Goal: Task Accomplishment & Management: Manage account settings

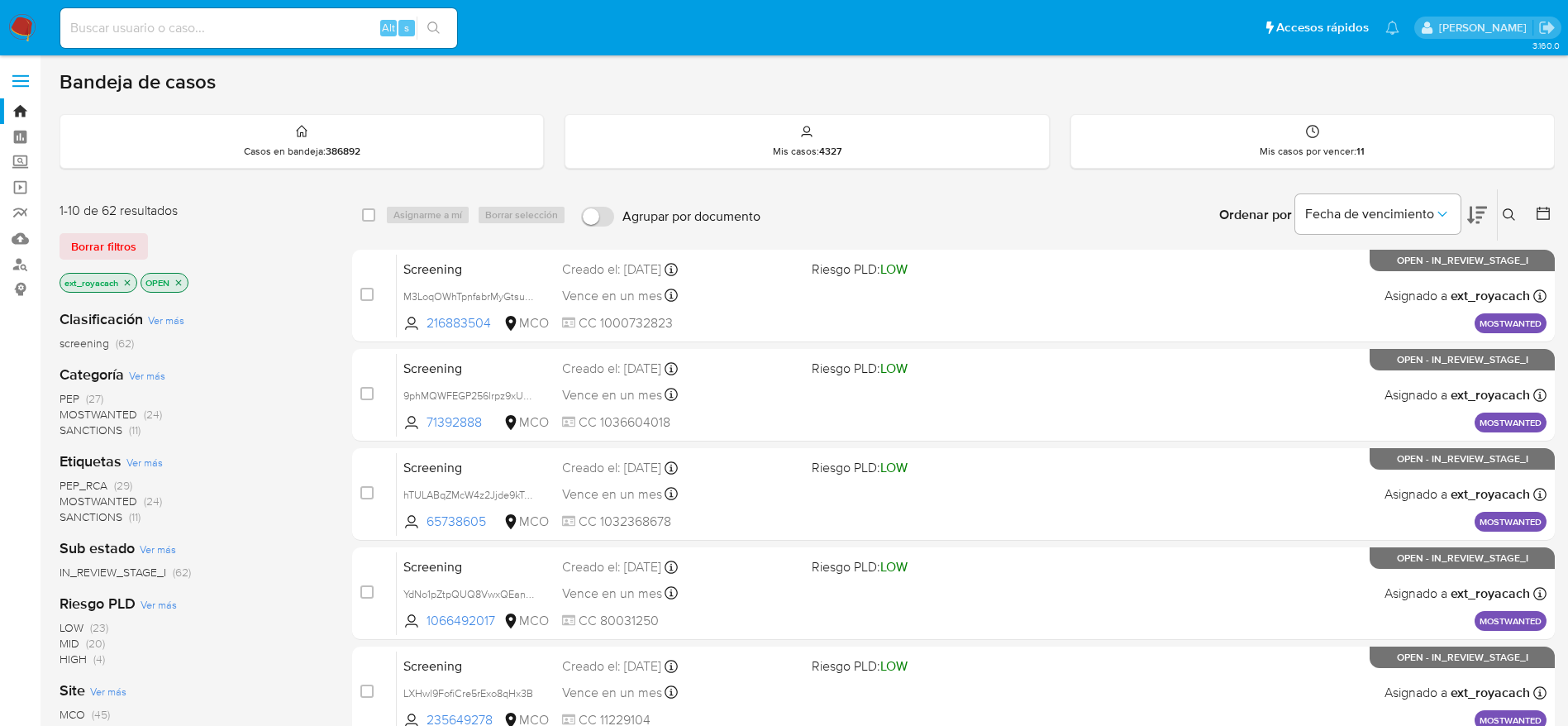
click at [103, 436] on span "SANCTIONS" at bounding box center [91, 430] width 62 height 16
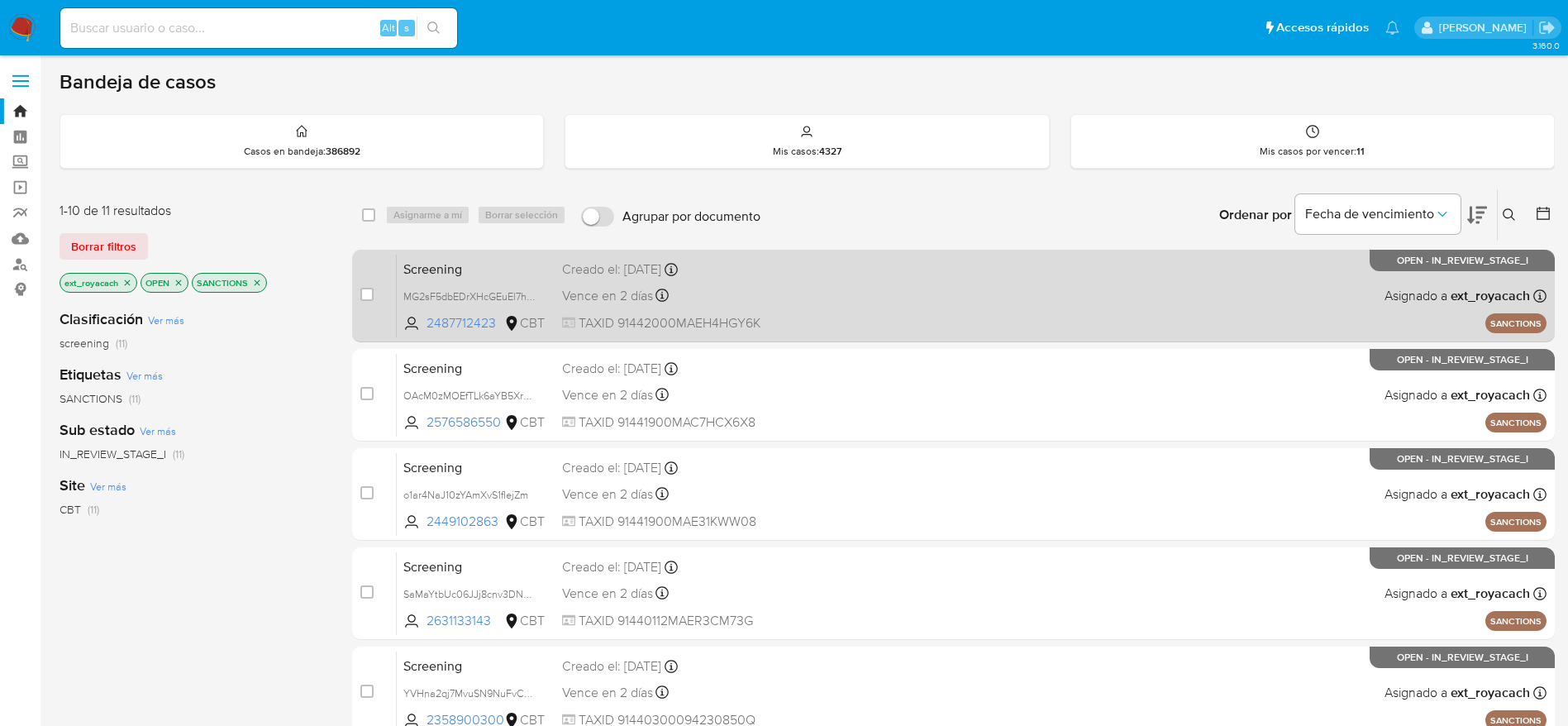
click at [768, 285] on div "Vence en 2 [PERSON_NAME] el [DATE] 09:51:39" at bounding box center [680, 296] width 237 height 23
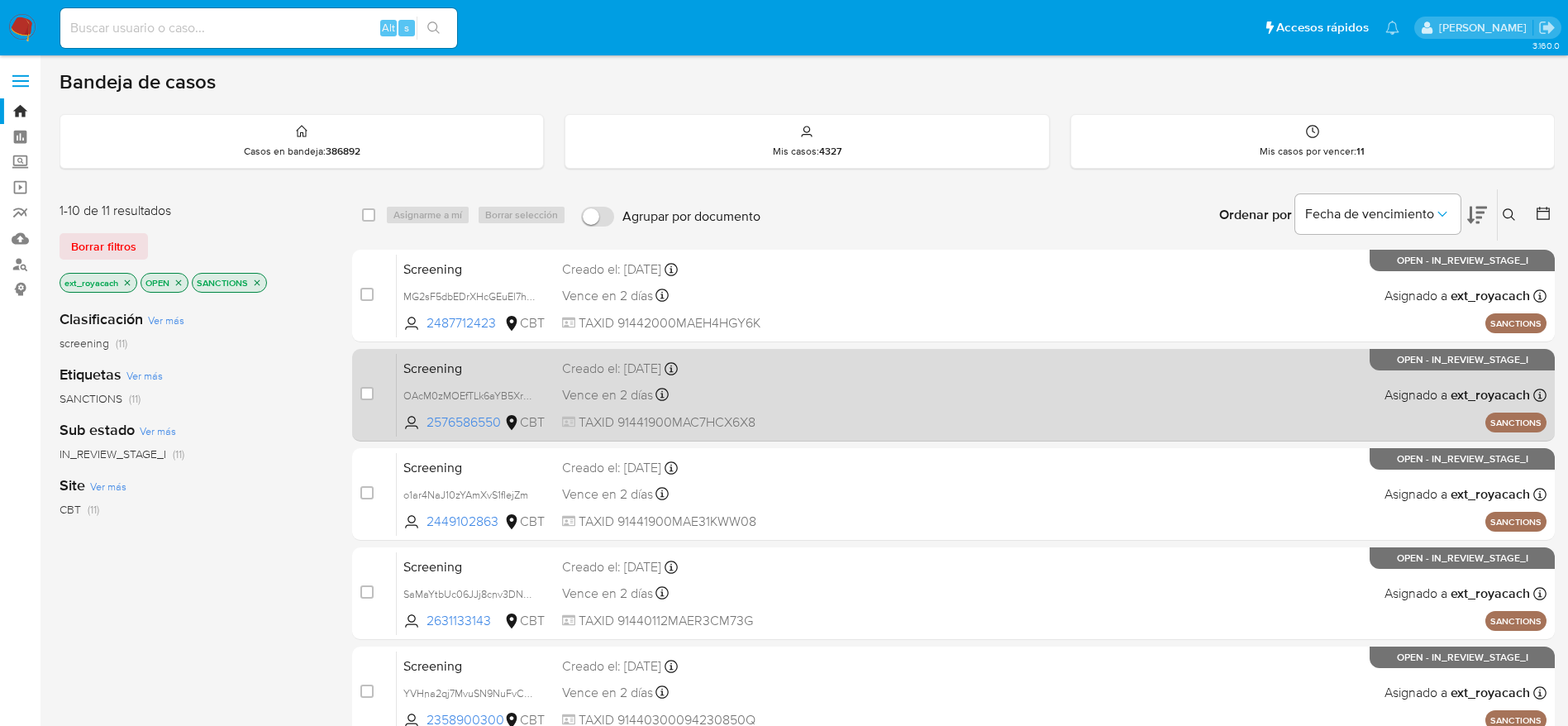
click at [755, 362] on div "Creado el: [DATE] Creado el: [DATE] 09:51:38" at bounding box center [680, 368] width 237 height 18
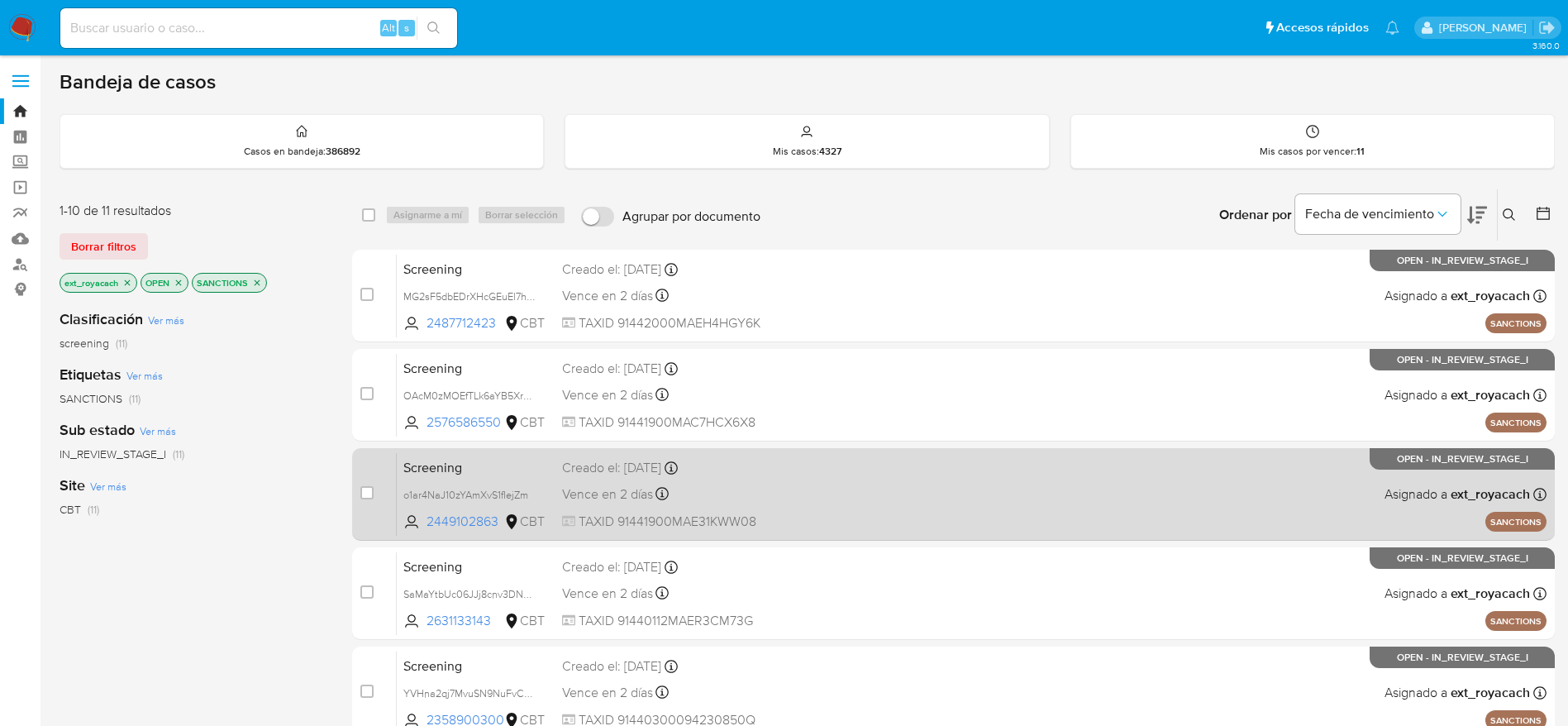
click at [635, 523] on span "TAXID 91441900MAE31KWW08" at bounding box center [680, 522] width 237 height 18
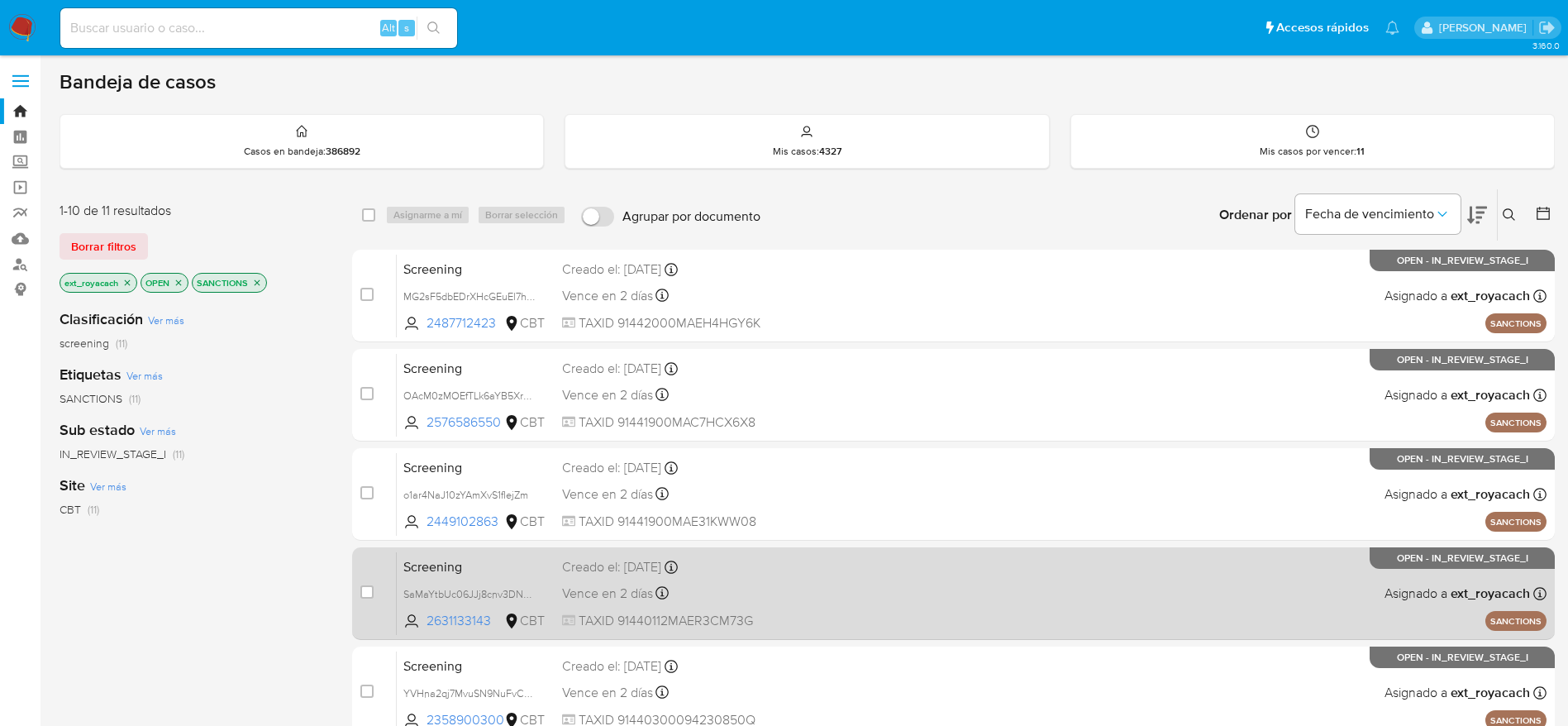
click at [748, 604] on div "Vence en 2 [PERSON_NAME] el [DATE] 09:51:39" at bounding box center [680, 593] width 237 height 23
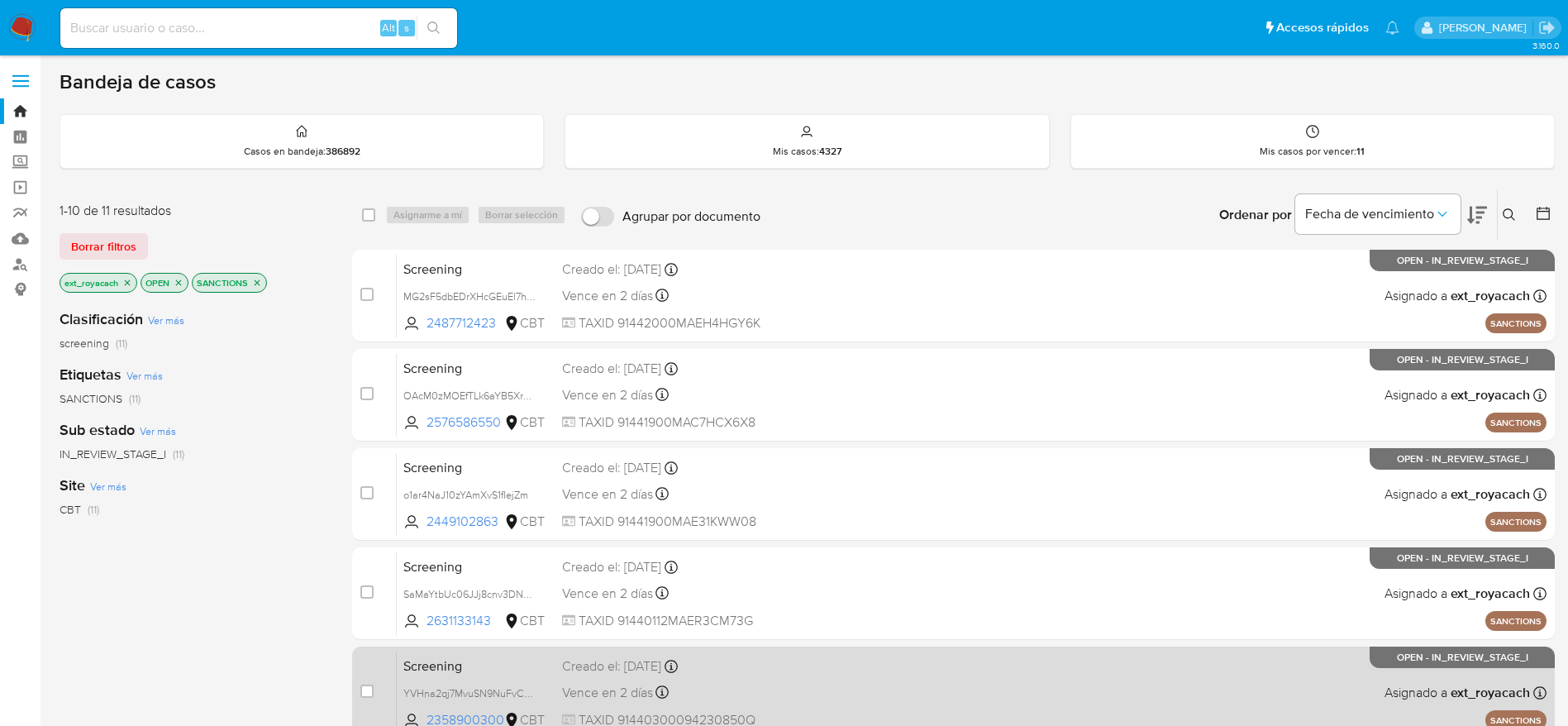
click at [772, 676] on div "Screening YVHna2qj7MvuSN9NuFvCESAy 2358900300 CBT Creado el: [DATE] Creado el: …" at bounding box center [971, 693] width 1150 height 83
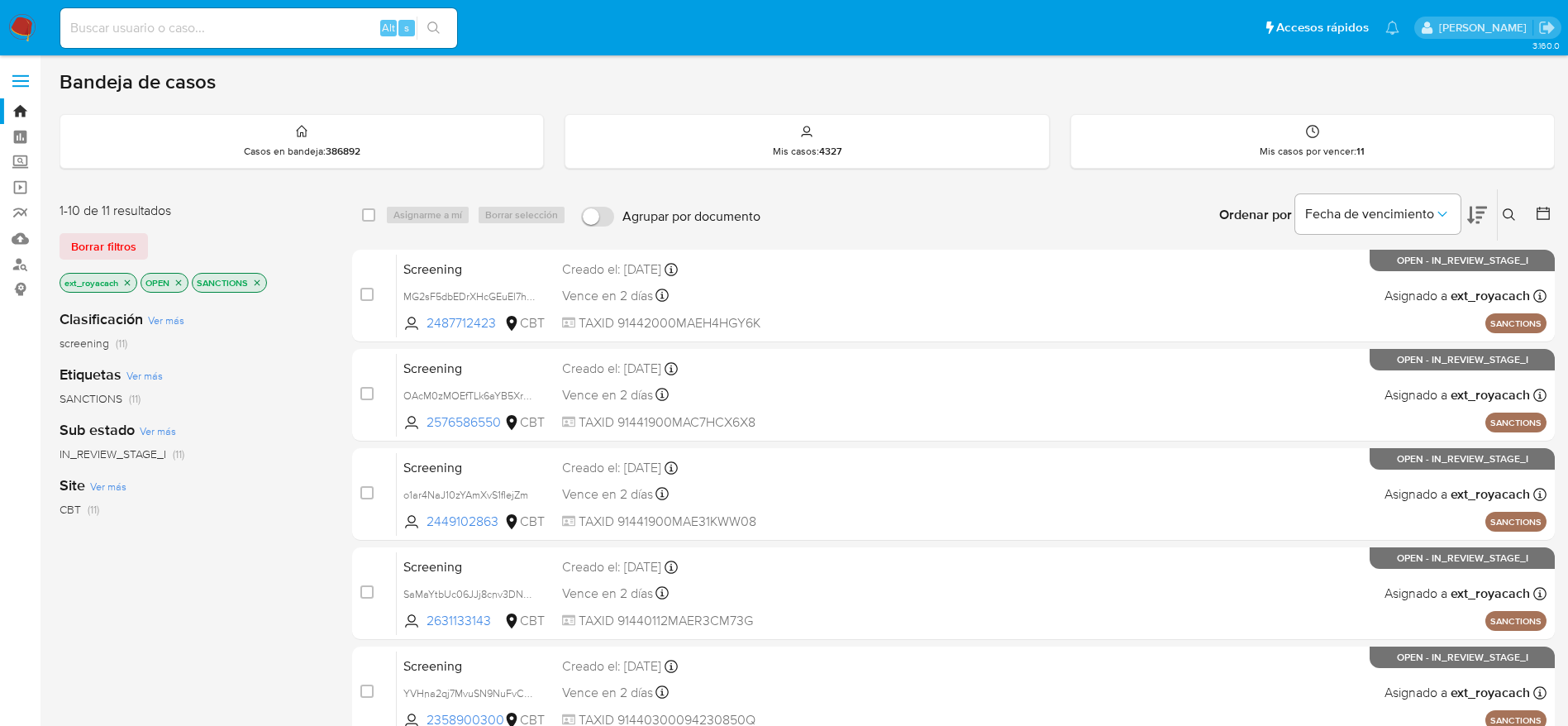
scroll to position [496, 0]
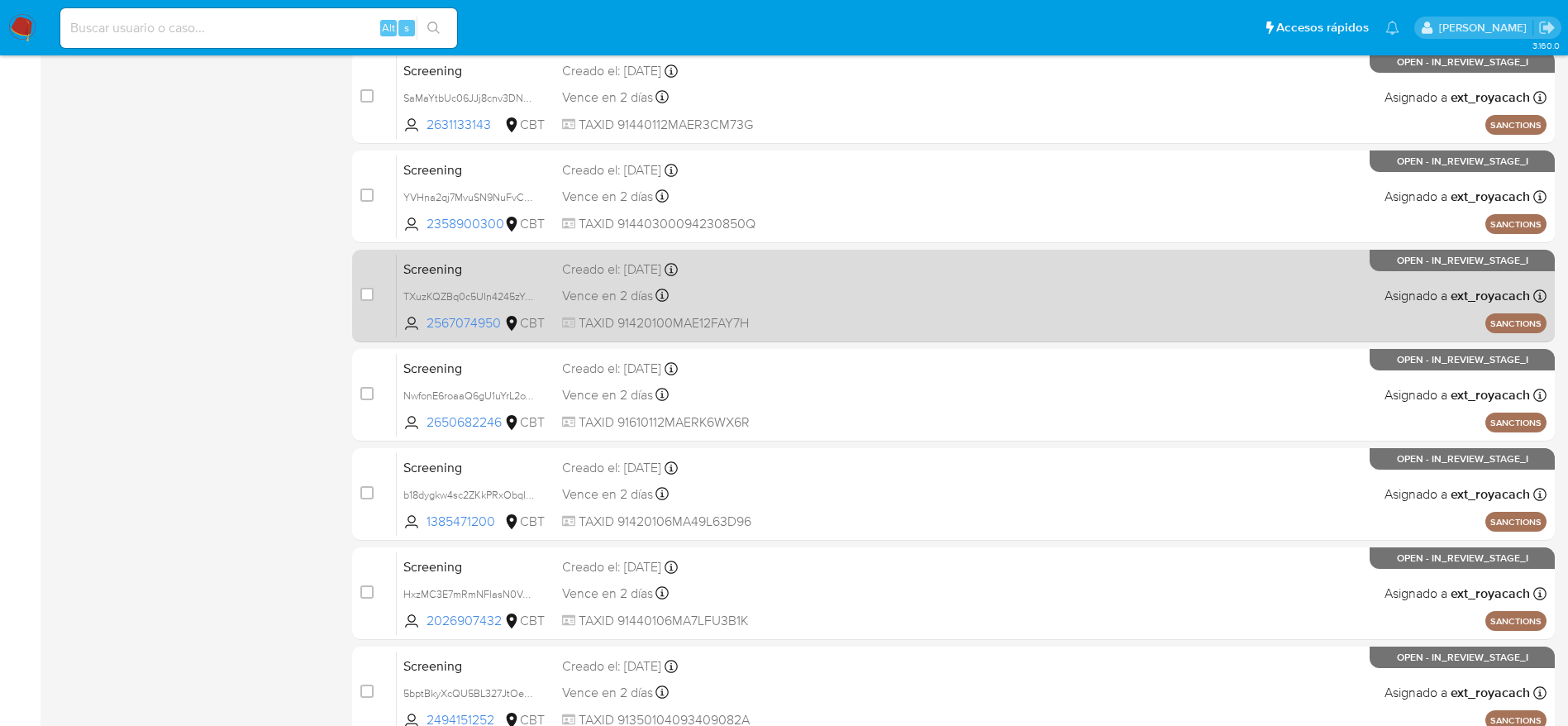
click at [730, 305] on div "Vence en 2 [PERSON_NAME] el [DATE] 09:51:39" at bounding box center [680, 296] width 237 height 23
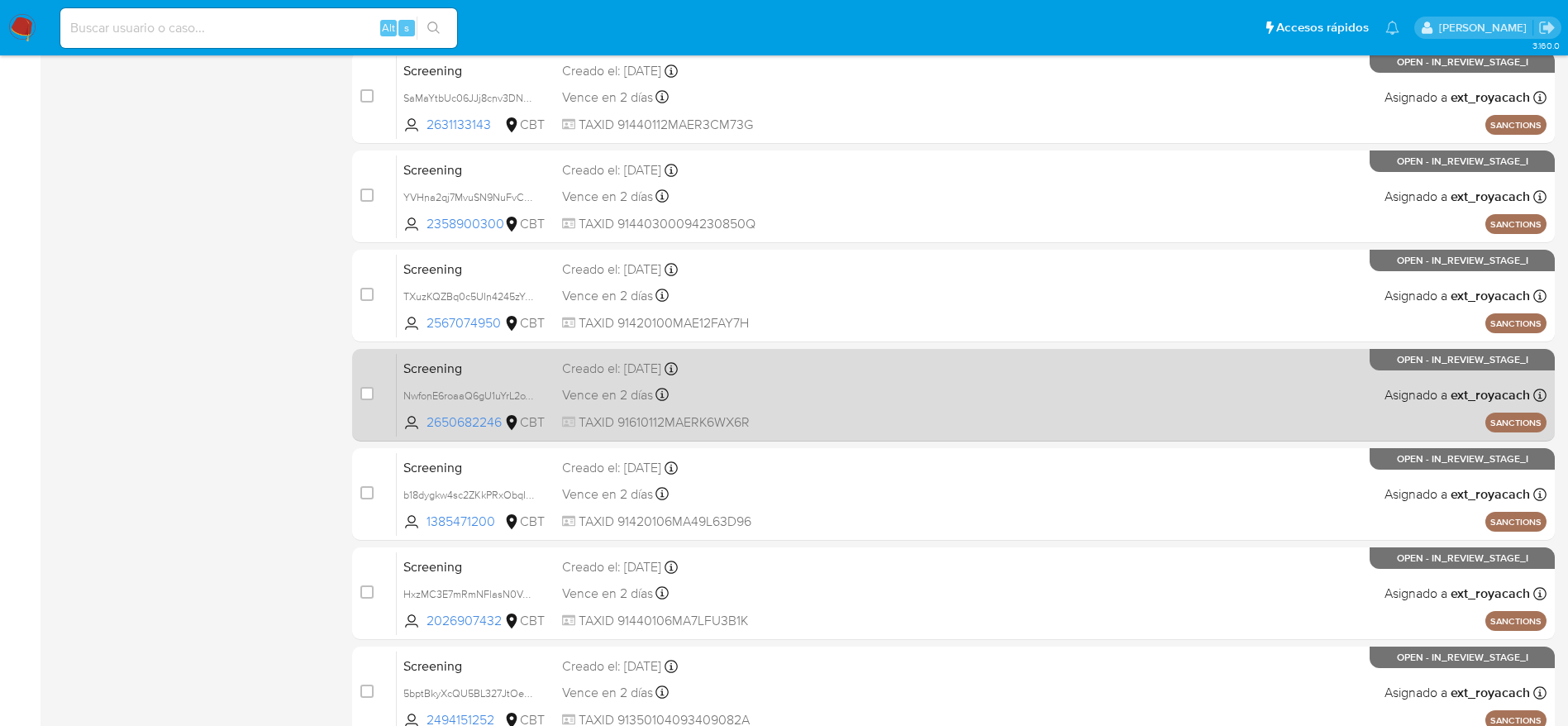
click at [697, 406] on div "Screening NwfonE6roaaQ6gU1uYrL2oWH 2650682246 CBT Creado el: 22/09/2025 Creado …" at bounding box center [971, 395] width 1150 height 83
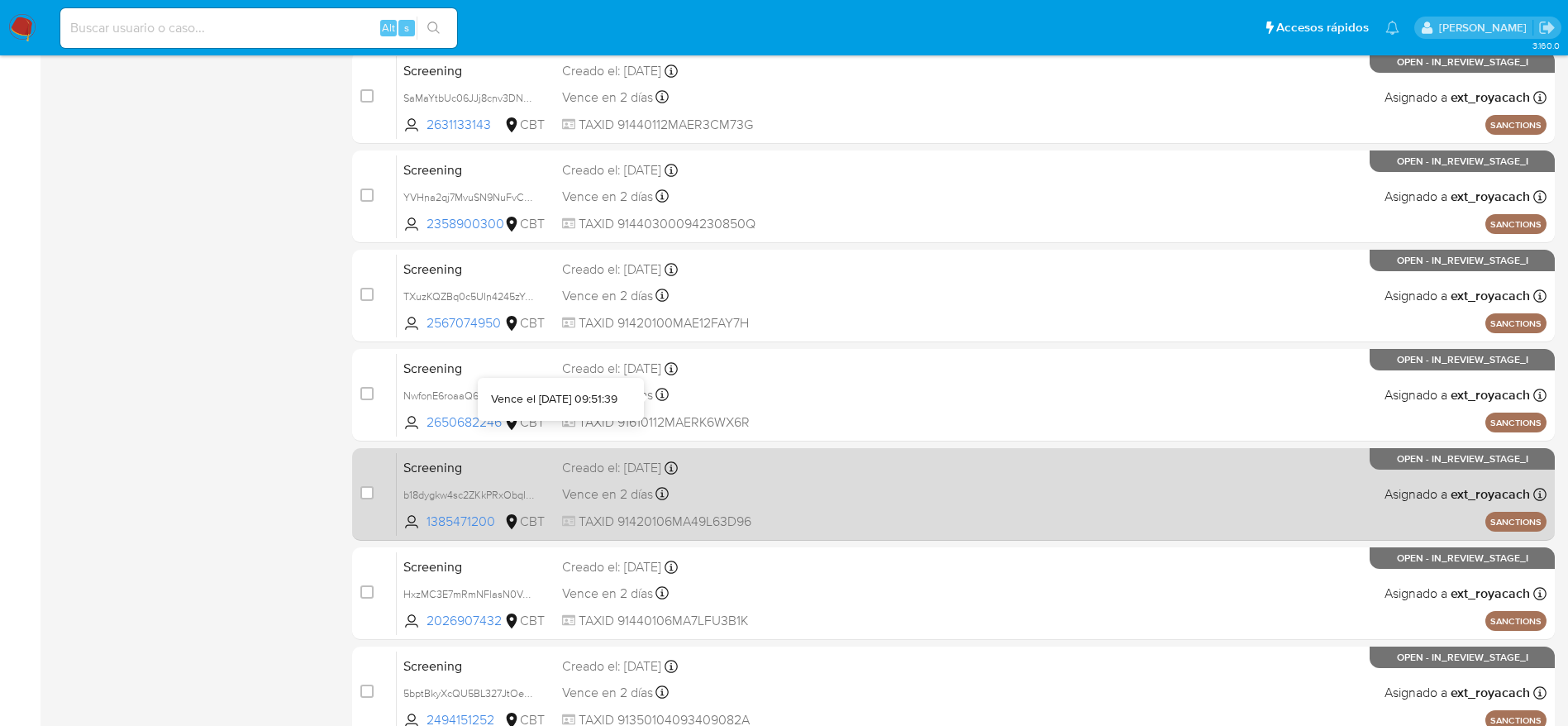
click at [686, 459] on div "Creado el: 22/09/2025 Creado el: 22/09/2025 09:51:38" at bounding box center [680, 468] width 237 height 18
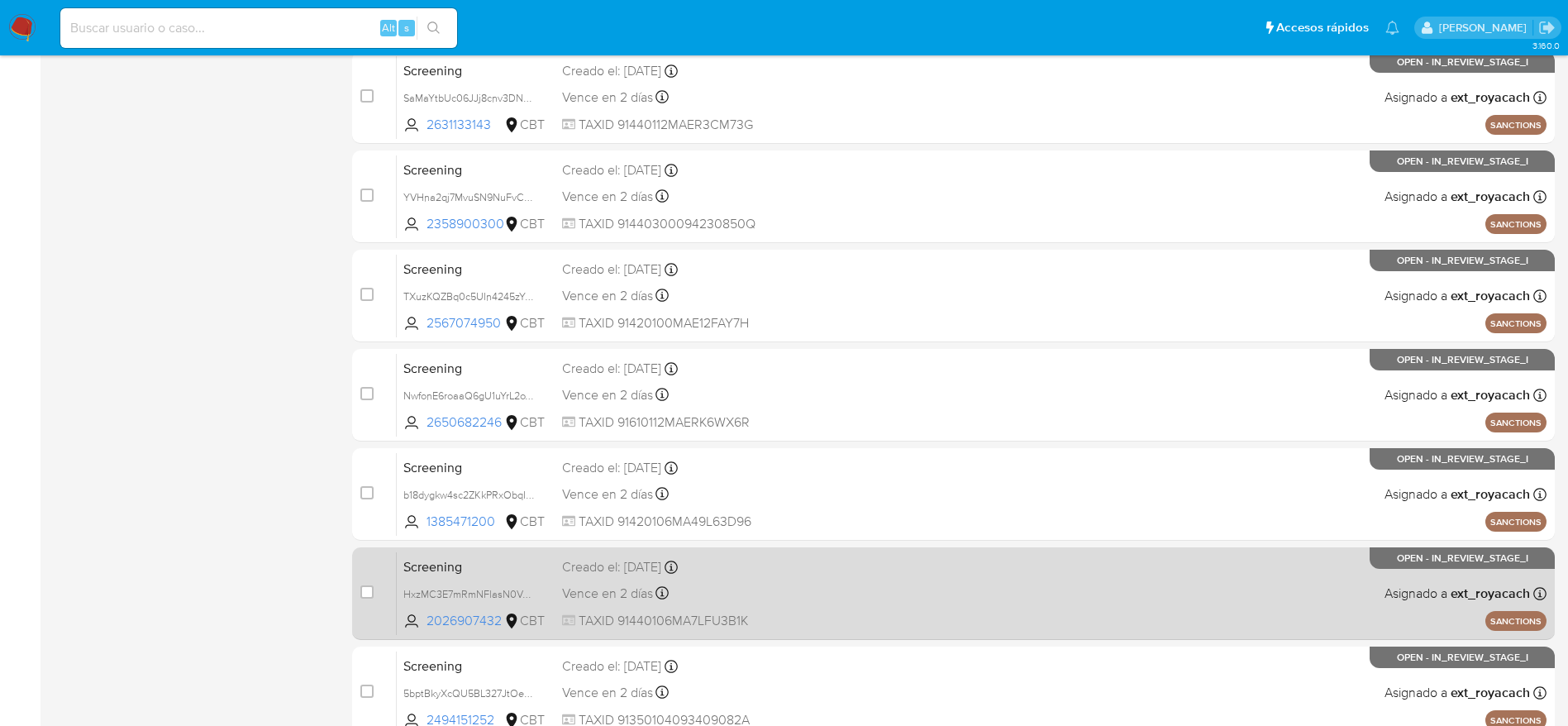
click at [627, 597] on span "Vence en 2 días" at bounding box center [608, 593] width 91 height 18
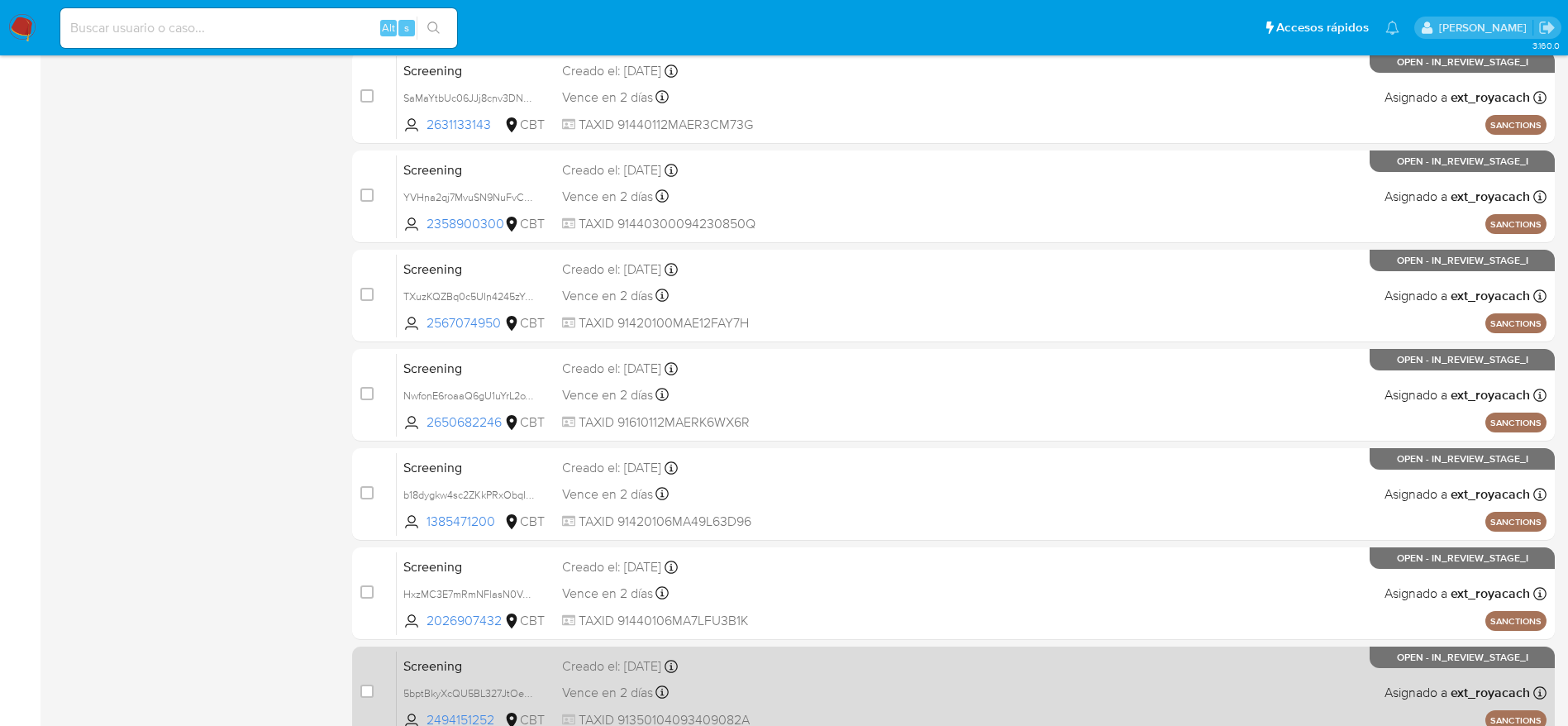
click at [726, 689] on div "Vence en 2 días Vence el 24/09/2025 09:51:39" at bounding box center [680, 693] width 237 height 23
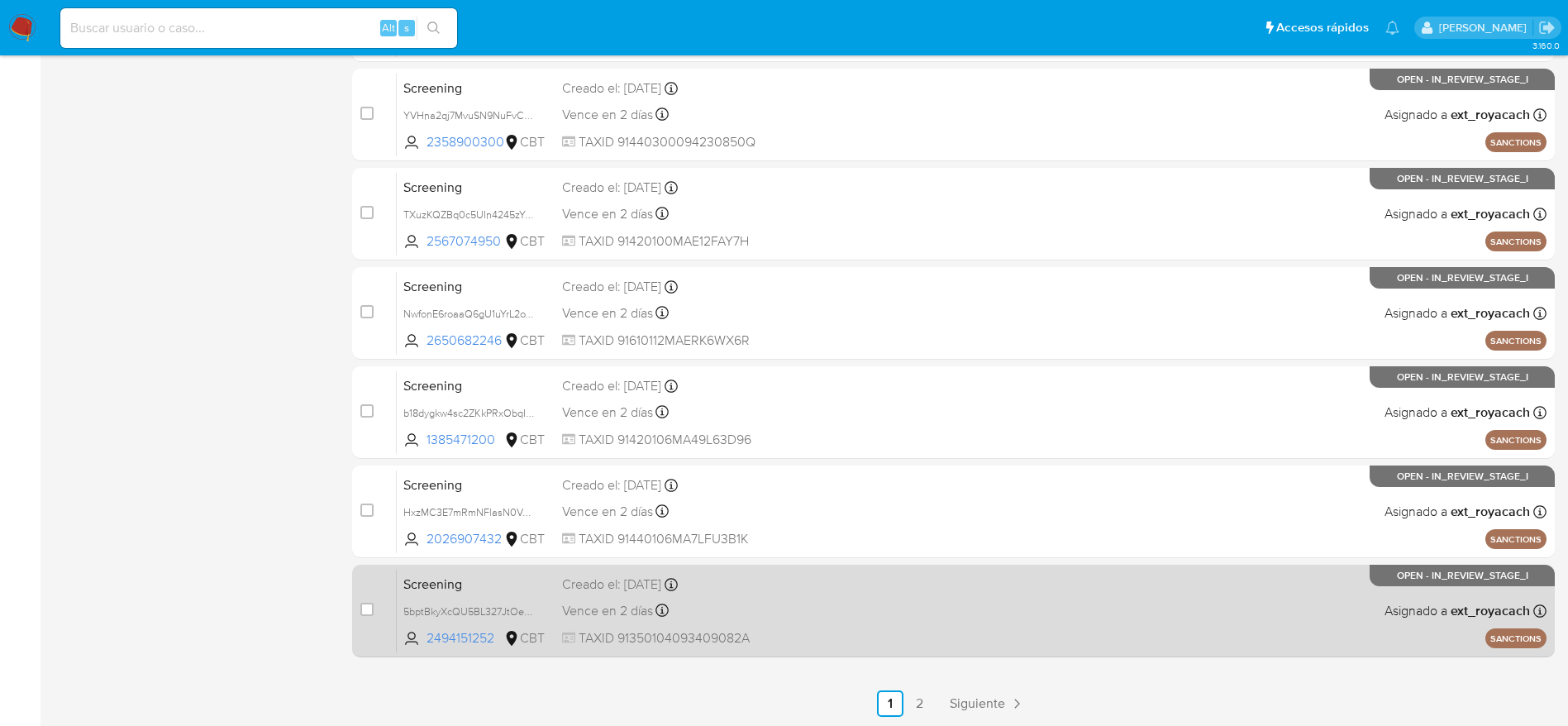
scroll to position [639, 0]
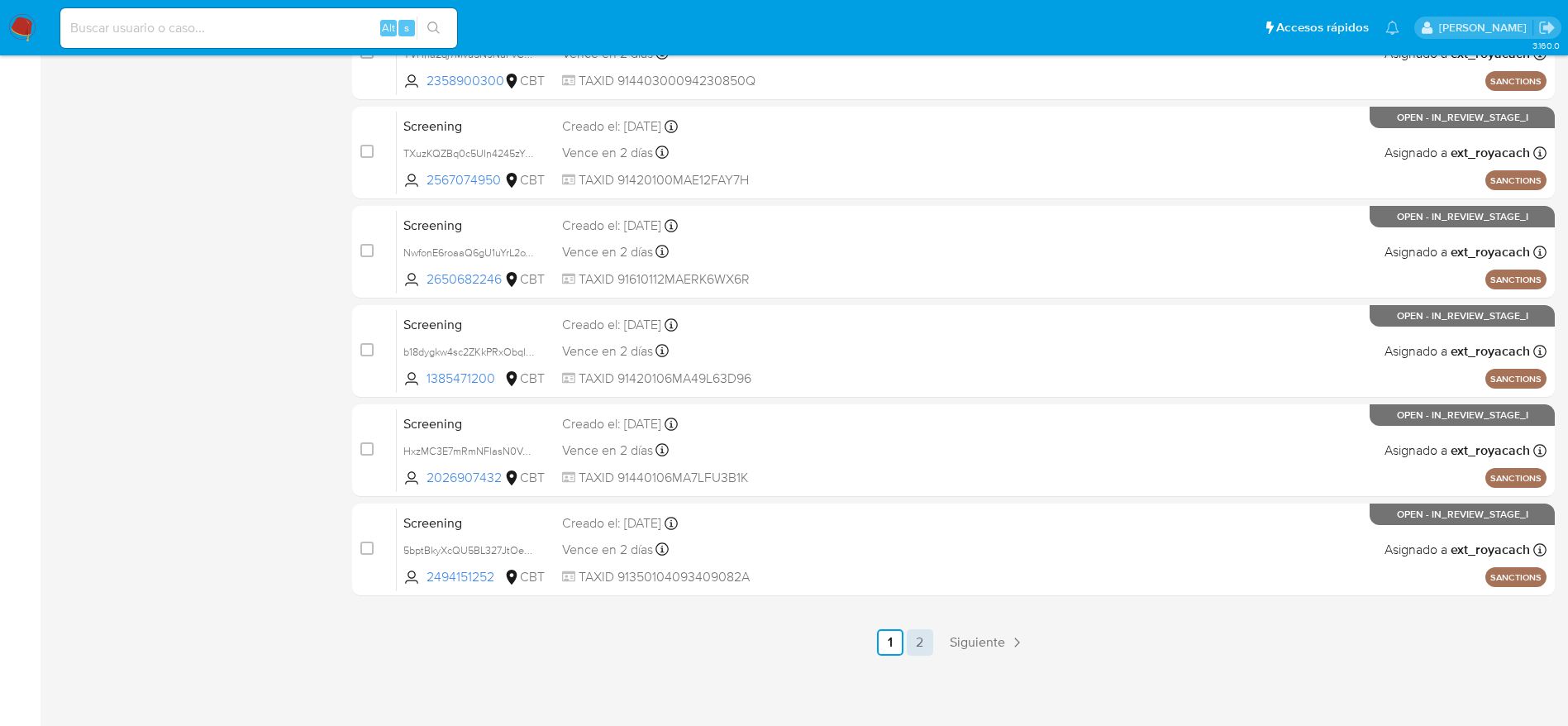
click at [919, 647] on link "2" at bounding box center [920, 643] width 26 height 27
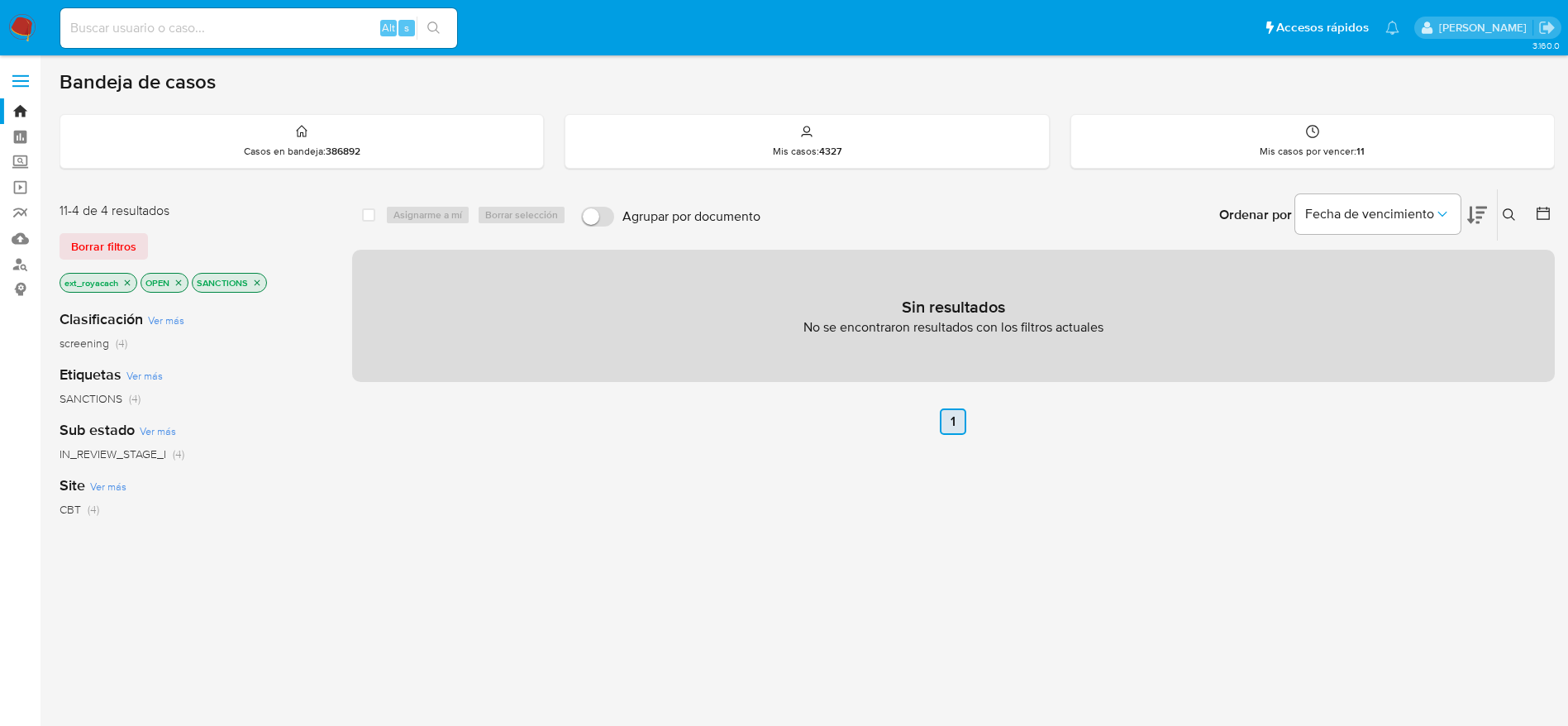
click at [959, 422] on link "1" at bounding box center [953, 422] width 26 height 27
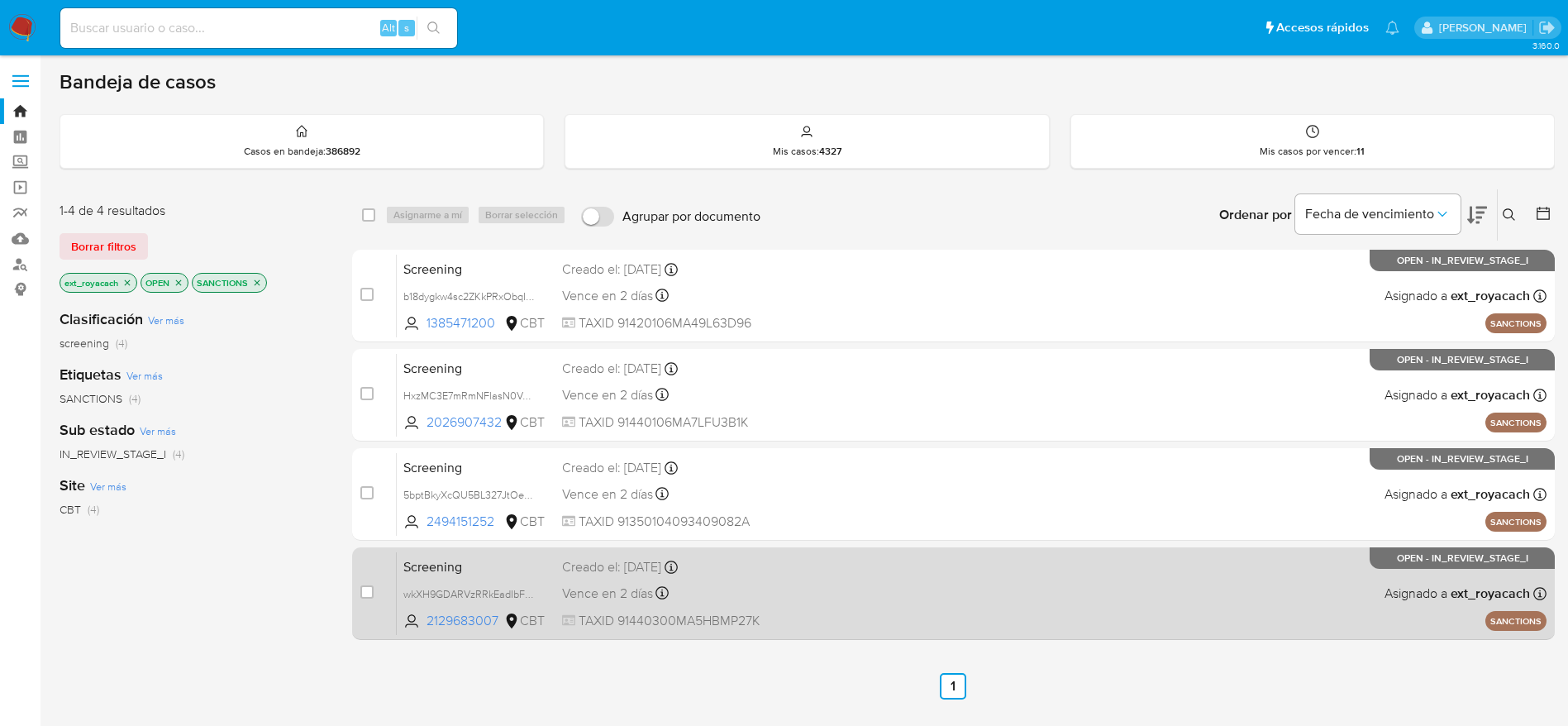
click at [837, 593] on span at bounding box center [930, 593] width 237 height 3
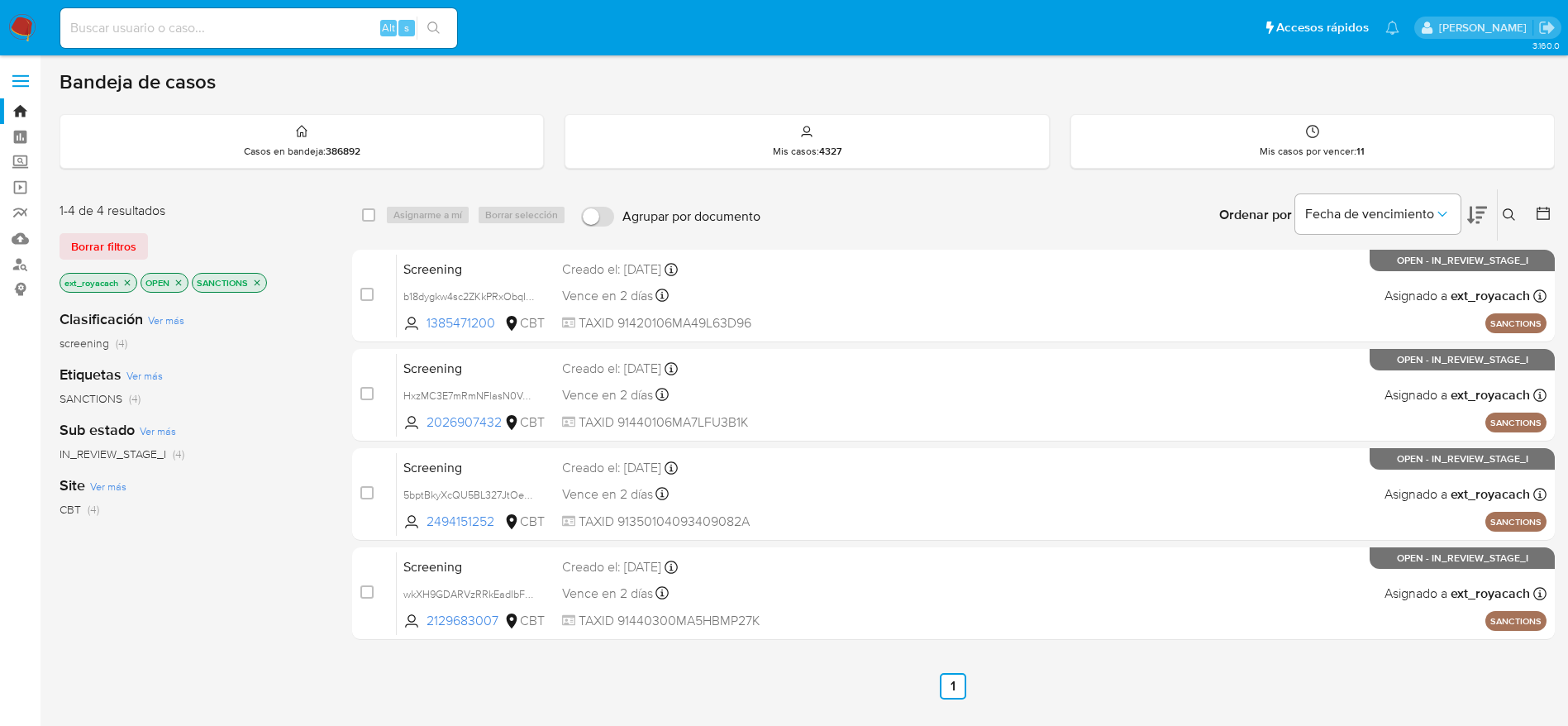
drag, startPoint x: 122, startPoint y: 285, endPoint x: 131, endPoint y: 288, distance: 9.5
click at [126, 285] on icon "close-filter" at bounding box center [127, 283] width 9 height 9
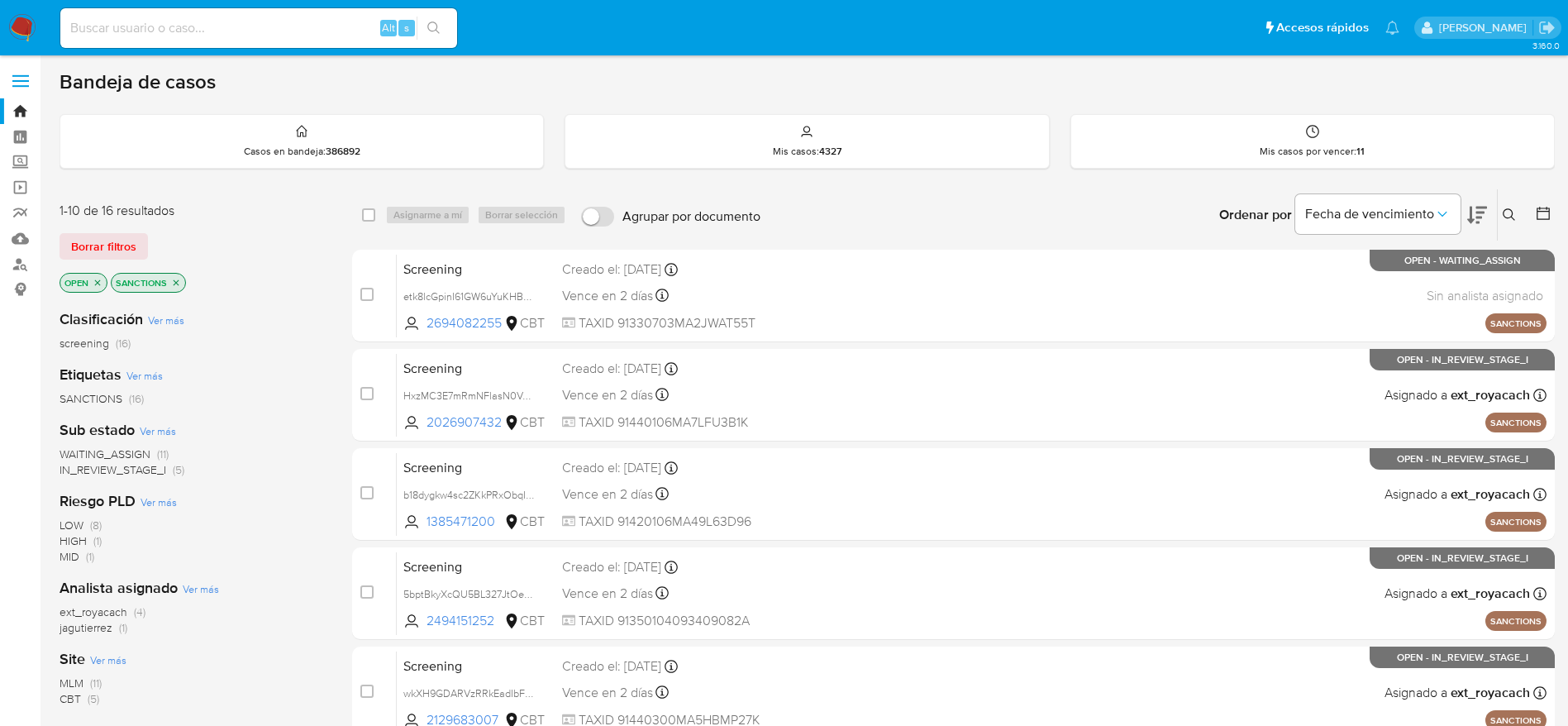
click at [95, 284] on icon "close-filter" at bounding box center [97, 283] width 9 height 9
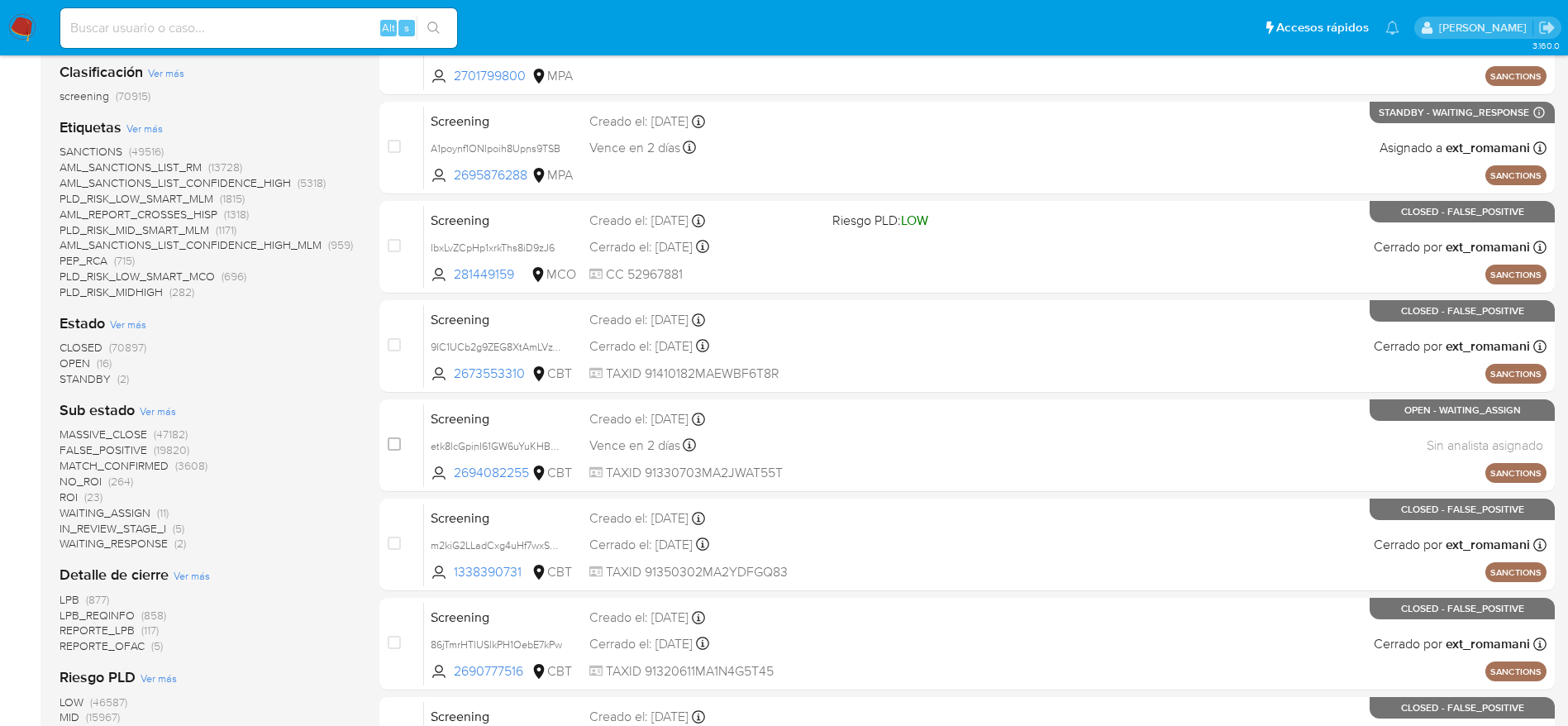
scroll to position [248, 0]
click at [81, 345] on span "CLOSED" at bounding box center [80, 345] width 43 height 16
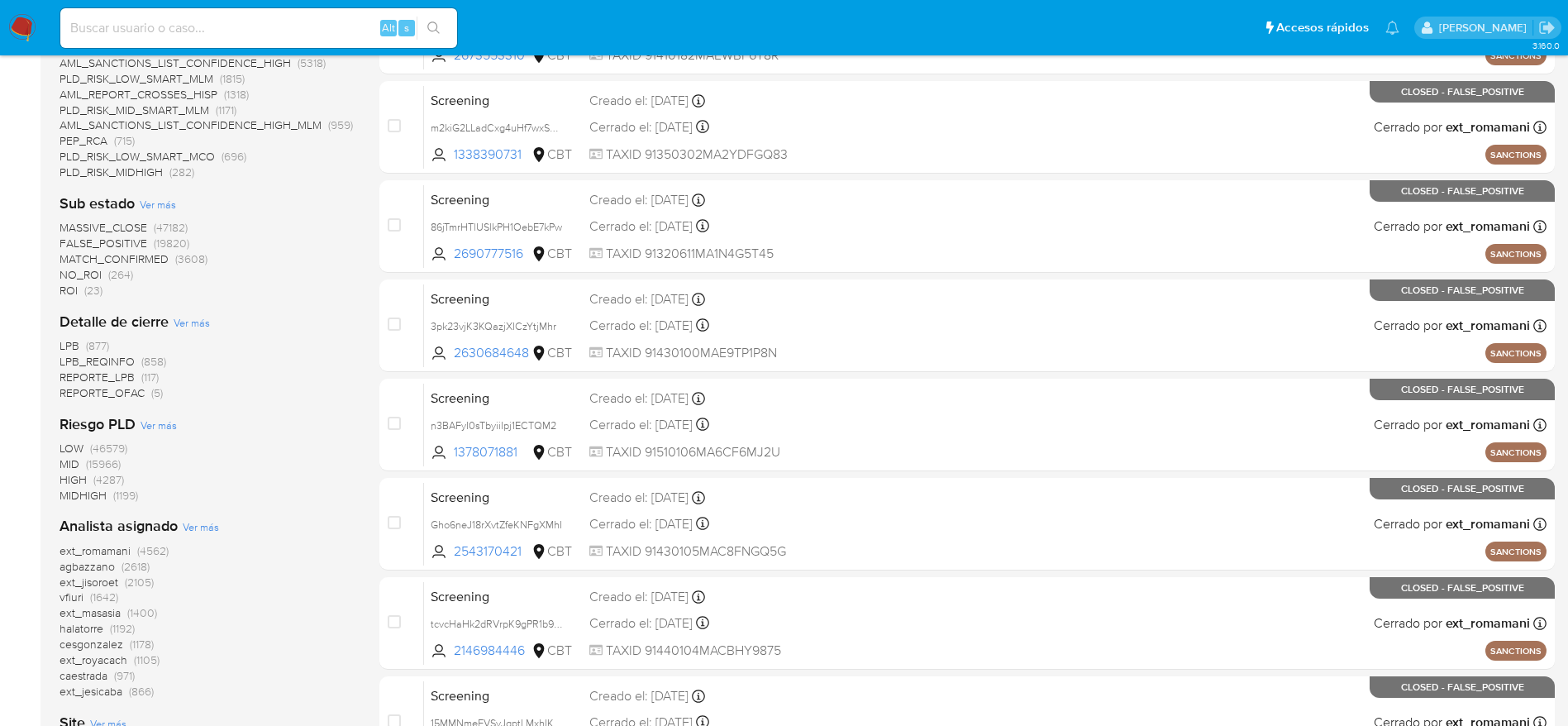
scroll to position [620, 0]
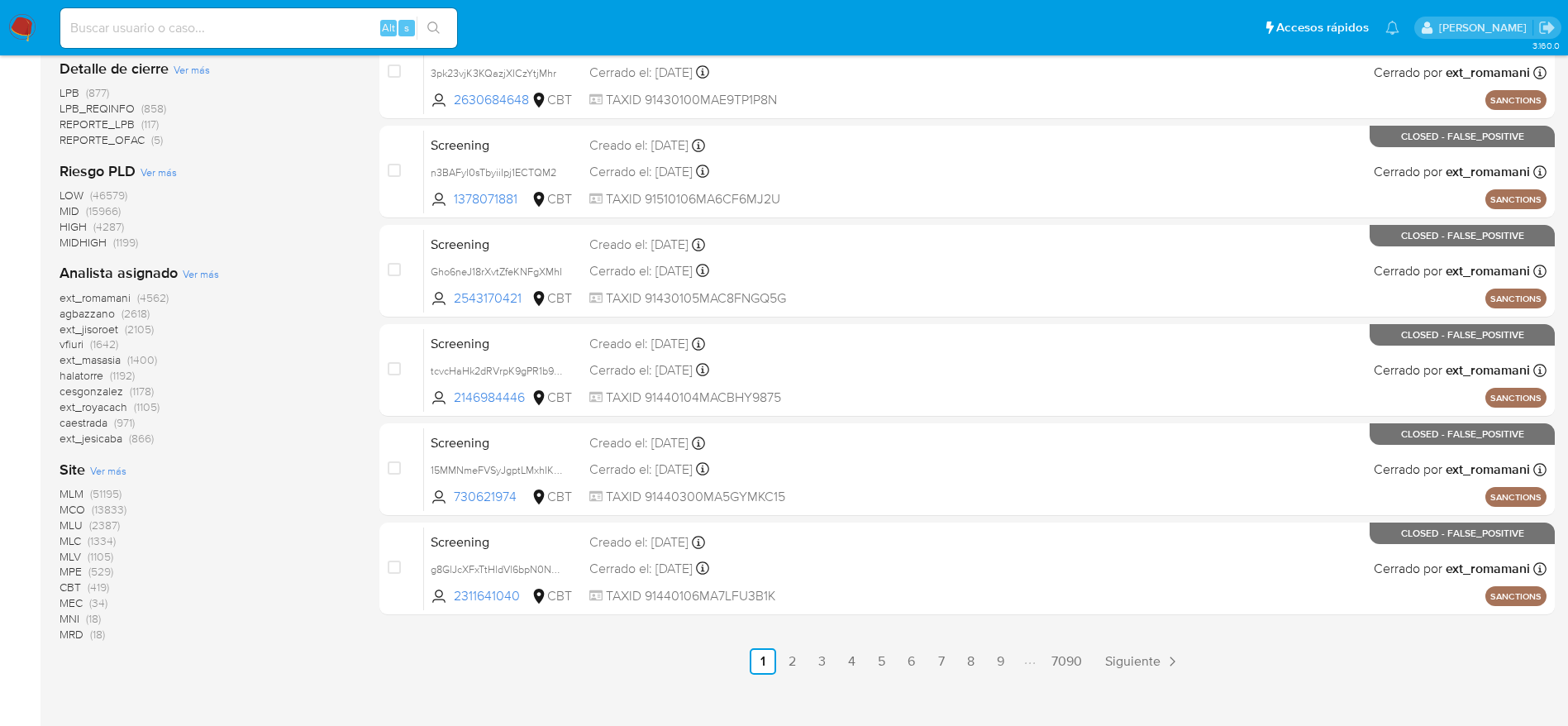
click at [128, 302] on span "ext_romamani" at bounding box center [95, 297] width 71 height 16
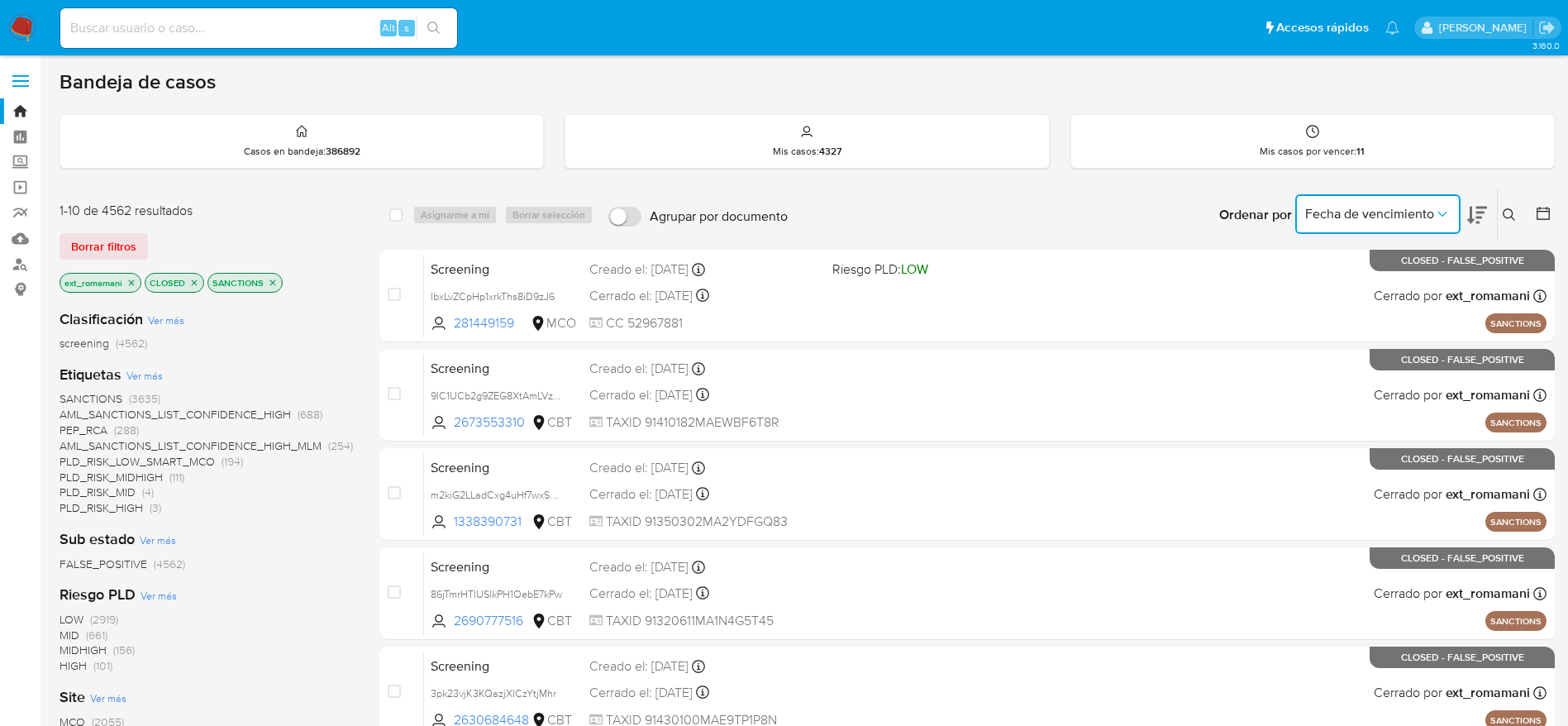
click at [1415, 213] on span "Fecha de vencimiento" at bounding box center [1369, 214] width 129 height 16
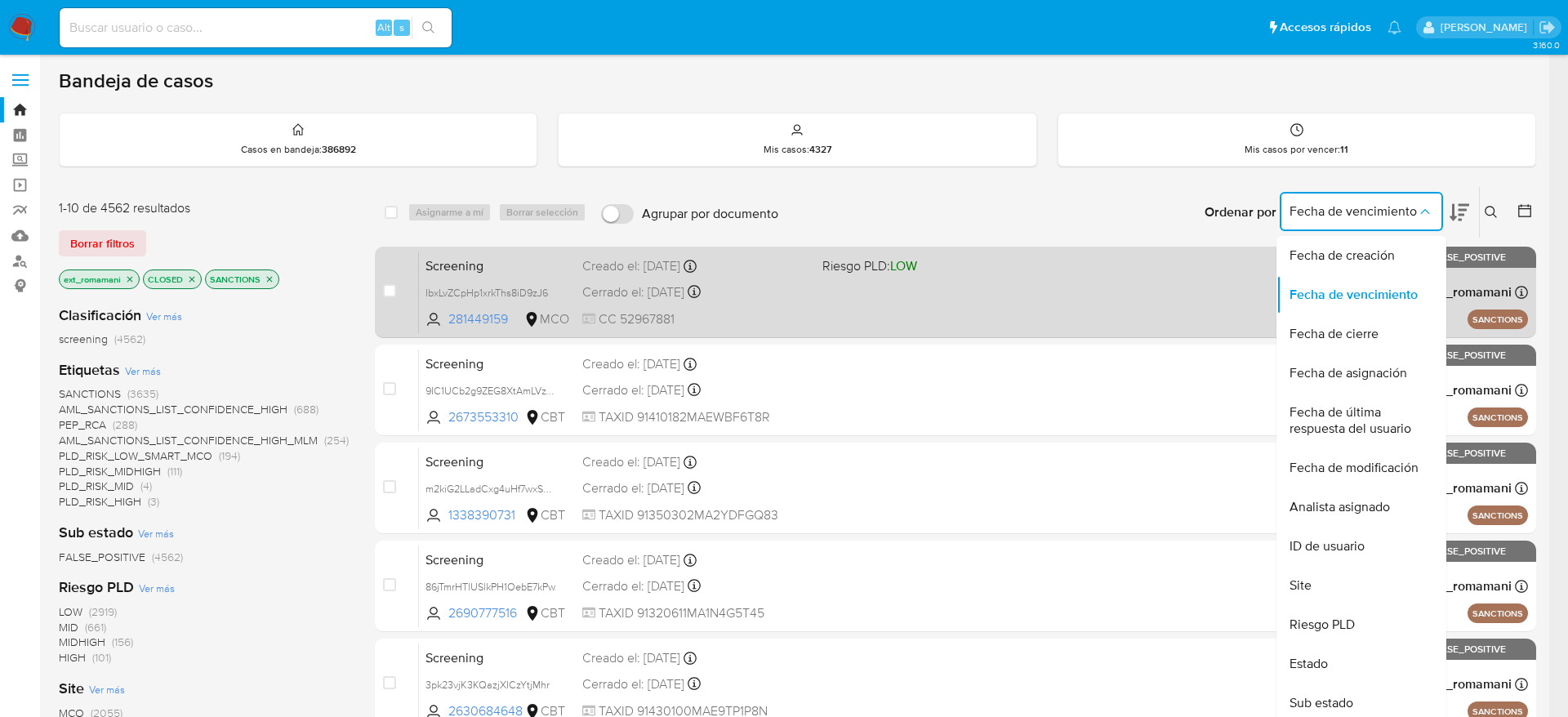
drag, startPoint x: 1374, startPoint y: 332, endPoint x: 1359, endPoint y: 333, distance: 15.0
click at [1373, 333] on span "Fecha de cierre" at bounding box center [1333, 334] width 89 height 16
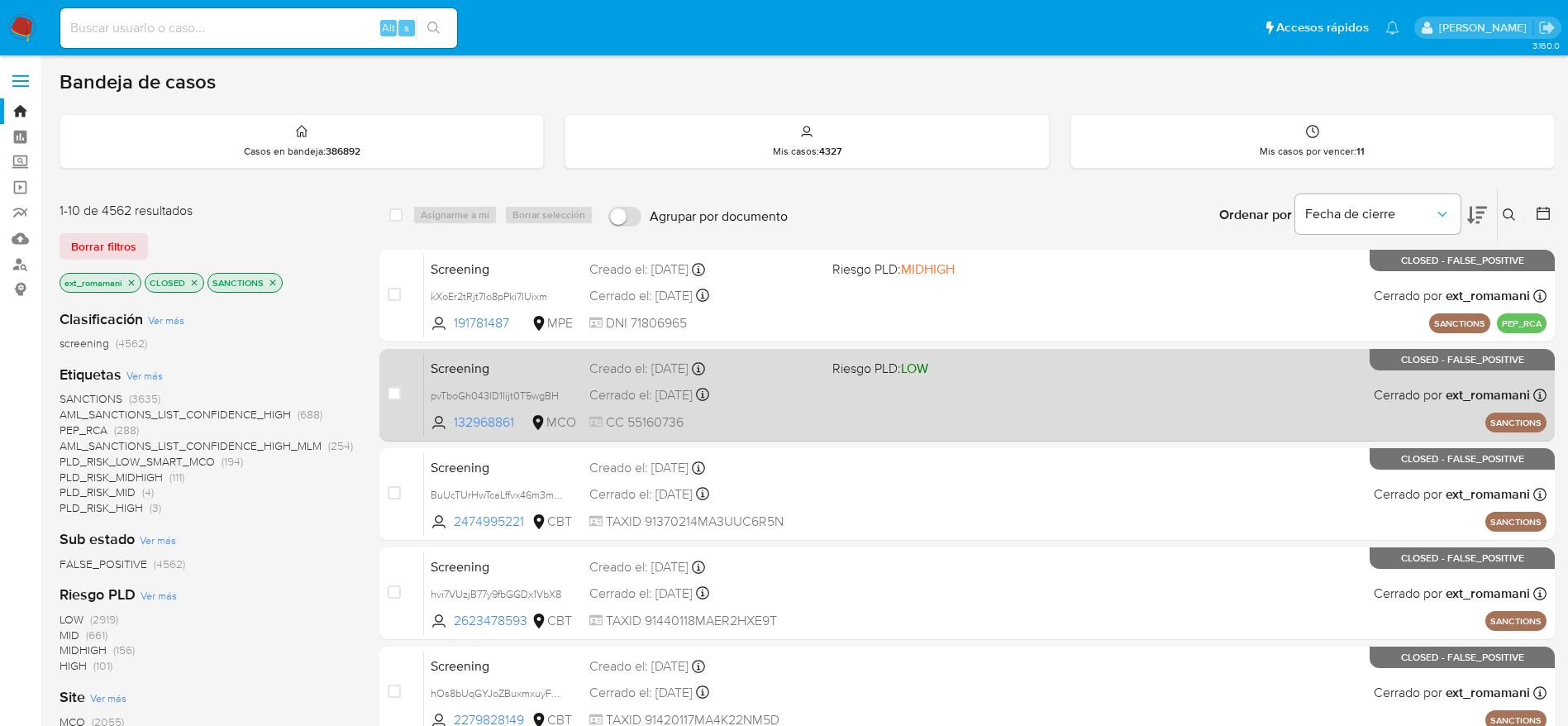
click at [801, 386] on div "Cerrado el: 22/09/2025 Cerrado el: 22/09/2025 14:08:43" at bounding box center [704, 395] width 229 height 18
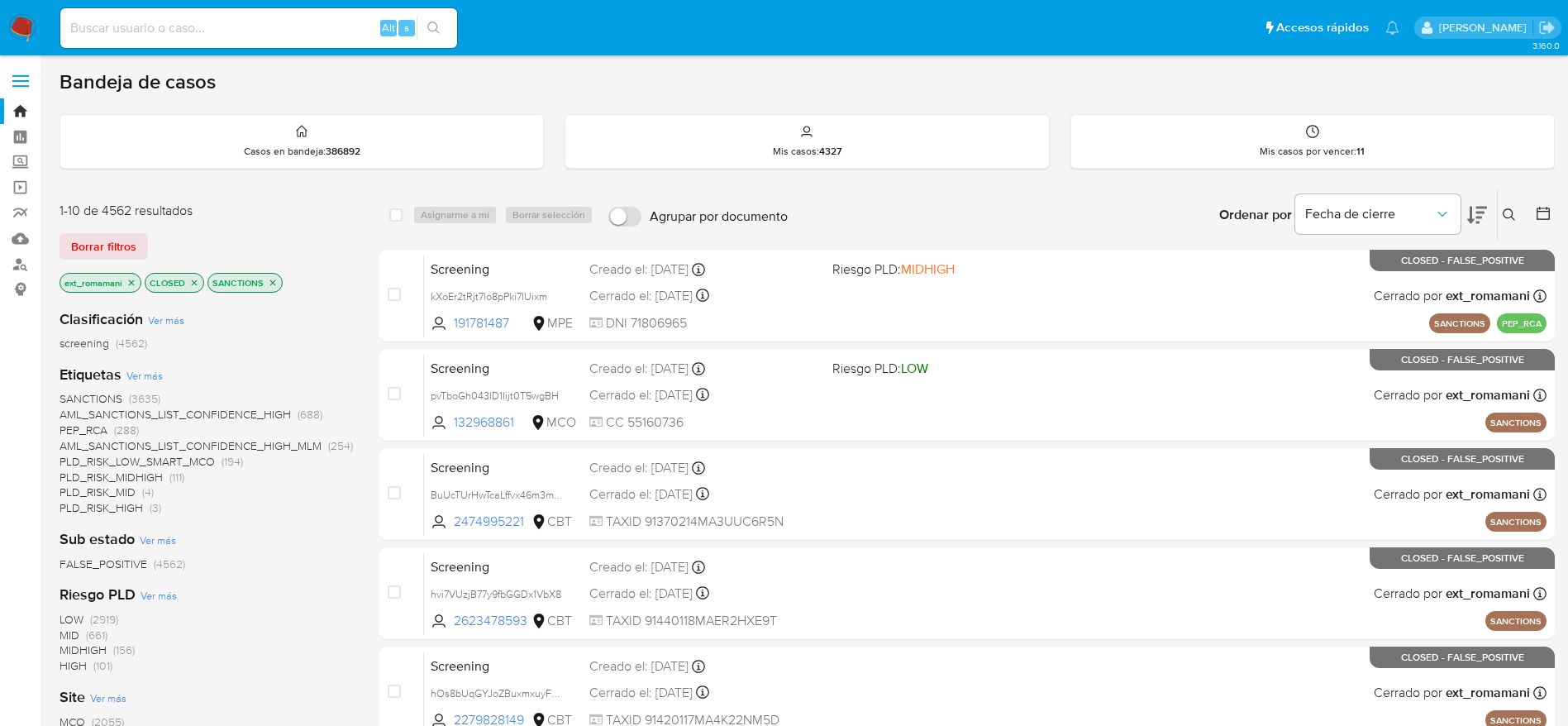
click at [271, 278] on icon "close-filter" at bounding box center [273, 283] width 9 height 9
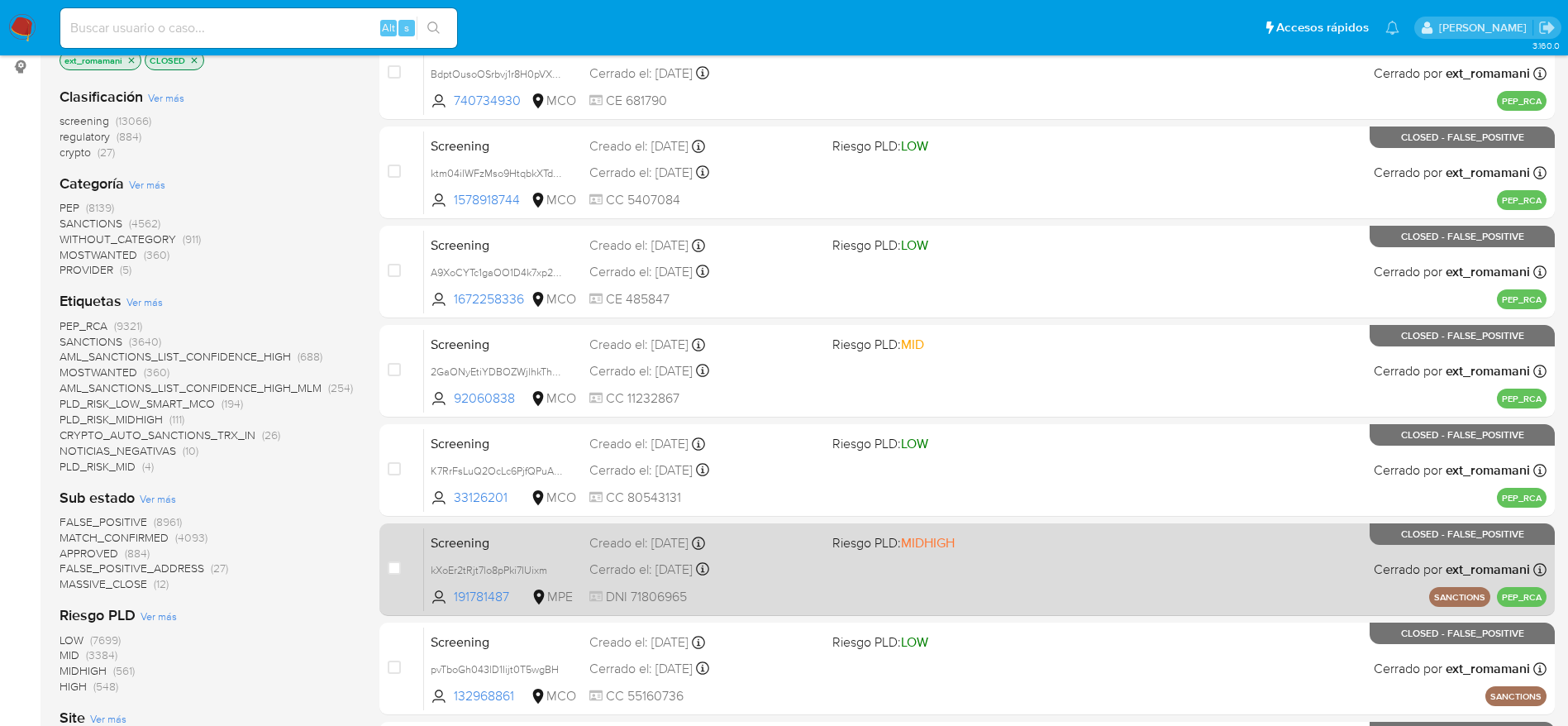
scroll to position [124, 0]
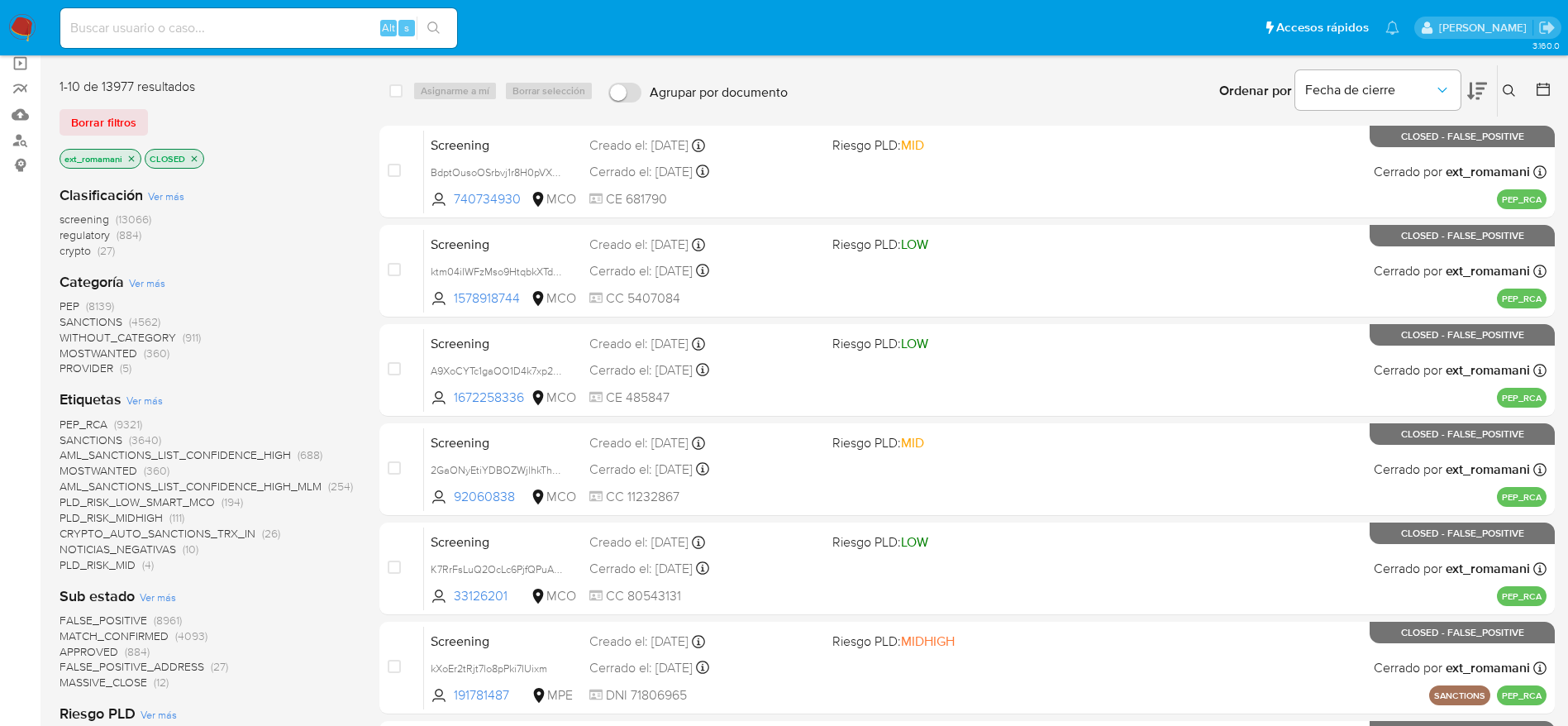
click at [9, 29] on img at bounding box center [23, 28] width 28 height 28
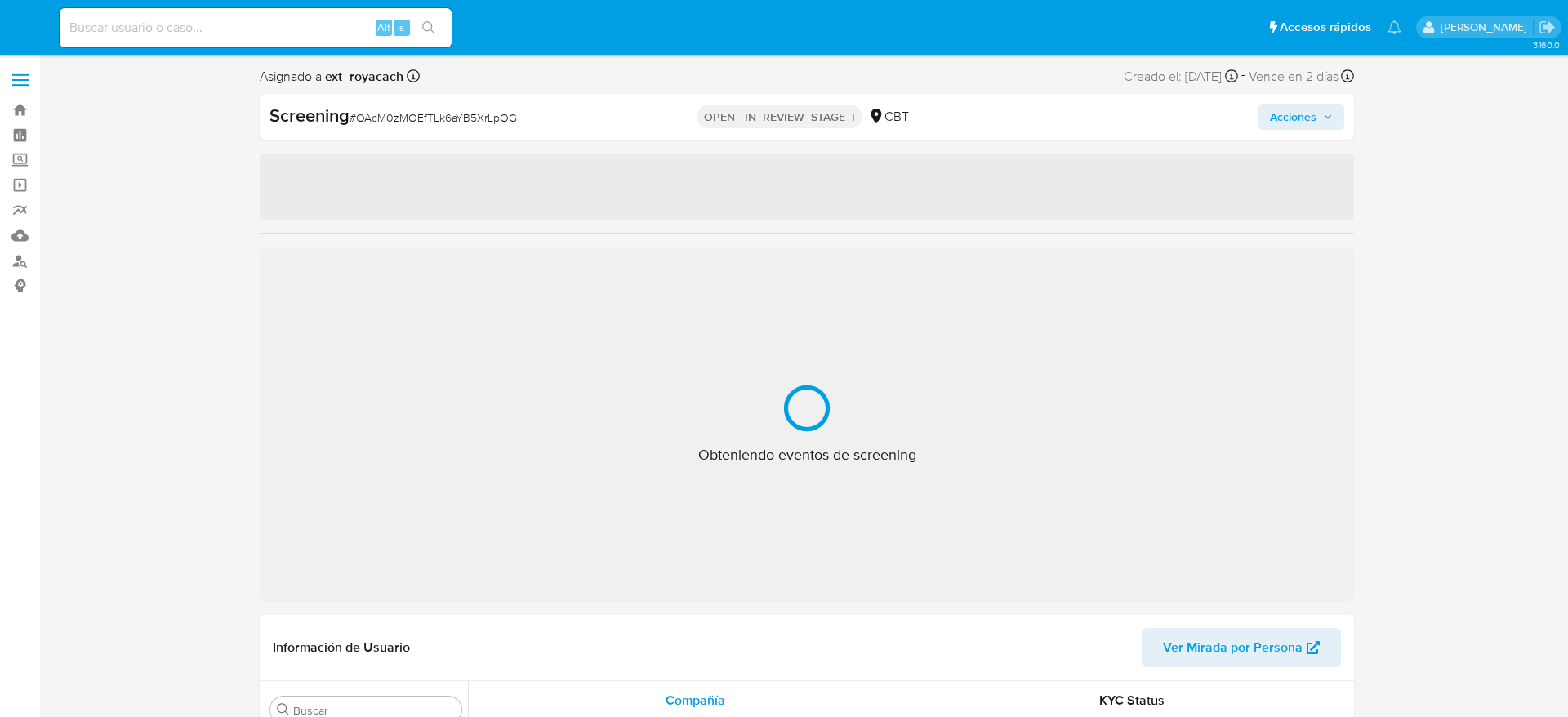
select select "10"
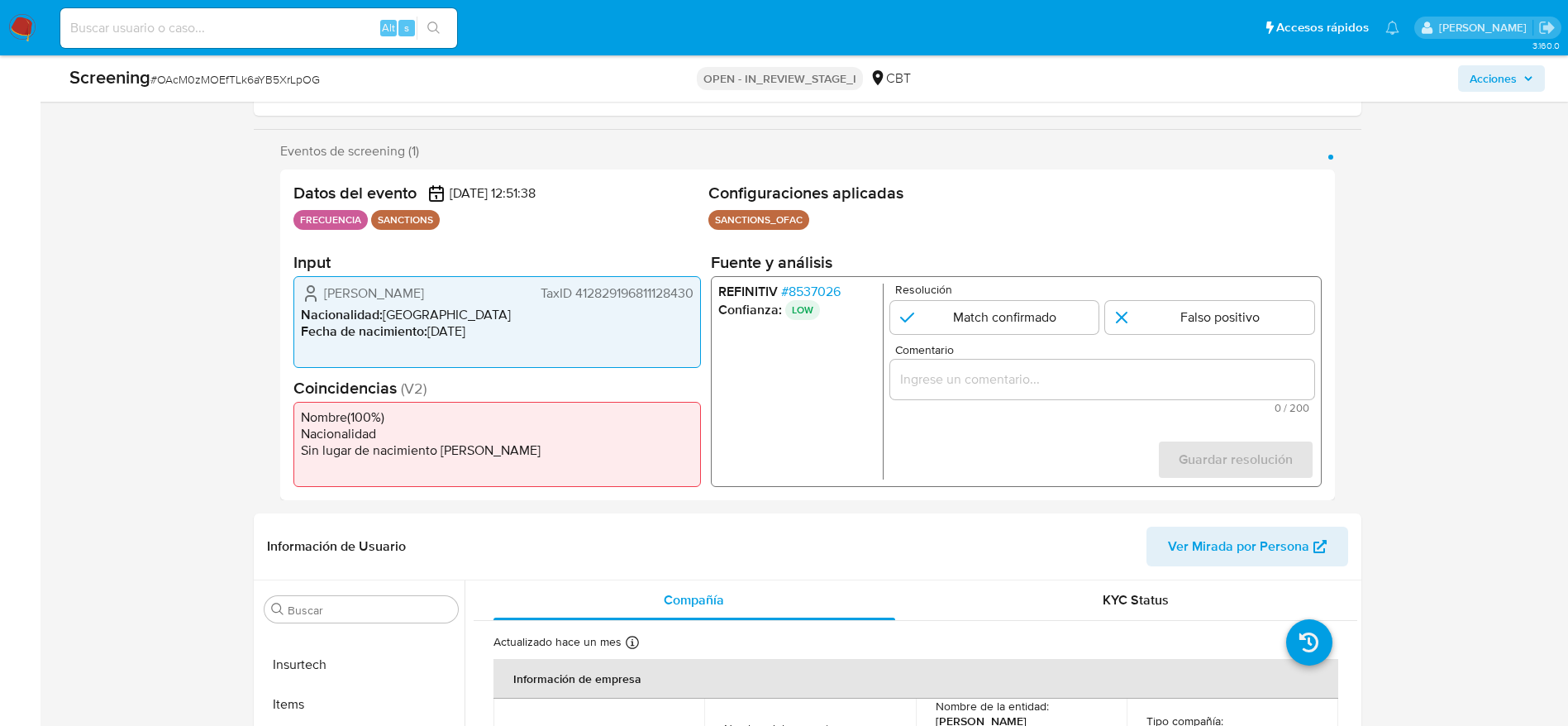
scroll to position [496, 0]
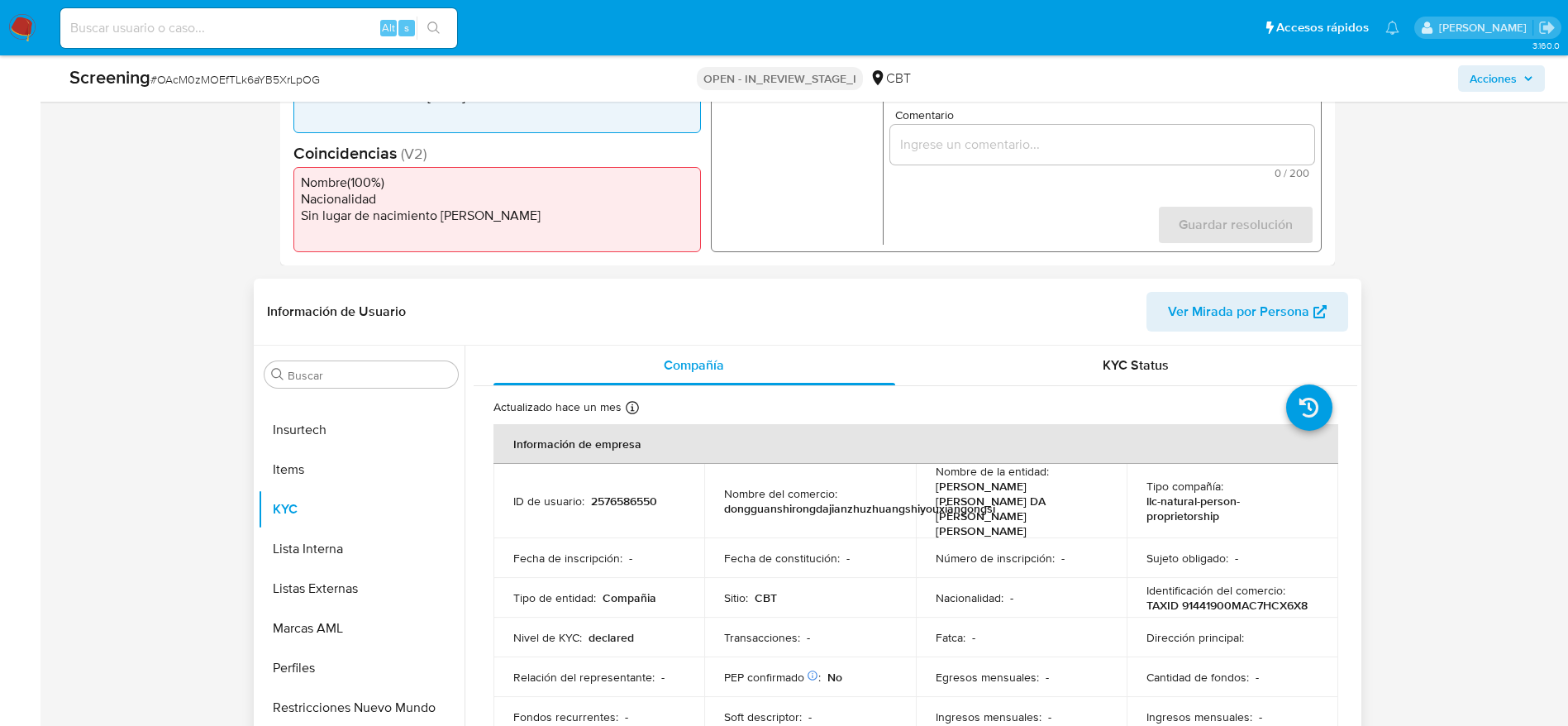
click at [611, 504] on td "ID de usuario : 2576586550" at bounding box center [600, 501] width 212 height 75
click at [611, 494] on p "2576586550" at bounding box center [625, 502] width 66 height 15
copy p "2576586550"
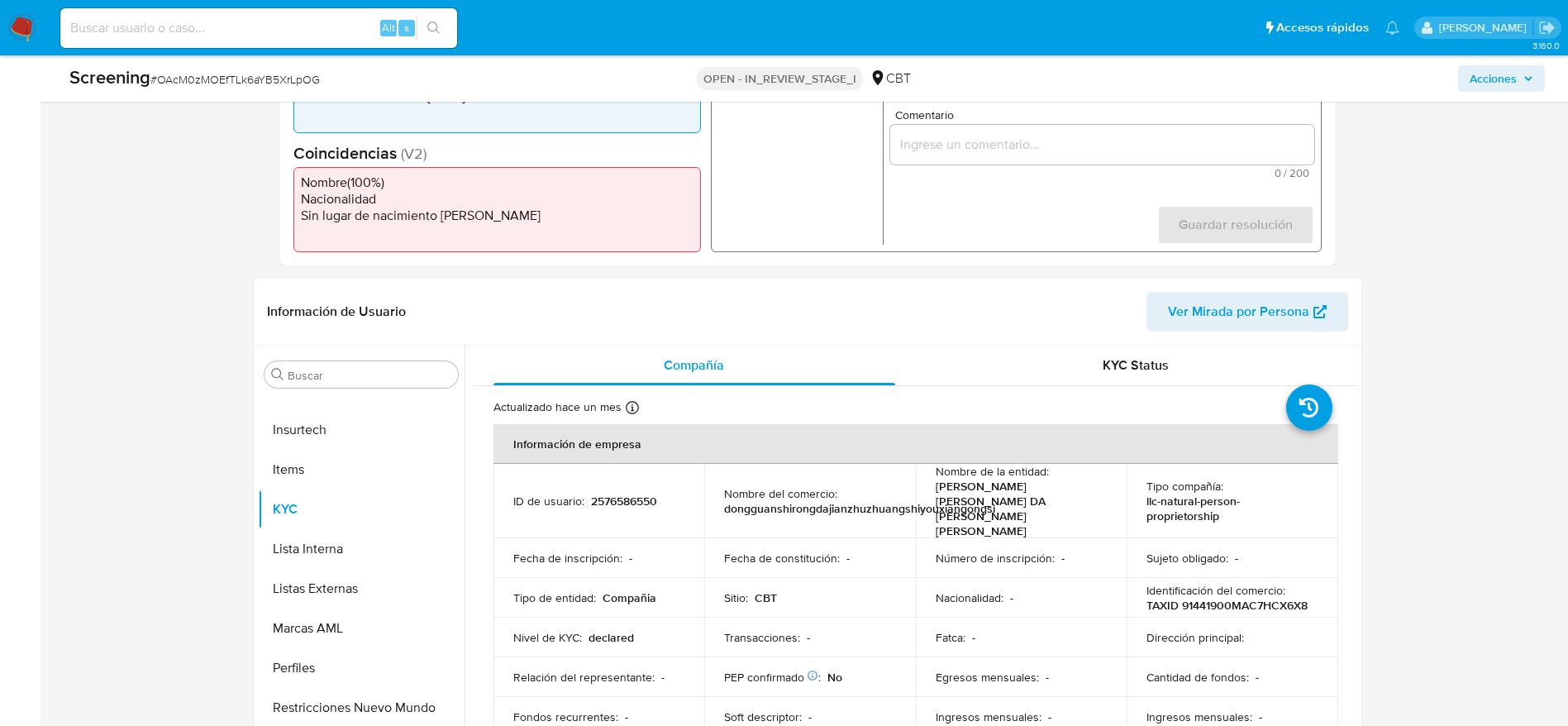
click at [1110, 148] on input "Comentario" at bounding box center [1101, 145] width 424 height 22
paste input "Compara al beneficiario final con Sancionado en listas. Sin relación, se desest…"
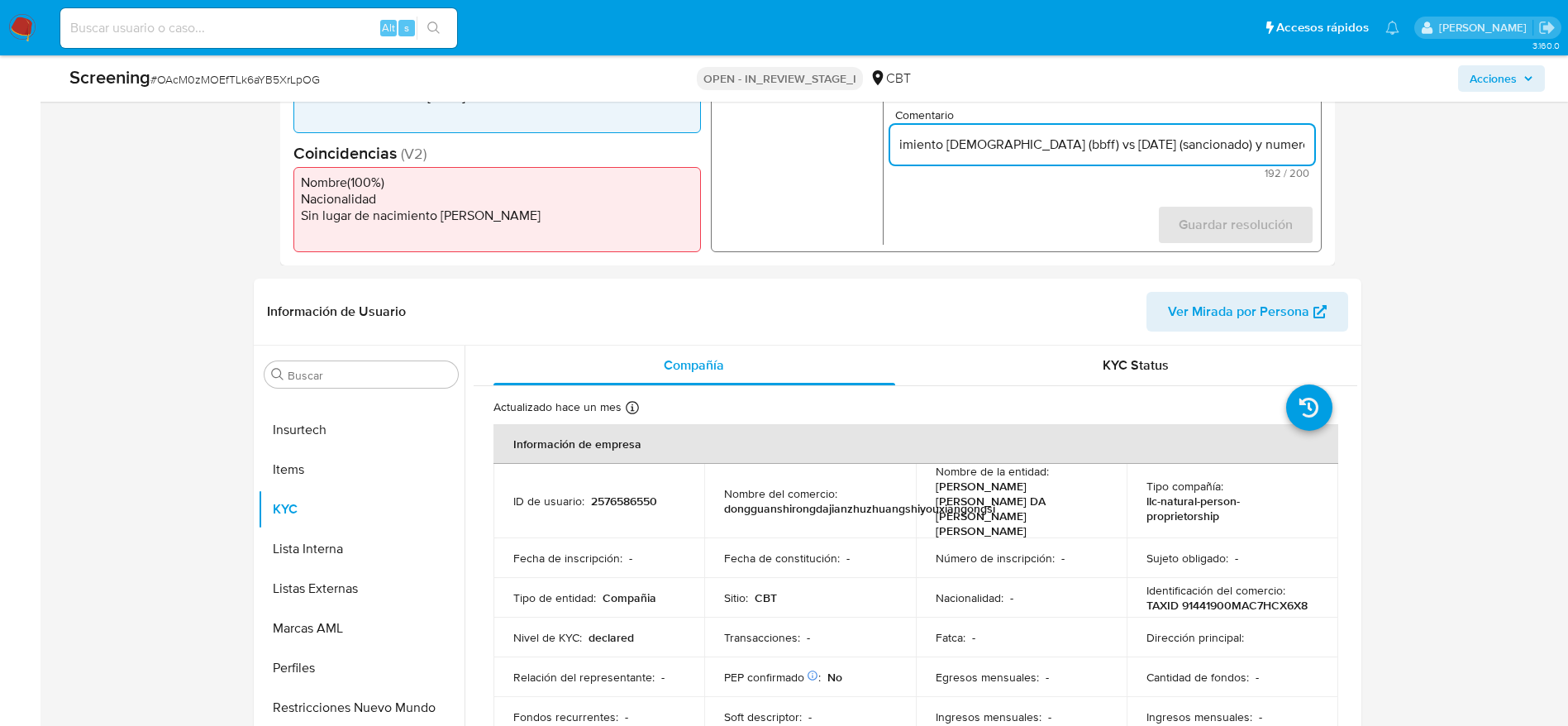
scroll to position [372, 0]
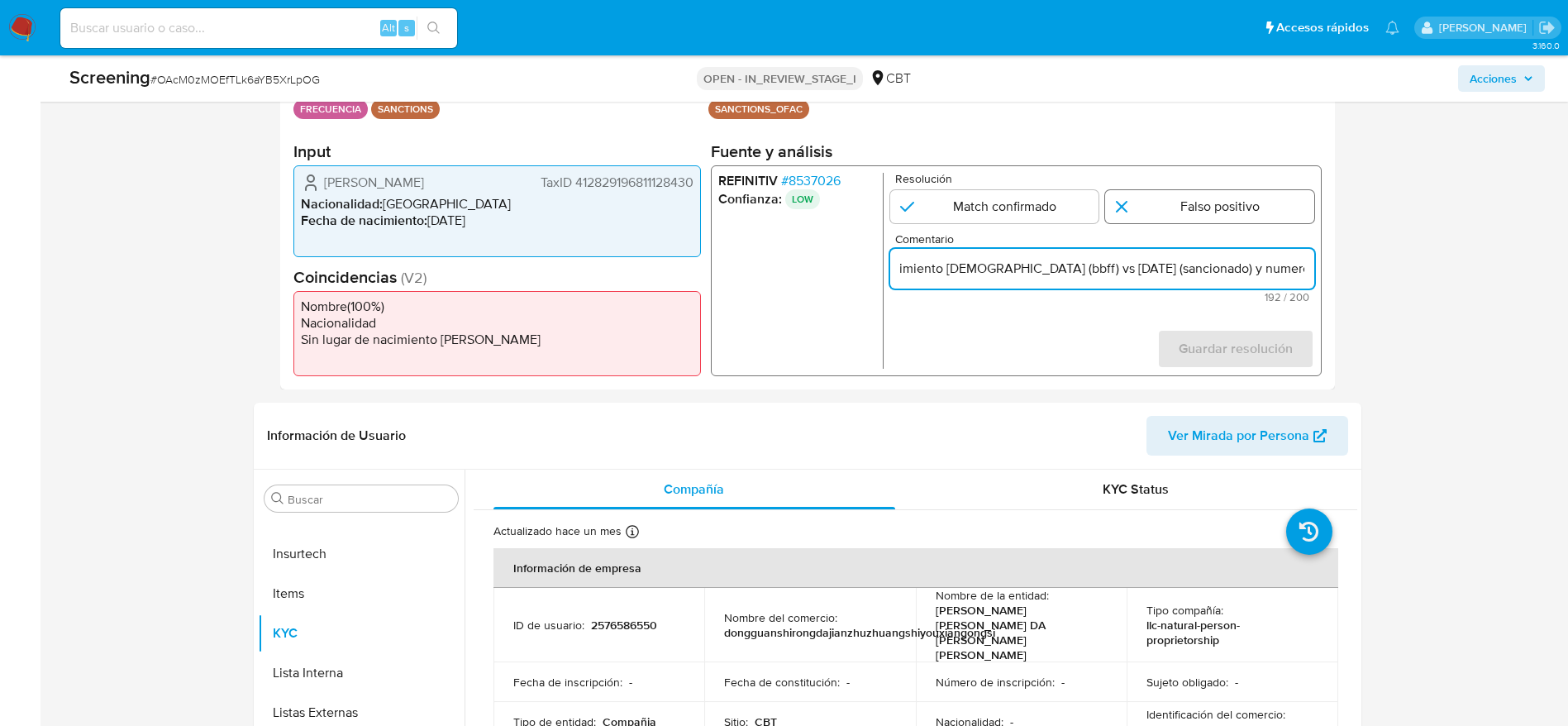
type input "Compara al beneficiario final con Sancionado en listas. Sin relación, se desest…"
click at [1116, 200] on input "1 de 1" at bounding box center [1209, 206] width 209 height 33
radio input "true"
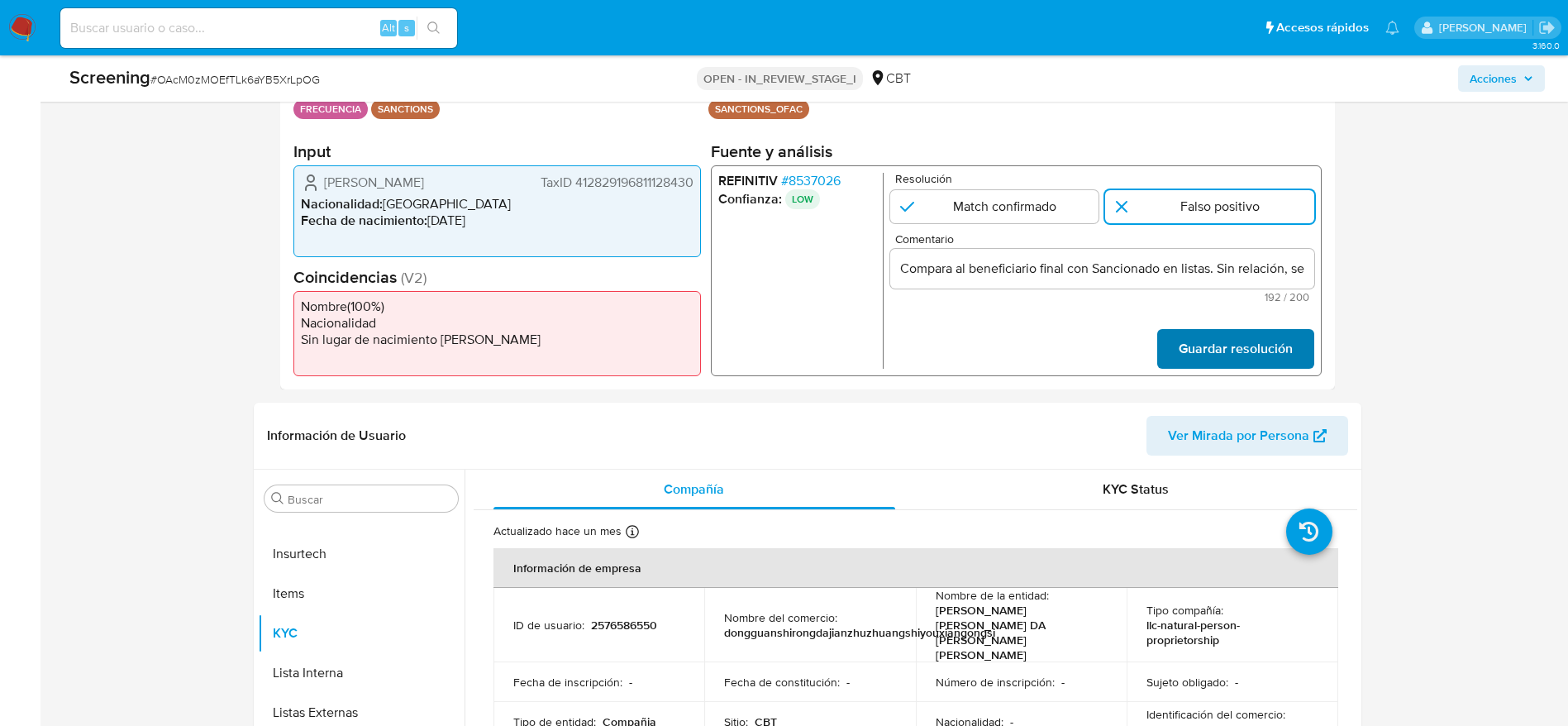
click at [1198, 342] on span "Guardar resolución" at bounding box center [1235, 348] width 115 height 36
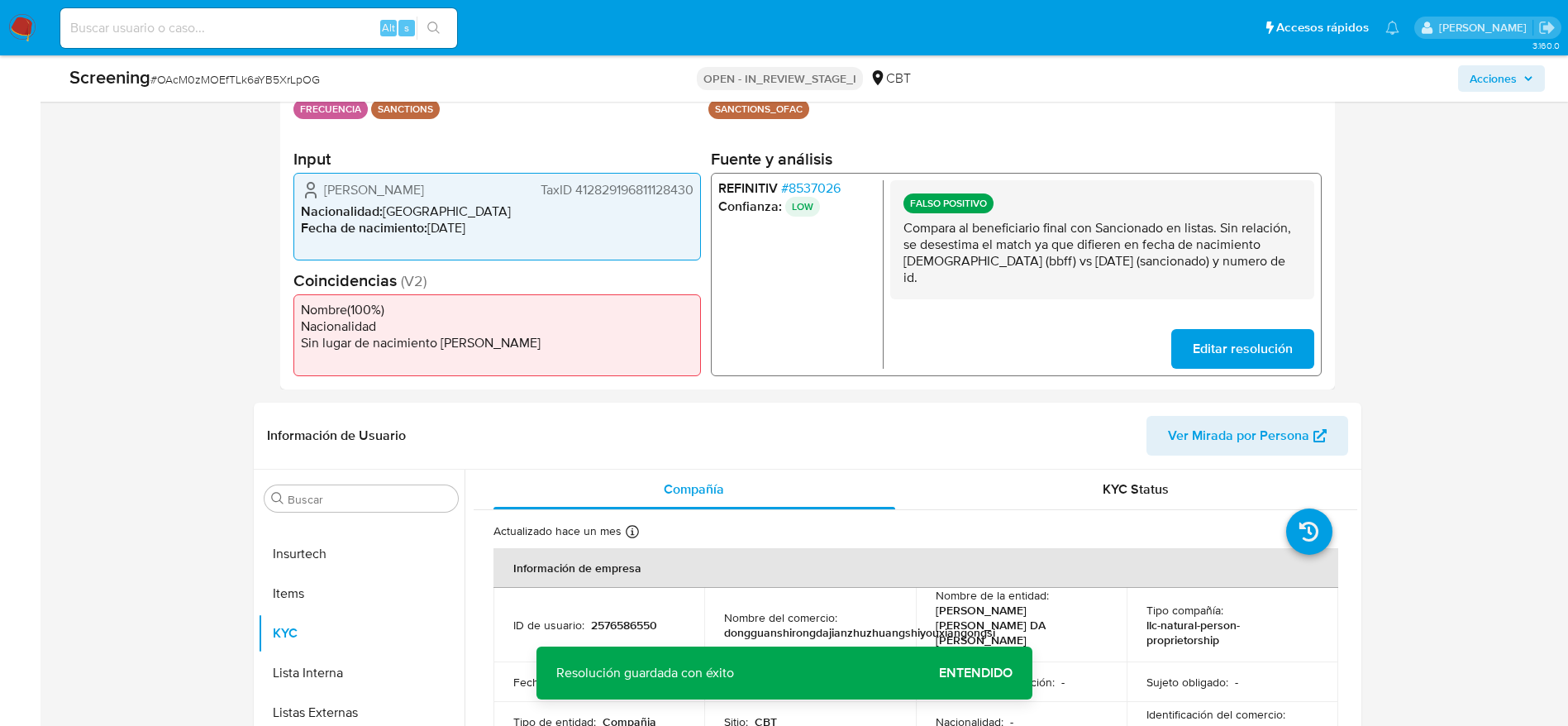
click at [1129, 253] on p "Compara al beneficiario final con Sancionado en listas. Sin relación, se desest…" at bounding box center [1101, 253] width 397 height 66
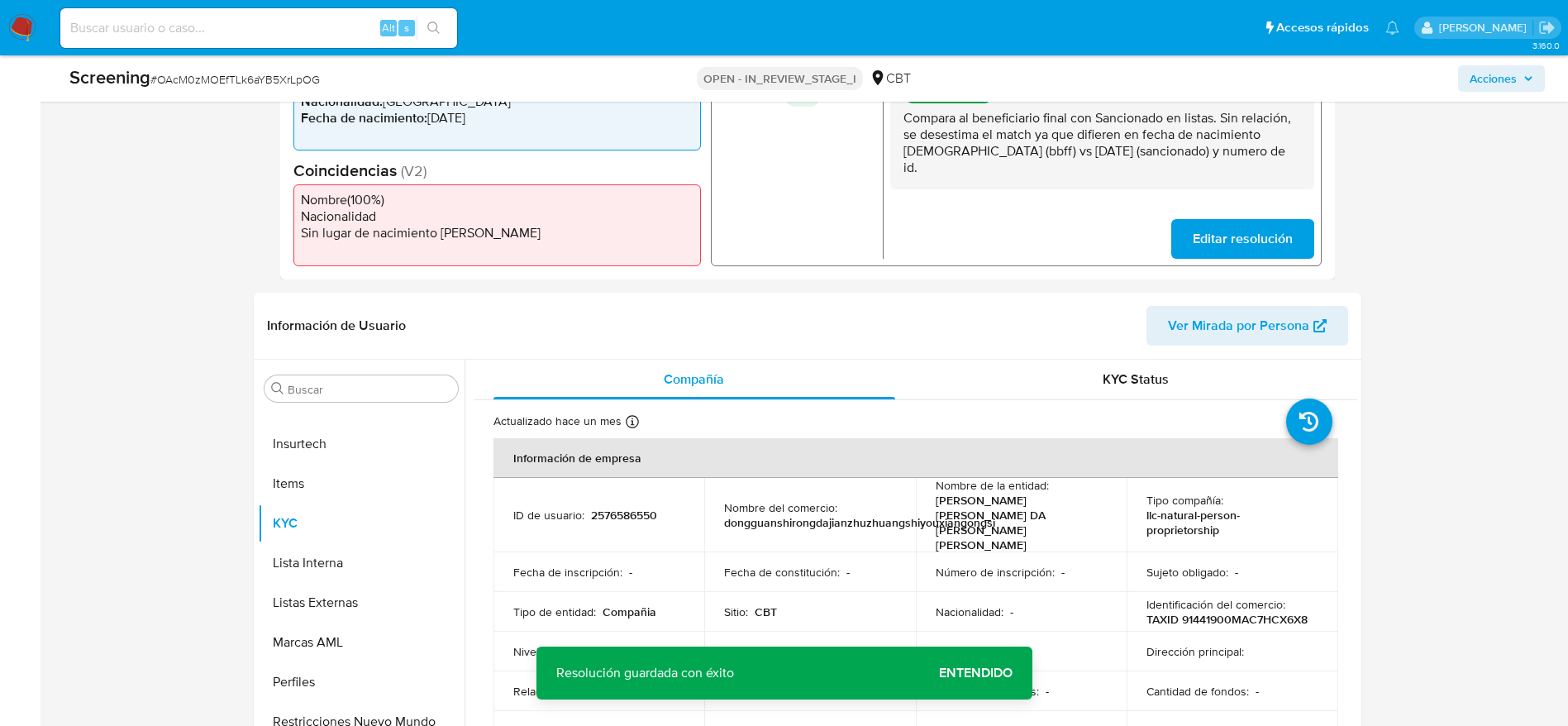
scroll to position [620, 0]
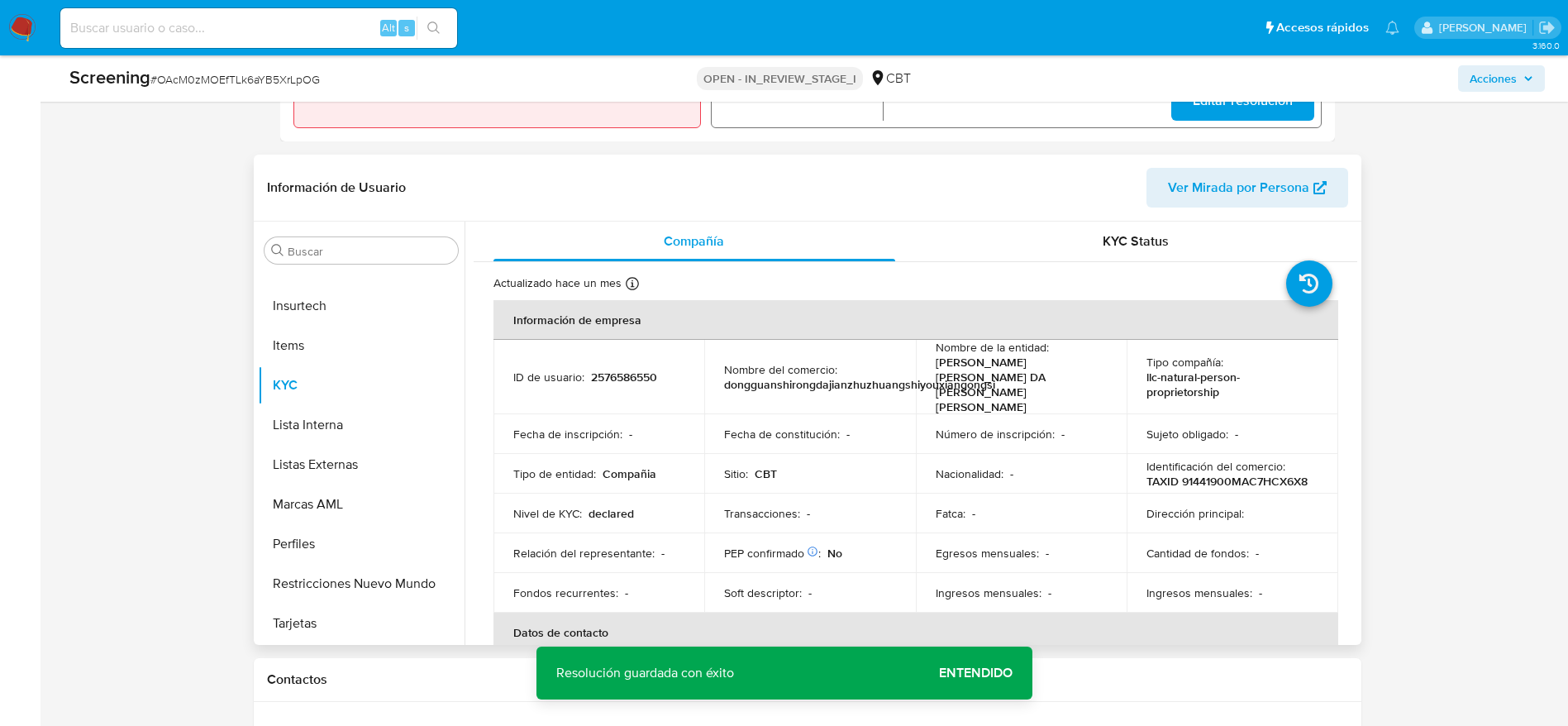
click at [309, 268] on div "Buscar Anticipos de dinero Archivos adjuntos CBT Cruces y Relaciones Créditos C…" at bounding box center [361, 434] width 206 height 421
click at [313, 254] on input "Buscar" at bounding box center [369, 252] width 164 height 15
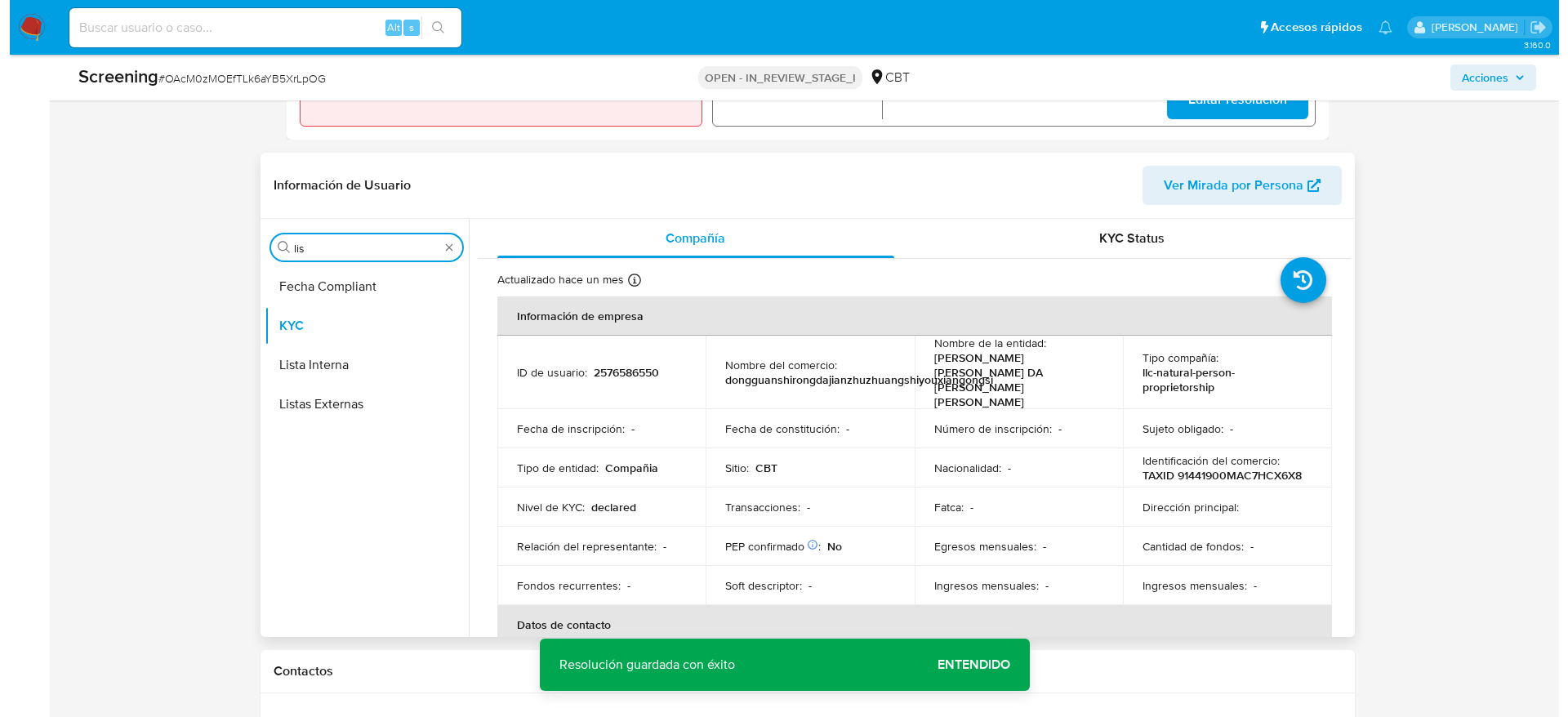
scroll to position [0, 0]
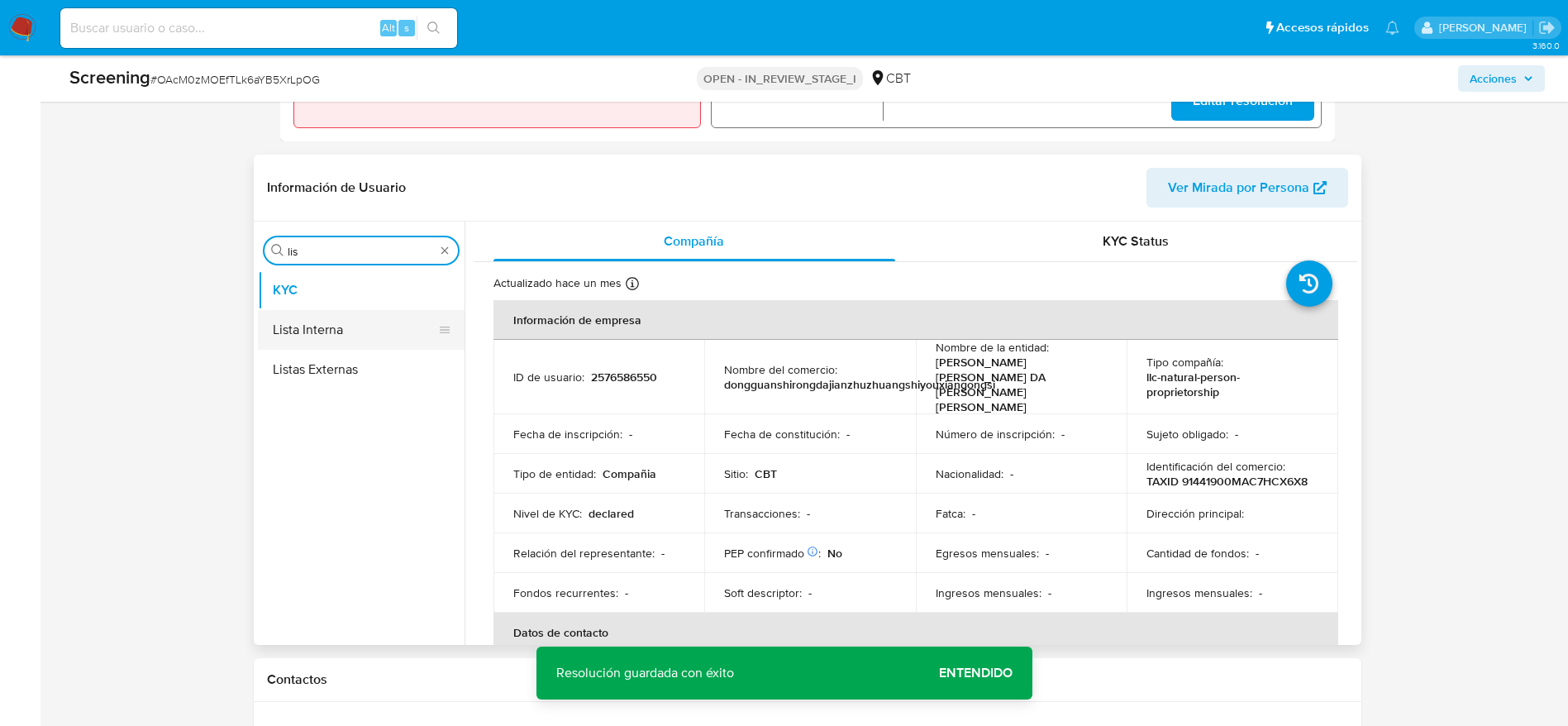
type input "lis"
click at [323, 318] on button "Lista Interna" at bounding box center [355, 330] width 193 height 40
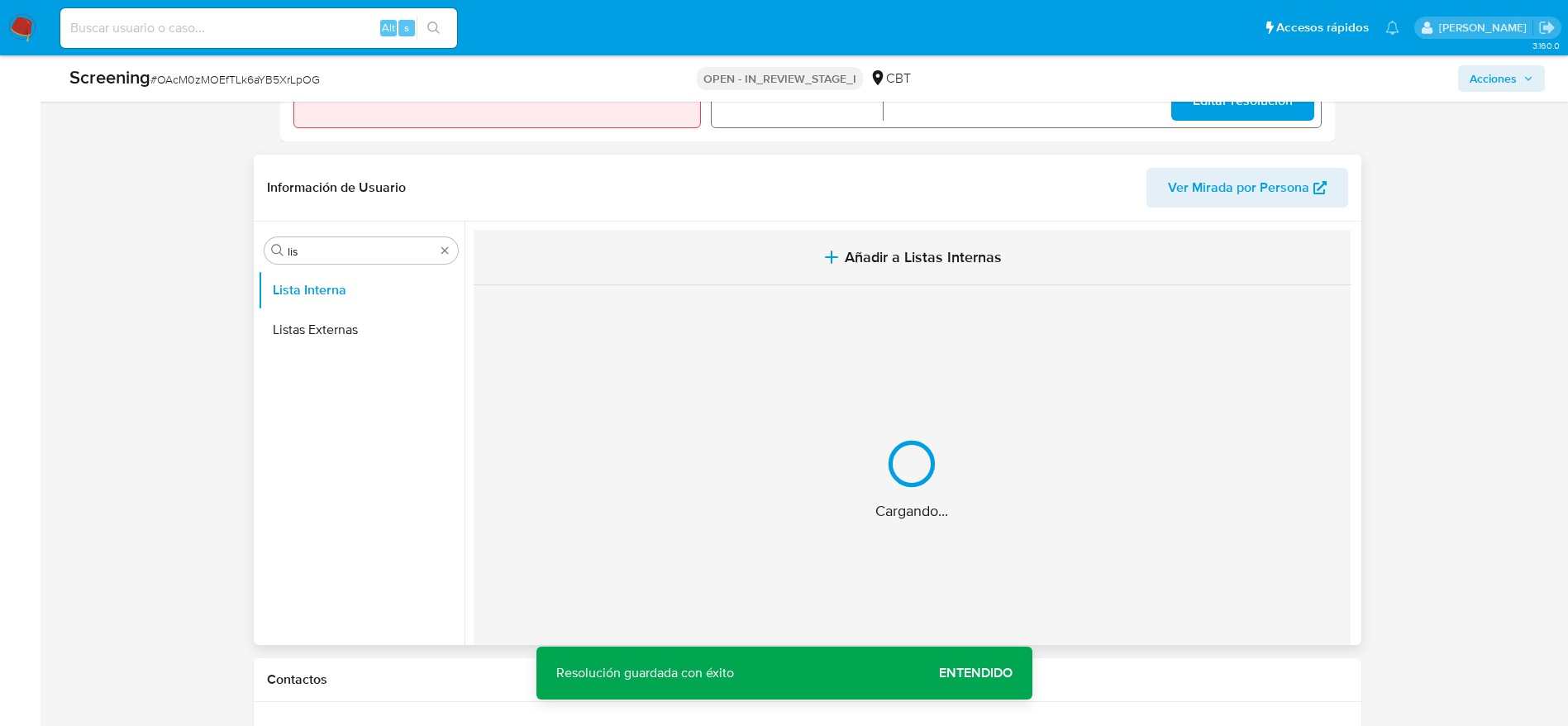
click at [745, 278] on button "Añadir a Listas Internas" at bounding box center [912, 257] width 877 height 56
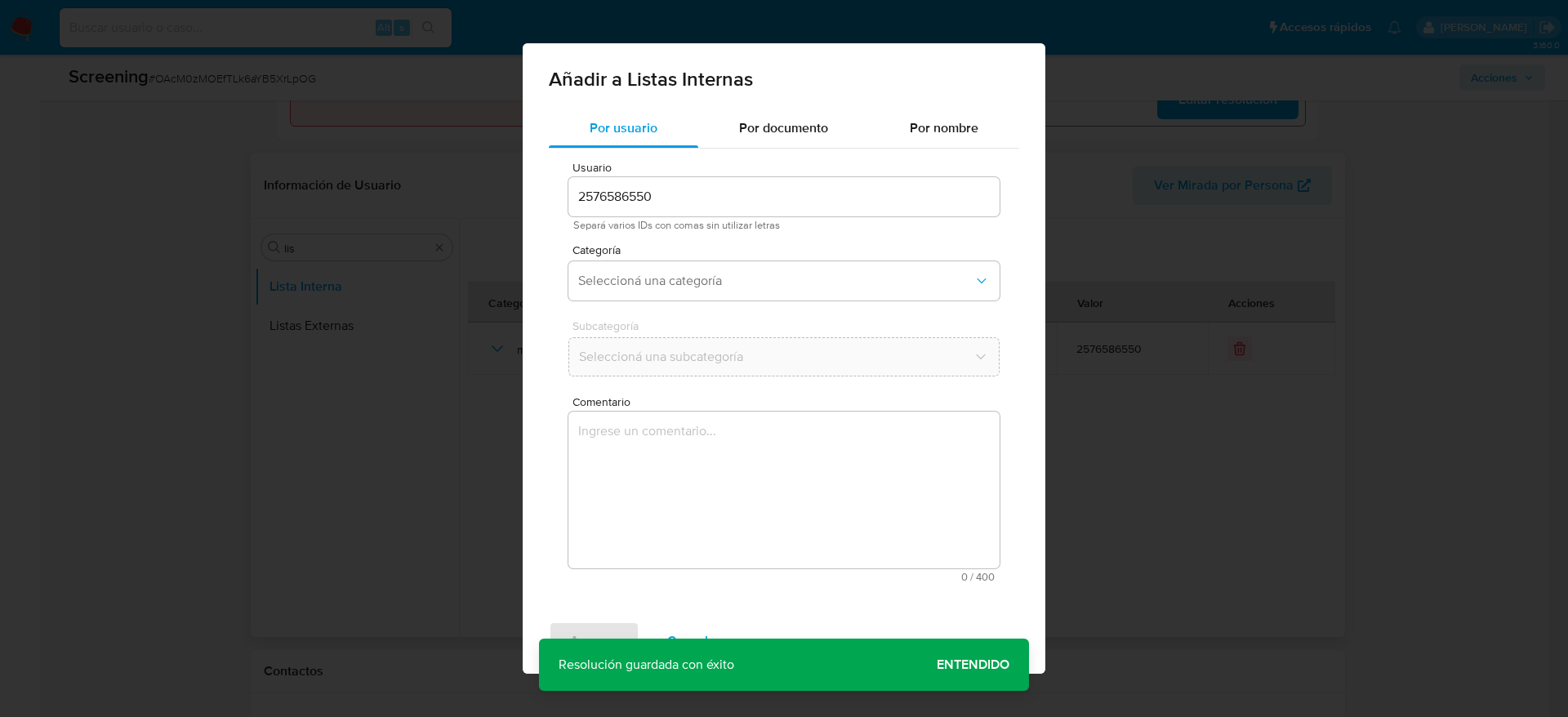
click at [772, 474] on textarea "Comentario" at bounding box center [784, 490] width 431 height 157
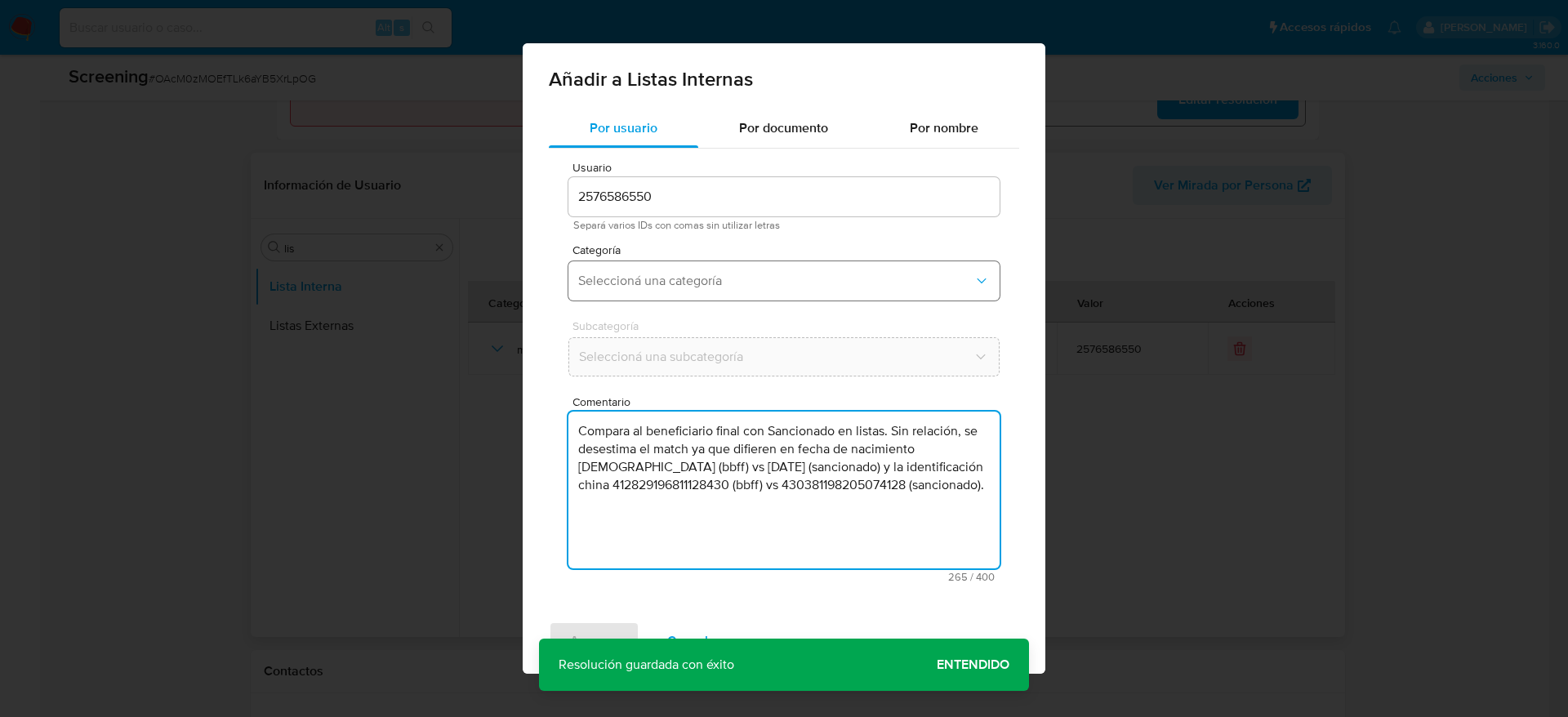
type textarea "Compara al beneficiario final con Sancionado en listas. Sin relación, se desest…"
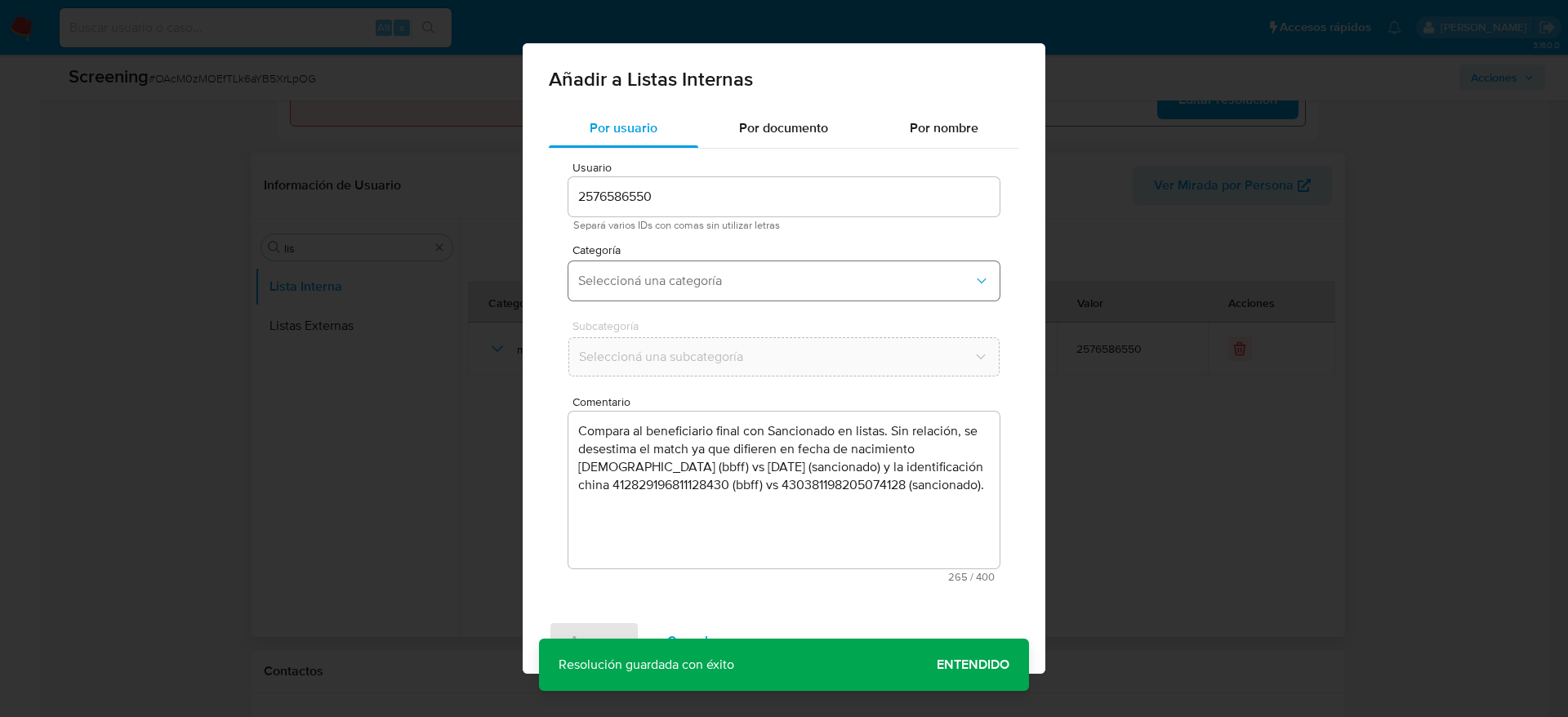
click at [740, 287] on span "Seleccioná una categoría" at bounding box center [776, 280] width 396 height 16
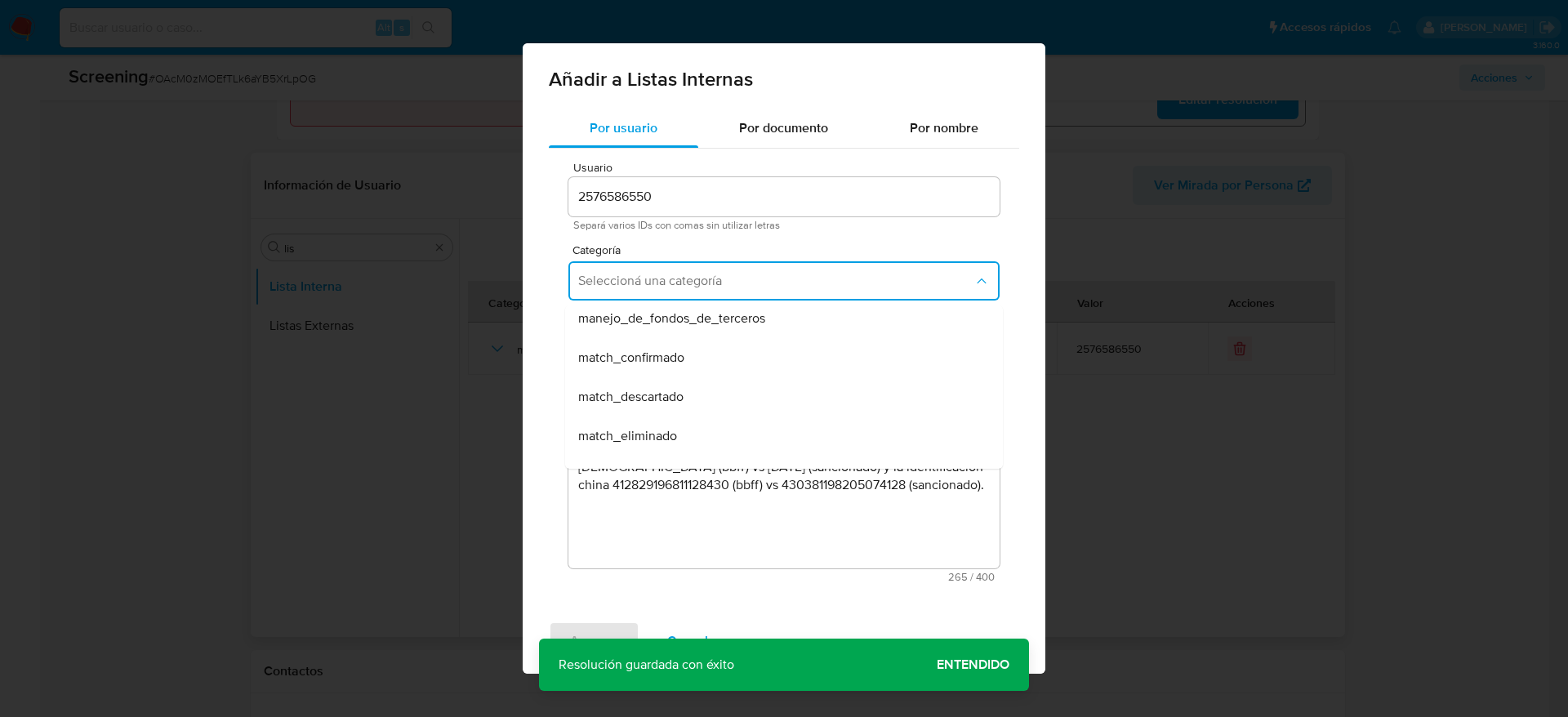
scroll to position [122, 0]
click at [713, 366] on div "match_descartado" at bounding box center [780, 359] width 402 height 39
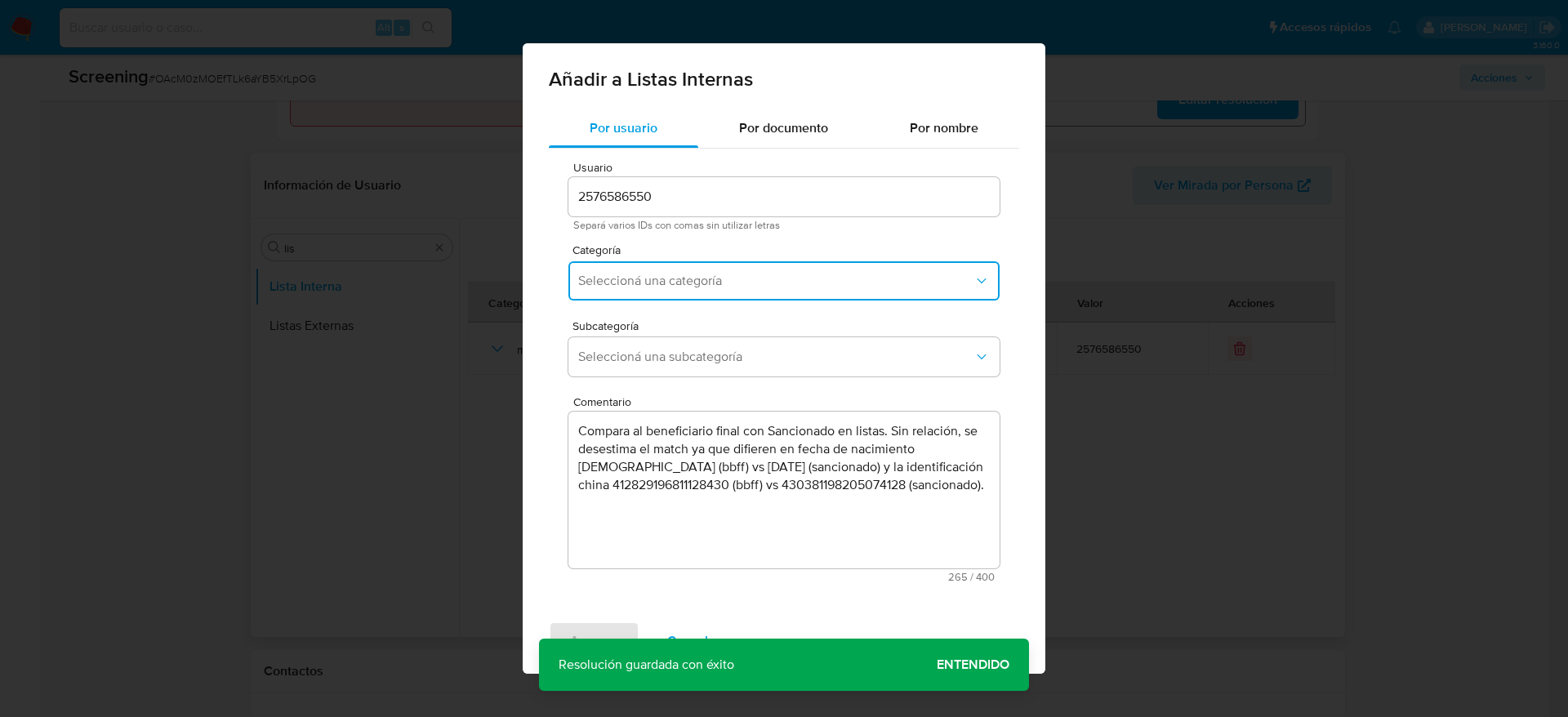
click at [713, 366] on button "Seleccioná una subcategoría" at bounding box center [784, 357] width 431 height 39
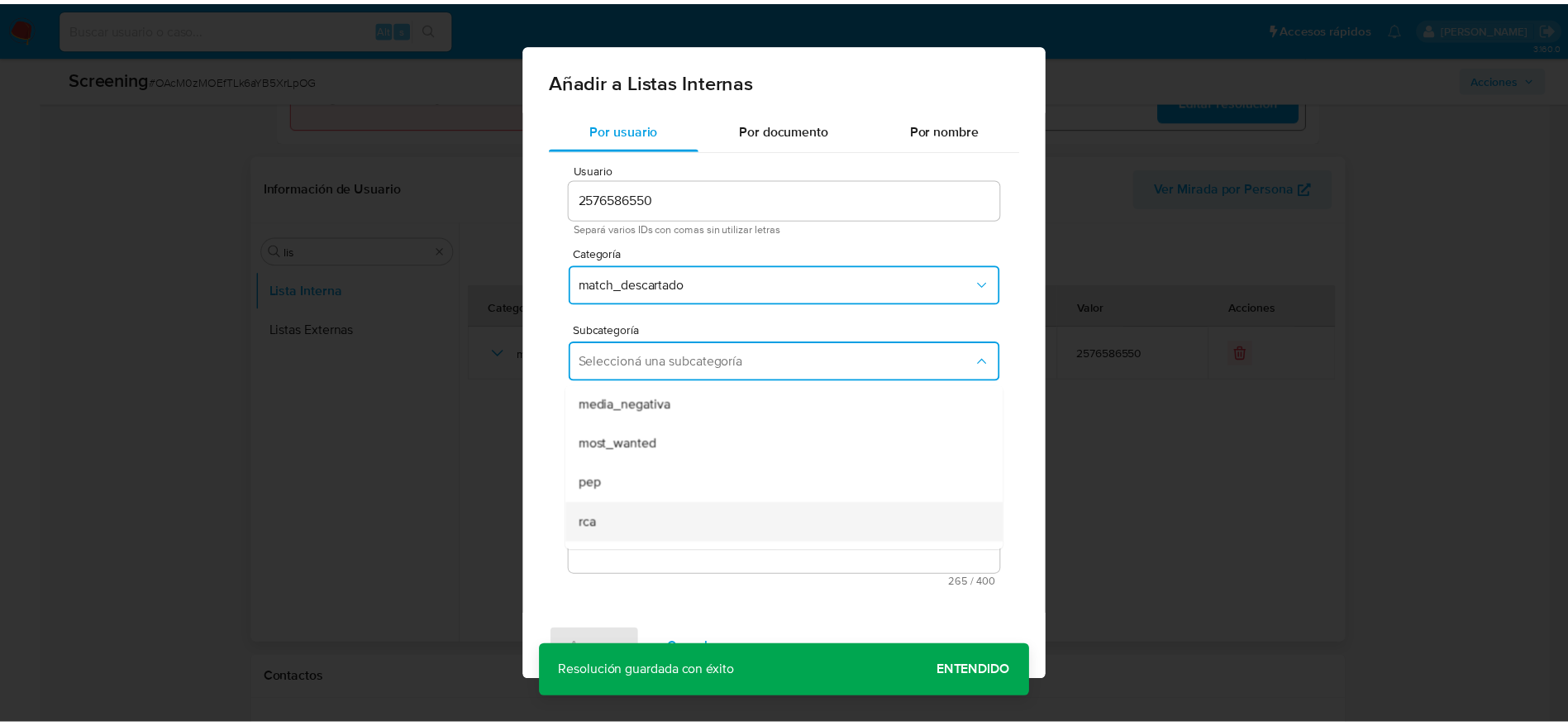
scroll to position [113, 0]
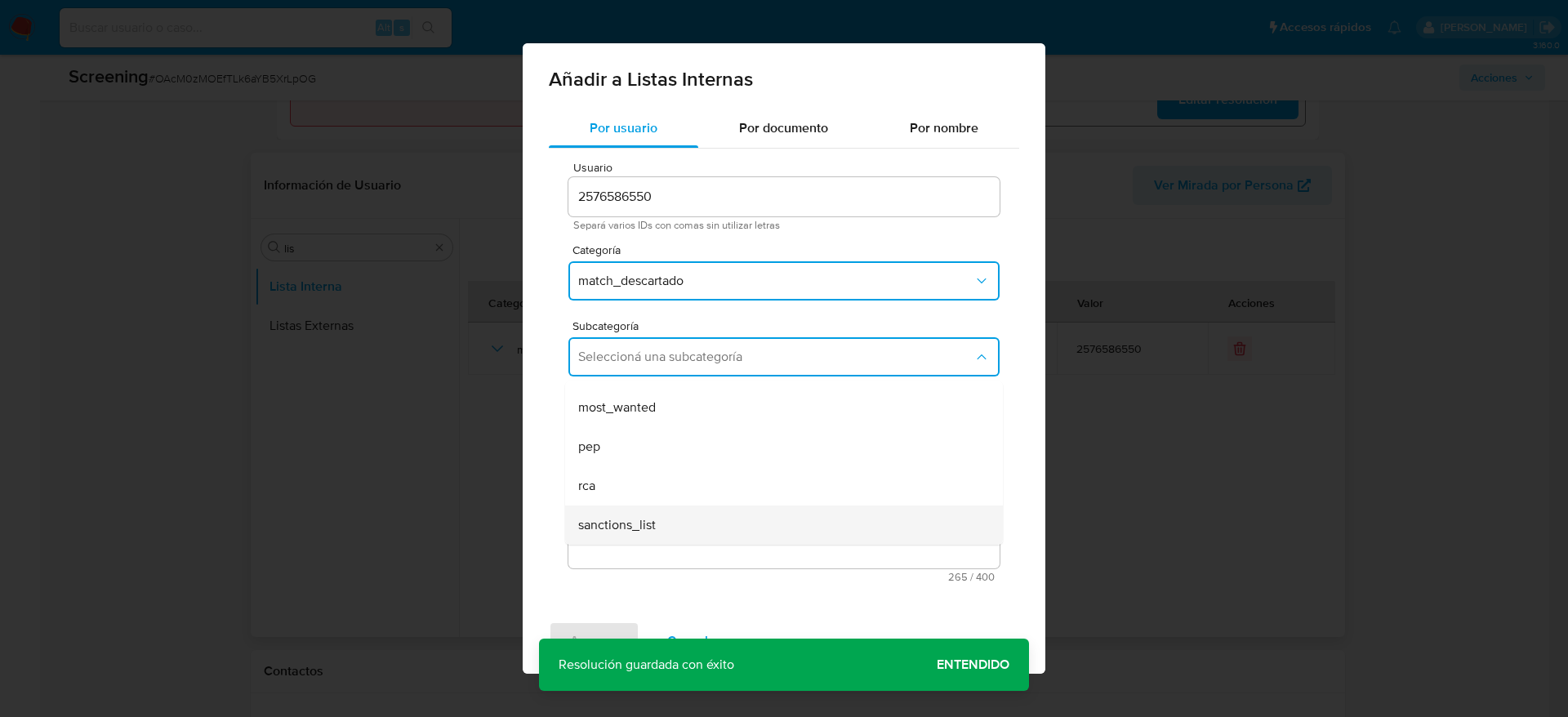
click at [669, 513] on div "sanctions_list" at bounding box center [780, 525] width 402 height 39
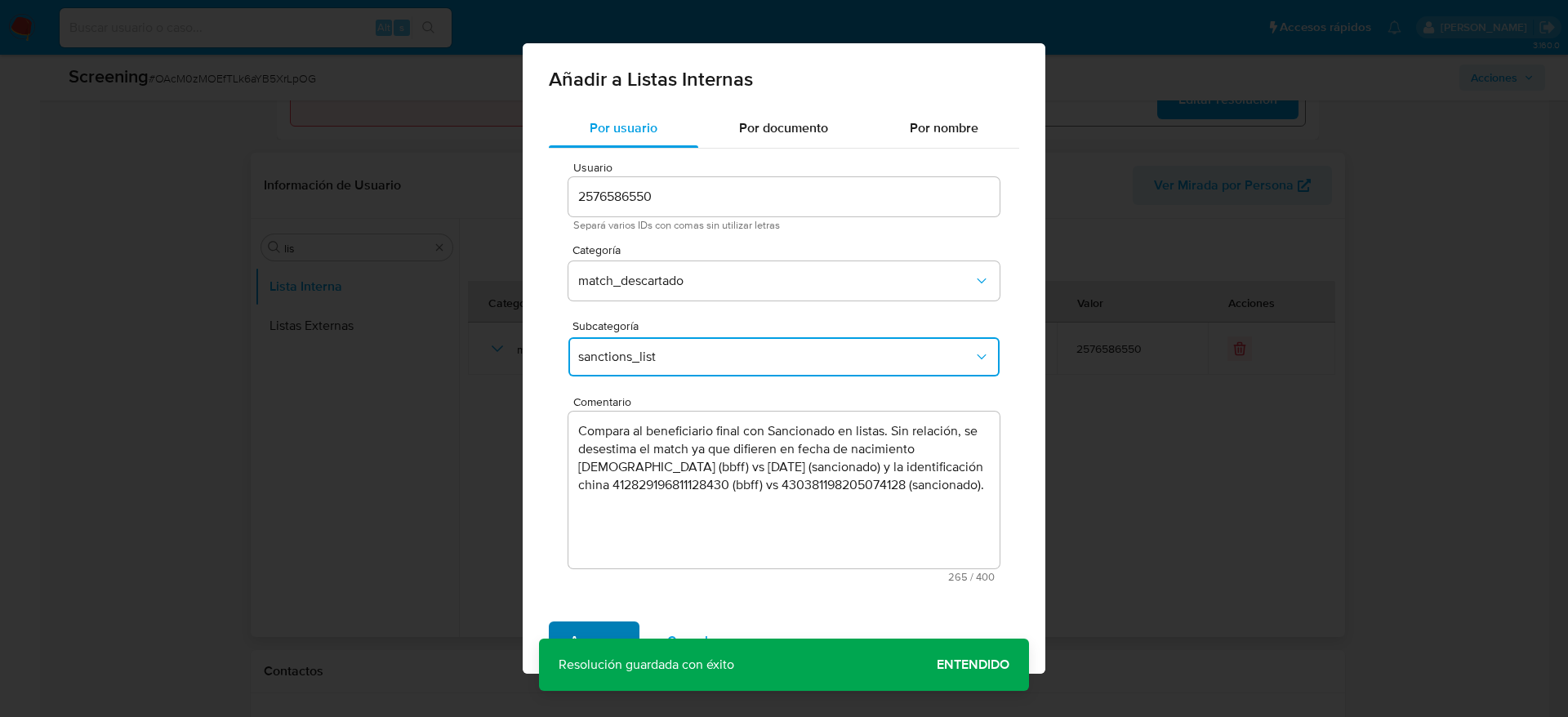
click at [586, 636] on span "Agregar" at bounding box center [595, 641] width 49 height 36
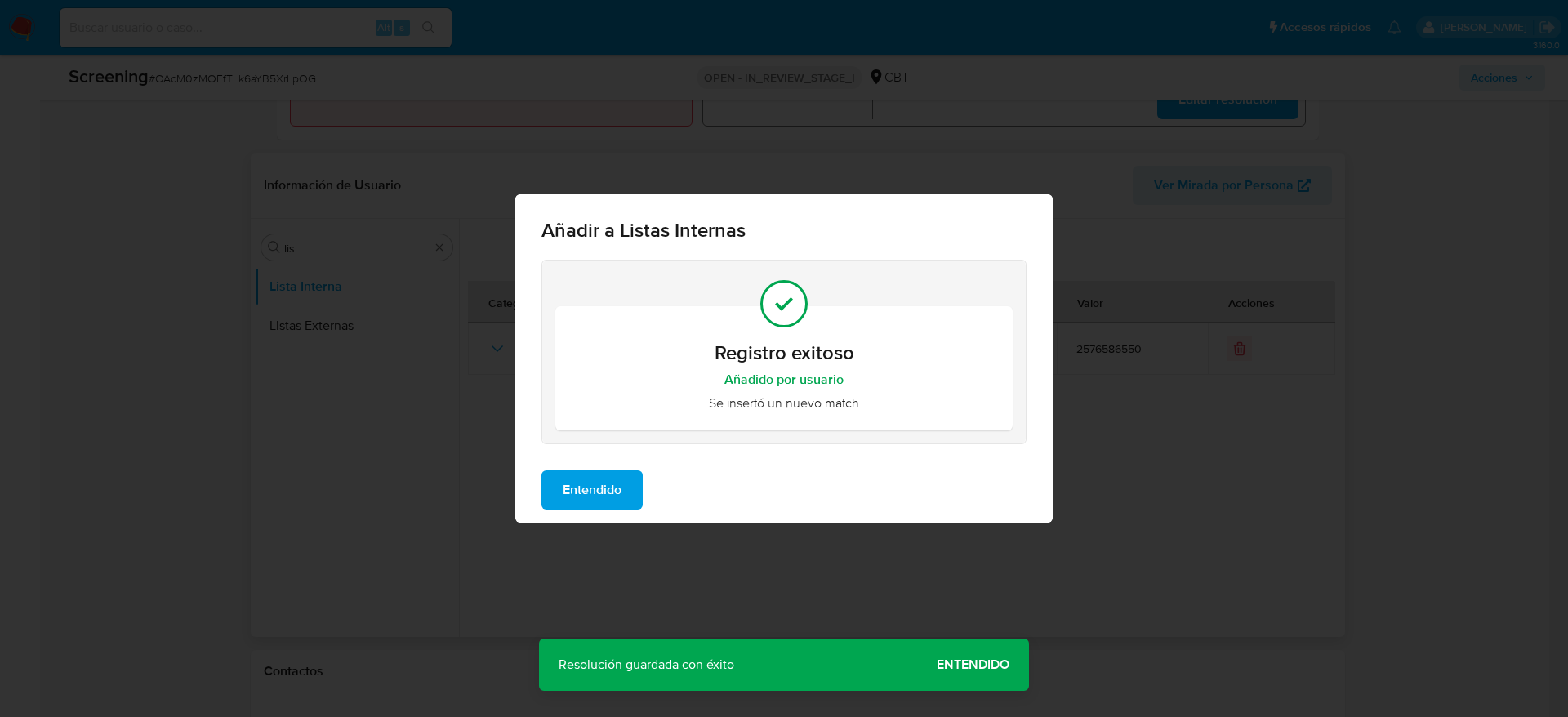
click at [595, 495] on span "Entendido" at bounding box center [592, 490] width 59 height 36
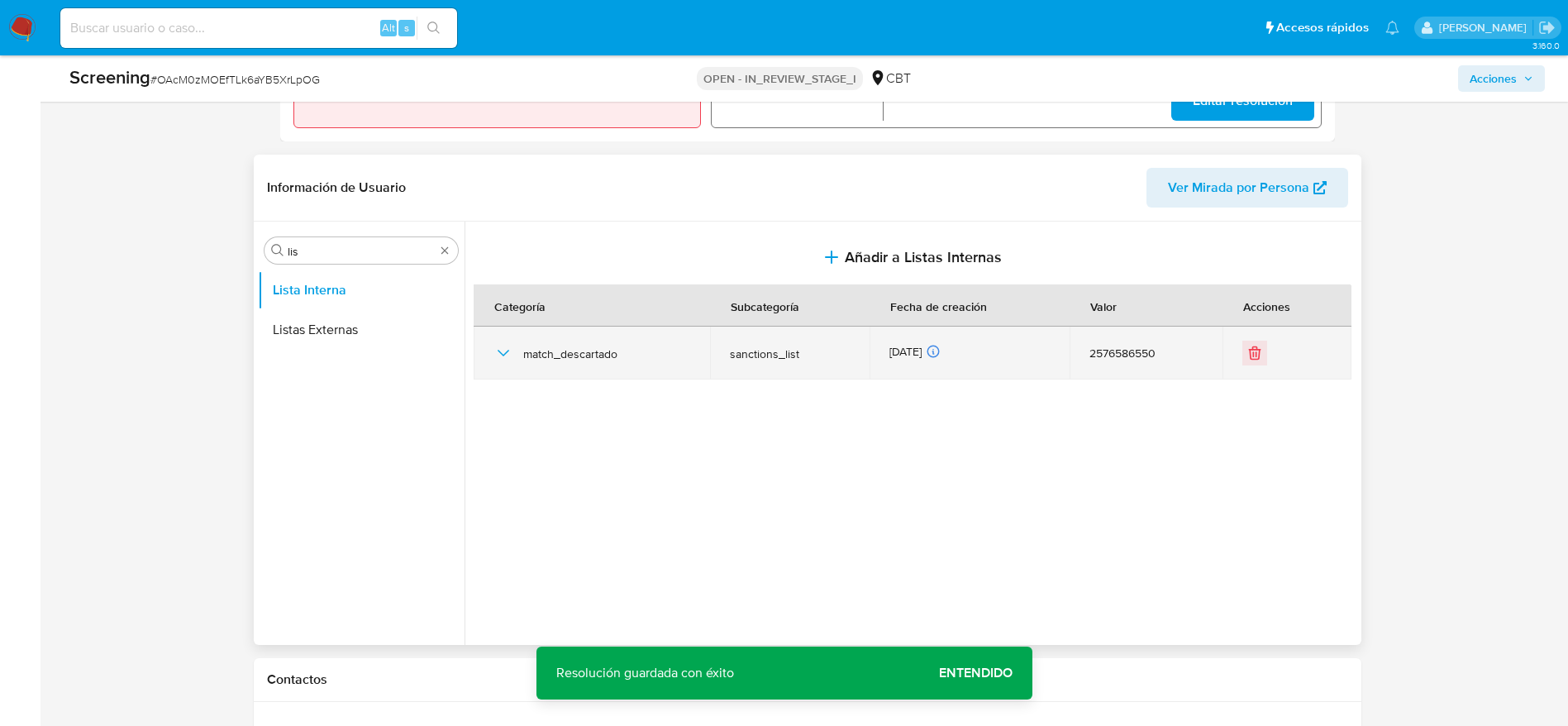
scroll to position [0, 0]
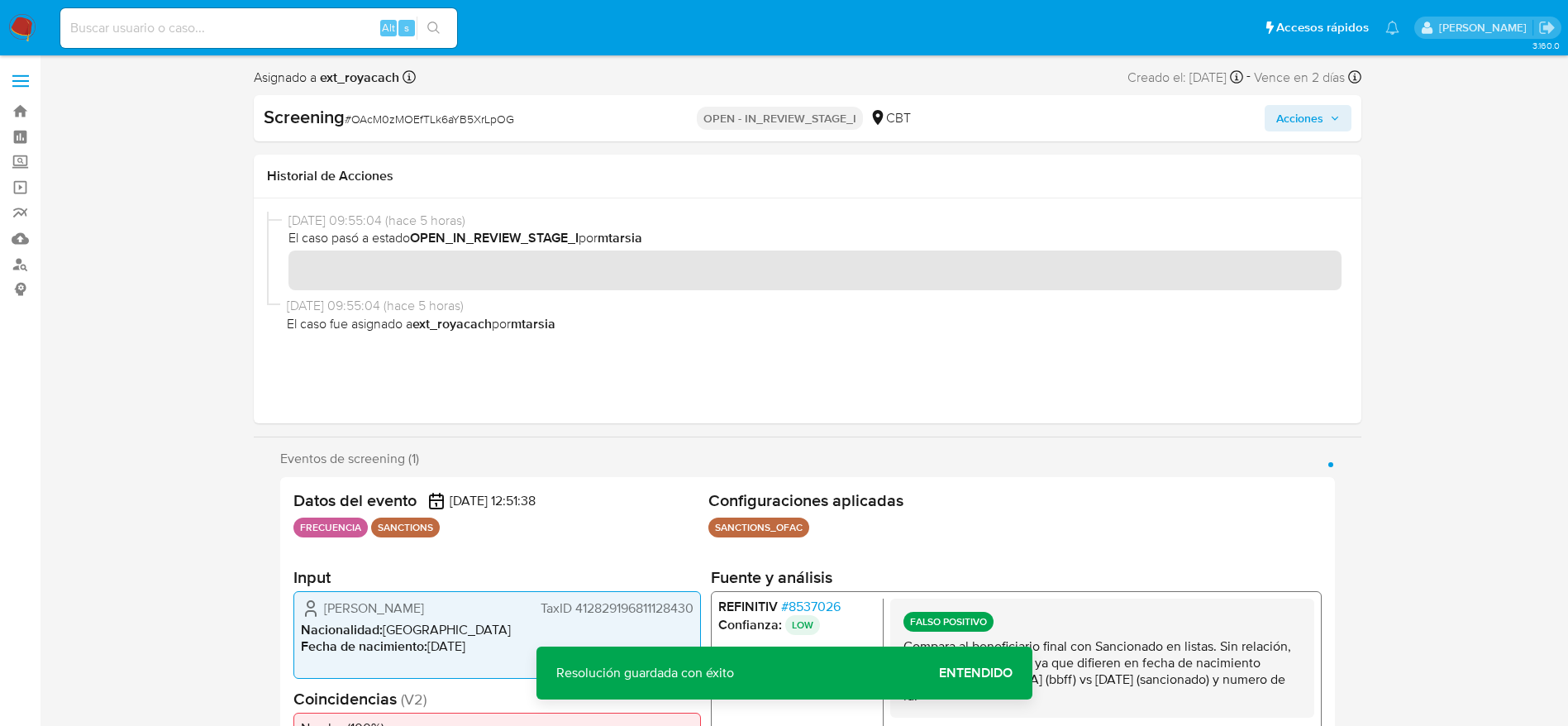
click at [1312, 129] on span "Acciones" at bounding box center [1300, 118] width 47 height 27
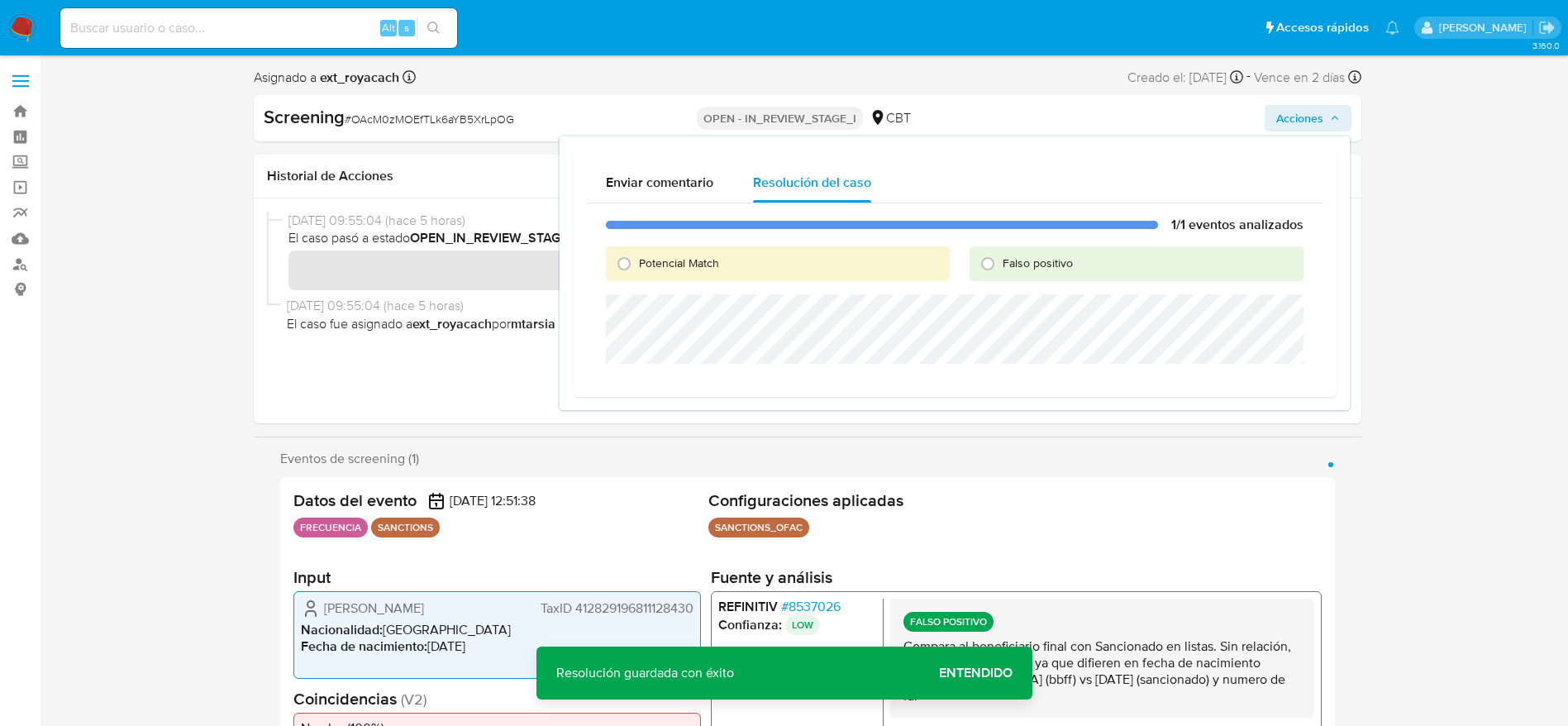
click at [1024, 256] on span "Falso positivo" at bounding box center [1038, 262] width 70 height 16
click at [1001, 256] on input "Falso positivo" at bounding box center [988, 264] width 26 height 27
radio input "true"
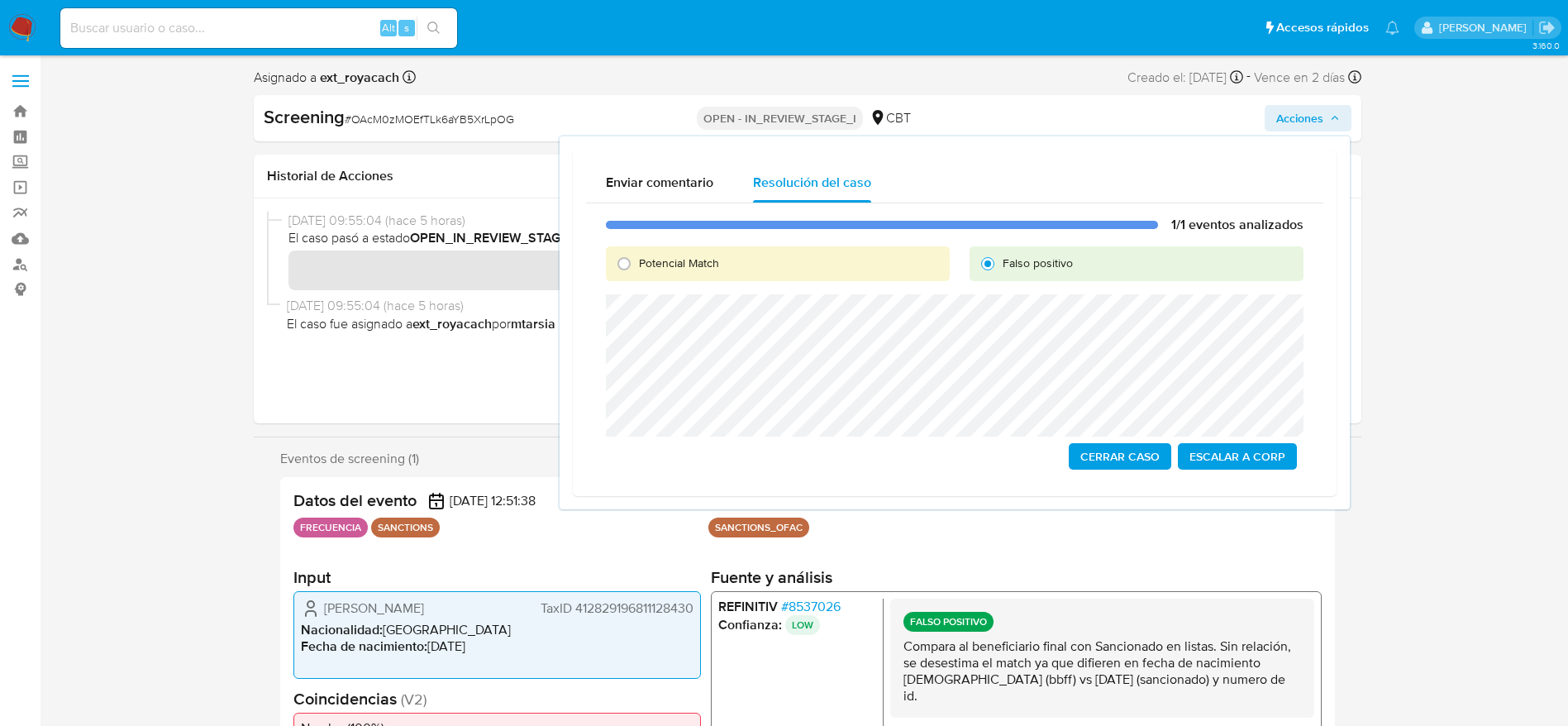
click at [1121, 458] on span "Cerrar Caso" at bounding box center [1120, 456] width 79 height 23
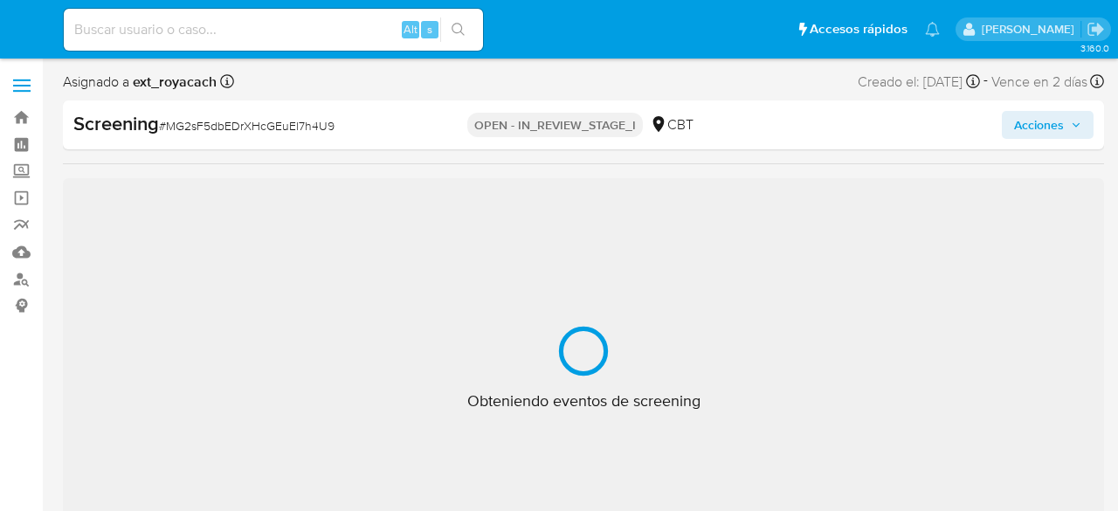
select select "10"
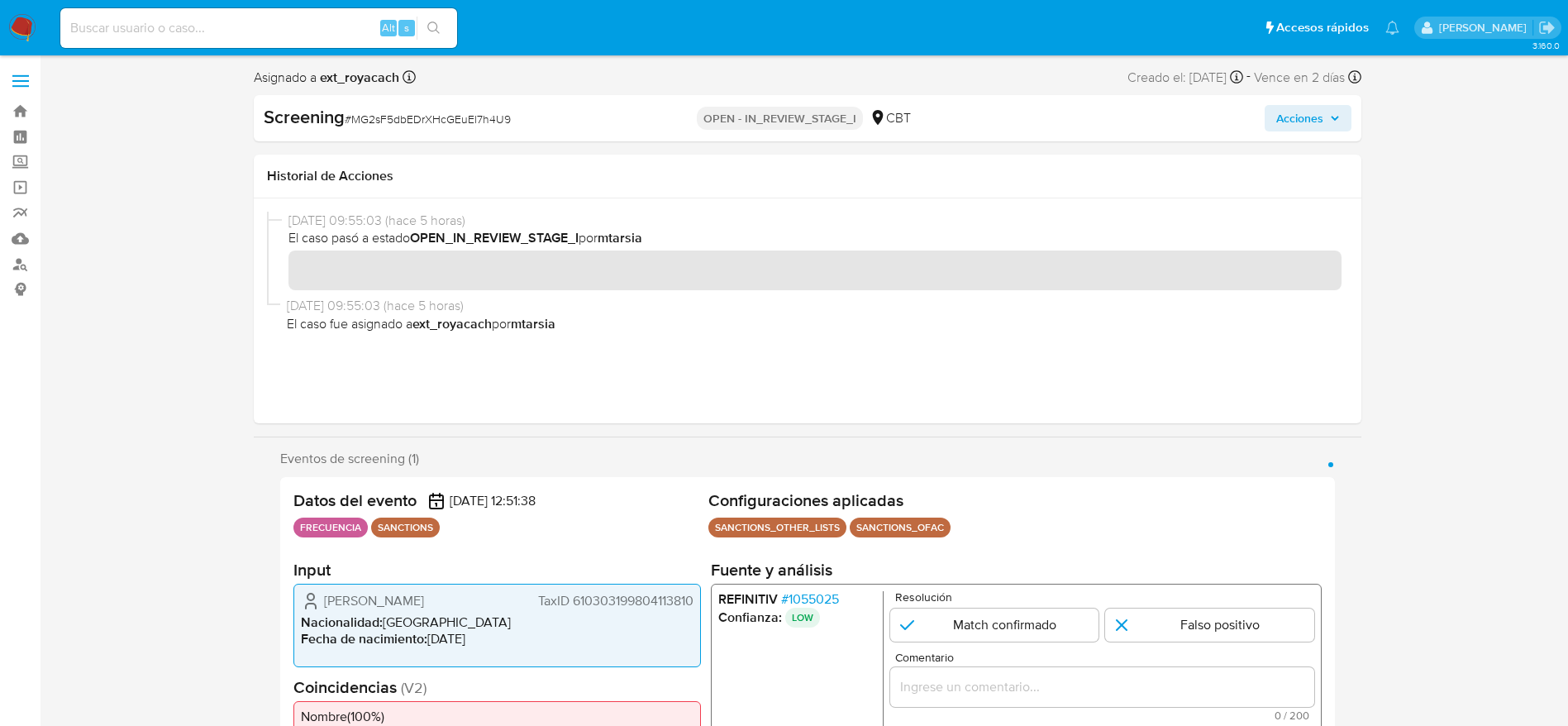
scroll to position [699, 0]
click at [443, 127] on span "# MG2sF5dbEDrXHcGEuEl7h4U9" at bounding box center [428, 118] width 167 height 16
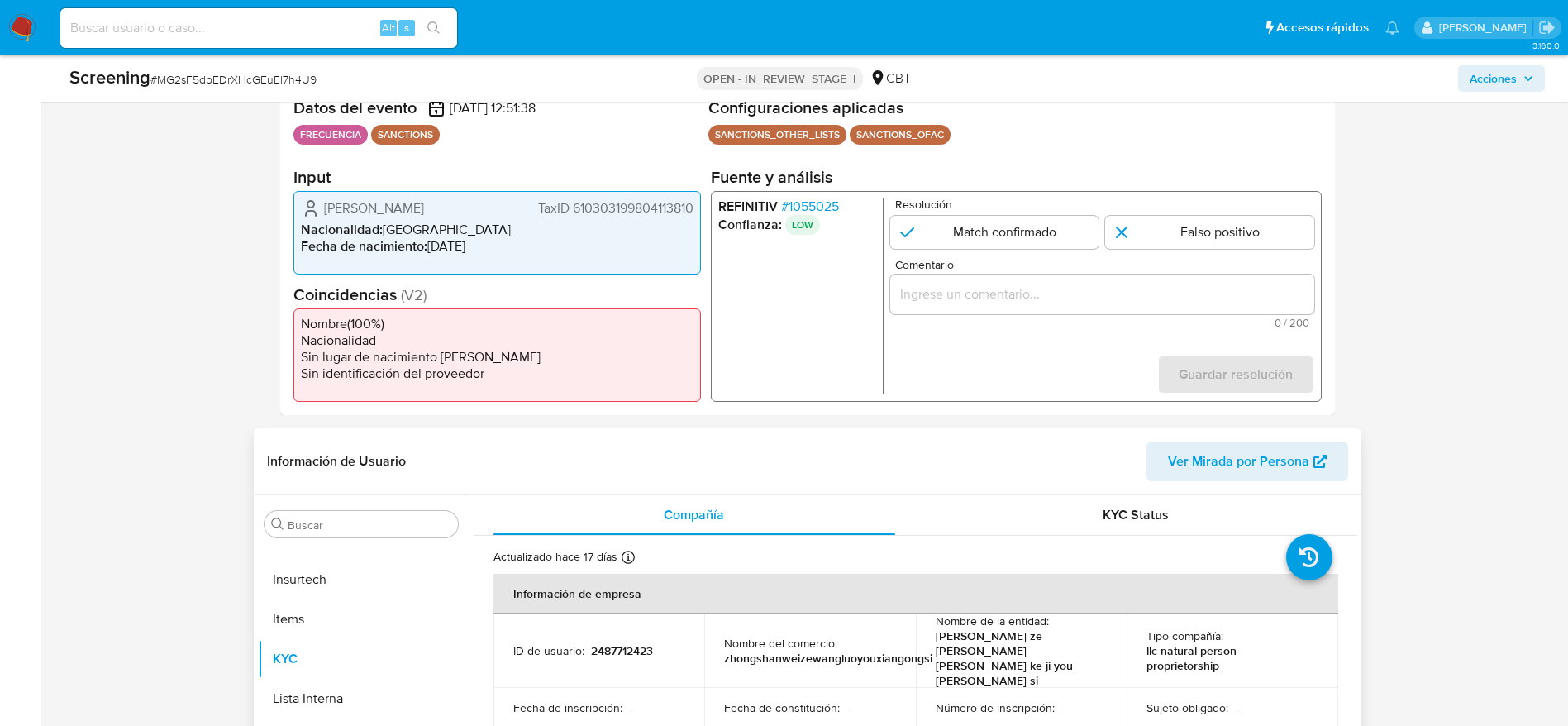
scroll to position [372, 0]
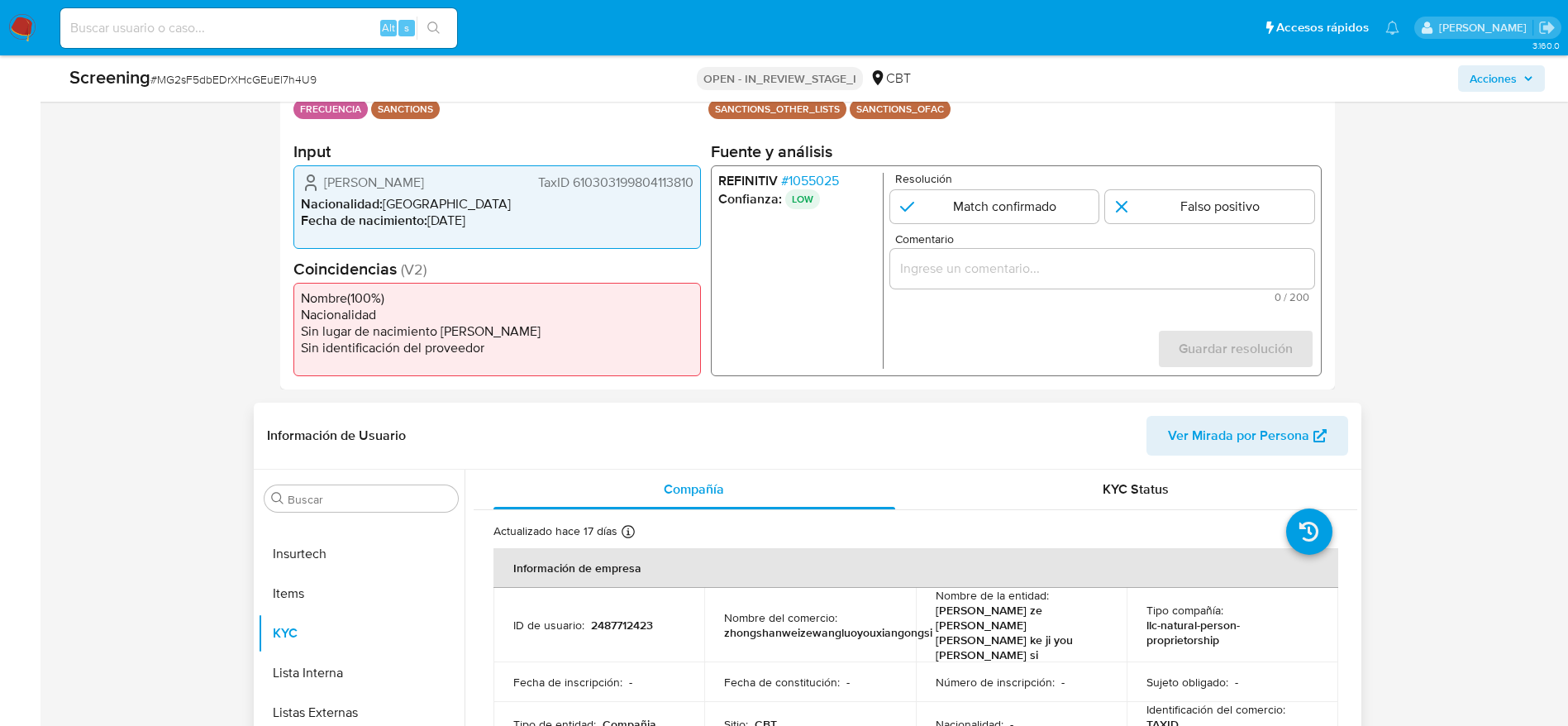
click at [613, 483] on p "2487712423" at bounding box center [623, 626] width 62 height 15
copy p "2487712423"
click at [1057, 255] on div "1 de 1" at bounding box center [1101, 269] width 424 height 40
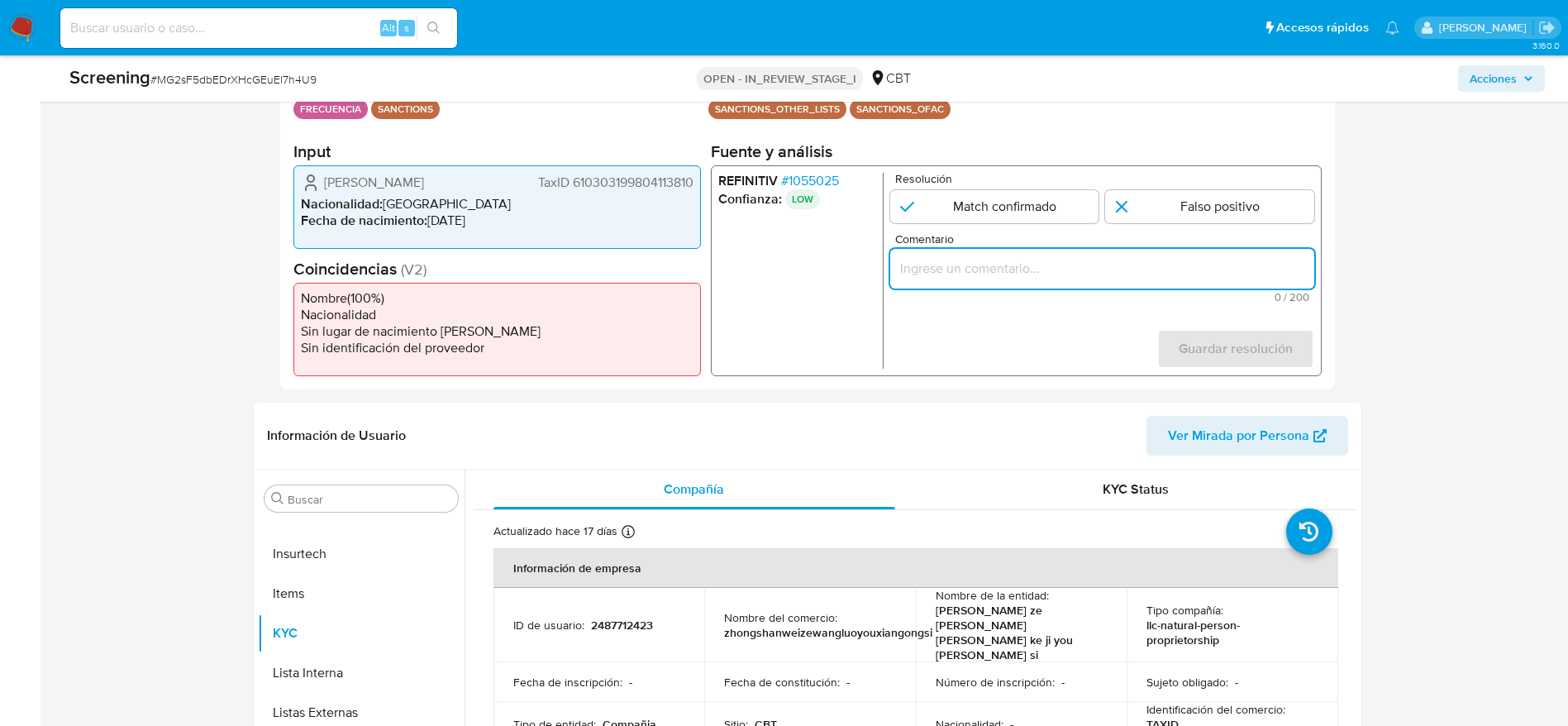
click at [1057, 258] on input "Comentario" at bounding box center [1101, 269] width 424 height 22
paste input "Compara al beneficiario final con Sancionado en listas. Sin relación, se desest…"
type input "Compara al beneficiario final con Sancionado en listas. Sin relación, se desest…"
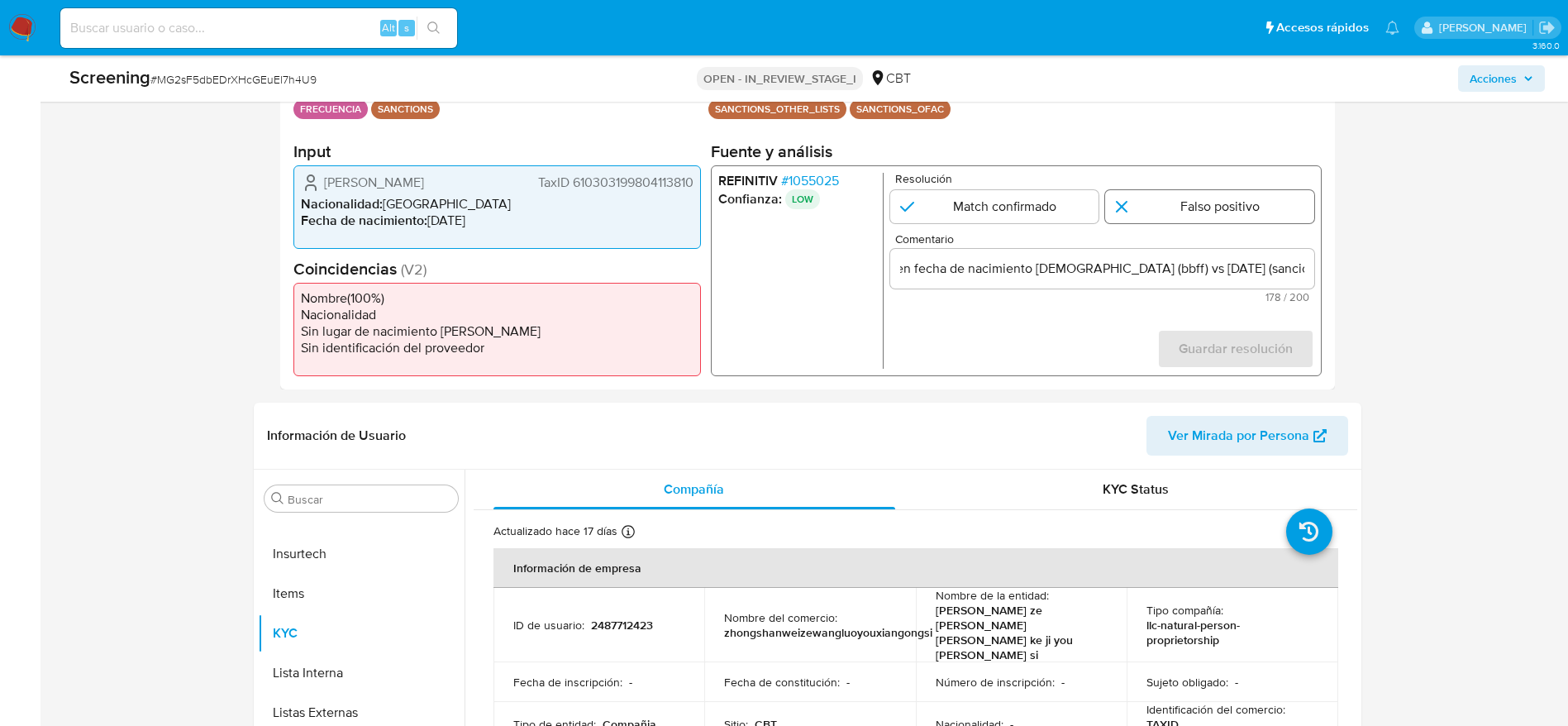
click at [1057, 202] on input "1 de 1" at bounding box center [1209, 206] width 209 height 33
radio input "true"
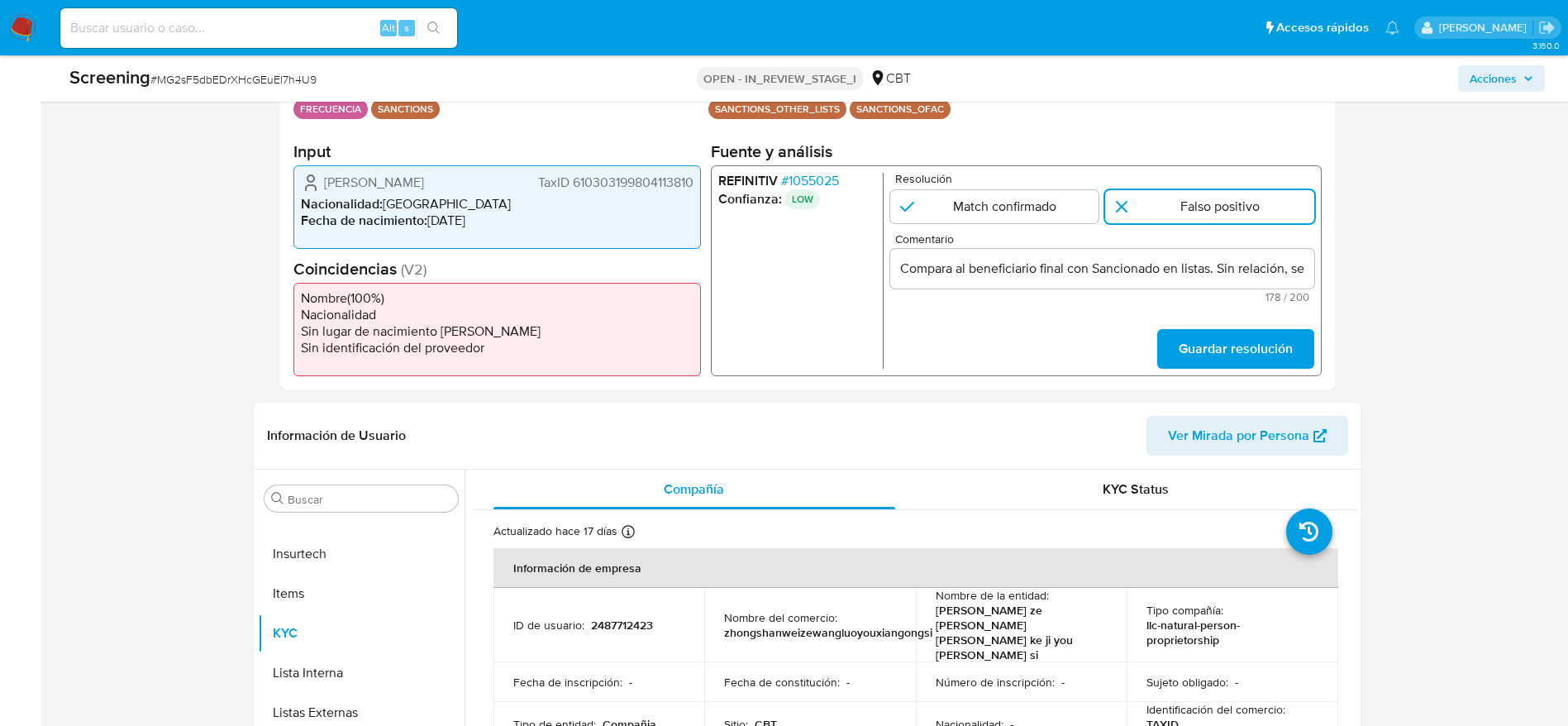
click at [1057, 320] on form "Resolución Match confirmado Falso positivo Comentario Compara al beneficiario f…" at bounding box center [1101, 271] width 424 height 196
click at [1057, 355] on span "Guardar resolución" at bounding box center [1235, 348] width 115 height 36
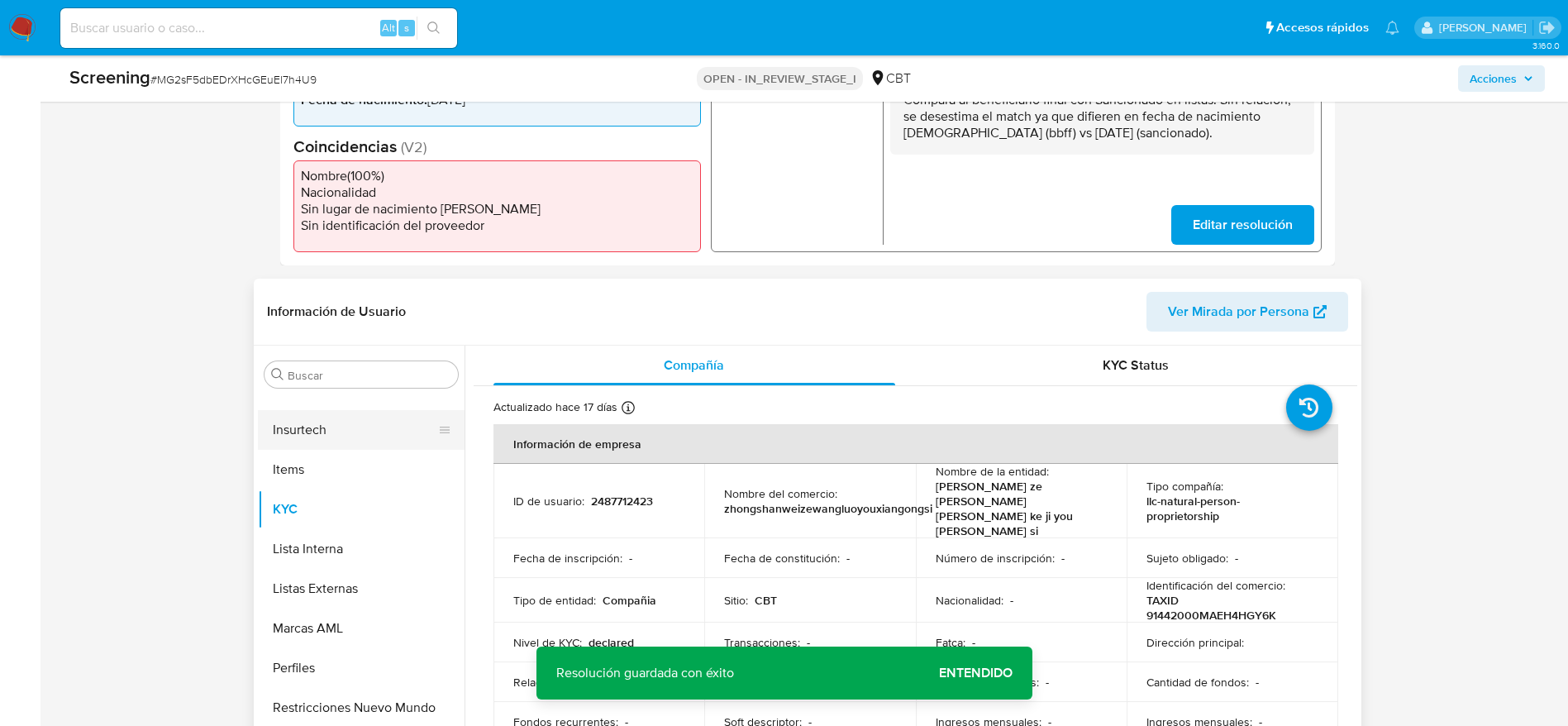
click at [370, 423] on button "Insurtech" at bounding box center [355, 430] width 193 height 40
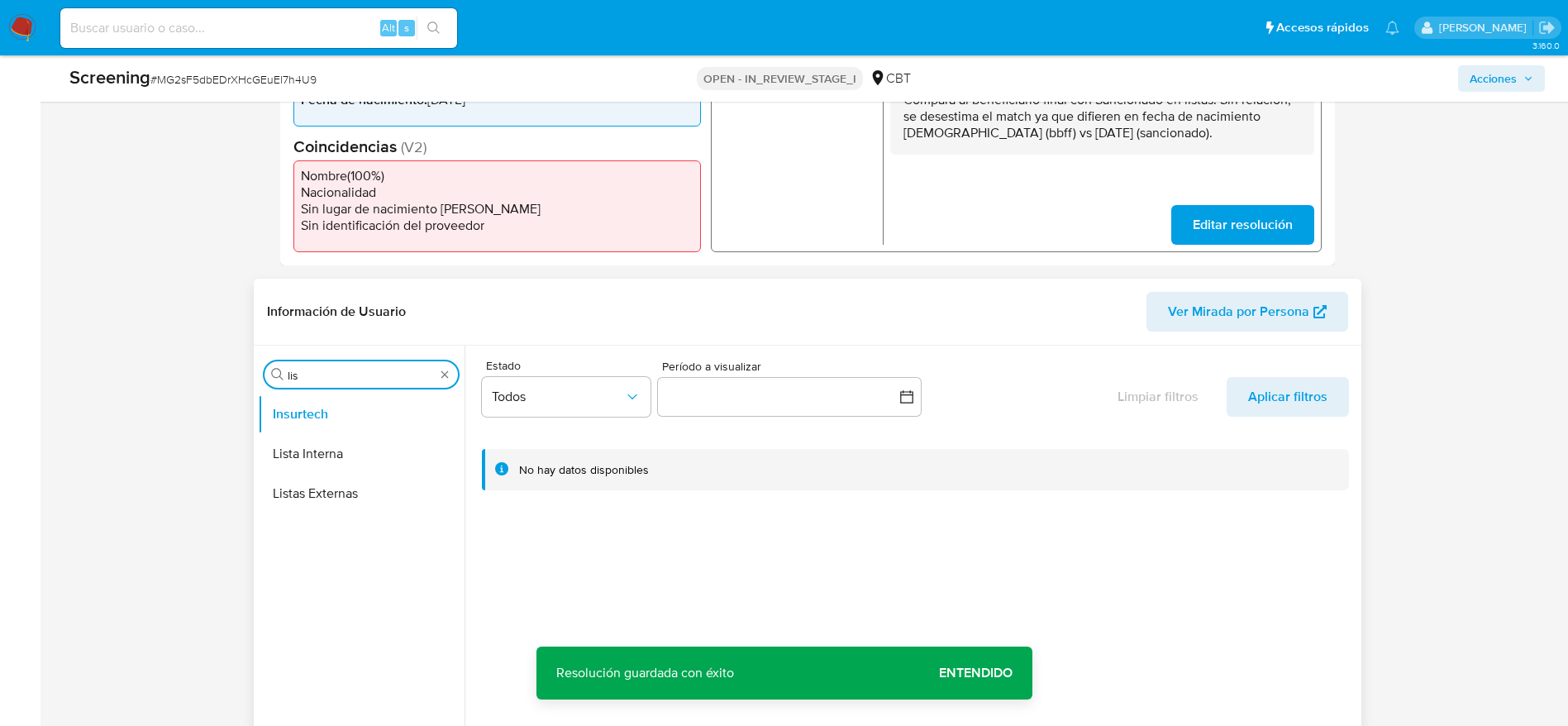
click at [356, 376] on input "lis" at bounding box center [361, 376] width 148 height 15
type input "lis"
drag, startPoint x: 352, startPoint y: 461, endPoint x: 382, endPoint y: 424, distance: 47.6
click at [353, 461] on button "Lista Interna" at bounding box center [355, 454] width 193 height 40
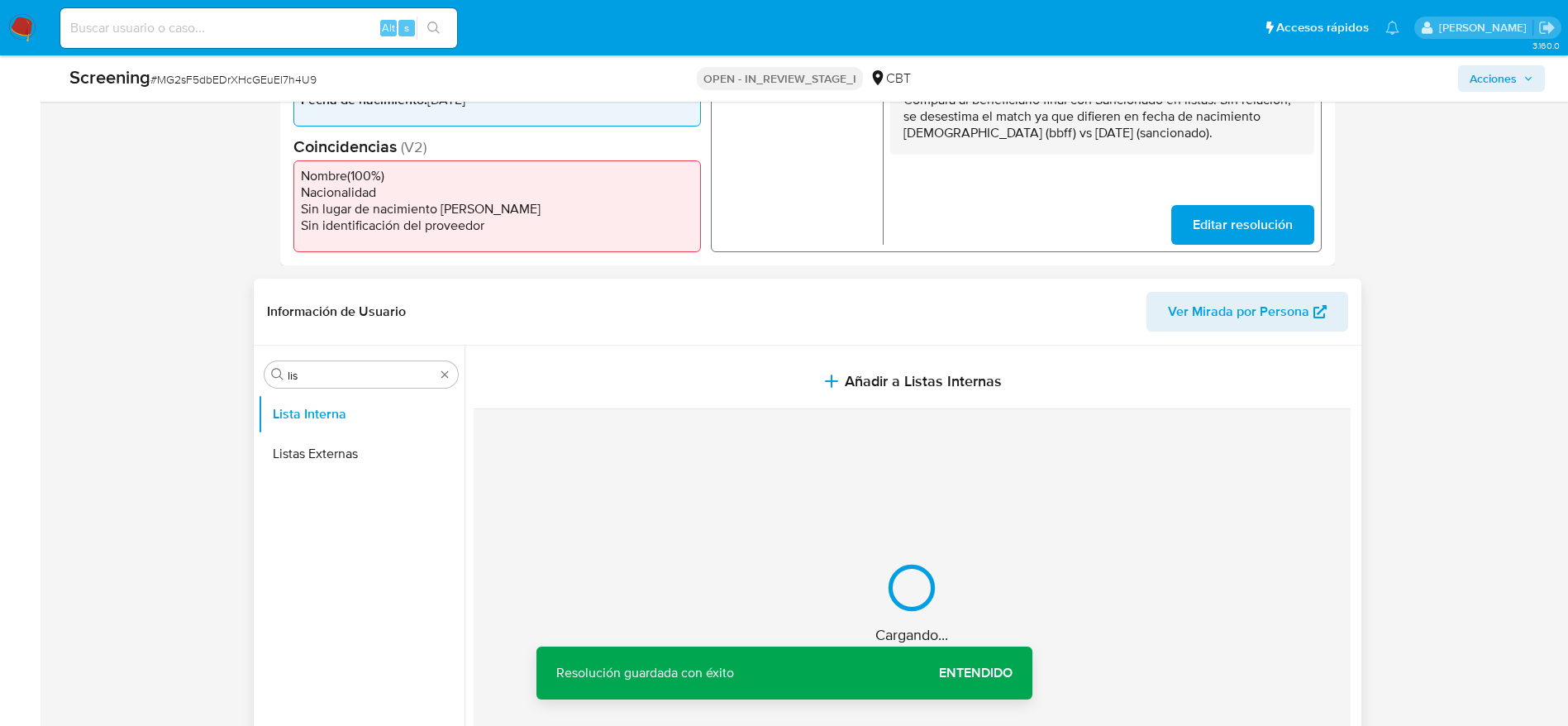
click at [803, 382] on button "Añadir a Listas Internas" at bounding box center [912, 381] width 877 height 56
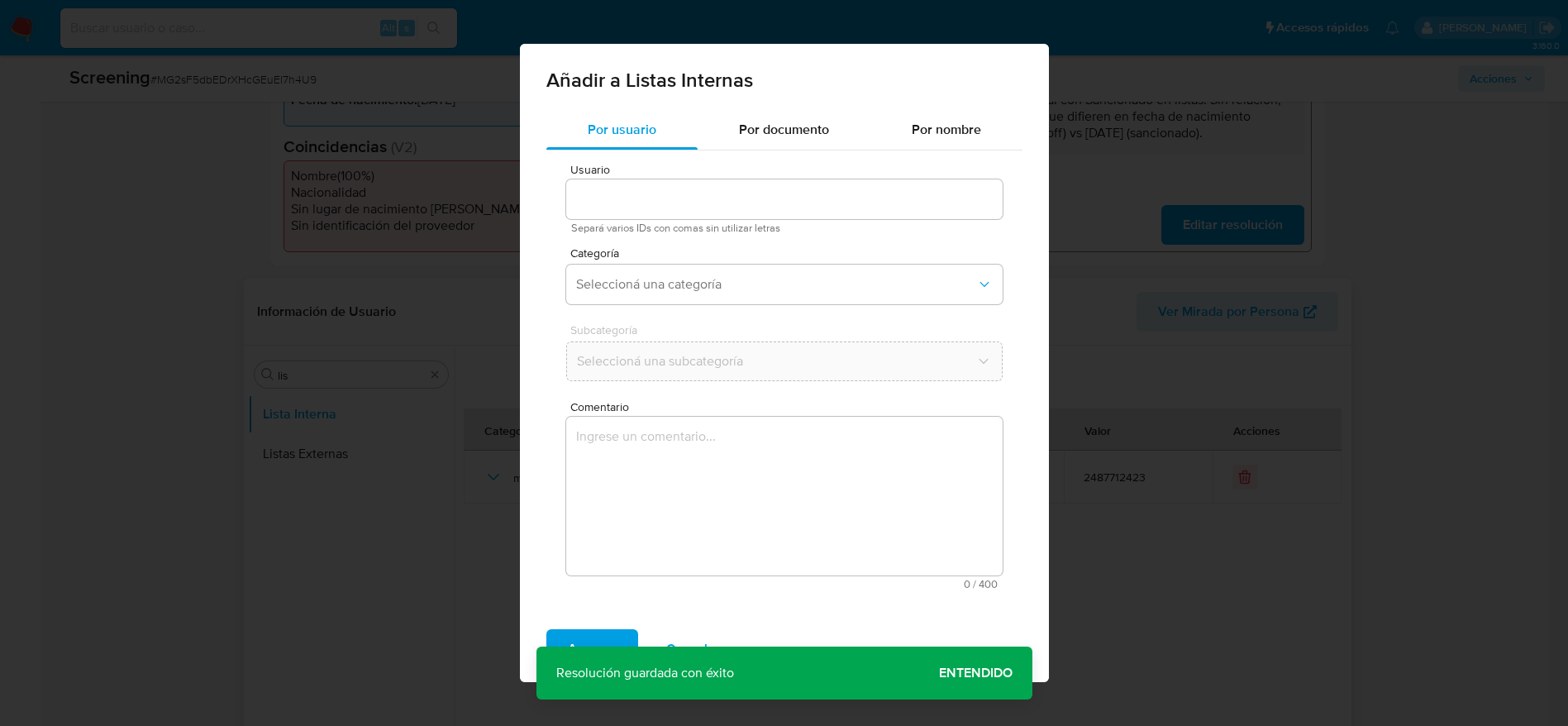
type input "2487712423"
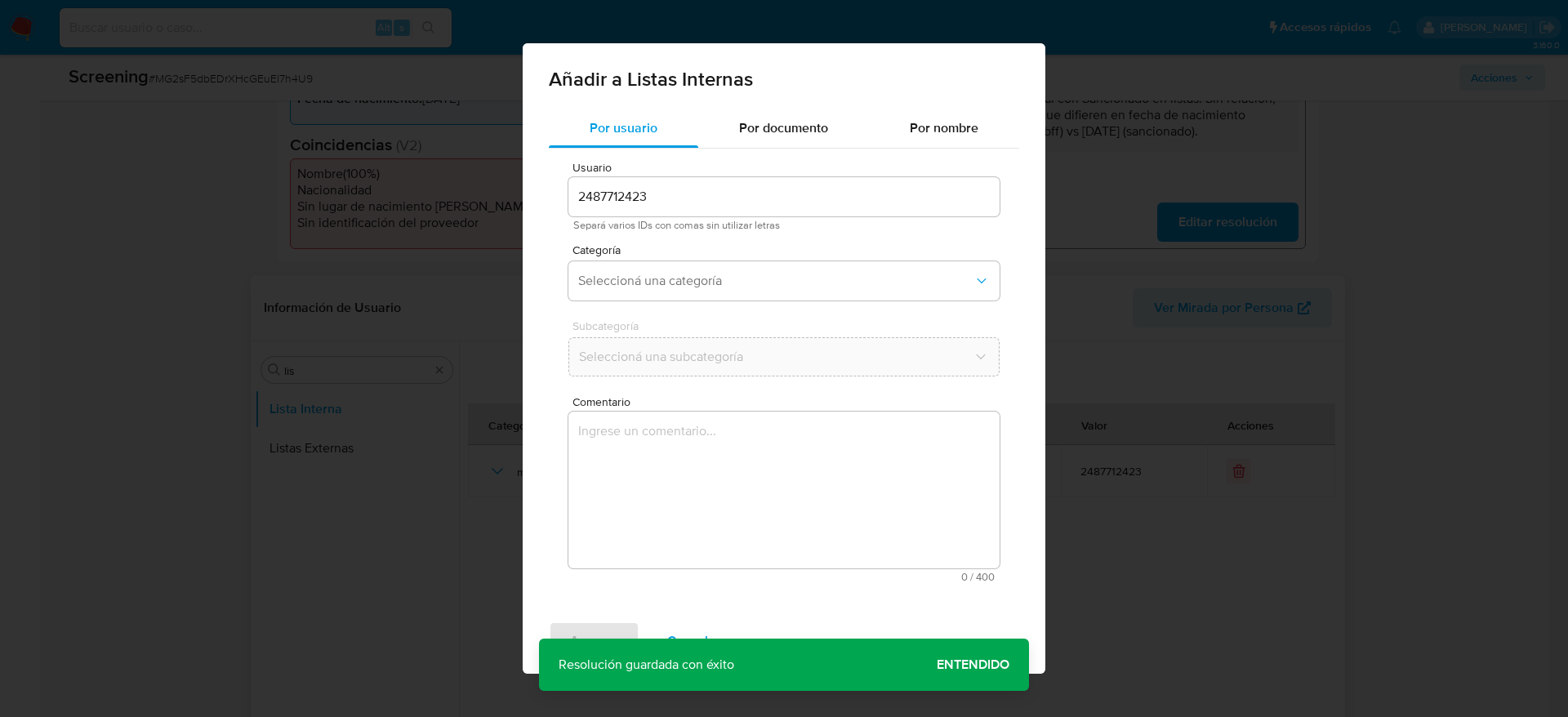
click at [780, 475] on textarea "Comentario" at bounding box center [784, 490] width 431 height 157
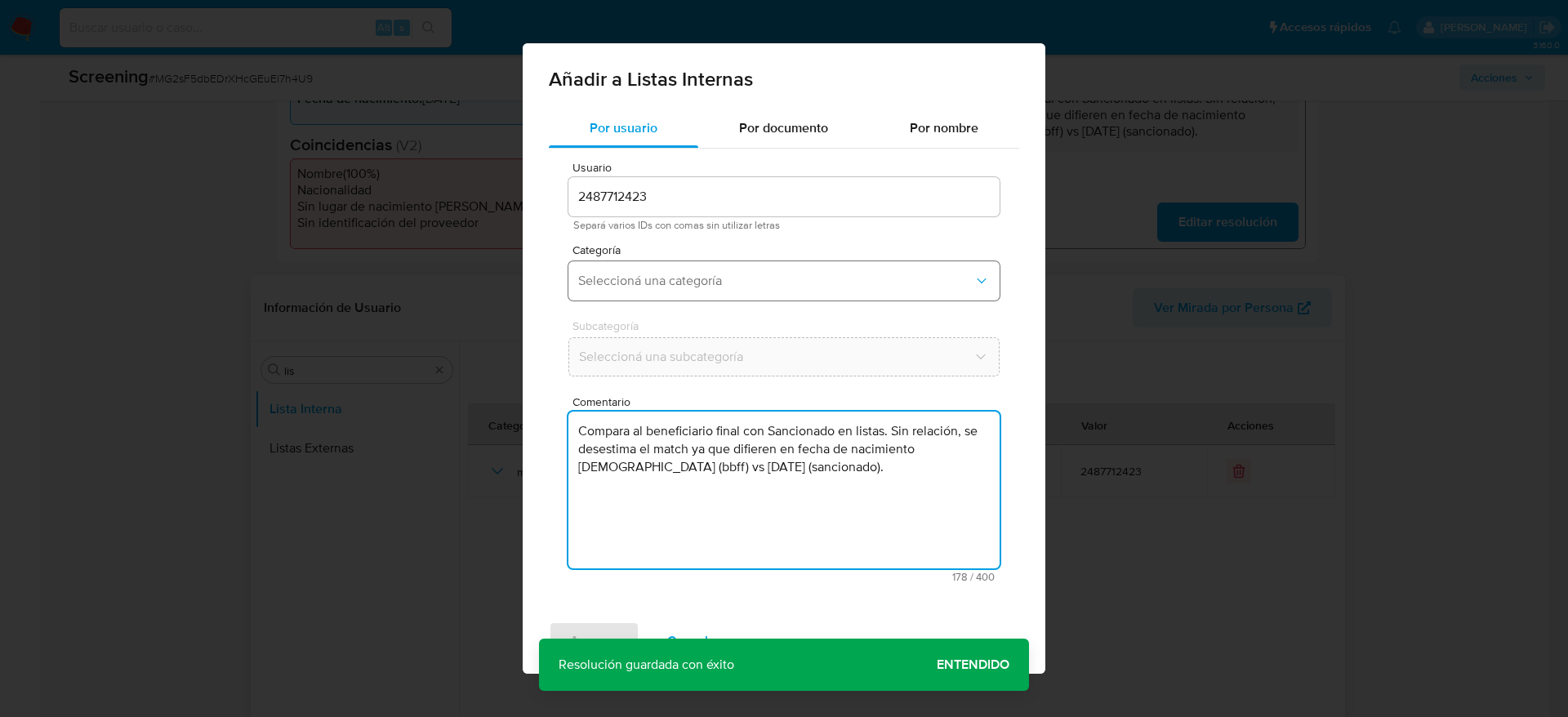
type textarea "Compara al beneficiario final con Sancionado en listas. Sin relación, se desest…"
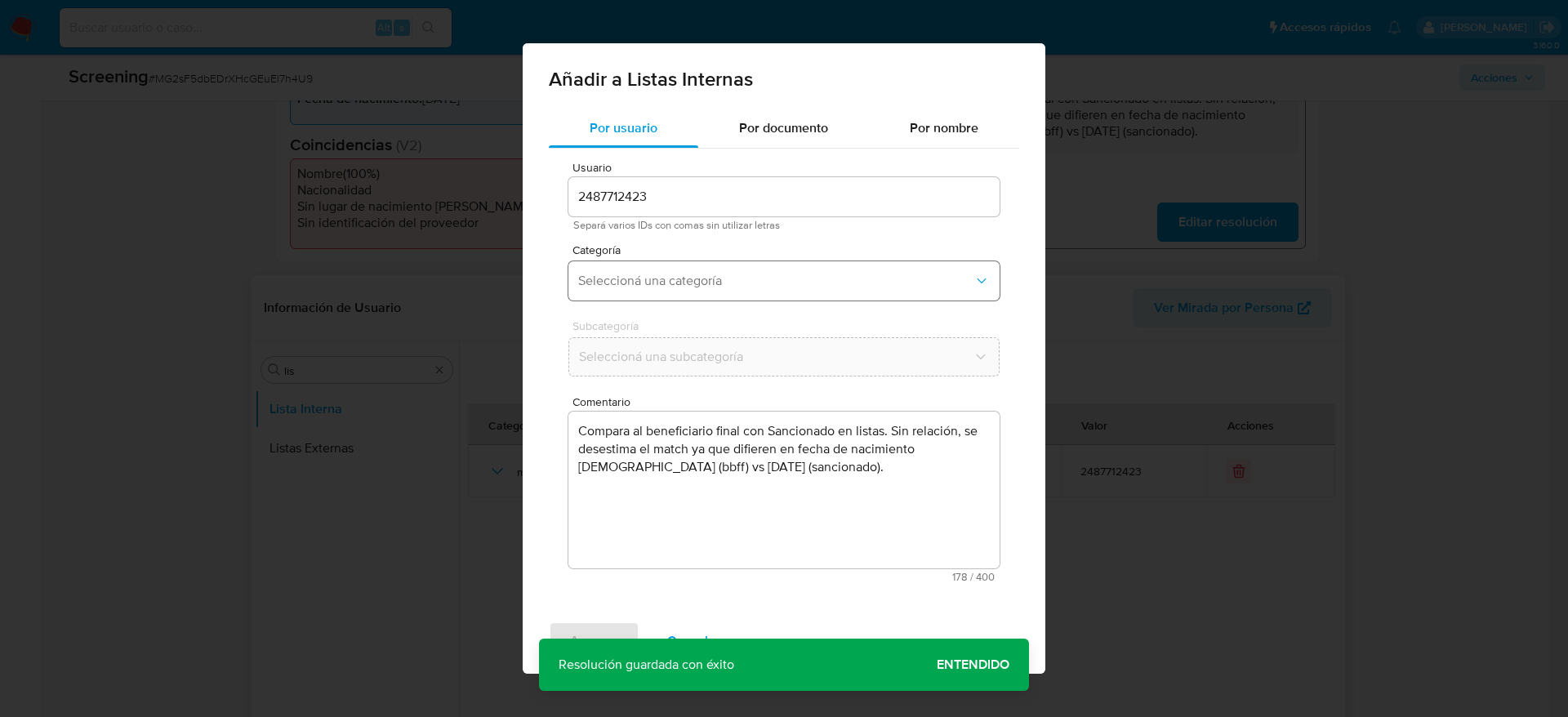
click at [750, 285] on span "Seleccioná una categoría" at bounding box center [776, 280] width 396 height 16
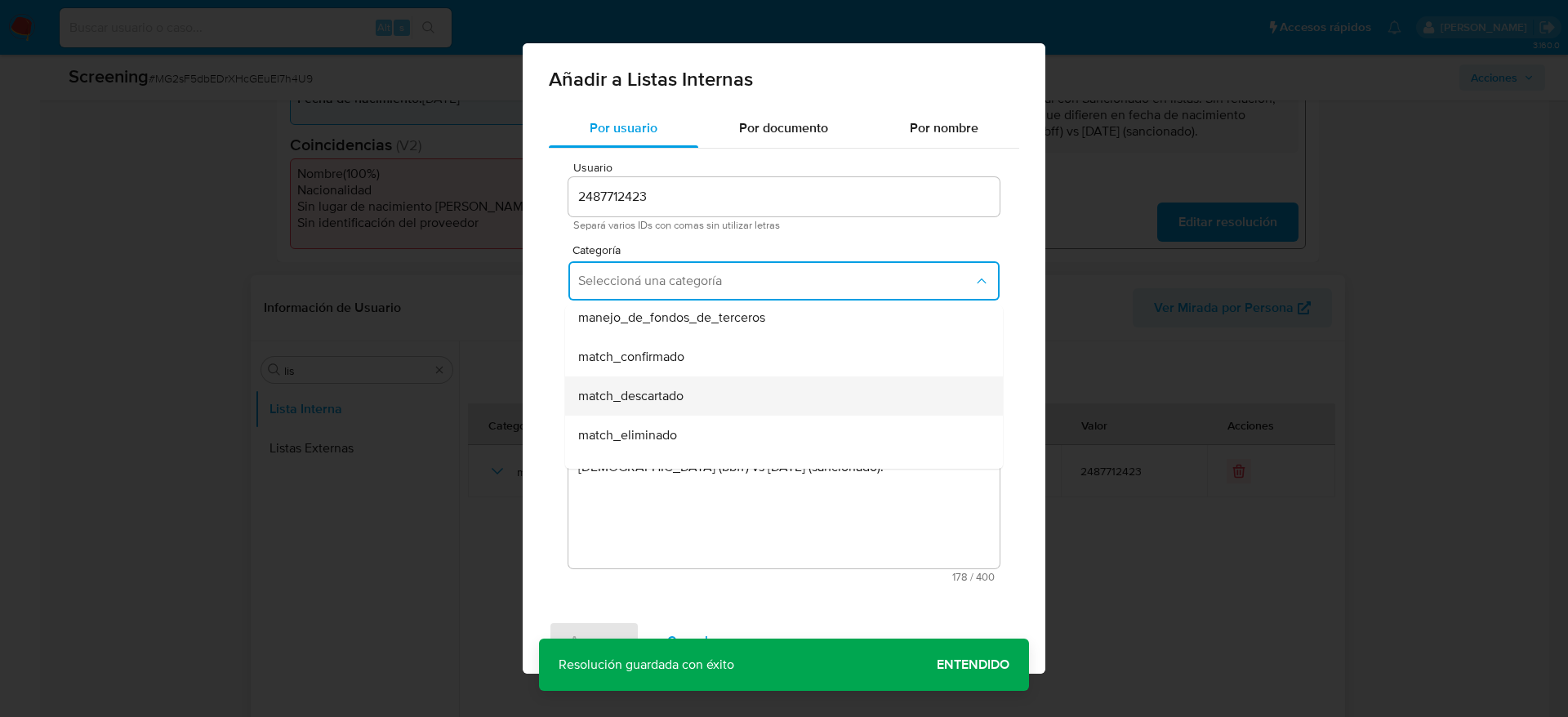
scroll to position [122, 0]
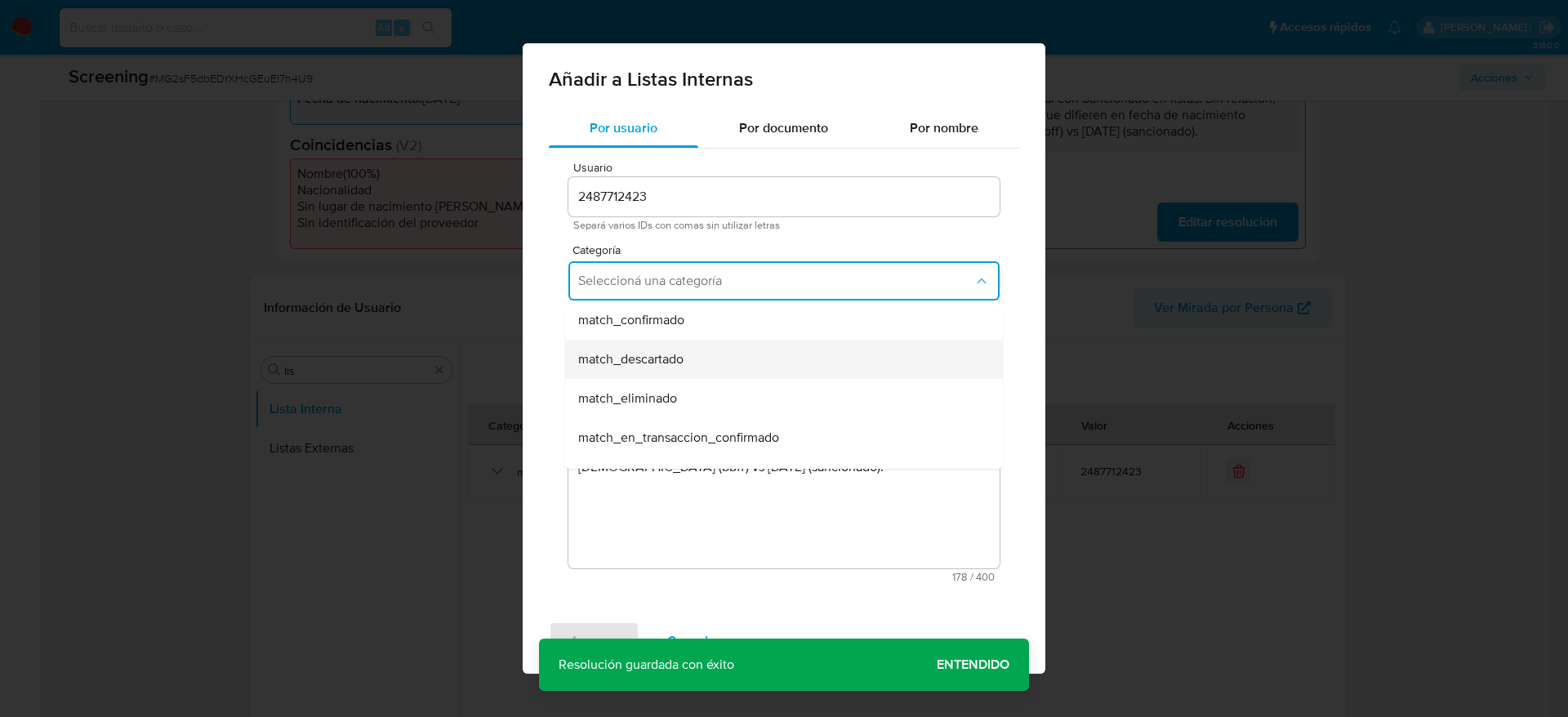
click at [717, 365] on div "match_descartado" at bounding box center [780, 359] width 402 height 39
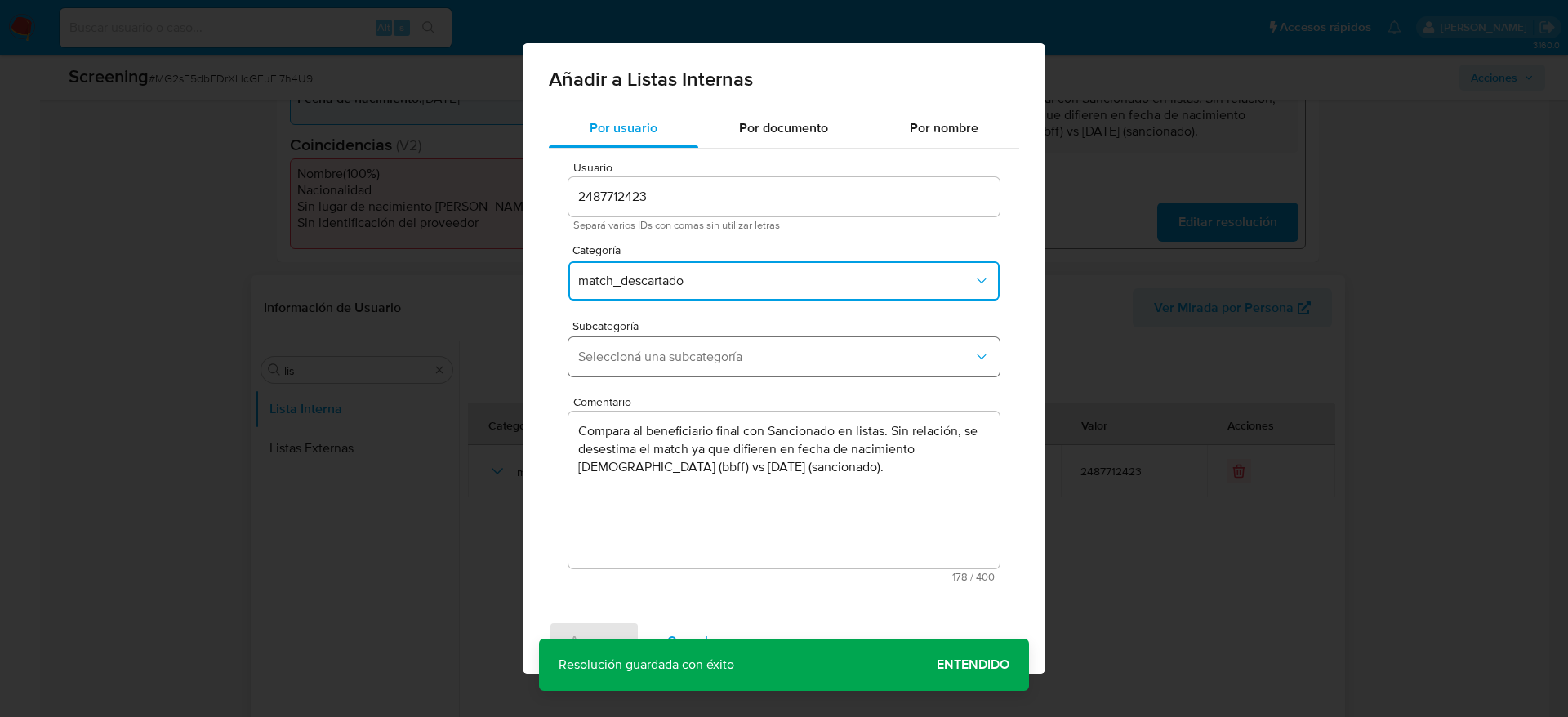
click at [715, 366] on button "Seleccioná una subcategoría" at bounding box center [784, 357] width 431 height 39
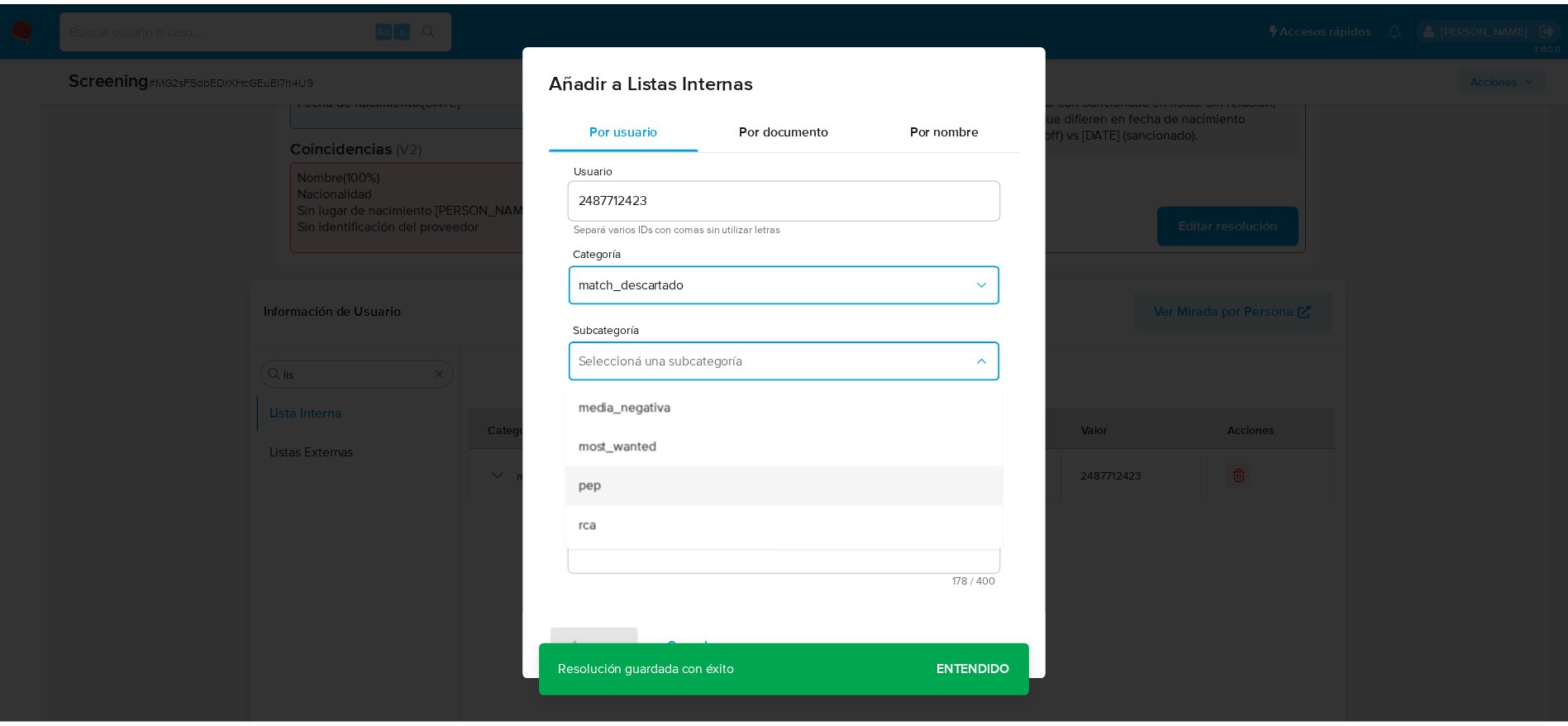
scroll to position [113, 0]
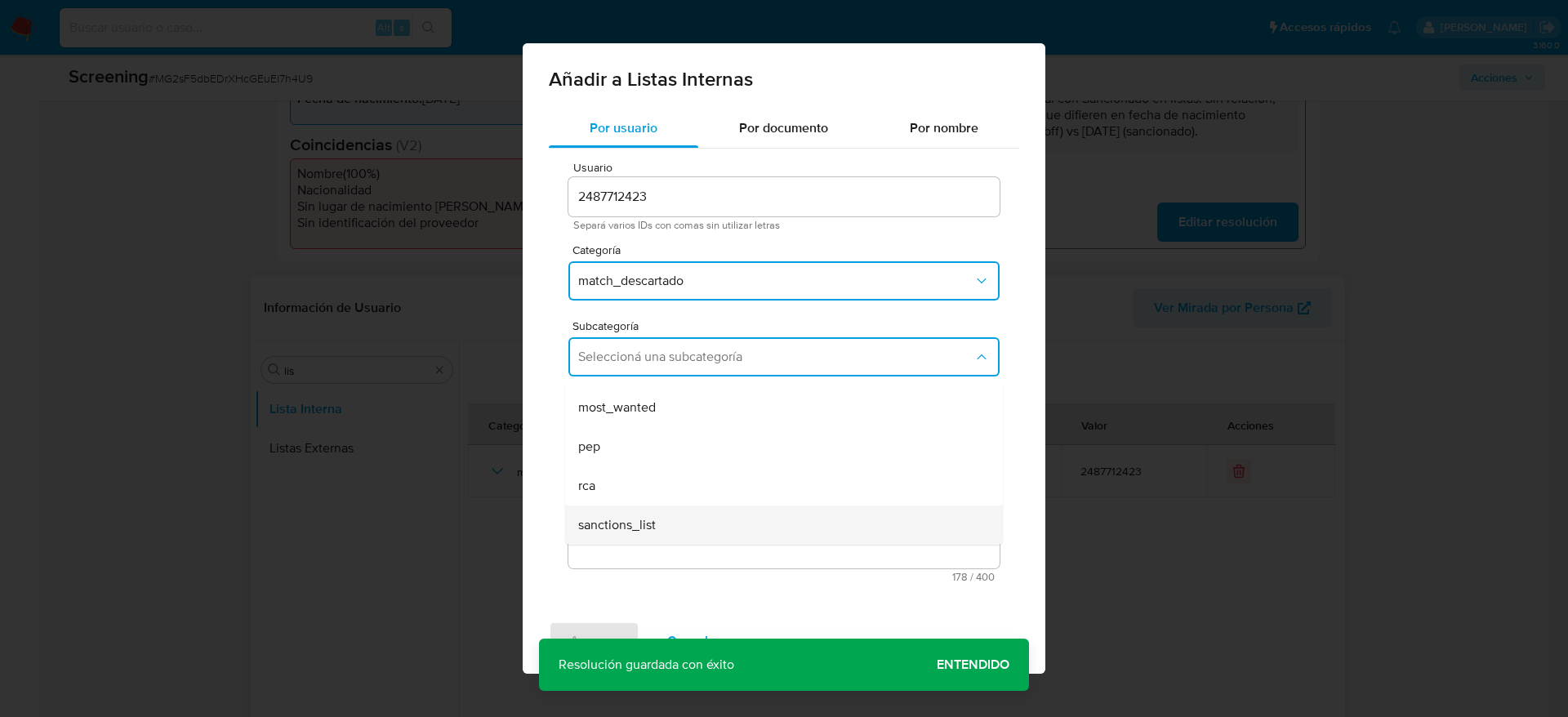
click at [651, 477] on span "sanctions_list" at bounding box center [617, 524] width 78 height 16
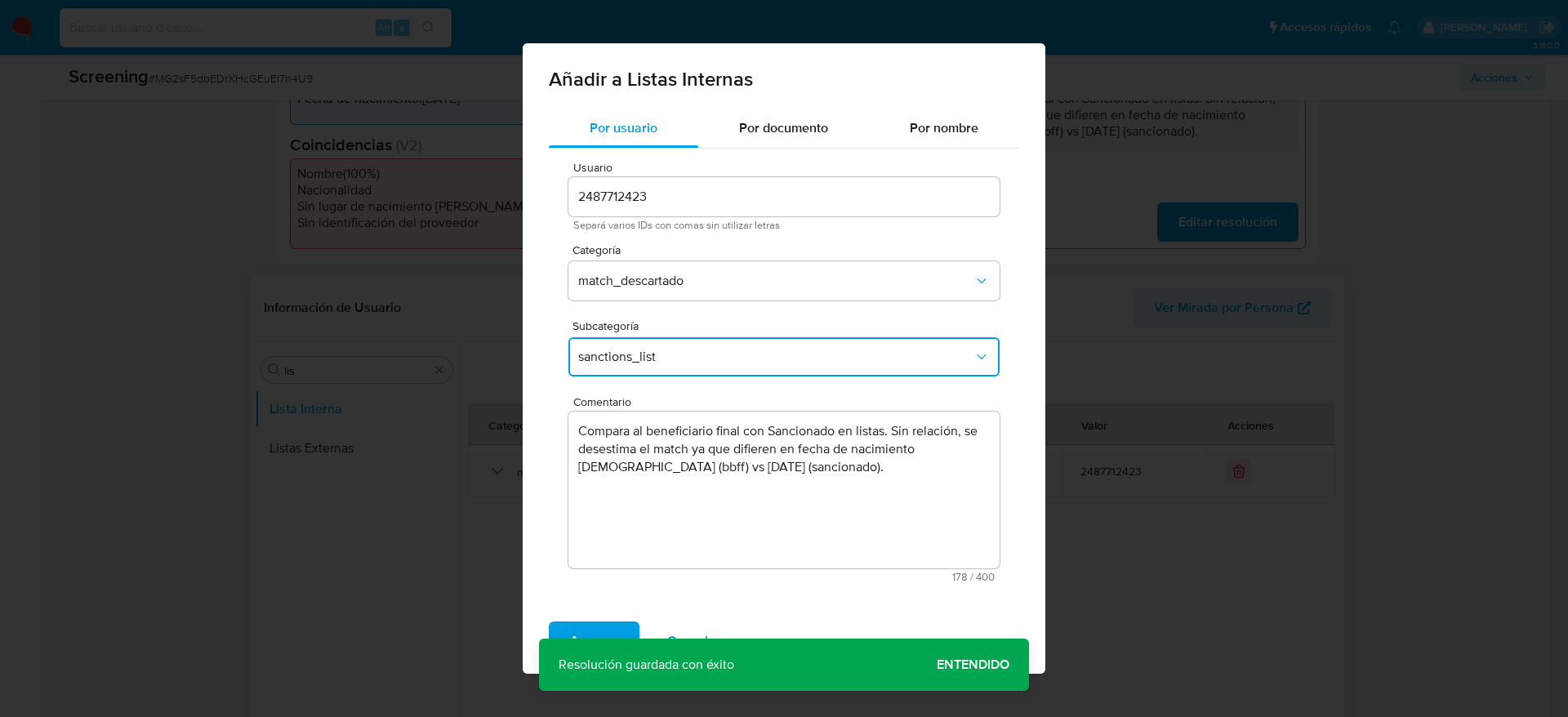
drag, startPoint x: 601, startPoint y: 628, endPoint x: 889, endPoint y: 127, distance: 577.9
click at [601, 477] on span "Agregar" at bounding box center [595, 641] width 49 height 36
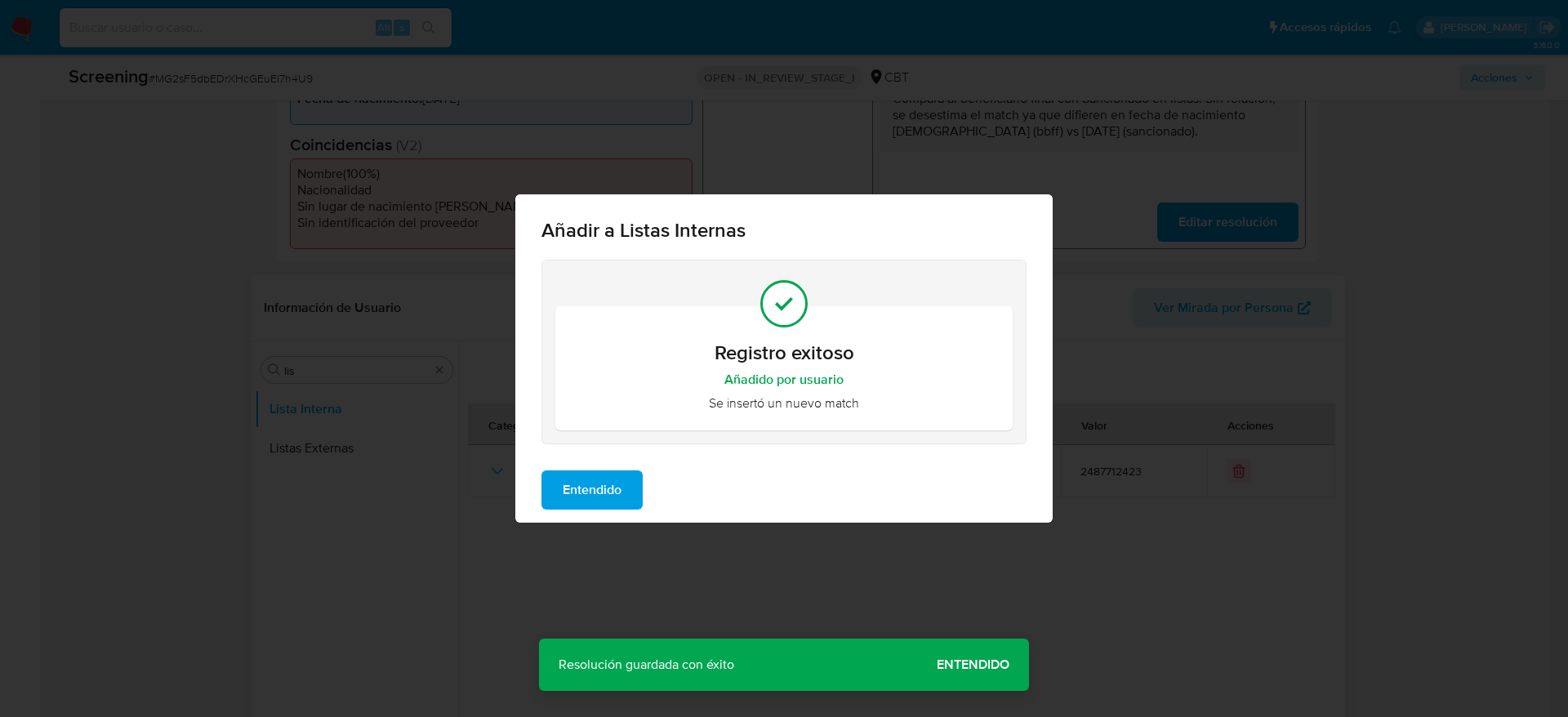
click at [643, 477] on button "Entendido" at bounding box center [592, 490] width 101 height 39
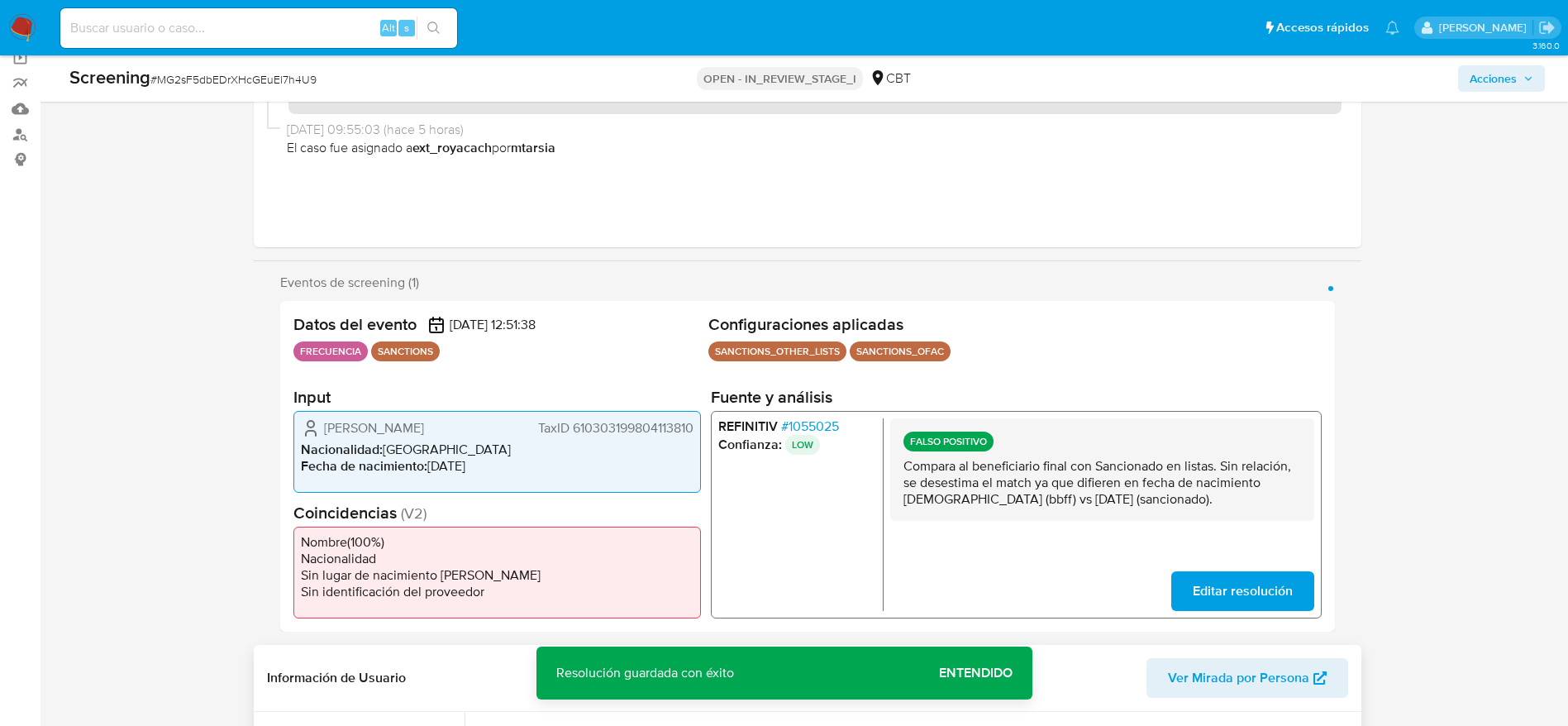
scroll to position [0, 0]
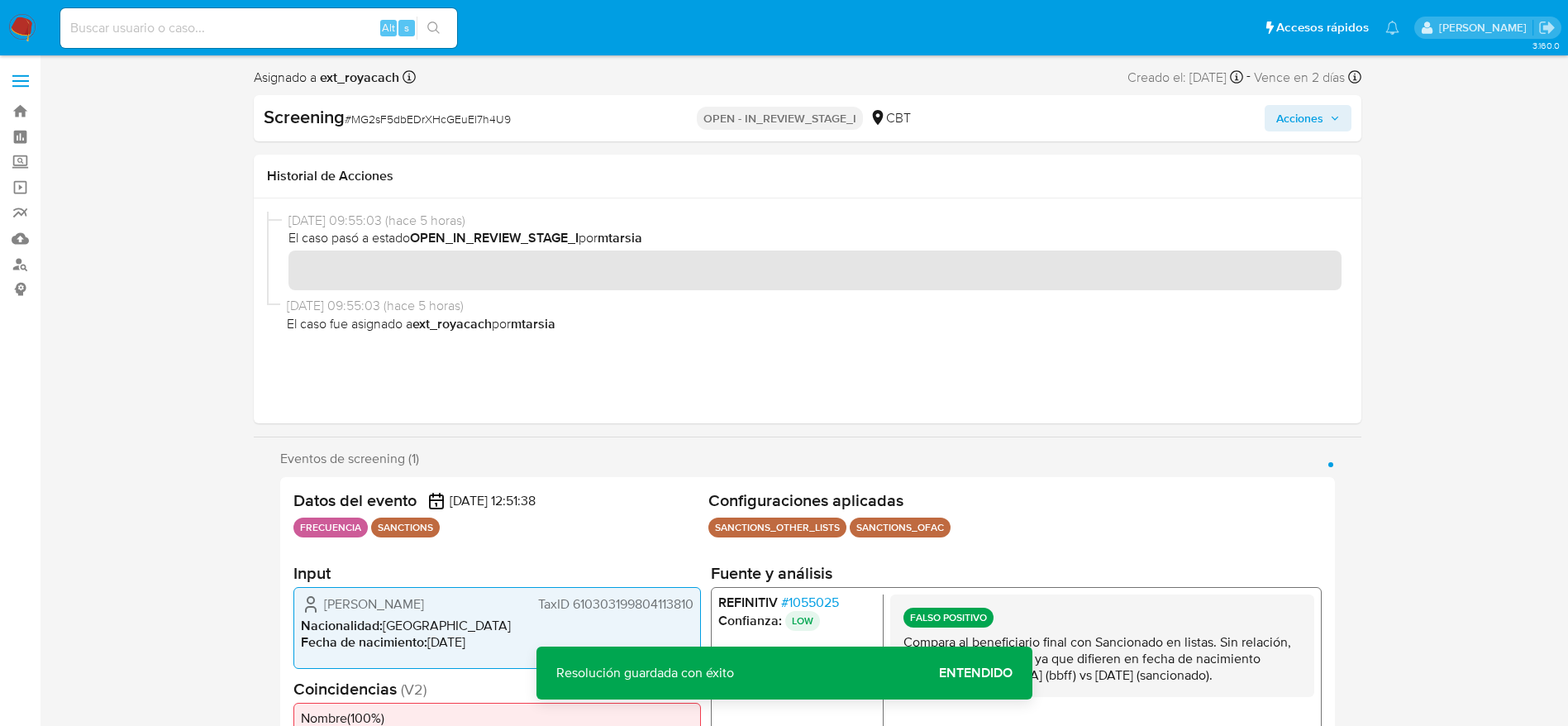
click at [1057, 125] on span "Acciones" at bounding box center [1300, 118] width 47 height 27
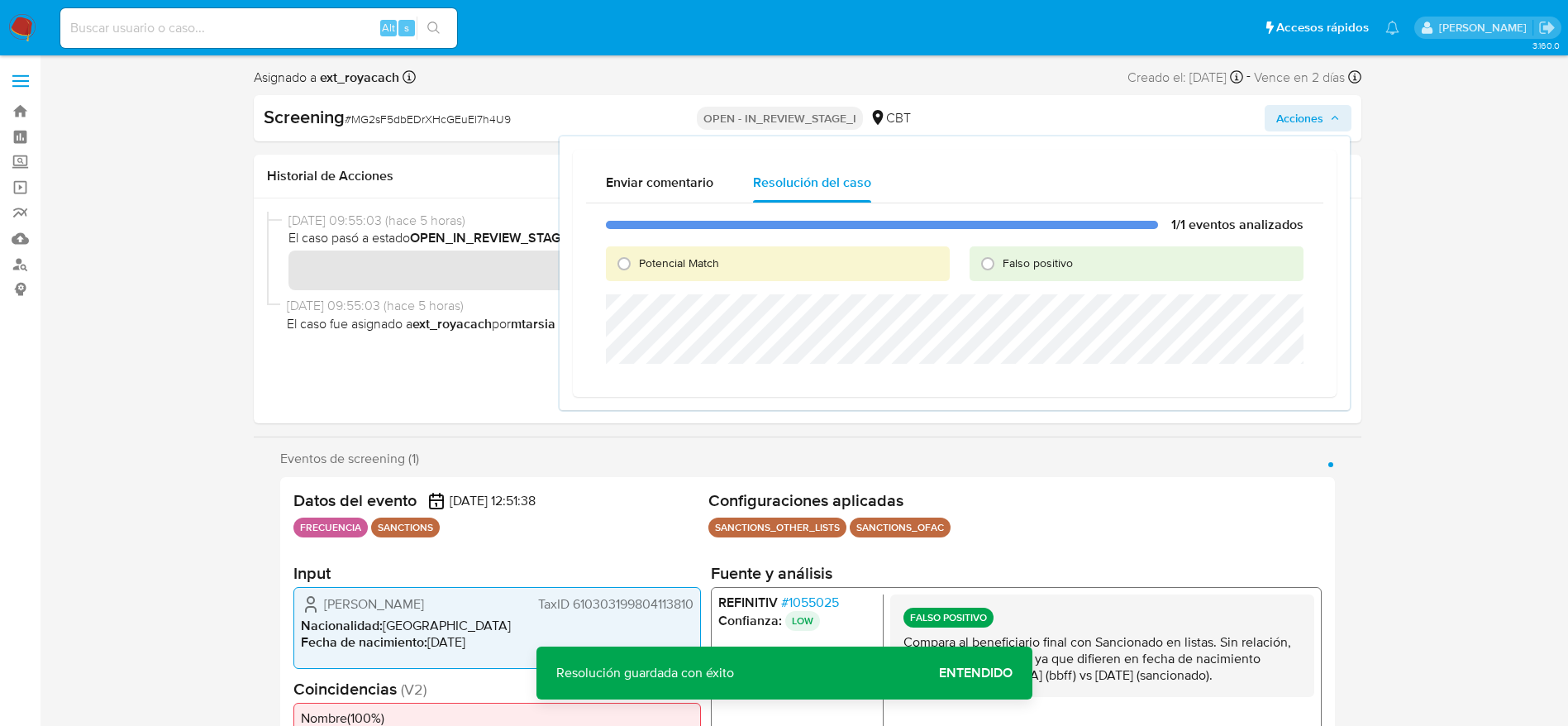
click at [1021, 263] on span "Falso positivo" at bounding box center [1038, 262] width 70 height 16
click at [1001, 263] on input "Falso positivo" at bounding box center [988, 264] width 26 height 27
radio input "true"
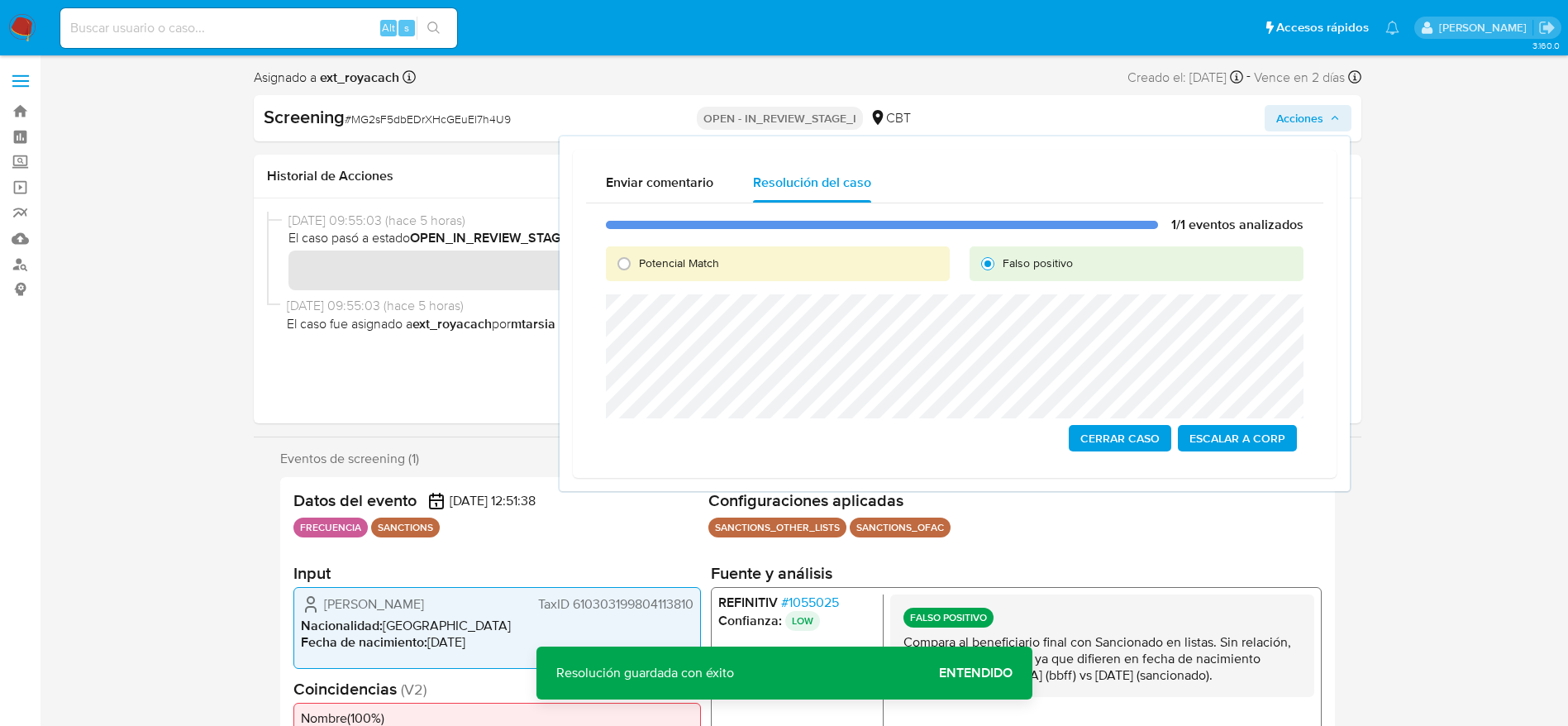
click at [1057, 442] on span "Cerrar Caso" at bounding box center [1120, 438] width 79 height 23
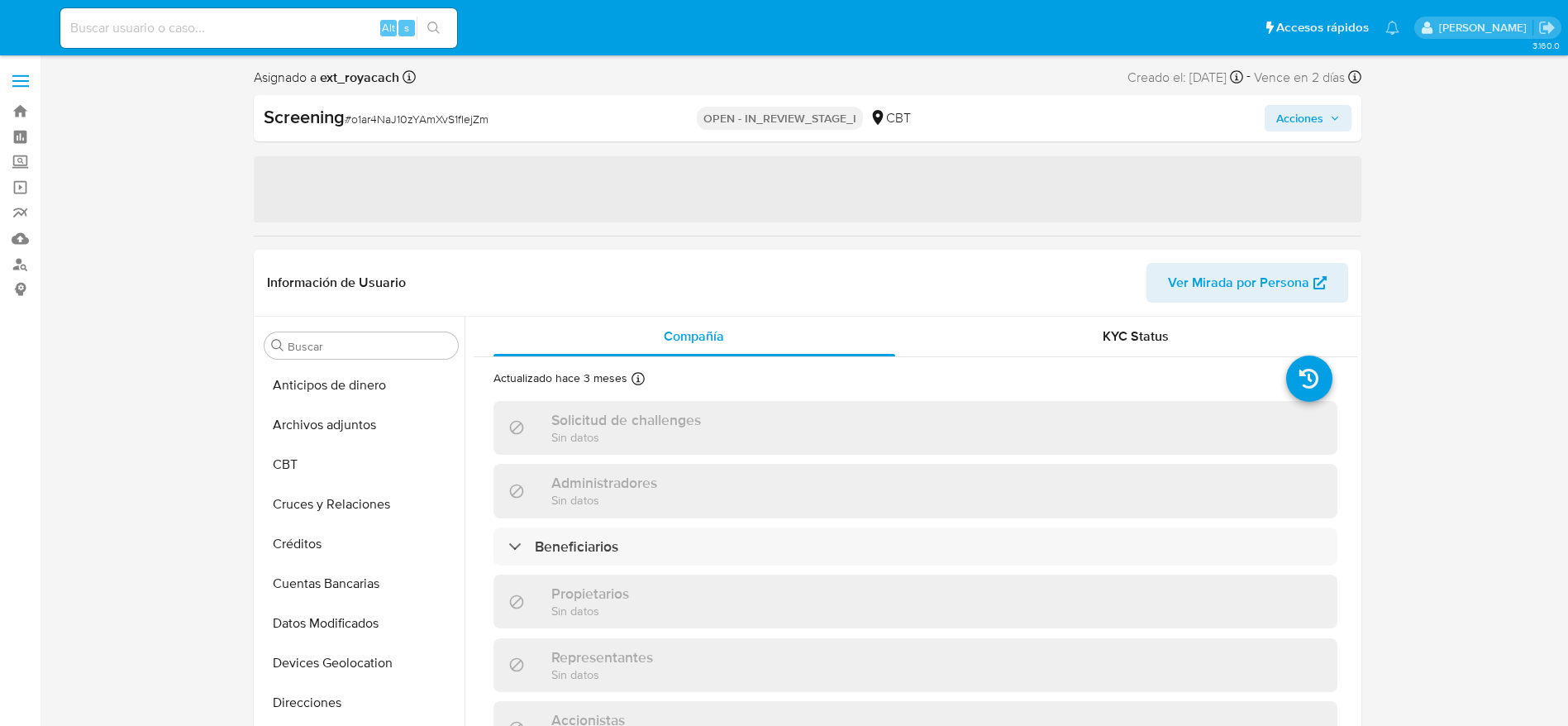
select select "10"
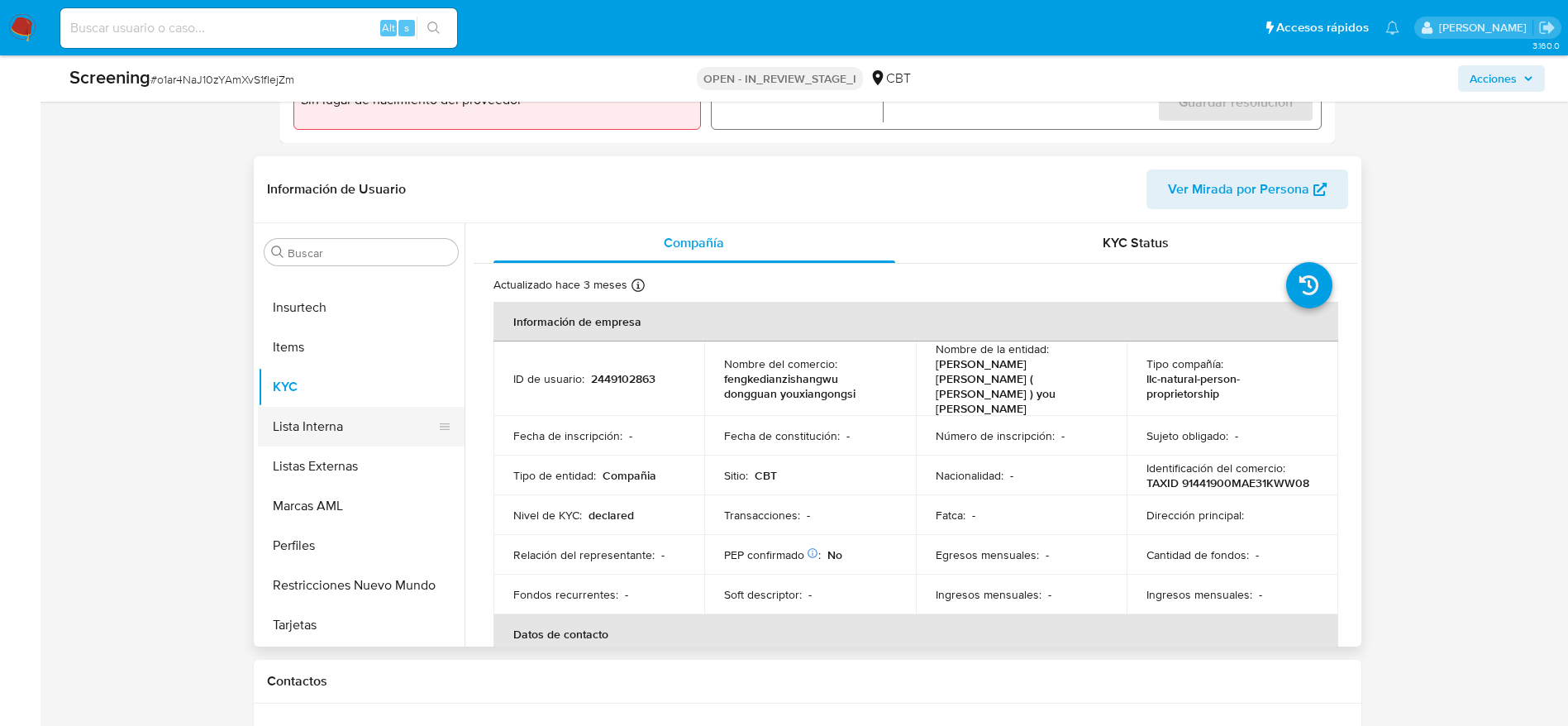
scroll to position [620, 0]
click at [623, 349] on td "ID de usuario : 2449102863" at bounding box center [600, 377] width 212 height 75
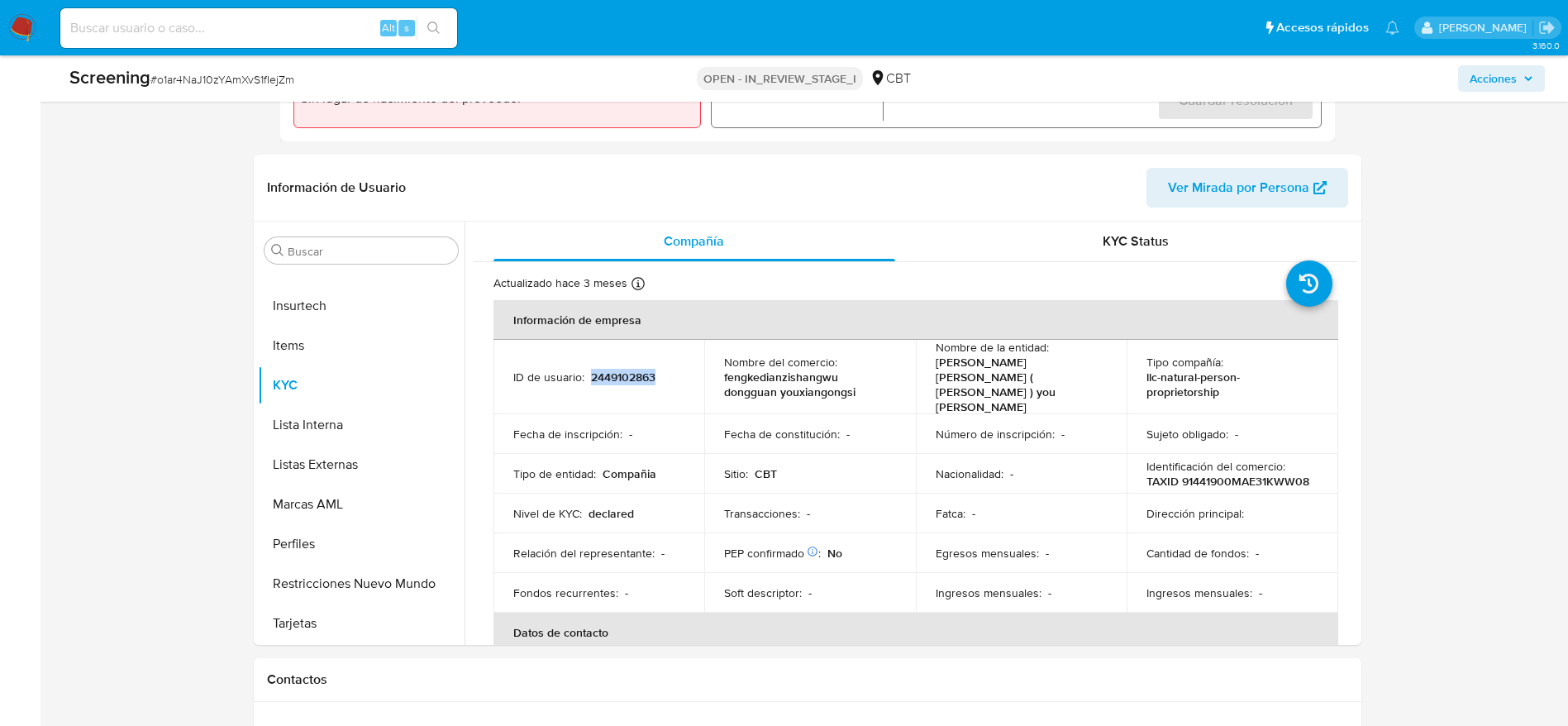
drag, startPoint x: 624, startPoint y: 350, endPoint x: 1145, endPoint y: 10, distance: 622.1
click at [625, 350] on td "ID de usuario : 2449102863" at bounding box center [600, 377] width 212 height 75
copy p "2449102863"
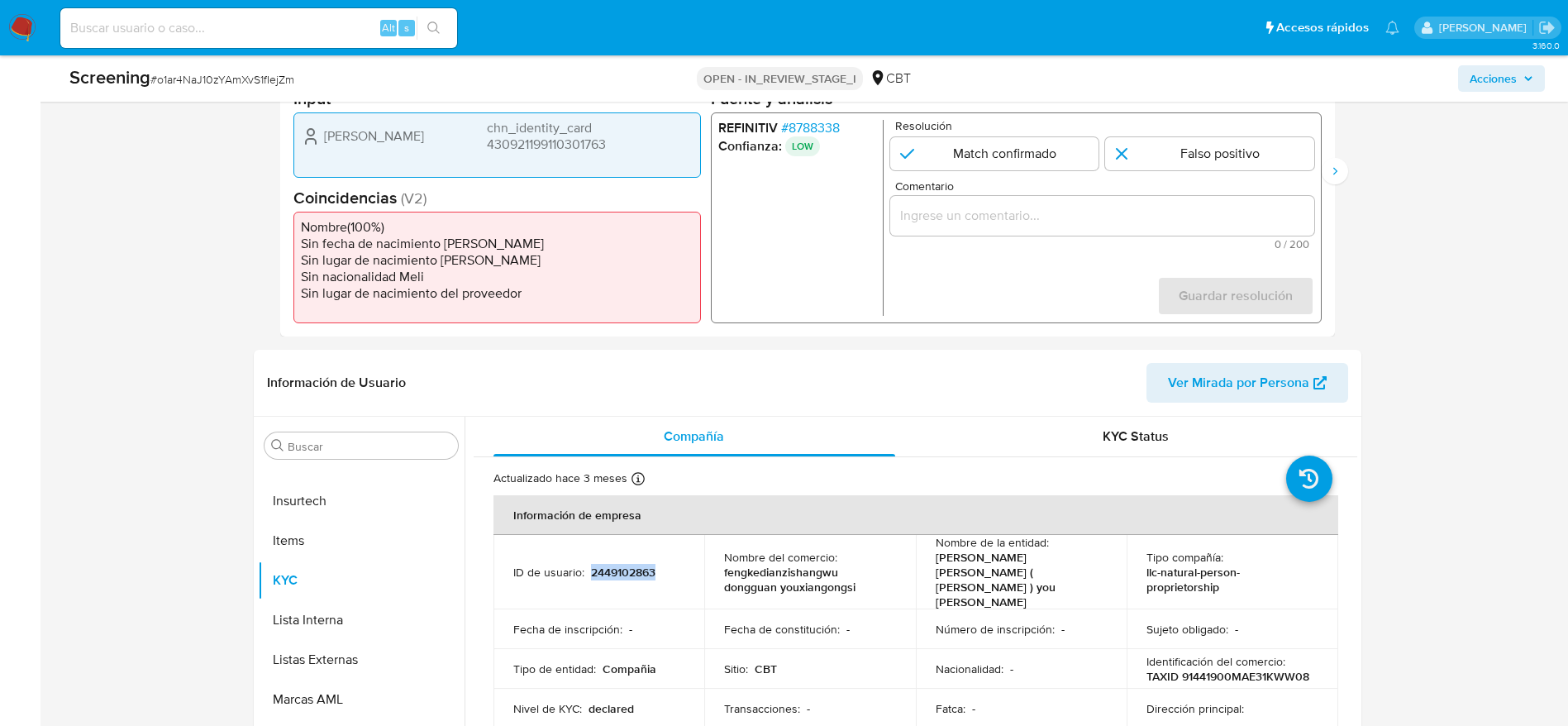
scroll to position [248, 0]
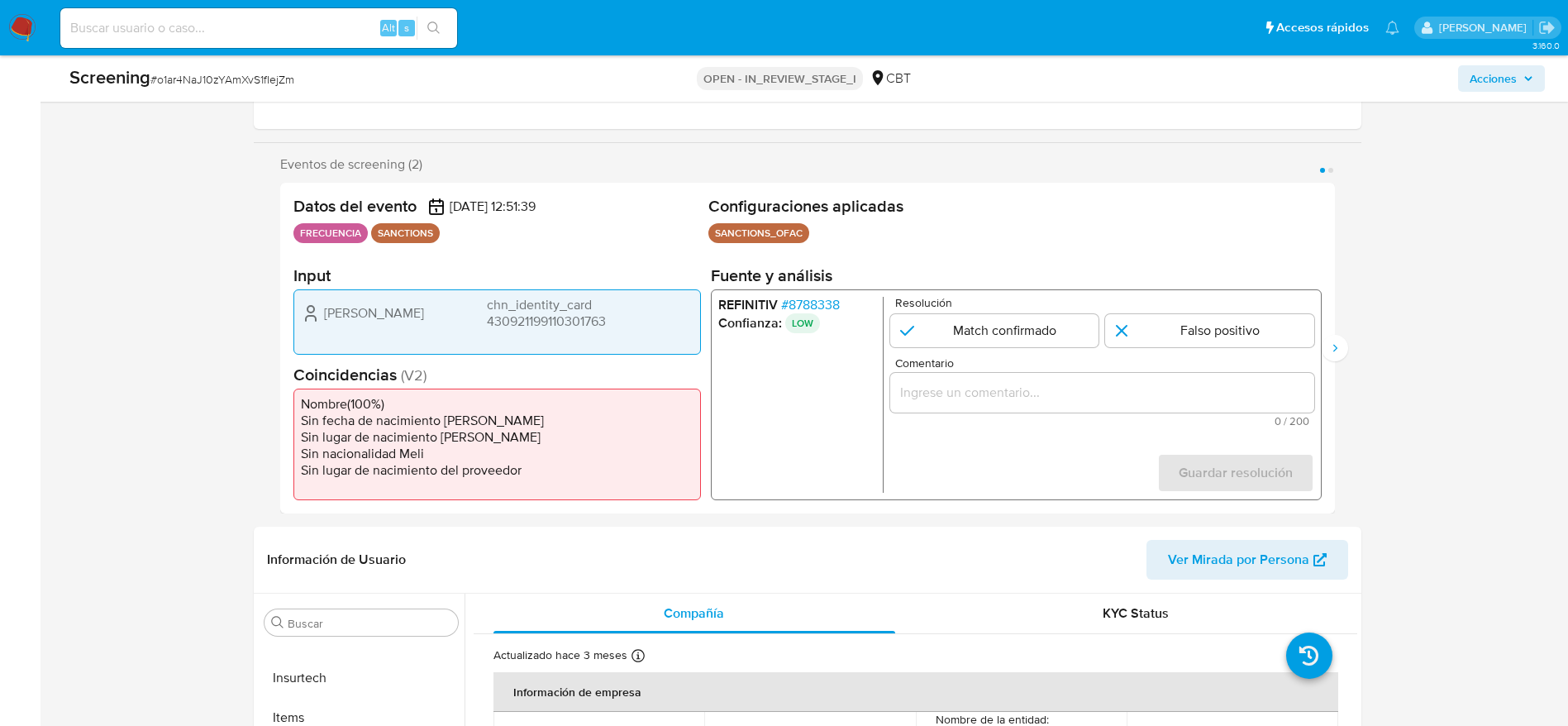
click at [1178, 356] on form "Resolución Match confirmado Falso positivo Comentario 0 / 200 200 caracteres re…" at bounding box center [1101, 395] width 424 height 196
click at [1180, 329] on input "1 de 2" at bounding box center [1209, 330] width 209 height 33
radio input "true"
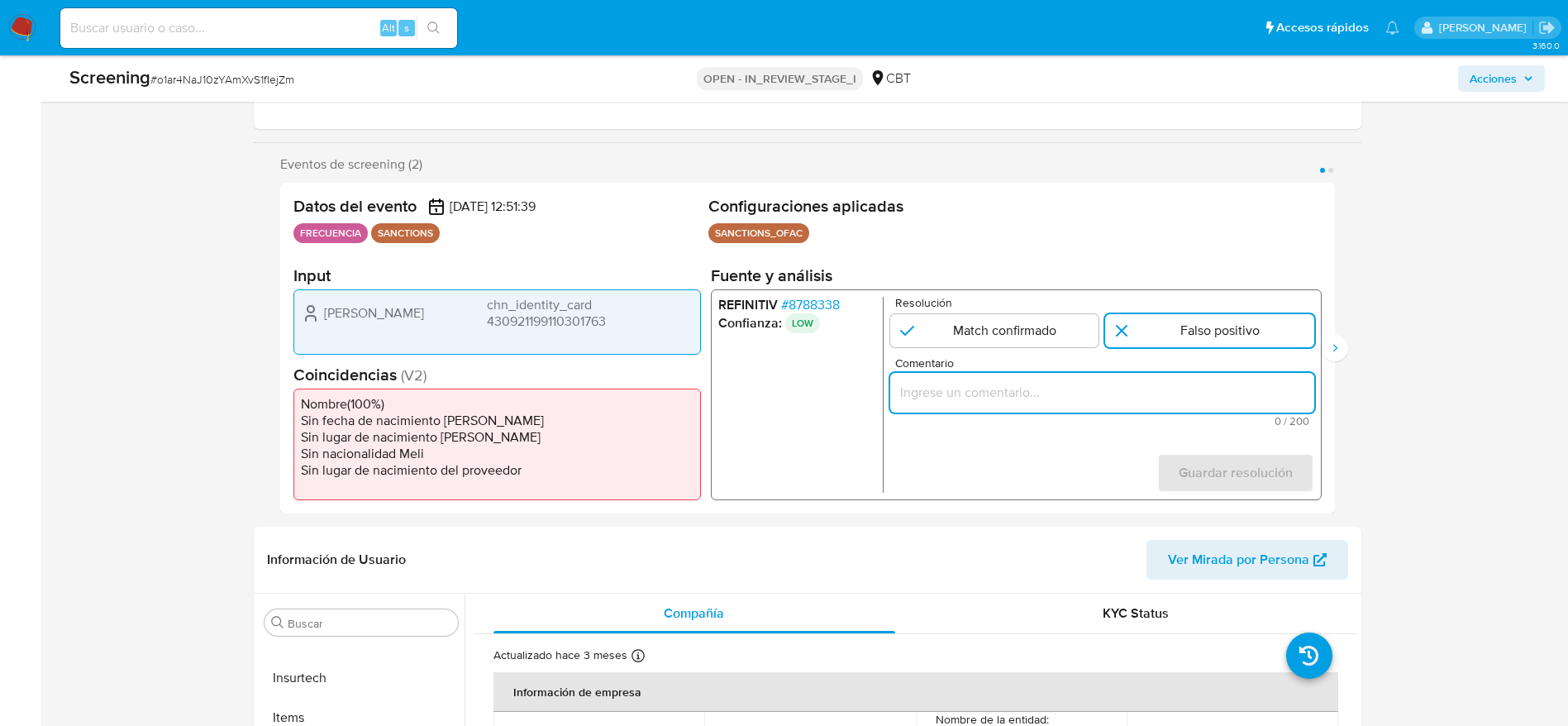
click at [1150, 386] on input "Comentario" at bounding box center [1101, 393] width 424 height 22
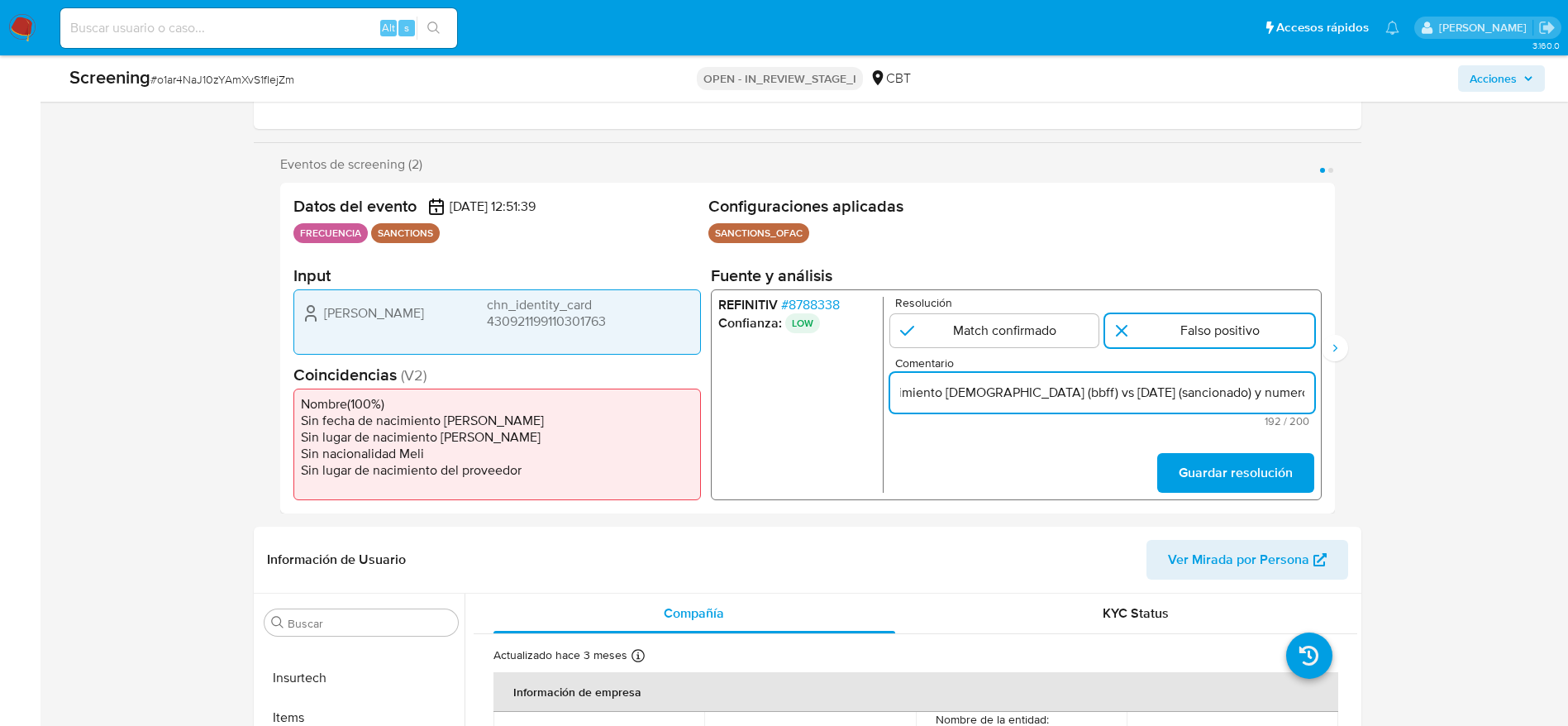
scroll to position [0, 710]
type input "Compara al beneficiario final con Sancionado en listas. Sin relación, se desest…"
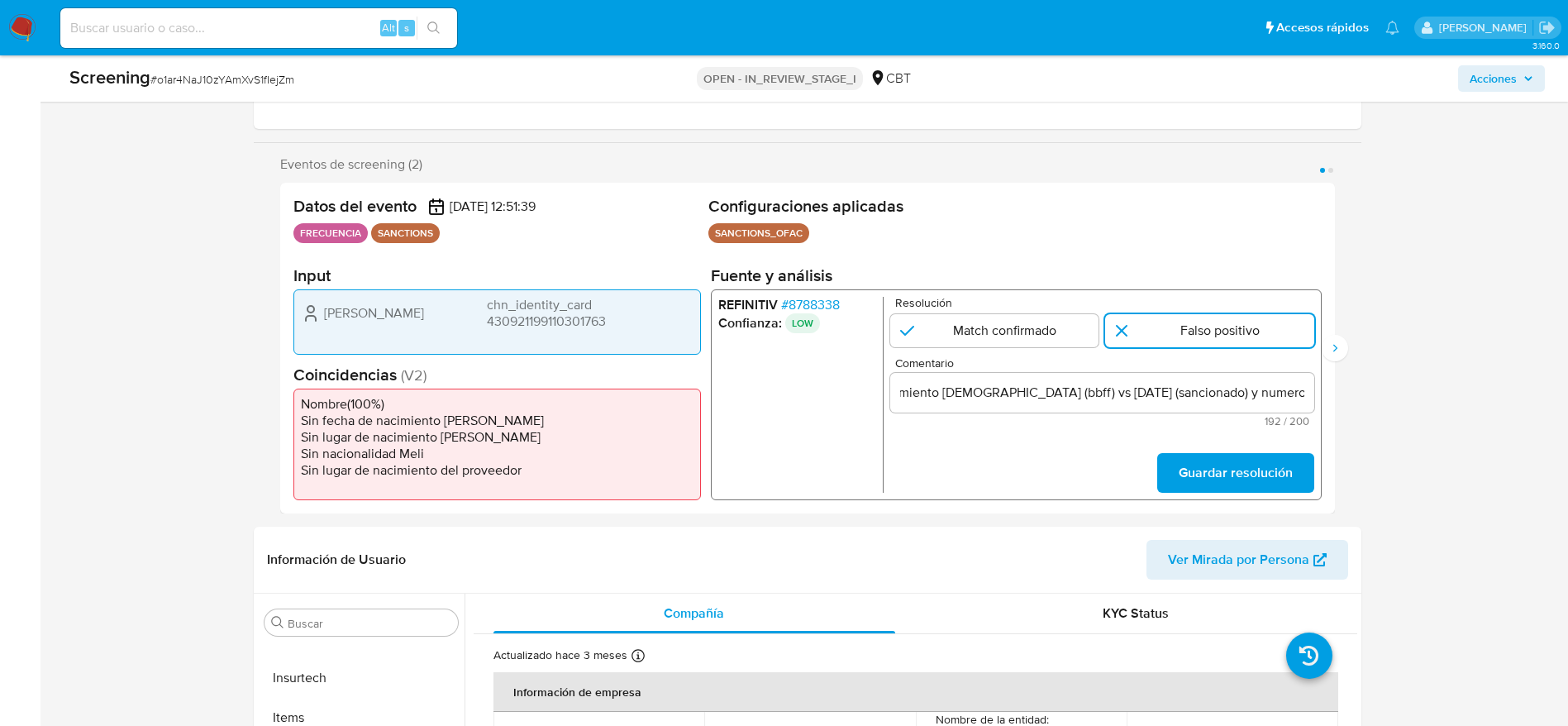
drag, startPoint x: 1264, startPoint y: 521, endPoint x: 1263, endPoint y: 493, distance: 28.0
click at [1261, 481] on span "Guardar resolución" at bounding box center [1235, 472] width 115 height 36
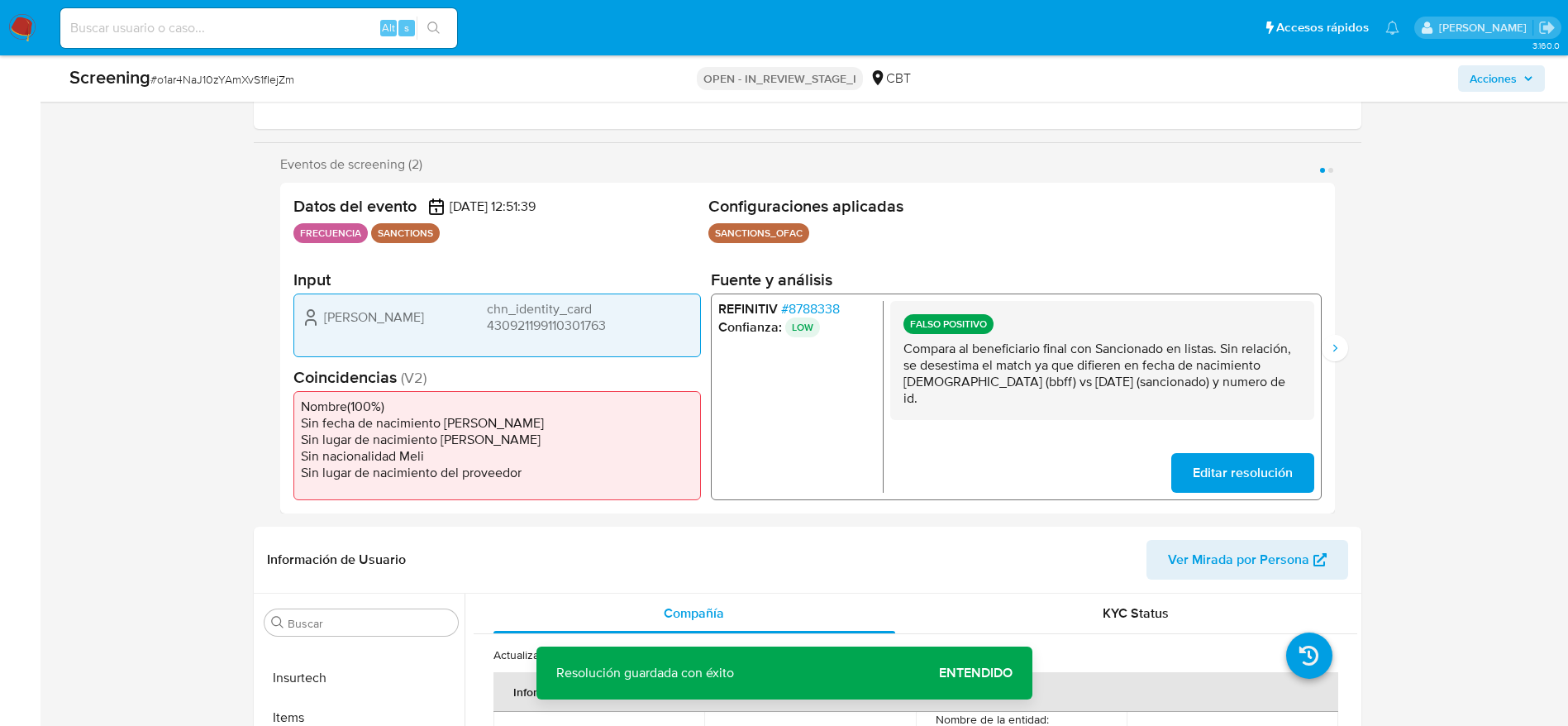
click at [1233, 373] on p "Compara al beneficiario final con Sancionado en listas. Sin relación, se desest…" at bounding box center [1101, 374] width 397 height 66
click at [1341, 350] on icon "Siguiente" at bounding box center [1335, 348] width 13 height 13
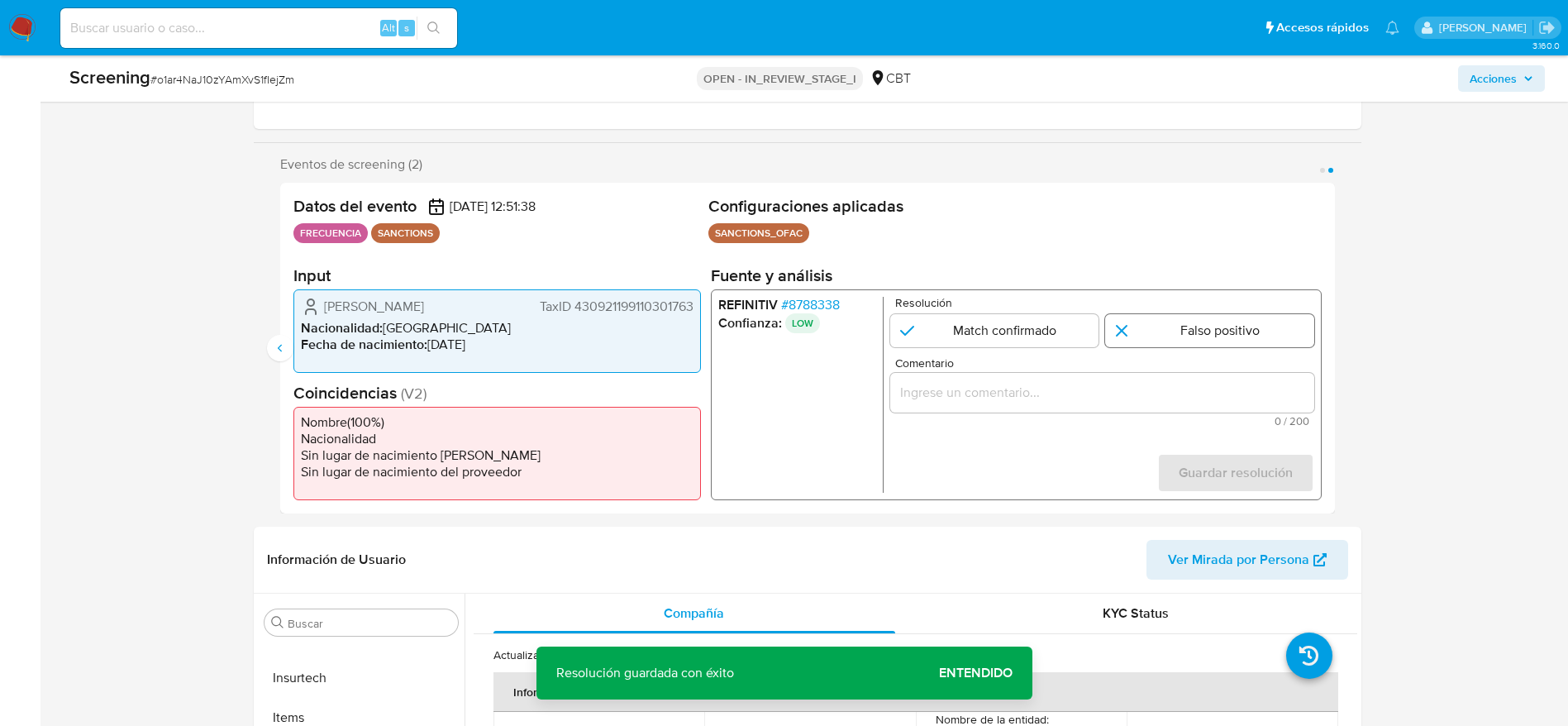
click at [1260, 329] on input "2 de 2" at bounding box center [1209, 330] width 209 height 33
radio input "true"
click at [1254, 398] on input "Comentario" at bounding box center [1101, 393] width 424 height 22
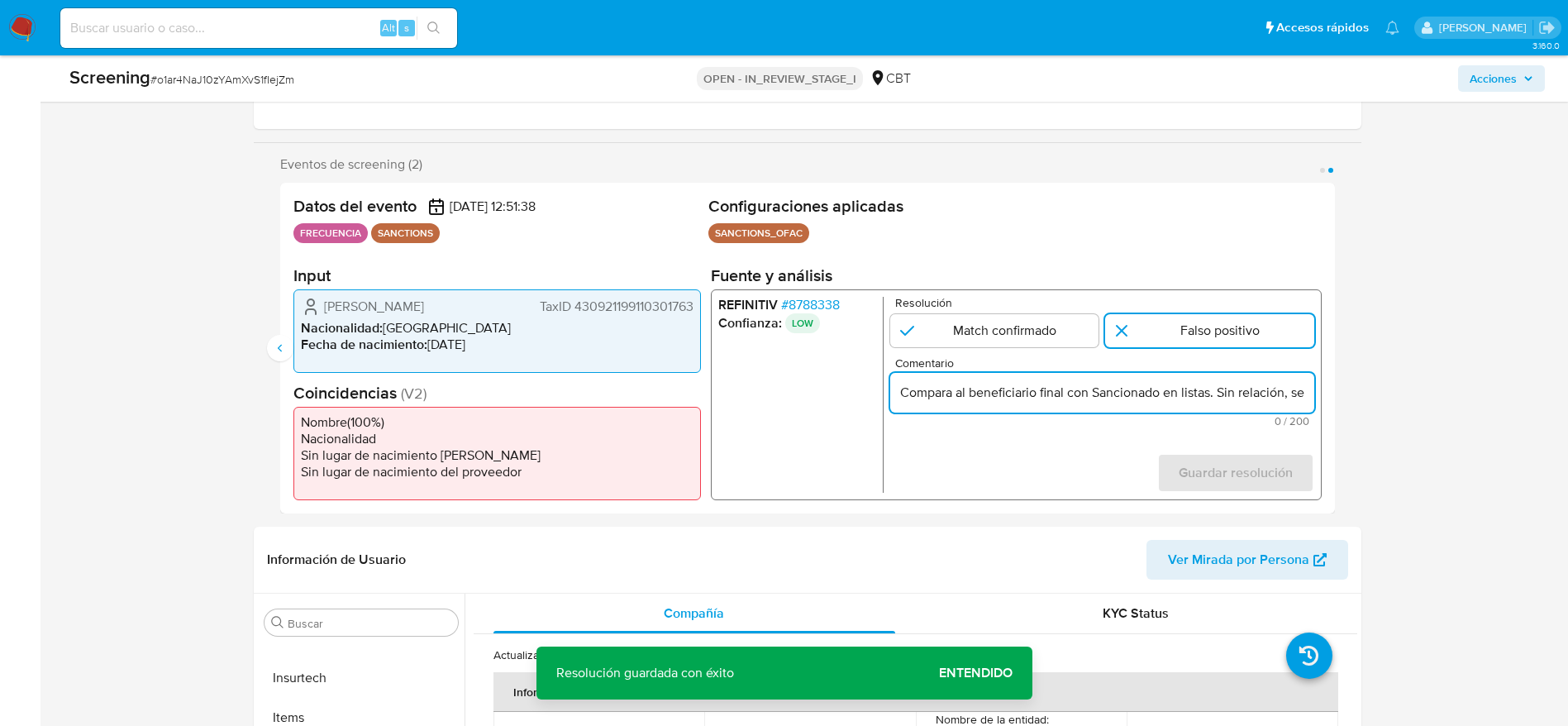
scroll to position [0, 710]
type input "Compara al beneficiario final con Sancionado en listas. Sin relación, se desest…"
click at [1277, 468] on span "Guardar resolución" at bounding box center [1235, 472] width 115 height 36
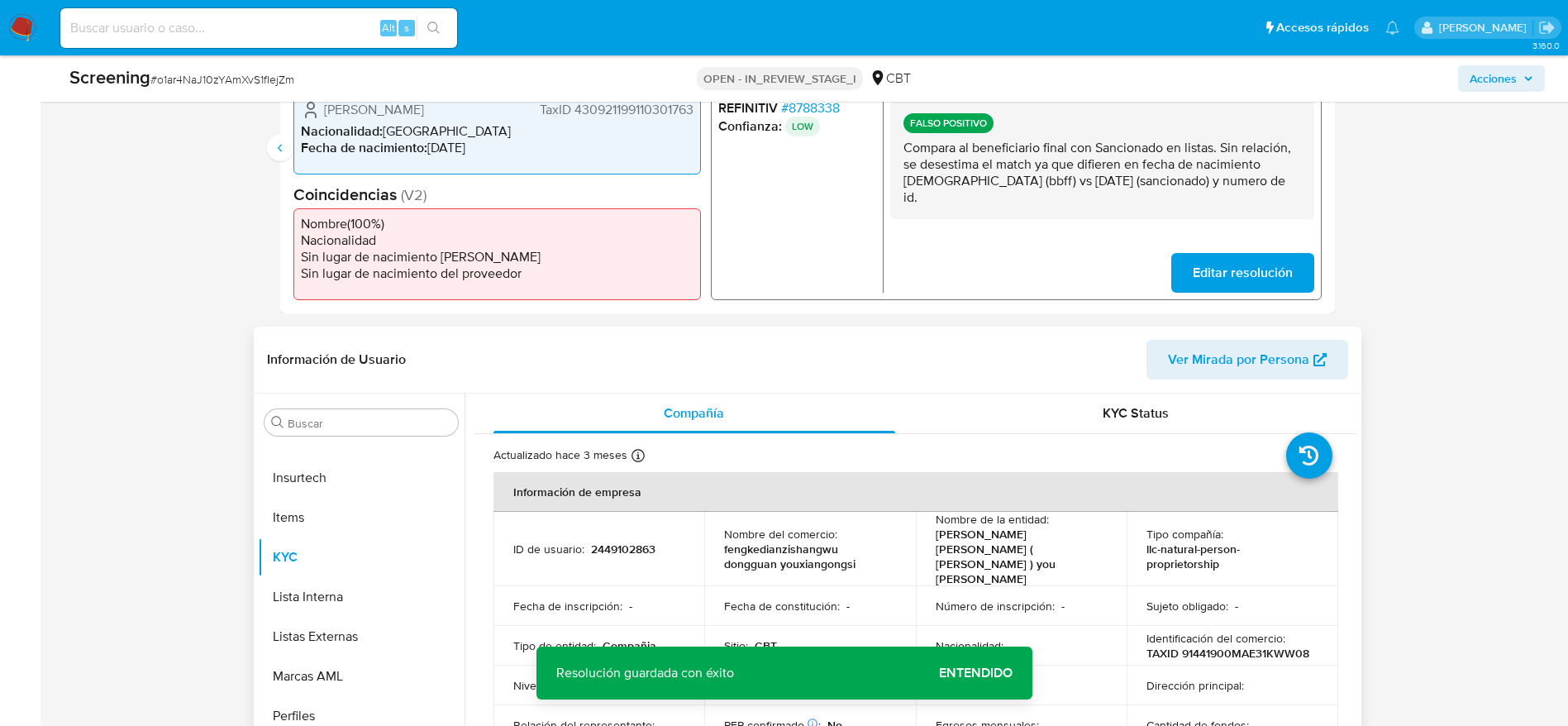
scroll to position [620, 0]
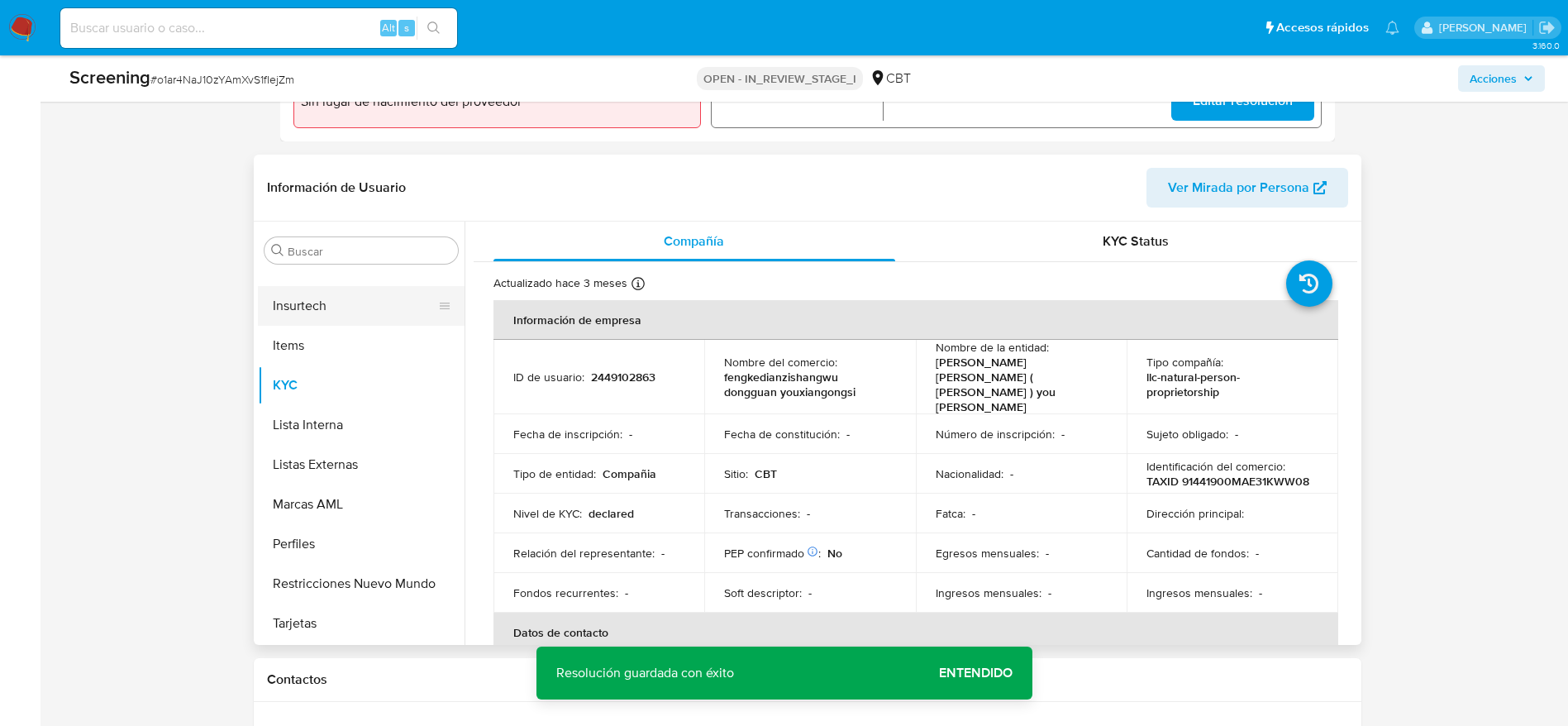
click at [329, 294] on button "Insurtech" at bounding box center [355, 306] width 193 height 40
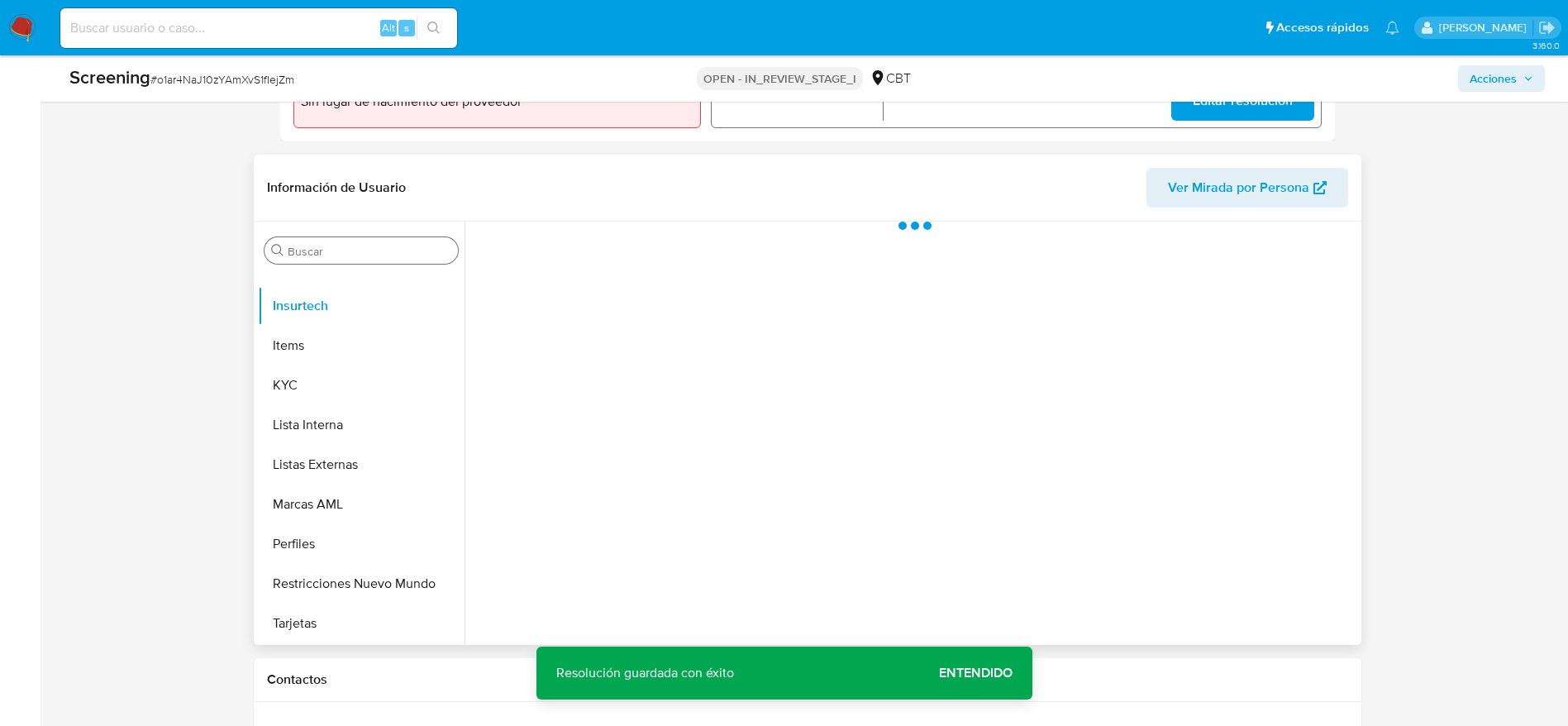
click at [378, 254] on input "Buscar" at bounding box center [369, 252] width 164 height 15
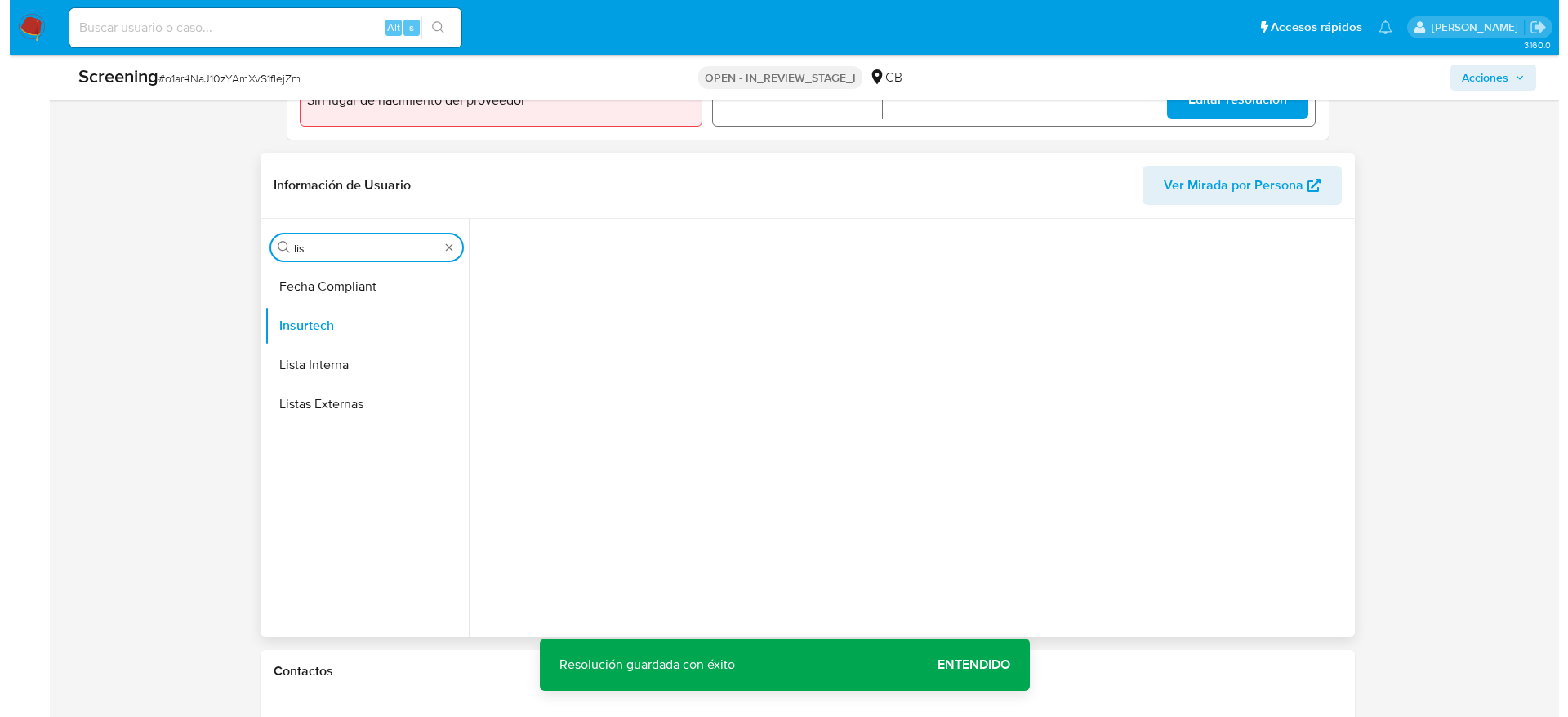
scroll to position [0, 0]
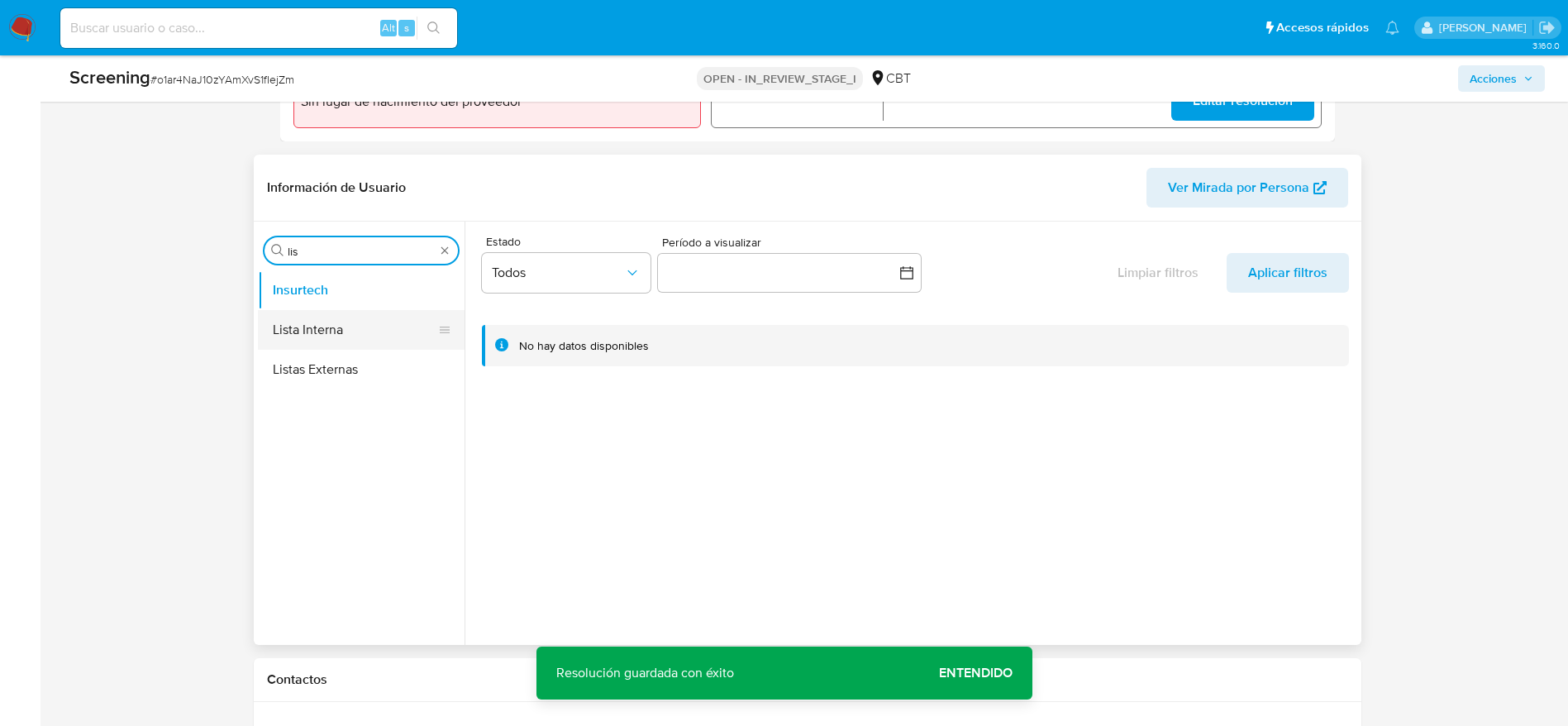
type input "lis"
click at [337, 336] on button "Lista Interna" at bounding box center [355, 330] width 193 height 40
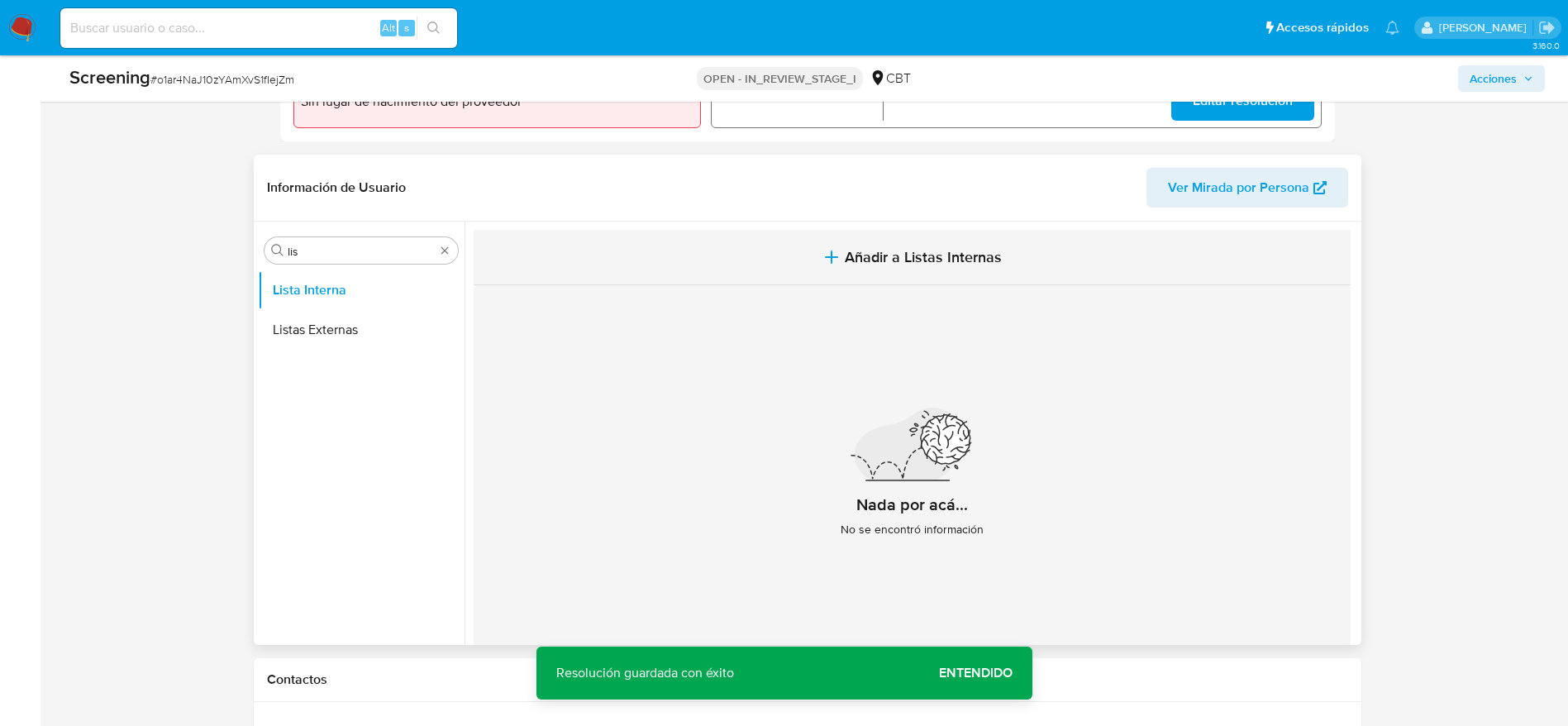
click at [903, 257] on span "Añadir a Listas Internas" at bounding box center [924, 257] width 157 height 18
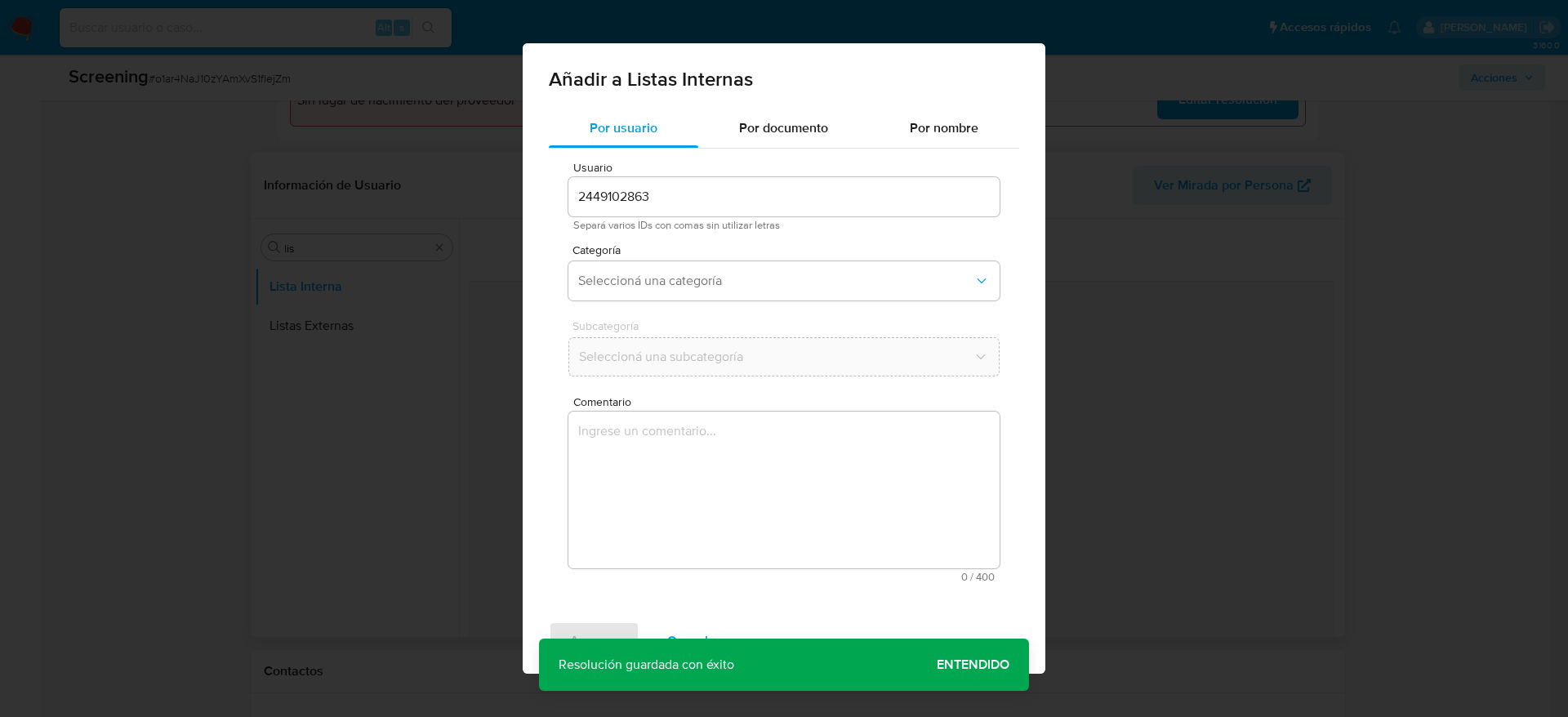
click at [757, 538] on textarea "Comentario" at bounding box center [784, 490] width 431 height 157
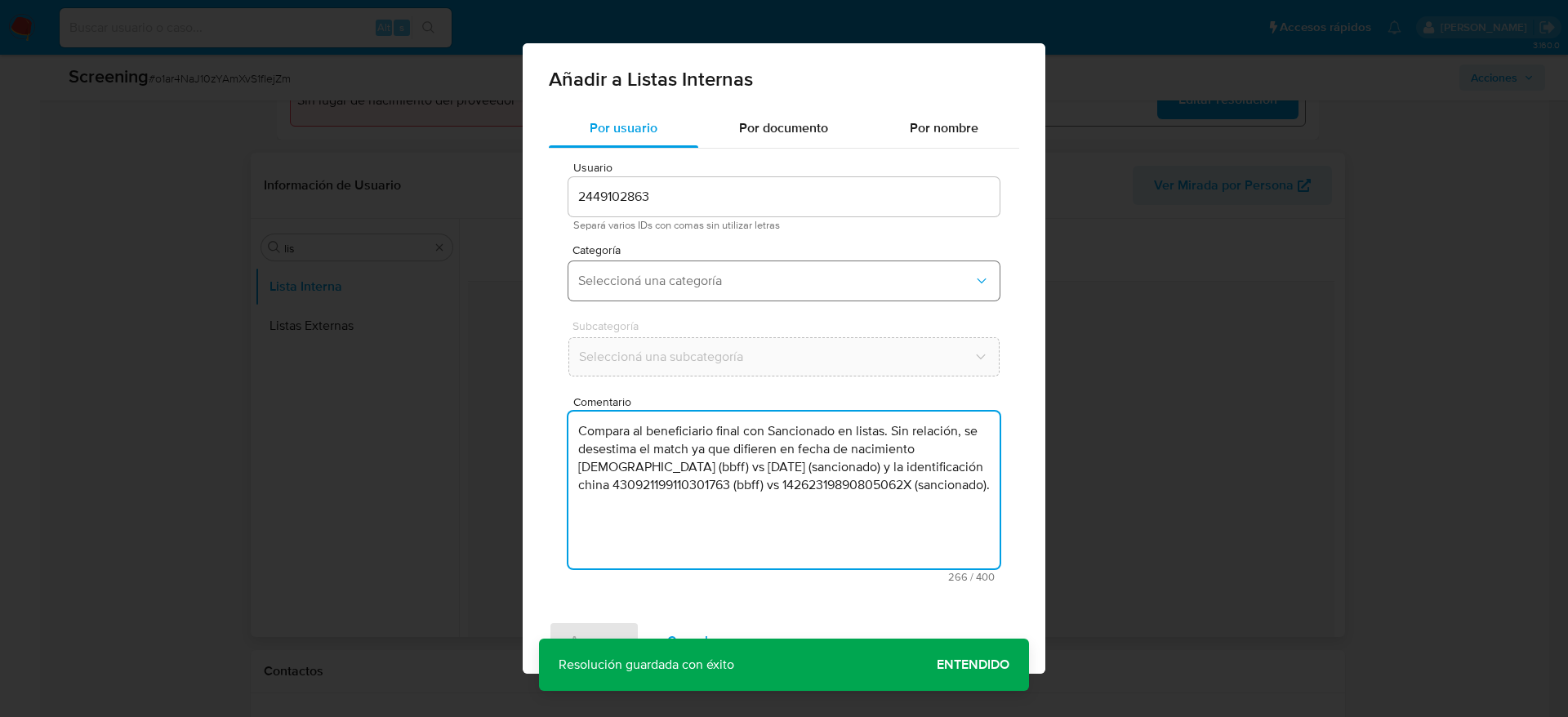
type textarea "Compara al beneficiario final con Sancionado en listas. Sin relación, se desest…"
click at [763, 294] on button "Seleccioná una categoría" at bounding box center [784, 281] width 431 height 39
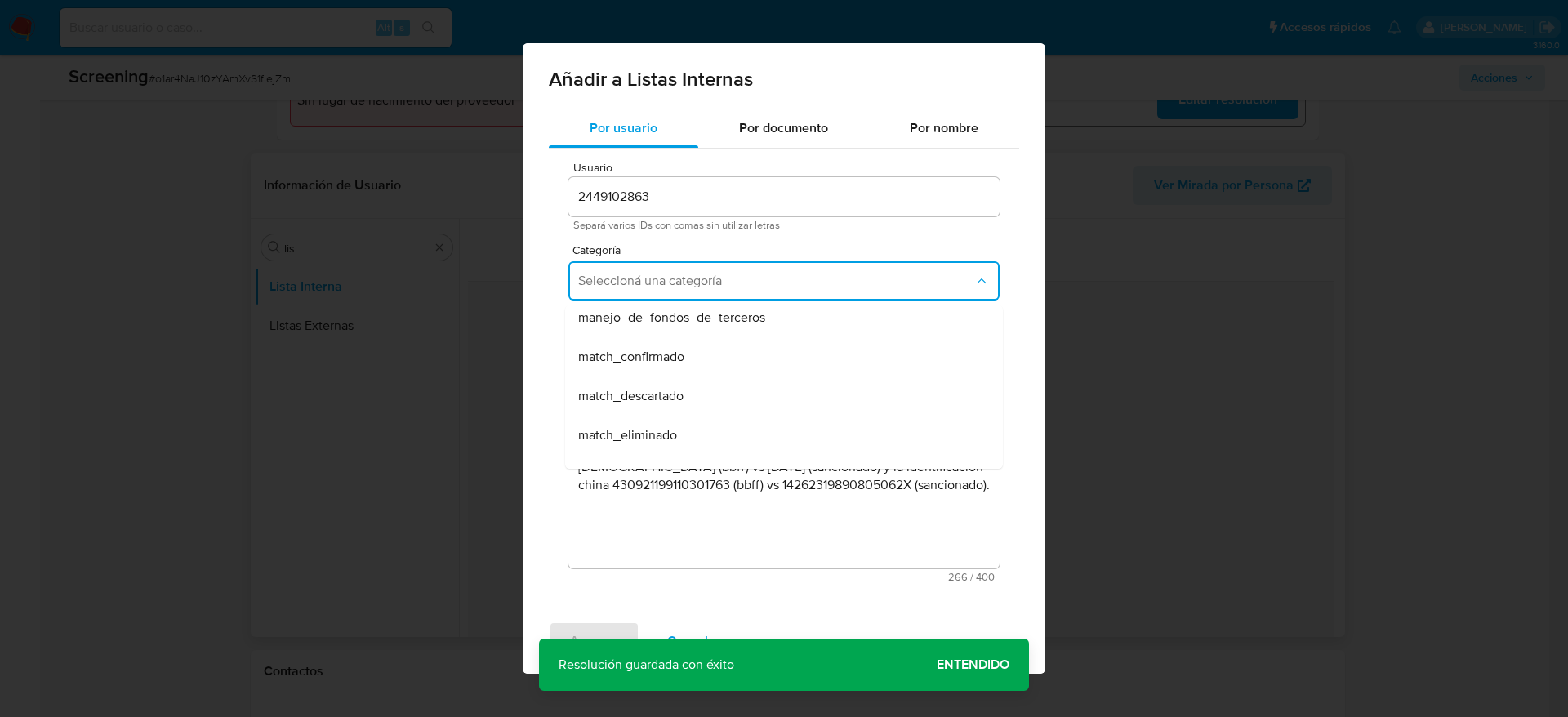
scroll to position [122, 0]
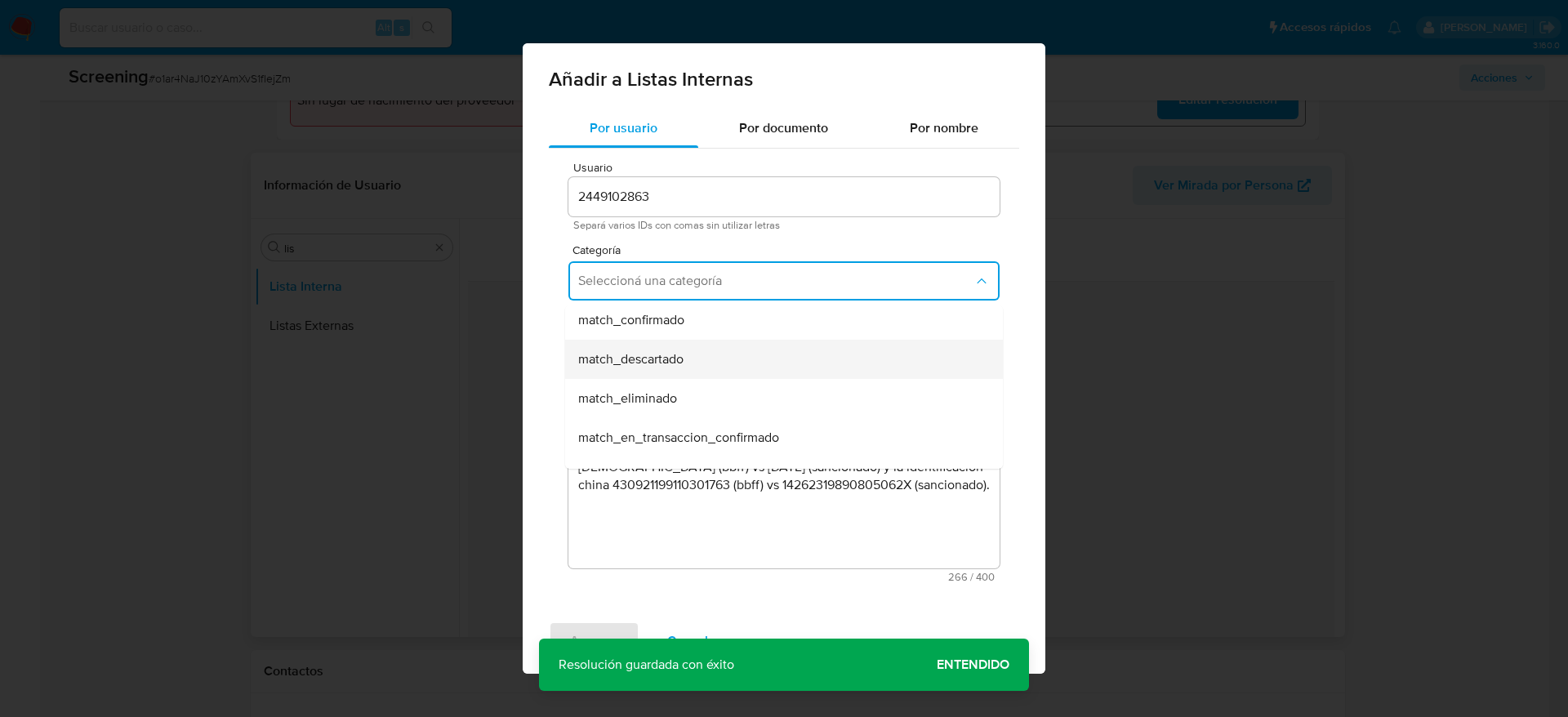
click at [732, 363] on div "match_descartado" at bounding box center [780, 359] width 402 height 39
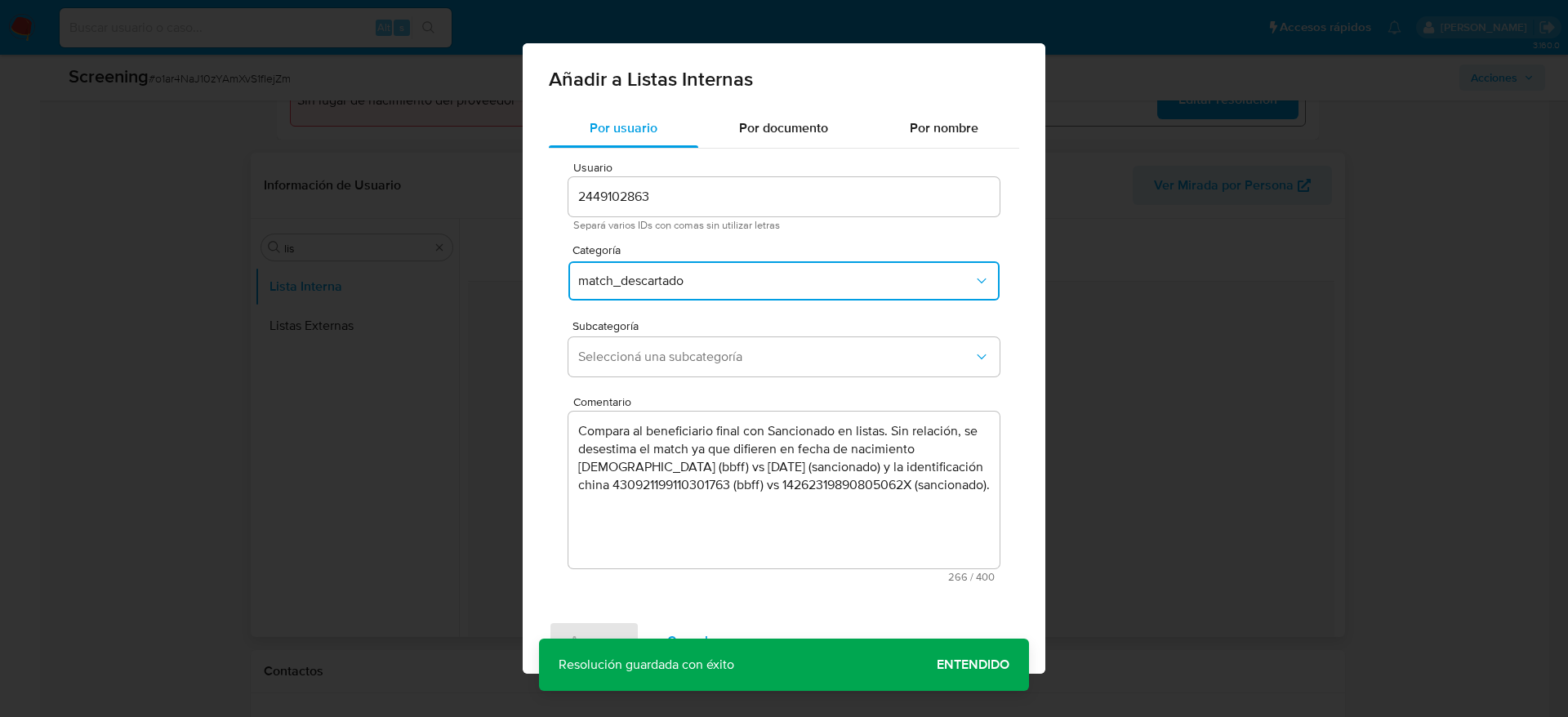
click at [732, 363] on span "Seleccioná una subcategoría" at bounding box center [776, 356] width 396 height 16
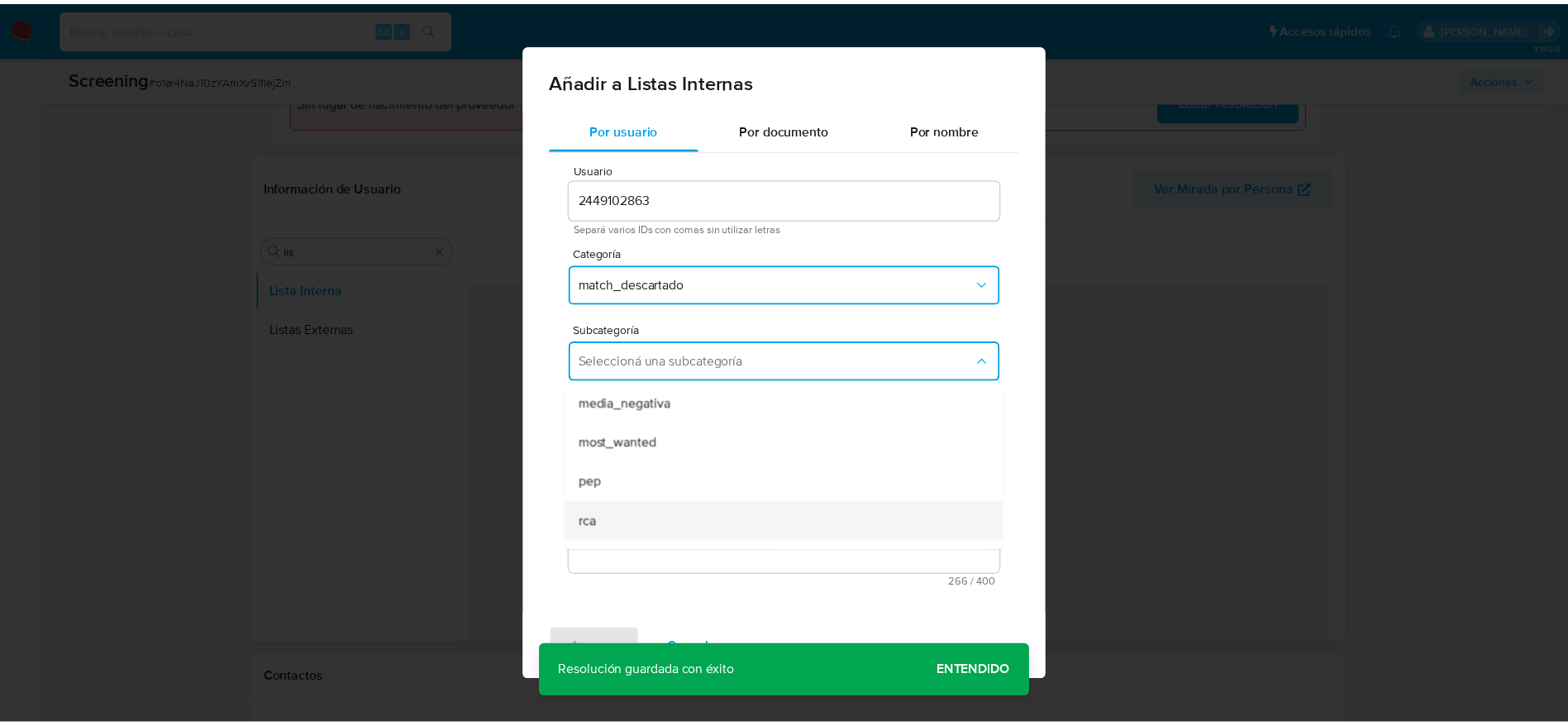
scroll to position [113, 0]
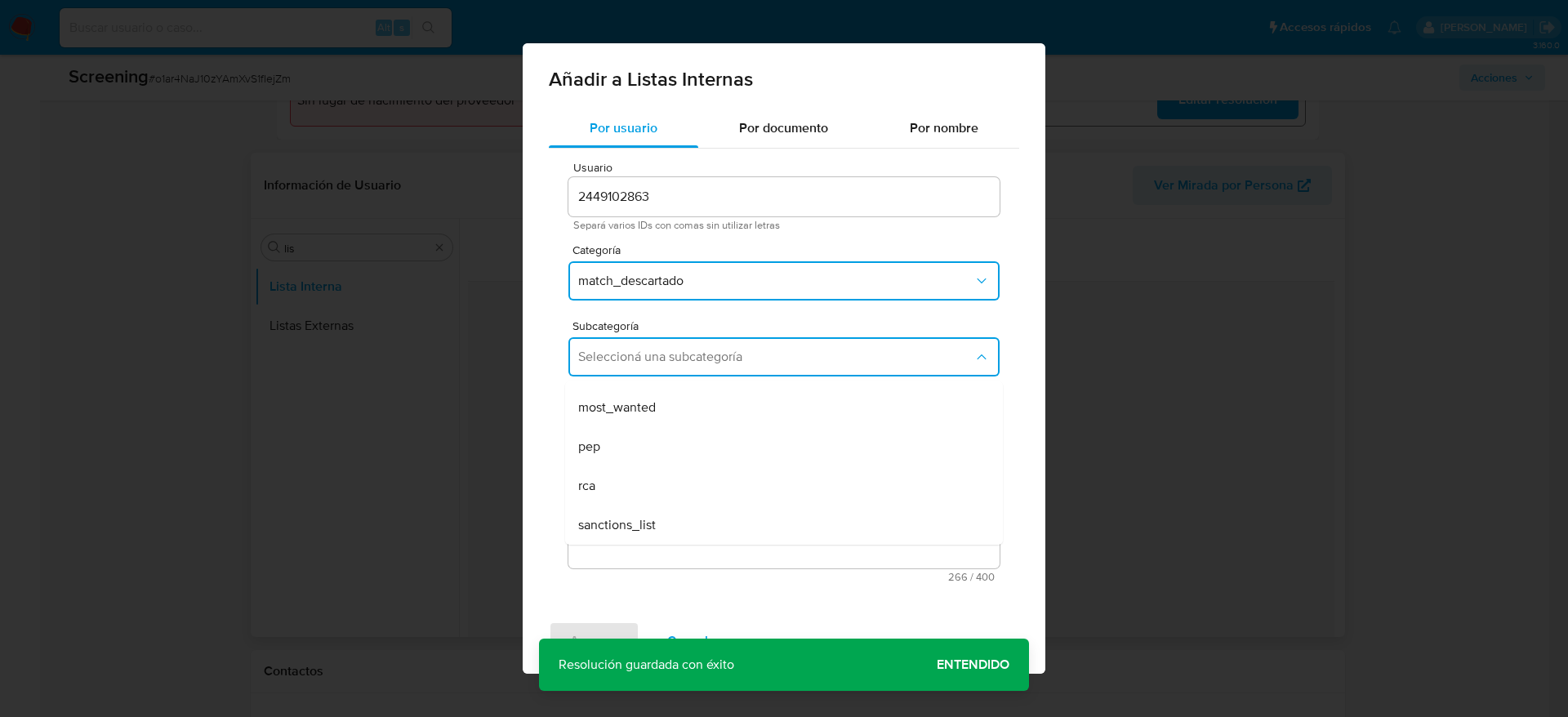
click at [692, 508] on div "sanctions_list" at bounding box center [780, 525] width 402 height 39
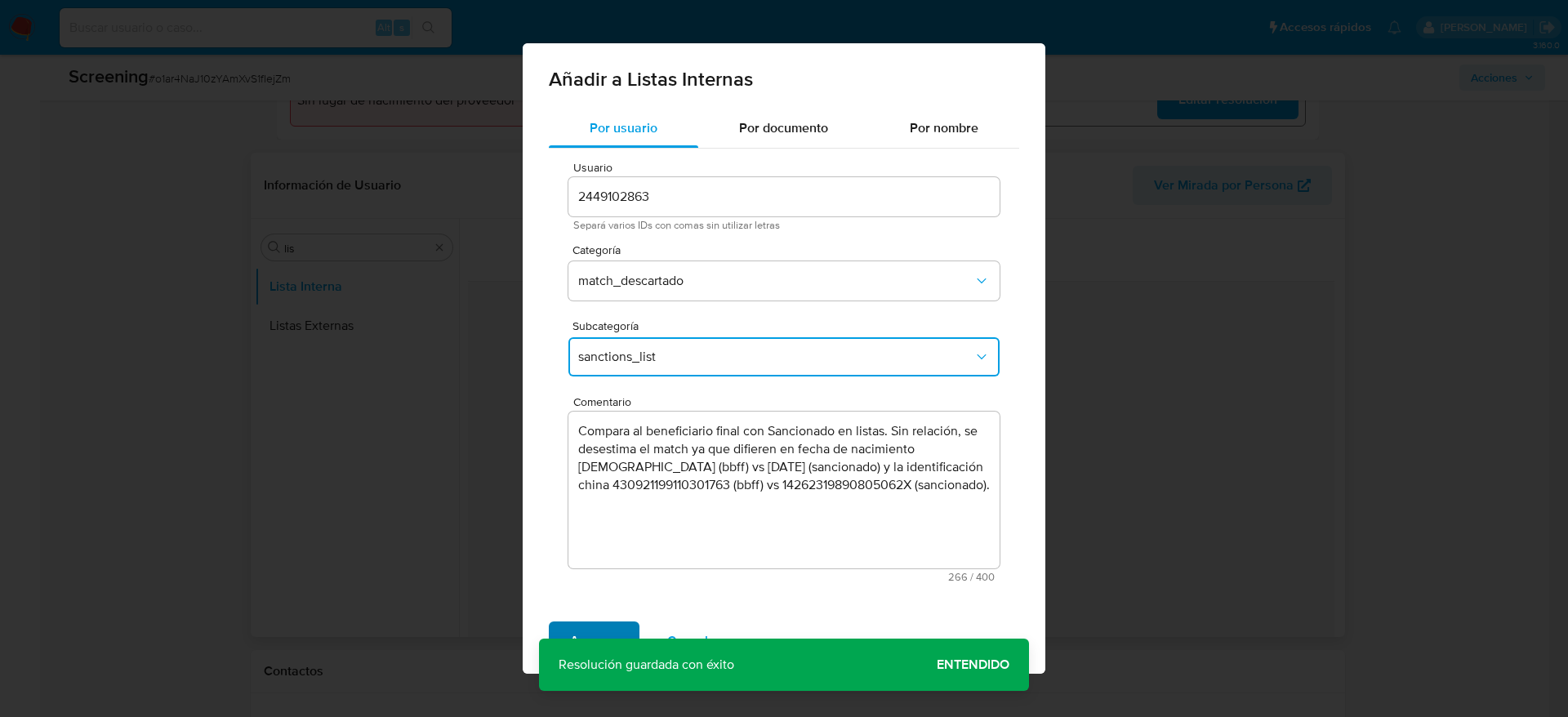
click at [607, 624] on span "Agregar" at bounding box center [595, 641] width 49 height 36
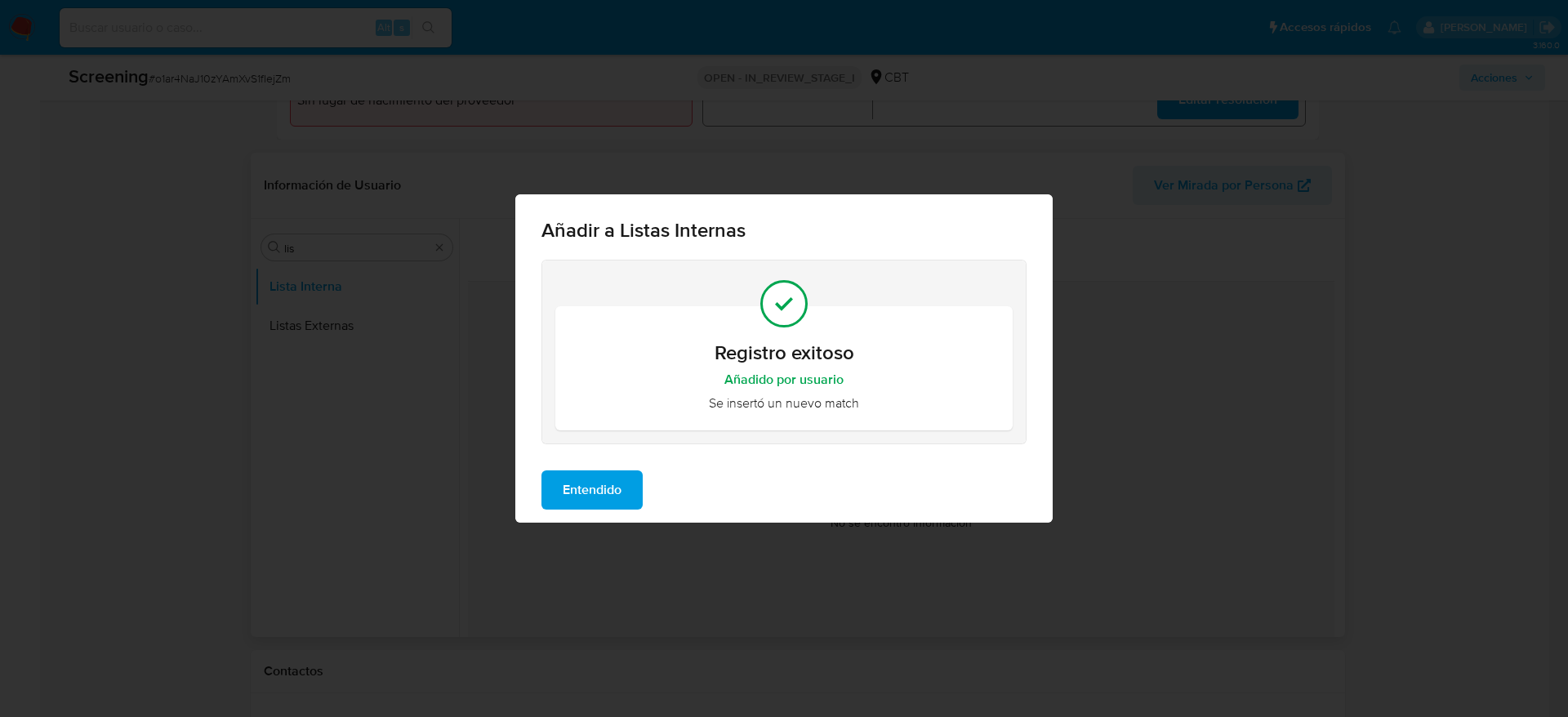
click at [597, 489] on span "Entendido" at bounding box center [592, 490] width 59 height 36
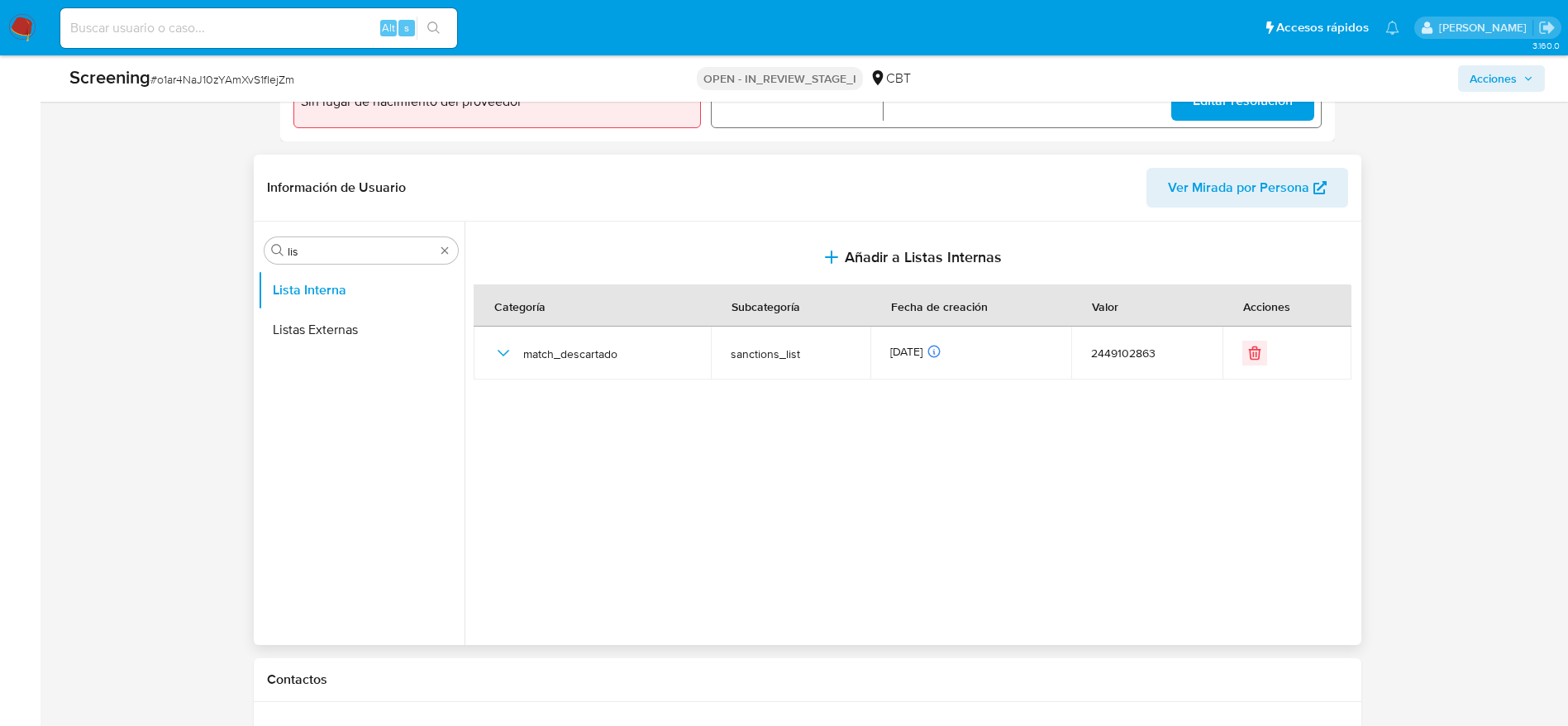
scroll to position [0, 0]
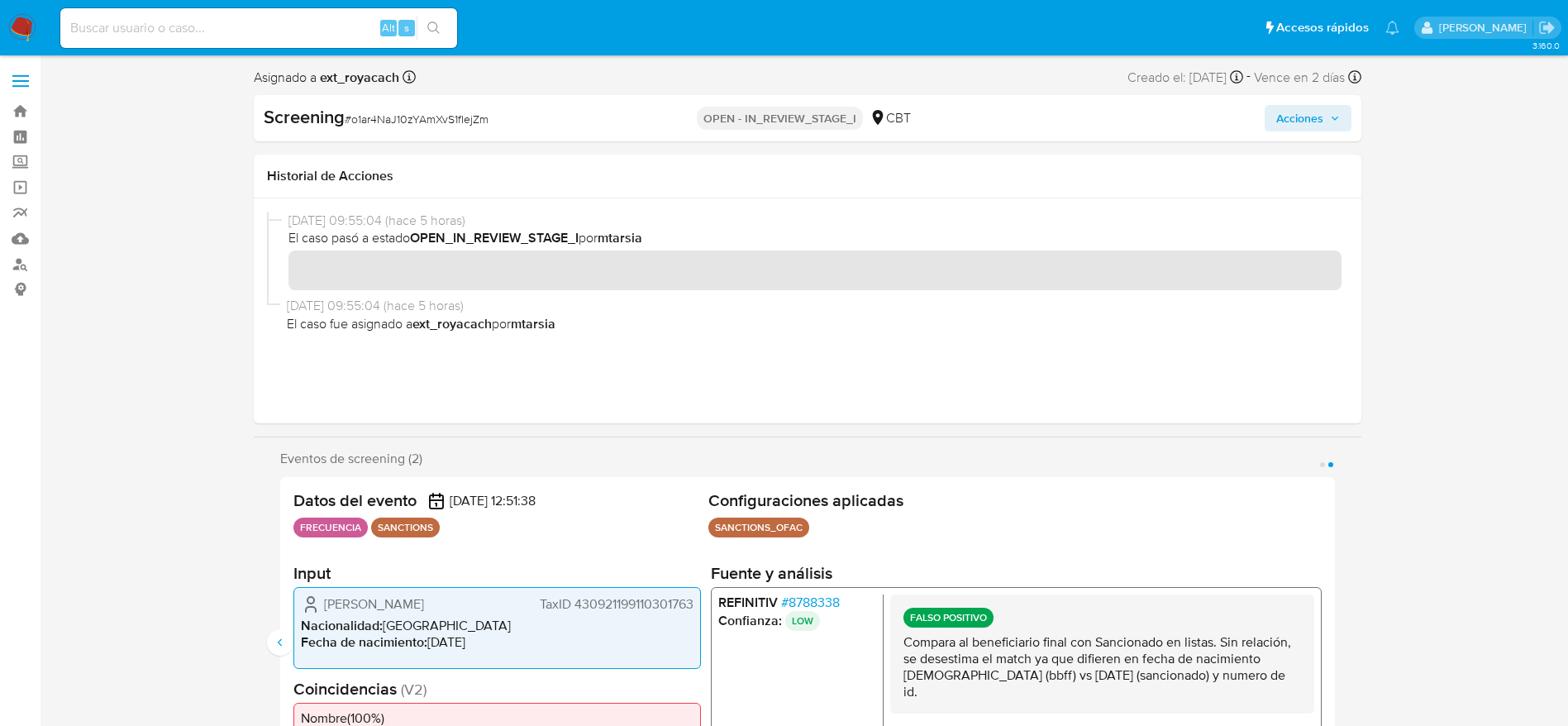
click at [1338, 116] on icon "button" at bounding box center [1335, 118] width 9 height 9
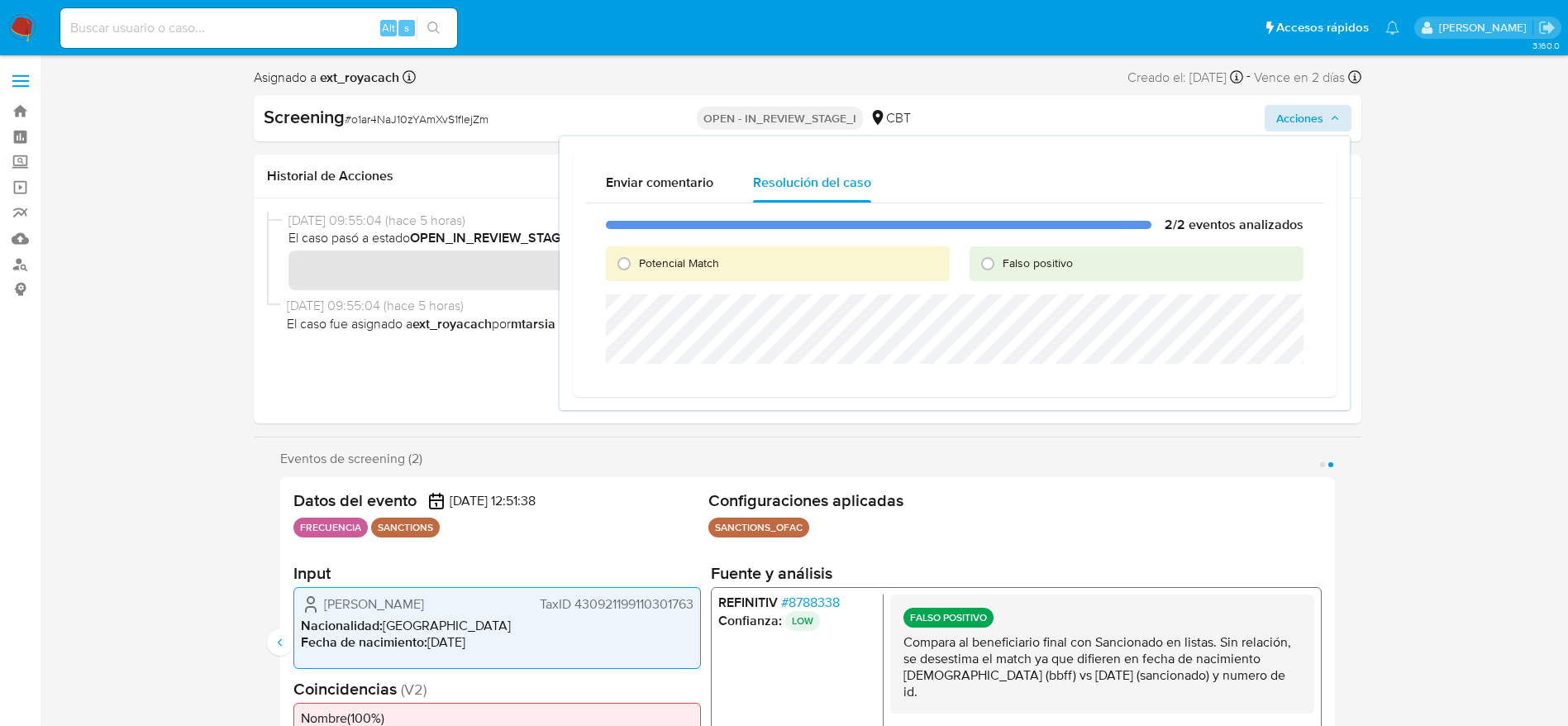
click at [1044, 258] on span "Falso positivo" at bounding box center [1038, 262] width 70 height 16
click at [1001, 258] on input "Falso positivo" at bounding box center [988, 264] width 26 height 27
radio input "true"
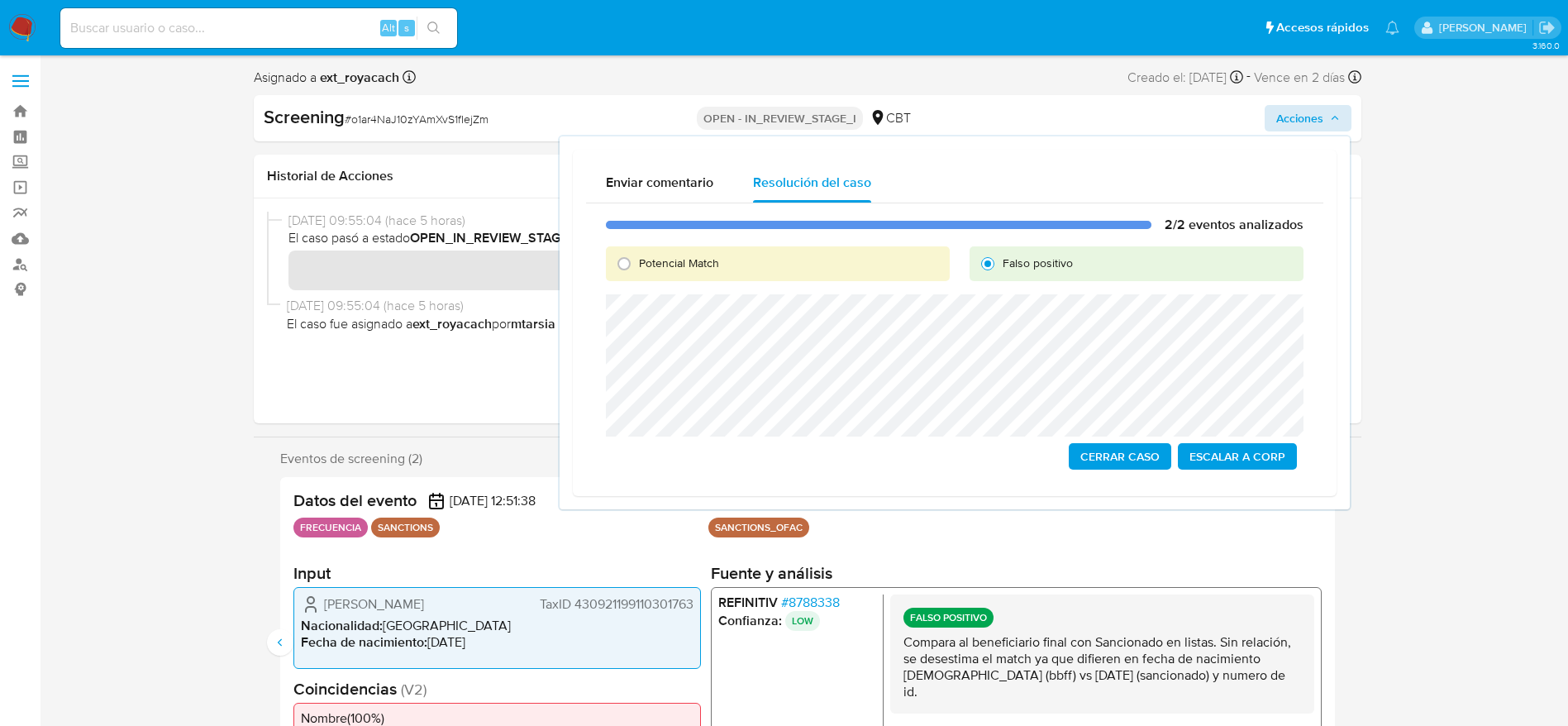
click at [1083, 466] on button "Cerrar Caso" at bounding box center [1120, 456] width 102 height 27
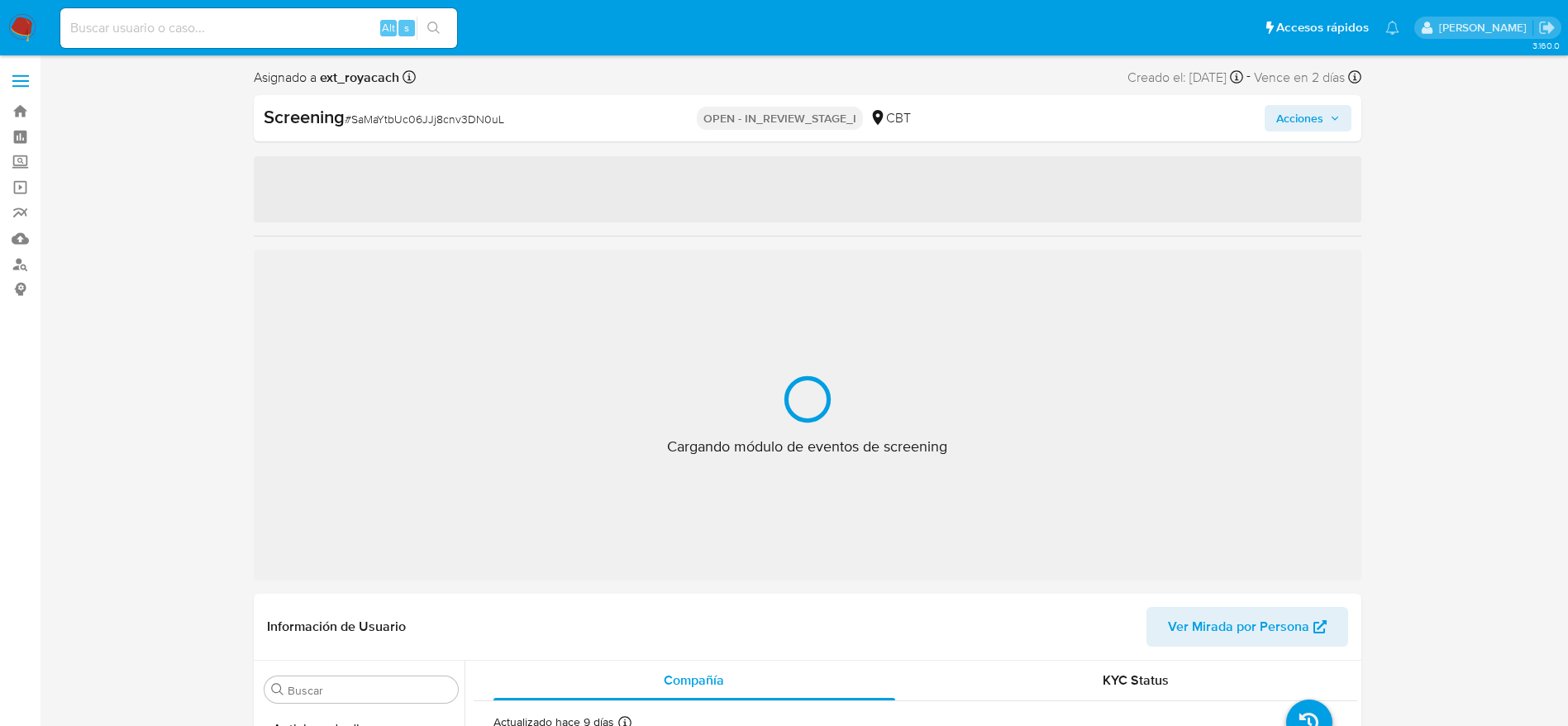
select select "10"
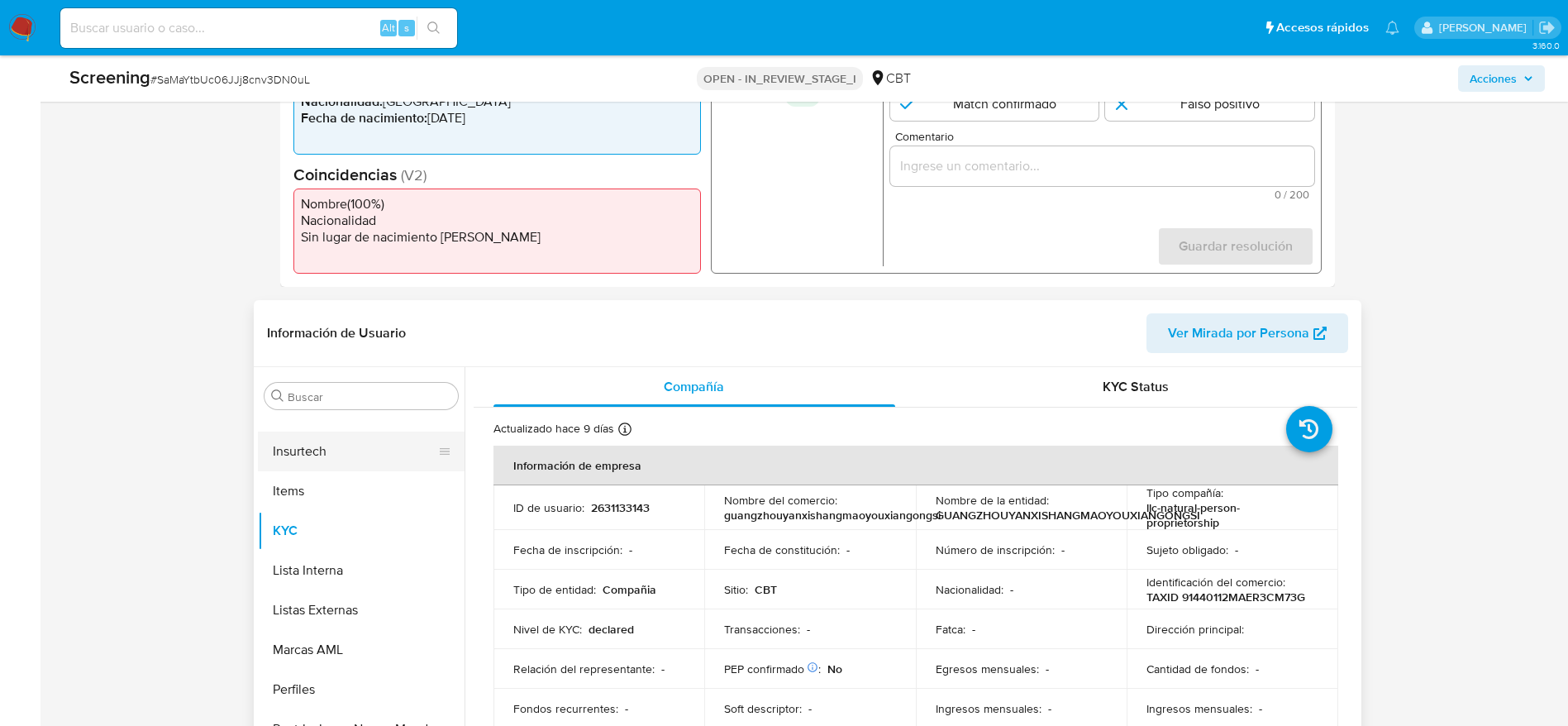
scroll to position [620, 0]
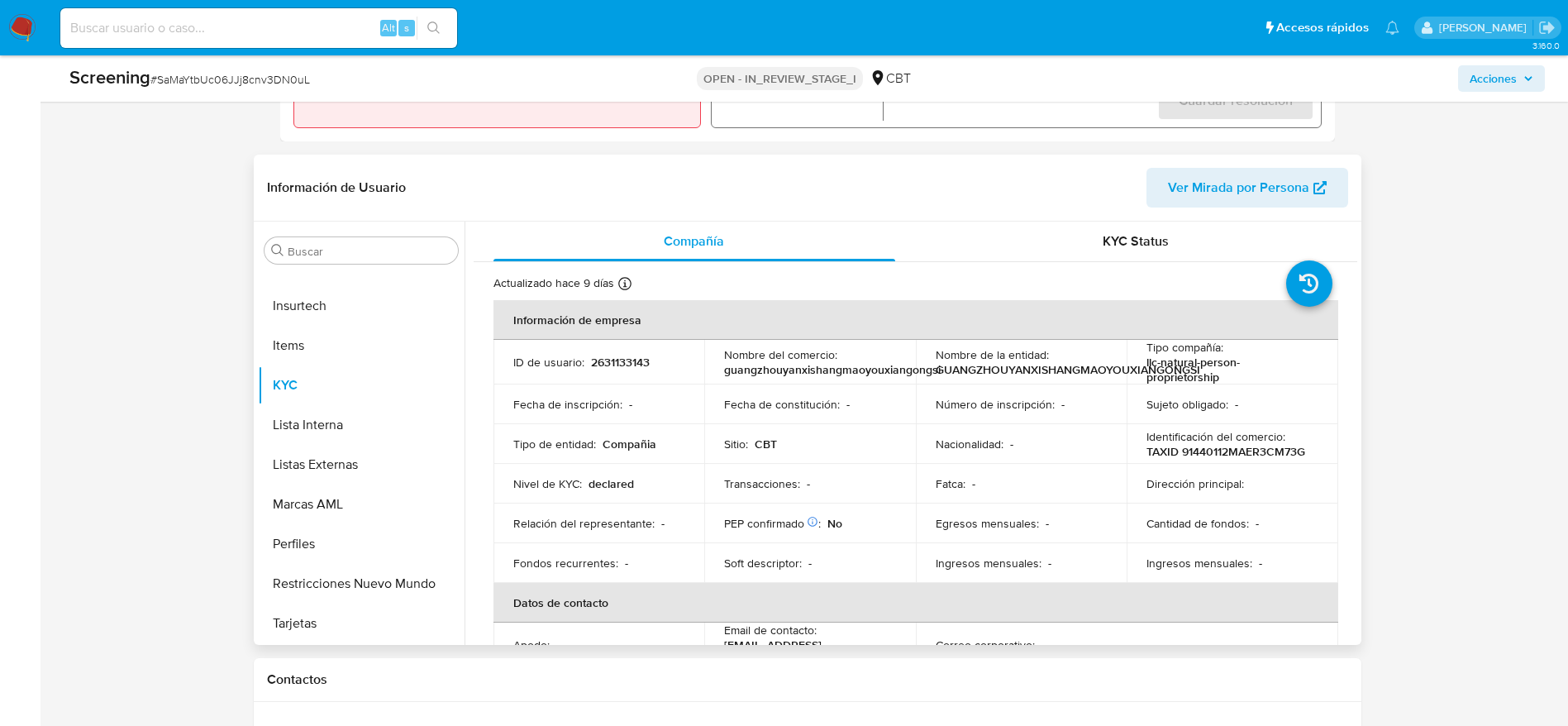
click at [619, 357] on p "2631133143" at bounding box center [621, 363] width 59 height 15
copy p "2631133143"
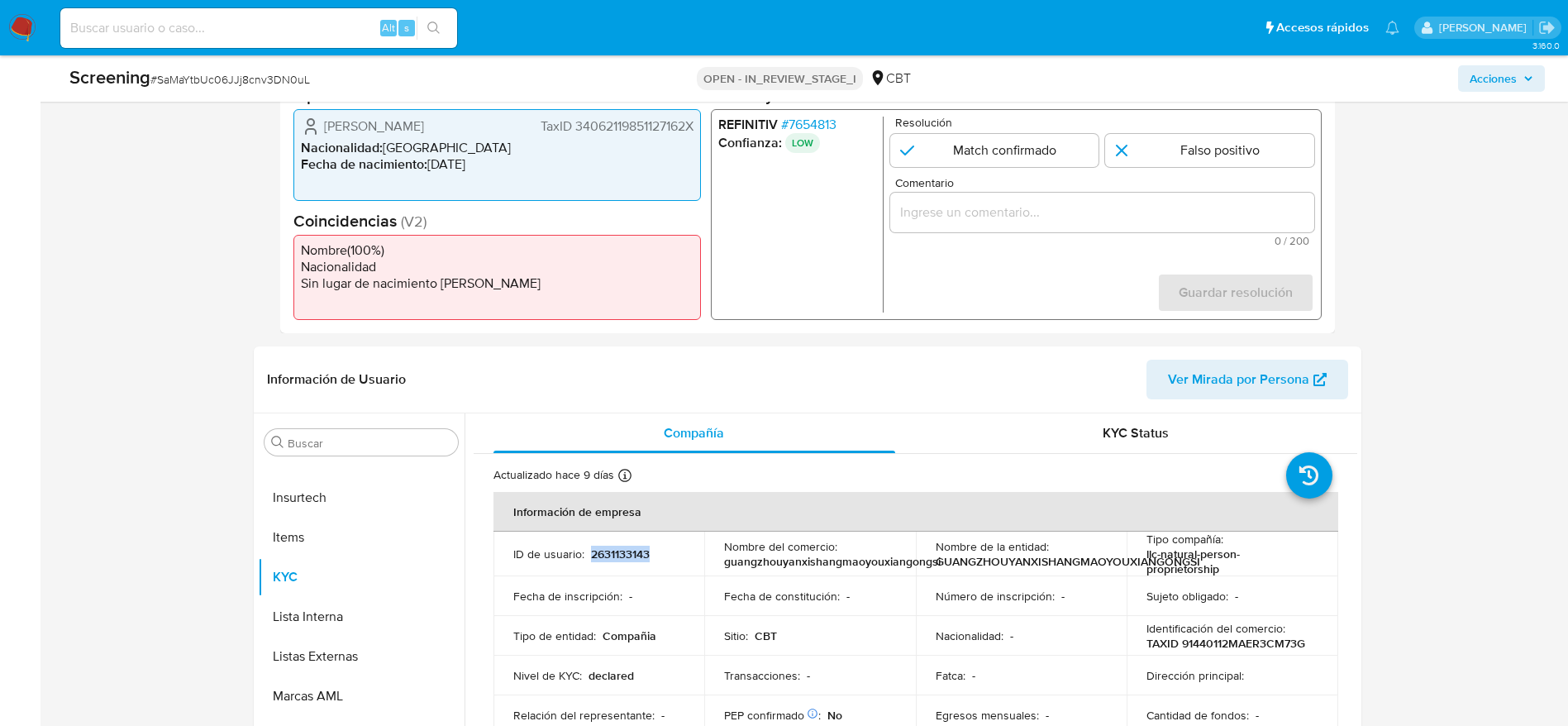
scroll to position [248, 0]
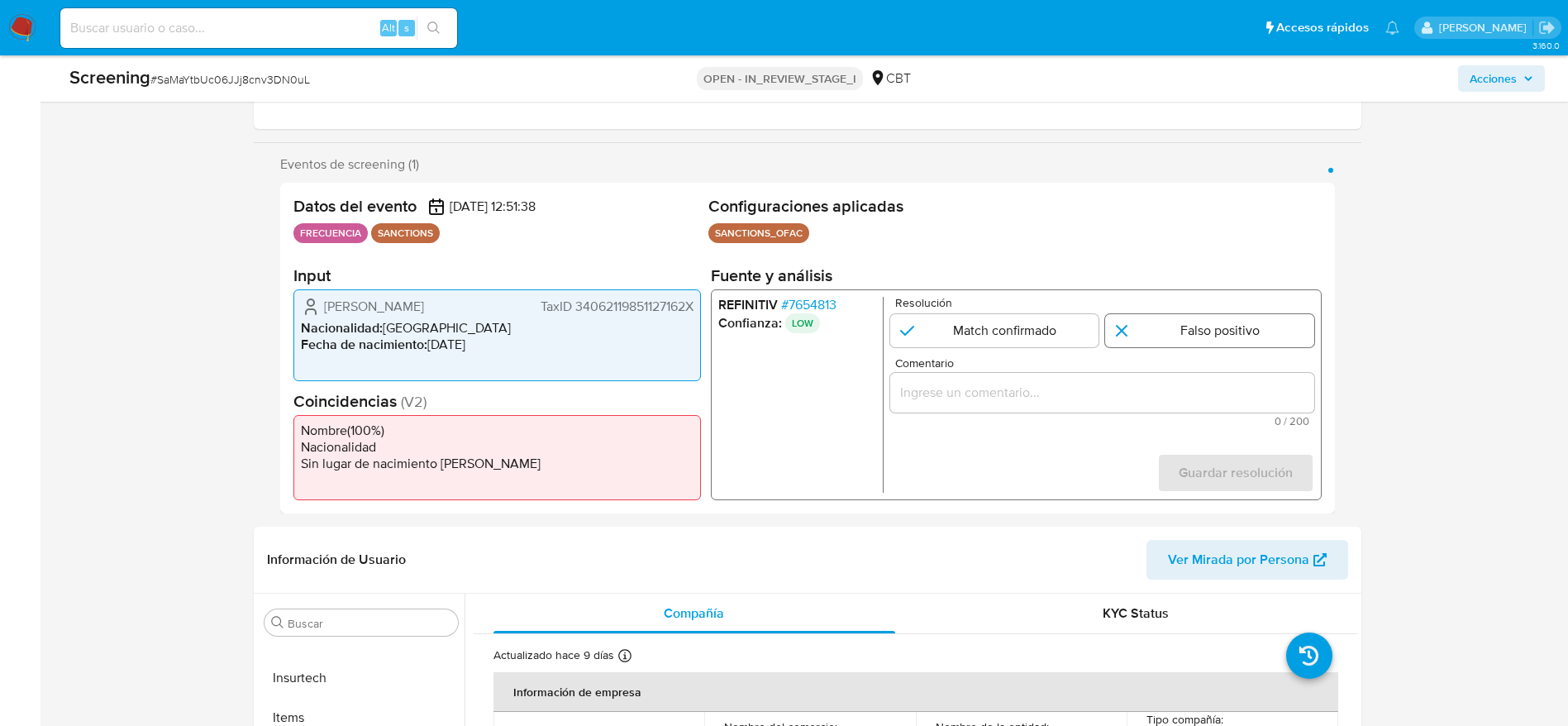
click at [1200, 314] on input "1 de 1" at bounding box center [1209, 330] width 209 height 33
radio input "true"
click at [1192, 374] on div "1 de 1" at bounding box center [1101, 393] width 424 height 40
click at [1192, 389] on input "Comentario" at bounding box center [1101, 393] width 424 height 22
paste input "Compara al beneficiario final con Sancionado en listas. Sin relación, se desest…"
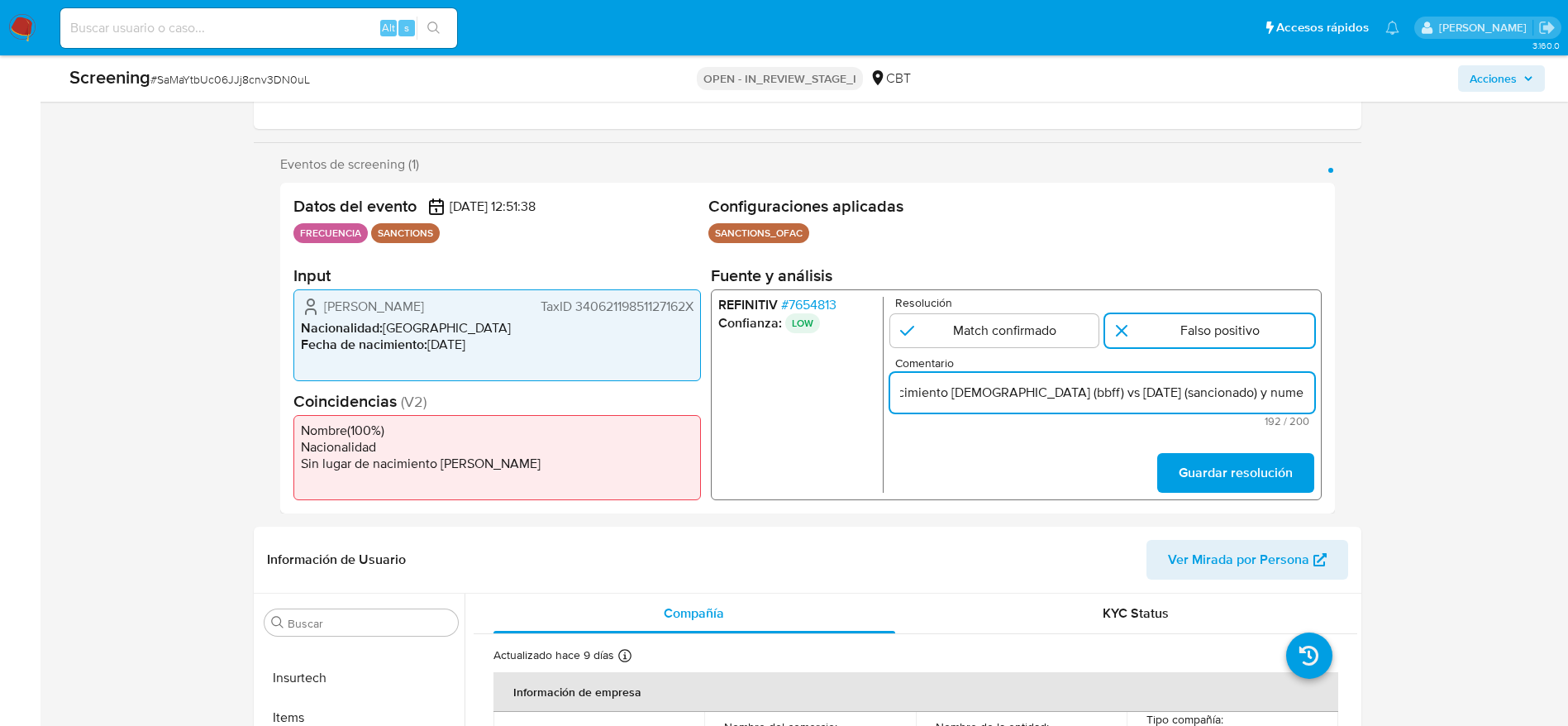
type input "Compara al beneficiario final con Sancionado en listas. Sin relación, se desest…"
click at [1292, 480] on span "Guardar resolución" at bounding box center [1235, 472] width 115 height 36
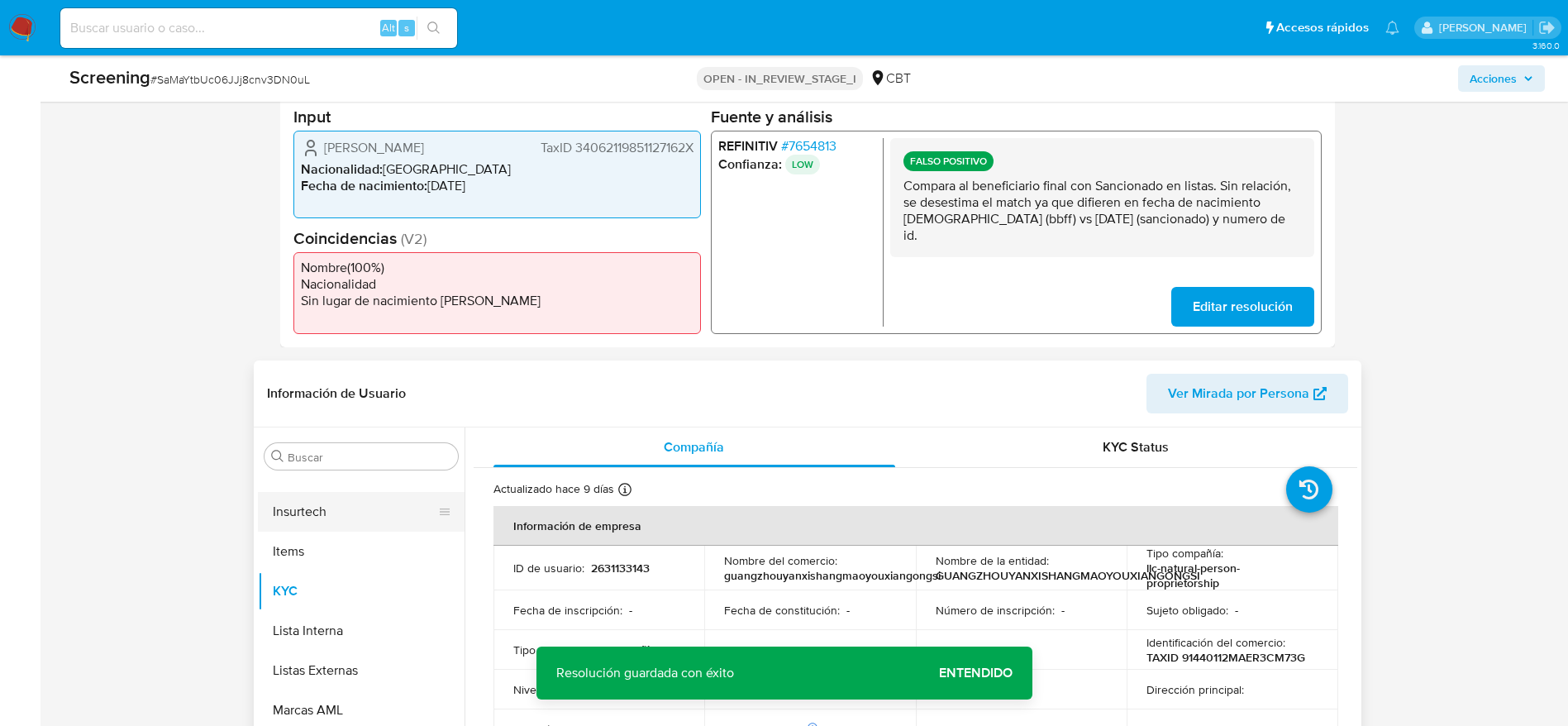
scroll to position [496, 0]
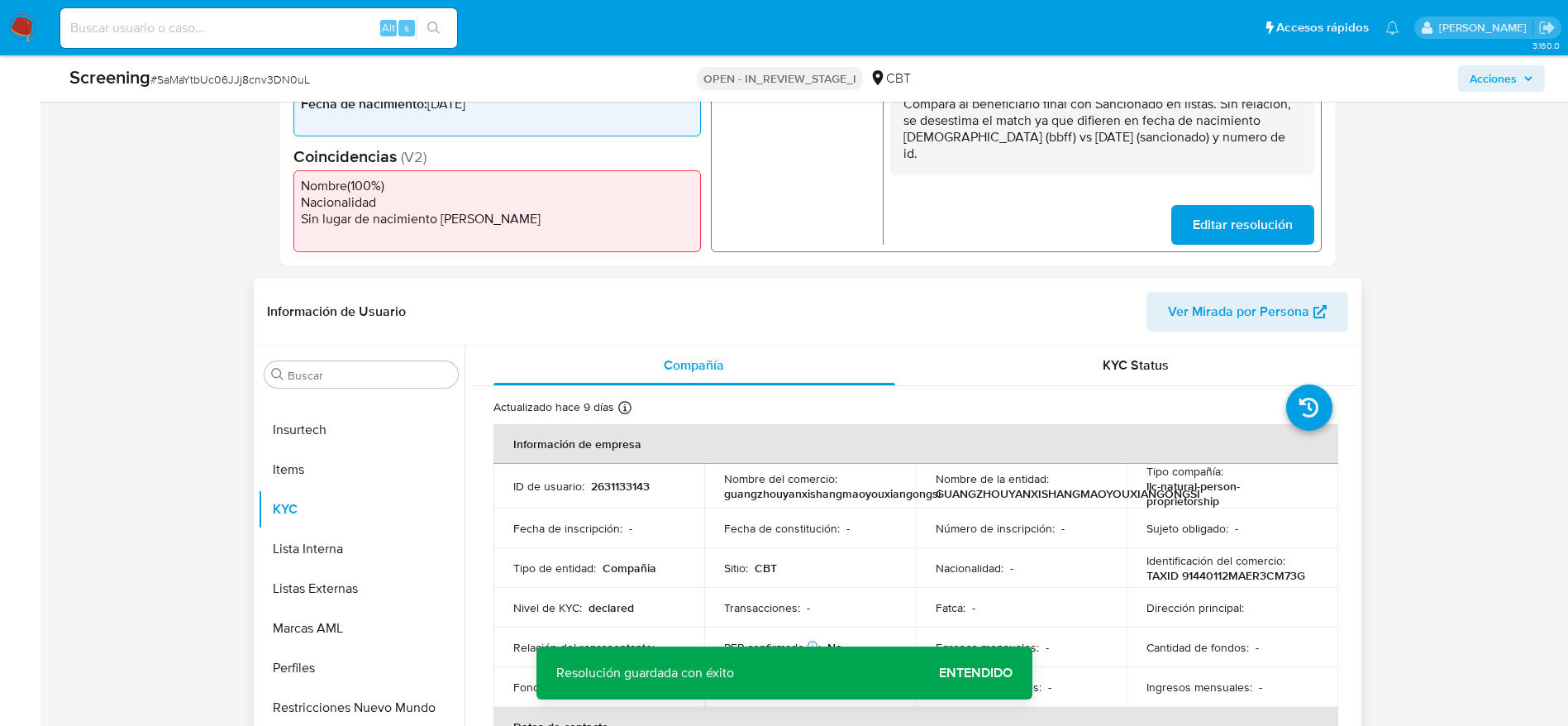
click at [289, 393] on div "Buscar Anticipos de dinero Archivos adjuntos CBT Cruces y Relaciones Créditos C…" at bounding box center [361, 558] width 206 height 421
click at [295, 410] on button "Insurtech" at bounding box center [355, 430] width 193 height 40
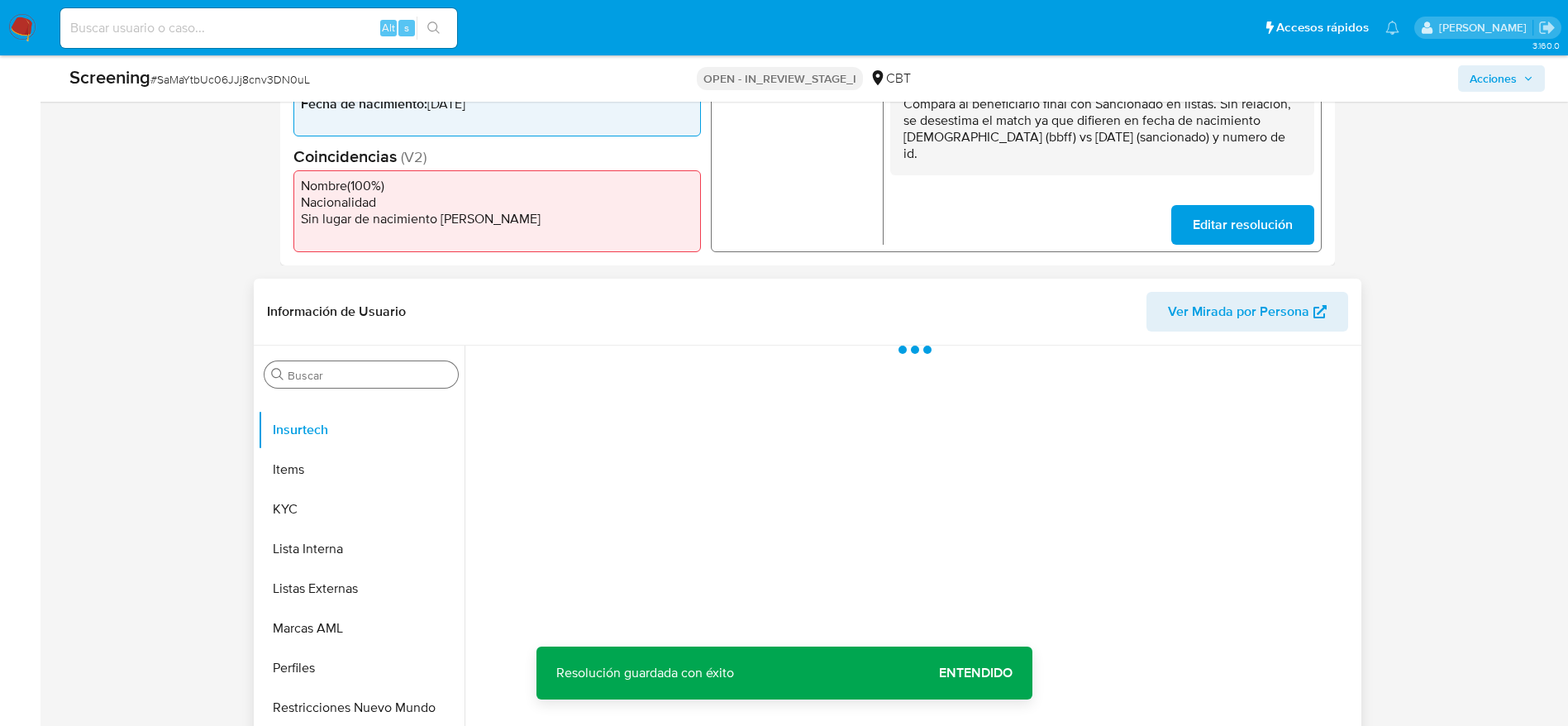
click at [323, 384] on div "Buscar" at bounding box center [361, 375] width 193 height 27
click at [324, 370] on input "Buscar" at bounding box center [369, 376] width 164 height 15
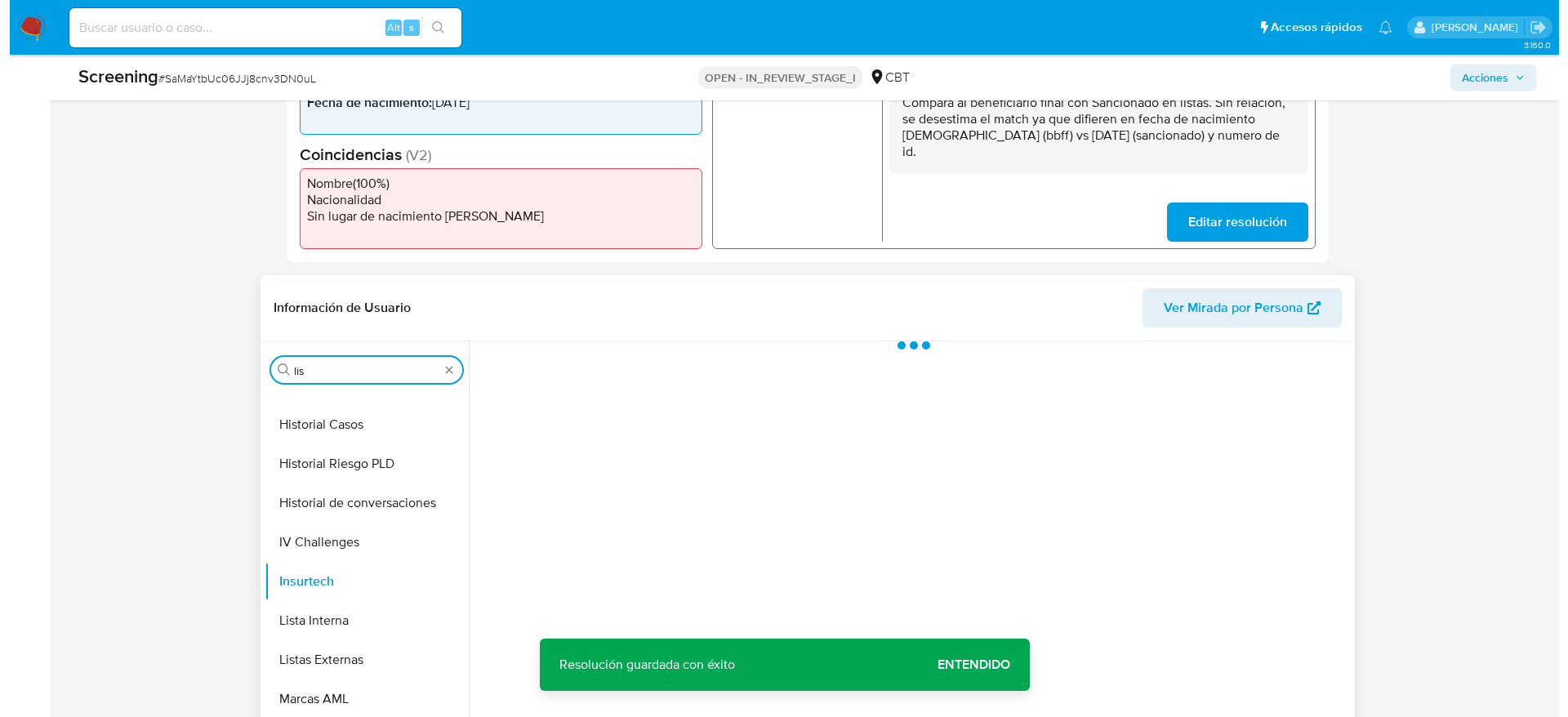
scroll to position [0, 0]
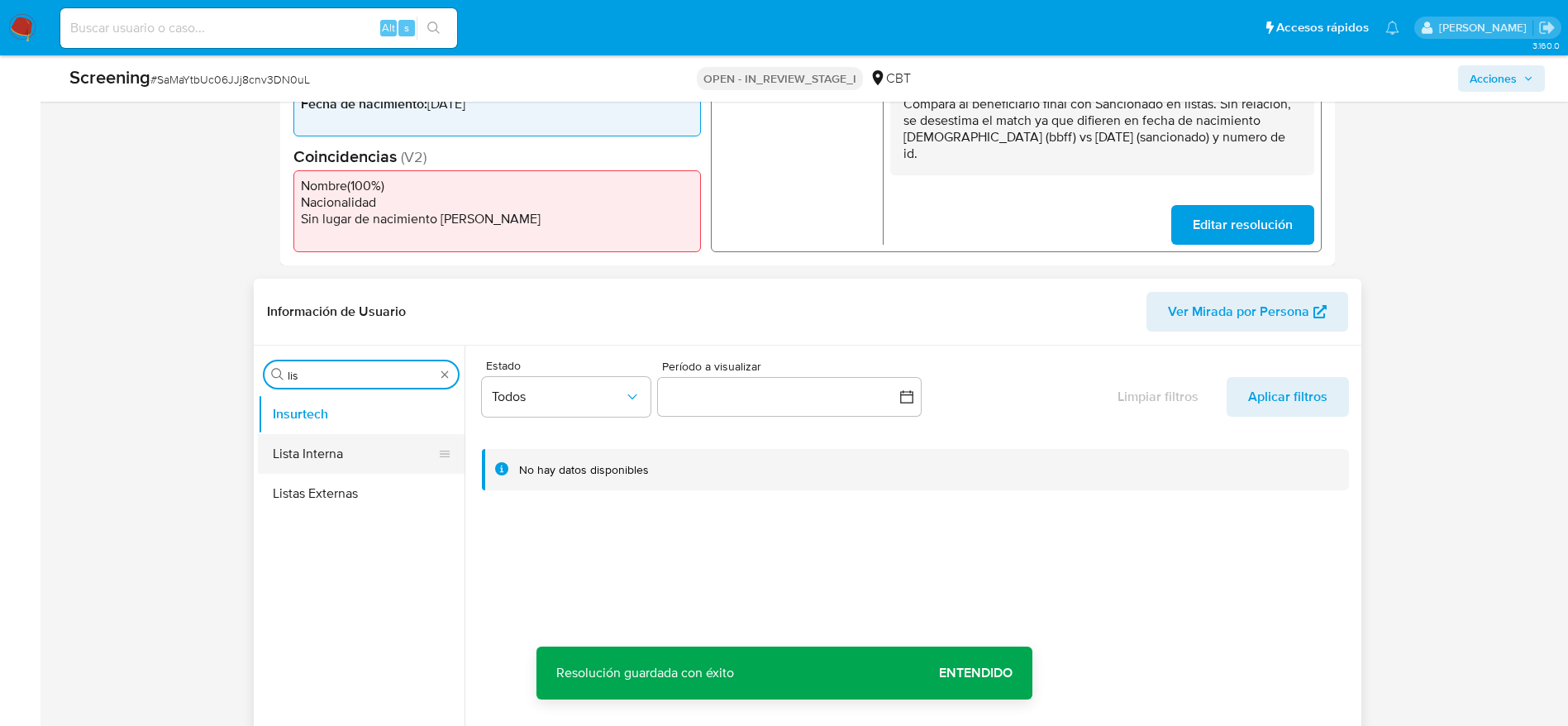
type input "lis"
click at [335, 456] on button "Lista Interna" at bounding box center [355, 454] width 193 height 40
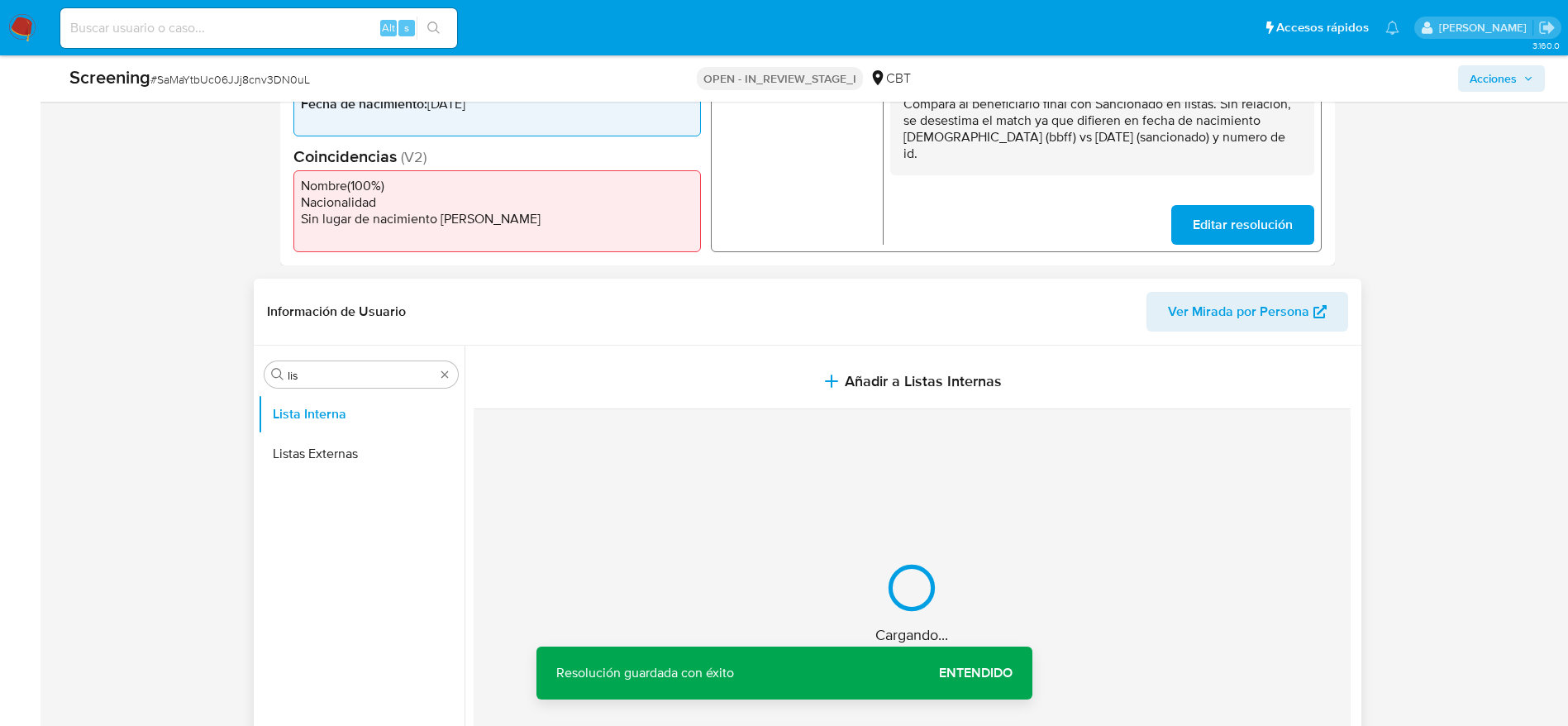
click at [800, 373] on button "Añadir a Listas Internas" at bounding box center [912, 381] width 877 height 56
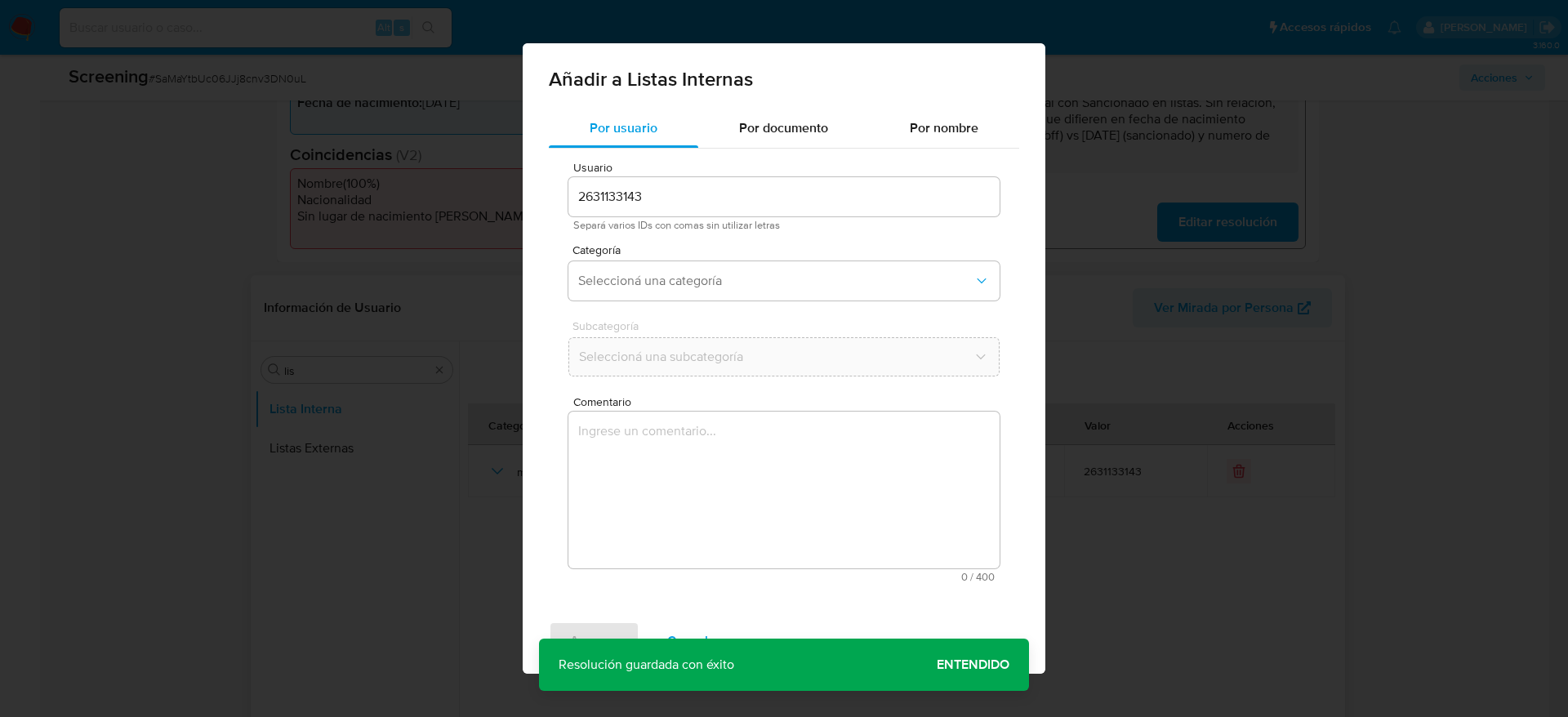
click at [810, 521] on textarea "Comentario" at bounding box center [784, 490] width 431 height 157
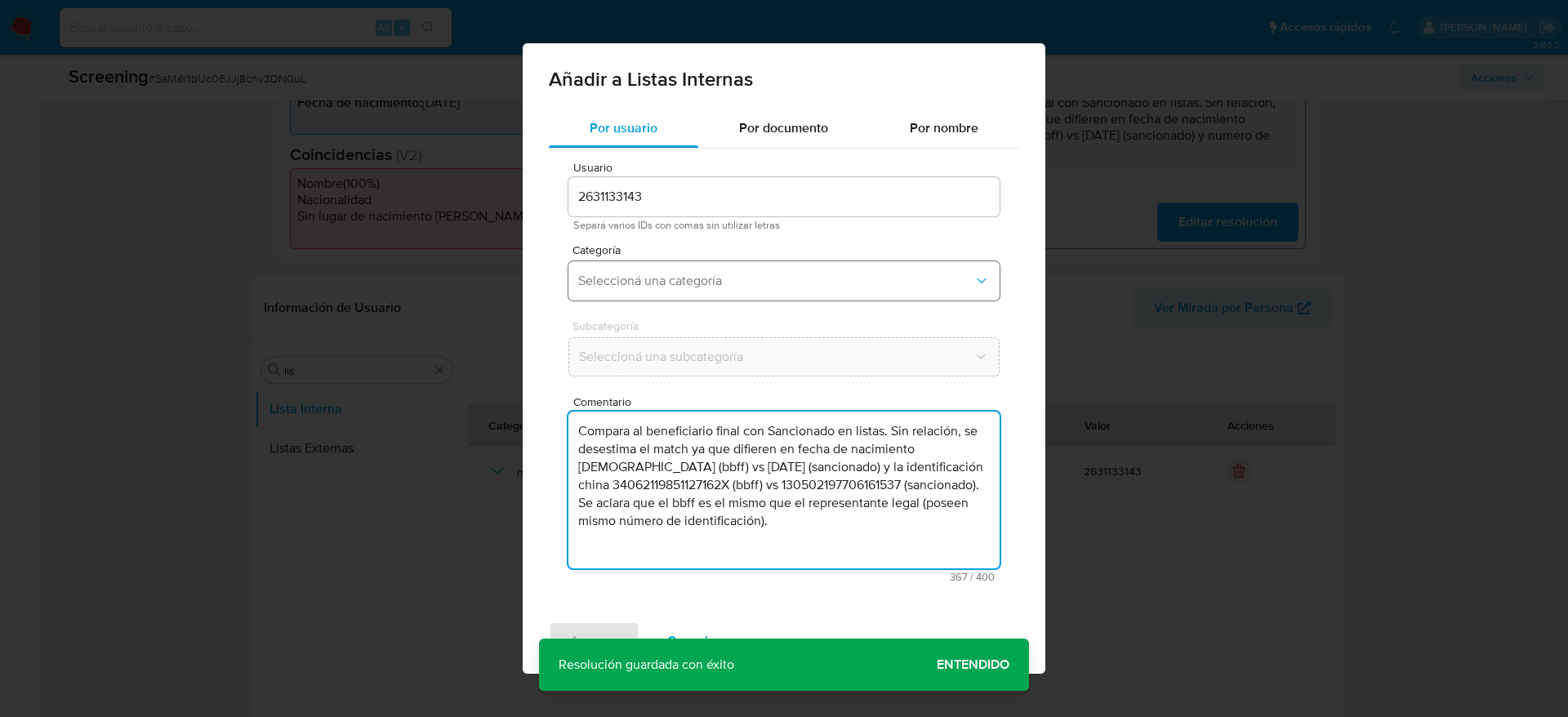
type textarea "Compara al beneficiario final con Sancionado en listas. Sin relación, se desest…"
click at [748, 294] on button "Seleccioná una categoría" at bounding box center [784, 281] width 431 height 39
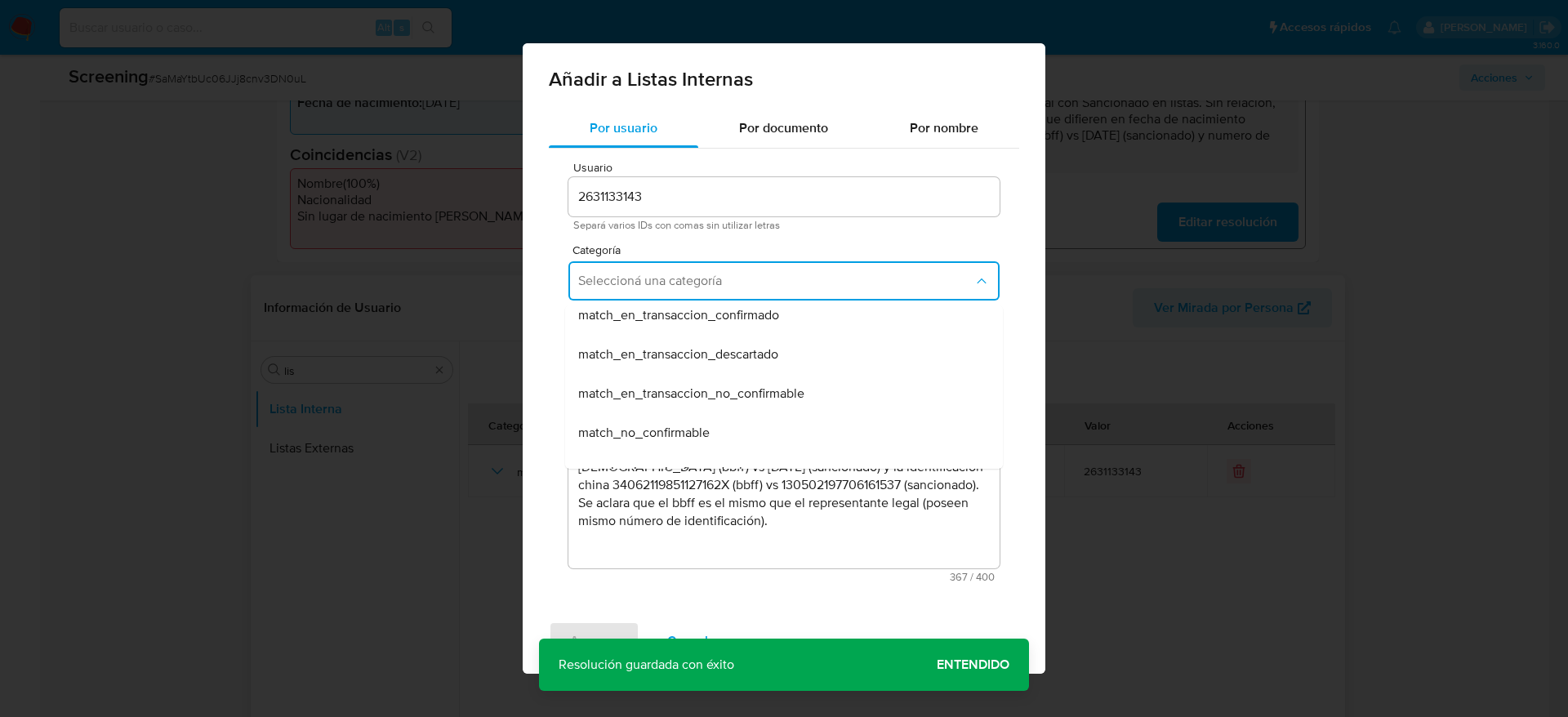
scroll to position [122, 0]
click at [680, 369] on div "match_descartado" at bounding box center [780, 359] width 402 height 39
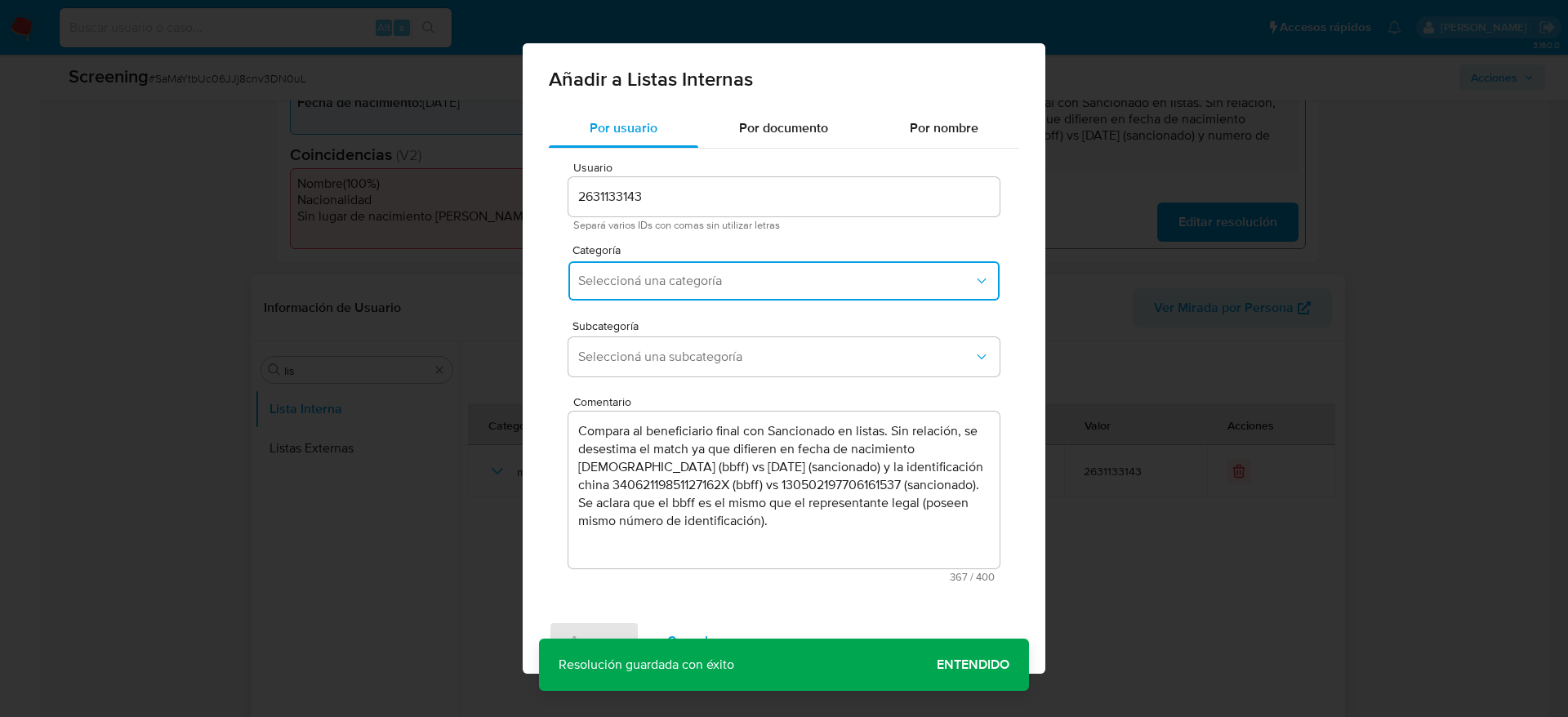
click at [680, 369] on button "Seleccioná una subcategoría" at bounding box center [784, 357] width 431 height 39
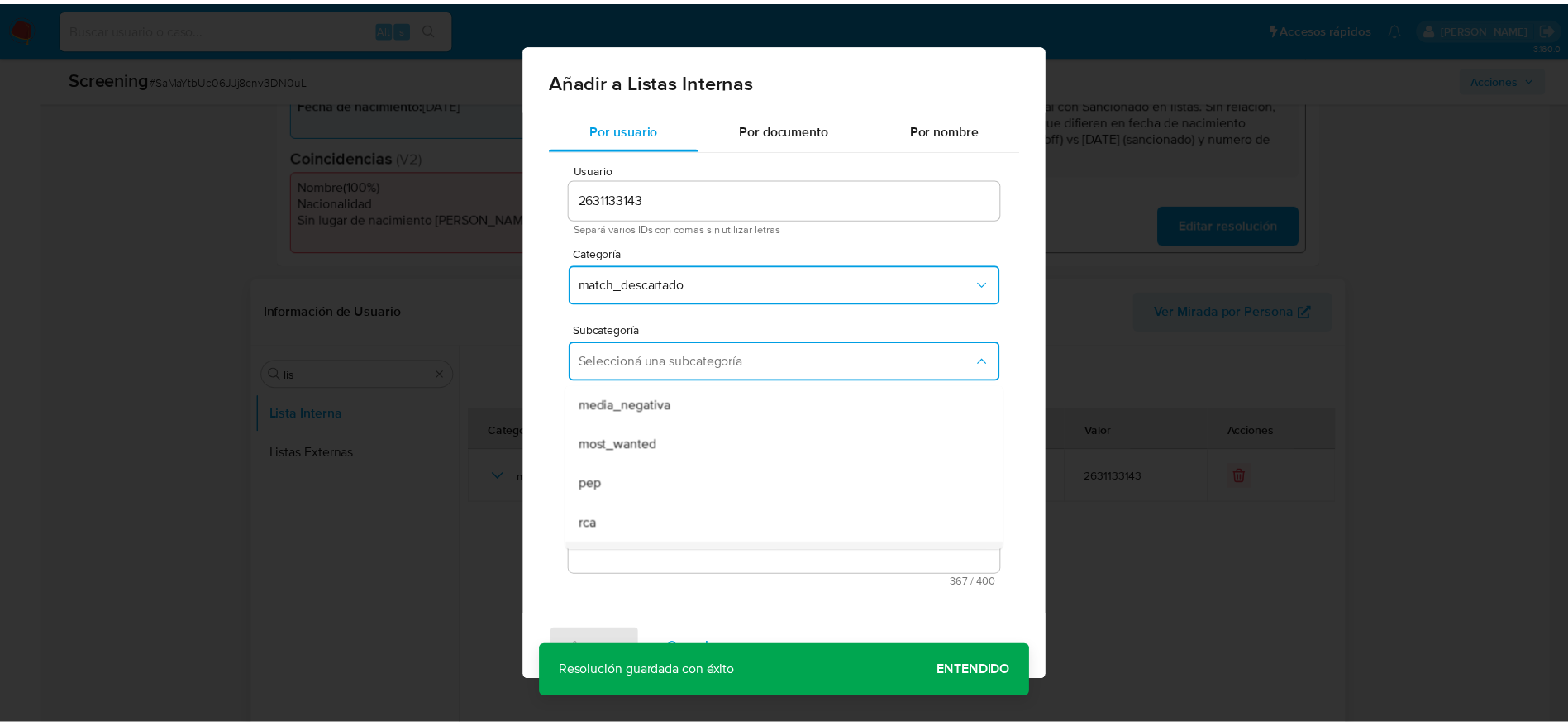
scroll to position [113, 0]
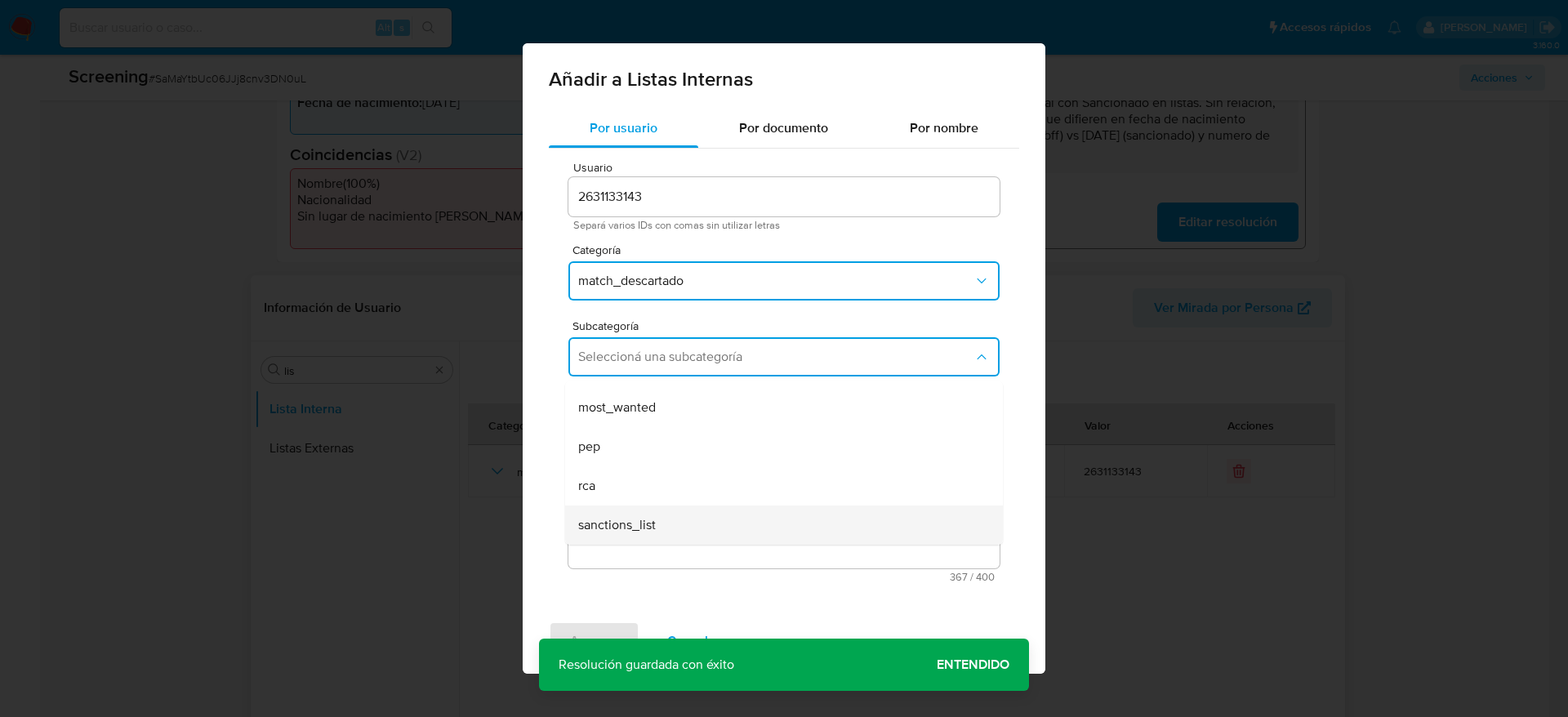
click at [661, 523] on div "sanctions_list" at bounding box center [780, 525] width 402 height 39
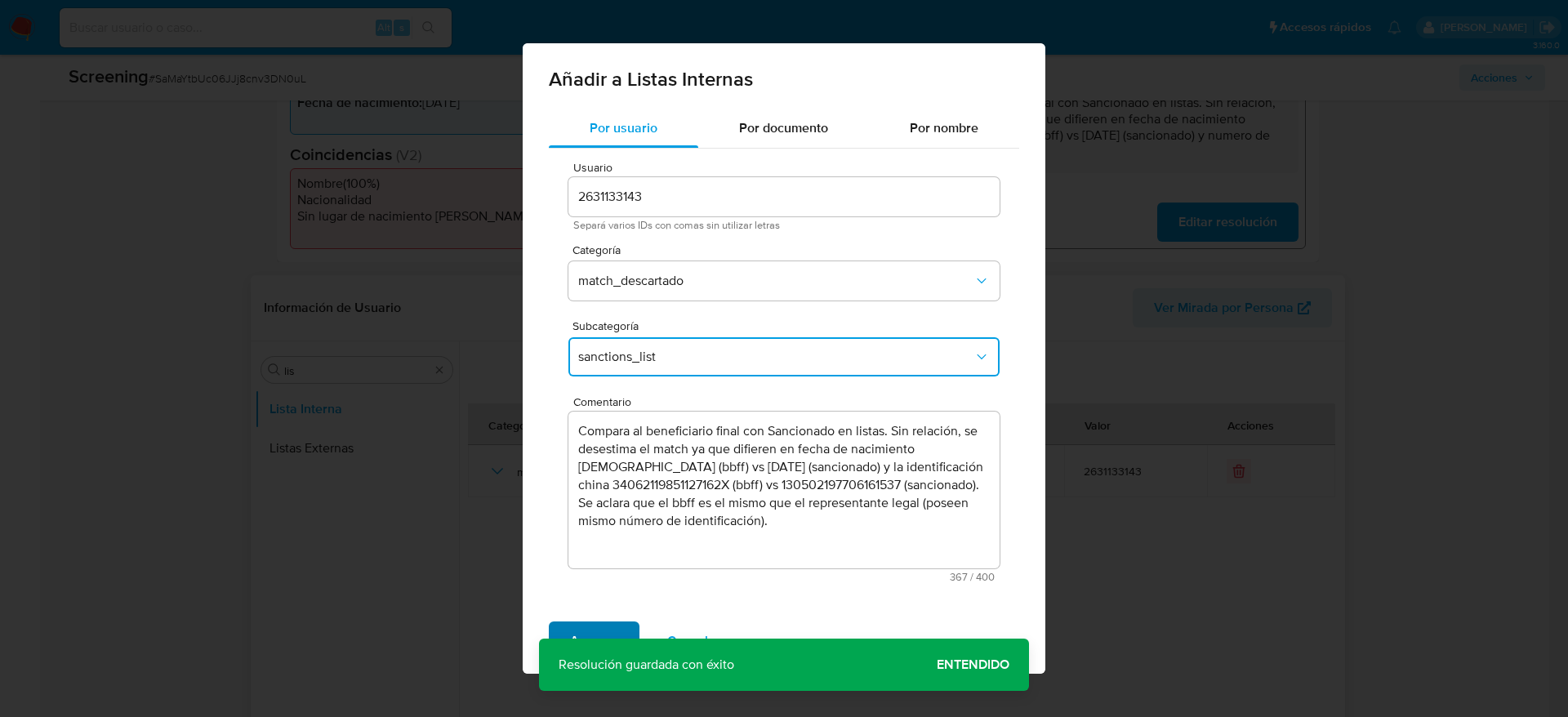
click at [591, 636] on span "Agregar" at bounding box center [595, 641] width 49 height 36
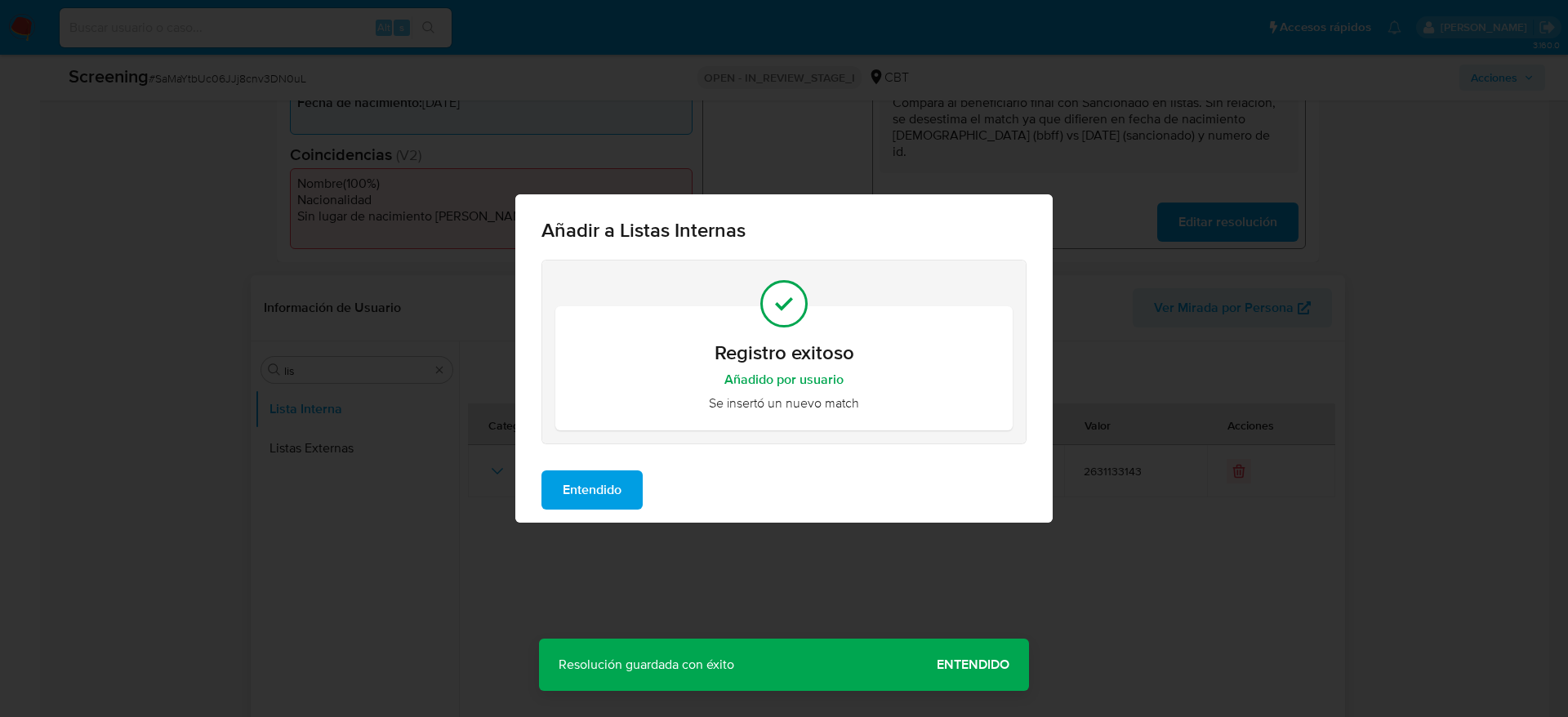
click at [611, 495] on span "Entendido" at bounding box center [592, 490] width 59 height 36
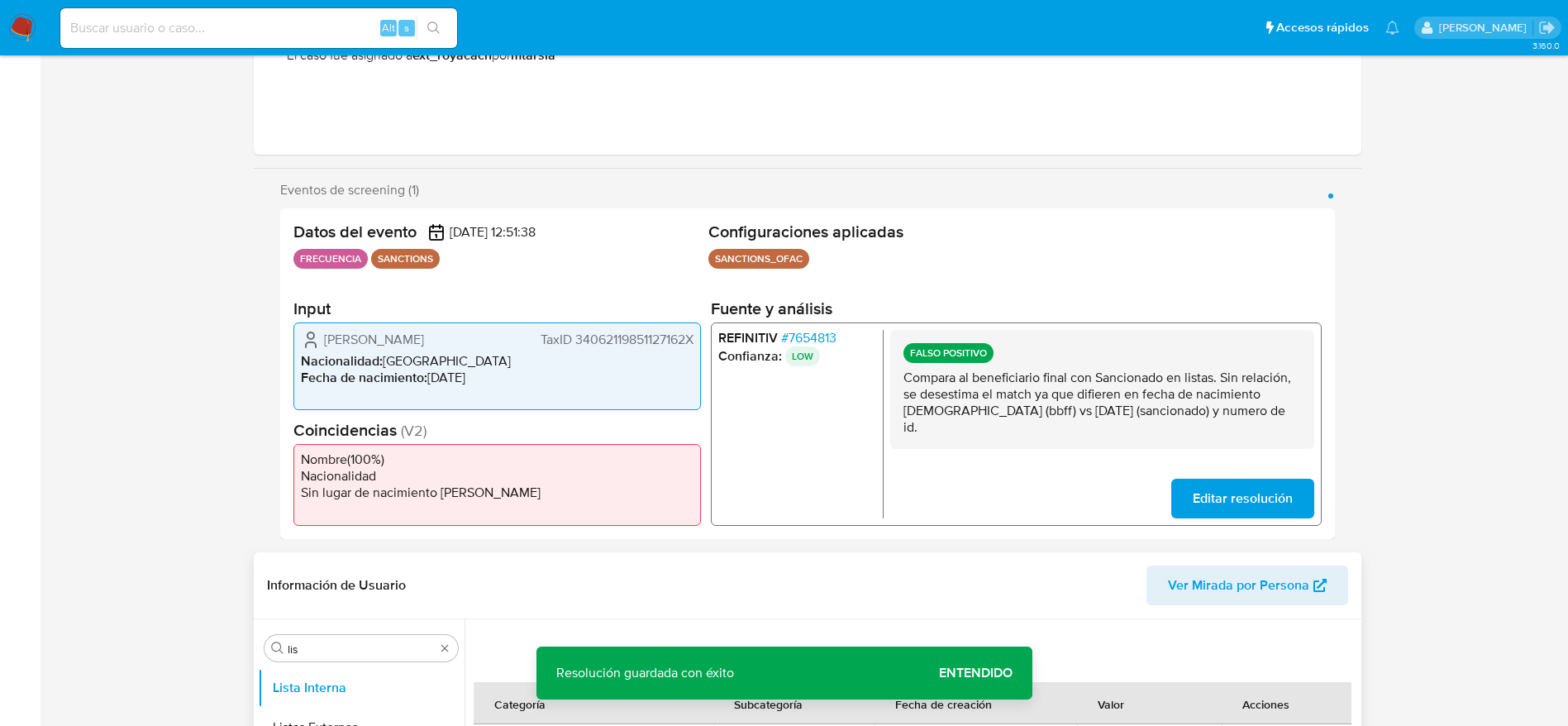
scroll to position [0, 0]
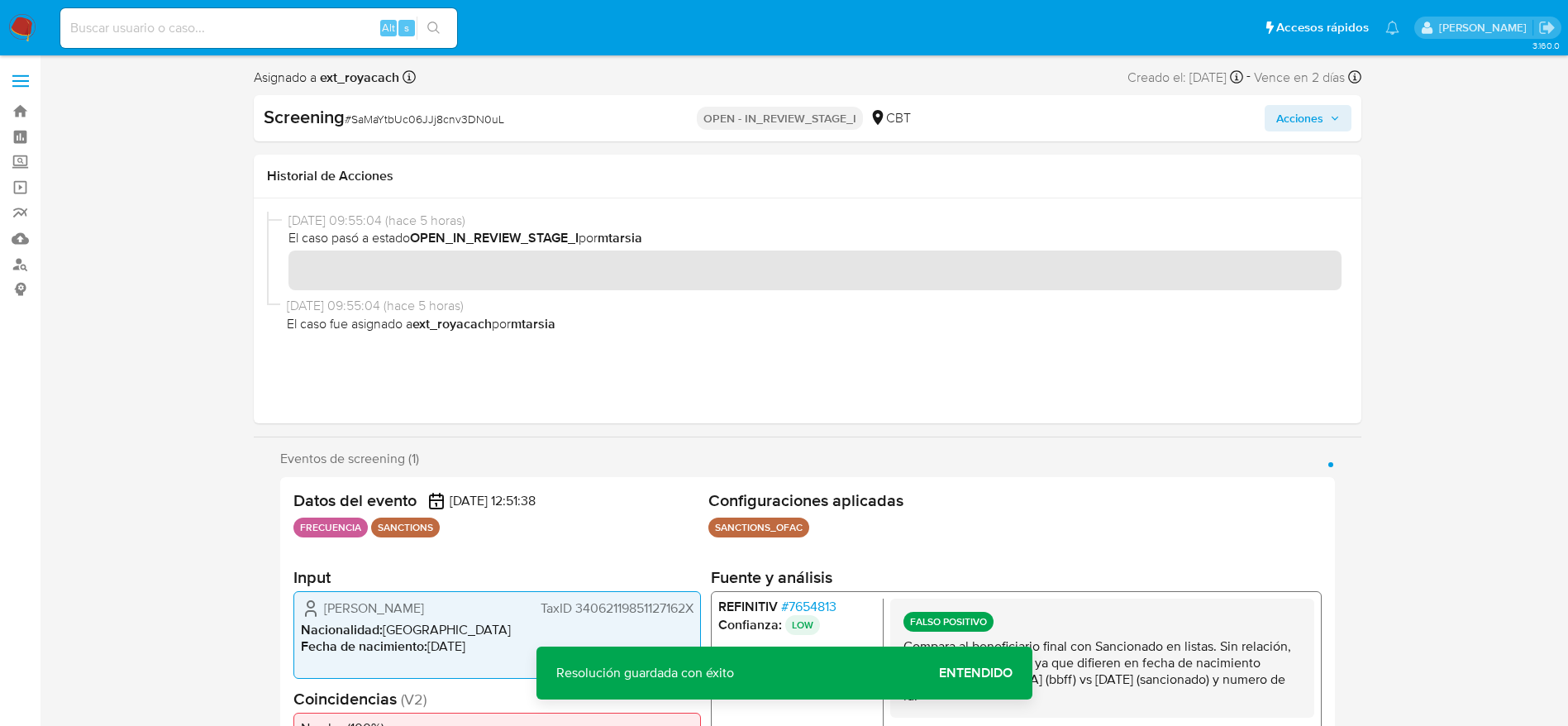
click at [1326, 134] on div "Screening # SaMaYtbUc06JJj8cnv3DN0uL OPEN - IN_REVIEW_STAGE_I CBT Acciones" at bounding box center [807, 117] width 1108 height 46
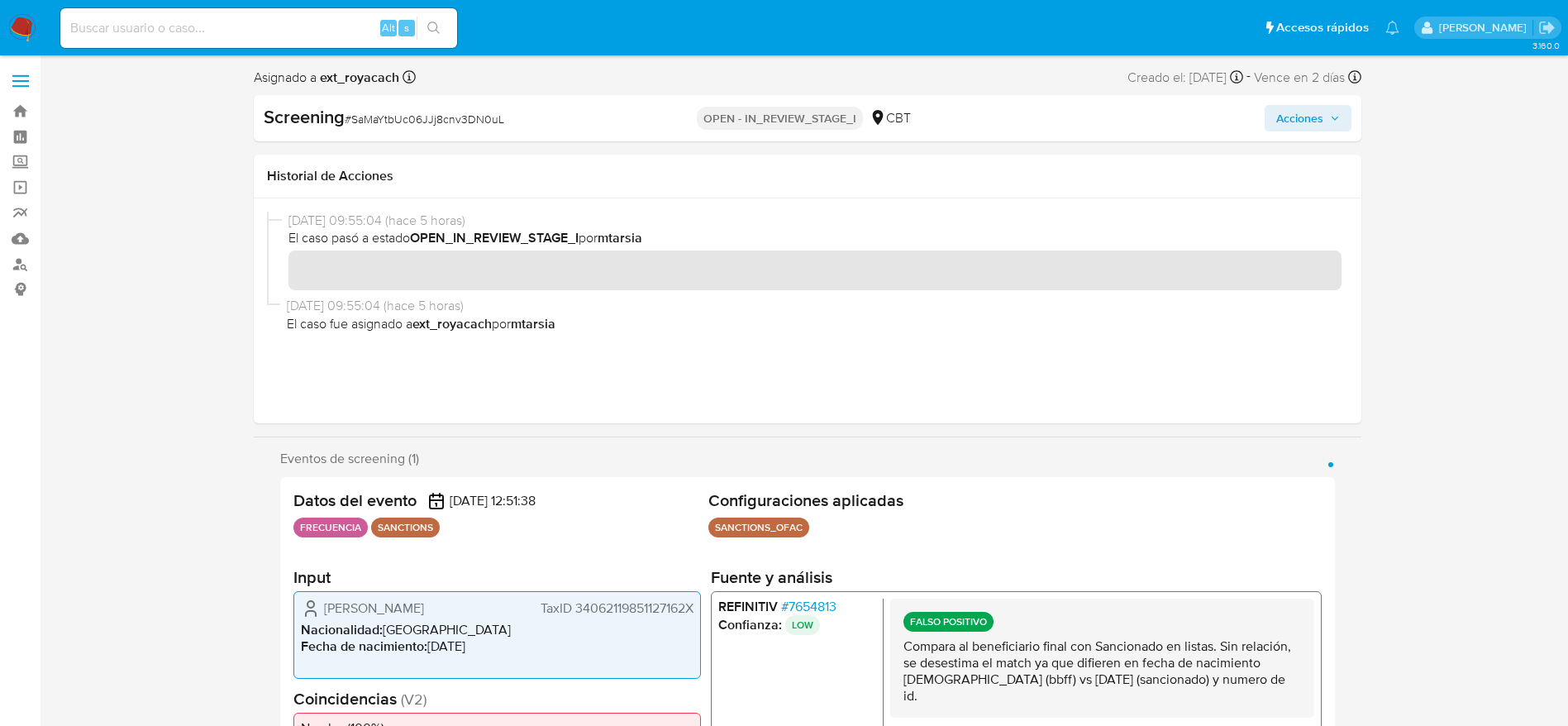
click at [1321, 123] on span "Acciones" at bounding box center [1300, 118] width 47 height 27
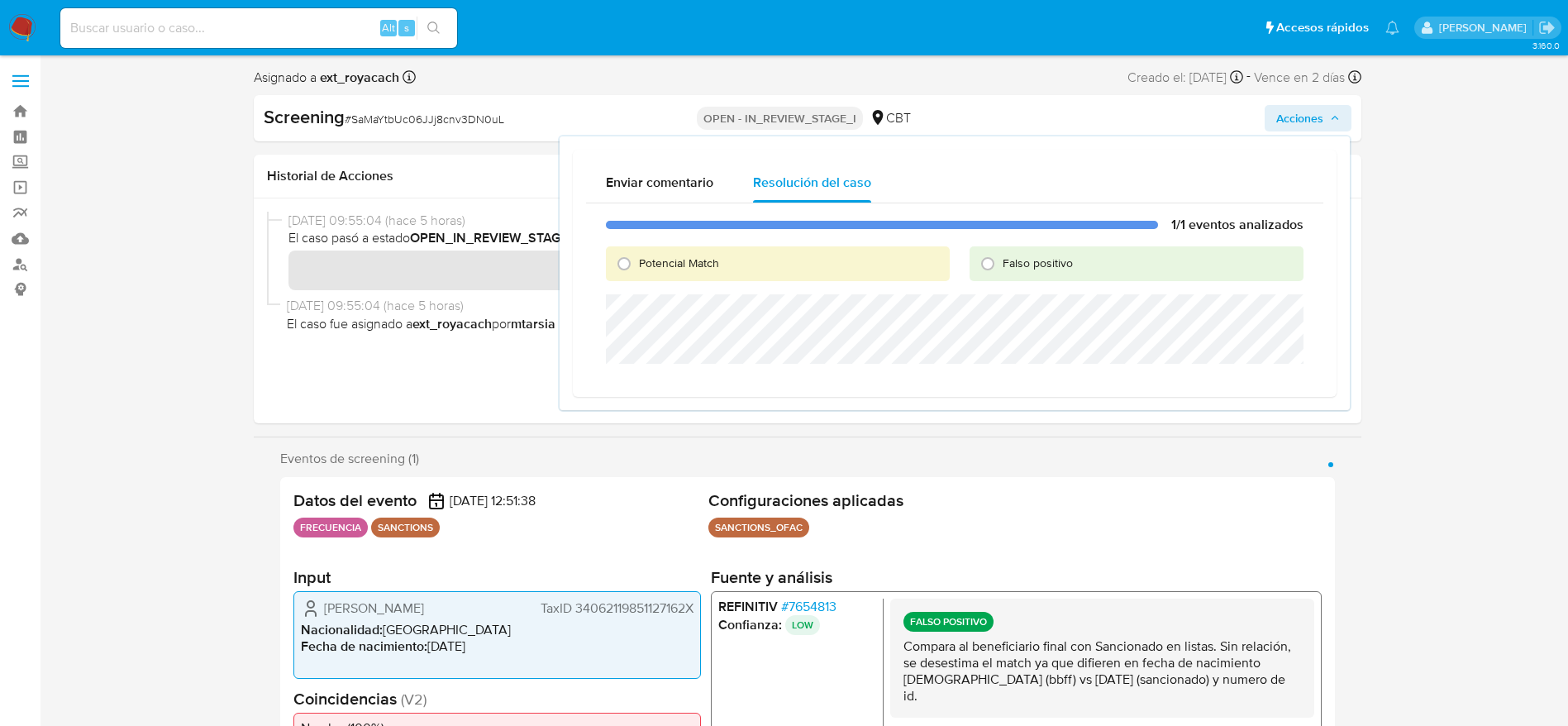
click at [1044, 274] on div "Falso positivo" at bounding box center [1136, 263] width 334 height 35
click at [1044, 279] on div "Falso positivo" at bounding box center [1136, 263] width 334 height 35
click at [1043, 269] on span "Falso positivo" at bounding box center [1038, 262] width 70 height 16
click at [1001, 269] on input "Falso positivo" at bounding box center [988, 264] width 26 height 27
radio input "true"
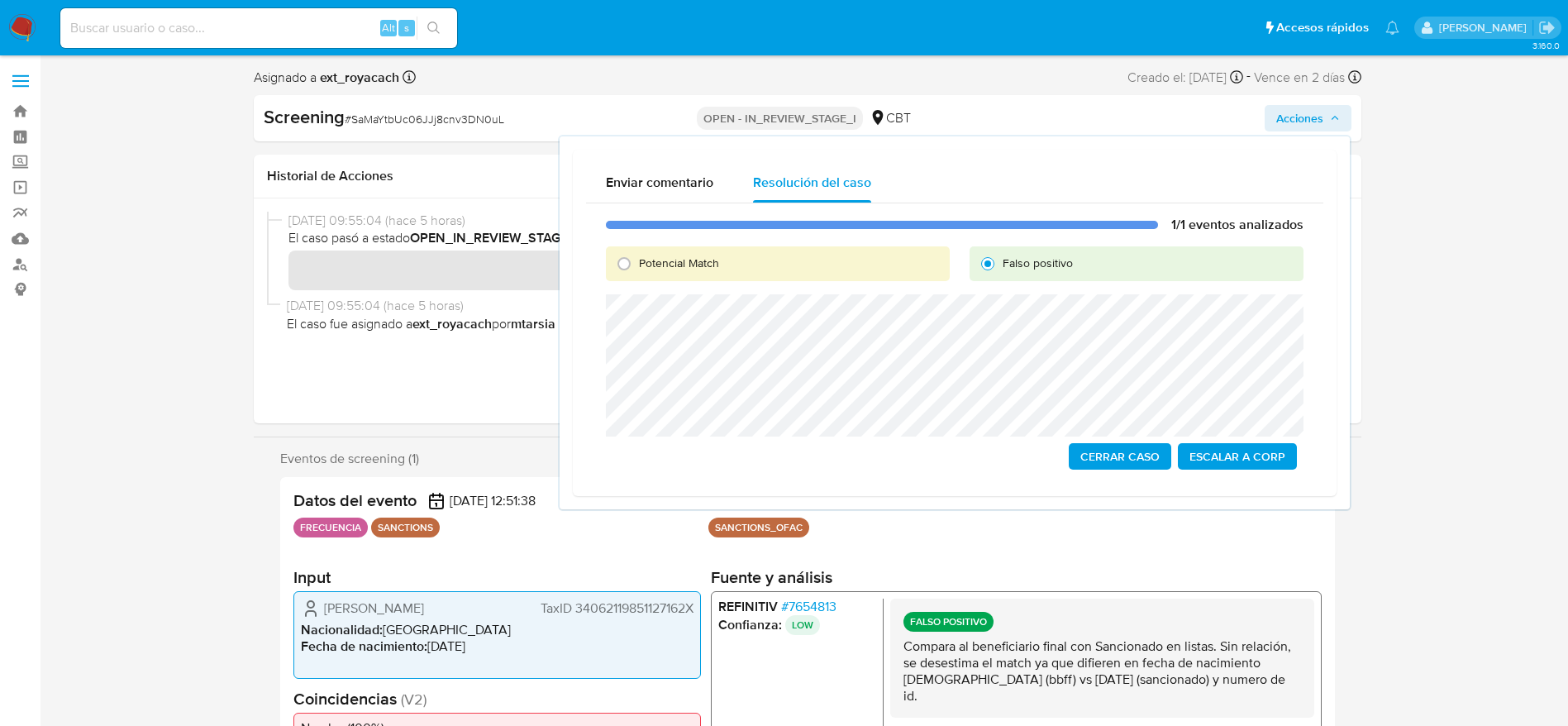
click at [1126, 460] on span "Cerrar Caso" at bounding box center [1120, 456] width 79 height 23
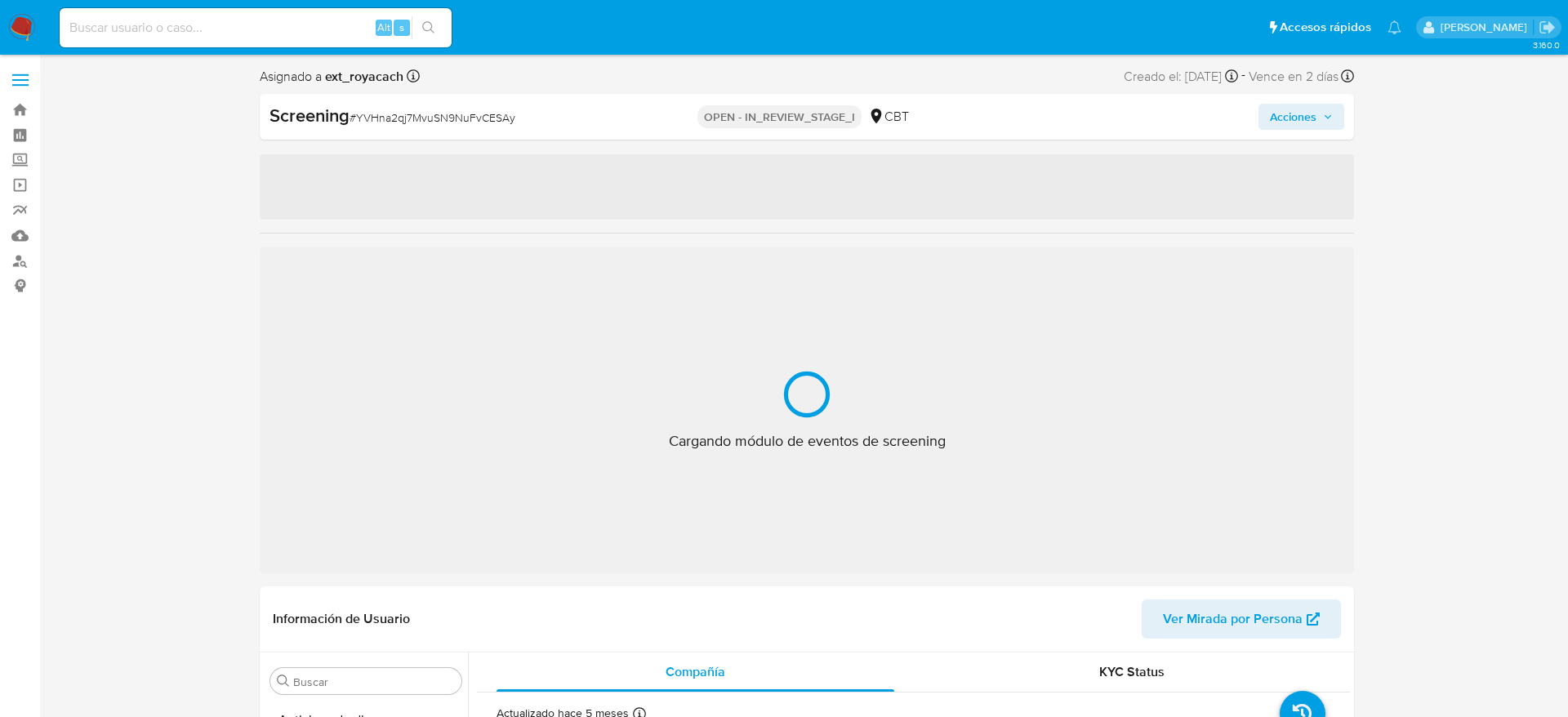
select select "10"
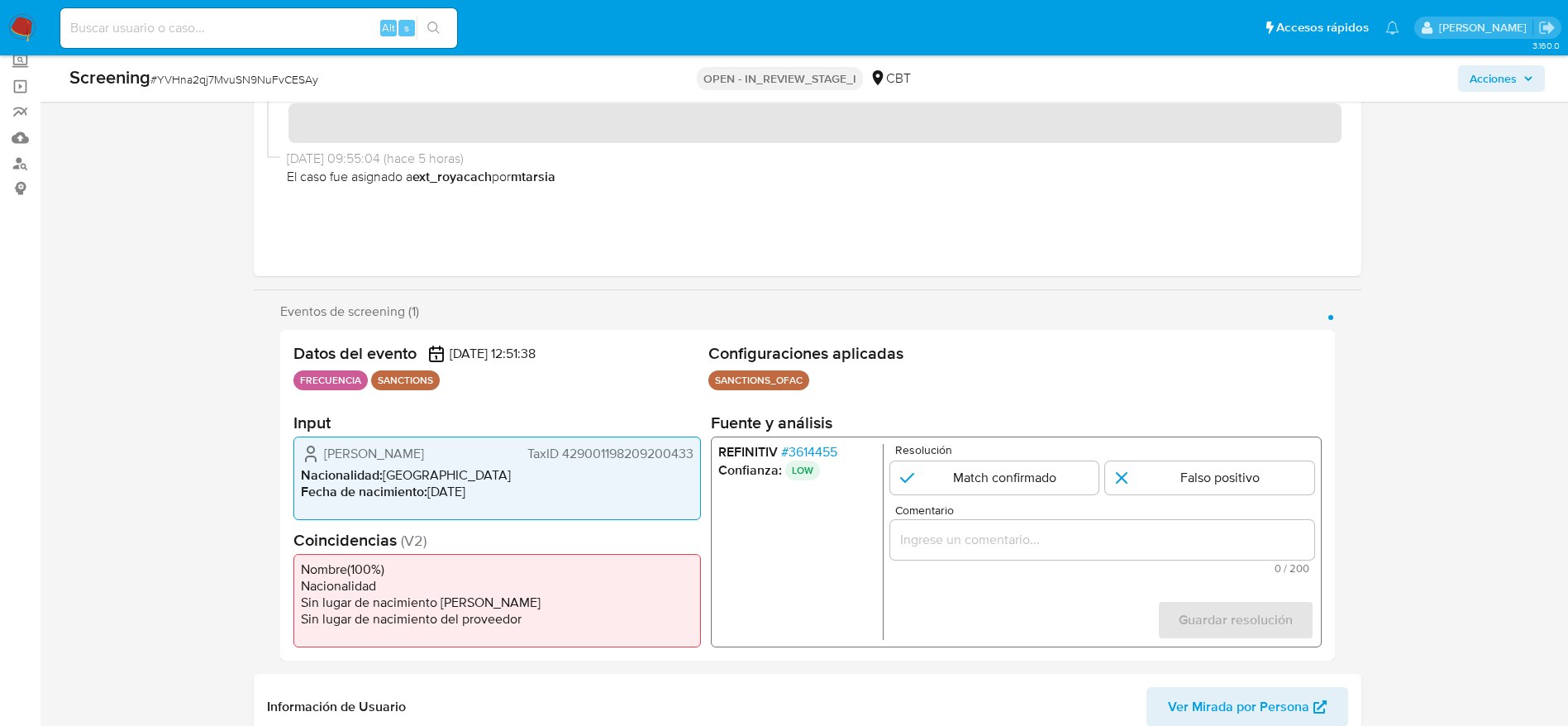
scroll to position [372, 0]
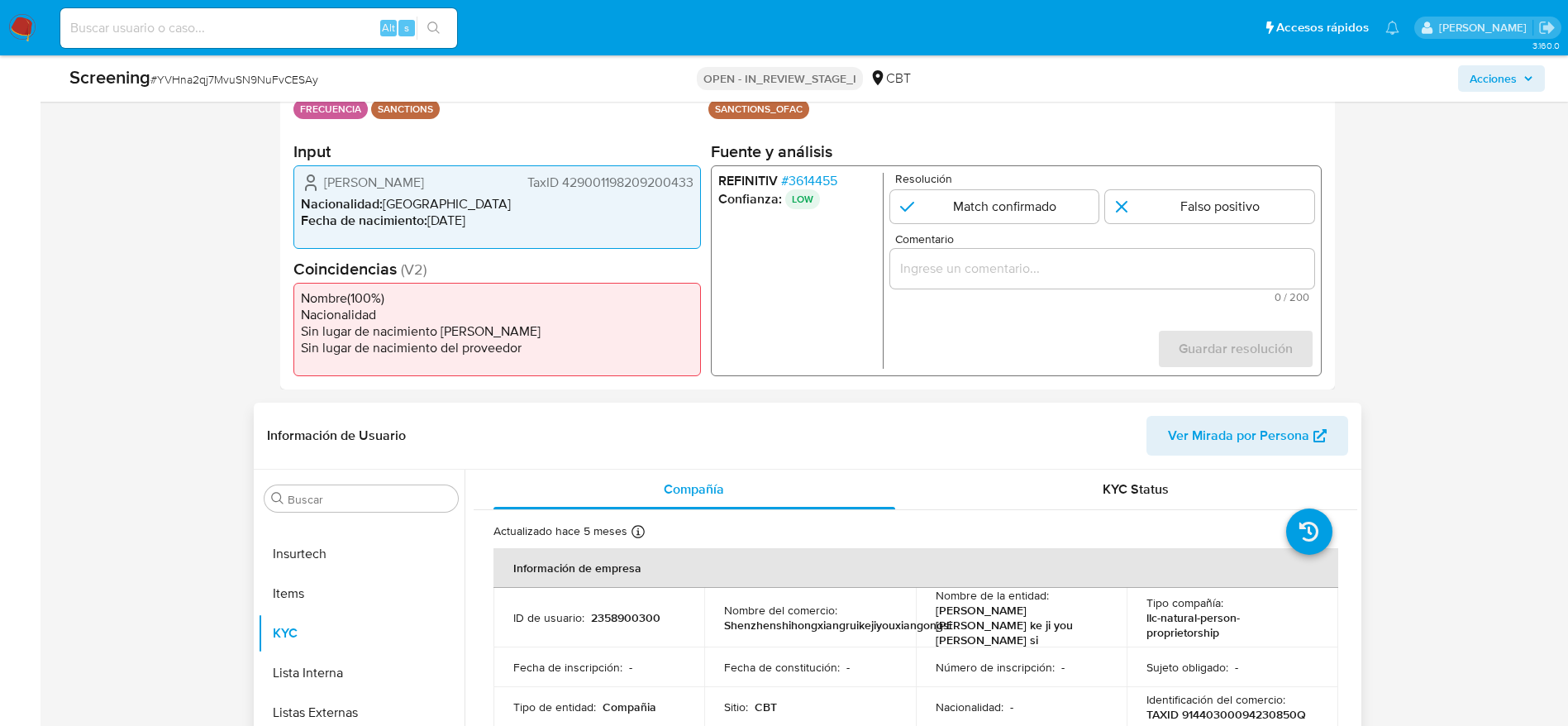
click at [625, 611] on p "2358900300" at bounding box center [625, 618] width 69 height 15
copy p "2358900300"
click at [1069, 287] on div "1 de 1" at bounding box center [1101, 269] width 424 height 40
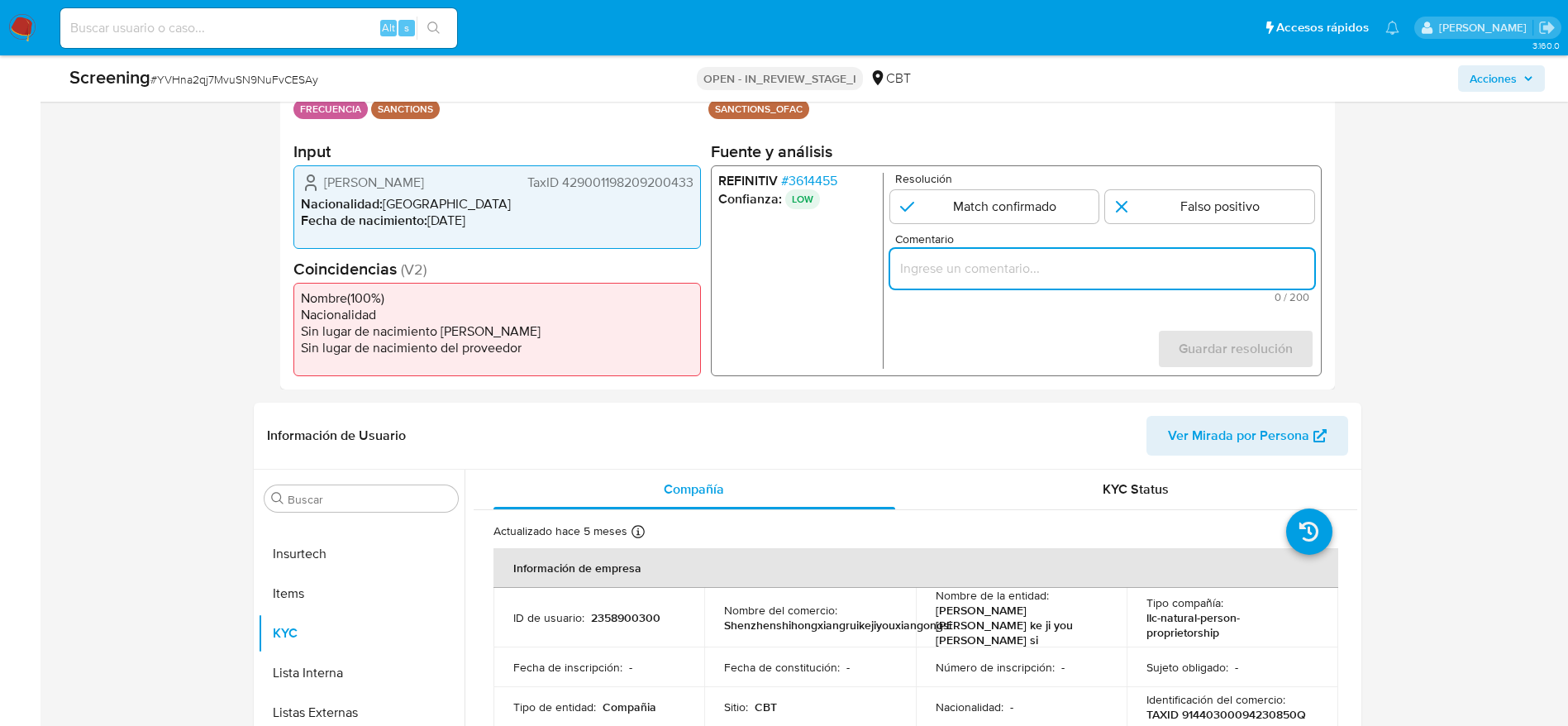
paste input "Compara al beneficiario final con Sancionado en listas. Sin relación, se desest…"
drag, startPoint x: 1069, startPoint y: 274, endPoint x: 1128, endPoint y: 11, distance: 269.5
click at [1069, 273] on input "Compara al beneficiario final con Sancionado en listas. Sin relación, se desest…" at bounding box center [1101, 269] width 424 height 22
type input "Compara al beneficiario final con Sancionado en listas. Sin relación, se desest…"
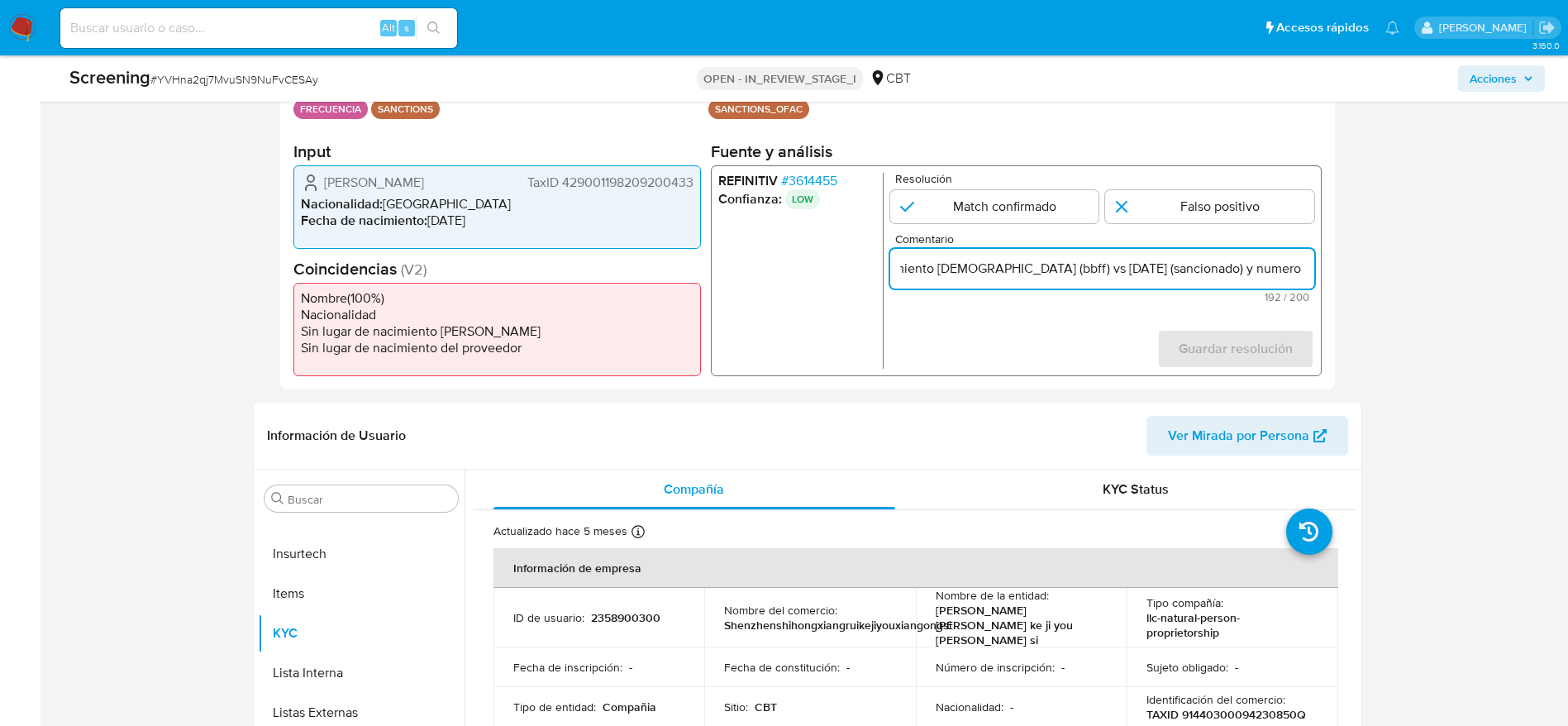
click at [1181, 187] on div "Resolución Match confirmado Falso positivo" at bounding box center [1101, 198] width 424 height 50
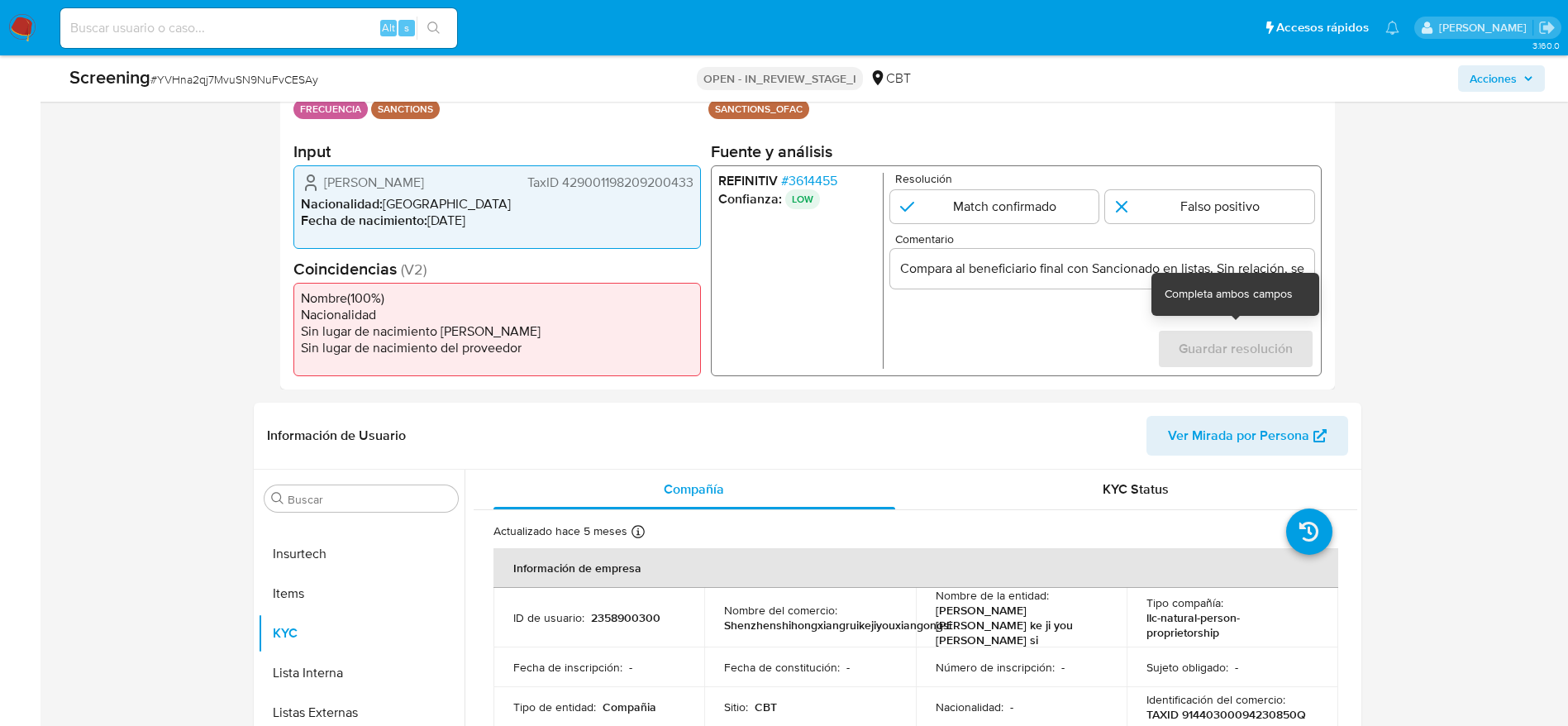
click at [1248, 337] on div "Guardar resolución" at bounding box center [1235, 349] width 157 height 40
click at [1204, 208] on input "1 de 1" at bounding box center [1209, 206] width 209 height 33
radio input "true"
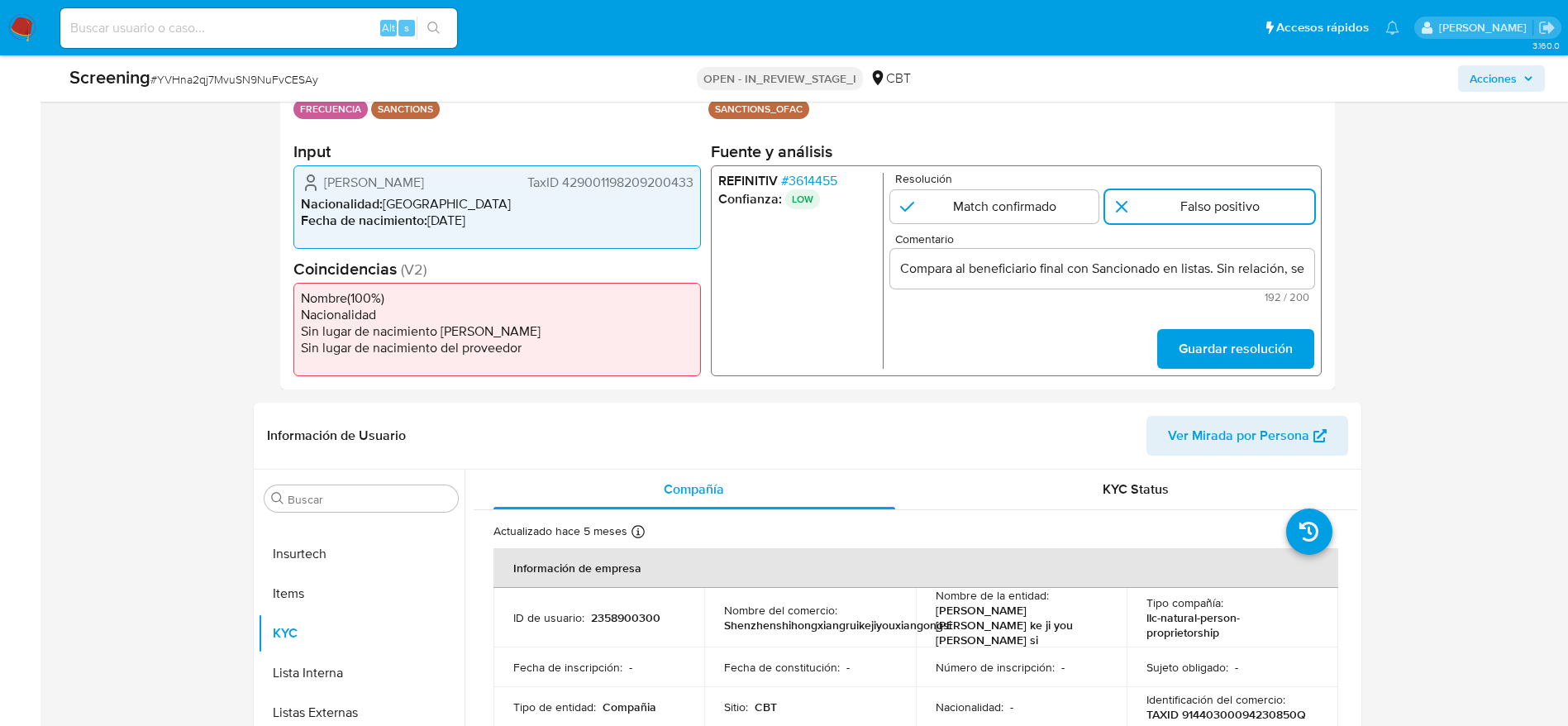
click at [1202, 327] on form "Resolución Match confirmado Falso positivo Comentario Compara al beneficiario f…" at bounding box center [1101, 271] width 424 height 196
click at [1206, 337] on span "Guardar resolución" at bounding box center [1235, 348] width 115 height 36
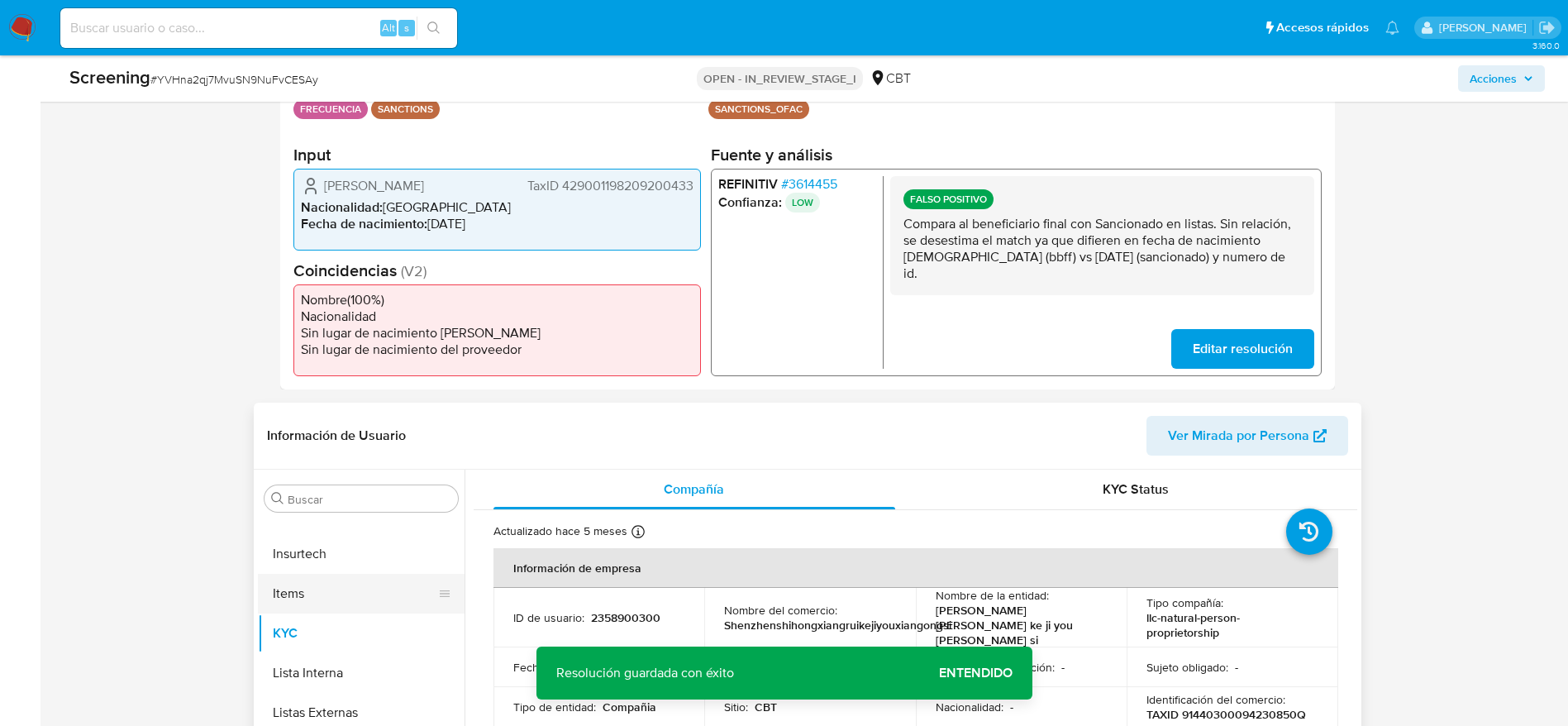
scroll to position [620, 0]
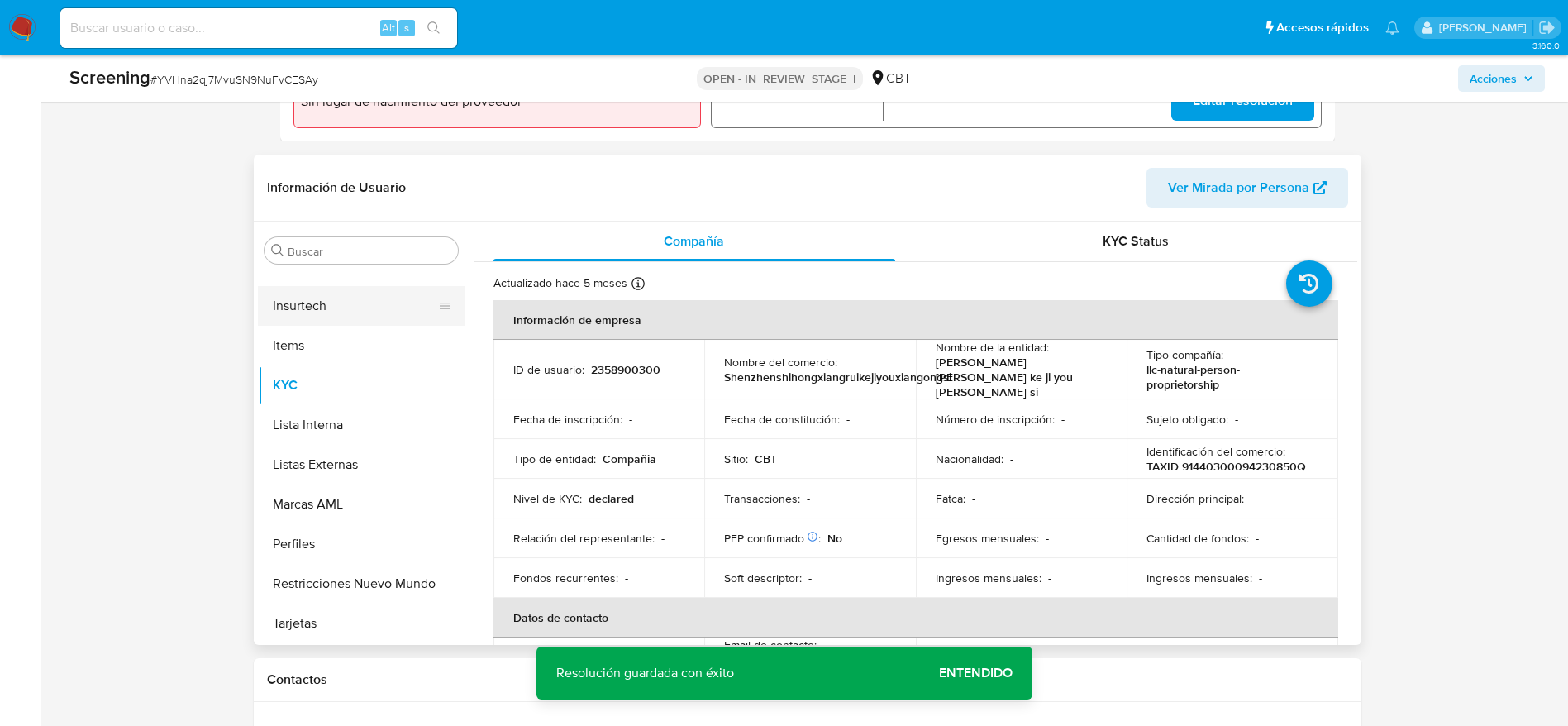
click at [265, 298] on button "Insurtech" at bounding box center [355, 306] width 193 height 40
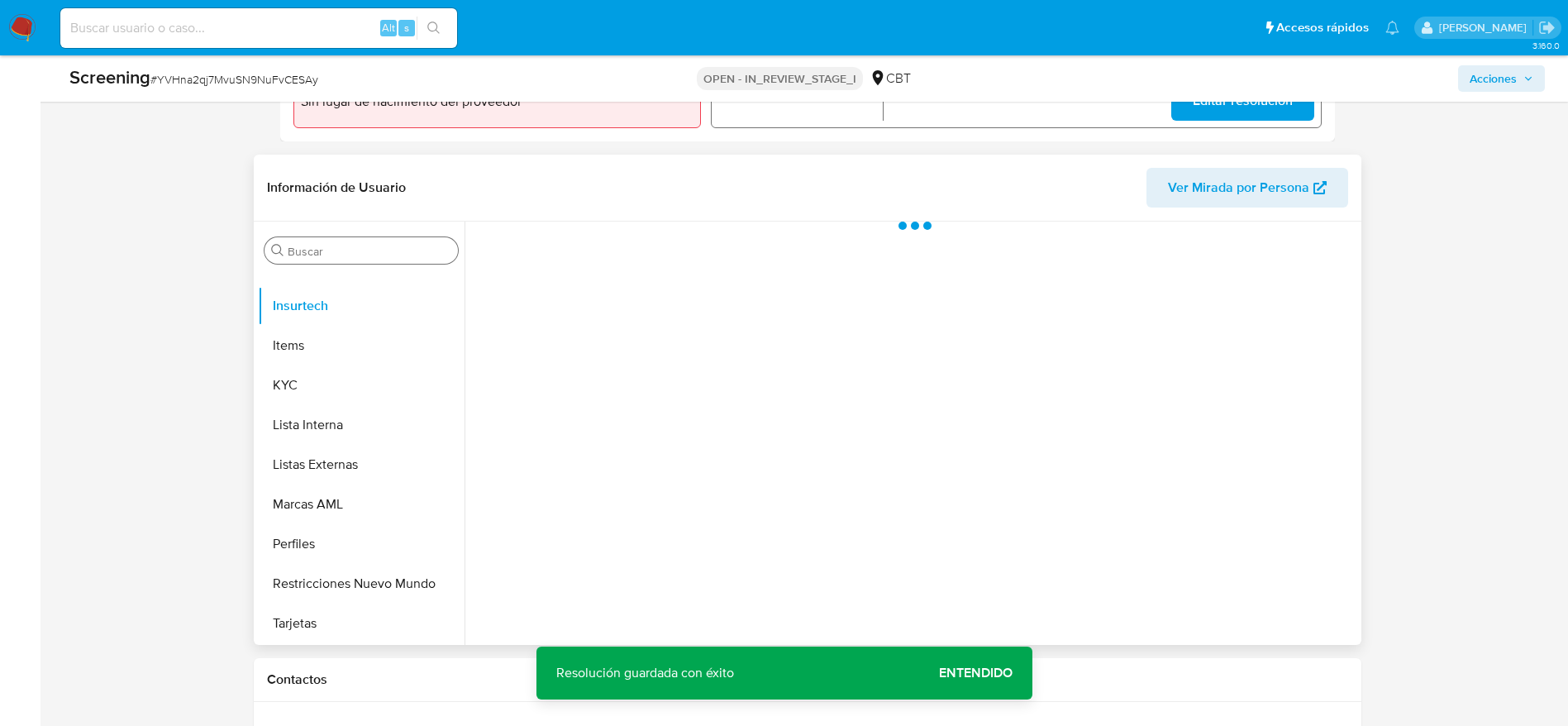
drag, startPoint x: 405, startPoint y: 259, endPoint x: 396, endPoint y: 256, distance: 9.5
click at [404, 257] on div "Buscar" at bounding box center [361, 251] width 193 height 27
click at [396, 256] on input "Buscar" at bounding box center [369, 252] width 164 height 15
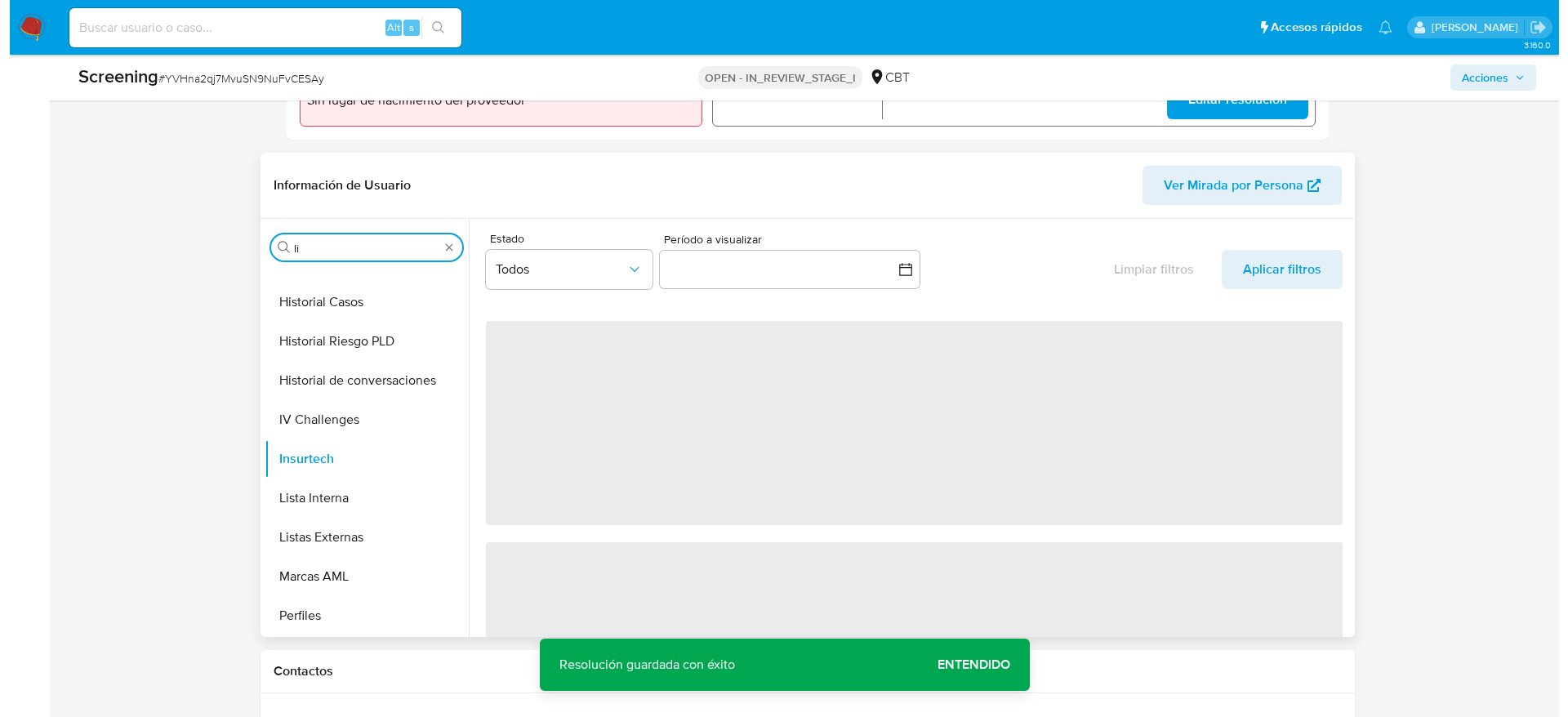
scroll to position [0, 0]
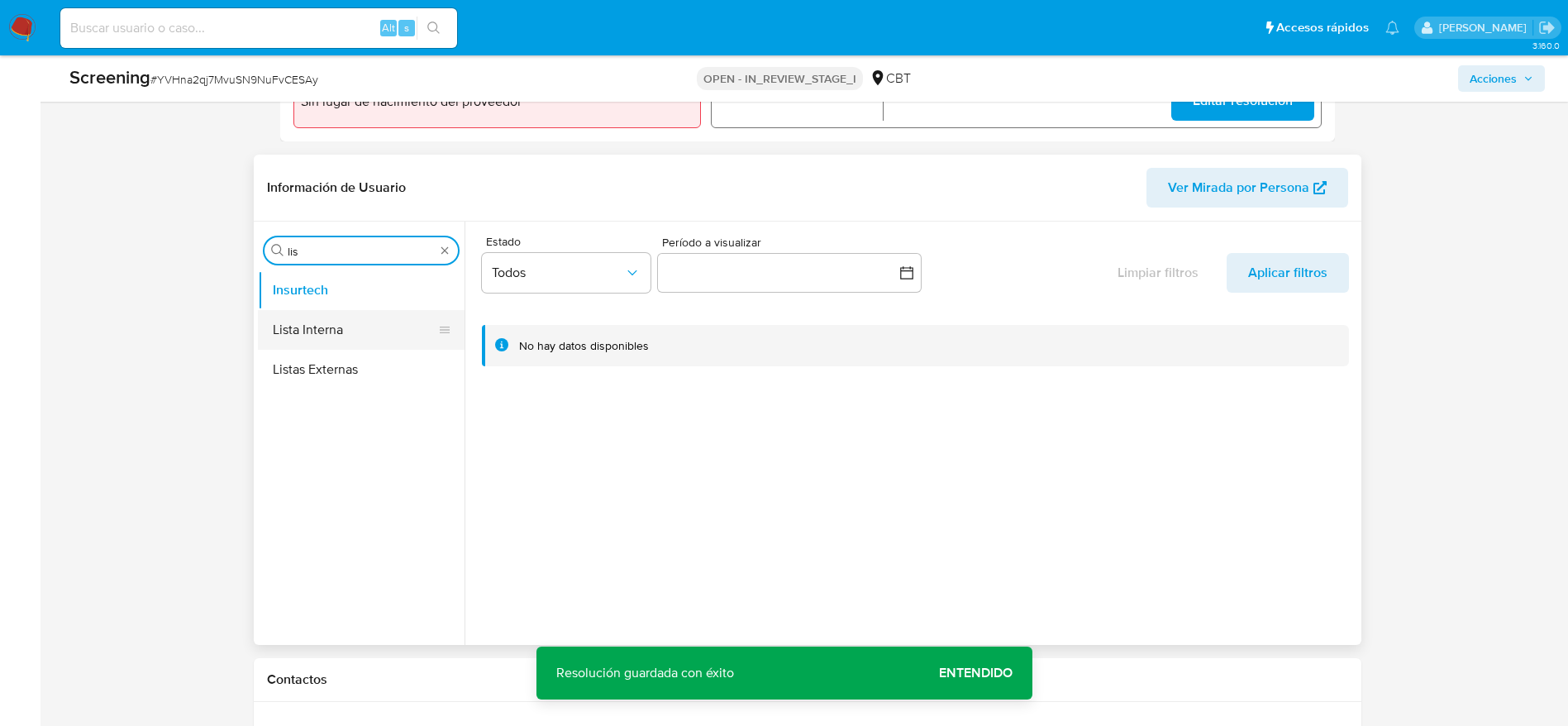
type input "lis"
click at [333, 320] on button "Lista Interna" at bounding box center [355, 330] width 193 height 40
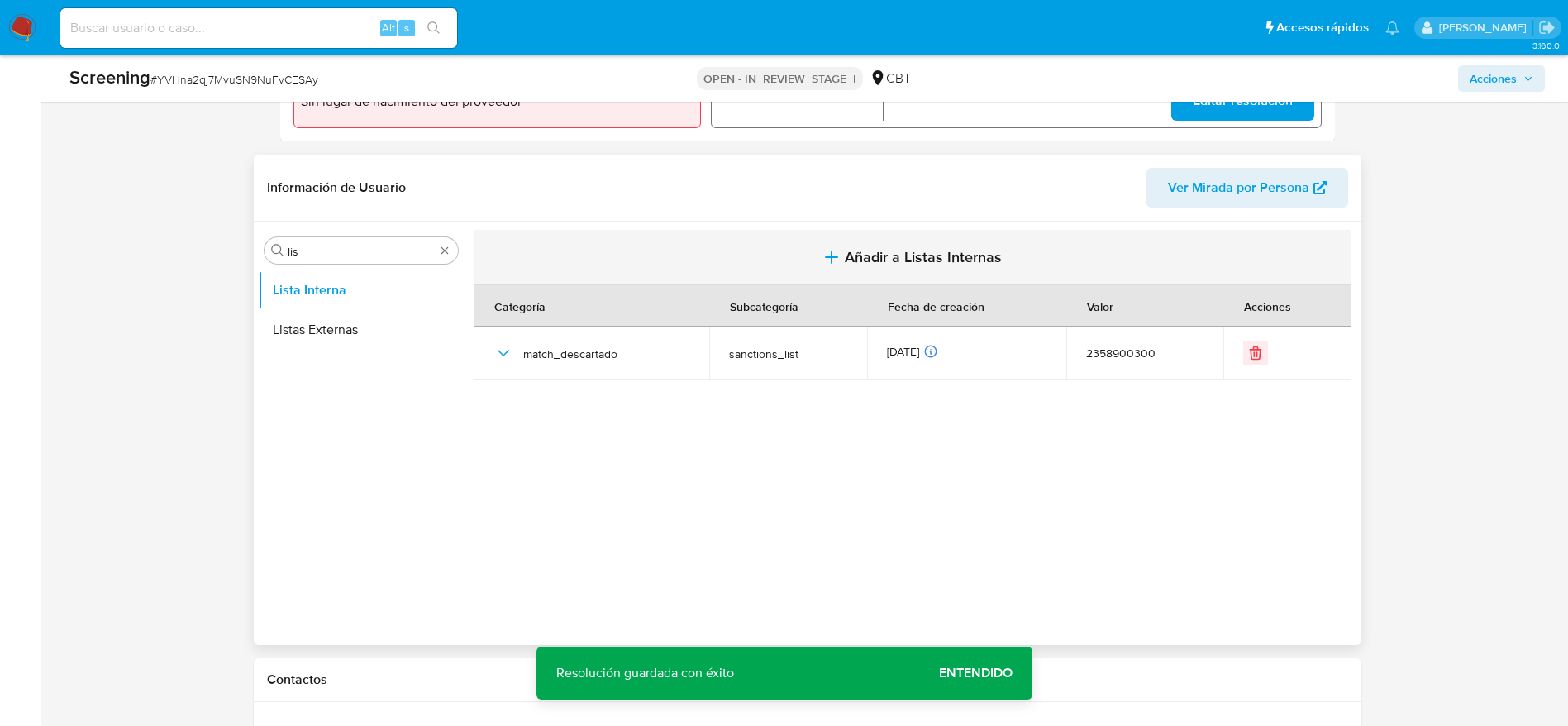
click at [819, 246] on button "Añadir a Listas Internas" at bounding box center [912, 257] width 877 height 56
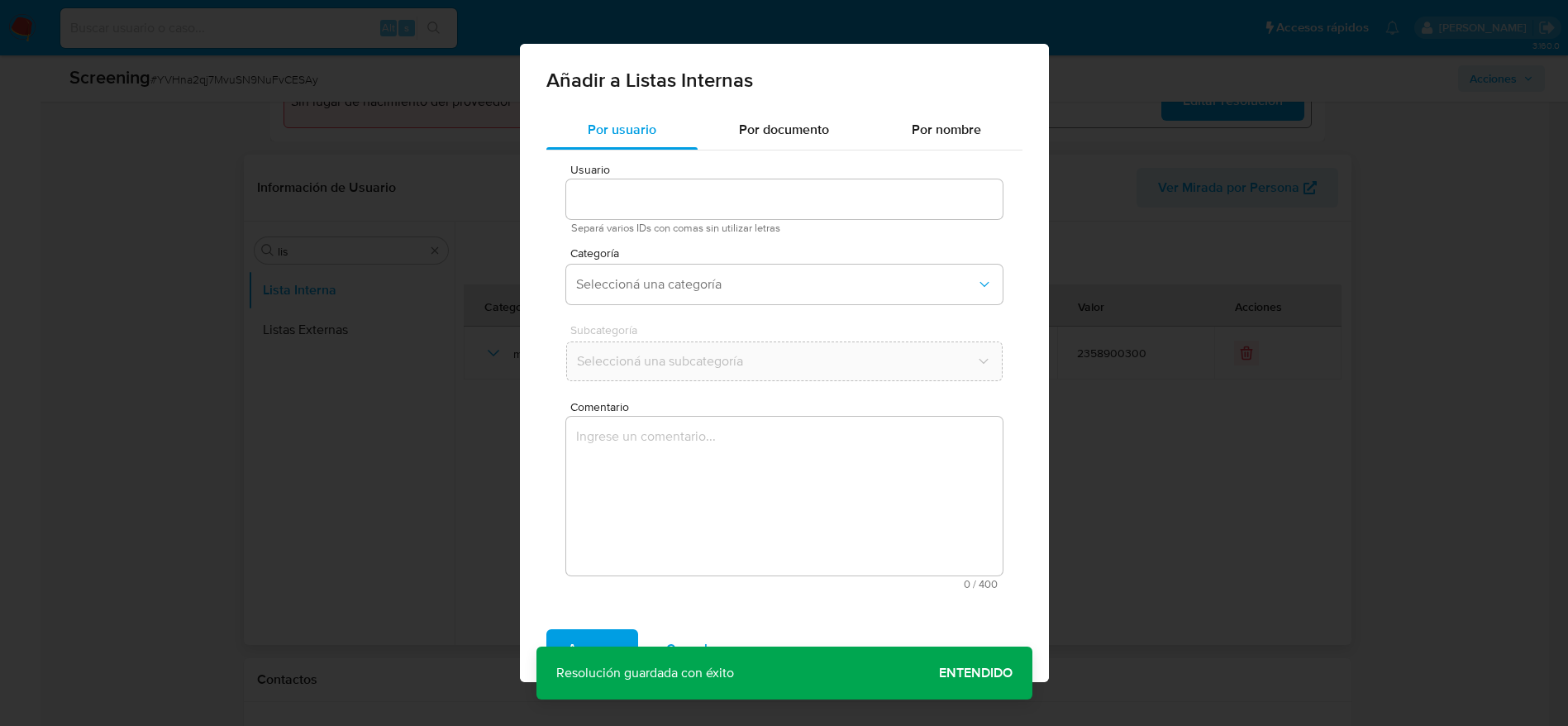
type input "2358900300"
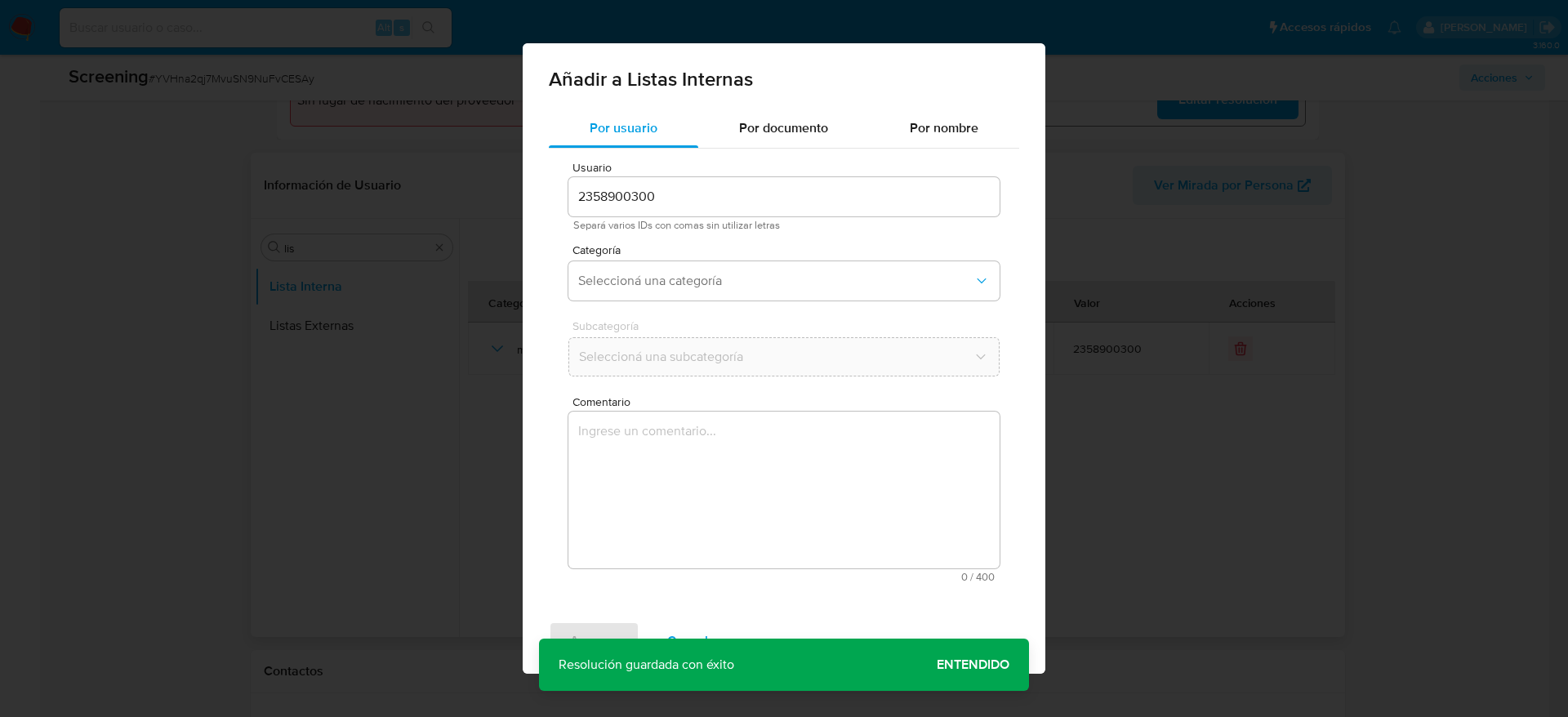
click at [788, 453] on textarea "Comentario" at bounding box center [784, 490] width 431 height 157
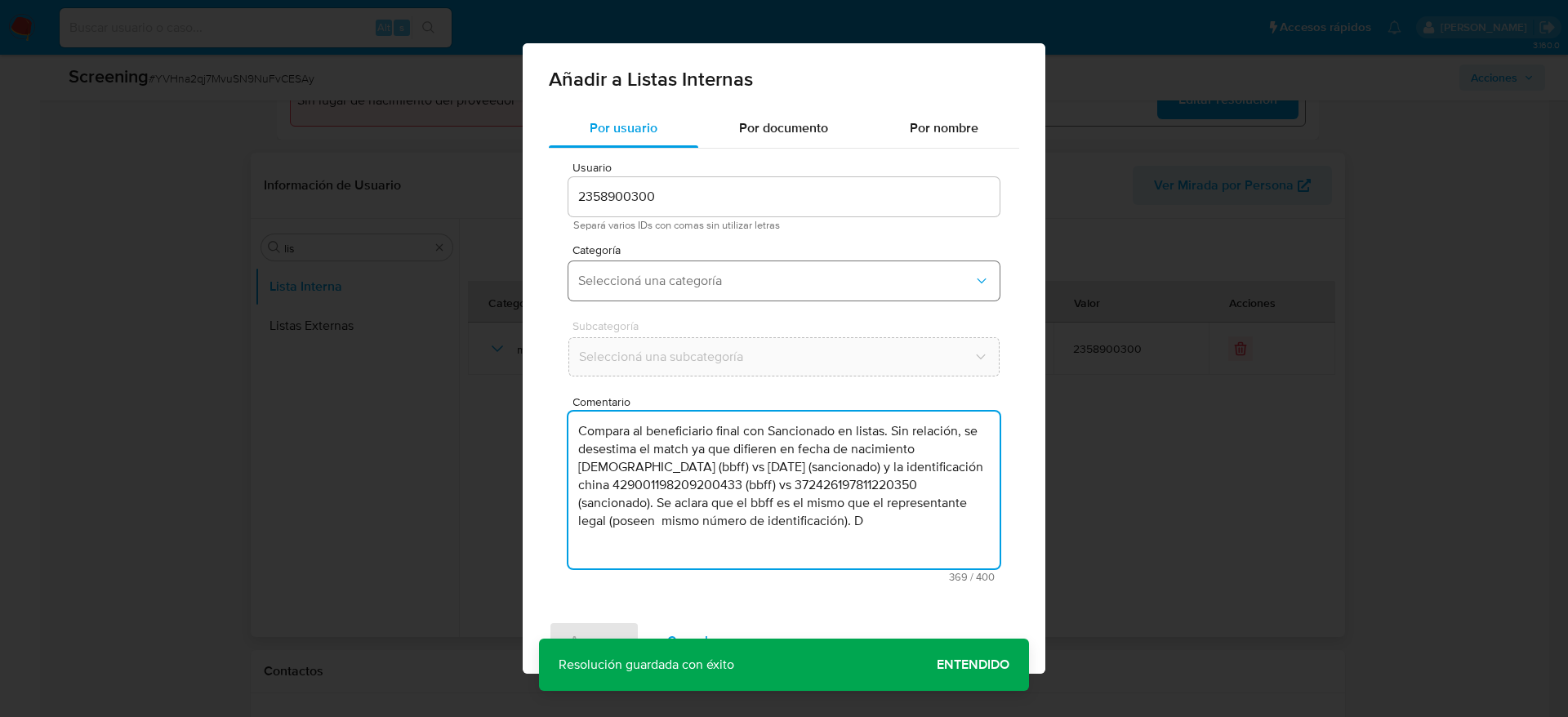
click at [756, 283] on span "Seleccioná una categoría" at bounding box center [776, 280] width 396 height 16
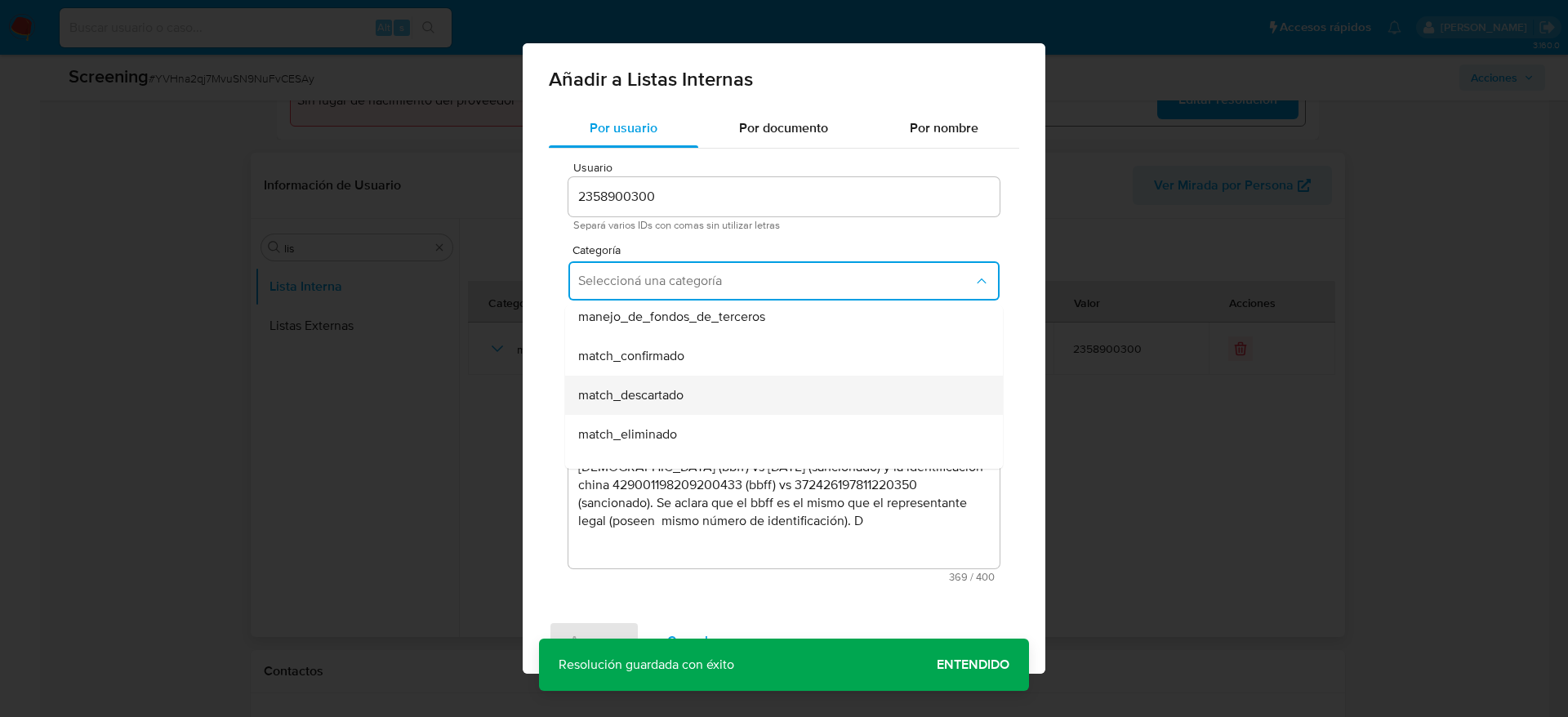
scroll to position [122, 0]
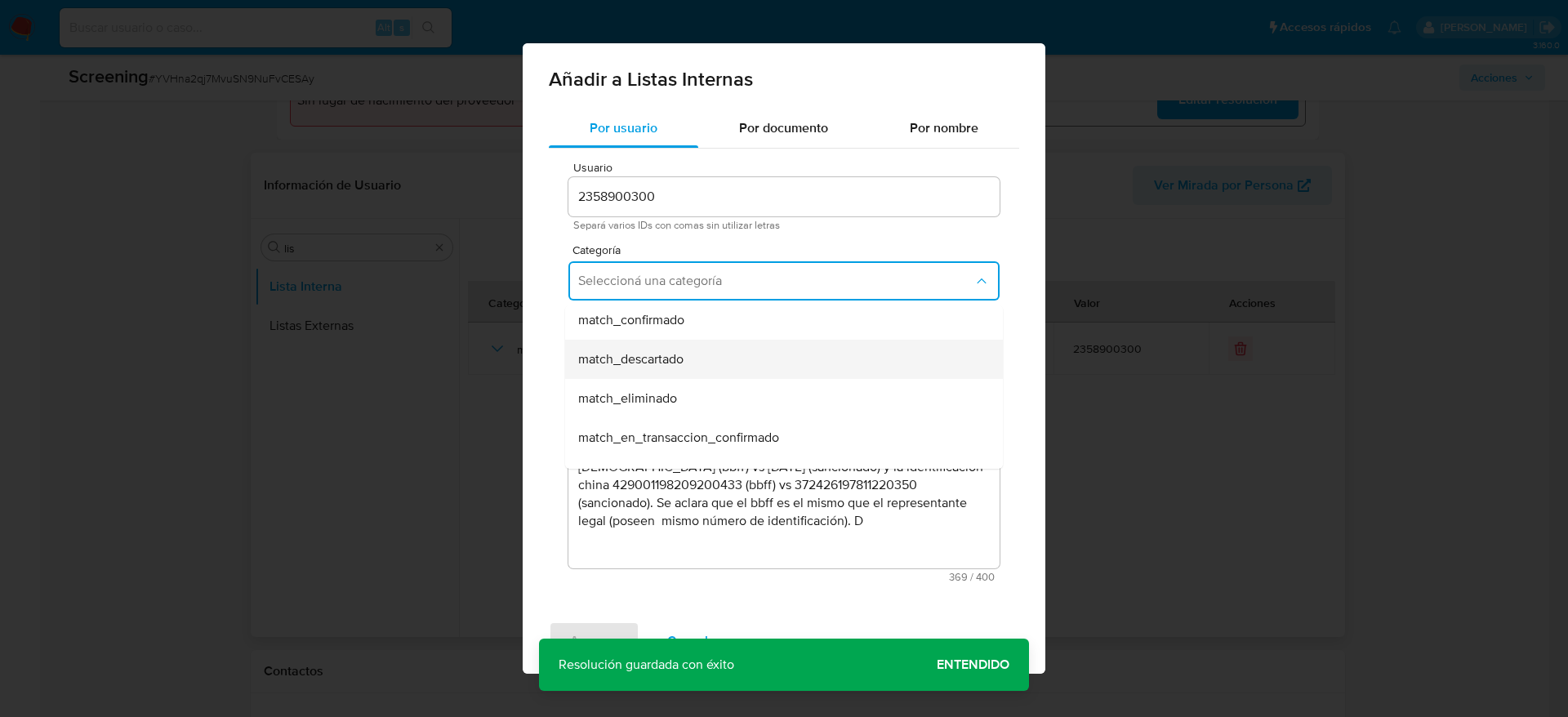
click at [734, 371] on div "match_descartado" at bounding box center [780, 359] width 402 height 39
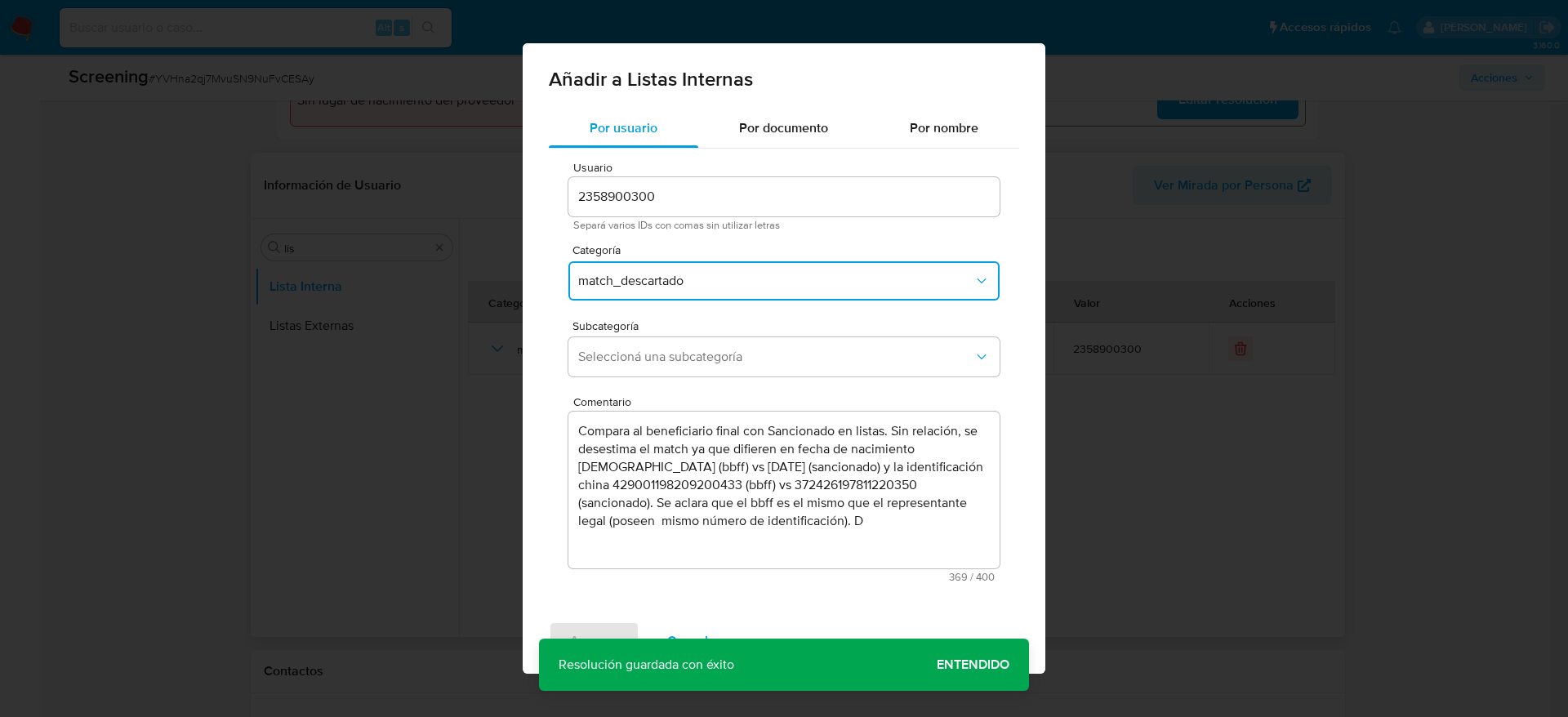
click at [732, 390] on div "Usuario 2358900300 Separá varios IDs con comas sin utilizar letras Categoría ma…" at bounding box center [784, 372] width 470 height 447
click at [740, 353] on span "Seleccioná una subcategoría" at bounding box center [776, 356] width 396 height 16
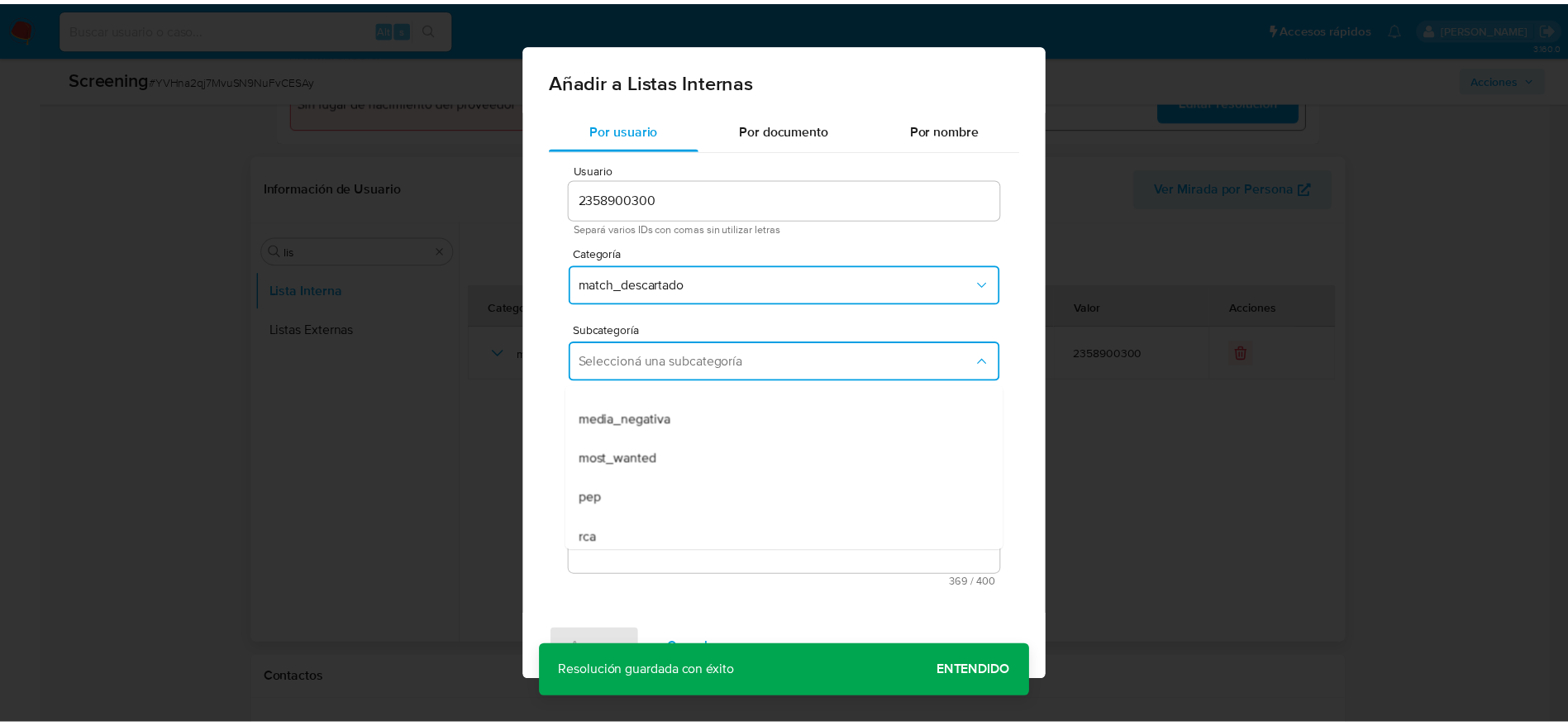
scroll to position [113, 0]
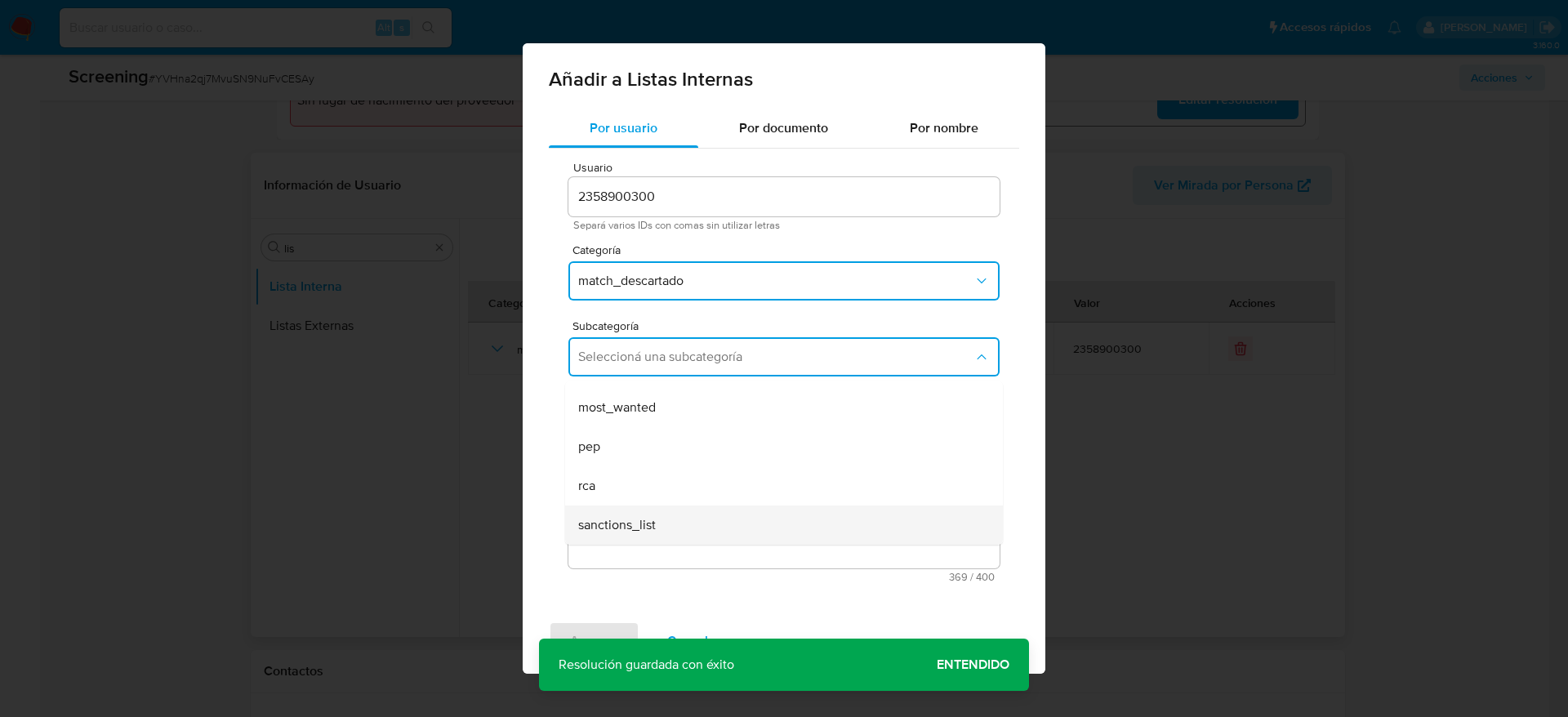
click at [656, 506] on div "sanctions_list" at bounding box center [780, 525] width 402 height 39
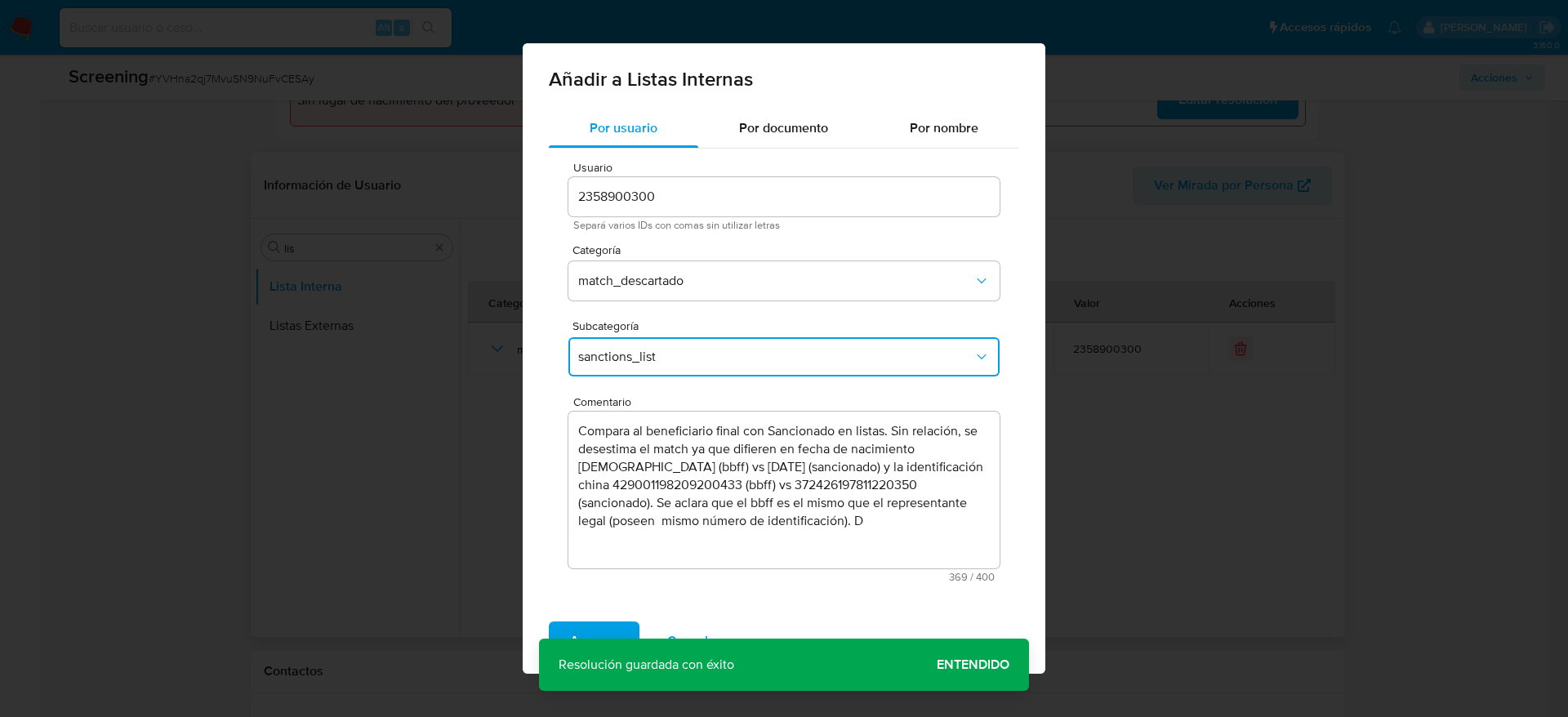
click at [817, 515] on textarea "Compara al beneficiario final con Sancionado en listas. Sin relación, se desest…" at bounding box center [784, 490] width 431 height 157
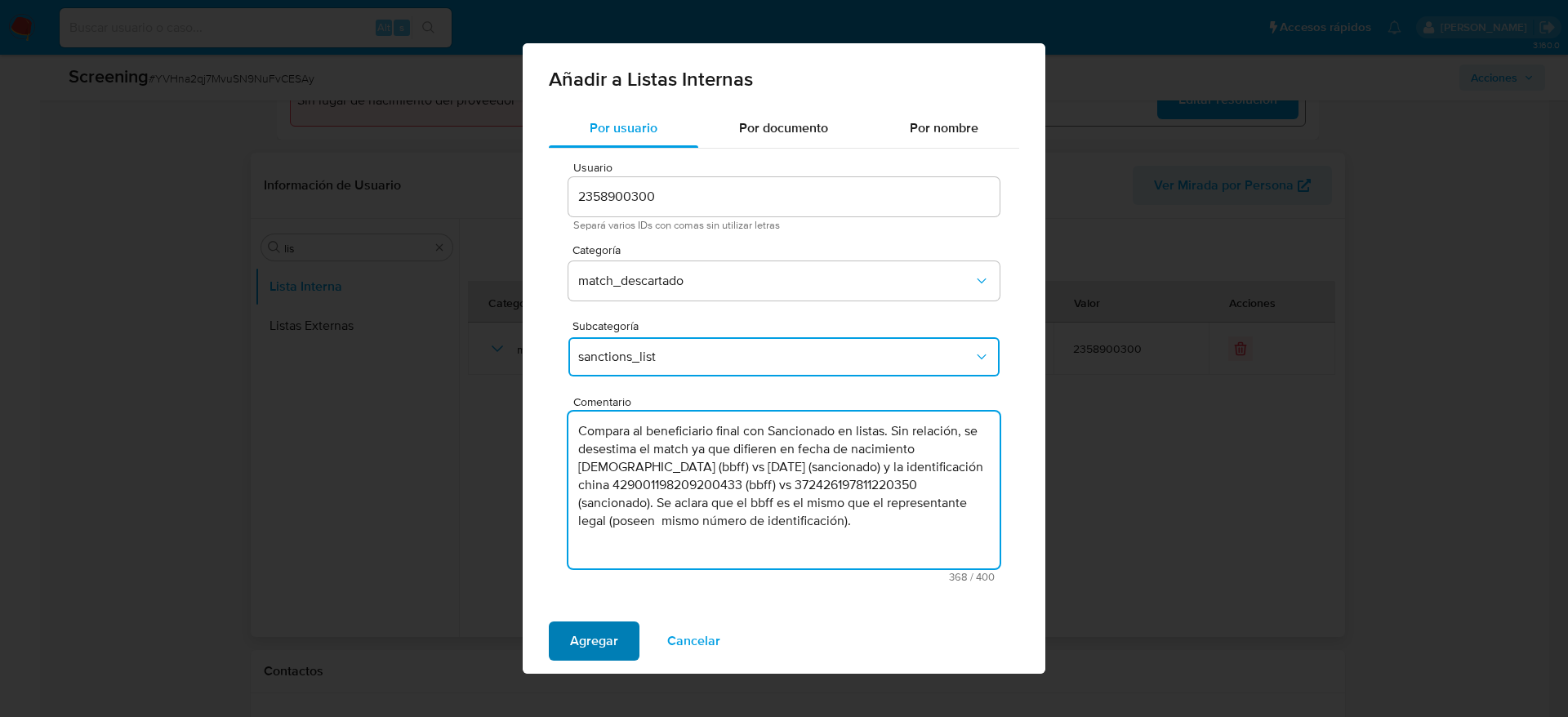
type textarea "Compara al beneficiario final con Sancionado en listas. Sin relación, se desest…"
click at [587, 643] on span "Agregar" at bounding box center [595, 641] width 49 height 36
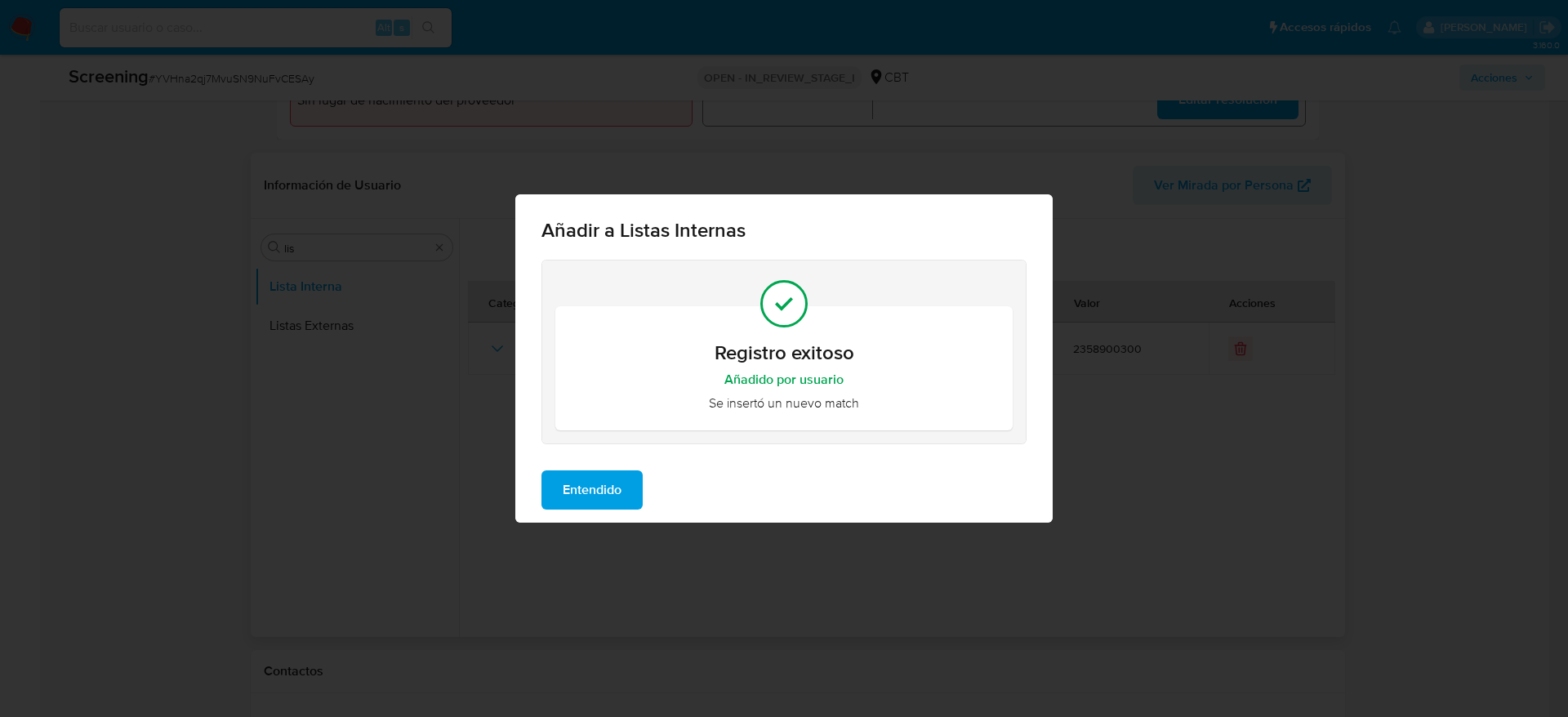
click at [585, 506] on span "Entendido" at bounding box center [592, 490] width 59 height 36
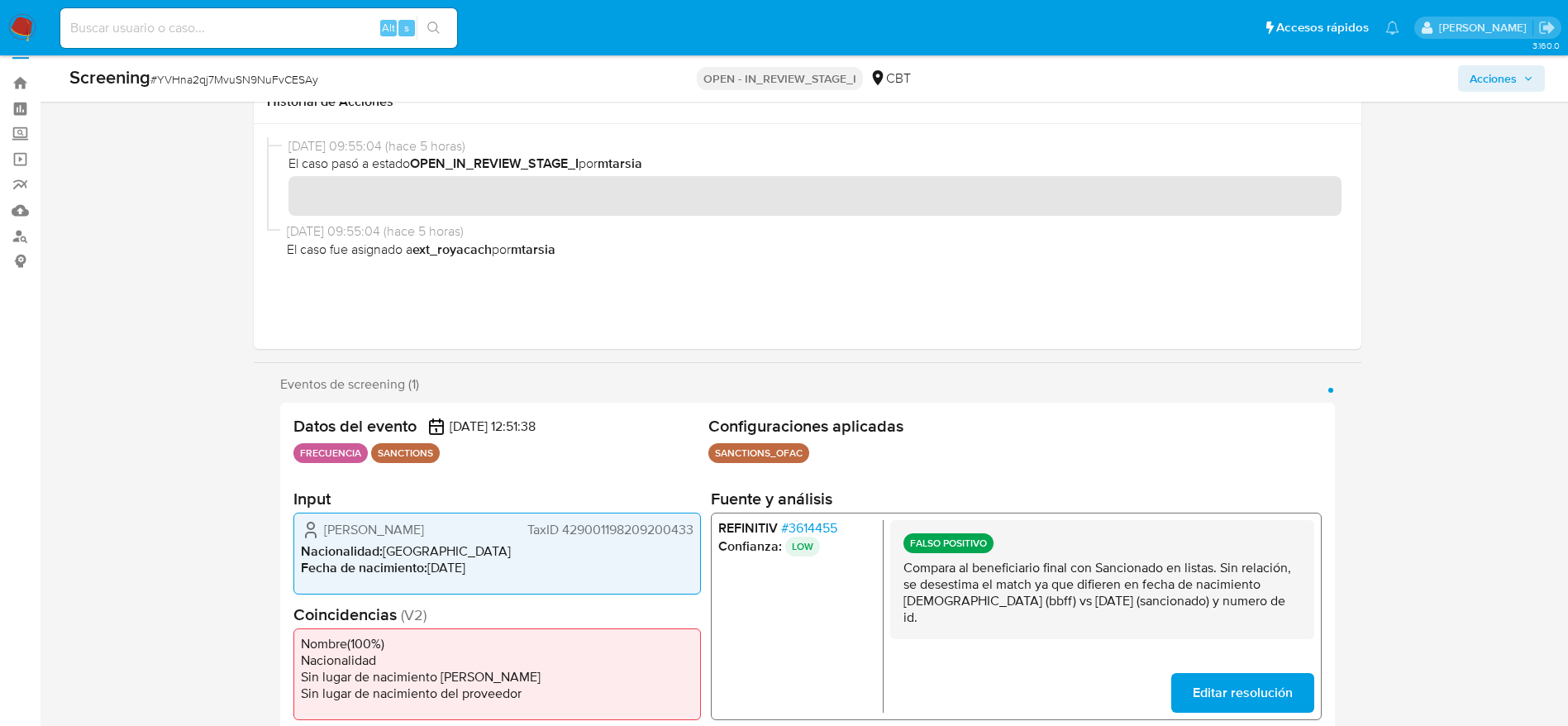
scroll to position [0, 0]
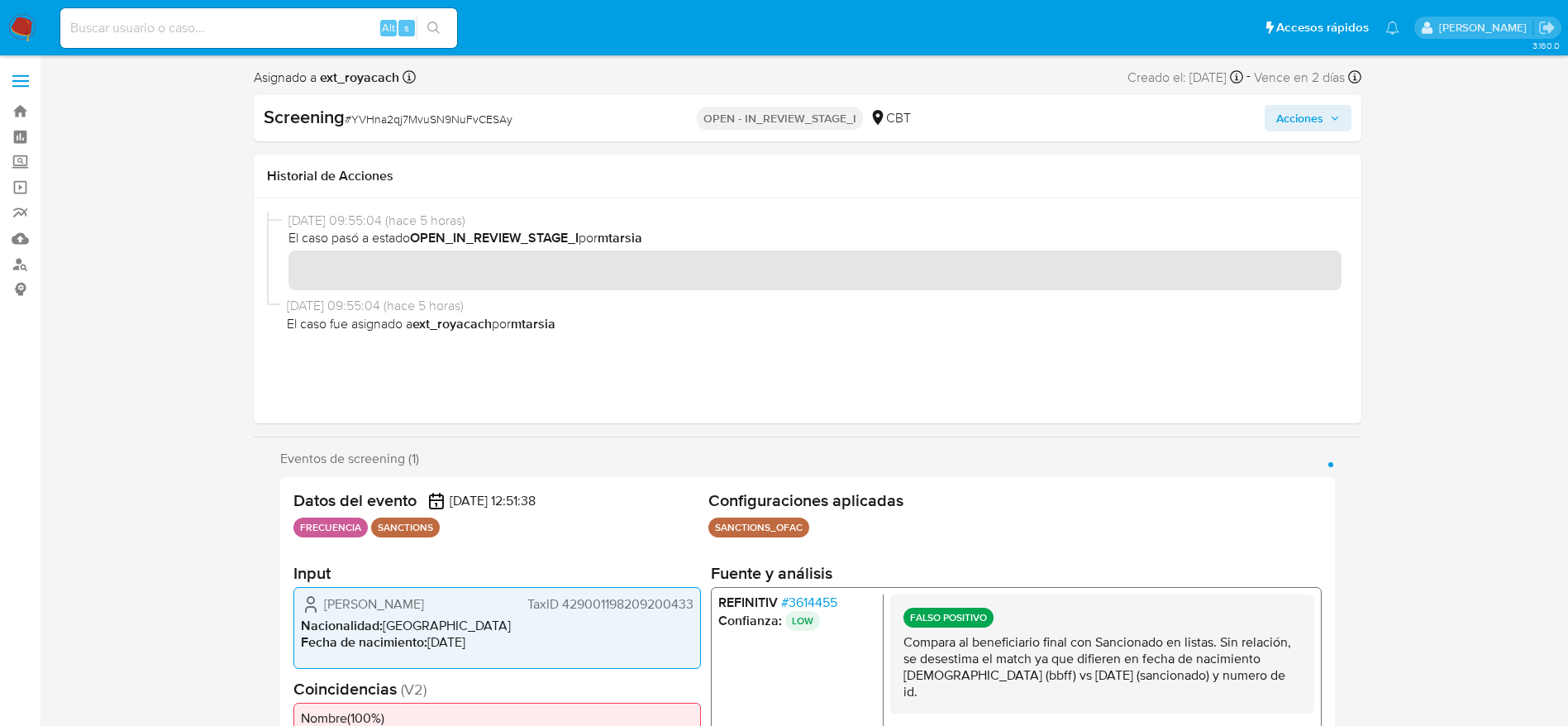
click at [1322, 126] on span "Acciones" at bounding box center [1300, 118] width 47 height 27
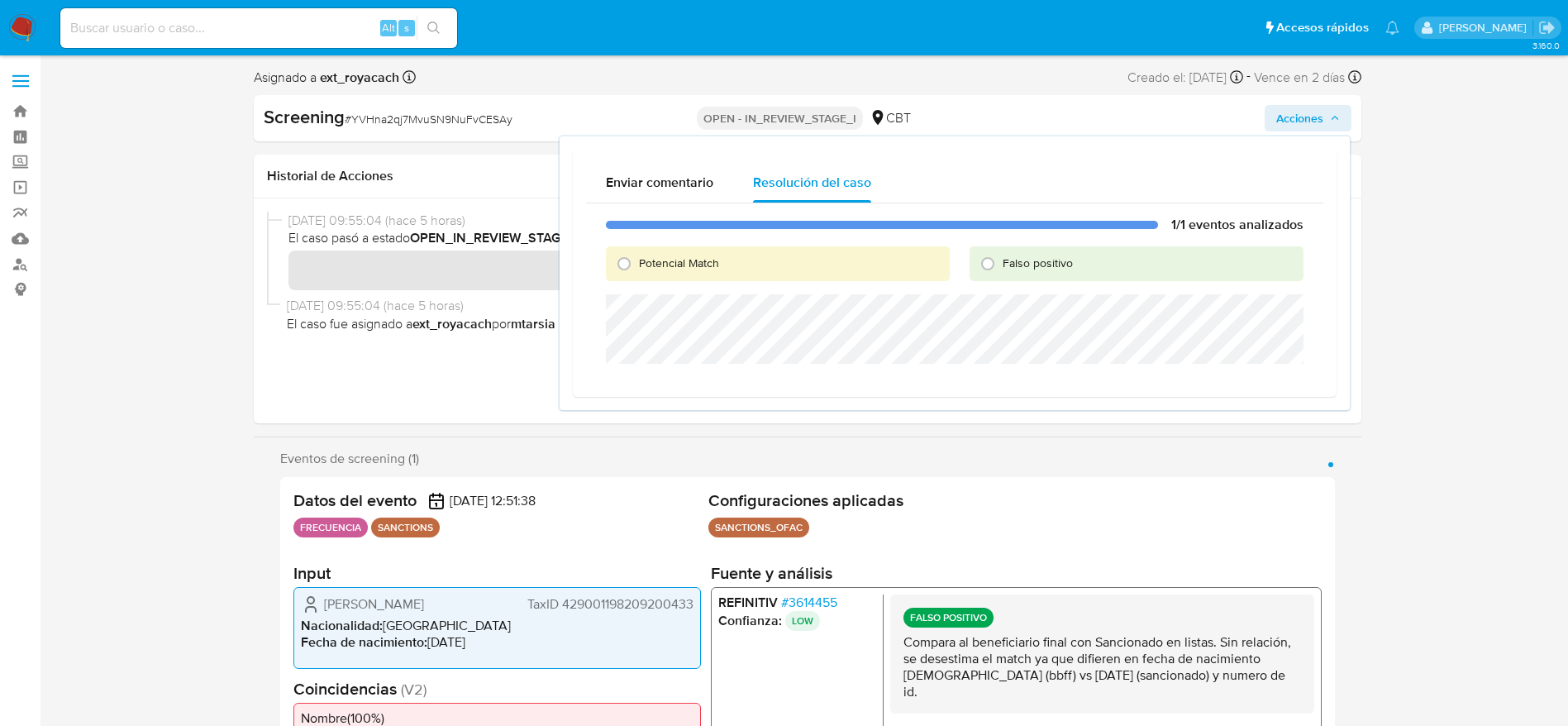
click at [1055, 262] on span "Falso positivo" at bounding box center [1038, 262] width 70 height 16
click at [1001, 262] on input "Falso positivo" at bounding box center [988, 264] width 26 height 27
radio input "true"
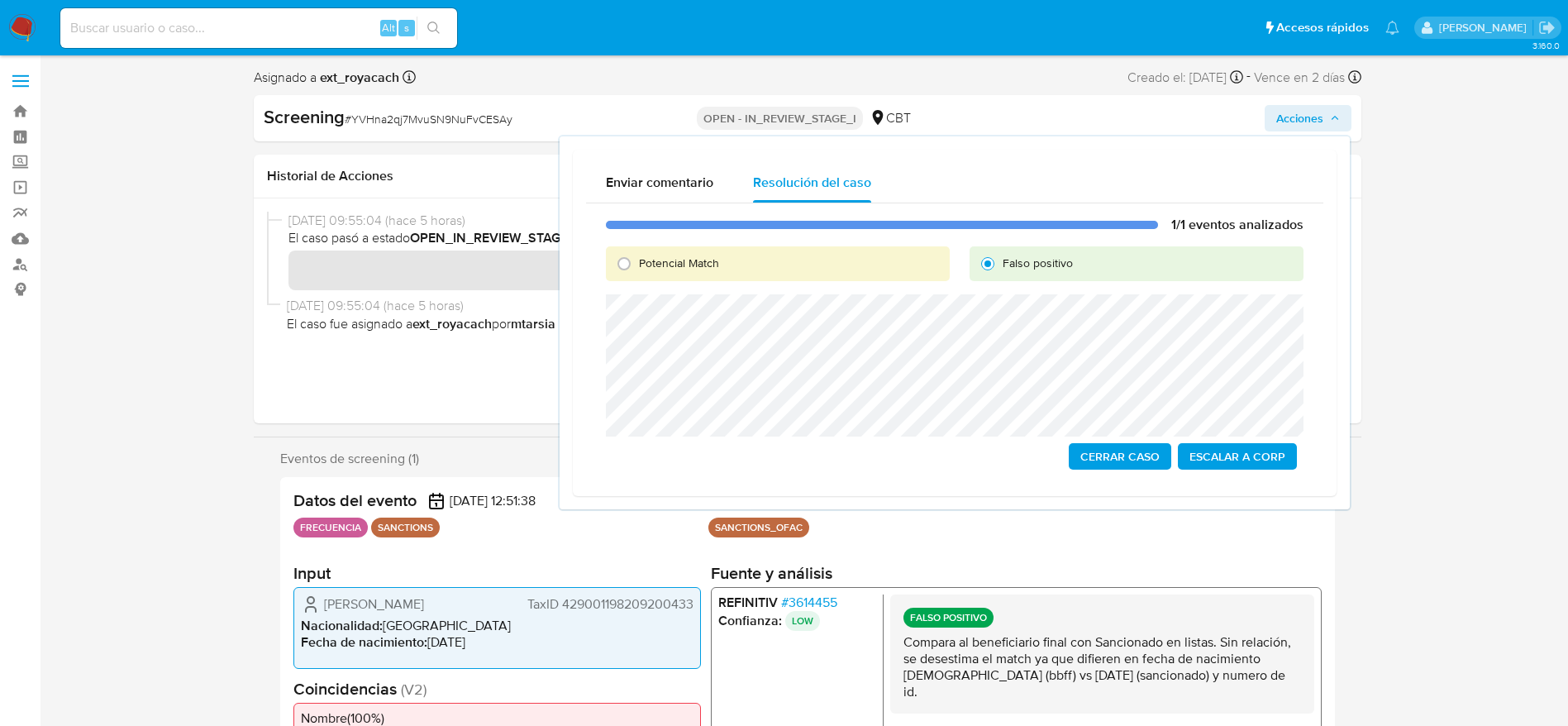
click at [1102, 459] on span "Cerrar Caso" at bounding box center [1120, 456] width 79 height 23
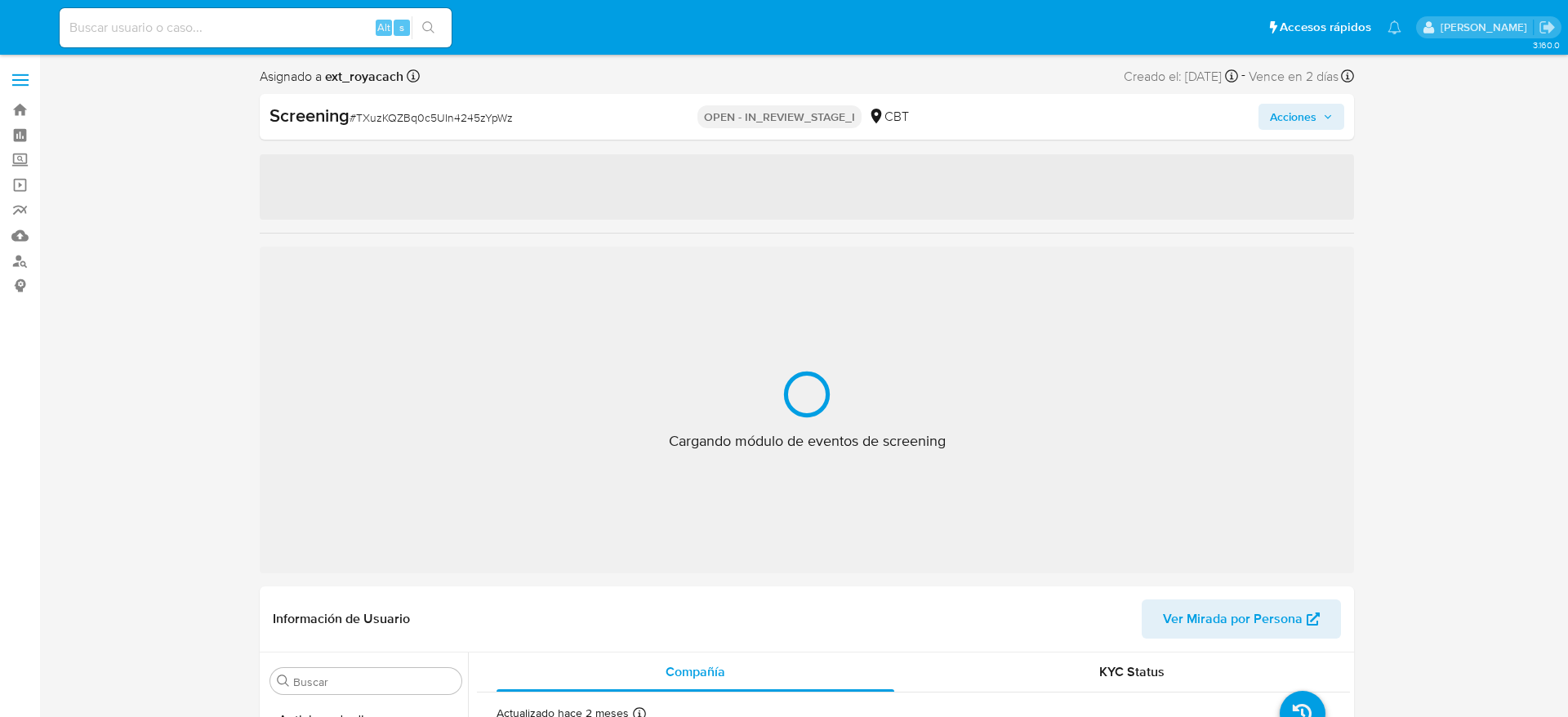
select select "10"
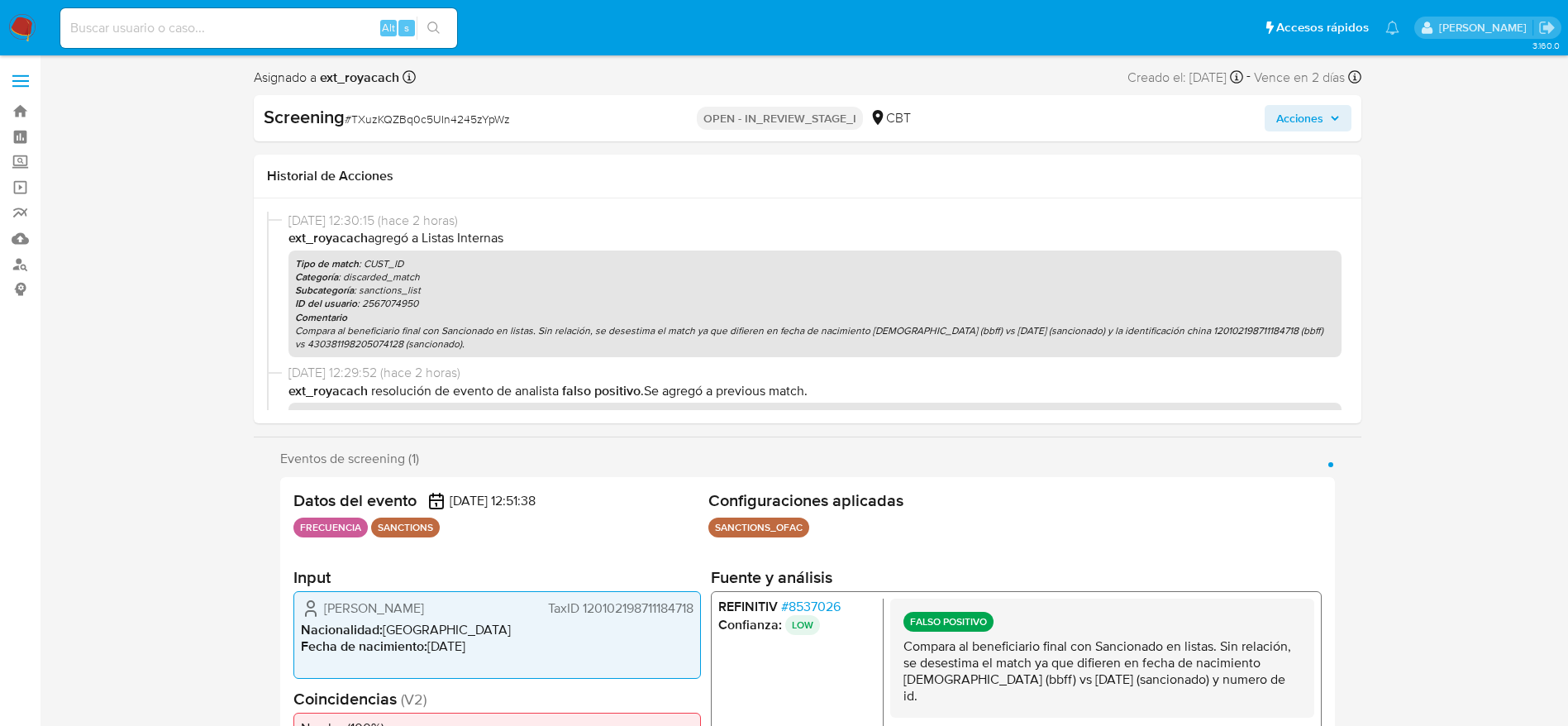
scroll to position [699, 0]
click at [429, 114] on span "# TXuzKQZBq0c5UIn4245zYpWz" at bounding box center [427, 118] width 166 height 16
copy span "TXuzKQZBq0c5UIn4245zYpWz"
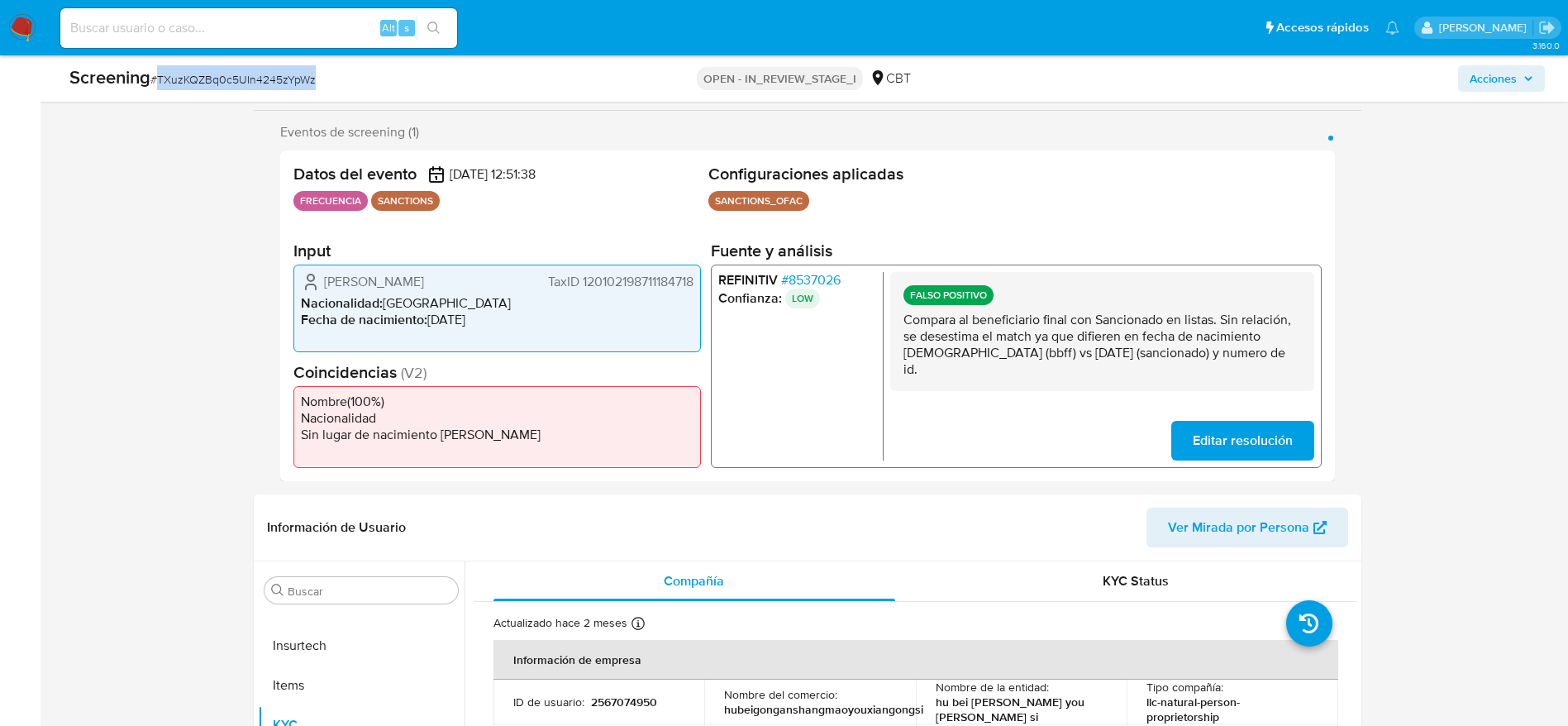
scroll to position [496, 0]
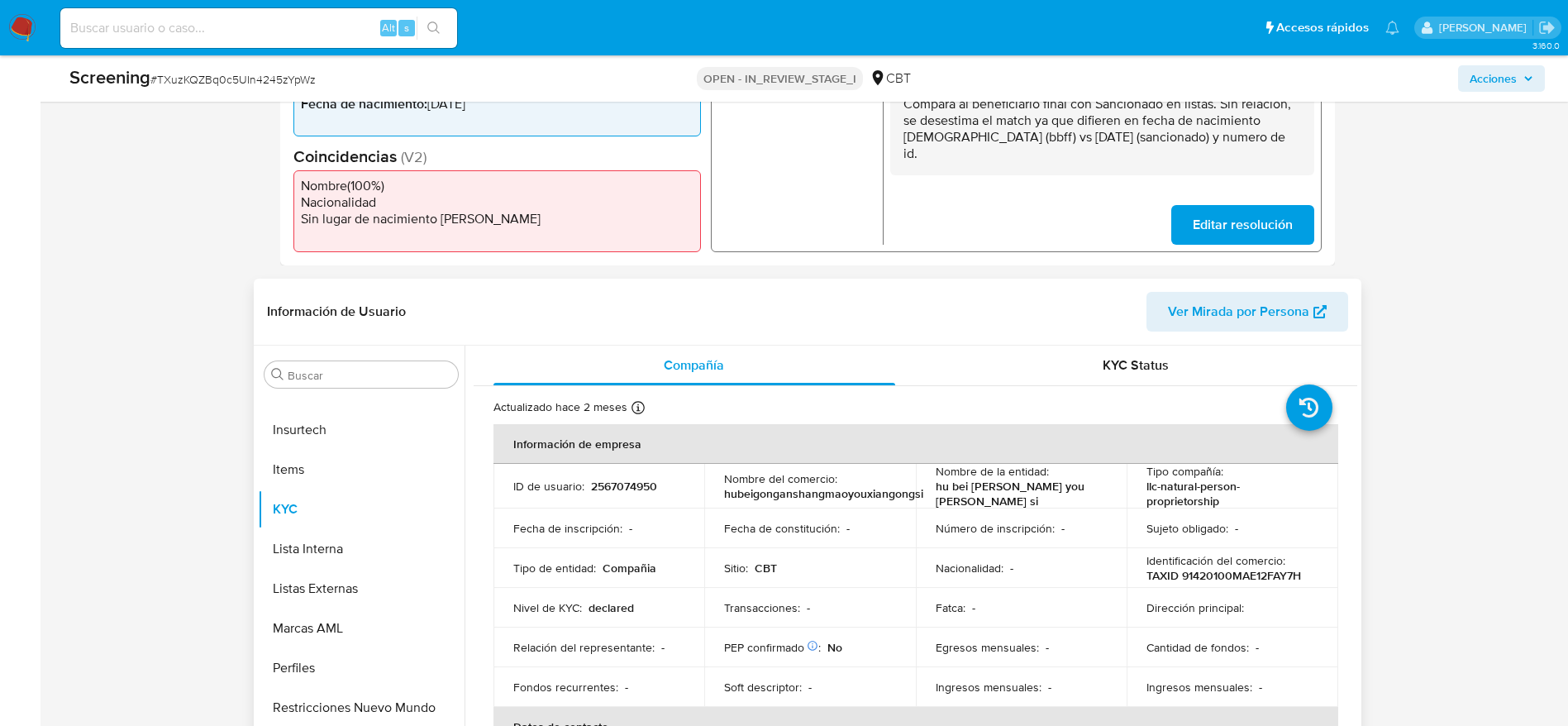
click at [639, 489] on p "2567074950" at bounding box center [625, 487] width 66 height 15
copy p "2567074950"
click at [340, 375] on input "Buscar" at bounding box center [369, 376] width 164 height 15
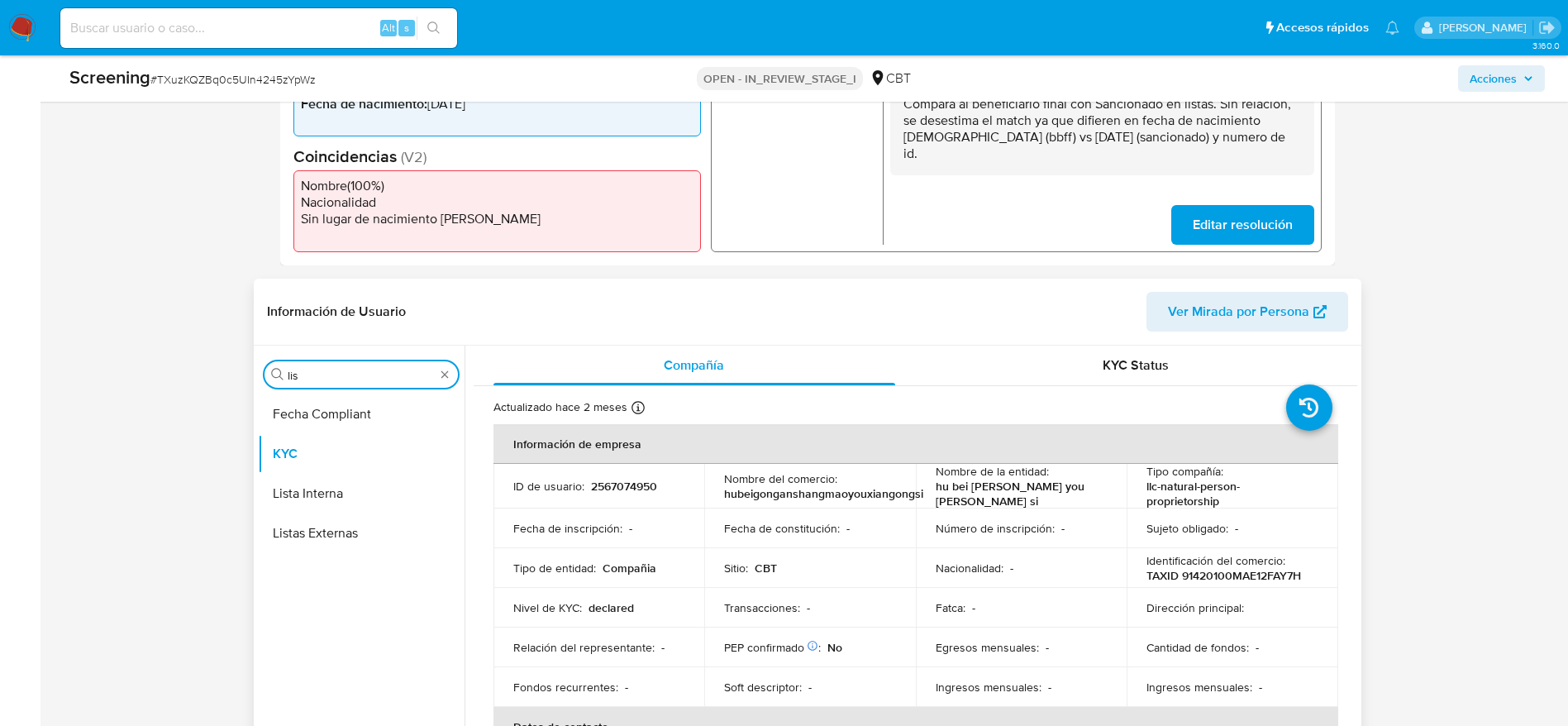
scroll to position [0, 0]
type input "lis"
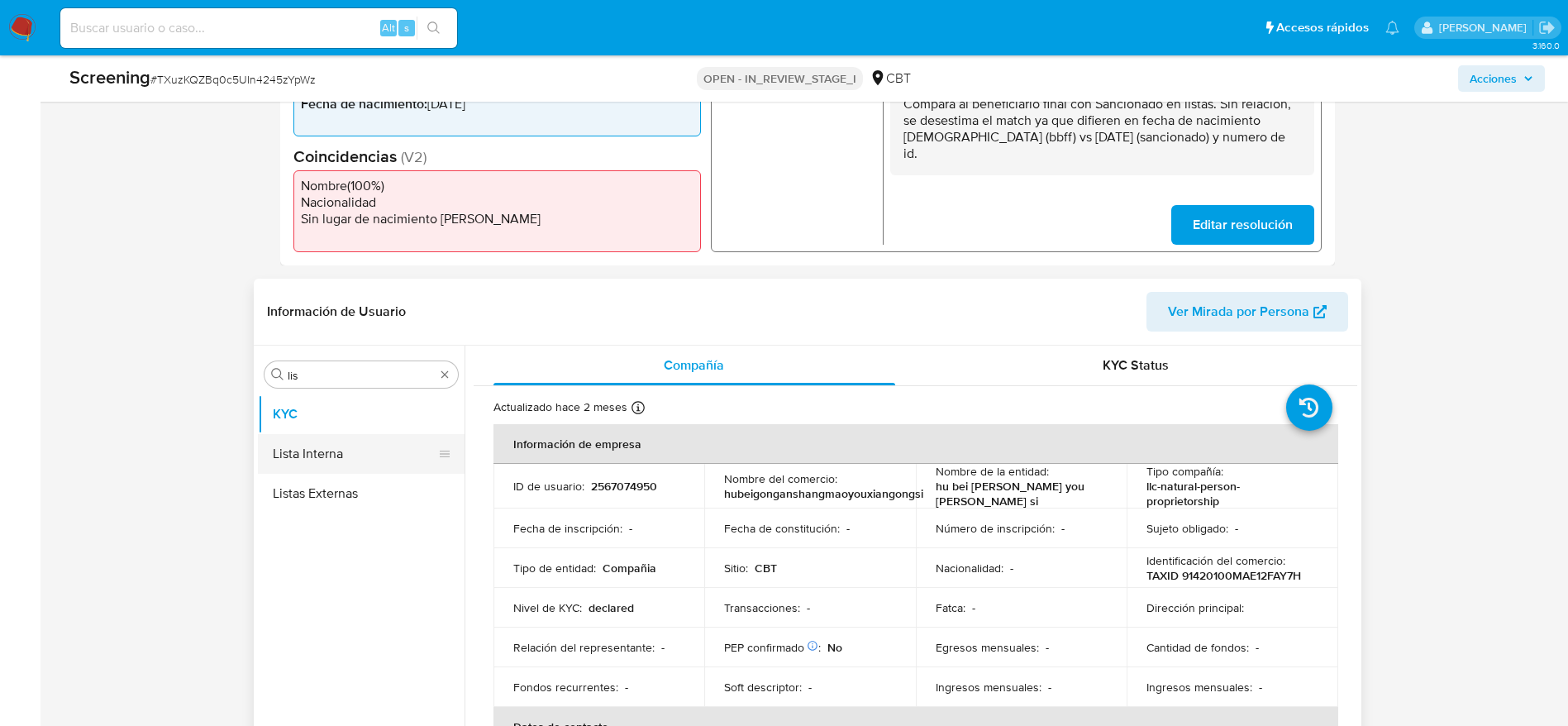
click at [403, 442] on button "Lista Interna" at bounding box center [355, 454] width 193 height 40
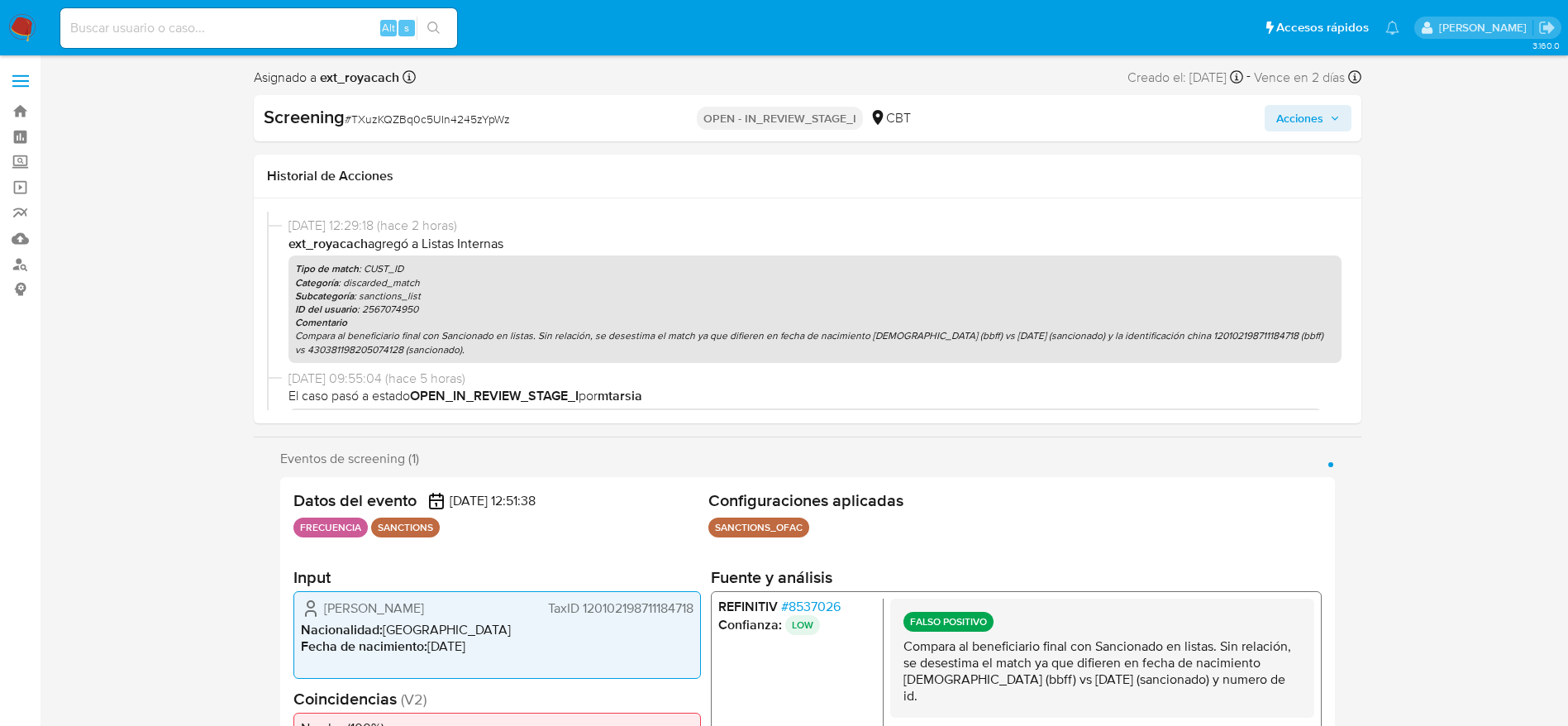
scroll to position [236, 0]
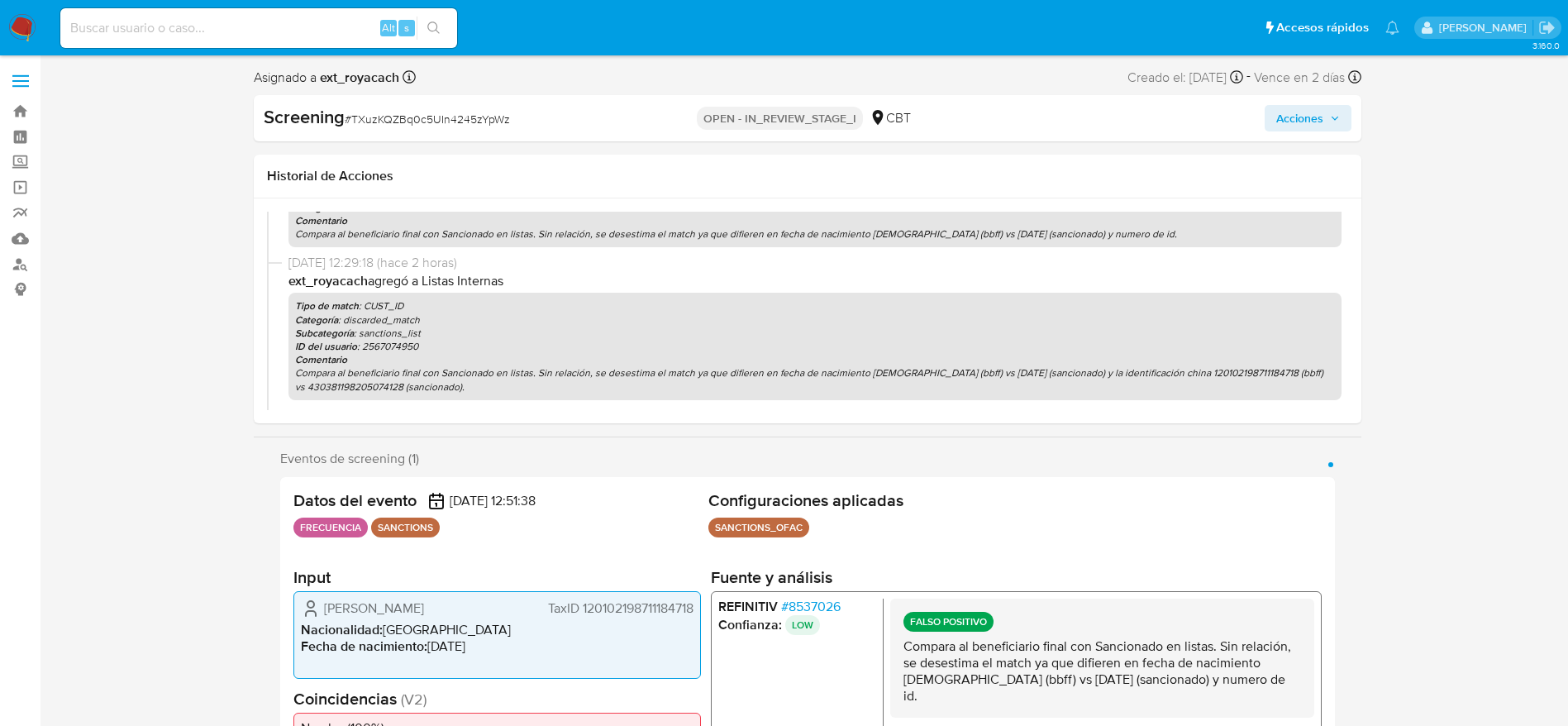
click at [1302, 108] on span "Acciones" at bounding box center [1300, 118] width 47 height 27
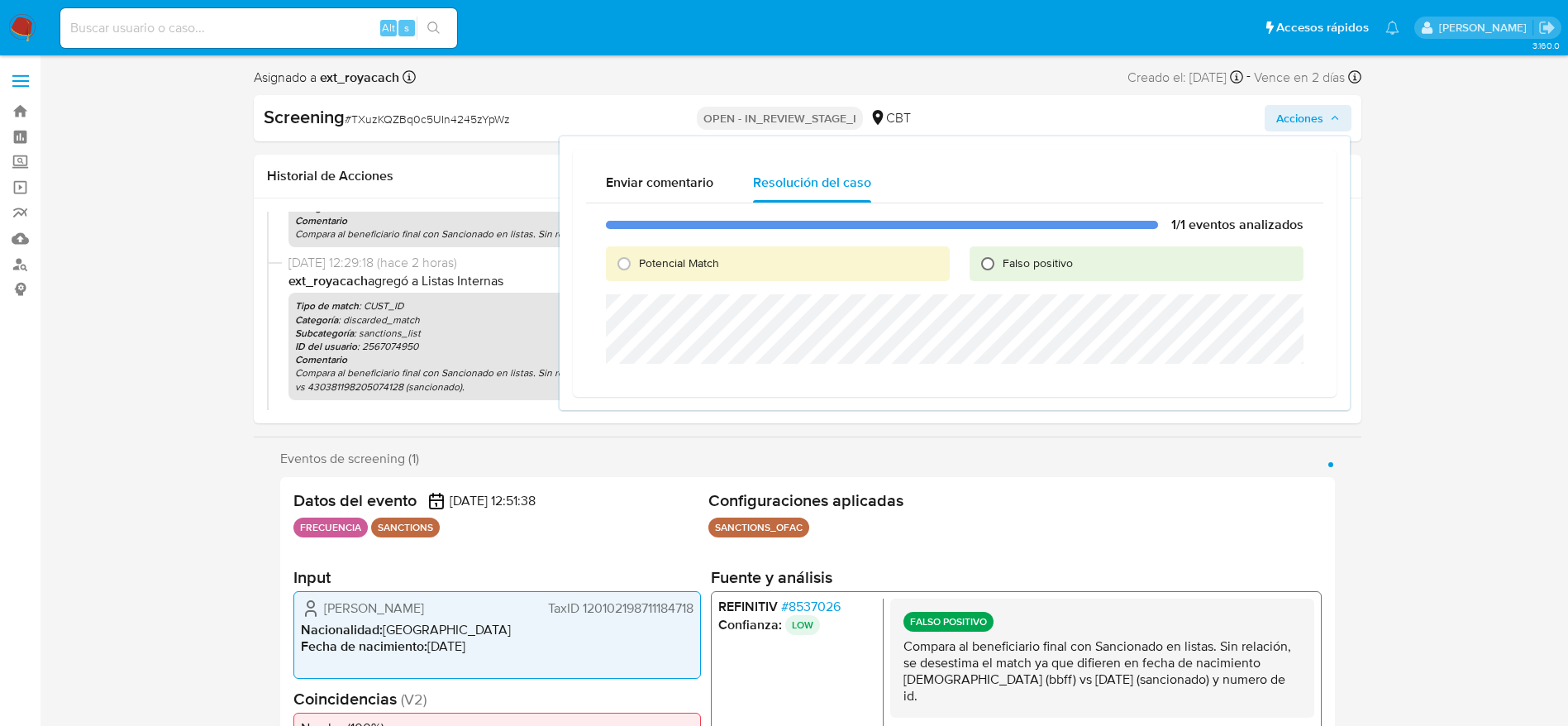
click at [980, 273] on input "Falso positivo" at bounding box center [988, 264] width 26 height 27
radio input "true"
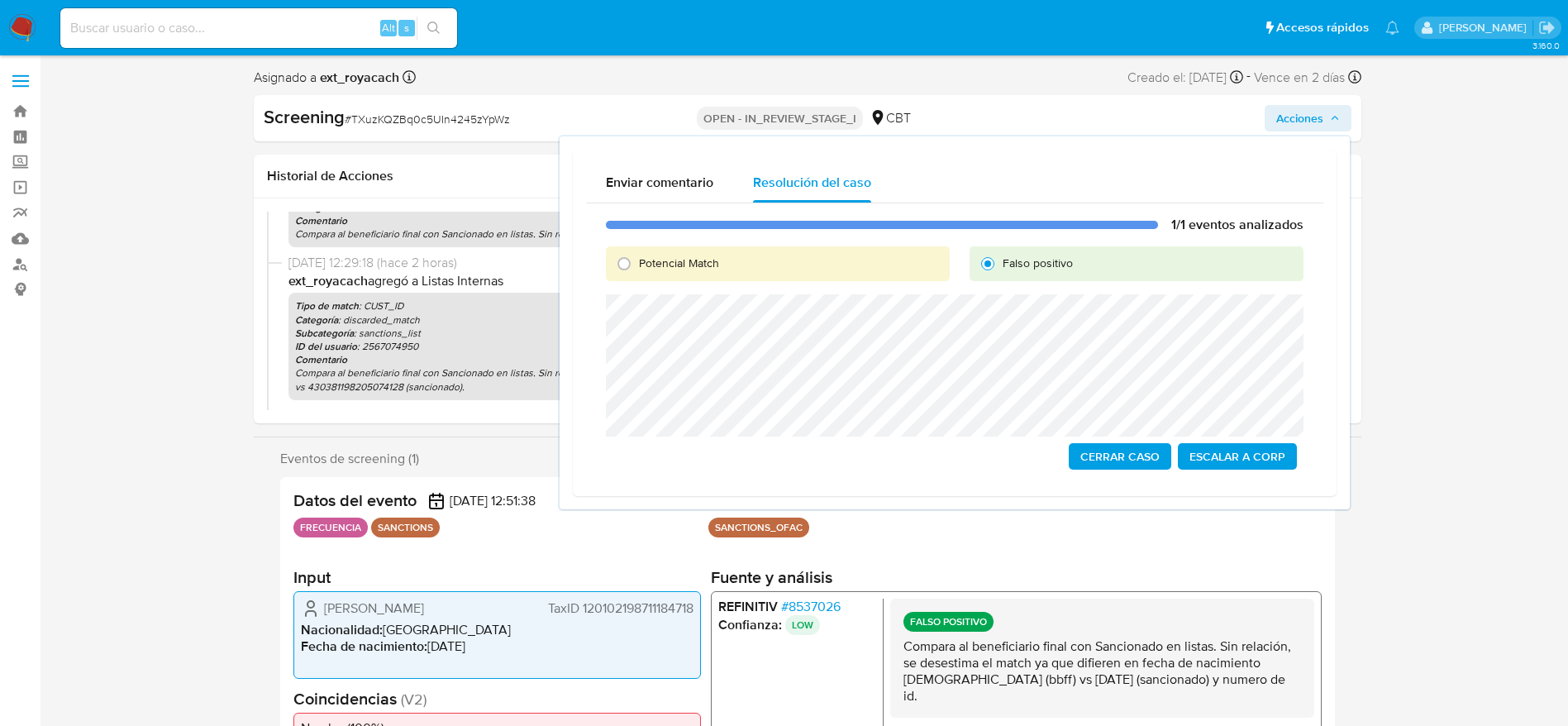
click at [1116, 457] on span "Cerrar Caso" at bounding box center [1120, 456] width 79 height 23
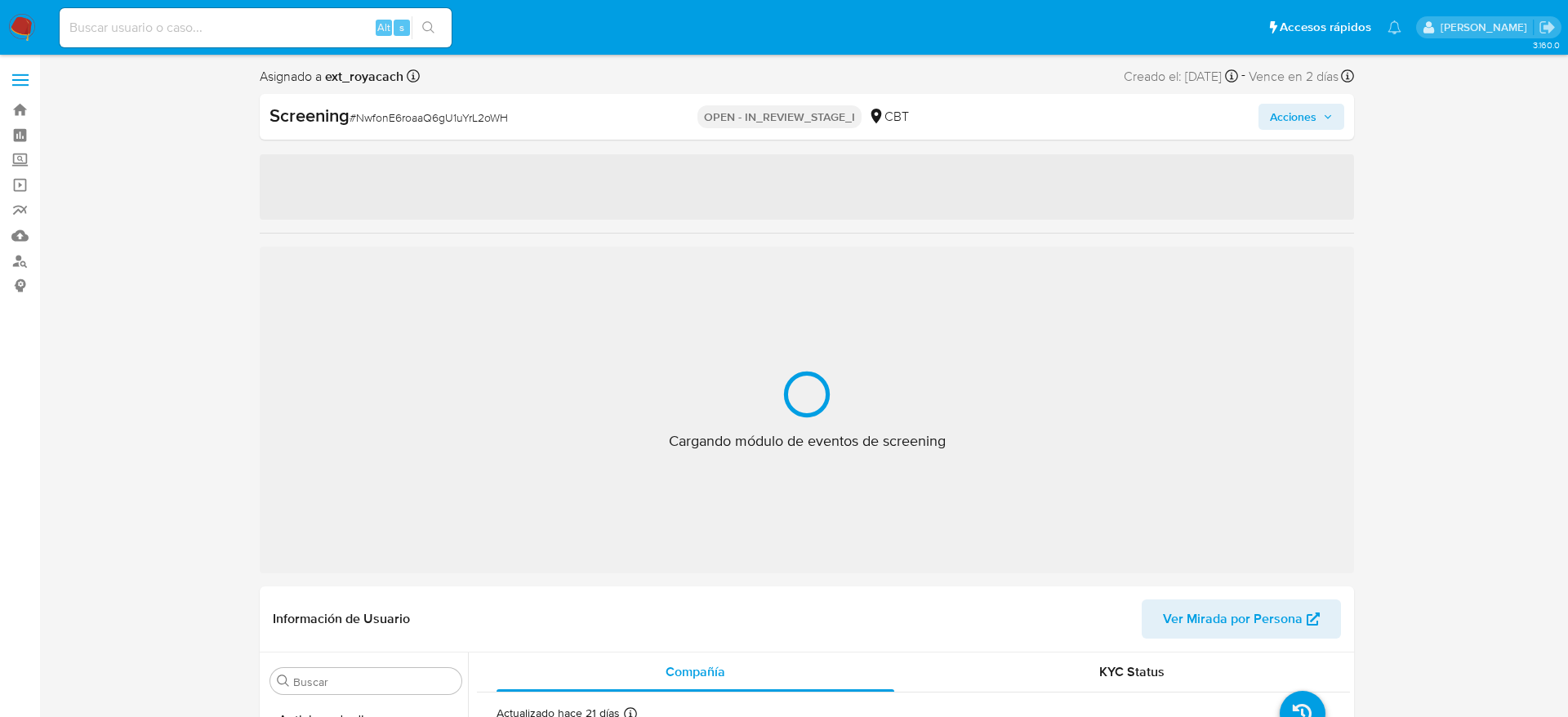
select select "10"
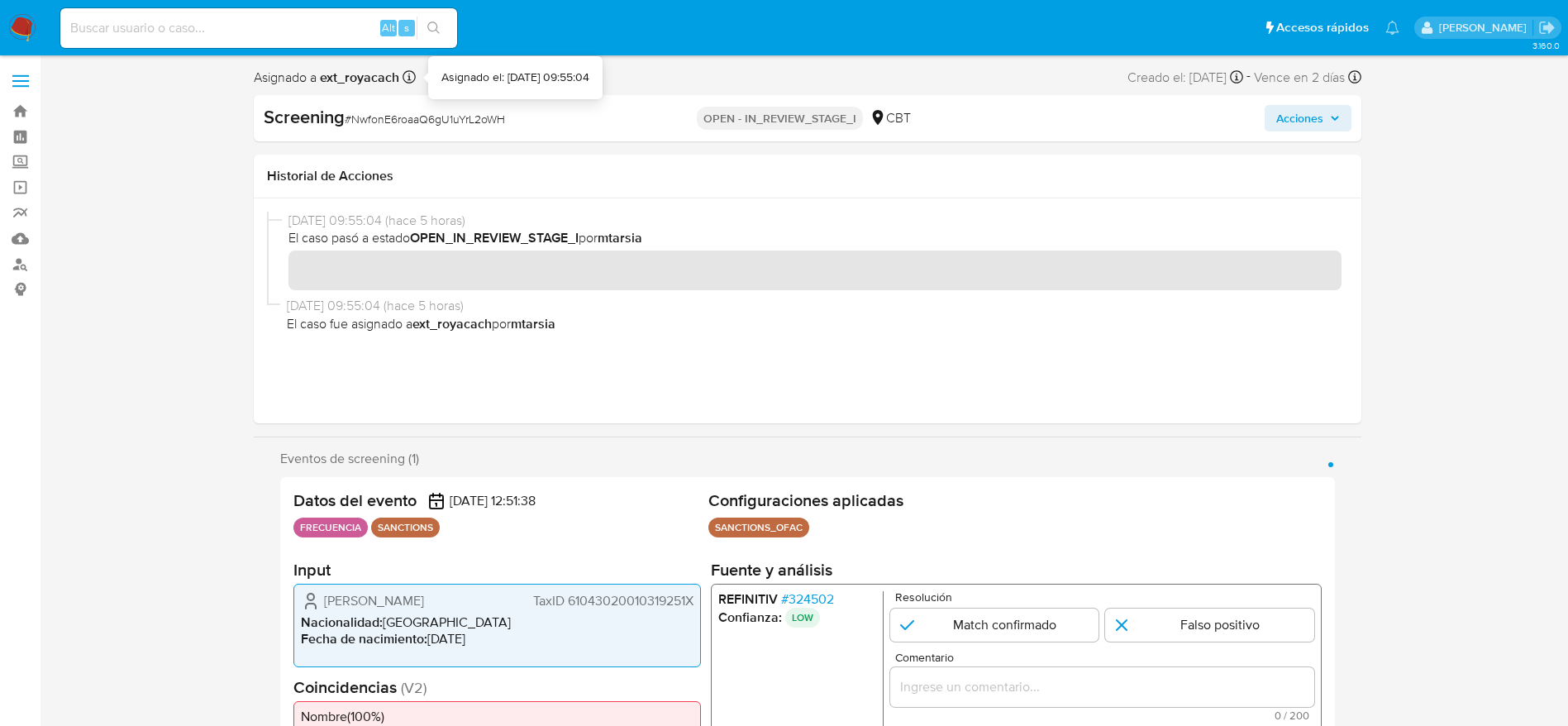
scroll to position [699, 0]
click at [408, 124] on span "# NwfonE6roaaQ6gU1uYrL2oWH" at bounding box center [424, 118] width 160 height 16
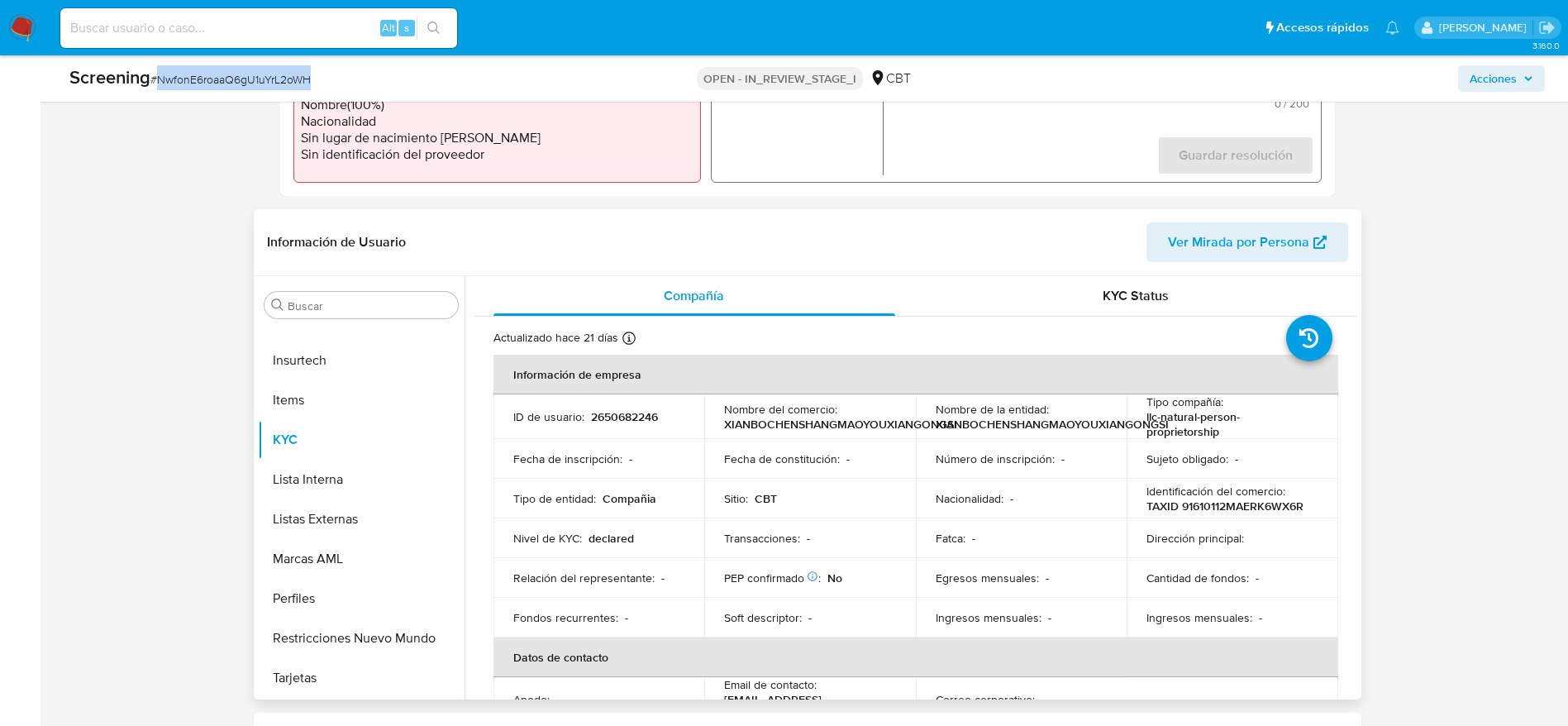
scroll to position [620, 0]
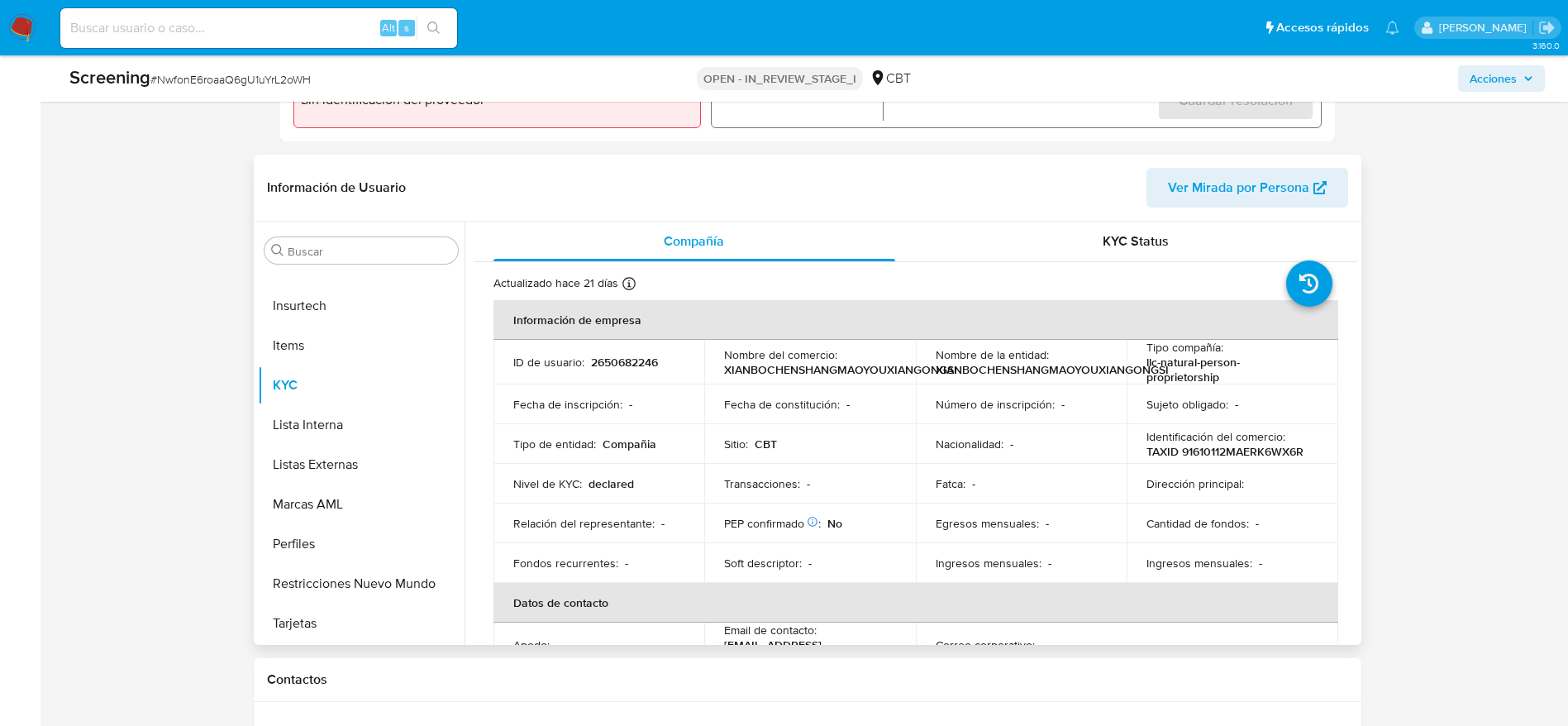
click at [644, 363] on p "2650682246" at bounding box center [625, 363] width 67 height 15
copy p "2650682246"
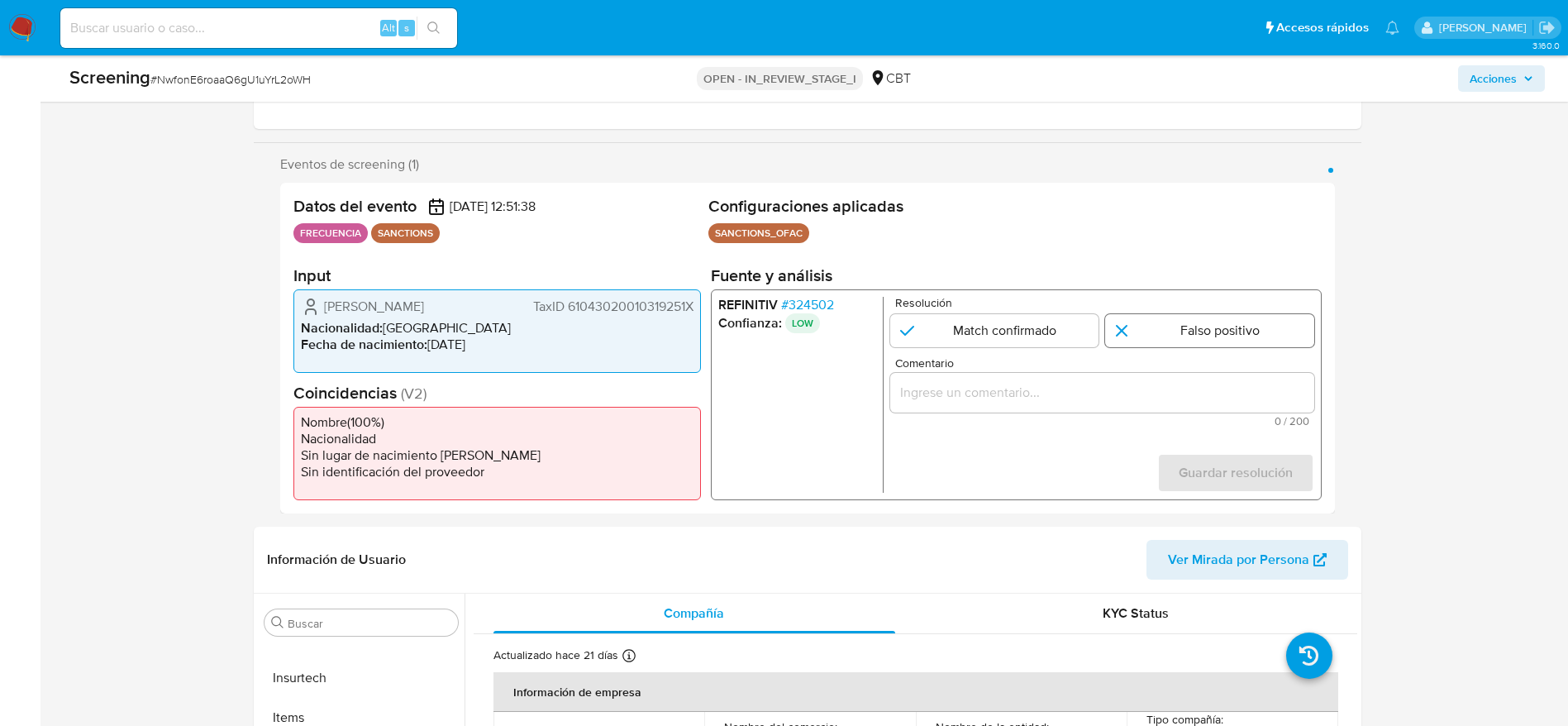
click at [1145, 320] on input "1 de 1" at bounding box center [1209, 330] width 209 height 33
radio input "true"
click at [1161, 375] on div "1 de 1" at bounding box center [1101, 393] width 424 height 40
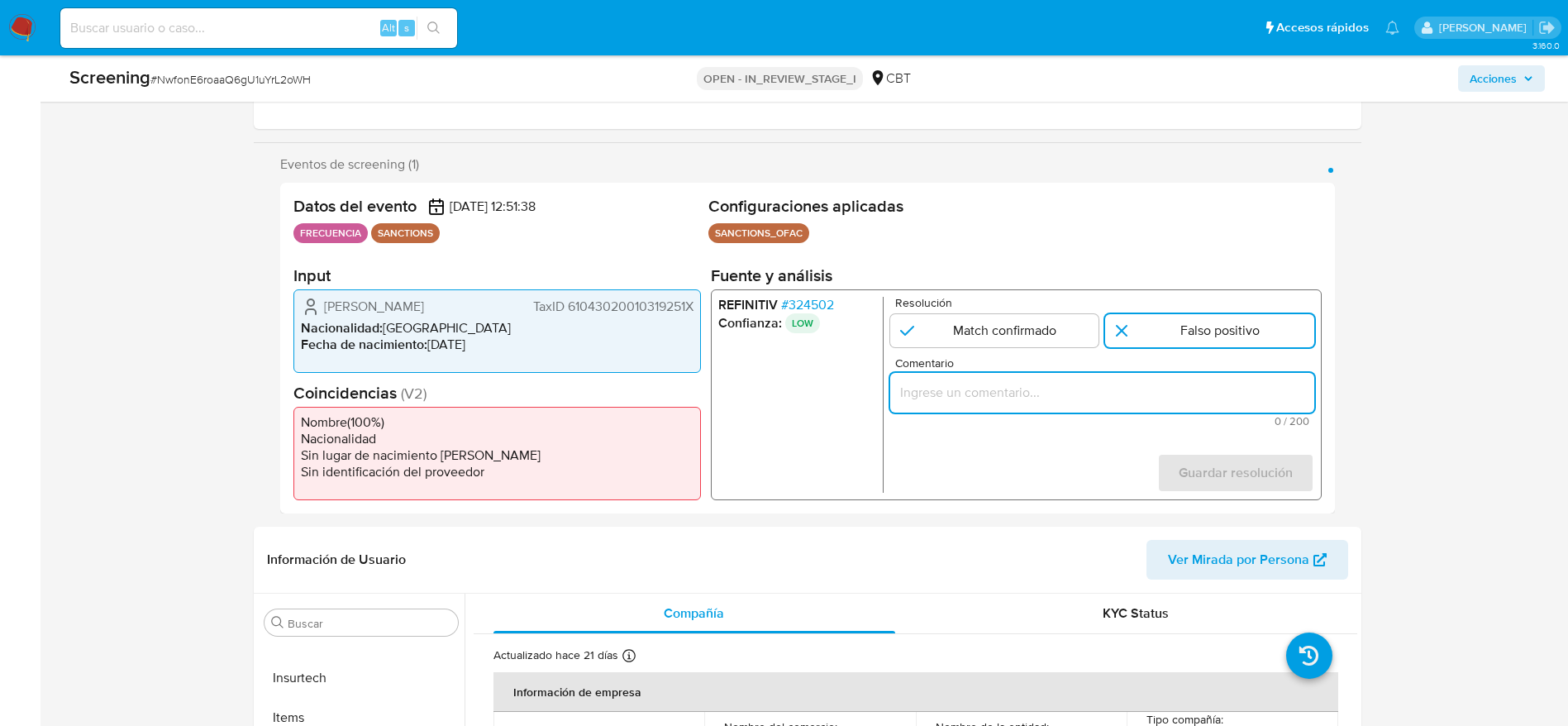
click at [1167, 384] on input "Comentario" at bounding box center [1101, 393] width 424 height 22
paste input "Compara al beneficiario final con Sancionado en listas. Sin relación, se desest…"
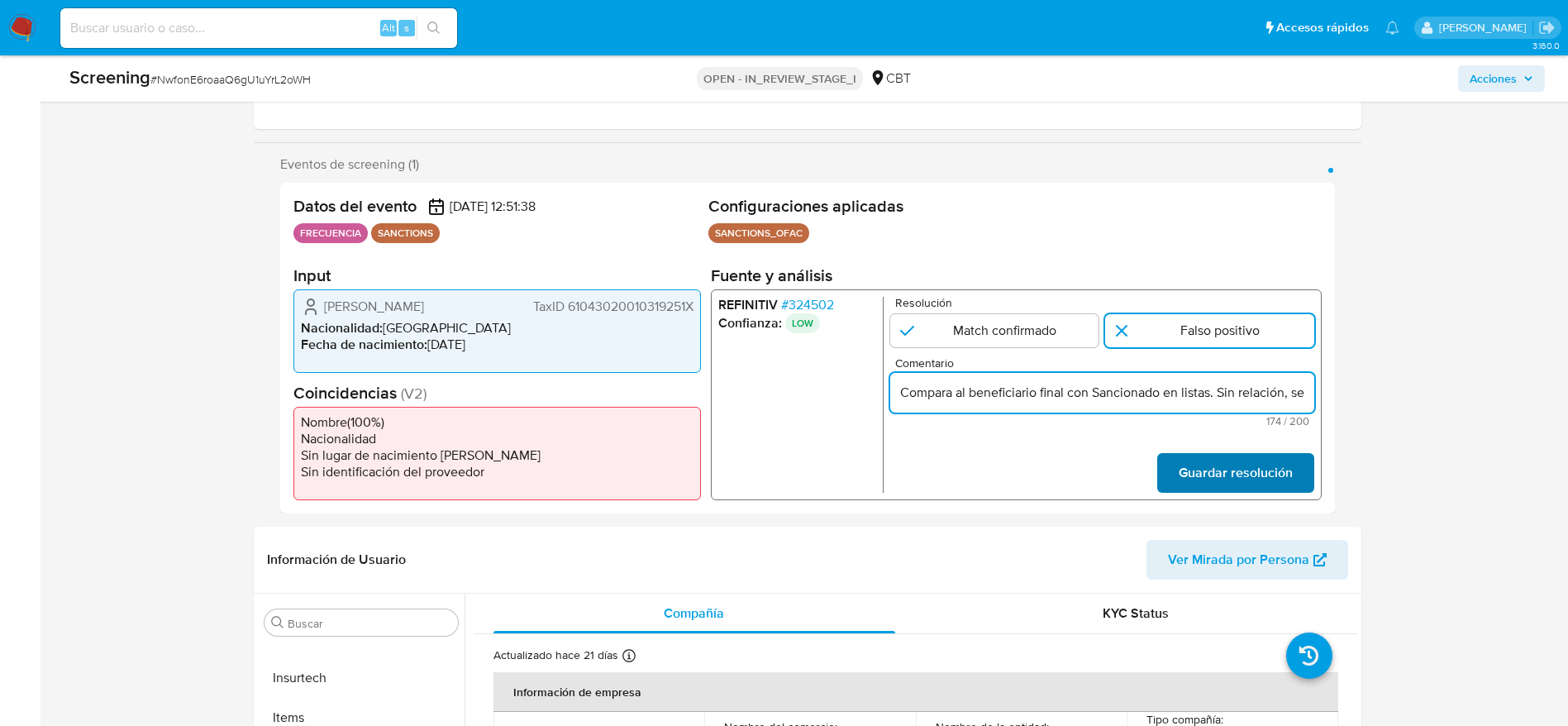
scroll to position [0, 603]
type input "Compara al beneficiario final con Sancionado en listas. Sin relación, se desest…"
click at [1245, 461] on span "Guardar resolución" at bounding box center [1235, 472] width 115 height 36
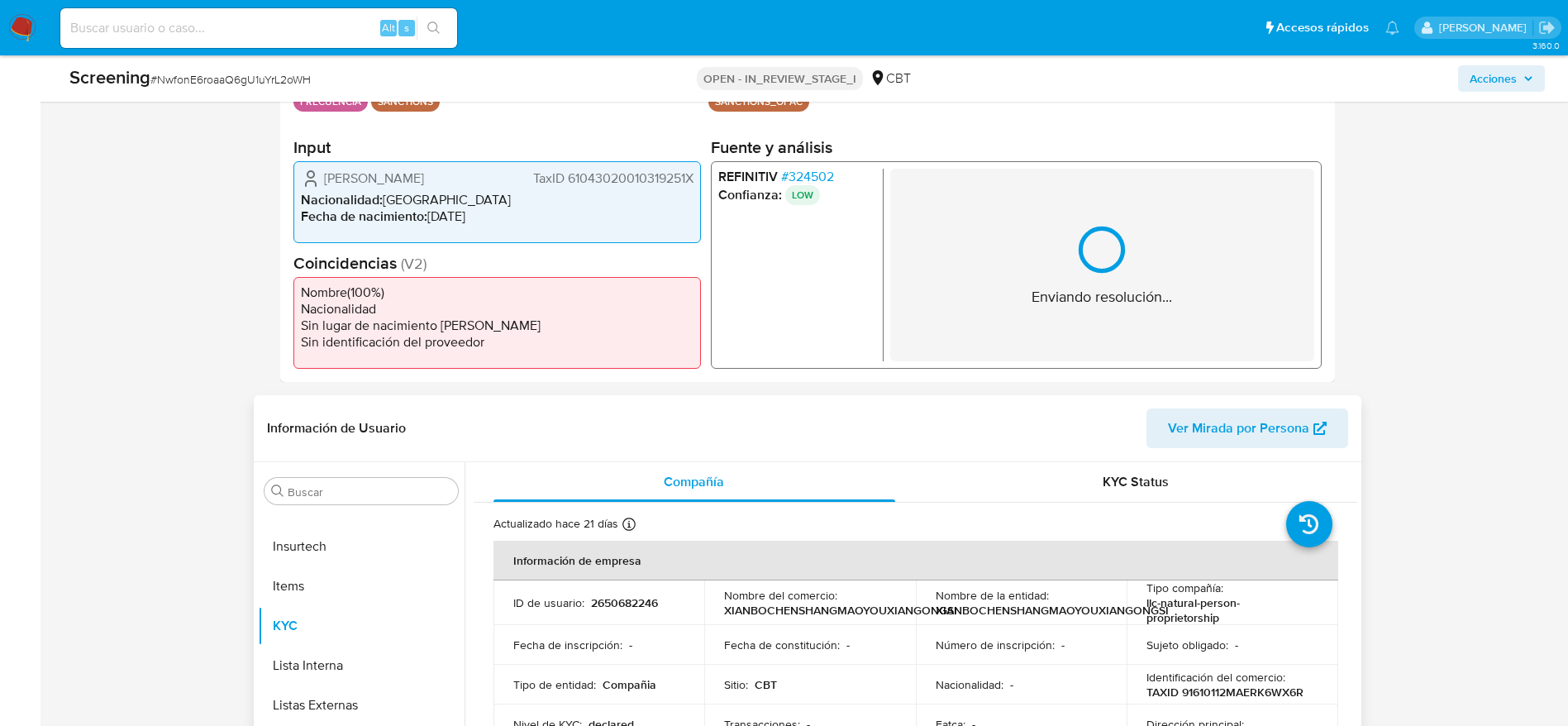
scroll to position [496, 0]
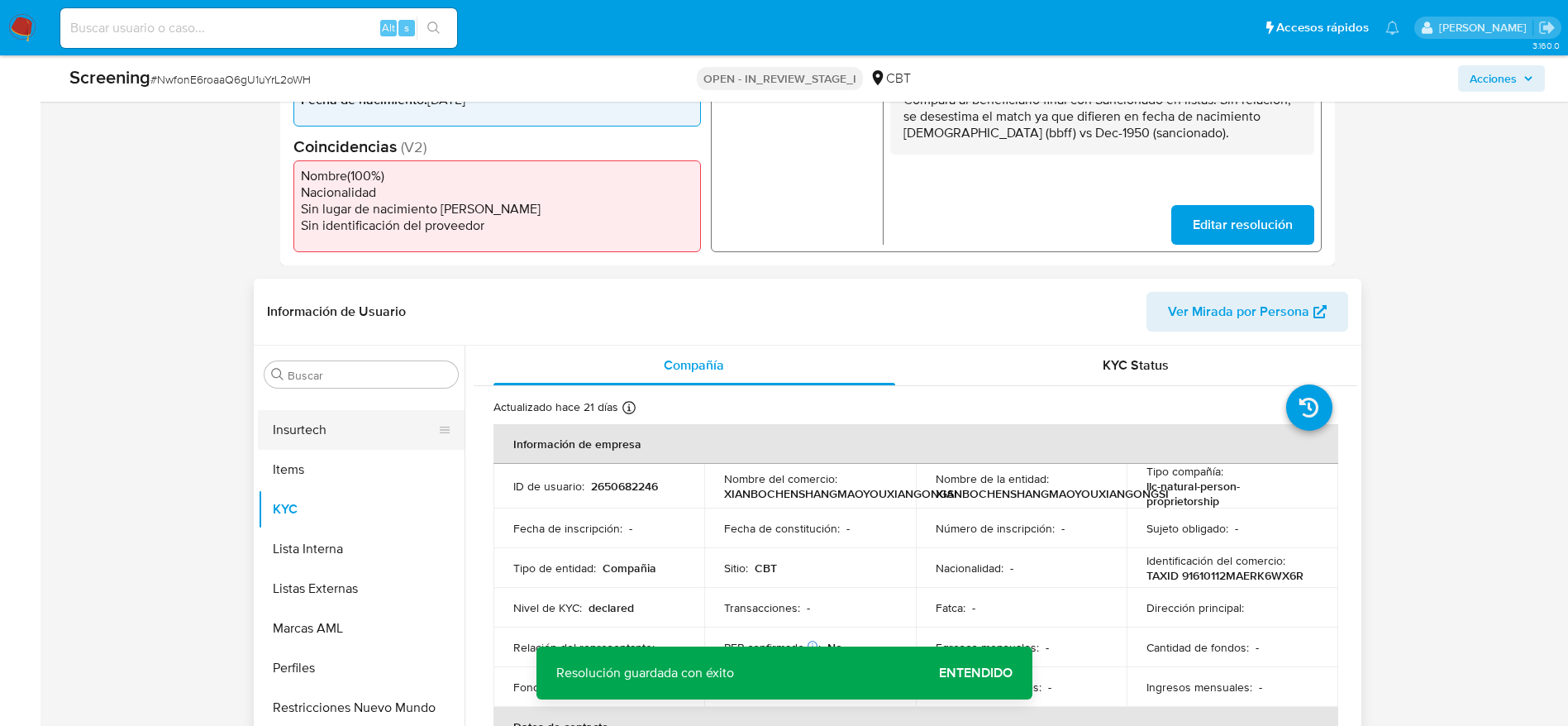
click at [339, 422] on button "Insurtech" at bounding box center [355, 430] width 193 height 40
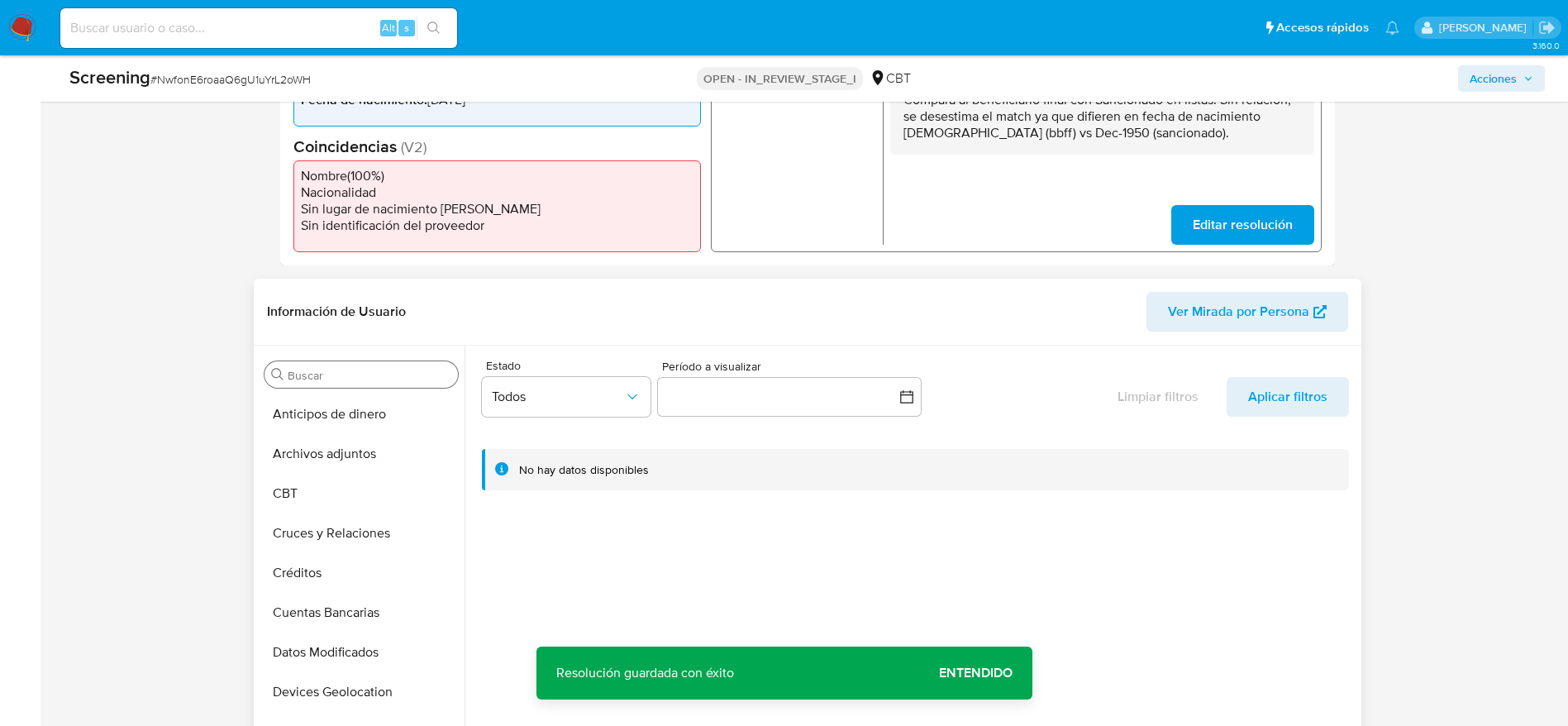
click at [348, 362] on div "Buscar" at bounding box center [361, 375] width 193 height 27
click at [357, 365] on div "Buscar" at bounding box center [361, 375] width 193 height 27
click at [369, 377] on input "Buscar" at bounding box center [369, 376] width 164 height 15
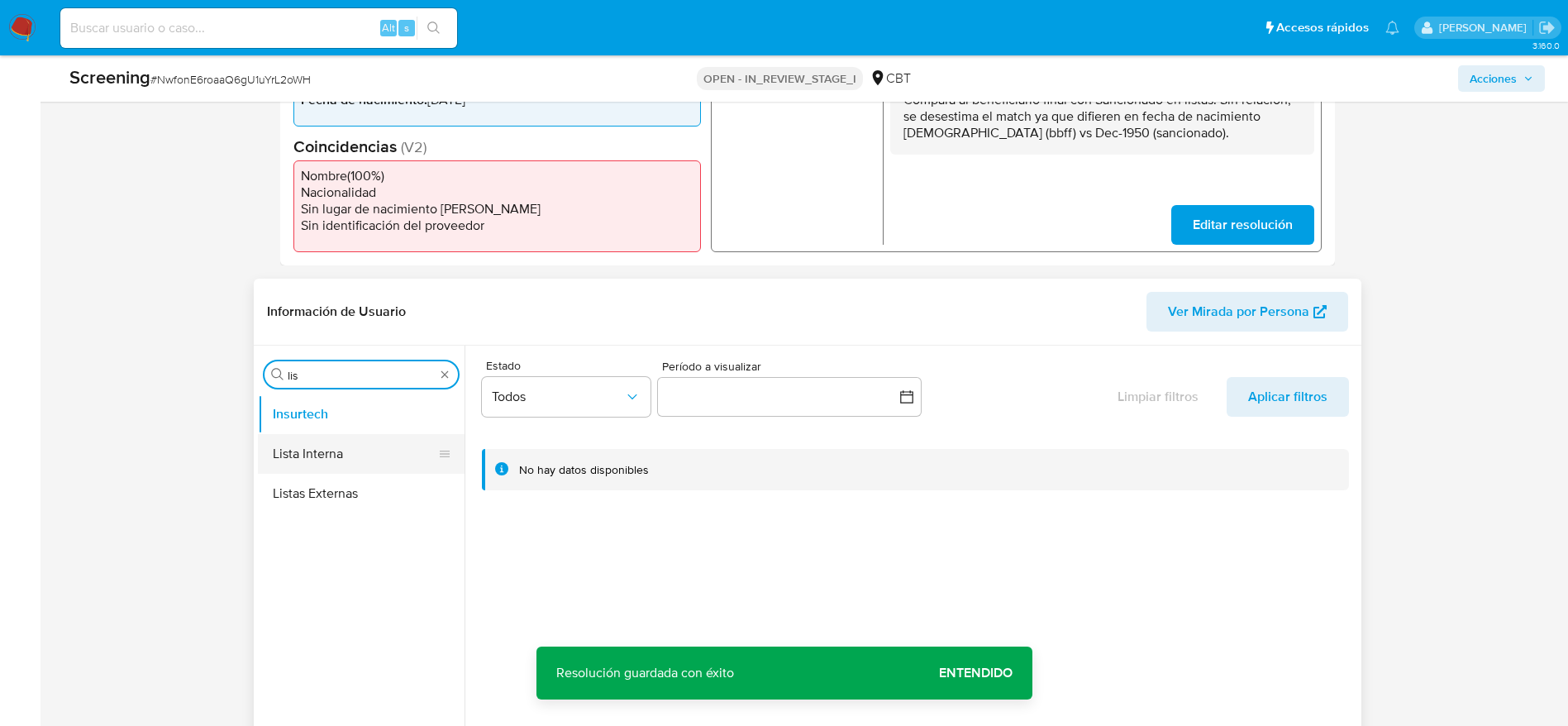
type input "lis"
click at [329, 464] on button "Lista Interna" at bounding box center [355, 454] width 193 height 40
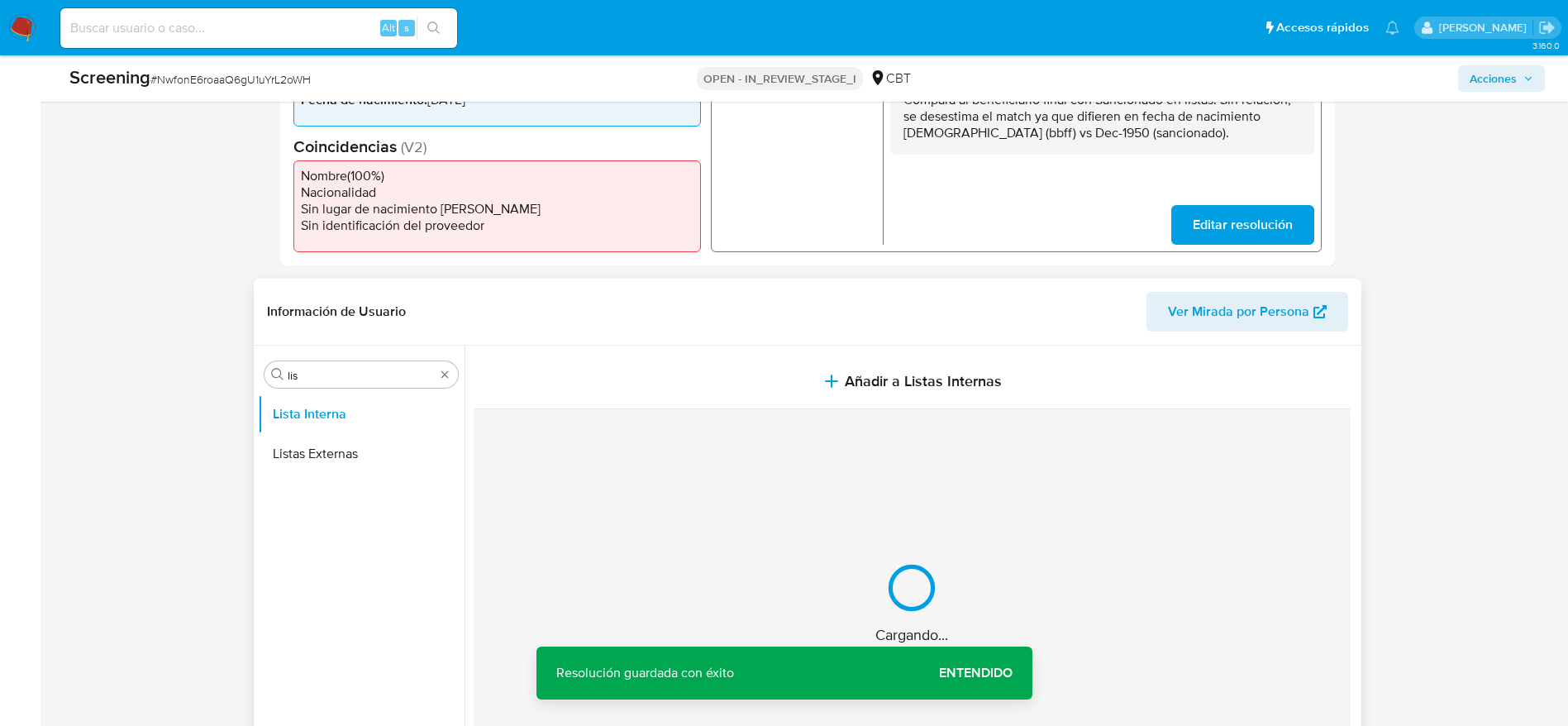
click at [800, 410] on div "Cargando..." at bounding box center [912, 603] width 877 height 389
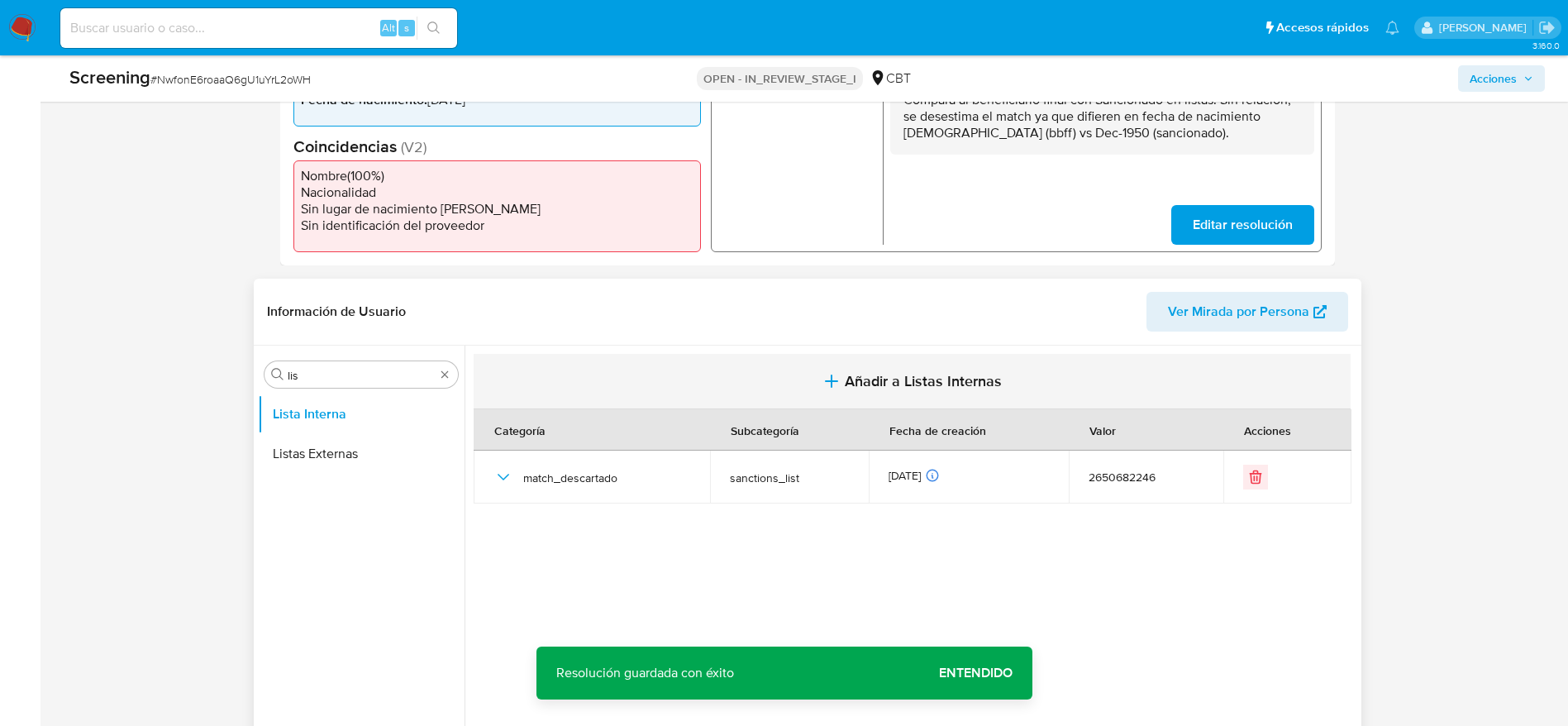
click at [837, 394] on button "Añadir a Listas Internas" at bounding box center [912, 381] width 877 height 56
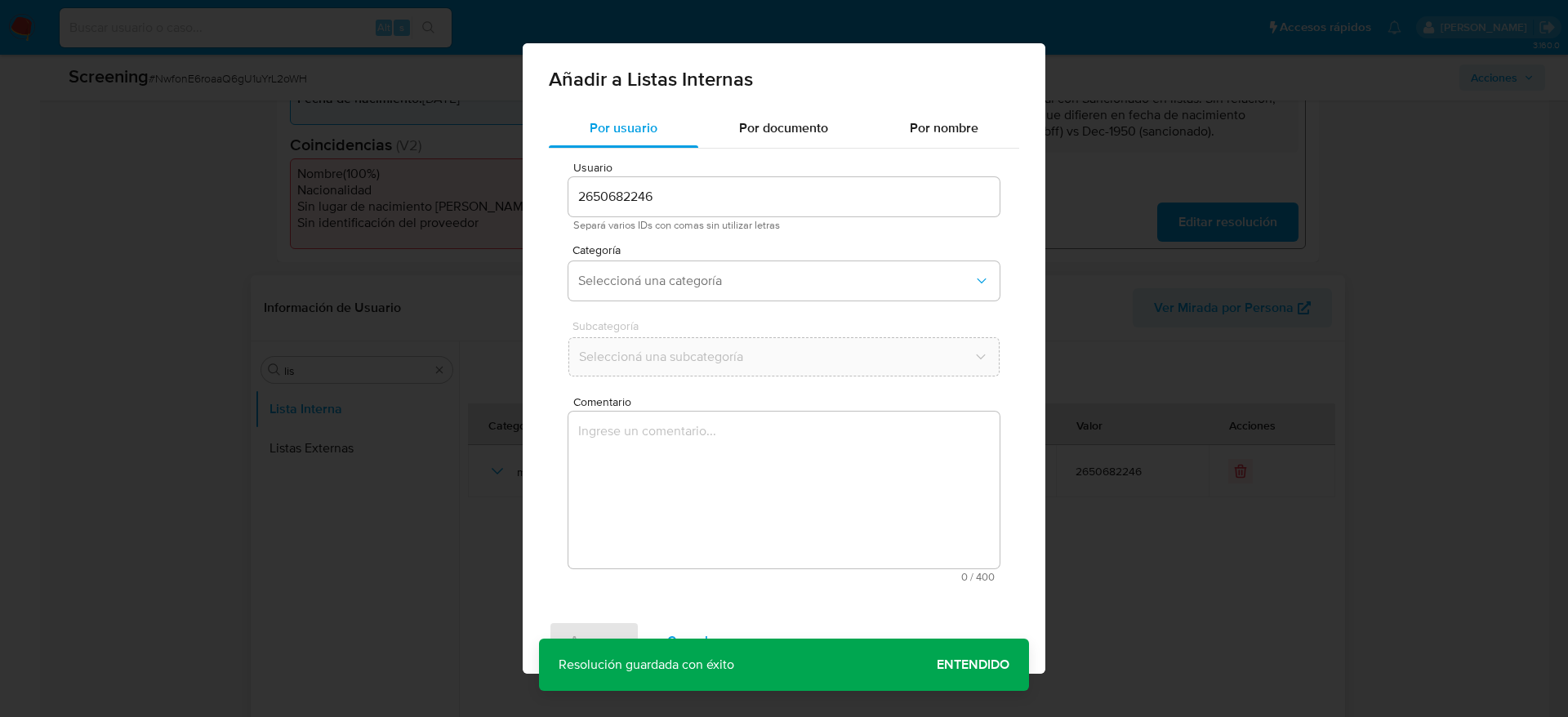
click at [737, 579] on span "0 / 400" at bounding box center [784, 577] width 422 height 10
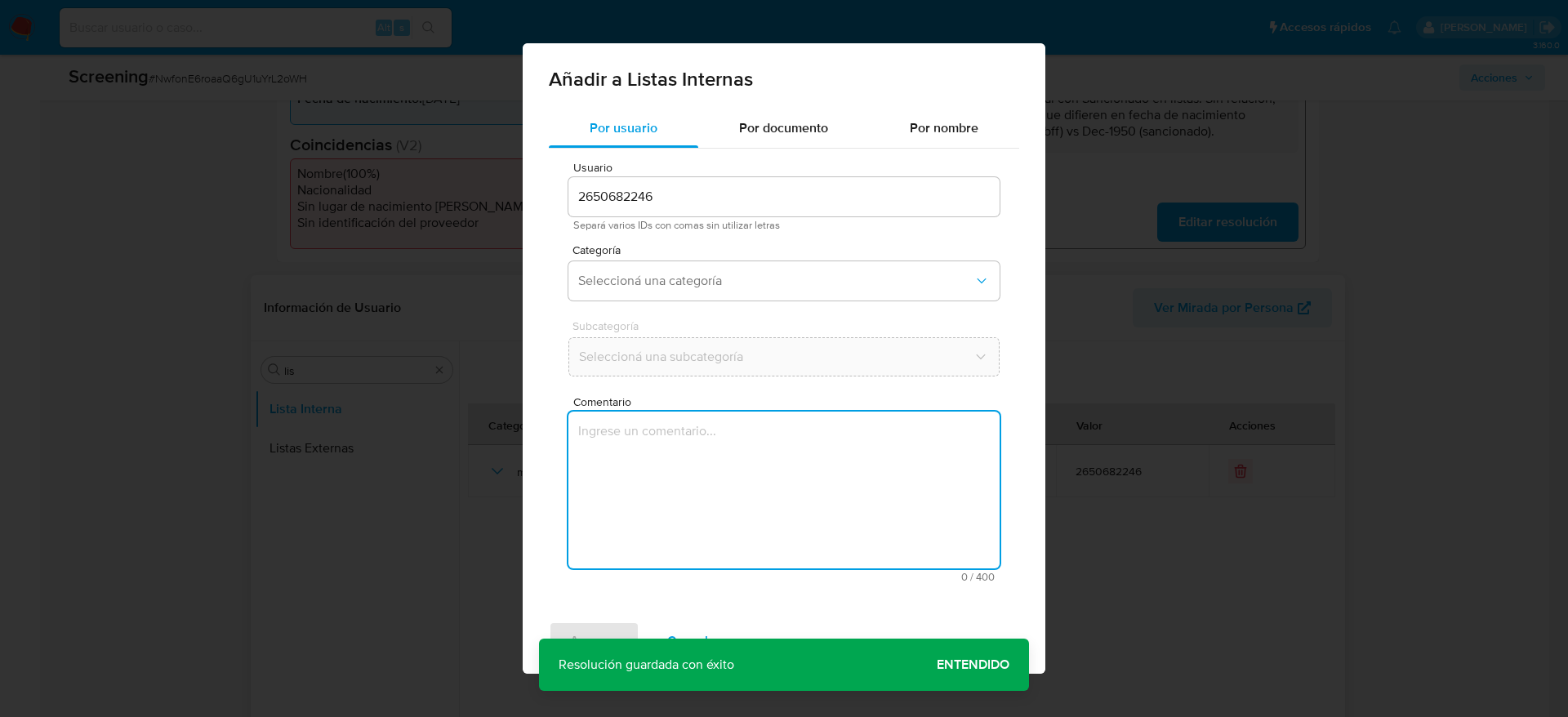
click at [738, 468] on textarea "Comentario" at bounding box center [784, 490] width 431 height 157
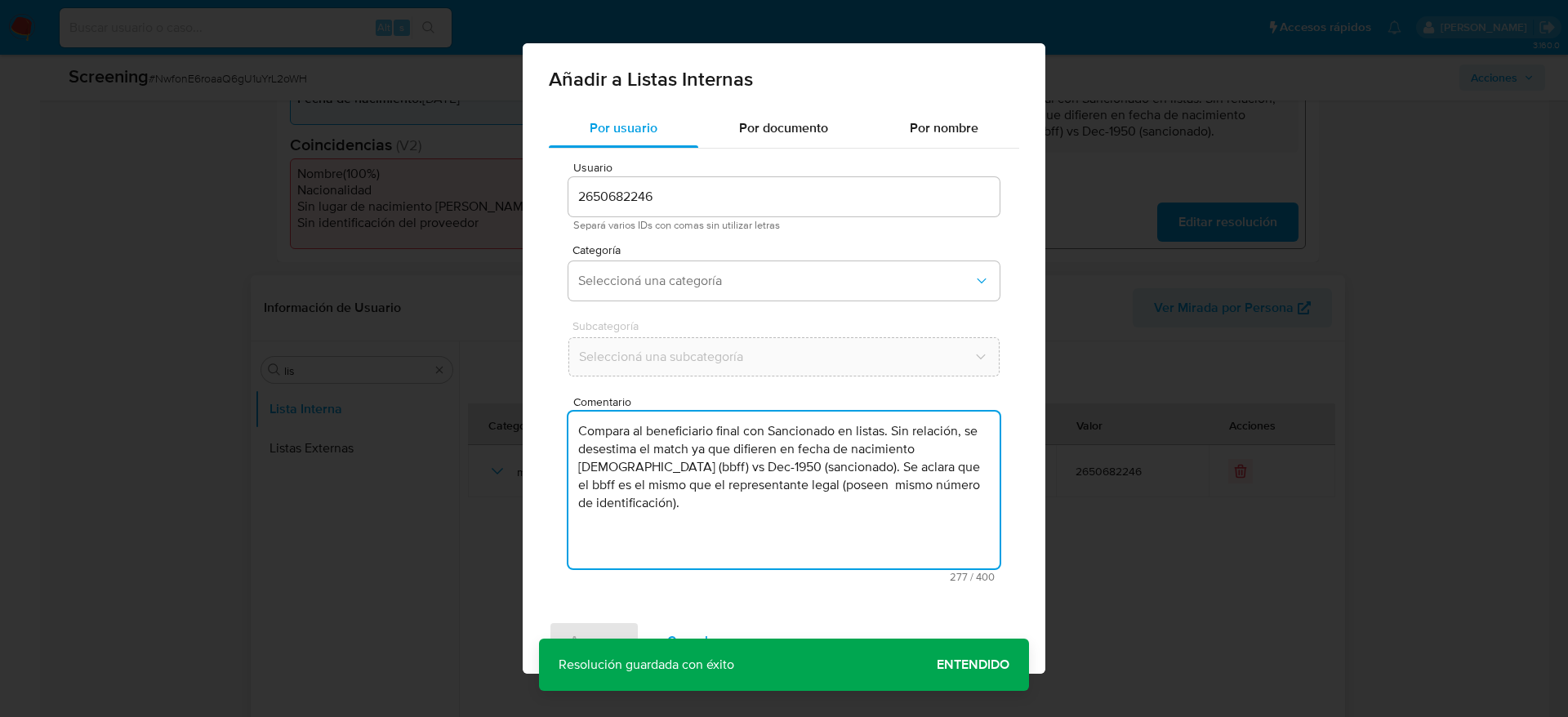
type textarea "Compara al beneficiario final con Sancionado en listas. Sin relación, se desest…"
click at [707, 320] on span "Subcategoría" at bounding box center [787, 325] width 431 height 11
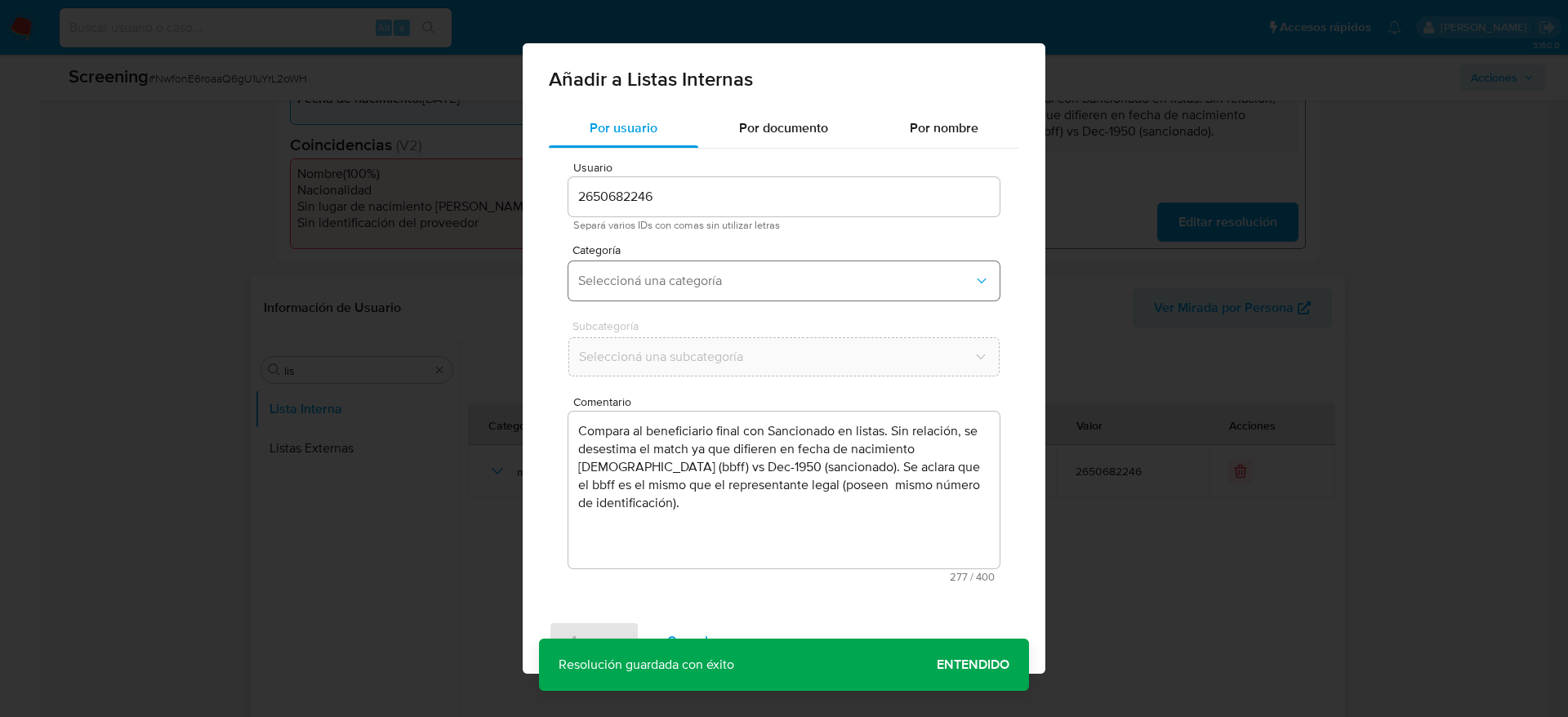
click at [724, 289] on button "Seleccioná una categoría" at bounding box center [784, 281] width 431 height 39
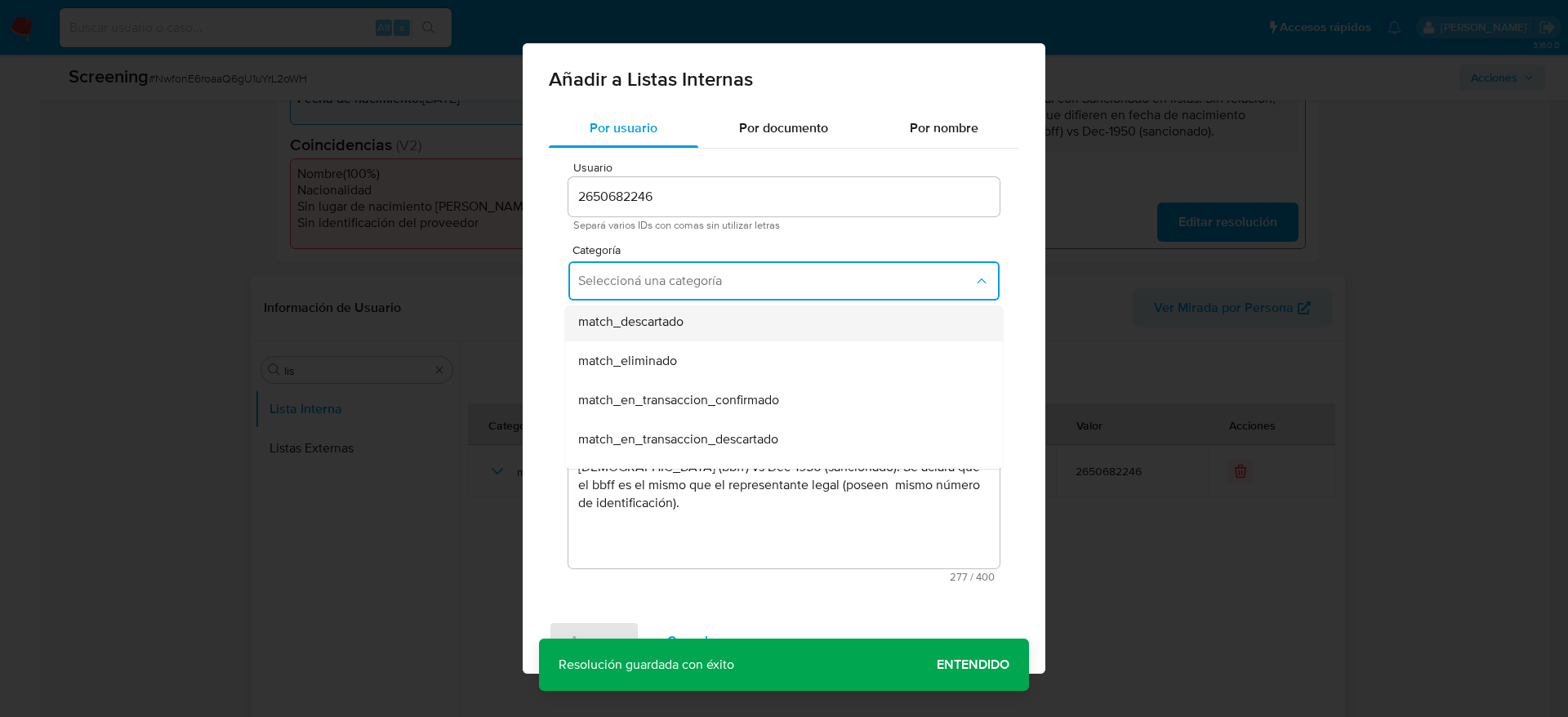
scroll to position [122, 0]
click at [700, 374] on div "match_descartado" at bounding box center [780, 359] width 402 height 39
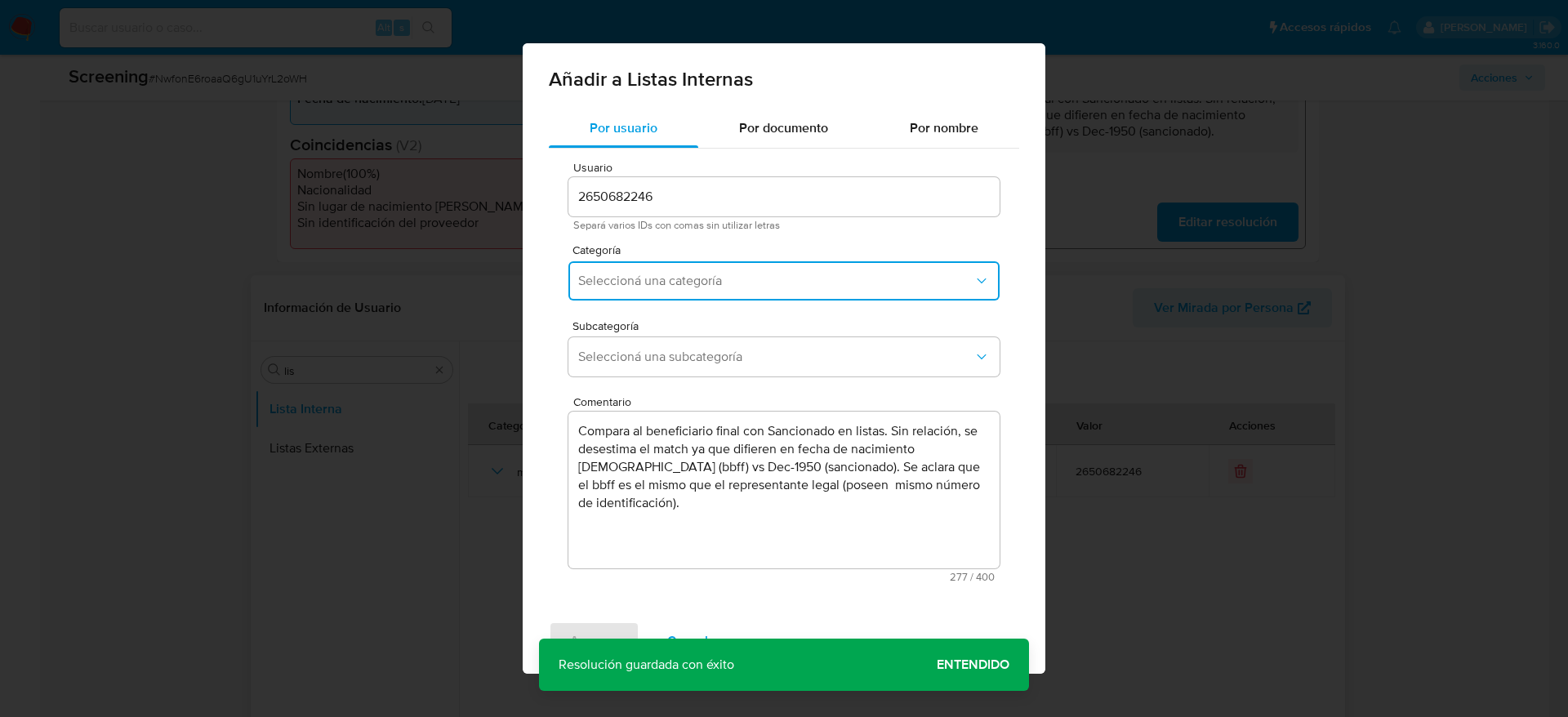
click at [700, 374] on button "Seleccioná una subcategoría" at bounding box center [784, 357] width 431 height 39
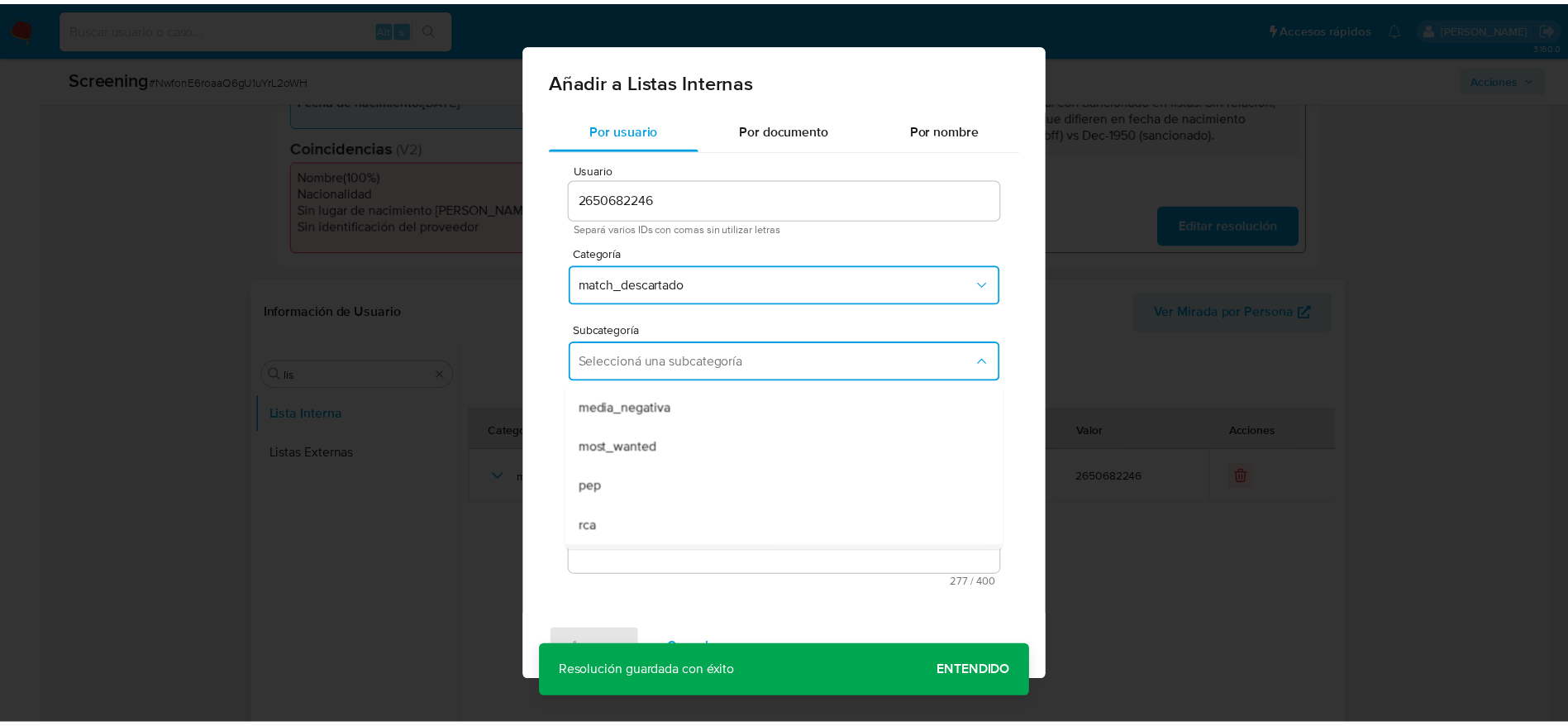
scroll to position [113, 0]
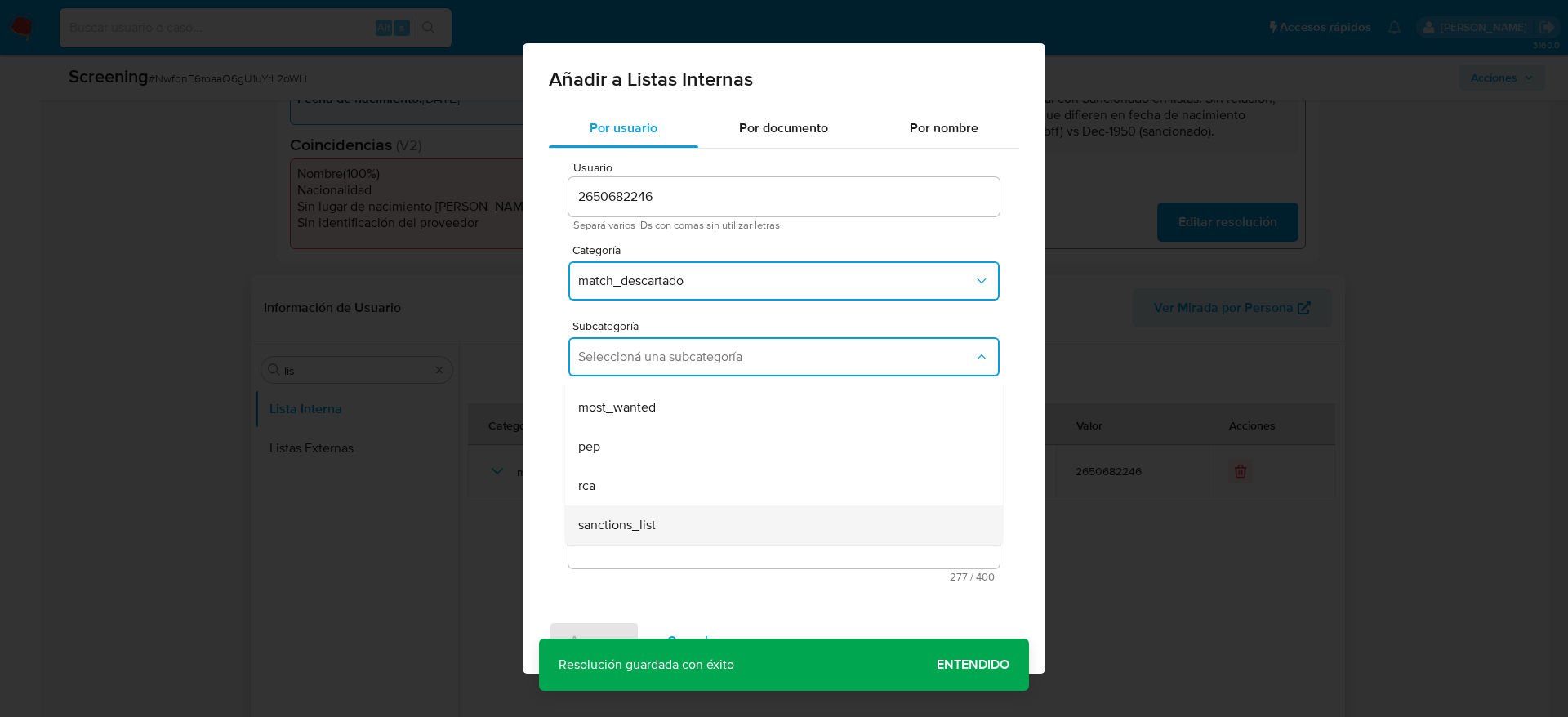
click at [624, 511] on div "sanctions_list" at bounding box center [780, 525] width 402 height 39
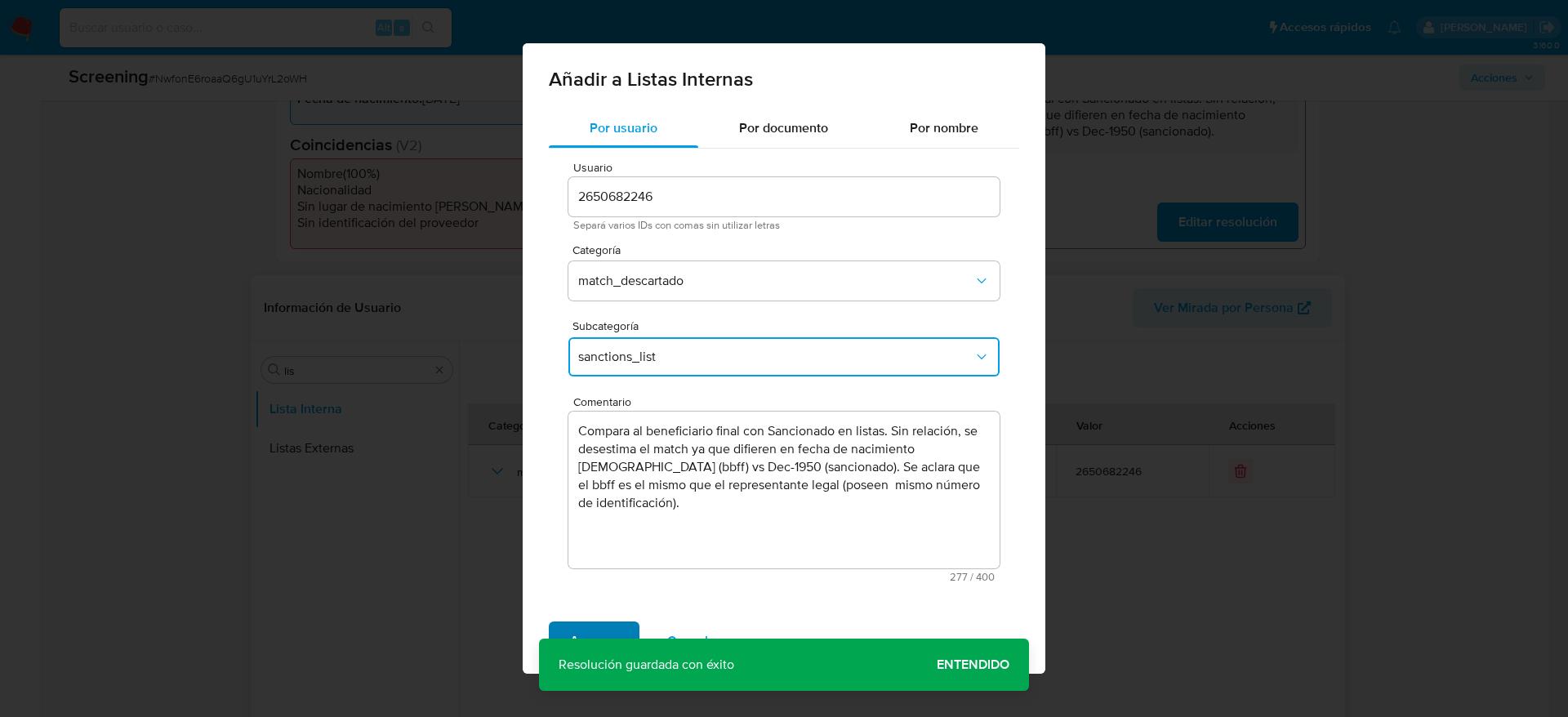
click at [598, 624] on span "Agregar" at bounding box center [595, 641] width 49 height 36
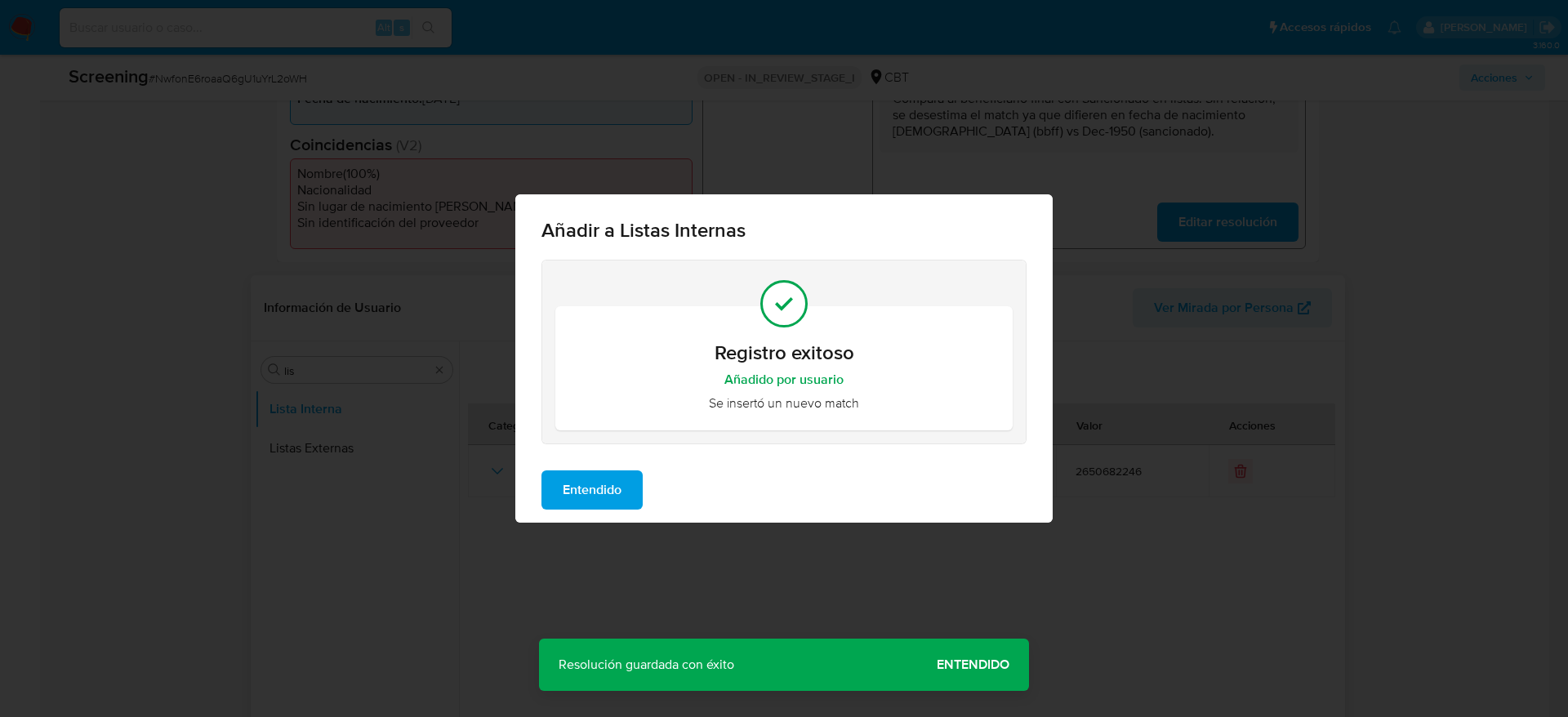
click at [627, 463] on div "Entendido" at bounding box center [784, 490] width 538 height 65
click at [641, 493] on button "Entendido" at bounding box center [592, 490] width 101 height 39
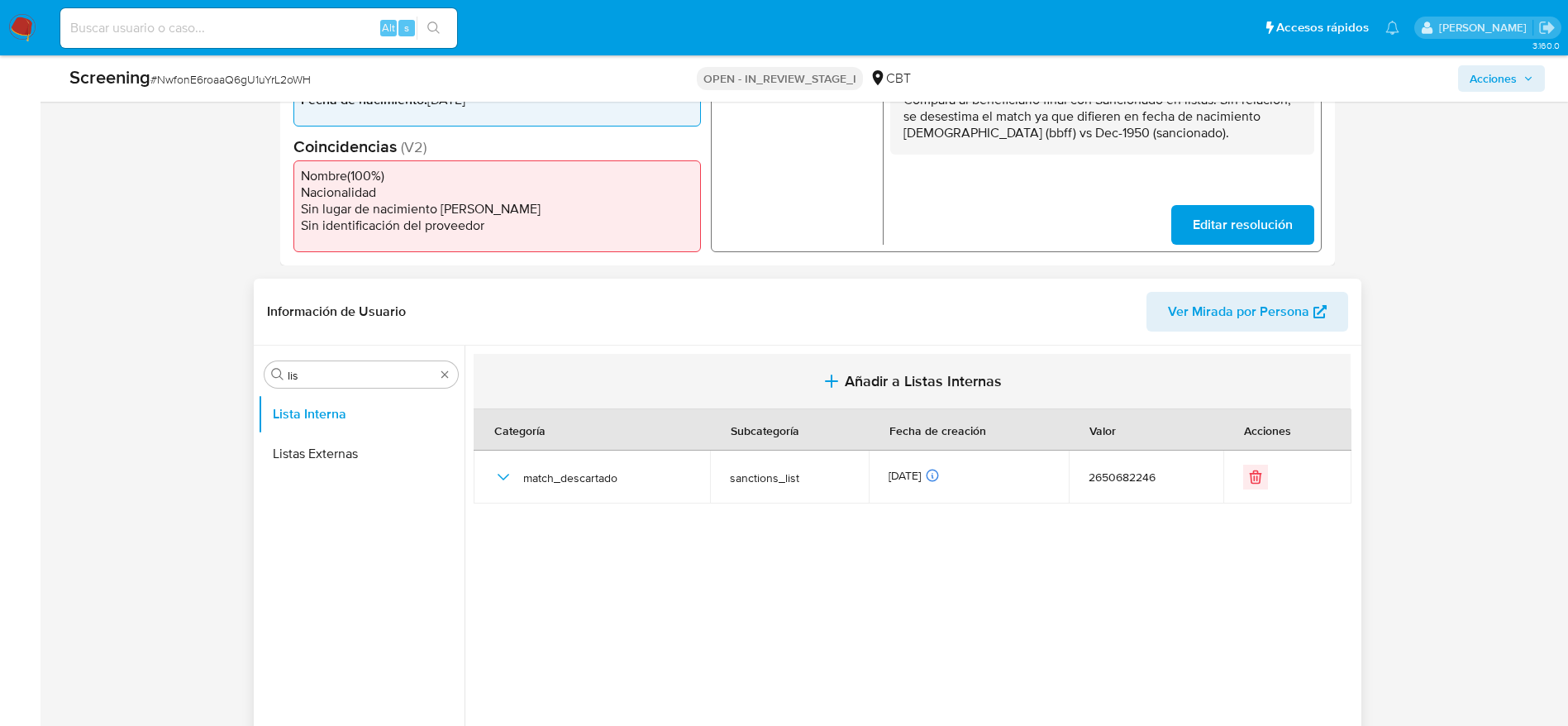
scroll to position [0, 0]
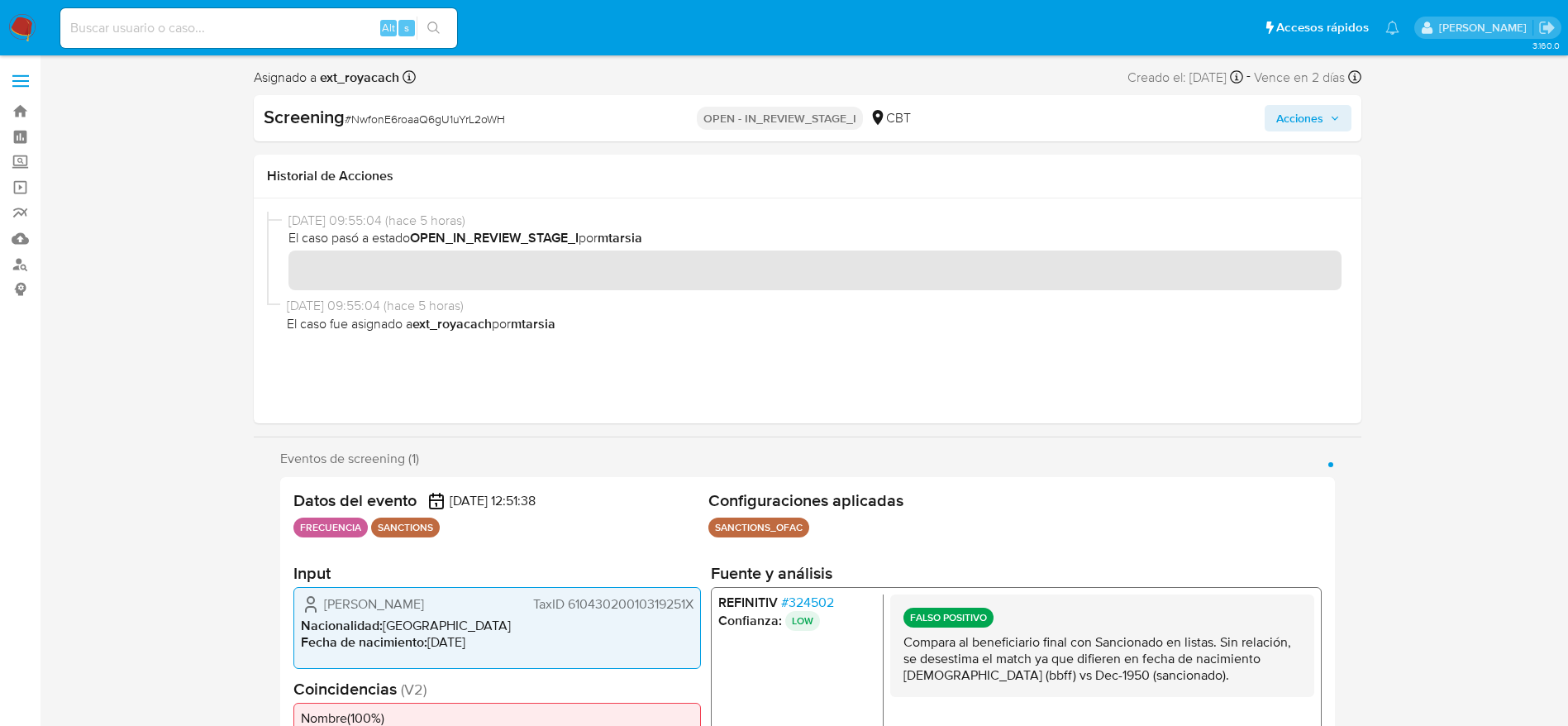
click at [1330, 115] on icon "button" at bounding box center [1335, 118] width 9 height 9
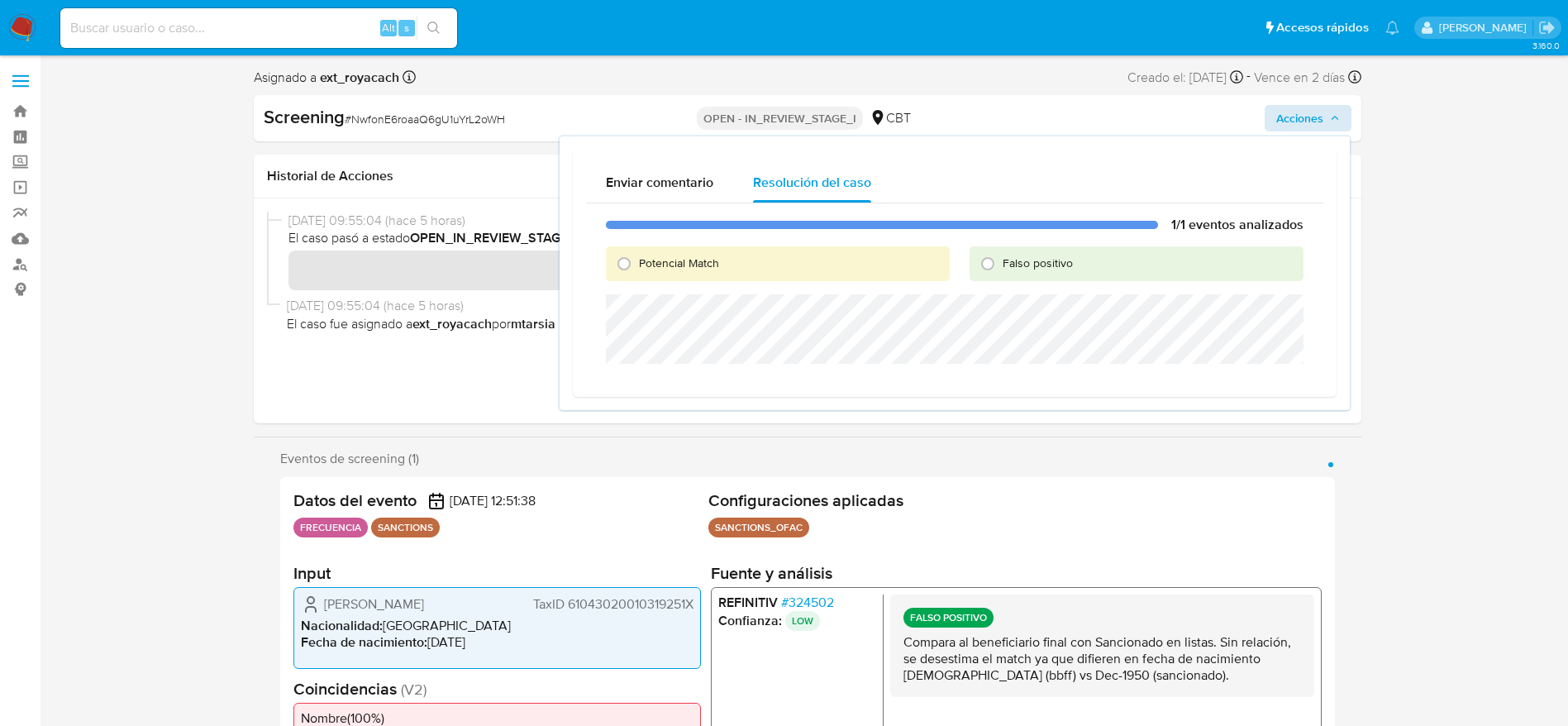
click at [1056, 253] on div "Falso positivo" at bounding box center [1136, 263] width 334 height 35
click at [1043, 274] on div "Falso positivo" at bounding box center [1136, 263] width 334 height 35
click at [1040, 280] on div "Falso positivo" at bounding box center [1136, 263] width 334 height 35
click at [1040, 277] on div "Falso positivo" at bounding box center [1136, 263] width 334 height 35
click at [1035, 265] on span "Falso positivo" at bounding box center [1038, 262] width 70 height 16
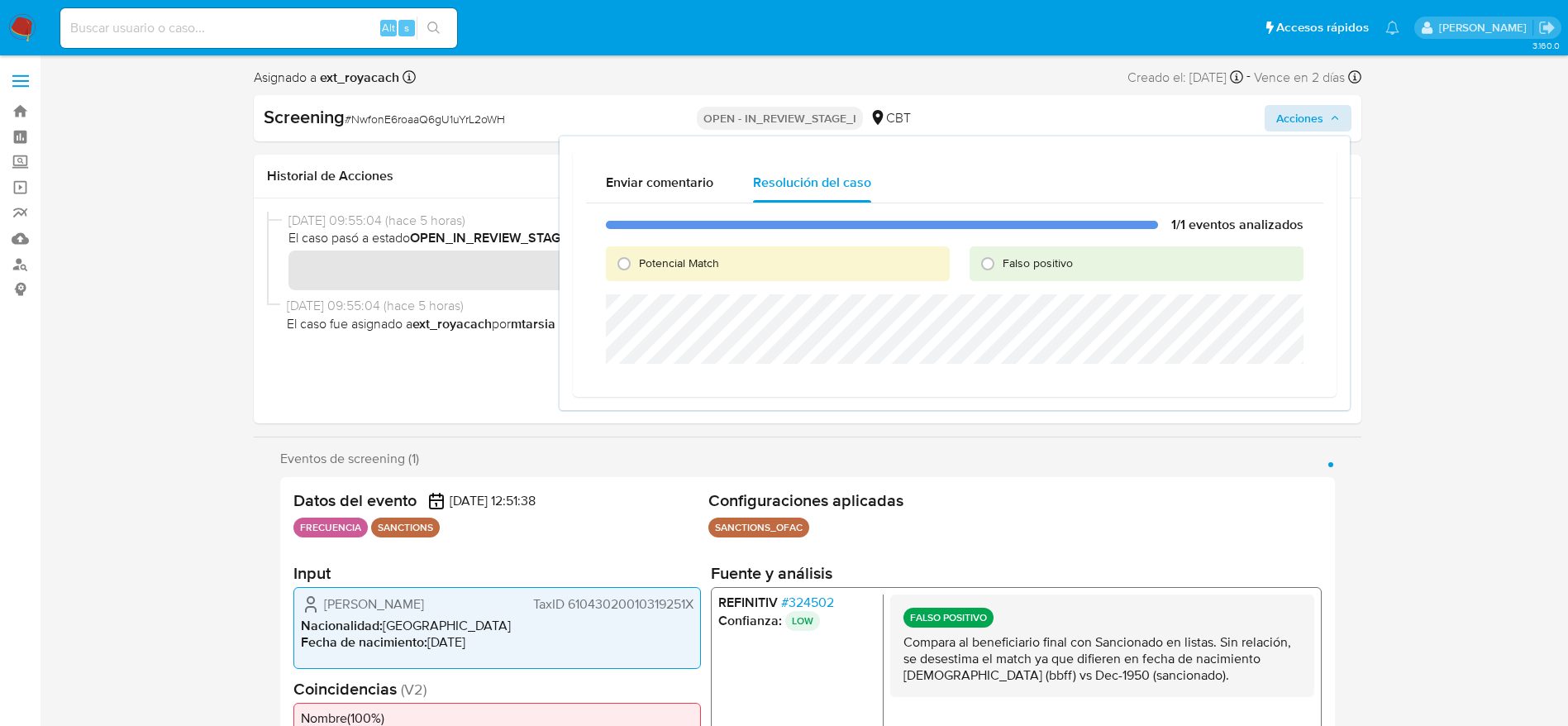
click at [1001, 265] on input "Falso positivo" at bounding box center [988, 264] width 26 height 27
radio input "true"
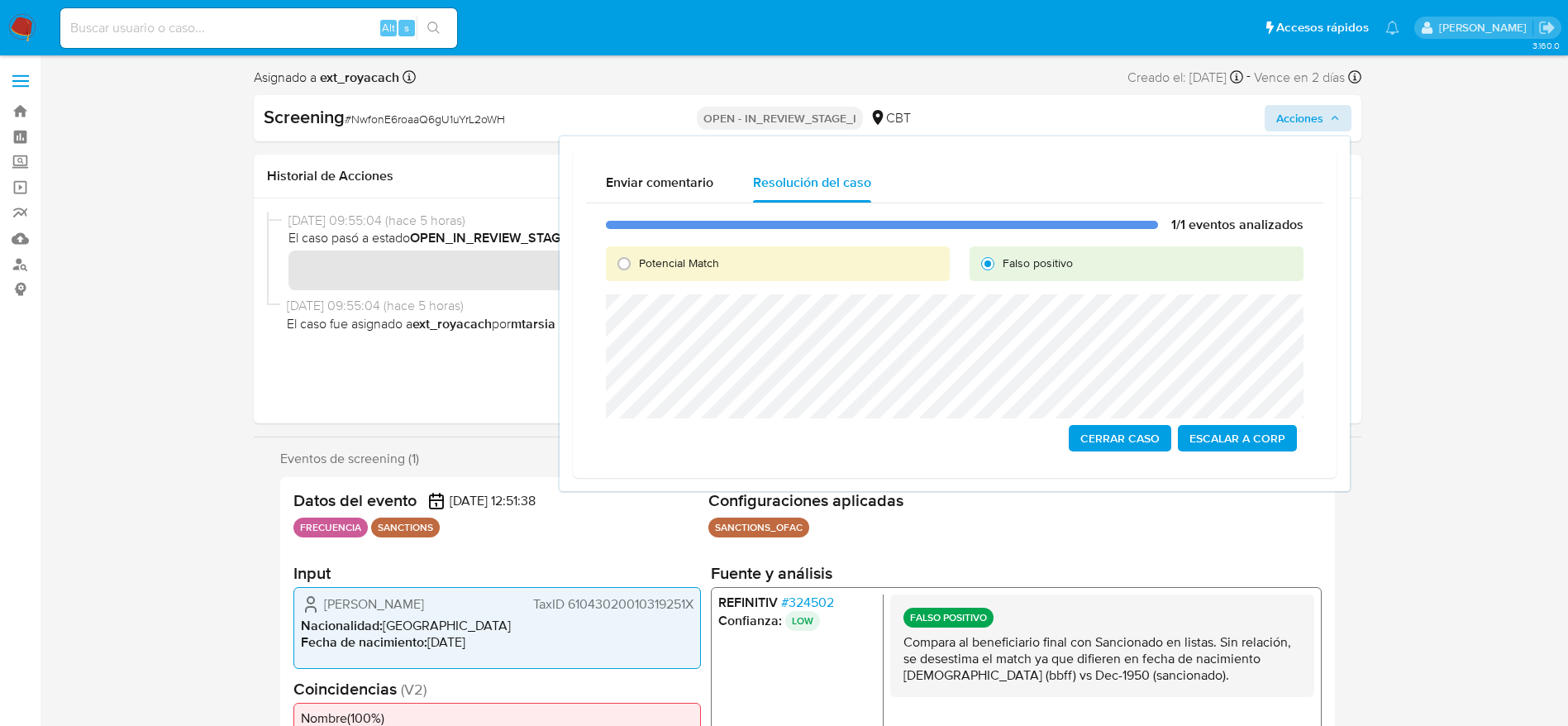
click at [1122, 441] on span "Cerrar Caso" at bounding box center [1120, 438] width 79 height 23
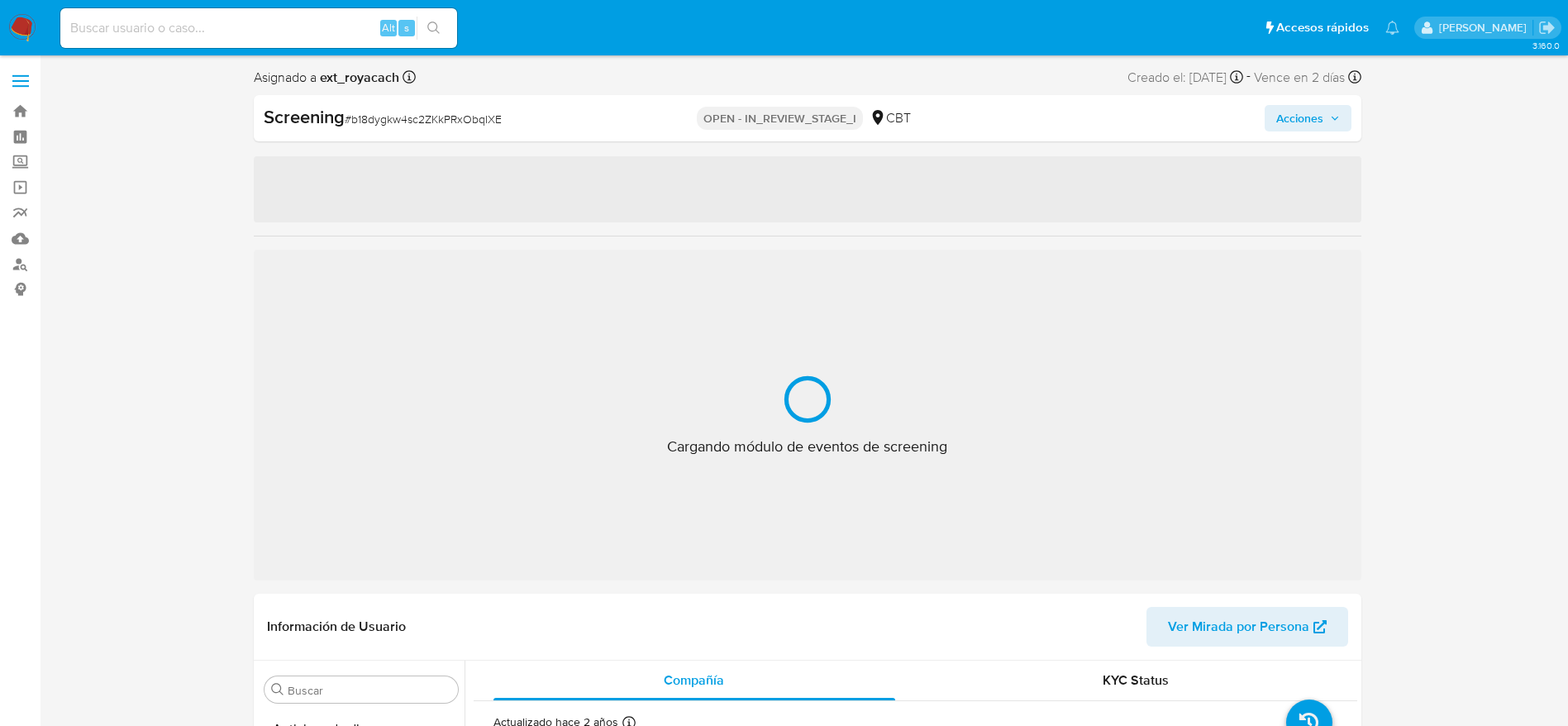
select select "10"
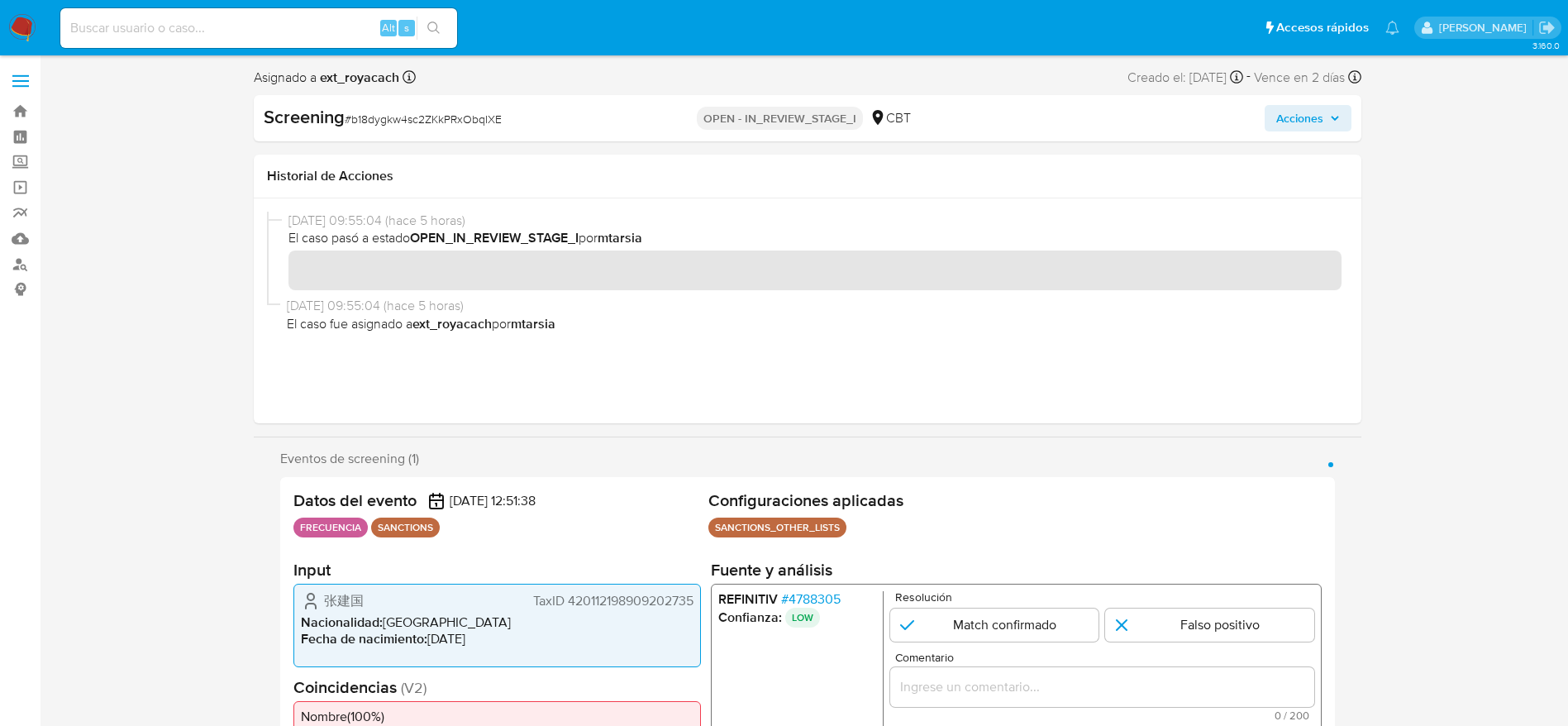
scroll to position [699, 0]
click at [403, 121] on span "# b18dygkw4sc2ZKkPRxObqIXE" at bounding box center [423, 118] width 157 height 16
copy span "b18dygkw4sc2ZKkPRxObqIXE"
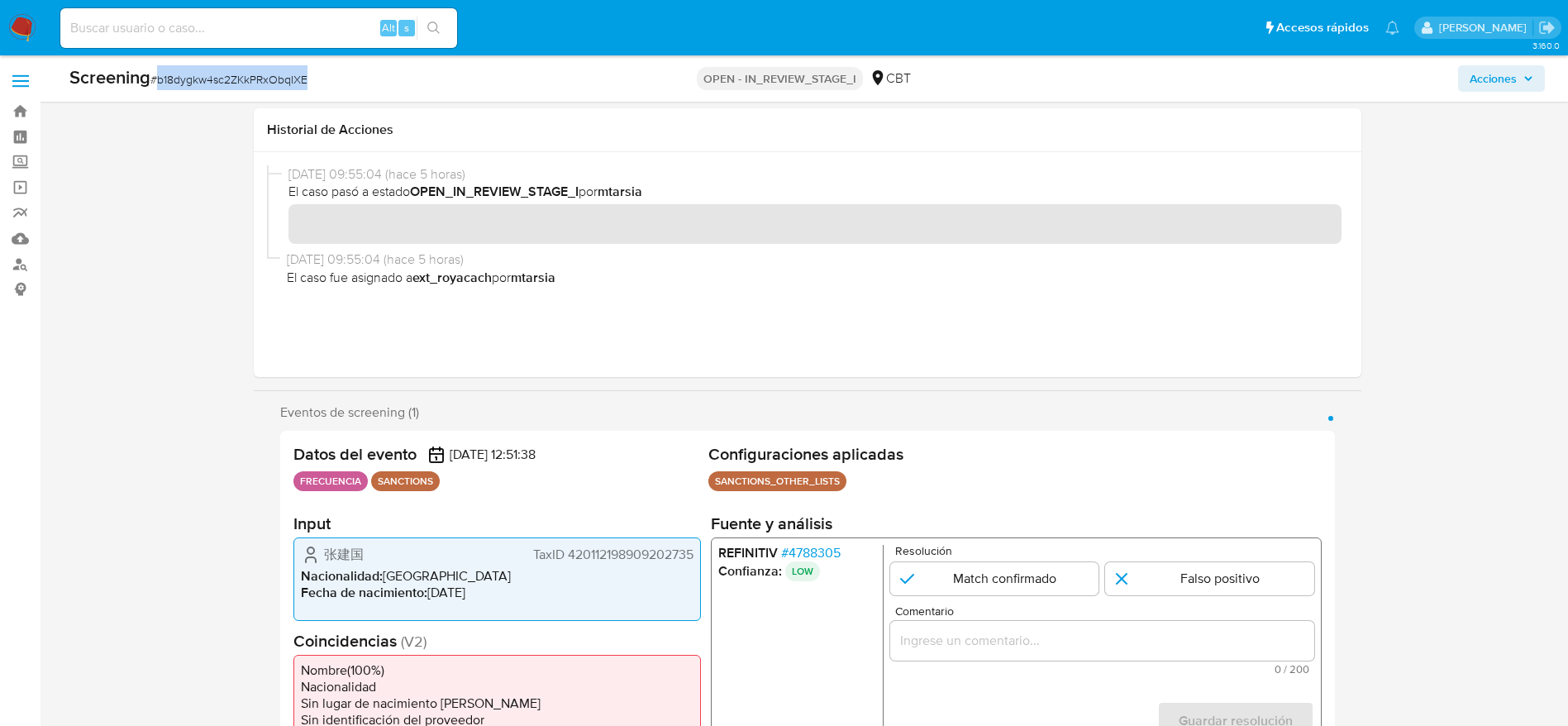
scroll to position [372, 0]
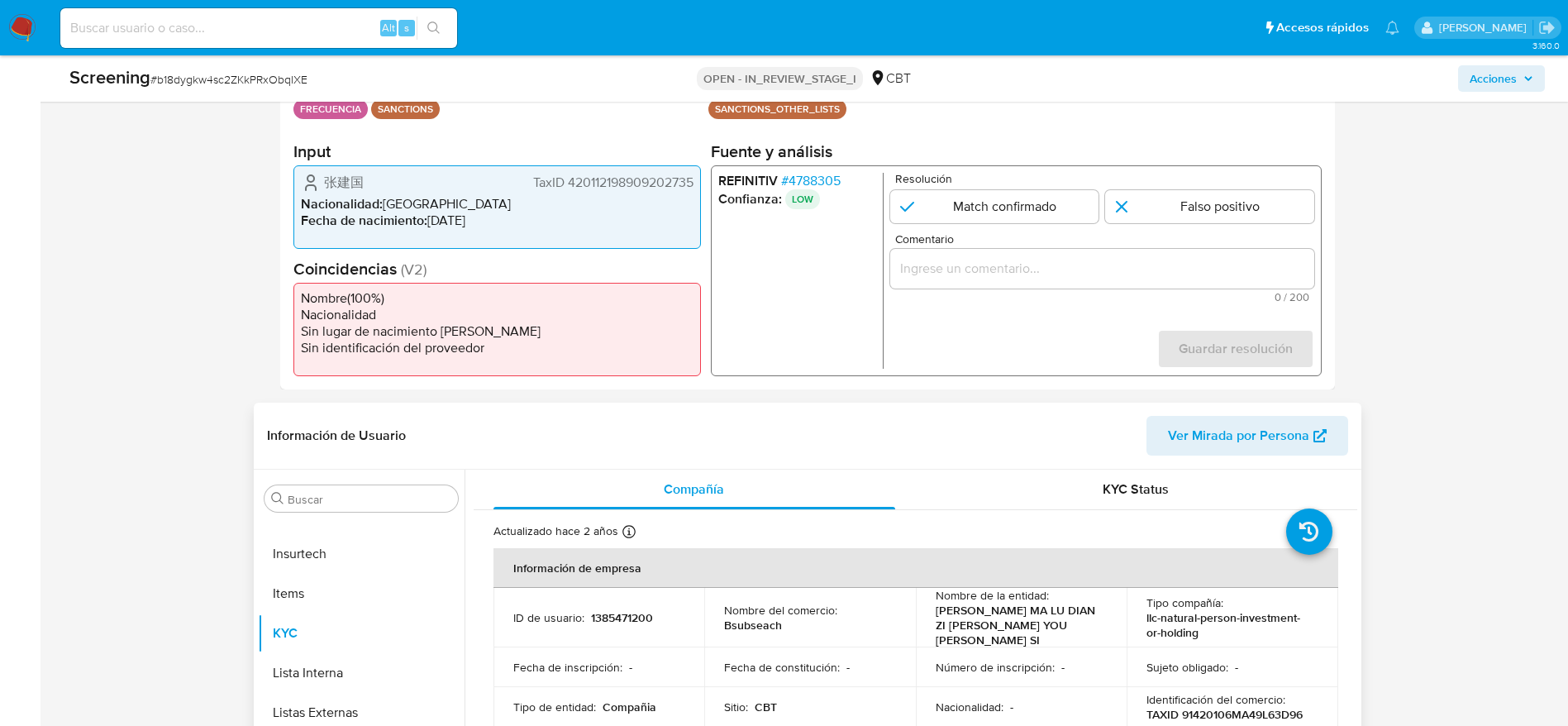
click at [625, 617] on p "1385471200" at bounding box center [623, 618] width 62 height 15
copy p "1385471200"
click at [1110, 249] on div "1 de 1" at bounding box center [1101, 269] width 424 height 40
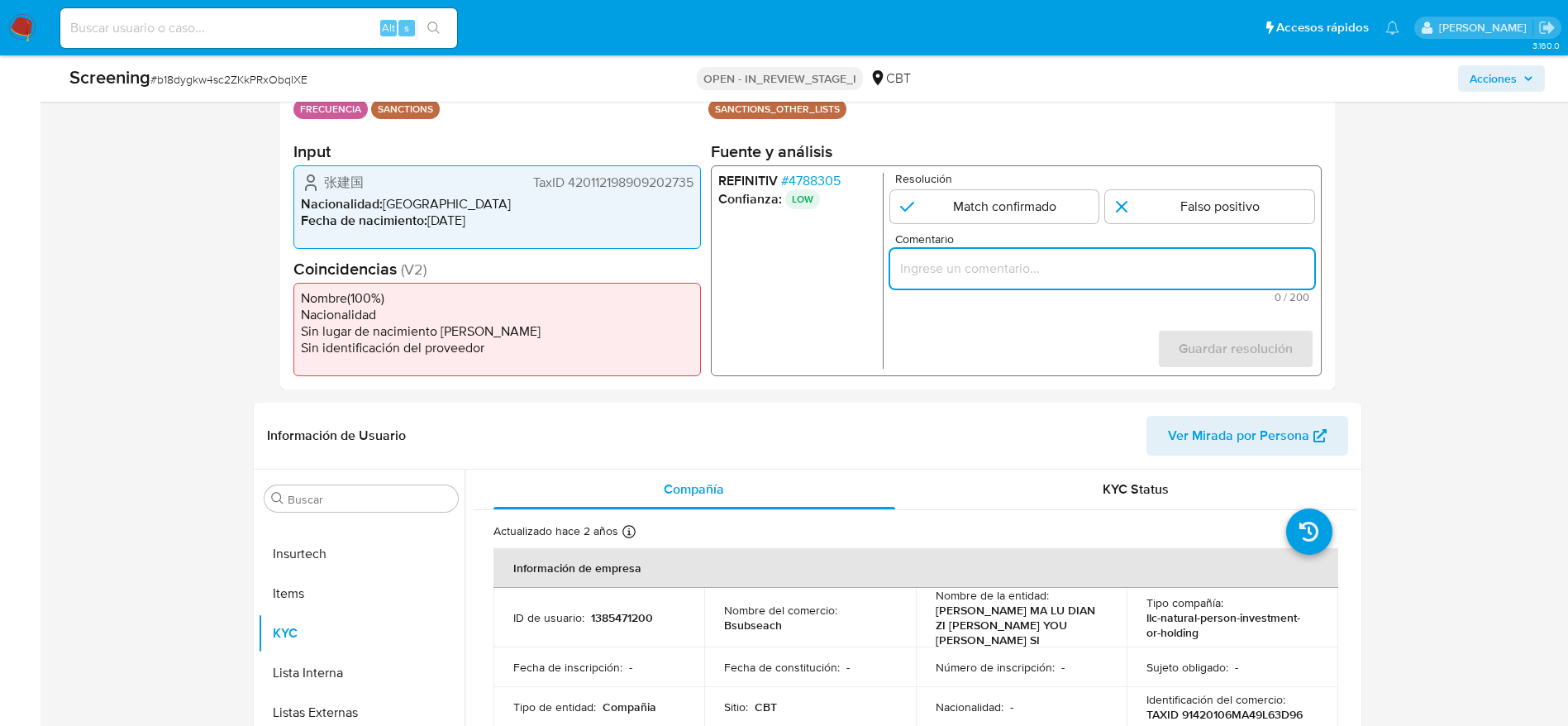
click at [1109, 272] on input "Comentario" at bounding box center [1101, 269] width 424 height 22
paste input "Compara al beneficiario final con Sancionado en listas. Sin relación, se desest…"
type input "Compara al beneficiario final con Sancionado en listas. Sin relación, se desest…"
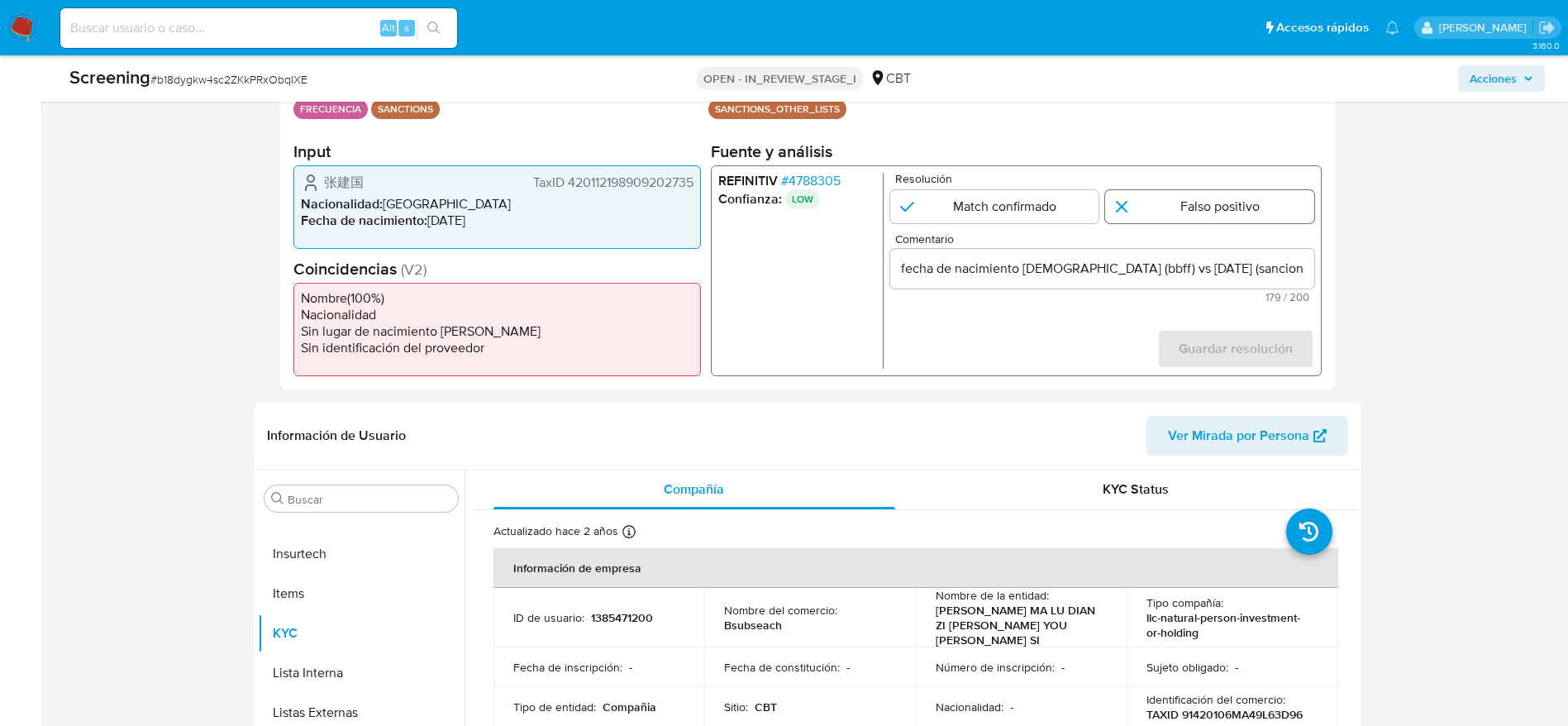
click at [1130, 206] on input "1 de 1" at bounding box center [1209, 206] width 209 height 33
radio input "true"
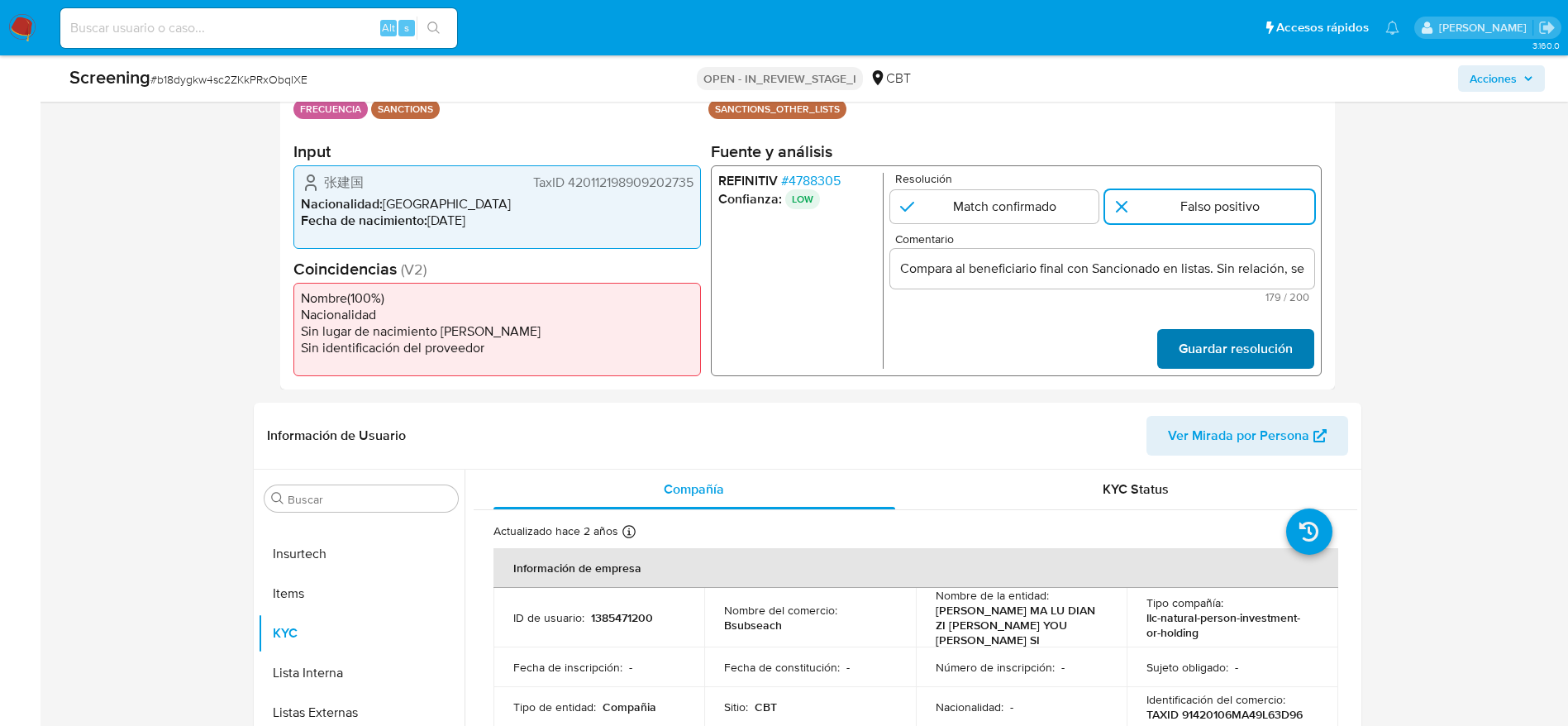
click at [1228, 334] on span "Guardar resolución" at bounding box center [1235, 348] width 115 height 36
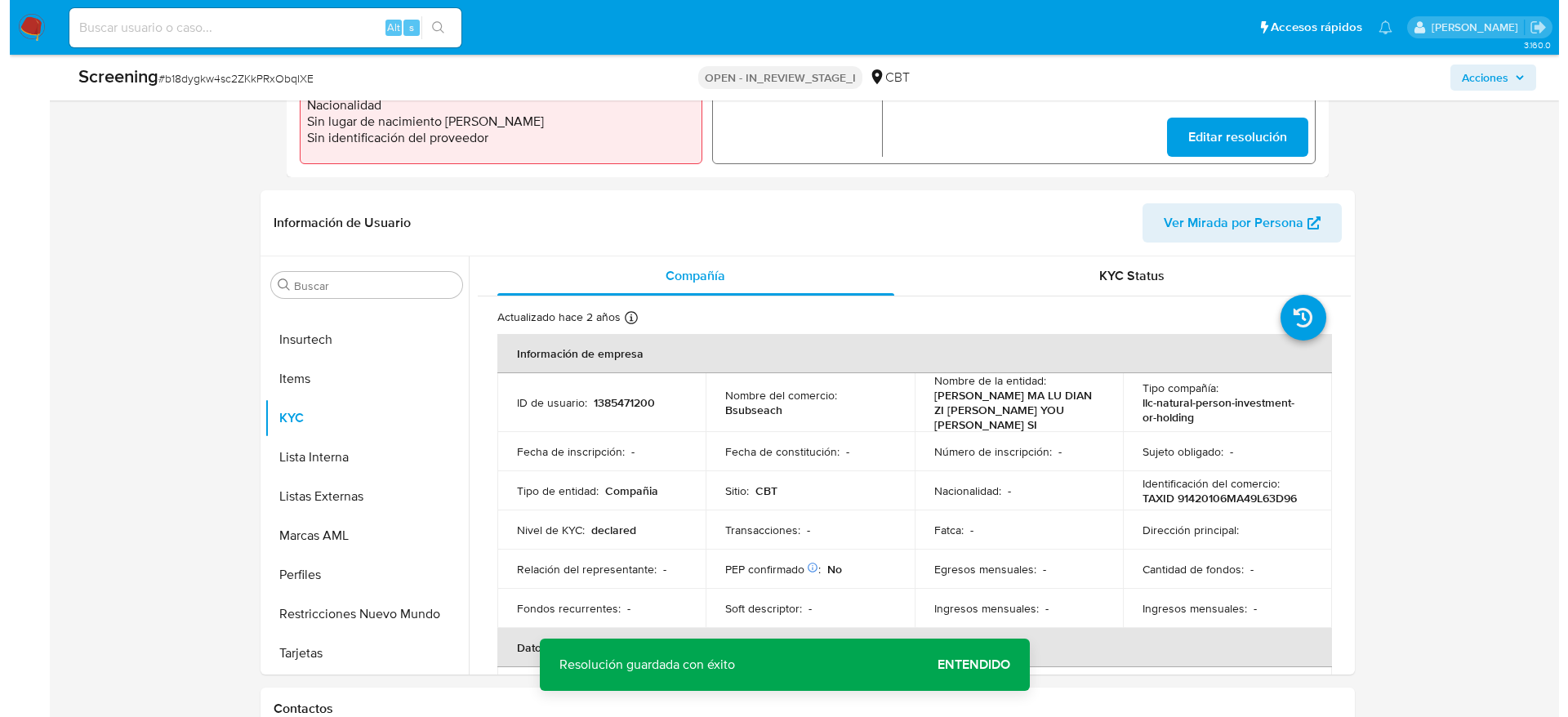
scroll to position [612, 0]
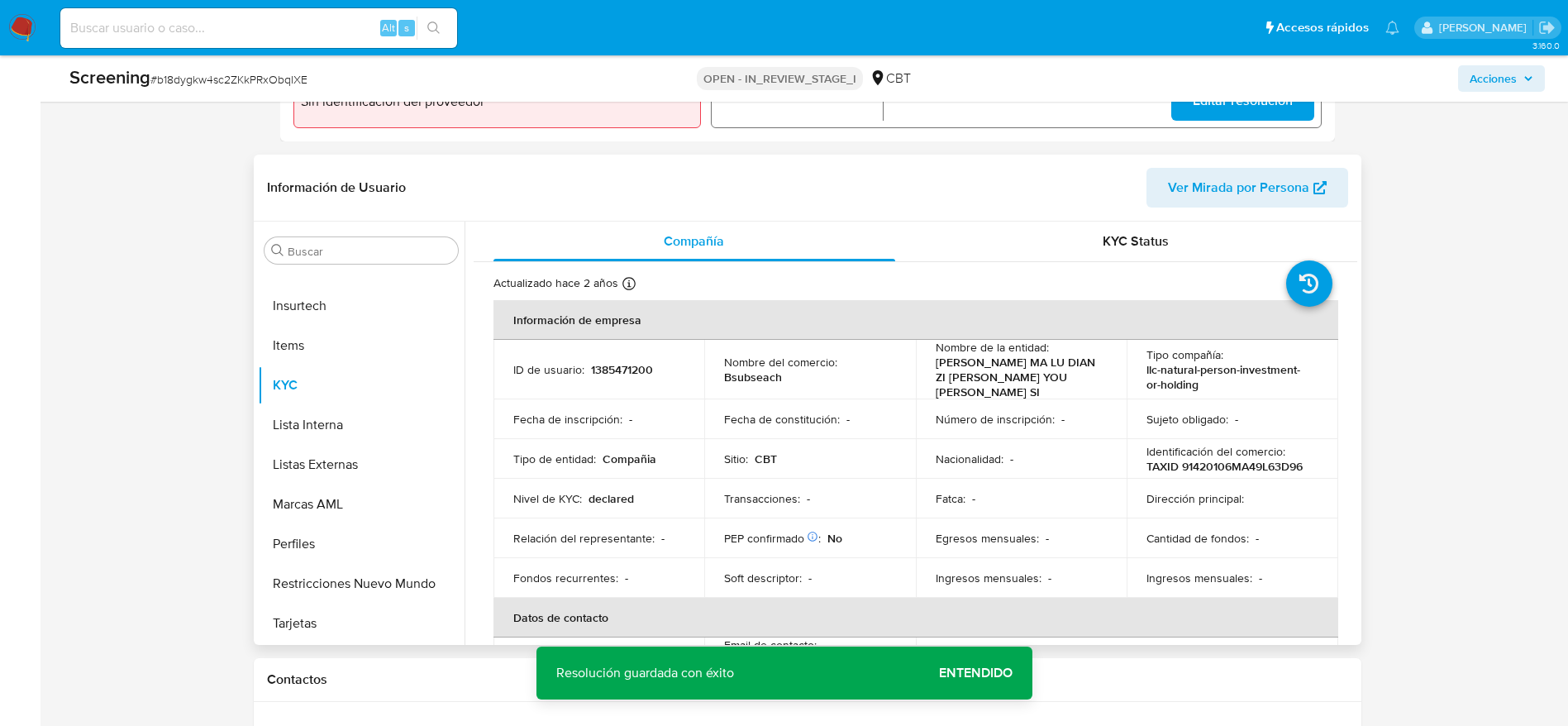
click at [376, 218] on div "Información de Usuario Ver Mirada por Persona" at bounding box center [807, 187] width 1108 height 67
drag, startPoint x: 372, startPoint y: 432, endPoint x: 611, endPoint y: 335, distance: 257.9
click at [374, 432] on button "Lista Interna" at bounding box center [361, 425] width 206 height 40
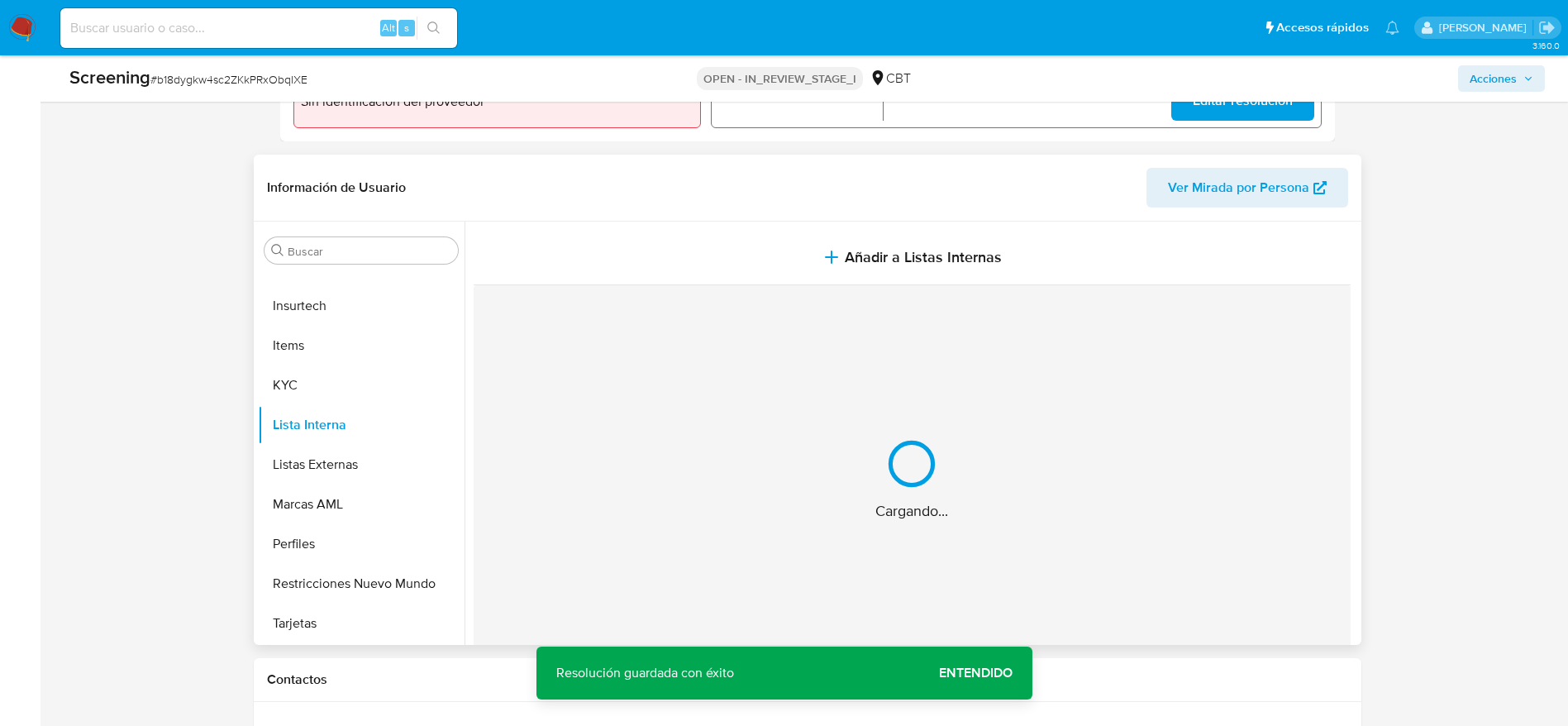
click at [711, 293] on div "Cargando..." at bounding box center [912, 479] width 877 height 389
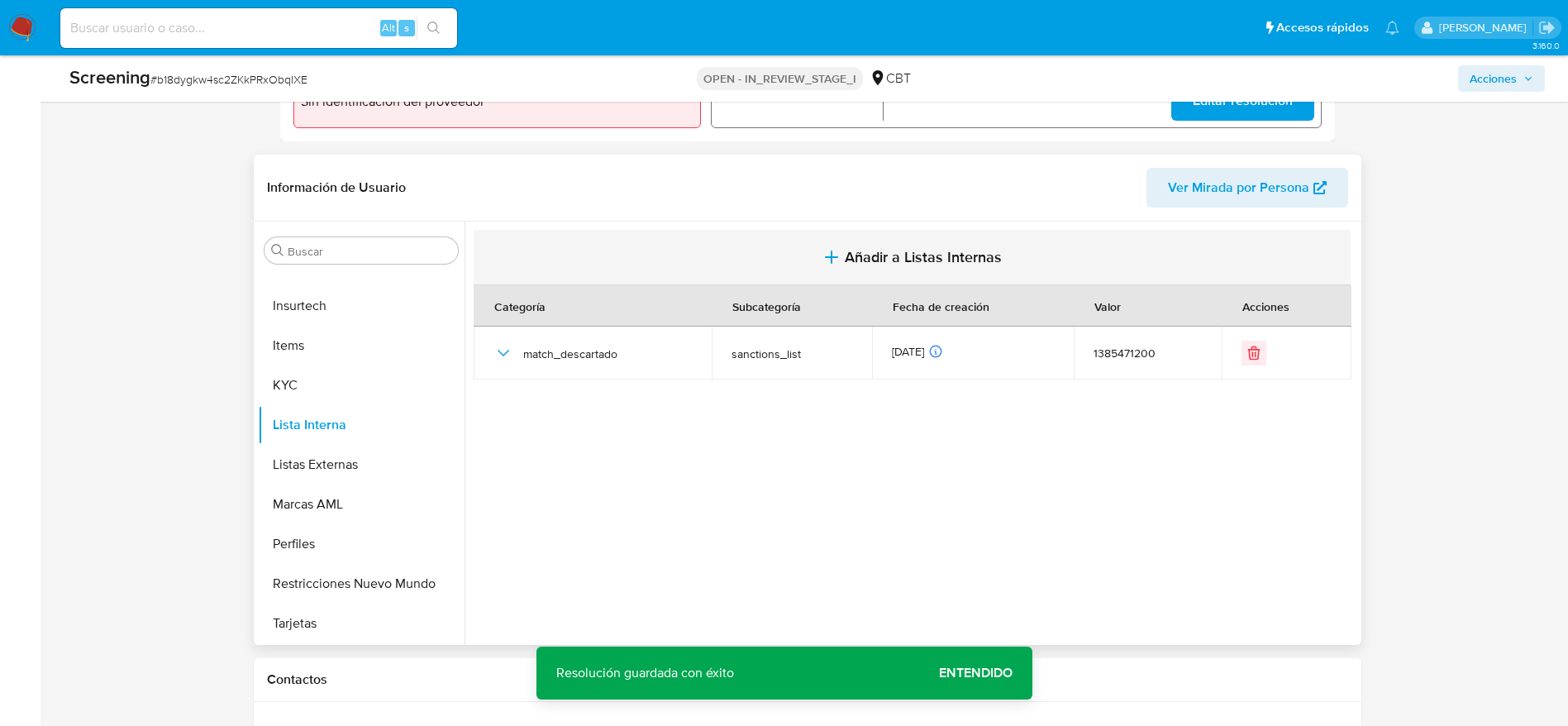
click at [730, 267] on button "Añadir a Listas Internas" at bounding box center [912, 257] width 877 height 56
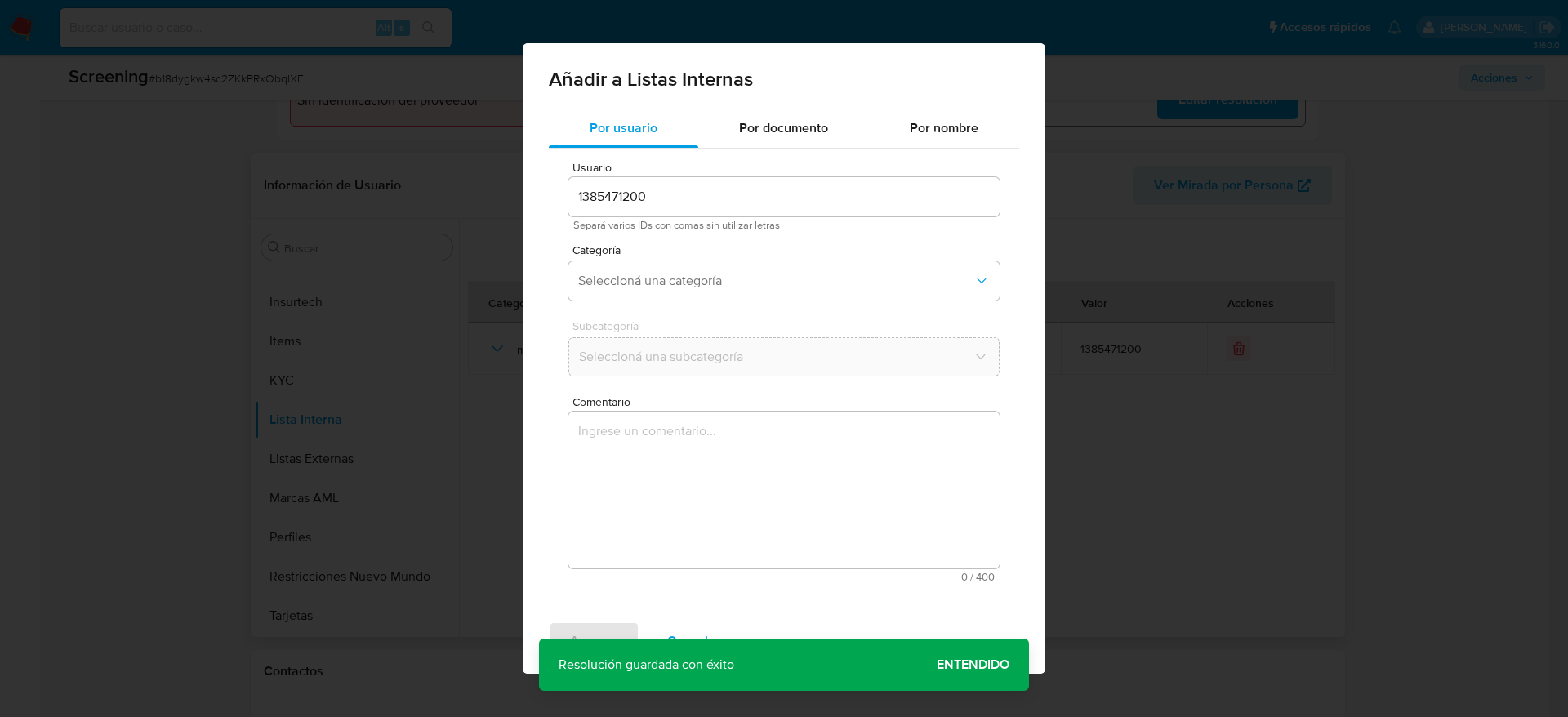
click at [711, 468] on div "Usuario 1385471200 Separá varios IDs con comas sin utilizar letras Categoría Se…" at bounding box center [784, 372] width 470 height 447
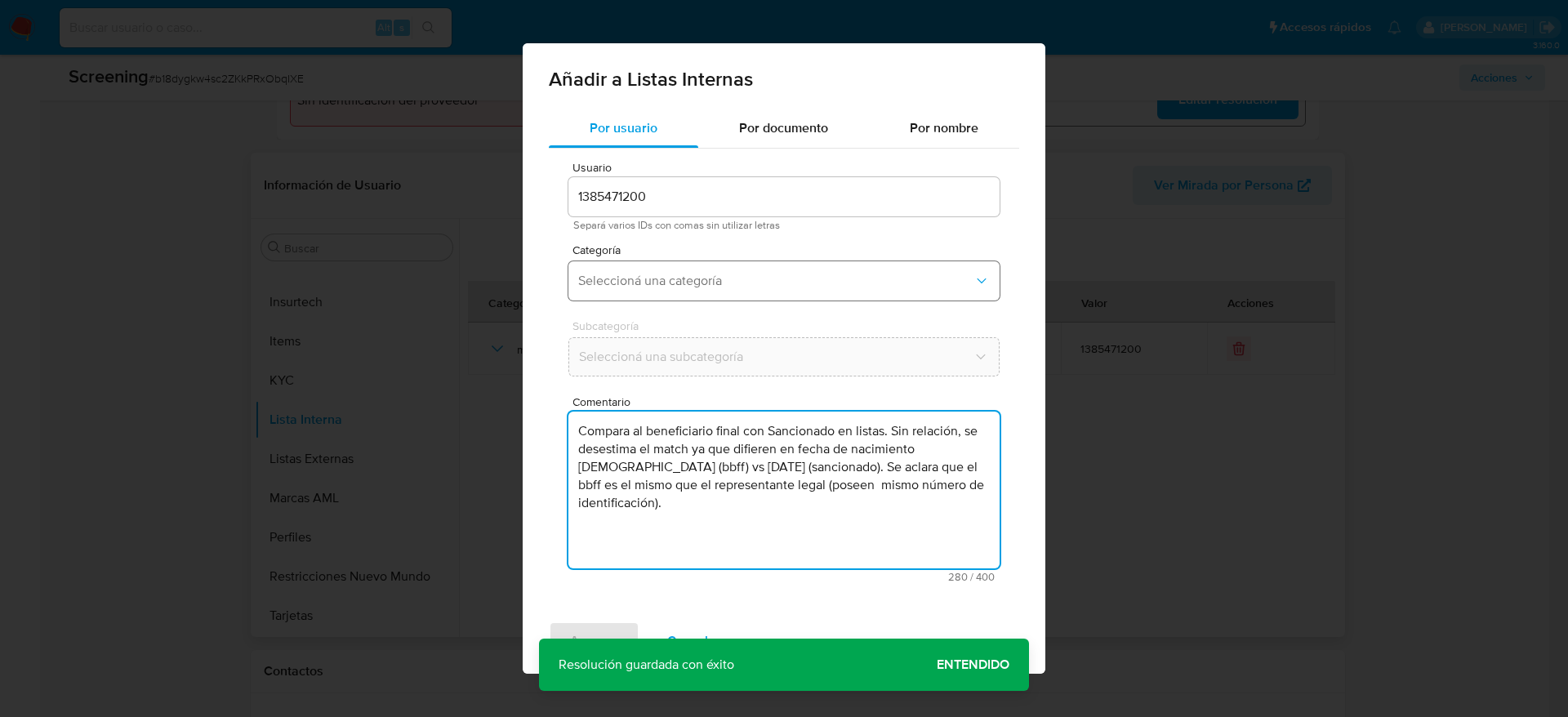
type textarea "Compara al beneficiario final con Sancionado en listas. Sin relación, se desest…"
click at [690, 262] on button "Seleccioná una categoría" at bounding box center [784, 281] width 431 height 39
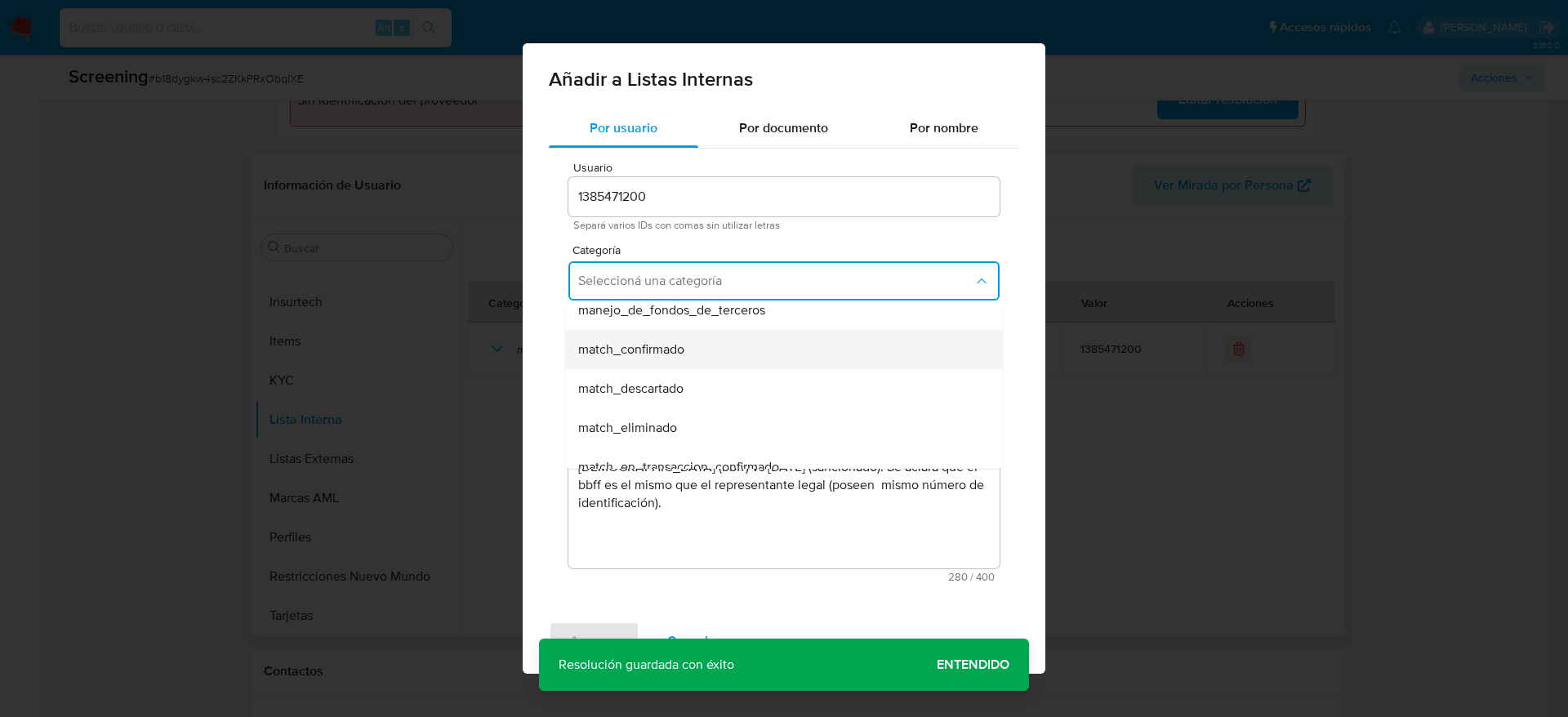
scroll to position [122, 0]
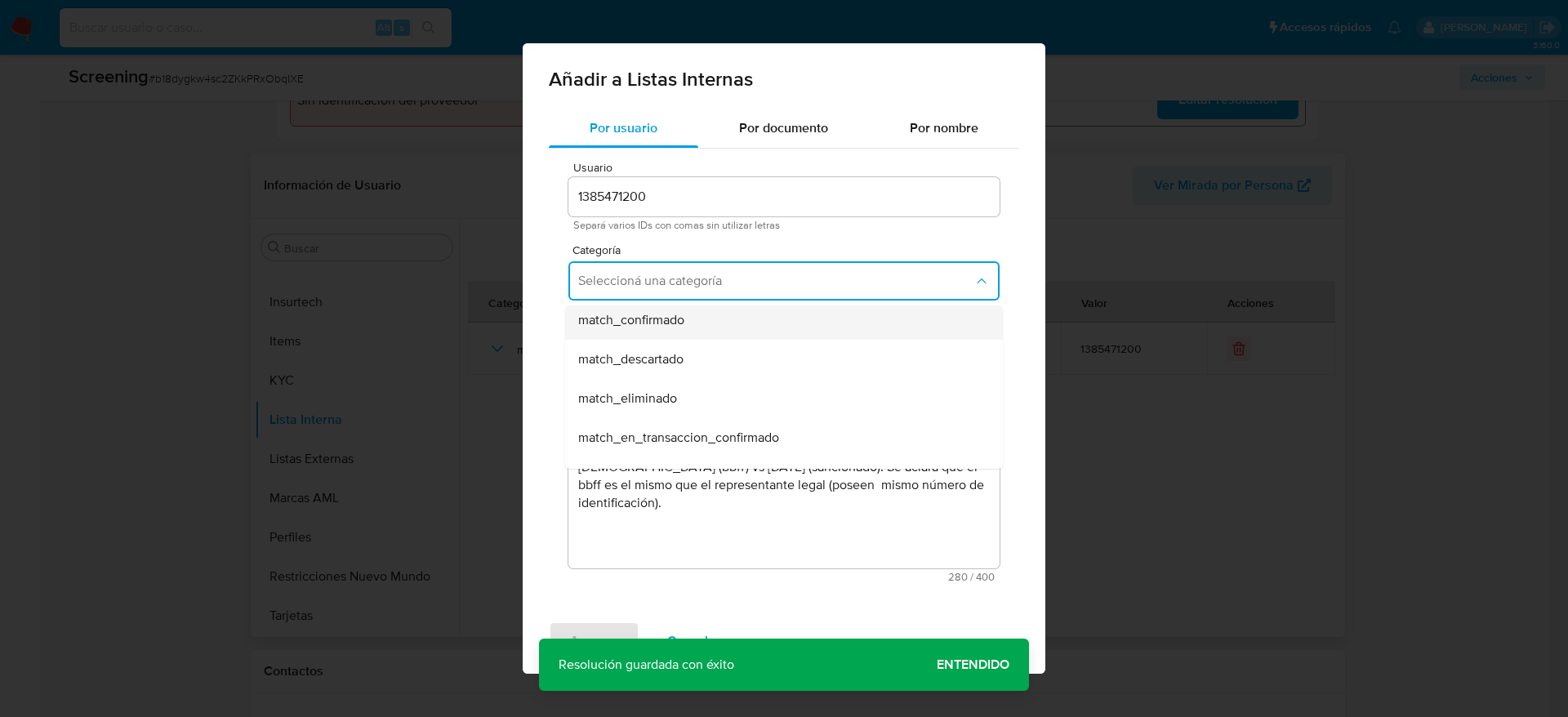
click at [661, 337] on div "match_confirmado" at bounding box center [780, 320] width 402 height 39
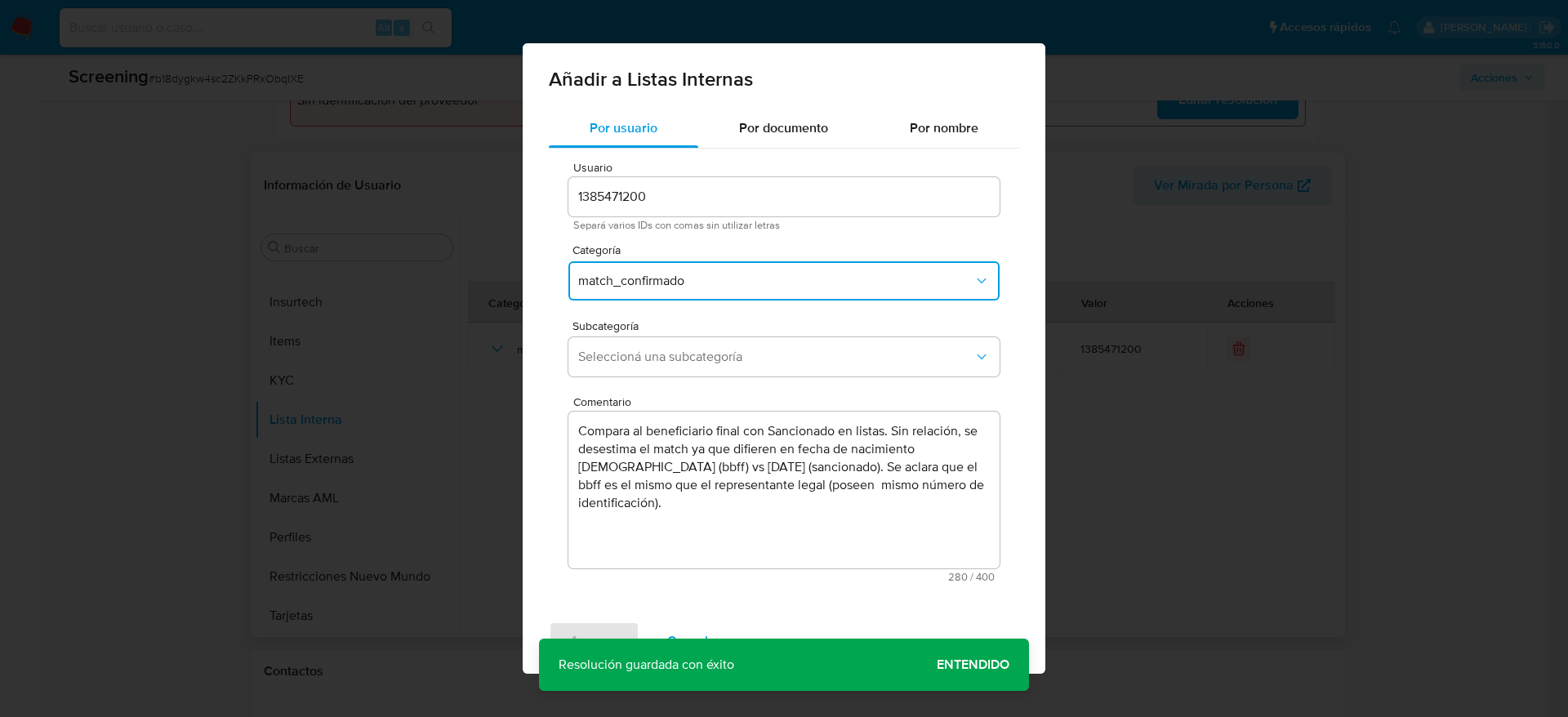
click at [664, 268] on button "match_confirmado" at bounding box center [784, 281] width 431 height 39
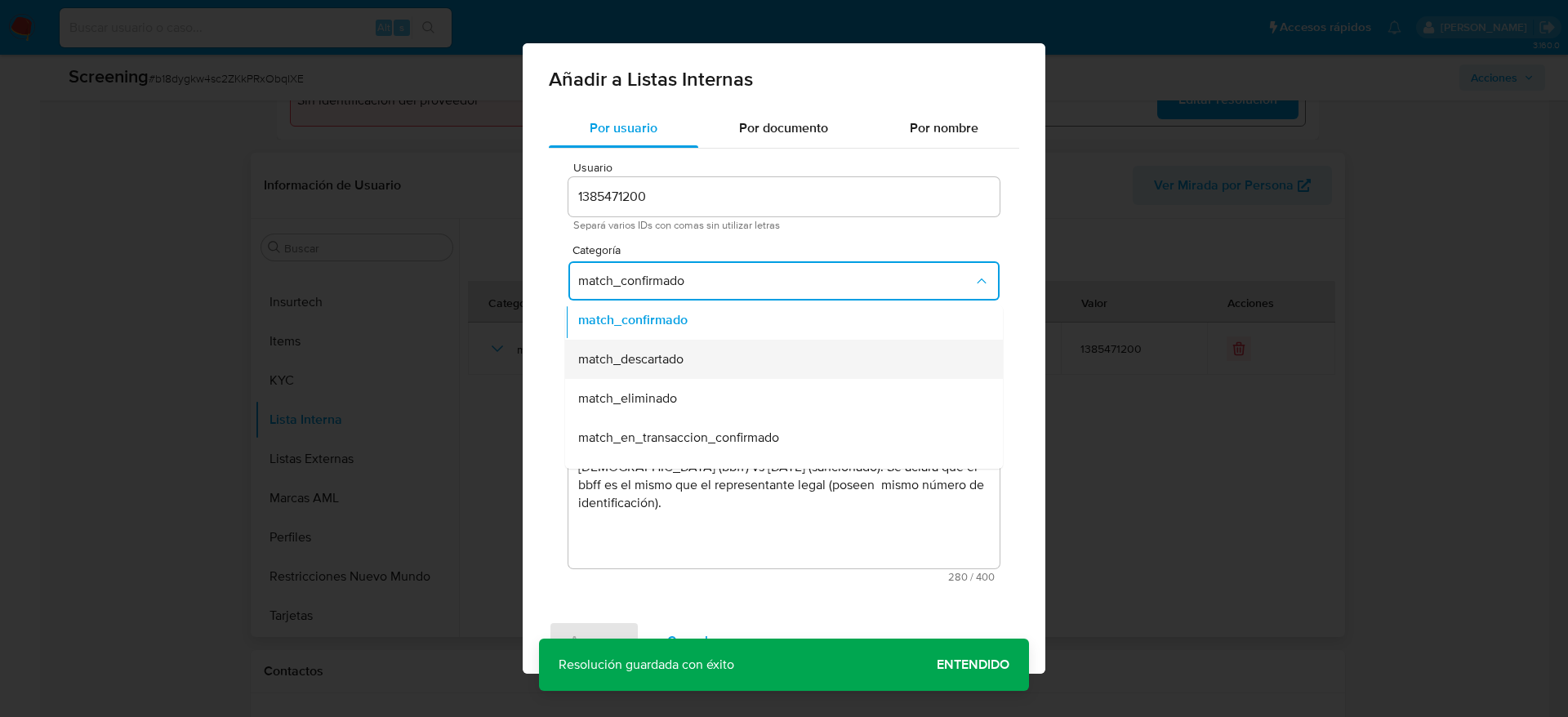
click at [672, 366] on span "match_descartado" at bounding box center [631, 359] width 106 height 16
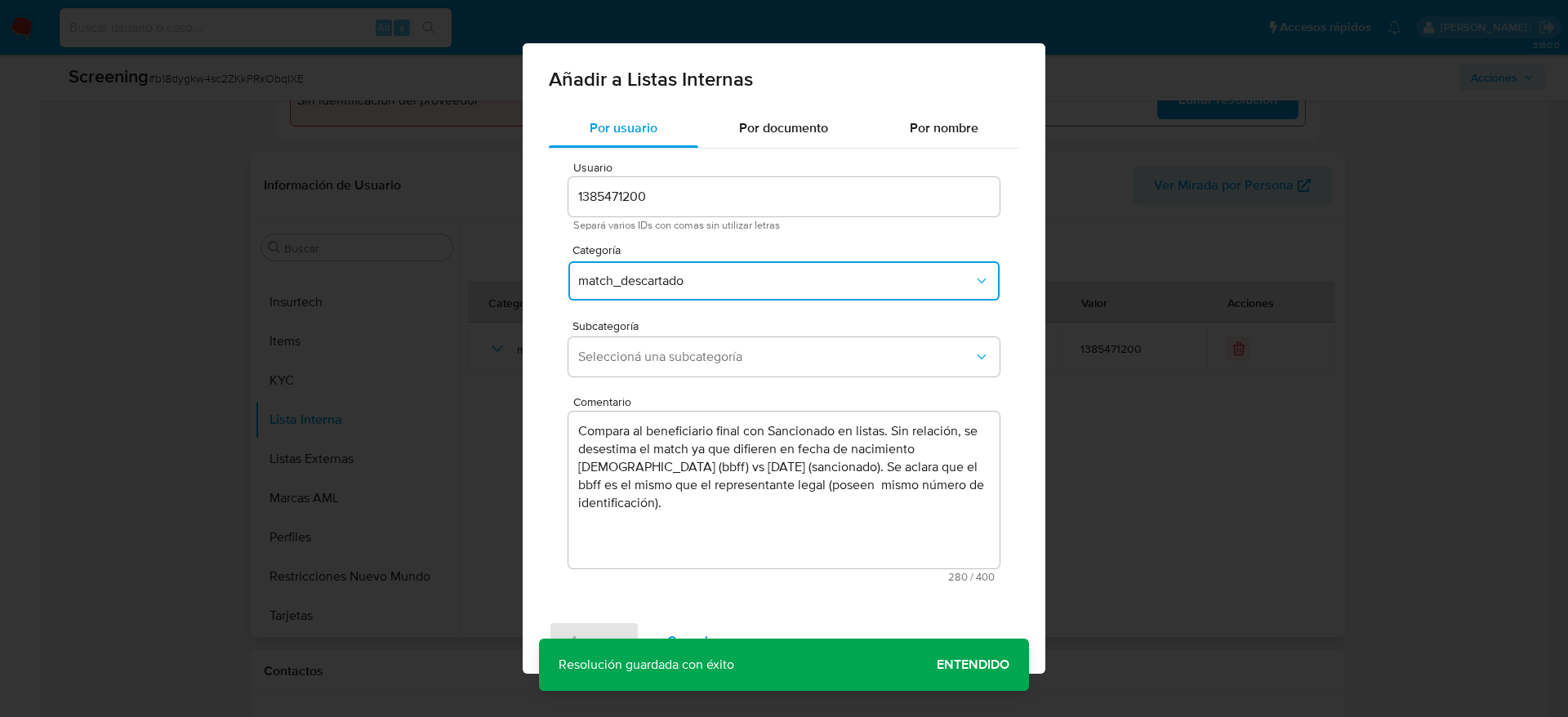
click at [672, 366] on button "Seleccioná una subcategoría" at bounding box center [784, 357] width 431 height 39
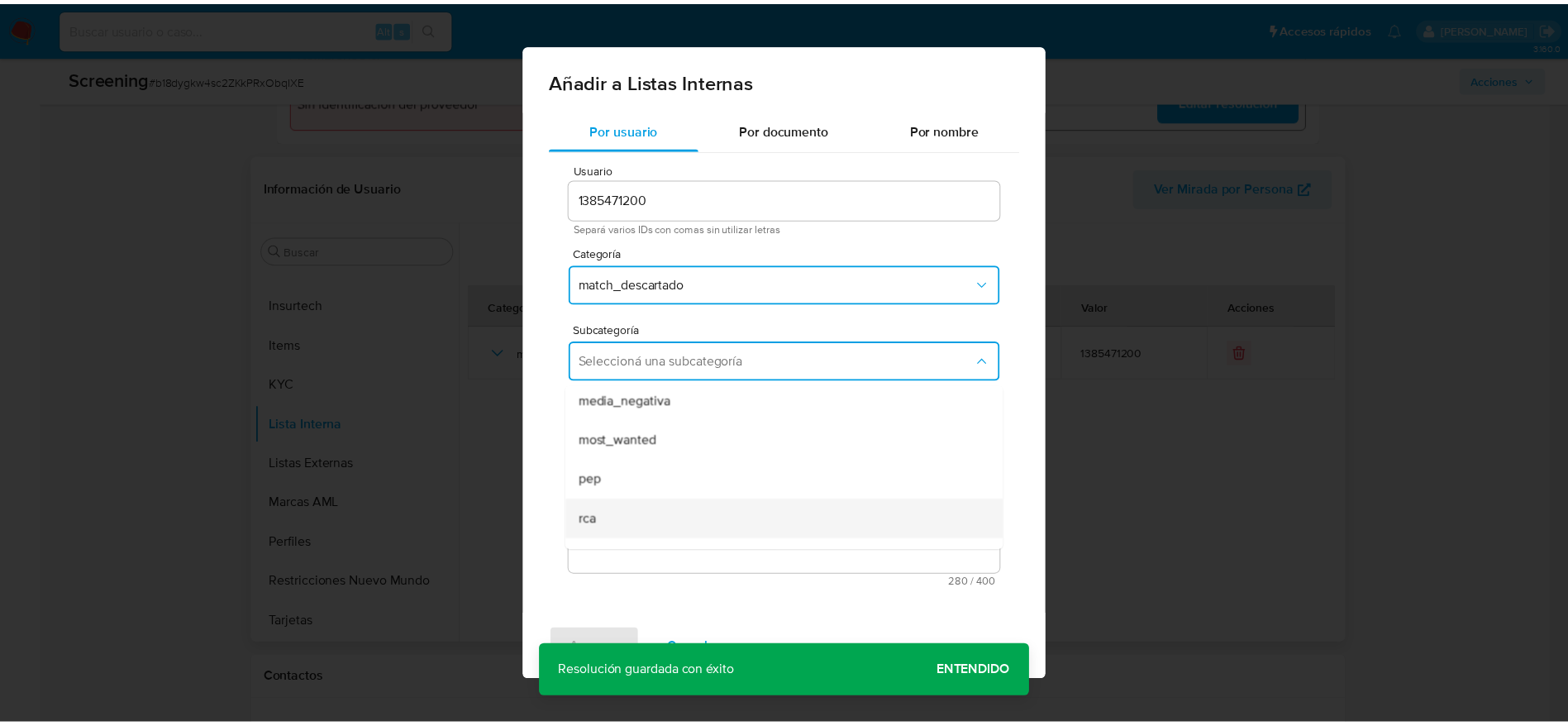
scroll to position [113, 0]
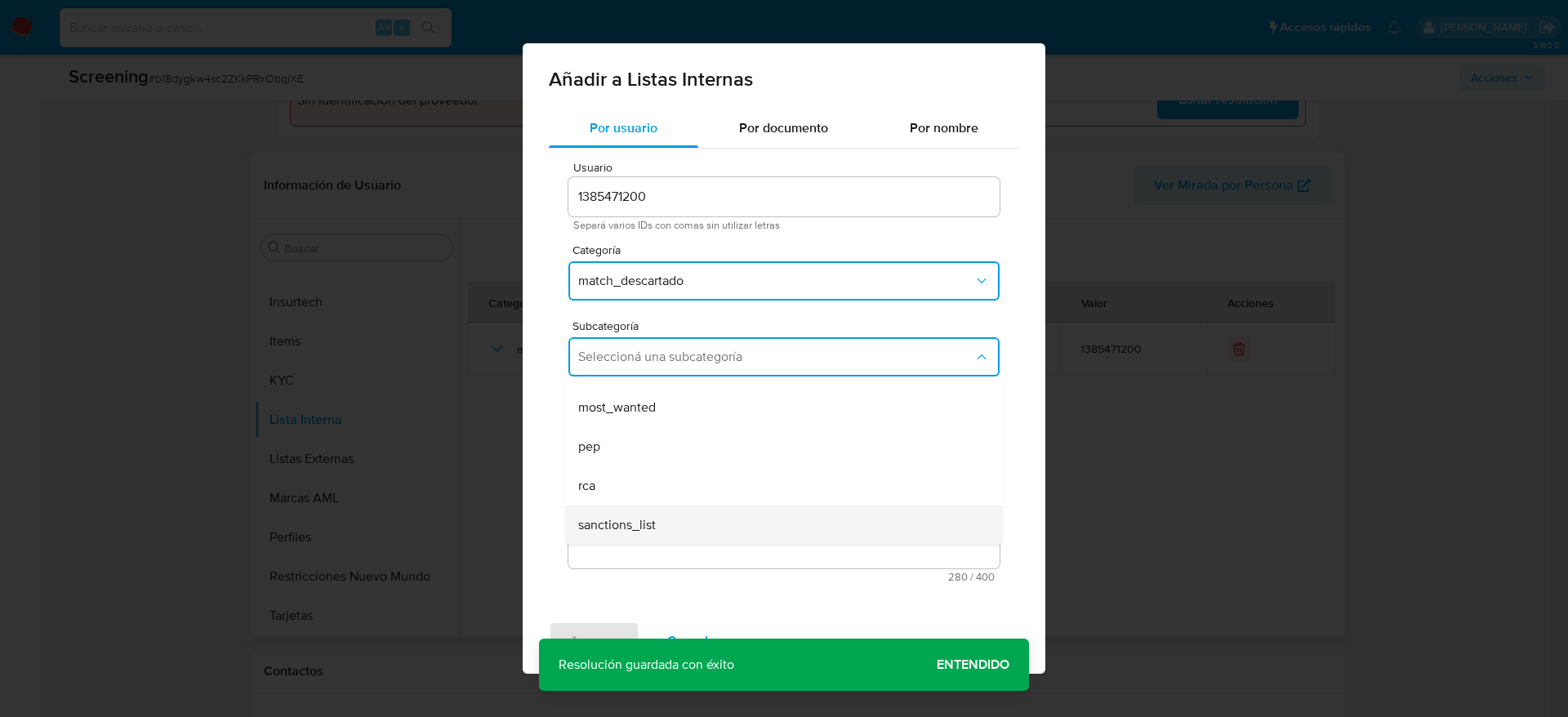
click at [632, 541] on div "sanctions_list" at bounding box center [780, 525] width 402 height 39
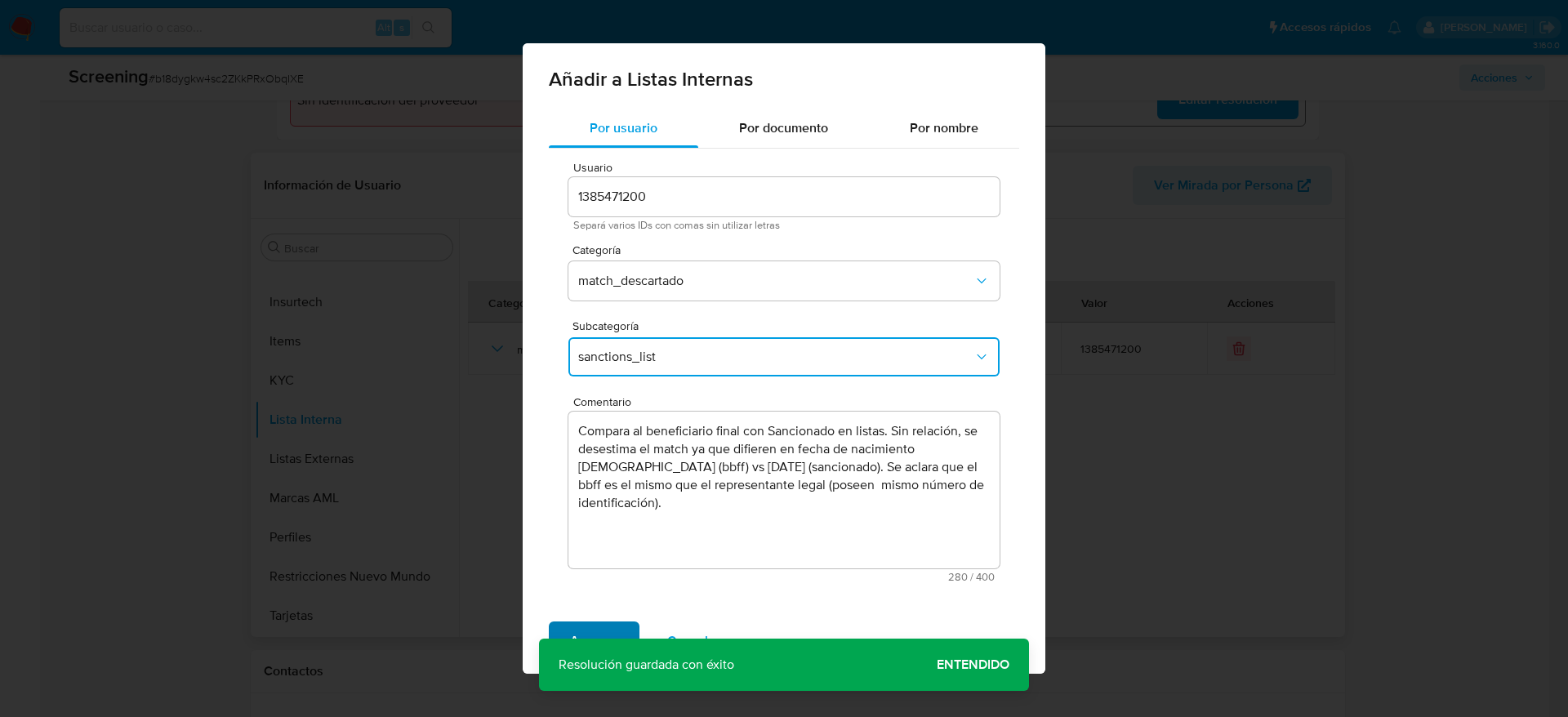
click at [611, 624] on span "Agregar" at bounding box center [595, 641] width 49 height 36
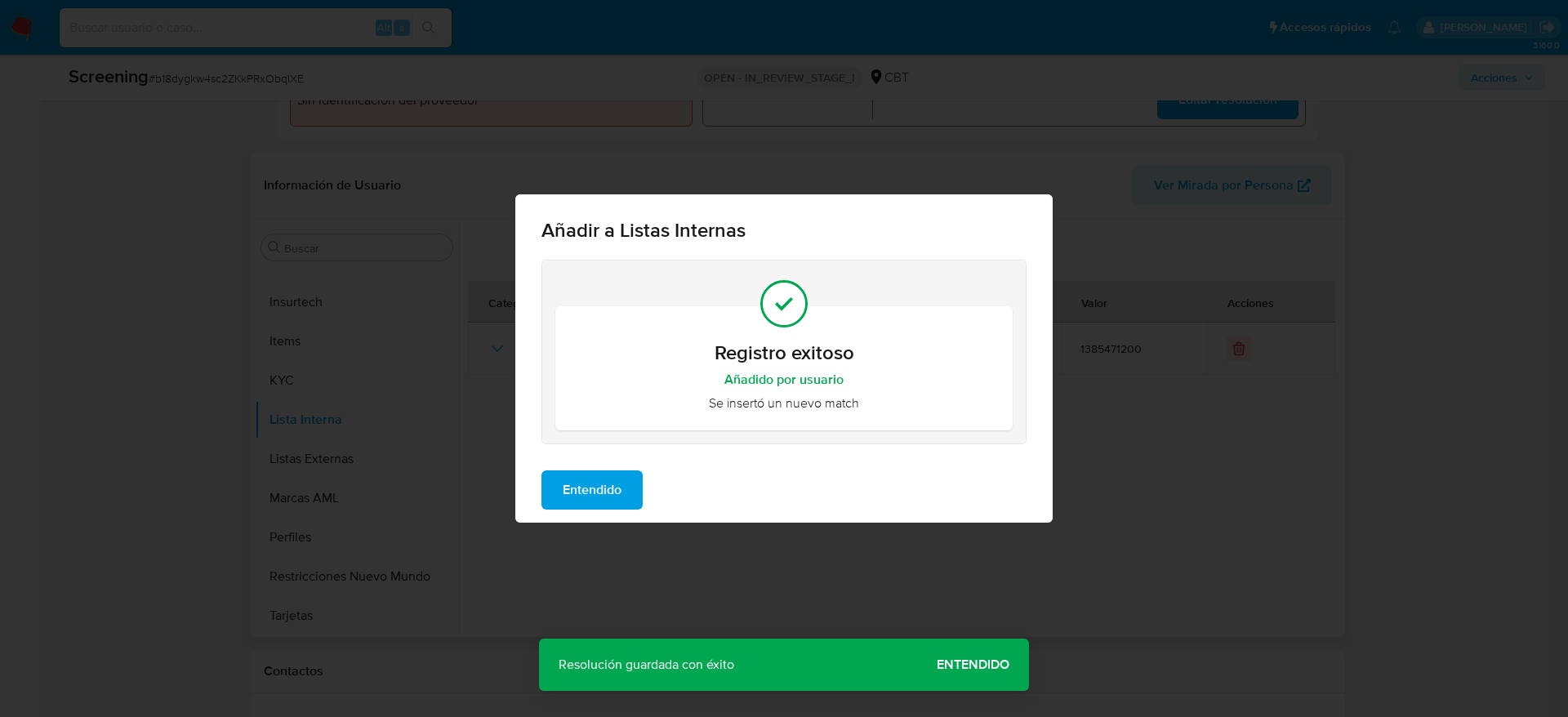
click at [616, 495] on span "Entendido" at bounding box center [592, 490] width 59 height 36
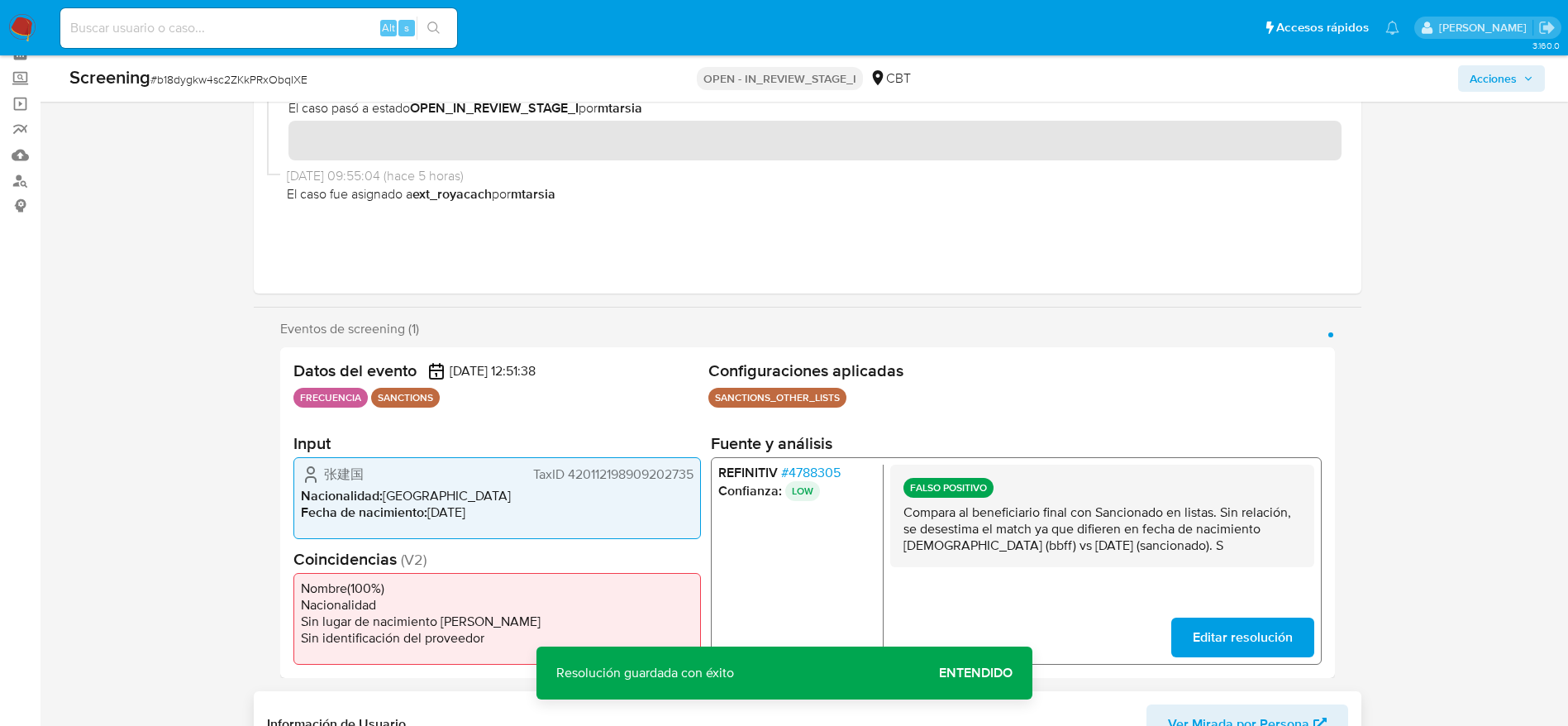
scroll to position [0, 0]
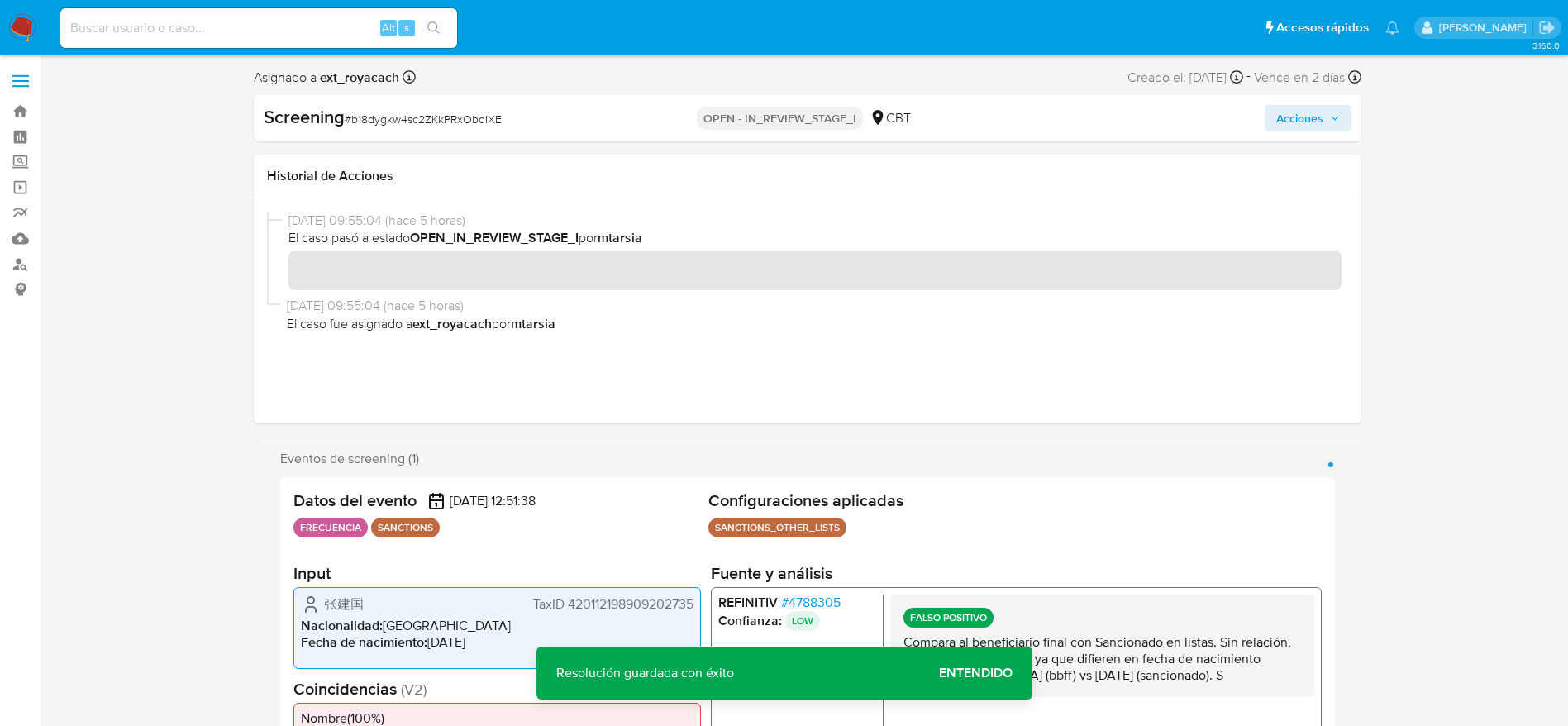
click at [1291, 115] on span "Acciones" at bounding box center [1300, 118] width 47 height 27
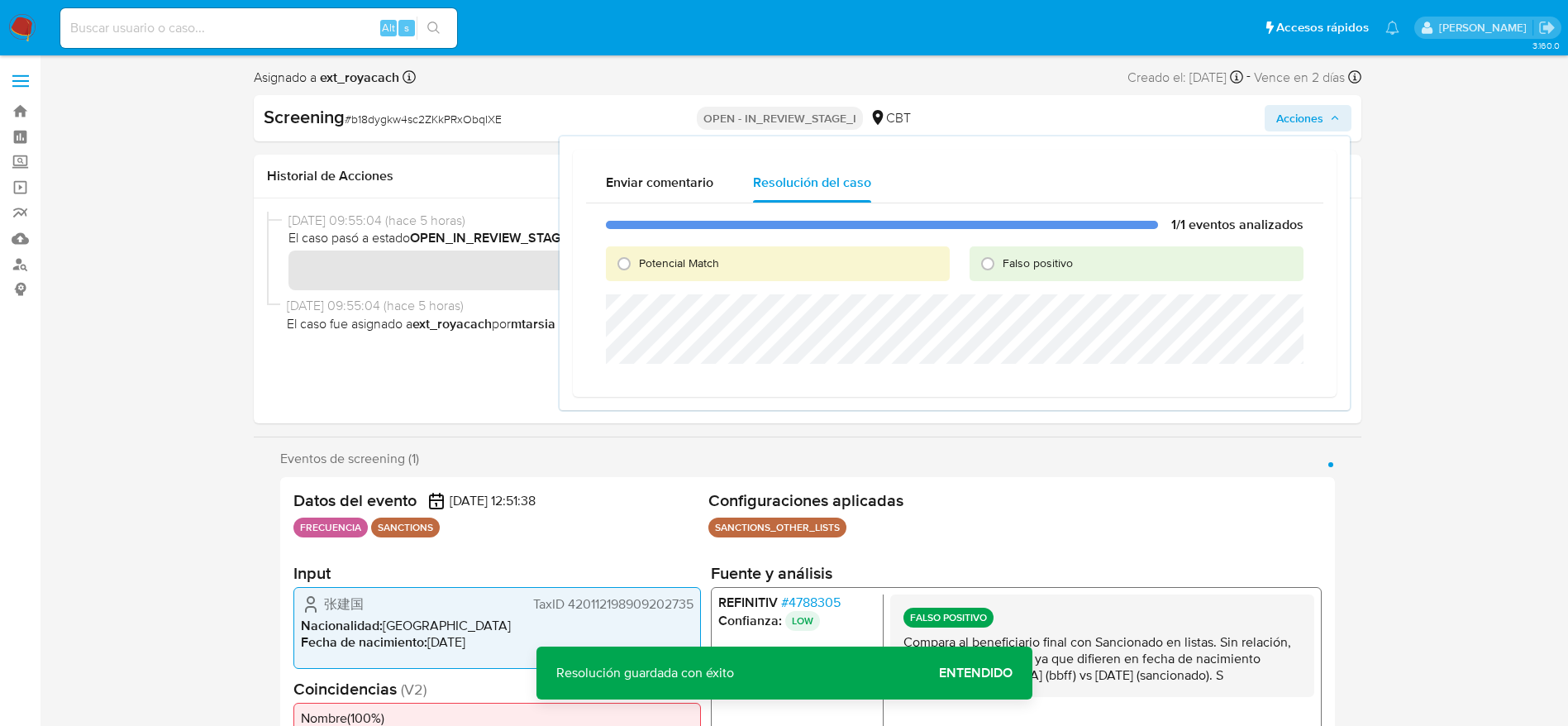
click at [1001, 259] on label "Falso positivo" at bounding box center [1037, 263] width 72 height 16
click at [1001, 259] on input "Falso positivo" at bounding box center [988, 264] width 26 height 27
radio input "true"
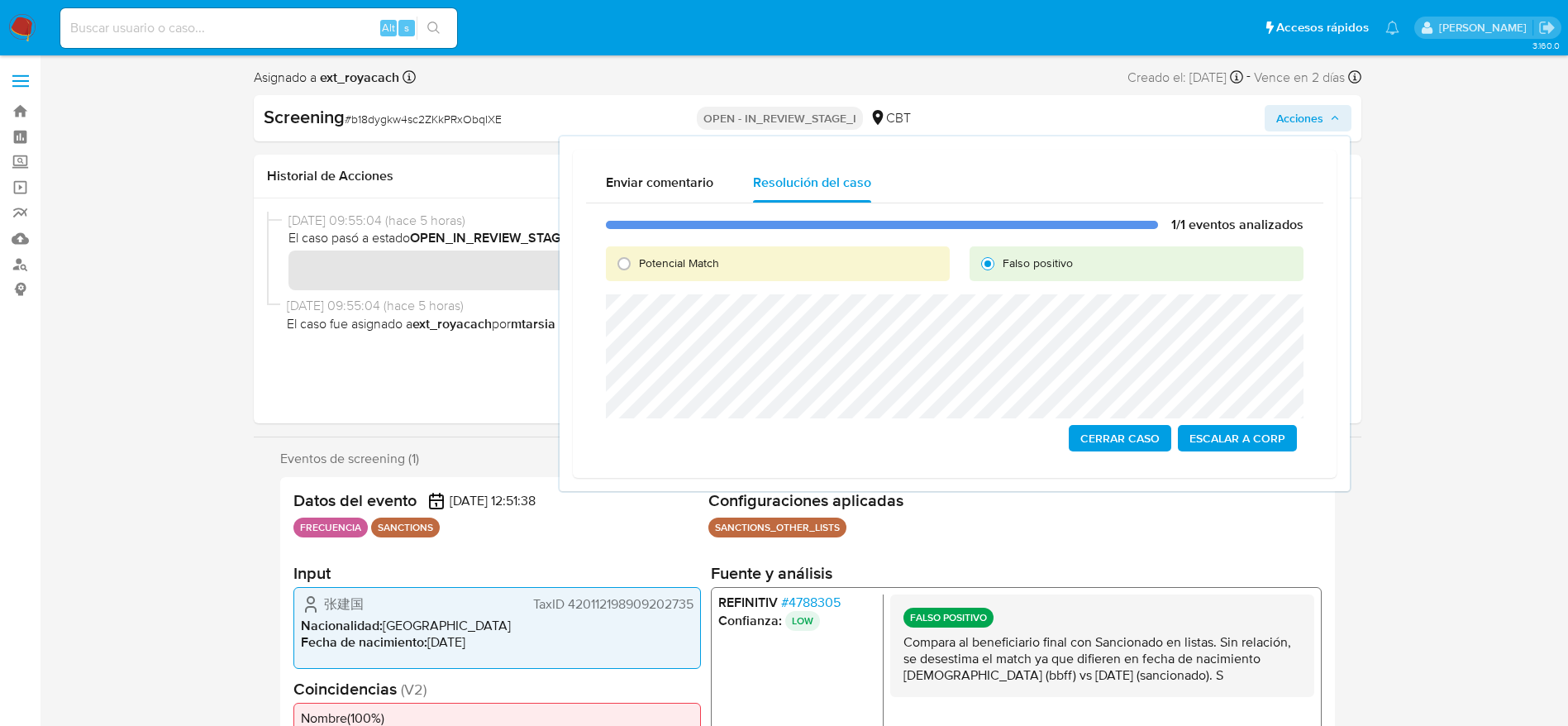
click at [1103, 431] on span "Cerrar Caso" at bounding box center [1120, 438] width 79 height 23
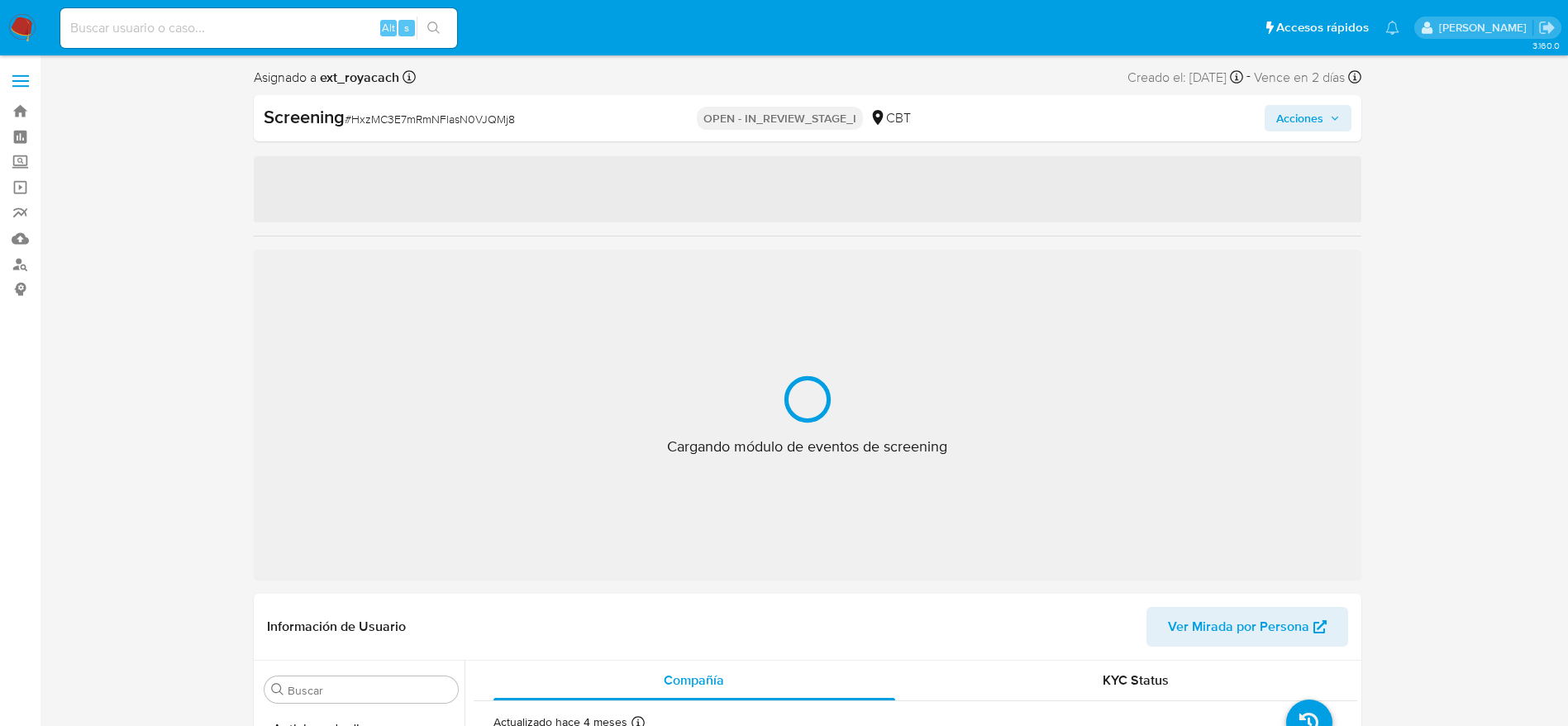
select select "10"
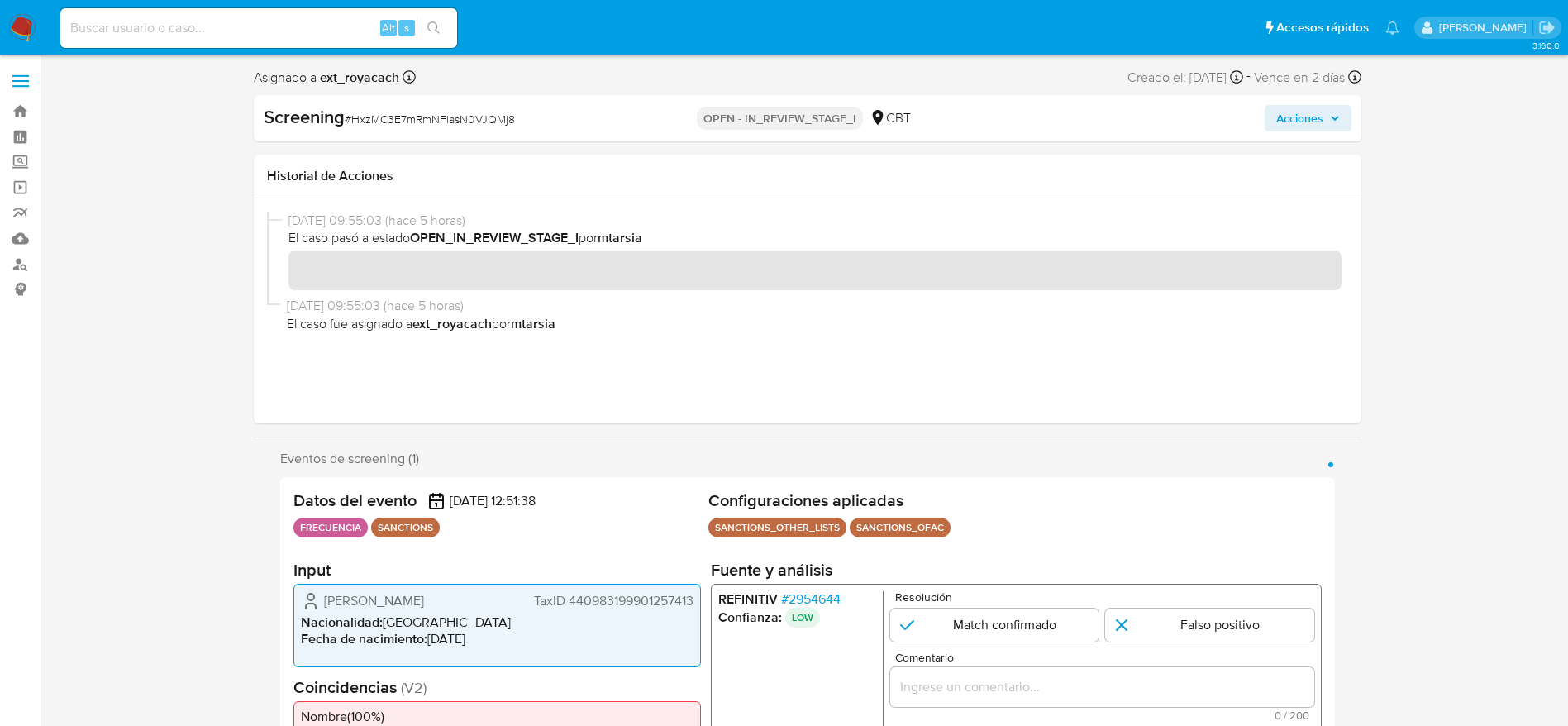
scroll to position [699, 0]
click at [410, 119] on span "# HxzMC3E7mRmNFlasN0VJQMj8" at bounding box center [430, 118] width 170 height 16
copy span "HxzMC3E7mRmNFlasN0VJQMj8"
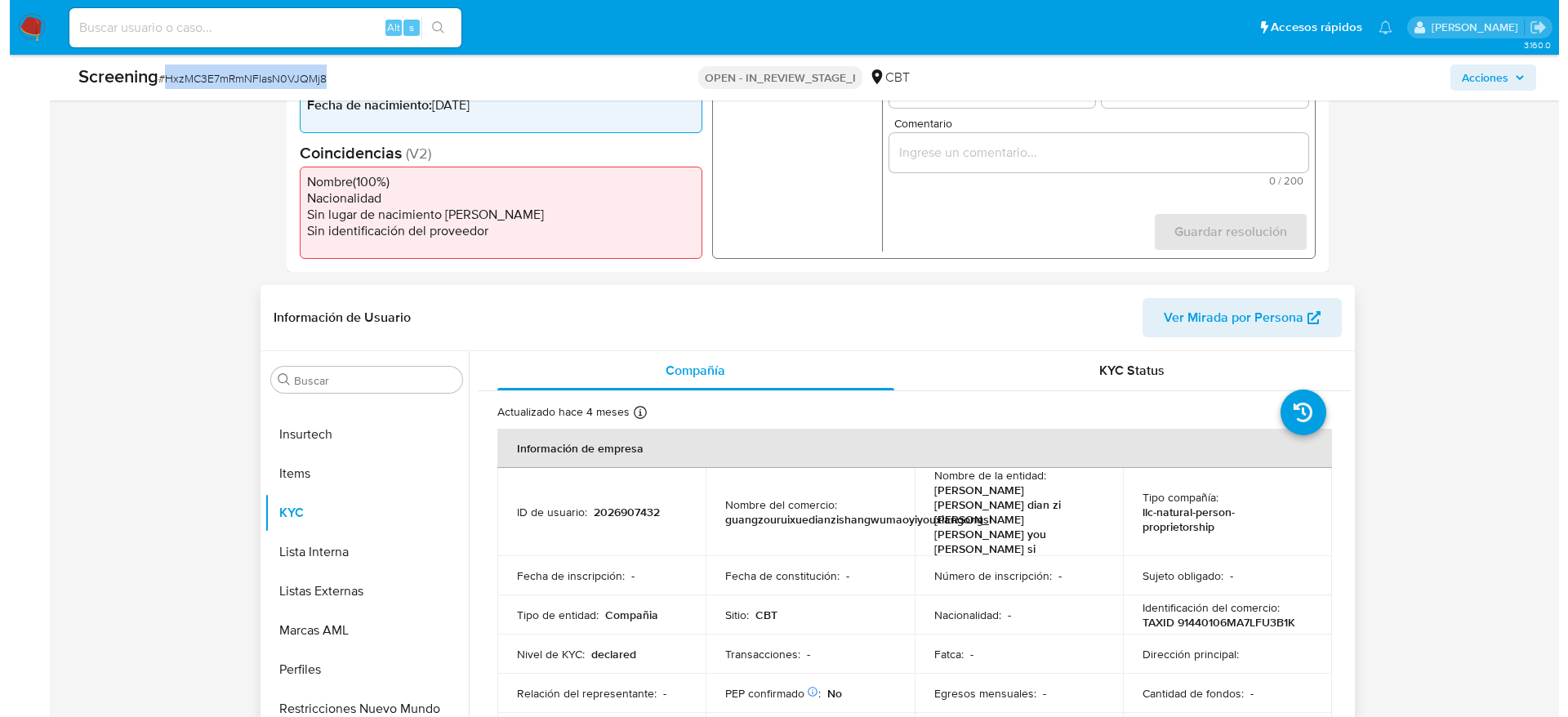
scroll to position [490, 0]
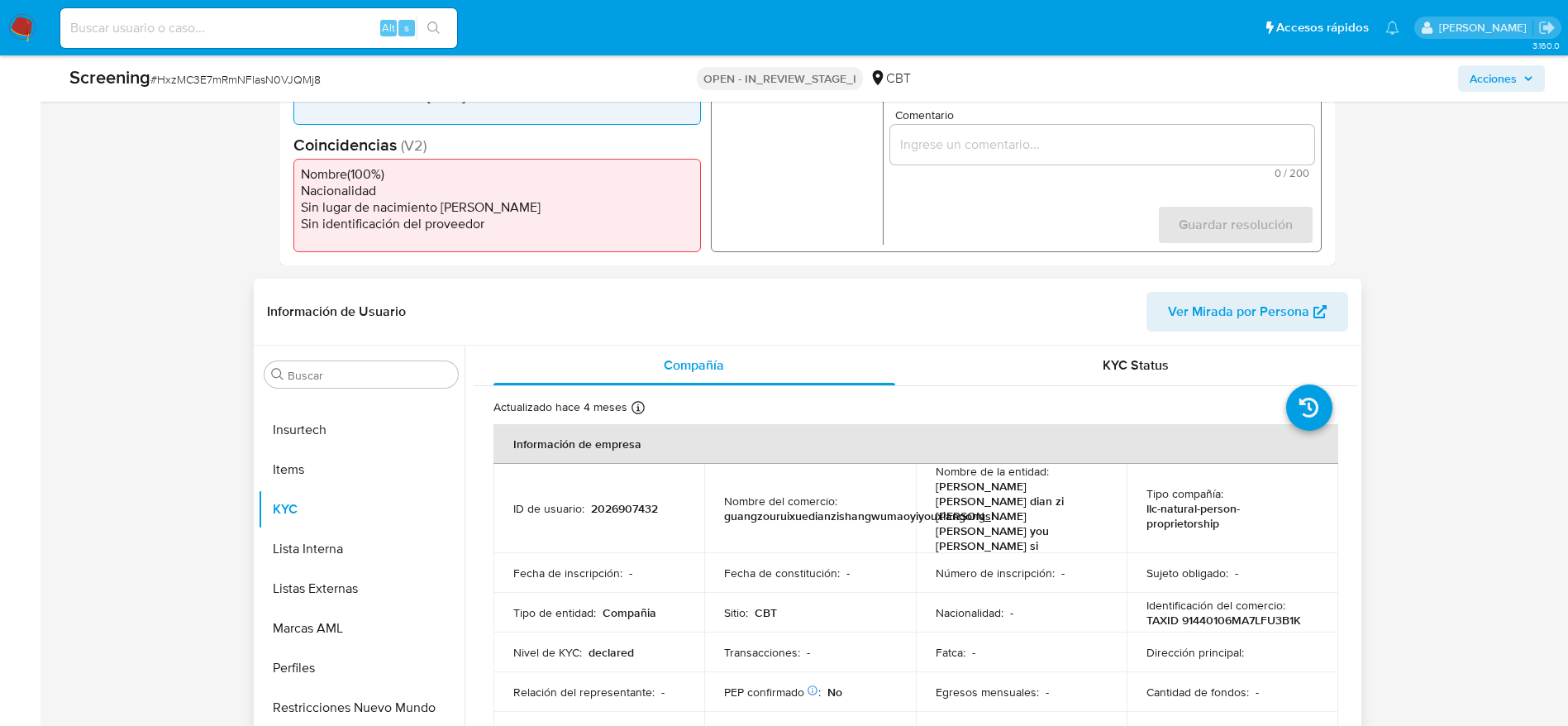
click at [644, 501] on p "2026907432" at bounding box center [625, 508] width 67 height 15
copy p "2026907432"
click at [327, 543] on button "Lista Interna" at bounding box center [355, 549] width 193 height 40
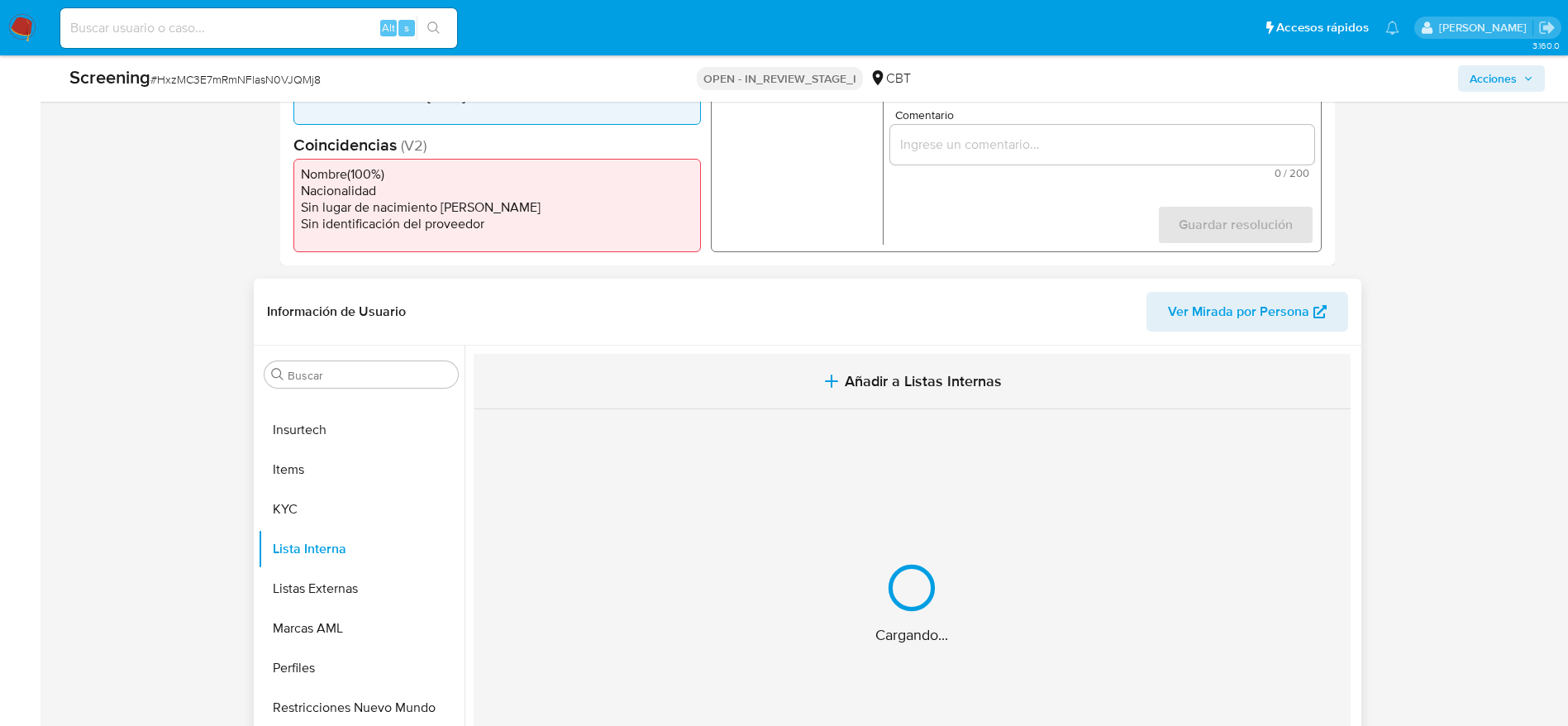
click at [680, 400] on button "Añadir a Listas Internas" at bounding box center [912, 381] width 877 height 56
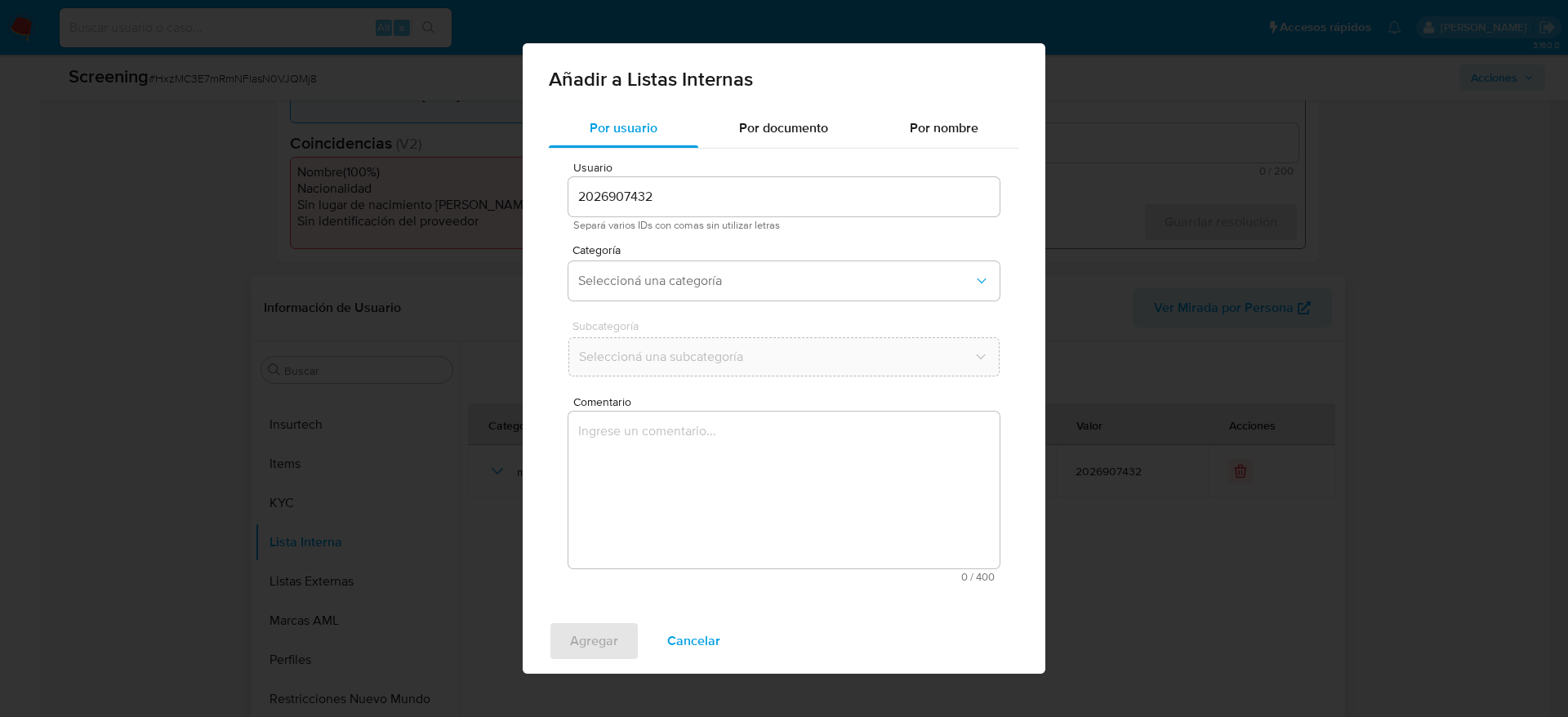
click at [716, 582] on div "Usuario 2026907432 Separá varios IDs con comas sin utilizar letras Categoría Se…" at bounding box center [784, 372] width 470 height 447
click at [738, 494] on textarea "Comentario" at bounding box center [784, 490] width 431 height 157
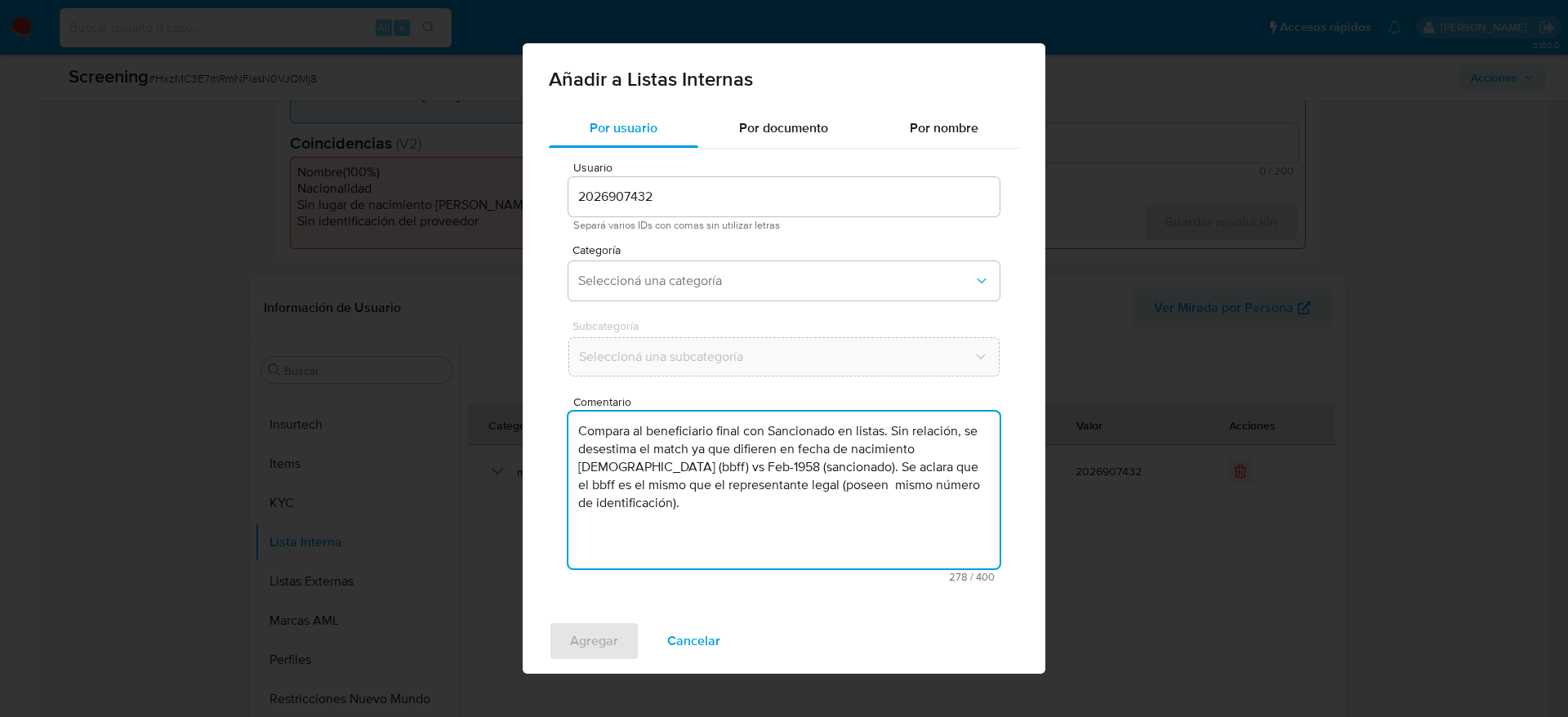
drag, startPoint x: 579, startPoint y: 433, endPoint x: 760, endPoint y: 469, distance: 184.5
click at [760, 469] on textarea "Compara al beneficiario final con Sancionado en listas. Sin relación, se desest…" at bounding box center [784, 490] width 431 height 157
type textarea "Compara al beneficiario final con Sancionado en listas. Sin relación, se desest…"
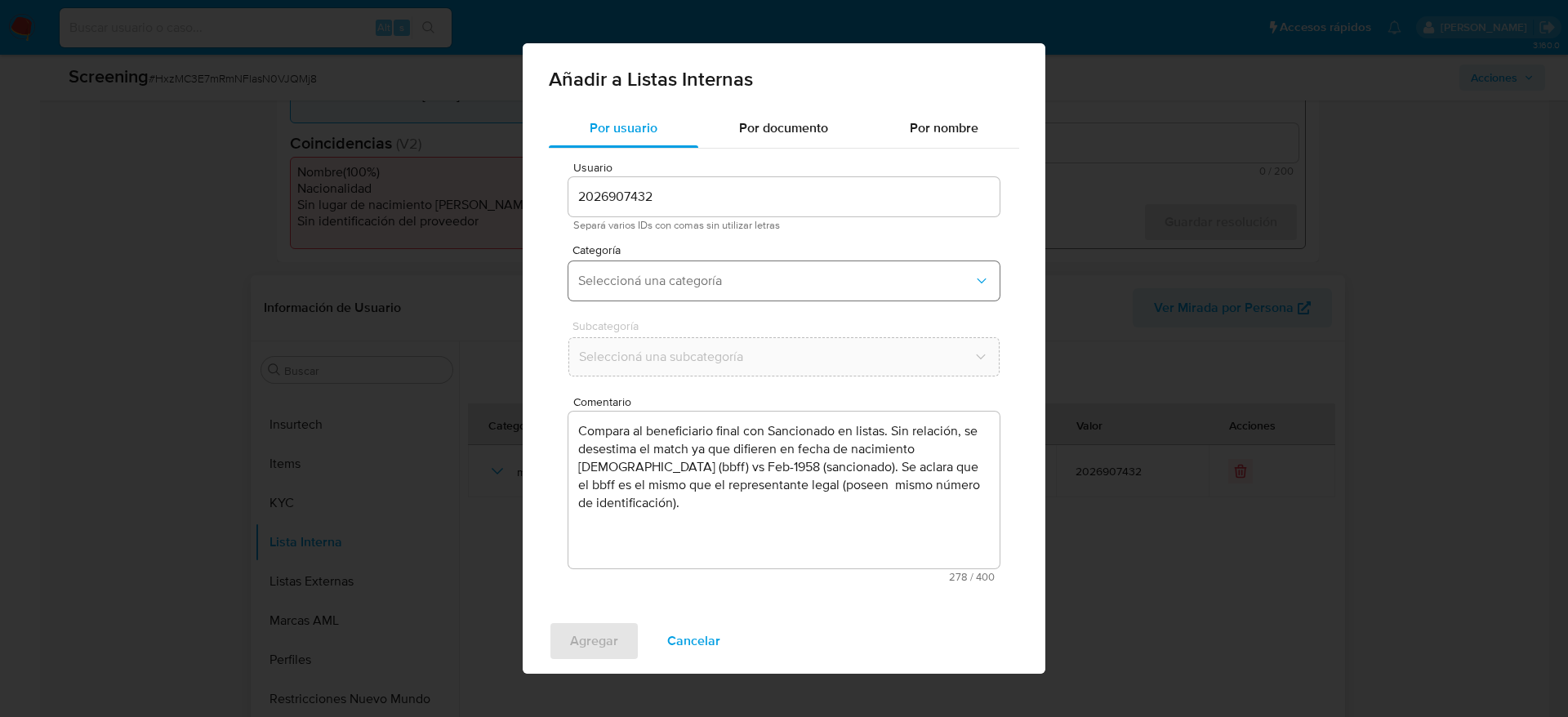
drag, startPoint x: 714, startPoint y: 263, endPoint x: 715, endPoint y: 273, distance: 10.0
click at [714, 264] on button "Seleccioná una categoría" at bounding box center [784, 281] width 431 height 39
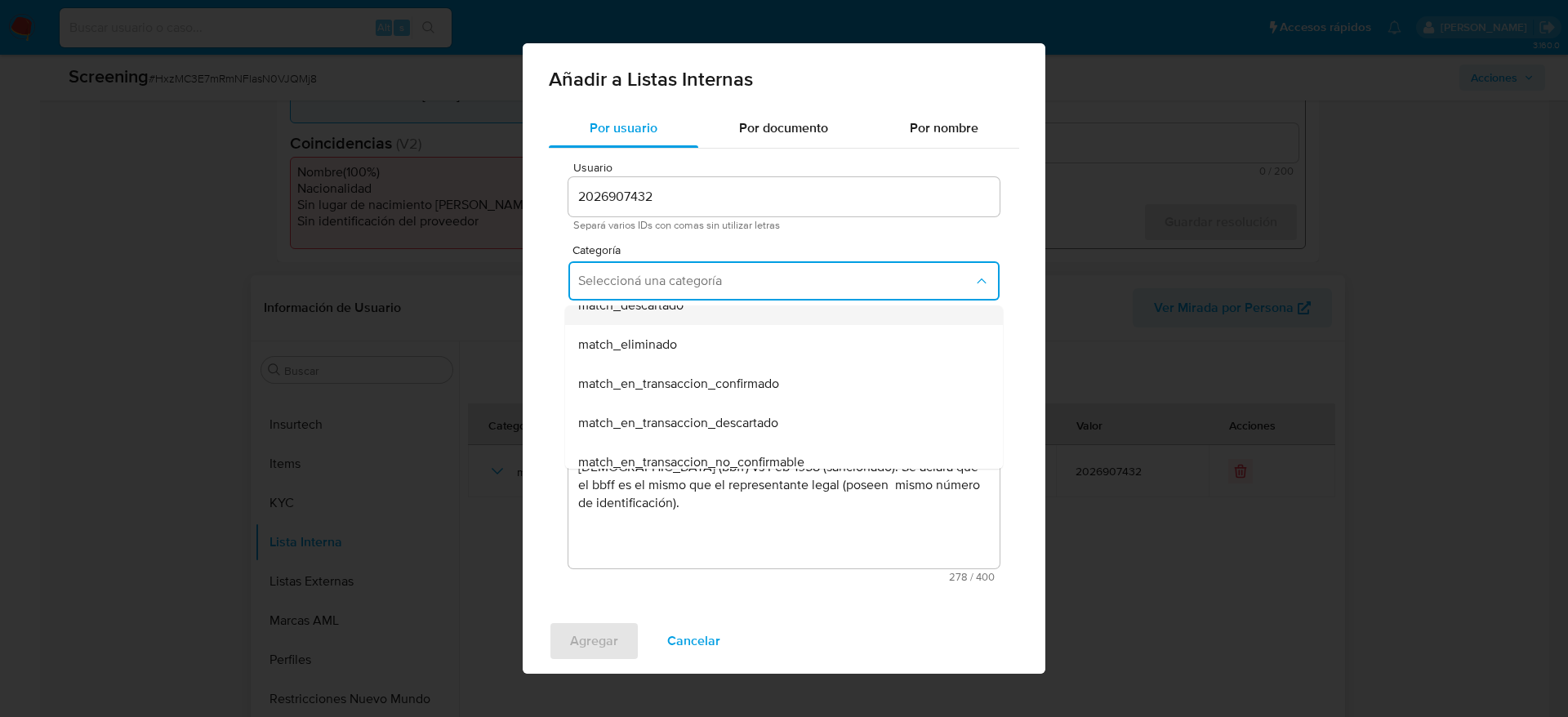
scroll to position [122, 0]
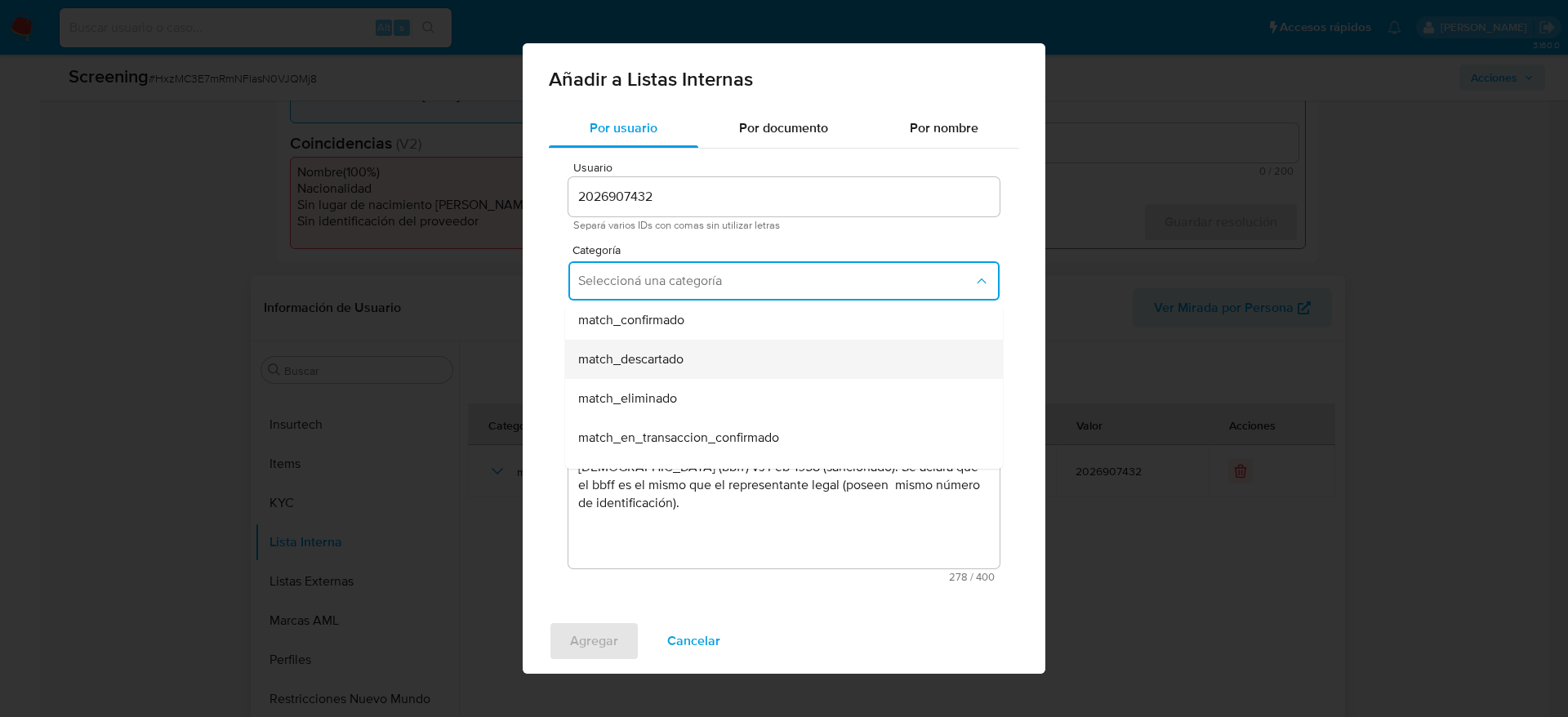
click at [675, 366] on span "match_descartado" at bounding box center [631, 359] width 106 height 16
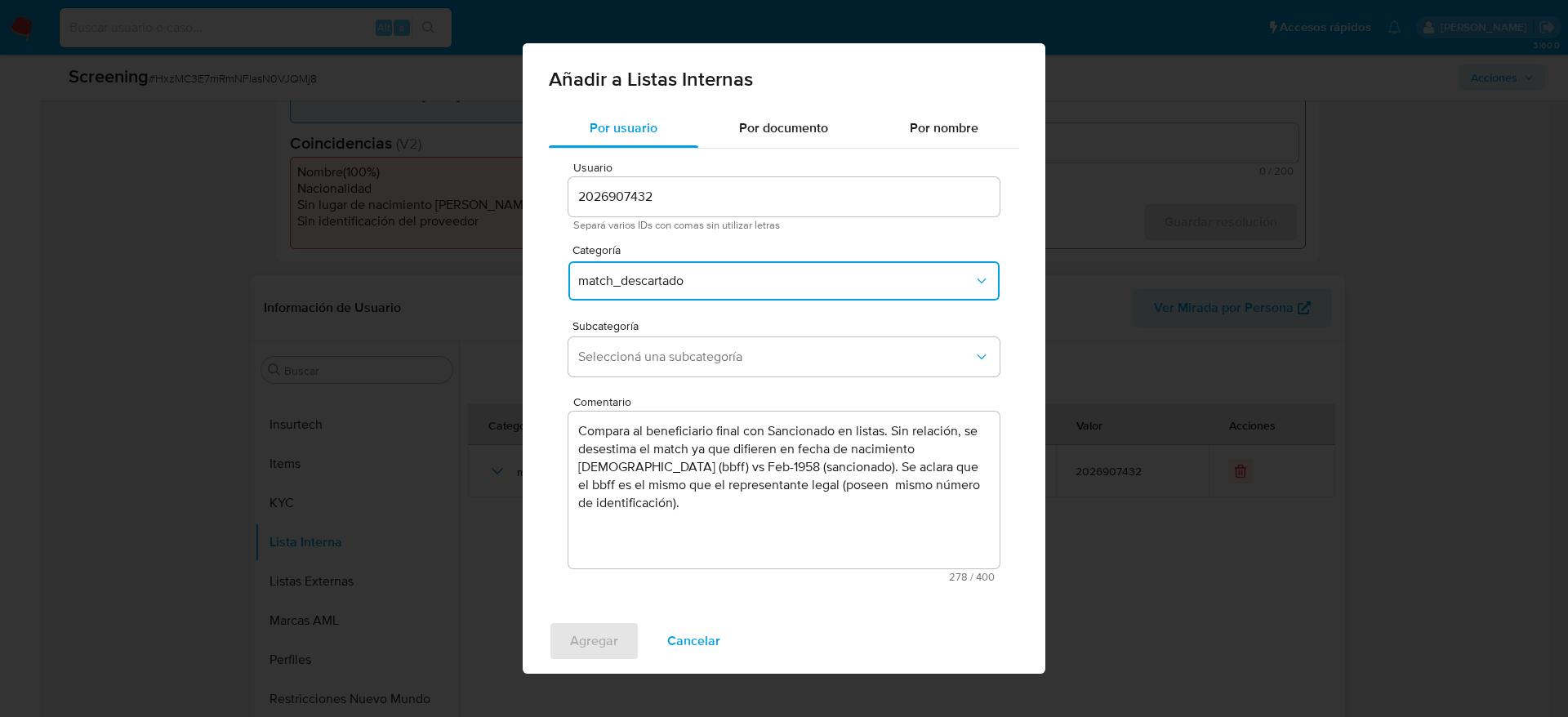
click at [675, 366] on button "Seleccioná una subcategoría" at bounding box center [784, 357] width 431 height 39
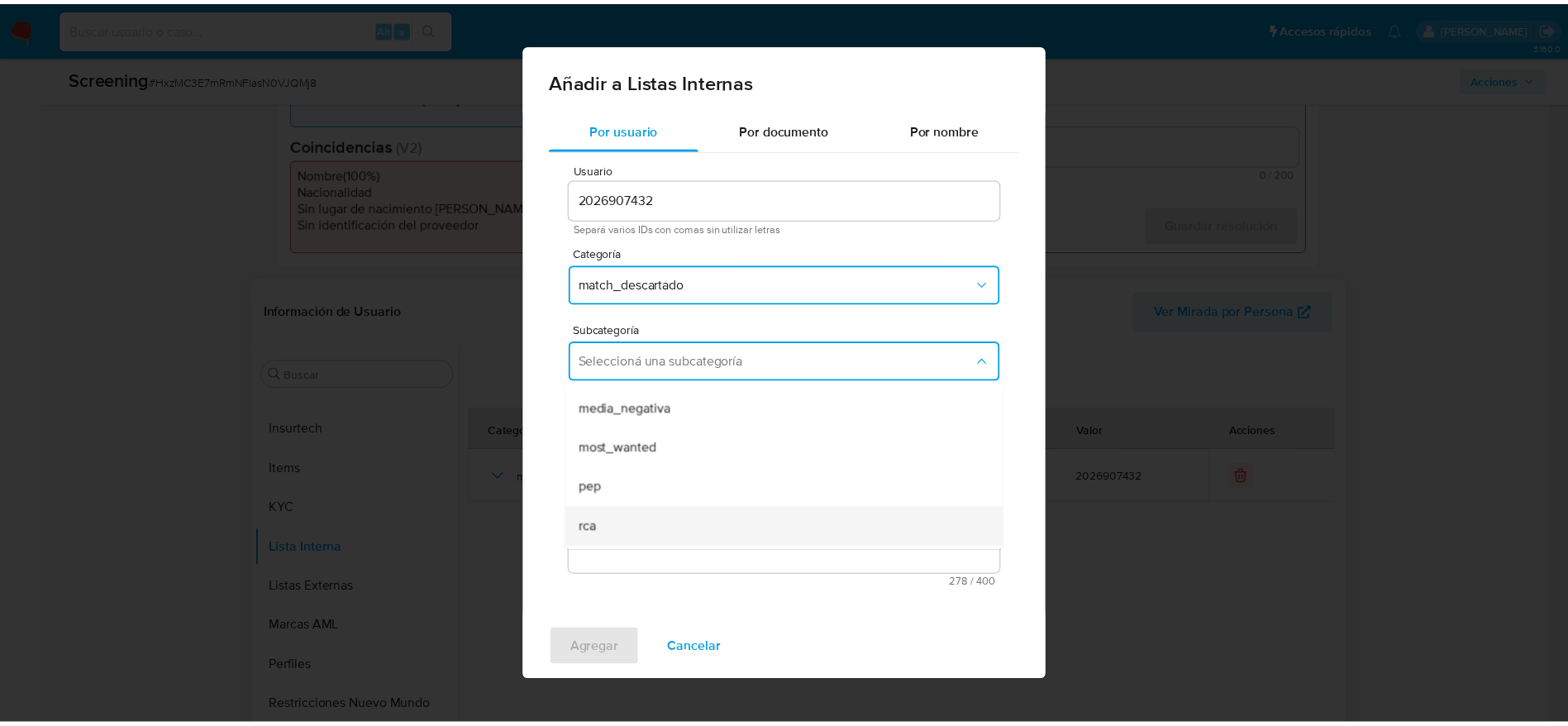
scroll to position [113, 0]
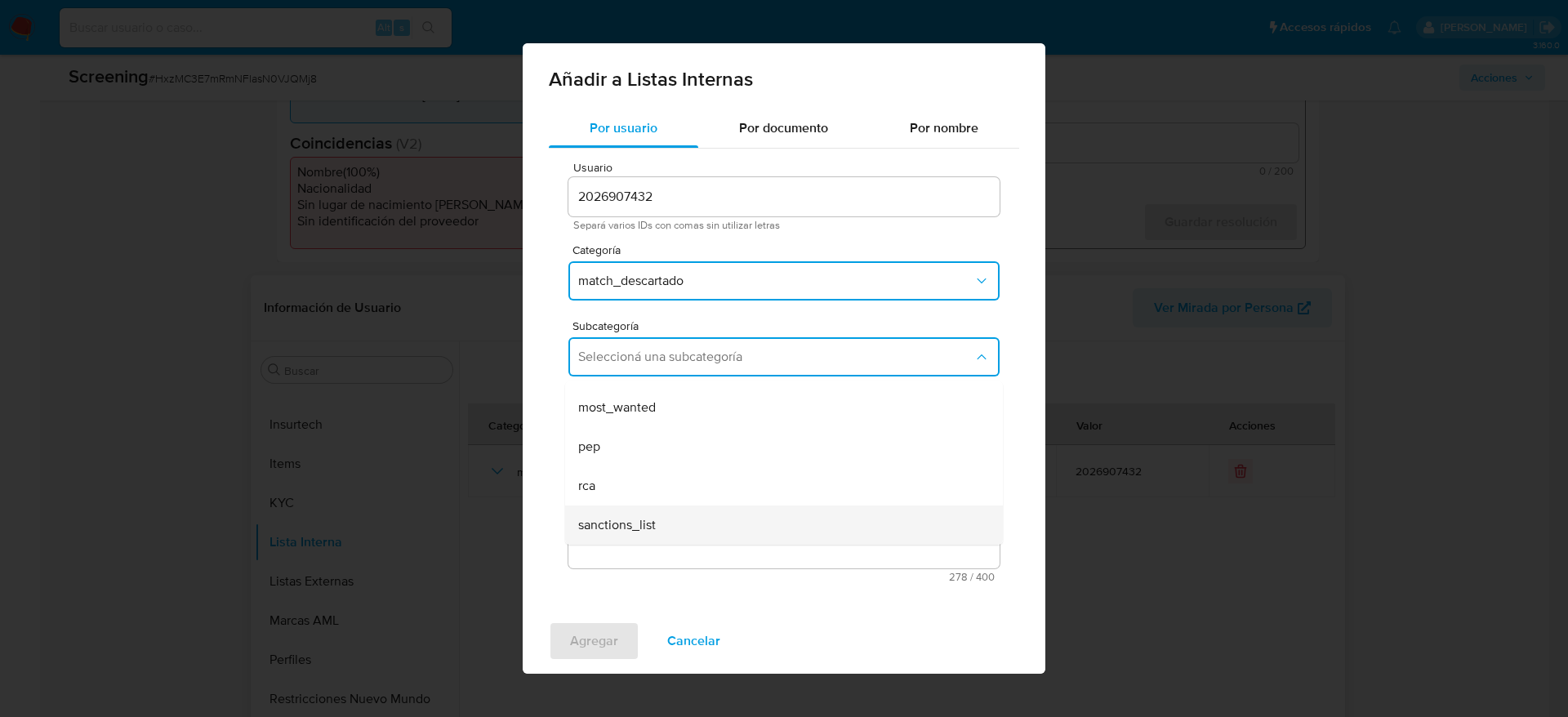
click at [653, 524] on span "sanctions_list" at bounding box center [617, 524] width 78 height 16
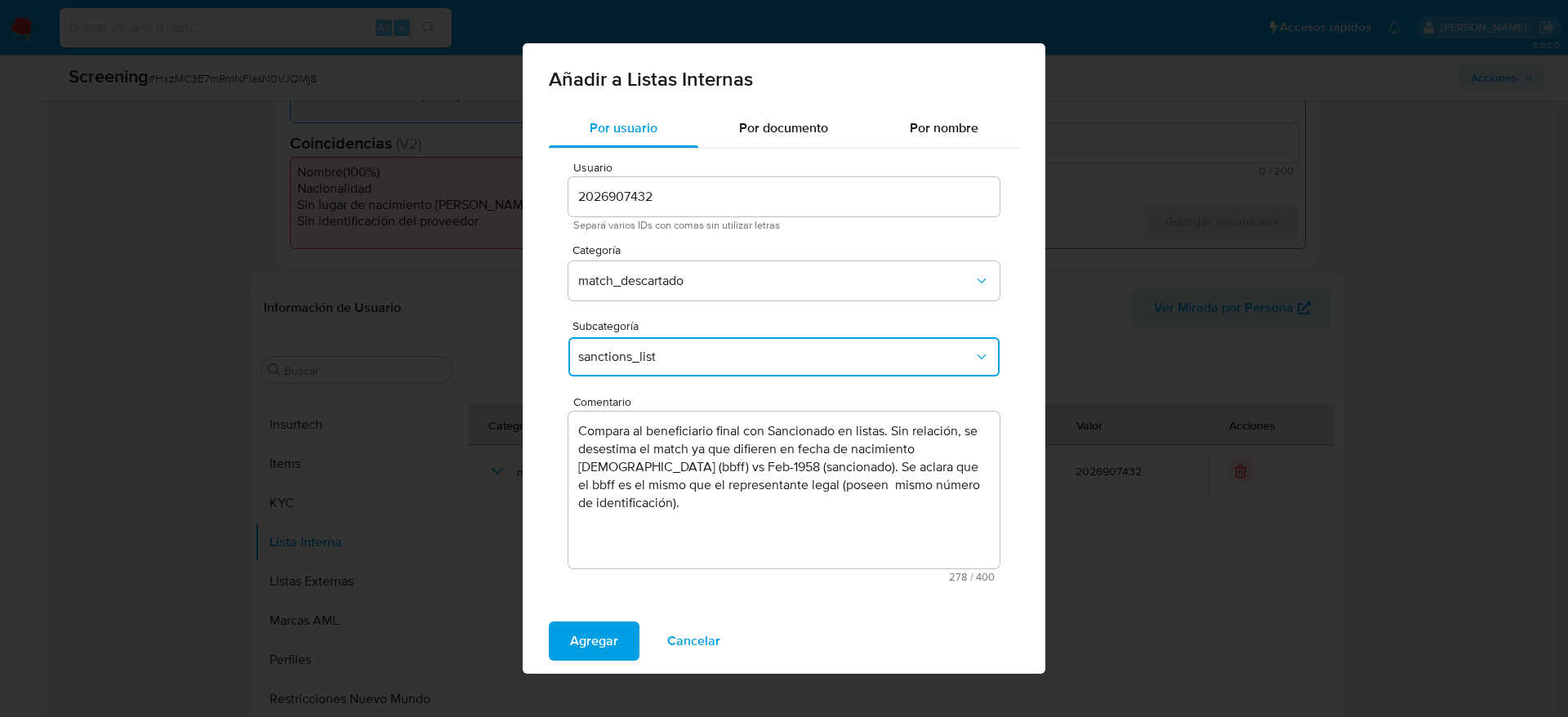
click at [613, 620] on div "Agregar Cancelar" at bounding box center [784, 641] width 523 height 65
click at [621, 630] on button "Agregar" at bounding box center [594, 641] width 91 height 39
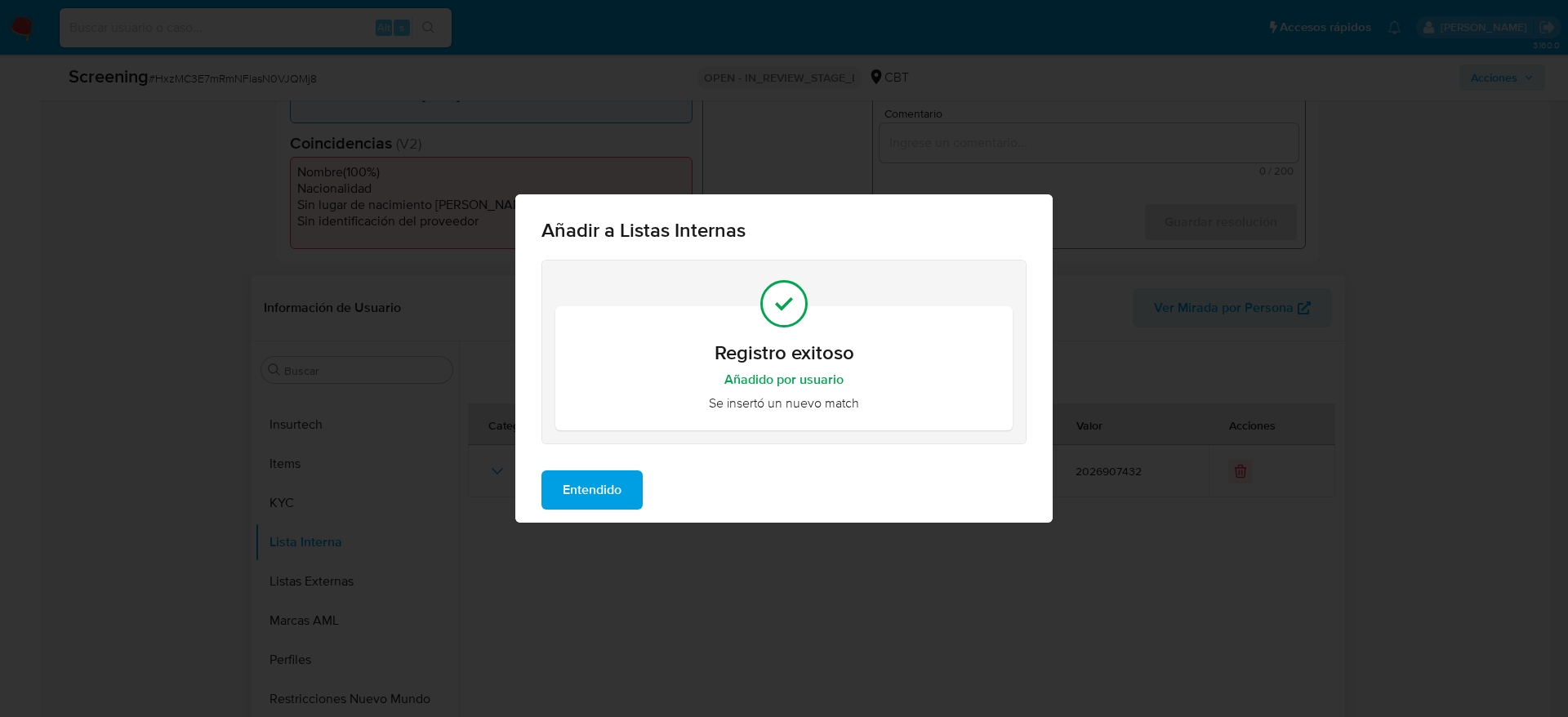
click at [611, 474] on span "Entendido" at bounding box center [592, 490] width 59 height 36
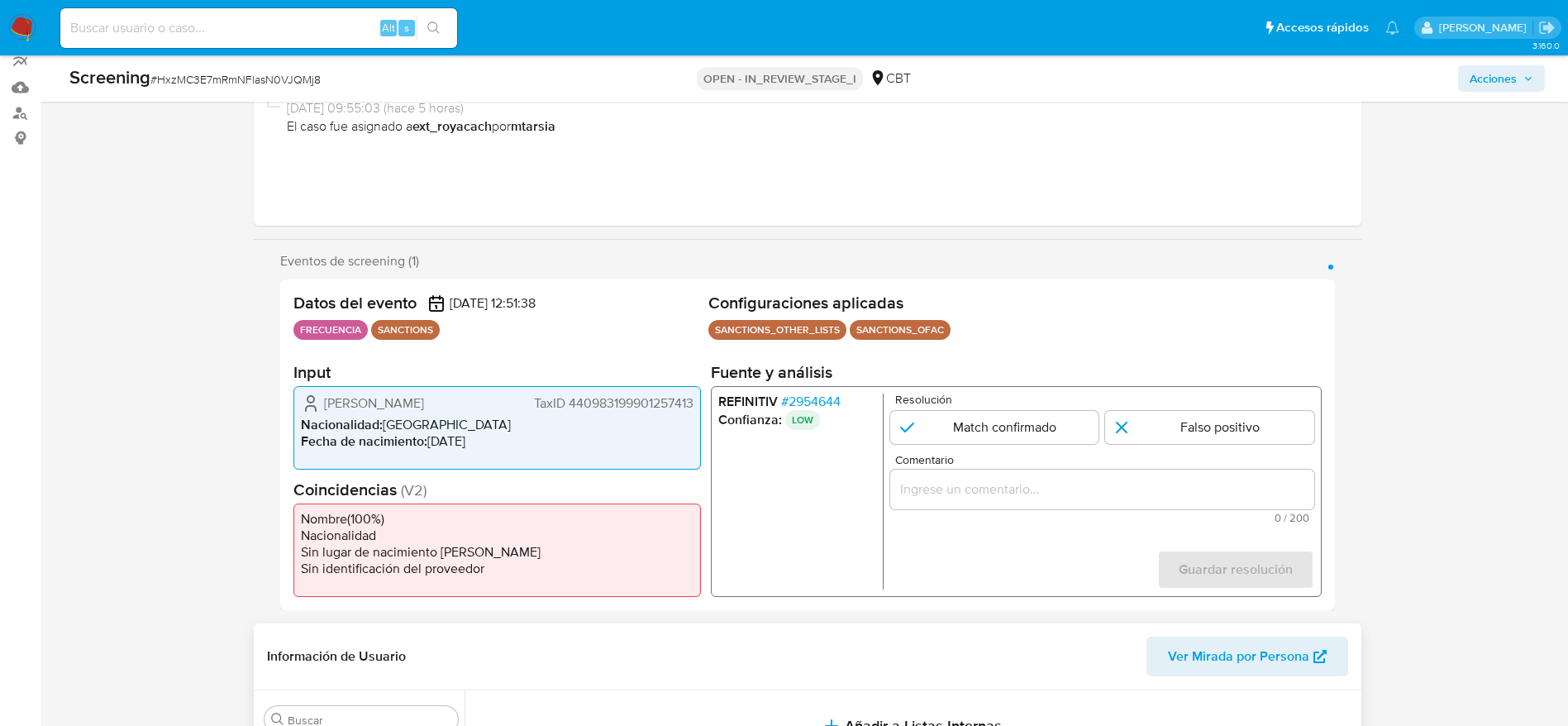
scroll to position [0, 0]
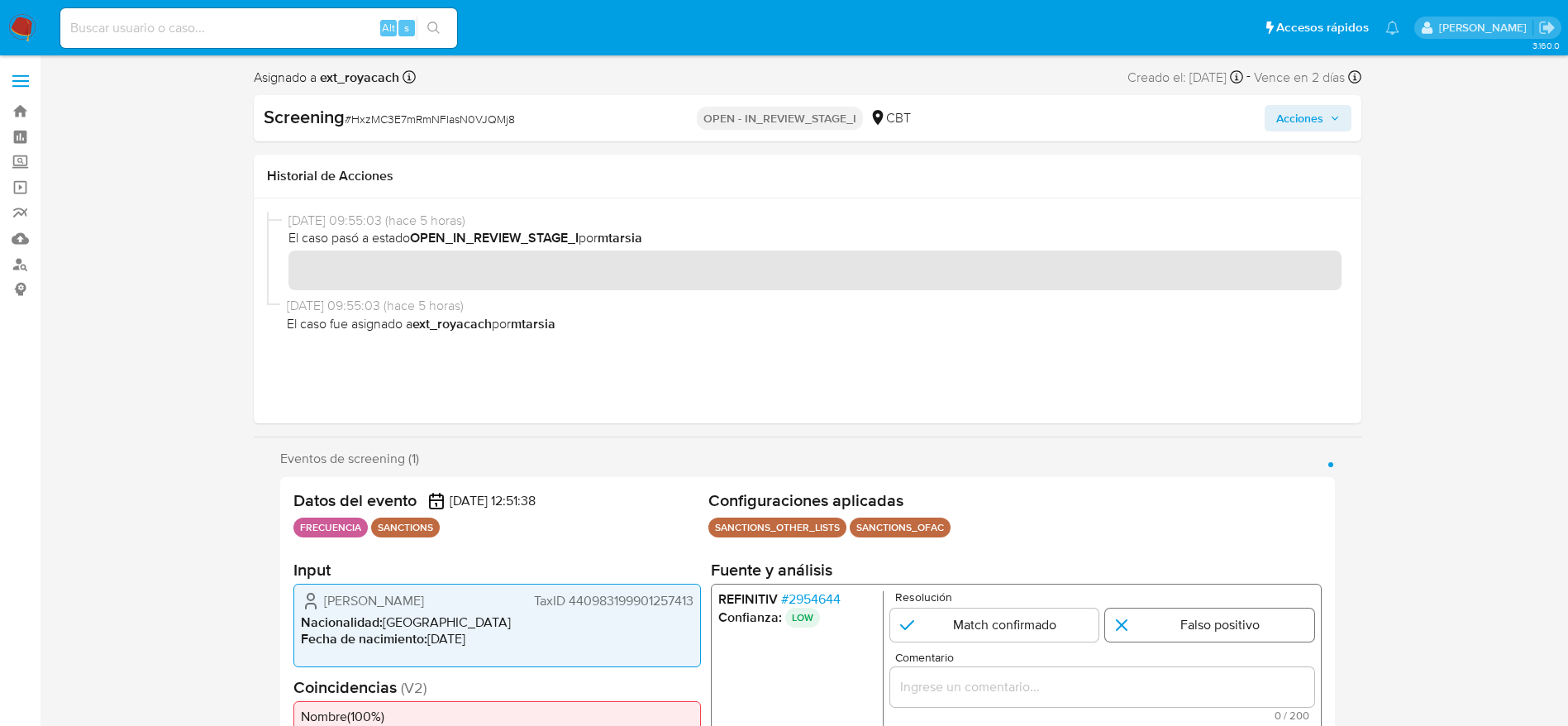
click at [1130, 623] on input "1 de 1" at bounding box center [1209, 625] width 209 height 33
radio input "true"
click at [1139, 669] on div "Comentario 0 / 200 200 caracteres restantes" at bounding box center [1101, 685] width 424 height 69
click at [1139, 669] on div "1 de 1" at bounding box center [1101, 687] width 424 height 40
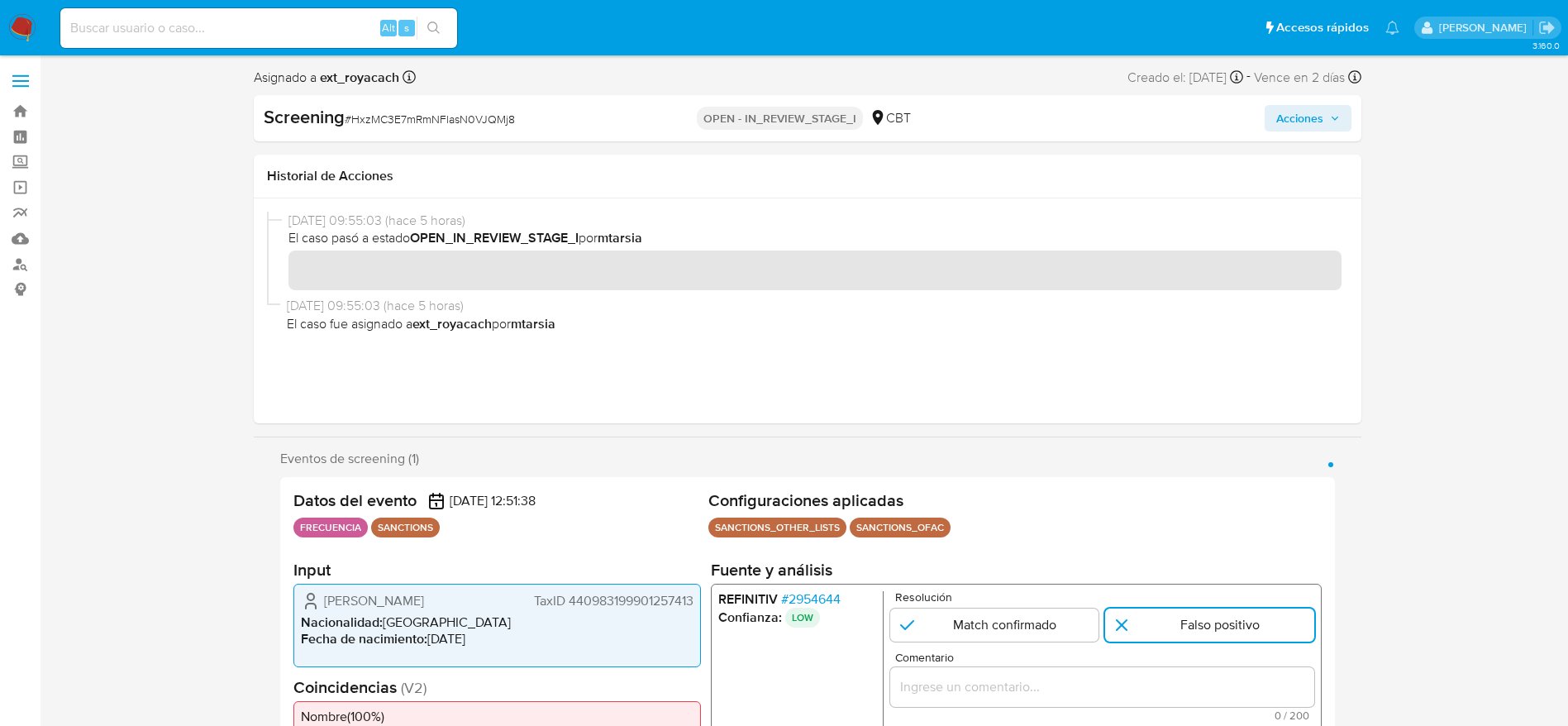
click at [1139, 669] on div "1 de 1" at bounding box center [1101, 687] width 424 height 40
click at [1136, 673] on div "1 de 1" at bounding box center [1101, 687] width 424 height 40
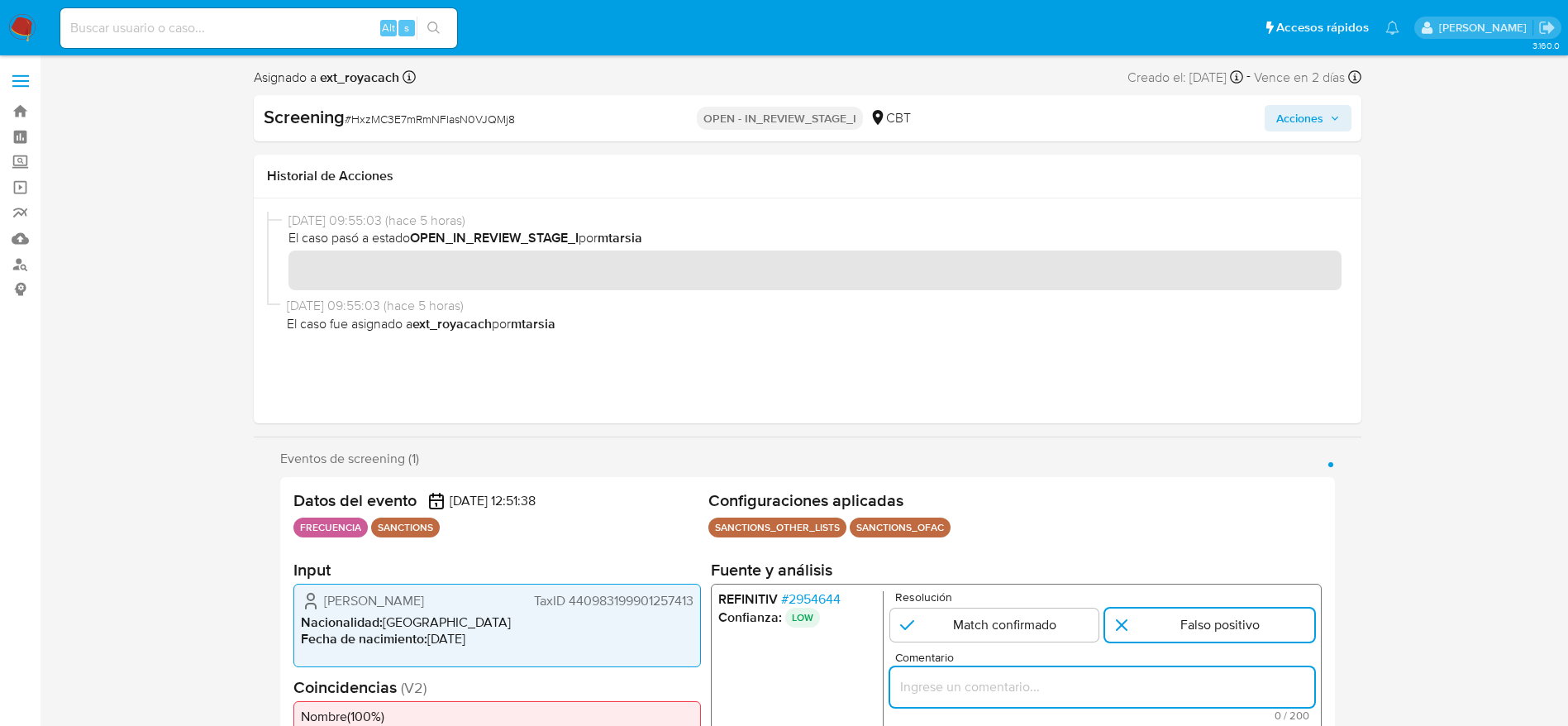
paste input "Compara al beneficiario final con Sancionado en listas. Sin relación, se desest…"
click at [1128, 682] on input "Comentario" at bounding box center [1101, 687] width 424 height 22
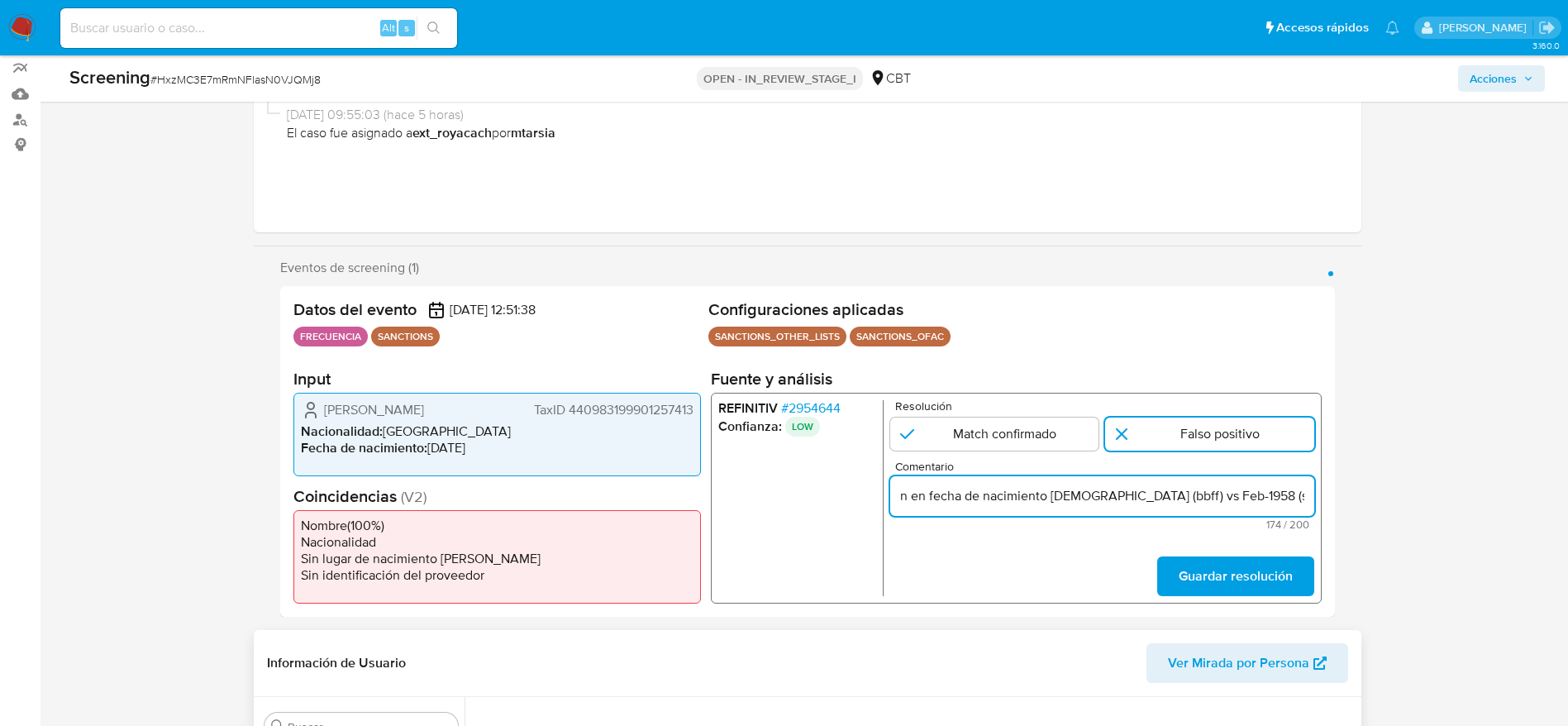
scroll to position [248, 0]
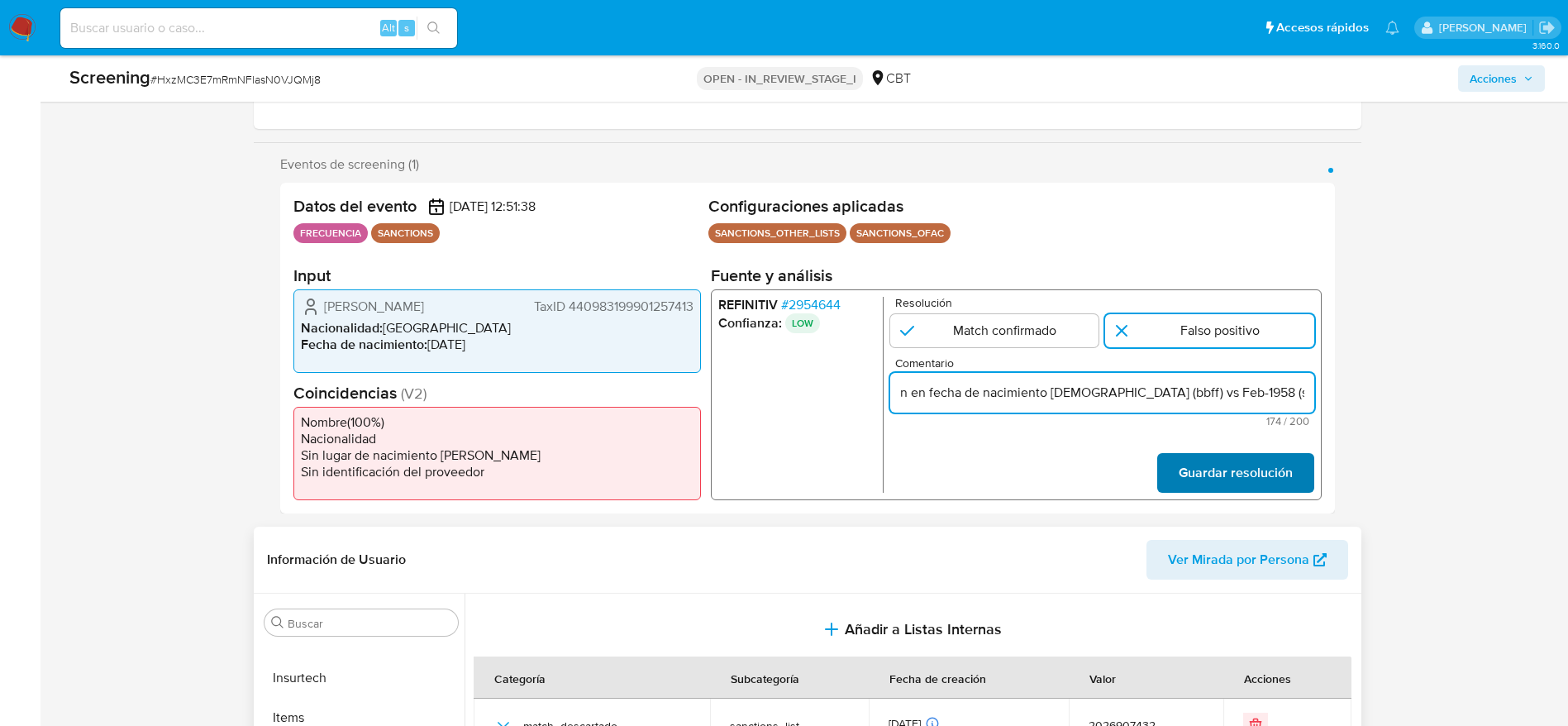
type input "Compara al beneficiario final con Sancionado en listas. Sin relación, se desest…"
click at [1240, 476] on span "Guardar resolución" at bounding box center [1235, 472] width 115 height 36
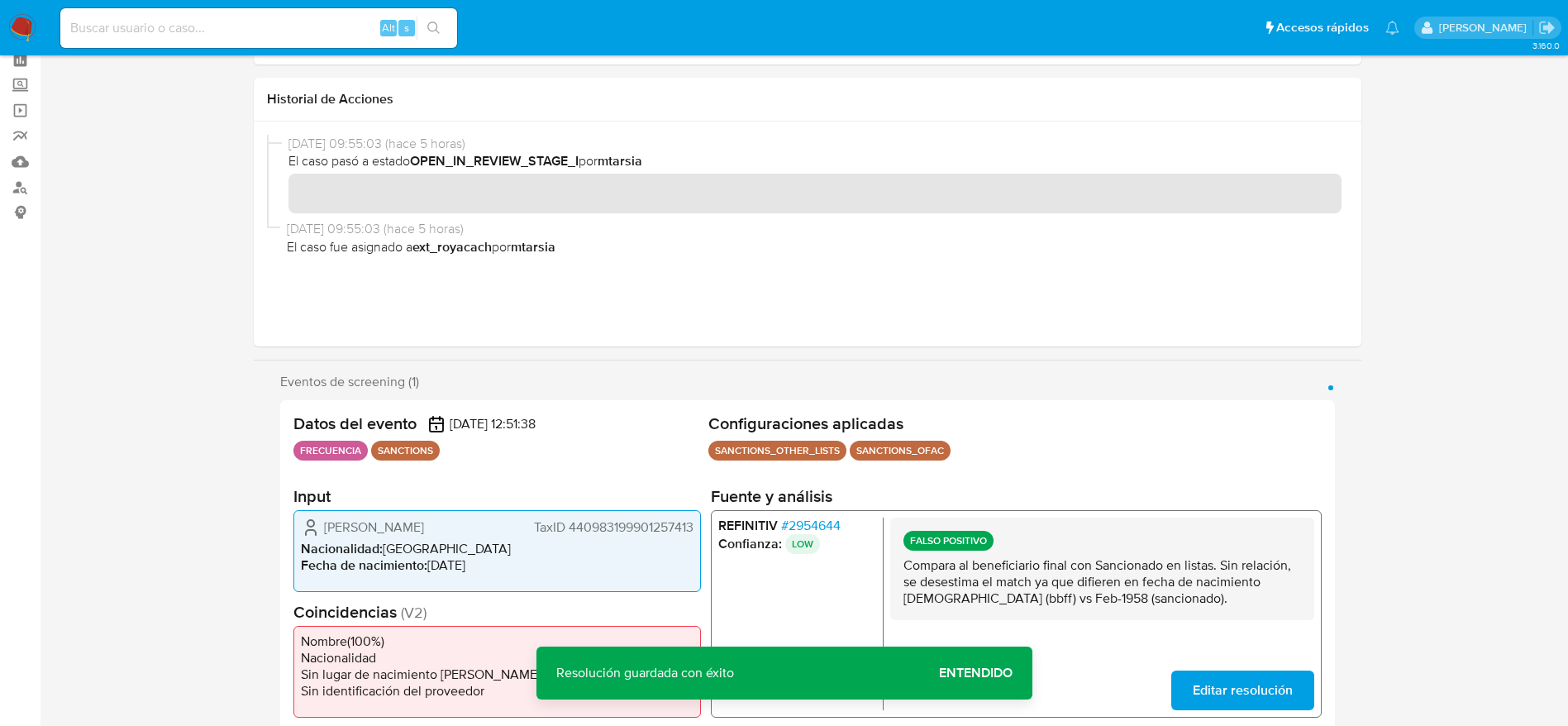
scroll to position [0, 0]
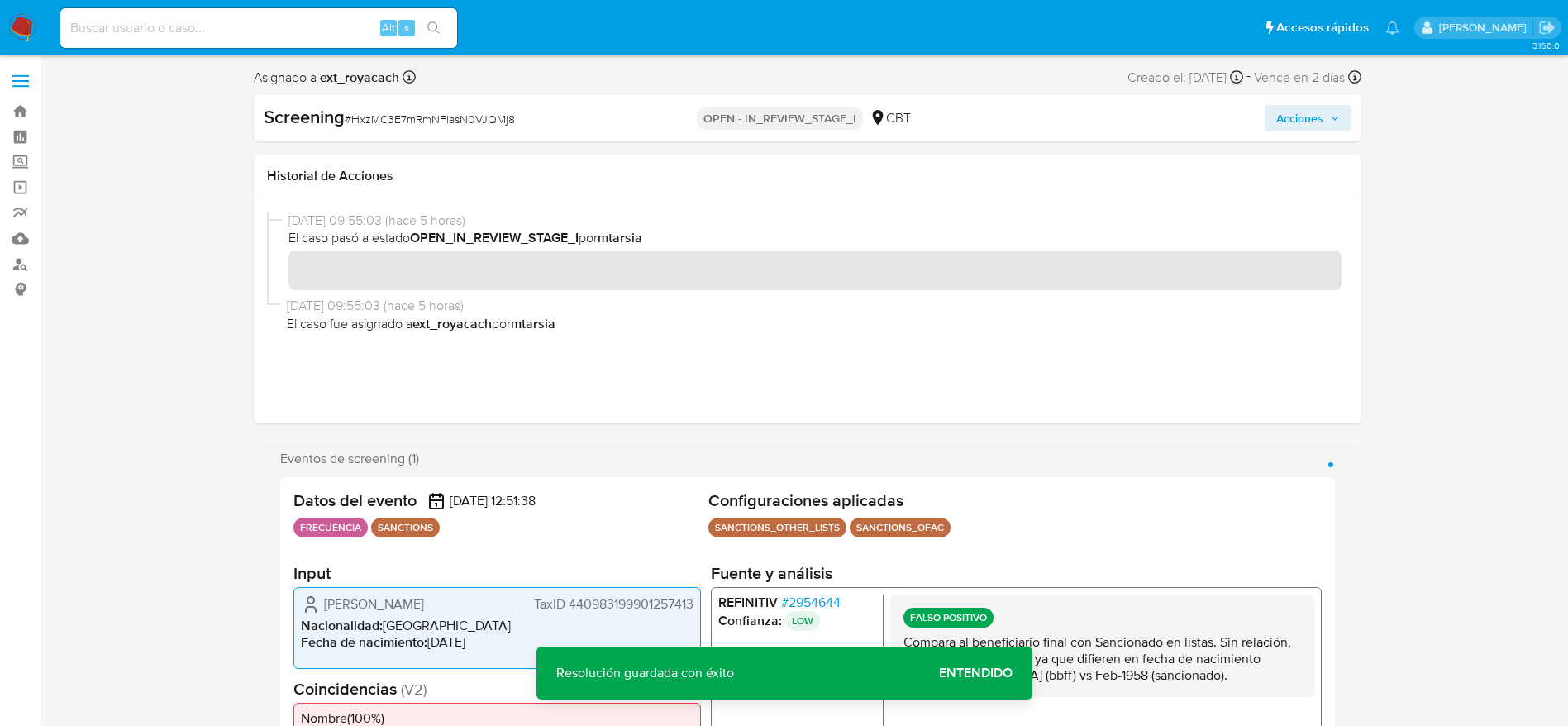
click at [1307, 119] on span "Acciones" at bounding box center [1300, 118] width 47 height 27
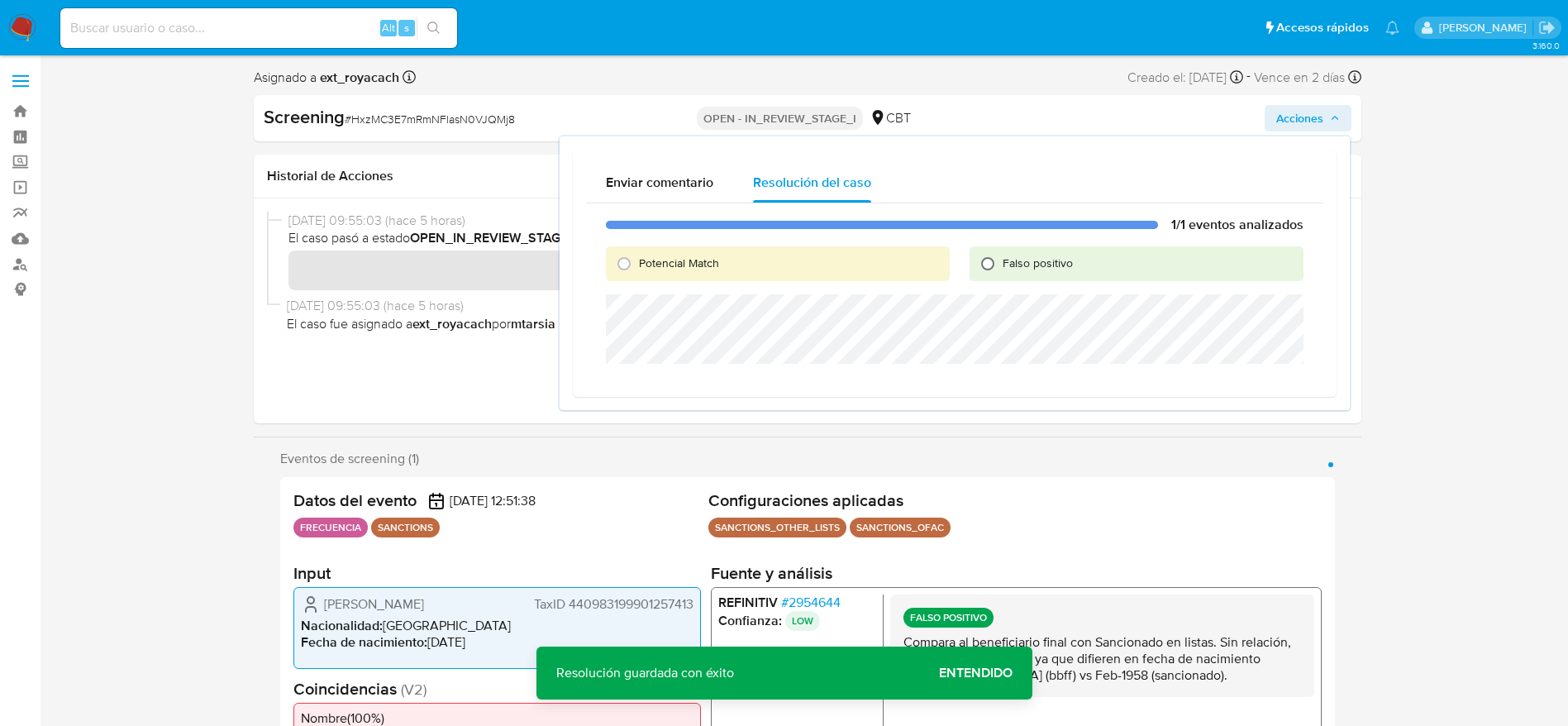
click at [995, 263] on input "Falso positivo" at bounding box center [988, 264] width 26 height 27
radio input "true"
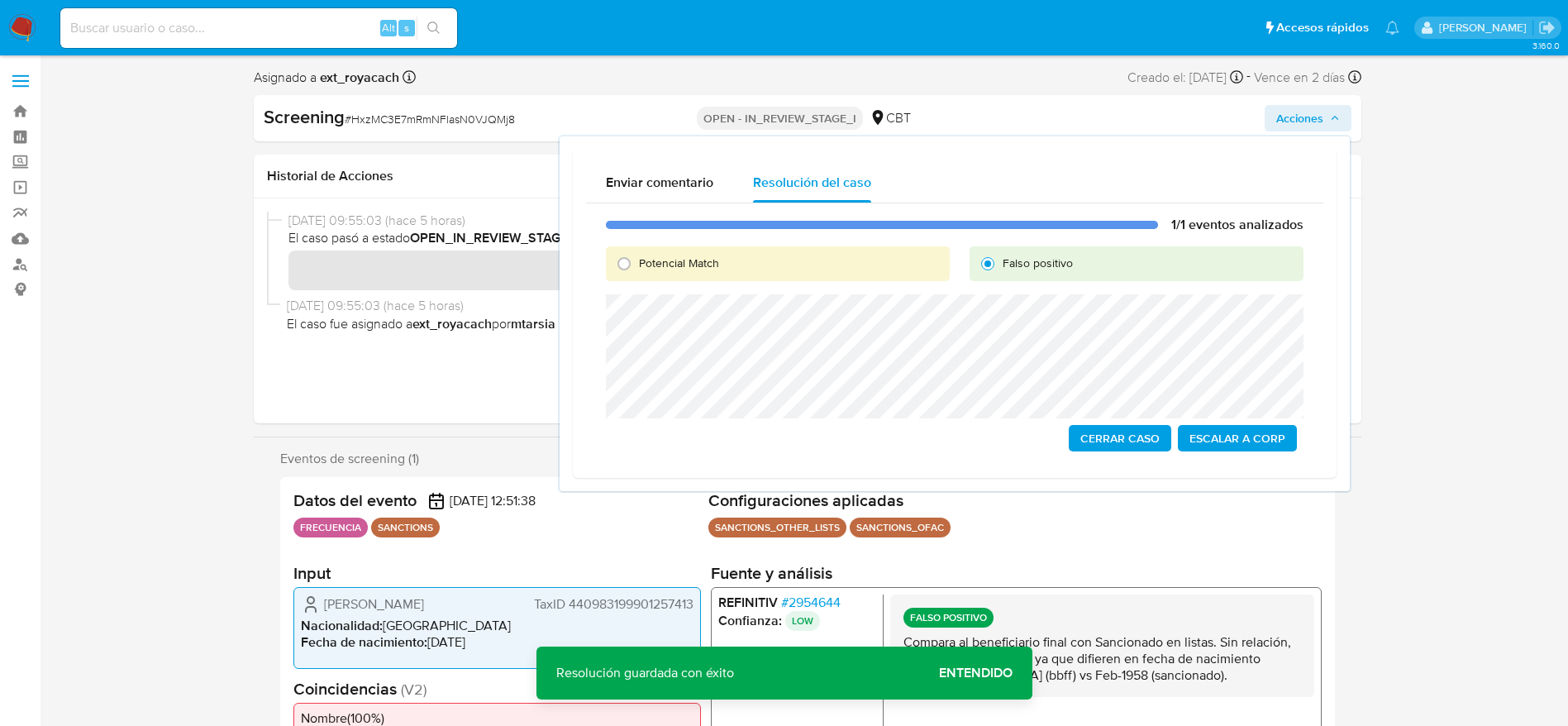
click at [1105, 433] on span "Cerrar Caso" at bounding box center [1120, 438] width 79 height 23
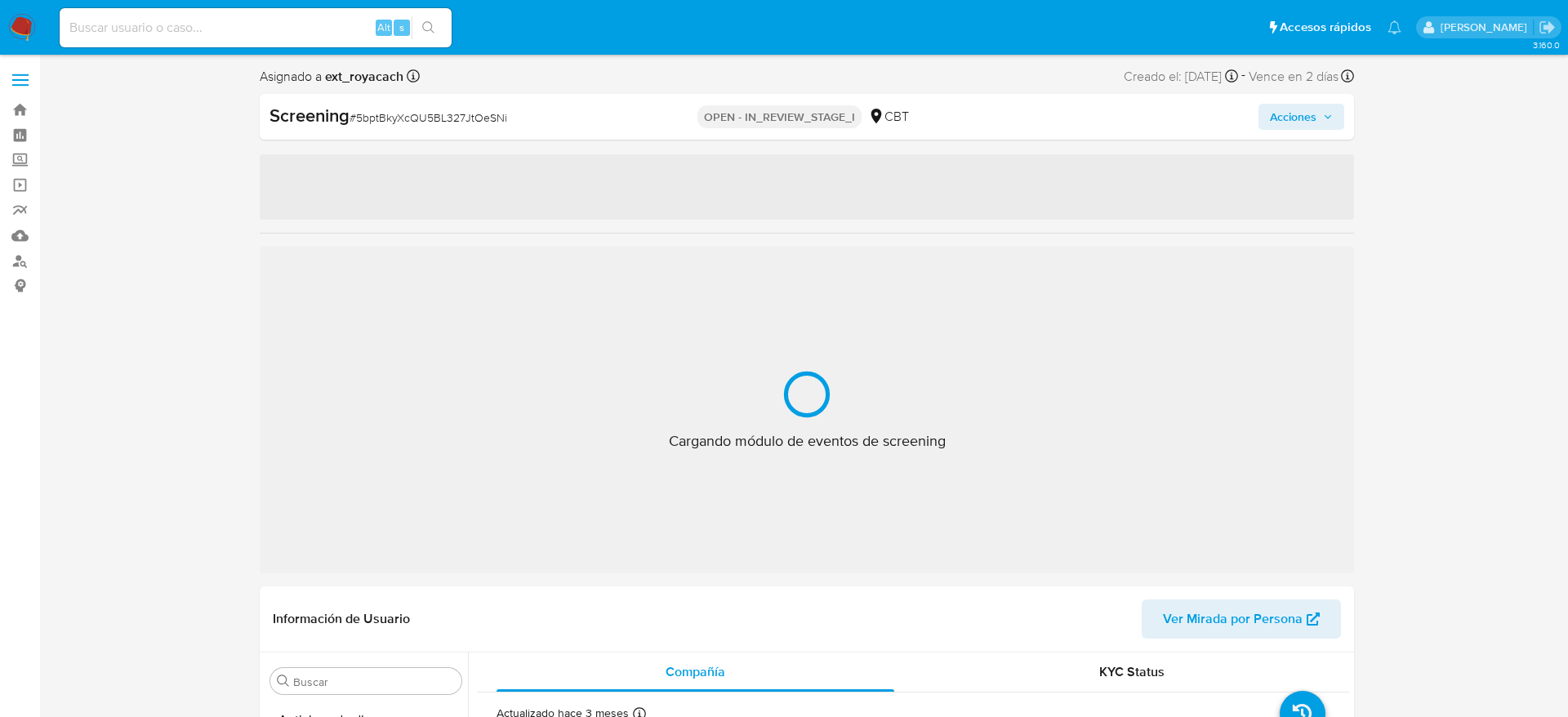
select select "10"
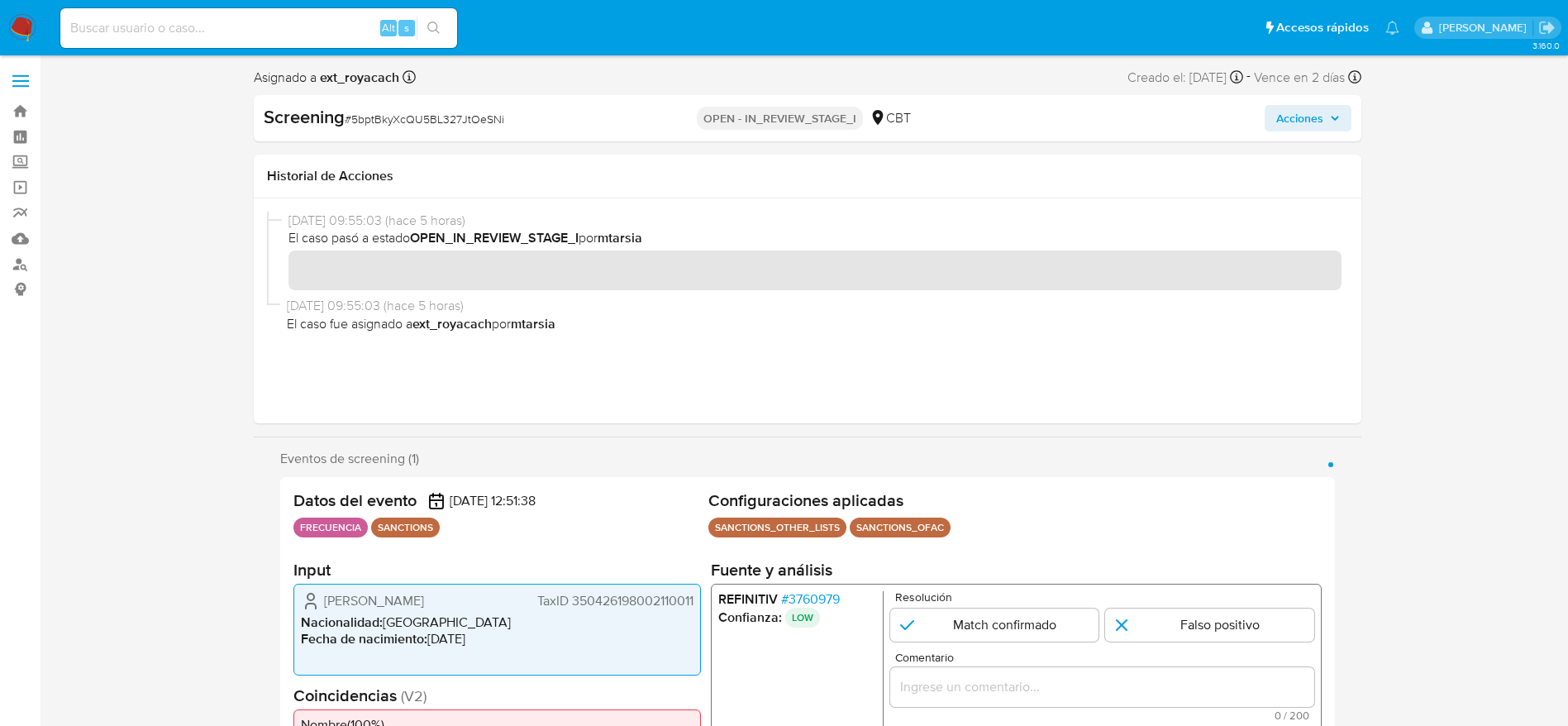
scroll to position [699, 0]
click at [406, 122] on span "# 5bptBkyXcQU5BL327JtOeSNi" at bounding box center [424, 118] width 160 height 16
copy span "5bptBkyXcQU5BL327JtOeSNi"
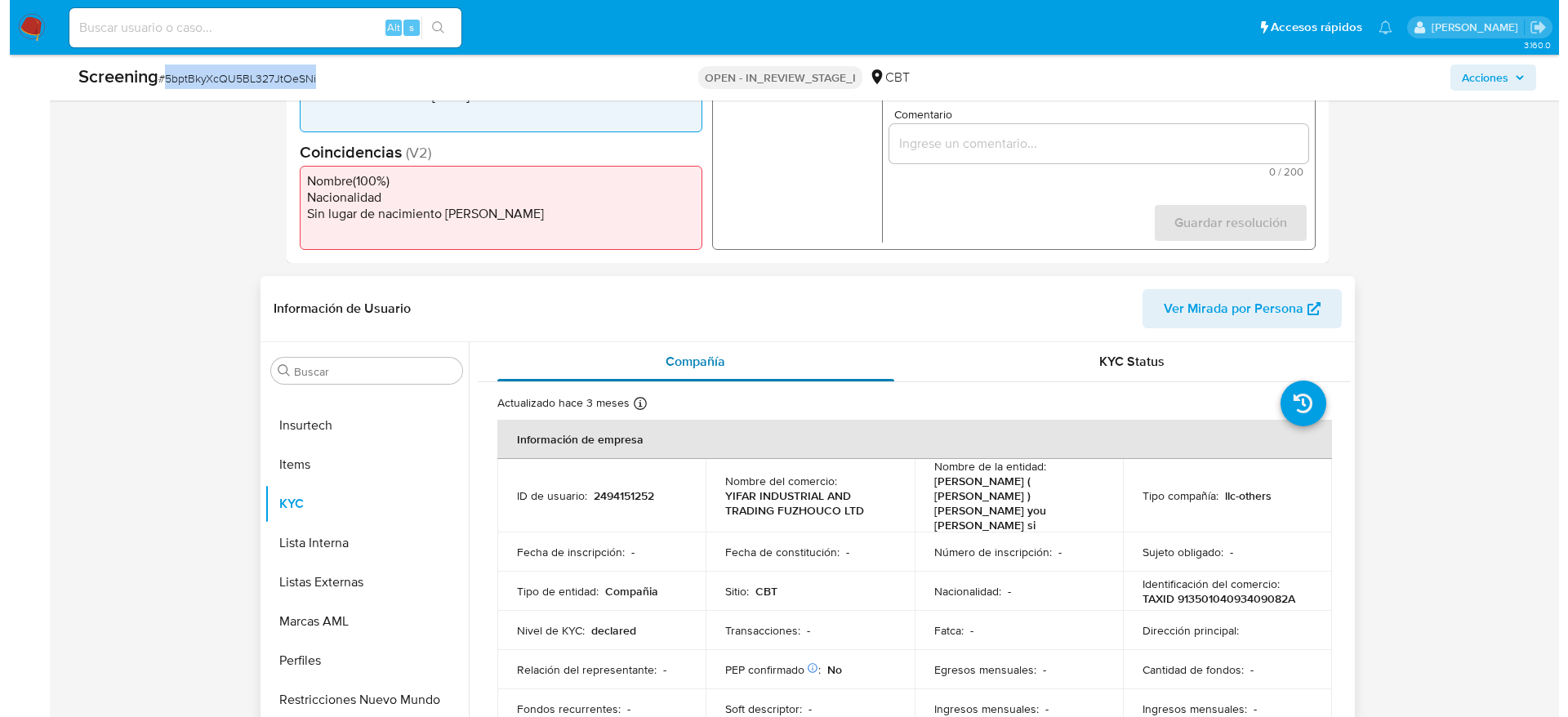
scroll to position [490, 0]
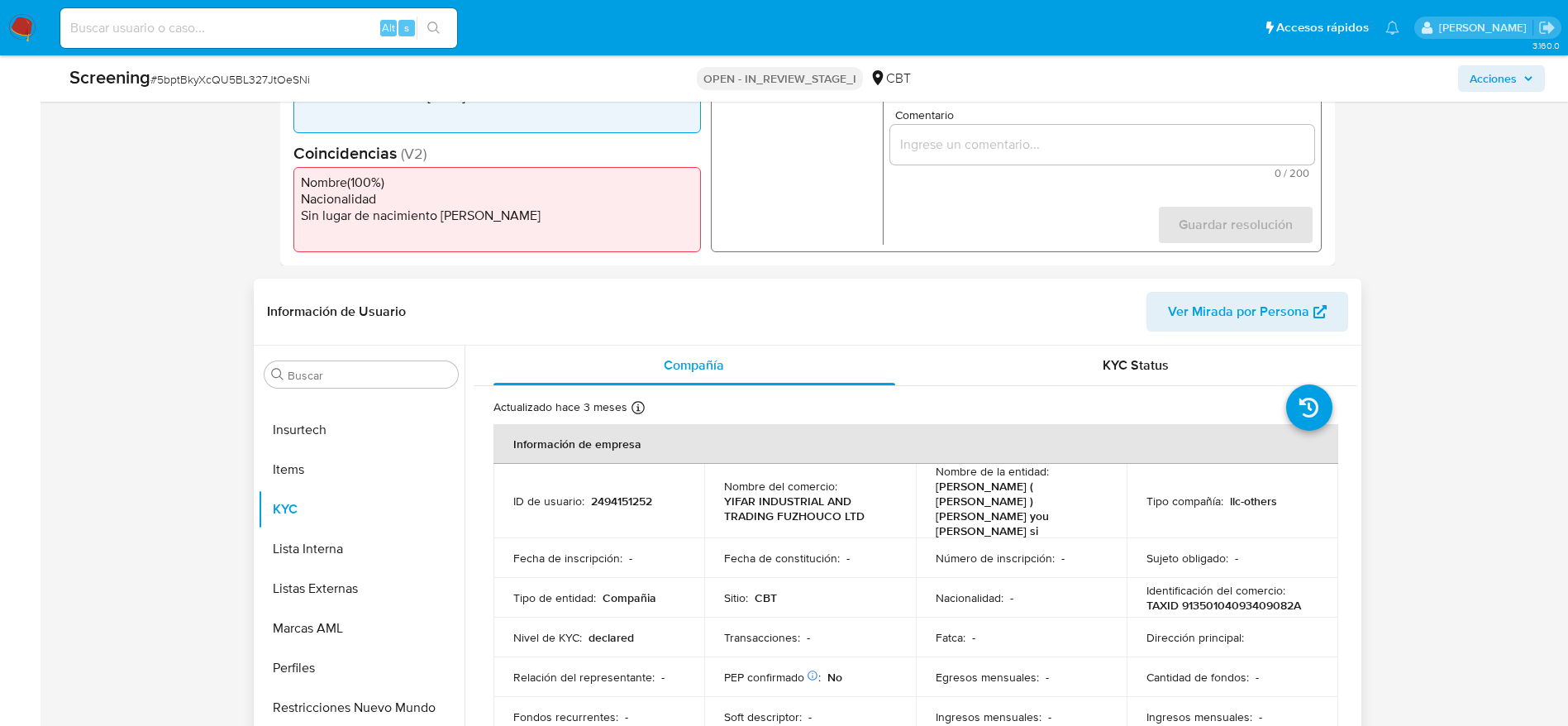
click at [658, 494] on div "ID de usuario : 2494151252" at bounding box center [600, 502] width 172 height 15
click at [653, 494] on div "ID de usuario : 2494151252" at bounding box center [600, 502] width 172 height 15
click at [648, 494] on p "2494151252" at bounding box center [622, 502] width 62 height 15
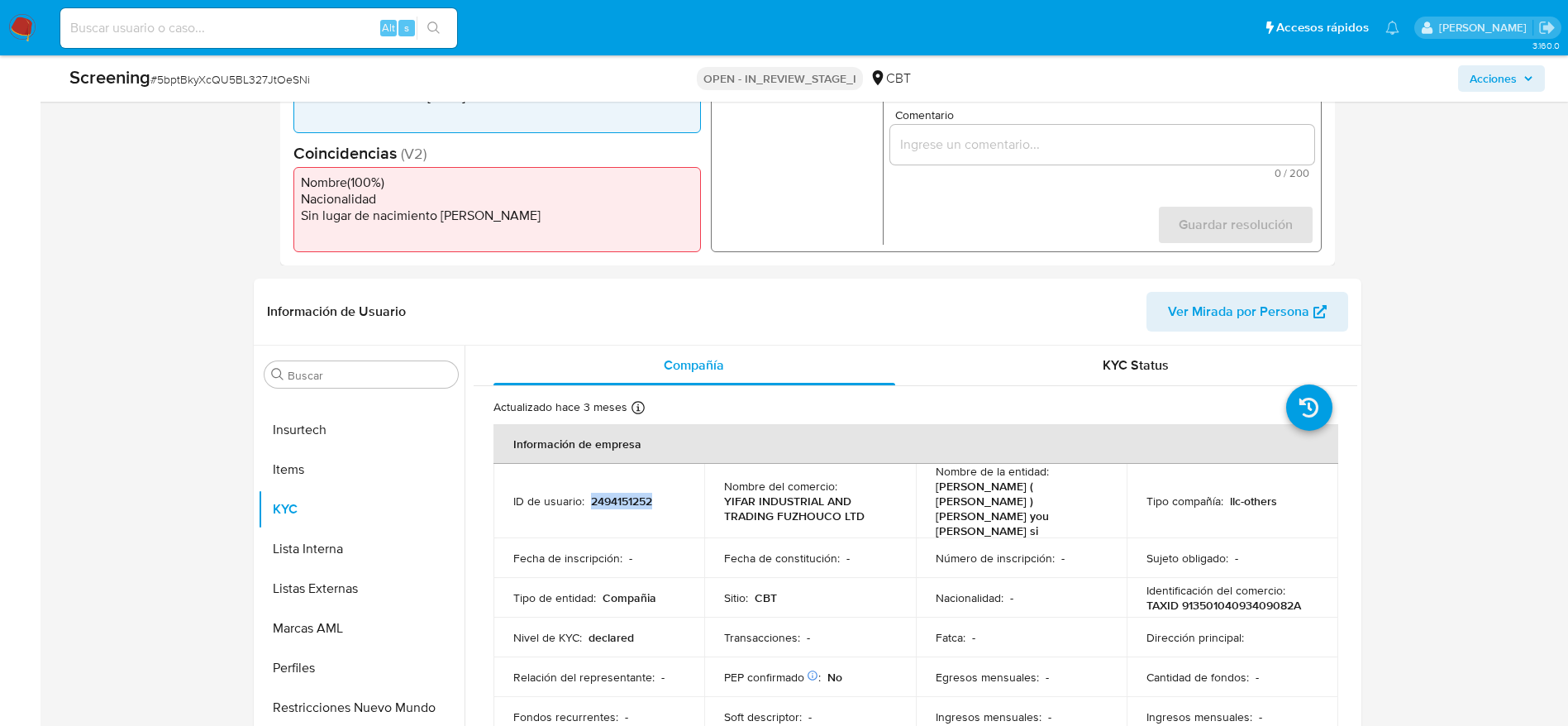
copy p "2494151252"
click at [319, 551] on button "Lista Interna" at bounding box center [361, 549] width 206 height 40
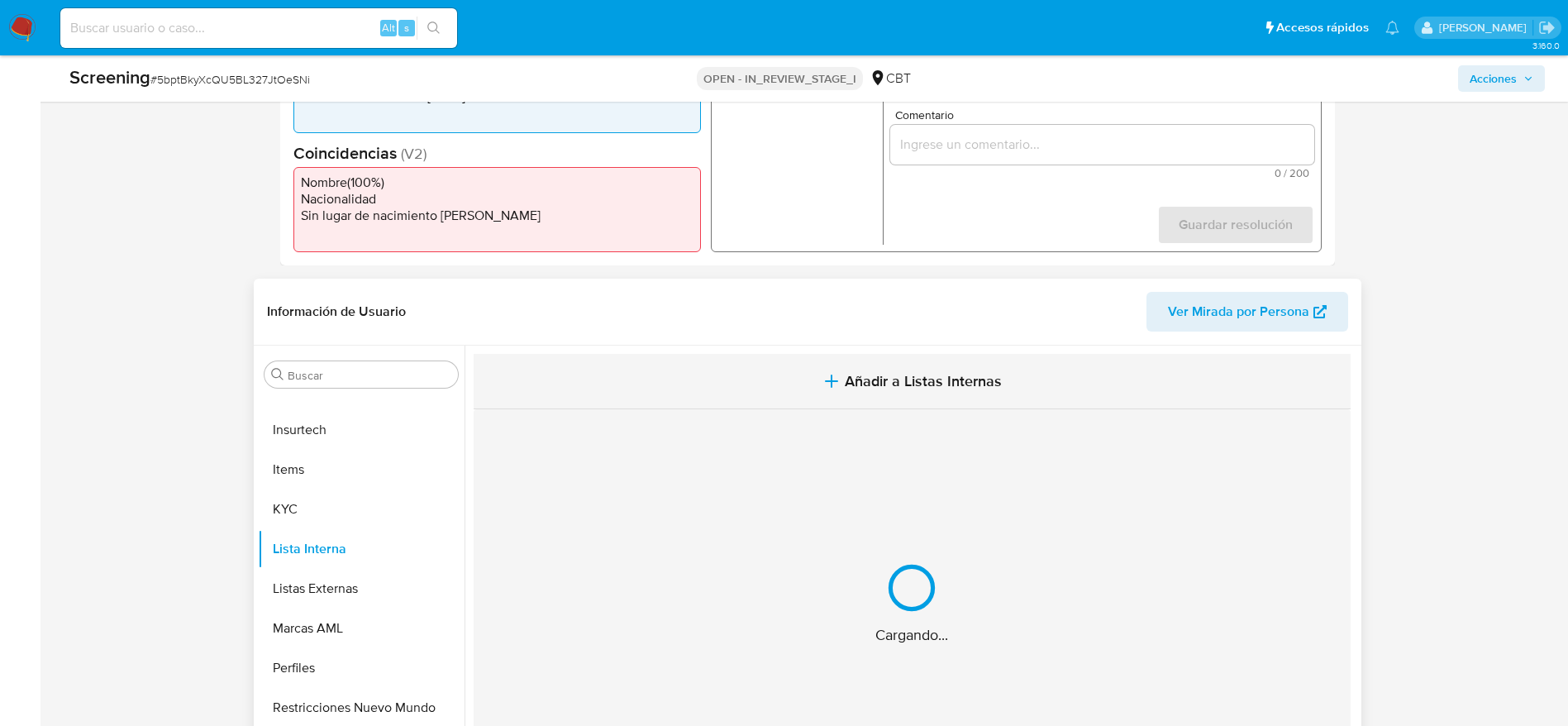
click at [707, 372] on button "Añadir a Listas Internas" at bounding box center [912, 381] width 877 height 56
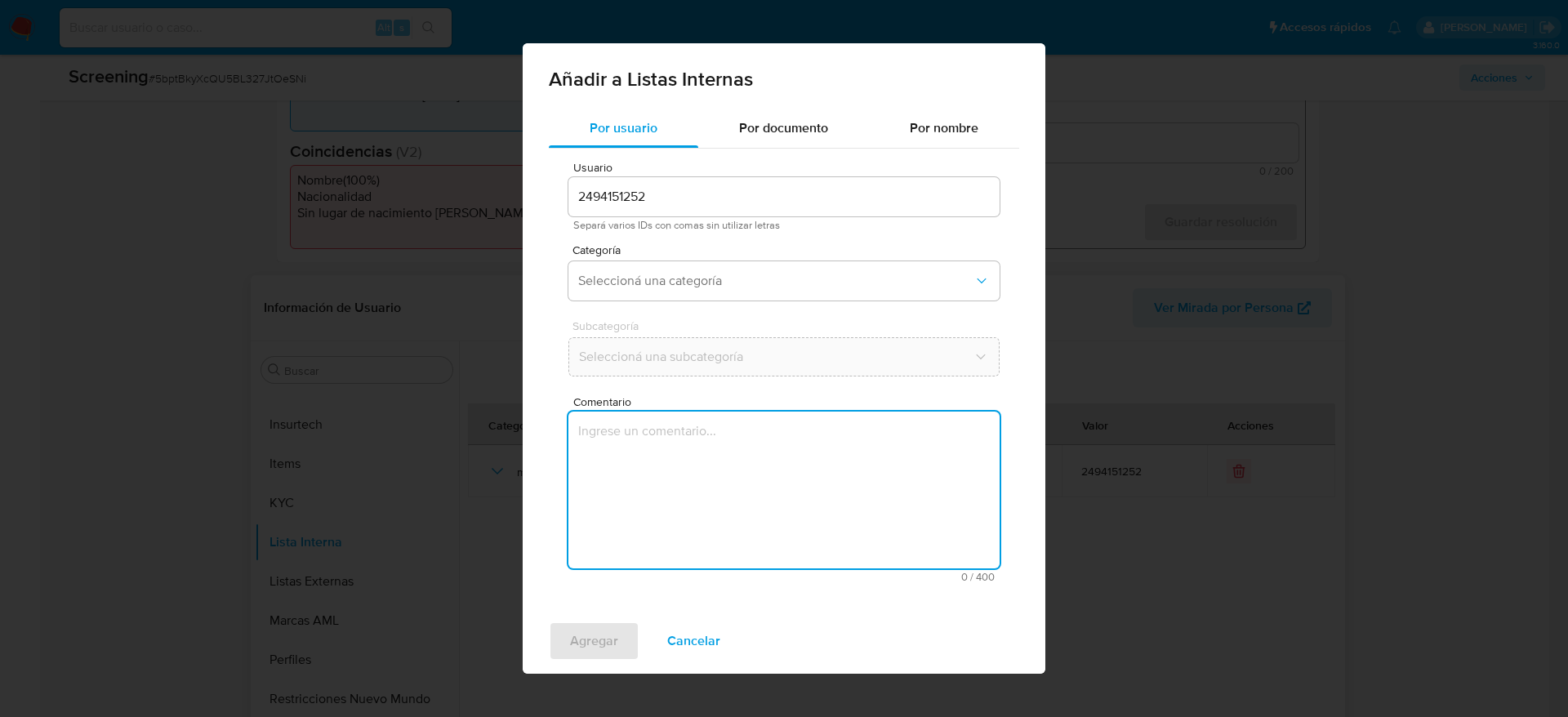
click at [711, 514] on textarea "Comentario" at bounding box center [784, 490] width 431 height 157
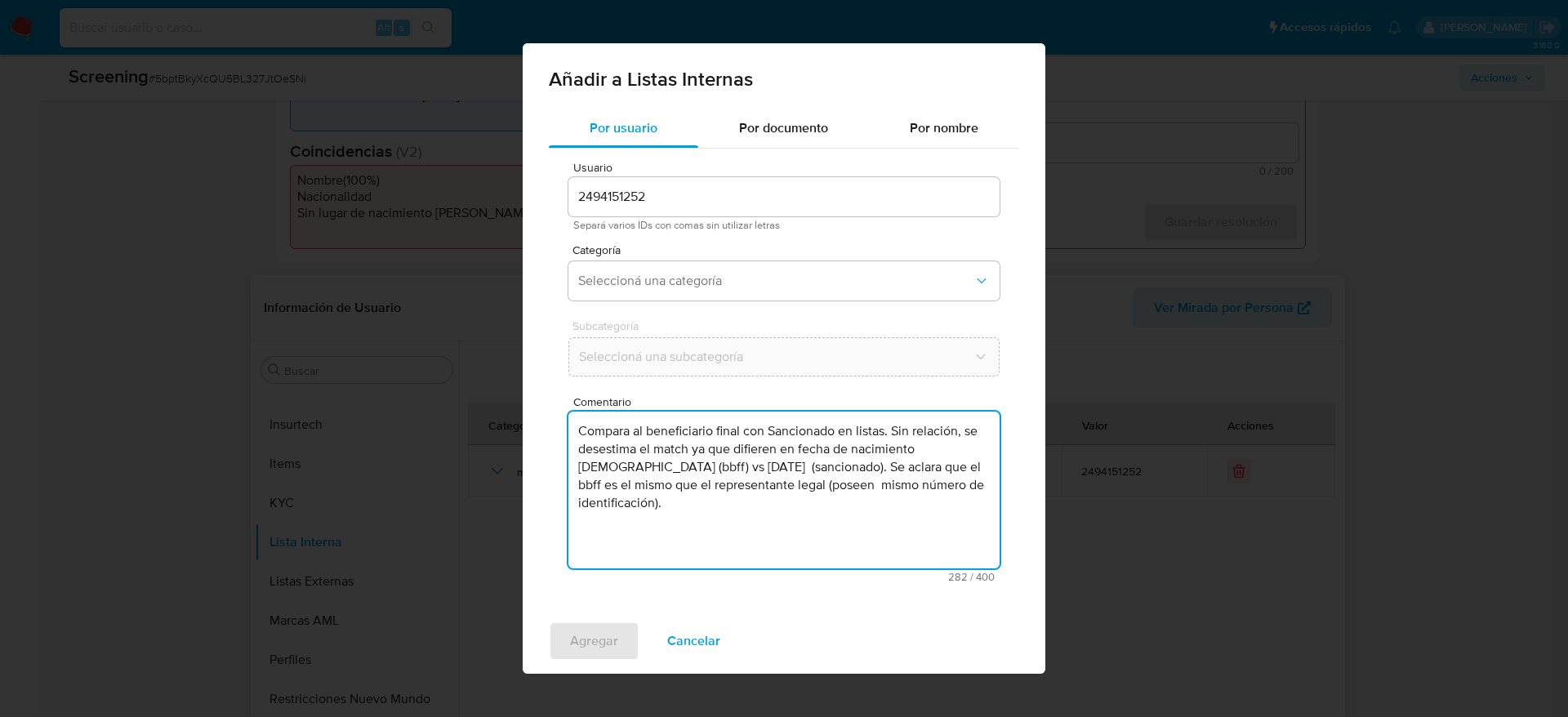
drag, startPoint x: 782, startPoint y: 474, endPoint x: 495, endPoint y: 406, distance: 294.9
click at [495, 406] on div "Añadir a Listas Internas Por usuario Por documento Por nombre Usuario 249415125…" at bounding box center [784, 358] width 1568 height 717
type textarea "Compara al beneficiario final con Sancionado en listas. Sin relación, se desest…"
click at [777, 287] on span "Seleccioná una categoría" at bounding box center [776, 280] width 396 height 16
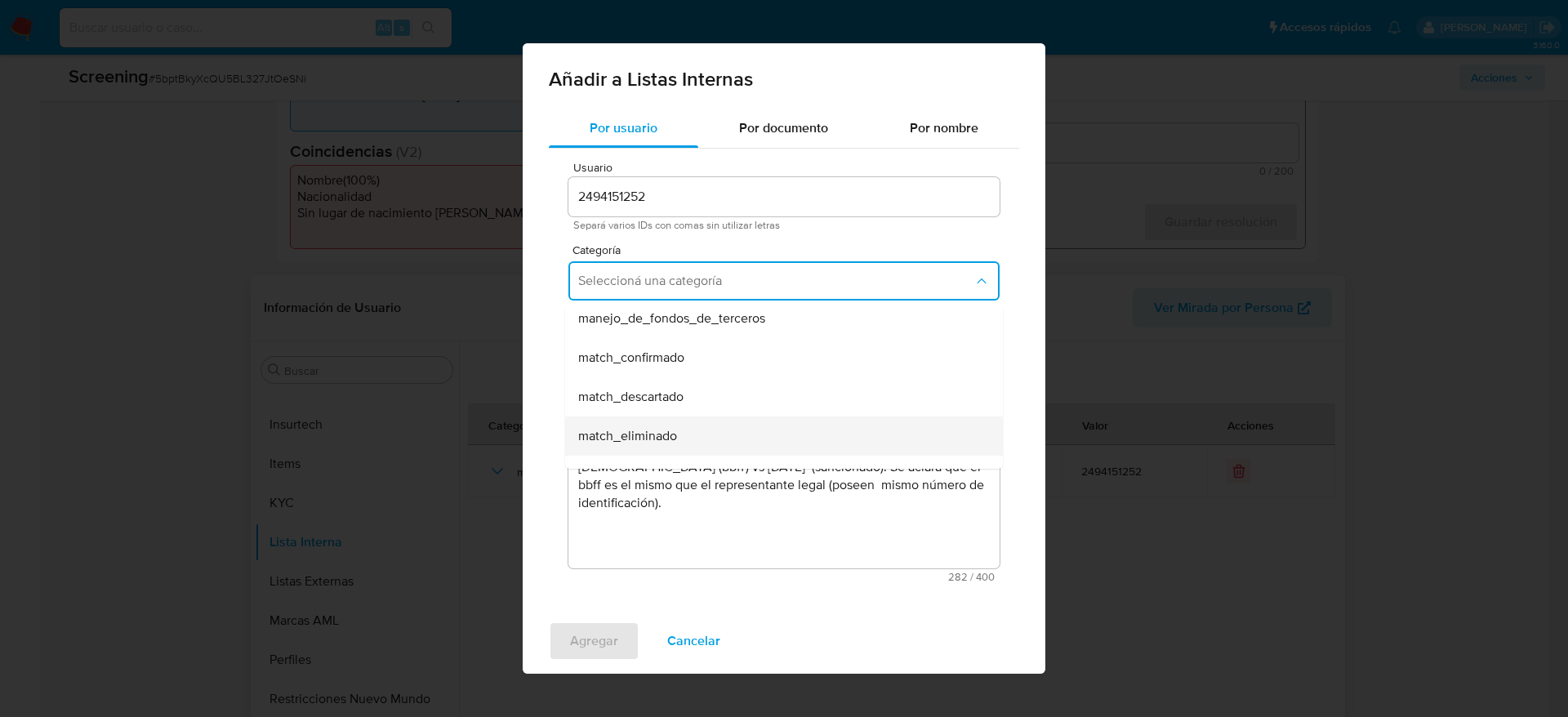
scroll to position [122, 0]
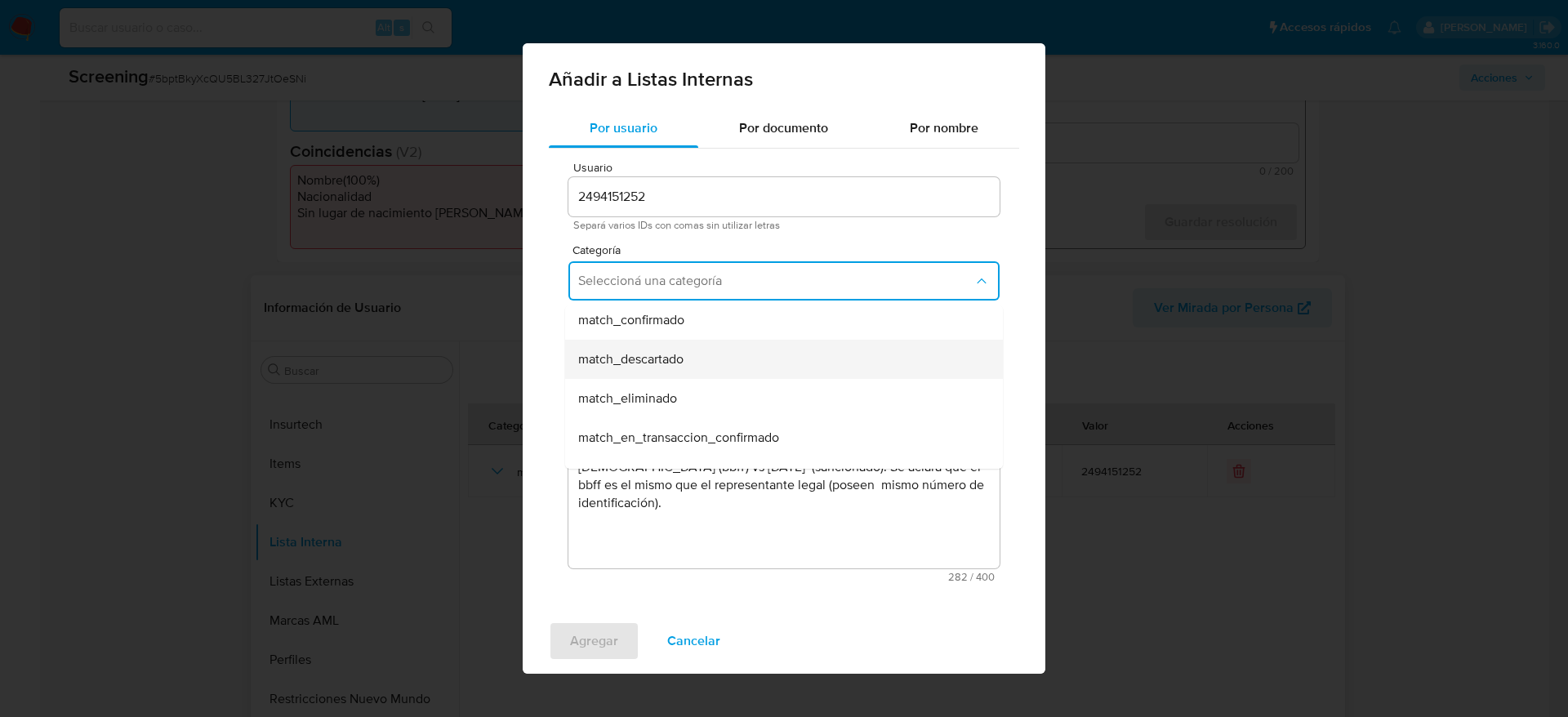
click at [708, 358] on div "match_descartado" at bounding box center [780, 359] width 402 height 39
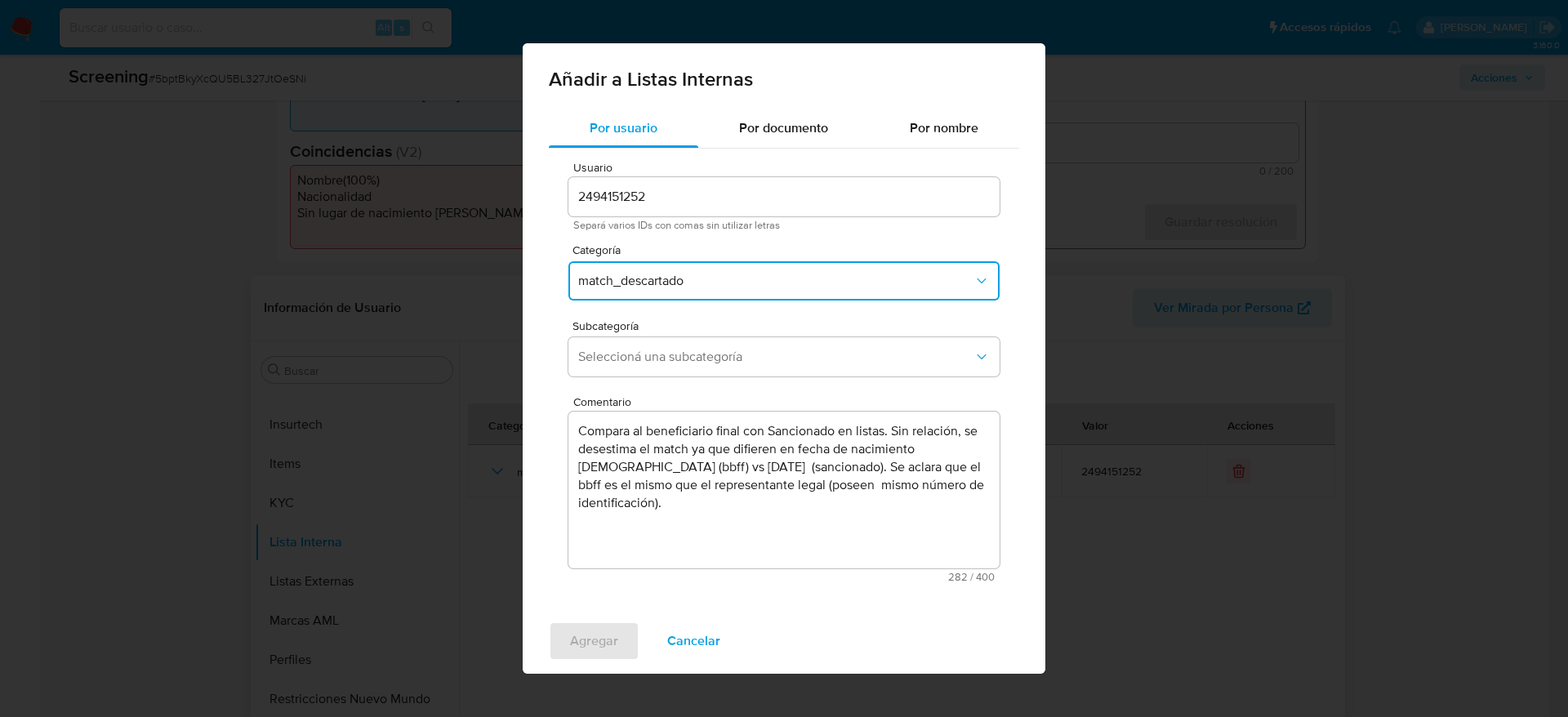
click at [708, 358] on span "Seleccioná una subcategoría" at bounding box center [776, 356] width 396 height 16
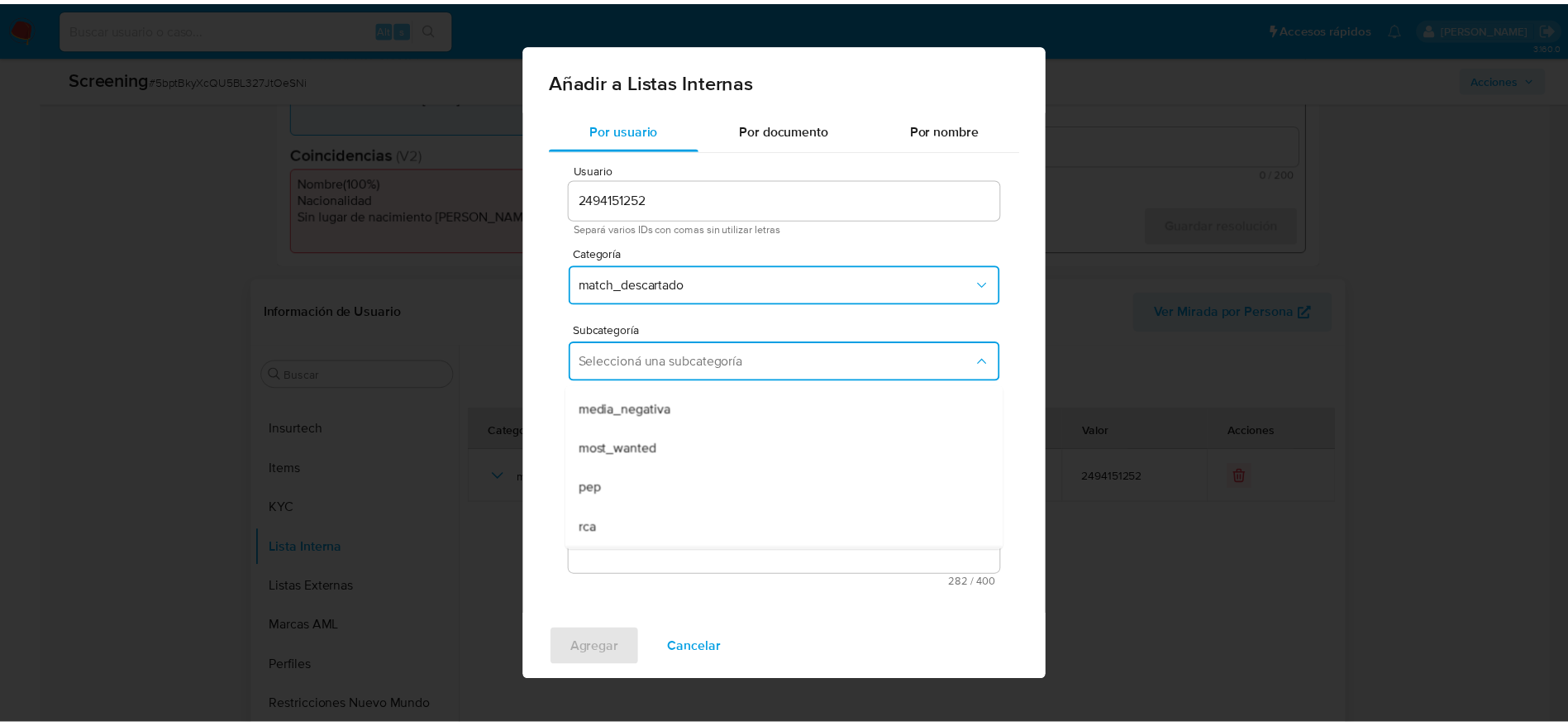
scroll to position [113, 0]
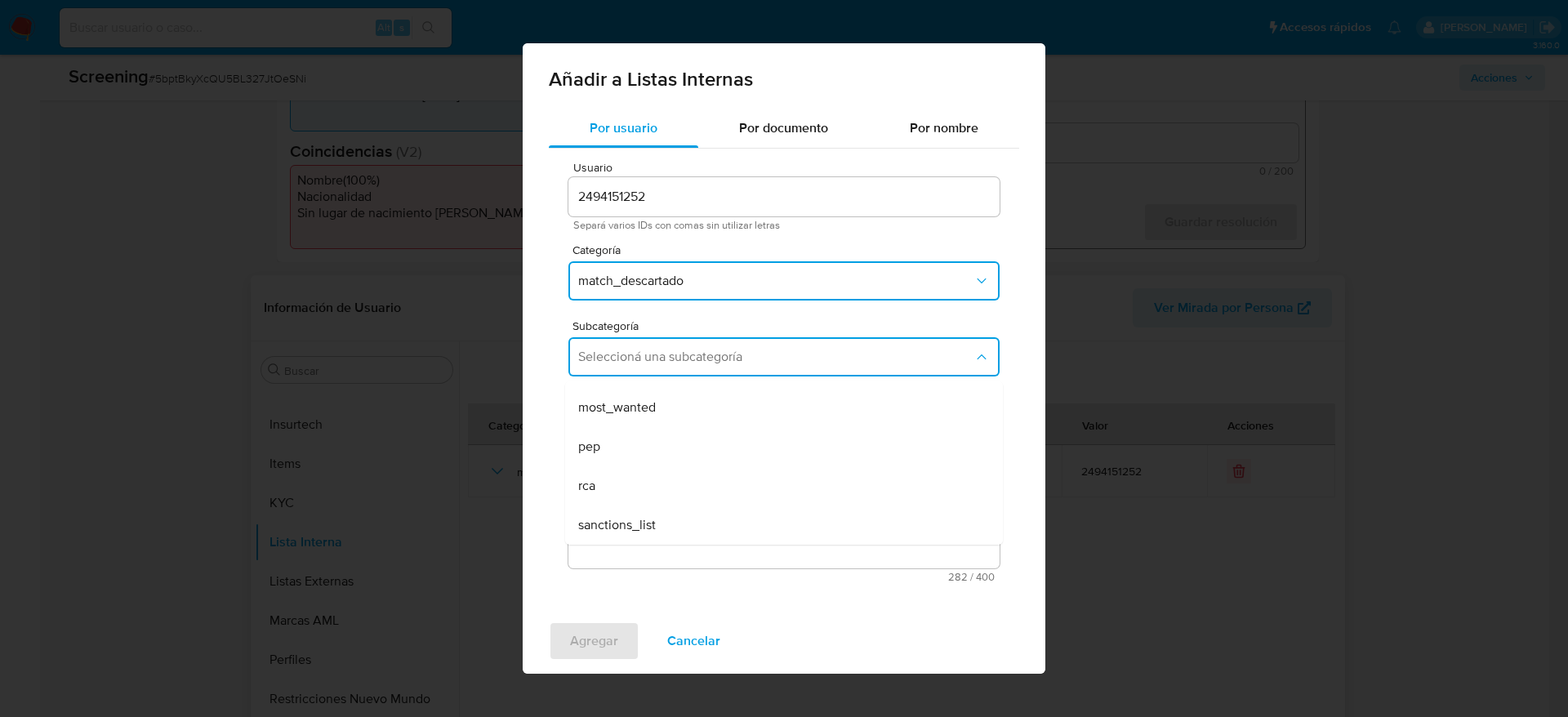
drag, startPoint x: 664, startPoint y: 516, endPoint x: 660, endPoint y: 574, distance: 58.1
click at [663, 518] on div "sanctions_list" at bounding box center [780, 525] width 402 height 39
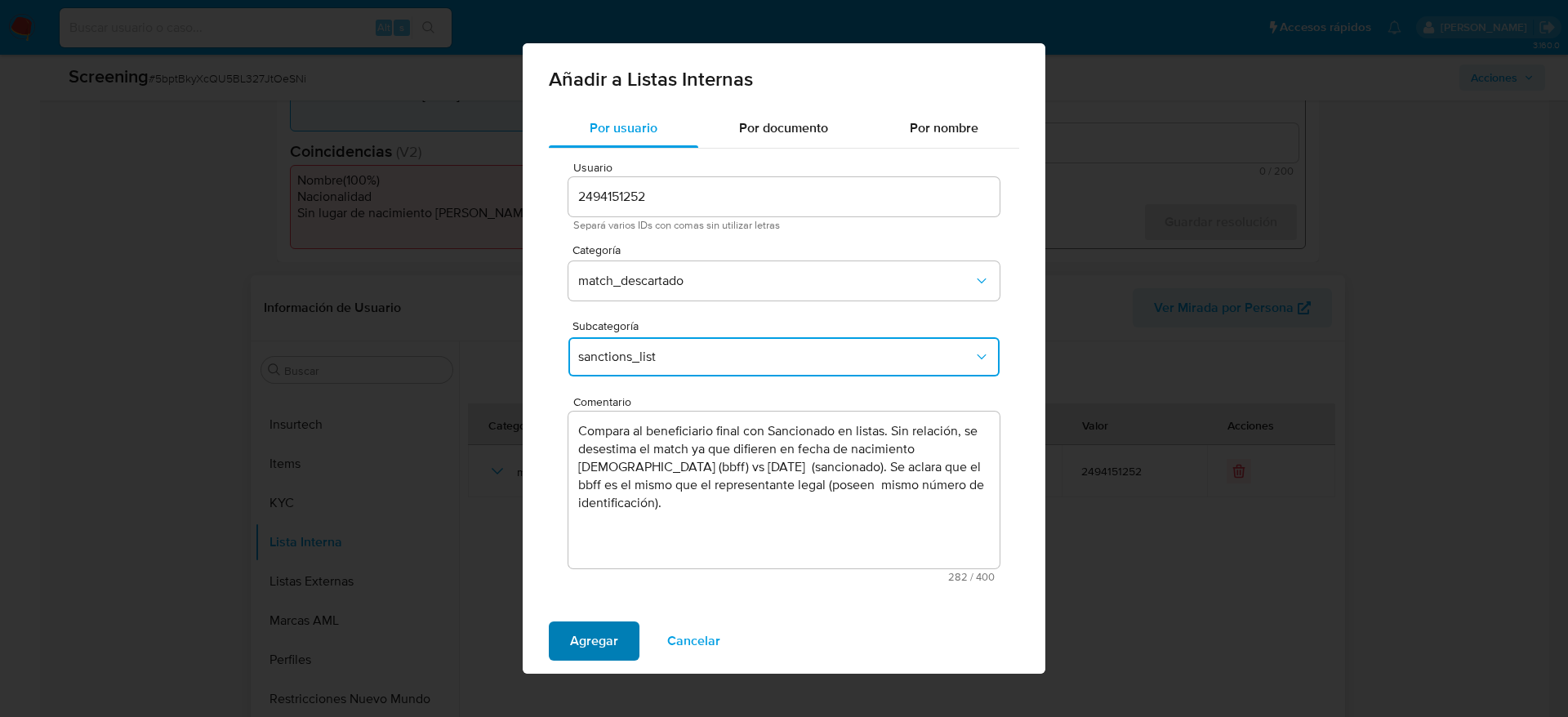
click at [611, 626] on span "Agregar" at bounding box center [595, 641] width 49 height 36
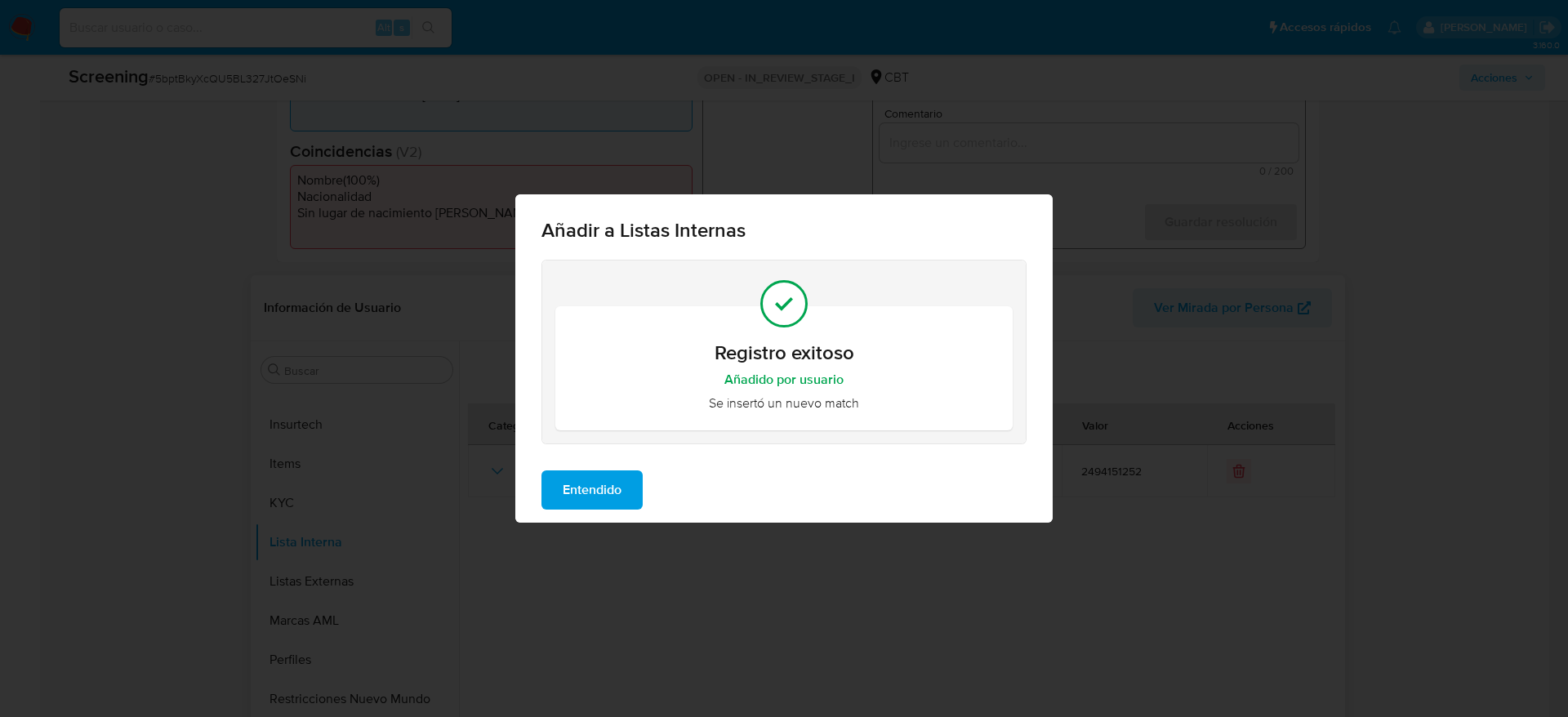
click at [622, 479] on span "Entendido" at bounding box center [592, 490] width 59 height 36
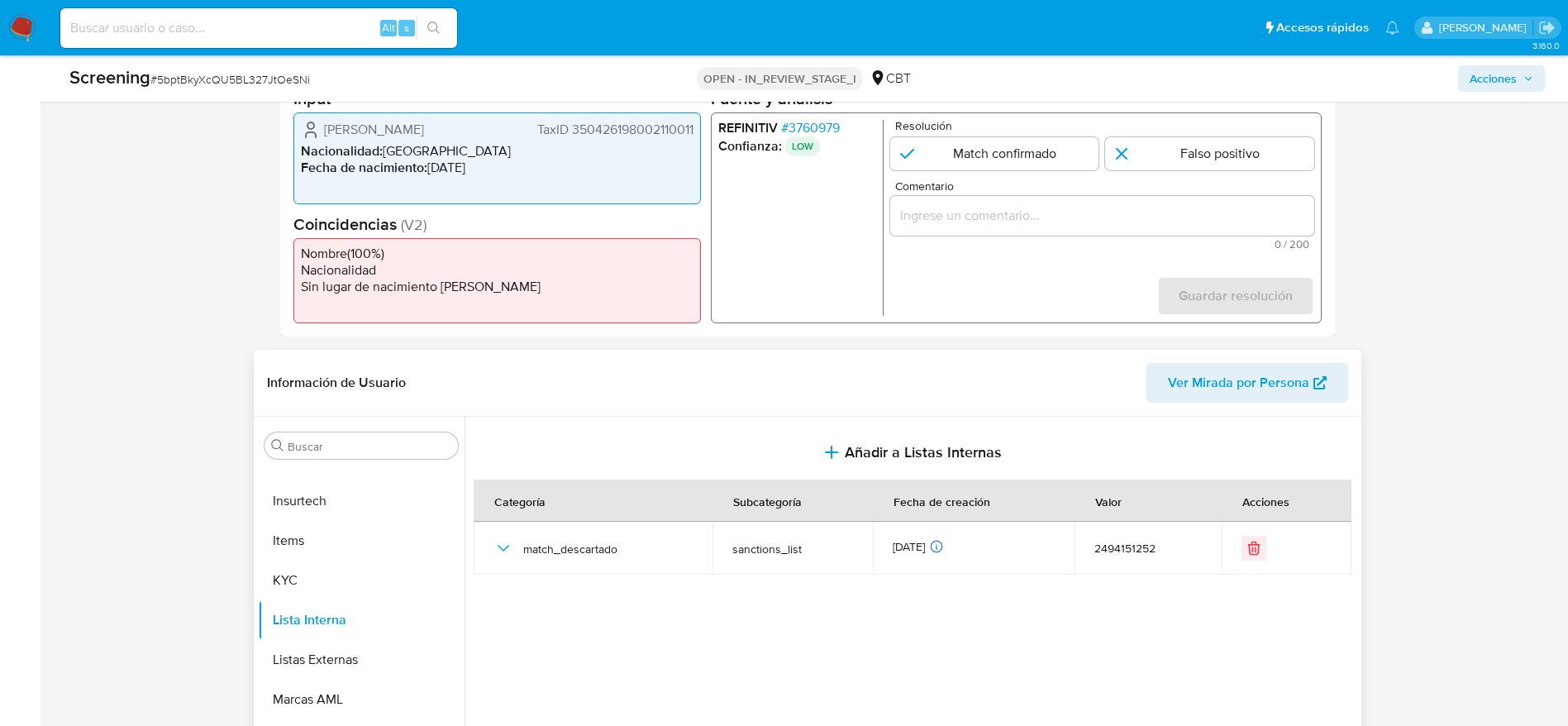
scroll to position [248, 0]
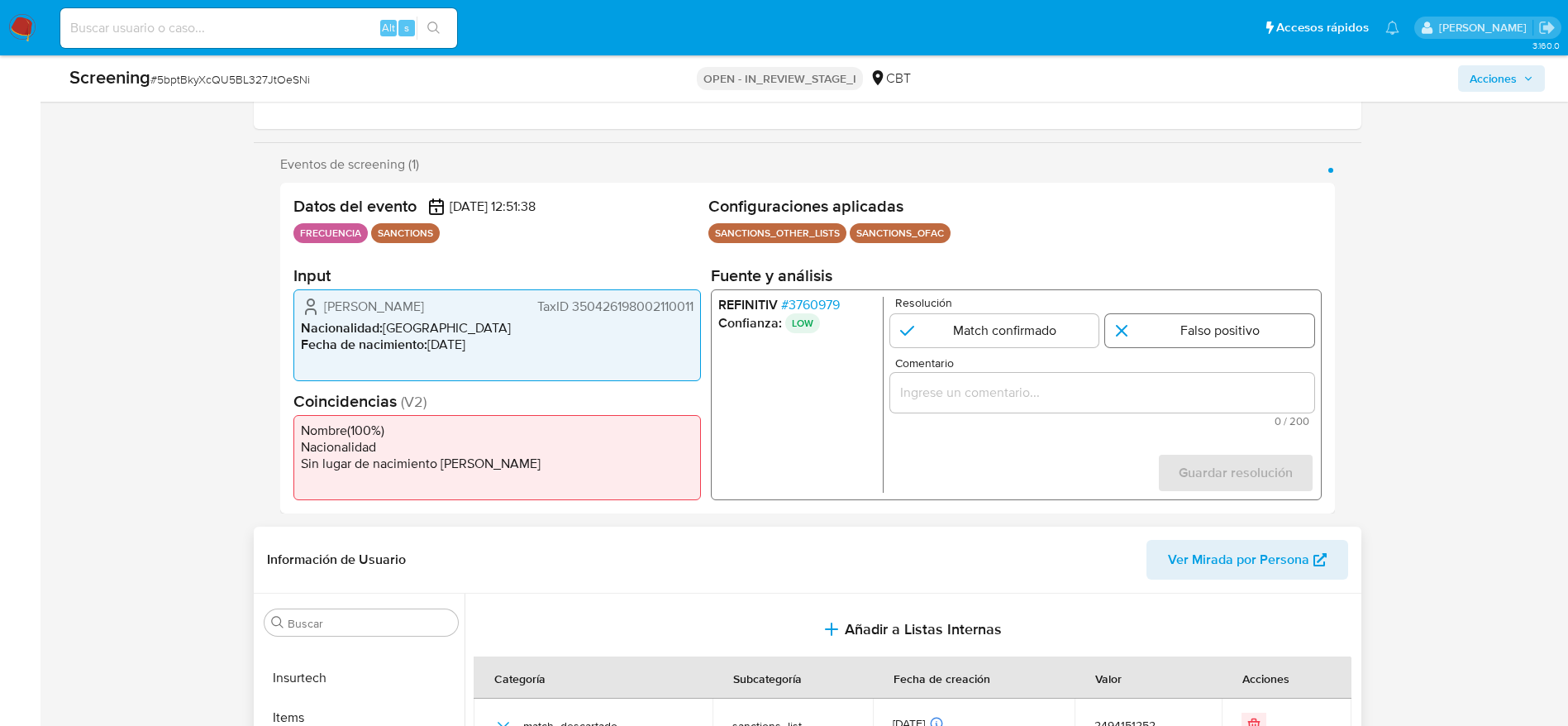
click at [1218, 341] on input "1 de 1" at bounding box center [1209, 330] width 209 height 33
radio input "true"
click at [1216, 407] on div "1 de 1" at bounding box center [1101, 393] width 424 height 40
click at [1223, 391] on input "Comentario" at bounding box center [1101, 393] width 424 height 22
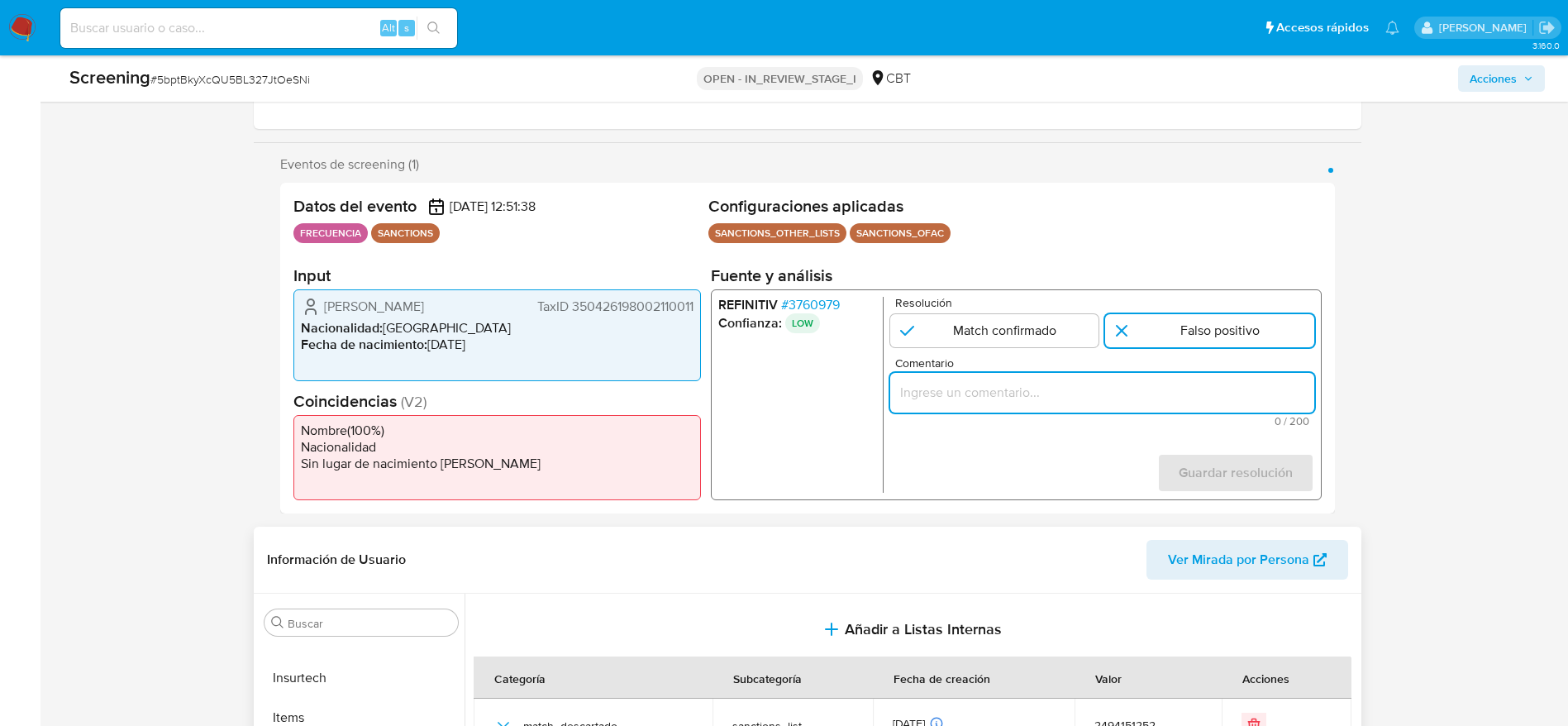
paste input "Compara al beneficiario final con Sancionado en listas. Sin relación, se desest…"
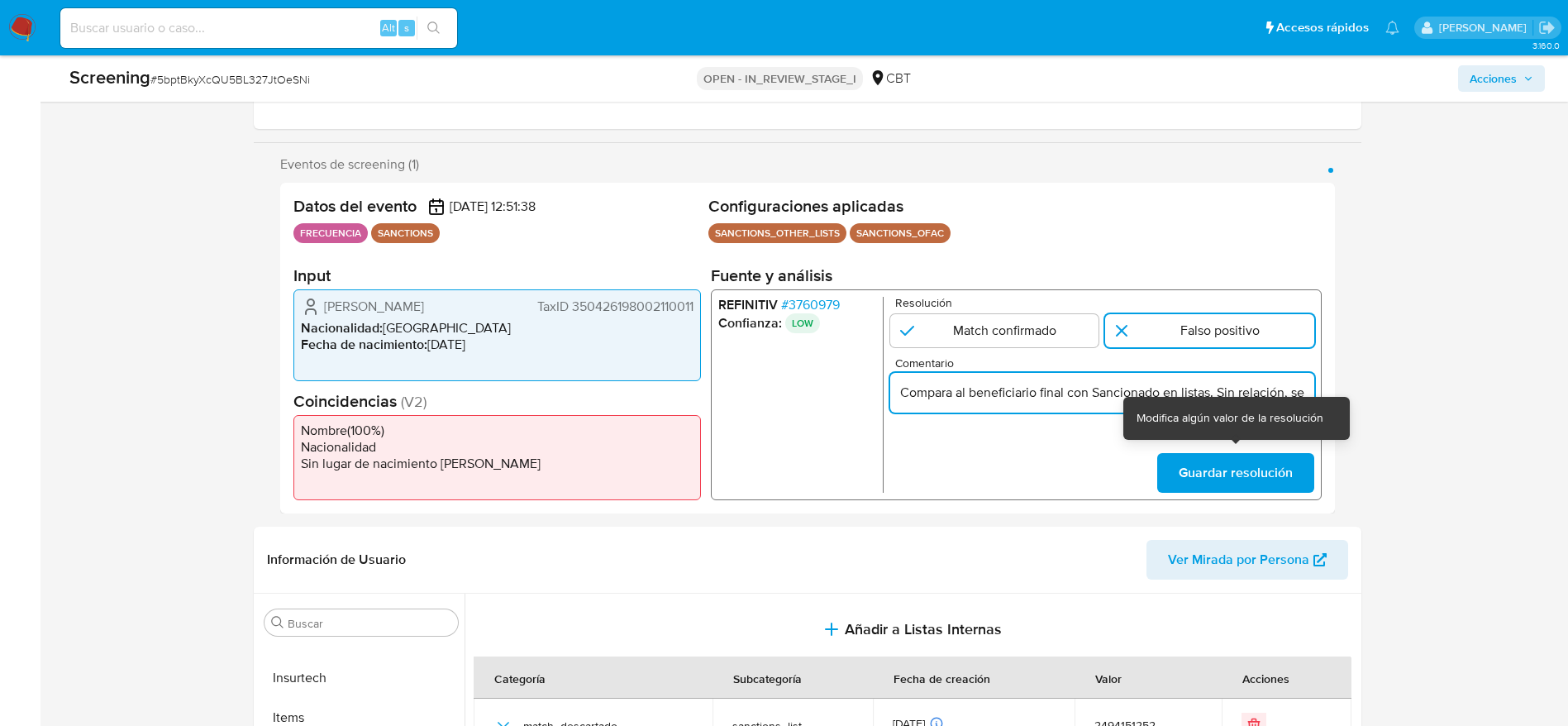
scroll to position [0, 622]
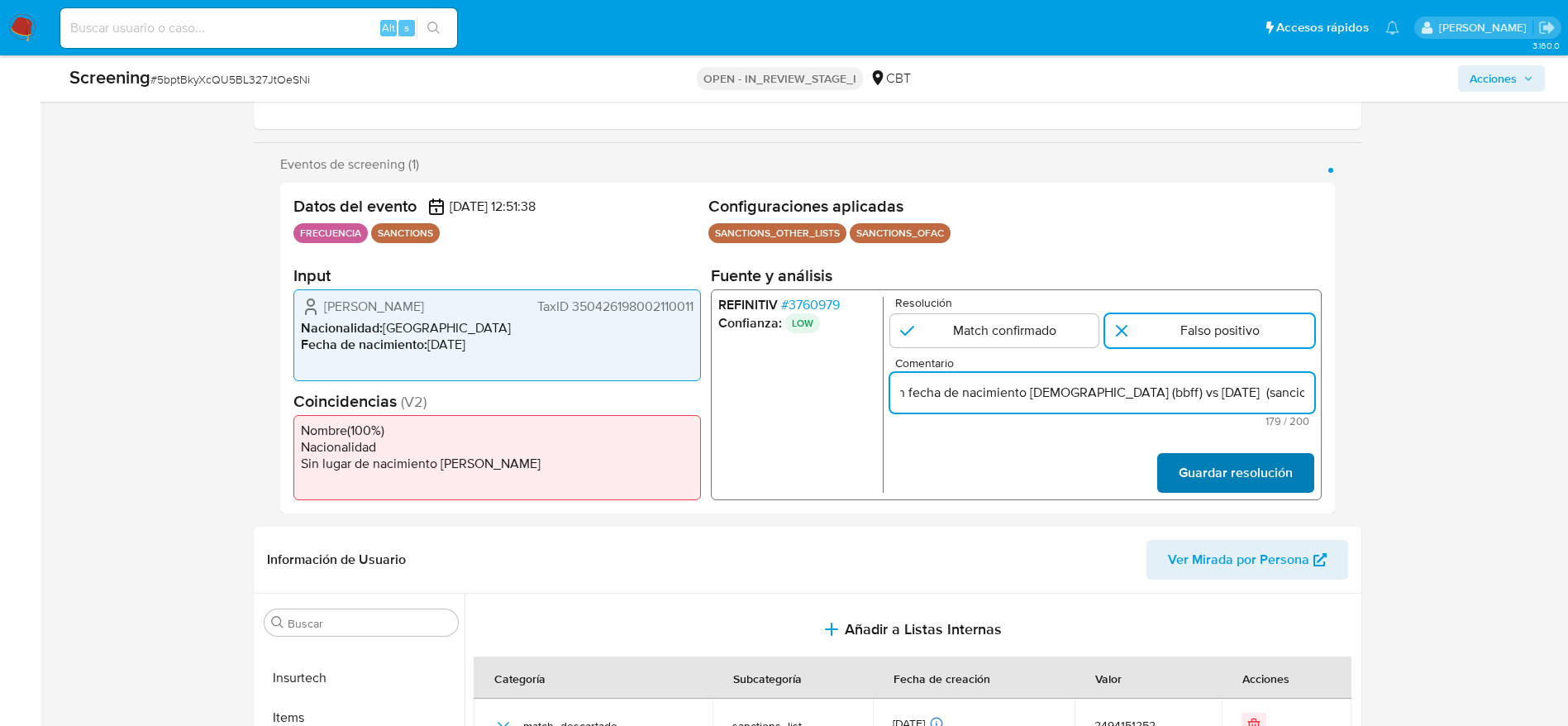
type input "Compara al beneficiario final con Sancionado en listas. Sin relación, se desest…"
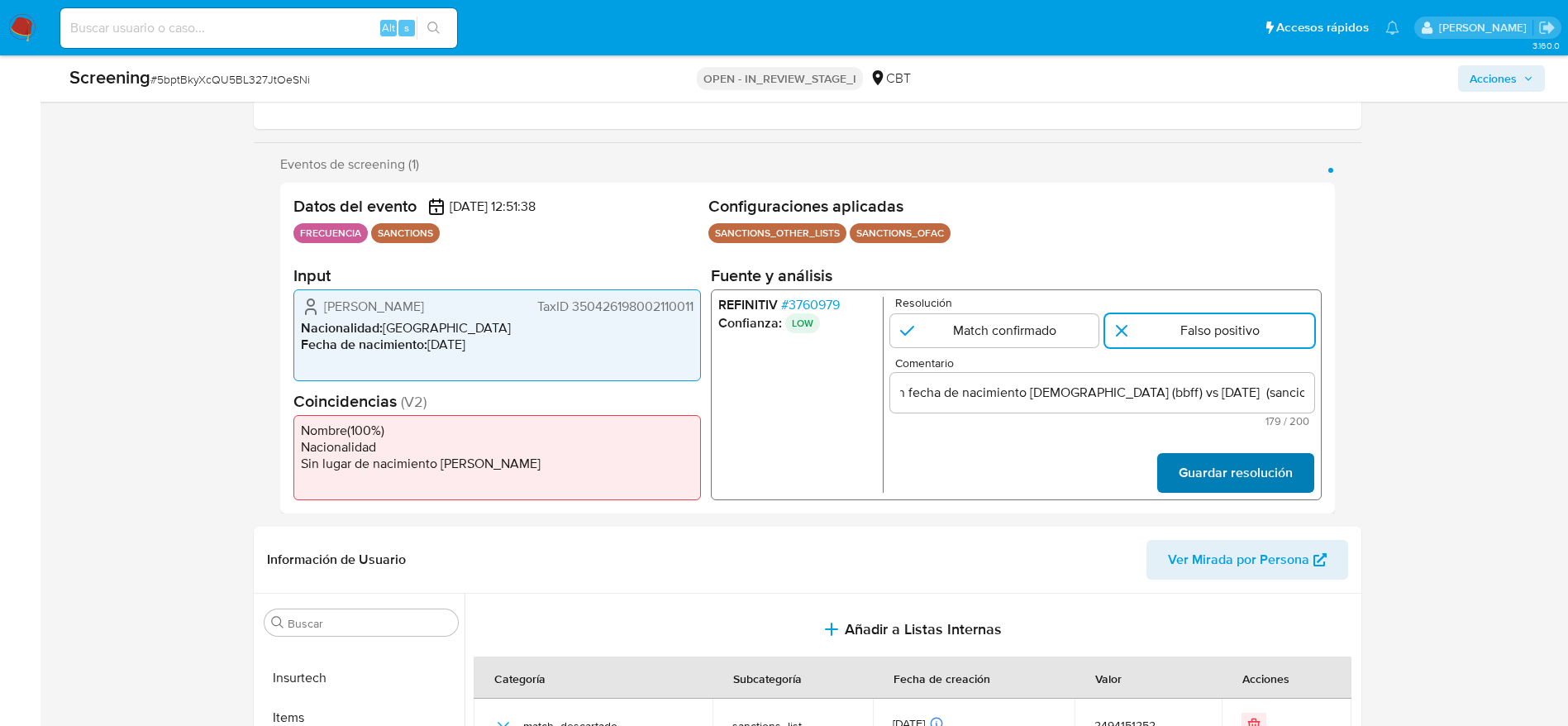
click at [1238, 475] on span "Guardar resolución" at bounding box center [1235, 472] width 115 height 36
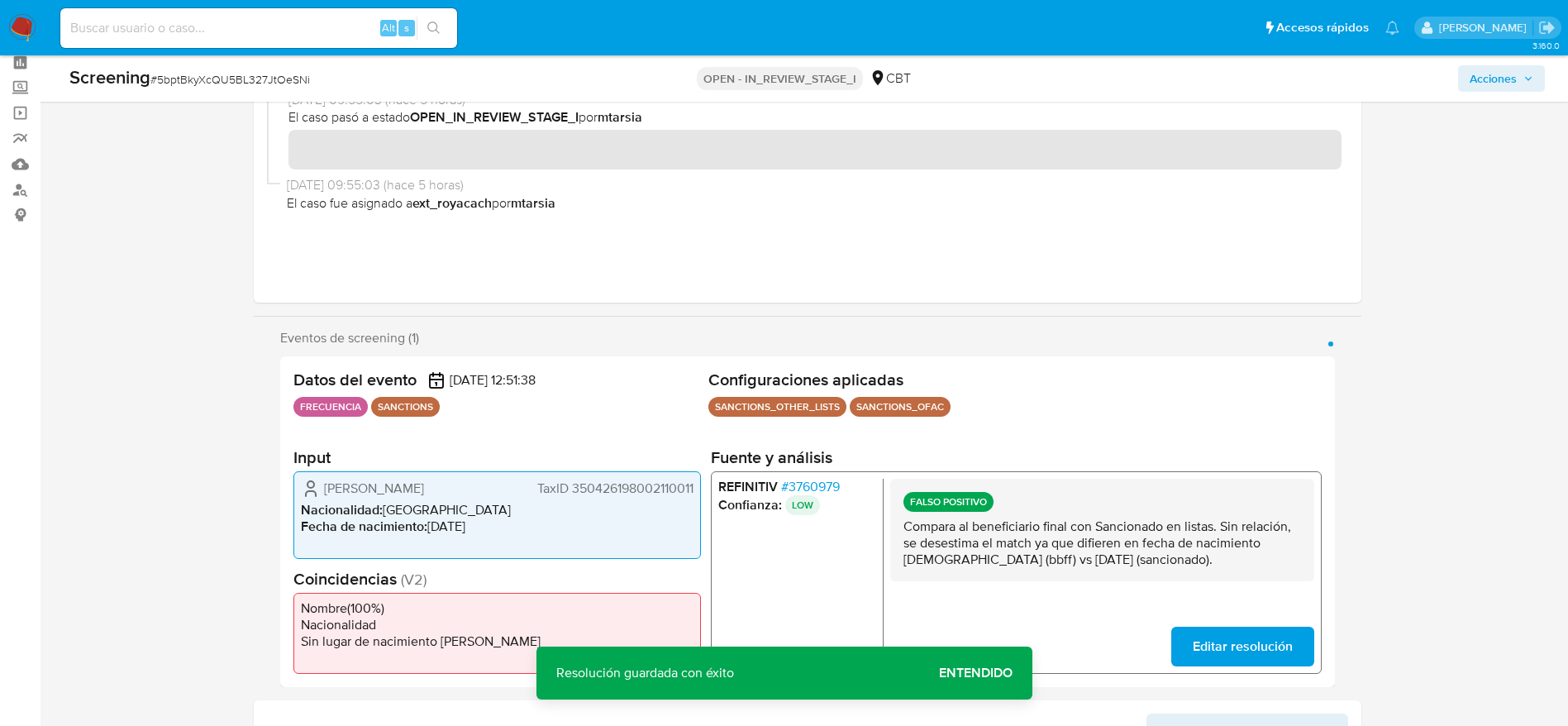
scroll to position [0, 0]
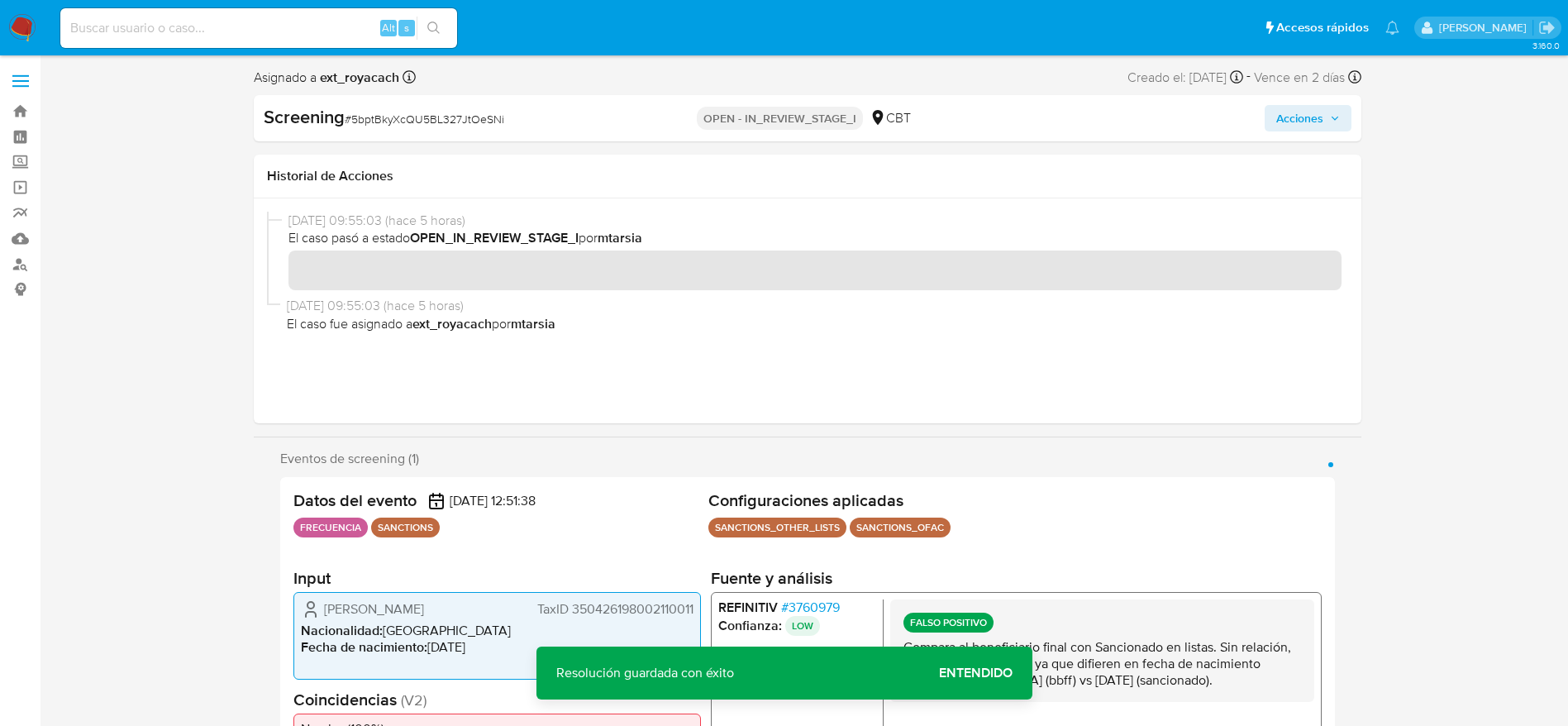
click at [1266, 110] on button "Acciones" at bounding box center [1309, 118] width 87 height 27
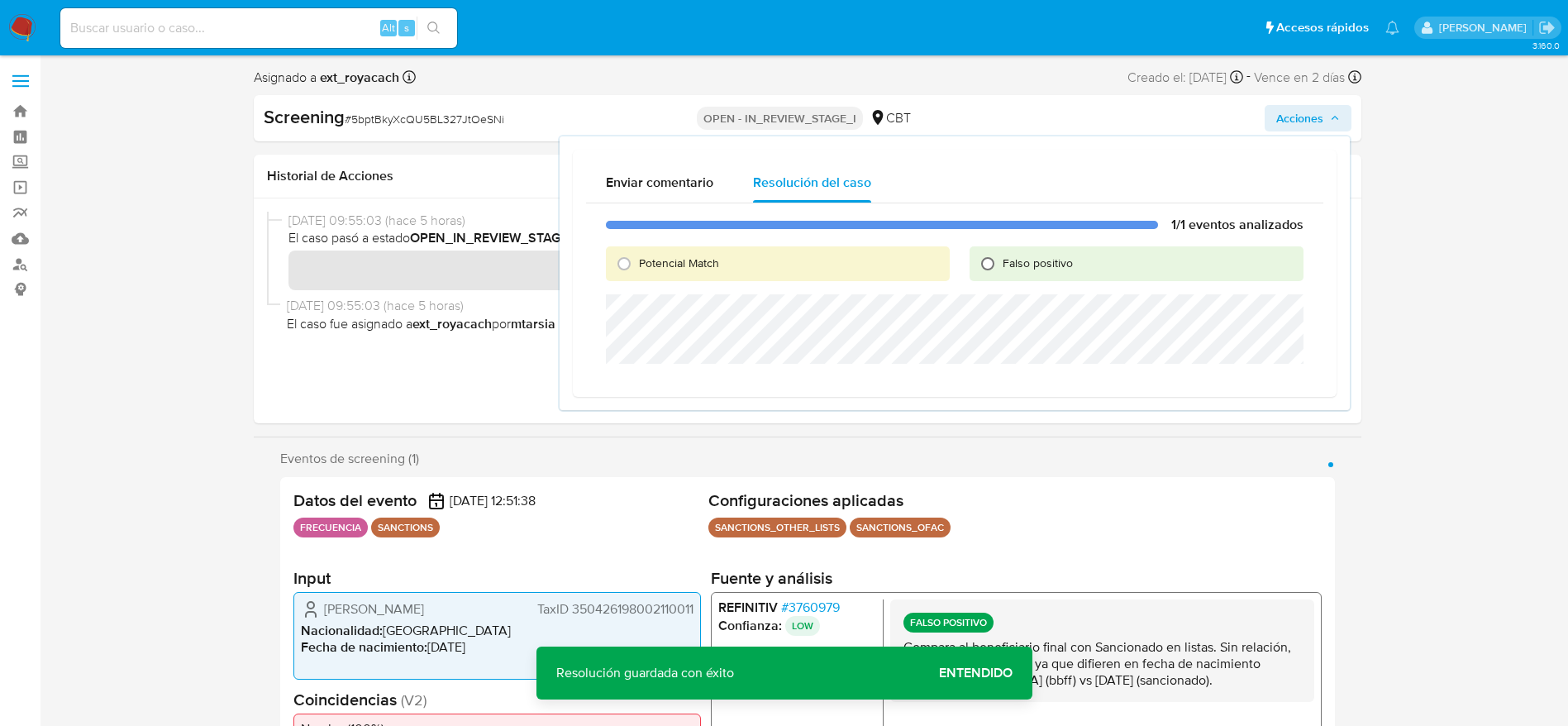
click at [988, 267] on input "Falso positivo" at bounding box center [988, 264] width 26 height 27
radio input "true"
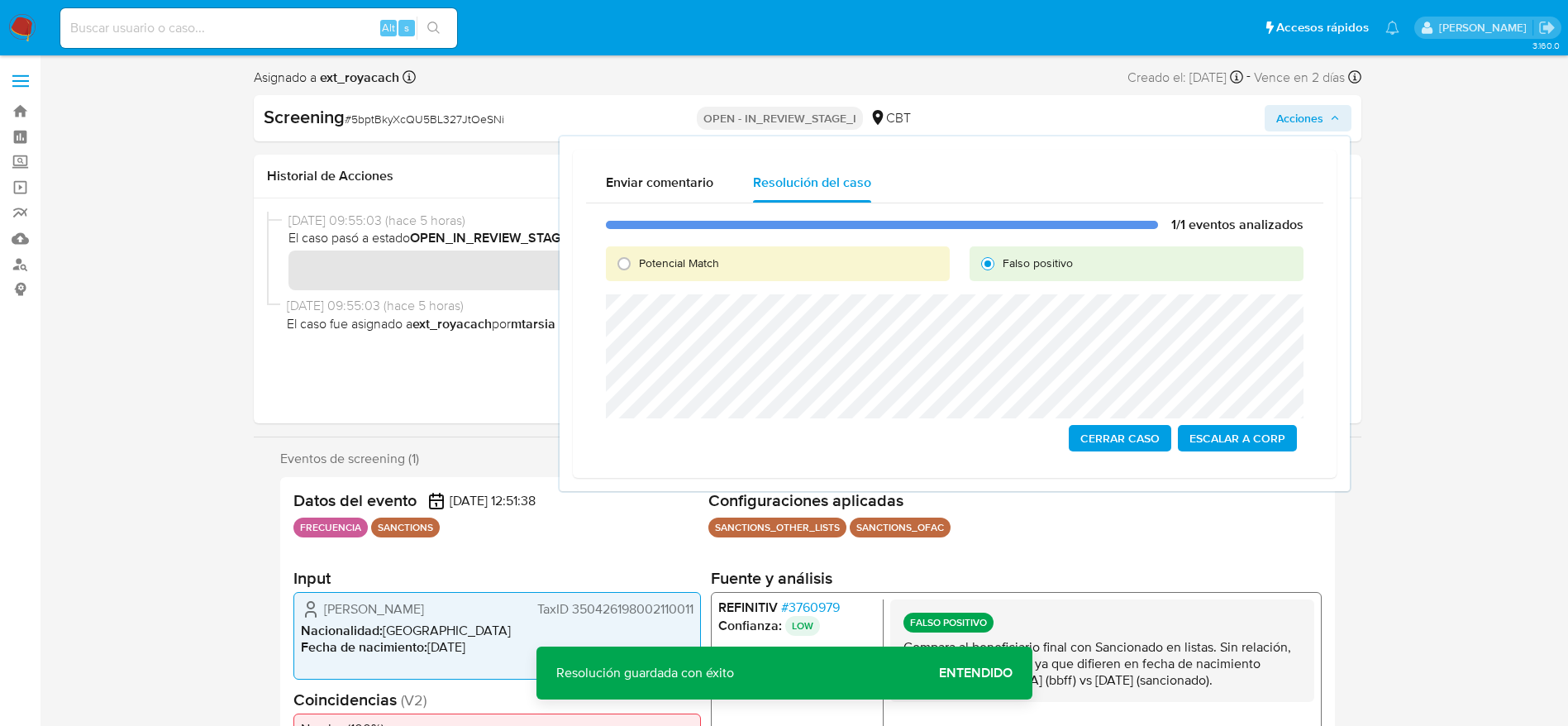
click at [1126, 441] on span "Cerrar Caso" at bounding box center [1120, 438] width 79 height 23
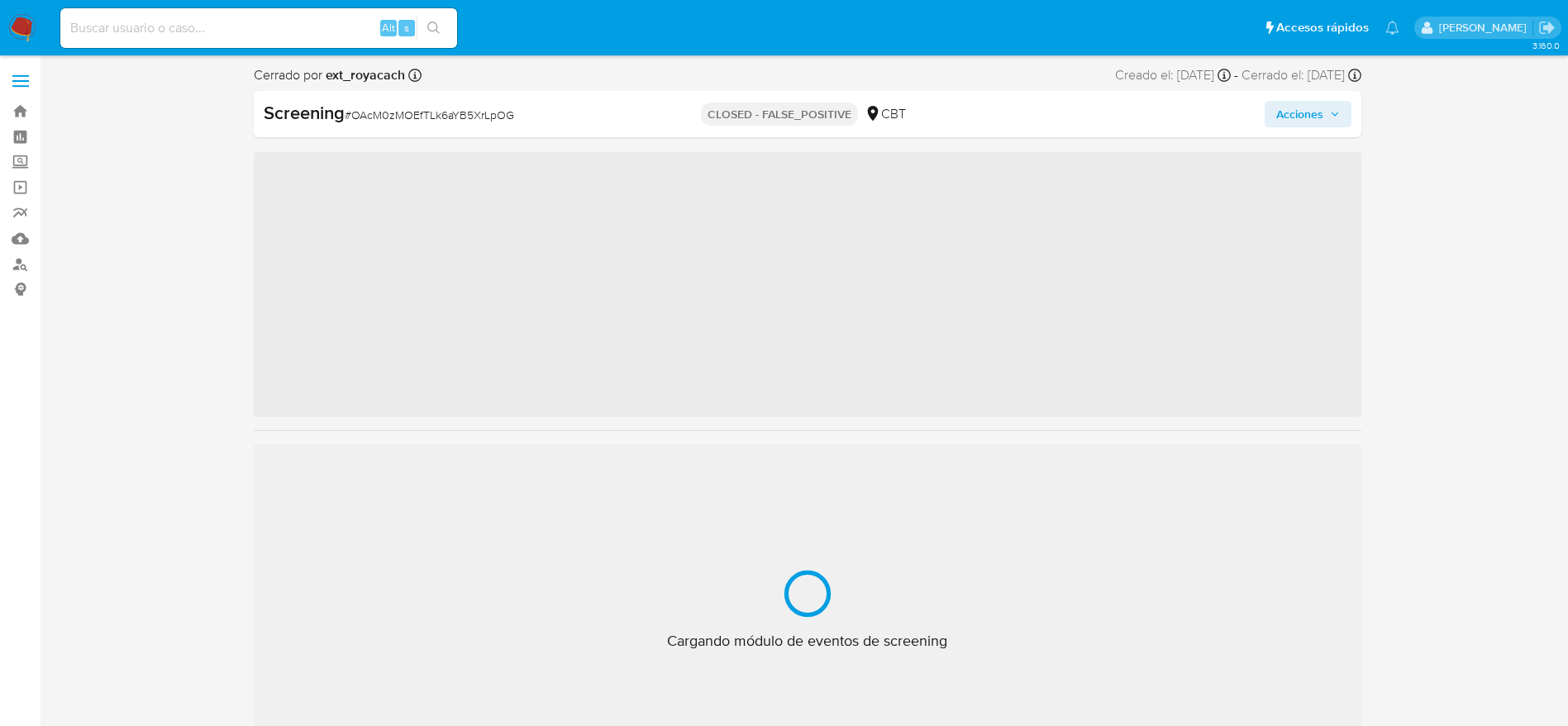
scroll to position [699, 0]
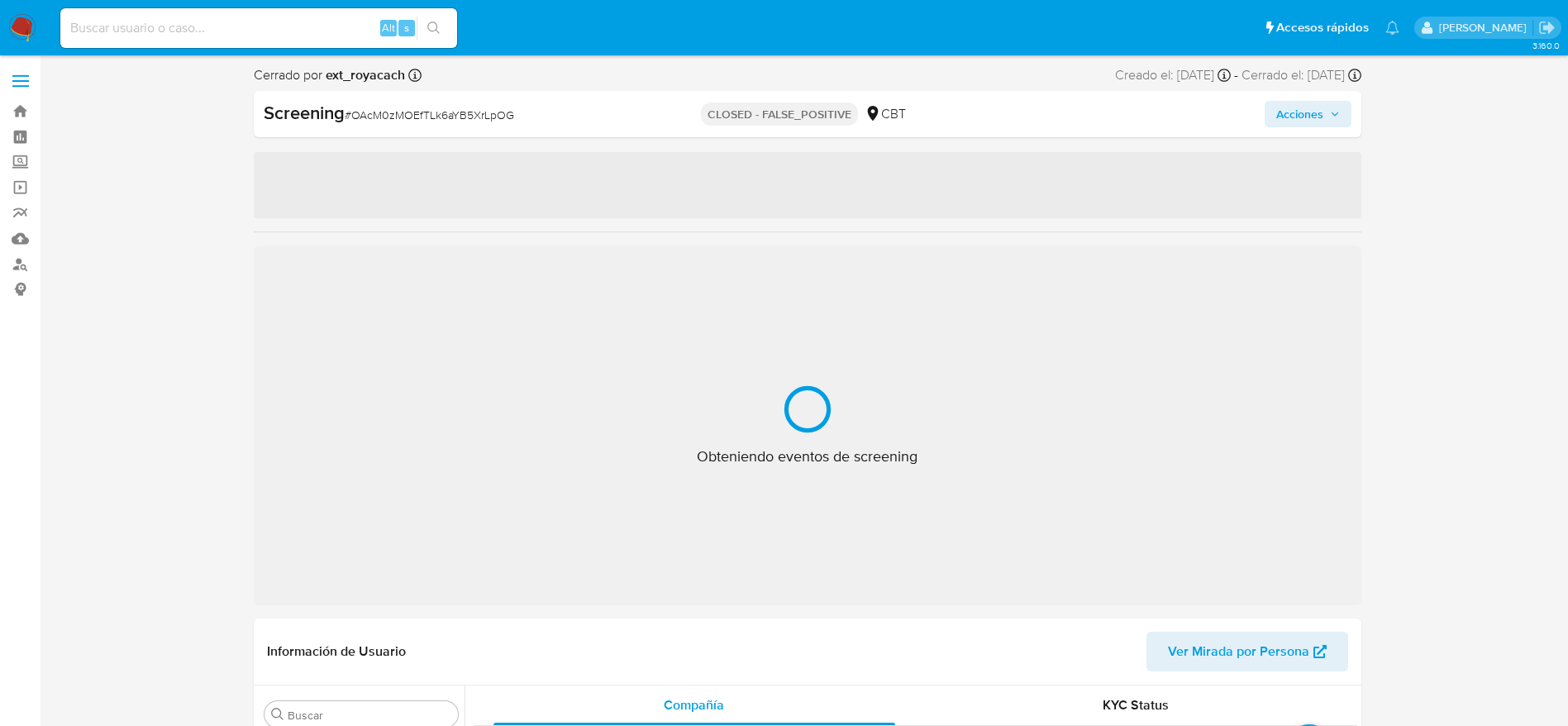
select select "10"
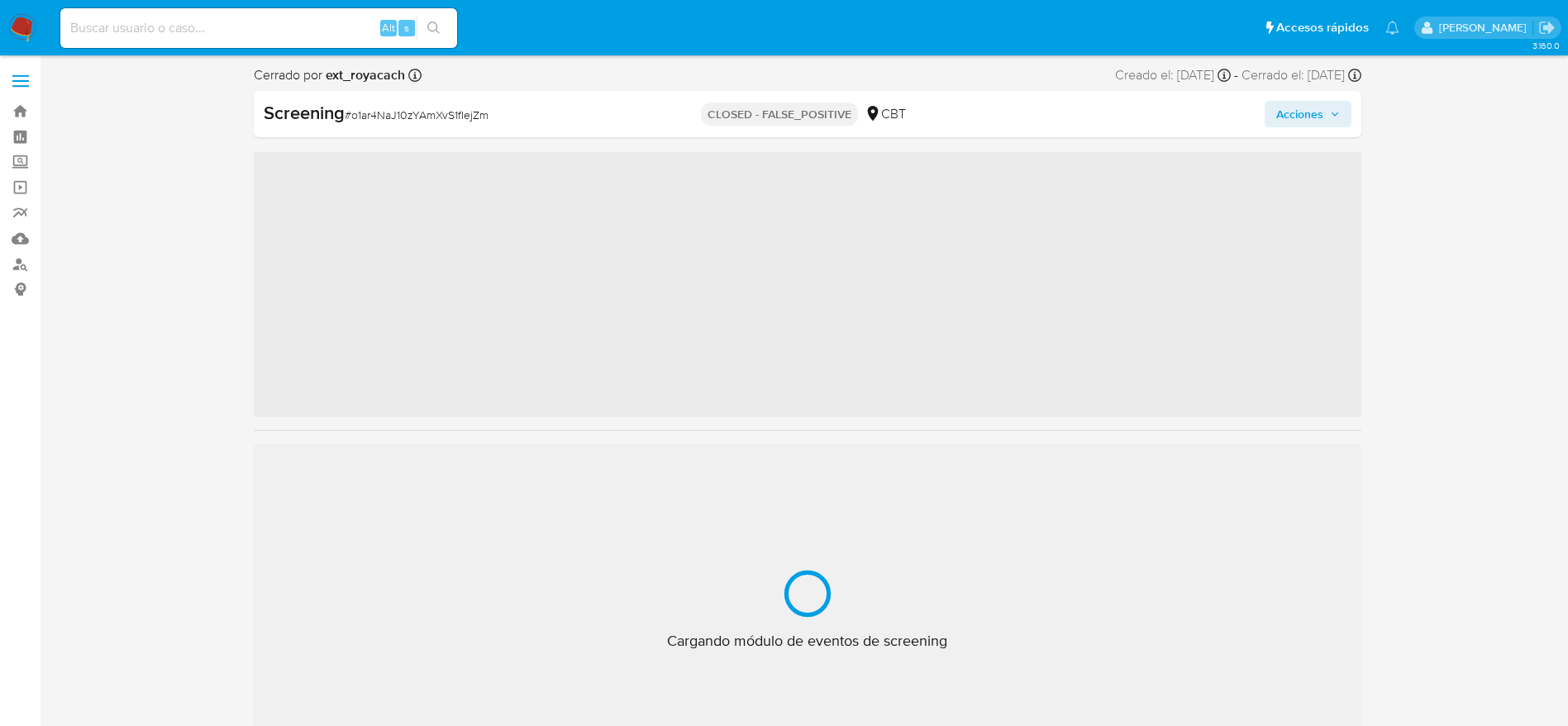
scroll to position [699, 0]
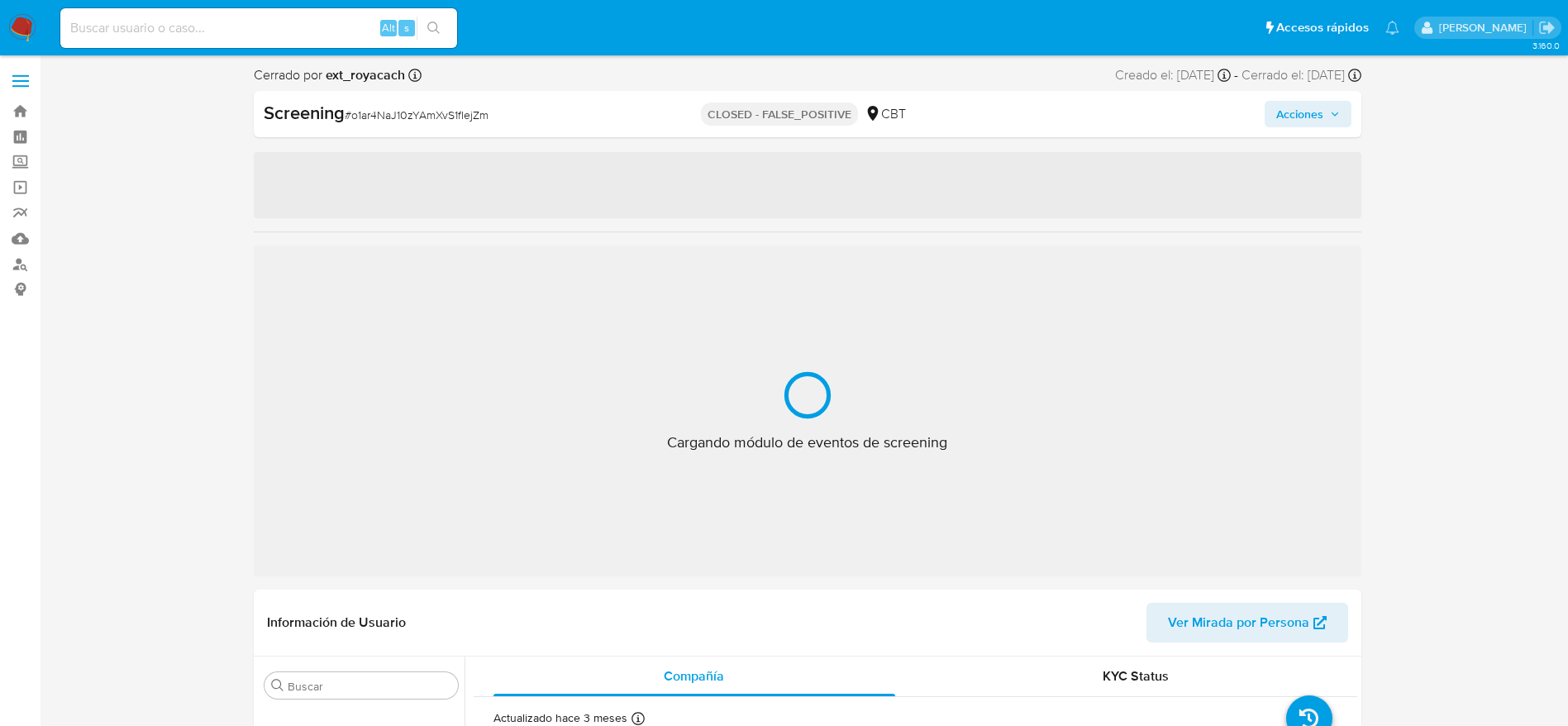
select select "10"
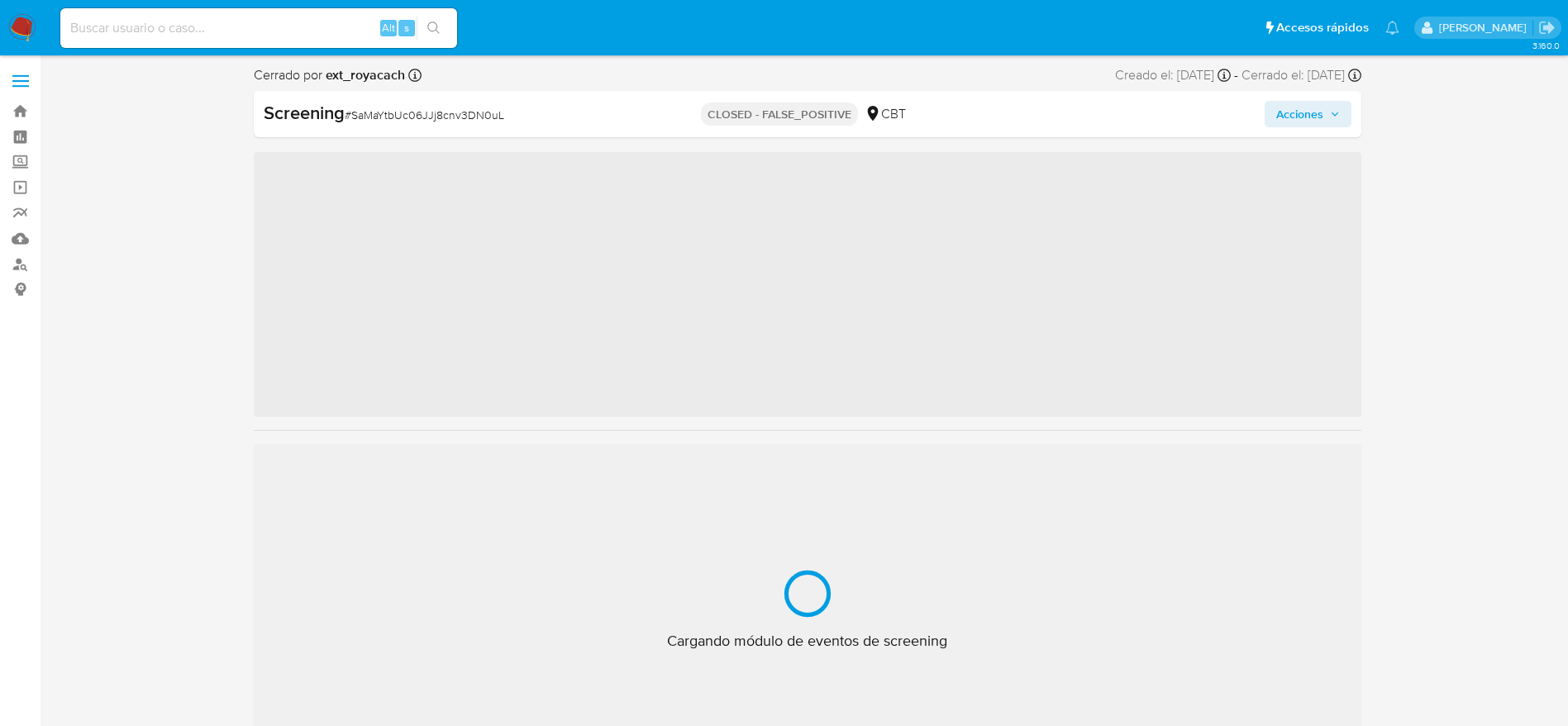
scroll to position [699, 0]
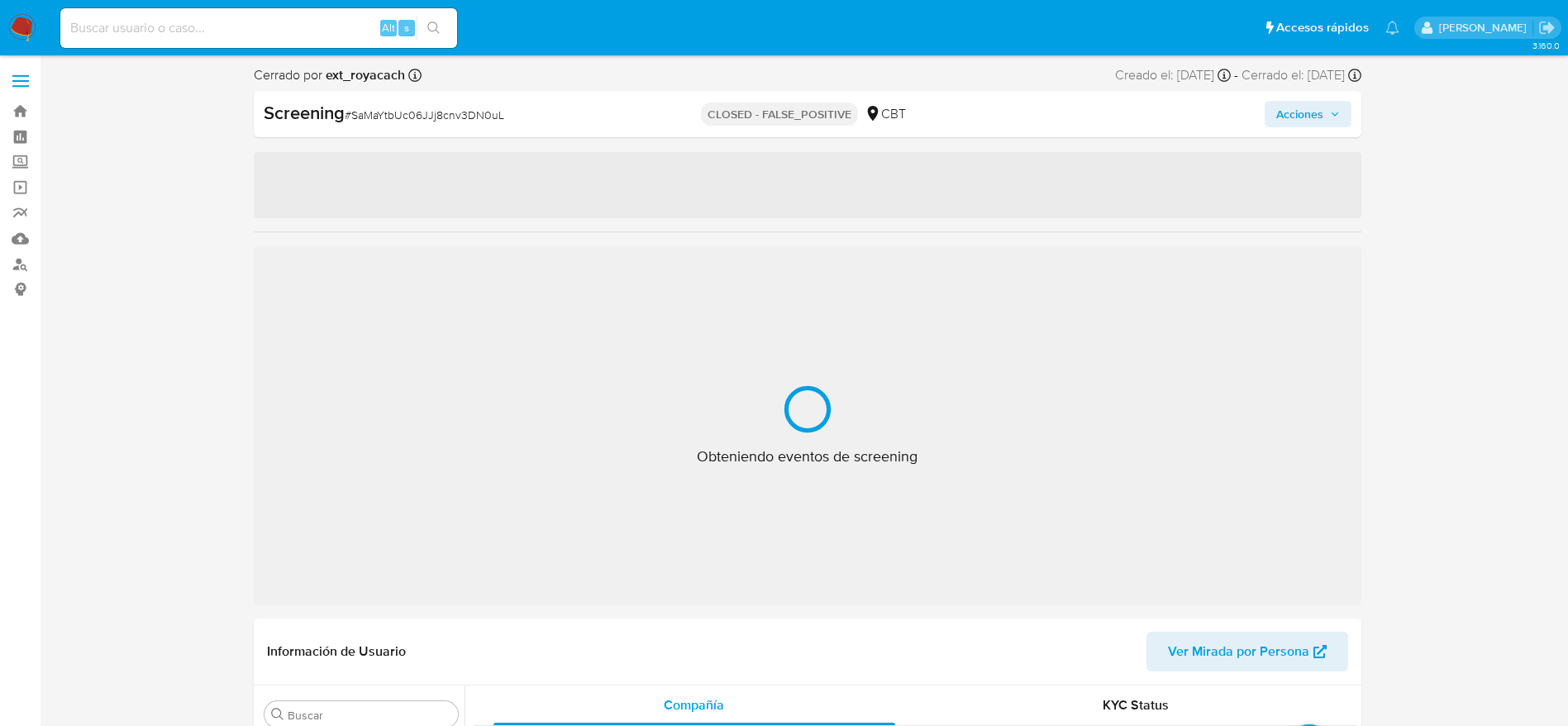
select select "10"
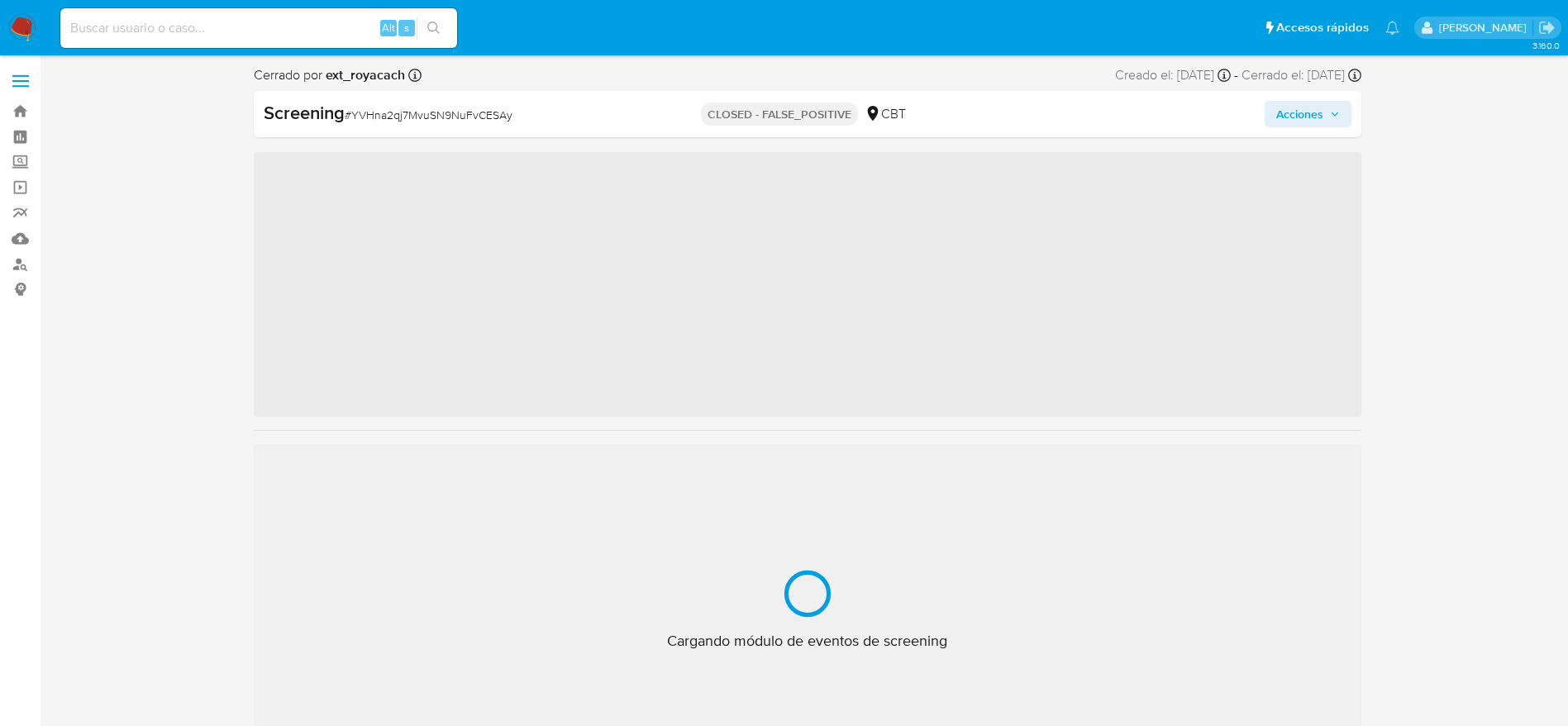
scroll to position [699, 0]
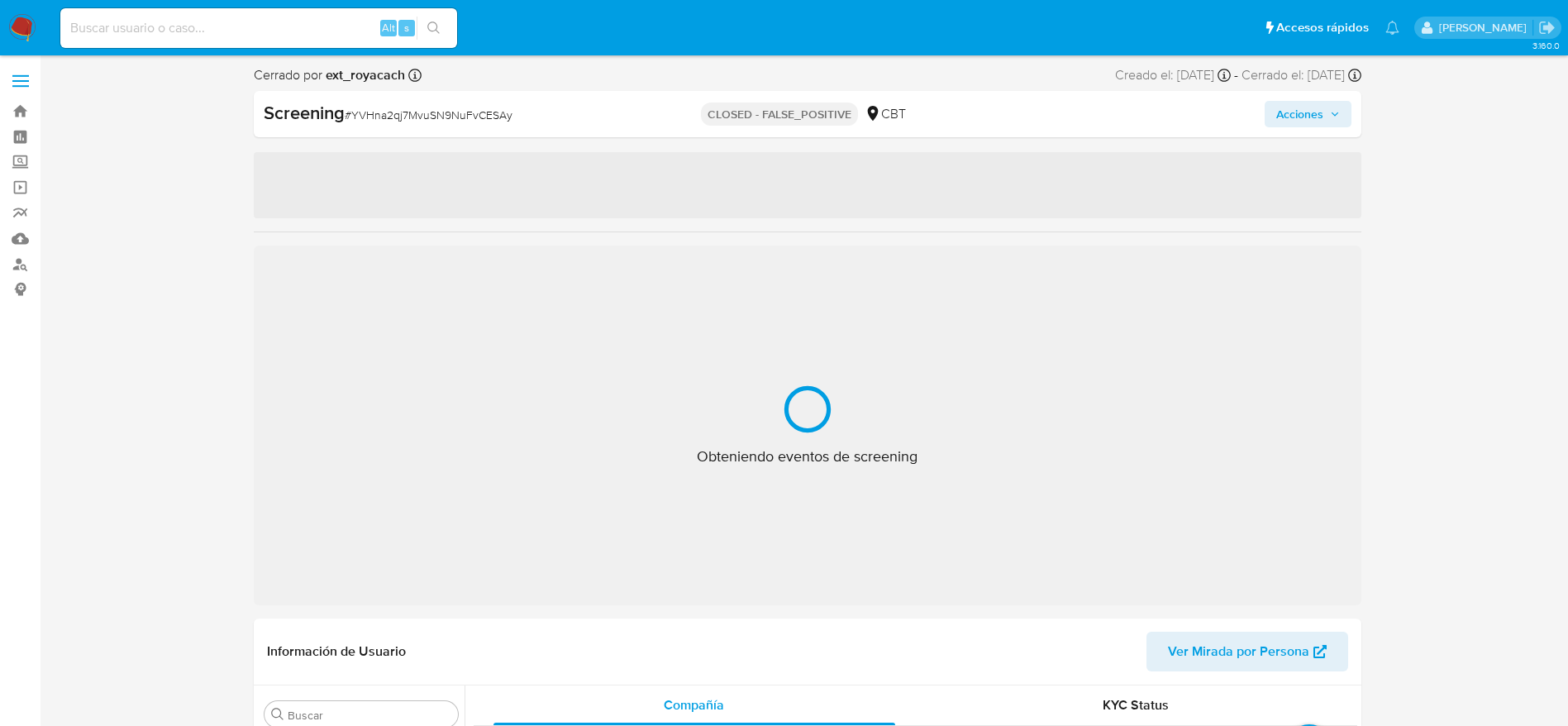
select select "10"
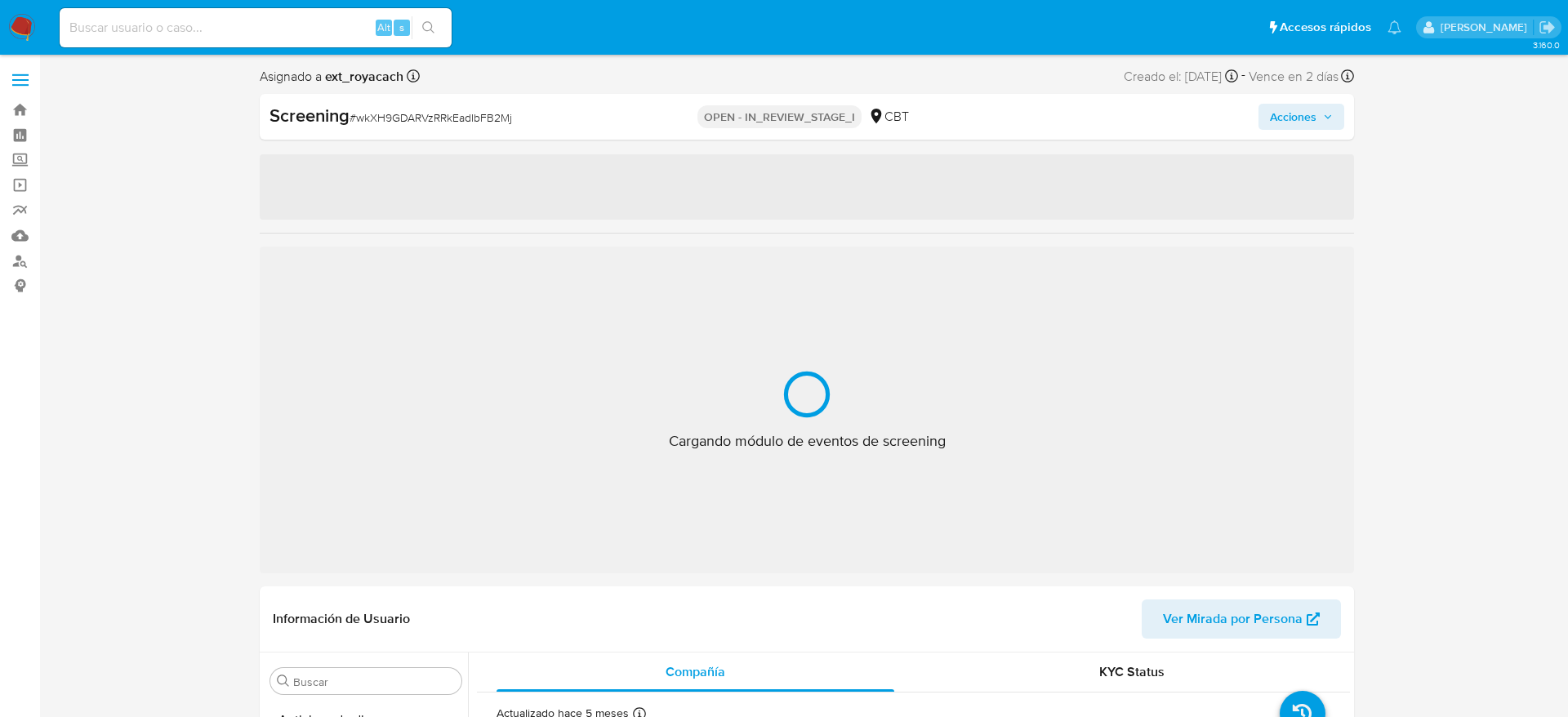
select select "10"
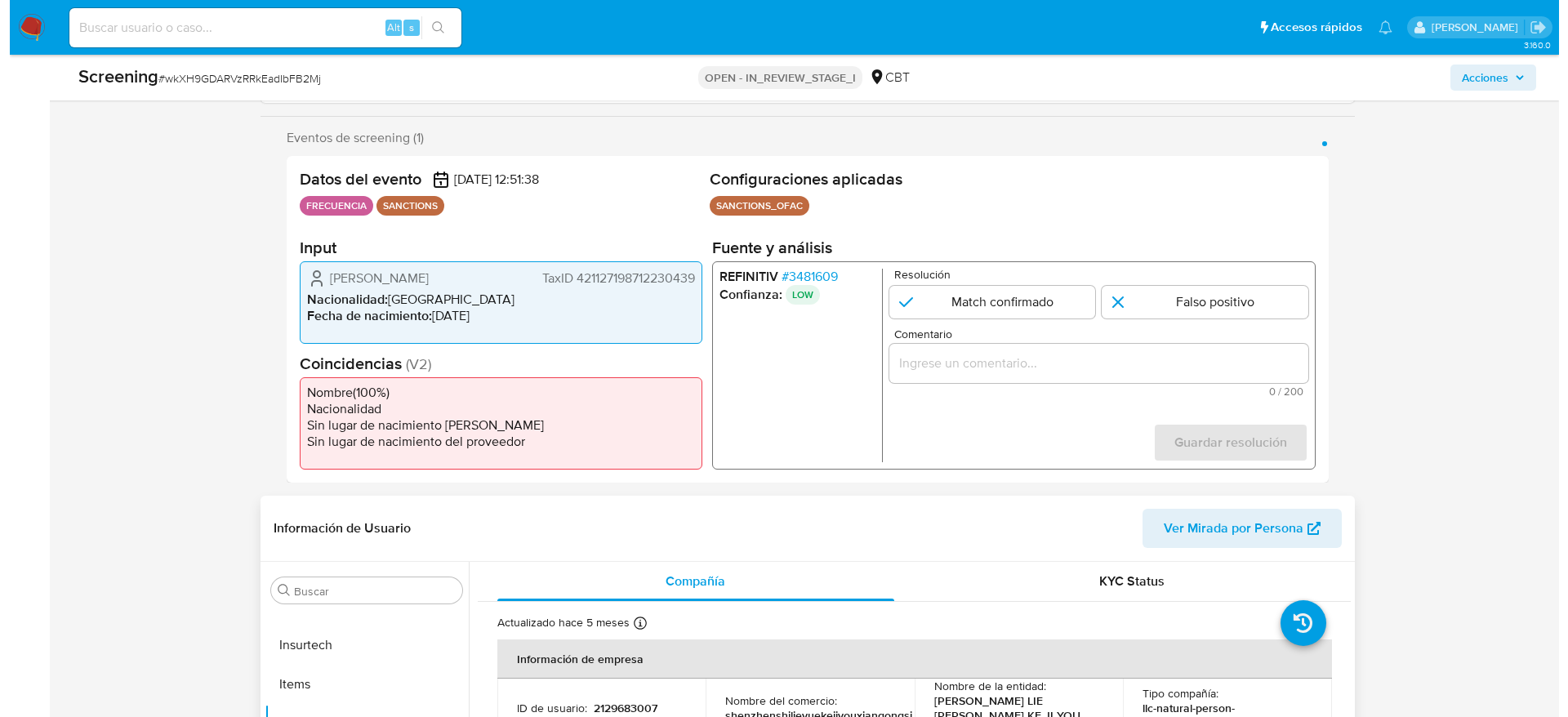
scroll to position [367, 0]
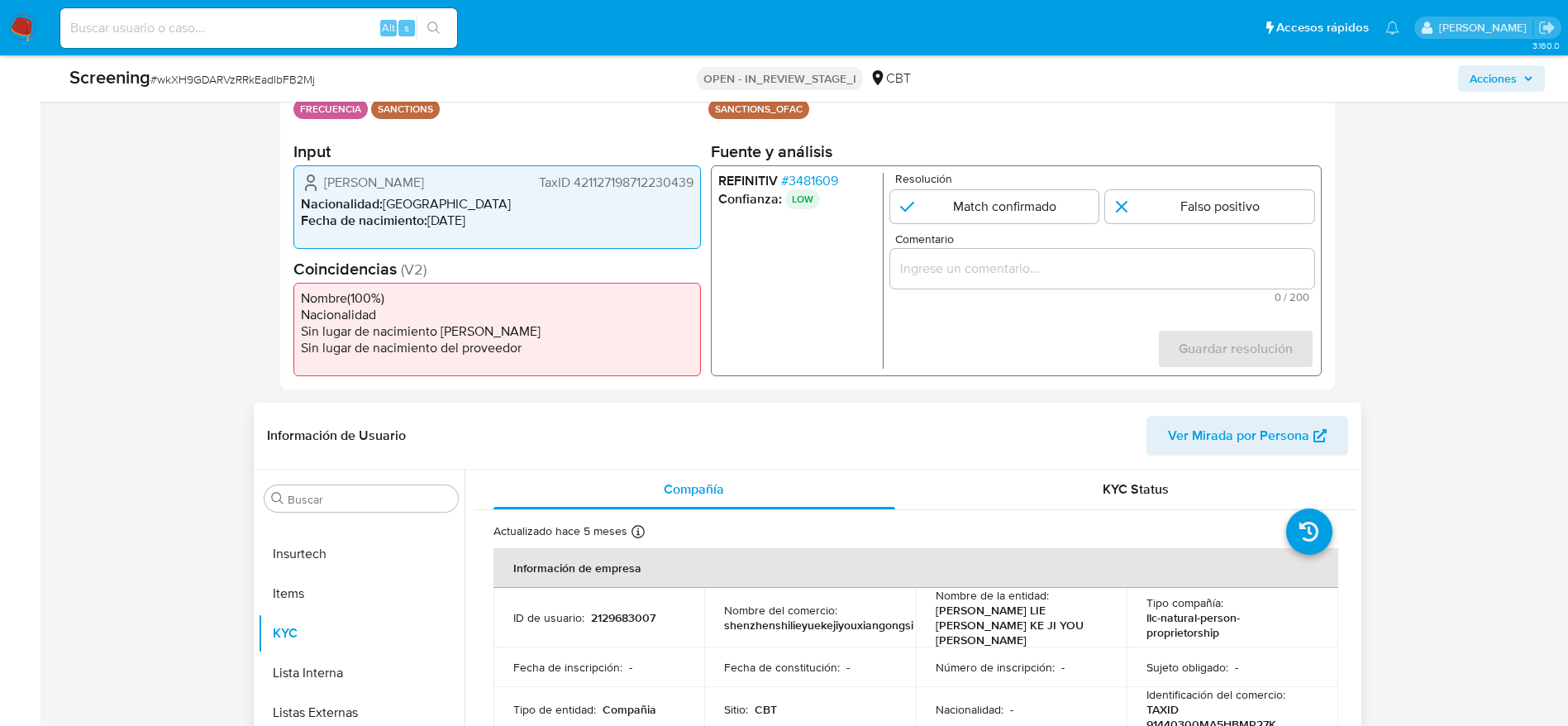
click at [626, 623] on td "ID de usuario : 2129683007" at bounding box center [600, 617] width 212 height 60
click at [626, 613] on p "2129683007" at bounding box center [624, 618] width 64 height 15
copy p "2129683007"
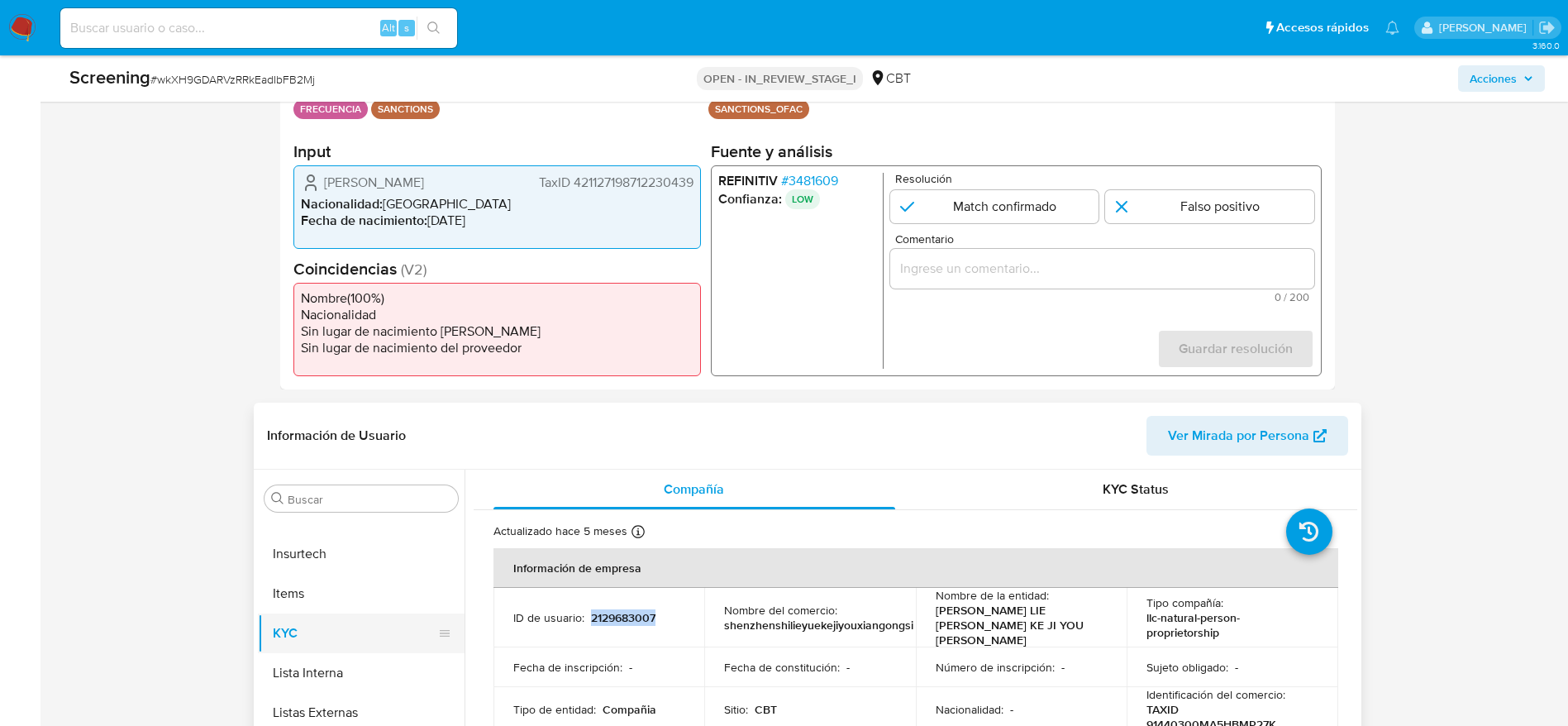
click at [326, 642] on button "KYC" at bounding box center [355, 633] width 193 height 40
click at [326, 655] on button "Lista Interna" at bounding box center [355, 673] width 193 height 40
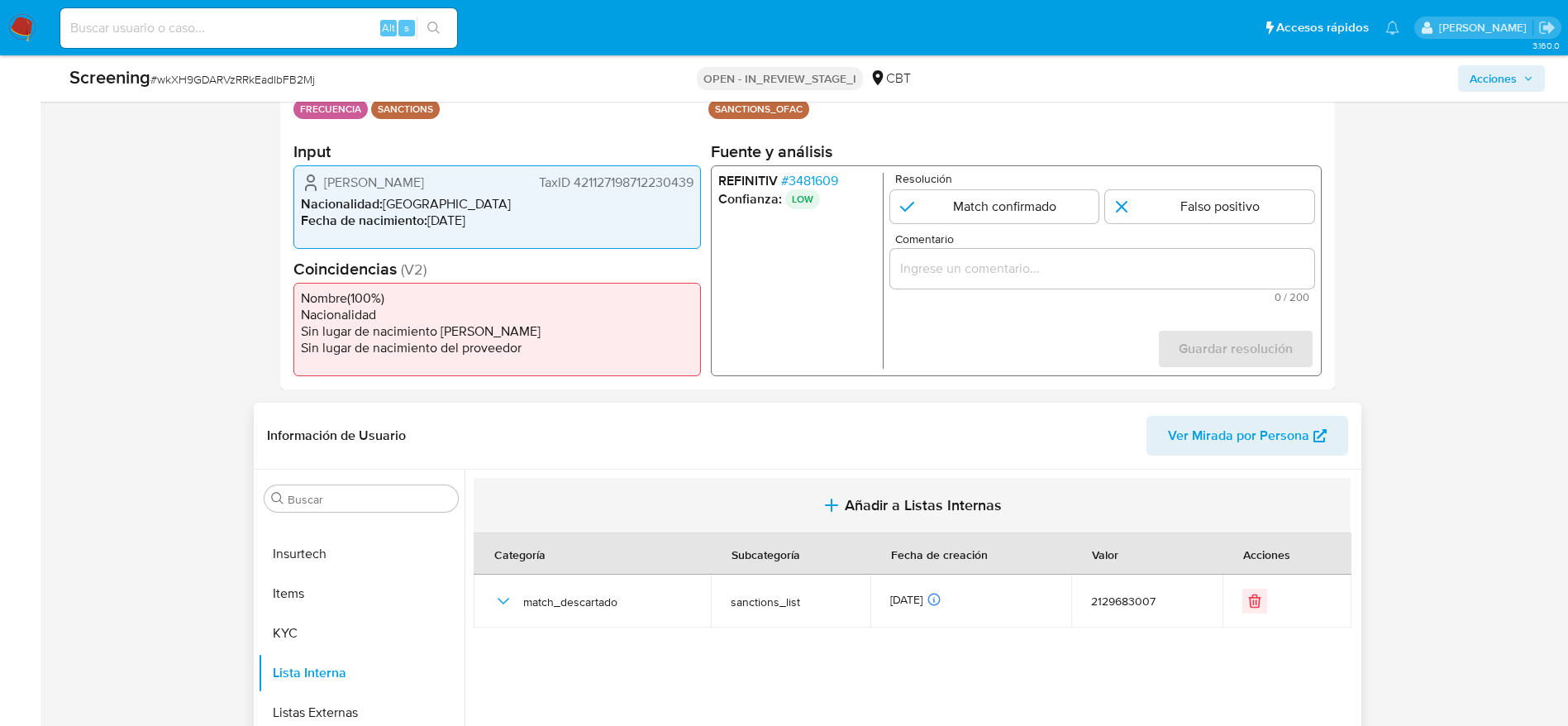
click at [740, 518] on button "Añadir a Listas Internas" at bounding box center [912, 505] width 877 height 56
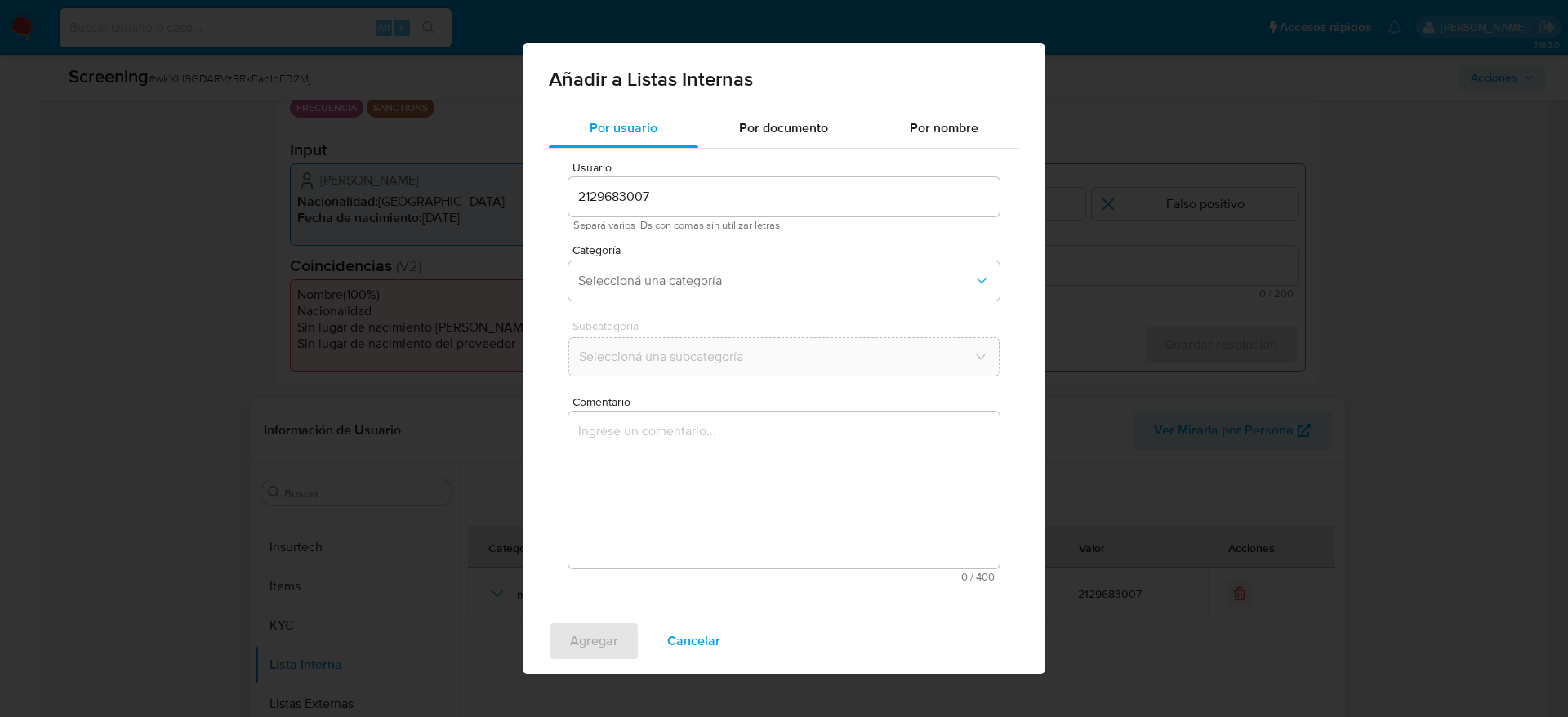
click at [741, 595] on div "Por usuario Por documento Por nombre Usuario 2129683007 Separá varios IDs con c…" at bounding box center [784, 358] width 523 height 500
click at [735, 460] on textarea "Comentario" at bounding box center [784, 490] width 431 height 157
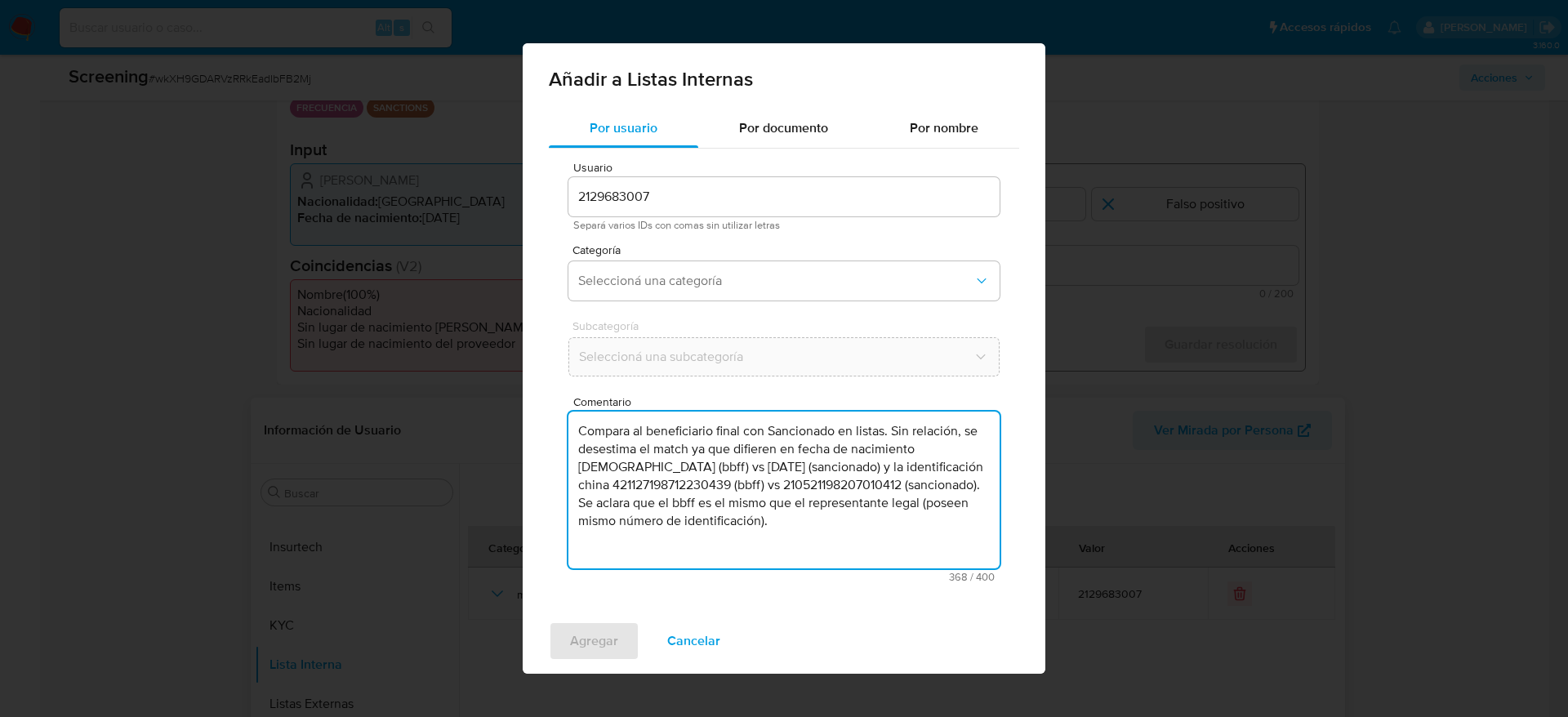
drag, startPoint x: 959, startPoint y: 488, endPoint x: 963, endPoint y: 531, distance: 43.2
click at [963, 531] on textarea "Compara al beneficiario final con Sancionado en listas. Sin relación, se desest…" at bounding box center [784, 490] width 431 height 157
drag, startPoint x: 579, startPoint y: 429, endPoint x: 780, endPoint y: 462, distance: 203.7
click at [780, 462] on textarea "Compara al beneficiario final con Sancionado en listas. Sin relación, se desest…" at bounding box center [784, 490] width 431 height 157
type textarea "Compara al beneficiario final con Sancionado en listas. Sin relación, se desest…"
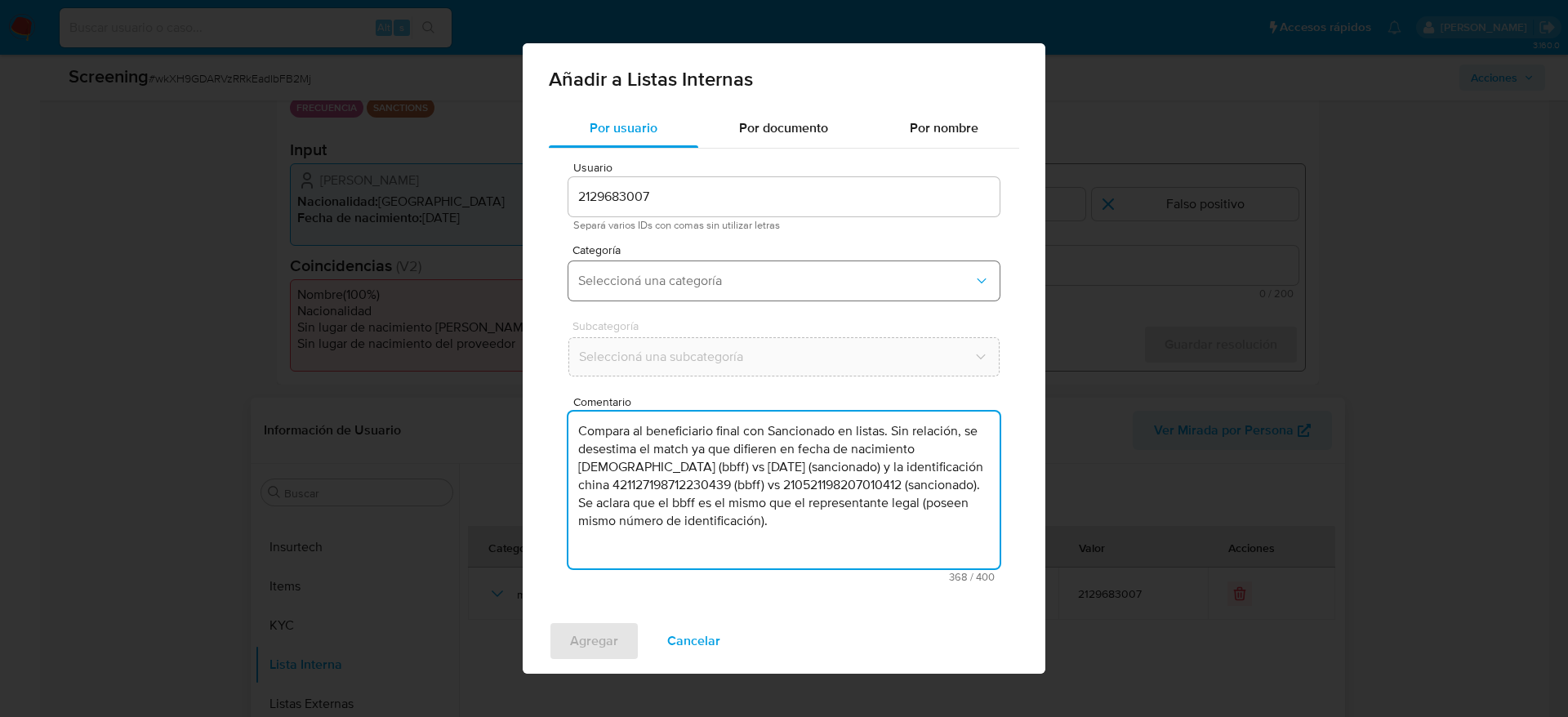
click at [774, 295] on button "Seleccioná una categoría" at bounding box center [784, 281] width 431 height 39
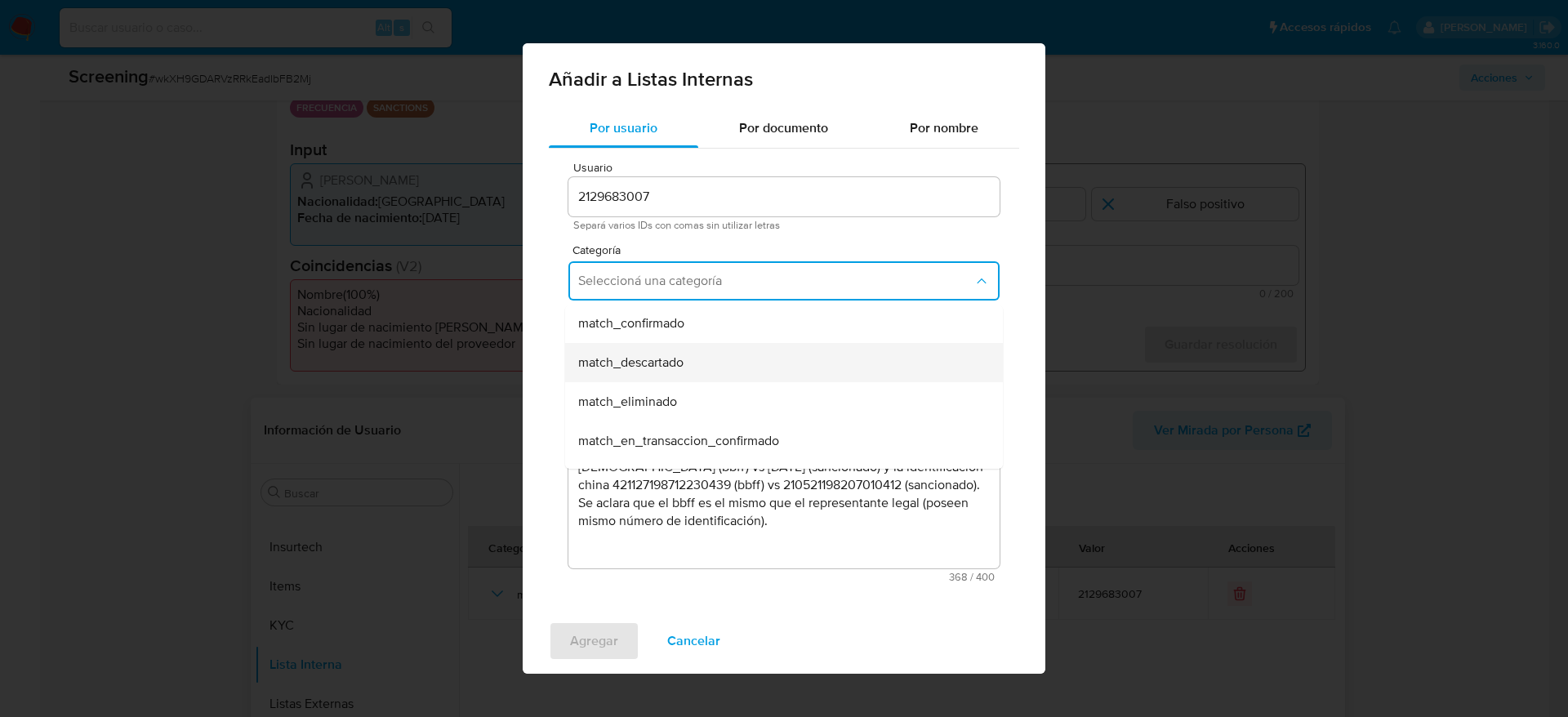
scroll to position [122, 0]
click at [669, 351] on span "match_descartado" at bounding box center [631, 359] width 106 height 16
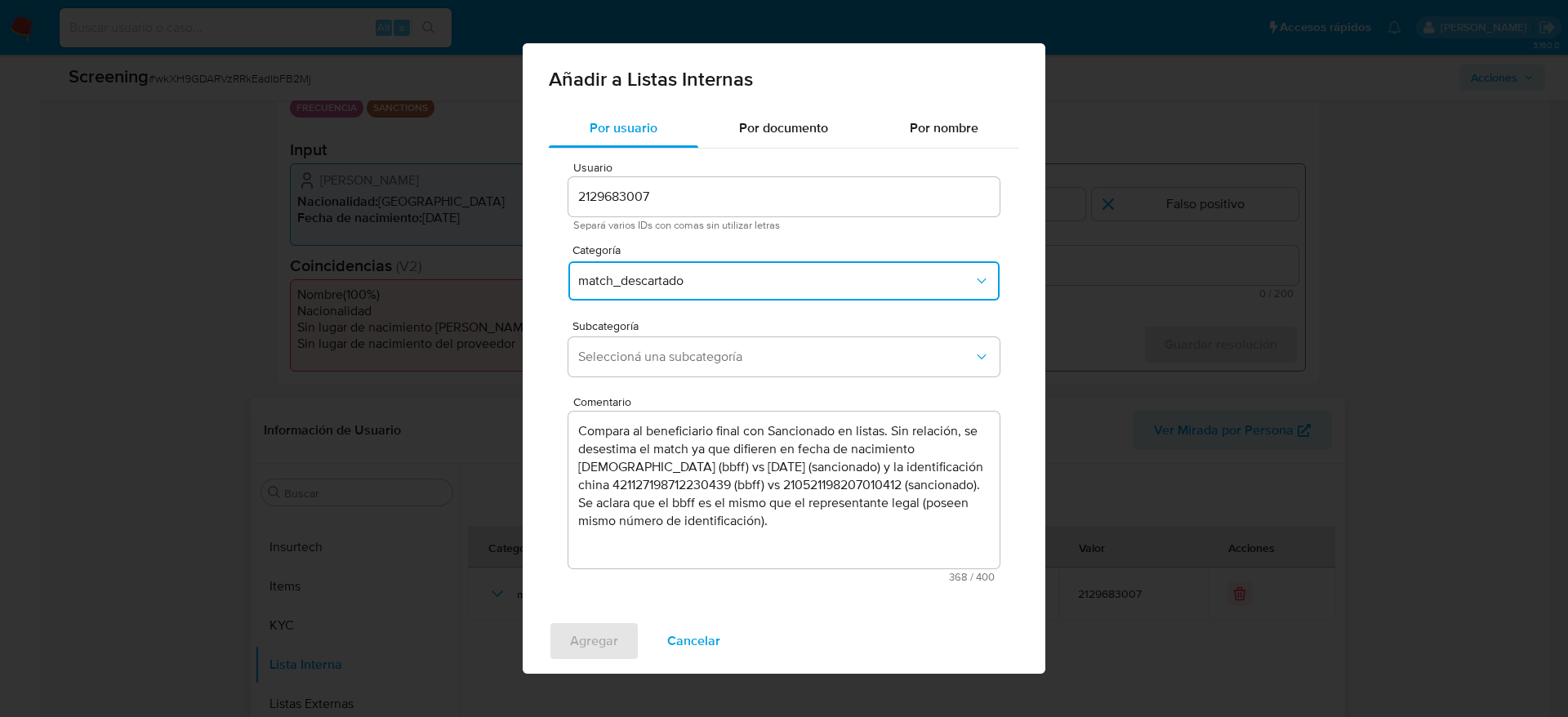
click at [669, 351] on span "Seleccioná una subcategoría" at bounding box center [776, 356] width 396 height 16
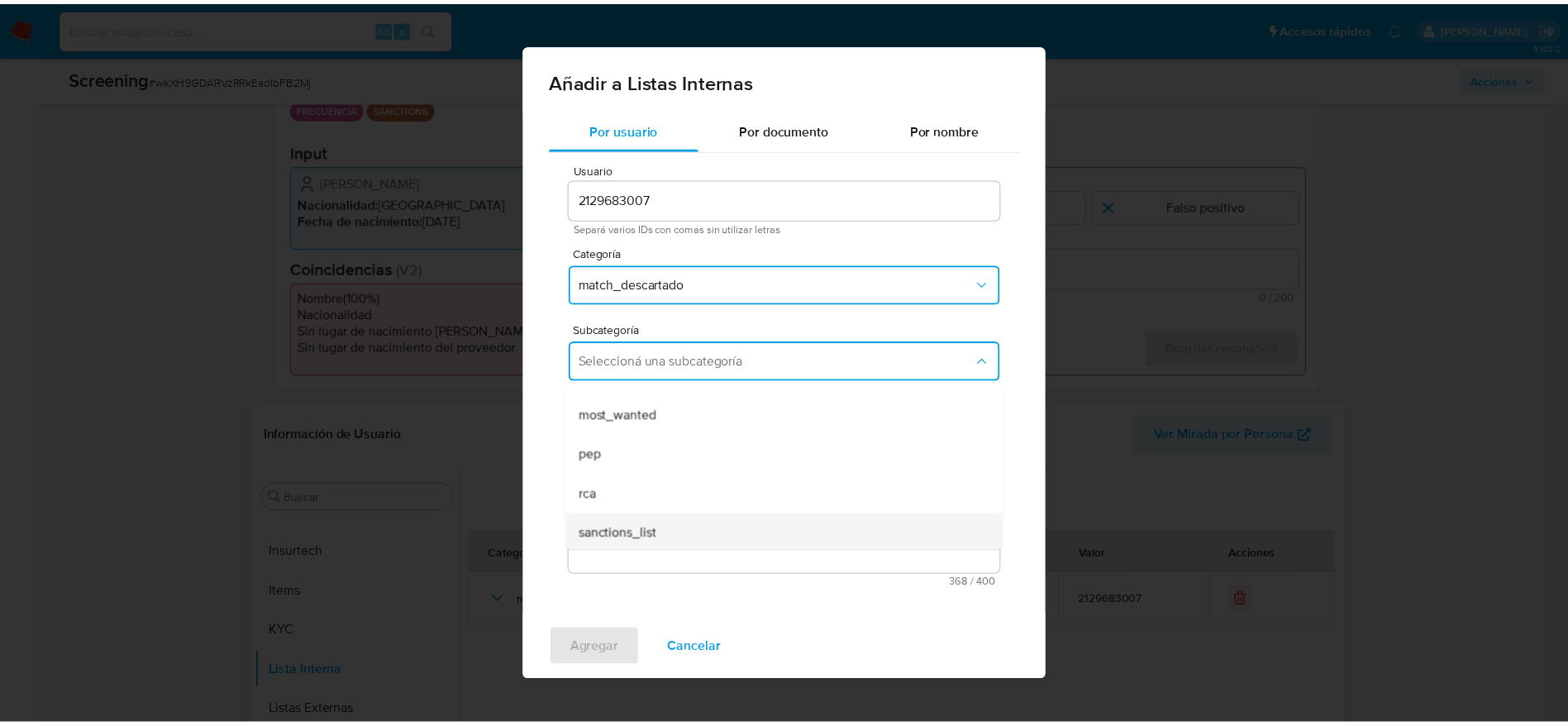
scroll to position [113, 0]
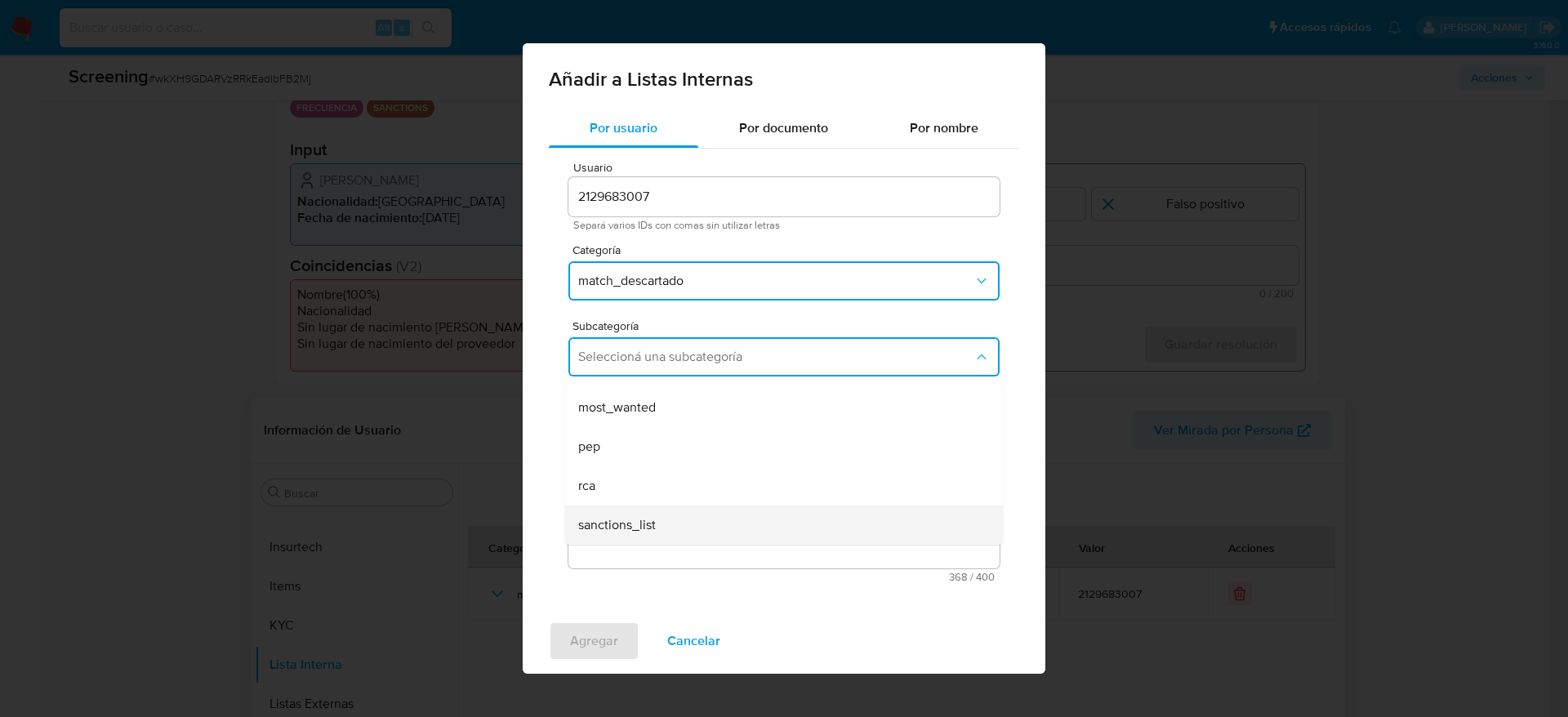
click at [667, 508] on div "sanctions_list" at bounding box center [780, 525] width 402 height 39
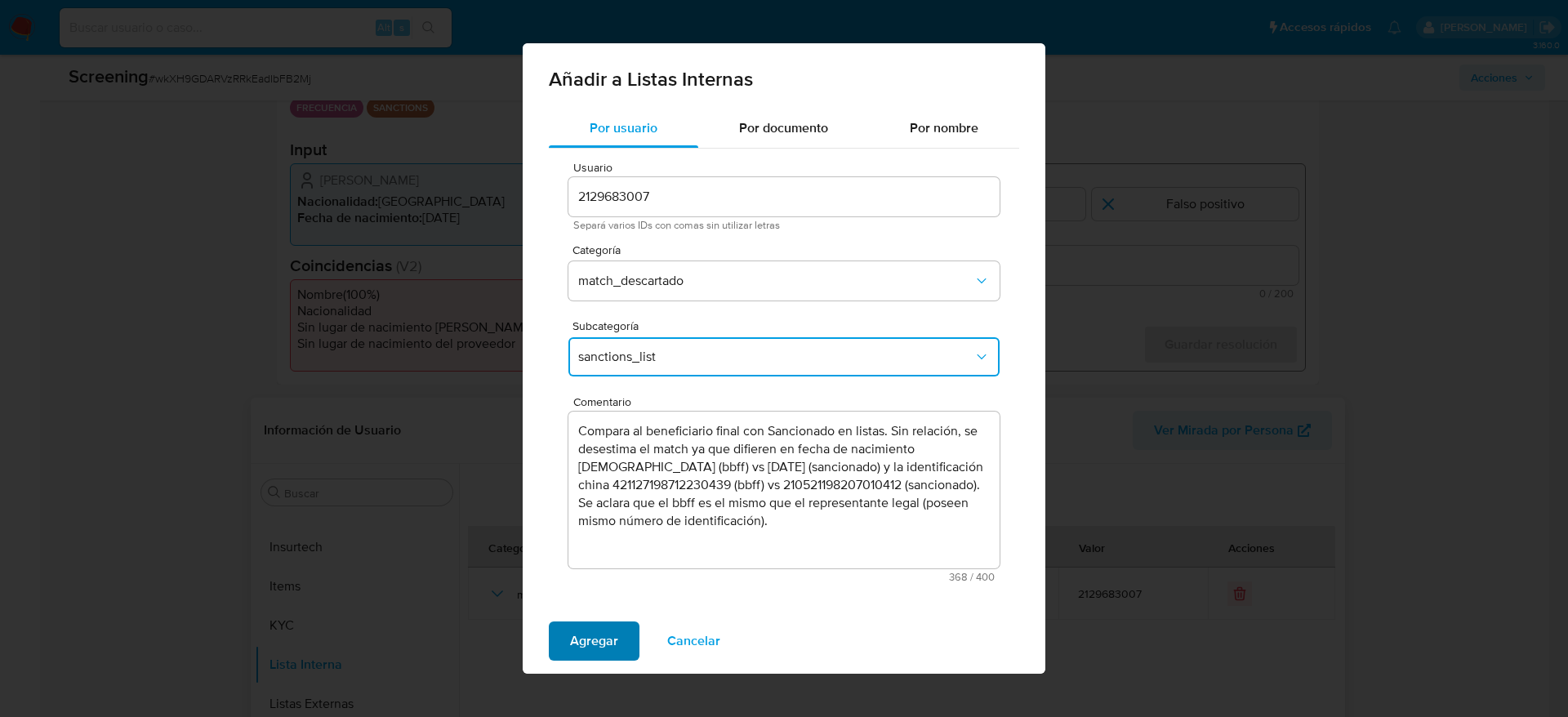
click at [597, 628] on span "Agregar" at bounding box center [595, 641] width 49 height 36
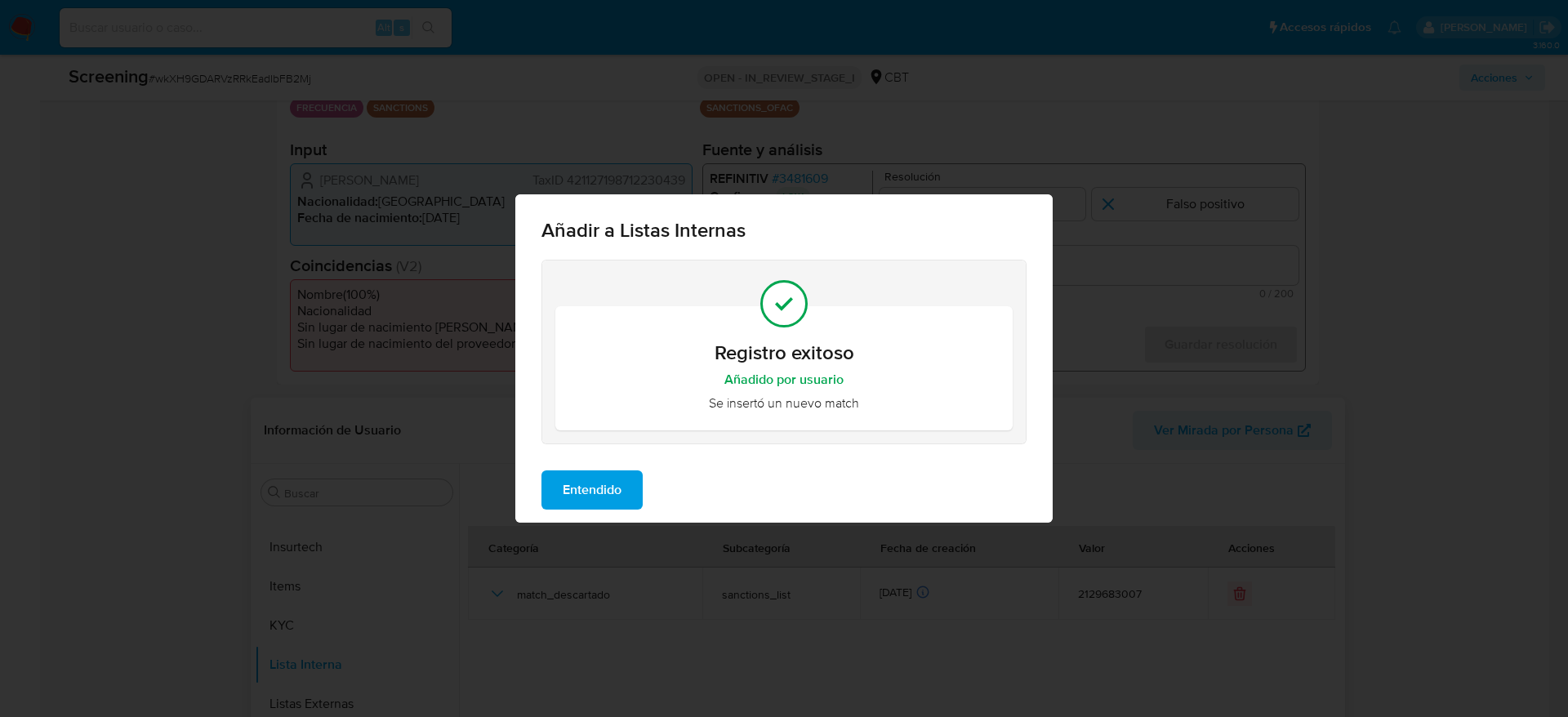
click at [619, 490] on span "Entendido" at bounding box center [592, 490] width 59 height 36
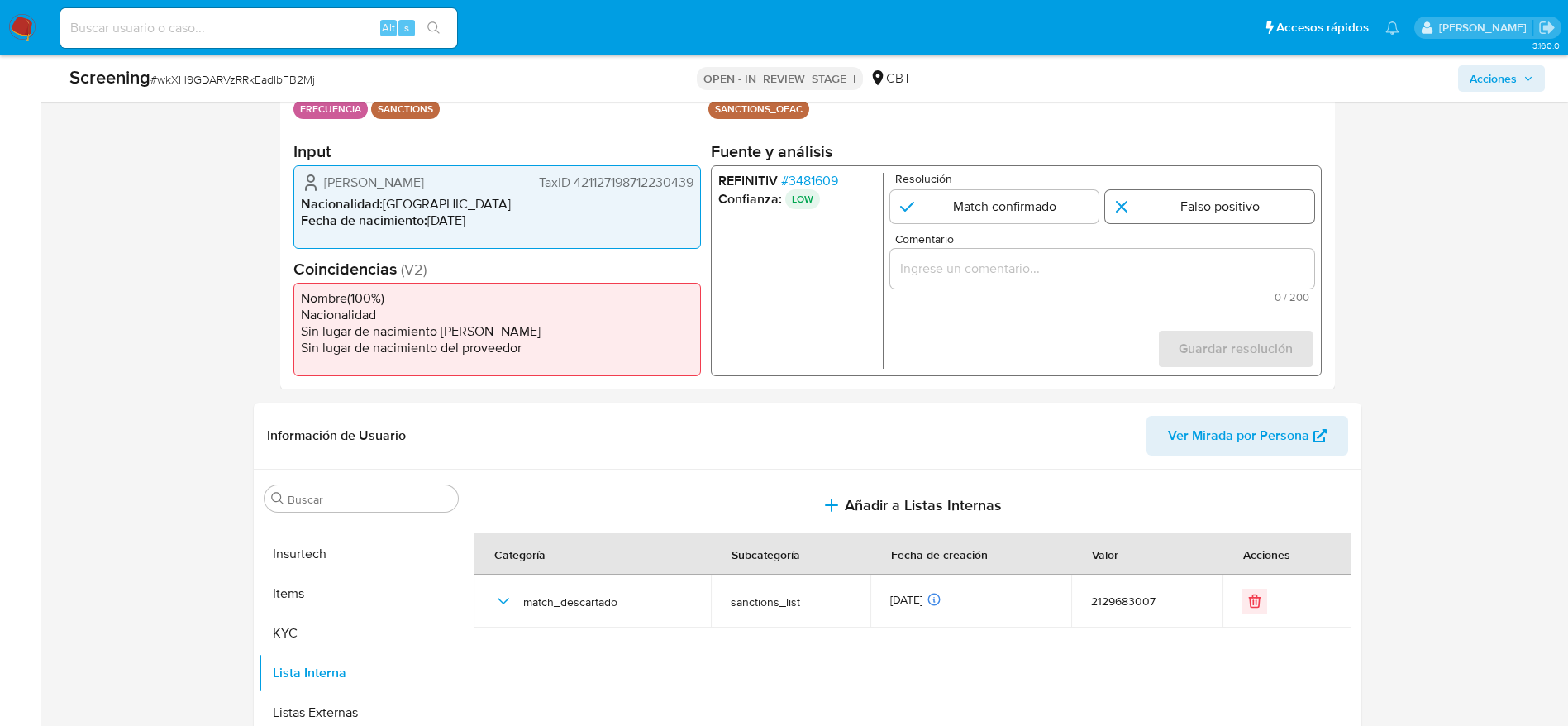
click at [1166, 216] on input "1 de 1" at bounding box center [1209, 206] width 209 height 33
radio input "true"
click at [1155, 285] on div "1 de 1" at bounding box center [1101, 269] width 424 height 40
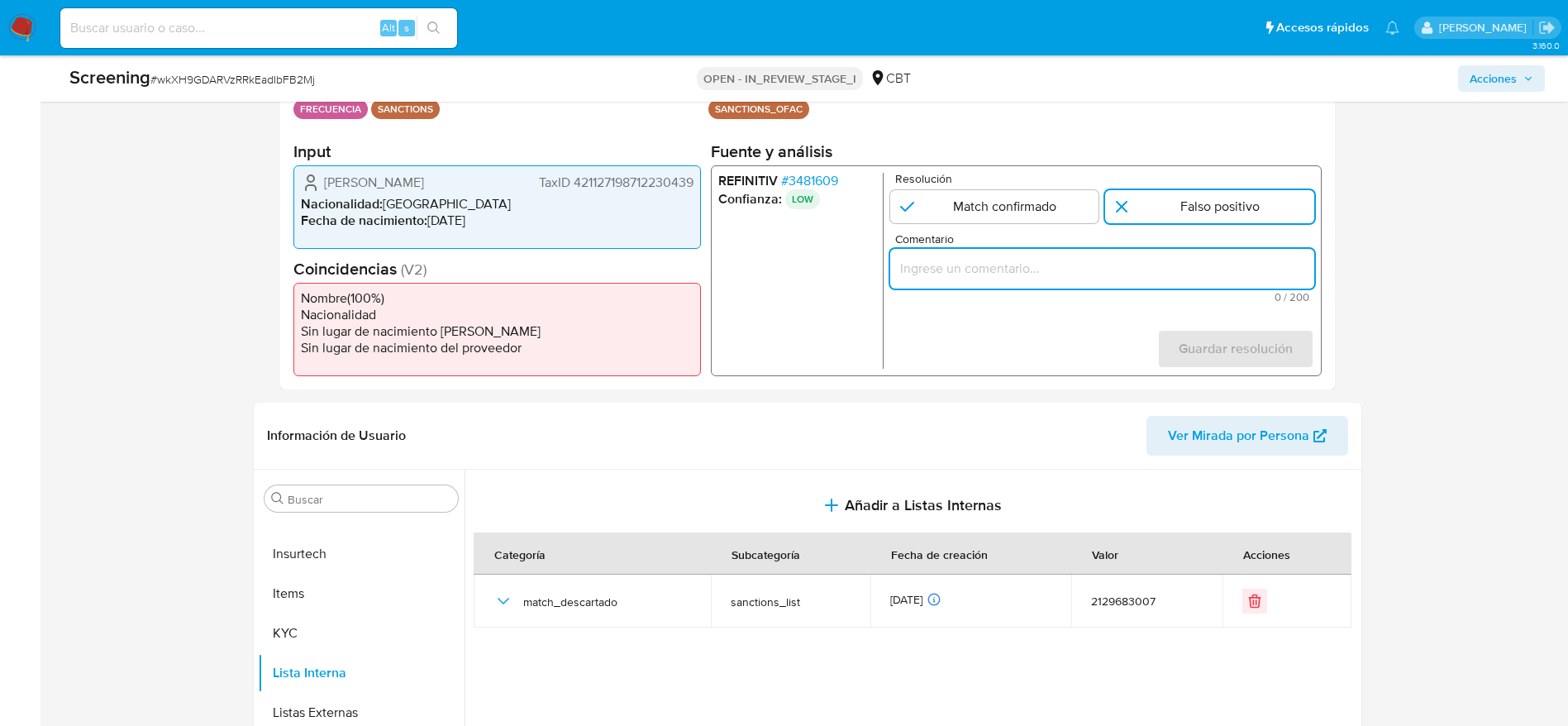
click at [1155, 272] on input "Comentario" at bounding box center [1101, 269] width 424 height 22
paste input "Compara al beneficiario final con Sancionado en listas. Sin relación, se desest…"
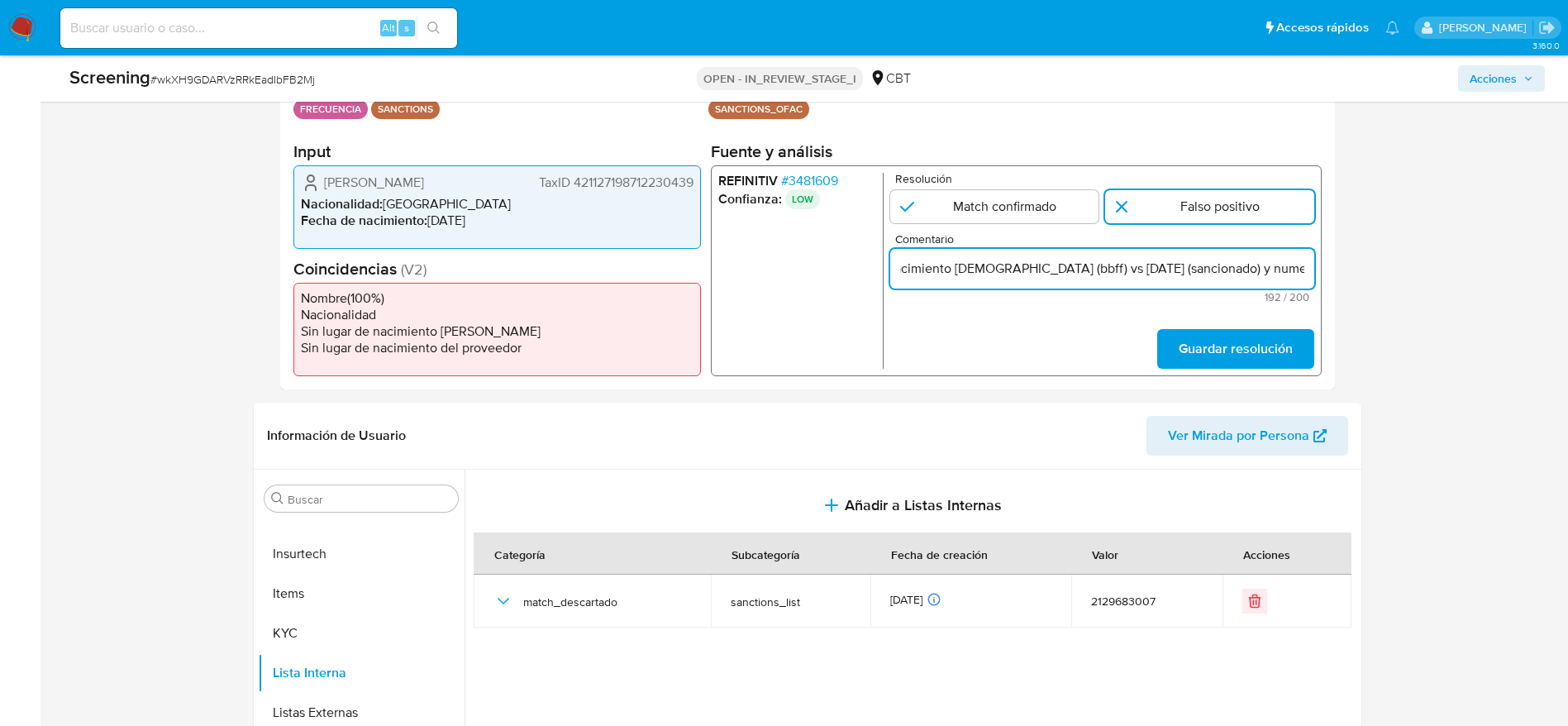
scroll to position [0, 700]
type input "Compara al beneficiario final con Sancionado en listas. Sin relación, se desest…"
click at [1260, 321] on form "Resolución Match confirmado Falso positivo Comentario Compara al beneficiario f…" at bounding box center [1101, 271] width 424 height 196
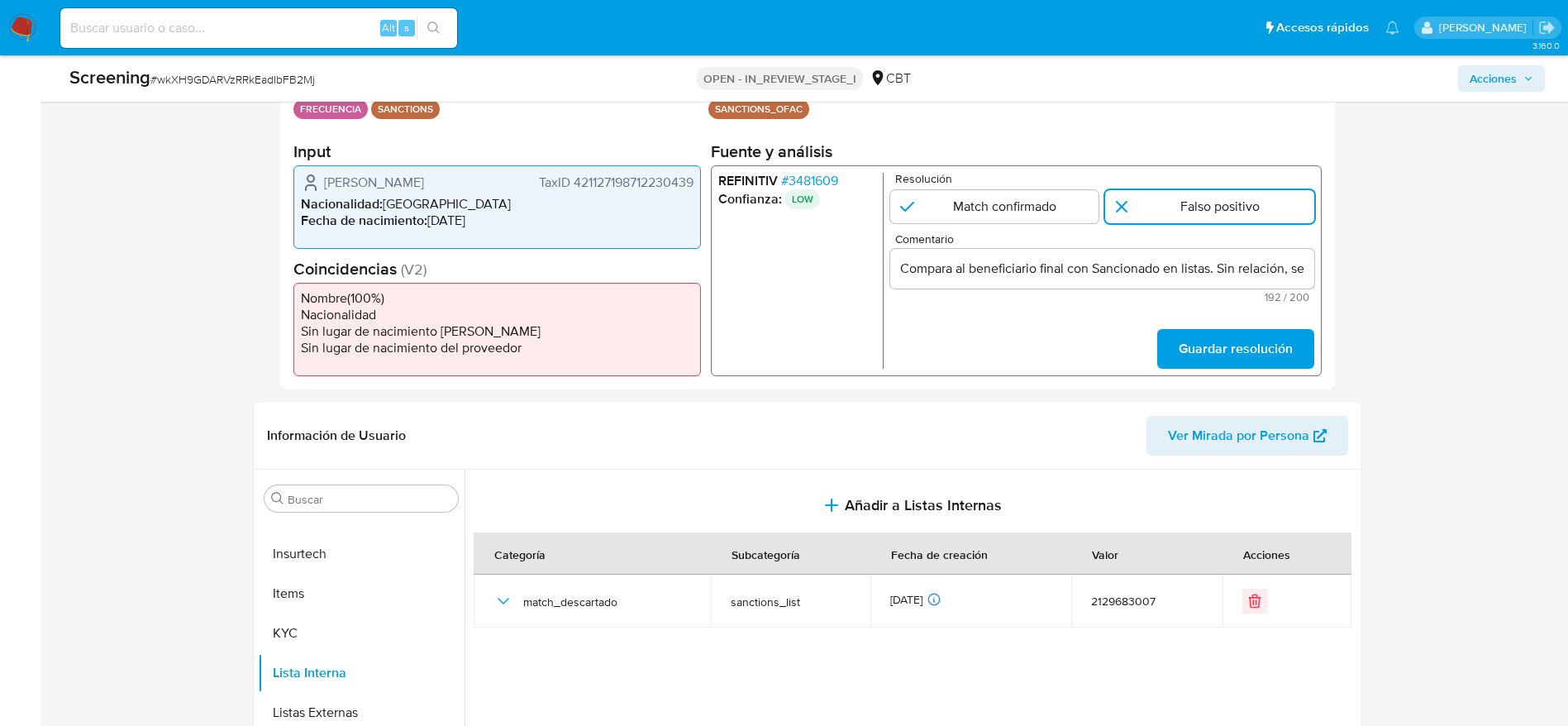
click at [1254, 345] on span "Guardar resolución" at bounding box center [1235, 348] width 115 height 36
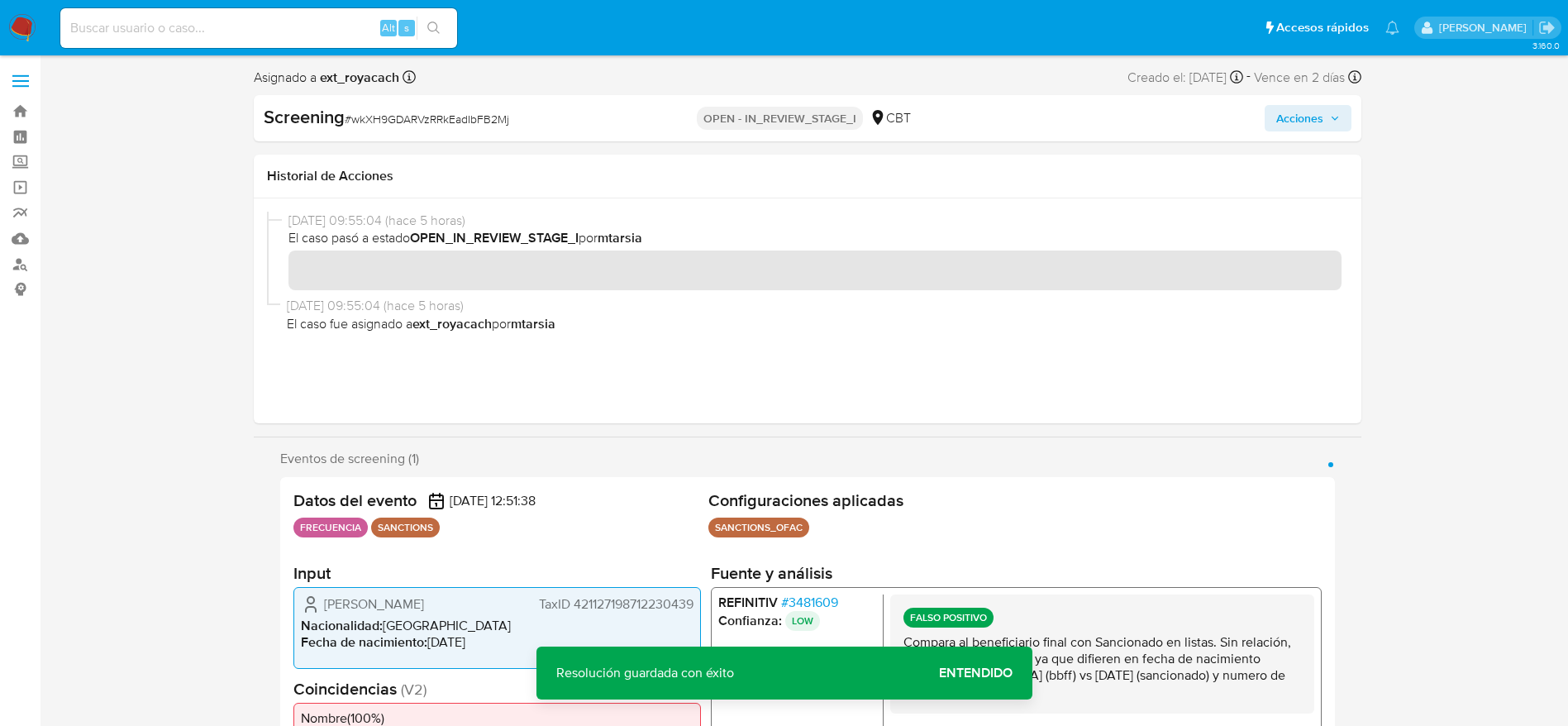
click at [1296, 121] on span "Acciones" at bounding box center [1300, 118] width 47 height 27
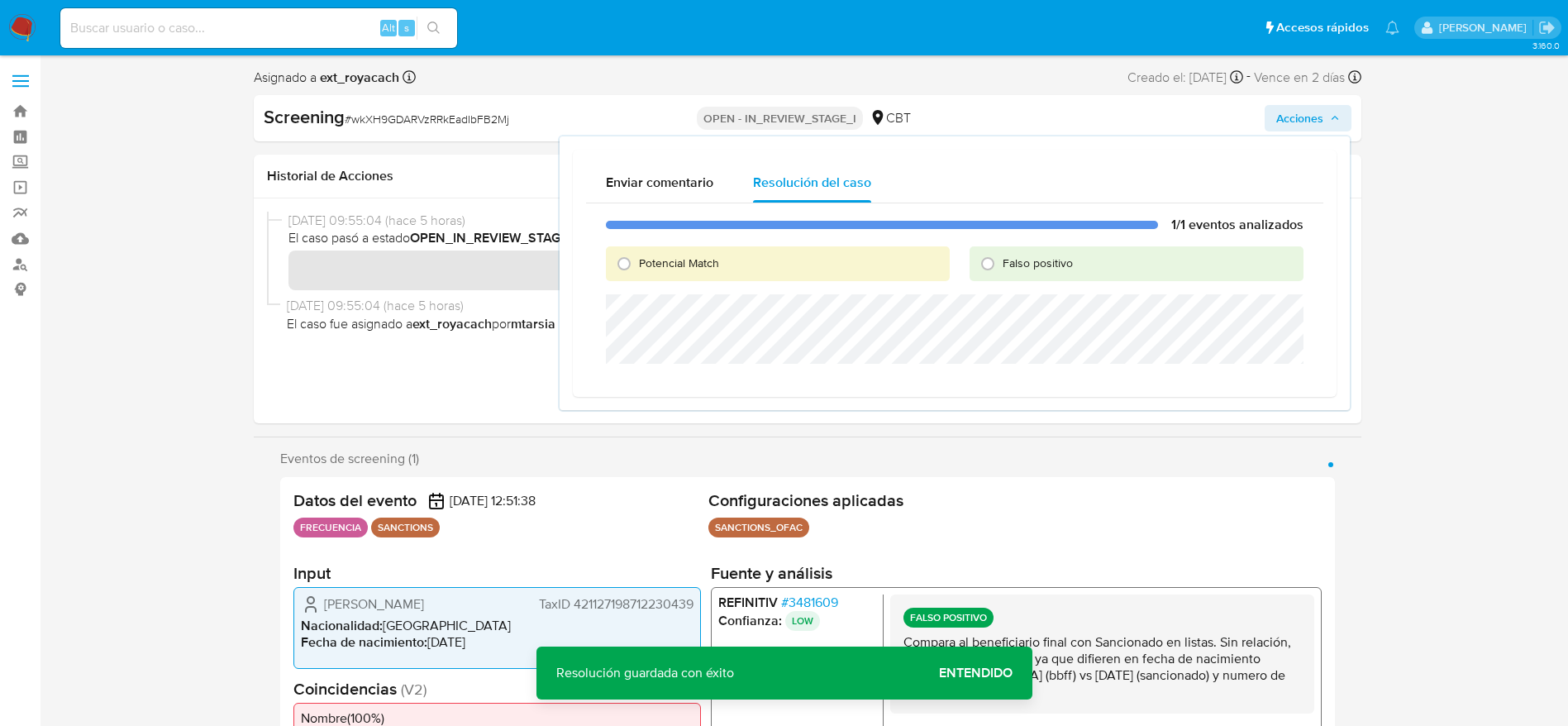
click at [1005, 257] on span "Falso positivo" at bounding box center [1038, 262] width 70 height 16
click at [1001, 257] on input "Falso positivo" at bounding box center [988, 264] width 26 height 27
radio input "true"
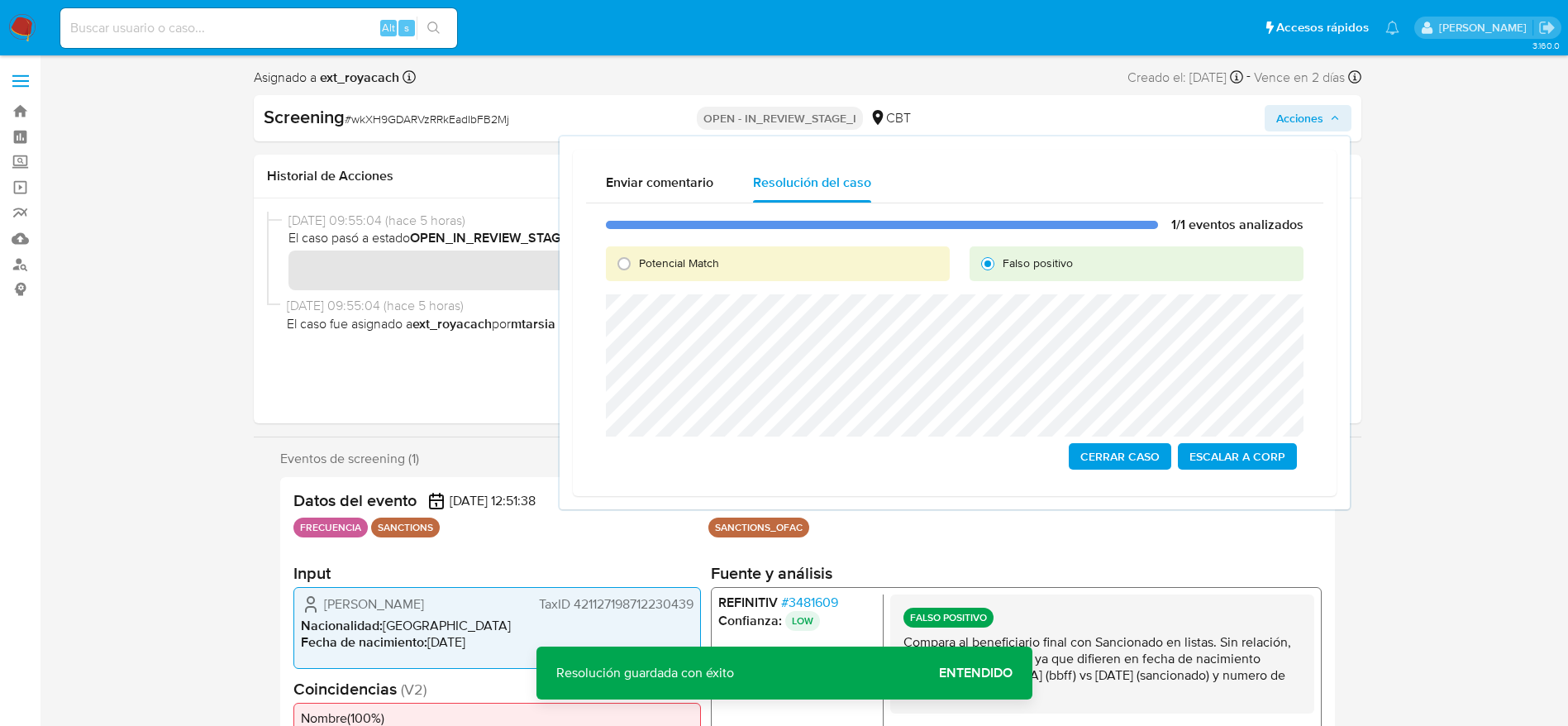
click at [1119, 453] on span "Cerrar Caso" at bounding box center [1120, 456] width 79 height 23
click at [438, 119] on span "# wkXH9GDARVzRRkEadIbFB2Mj" at bounding box center [427, 118] width 165 height 16
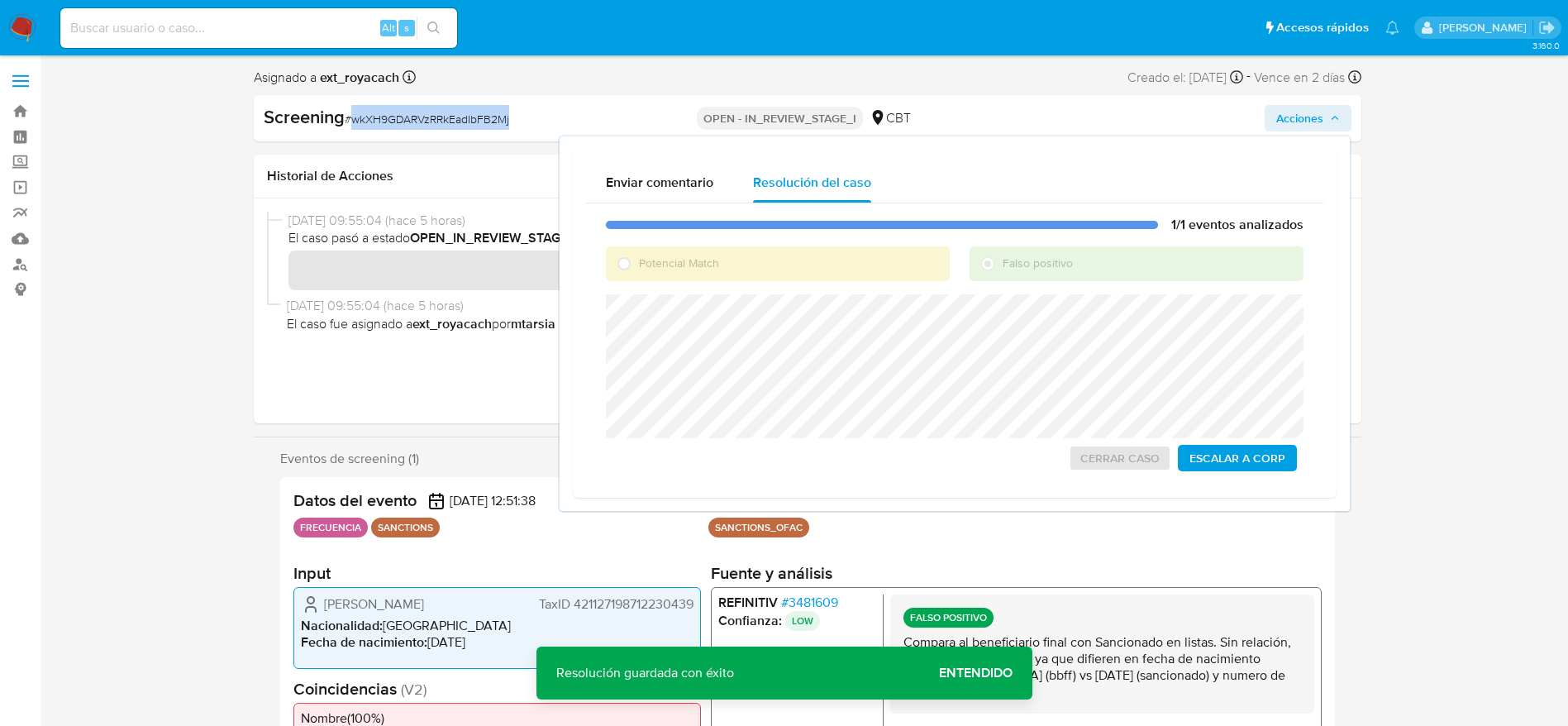
click at [438, 119] on span "# wkXH9GDARVzRRkEadIbFB2Mj" at bounding box center [427, 118] width 165 height 16
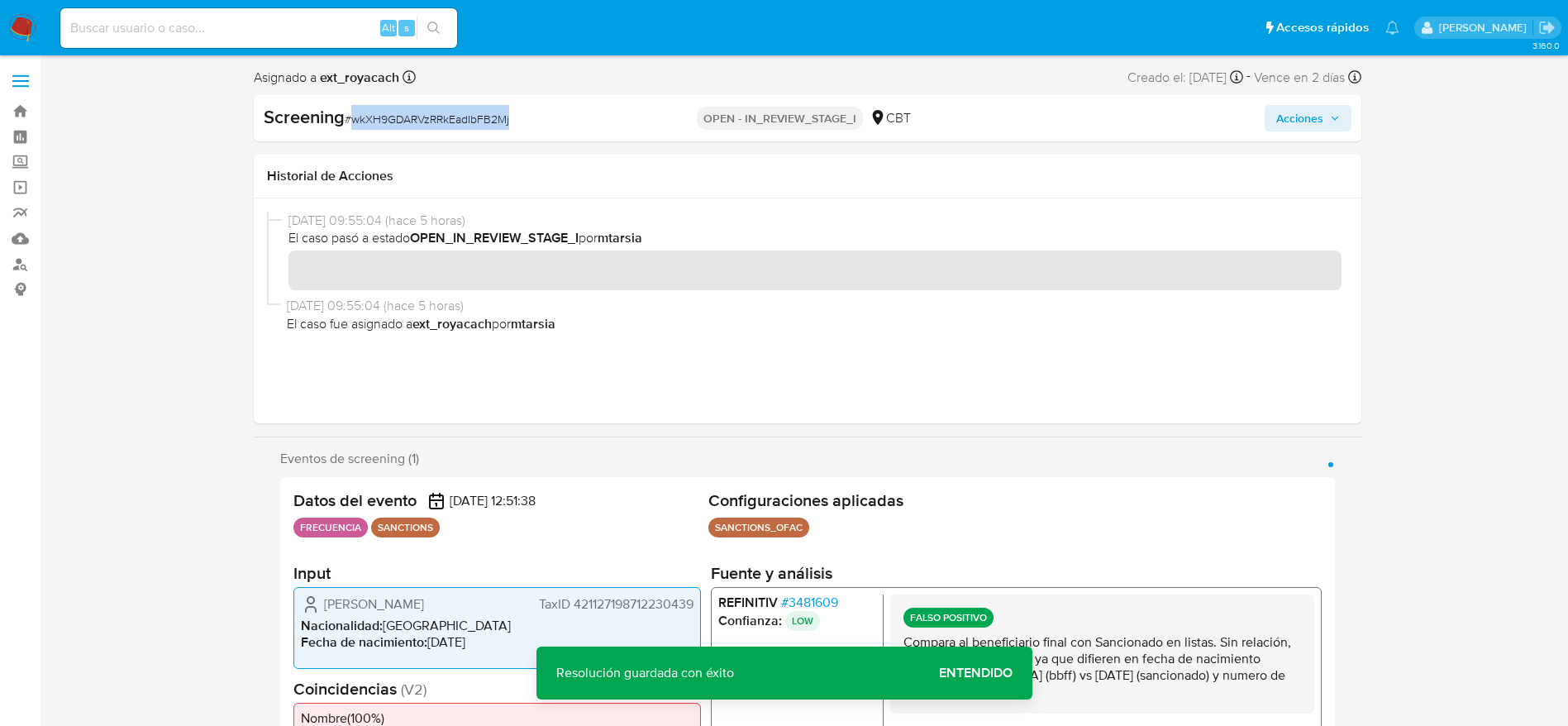
copy span "wkXH9GDARVzRRkEadIbFB2Mj"
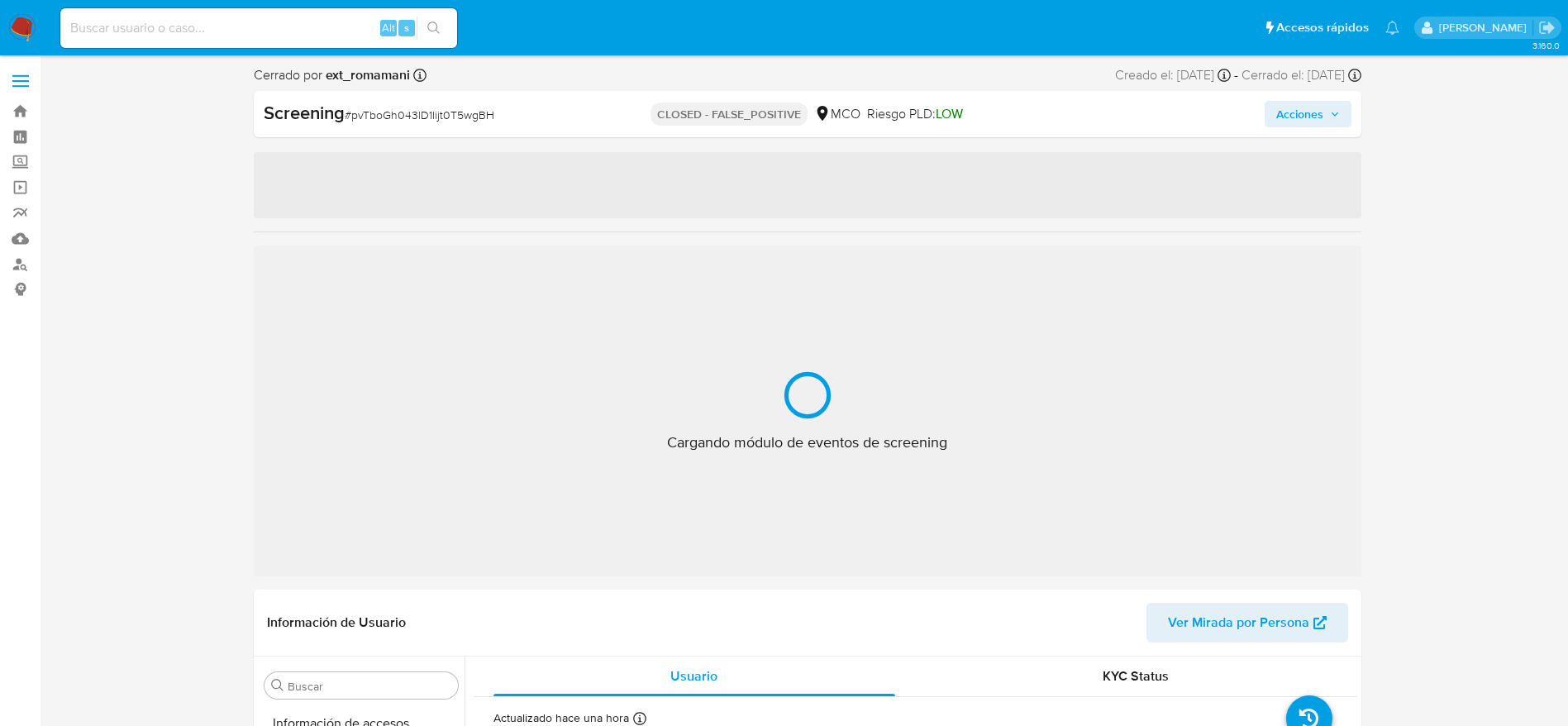
select select "10"
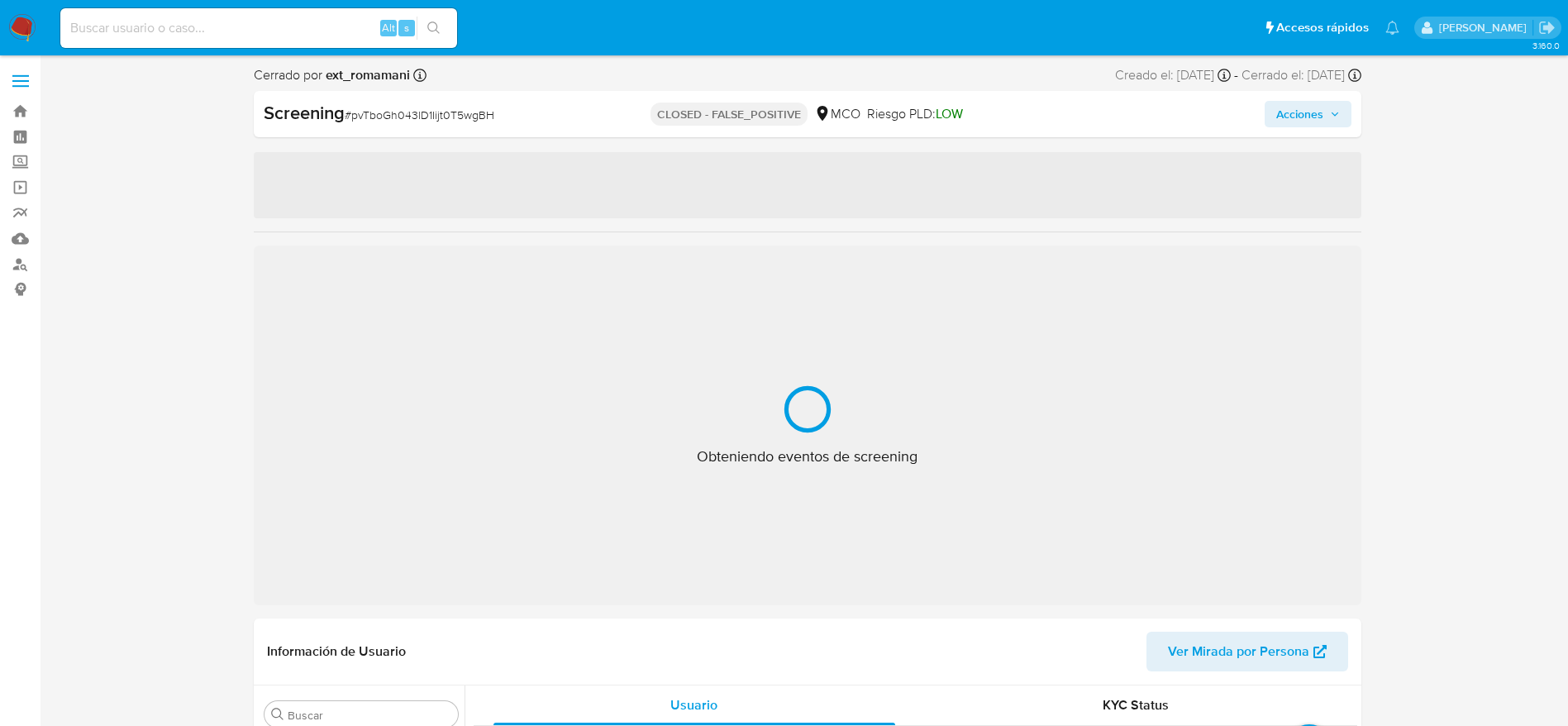
scroll to position [699, 0]
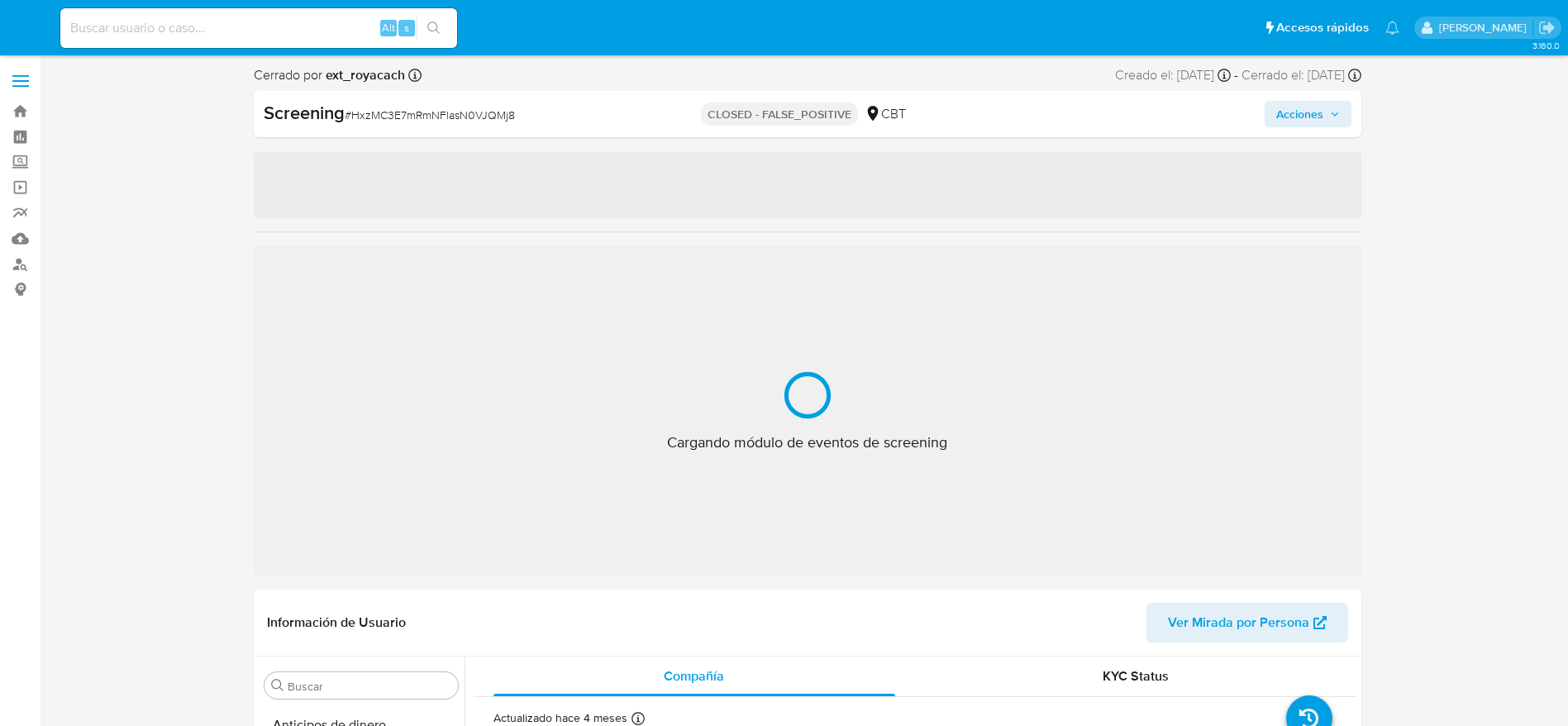
select select "10"
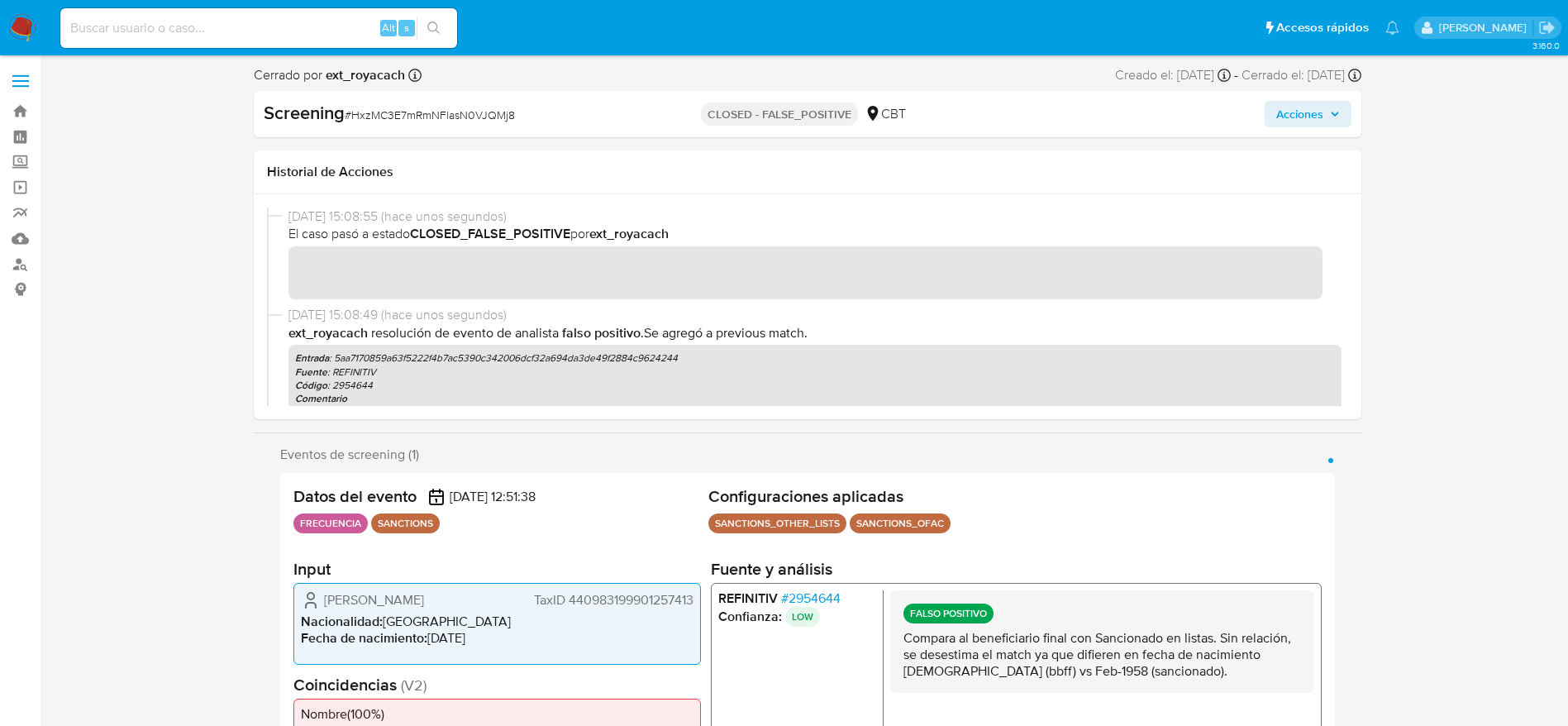
scroll to position [699, 0]
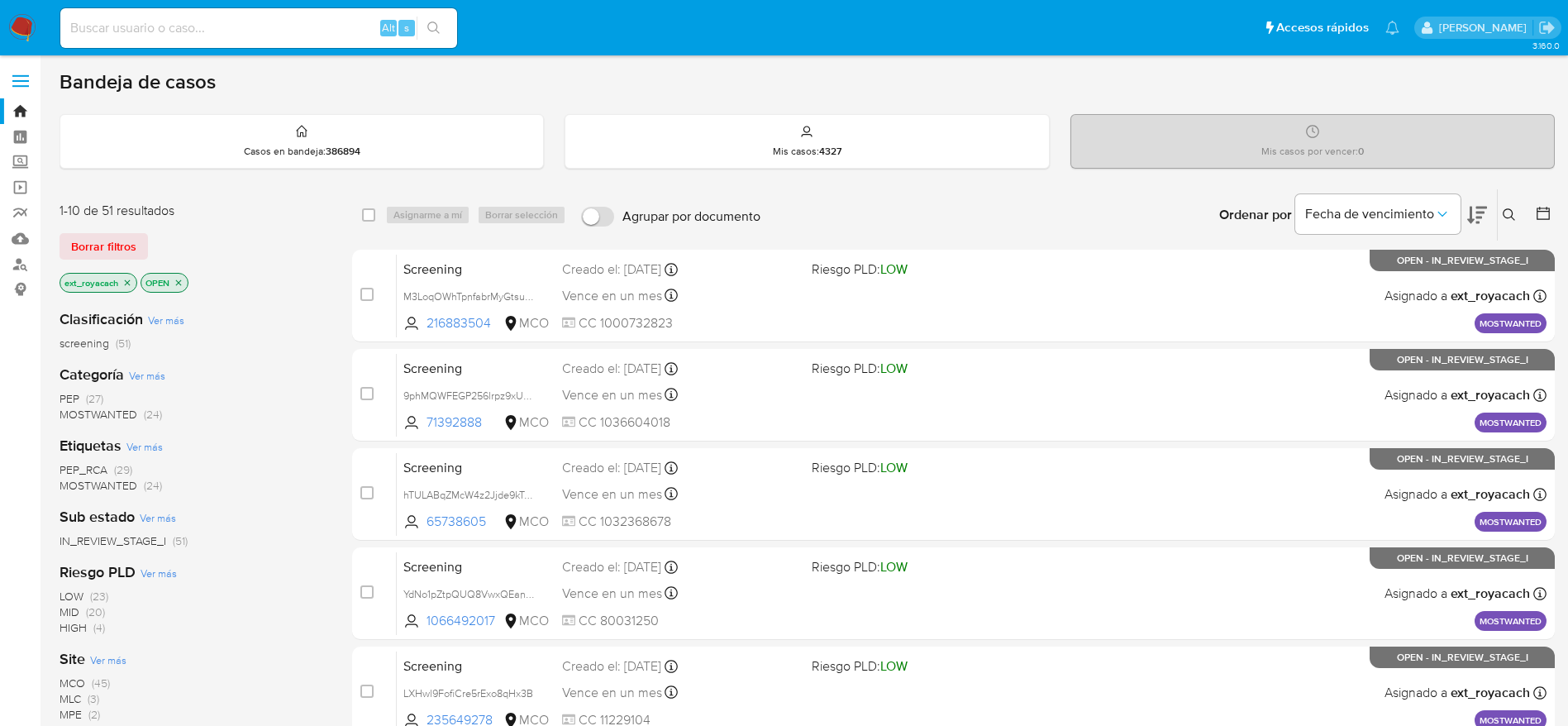
click at [82, 402] on span "PEP (27)" at bounding box center [81, 398] width 44 height 16
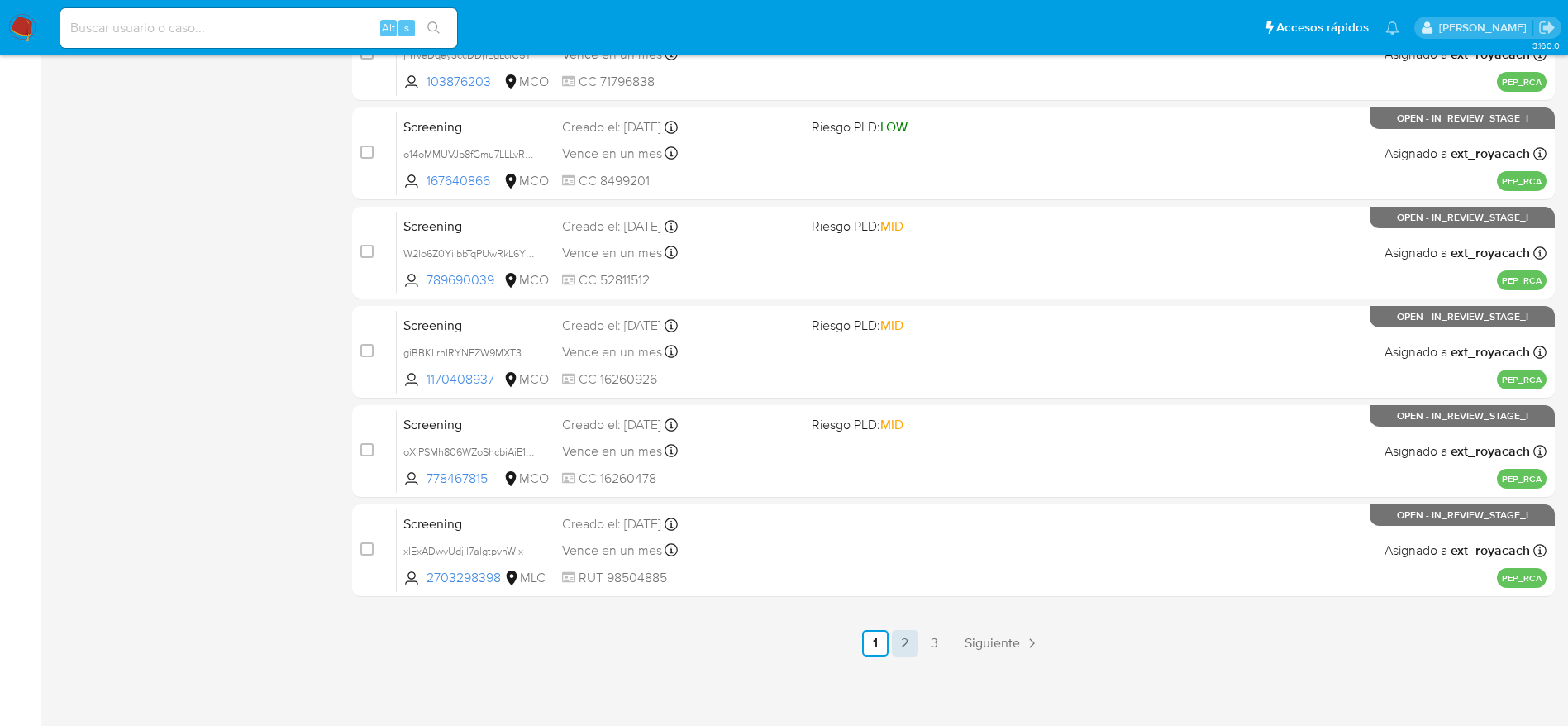
scroll to position [639, 0]
click at [938, 635] on link "3" at bounding box center [935, 643] width 26 height 27
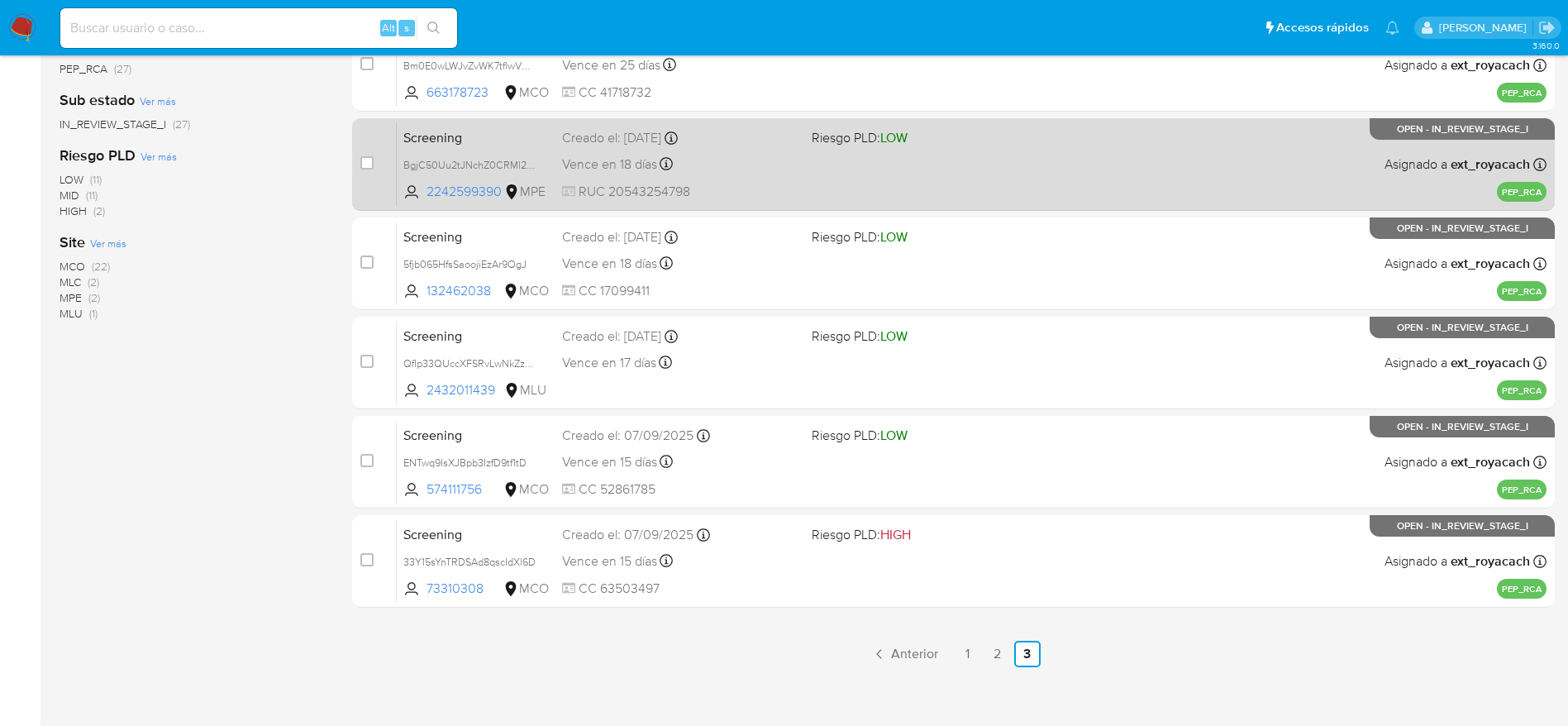
scroll to position [342, 0]
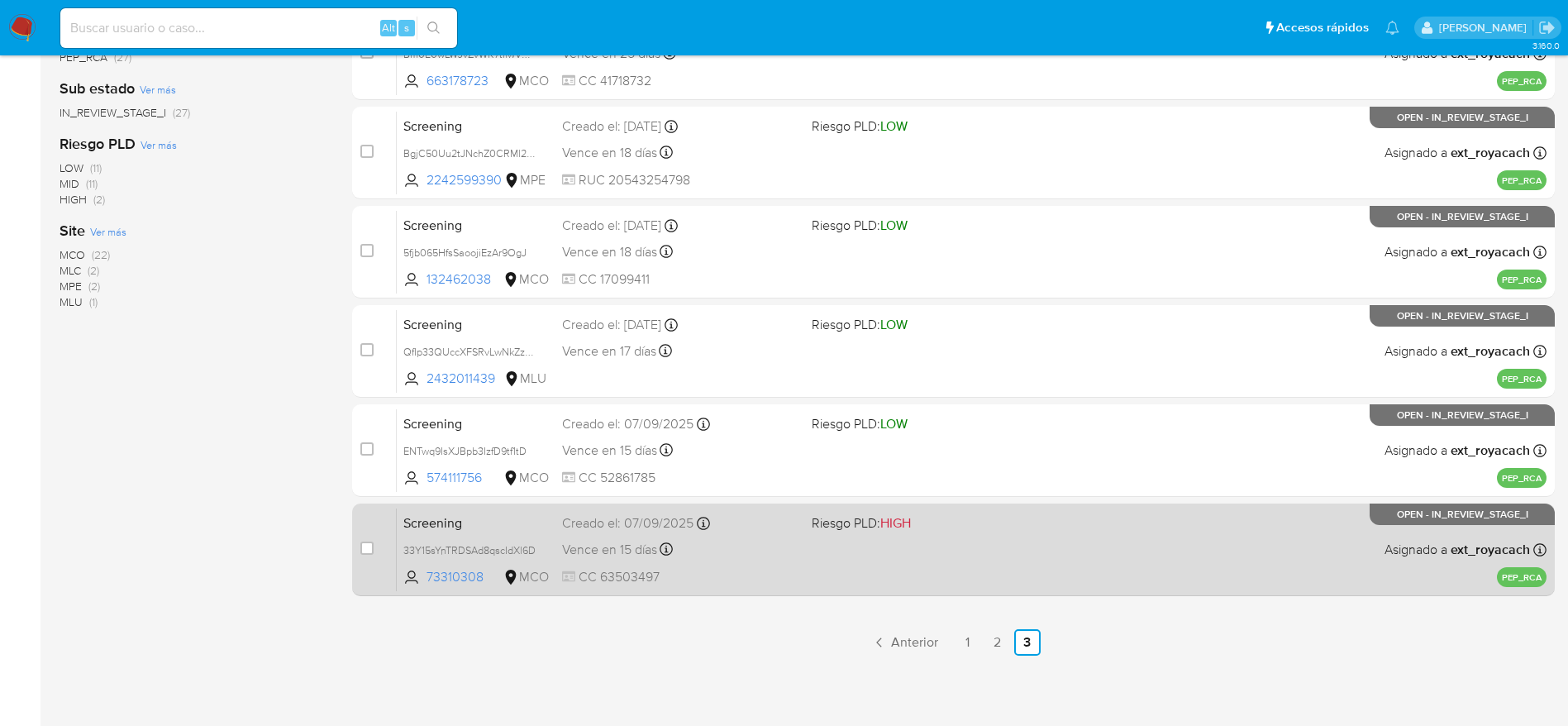
click at [843, 541] on div "Screening 33Y15sYnTRDSAd8qscIdXl6D 73310308 MCO Riesgo PLD: HIGH Creado el: [DA…" at bounding box center [971, 549] width 1150 height 83
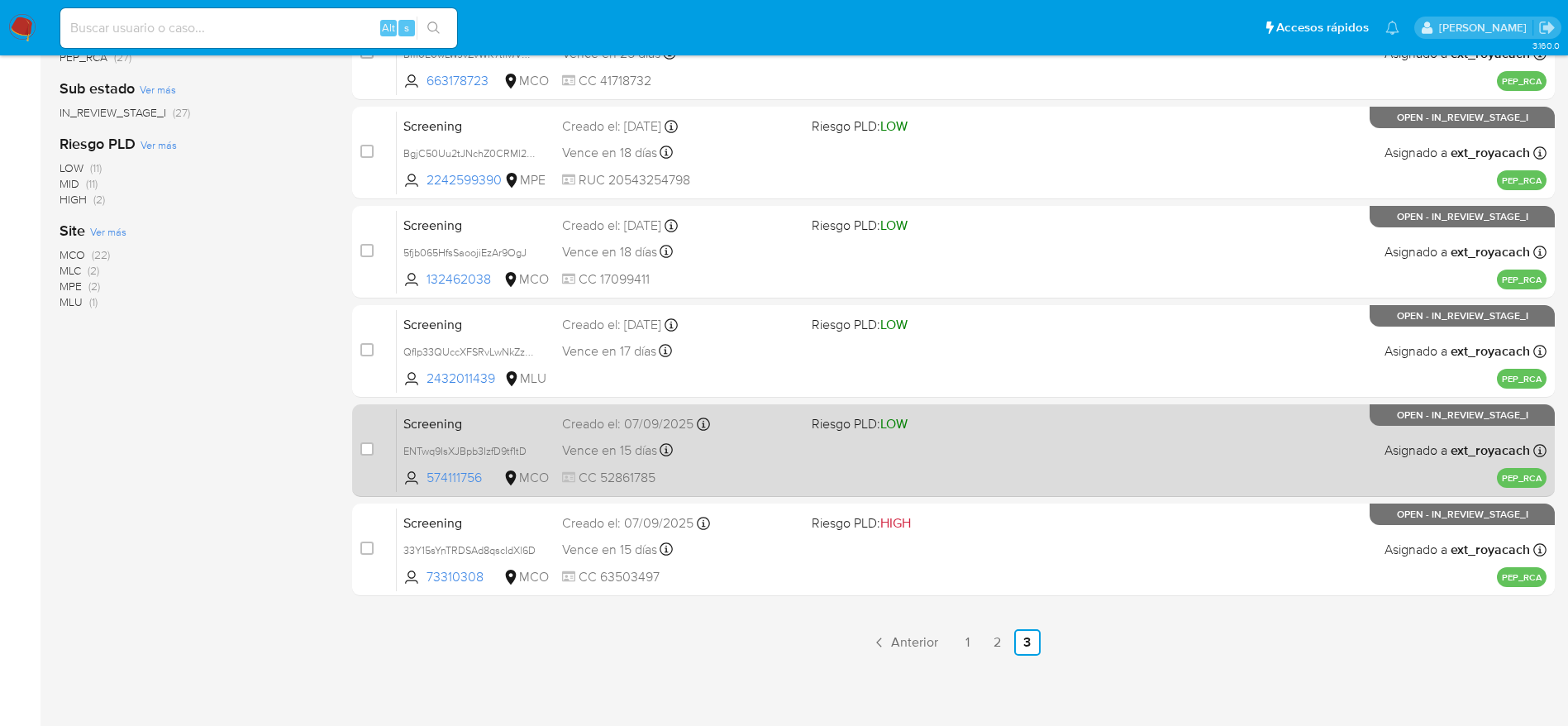
click at [728, 456] on div "Vence en 15 días Vence el [DATE] 19:55:53" at bounding box center [680, 451] width 237 height 23
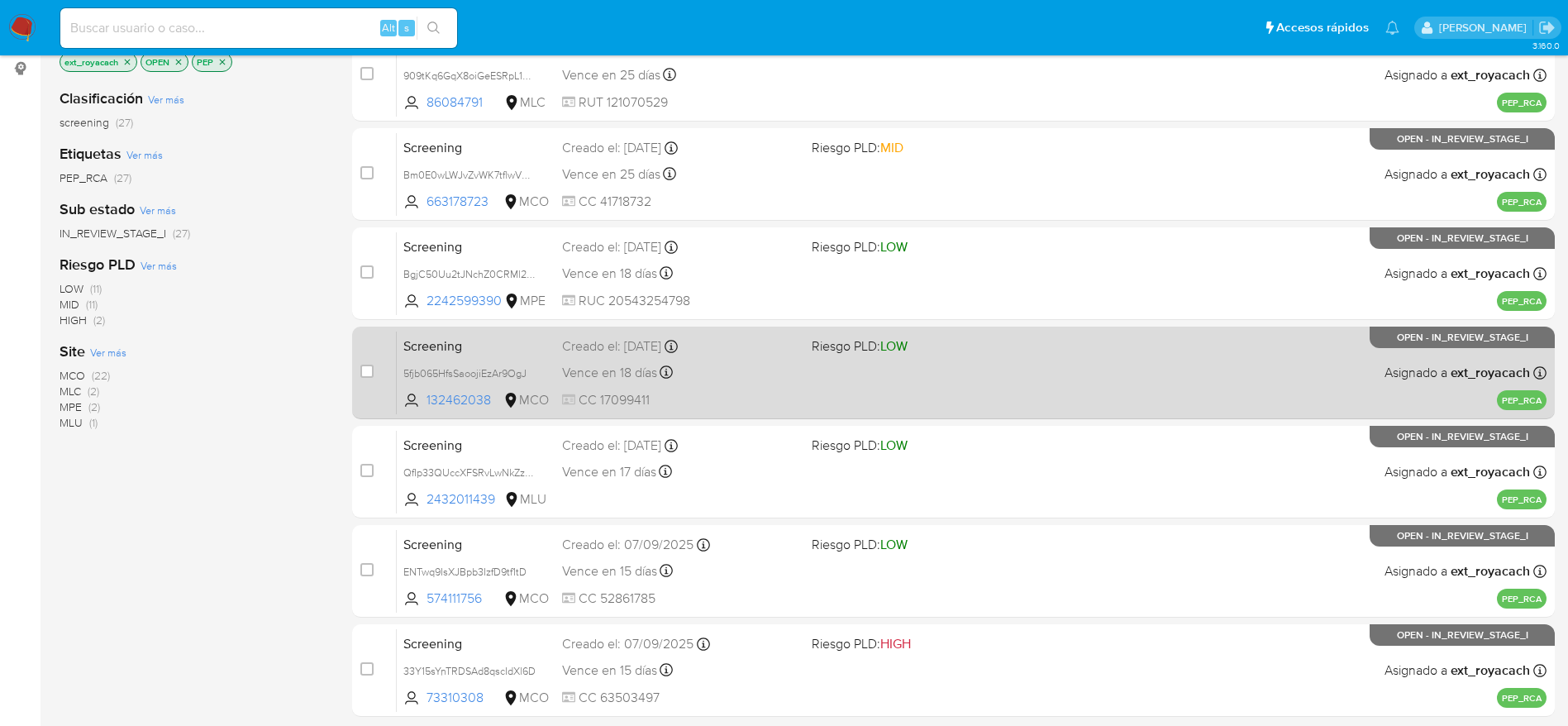
scroll to position [218, 0]
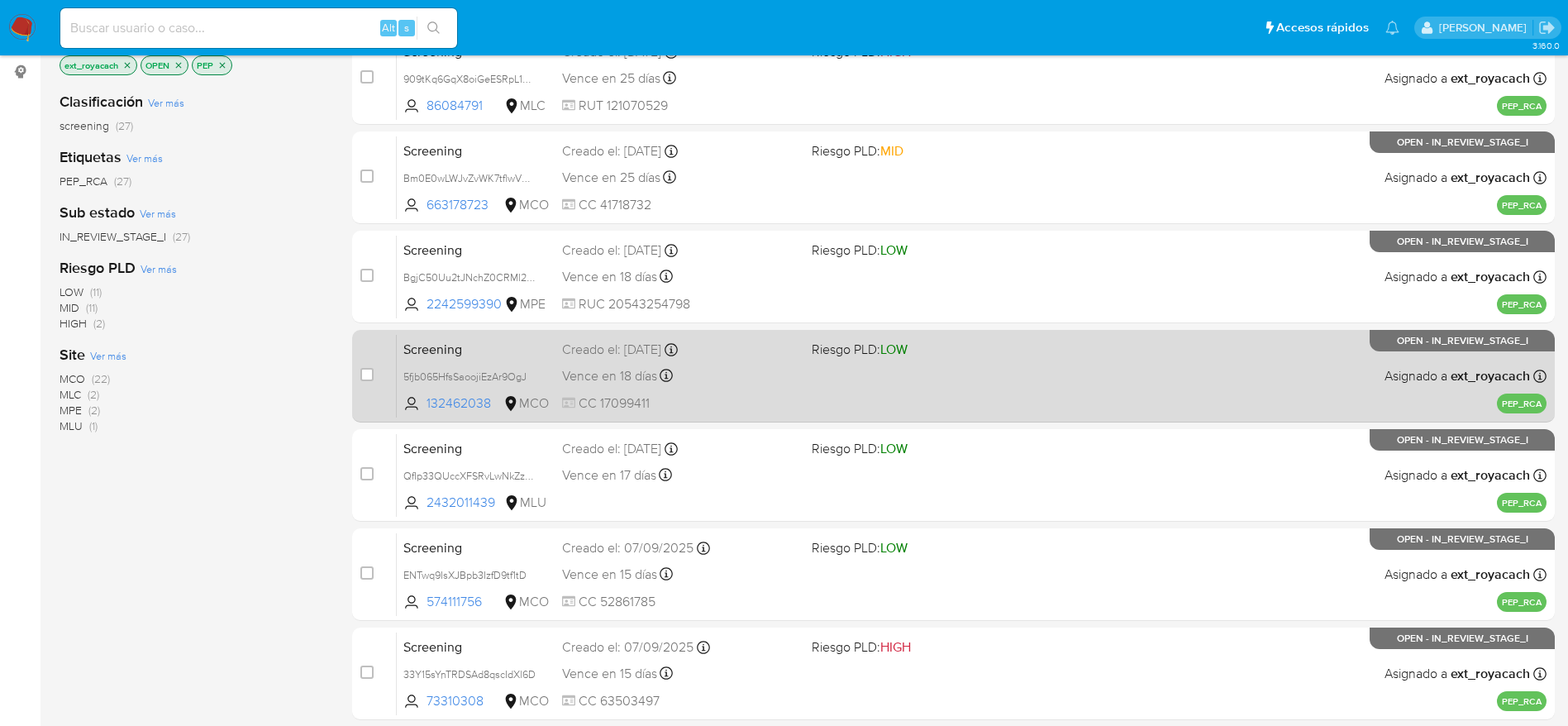
click at [653, 391] on div "Screening 5fjb065HfsSaoojiEzAr9OgJ 132462038 MCO Riesgo PLD: LOW Creado el: [DA…" at bounding box center [971, 376] width 1150 height 83
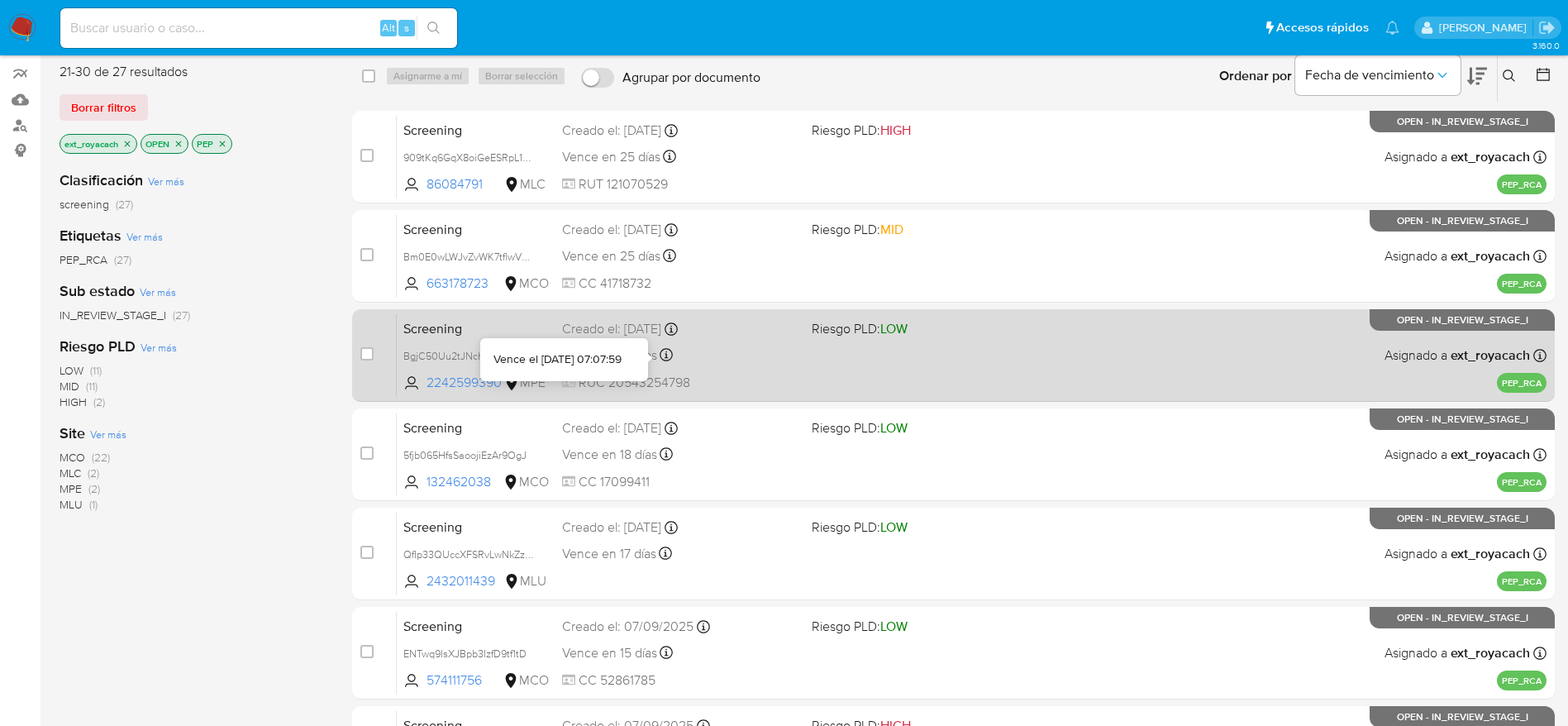
scroll to position [94, 0]
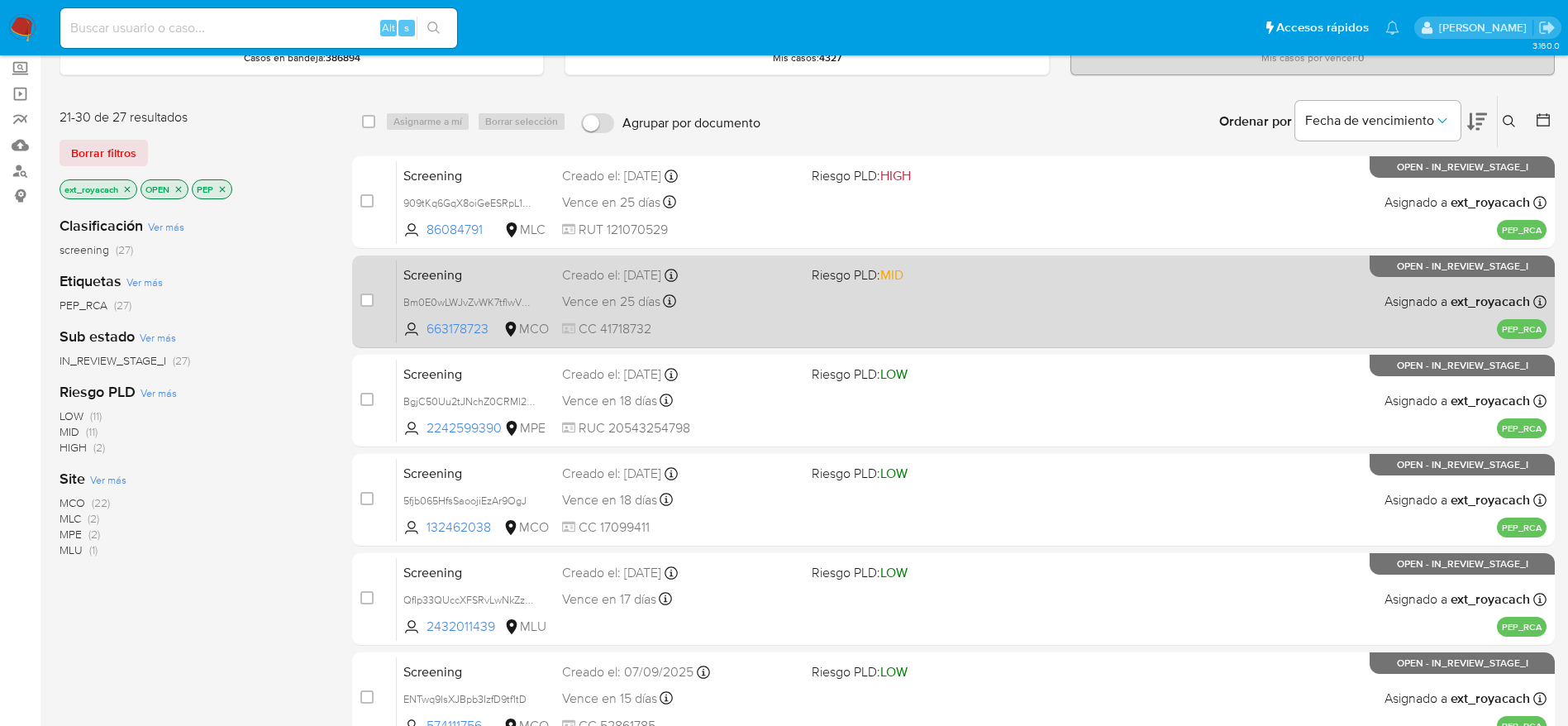
click at [749, 310] on div "Vence en 25 días Vence el 17/10/2025 10:16:29" at bounding box center [680, 302] width 237 height 23
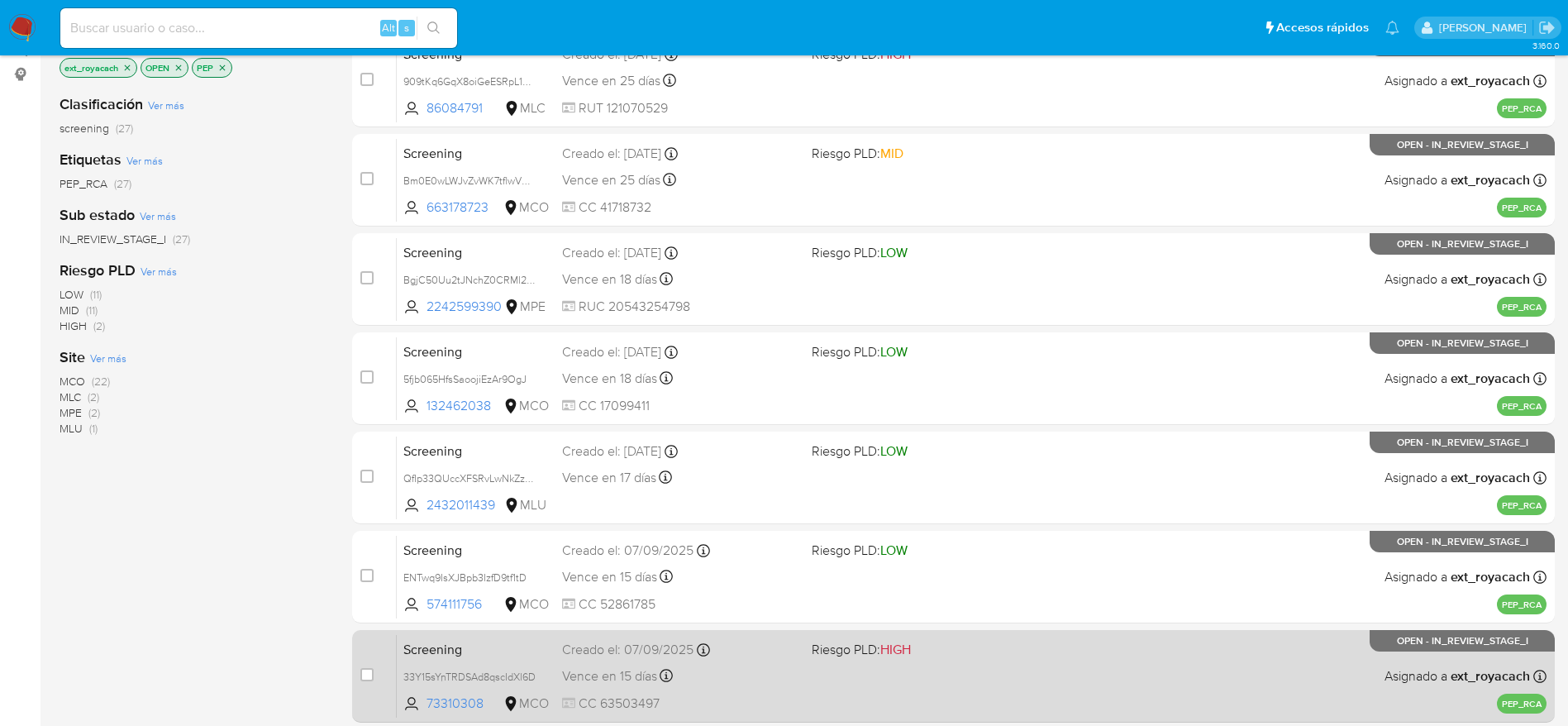
scroll to position [342, 0]
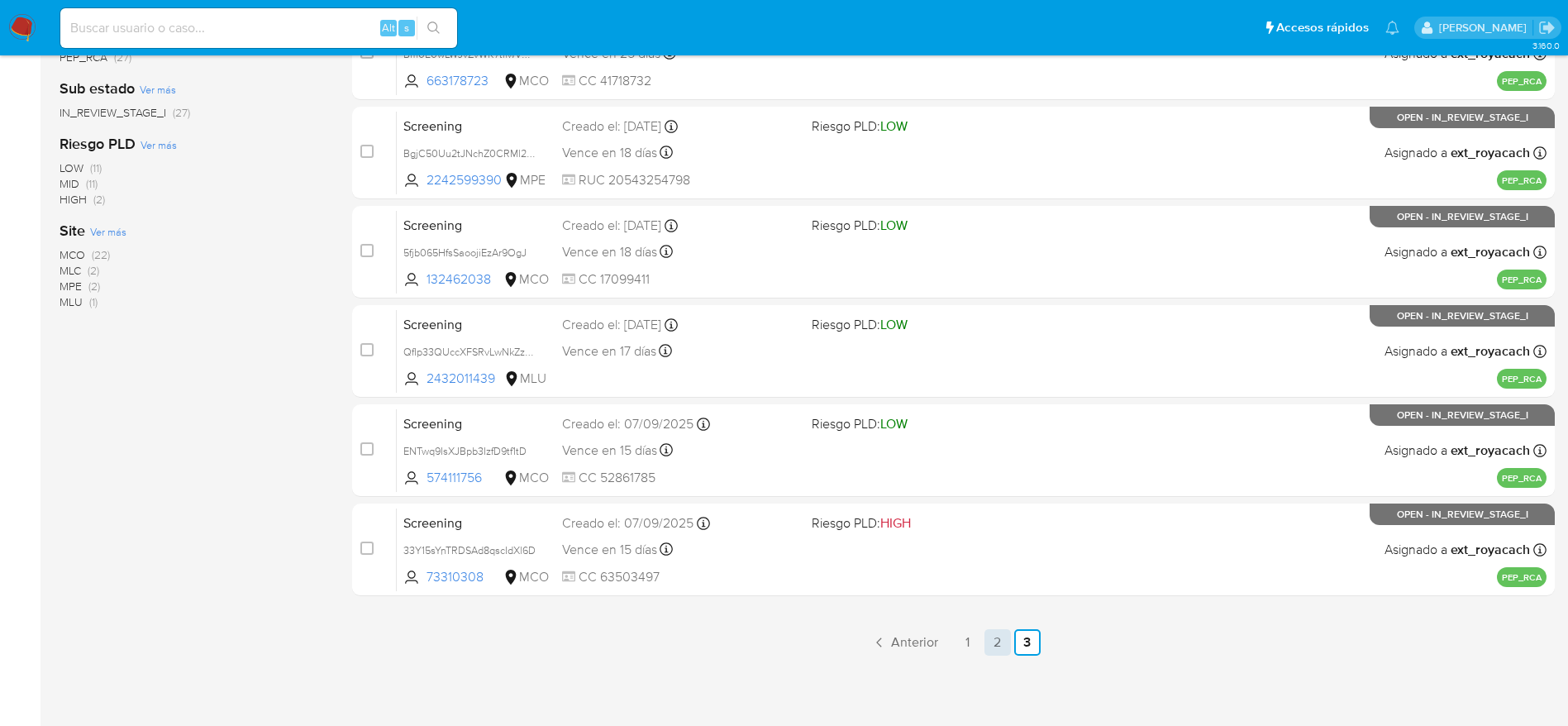
click at [994, 649] on link "2" at bounding box center [997, 643] width 26 height 27
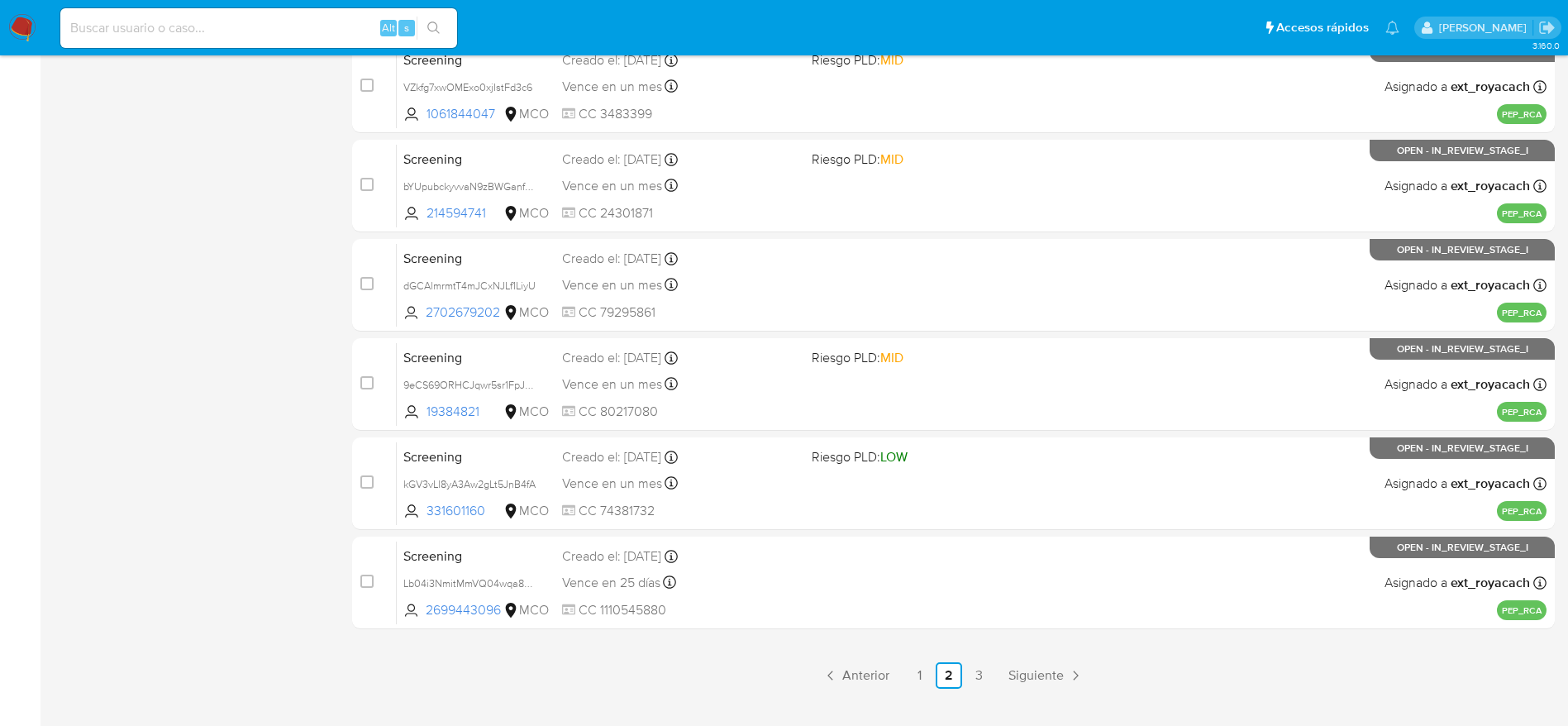
scroll to position [639, 0]
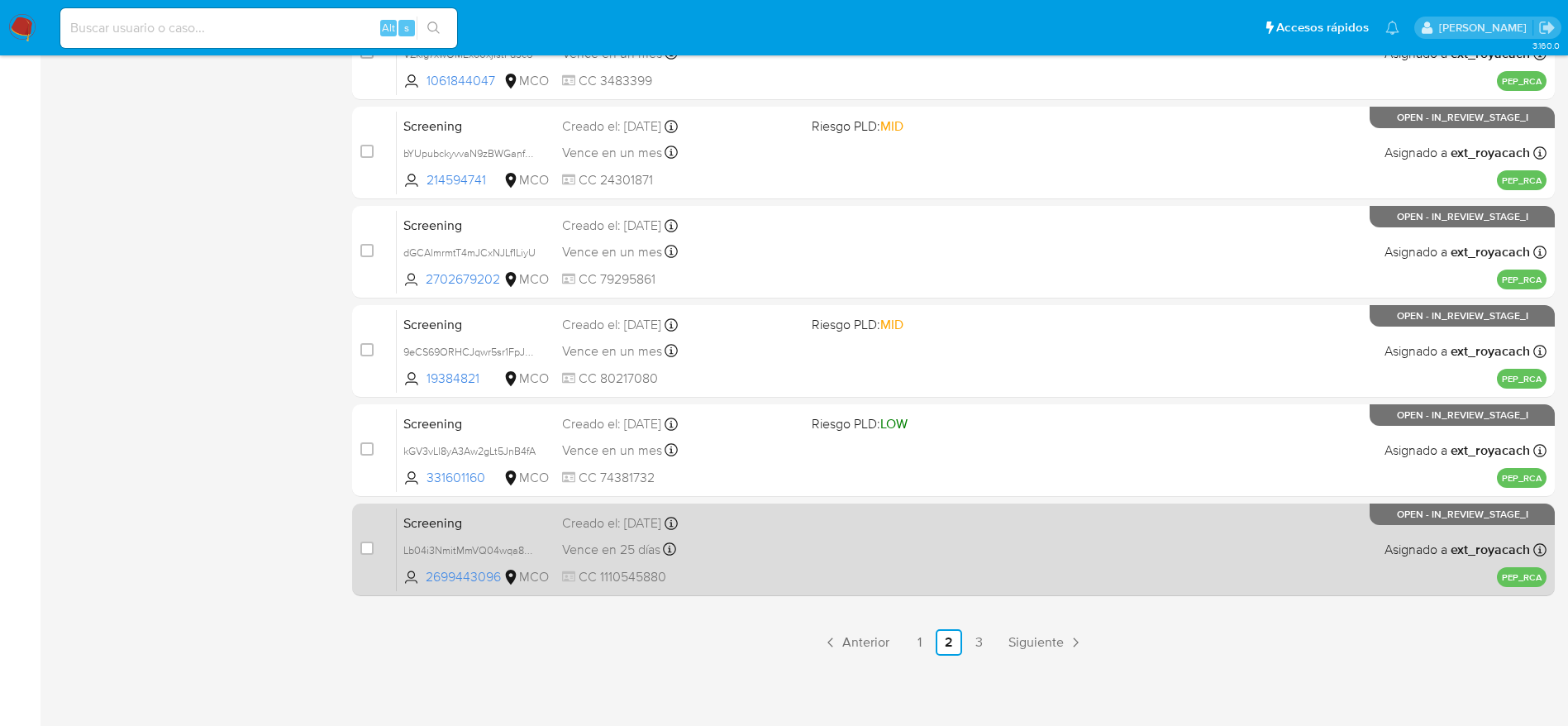
click at [773, 559] on div "Vence en 25 días Vence el 17/10/2025 20:00:03" at bounding box center [680, 550] width 237 height 23
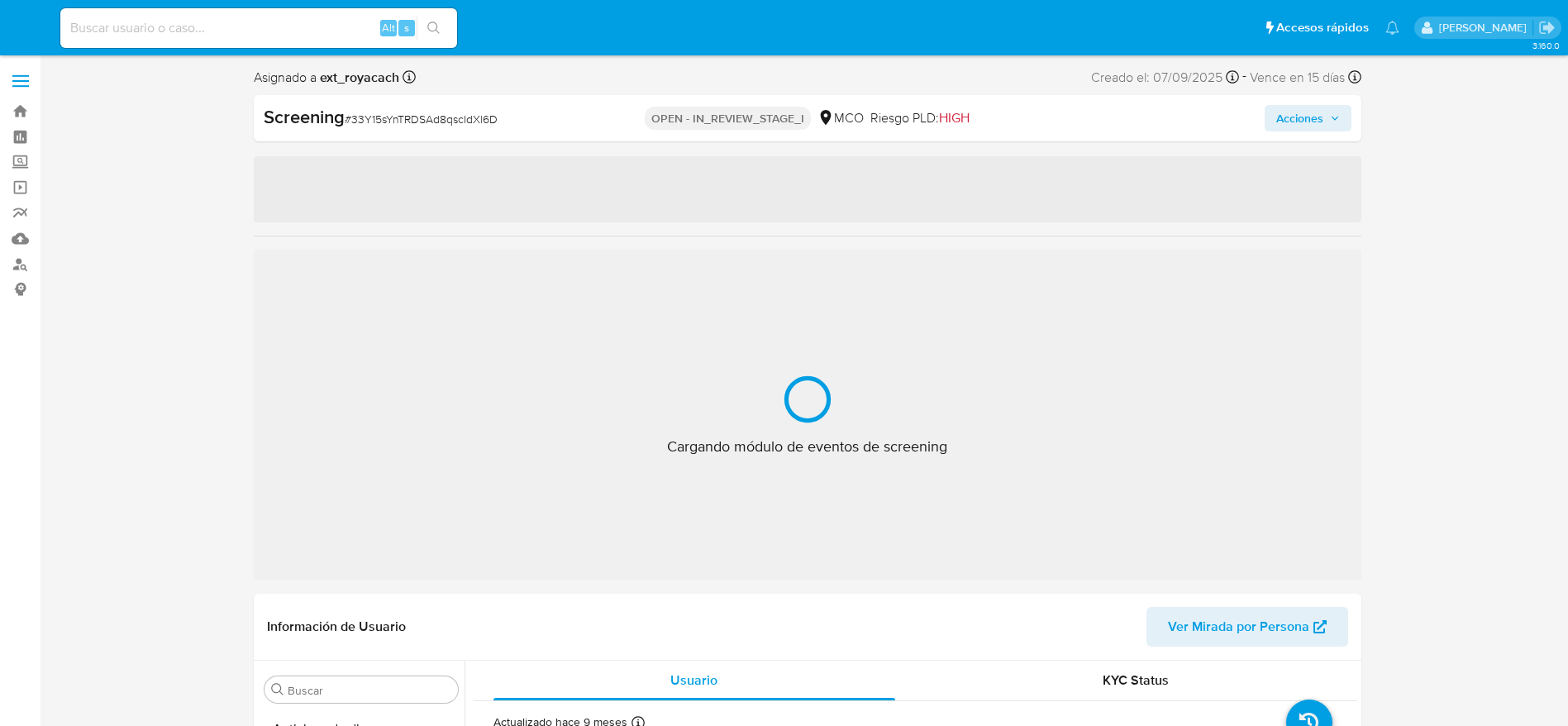
select select "10"
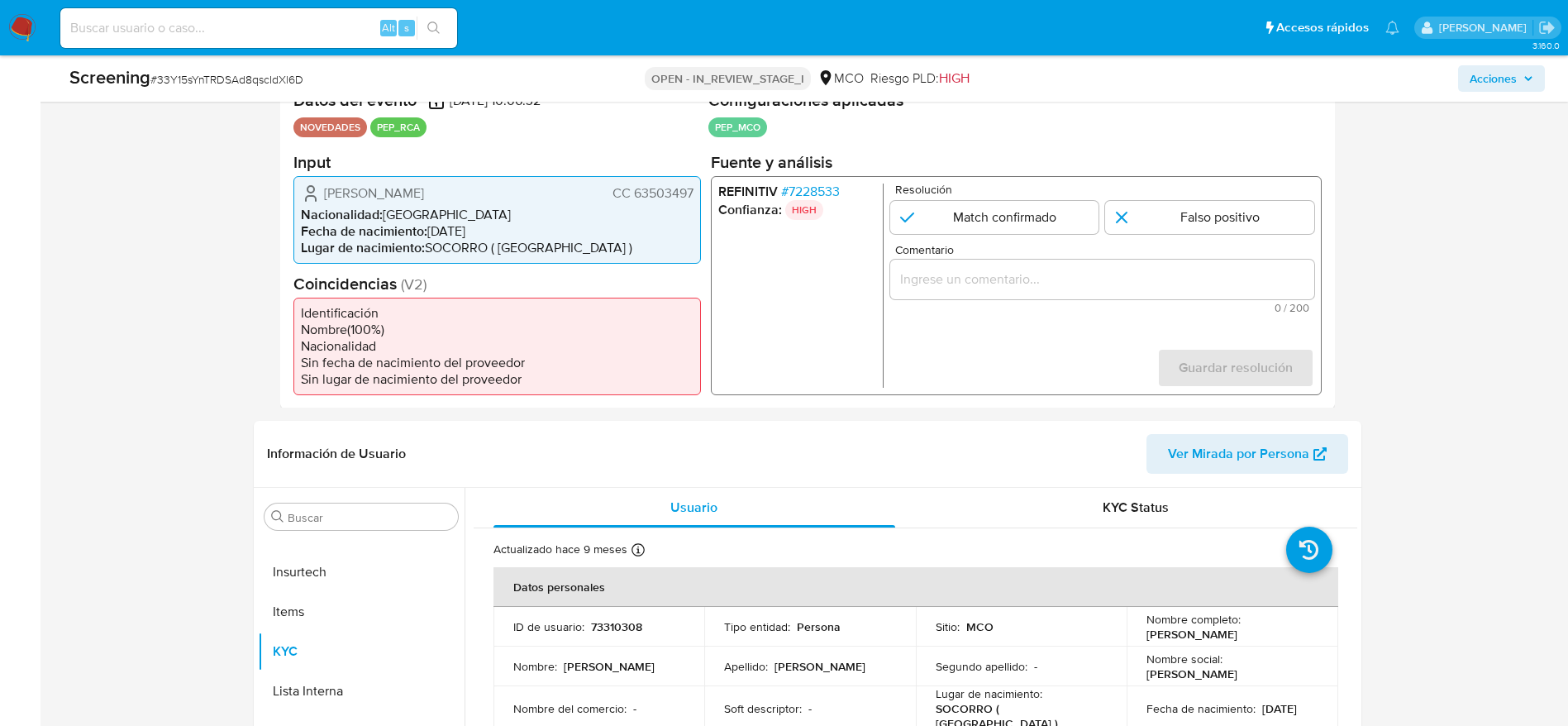
scroll to position [372, 0]
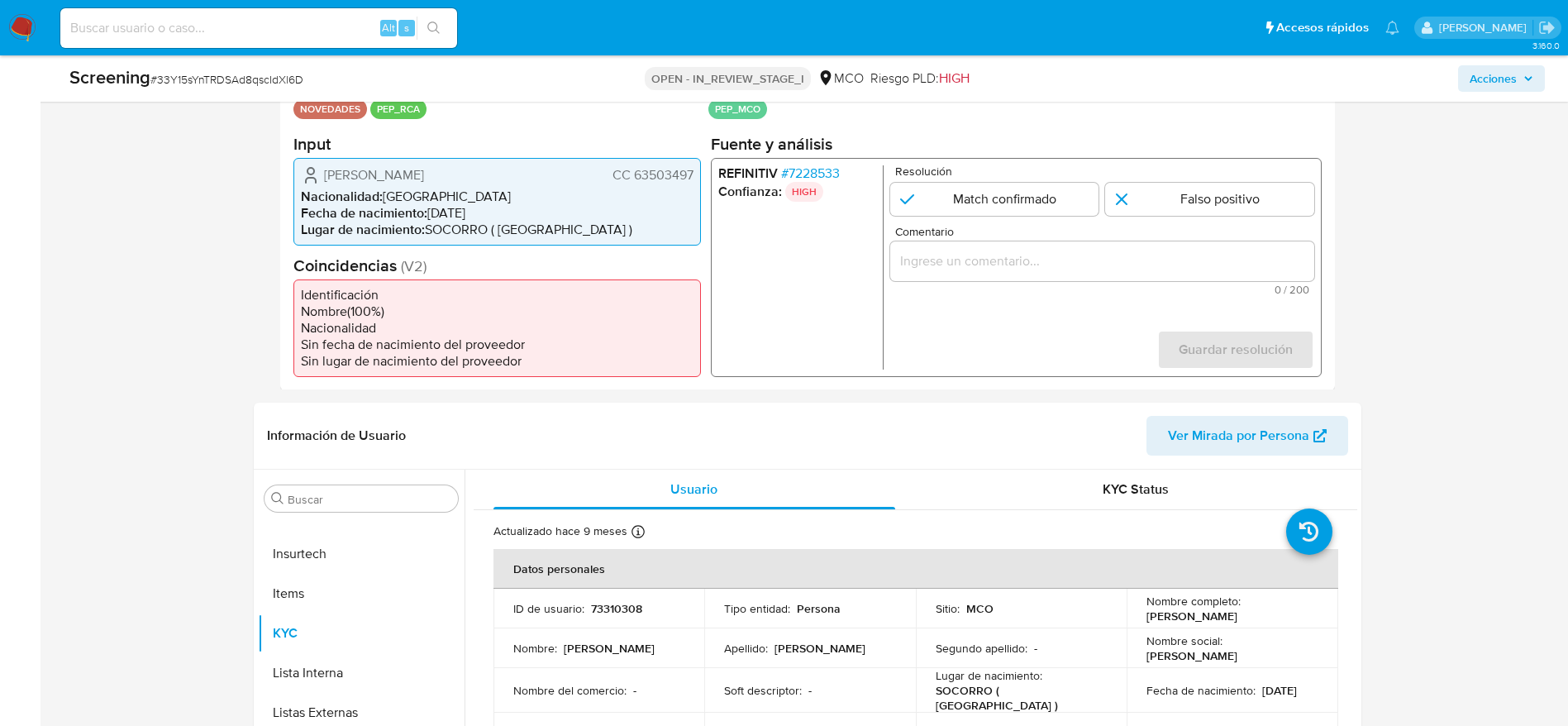
click at [816, 170] on span "# 7228533" at bounding box center [810, 172] width 59 height 16
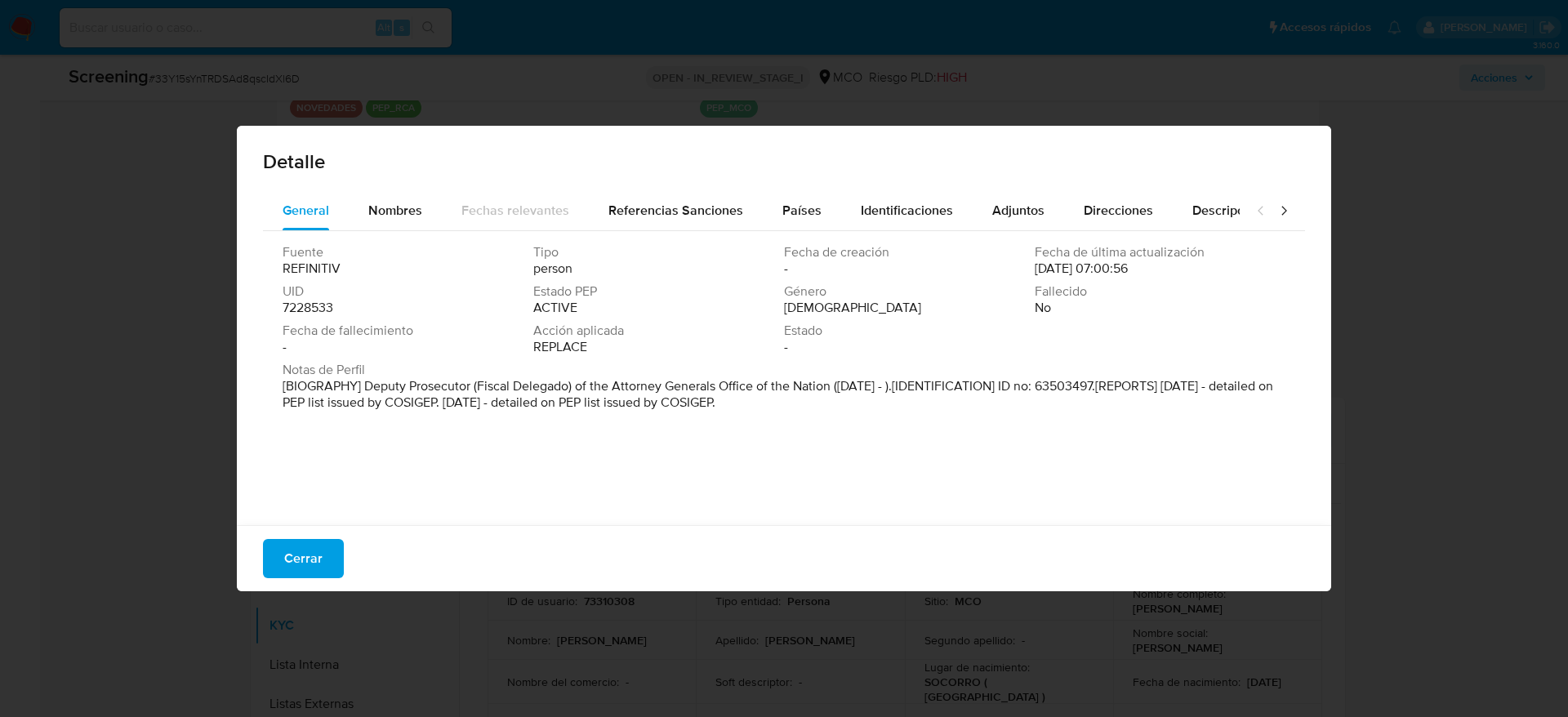
click at [766, 378] on p "[BIOGRAPHY] Deputy Prosecutor (Fiscal Delegado) of the Attorney Generals Office…" at bounding box center [782, 394] width 1000 height 33
click at [407, 216] on span "Nombres" at bounding box center [396, 210] width 54 height 19
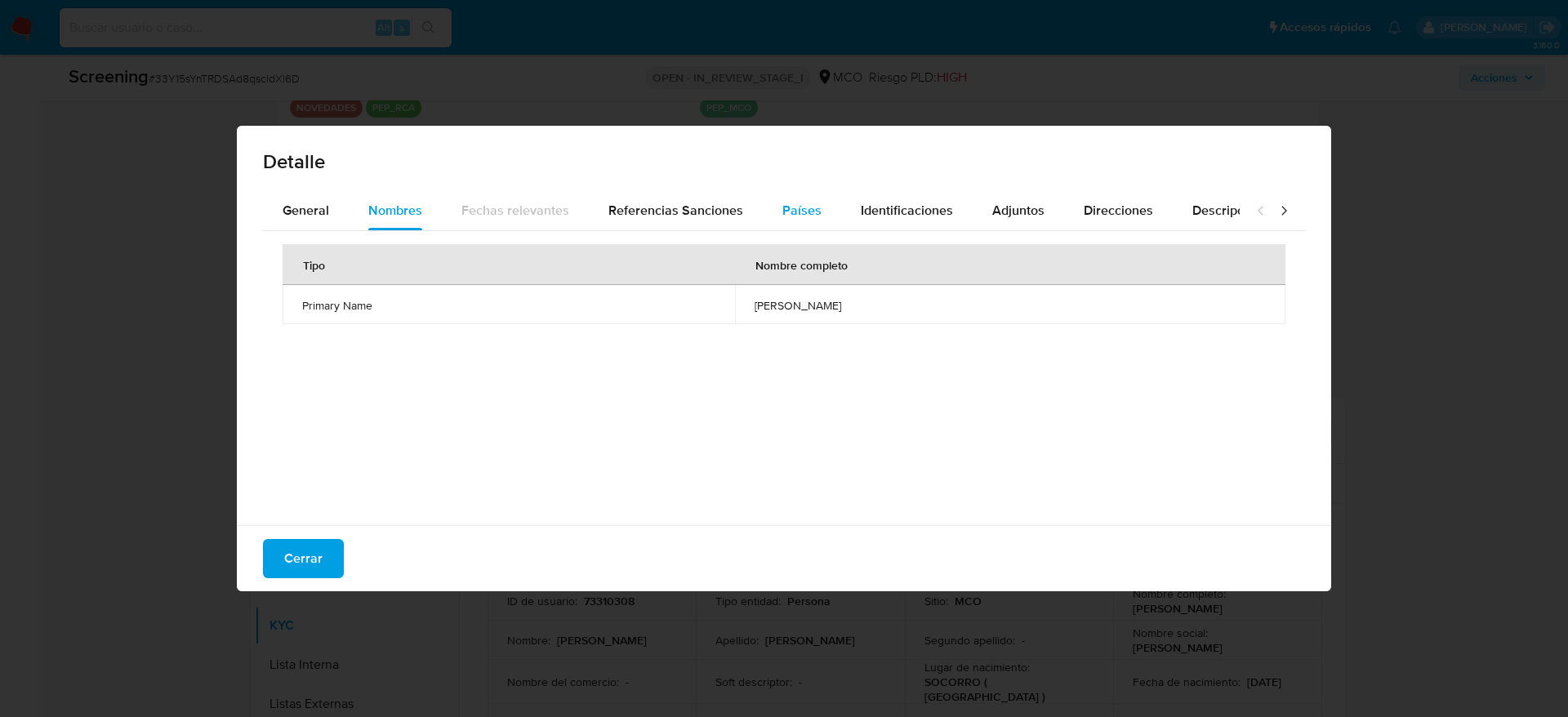
click at [797, 222] on div "Países" at bounding box center [802, 210] width 39 height 39
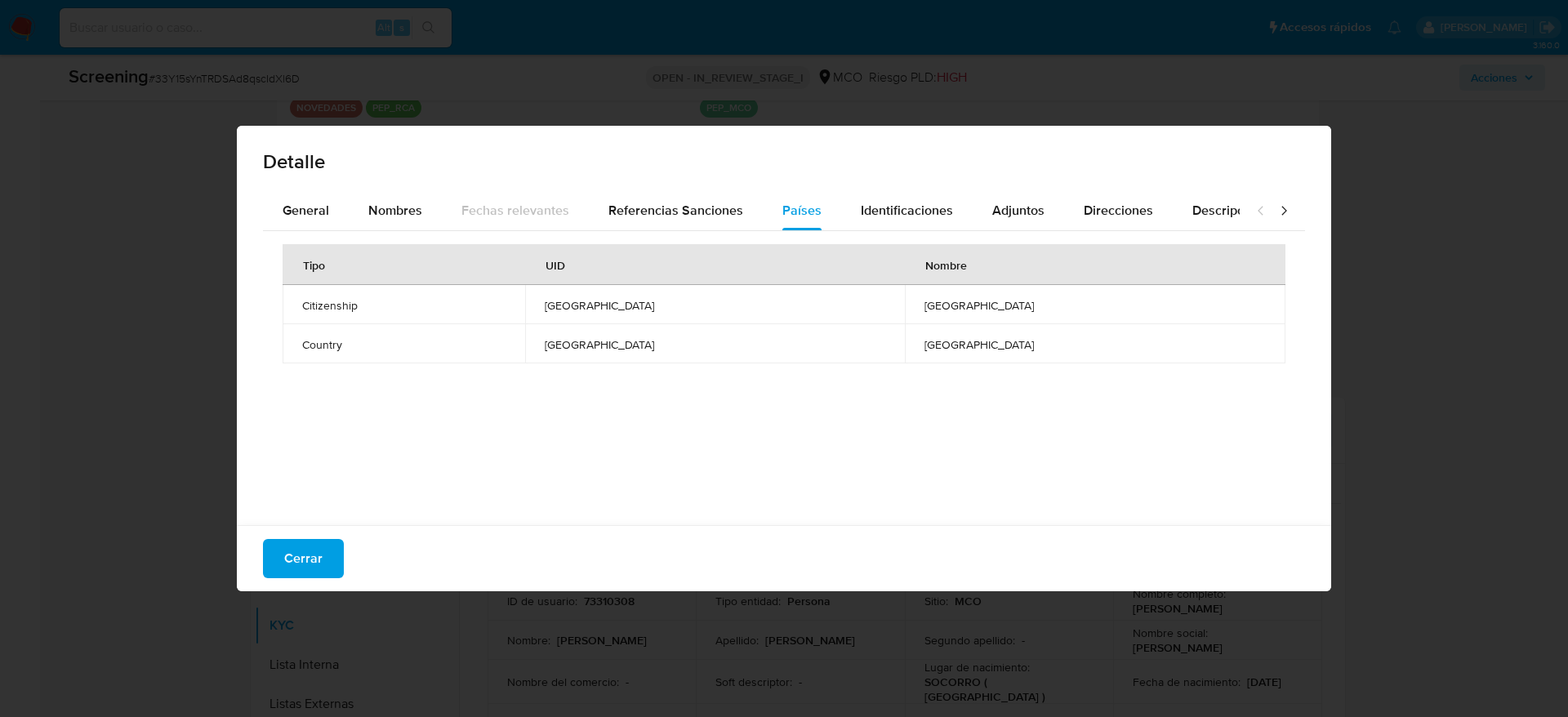
click at [298, 537] on div "Cerrar" at bounding box center [784, 558] width 1095 height 66
click at [307, 550] on span "Cerrar" at bounding box center [303, 558] width 38 height 36
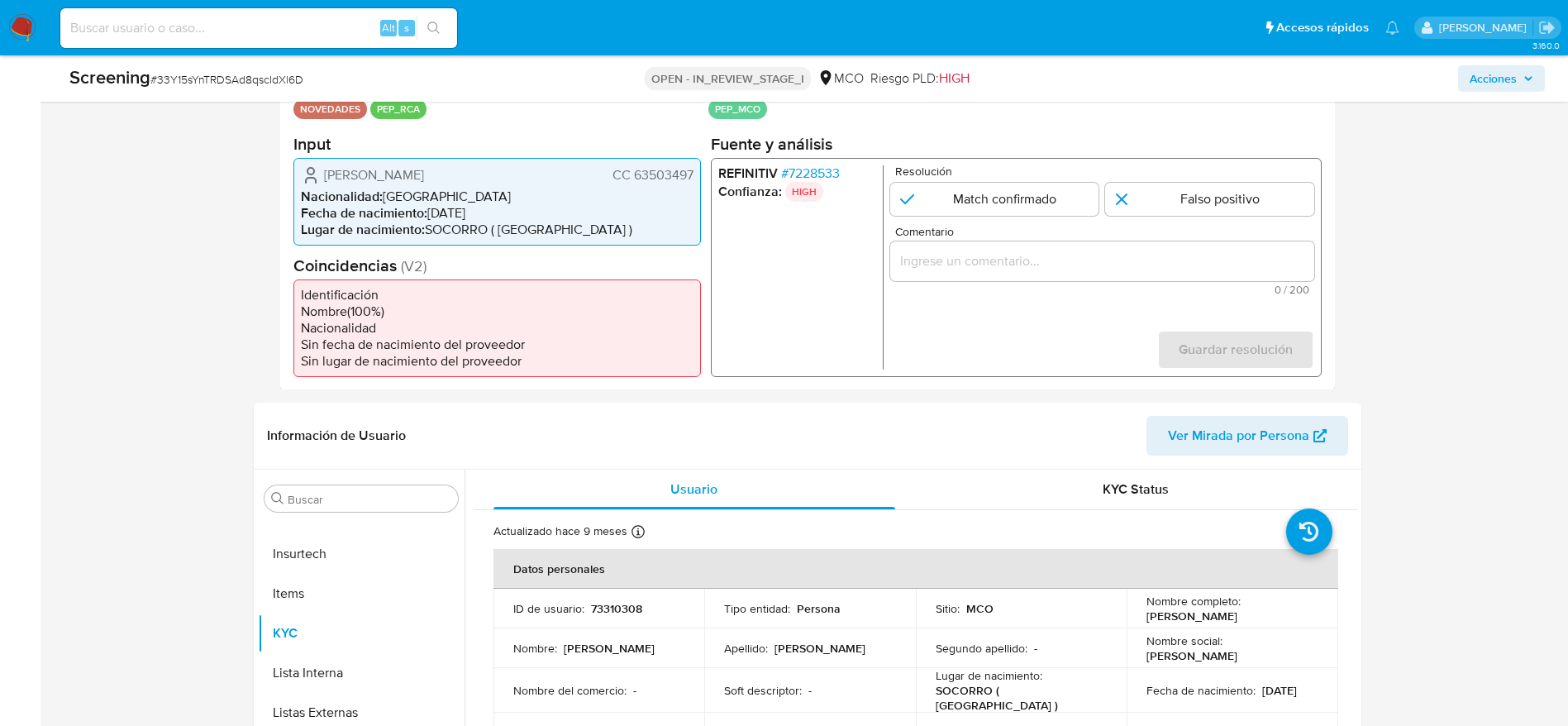
click at [391, 179] on span "Diana Patricia Galvis Sierra" at bounding box center [374, 174] width 100 height 16
click at [391, 179] on span "[PERSON_NAME]" at bounding box center [374, 174] width 100 height 16
click at [806, 166] on span "# 7228533" at bounding box center [810, 172] width 59 height 16
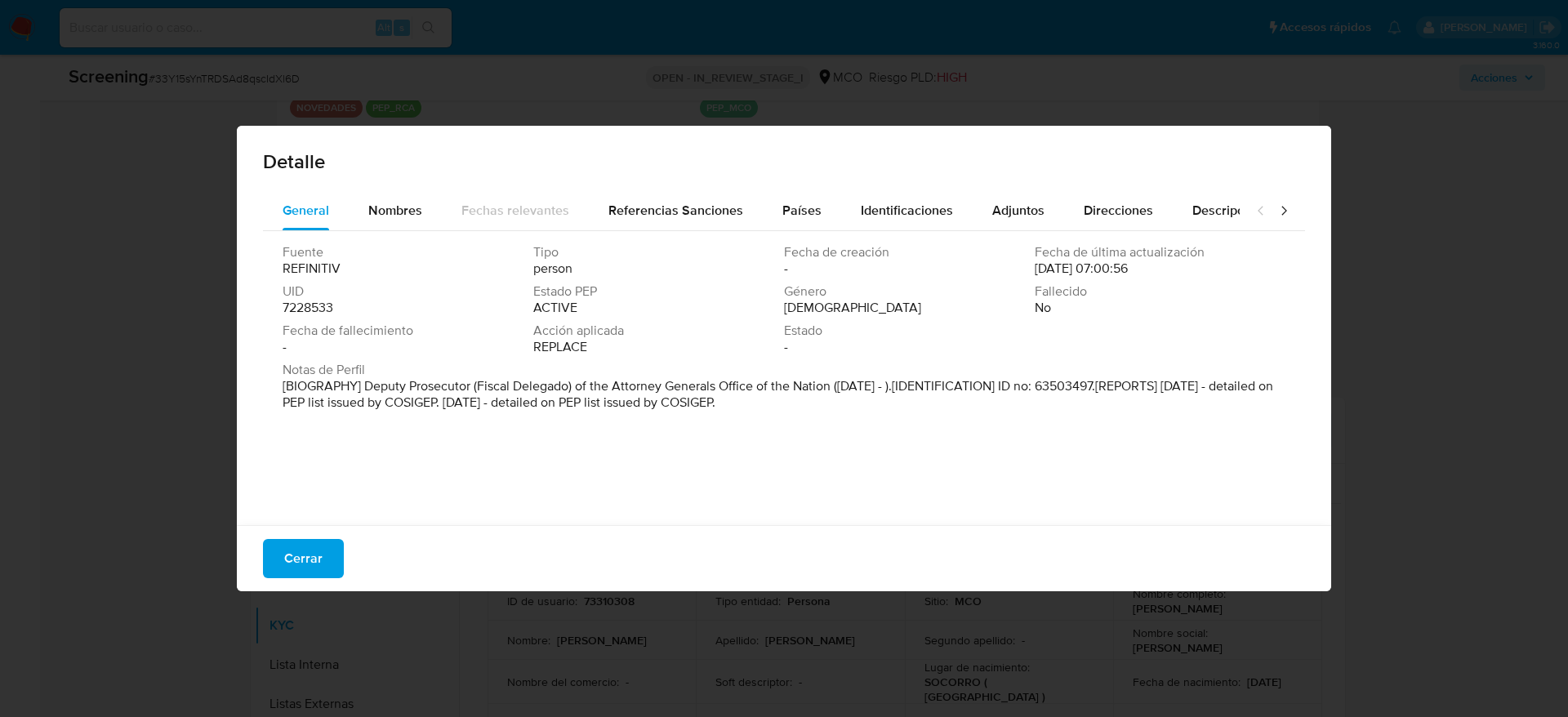
click at [280, 539] on button "Cerrar" at bounding box center [303, 559] width 80 height 39
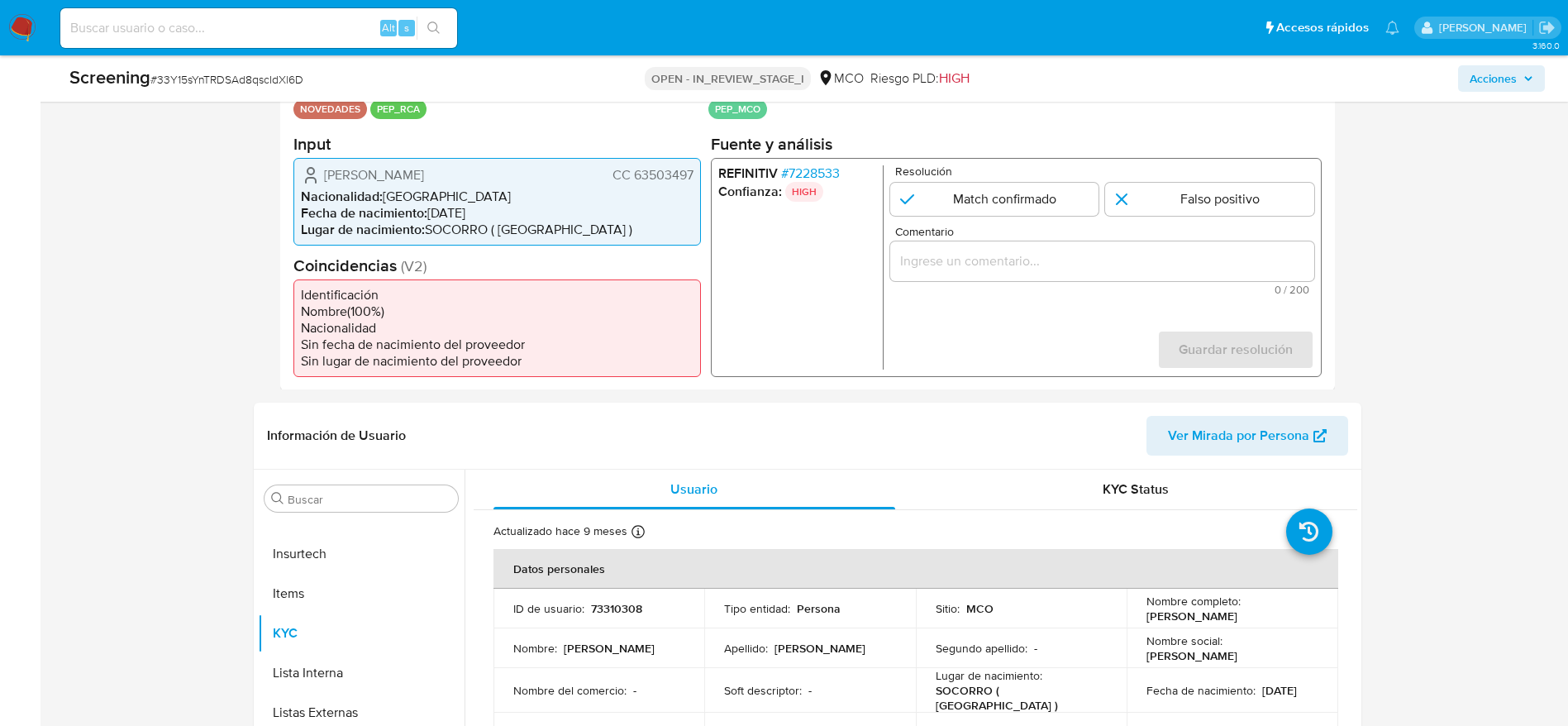
drag, startPoint x: 309, startPoint y: 174, endPoint x: 692, endPoint y: 177, distance: 383.0
click at [692, 177] on div "Diana Patricia Galvis Sierra CC 63503497" at bounding box center [497, 174] width 393 height 20
click at [795, 167] on span "# 7228533" at bounding box center [810, 172] width 59 height 16
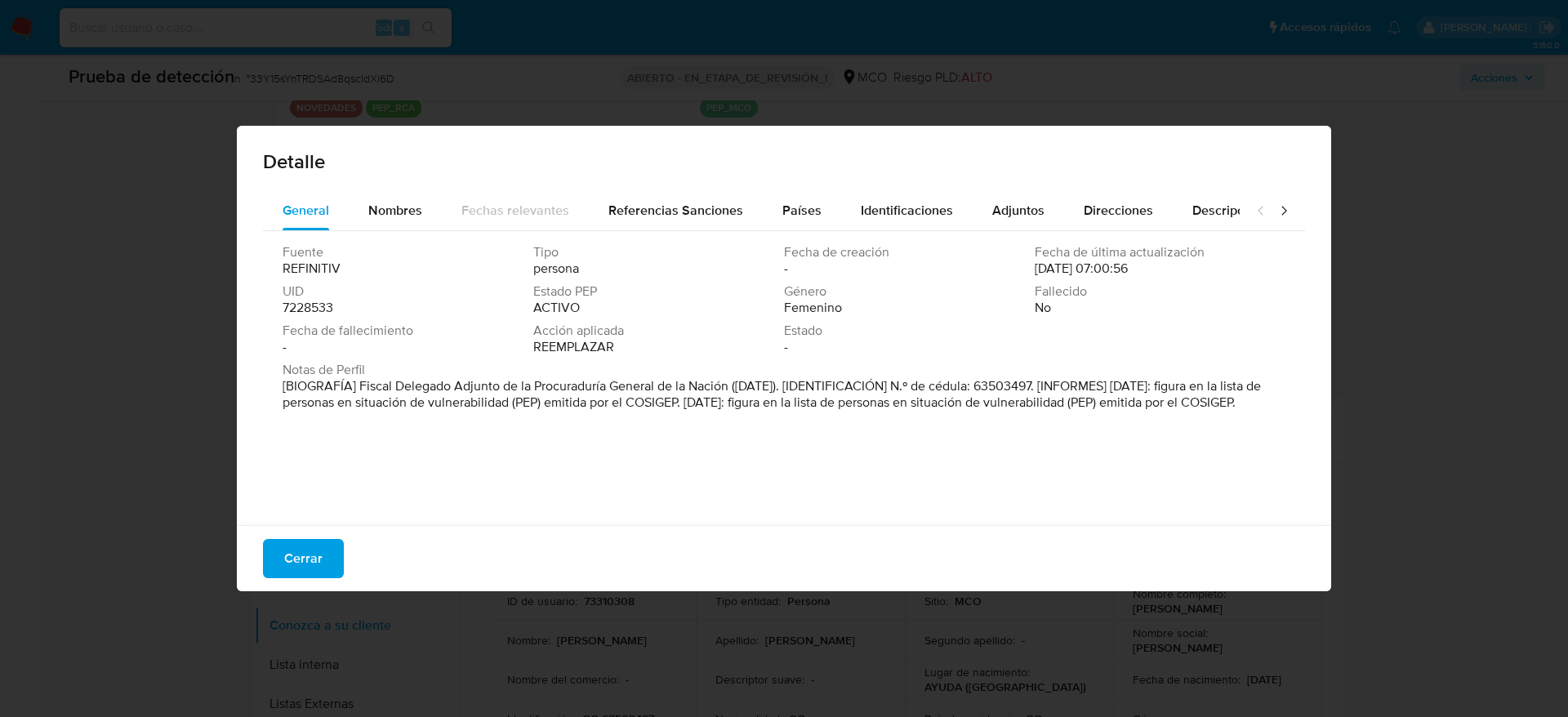
drag, startPoint x: 358, startPoint y: 379, endPoint x: 727, endPoint y: 391, distance: 369.2
click at [727, 391] on font "[BIOGRAFÍA] Fiscal Delegado Adjunto de la Procuraduría General de la Nación (oc…" at bounding box center [771, 394] width 979 height 36
click at [278, 578] on button "Cerrar" at bounding box center [303, 559] width 80 height 39
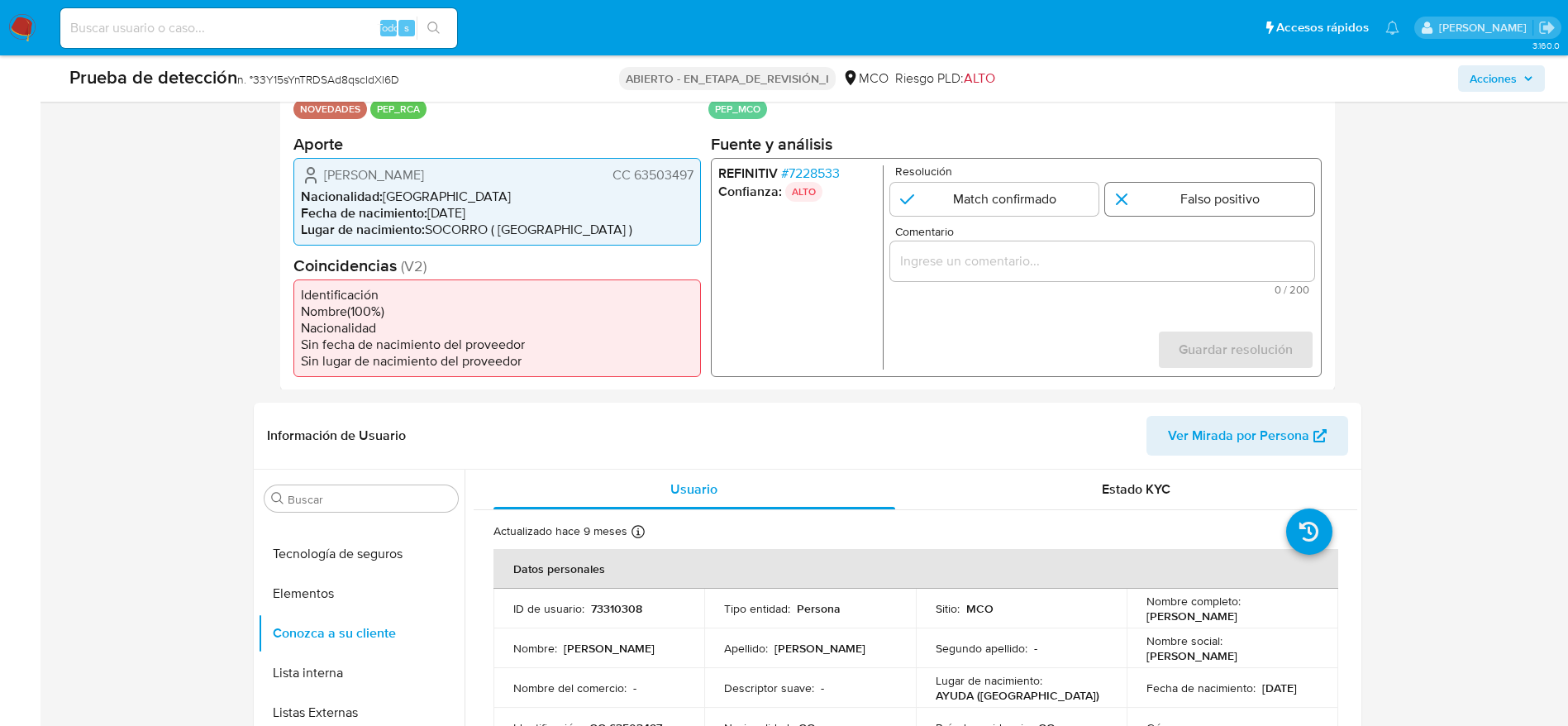
click at [1167, 204] on input "1 de 1" at bounding box center [1209, 198] width 209 height 33
radio input "true"
click at [1070, 193] on input "1 de 1" at bounding box center [994, 198] width 209 height 33
radio input "true"
click at [1075, 253] on input "Comentario" at bounding box center [1101, 260] width 424 height 22
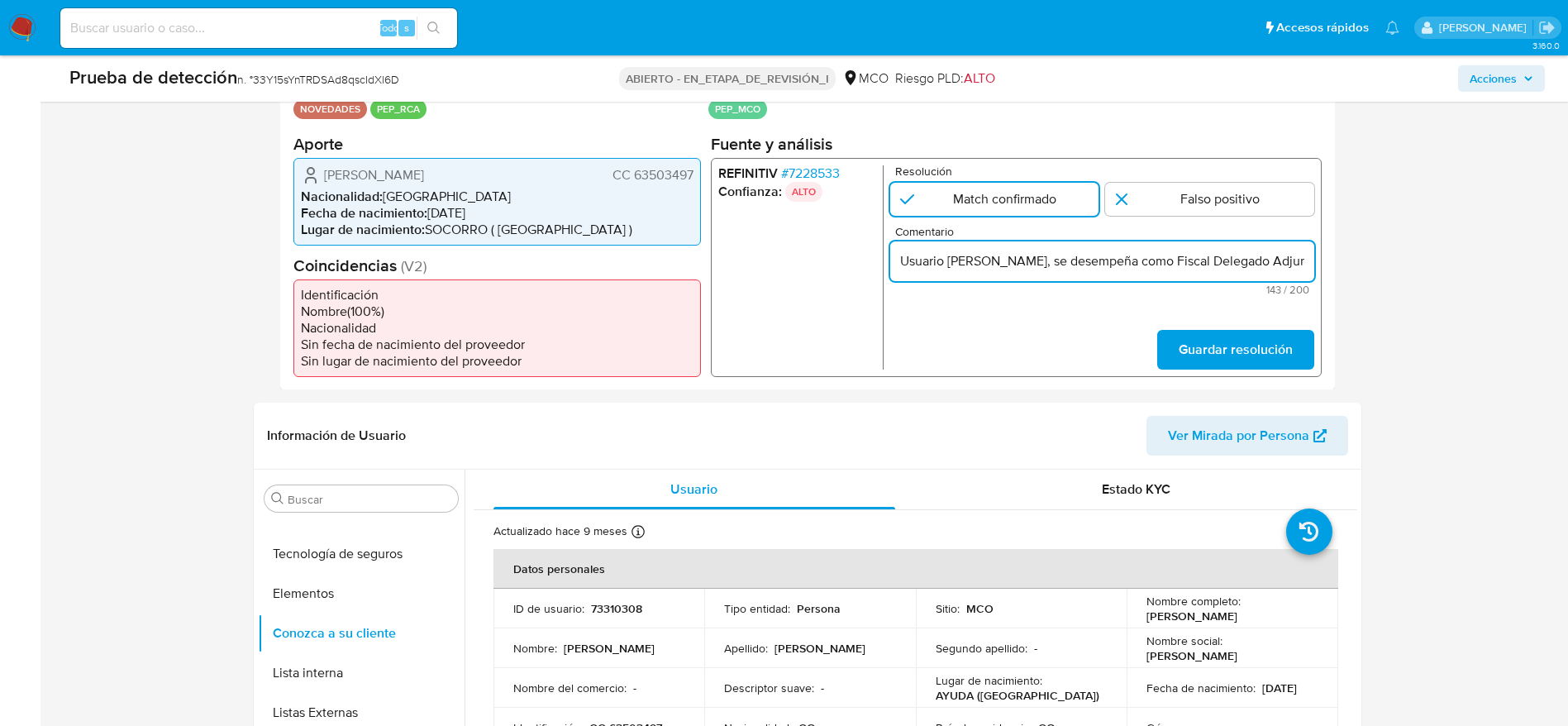
scroll to position [0, 454]
type input "Usuario Diana Patricia Galvis Sierra, se desempeña como Fiscal Delegado Adjunto…"
click at [1240, 328] on form "Resolución Match confirmado Falso positivo Comentario Usuario Diana Patricia Ga…" at bounding box center [1101, 267] width 424 height 204
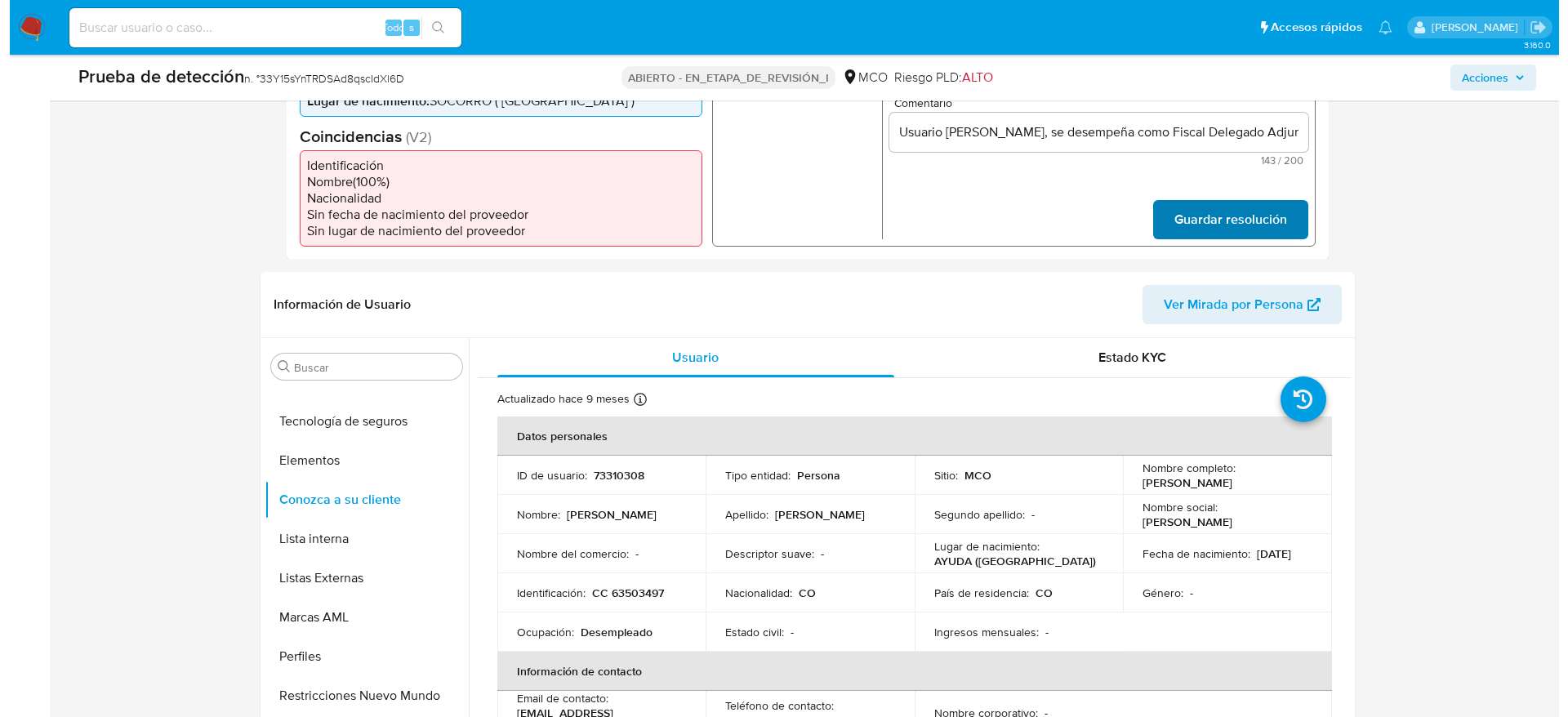
scroll to position [490, 0]
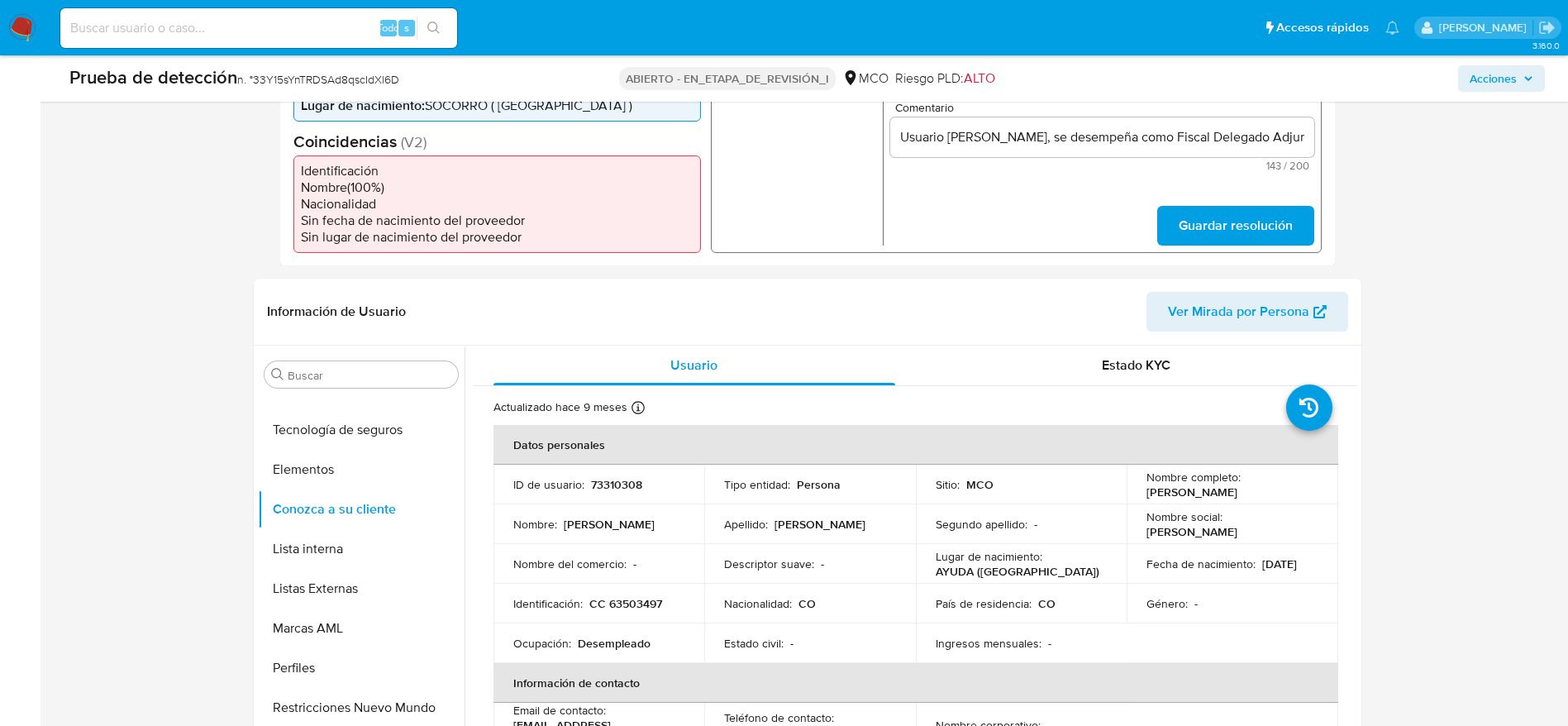
click at [1213, 229] on span "Guardar resolución" at bounding box center [1235, 224] width 115 height 36
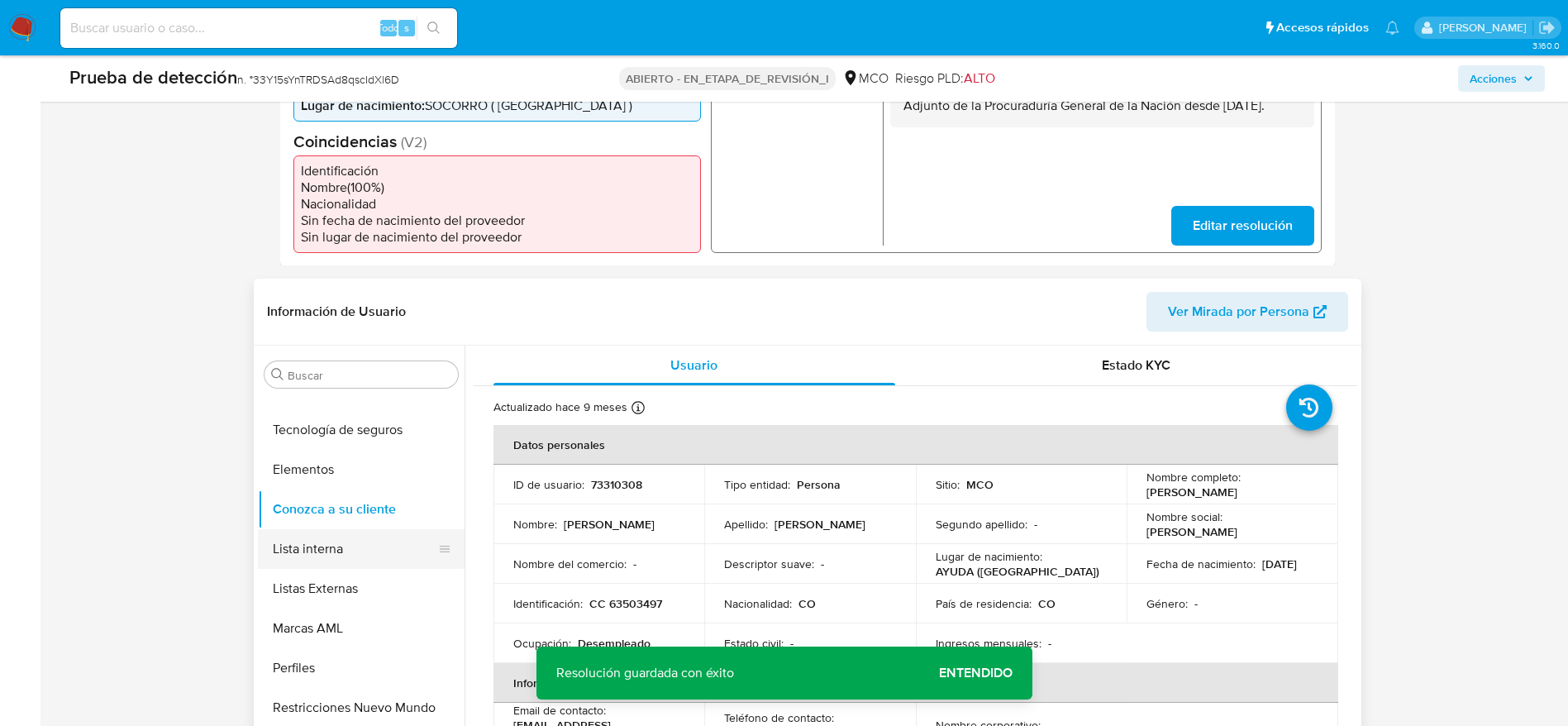
click at [330, 539] on button "Lista interna" at bounding box center [355, 549] width 193 height 40
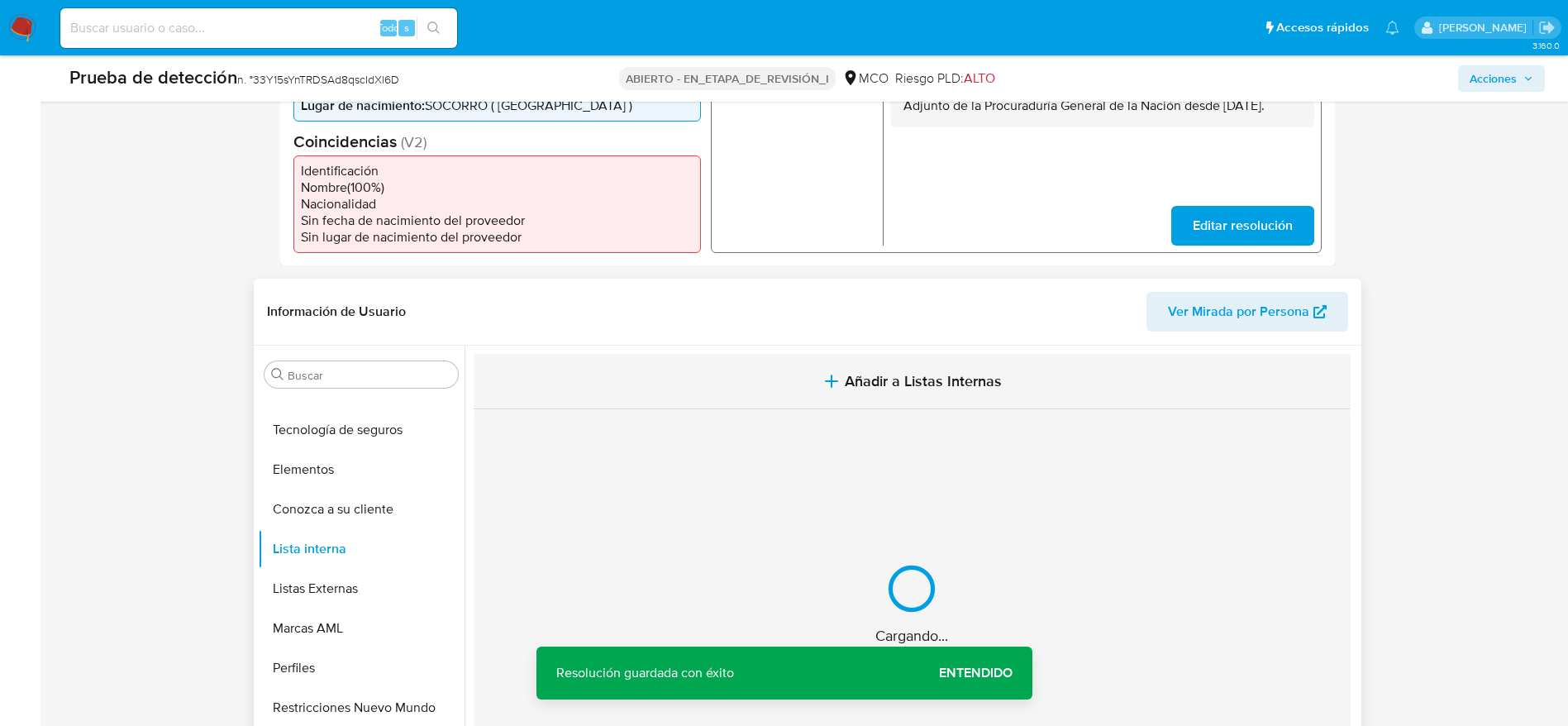
click at [702, 355] on button "Añadir a Listas Internas" at bounding box center [912, 381] width 877 height 56
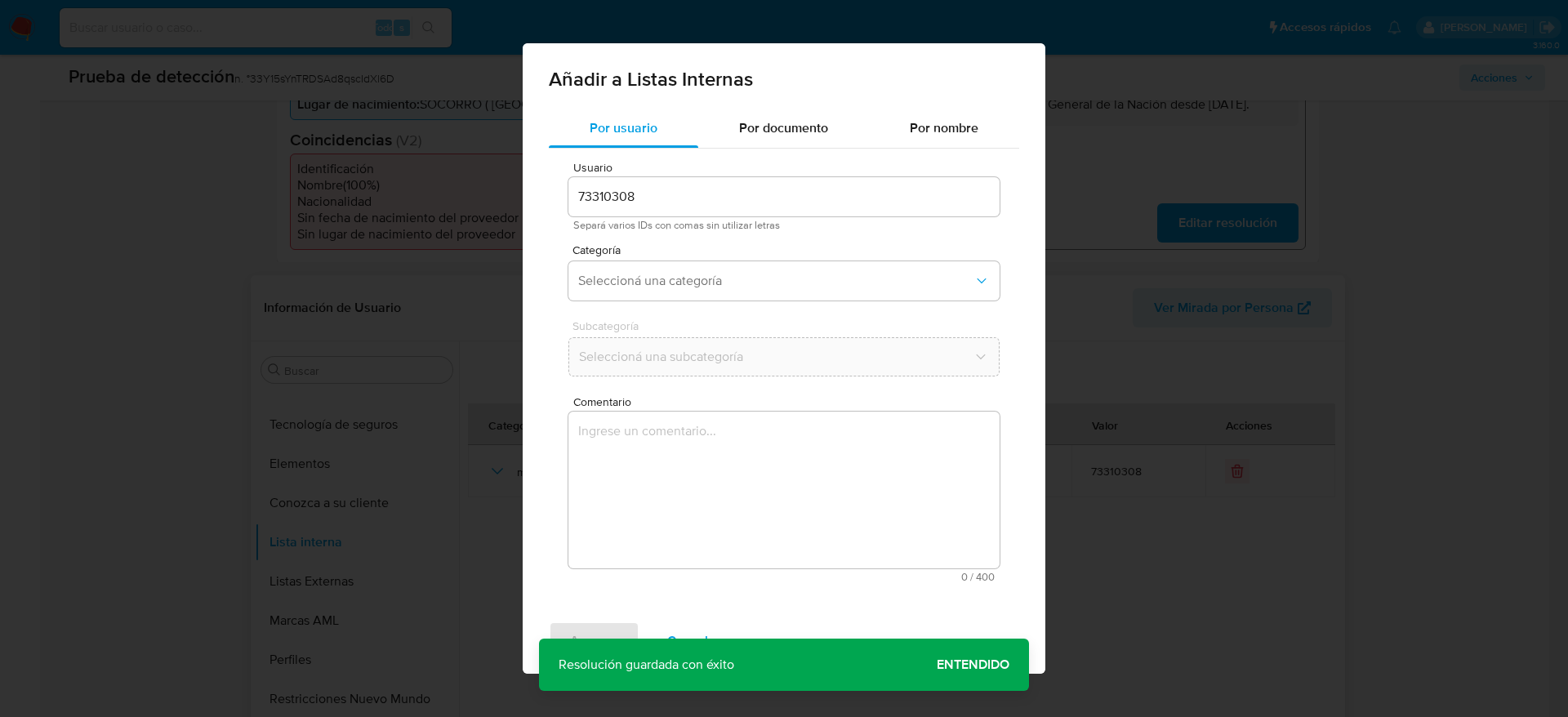
click at [724, 476] on textarea "Comentario" at bounding box center [784, 490] width 431 height 157
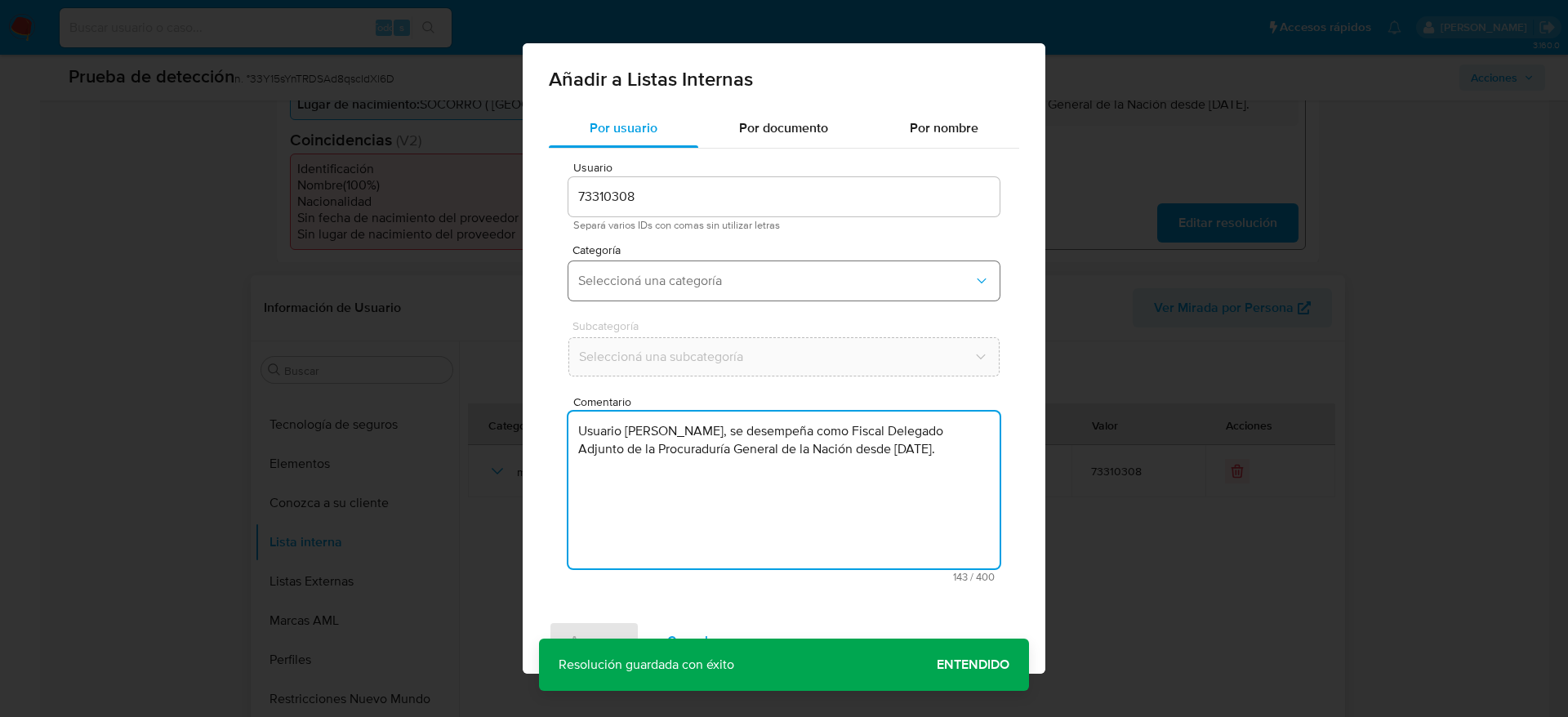
type textarea "Usuario Diana Patricia Galvis Sierra, se desempeña como Fiscal Delegado Adjunto…"
click at [714, 293] on button "Seleccioná una categoría" at bounding box center [784, 281] width 431 height 39
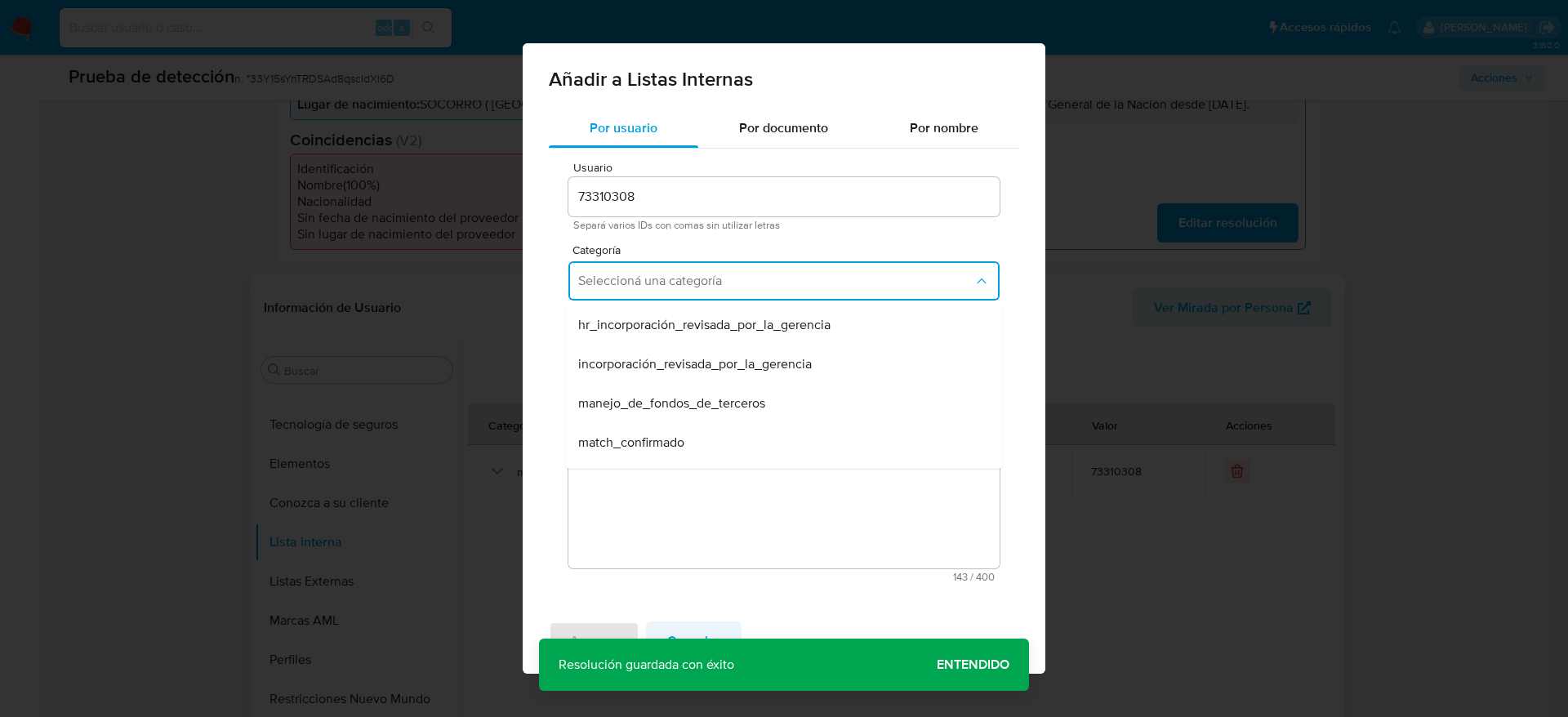
click at [649, 622] on button "Cancelar" at bounding box center [694, 641] width 95 height 39
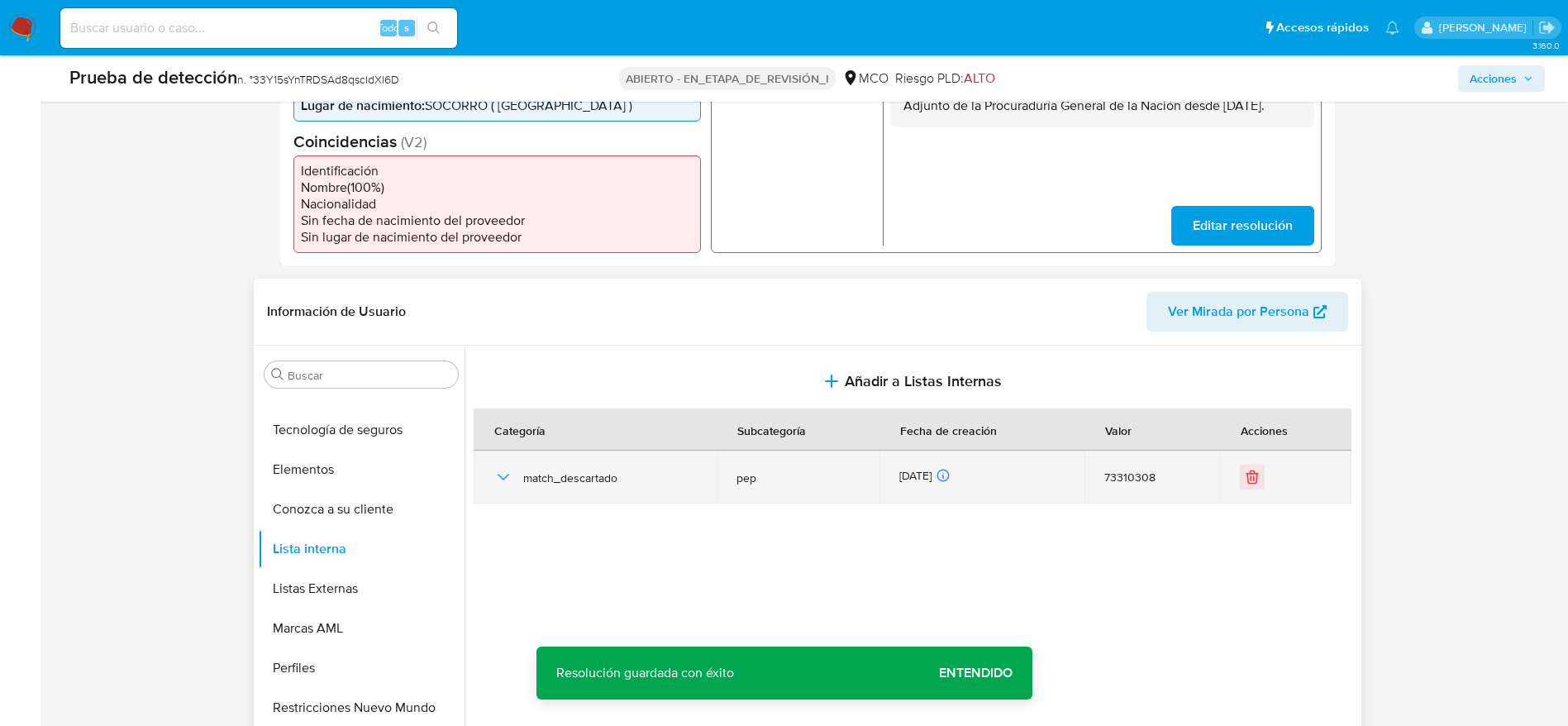
click at [494, 474] on icon "button" at bounding box center [503, 477] width 20 height 20
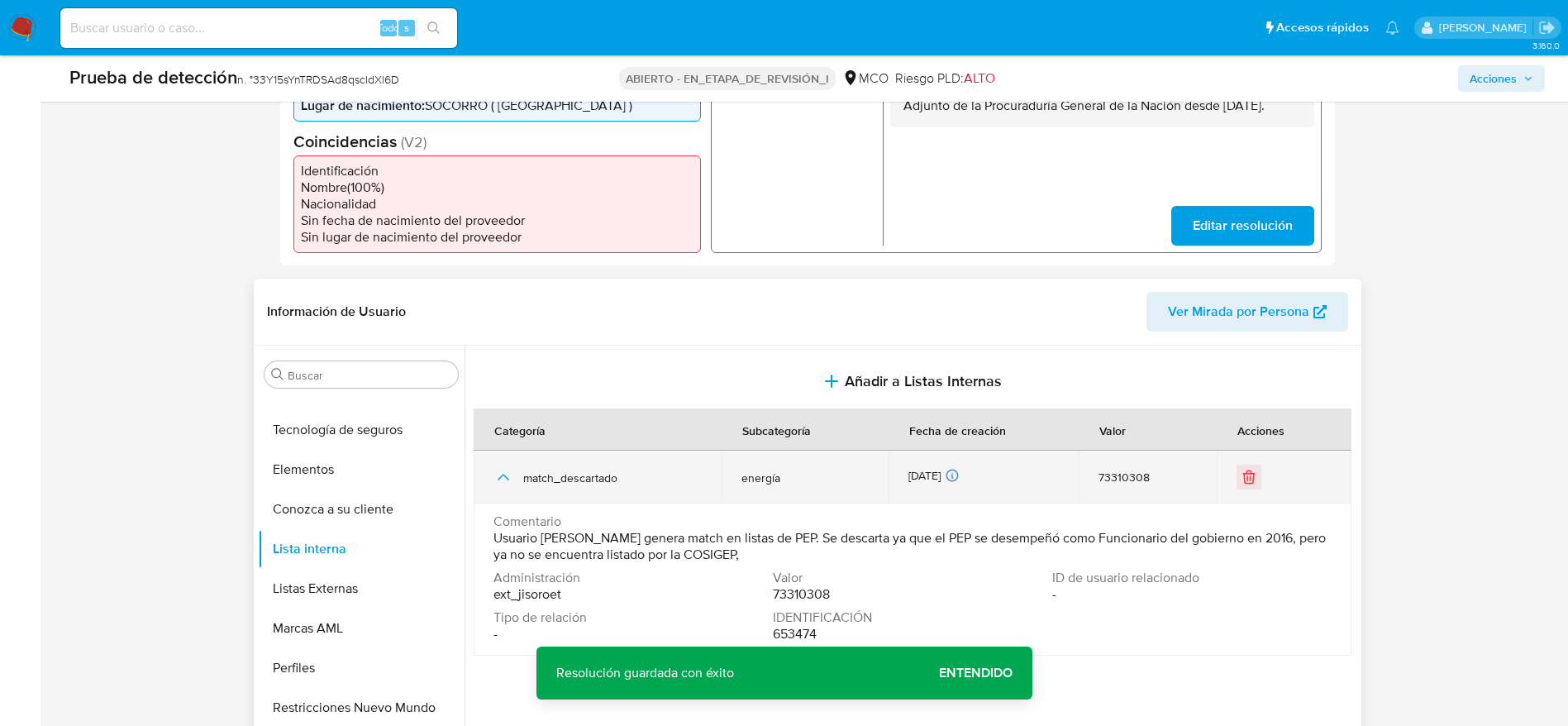
click at [494, 474] on icon "button" at bounding box center [503, 477] width 20 height 20
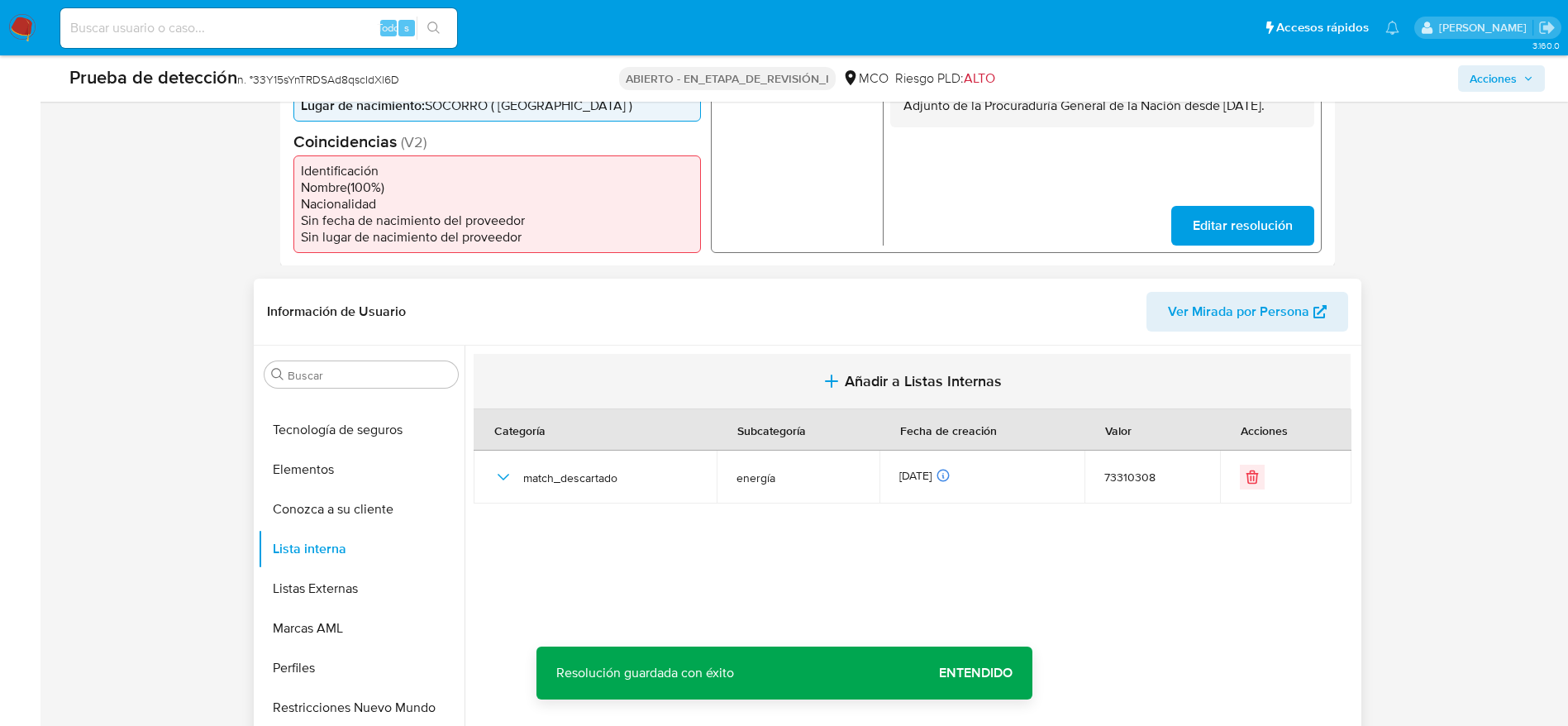
click at [788, 375] on button "Añadir a Listas Internas" at bounding box center [912, 381] width 877 height 56
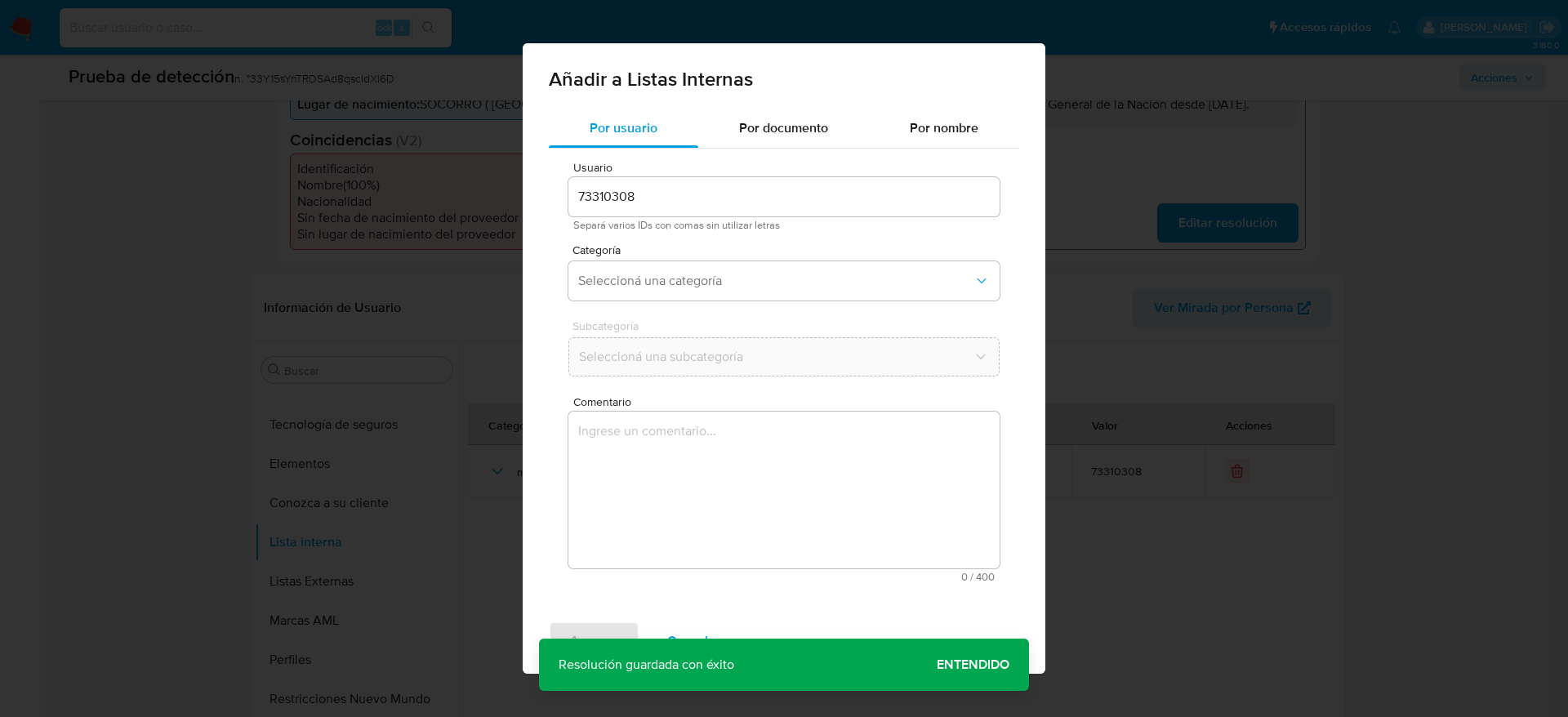
click at [746, 521] on textarea "Comentario" at bounding box center [784, 490] width 431 height 157
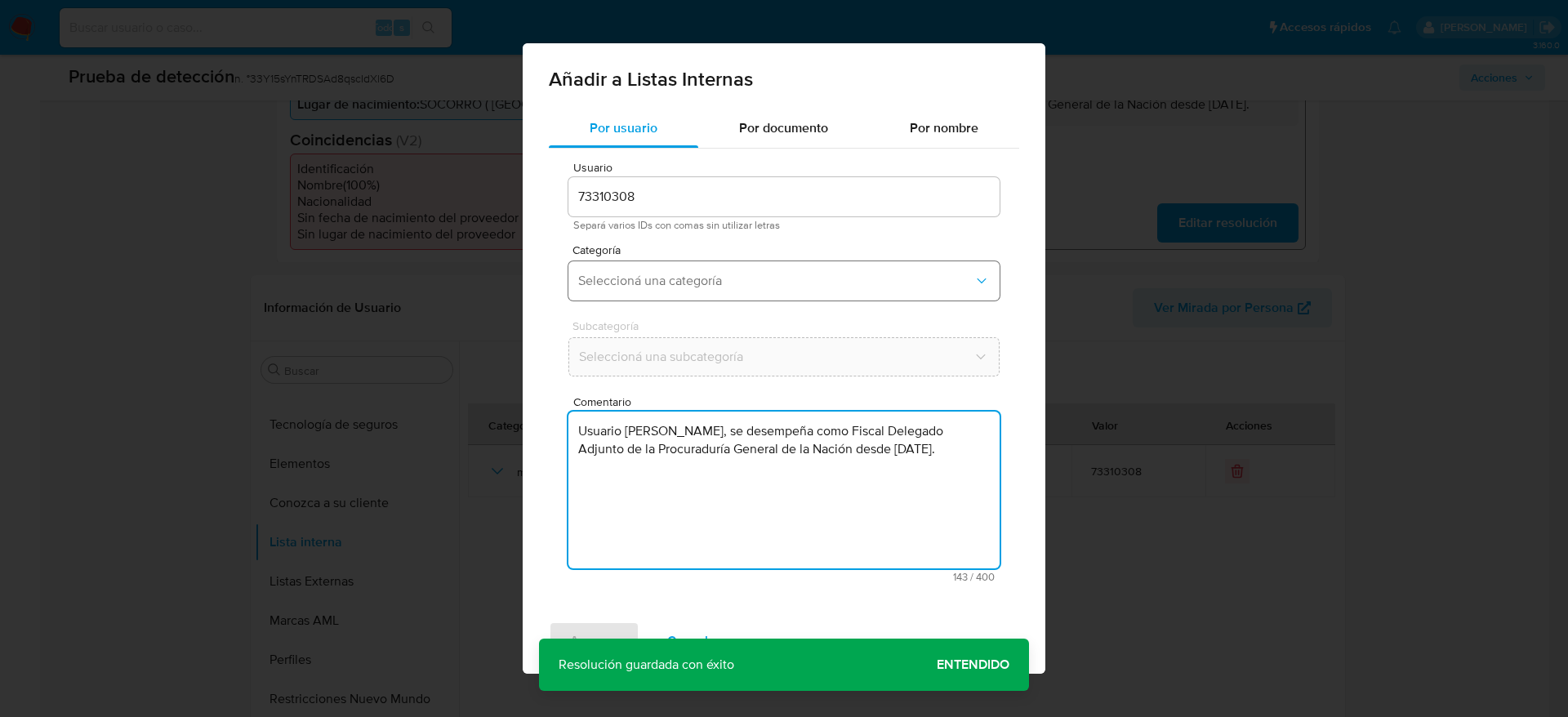
type textarea "Usuario Diana Patricia Galvis Sierra, se desempeña como Fiscal Delegado Adjunto…"
click at [683, 275] on span "Seleccioná una categoría" at bounding box center [776, 280] width 396 height 16
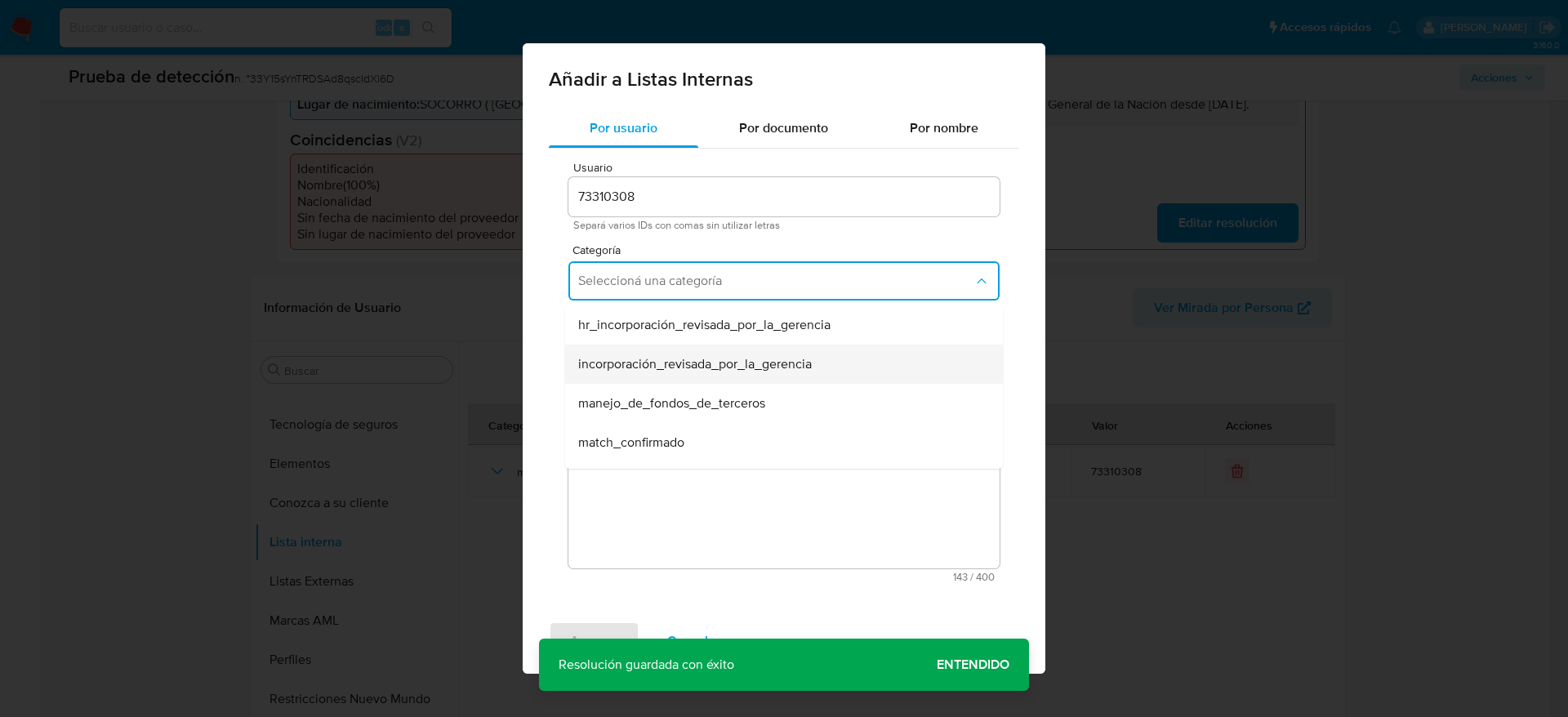
scroll to position [122, 0]
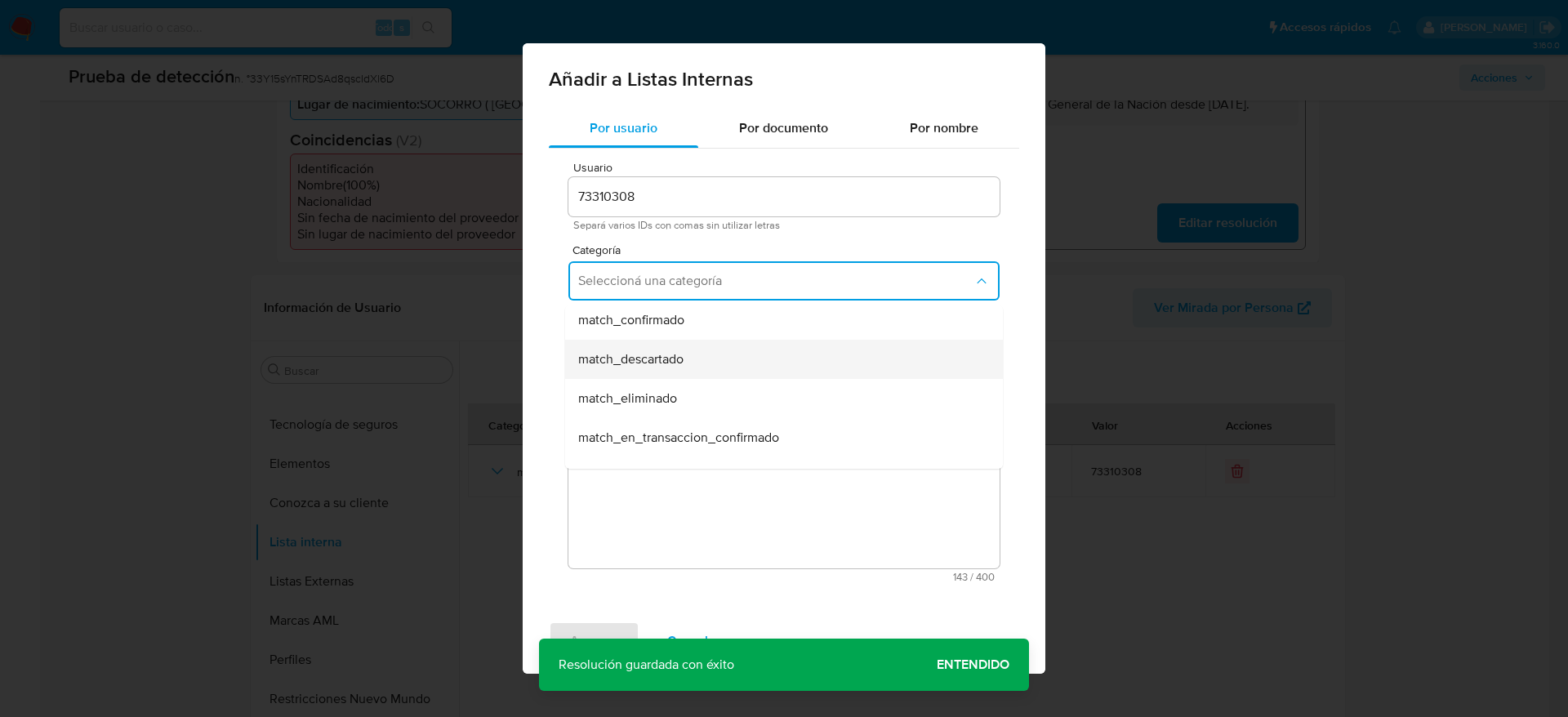
click at [664, 339] on div "match_descartado" at bounding box center [780, 359] width 402 height 39
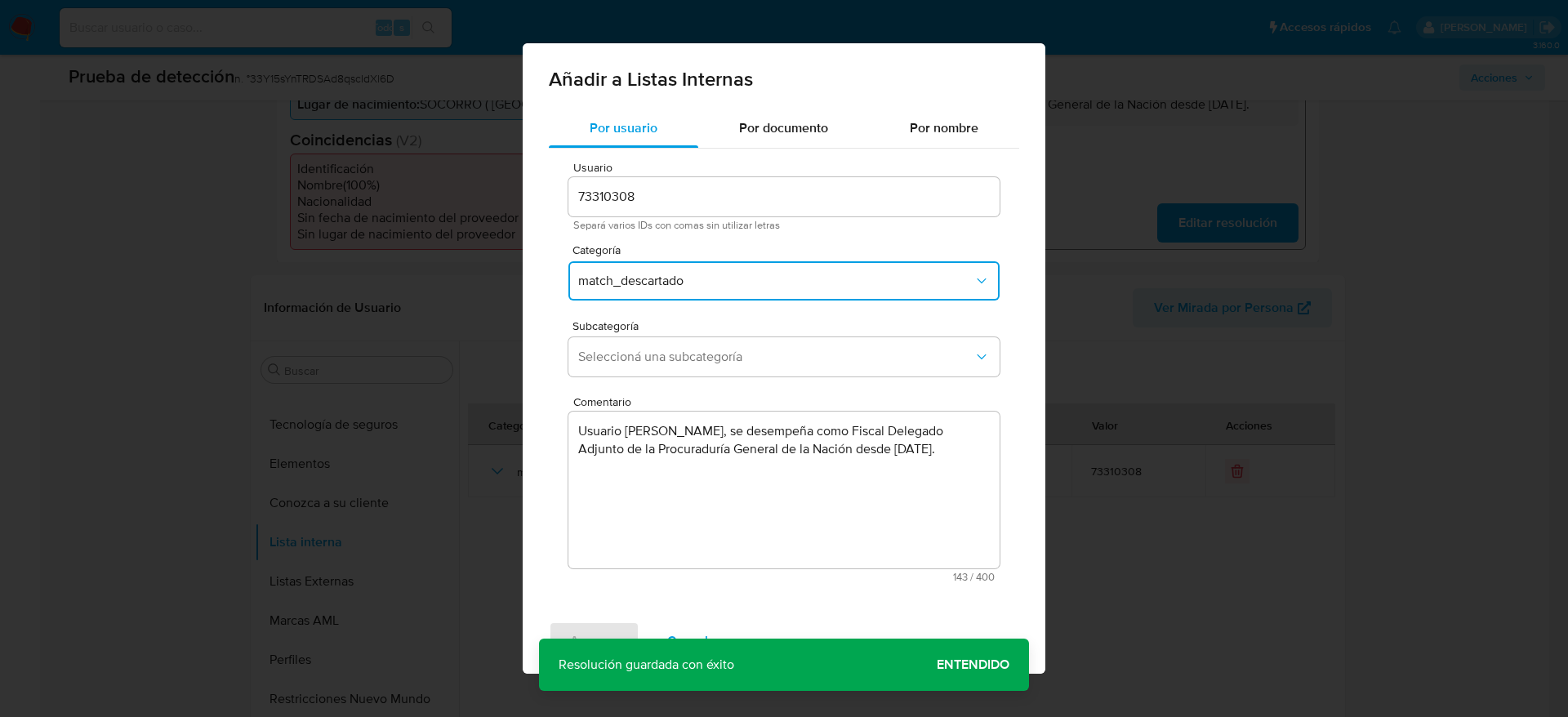
click at [678, 279] on span "match_descartado" at bounding box center [776, 280] width 396 height 16
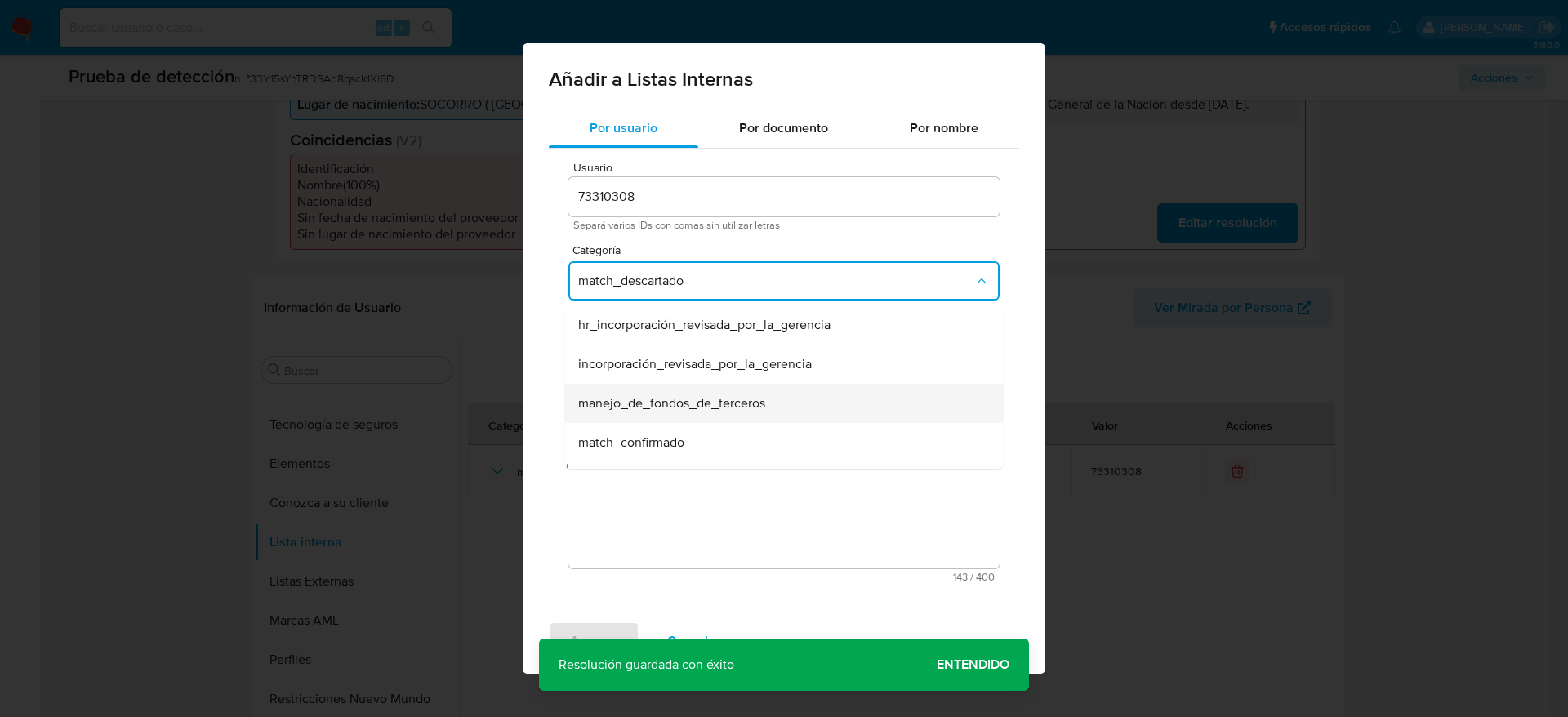
scroll to position [33, 0]
click at [649, 404] on span "match_confirmado" at bounding box center [632, 409] width 107 height 16
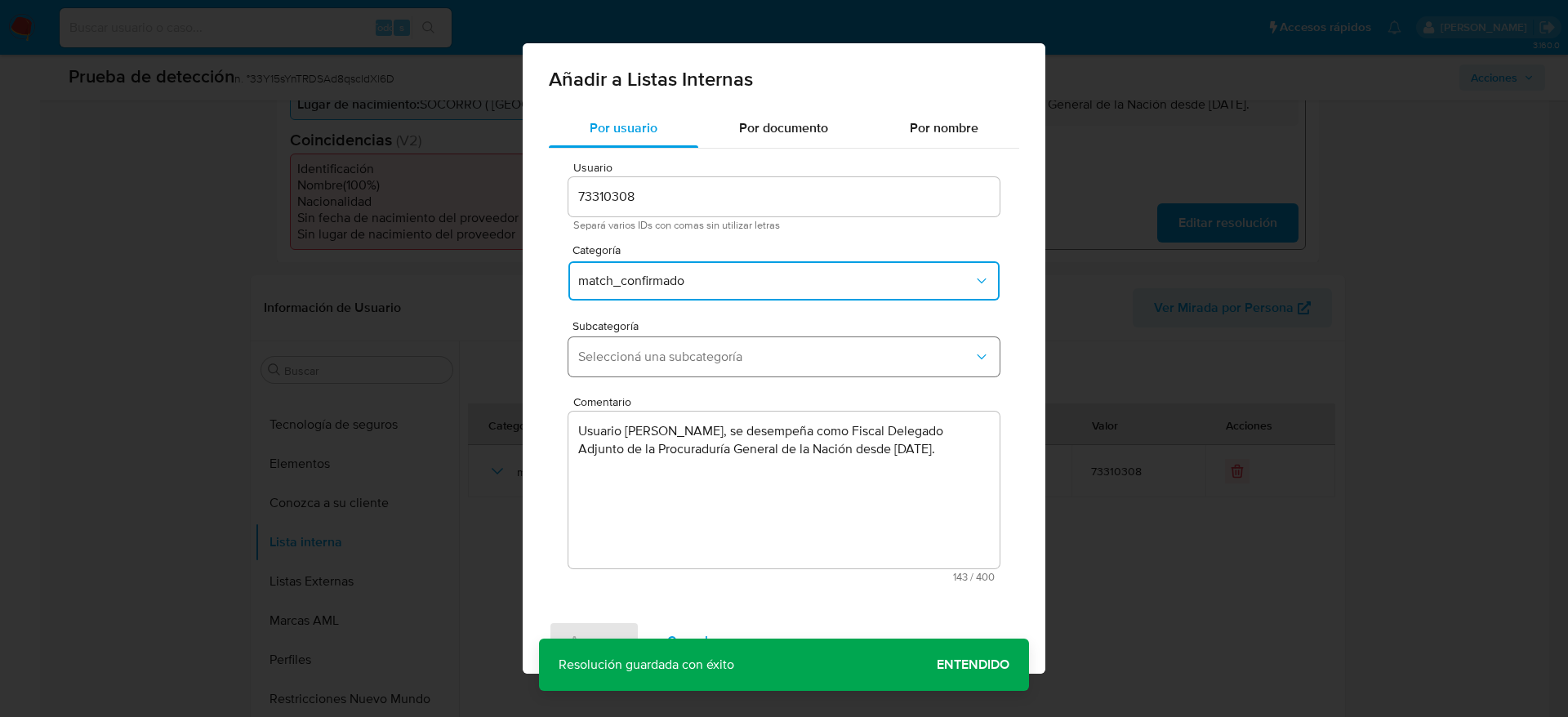
click at [656, 363] on span "Seleccioná una subcategoría" at bounding box center [776, 356] width 396 height 16
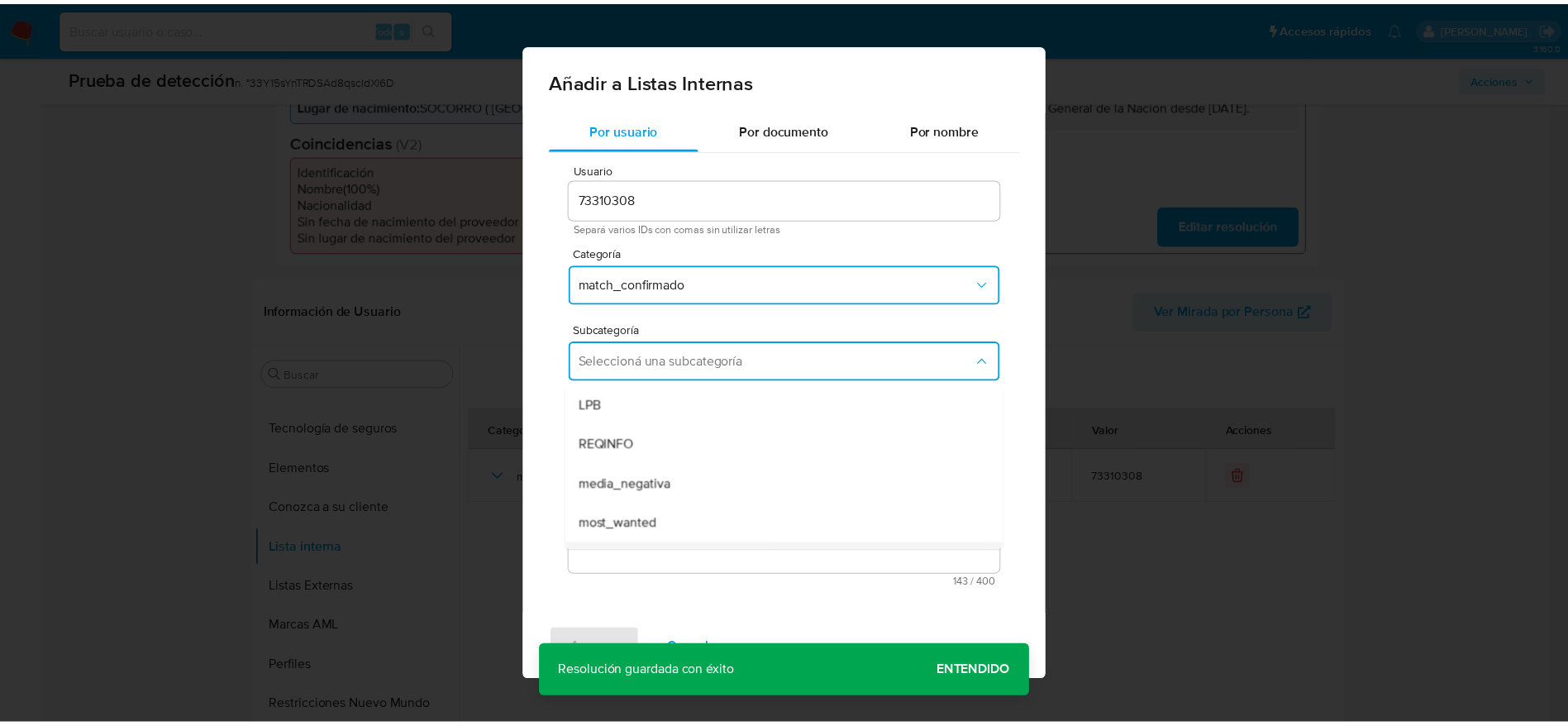
scroll to position [113, 0]
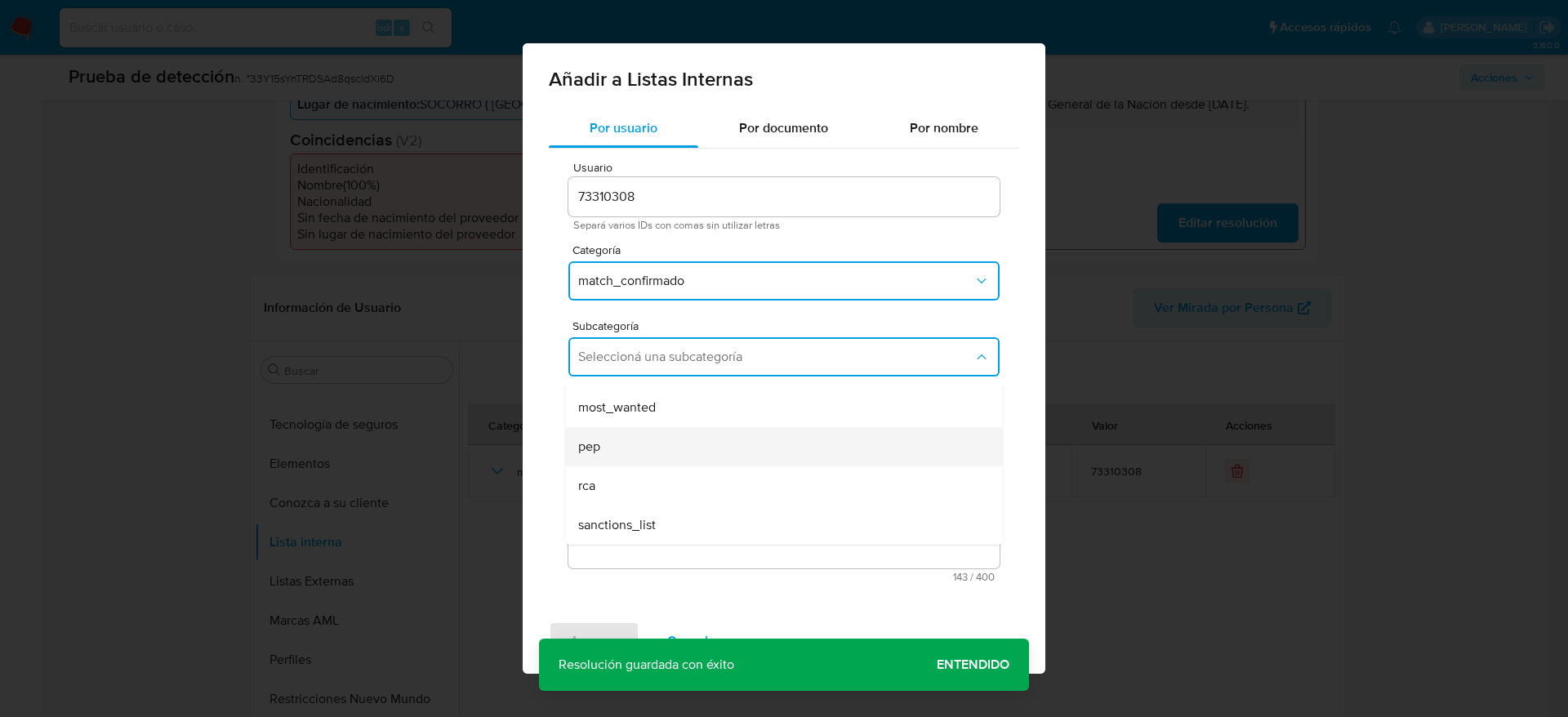
click at [647, 462] on div "pep" at bounding box center [780, 447] width 402 height 39
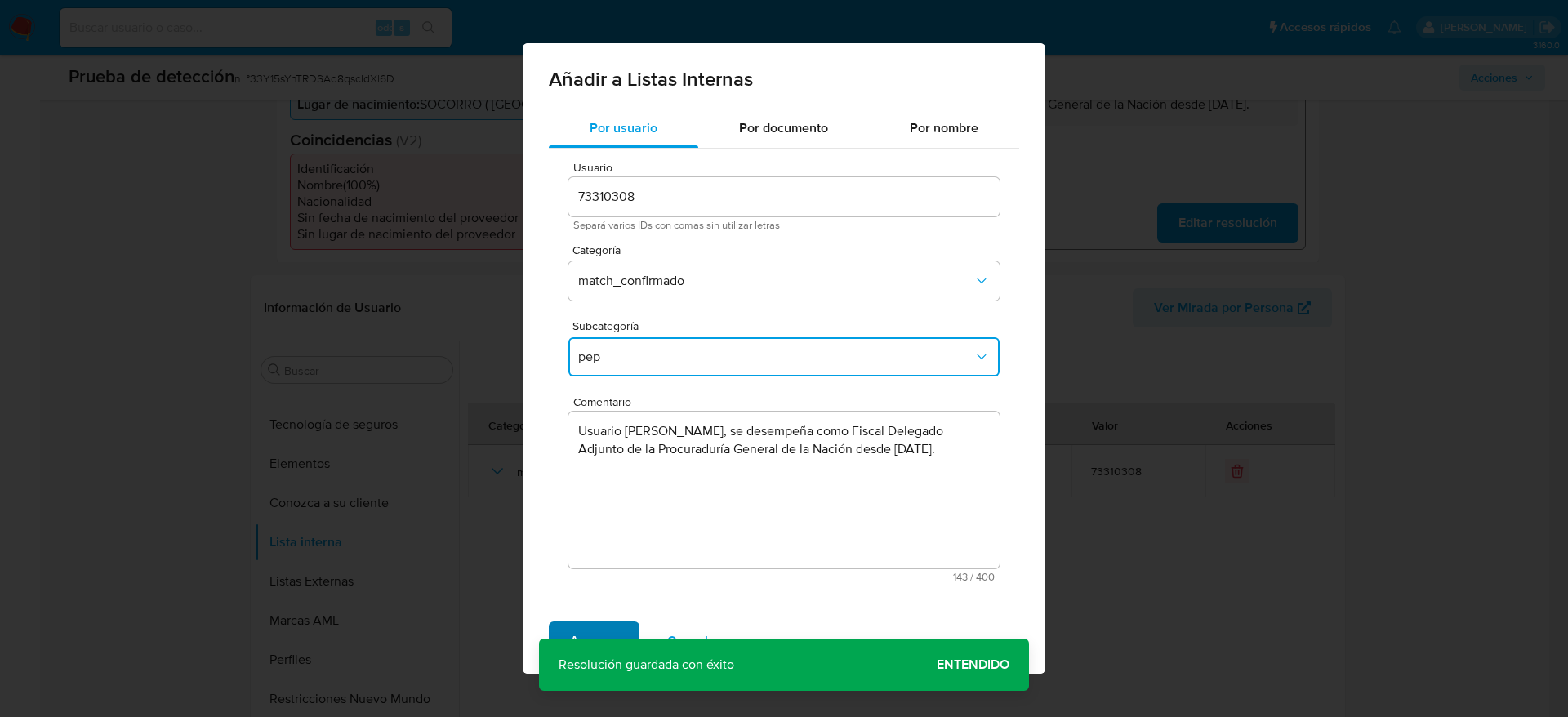
click at [587, 627] on span "Agregar" at bounding box center [595, 641] width 49 height 36
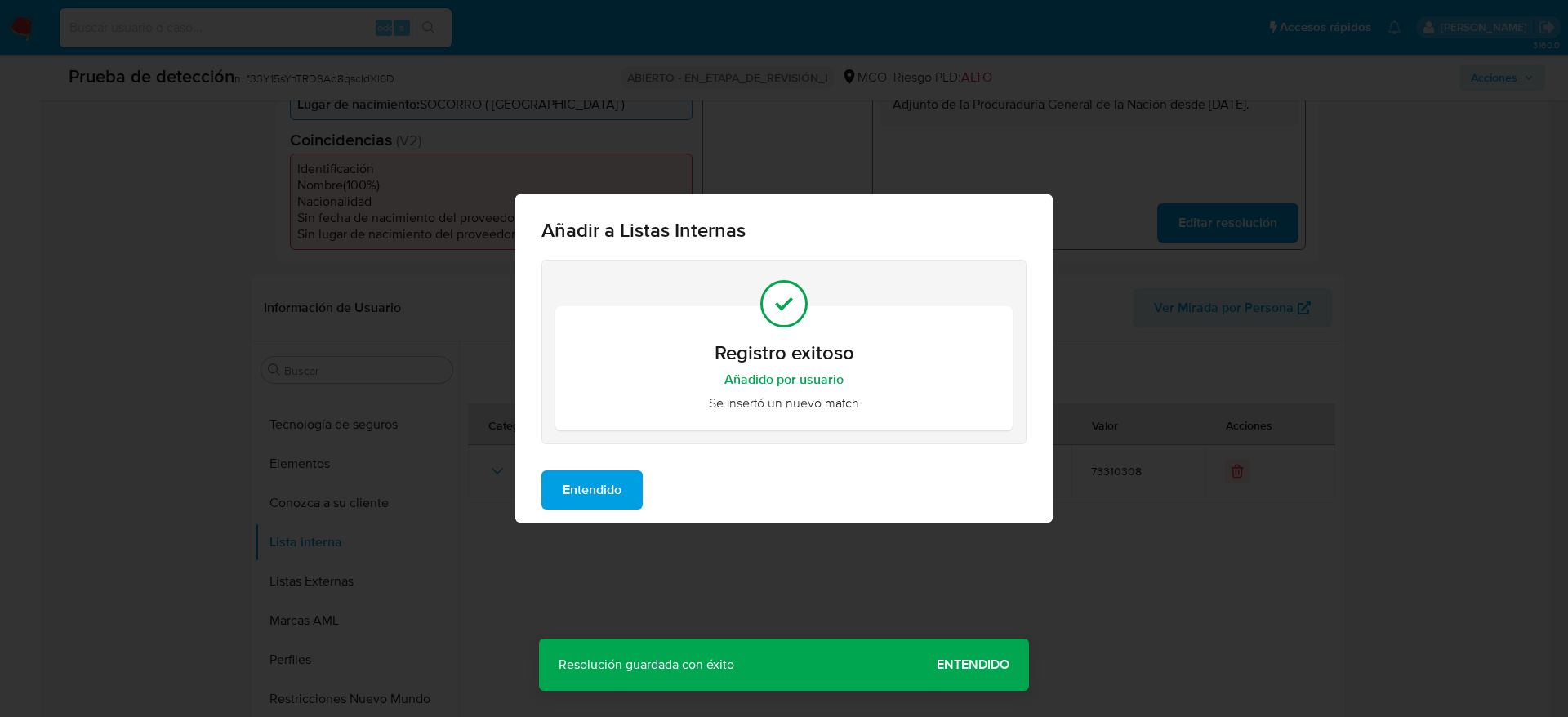
drag, startPoint x: 636, startPoint y: 472, endPoint x: 879, endPoint y: 462, distance: 243.2
click at [634, 473] on button "Entendido" at bounding box center [592, 490] width 101 height 39
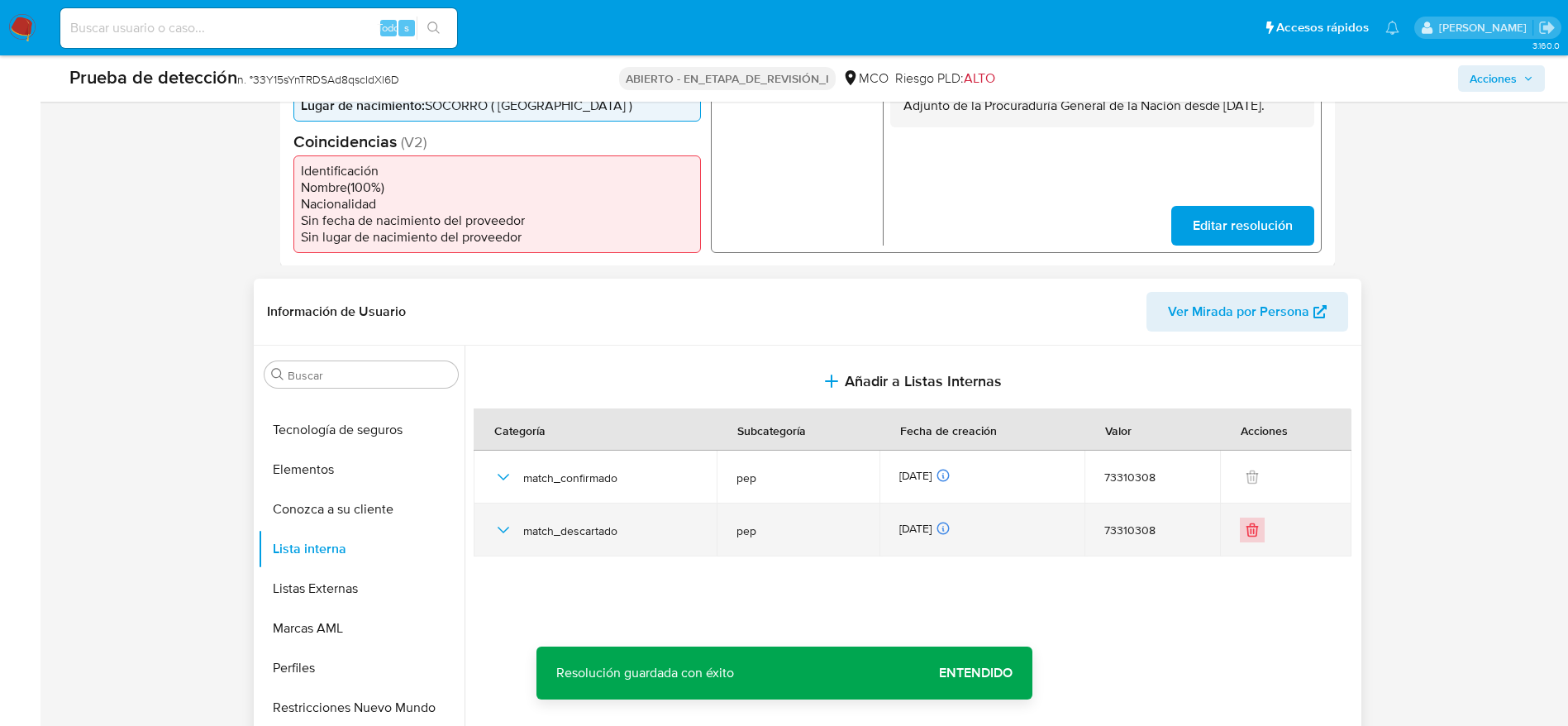
click at [1253, 529] on icon "Eliminar" at bounding box center [1252, 529] width 16 height 16
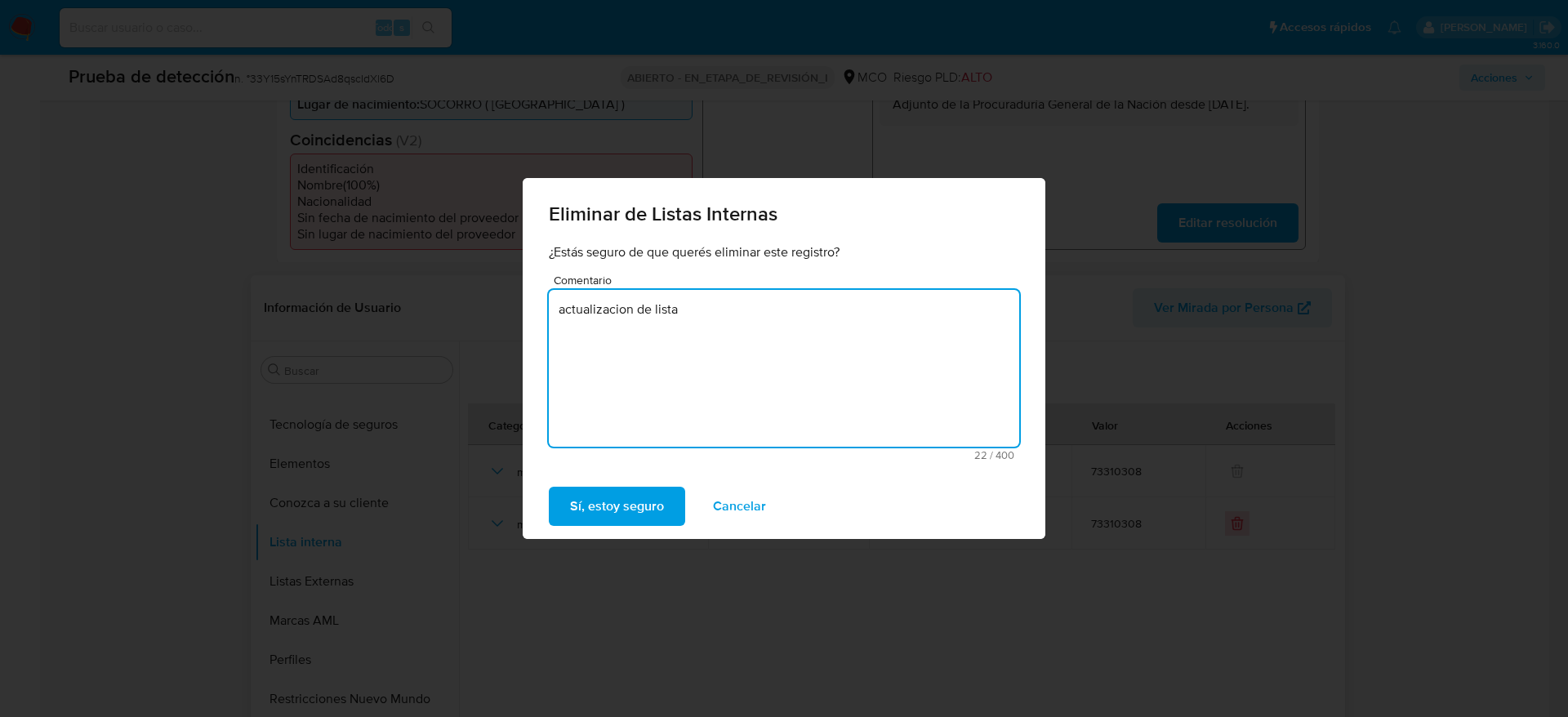
drag, startPoint x: 709, startPoint y: 385, endPoint x: 328, endPoint y: 435, distance: 384.3
type textarea "actualizacion de lista"
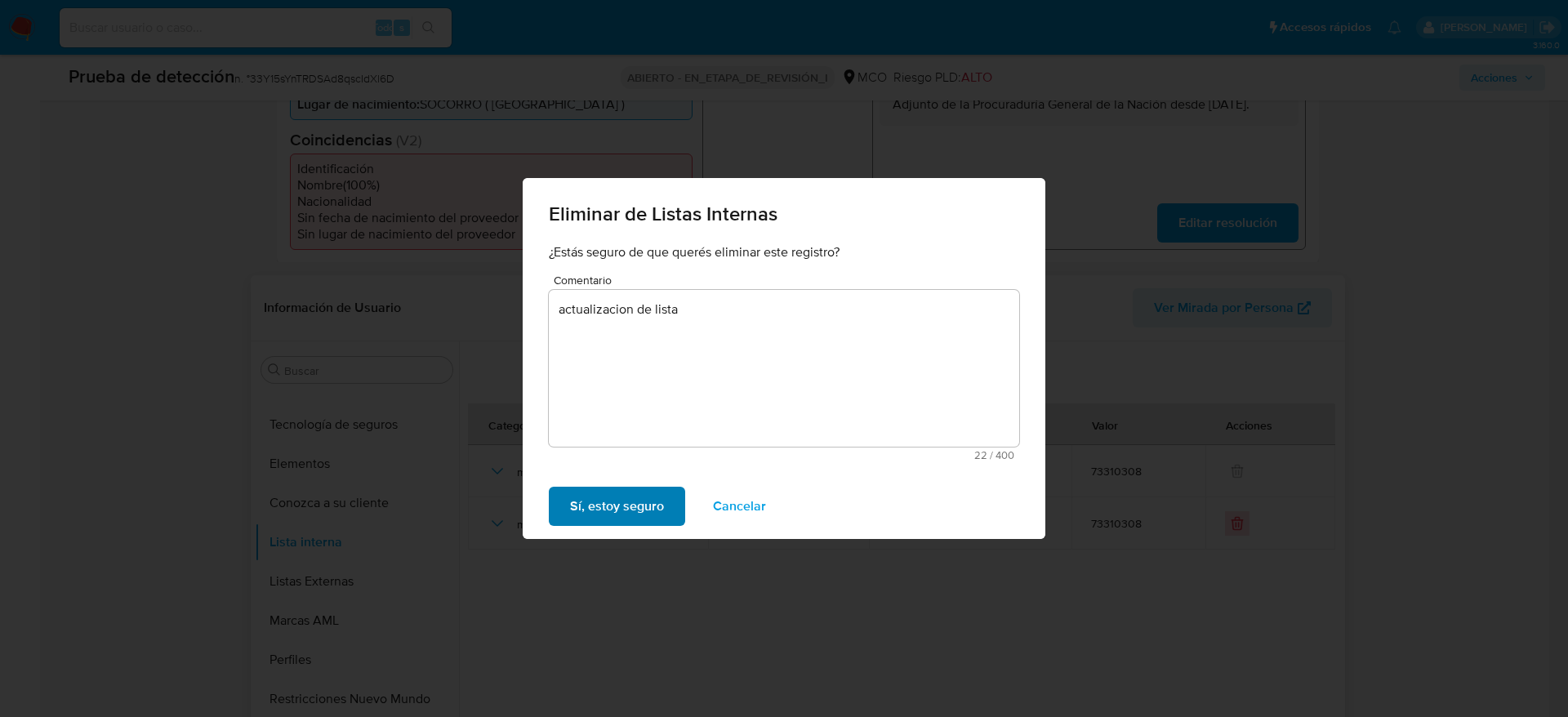
click at [629, 508] on span "Sí, estoy seguro" at bounding box center [617, 506] width 94 height 36
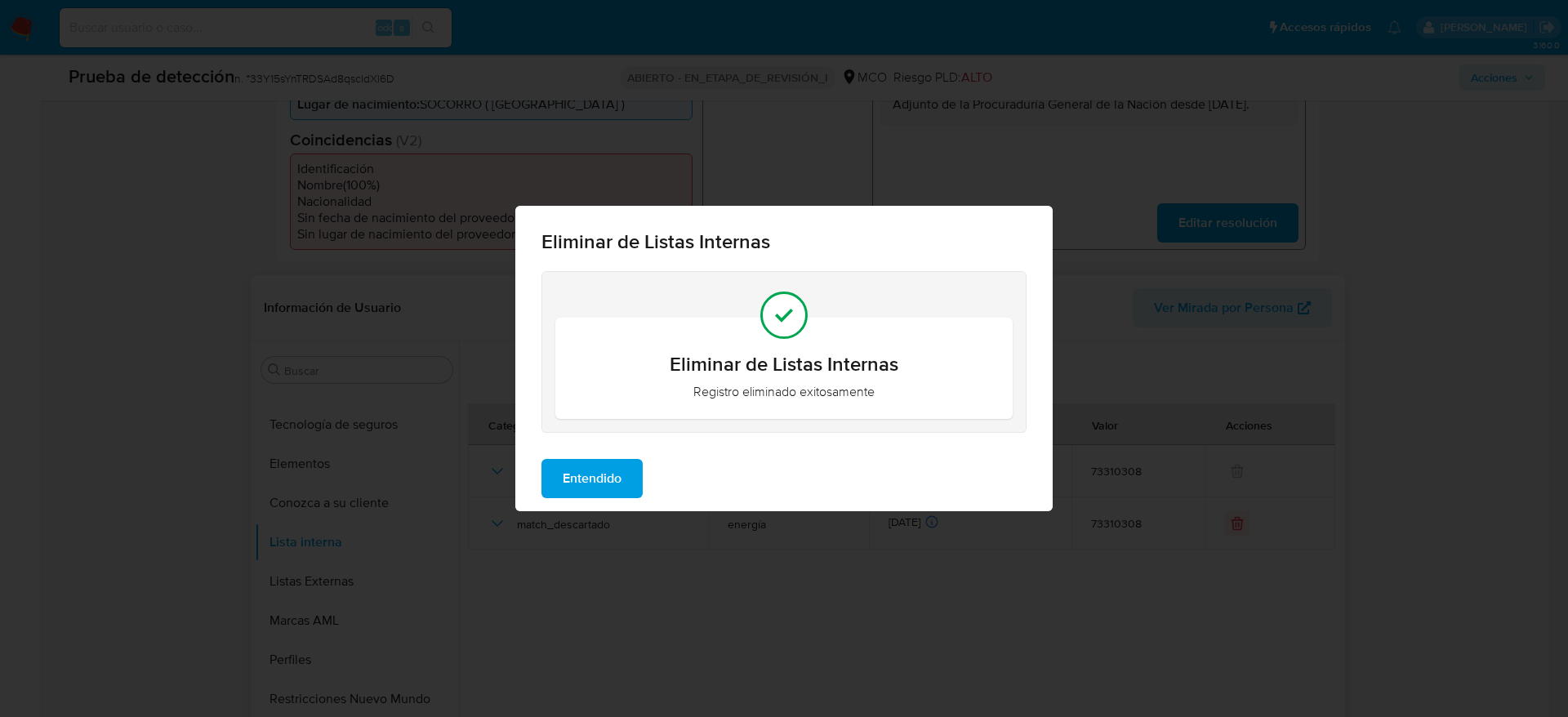
click at [591, 452] on div "Entendido" at bounding box center [784, 479] width 538 height 65
click at [604, 492] on span "Entendido" at bounding box center [592, 479] width 59 height 36
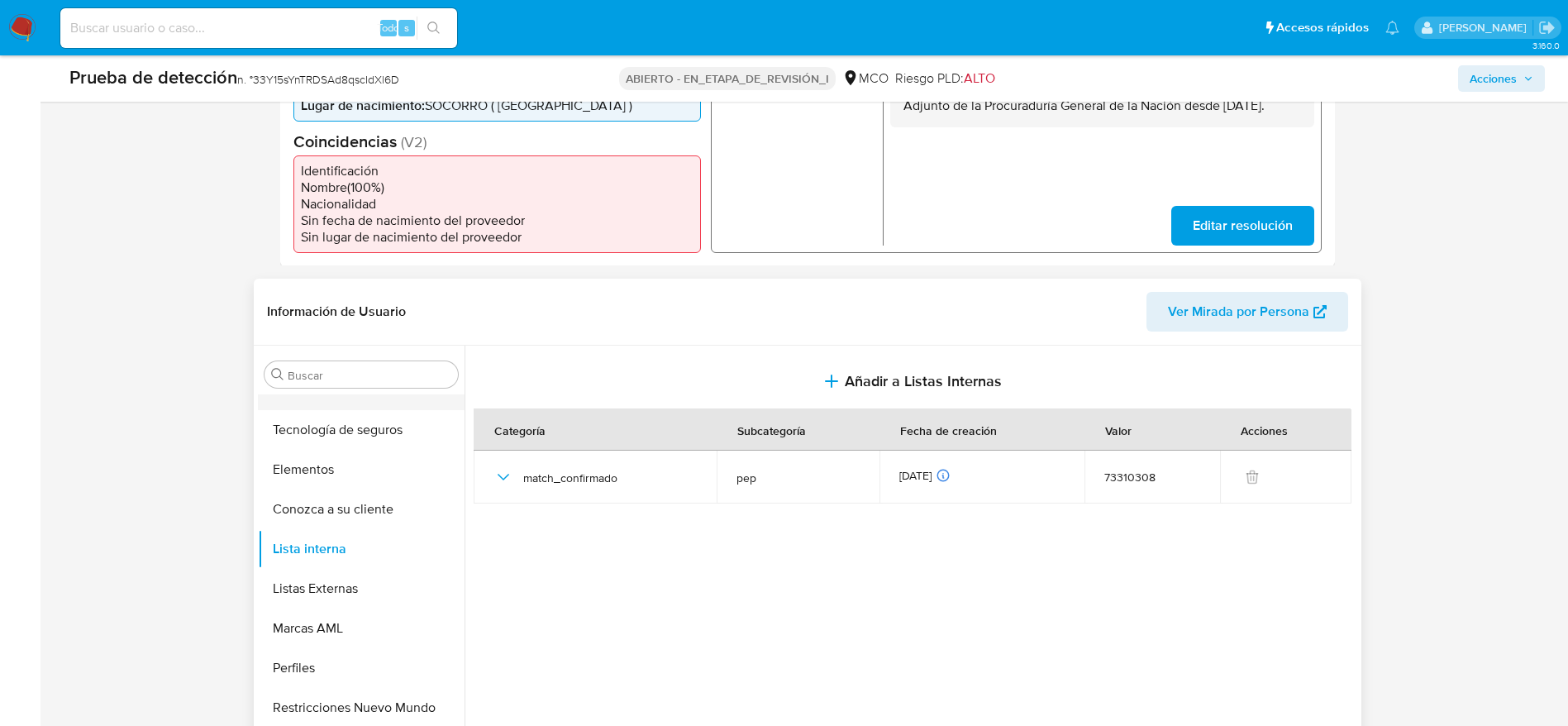
click at [340, 394] on button "Información de accesos" at bounding box center [355, 390] width 193 height 40
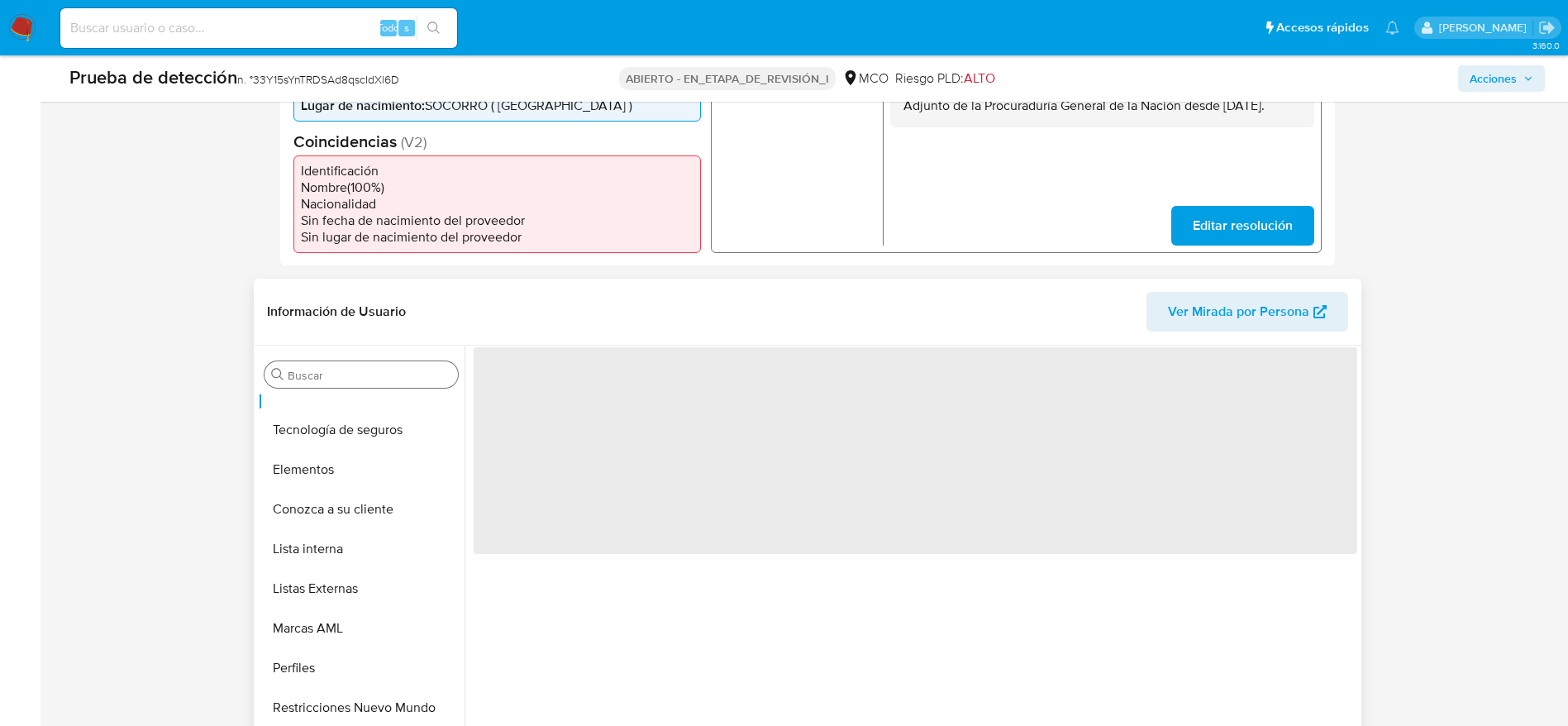
click at [339, 382] on div "Buscar" at bounding box center [361, 375] width 193 height 27
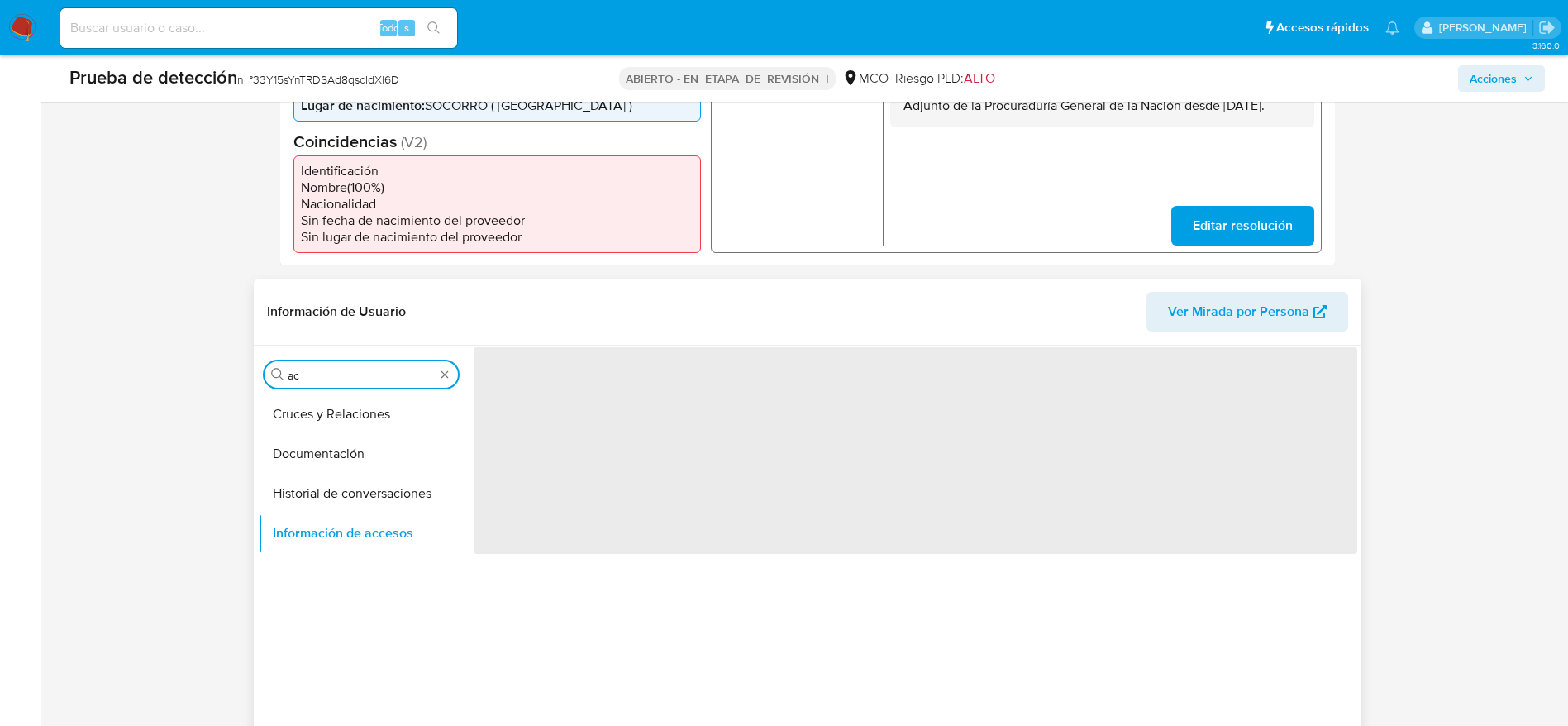
scroll to position [0, 0]
click at [341, 376] on input "ac" at bounding box center [361, 376] width 148 height 15
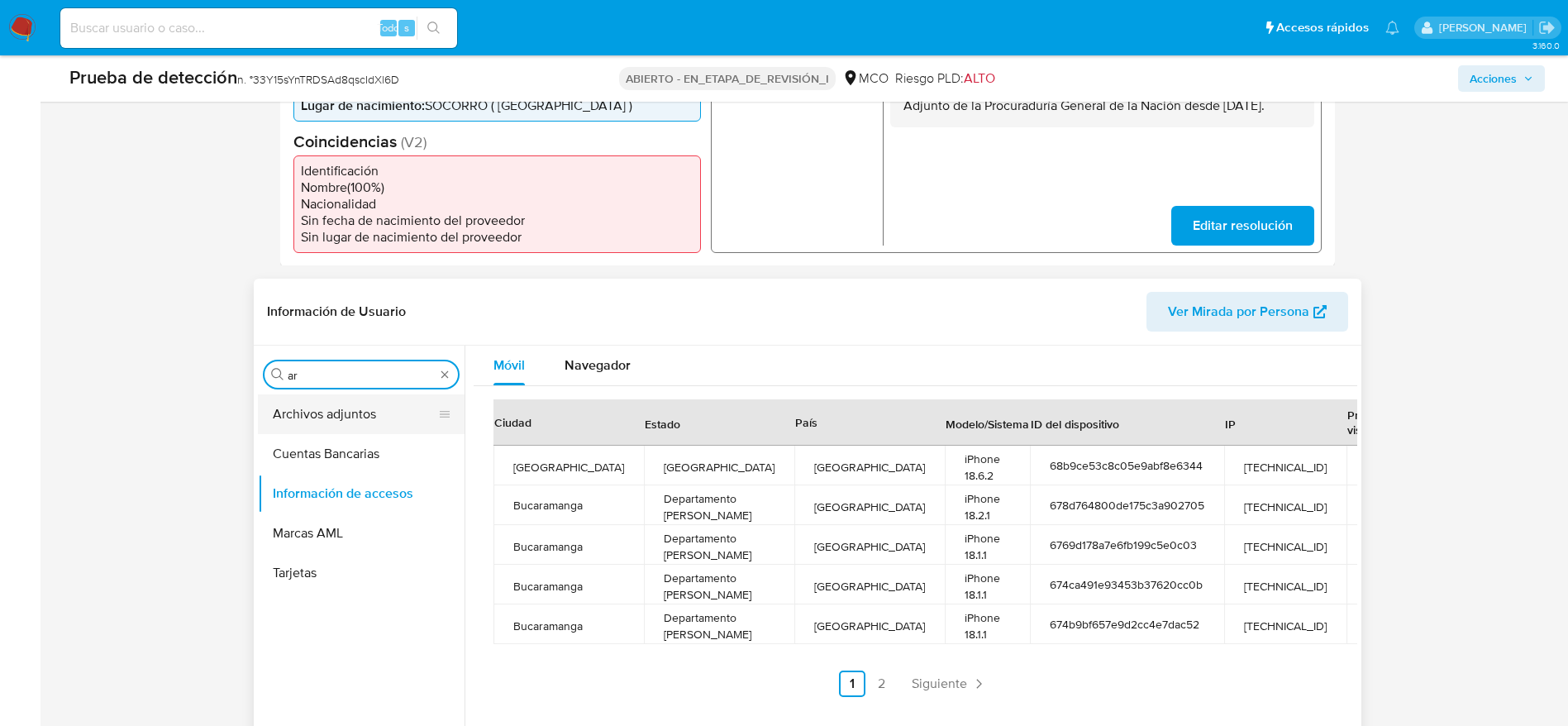
type input "ar"
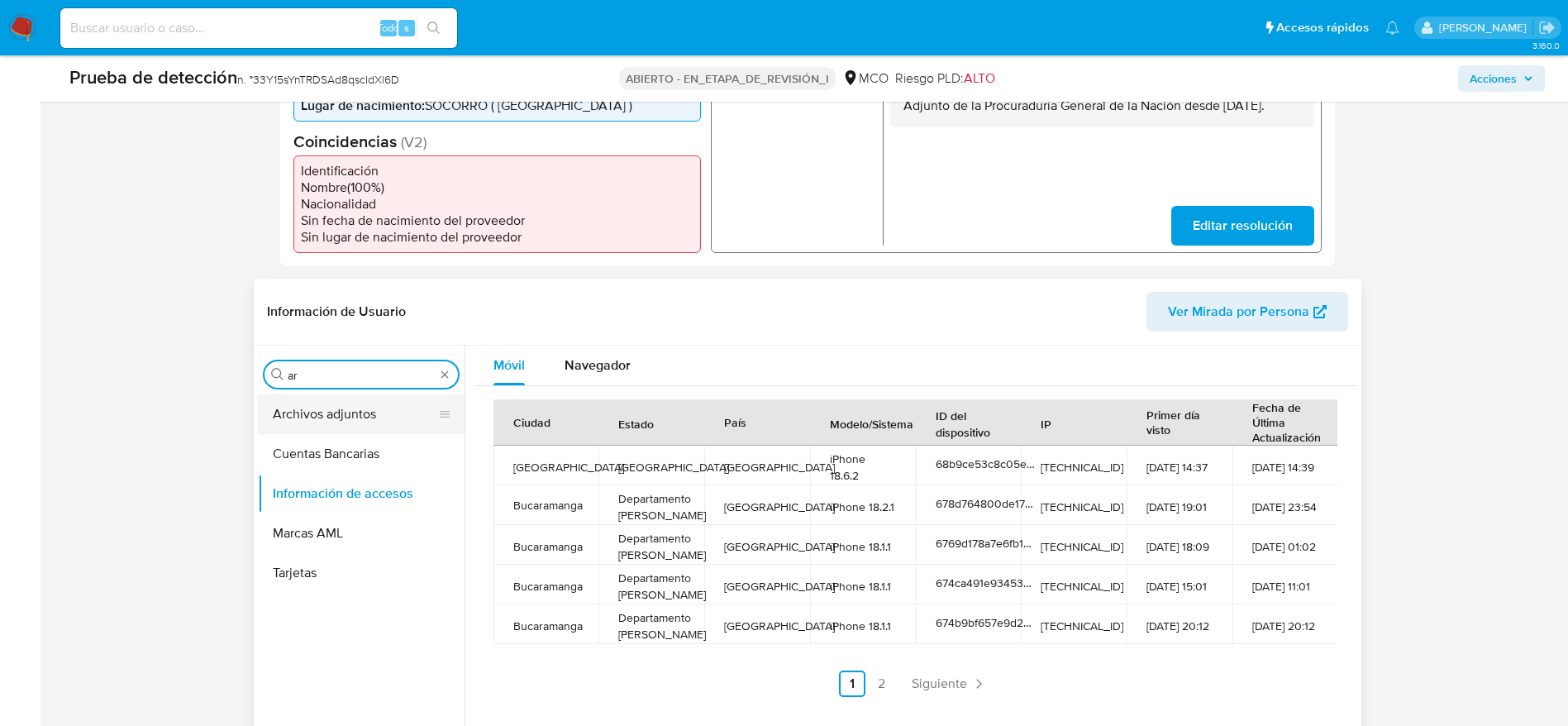
click at [326, 421] on button "Archivos adjuntos" at bounding box center [355, 415] width 193 height 40
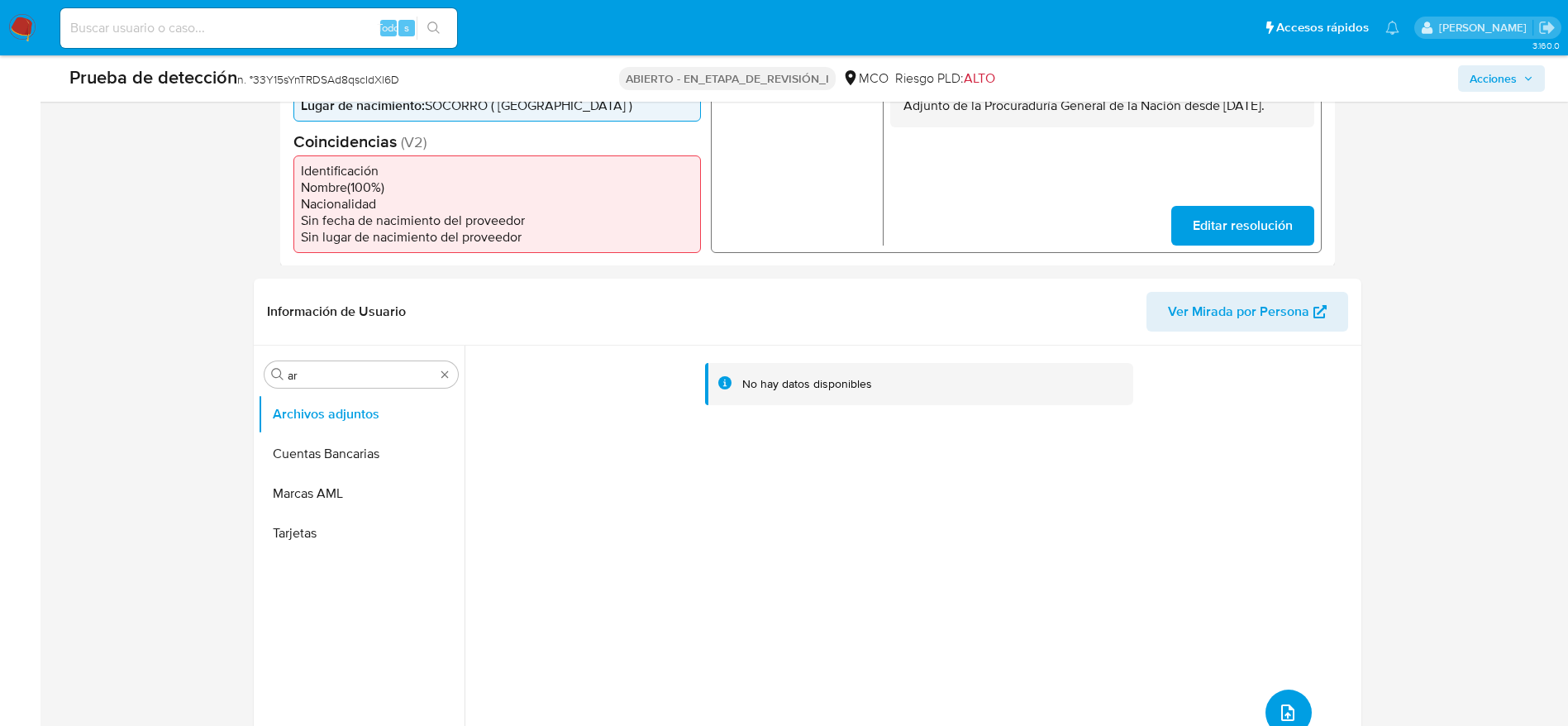
click at [1269, 703] on button "subir archivo" at bounding box center [1288, 713] width 46 height 46
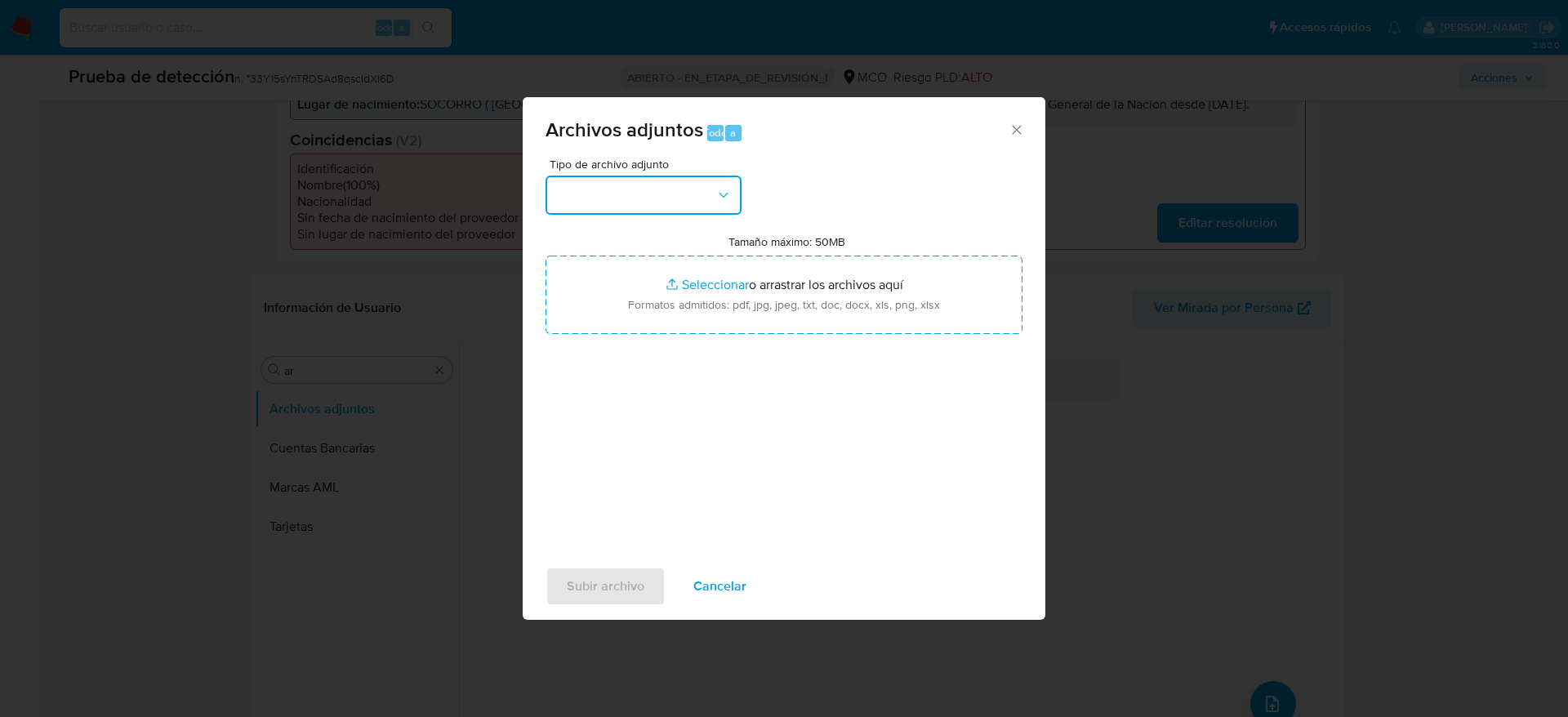
click at [670, 204] on button "button" at bounding box center [644, 195] width 196 height 39
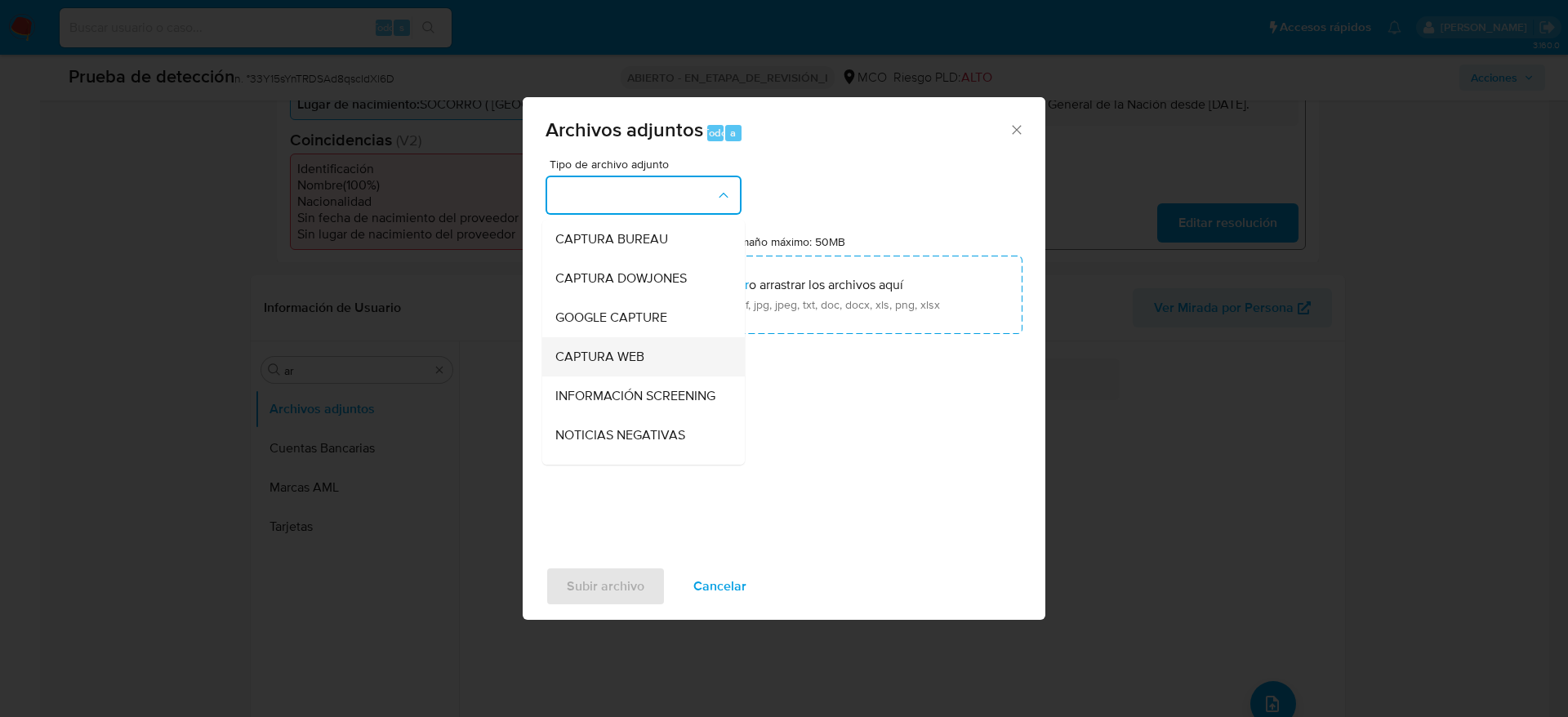
click at [633, 351] on span "CAPTURA WEB" at bounding box center [599, 356] width 89 height 16
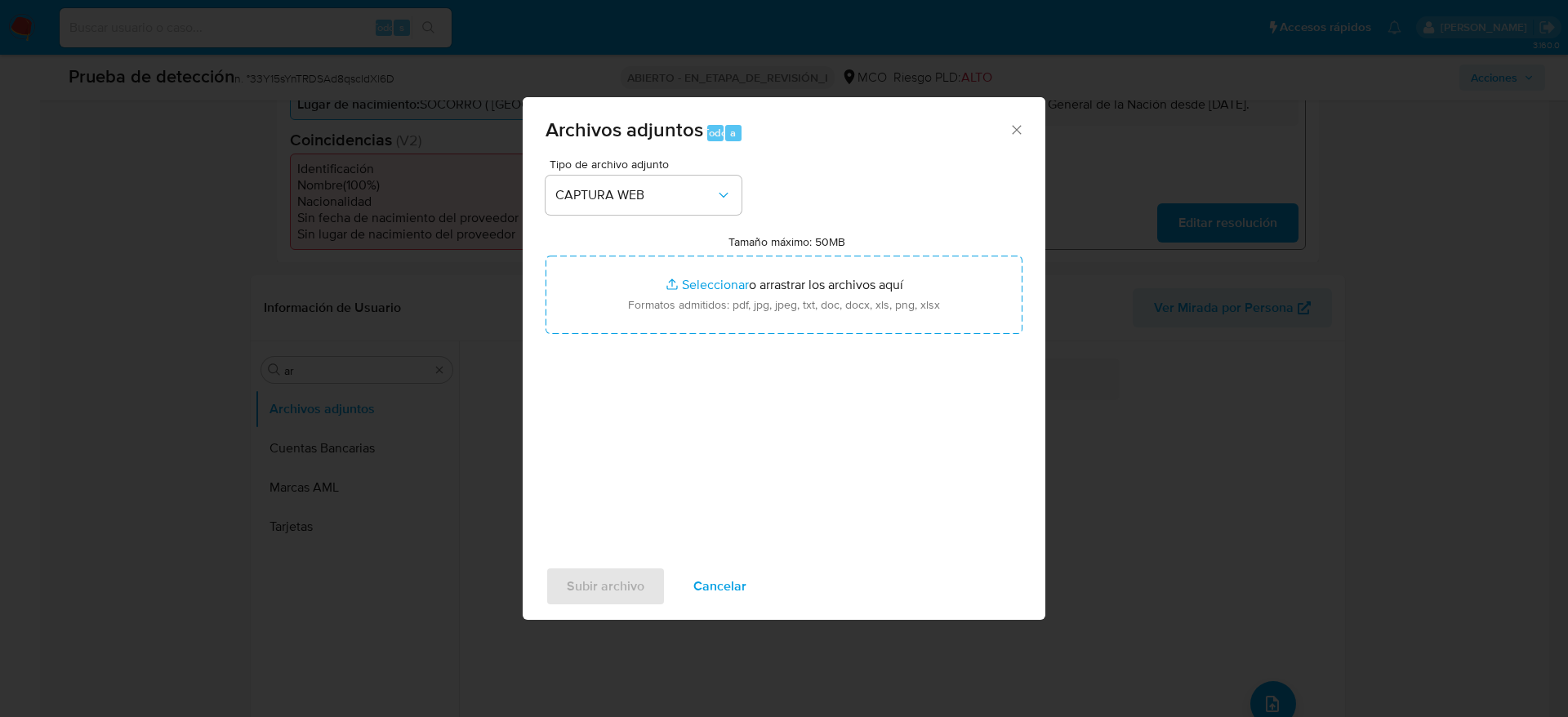
click at [633, 351] on div "Tipo de archivo adjunto CAPTURA WEB Tamaño máximo: 50MB Seleccionar archivos Se…" at bounding box center [784, 351] width 477 height 385
click at [643, 211] on button "CAPTURA WEB" at bounding box center [644, 195] width 196 height 39
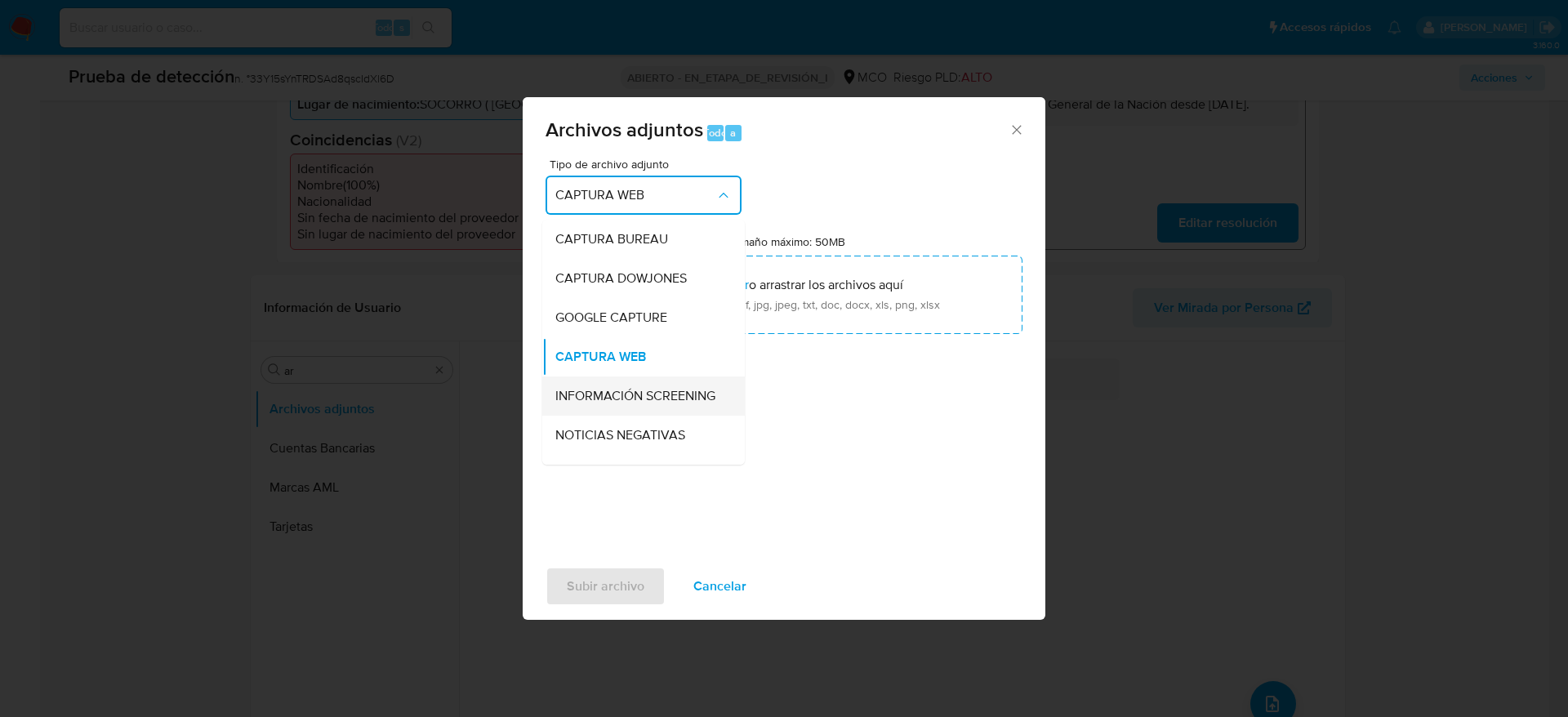
click at [600, 416] on div "INFORMACIÓN SCREENING" at bounding box center [639, 396] width 166 height 39
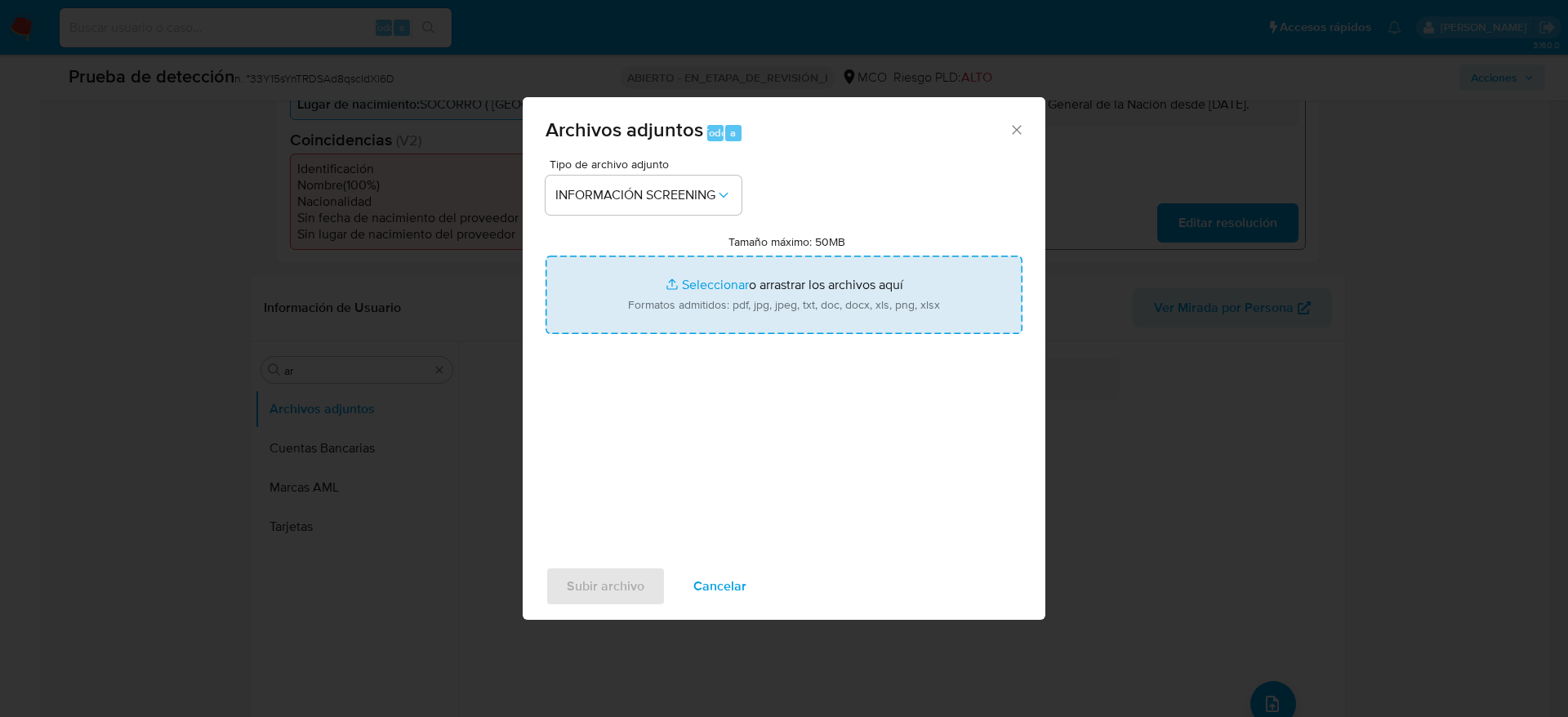
click at [632, 309] on input "Tamaño máximo: 50MB Seleccionar archivos" at bounding box center [784, 294] width 477 height 79
type input "C:\fakepath\_Diana Patricia Galvis Sierra_ - Buscar con Google.pdf"
click at [546, 566] on button "Subir archivo" at bounding box center [606, 586] width 120 height 39
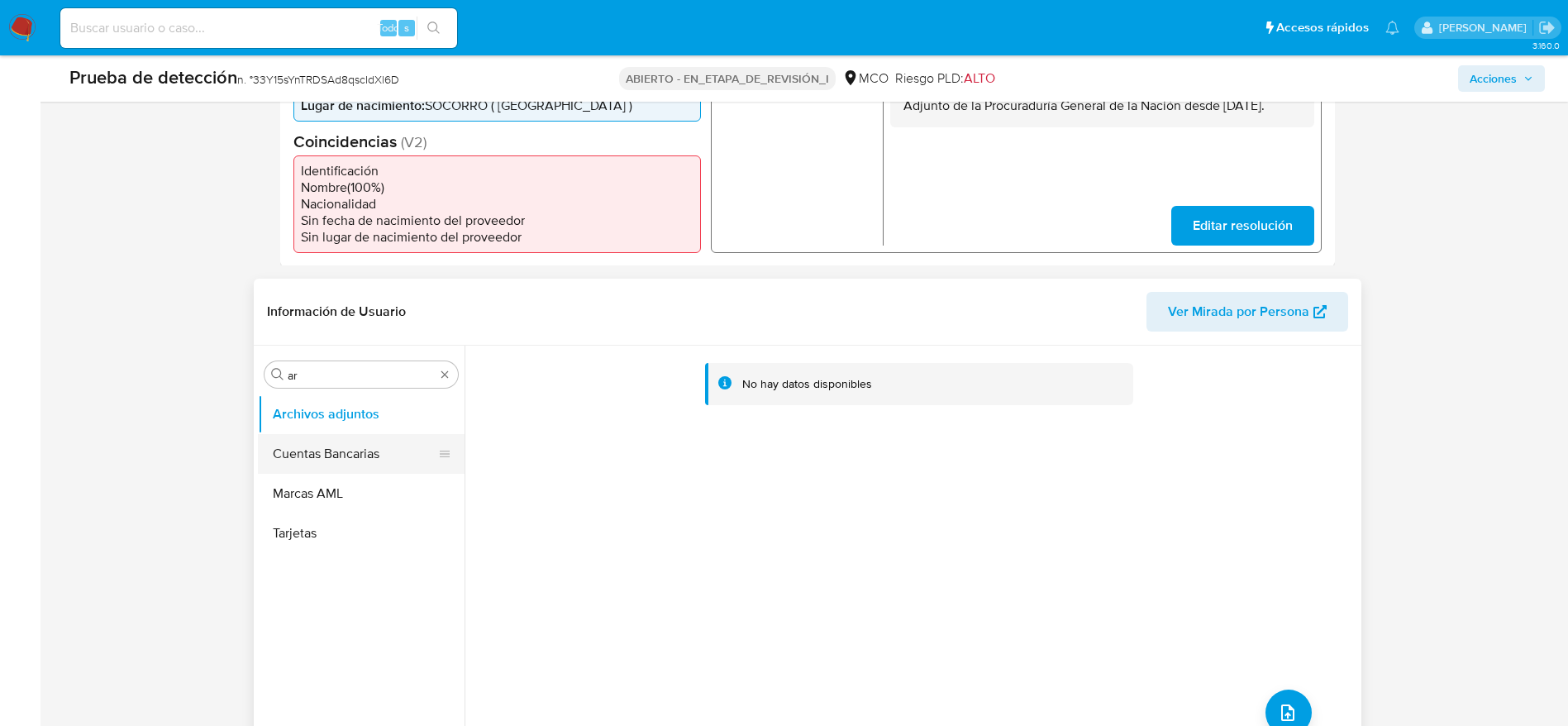
click at [375, 451] on button "Cuentas Bancarias" at bounding box center [355, 454] width 193 height 40
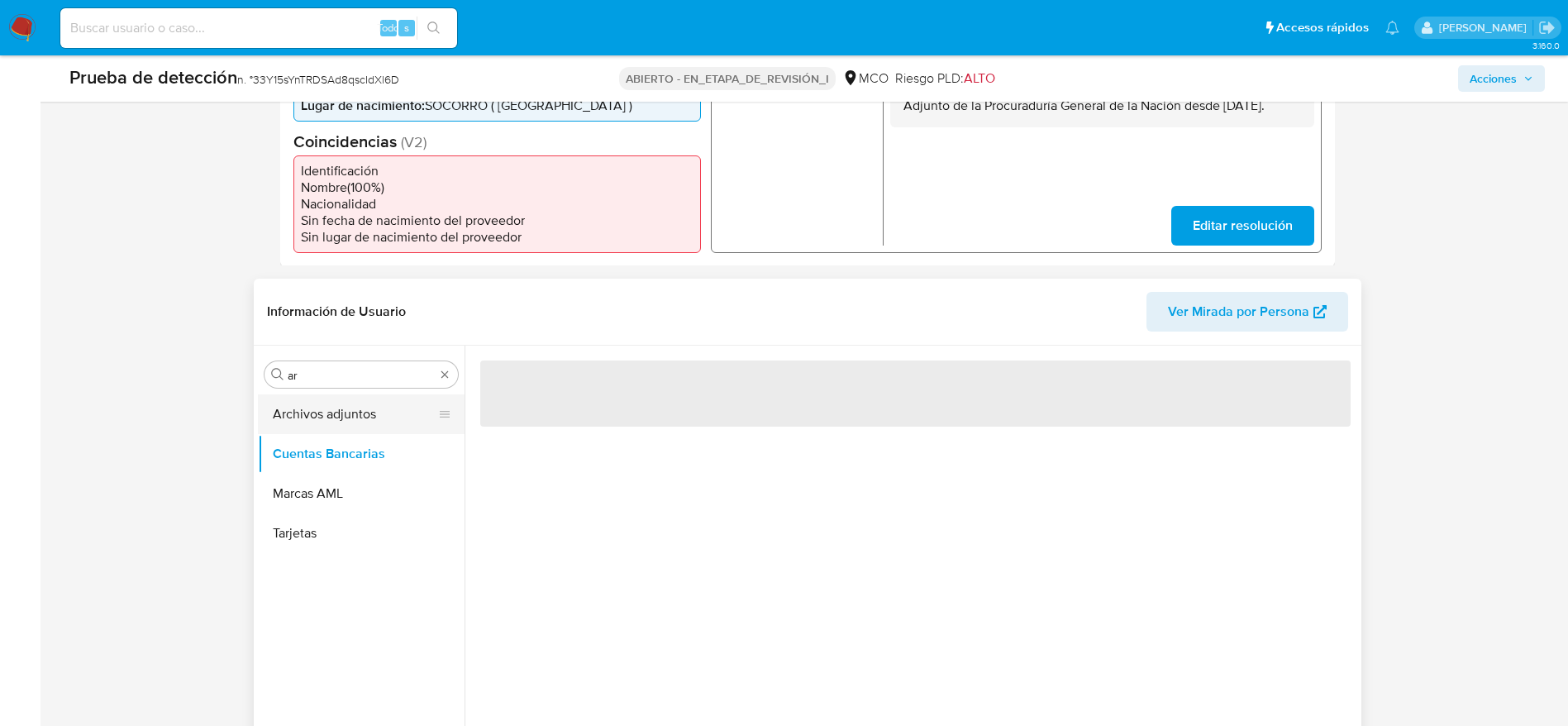
click at [358, 404] on button "Archivos adjuntos" at bounding box center [355, 415] width 193 height 40
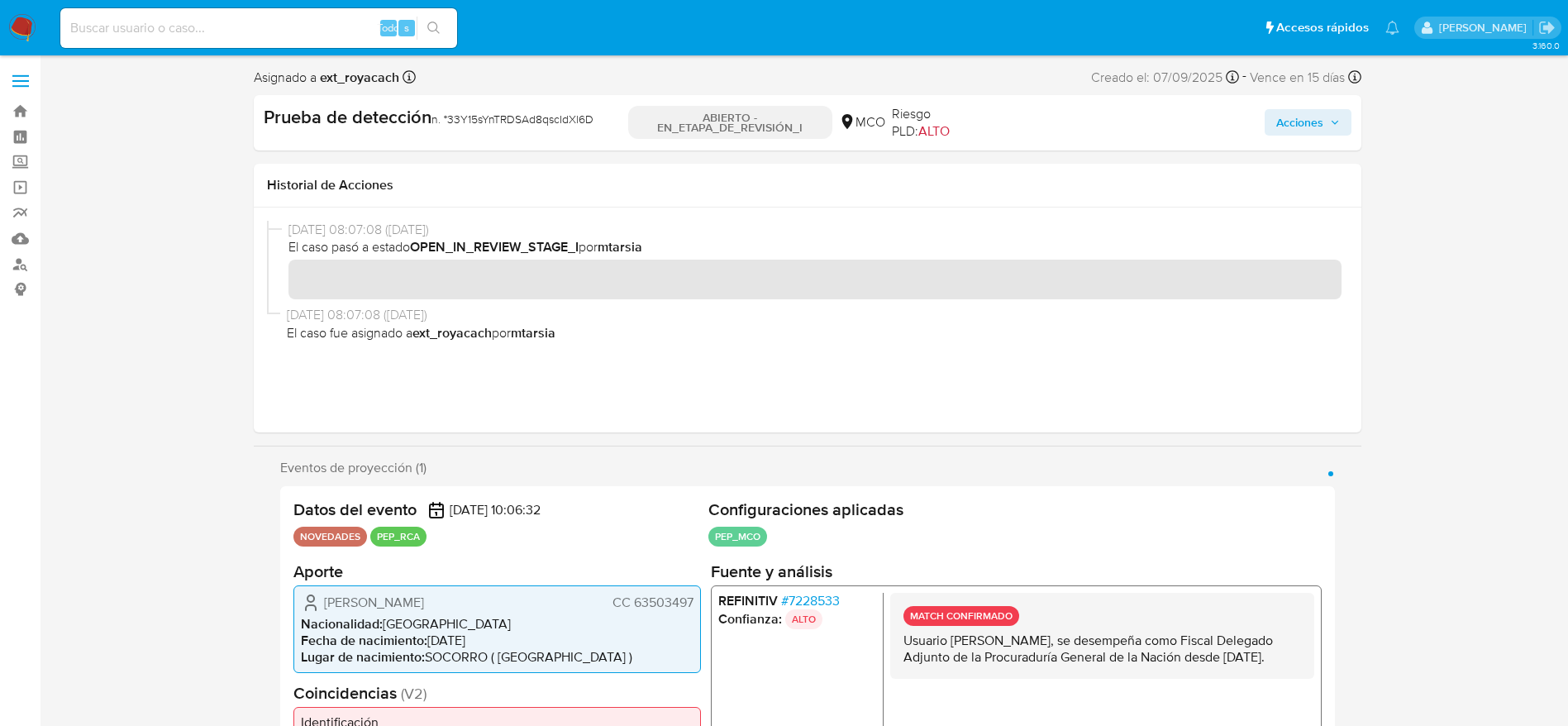
click at [1318, 118] on span "Acciones" at bounding box center [1300, 122] width 47 height 27
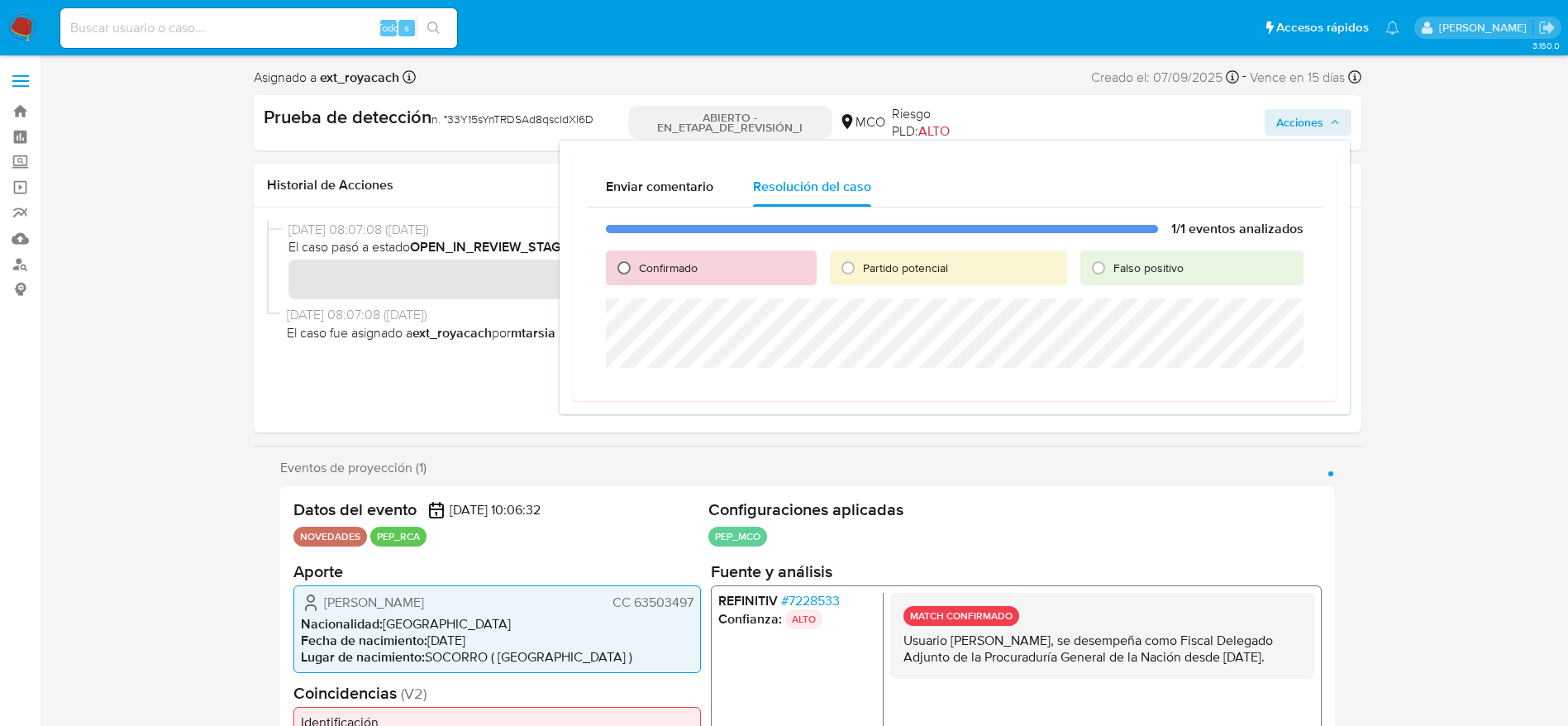
click at [618, 262] on input "Confirmado" at bounding box center [625, 268] width 26 height 27
radio input "true"
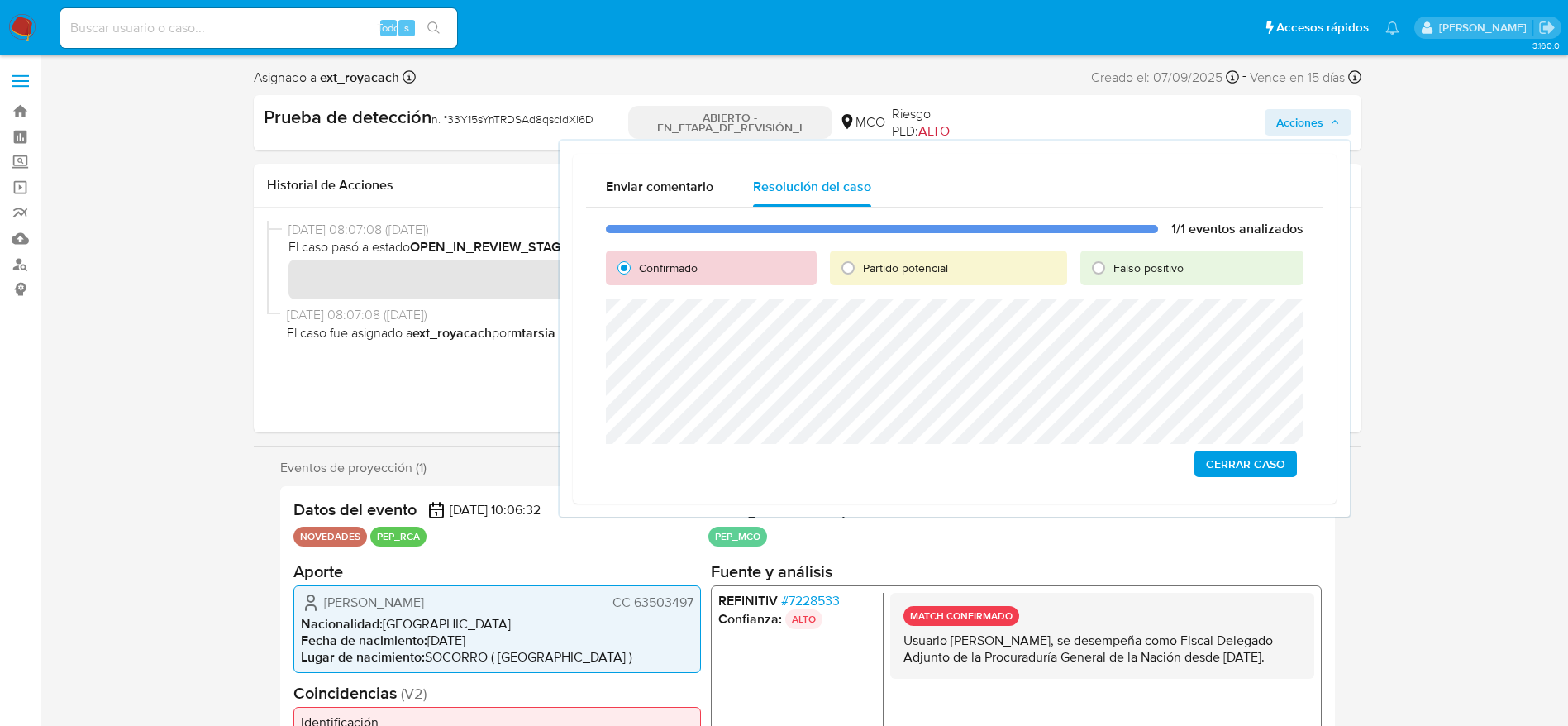
click at [1272, 457] on span "Cerrar Caso" at bounding box center [1246, 464] width 79 height 23
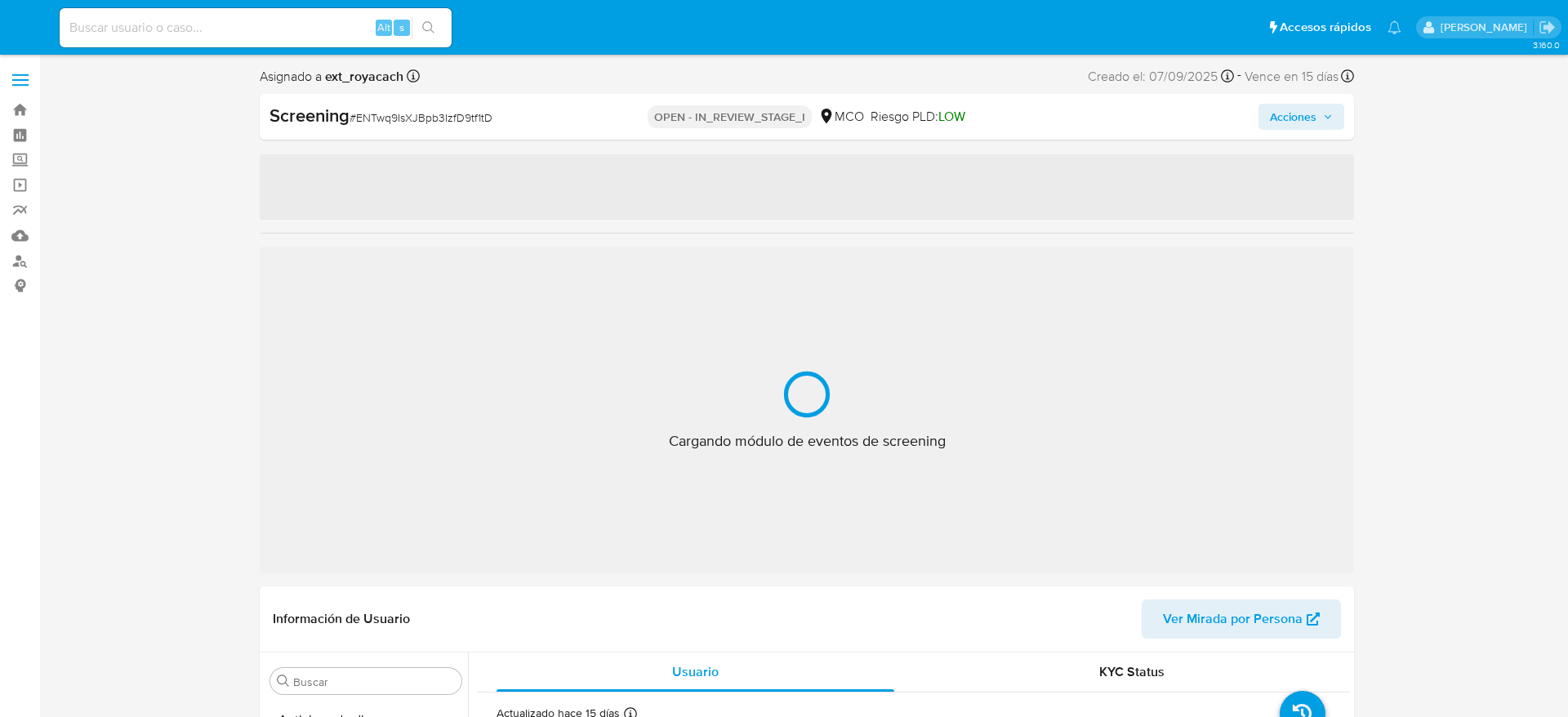
select select "10"
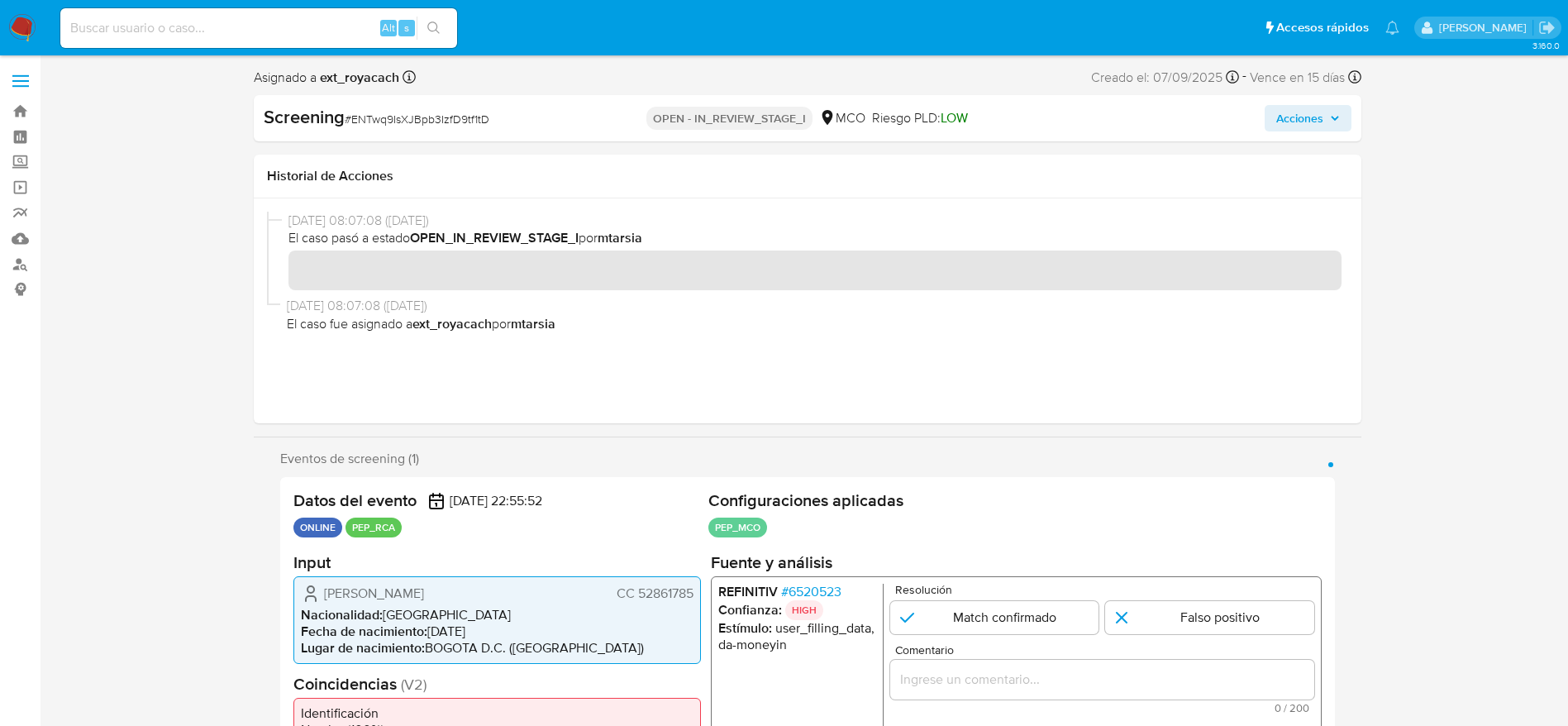
scroll to position [124, 0]
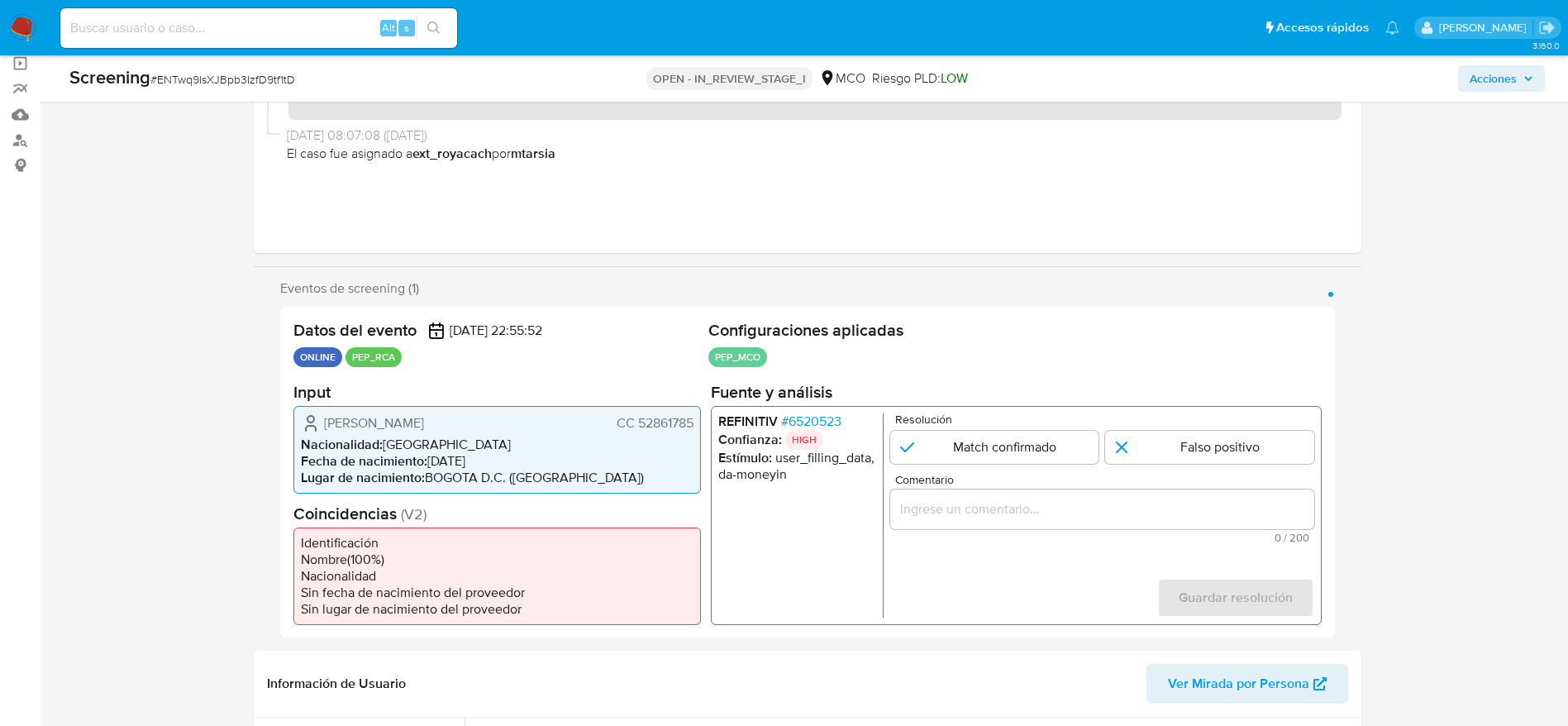
click at [808, 415] on span "# 6520523" at bounding box center [811, 420] width 61 height 16
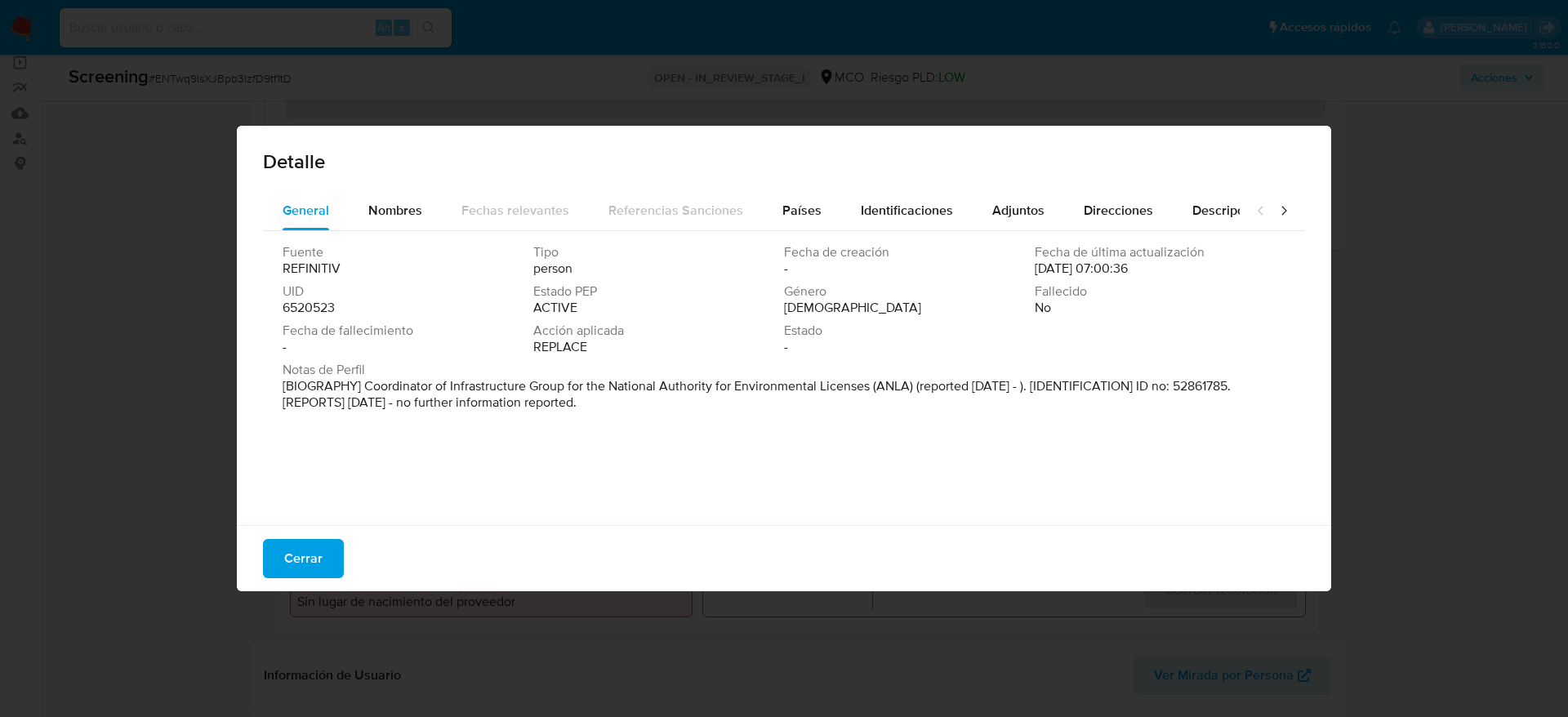
click at [343, 562] on div "Cerrar" at bounding box center [784, 558] width 1095 height 66
click at [309, 579] on div "Cerrar" at bounding box center [784, 558] width 1095 height 66
click at [367, 223] on button "Nombres" at bounding box center [396, 210] width 94 height 39
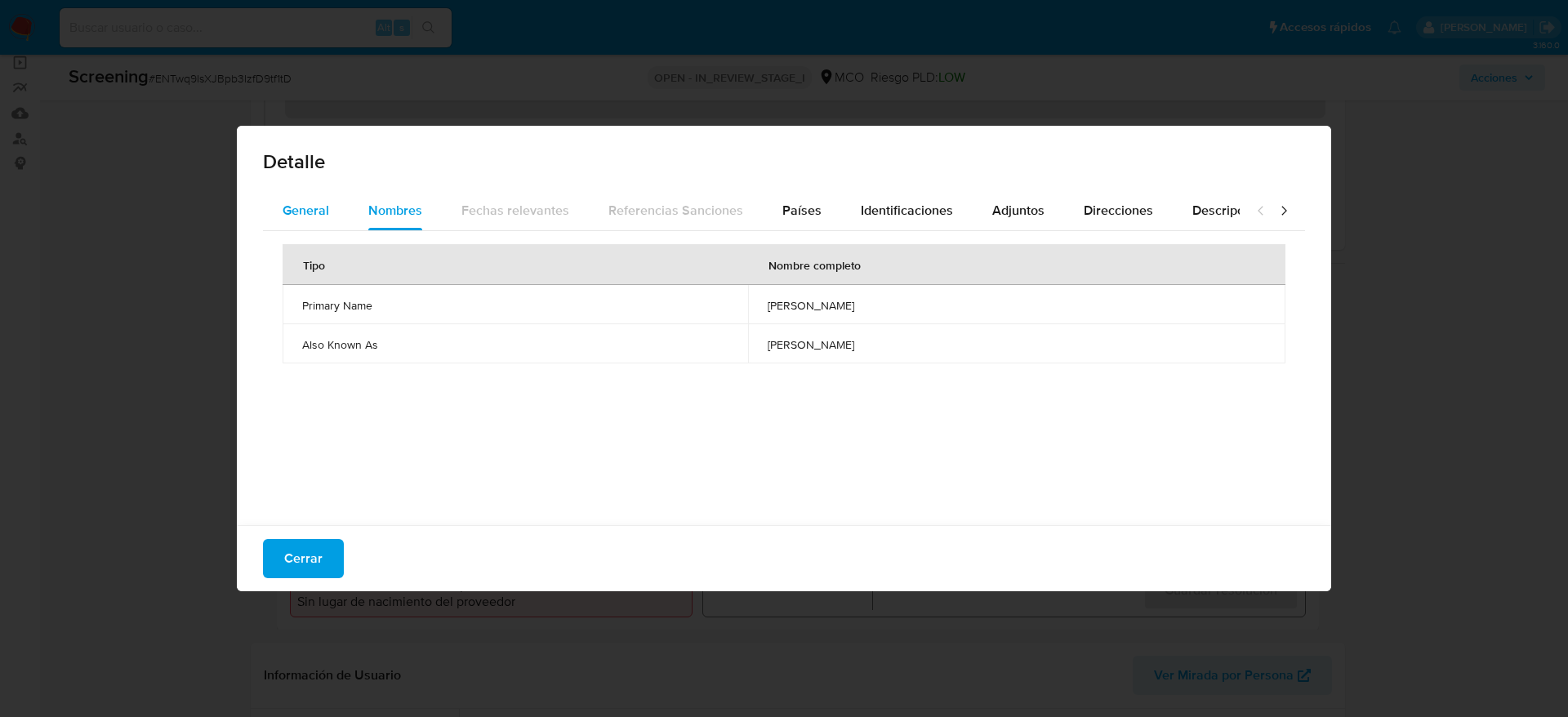
click at [309, 204] on span "General" at bounding box center [306, 210] width 47 height 19
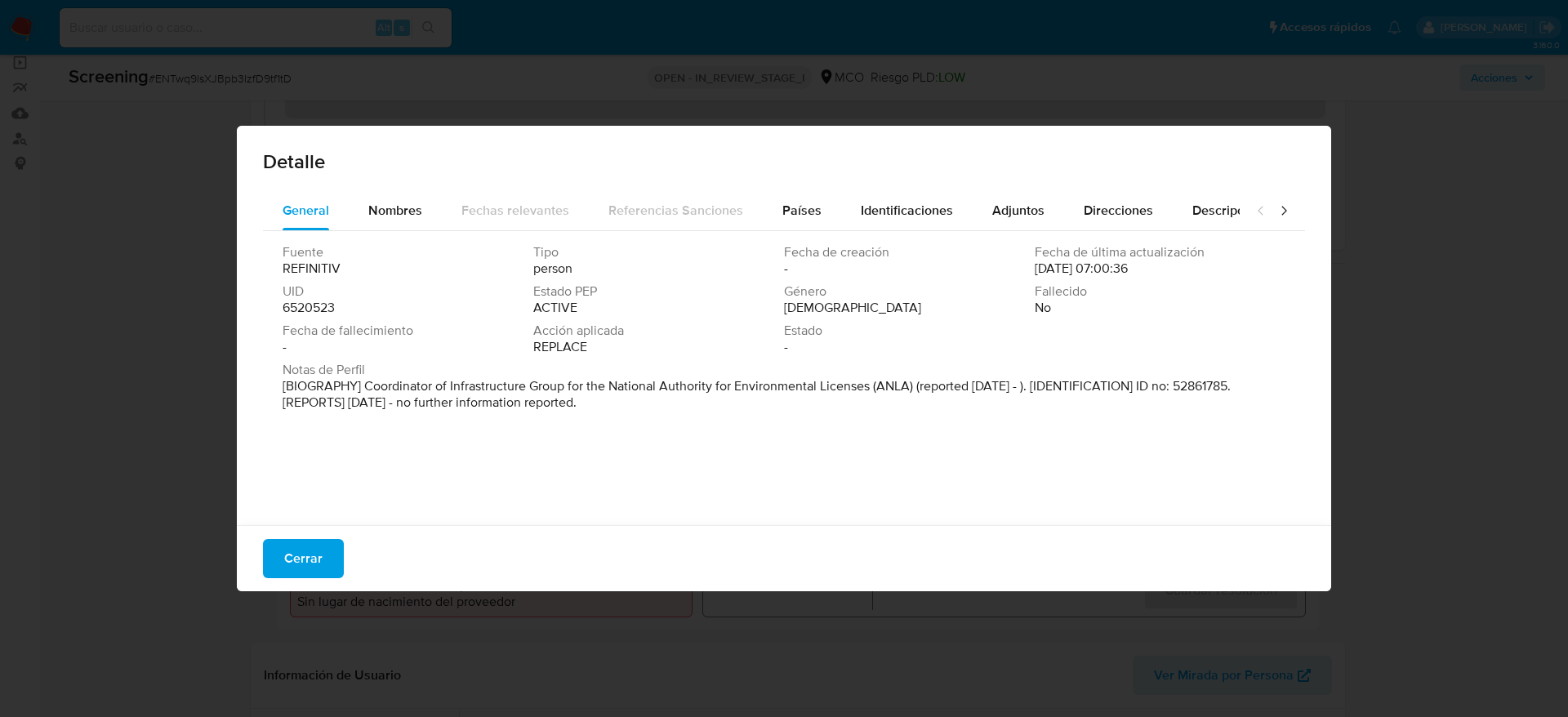
click at [288, 579] on div "Cerrar" at bounding box center [784, 558] width 1095 height 66
click at [310, 559] on span "Cerrar" at bounding box center [303, 558] width 38 height 36
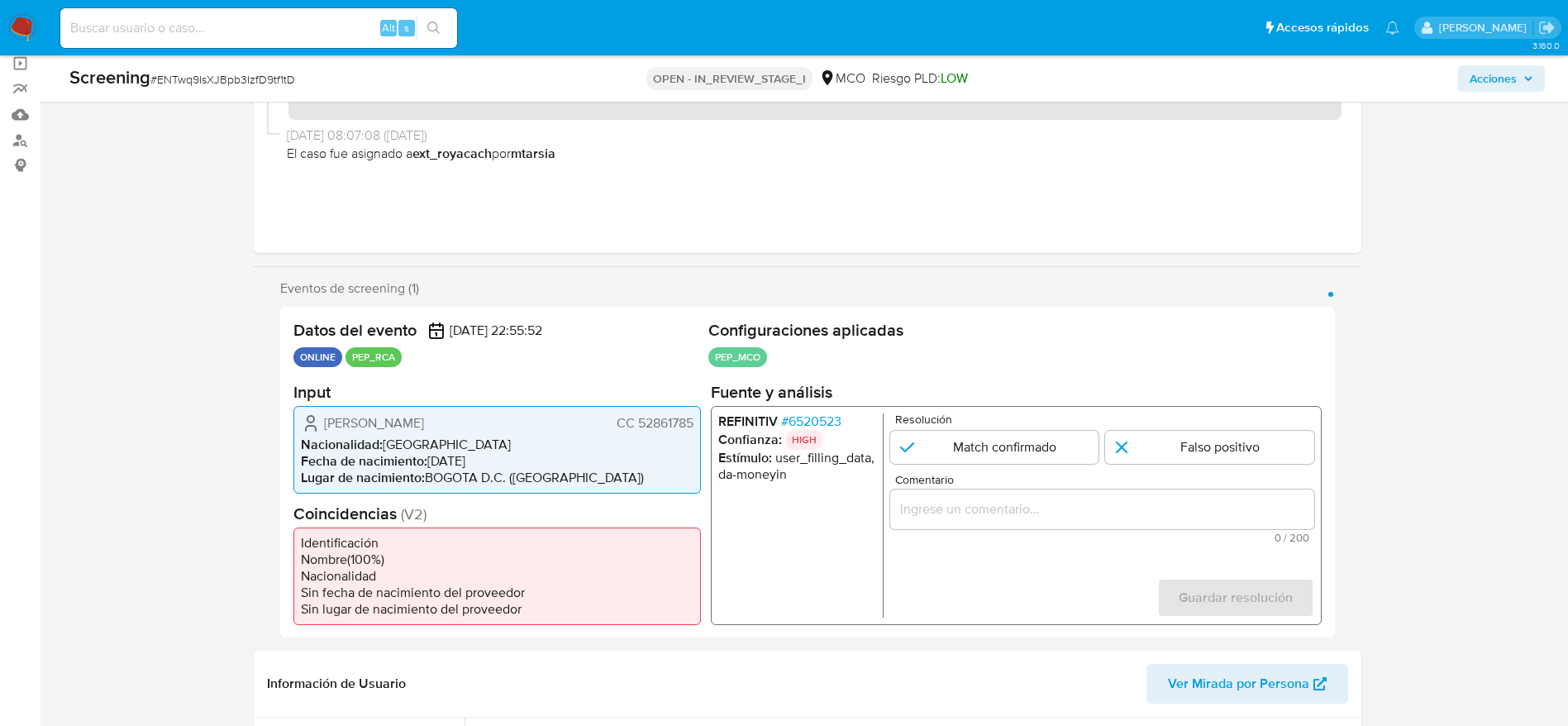
click at [365, 422] on span "Erika Johanna Cortes Ospina" at bounding box center [374, 422] width 100 height 16
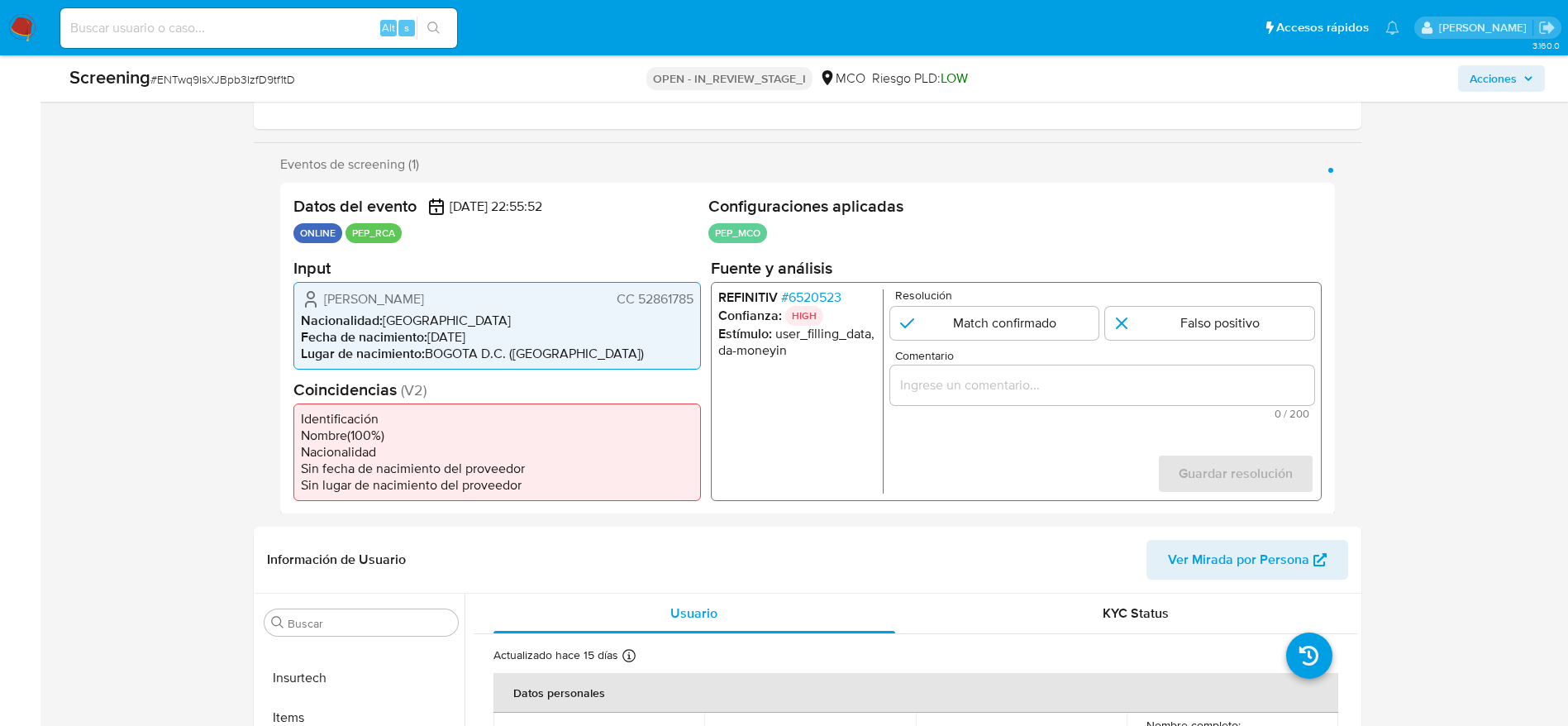
click at [821, 295] on span "# 6520523" at bounding box center [811, 296] width 61 height 16
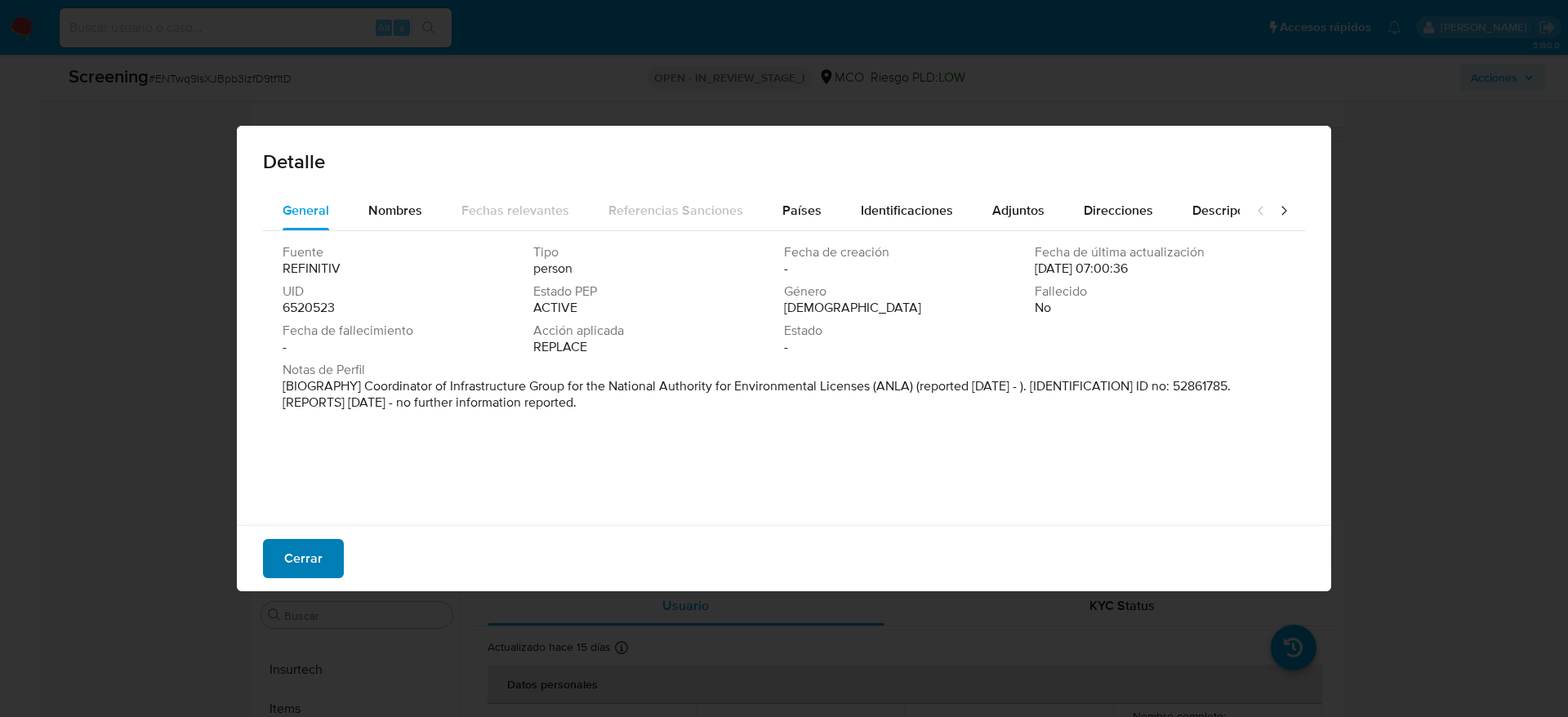
click at [321, 548] on span "Cerrar" at bounding box center [303, 558] width 38 height 36
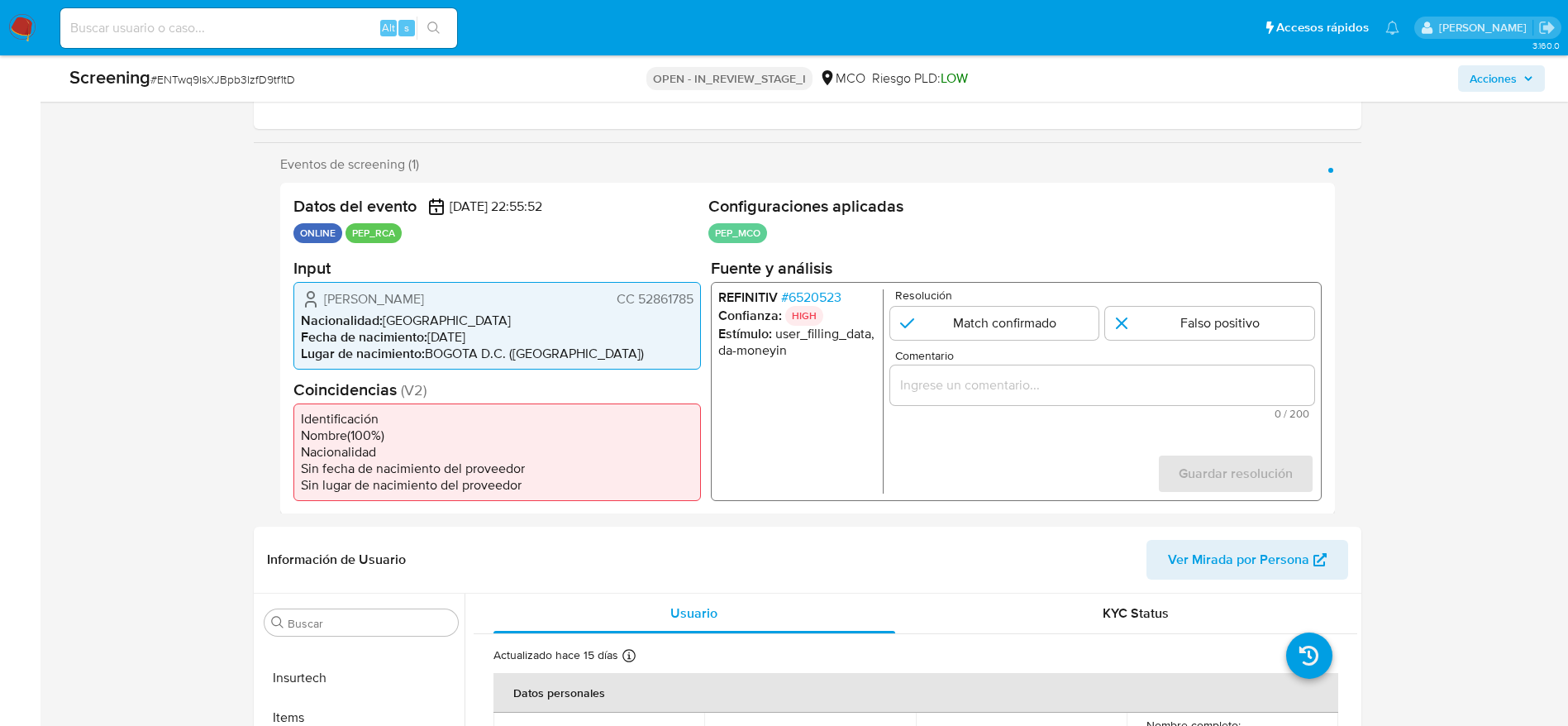
click at [407, 298] on span "Erika Johanna Cortes Ospina" at bounding box center [374, 298] width 100 height 16
click at [229, 80] on span "# ENTwq9IsXJBpb3IzfD9tf1tD" at bounding box center [222, 79] width 145 height 16
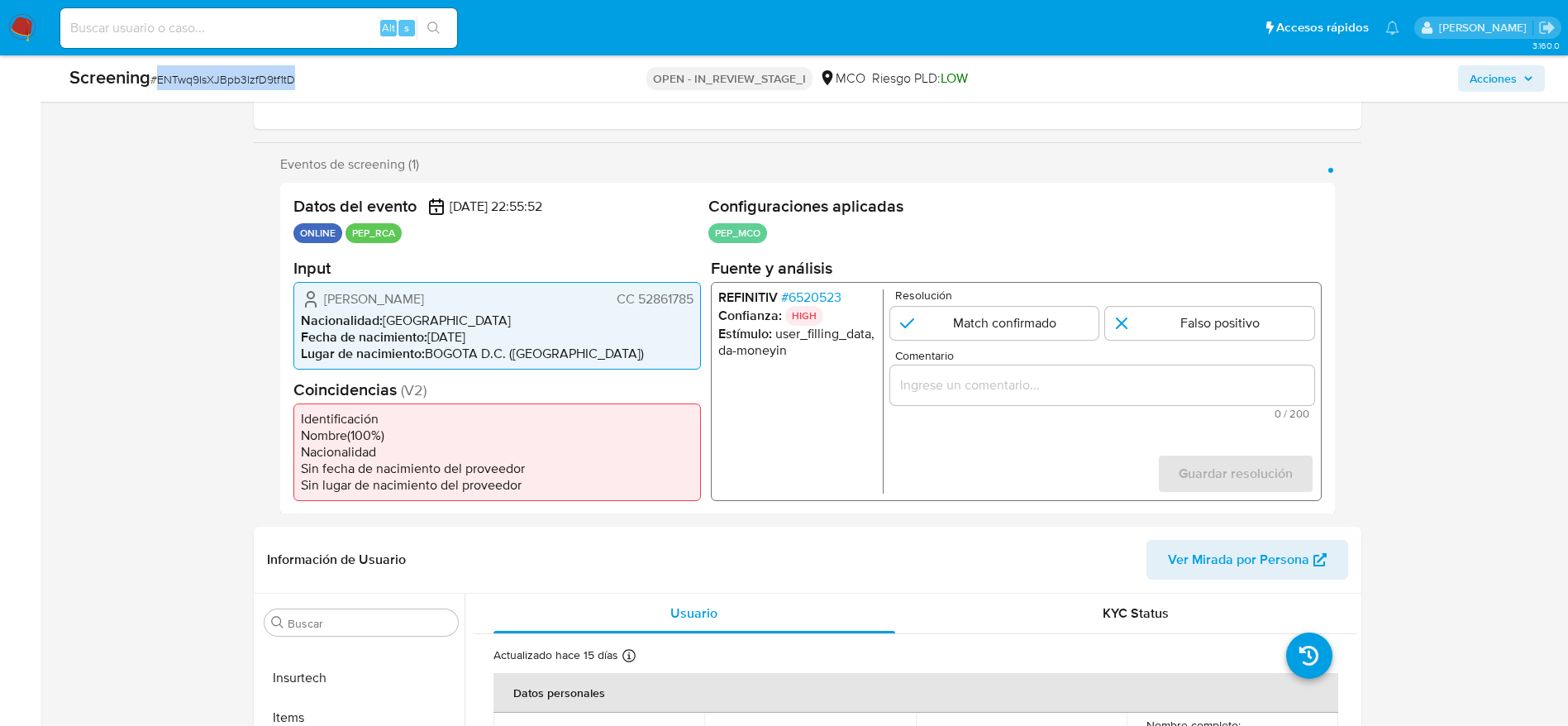
copy span "ENTwq9IsXJBpb3IzfD9tf1tD"
drag, startPoint x: 317, startPoint y: 310, endPoint x: 671, endPoint y: 306, distance: 354.0
click at [671, 306] on div "Erika Johanna Cortes Ospina CC 52861785 Nacionalidad : Colombia Fecha de nacimi…" at bounding box center [497, 325] width 408 height 88
drag, startPoint x: 308, startPoint y: 284, endPoint x: 697, endPoint y: 292, distance: 389.1
click at [697, 292] on div "Erika Johanna Cortes Ospina CC 52861785 Nacionalidad : Colombia Fecha de nacimi…" at bounding box center [497, 325] width 408 height 88
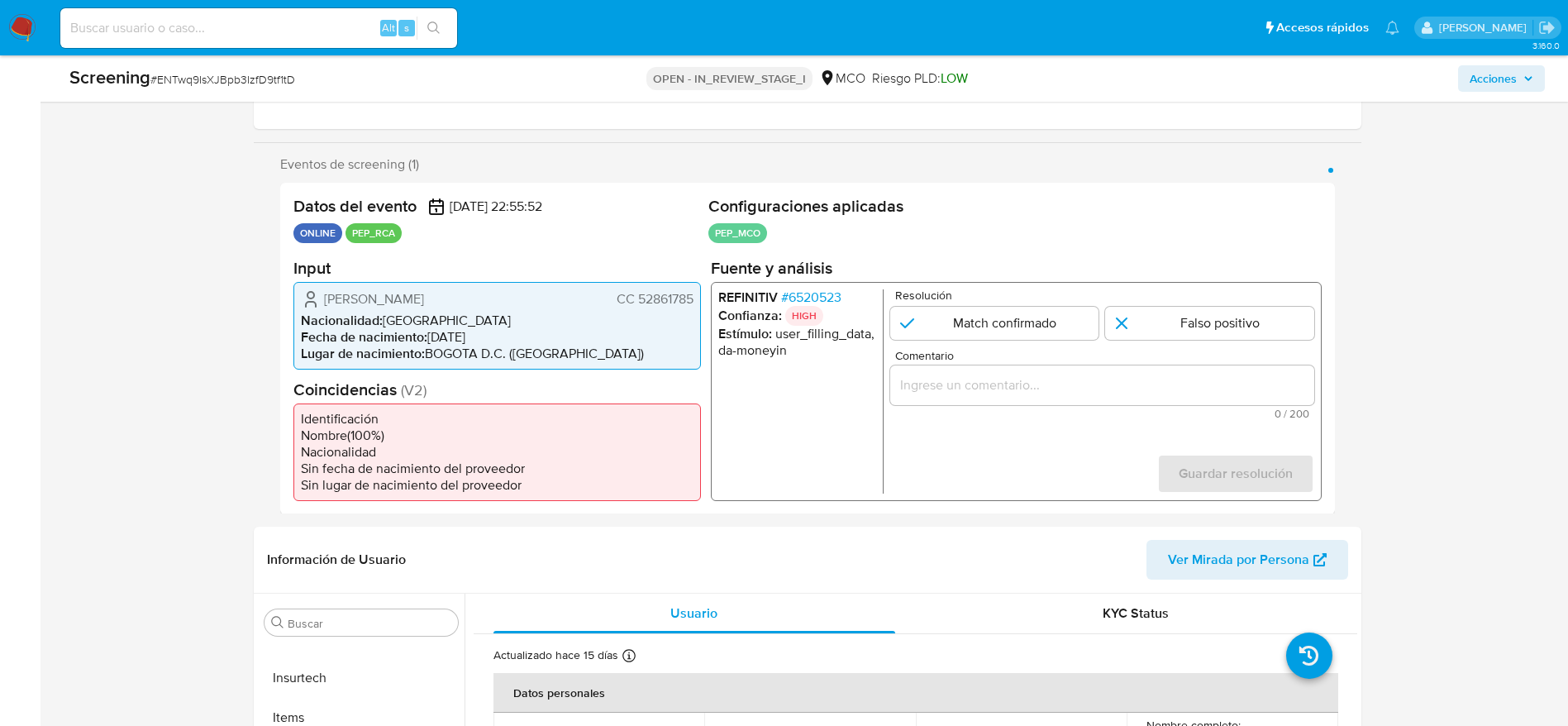
click at [823, 303] on span "# 6520523" at bounding box center [811, 296] width 61 height 16
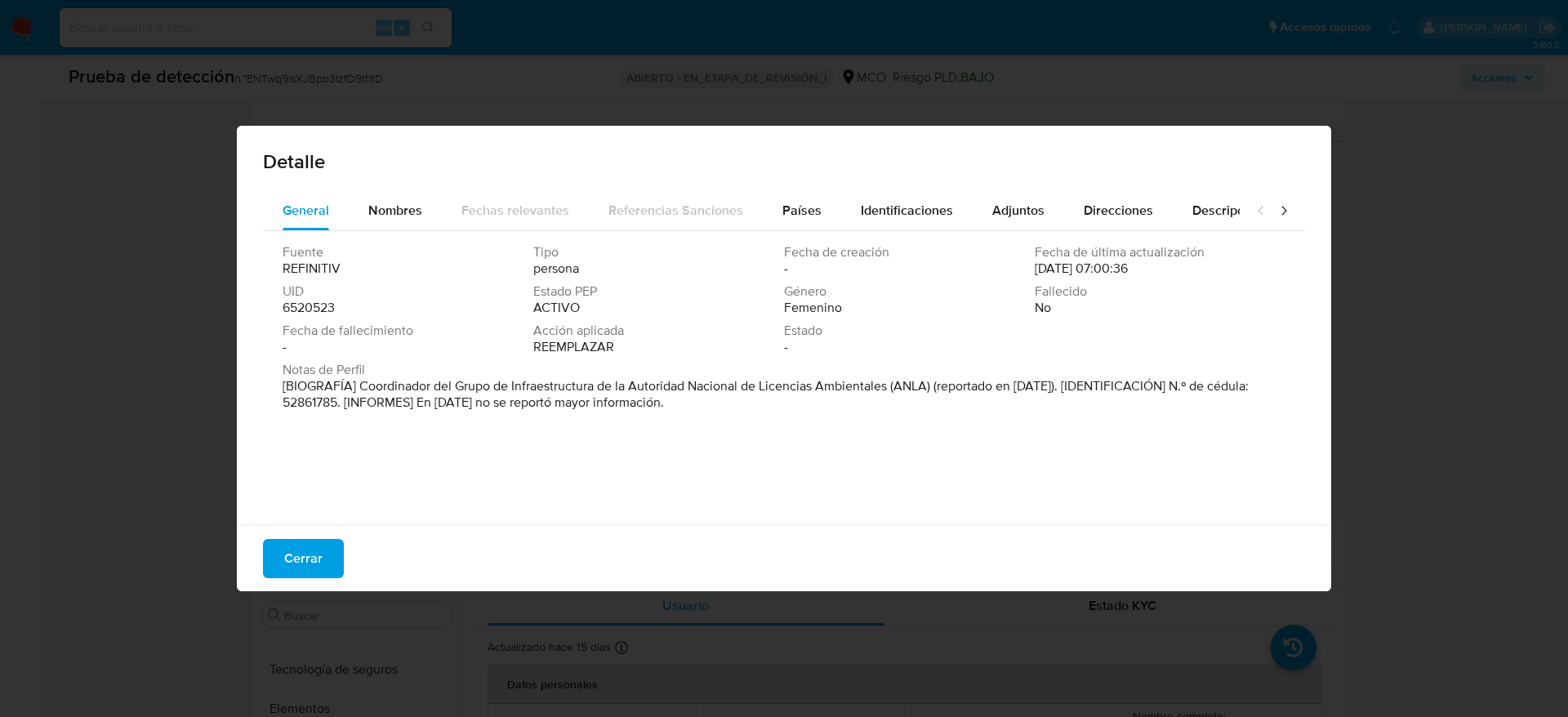
drag, startPoint x: 357, startPoint y: 382, endPoint x: 889, endPoint y: 379, distance: 532.0
click at [889, 379] on font "[BIOGRAFÍA] Coordinador del Grupo de Infraestructura de la Autoridad Nacional d…" at bounding box center [765, 394] width 966 height 36
drag, startPoint x: 305, startPoint y: 560, endPoint x: 499, endPoint y: 488, distance: 206.9
click at [306, 560] on span "Cerrar" at bounding box center [303, 558] width 38 height 36
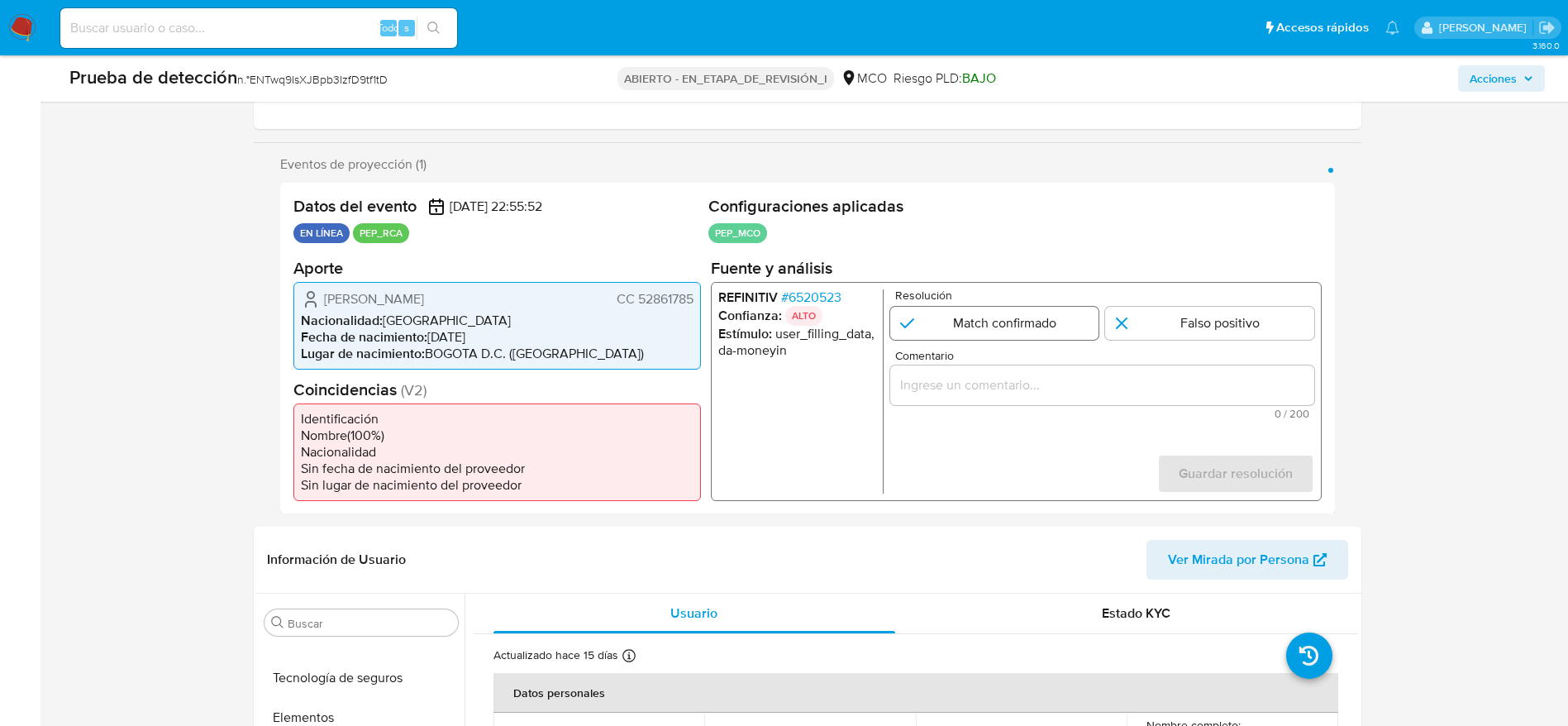
click at [912, 313] on input "1 de 1" at bounding box center [994, 322] width 209 height 33
radio input "true"
click at [1014, 376] on input "Comentario" at bounding box center [1101, 384] width 424 height 22
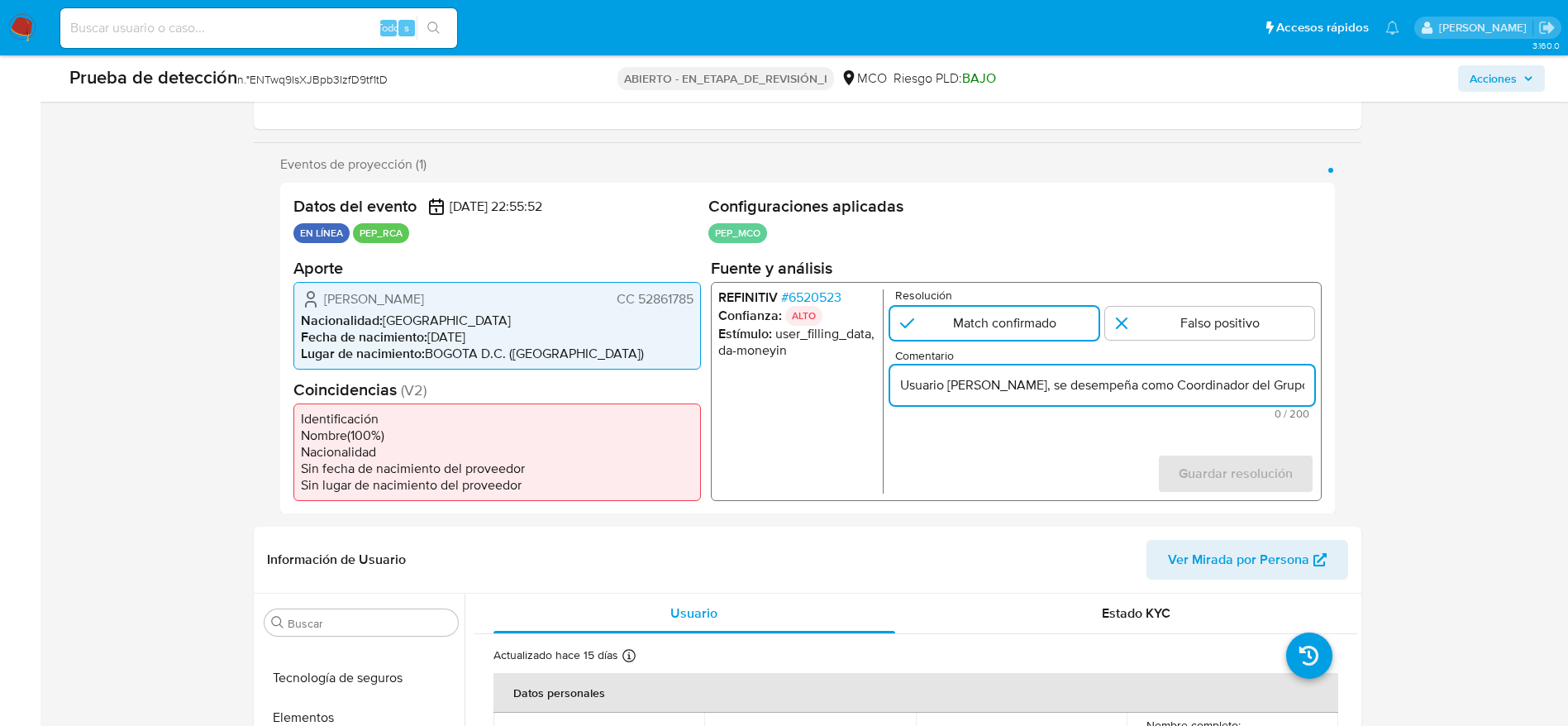
scroll to position [0, 554]
type input "Usuario Erika Johanna Cortes Ospina, se desempeña como Coordinador del Grupo de…"
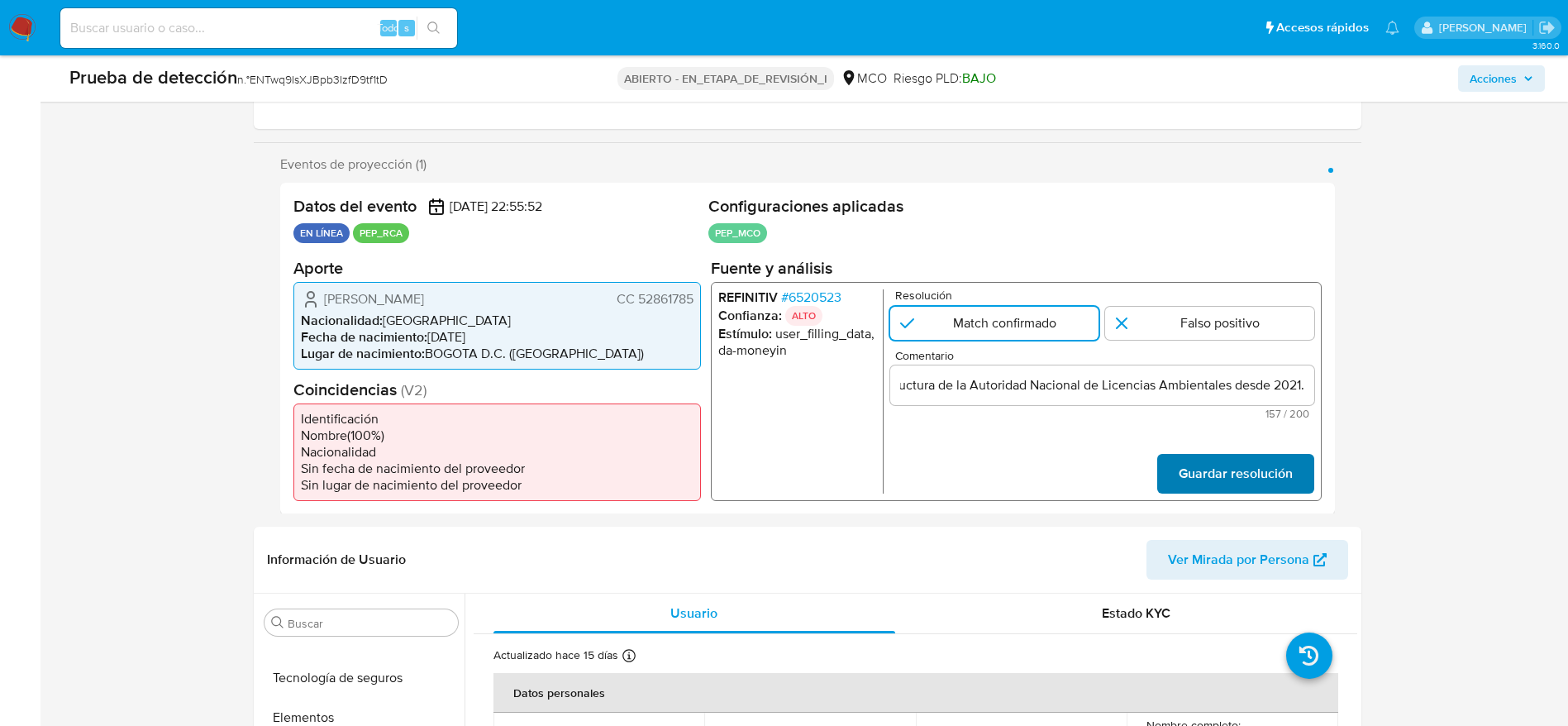
click at [1260, 475] on span "Guardar resolución" at bounding box center [1235, 472] width 115 height 36
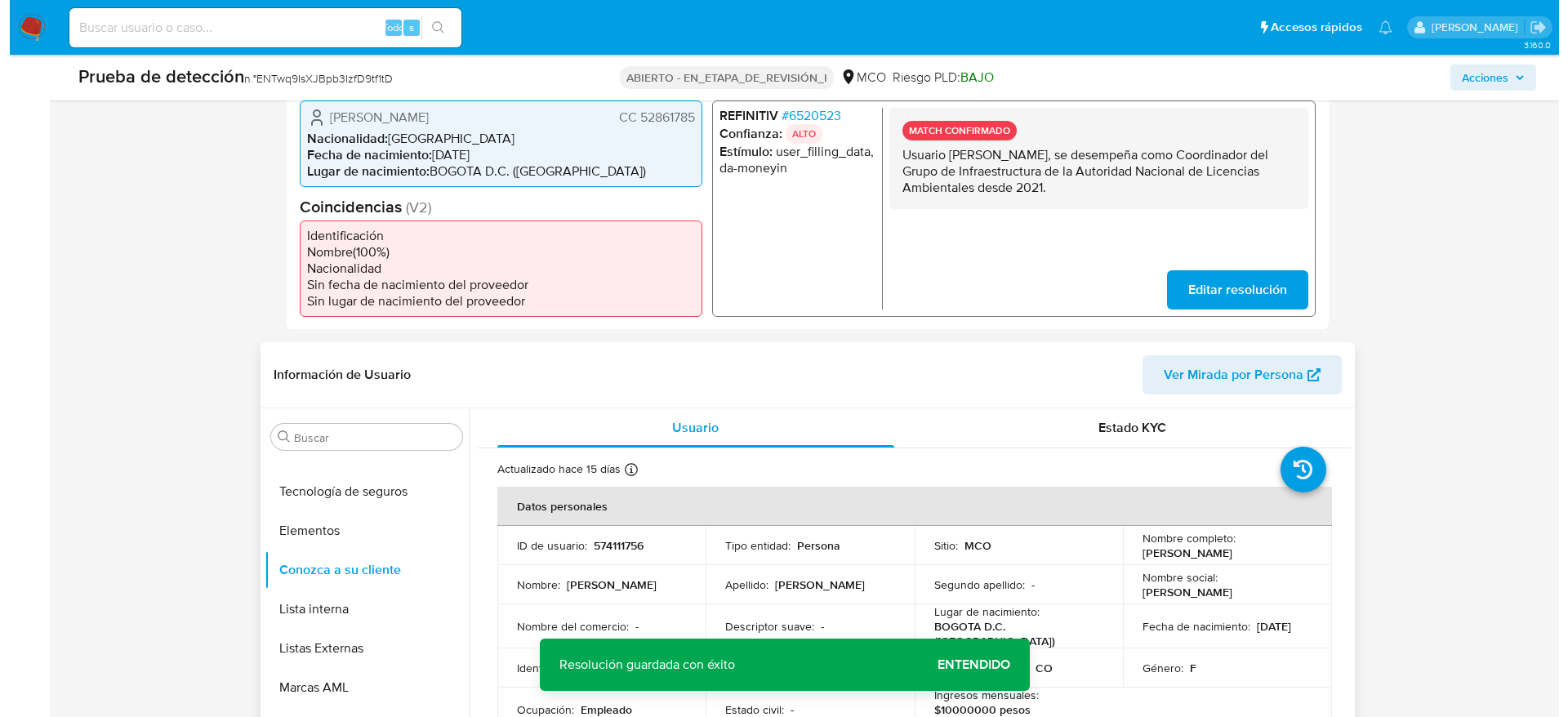
scroll to position [490, 0]
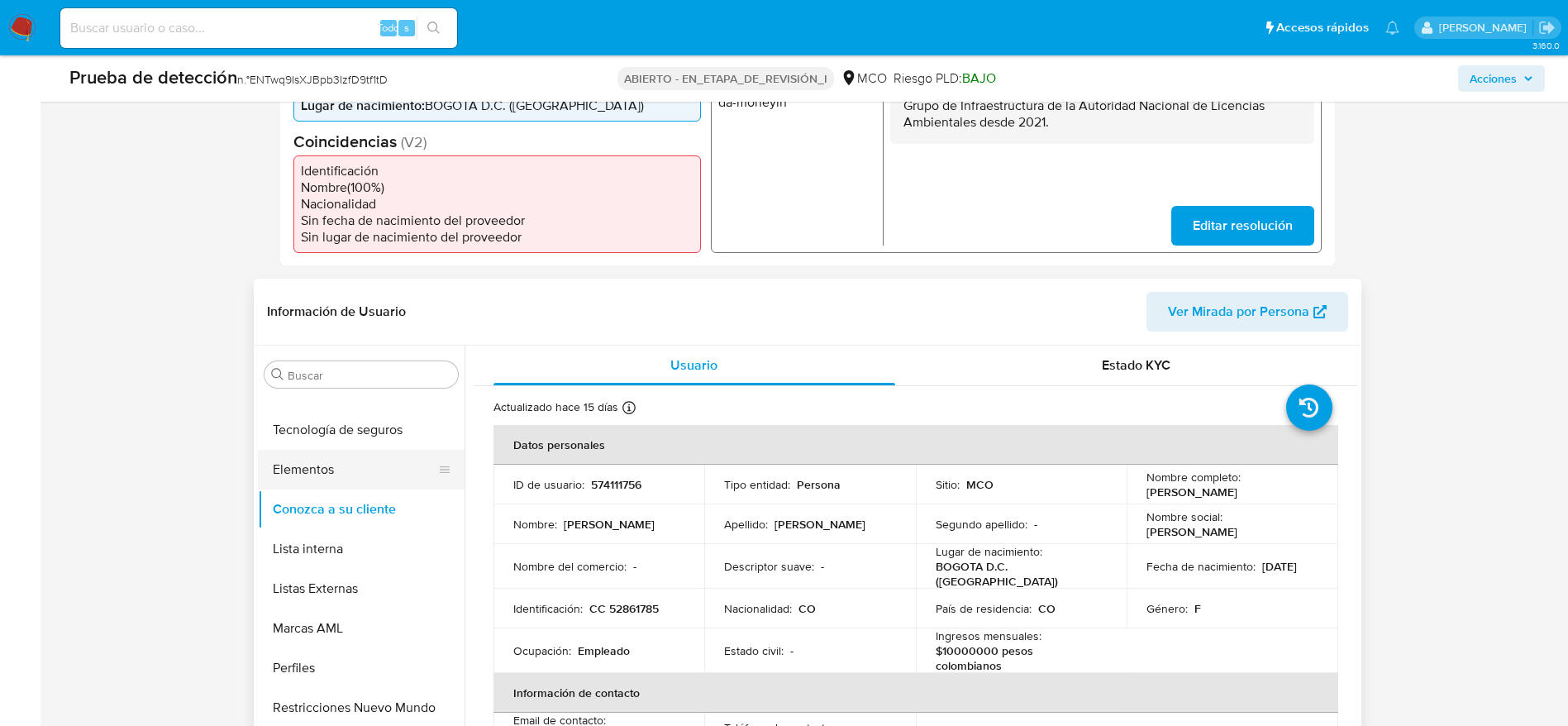
drag, startPoint x: 326, startPoint y: 419, endPoint x: 349, endPoint y: 483, distance: 68.0
click at [326, 421] on button "Tecnología de seguros" at bounding box center [361, 430] width 206 height 40
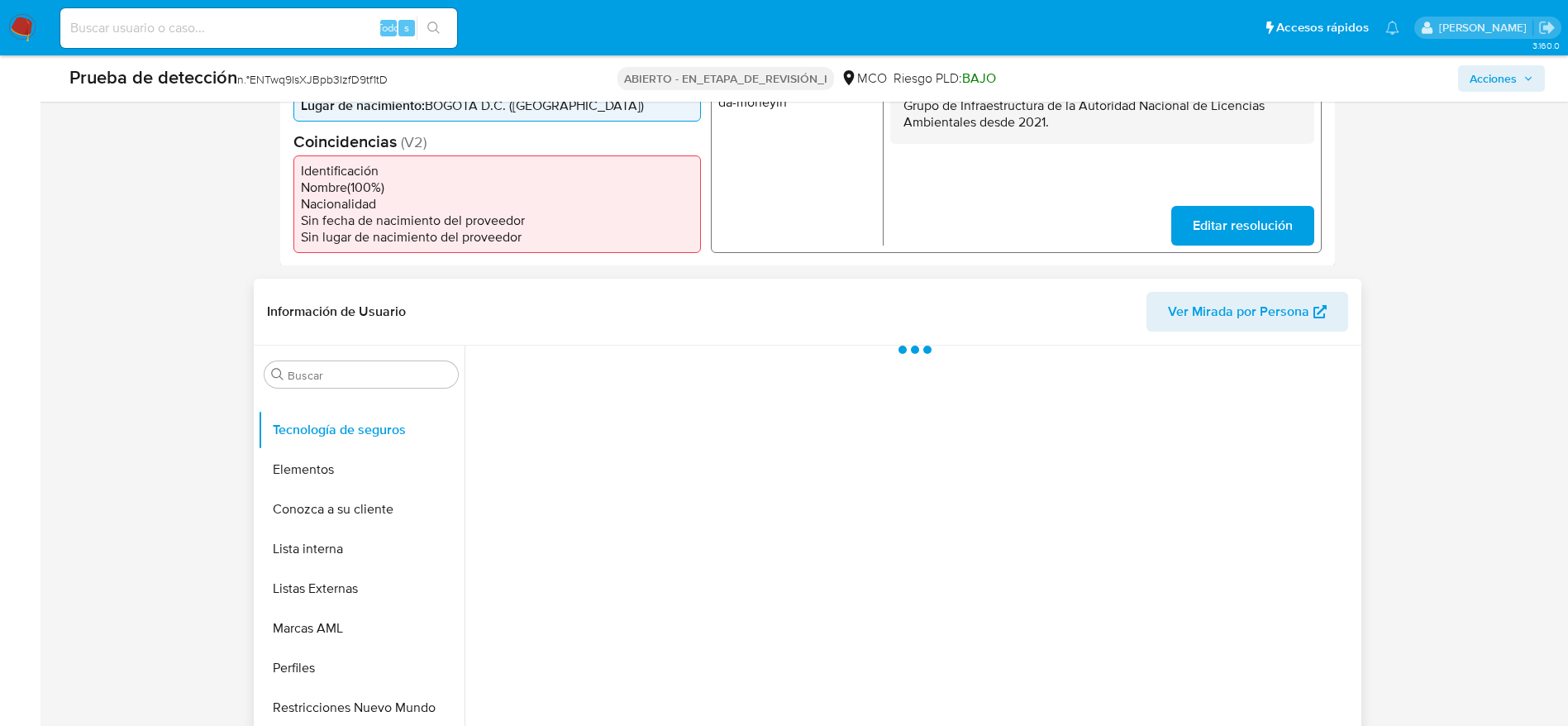
drag, startPoint x: 325, startPoint y: 549, endPoint x: 493, endPoint y: 480, distance: 181.6
click at [326, 551] on button "Lista interna" at bounding box center [361, 549] width 206 height 40
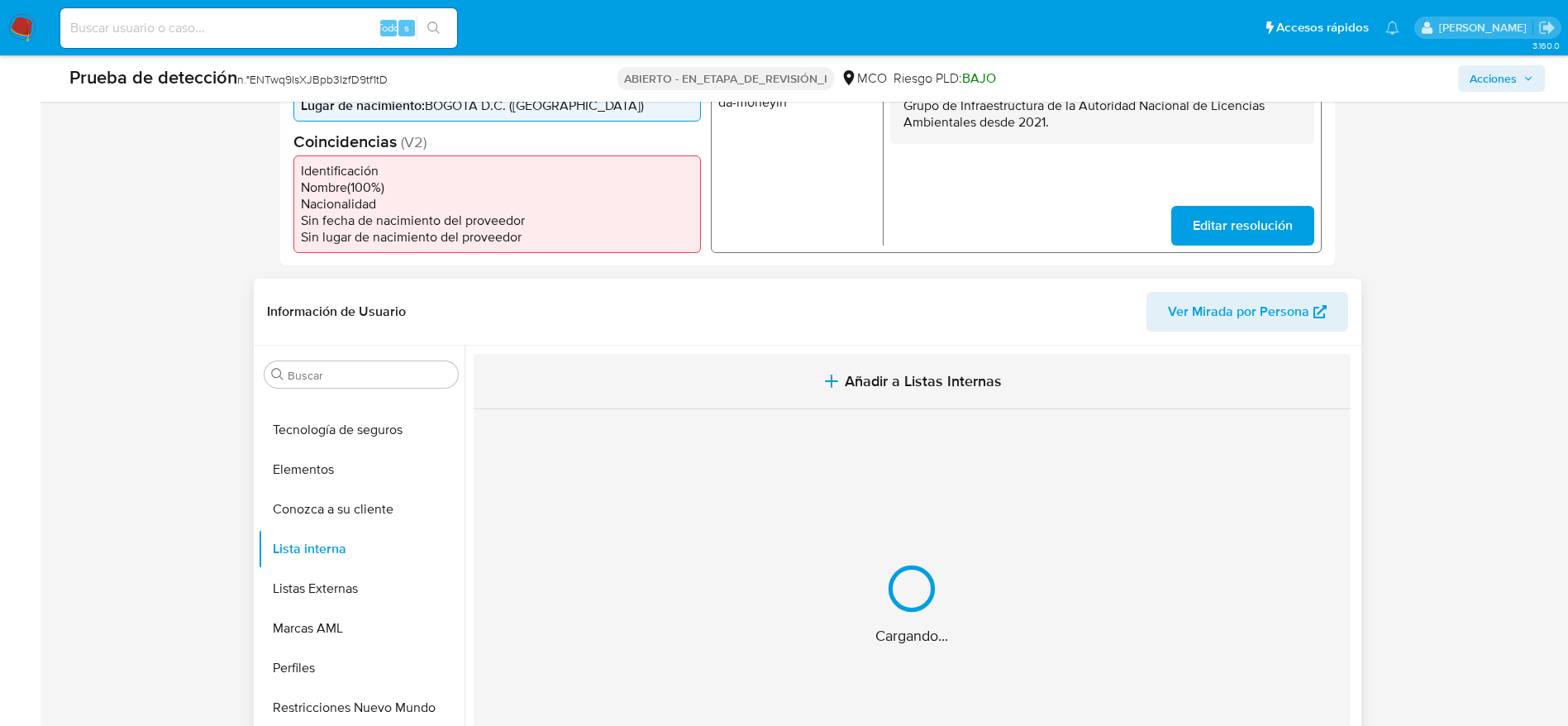
click at [709, 386] on button "Añadir a Listas Internas" at bounding box center [912, 381] width 877 height 56
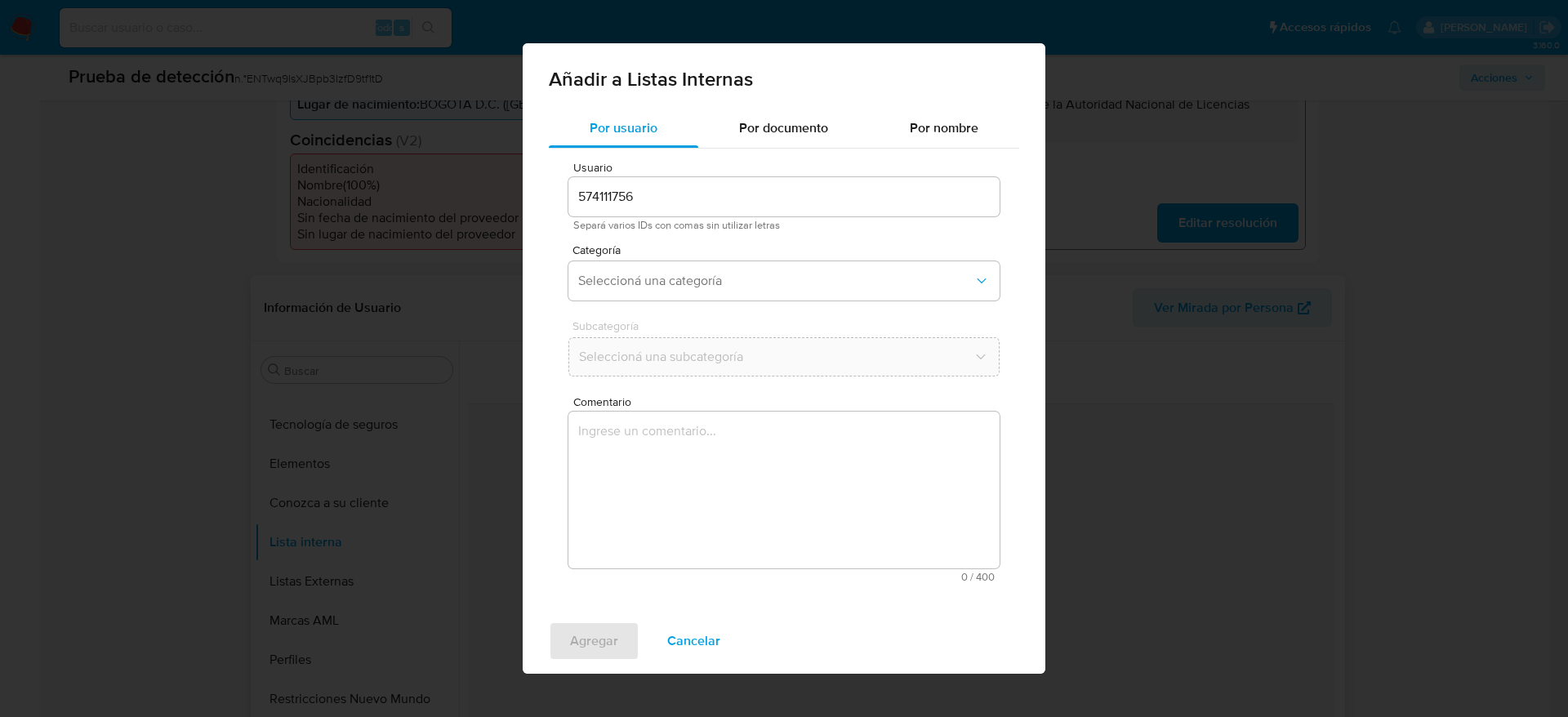
click at [720, 555] on textarea "Comentario" at bounding box center [784, 490] width 431 height 157
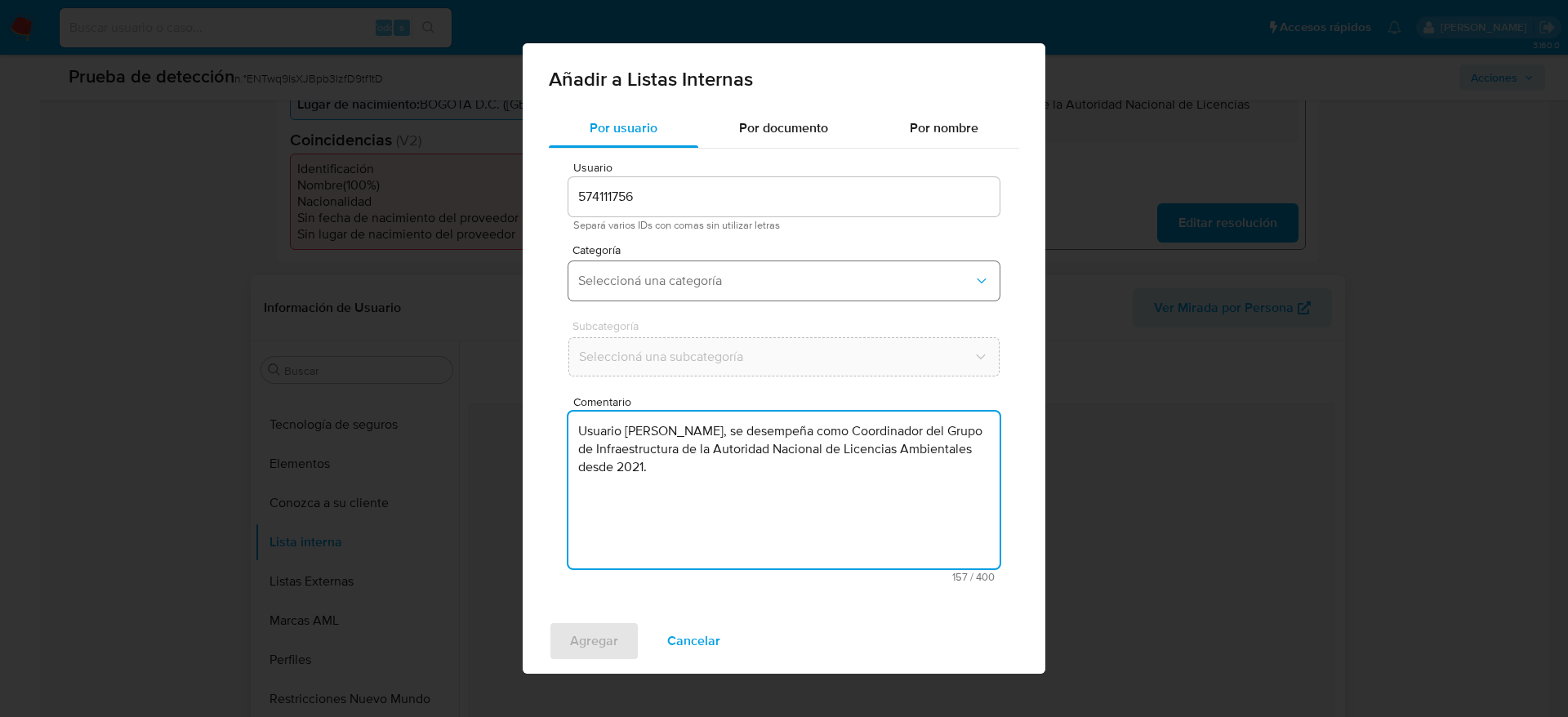
type textarea "Usuario Erika Johanna Cortes Ospina, se desempeña como Coordinador del Grupo de…"
click at [675, 288] on span "Seleccioná una categoría" at bounding box center [776, 280] width 396 height 16
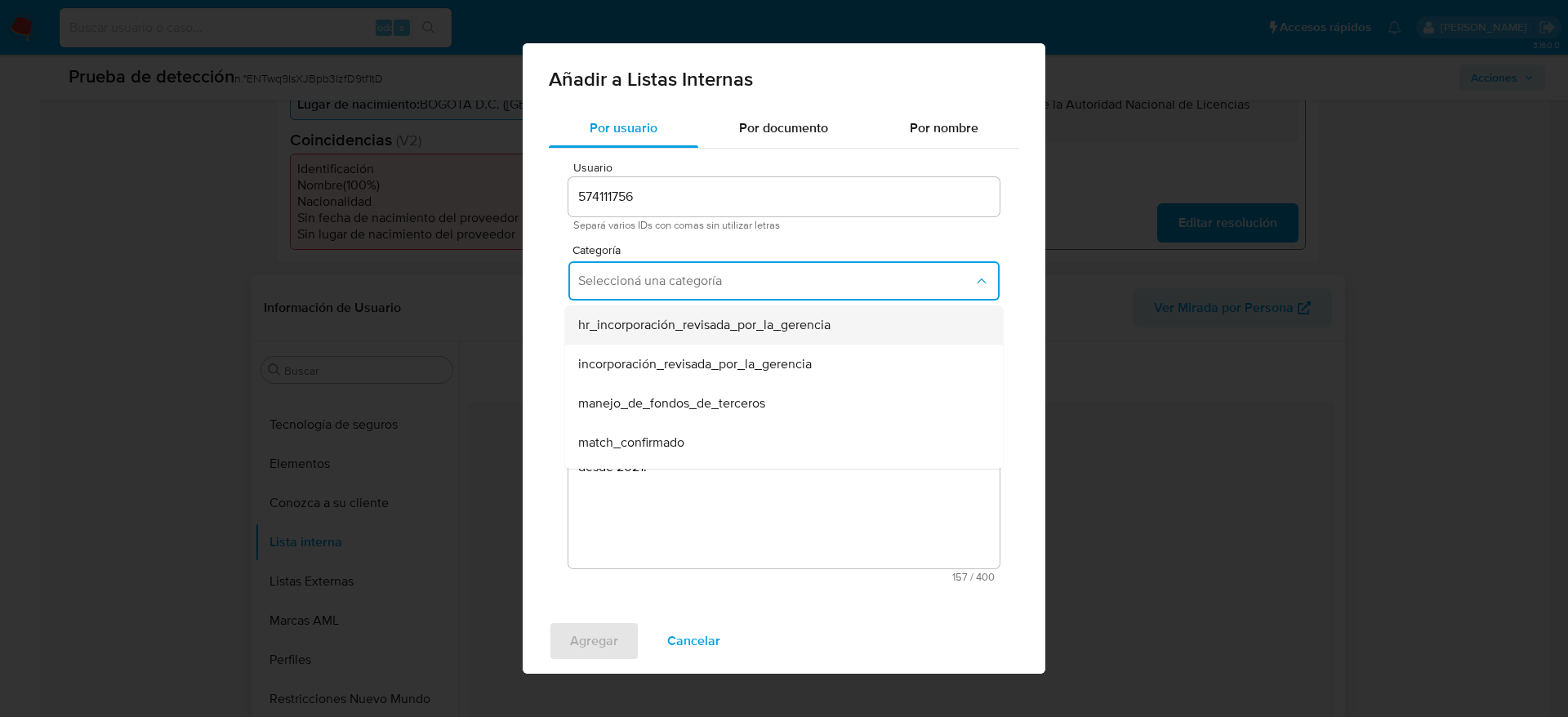
scroll to position [122, 0]
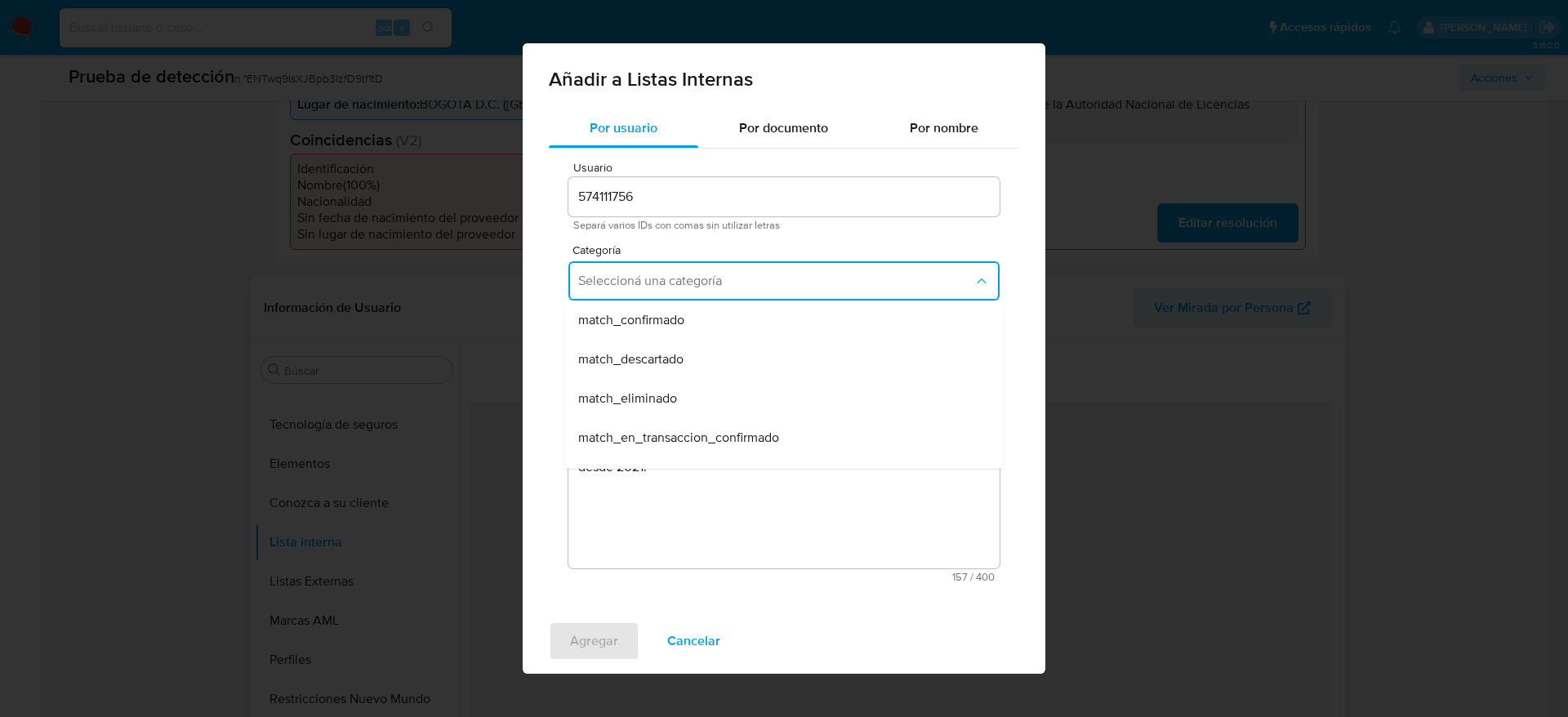
click at [692, 332] on div "match_confirmado" at bounding box center [780, 320] width 402 height 39
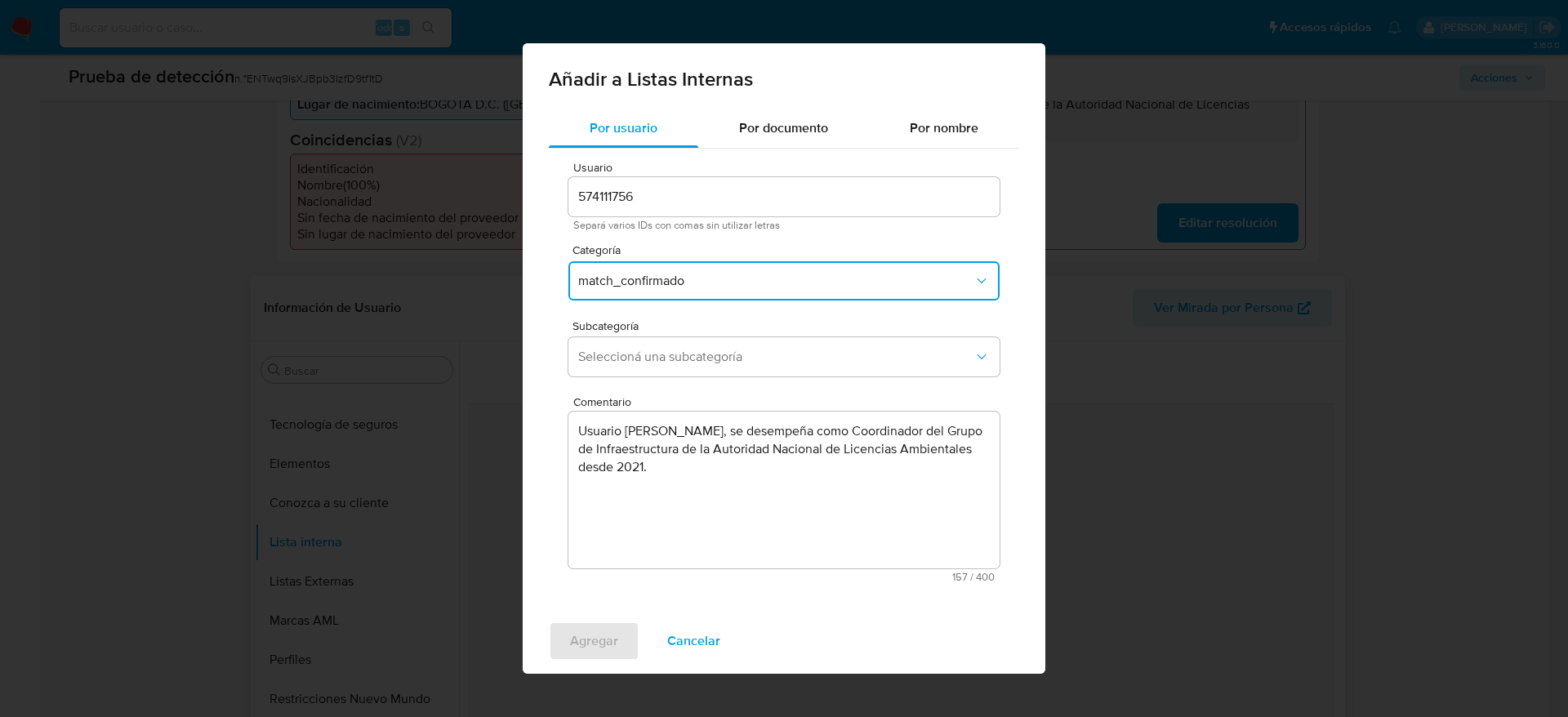
click at [692, 332] on div "Subcategoría Seleccioná una subcategoría" at bounding box center [784, 351] width 431 height 63
click at [692, 365] on span "Seleccioná una subcategoría" at bounding box center [776, 356] width 396 height 16
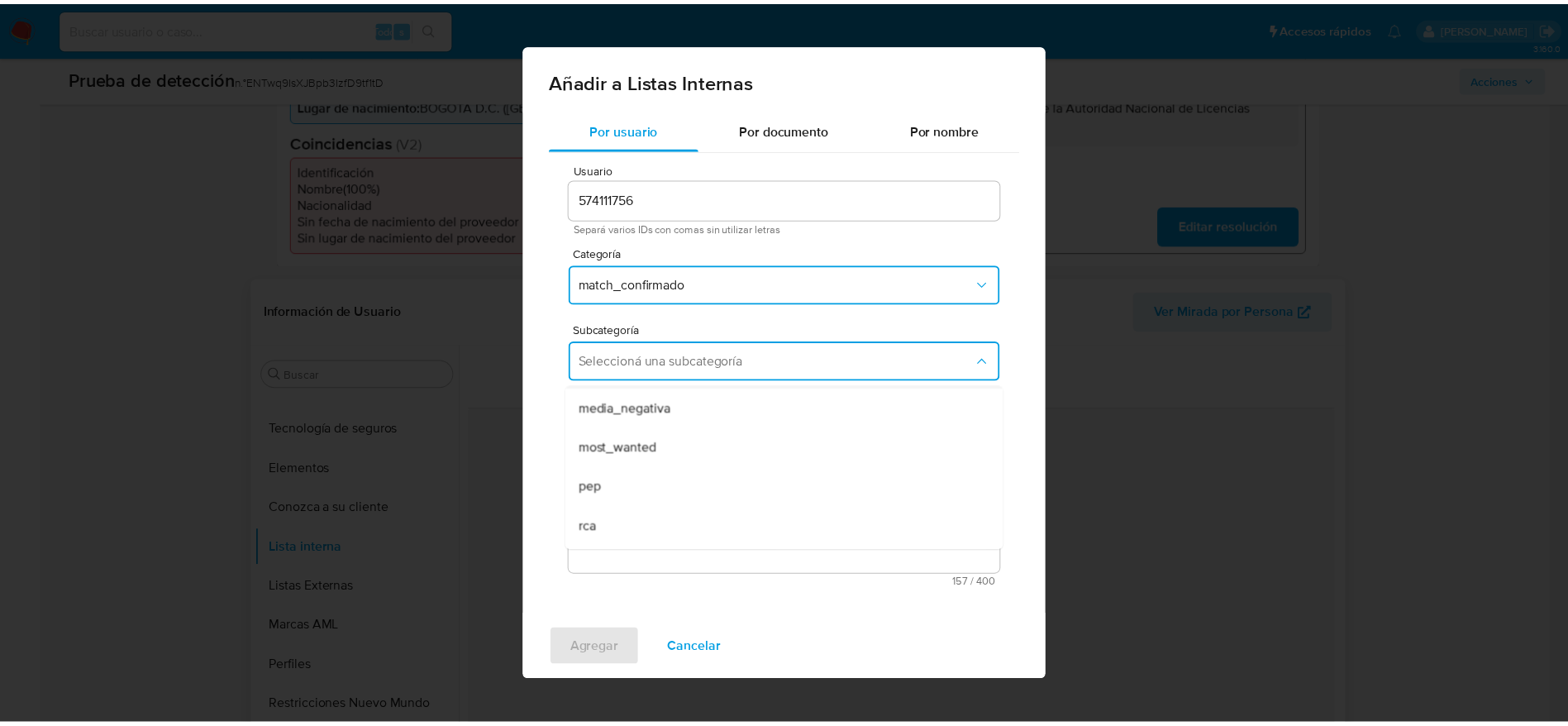
scroll to position [113, 0]
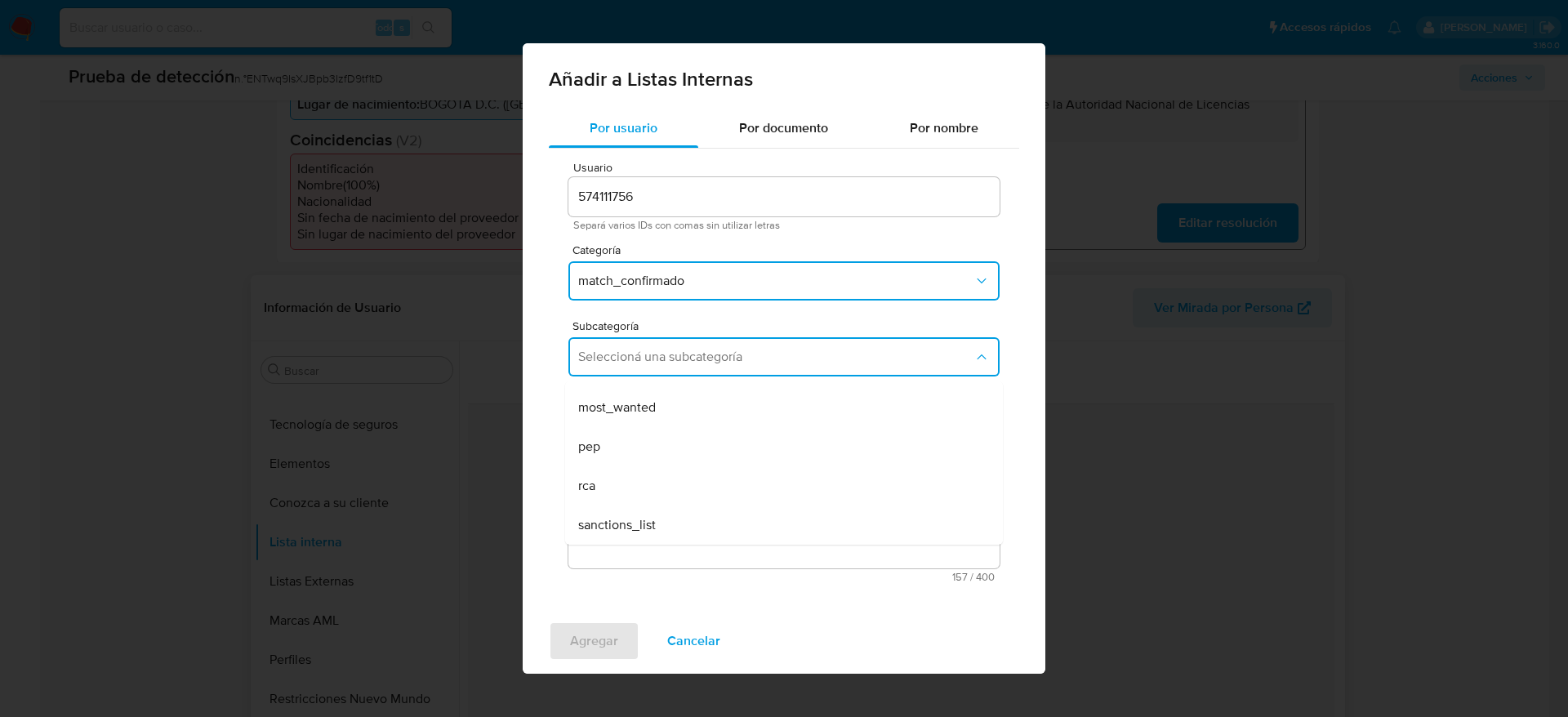
click at [606, 450] on div "pep" at bounding box center [780, 447] width 402 height 39
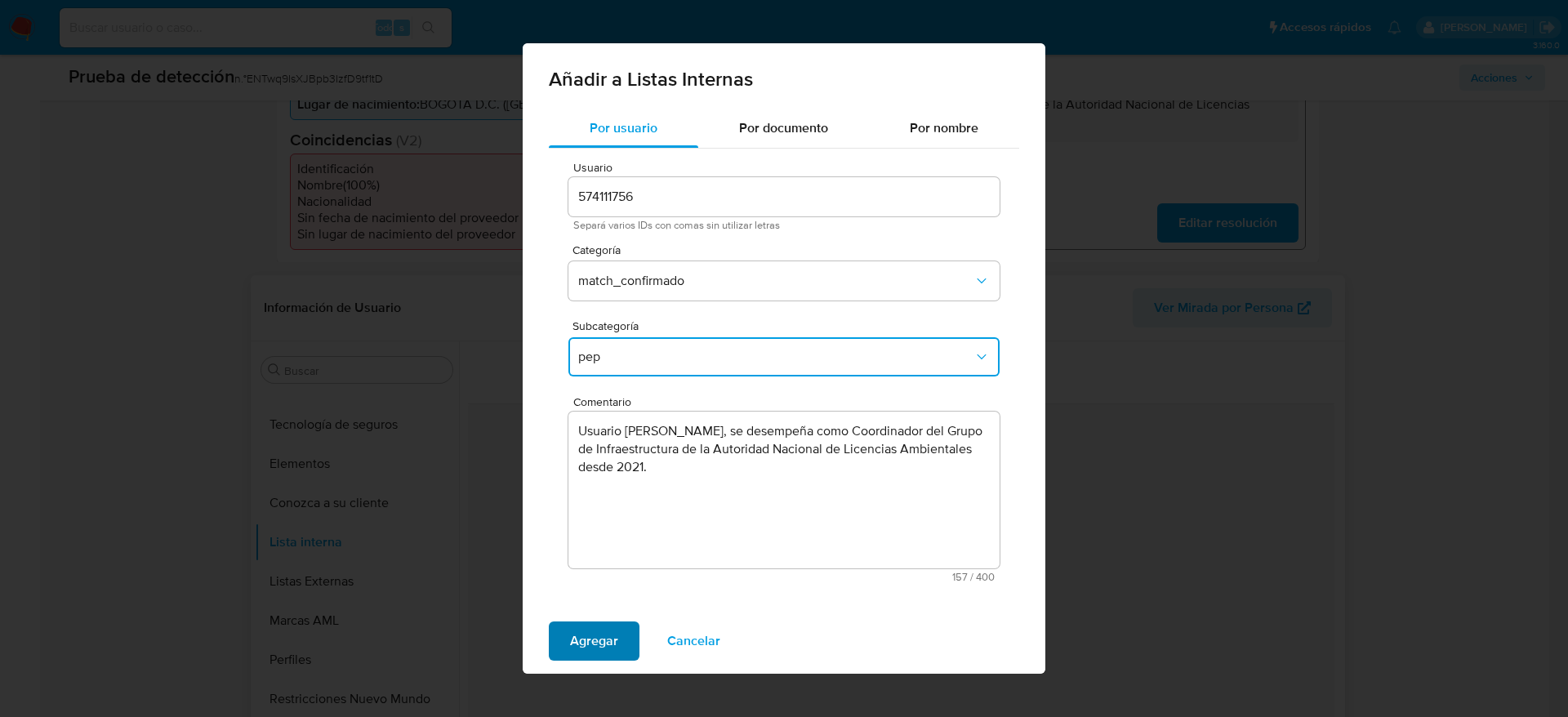
click at [608, 652] on span "Agregar" at bounding box center [595, 641] width 49 height 36
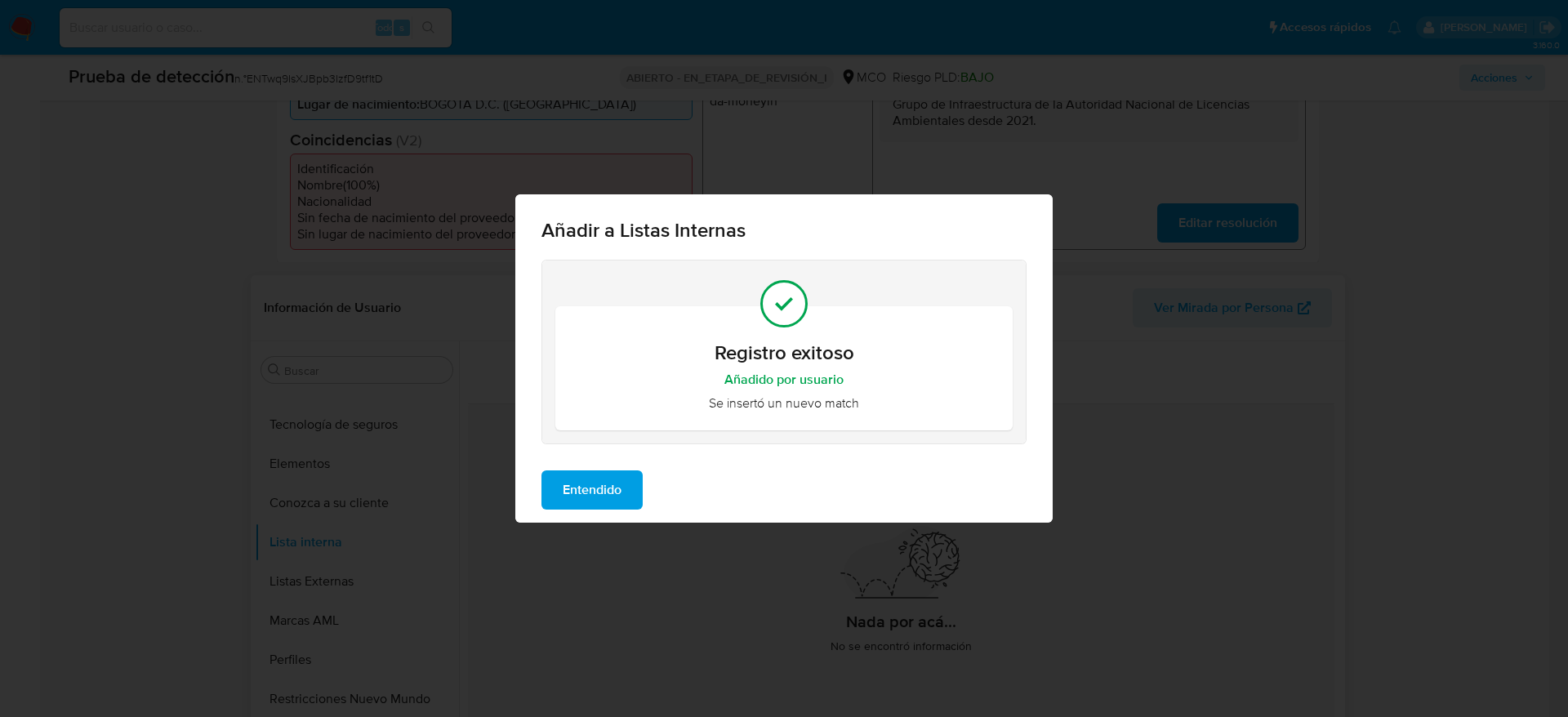
click at [597, 466] on div "Entendido" at bounding box center [784, 490] width 538 height 65
click at [597, 484] on span "Entendido" at bounding box center [592, 490] width 59 height 36
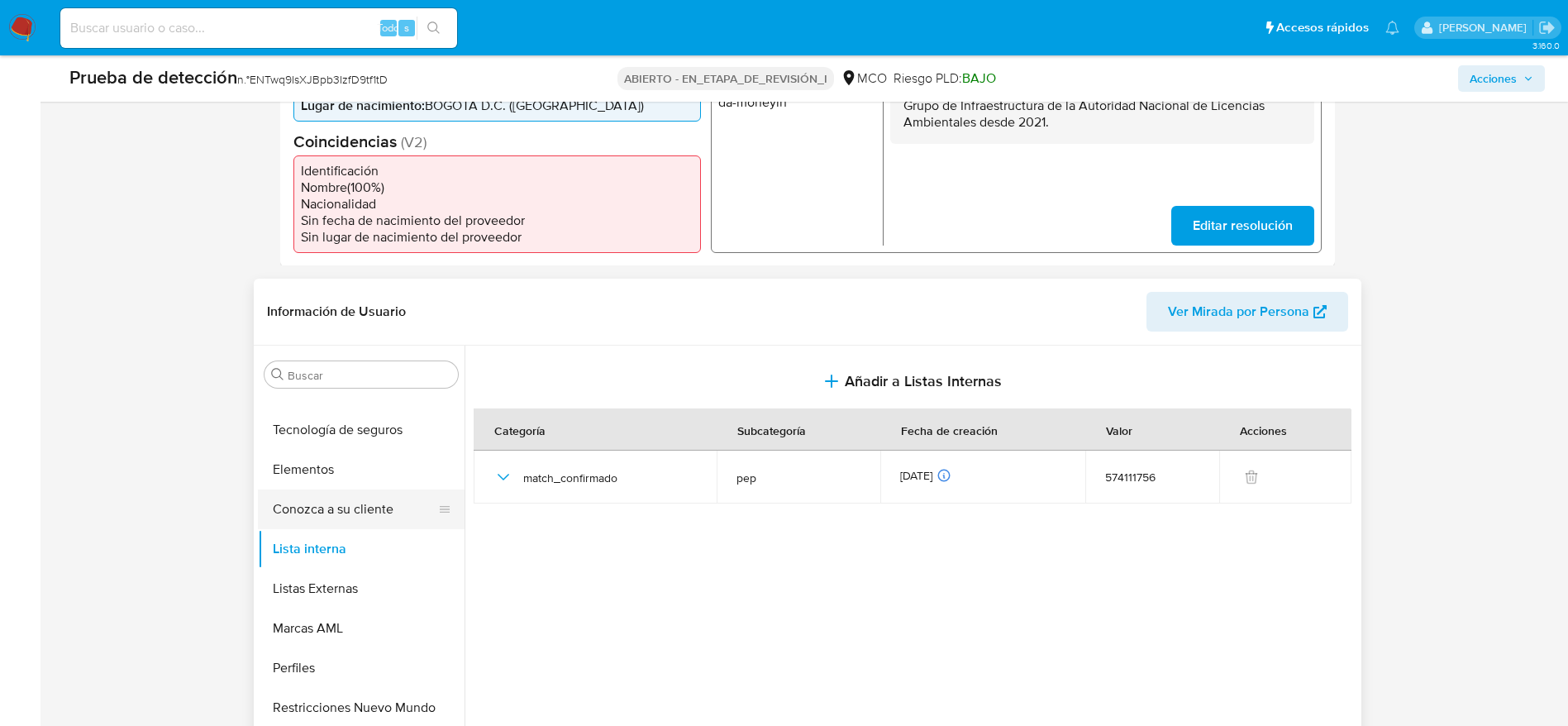
click at [403, 506] on button "Conozca a su cliente" at bounding box center [355, 509] width 193 height 40
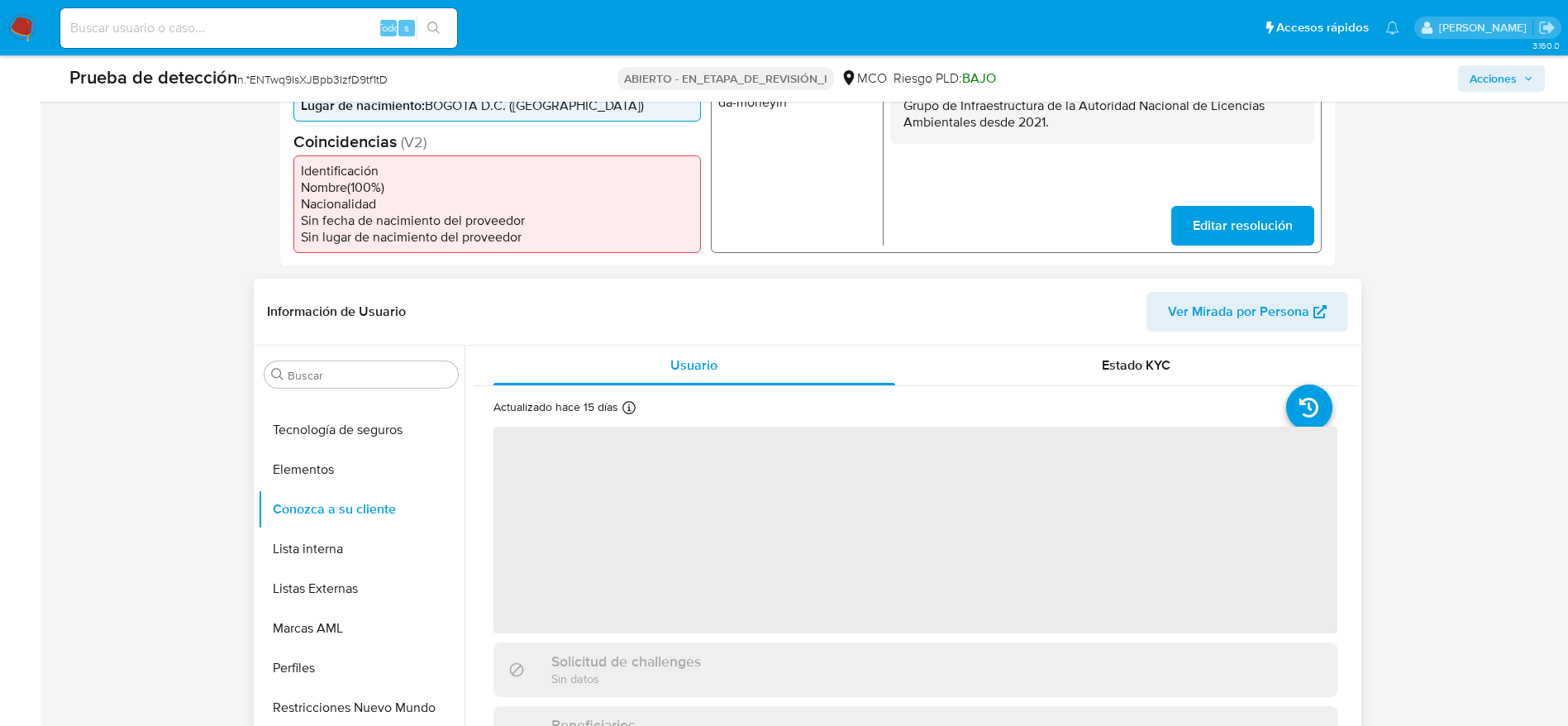
click at [308, 356] on div "Buscar Anticipos de dinero Archivos adjuntos TCC Cruces y Relaciones Créditos C…" at bounding box center [361, 558] width 206 height 421
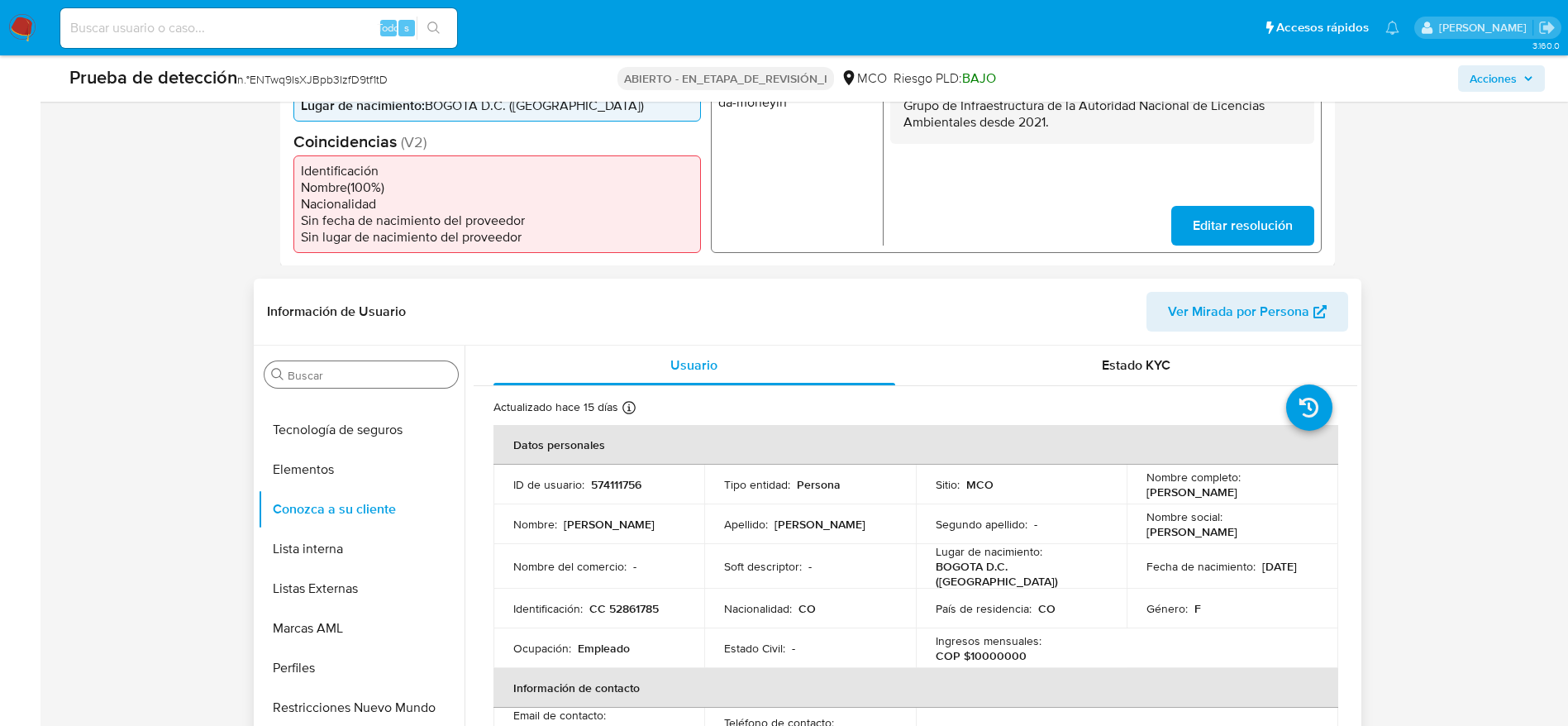
click at [308, 365] on div "Buscar" at bounding box center [361, 375] width 193 height 27
click at [308, 381] on input "Buscar" at bounding box center [369, 376] width 164 height 15
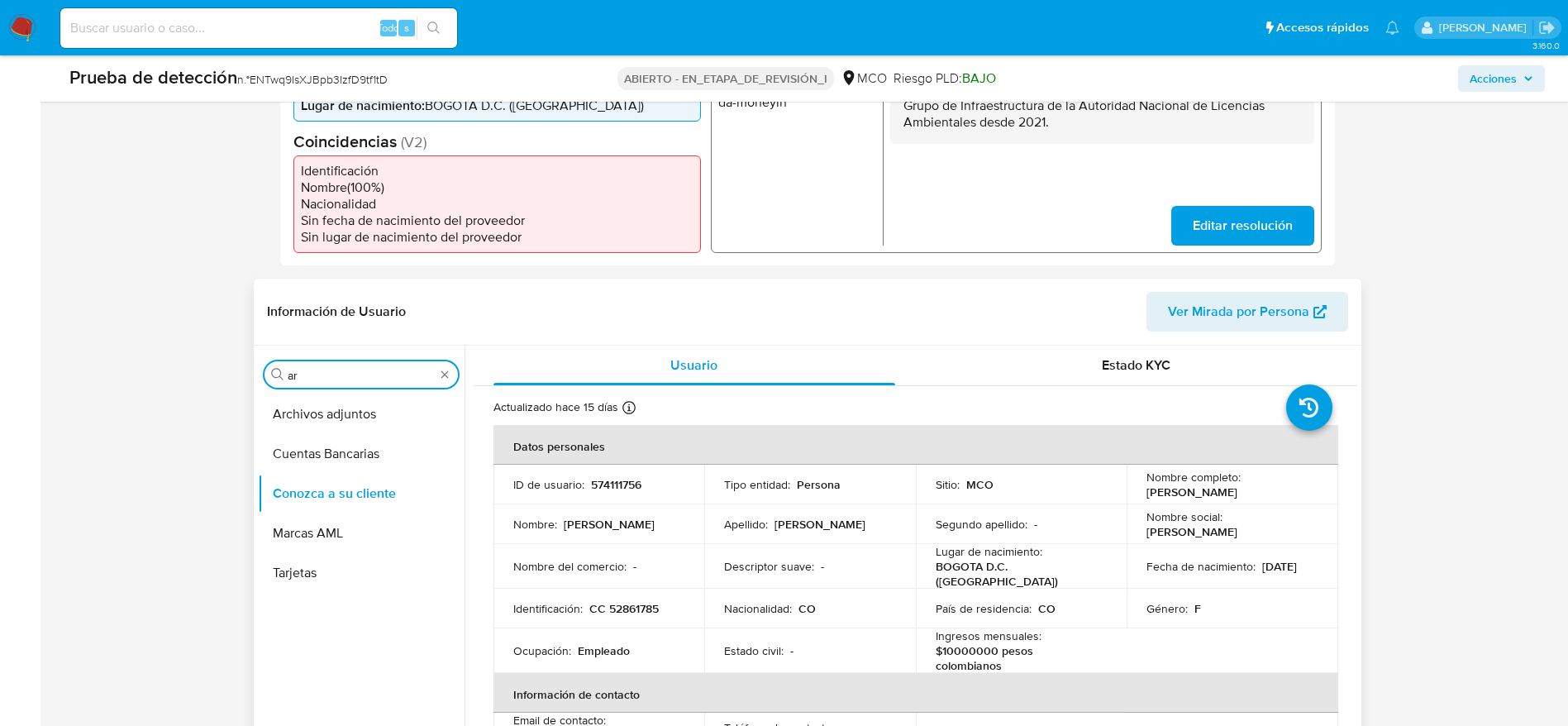
scroll to position [0, 0]
type input "arc"
drag, startPoint x: 288, startPoint y: 421, endPoint x: 696, endPoint y: 376, distance: 410.5
click at [291, 420] on button "Archivos adjuntos" at bounding box center [361, 415] width 206 height 40
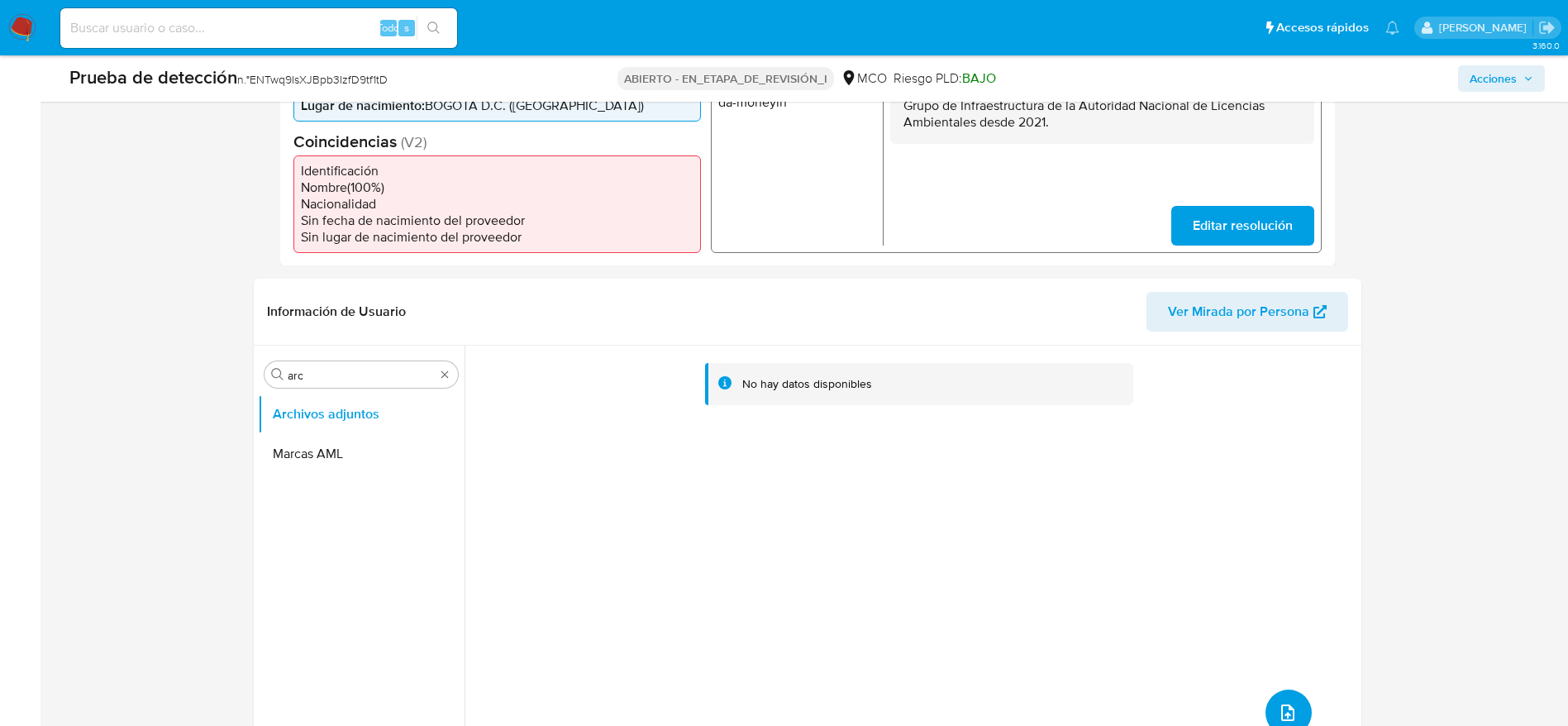
click at [1292, 698] on button "subir archivo" at bounding box center [1288, 713] width 46 height 46
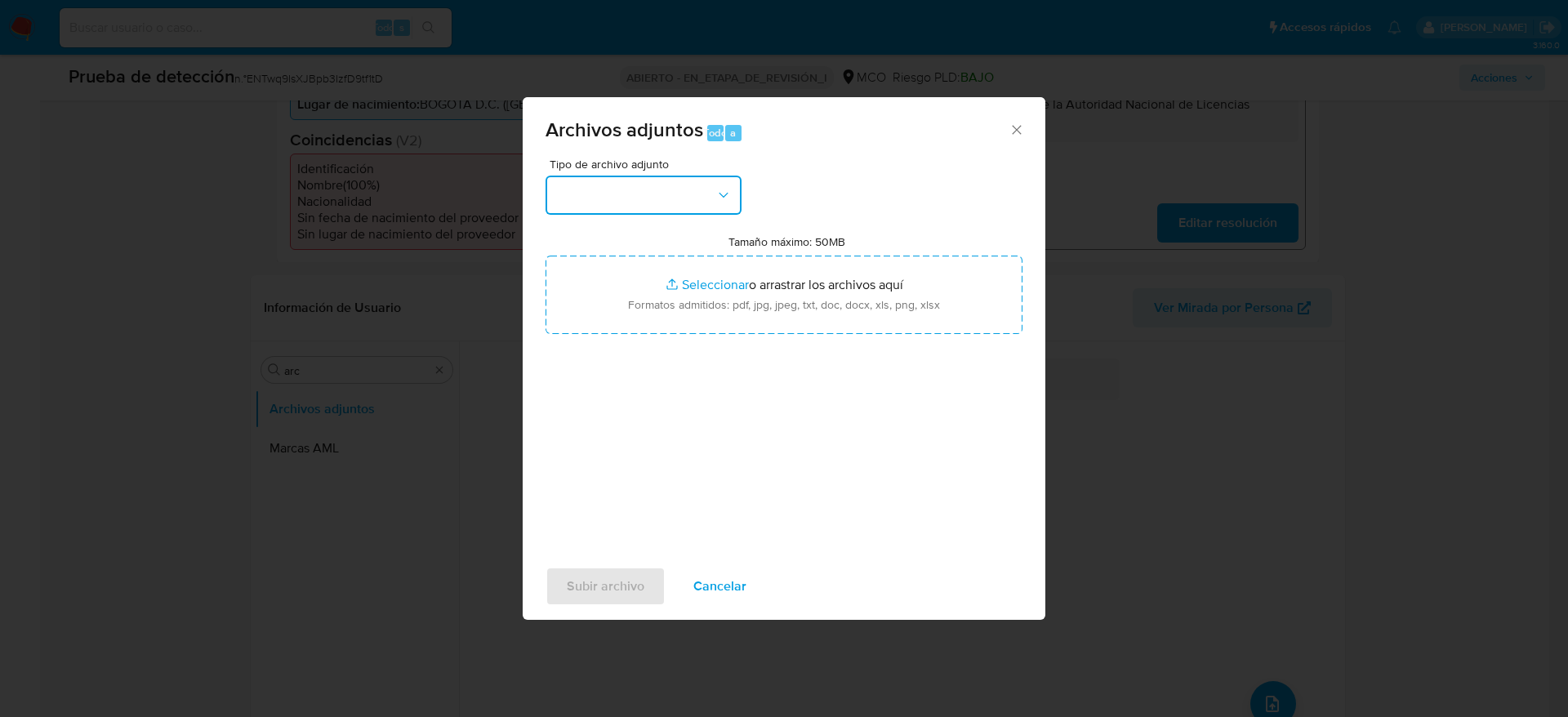
click at [674, 192] on button "button" at bounding box center [644, 195] width 196 height 39
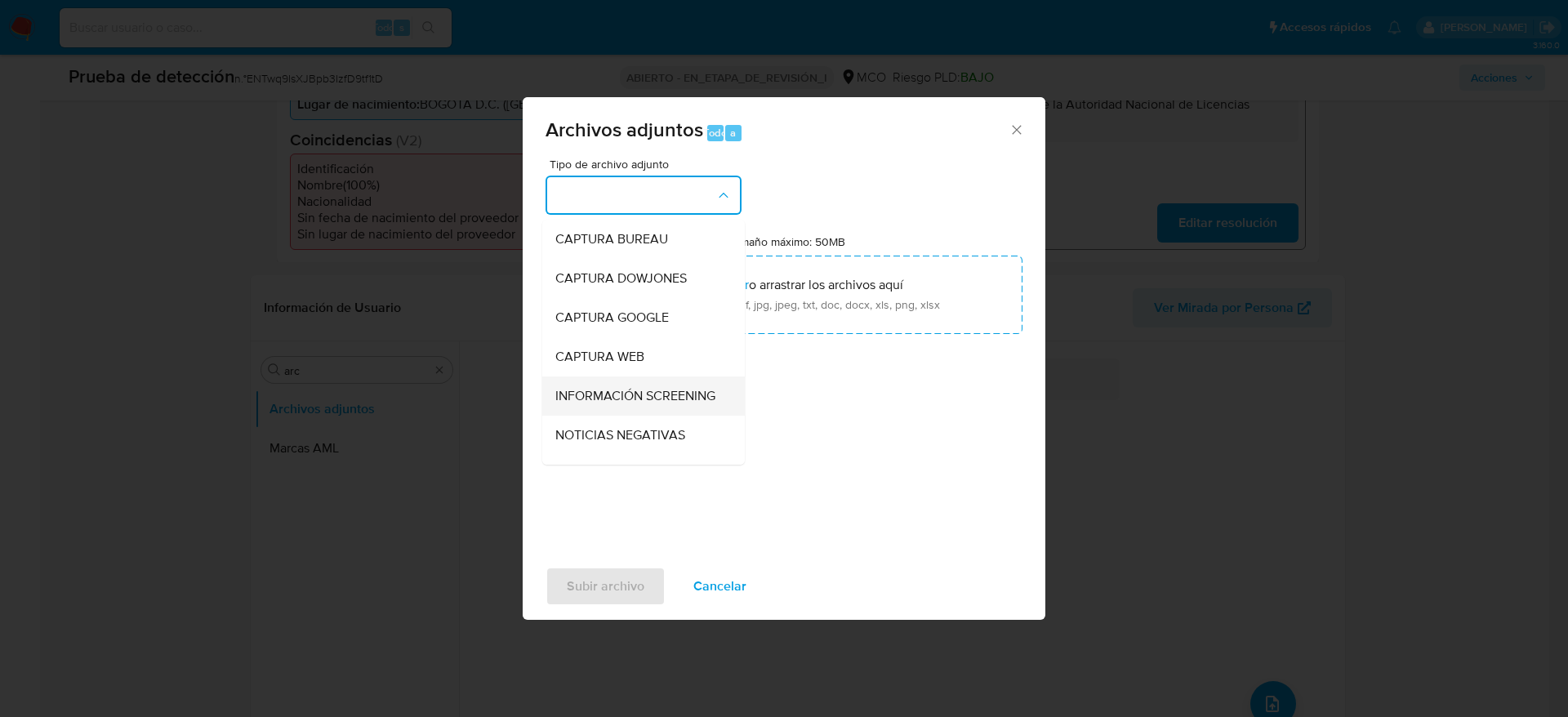
click at [629, 390] on span "INFORMACIÓN SCREENING" at bounding box center [635, 395] width 160 height 16
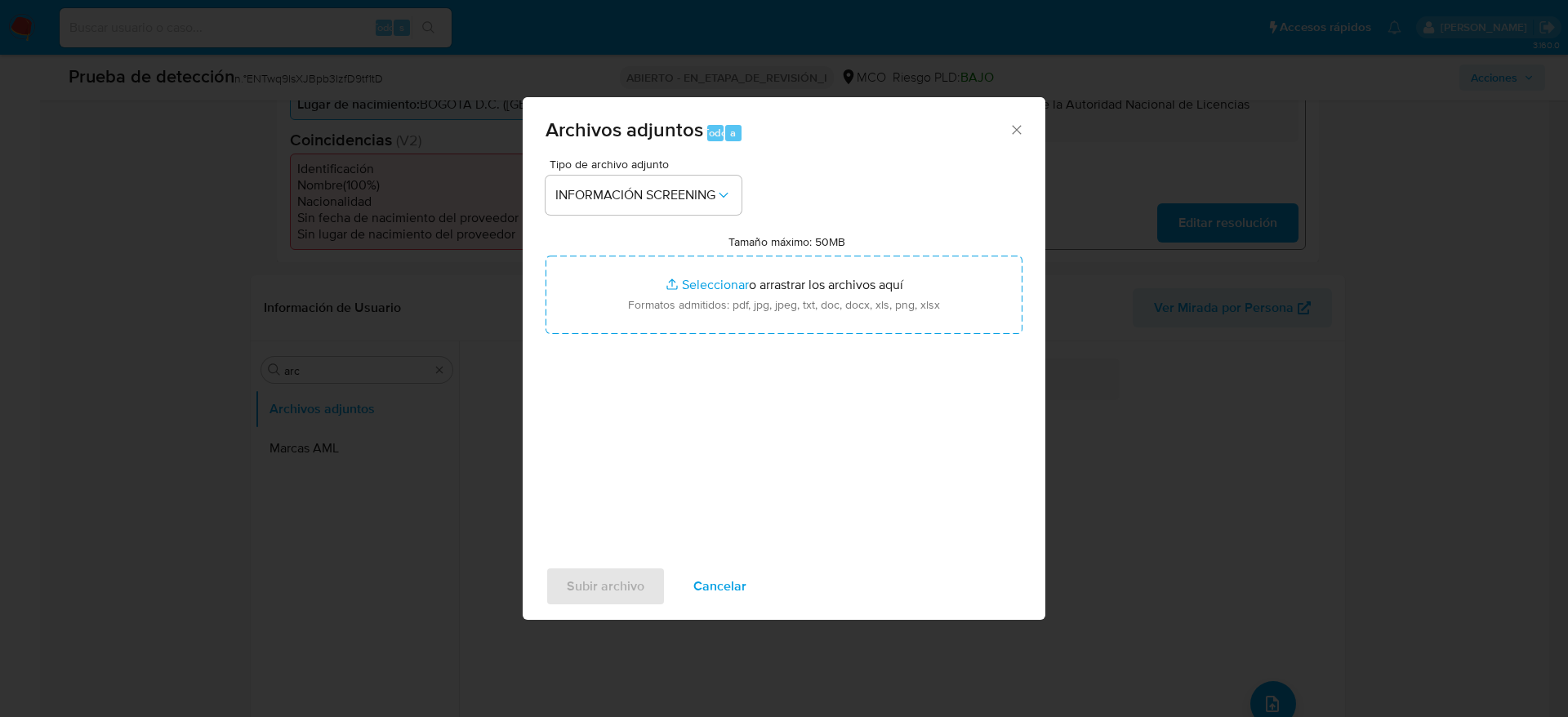
click at [629, 371] on div "Tipo de archivo adjunto INFORMACIÓN SCREENING Tamaño máximo: 50MB Seleccionar a…" at bounding box center [784, 351] width 477 height 385
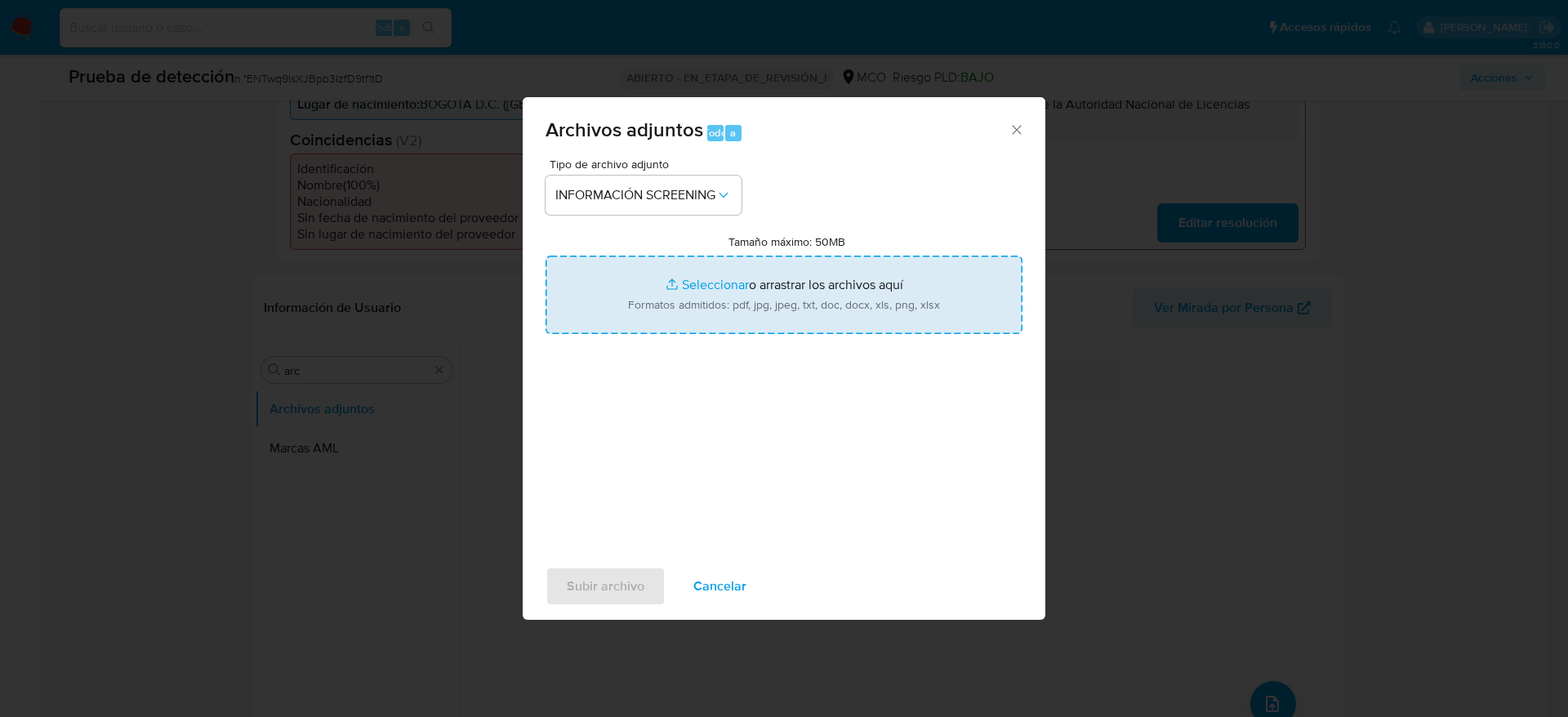
click at [671, 305] on input "Tamaño máximo: 50MB Seleccionar archivos" at bounding box center [784, 294] width 477 height 79
type input "C:\fakepath\_Erika Johanna Cortes Ospina_ - Buscar con Google.pdf"
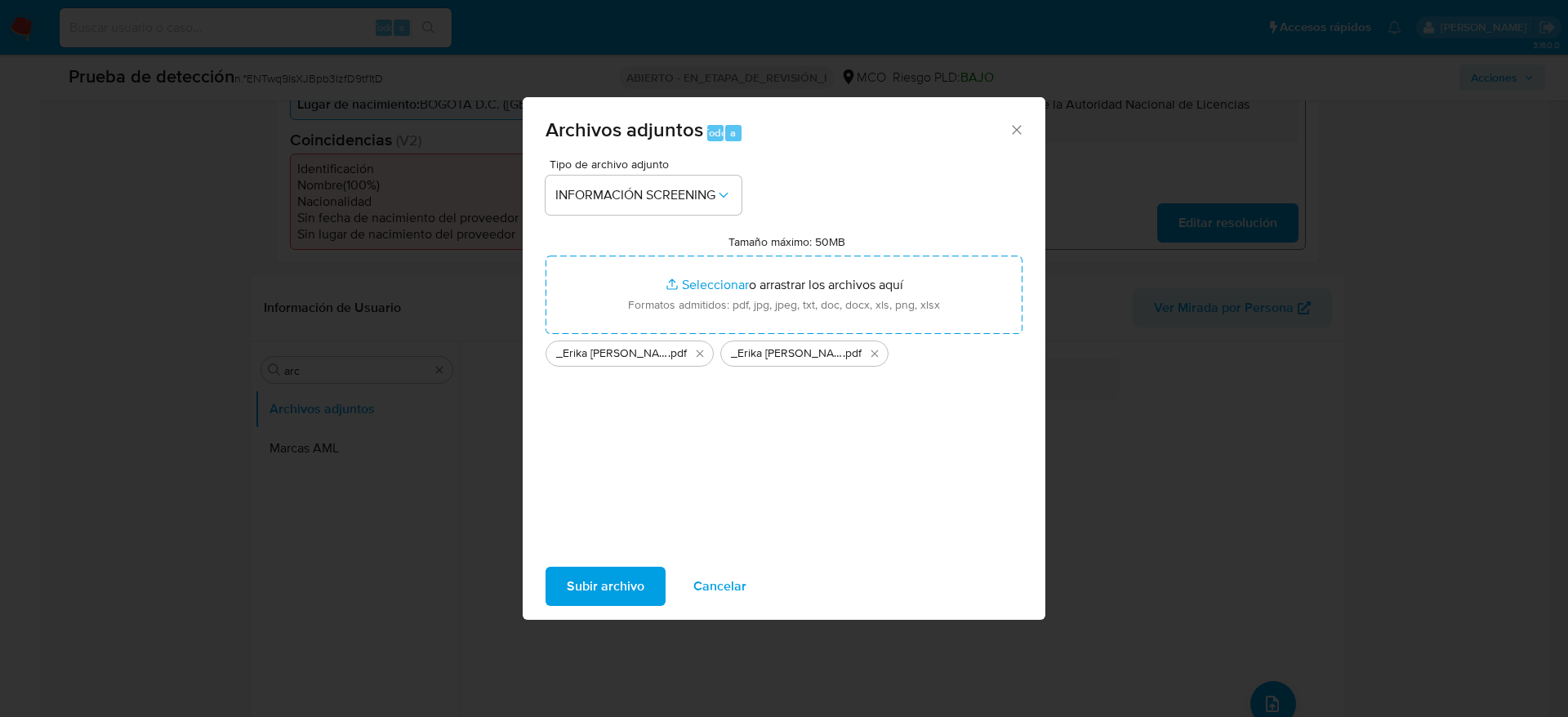
click at [626, 595] on span "Subir archivo" at bounding box center [605, 586] width 78 height 36
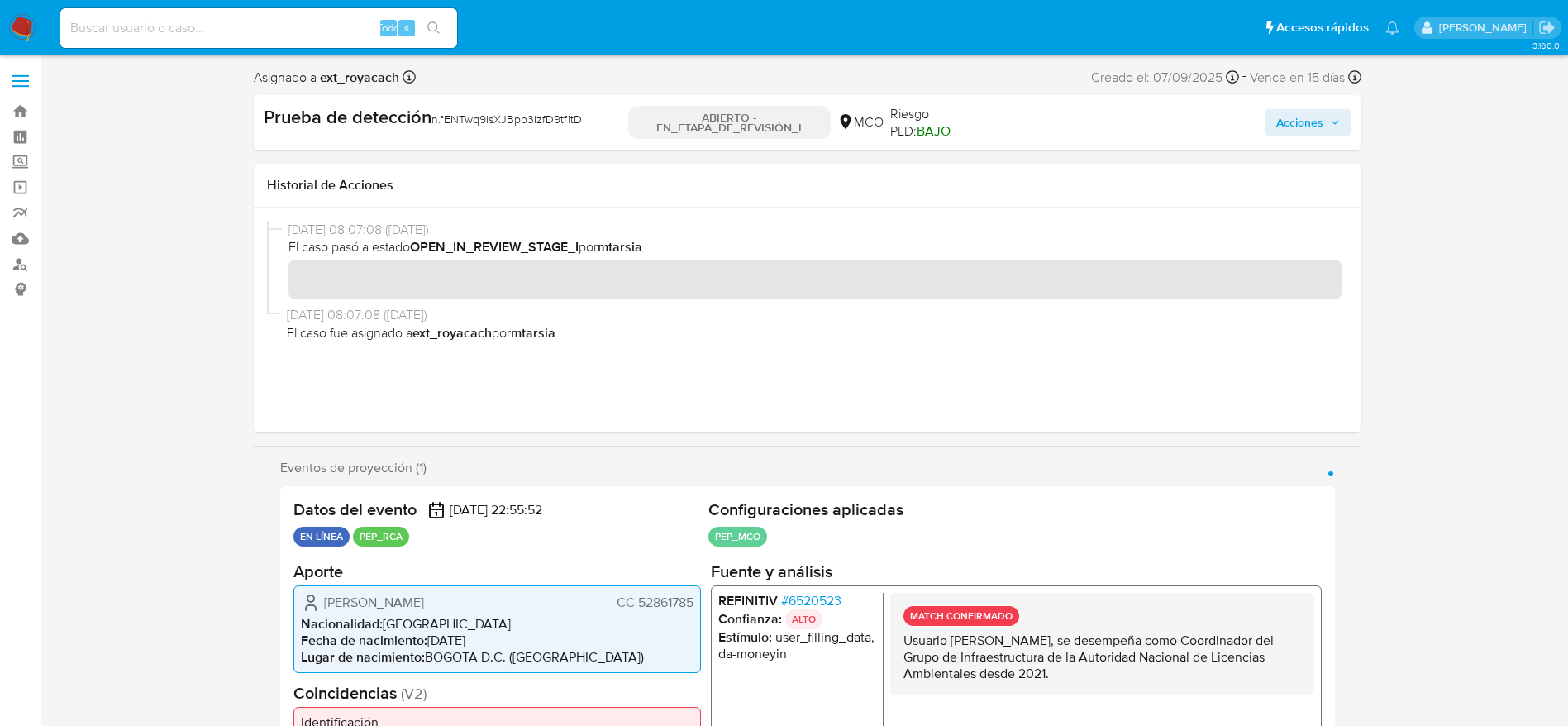
click at [1315, 124] on span "Acciones" at bounding box center [1300, 122] width 47 height 27
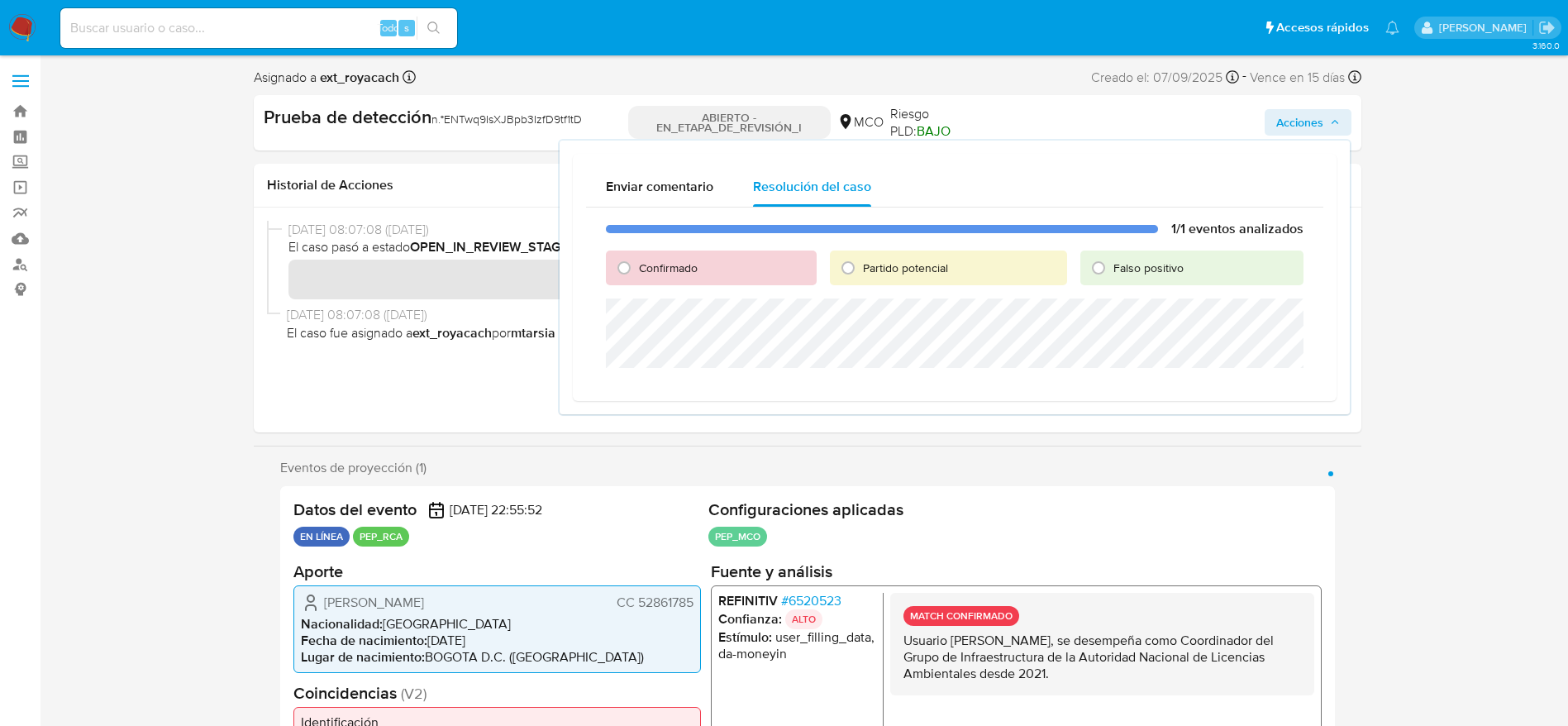
click at [667, 262] on span "Confirmado" at bounding box center [668, 267] width 59 height 16
click at [638, 262] on input "Confirmado" at bounding box center [625, 268] width 26 height 27
radio input "true"
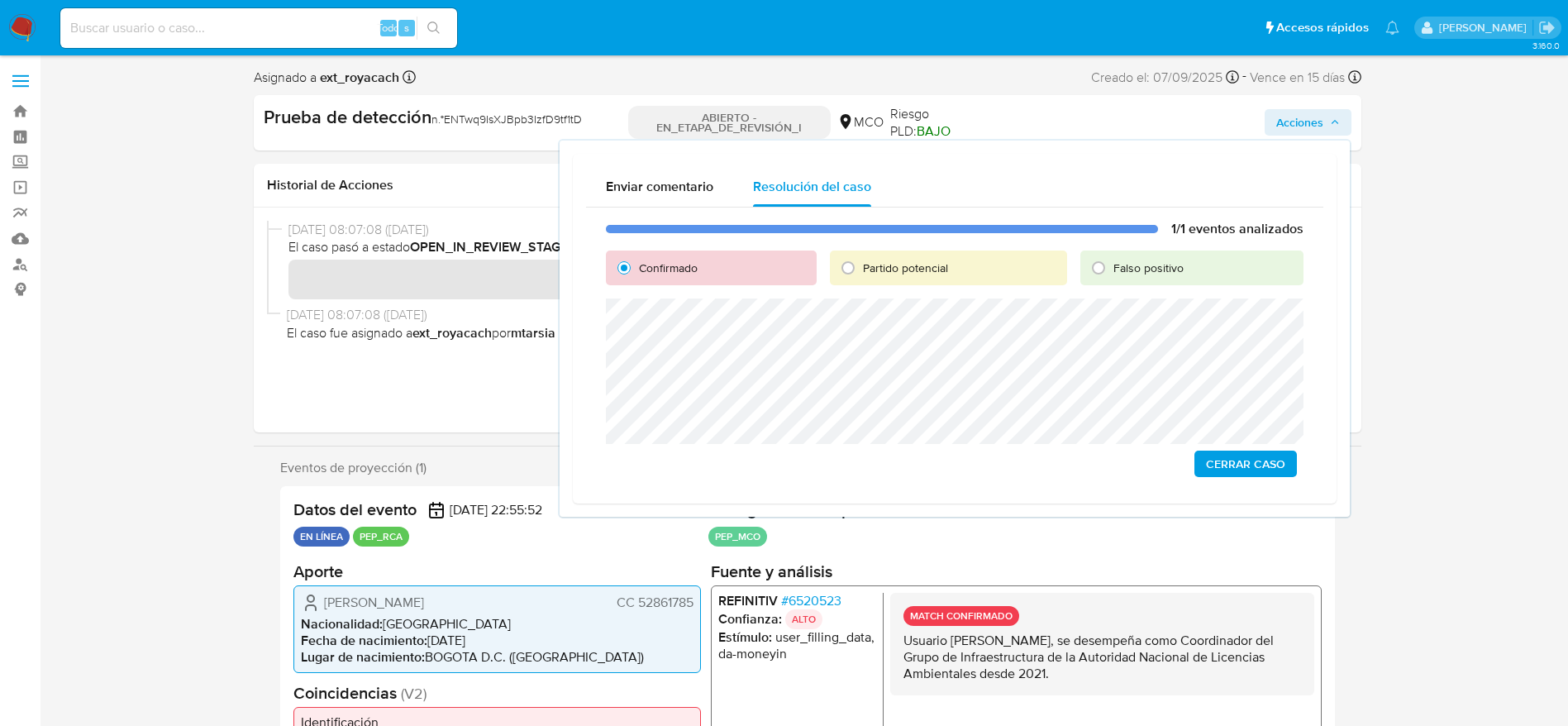
click at [1220, 468] on span "Cerrar Caso" at bounding box center [1246, 464] width 79 height 23
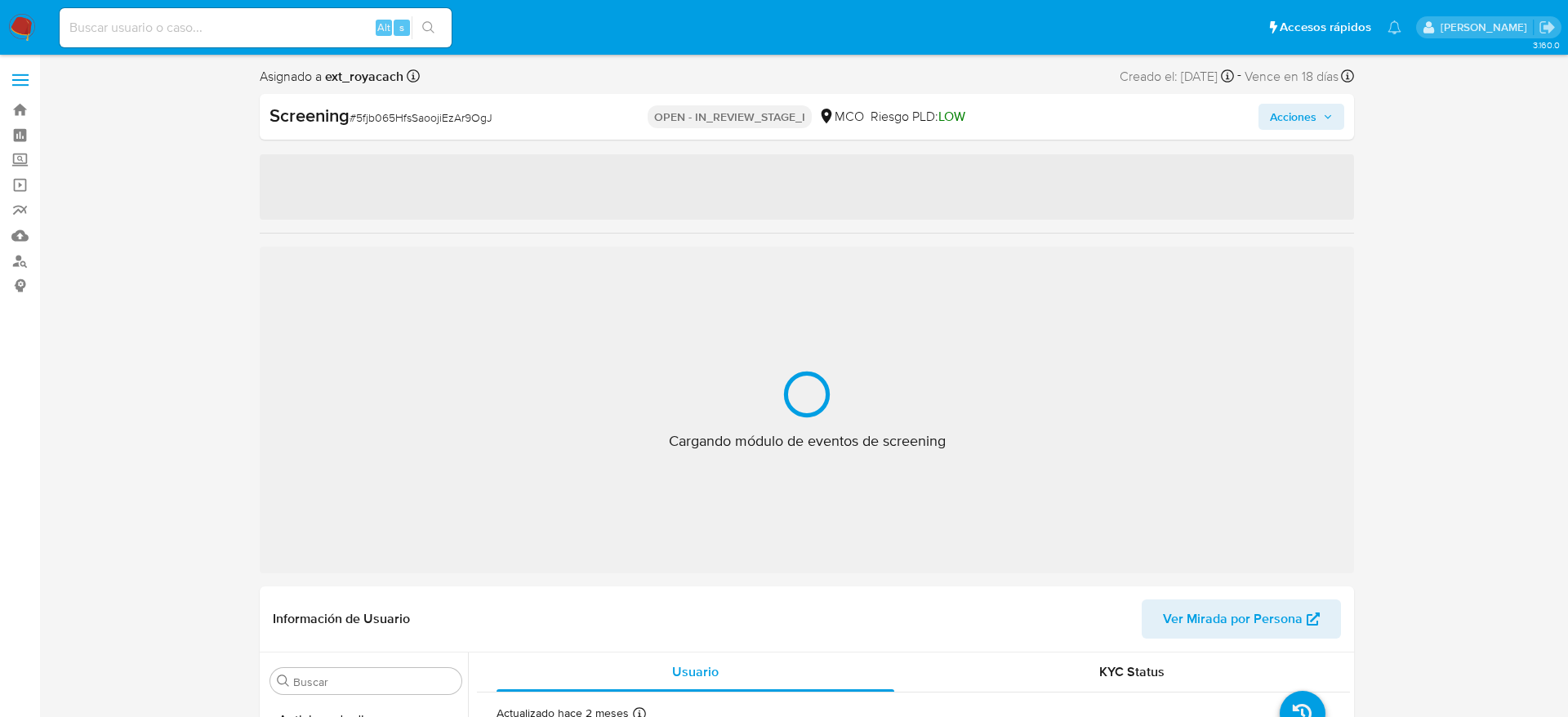
select select "10"
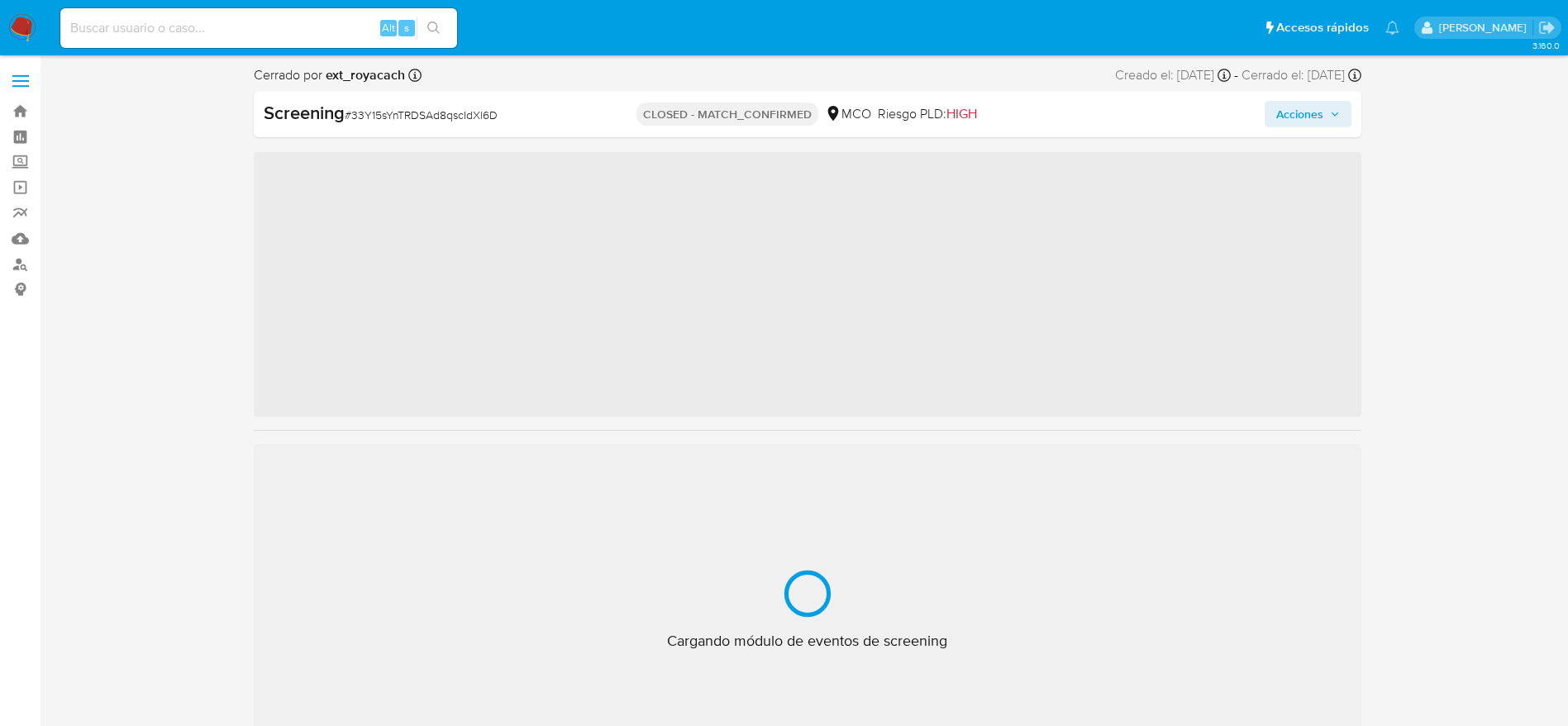
scroll to position [699, 0]
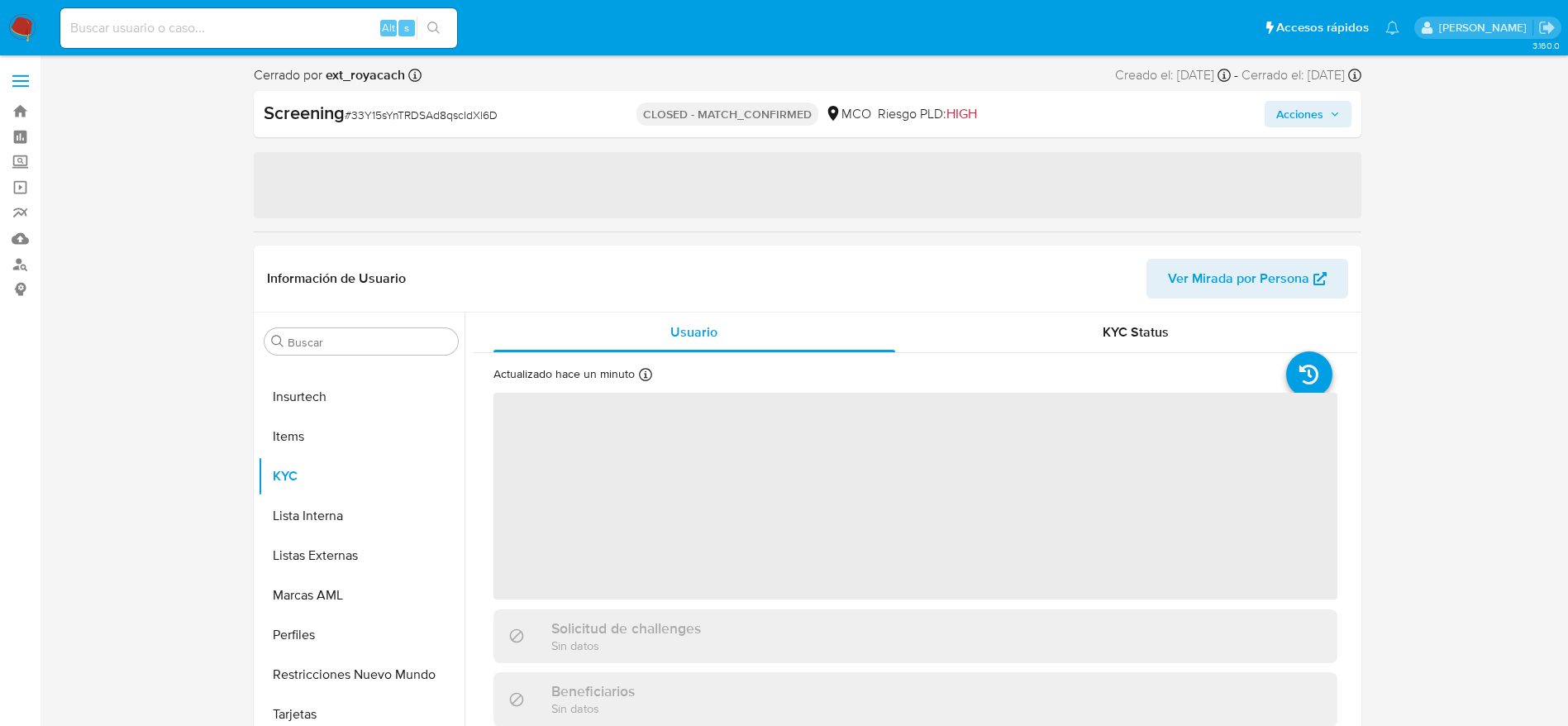
select select "10"
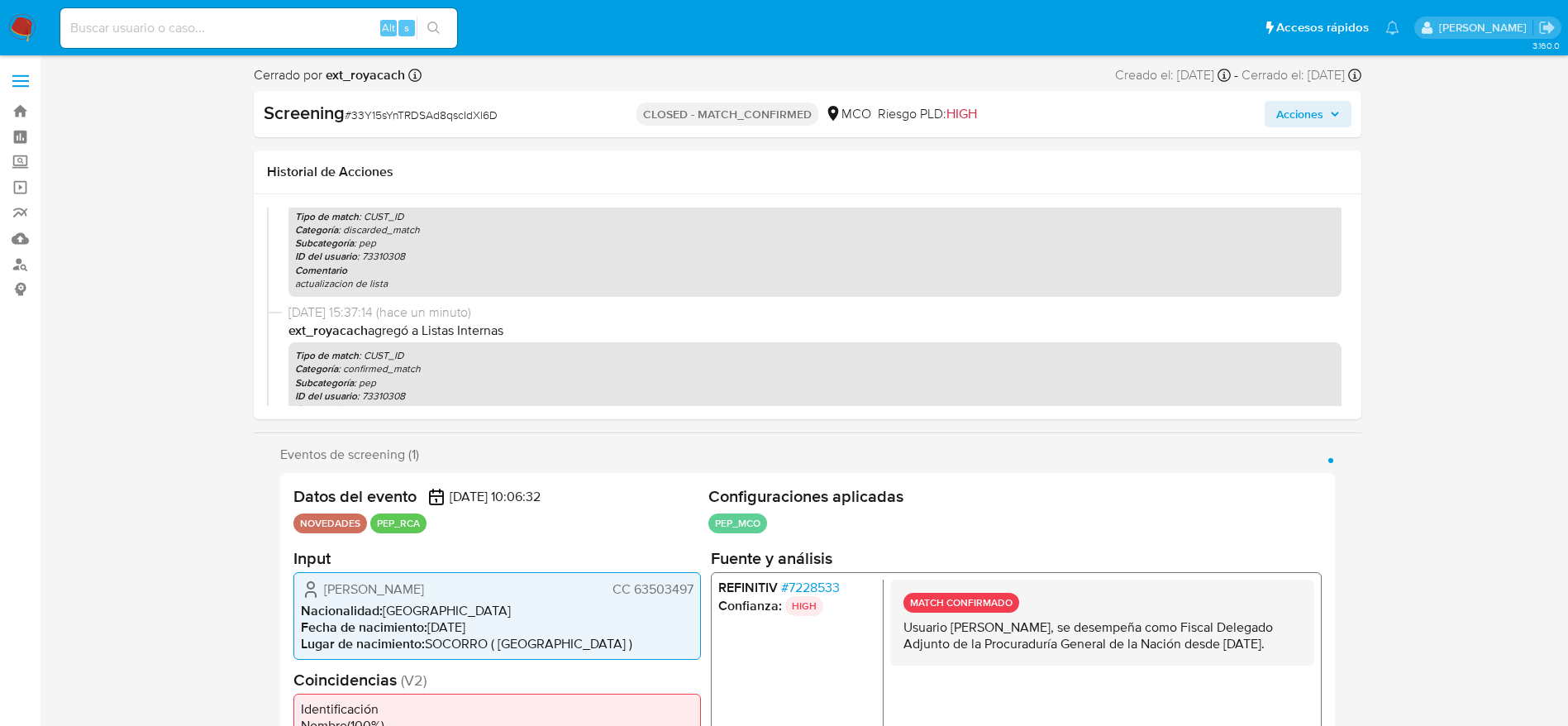
scroll to position [248, 0]
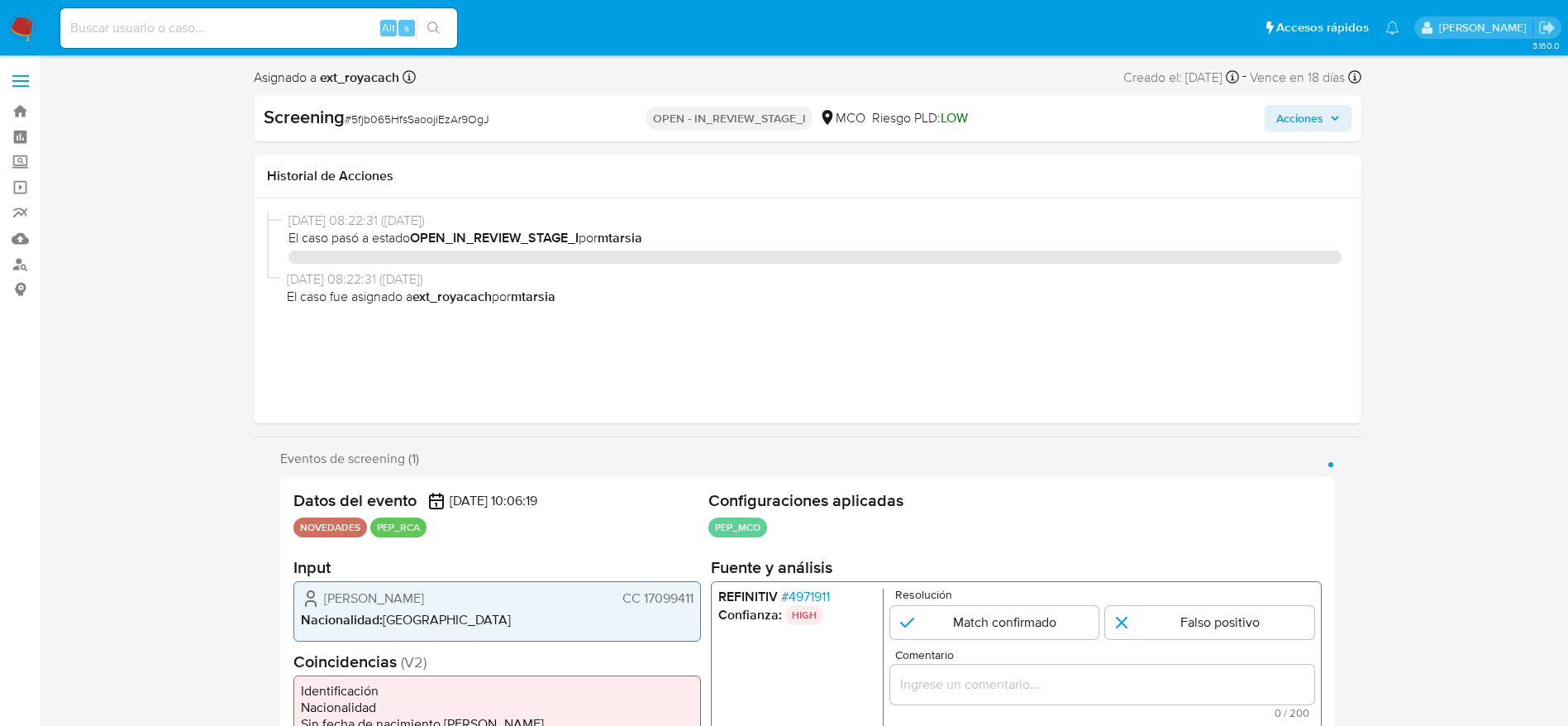
select select "10"
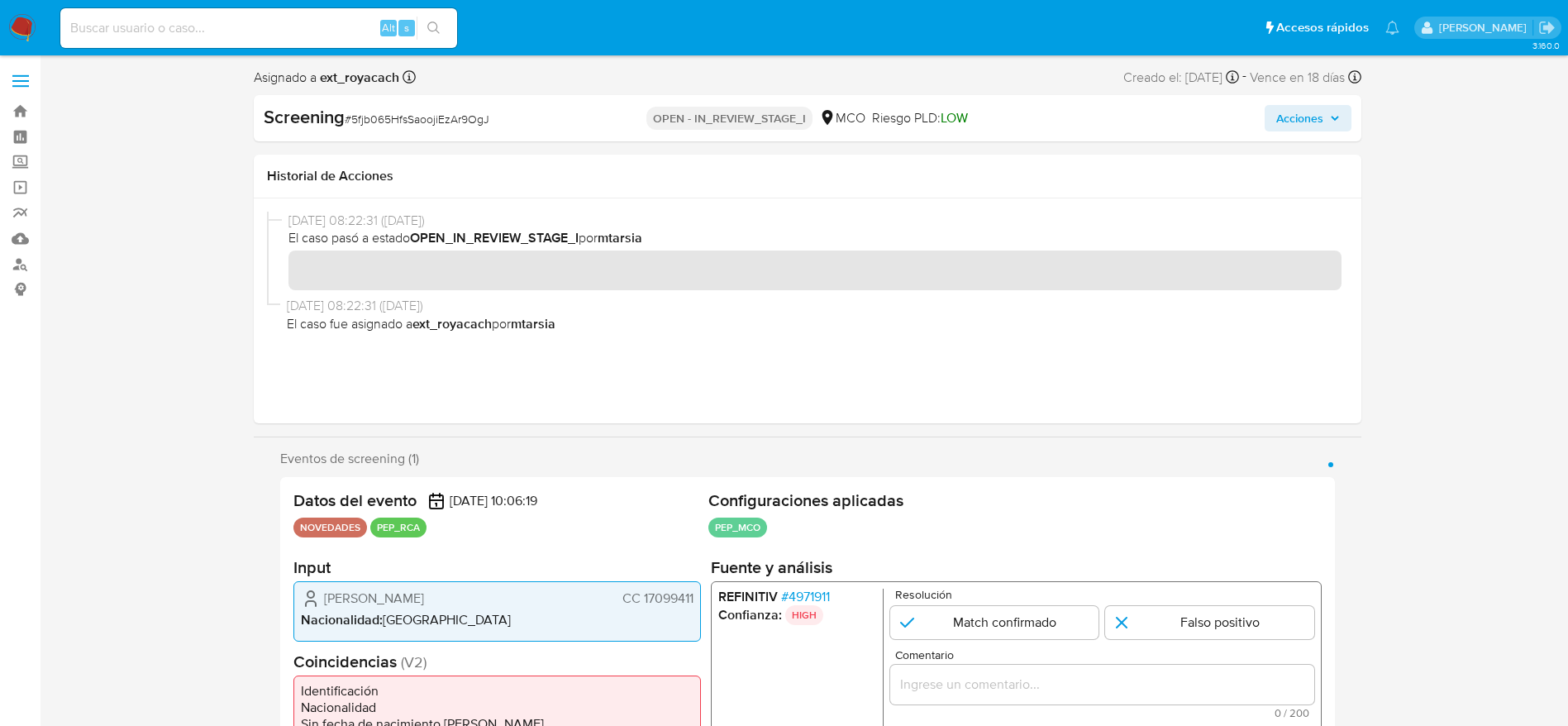
scroll to position [248, 0]
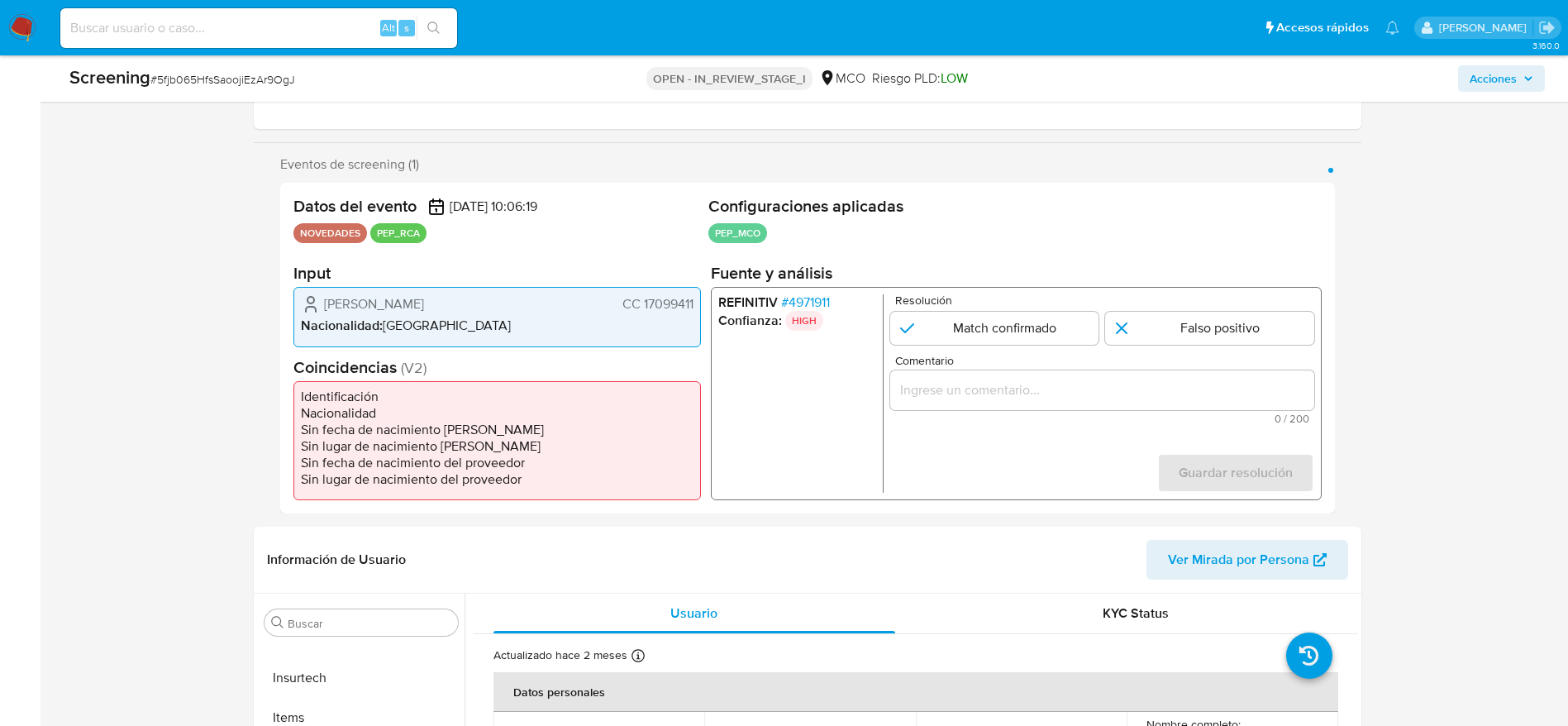
click at [795, 298] on span "# 4971911" at bounding box center [805, 302] width 49 height 16
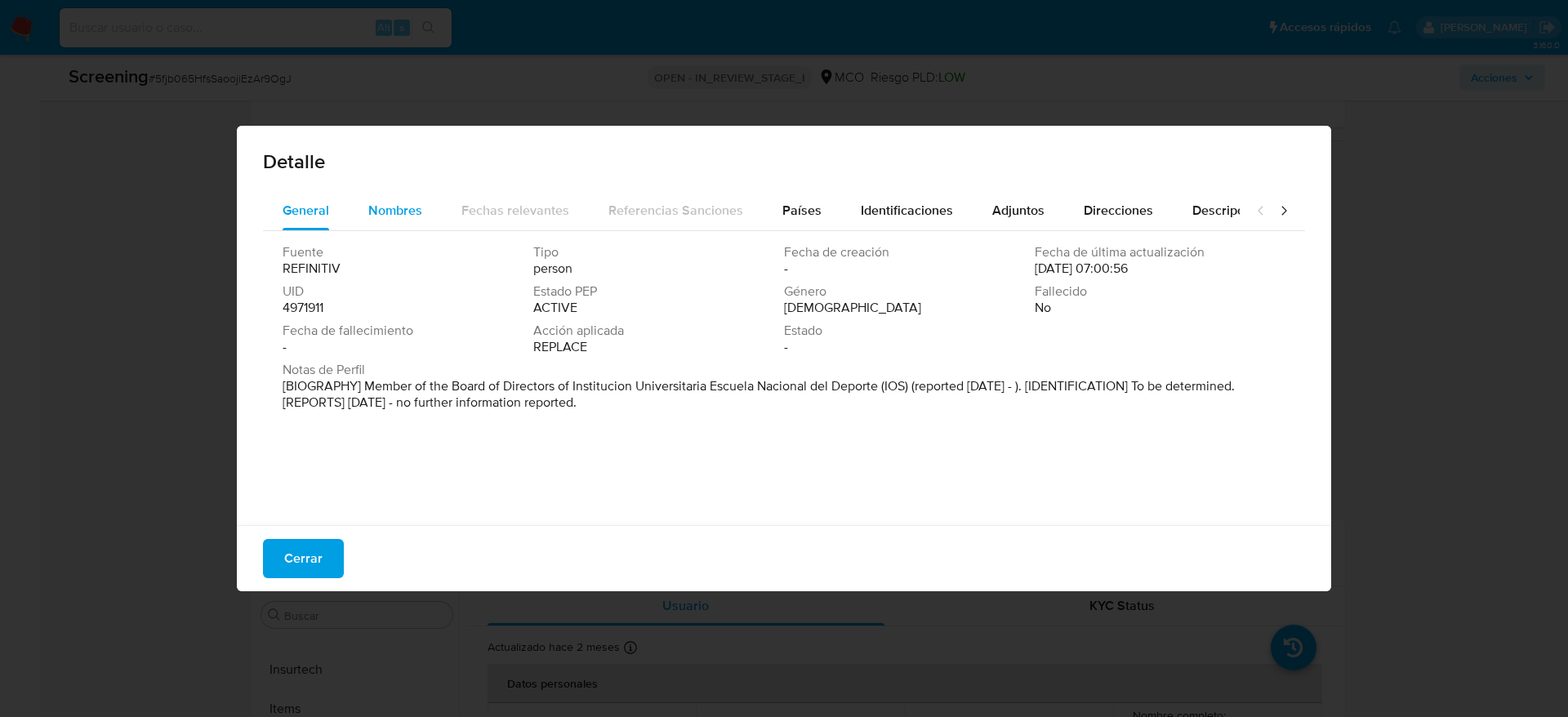
click at [423, 226] on button "Nombres" at bounding box center [396, 210] width 94 height 39
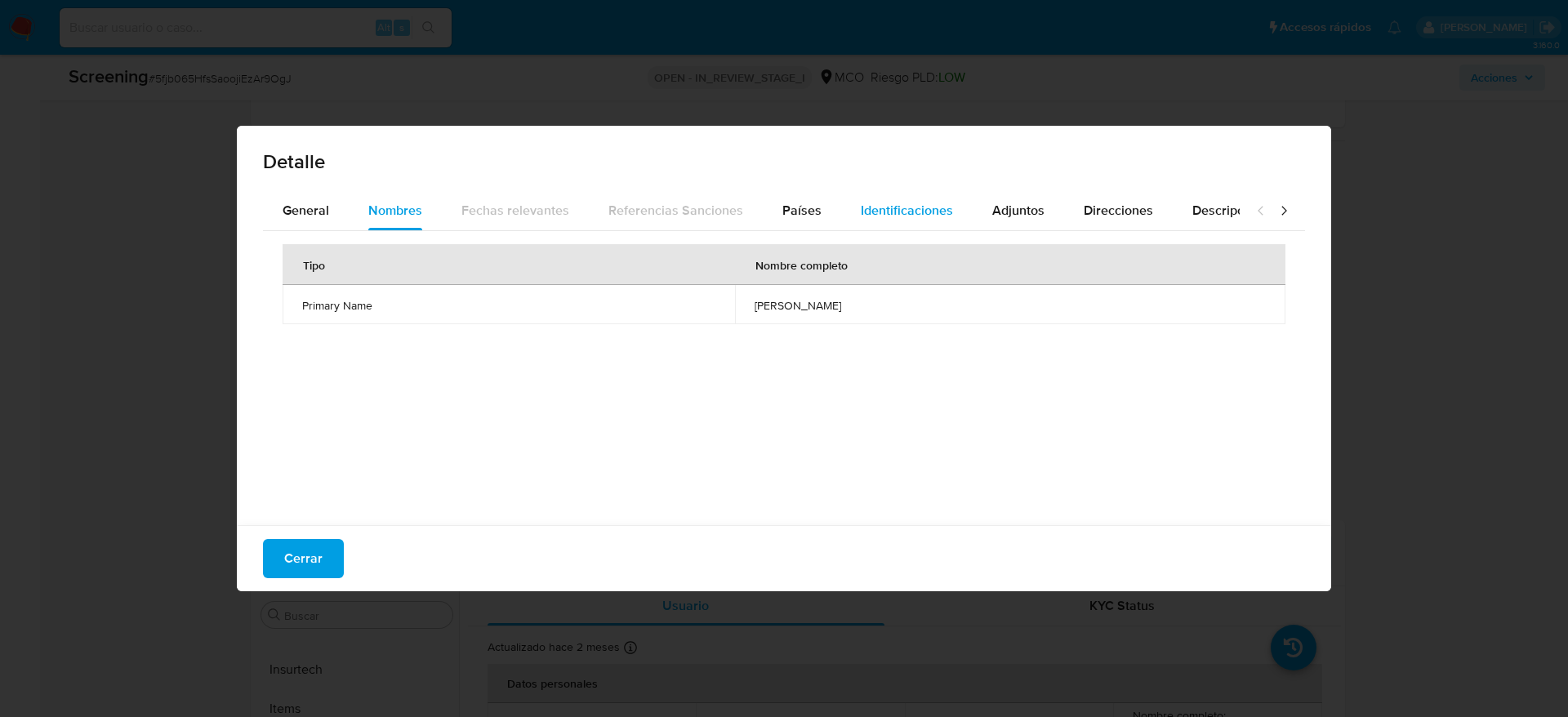
click at [843, 214] on button "Identificaciones" at bounding box center [907, 210] width 132 height 39
click at [797, 217] on span "Países" at bounding box center [802, 210] width 39 height 19
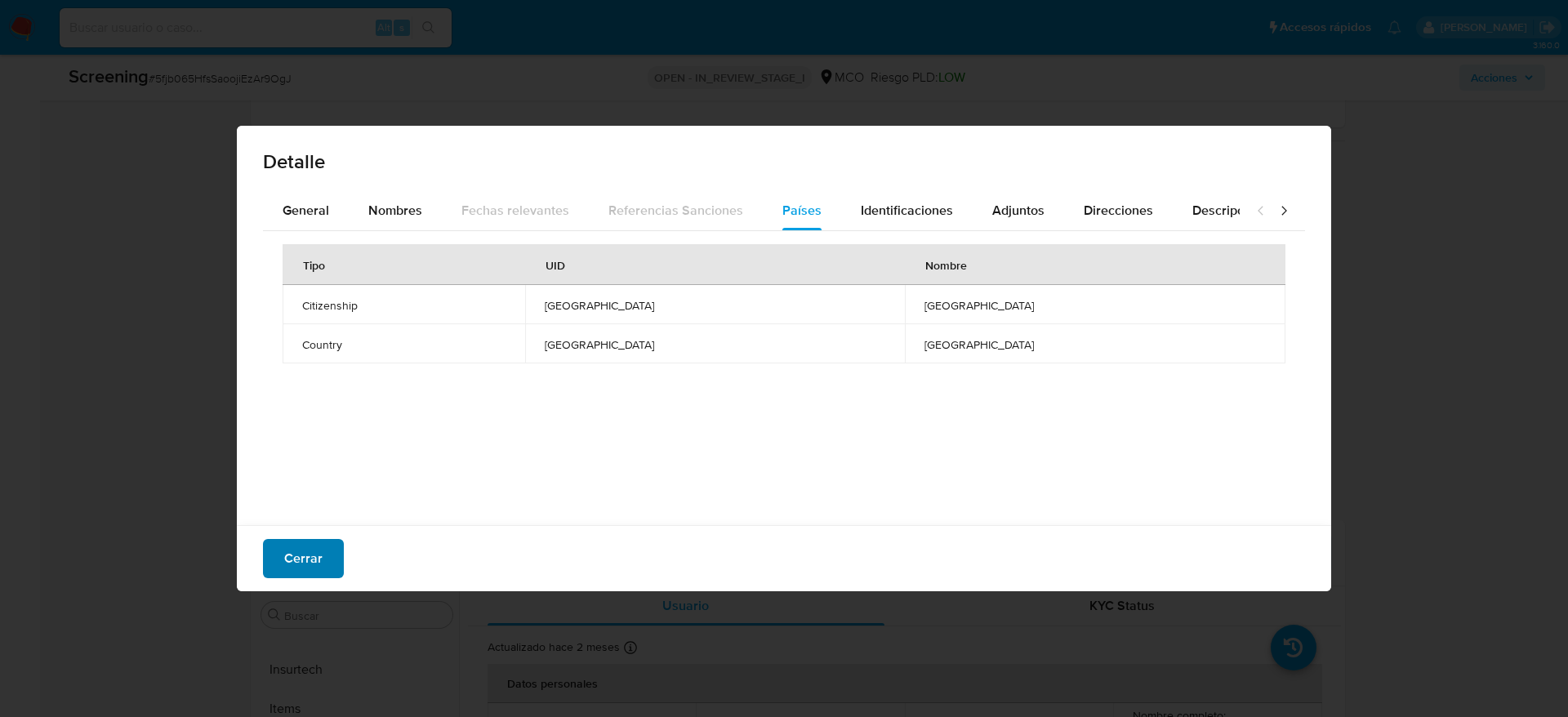
click at [322, 539] on button "Cerrar" at bounding box center [303, 559] width 80 height 39
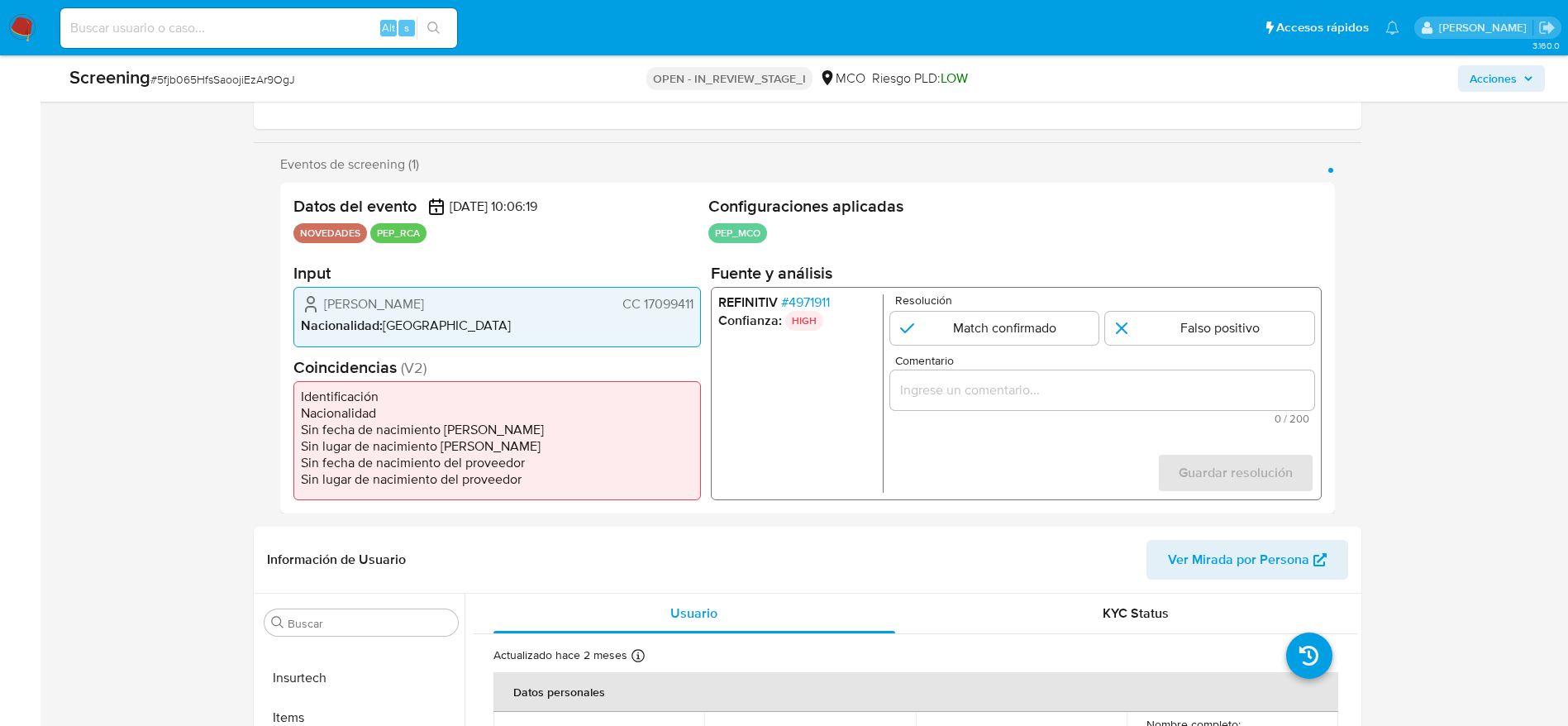
click at [802, 297] on span "# 4971911" at bounding box center [805, 302] width 49 height 16
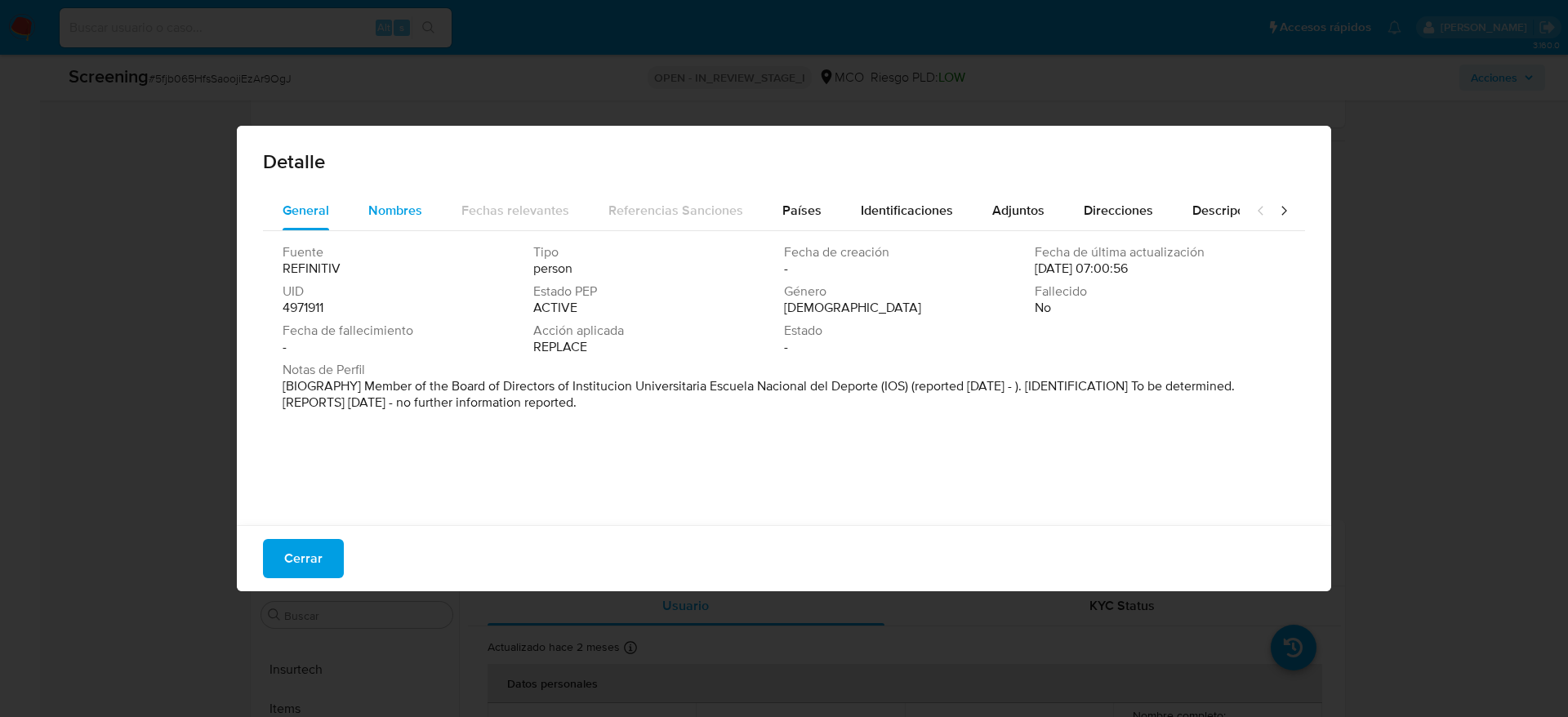
click at [394, 210] on span "Nombres" at bounding box center [396, 210] width 54 height 19
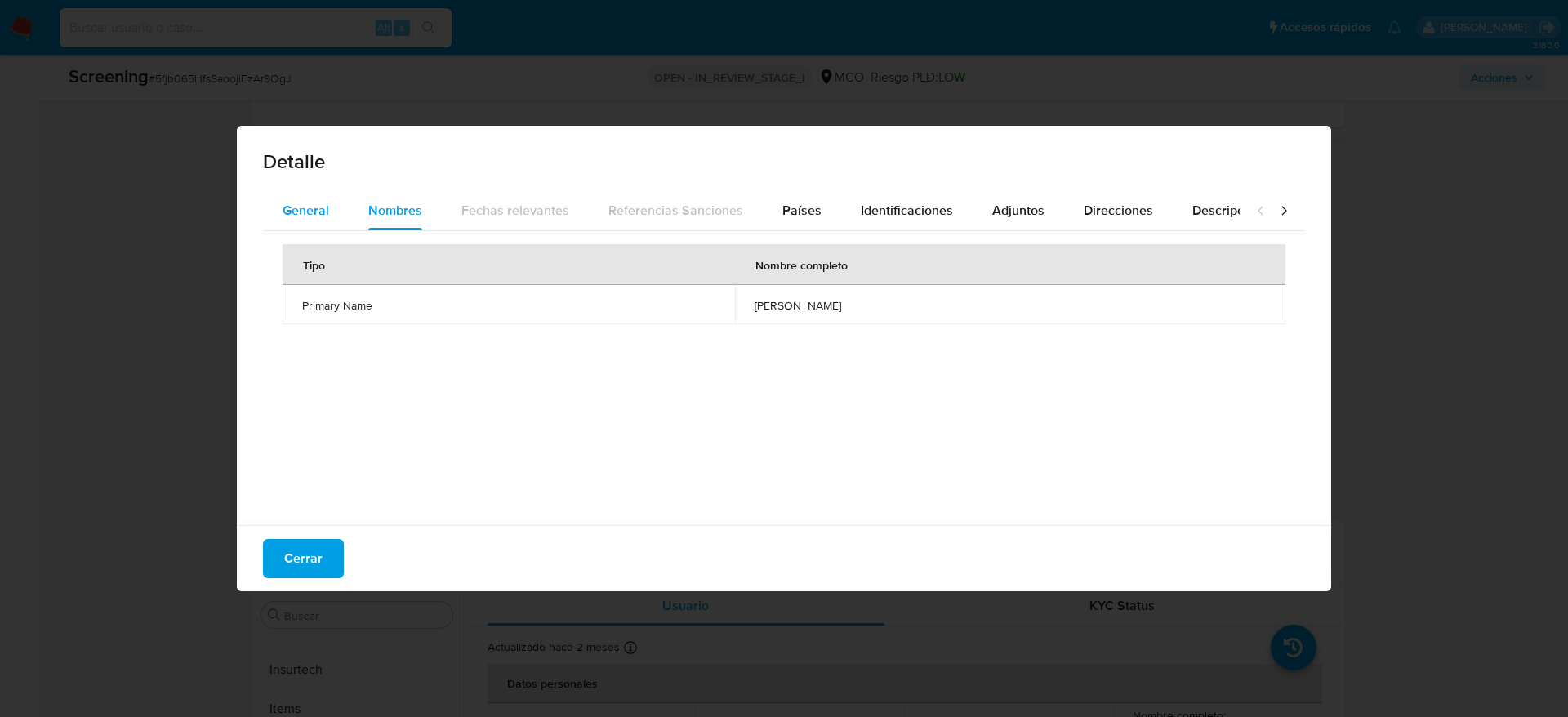
click at [345, 199] on button "General" at bounding box center [306, 210] width 86 height 39
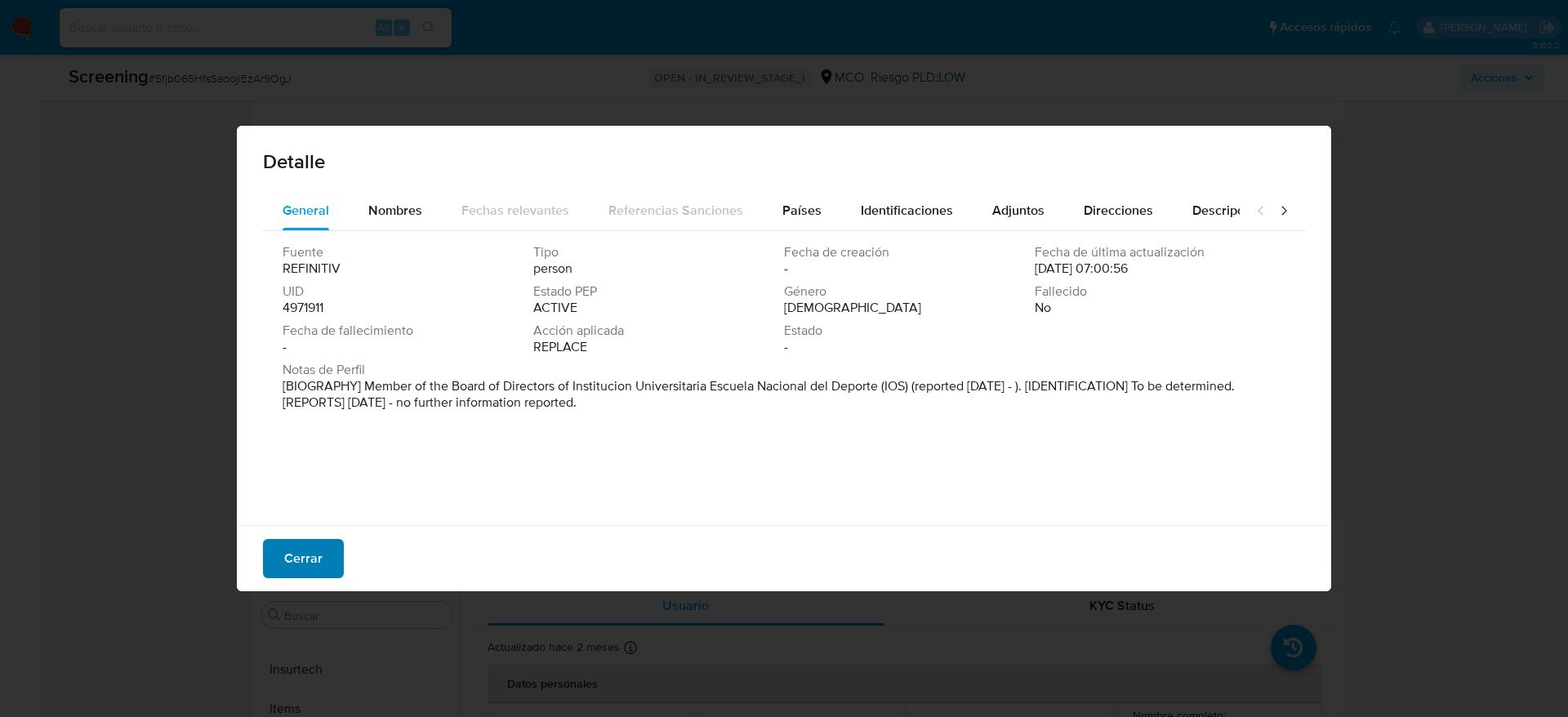
click at [292, 568] on span "Cerrar" at bounding box center [303, 558] width 38 height 36
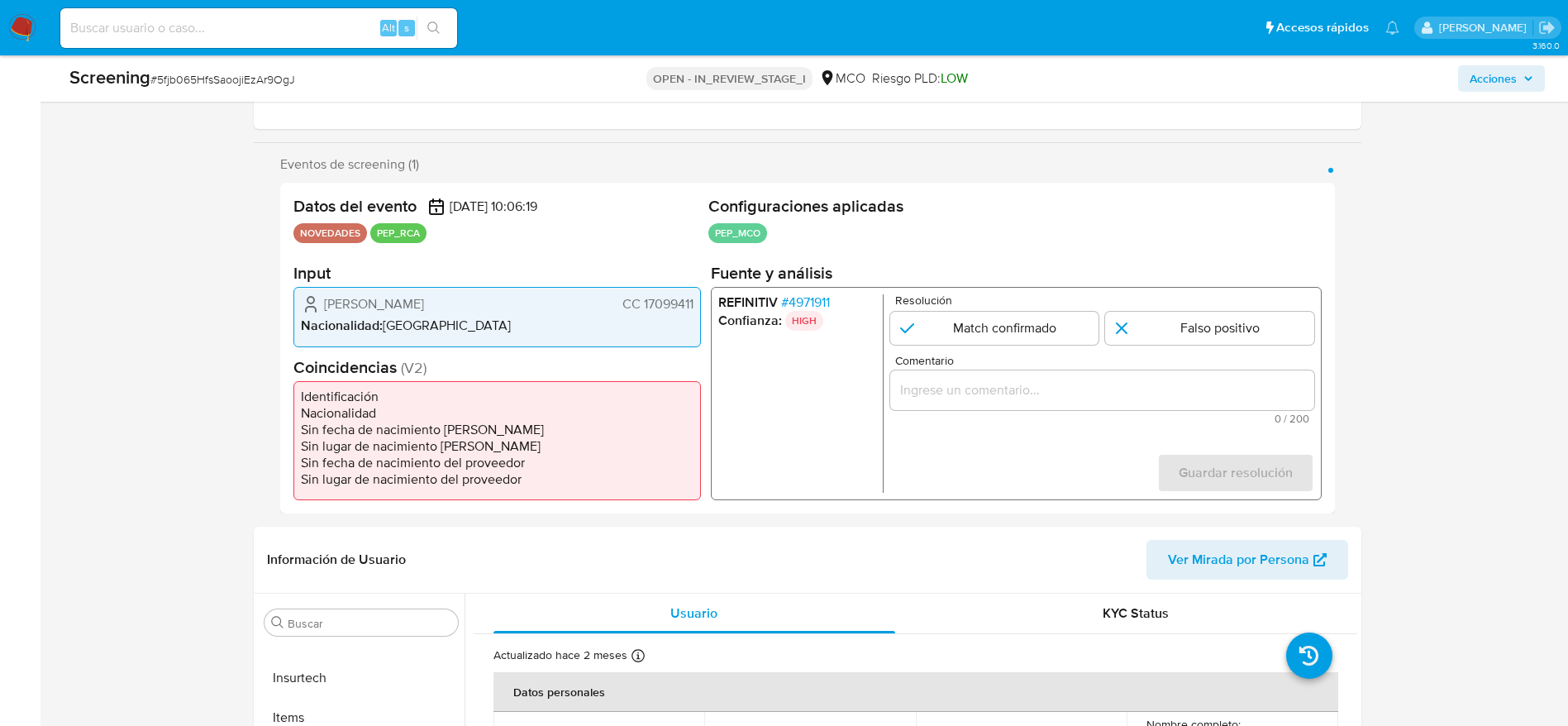
click at [396, 298] on span "Alberto Hugo Hinojosa Ibarra" at bounding box center [374, 304] width 100 height 16
click at [822, 300] on span "# 4971911" at bounding box center [805, 302] width 49 height 16
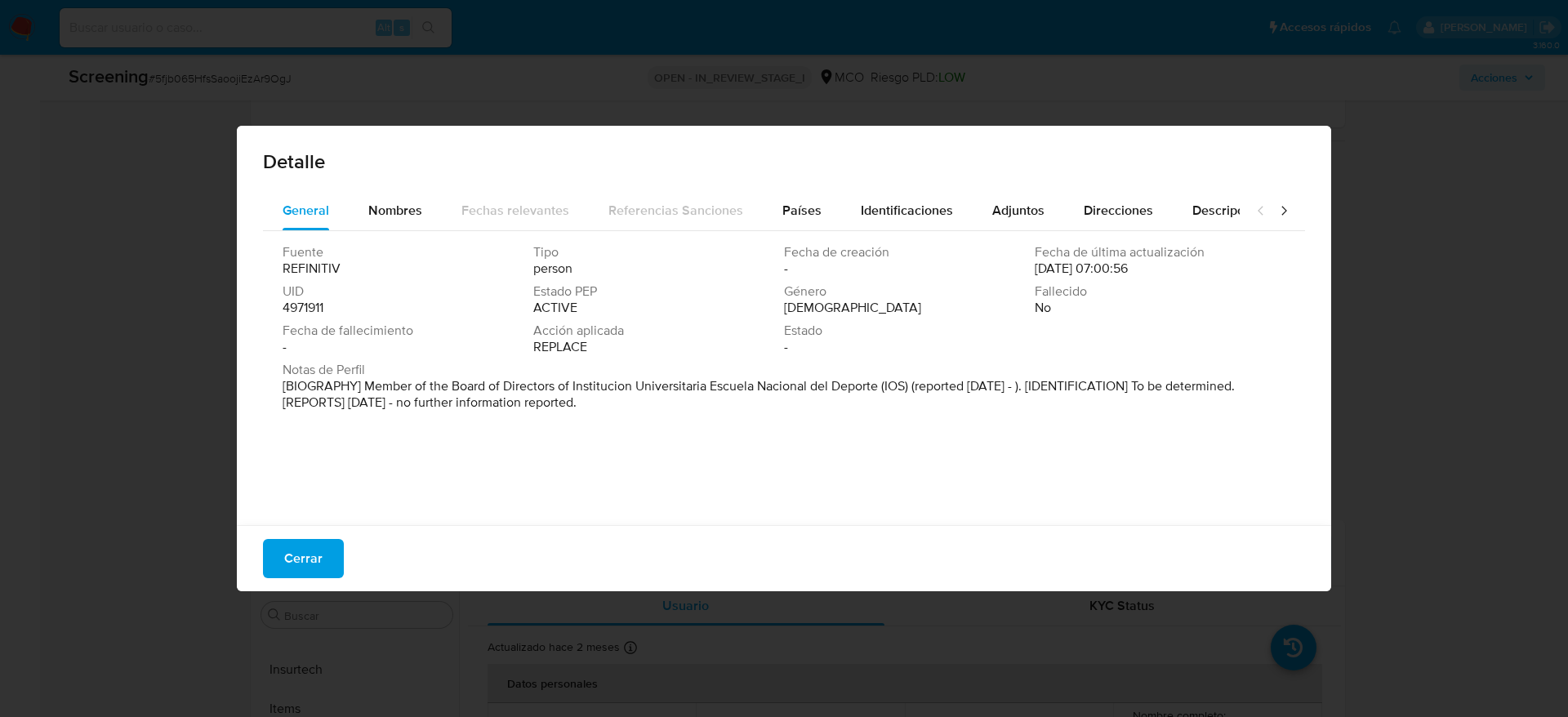
drag, startPoint x: 700, startPoint y: 409, endPoint x: 928, endPoint y: 140, distance: 352.6
click at [928, 140] on div "Detalle" at bounding box center [784, 159] width 1095 height 65
click at [984, 211] on button "Adjuntos" at bounding box center [1018, 210] width 92 height 39
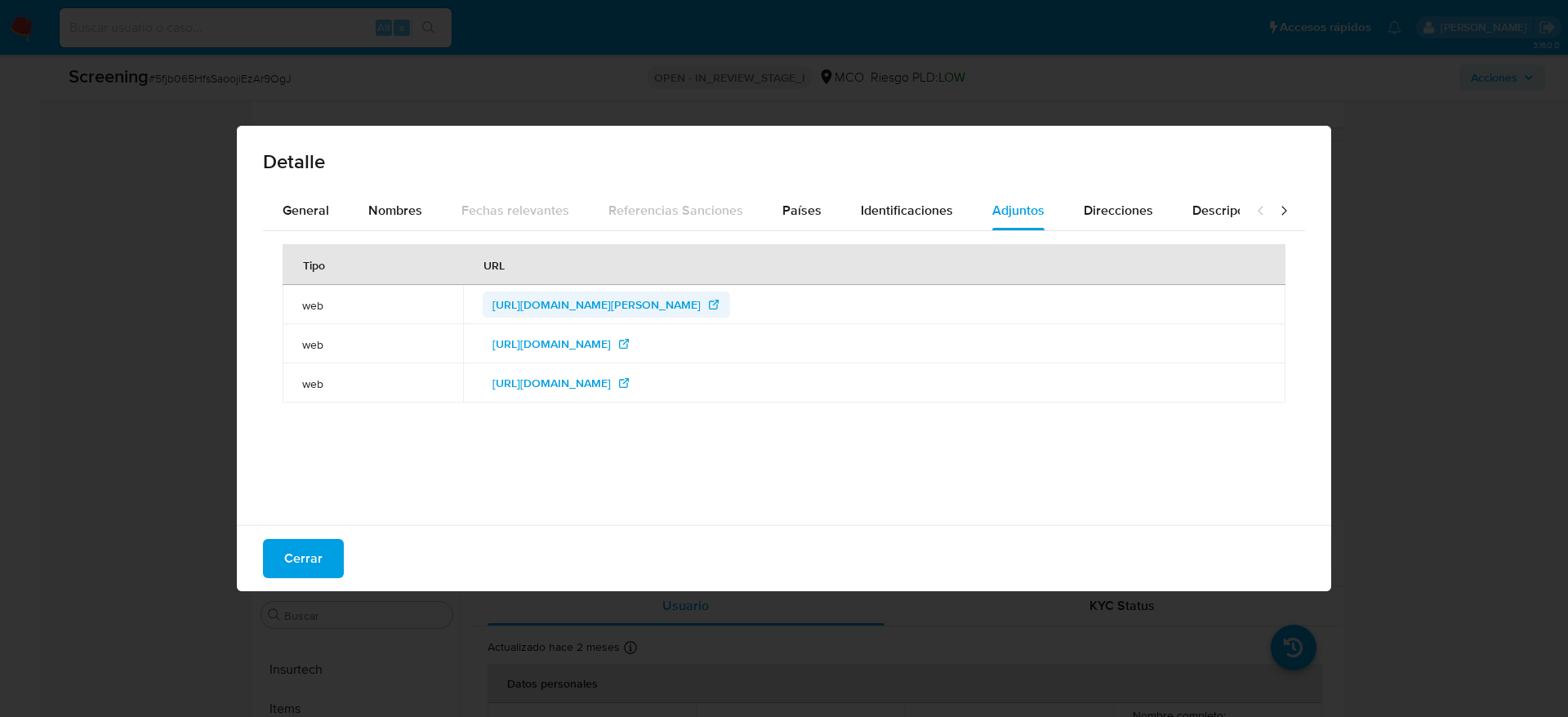
click at [699, 308] on span "https://bellasartes.edu.co/images/rectoria/hv_hugo-alberto-ibarra-hinojosa.pdf" at bounding box center [597, 305] width 209 height 26
click at [317, 572] on span "Cerrar" at bounding box center [303, 558] width 38 height 36
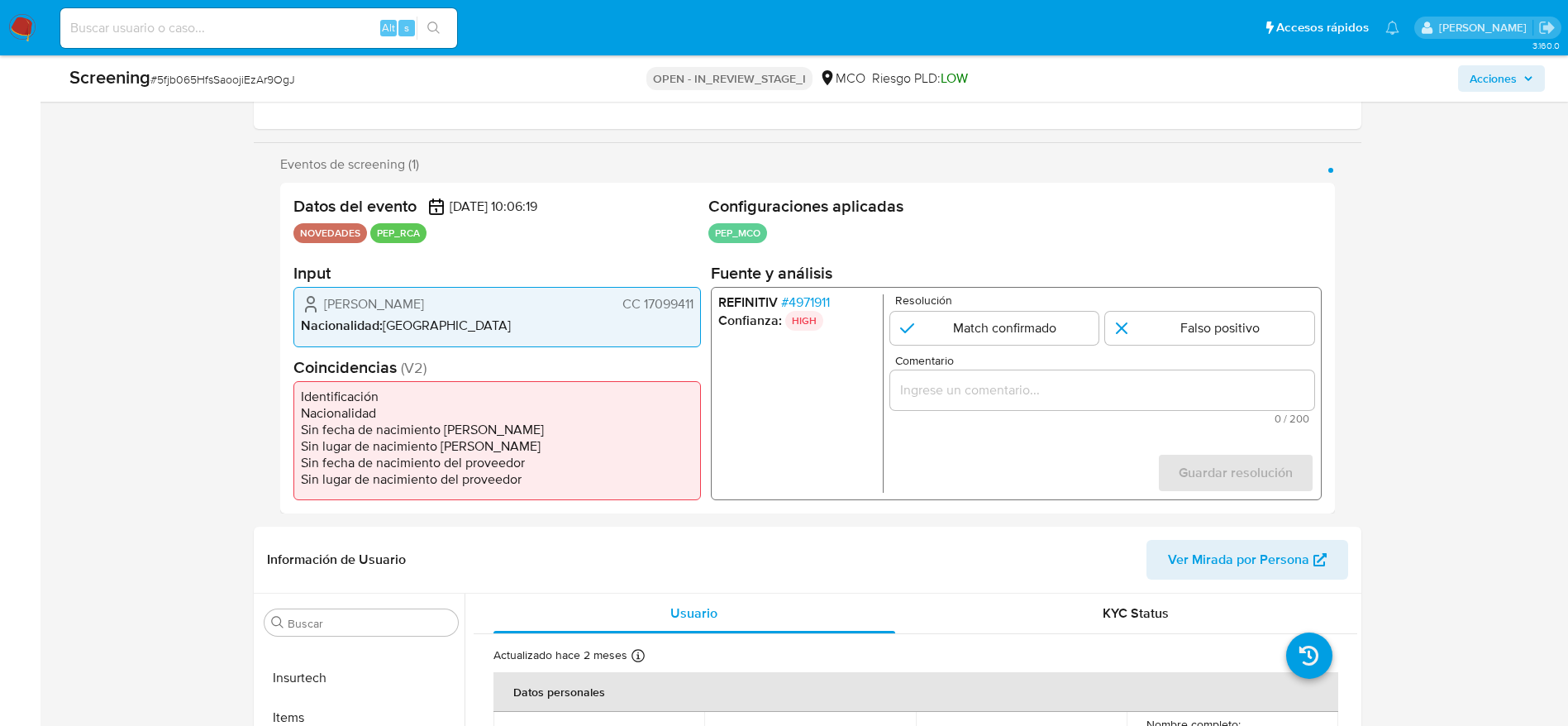
click at [424, 300] on span "Alberto Hugo Hinojosa Ibarra" at bounding box center [374, 304] width 100 height 16
click at [251, 77] on span "# 5fjb065HfsSaoojiEzAr9OgJ" at bounding box center [222, 79] width 145 height 16
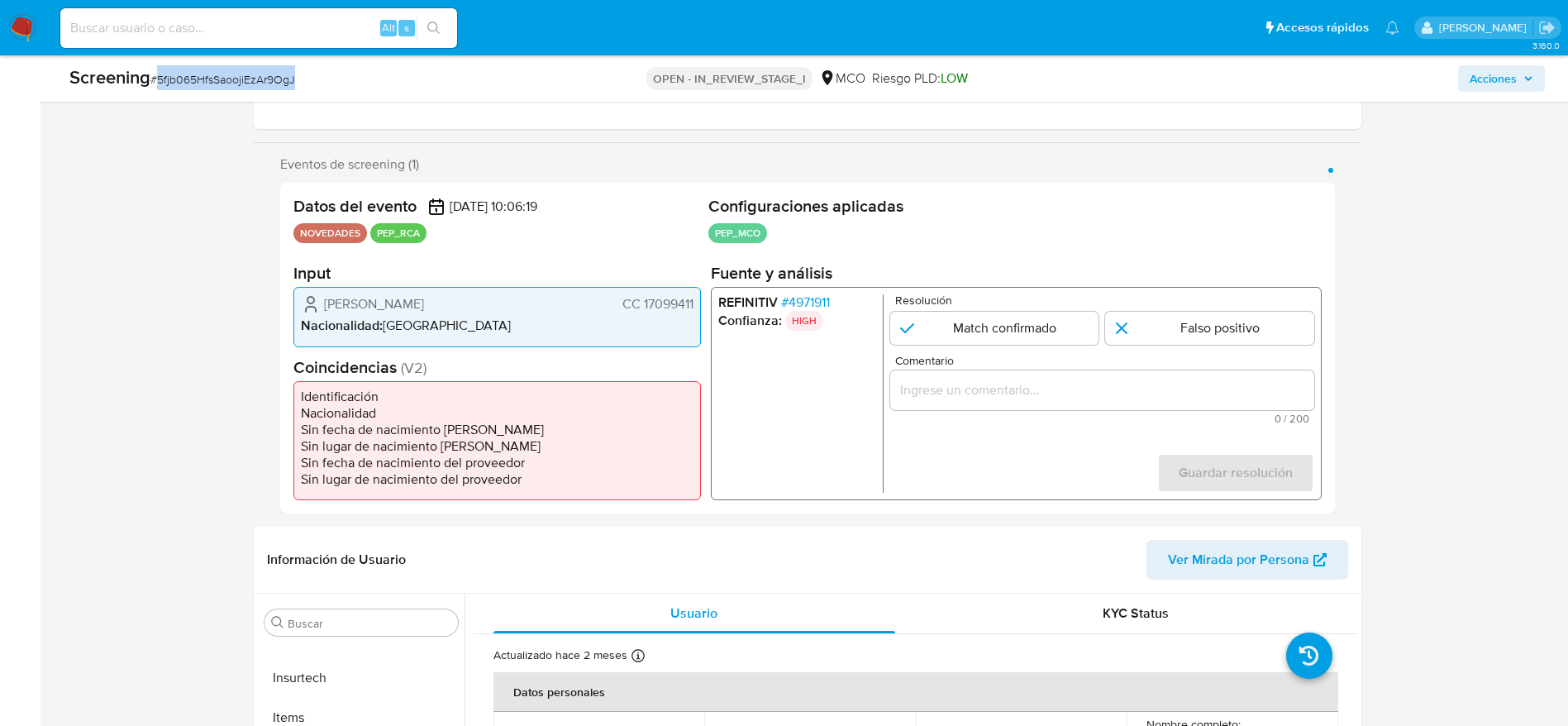
copy span "5fjb065HfsSaoojiEzAr9OgJ"
drag, startPoint x: 296, startPoint y: 298, endPoint x: 697, endPoint y: 304, distance: 401.0
click at [697, 304] on div "Alberto Hugo Hinojosa Ibarra CC 17099411 Nacionalidad : Colombia" at bounding box center [497, 316] width 408 height 60
click at [788, 306] on span "# 4971911" at bounding box center [805, 302] width 49 height 16
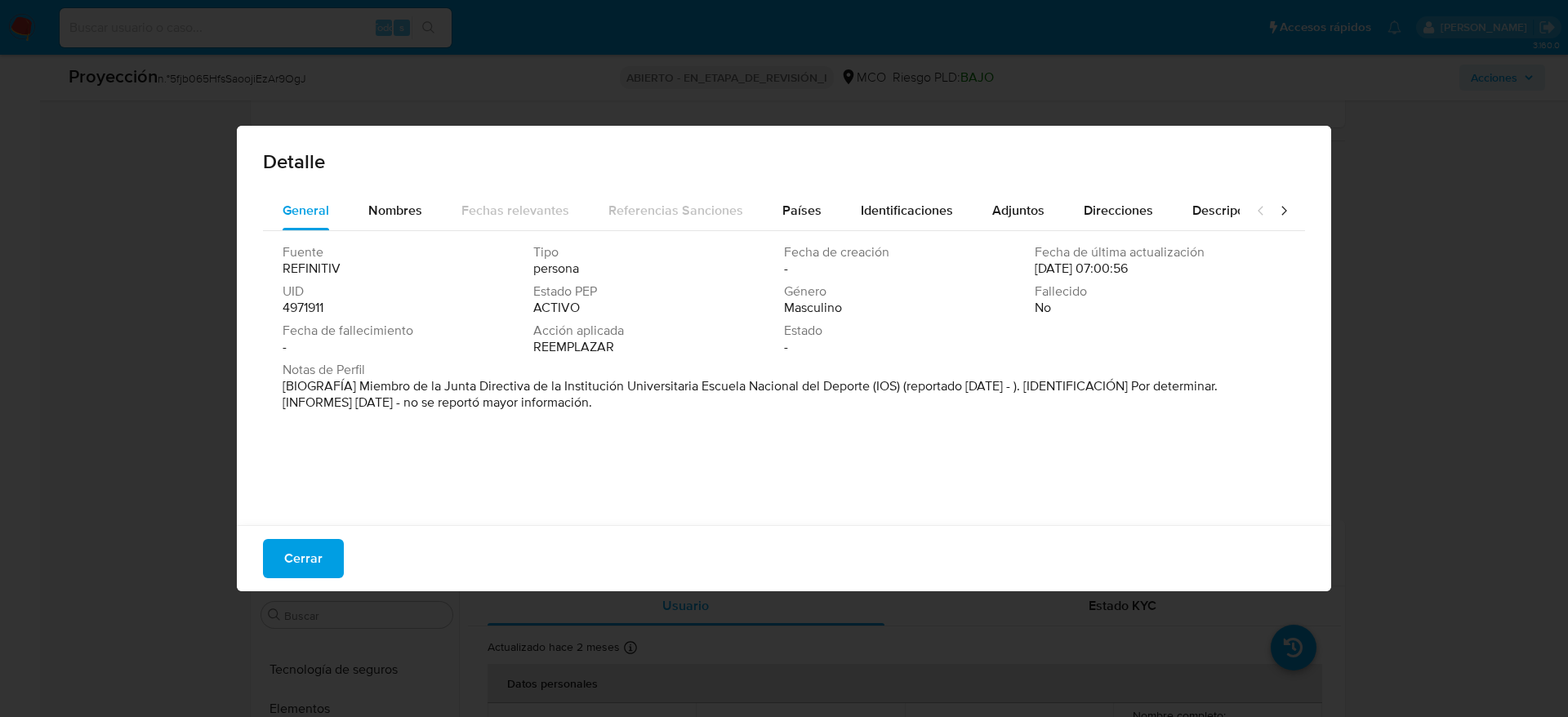
drag, startPoint x: 361, startPoint y: 390, endPoint x: 870, endPoint y: 394, distance: 509.0
click at [870, 394] on font "[BIOGRAFÍA] Miembro de la Junta Directiva de la Institución Universitaria Escue…" at bounding box center [750, 394] width 935 height 36
click at [296, 556] on span "Cerrar" at bounding box center [303, 558] width 38 height 36
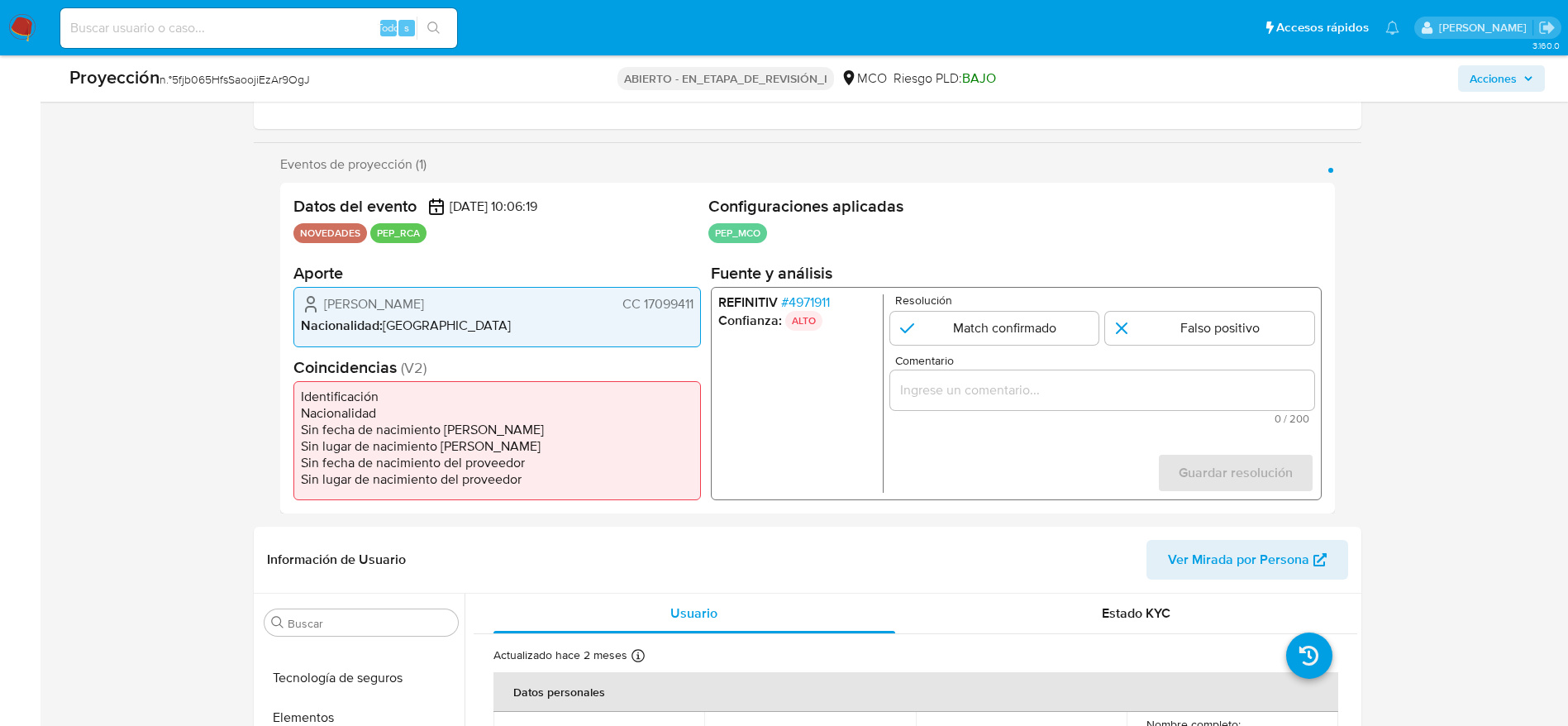
click at [397, 304] on span "Alberto Hugo Hinojosa Ibarra" at bounding box center [374, 304] width 100 height 16
click at [328, 301] on span "Alberto Hugo Hinojosa Ibarra" at bounding box center [374, 304] width 100 height 16
drag, startPoint x: 317, startPoint y: 304, endPoint x: 701, endPoint y: 309, distance: 384.0
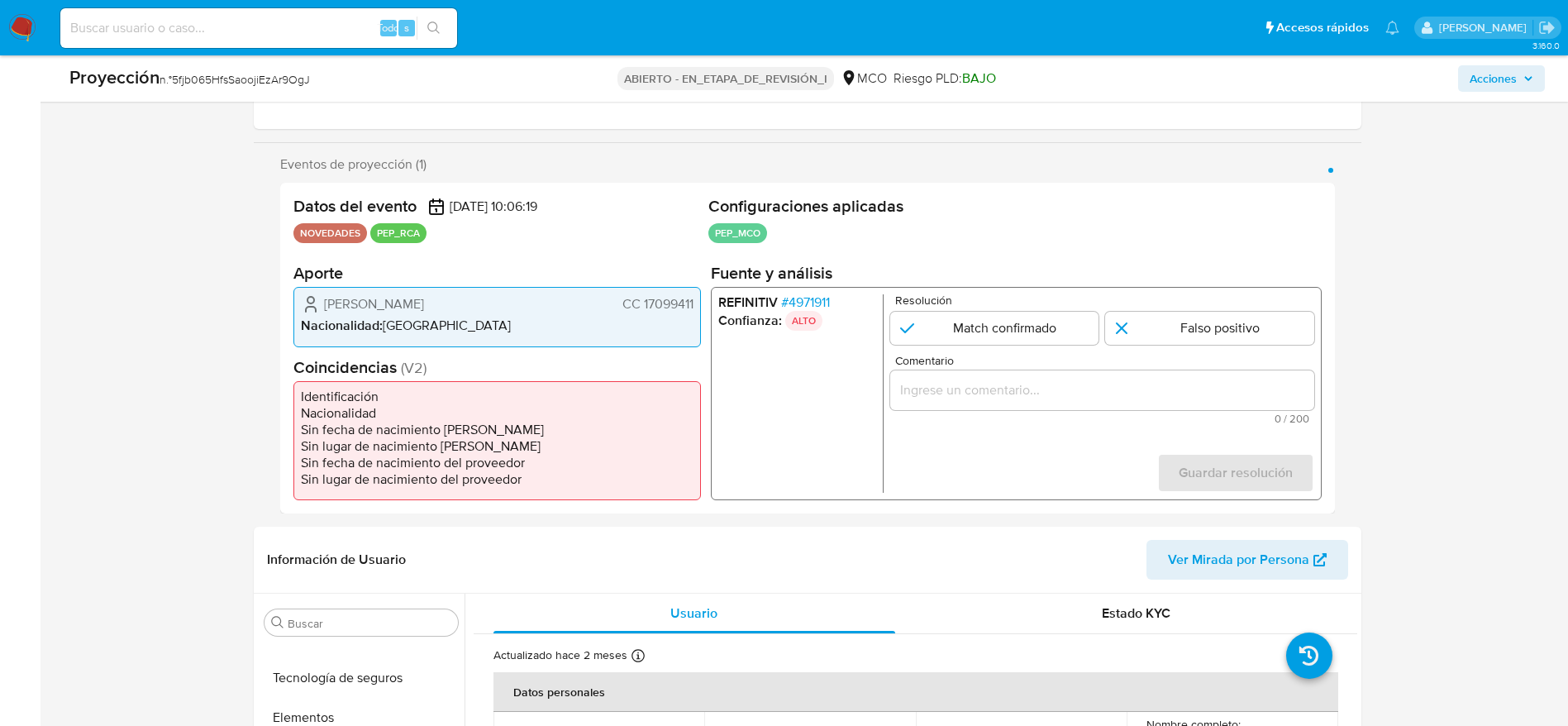
click at [701, 309] on div "Datos del evento 09/10/2025 10:06:19 NOVEDADES PEP_RCA Configuraciones aplicada…" at bounding box center [807, 347] width 1055 height 330
click at [795, 305] on font "4971911" at bounding box center [809, 302] width 42 height 19
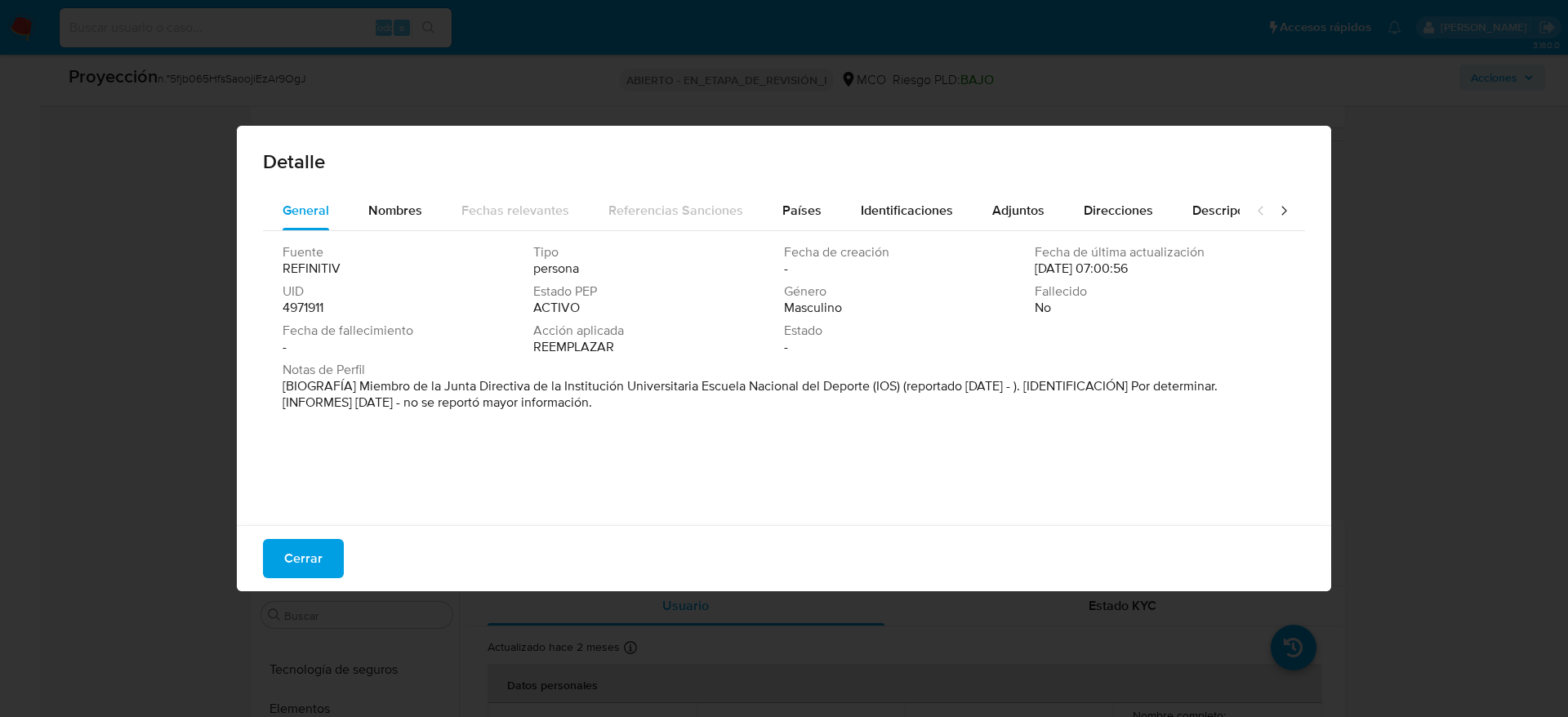
drag, startPoint x: 359, startPoint y: 383, endPoint x: 868, endPoint y: 378, distance: 509.0
click at [868, 378] on font "[BIOGRAFÍA] Miembro de la Junta Directiva de la Institución Universitaria Escue…" at bounding box center [750, 394] width 935 height 36
click at [325, 538] on div "Cerrar" at bounding box center [784, 558] width 1095 height 66
click at [288, 557] on font "Cerrar" at bounding box center [303, 559] width 38 height 39
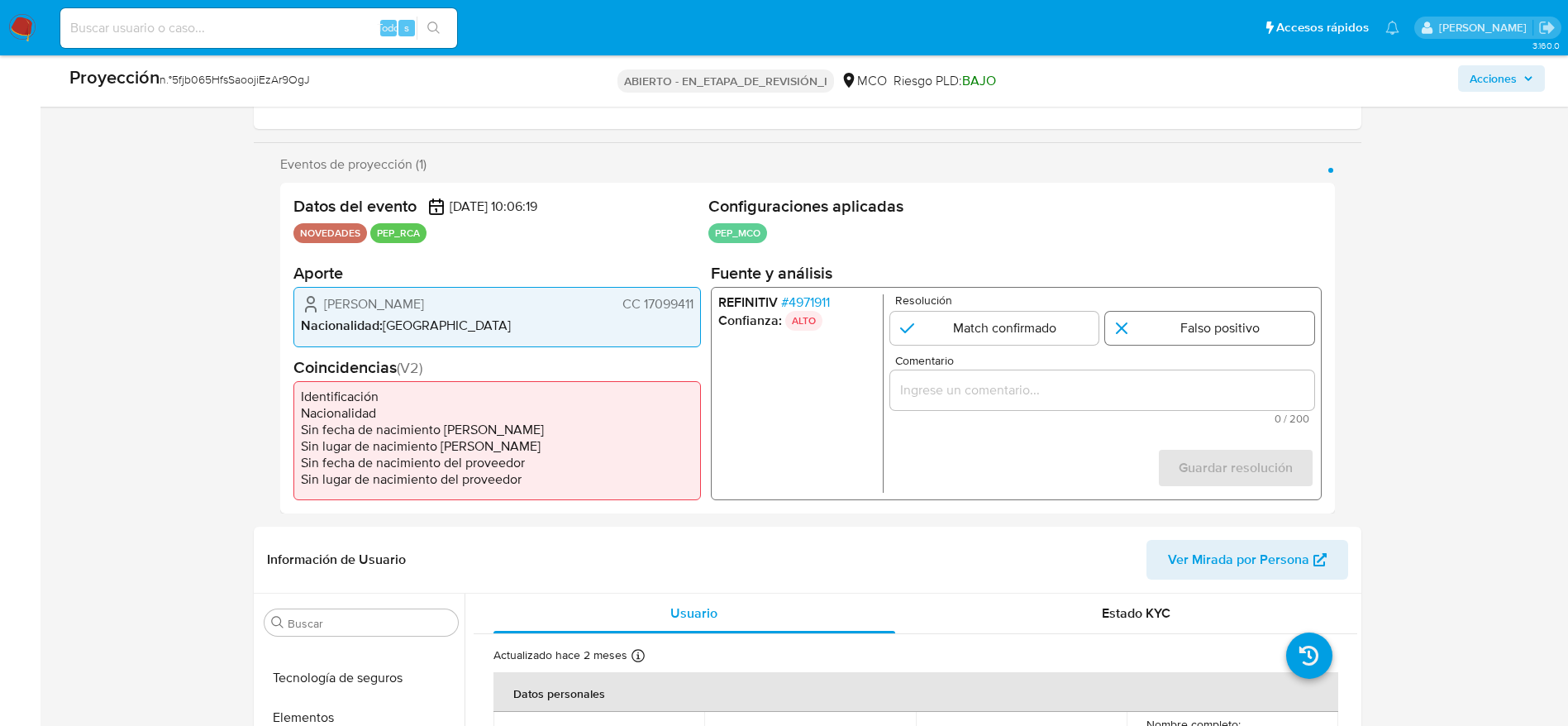
click at [1225, 327] on input "1 de 1" at bounding box center [1209, 328] width 209 height 33
radio input "true"
click at [1218, 384] on input "Comentario" at bounding box center [1101, 390] width 424 height 22
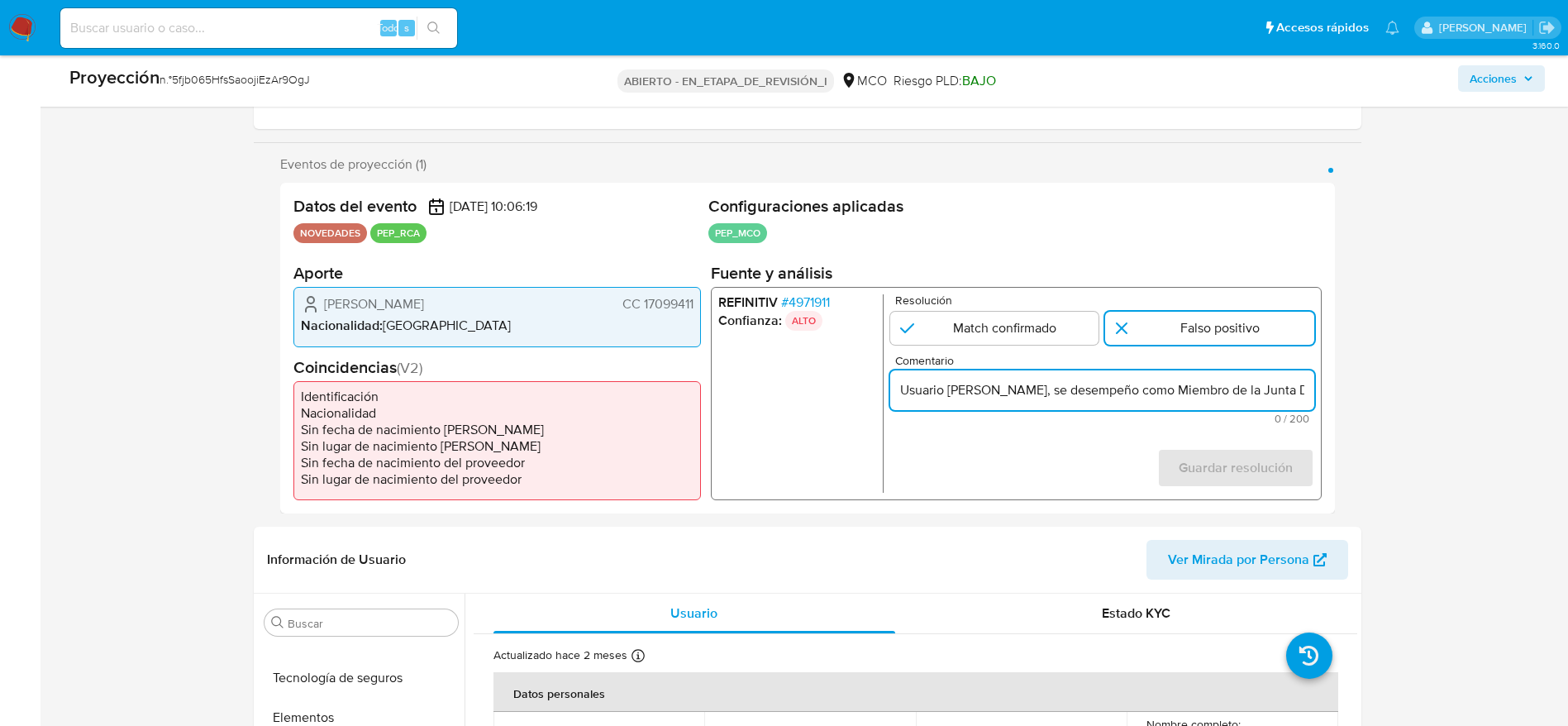
scroll to position [0, 777]
drag, startPoint x: 1207, startPoint y: 392, endPoint x: 1256, endPoint y: 389, distance: 49.1
click at [1256, 389] on input "Usuario Alberto Hugo Hinojosa Ibarra, se desempeño como Miembro de la Junta Dir…" at bounding box center [1101, 390] width 424 height 22
type input "Usuario Alberto Hugo Hinojosa Ibarra, se desempeño como Miembro de la Junta Dir…"
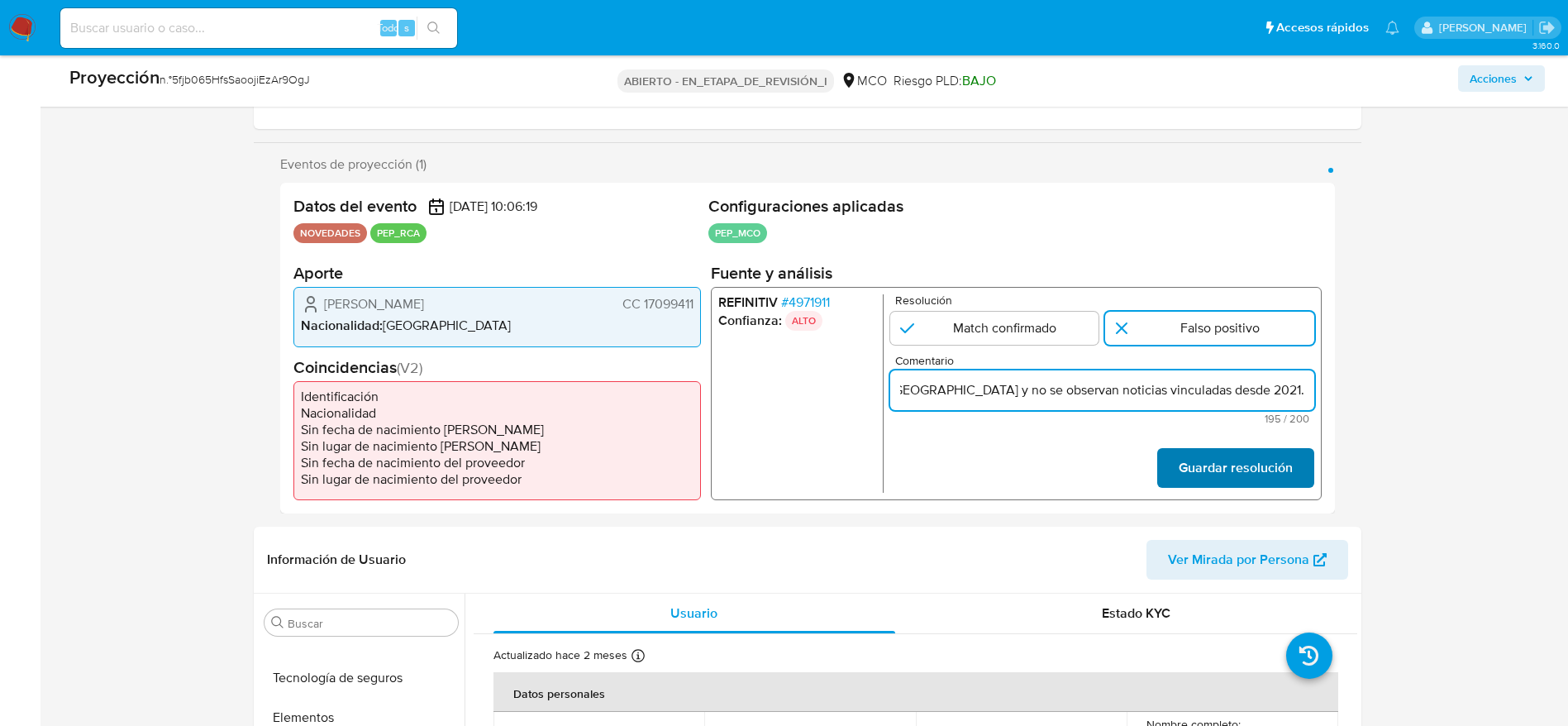
scroll to position [0, 0]
click at [1249, 474] on font "Guardar resolución" at bounding box center [1235, 468] width 115 height 40
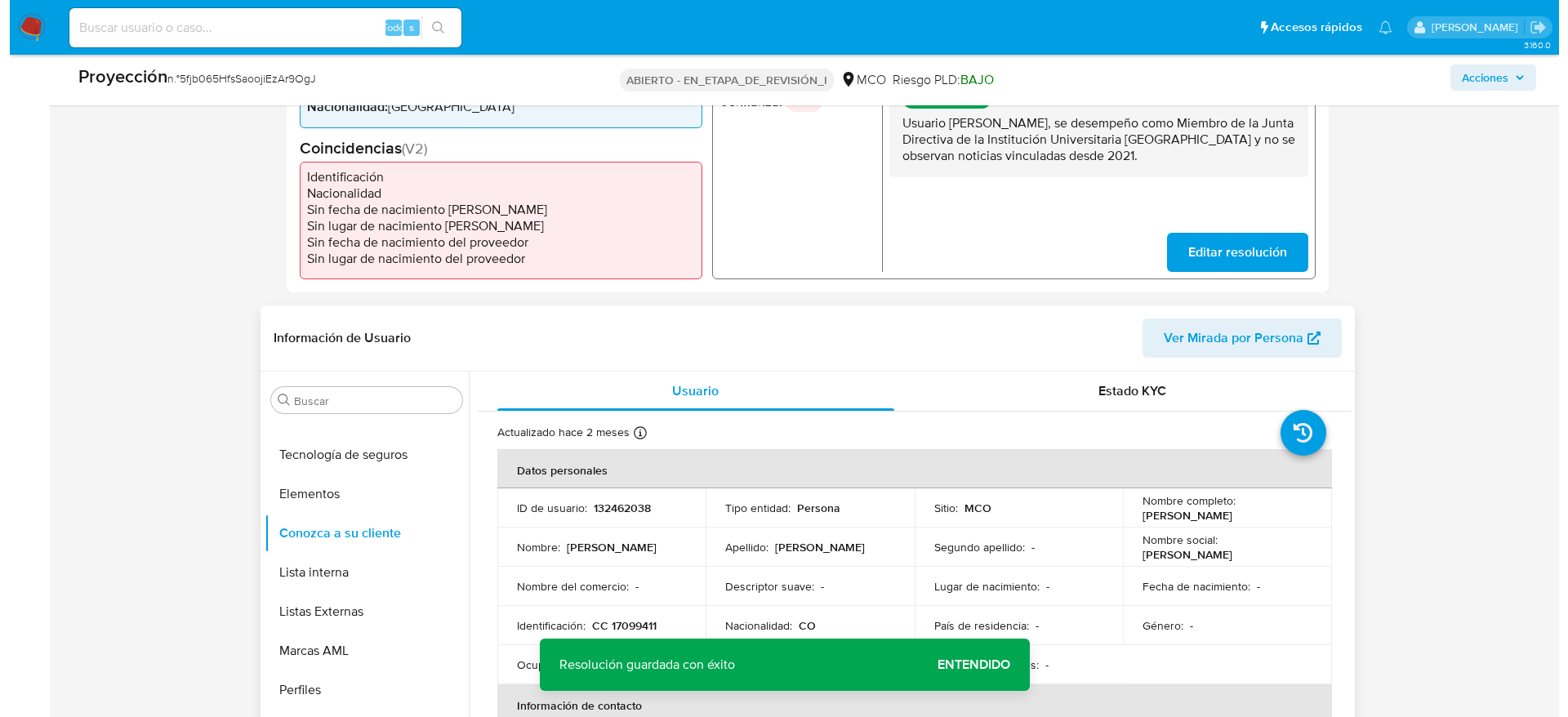
scroll to position [612, 0]
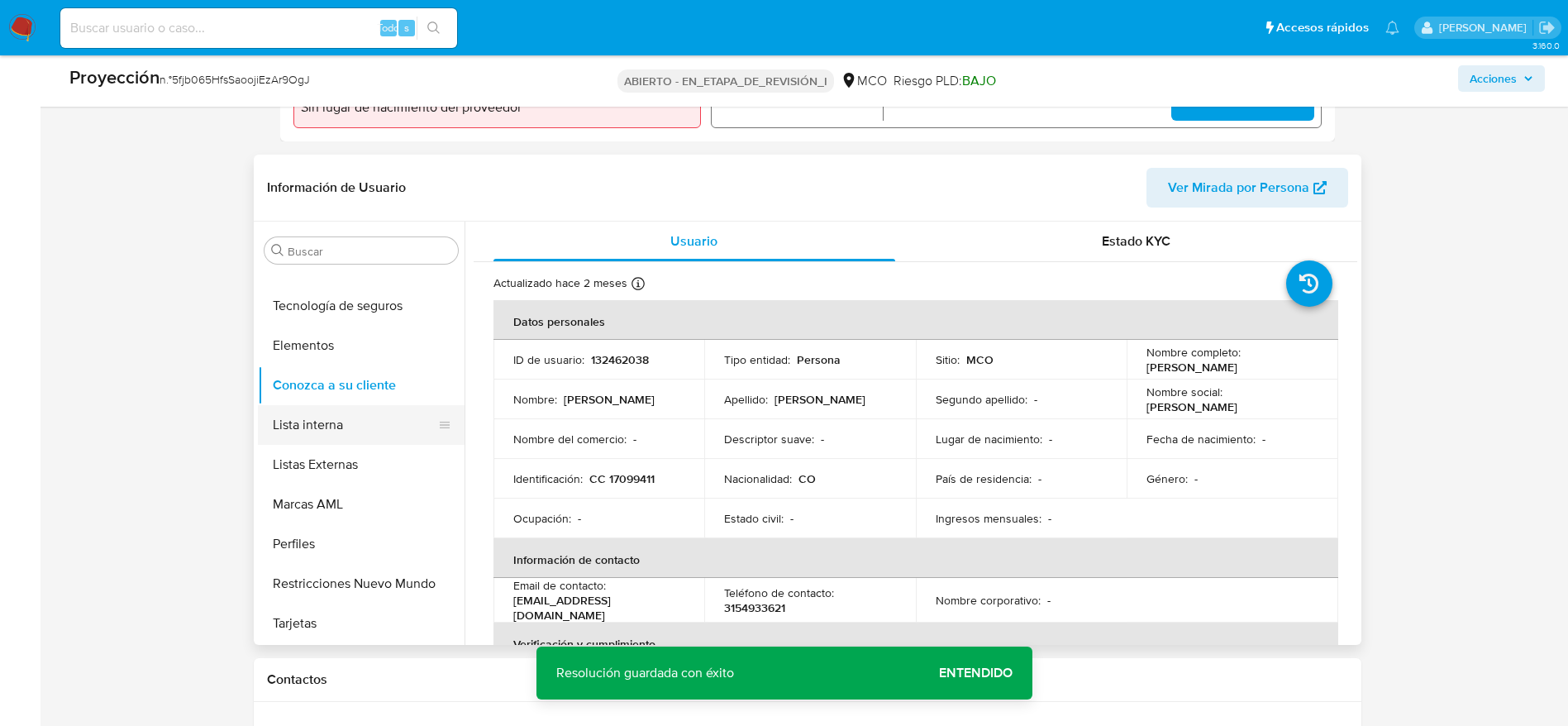
click at [357, 422] on button "Lista interna" at bounding box center [355, 425] width 193 height 40
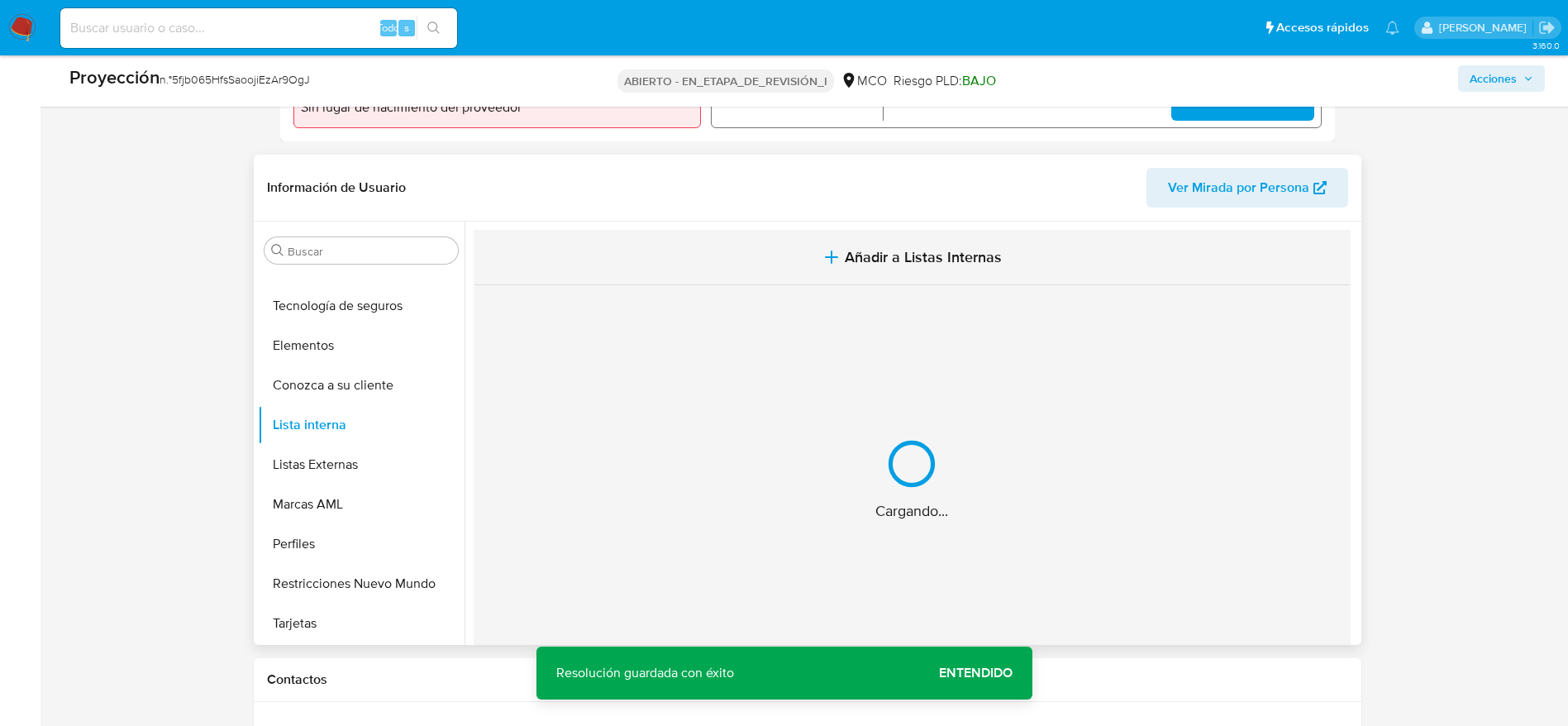
click at [739, 276] on button "Añadir a Listas Internas" at bounding box center [912, 257] width 877 height 56
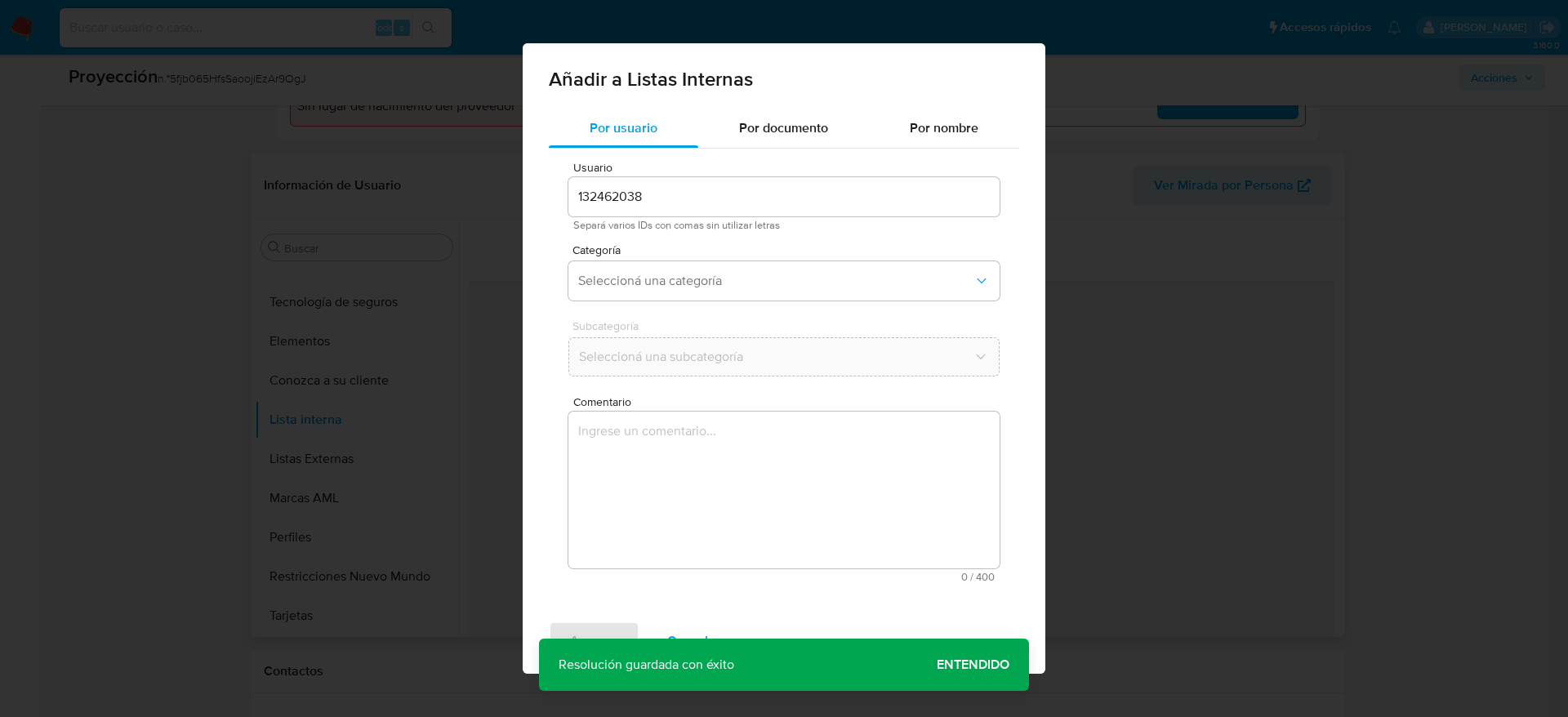
click at [759, 402] on span "Comentario" at bounding box center [788, 402] width 431 height 12
click at [759, 411] on textarea "Comentario" at bounding box center [784, 490] width 431 height 157
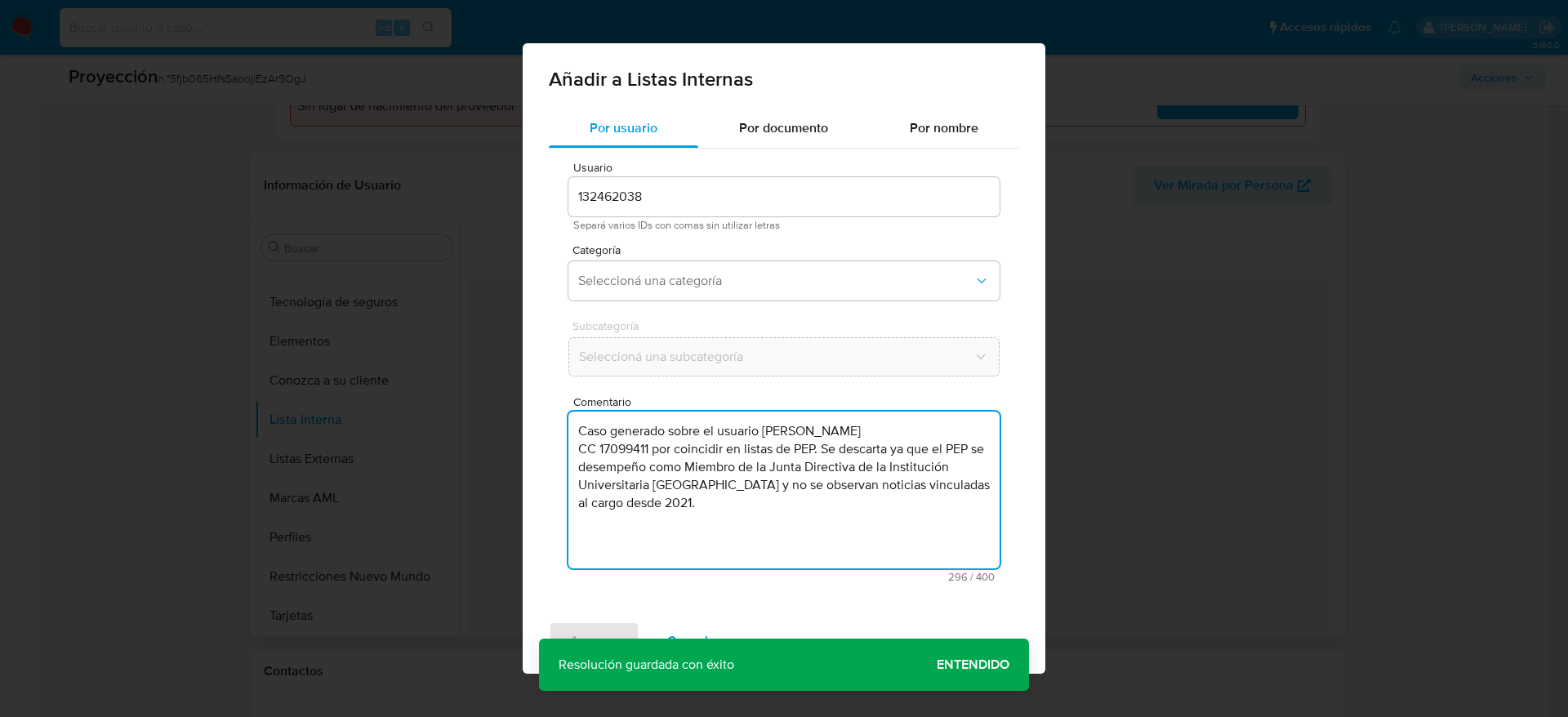
type textarea "Caso generado sobre el usuario Alberto Hugo Hinojosa Ibarra CC 17099411 por coi…"
click at [895, 260] on div "Categoría Seleccioná una categoría" at bounding box center [784, 275] width 431 height 63
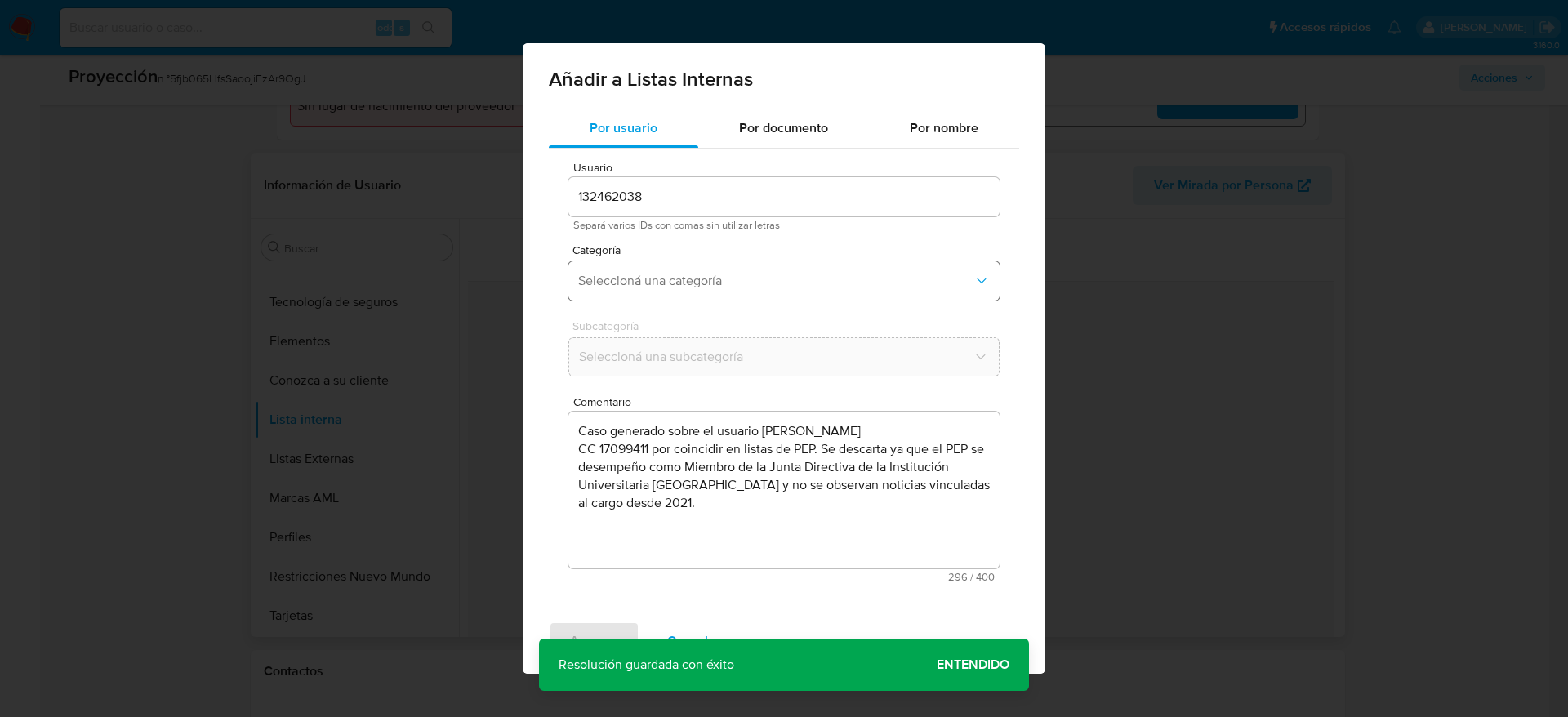
click at [895, 273] on span "Seleccioná una categoría" at bounding box center [776, 280] width 396 height 16
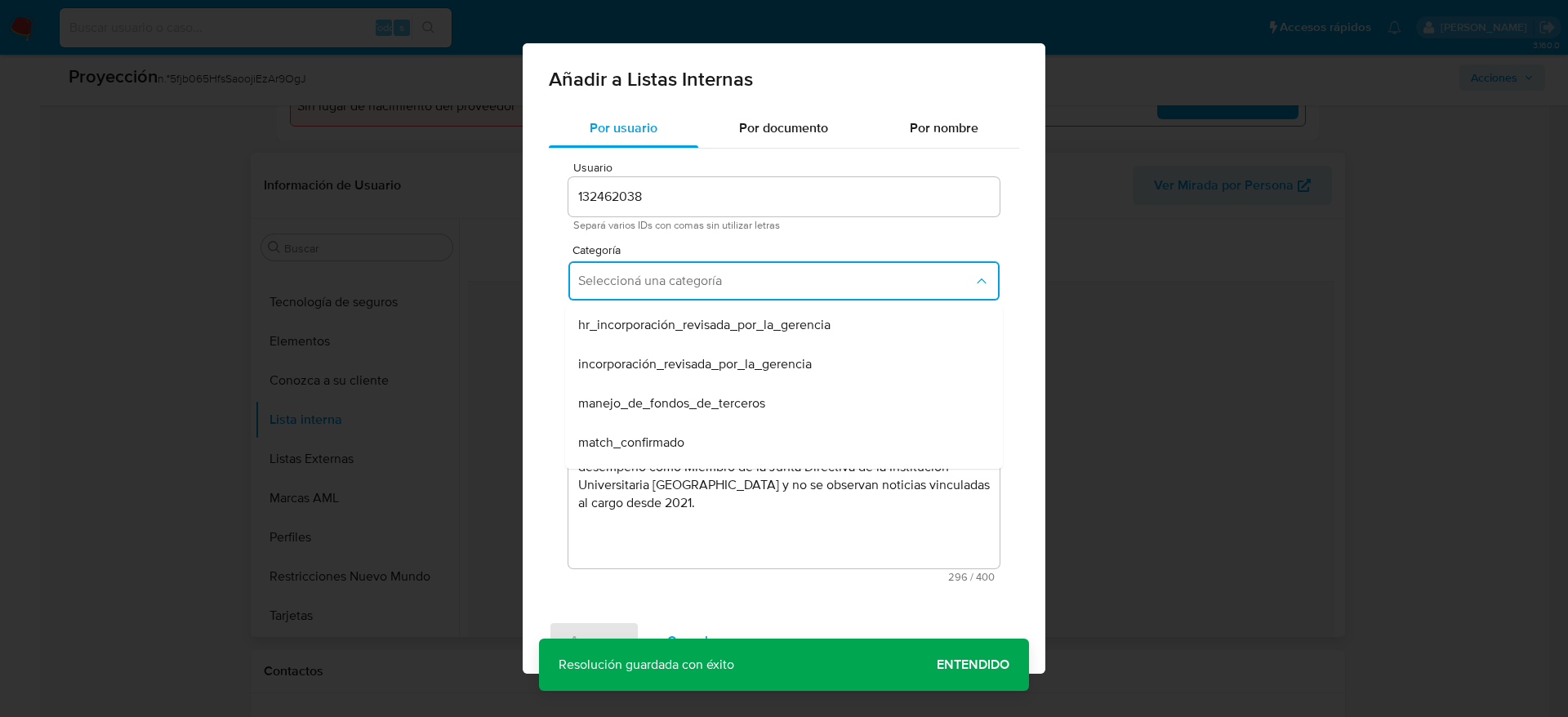
scroll to position [122, 0]
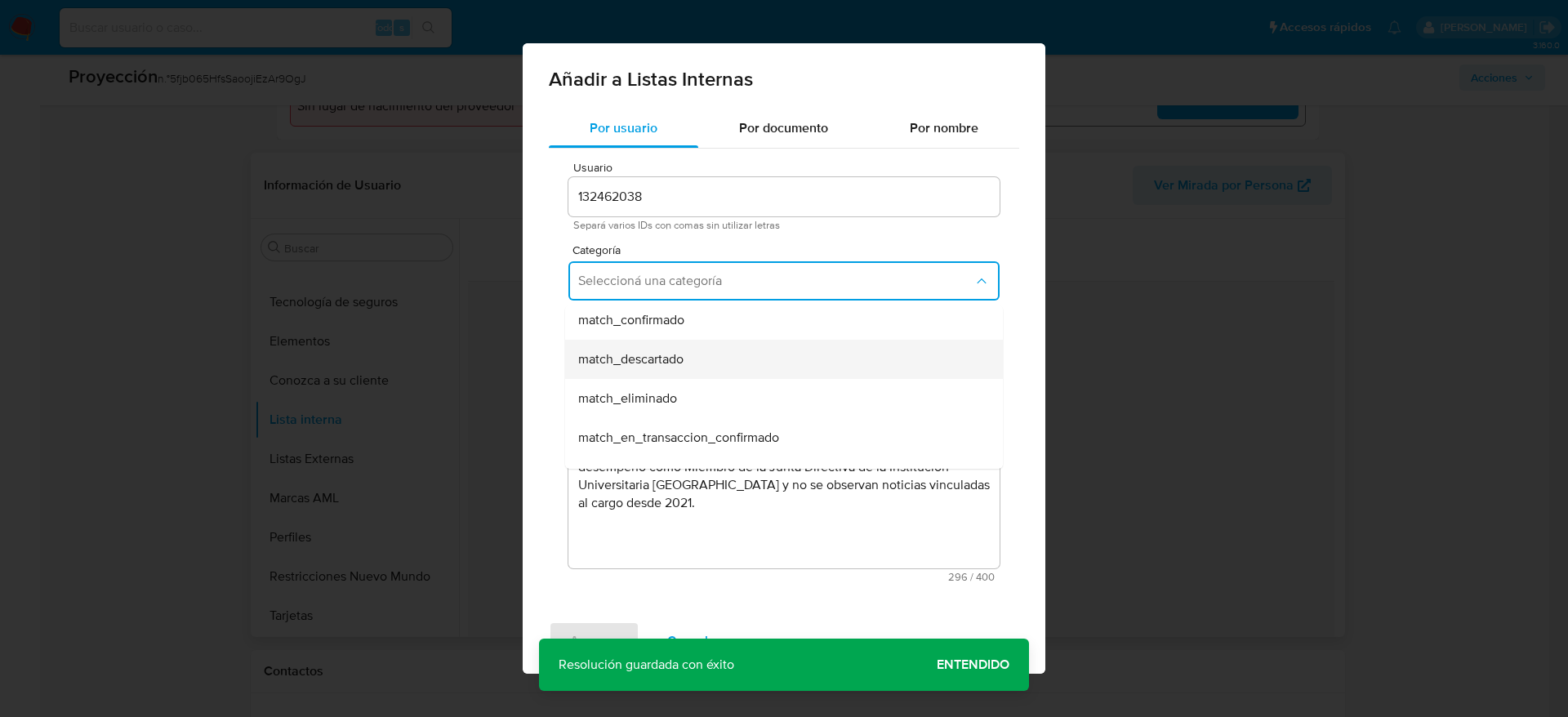
click at [687, 357] on div "match_descartado" at bounding box center [780, 359] width 402 height 39
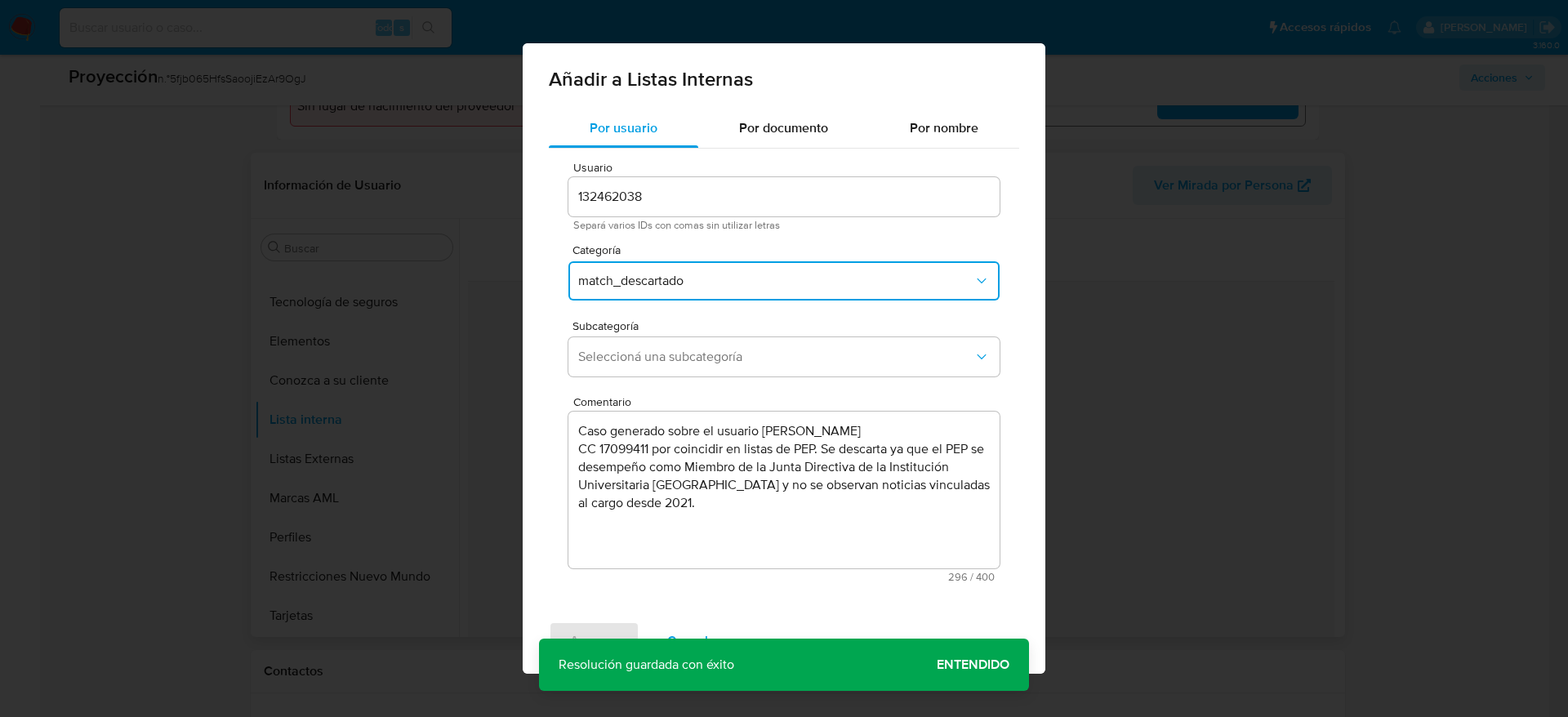
click at [687, 357] on span "Seleccioná una subcategoría" at bounding box center [776, 356] width 396 height 16
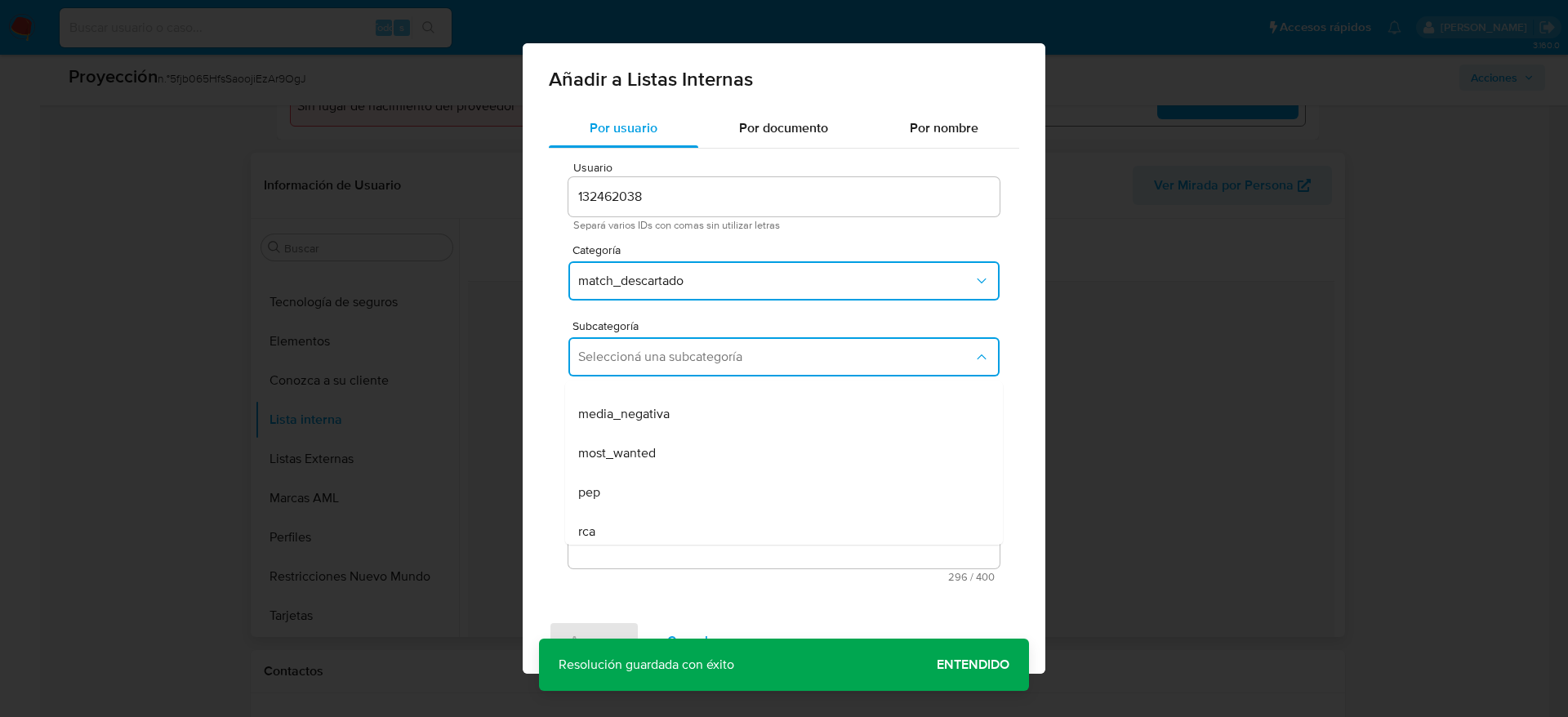
scroll to position [111, 0]
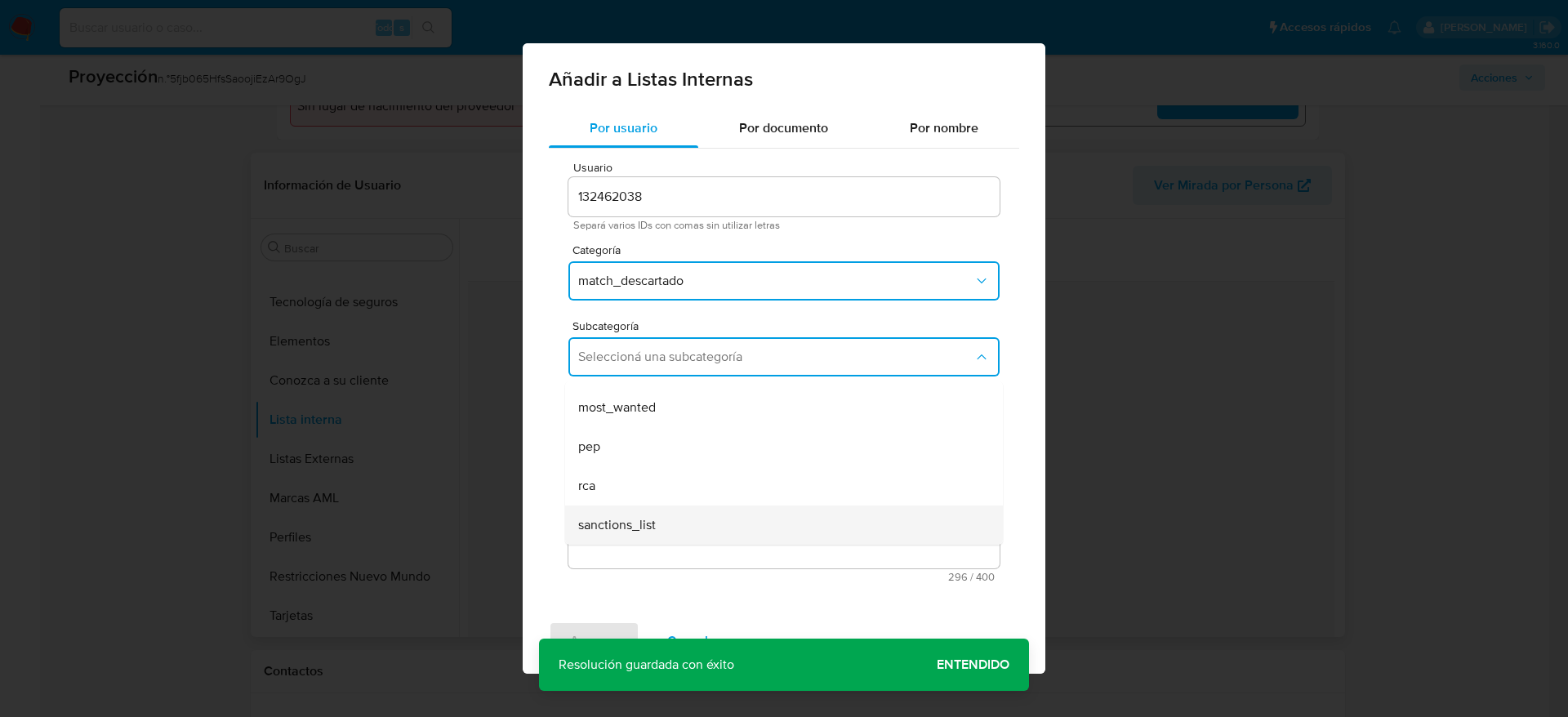
click at [620, 533] on span "sanctions_list" at bounding box center [617, 524] width 78 height 16
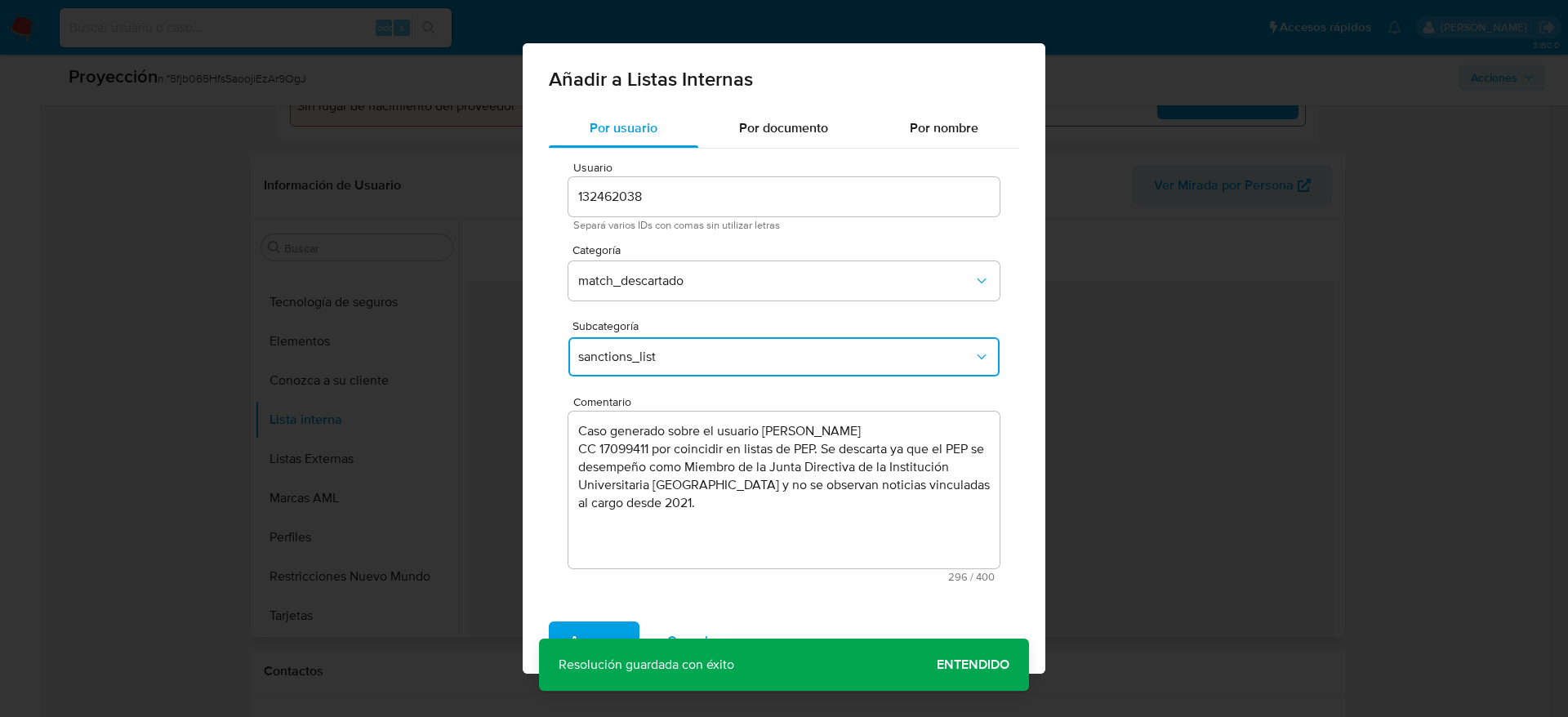
click at [657, 336] on div "Subcategoría sanctions_list" at bounding box center [784, 351] width 431 height 63
click at [658, 359] on span "sanctions_list" at bounding box center [776, 356] width 396 height 16
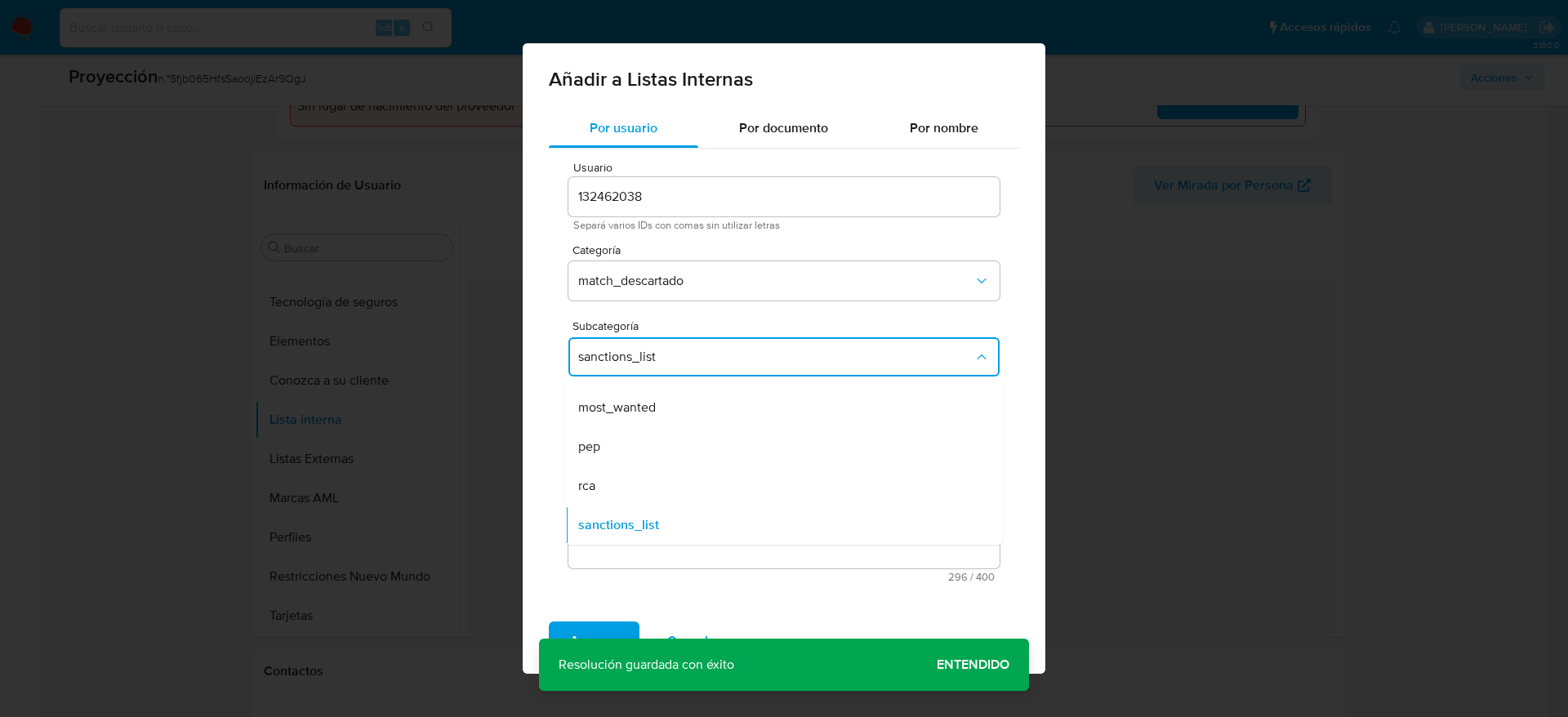
drag, startPoint x: 645, startPoint y: 452, endPoint x: 617, endPoint y: 565, distance: 116.4
click at [645, 452] on div "pep" at bounding box center [780, 447] width 402 height 39
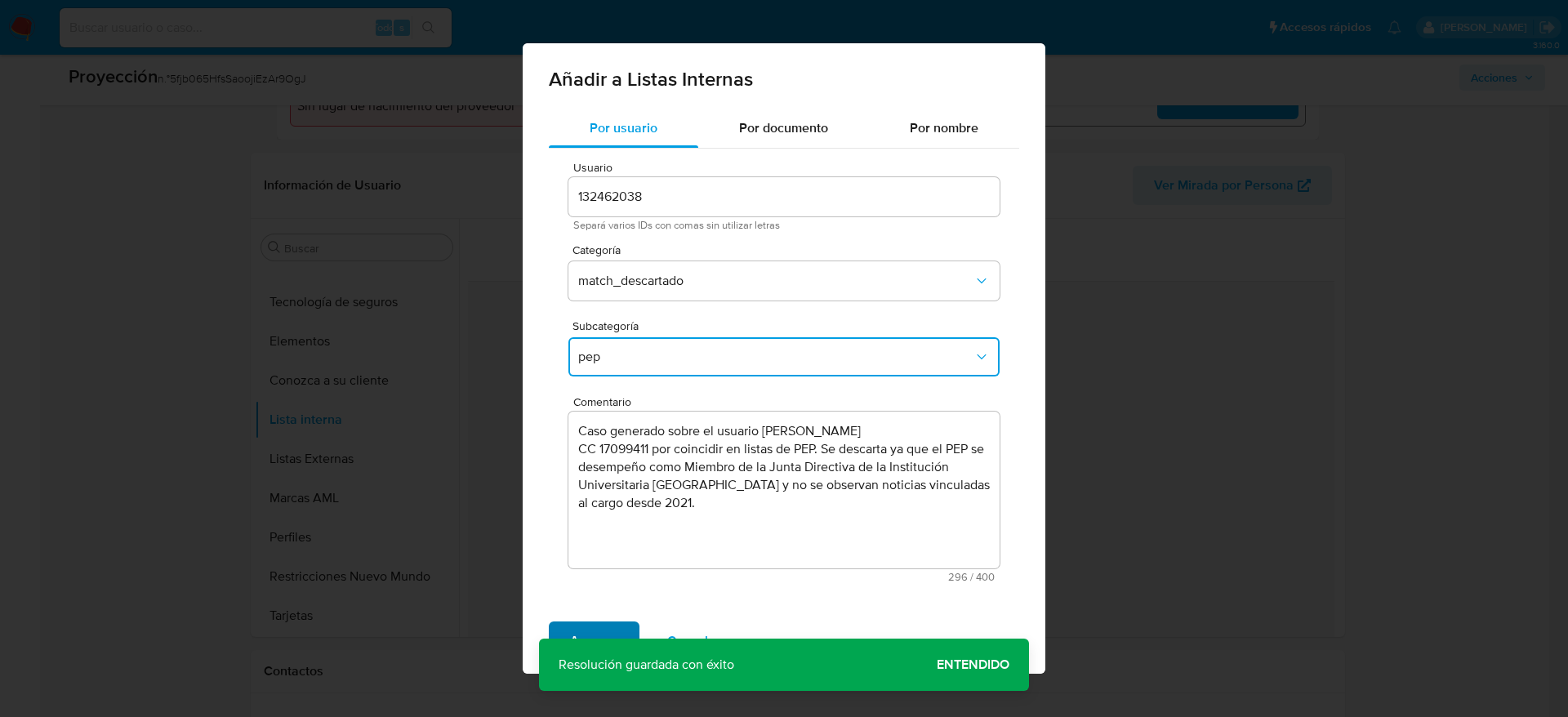
click at [597, 641] on span "Agregar" at bounding box center [595, 641] width 49 height 36
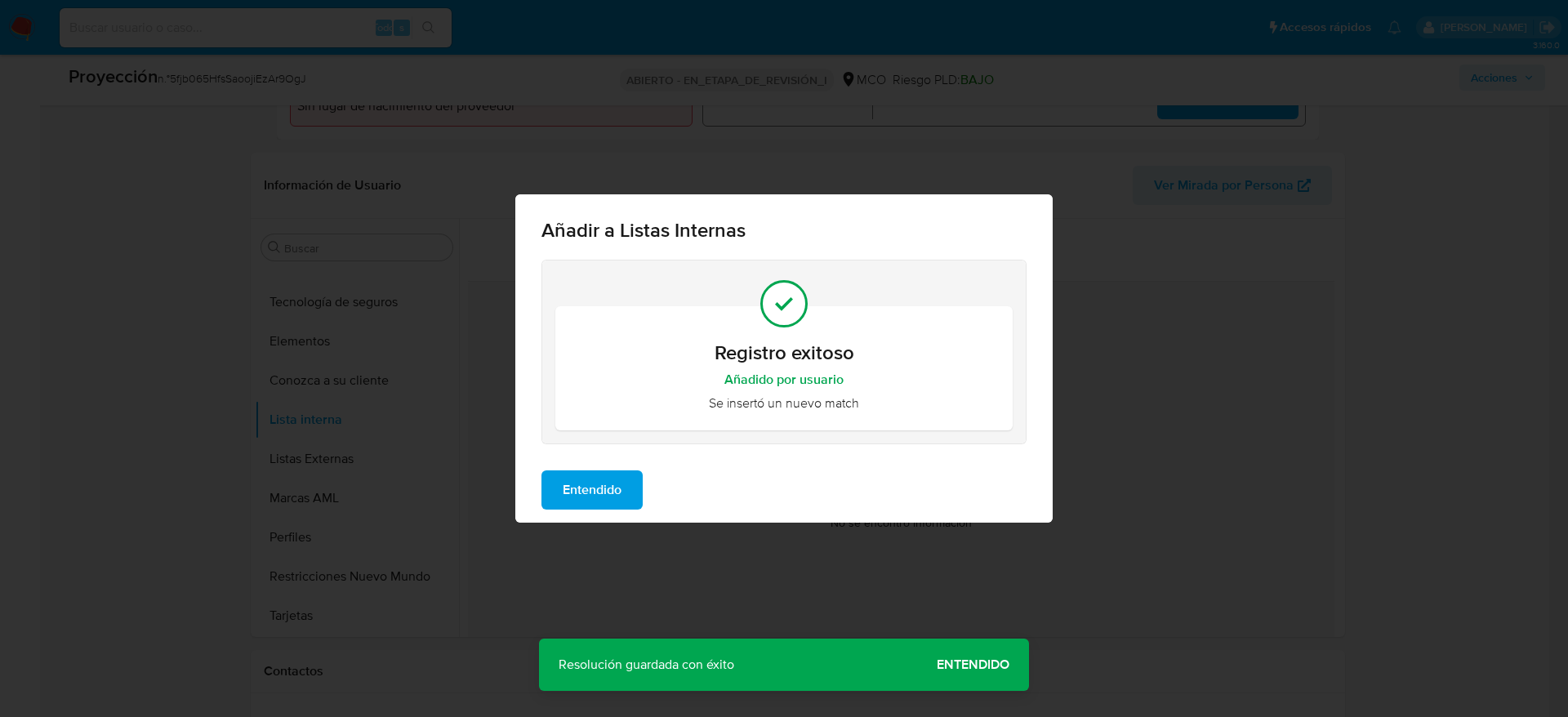
click at [578, 490] on span "Entendido" at bounding box center [592, 490] width 59 height 36
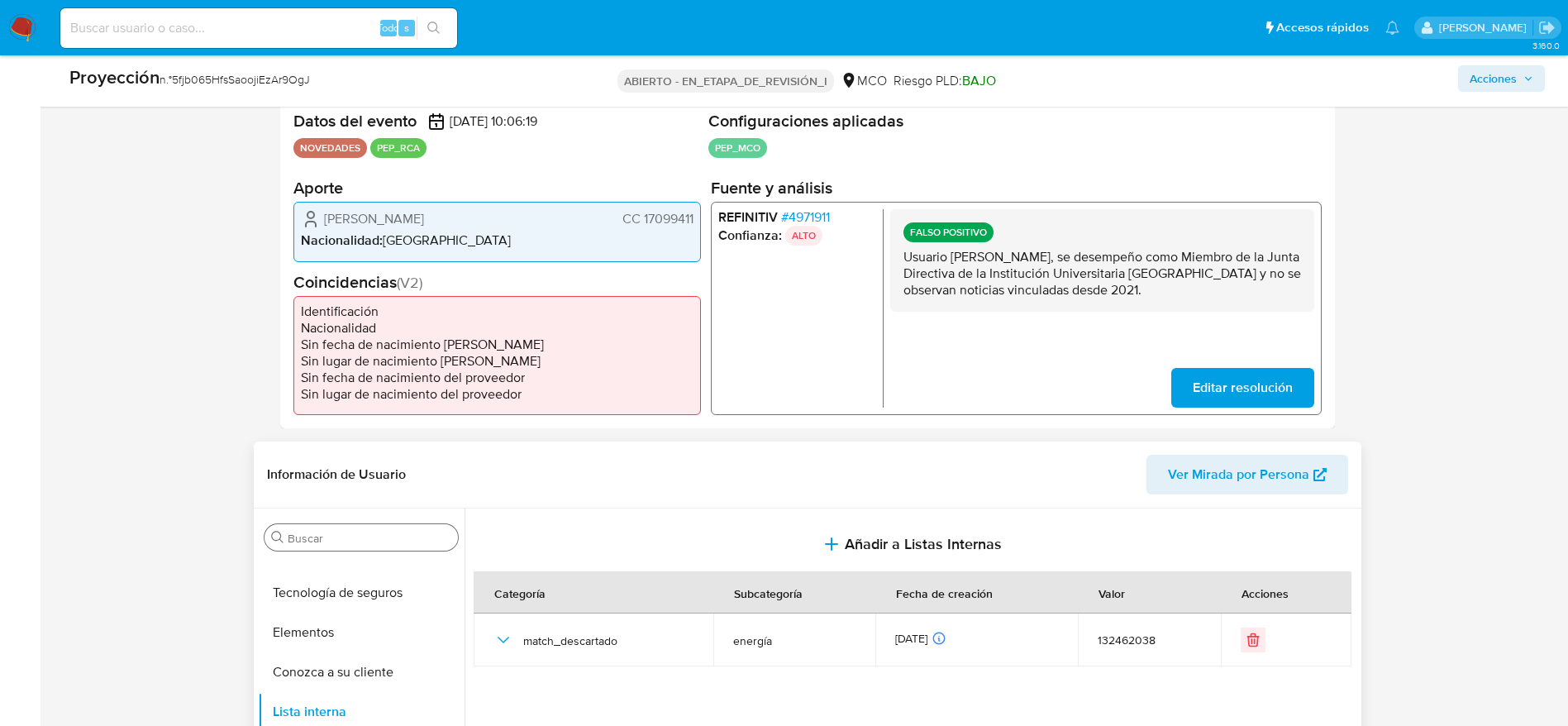
scroll to position [372, 0]
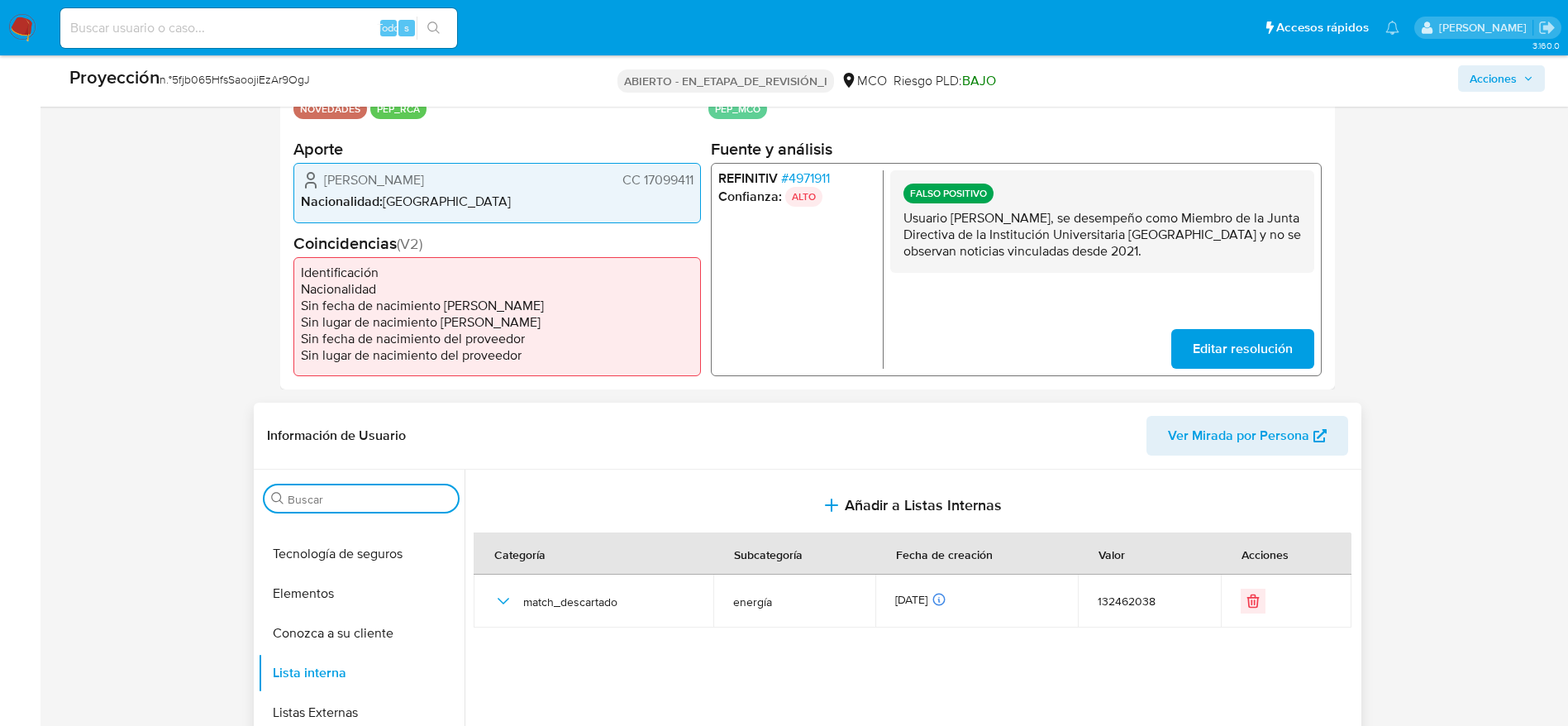
click at [343, 502] on input "Buscar" at bounding box center [369, 500] width 164 height 15
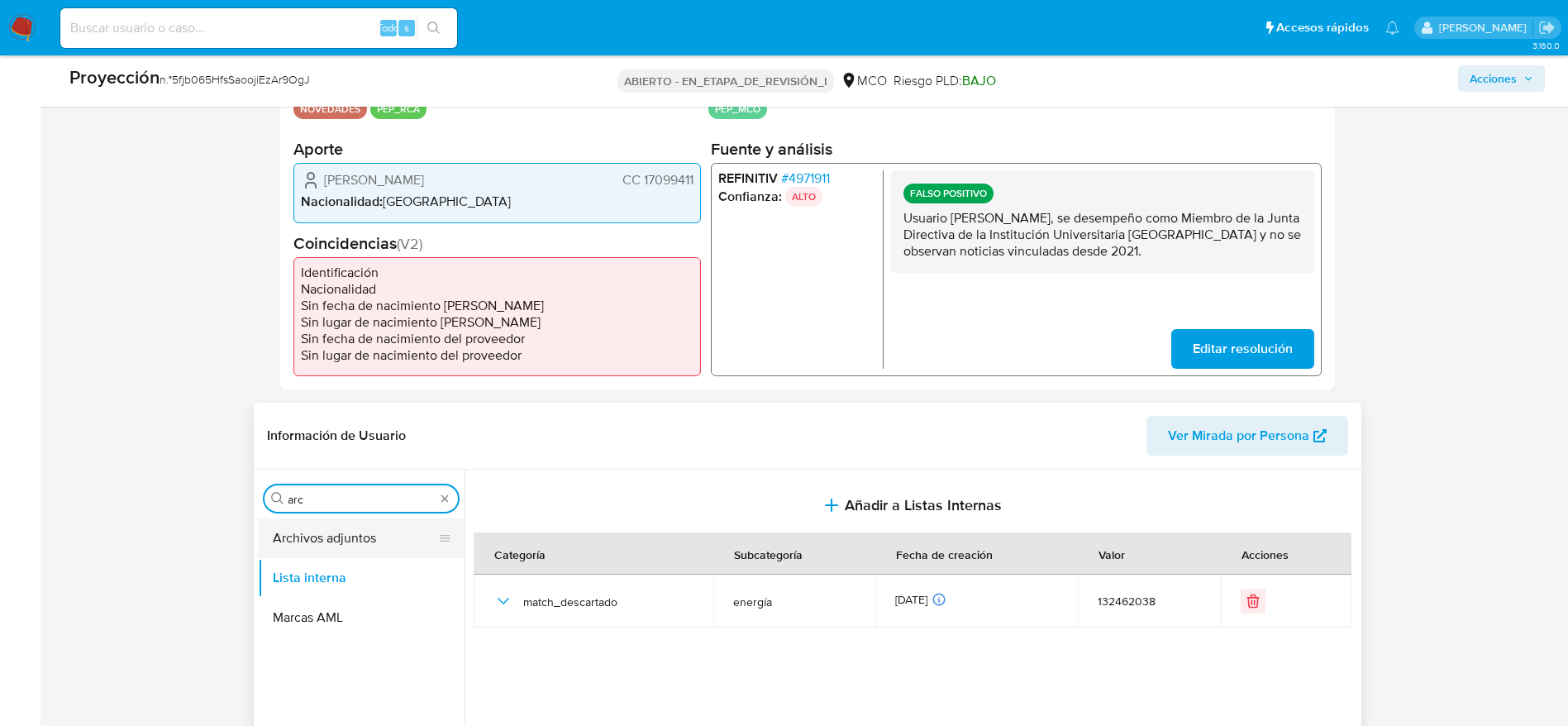
type input "arc"
click at [343, 528] on button "Archivos adjuntos" at bounding box center [355, 539] width 193 height 40
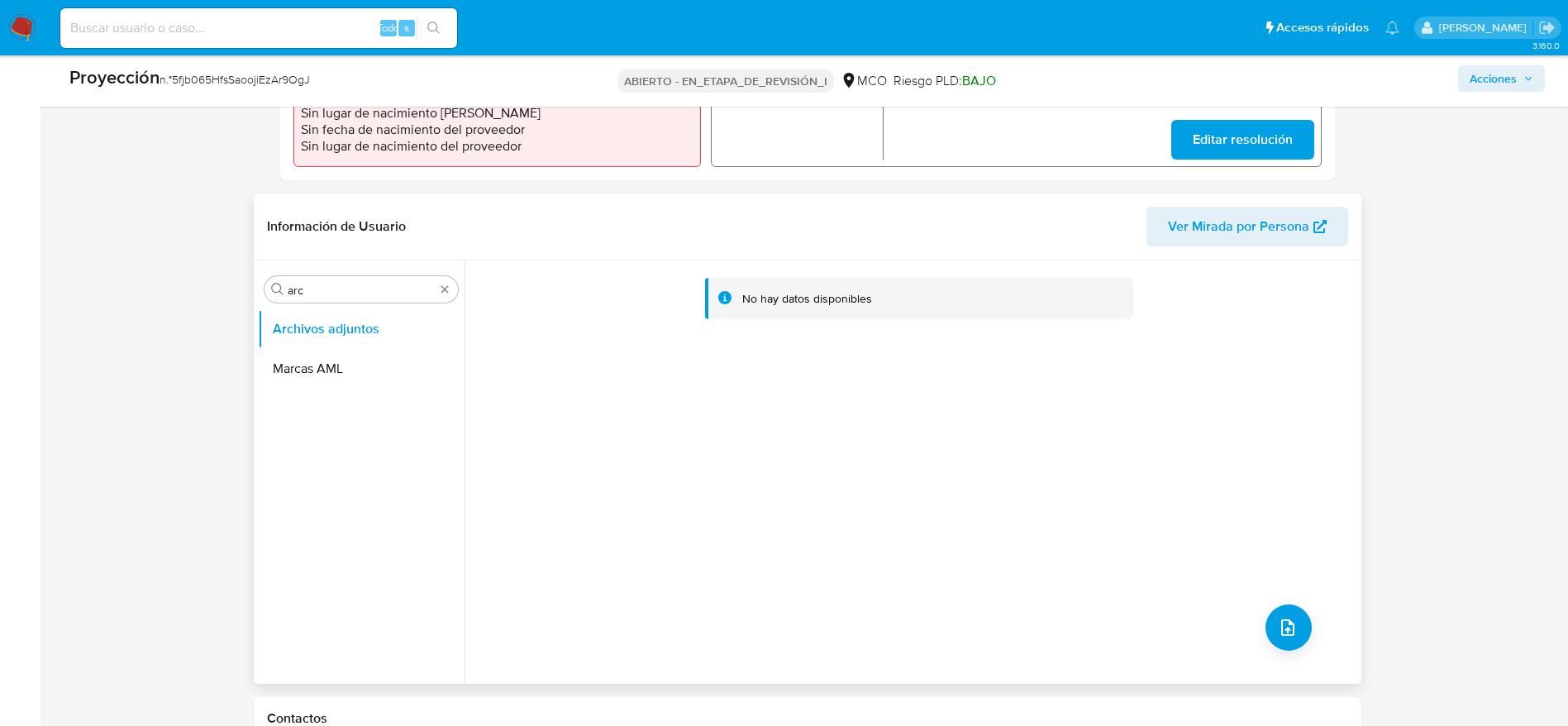
scroll to position [620, 0]
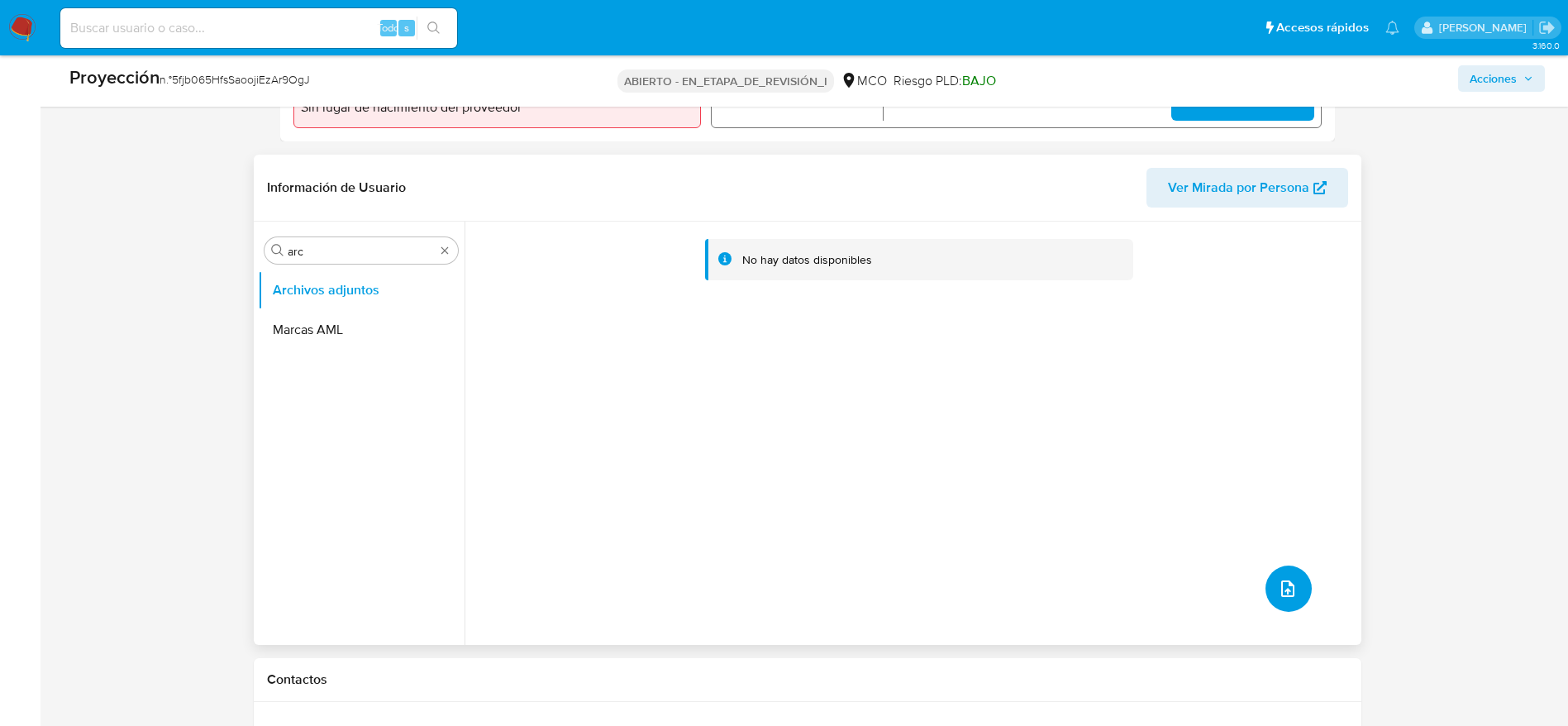
click at [1267, 599] on button "subir archivo" at bounding box center [1288, 589] width 46 height 46
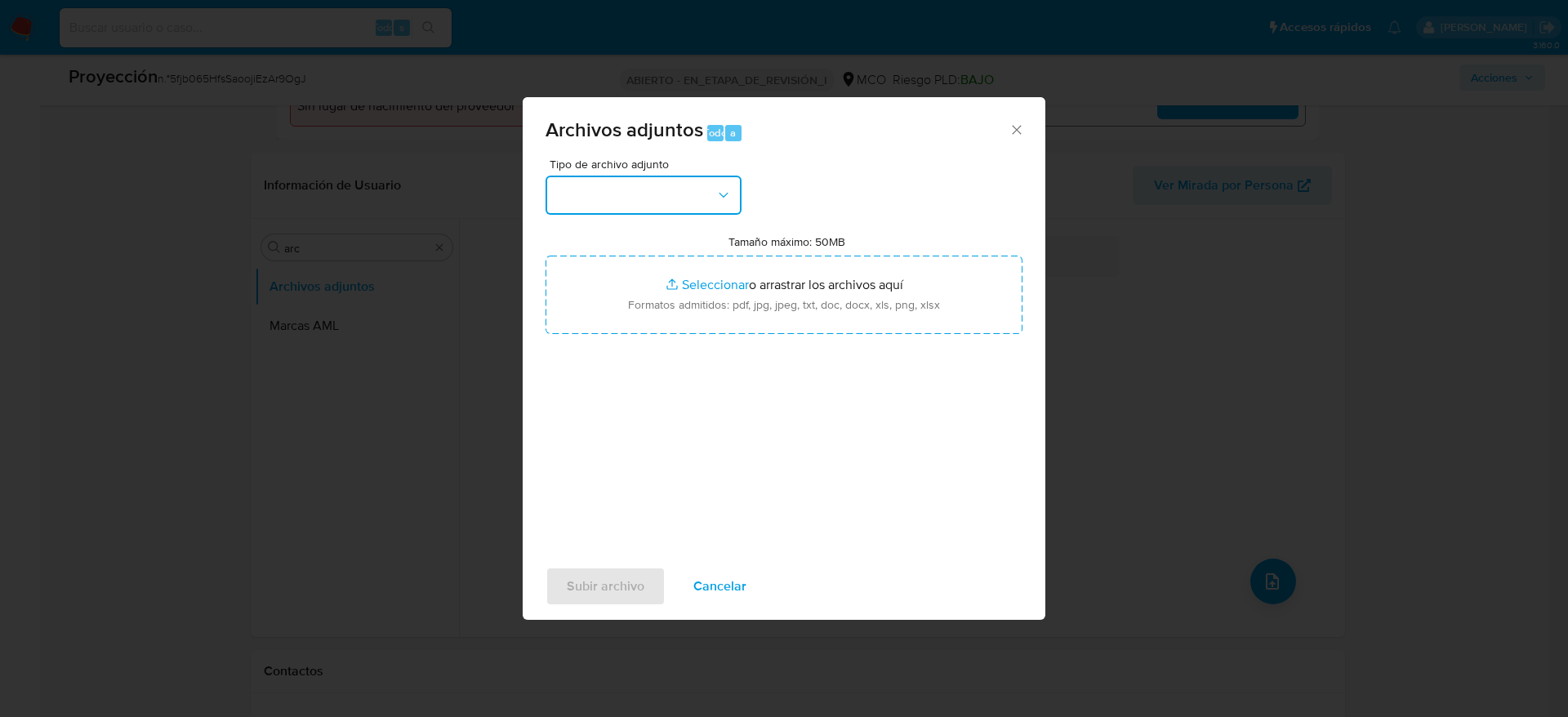
click at [640, 213] on button "button" at bounding box center [644, 195] width 196 height 39
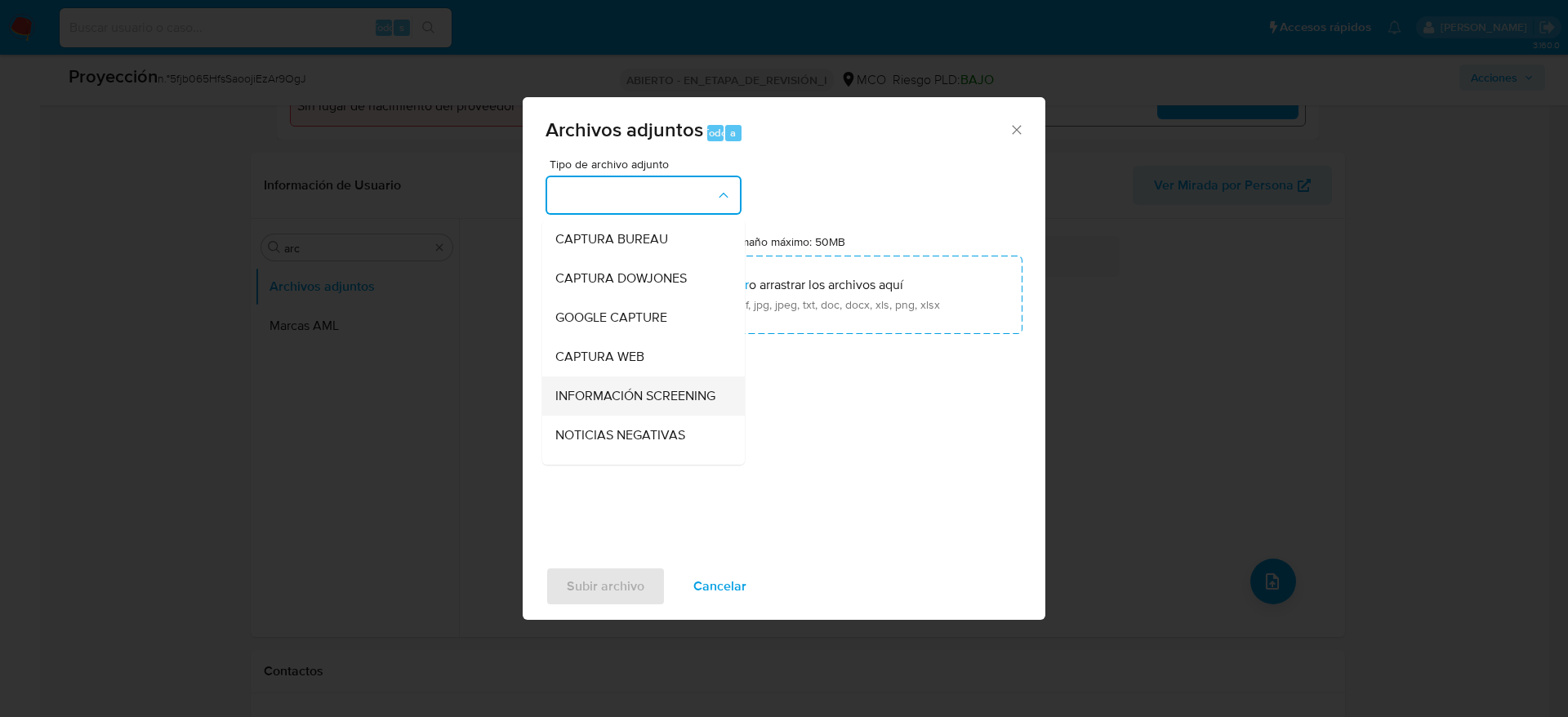
click at [630, 390] on span "INFORMACIÓN SCREENING" at bounding box center [635, 395] width 160 height 16
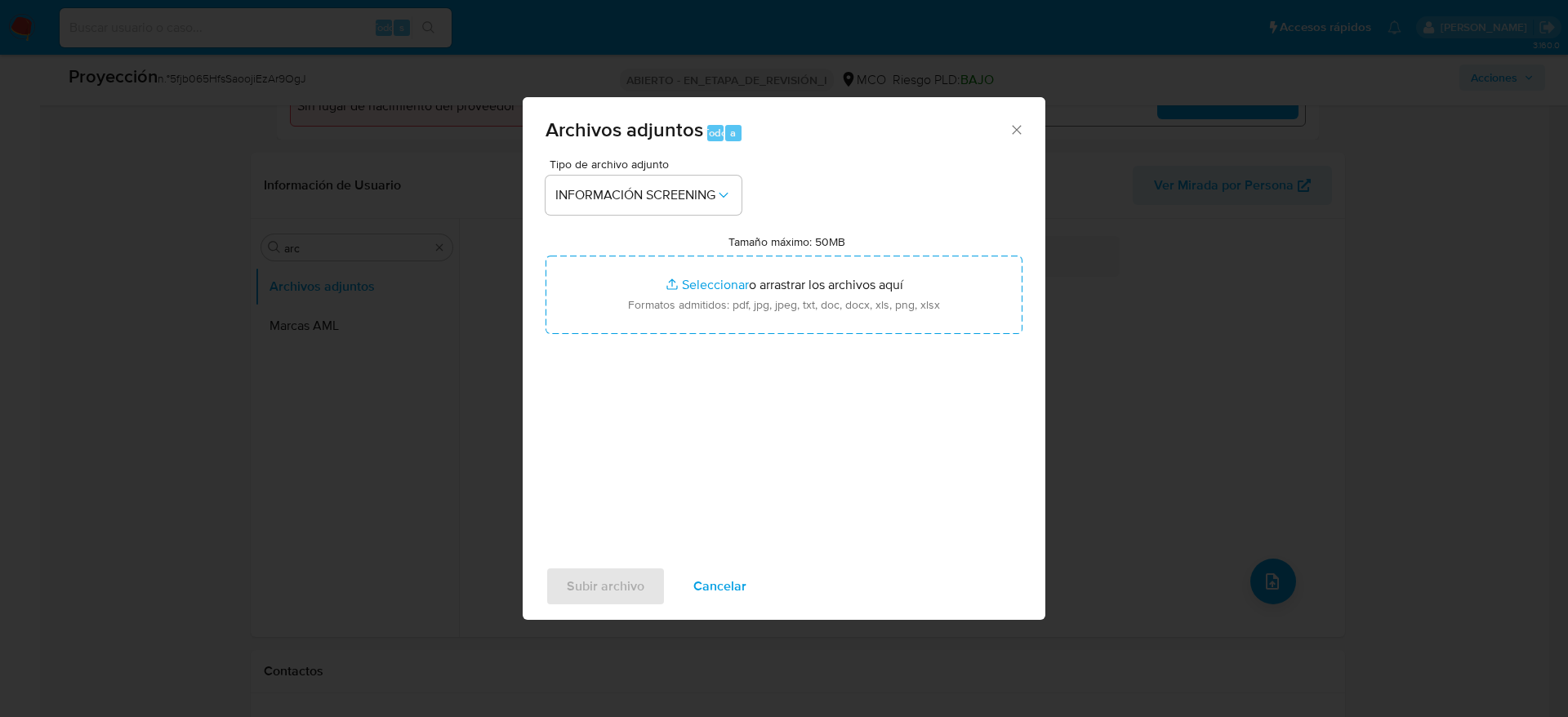
click at [758, 334] on div "Tipo de archivo adjunto INFORMACIÓN SCREENING Tamaño máximo: 50MB Seleccionar a…" at bounding box center [784, 351] width 477 height 385
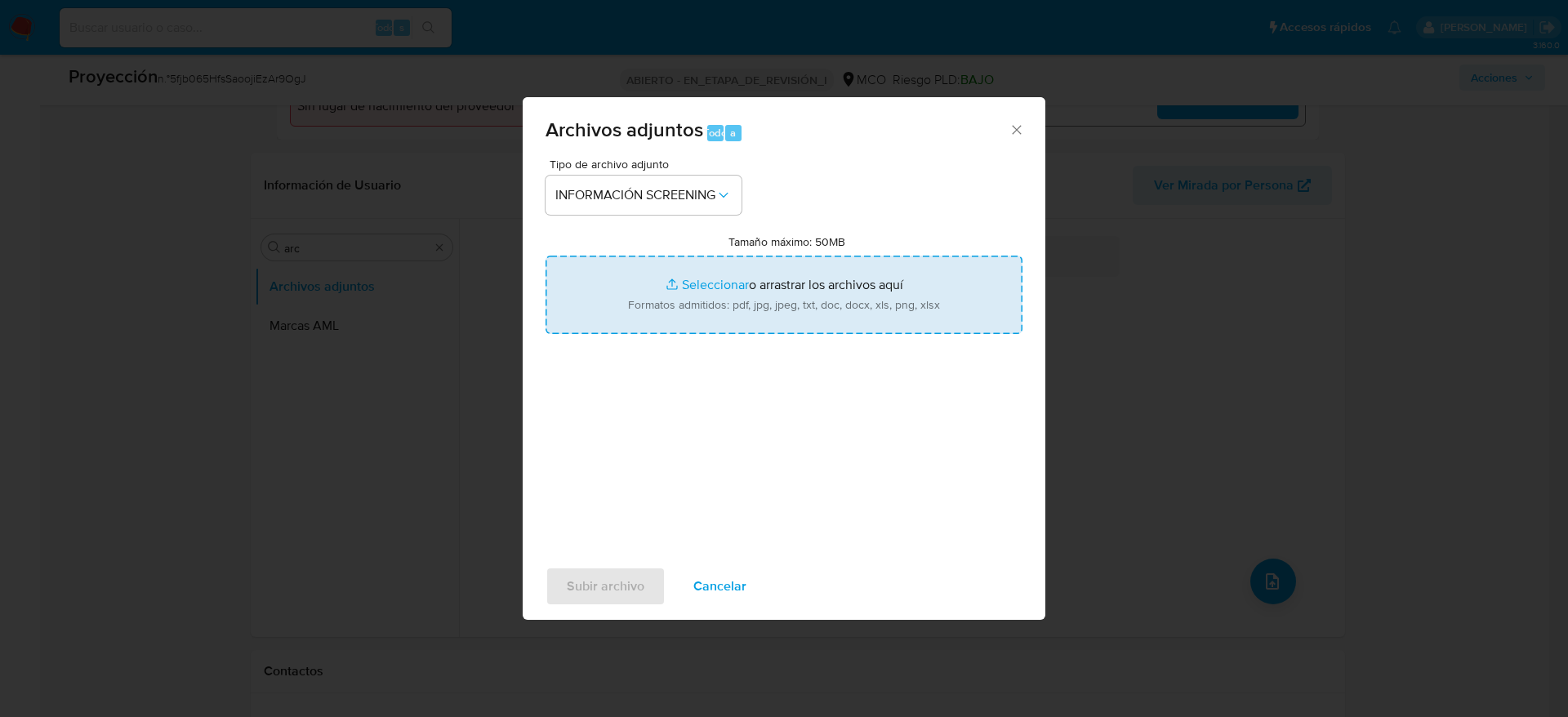
click at [780, 280] on input "Tamaño máximo: 50MB Seleccionar archivos" at bounding box center [784, 294] width 477 height 79
type input "C:\fakepath\_Alberto Hugo Hinojosa Ibarra_ - Buscar con Google.pdf"
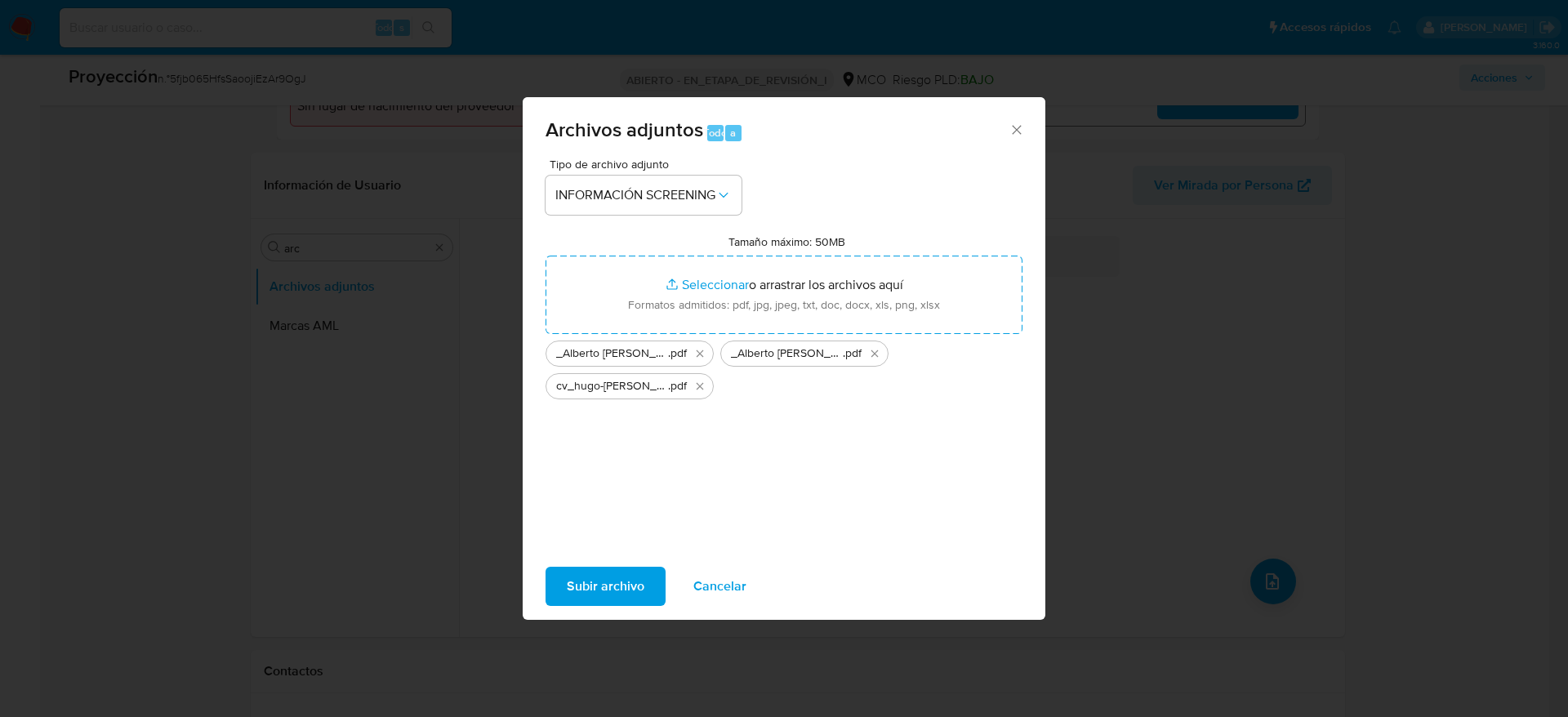
click at [608, 607] on div "Subir archivo Cancelar" at bounding box center [784, 586] width 523 height 62
click at [608, 596] on span "Subir archivo" at bounding box center [605, 586] width 78 height 36
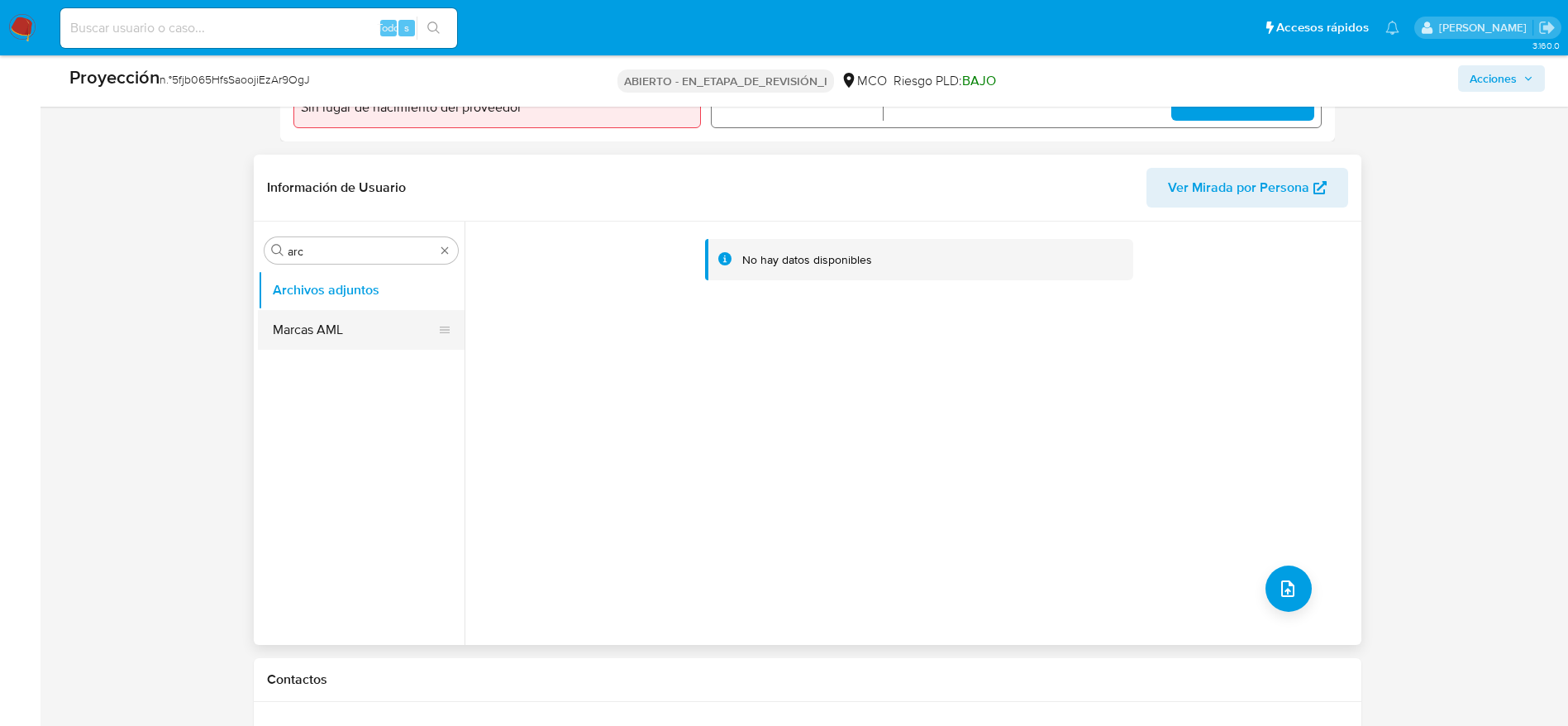
click at [323, 330] on button "Marcas AML" at bounding box center [355, 330] width 193 height 40
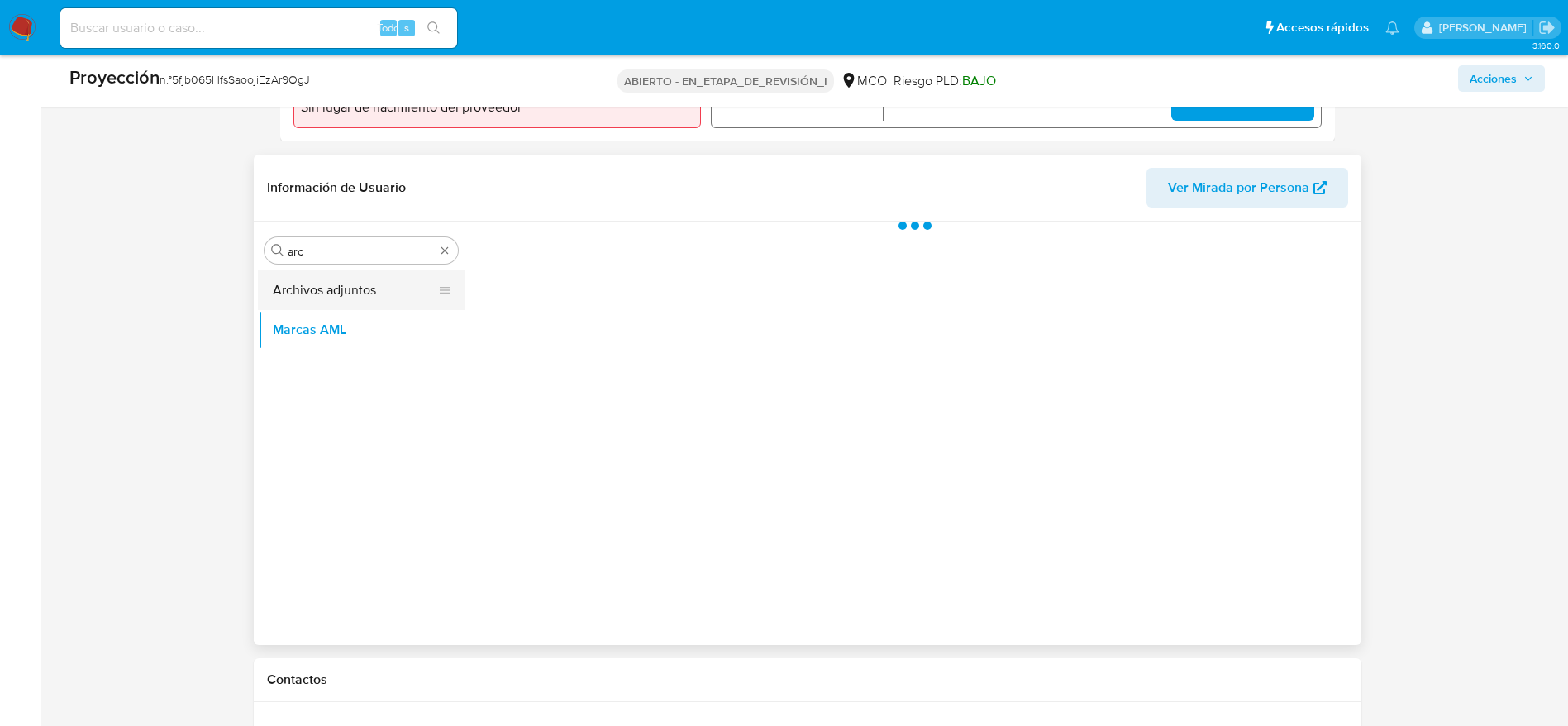
click at [327, 285] on button "Archivos adjuntos" at bounding box center [355, 291] width 193 height 40
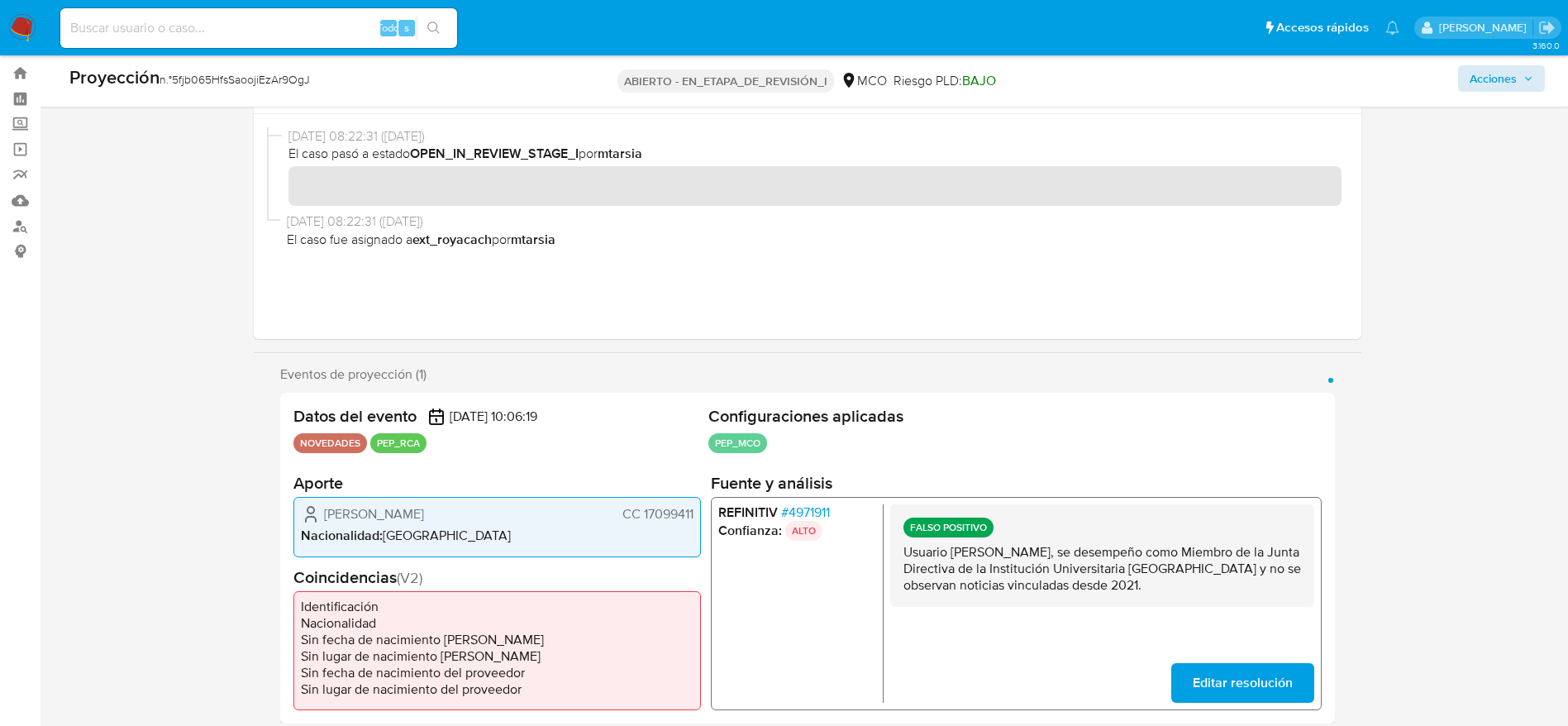
scroll to position [0, 0]
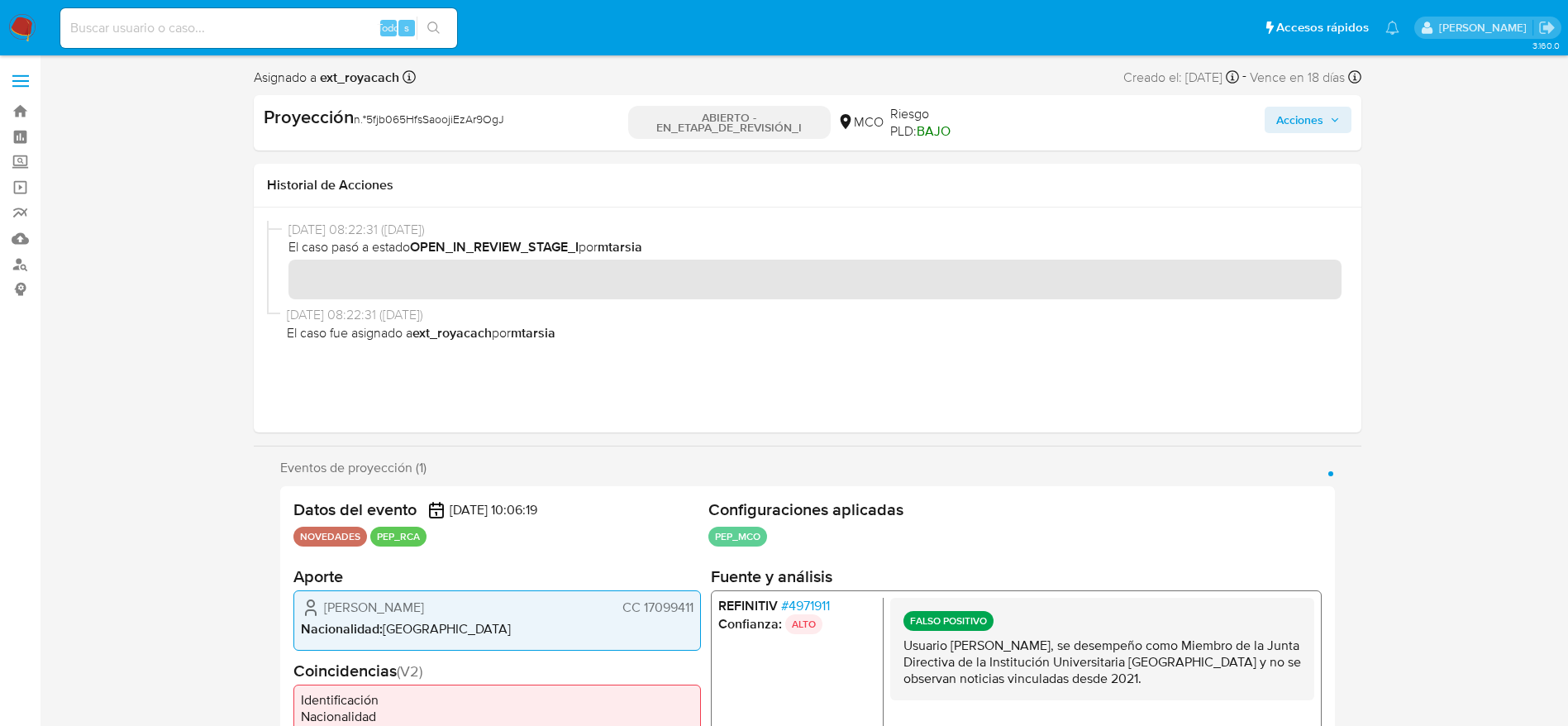
click at [1282, 123] on font "Acciones" at bounding box center [1300, 120] width 47 height 27
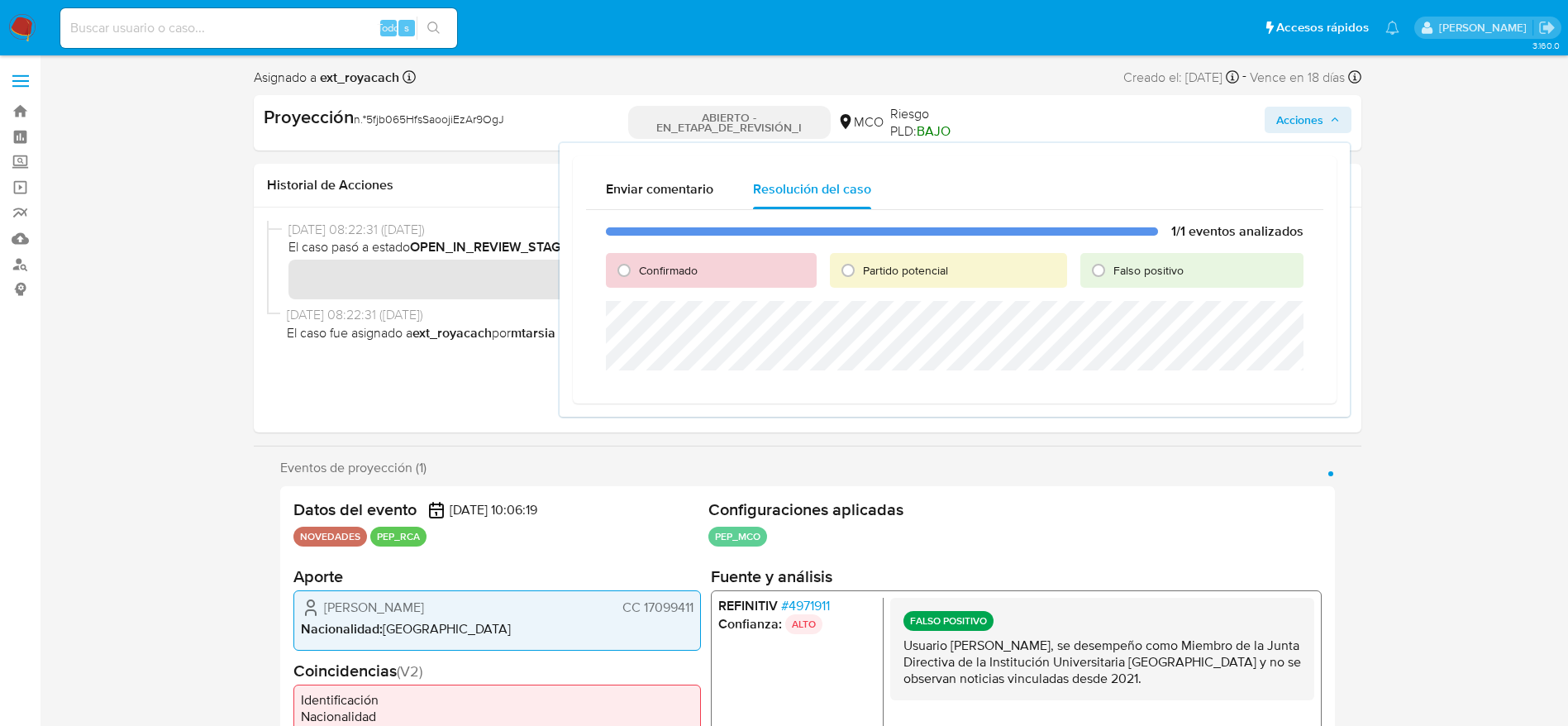
click at [1125, 276] on font "Falso positivo" at bounding box center [1149, 270] width 70 height 16
click at [1112, 276] on input "Falso positivo" at bounding box center [1099, 271] width 26 height 27
radio input "true"
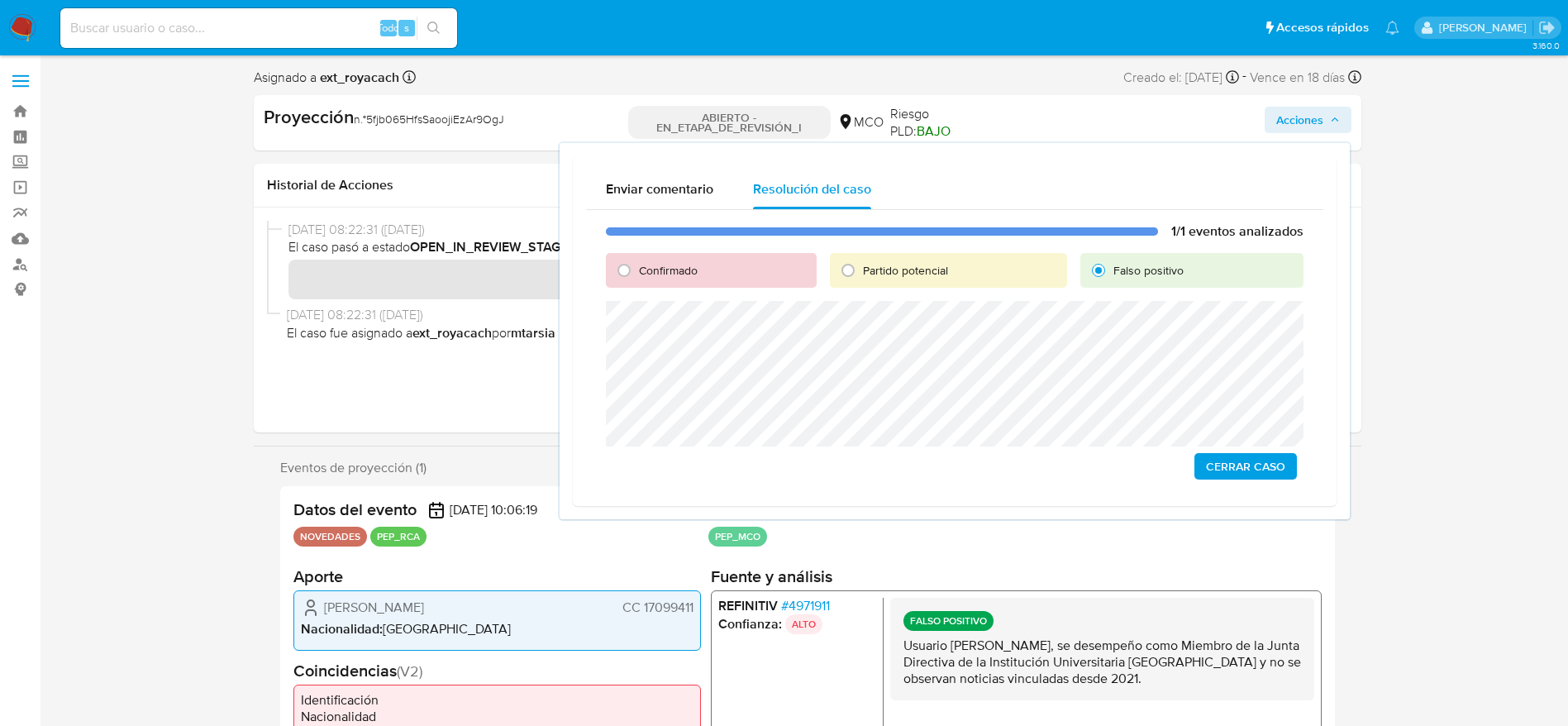
click at [642, 487] on div "1/1 eventos analizados Confirmado Partido potencial Falso positivo Cerrar Caso" at bounding box center [954, 351] width 737 height 283
click at [1237, 469] on span "Cerrar Caso" at bounding box center [1246, 466] width 79 height 23
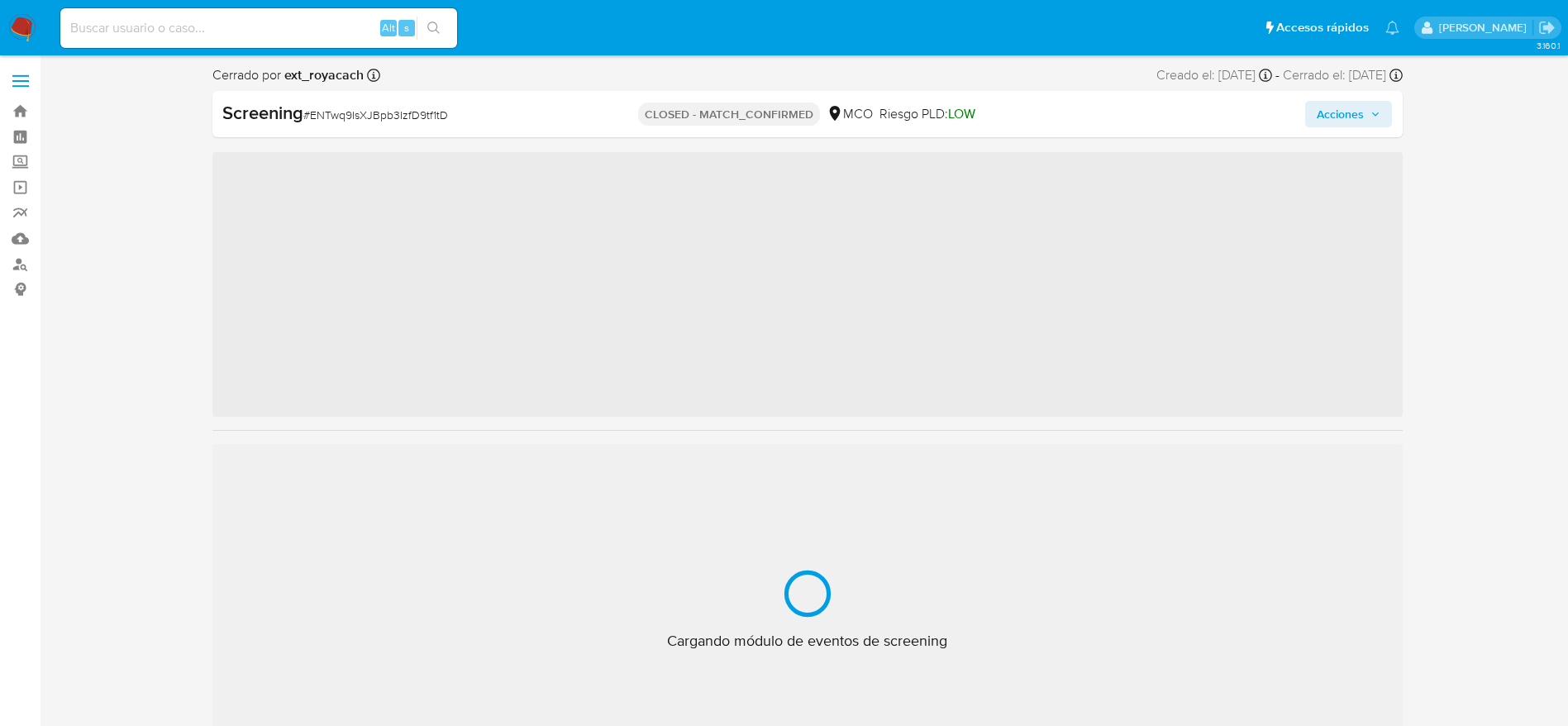
scroll to position [778, 0]
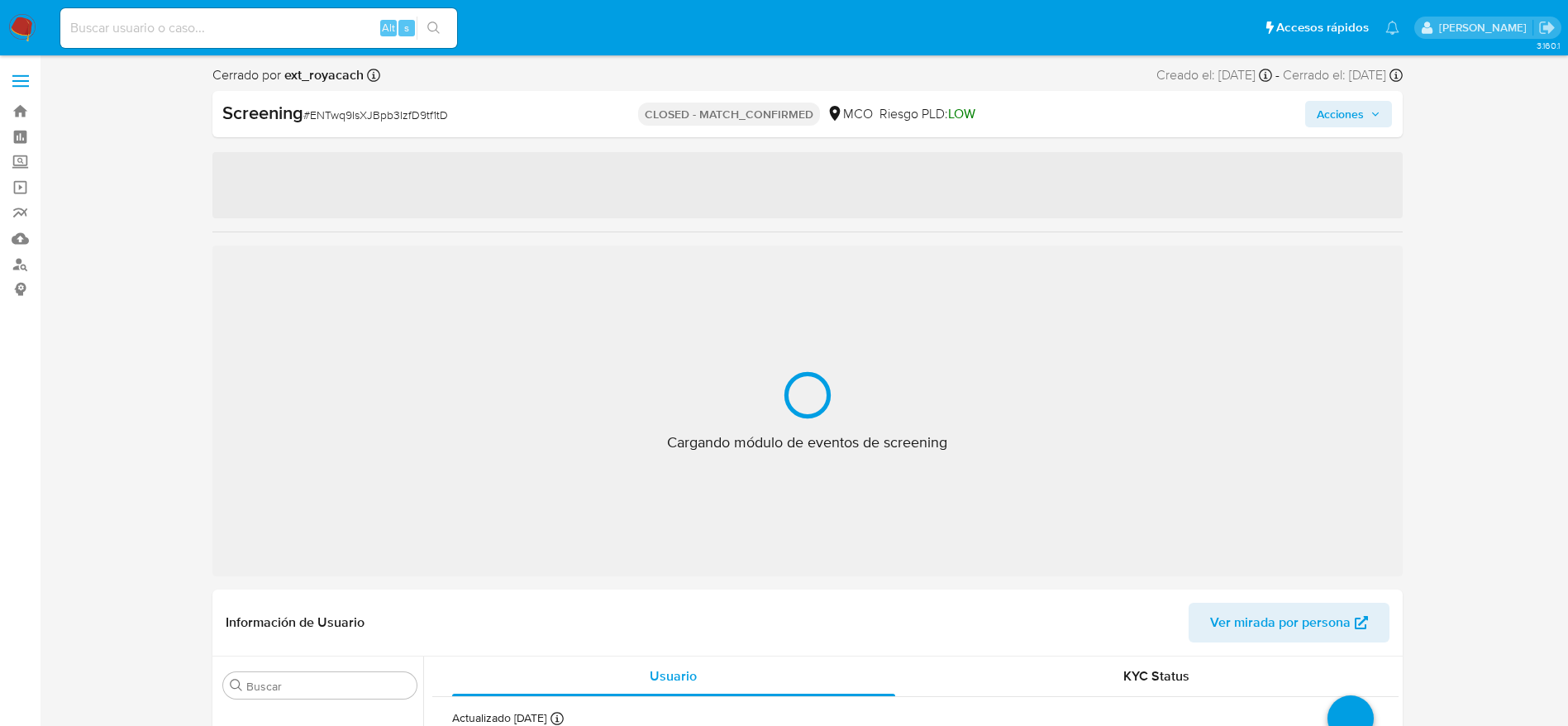
select select "10"
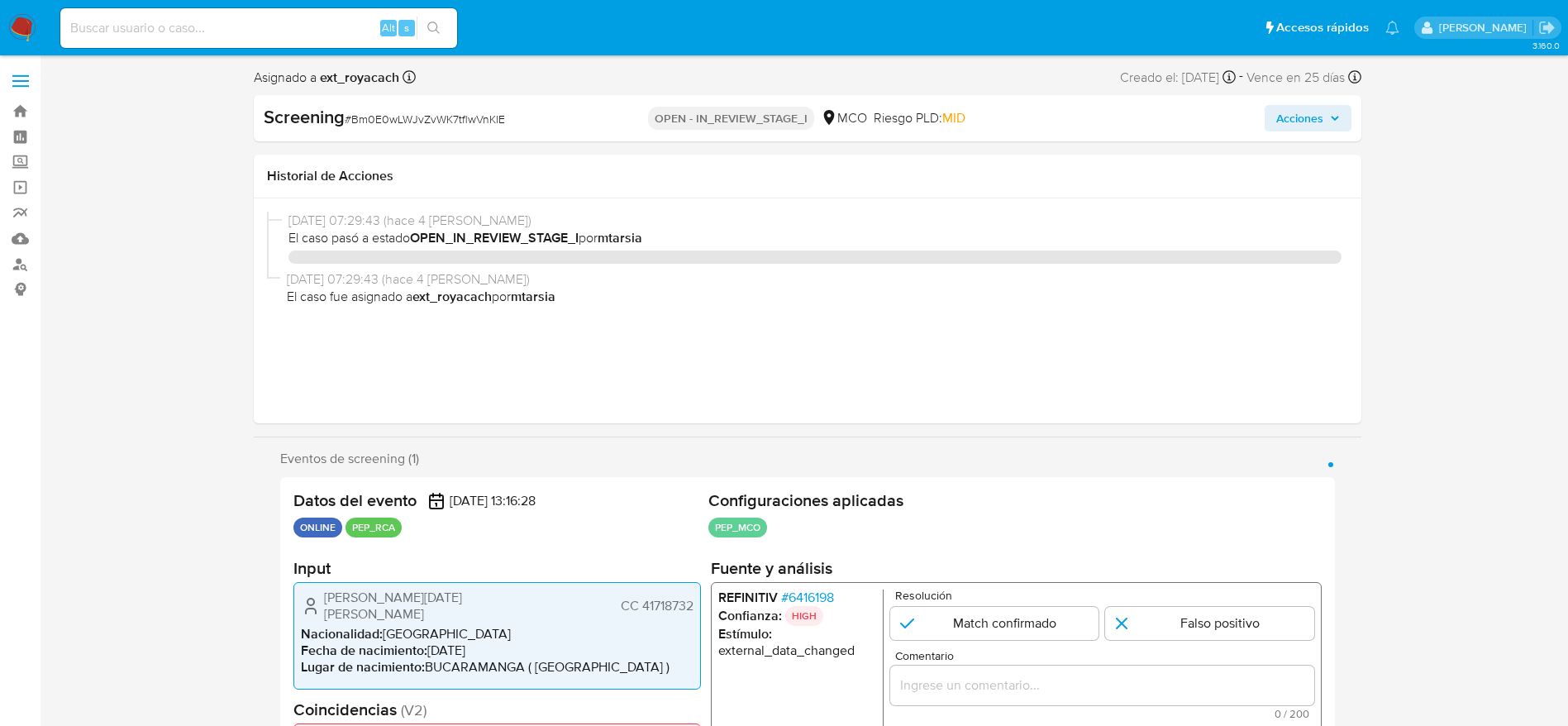
select select "10"
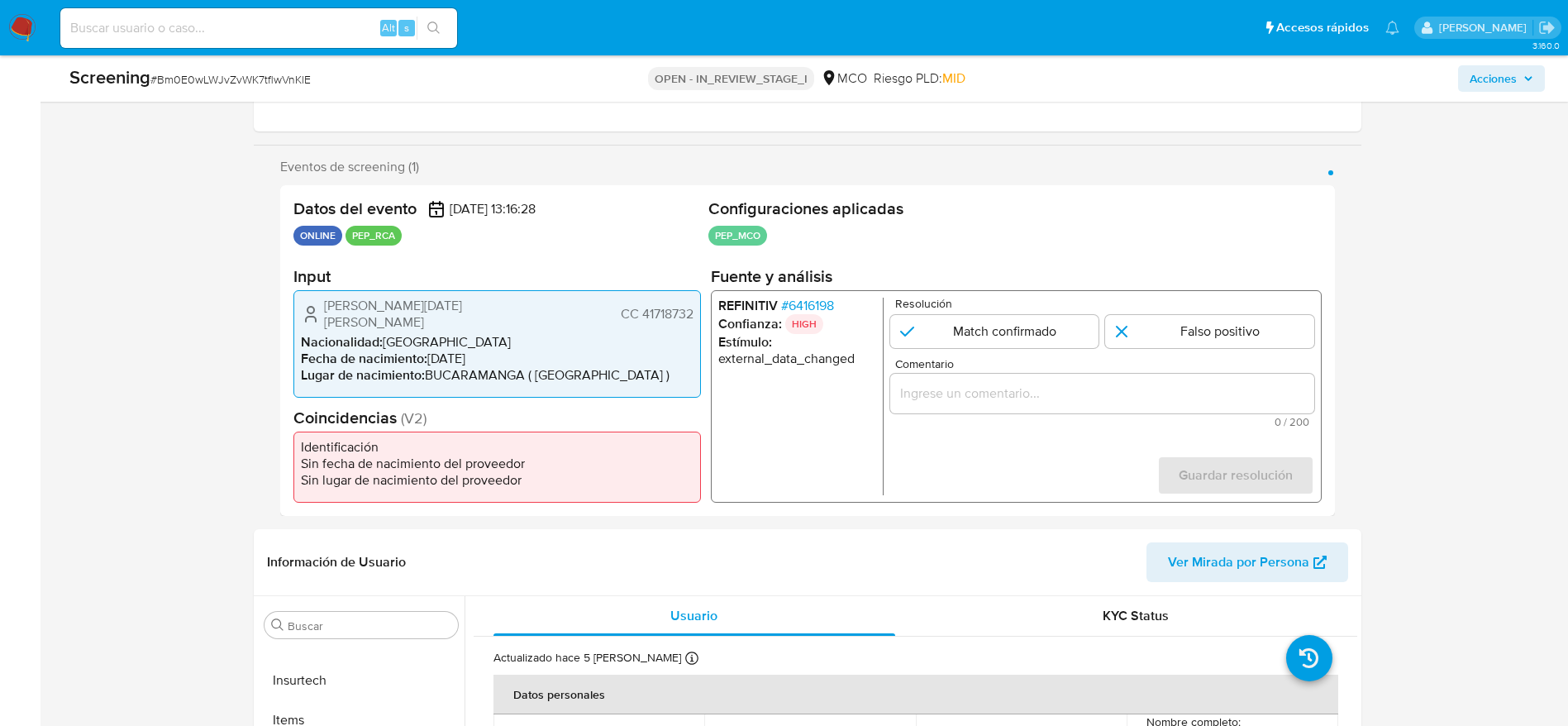
scroll to position [248, 0]
click at [793, 304] on span "# 6416198" at bounding box center [807, 303] width 53 height 16
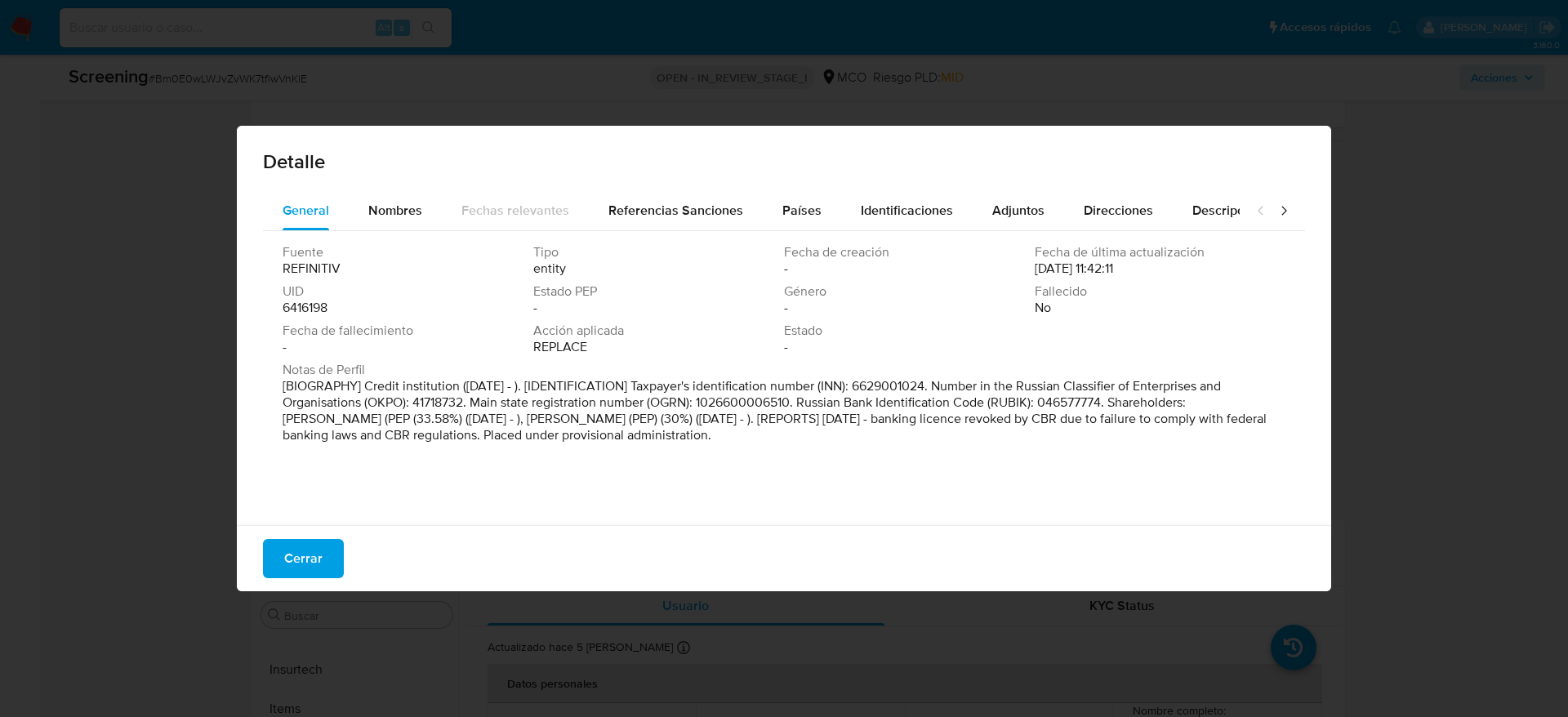
click at [795, 217] on span "Países" at bounding box center [802, 210] width 39 height 19
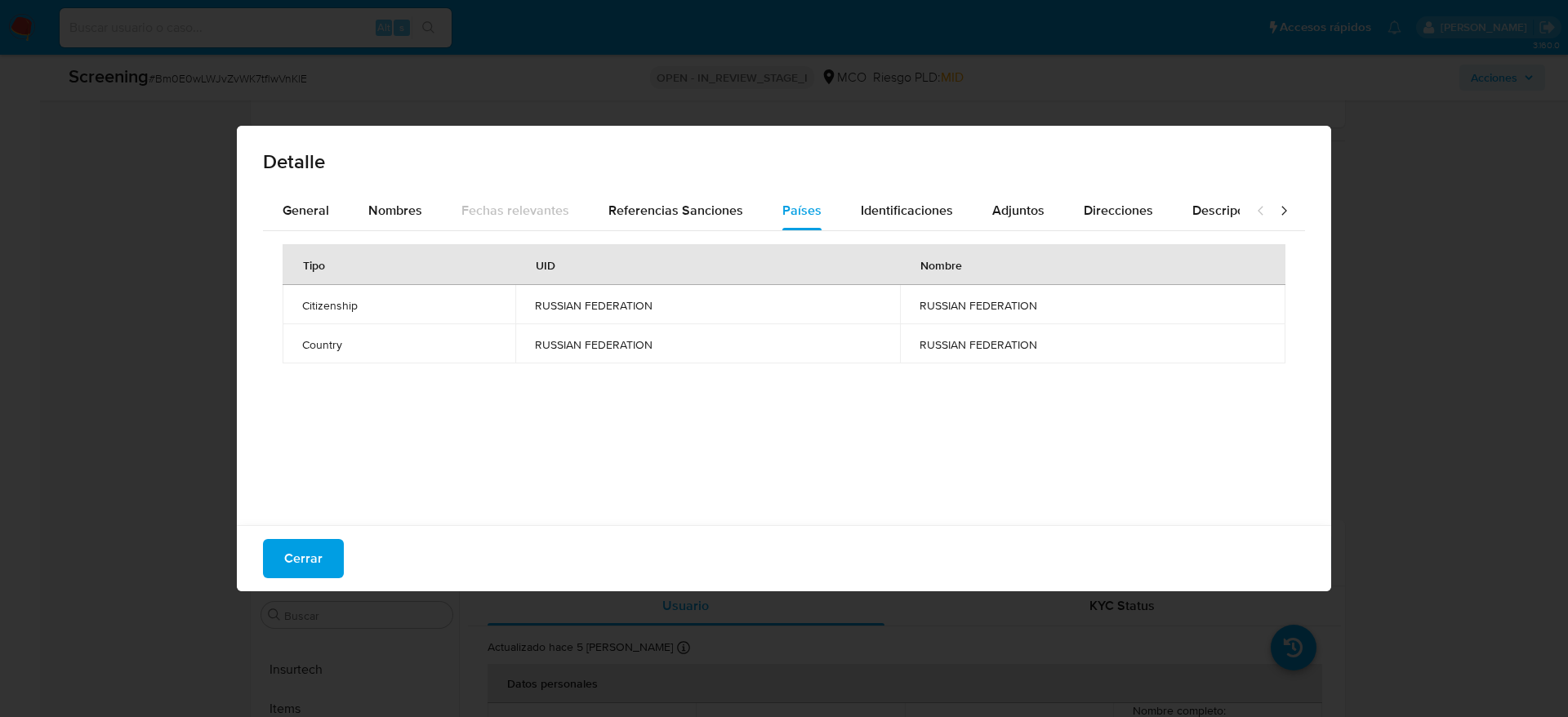
click at [350, 560] on div "Cerrar" at bounding box center [784, 558] width 1095 height 66
click at [326, 557] on button "Cerrar" at bounding box center [303, 559] width 80 height 39
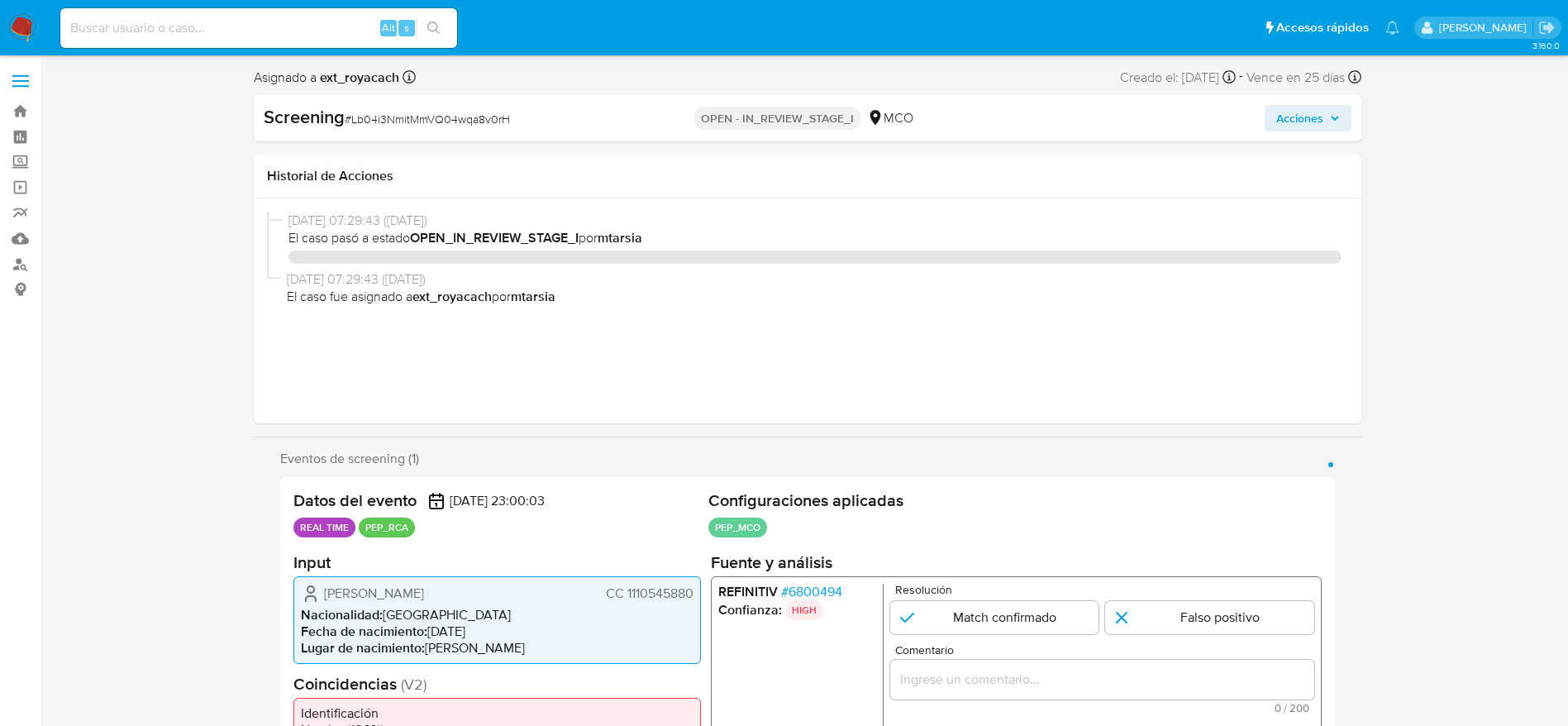
select select "10"
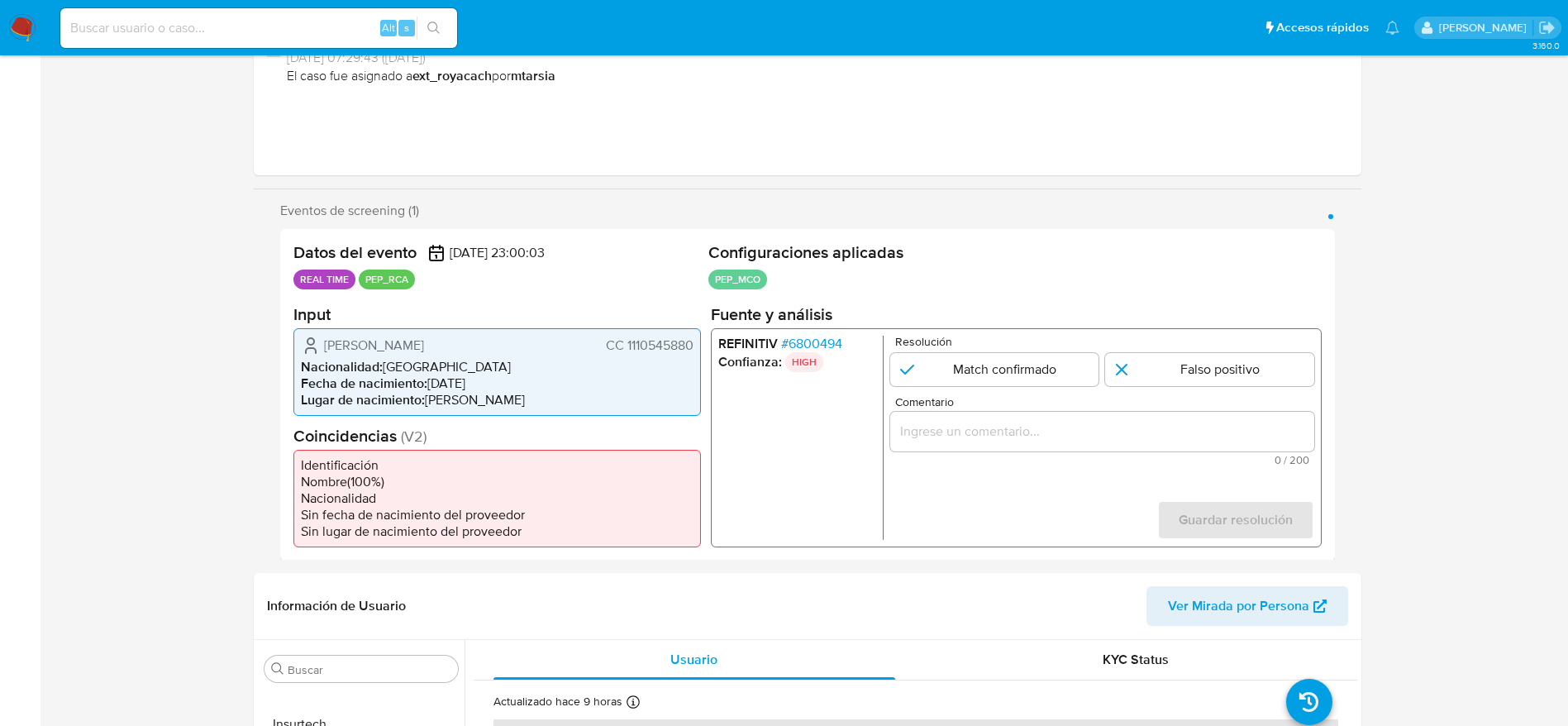
scroll to position [248, 0]
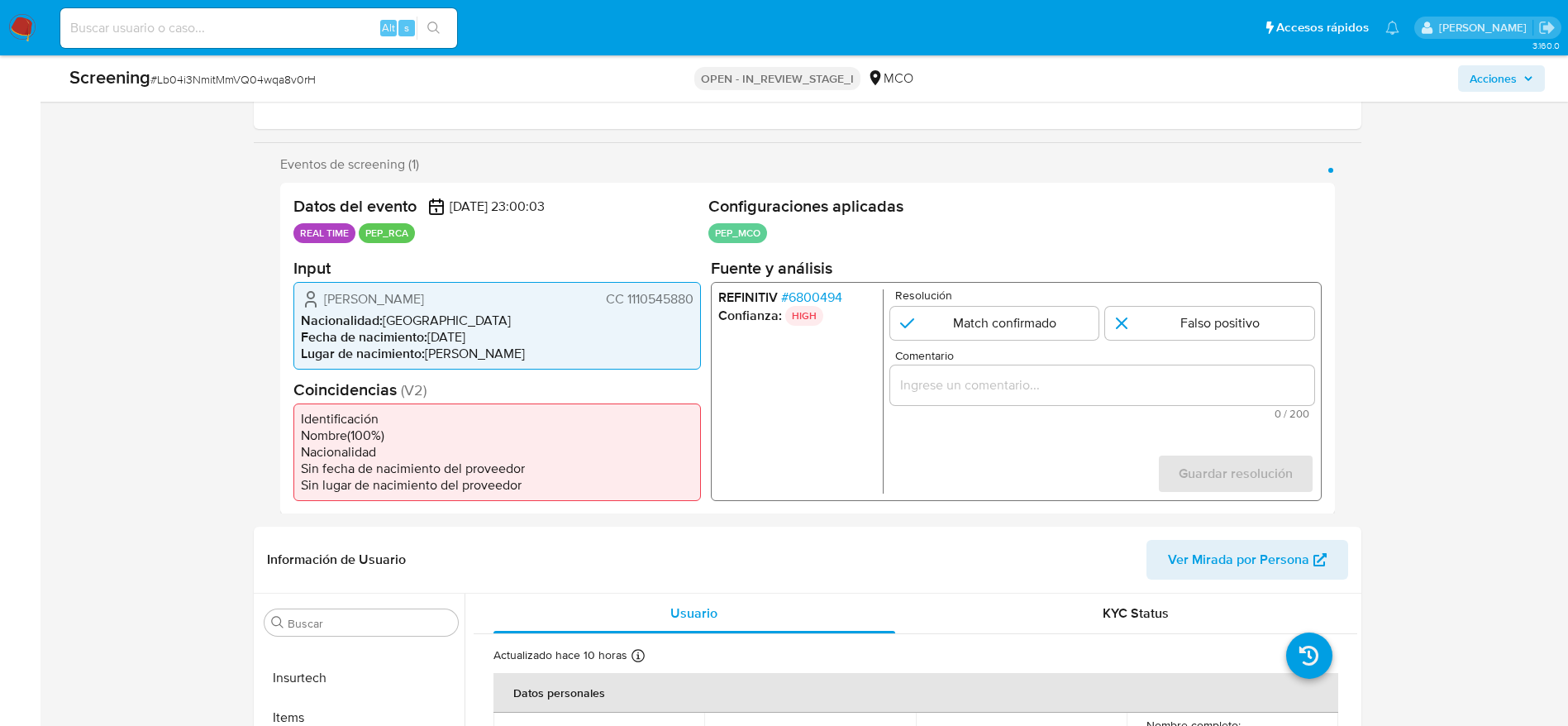
click at [794, 297] on span "# 6800494" at bounding box center [811, 296] width 62 height 16
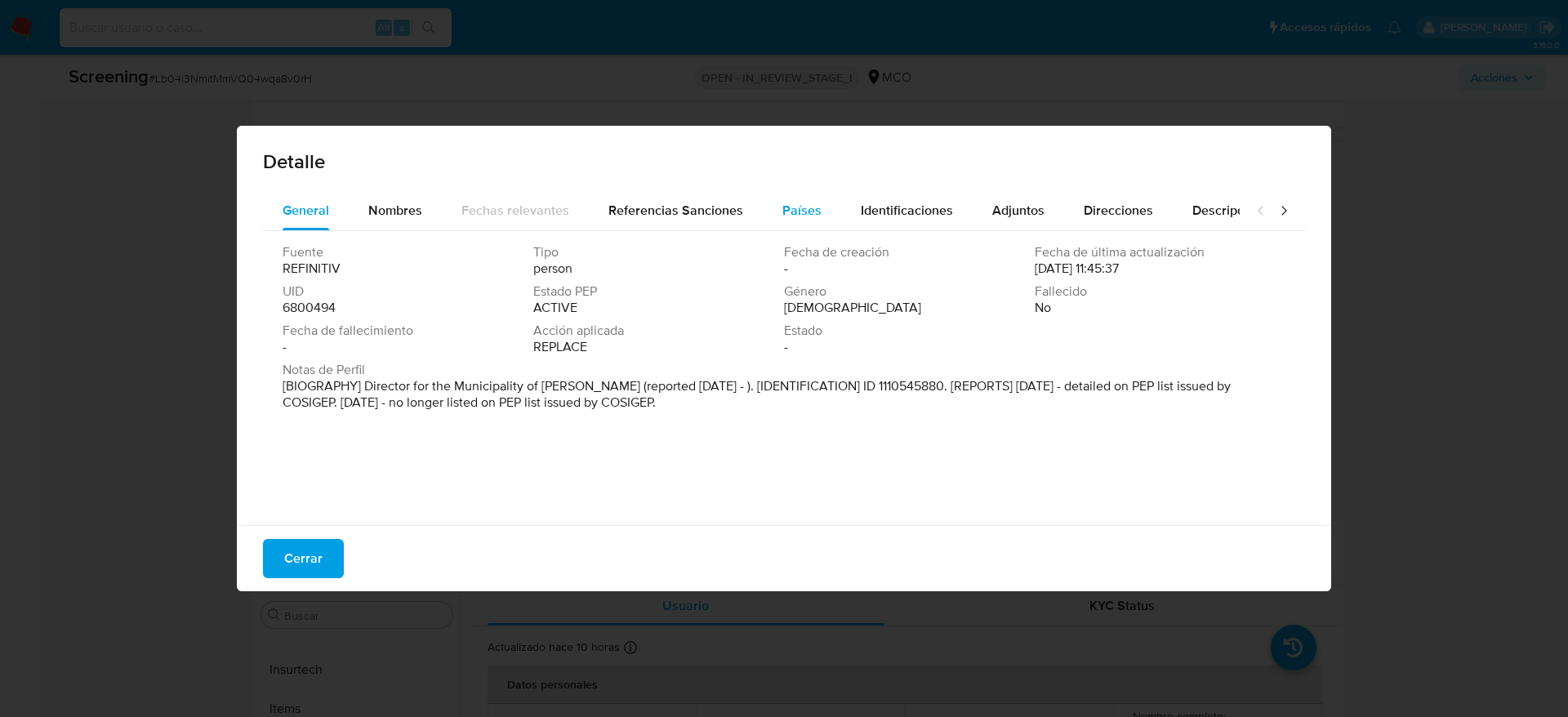
click at [774, 207] on button "Países" at bounding box center [802, 210] width 79 height 39
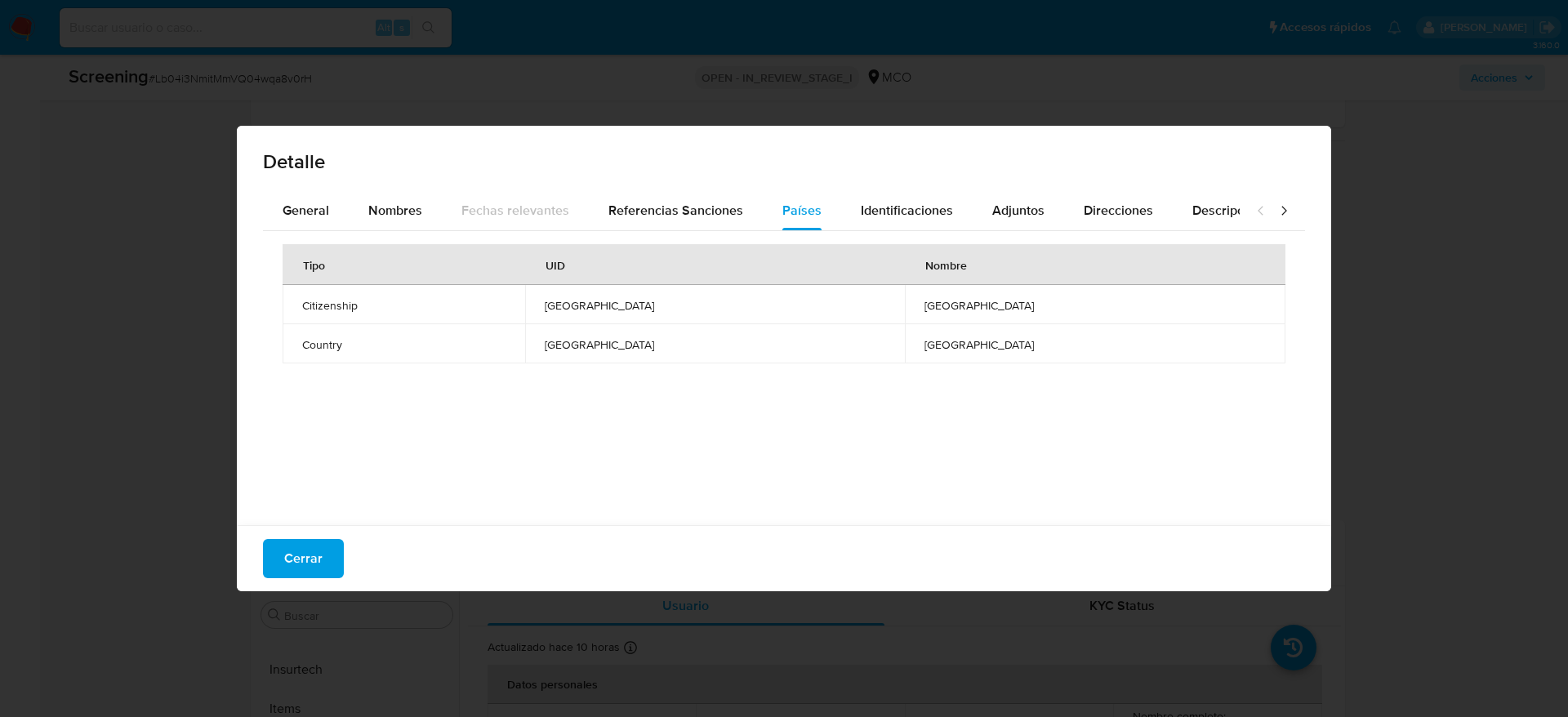
click at [304, 189] on div "Detalle" at bounding box center [784, 159] width 1095 height 65
click at [307, 201] on span "General" at bounding box center [306, 210] width 47 height 19
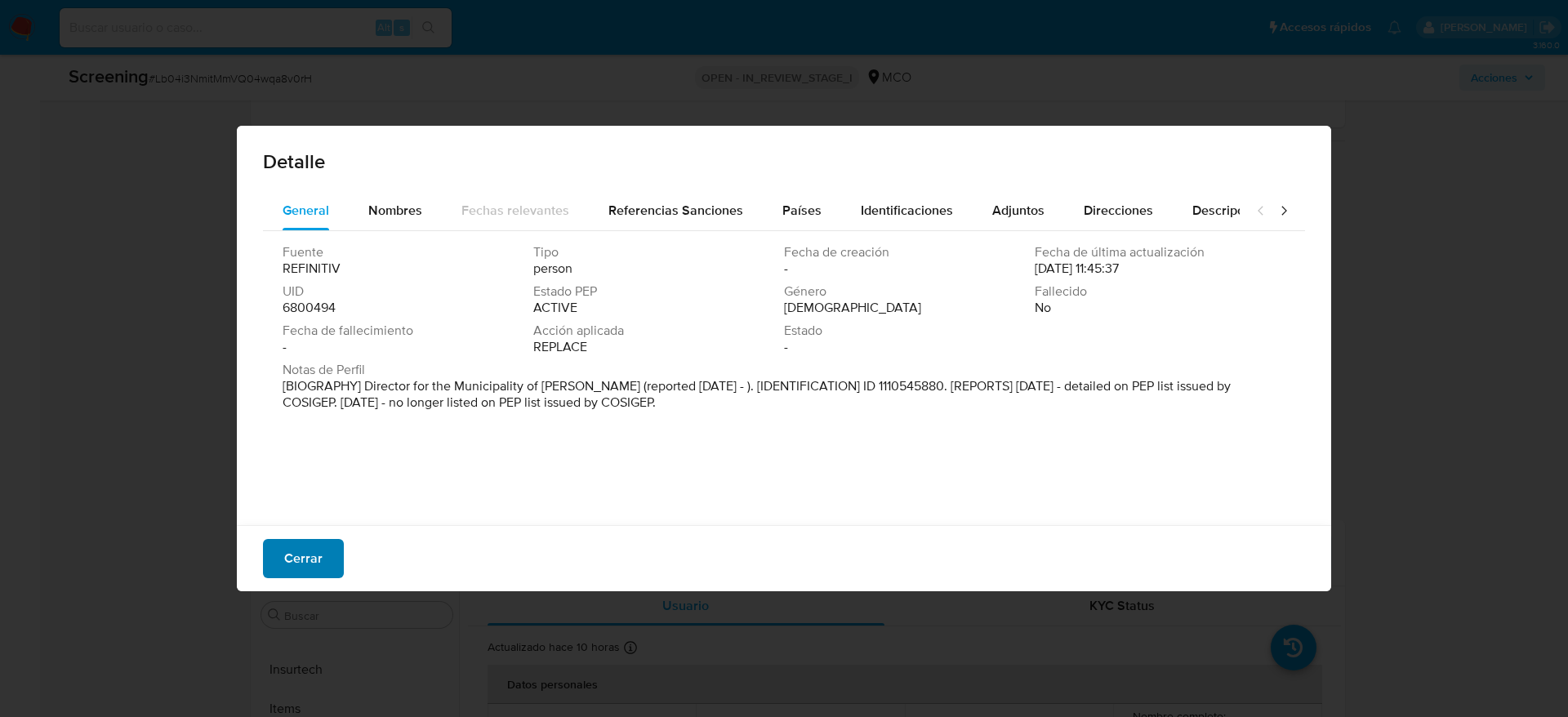
click at [303, 559] on span "Cerrar" at bounding box center [303, 558] width 38 height 36
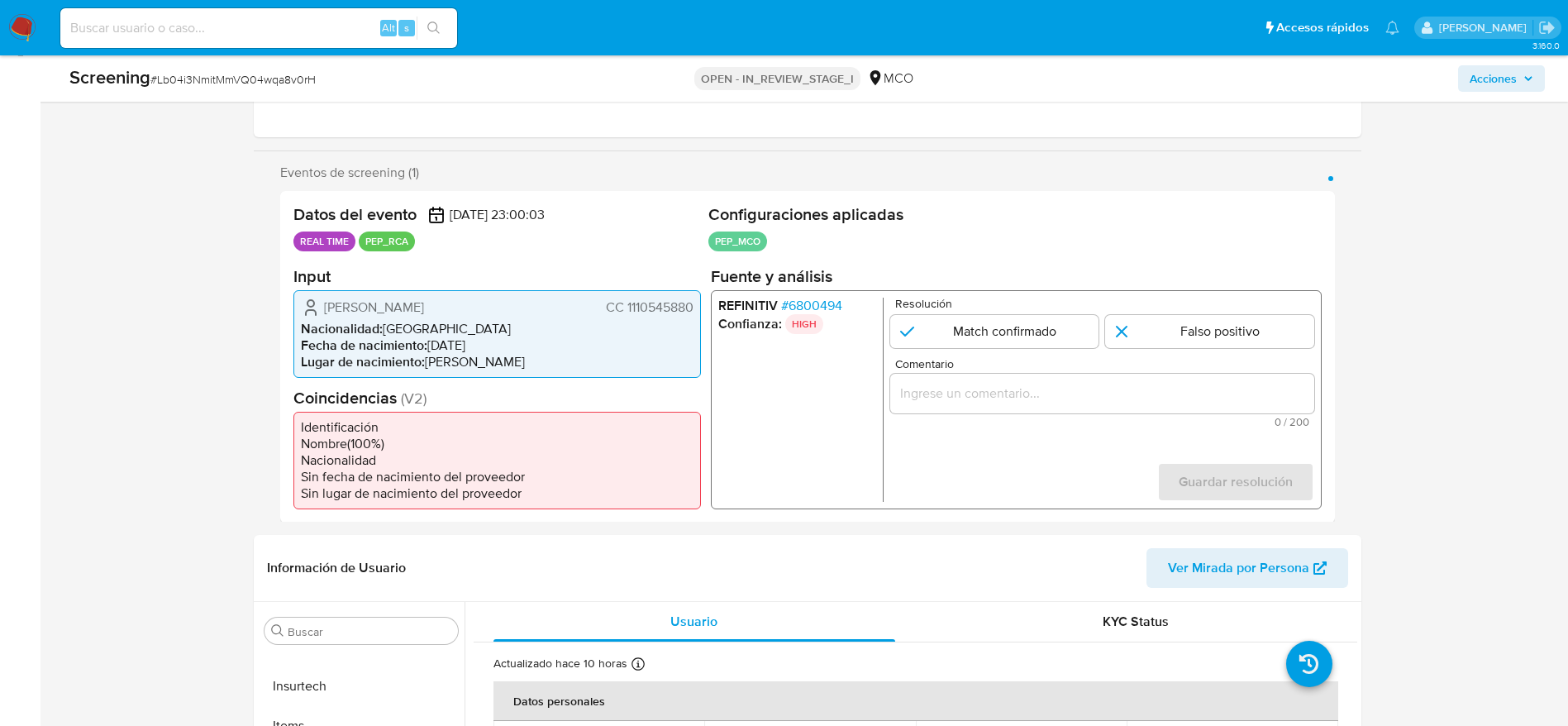
scroll to position [124, 0]
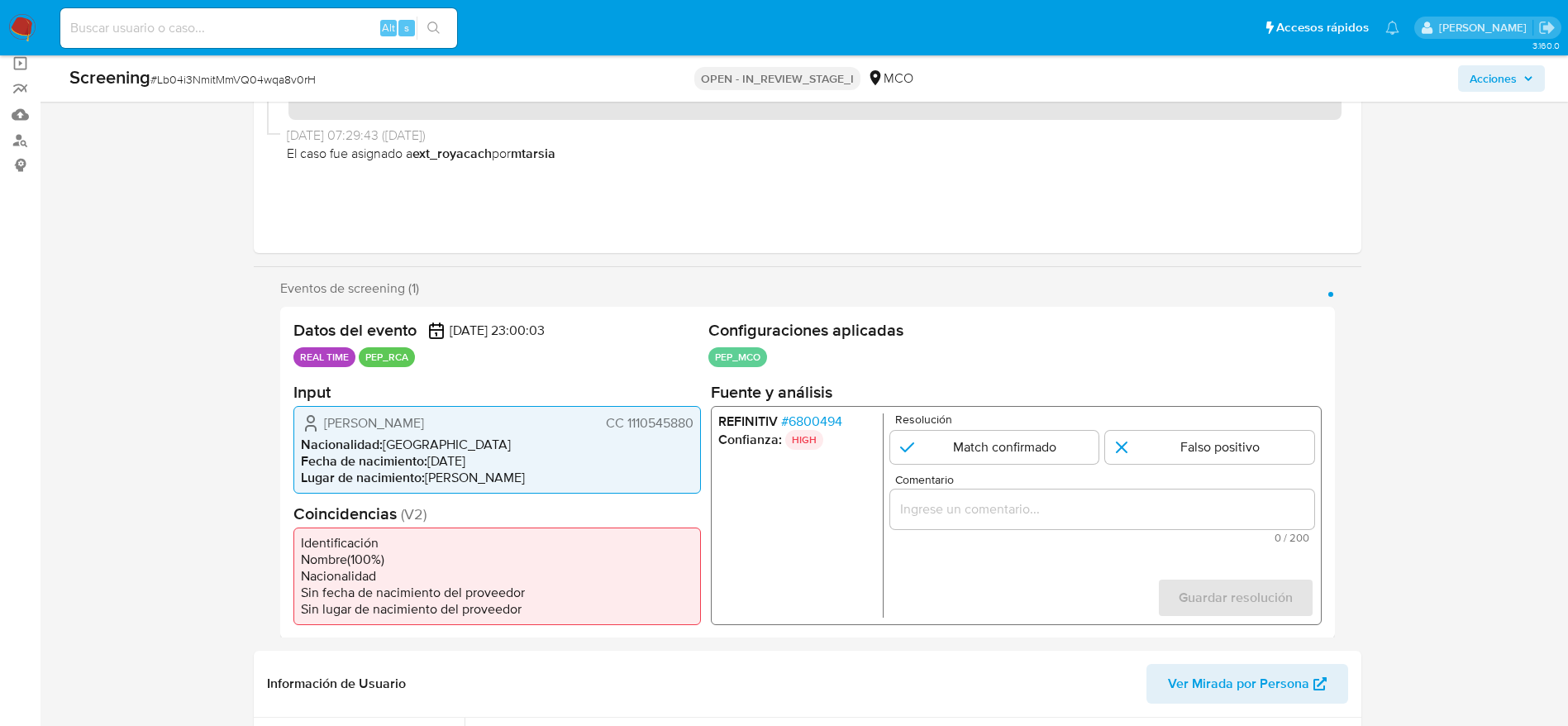
click at [408, 424] on span "[PERSON_NAME]" at bounding box center [374, 422] width 100 height 16
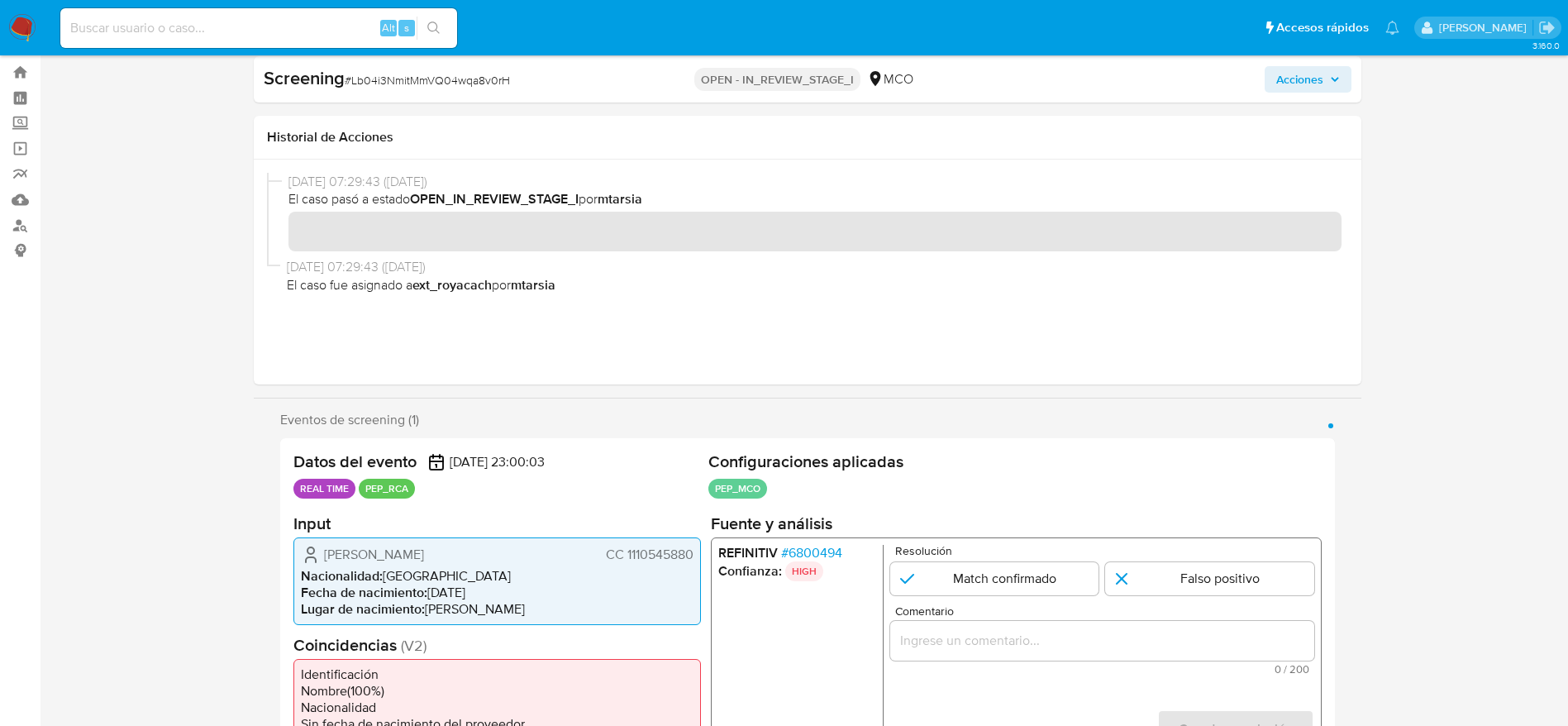
scroll to position [0, 0]
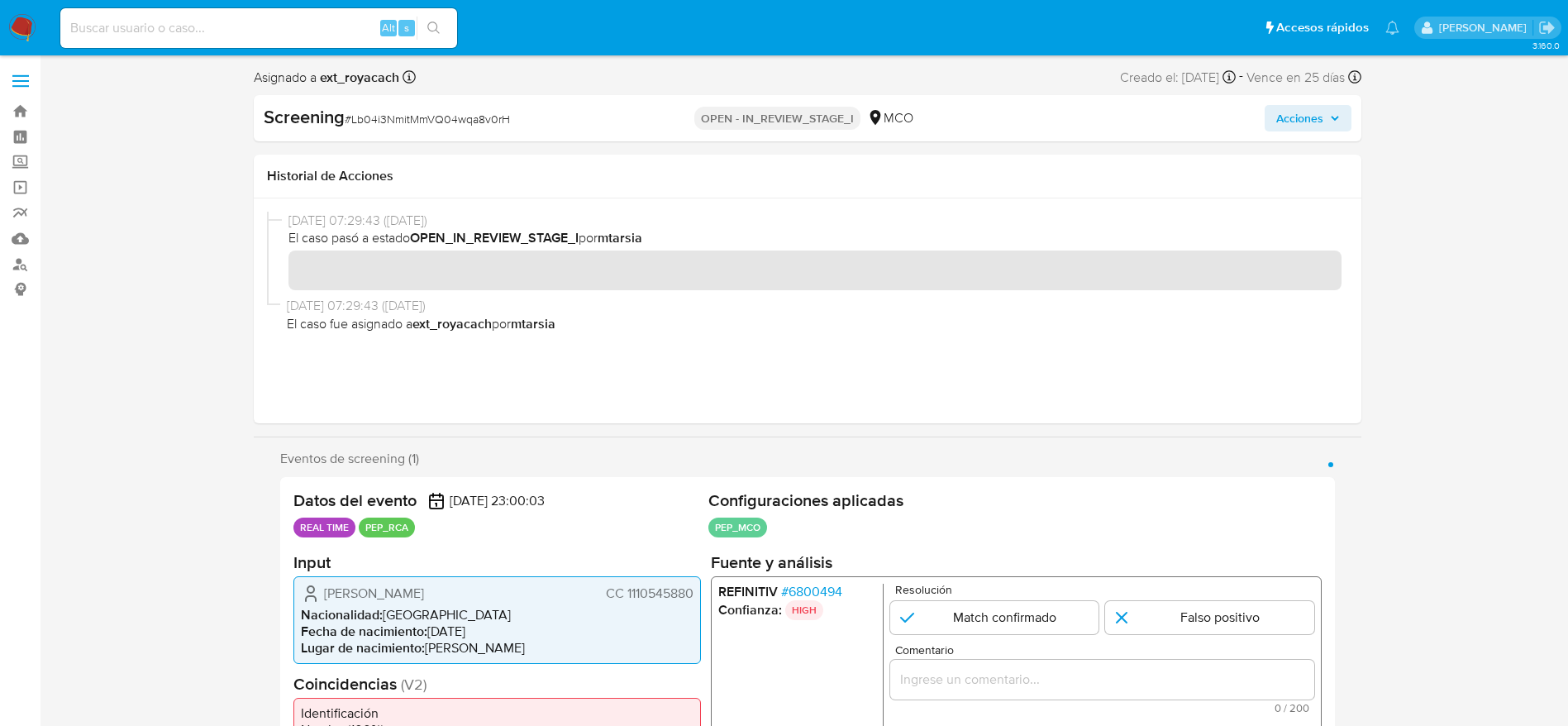
click at [815, 580] on div "REFINITIV # 6800494 Confianza: HIGH Resolución Match confirmado Falso positivo …" at bounding box center [1015, 685] width 611 height 220
click at [812, 588] on span "# 6800494" at bounding box center [811, 591] width 62 height 16
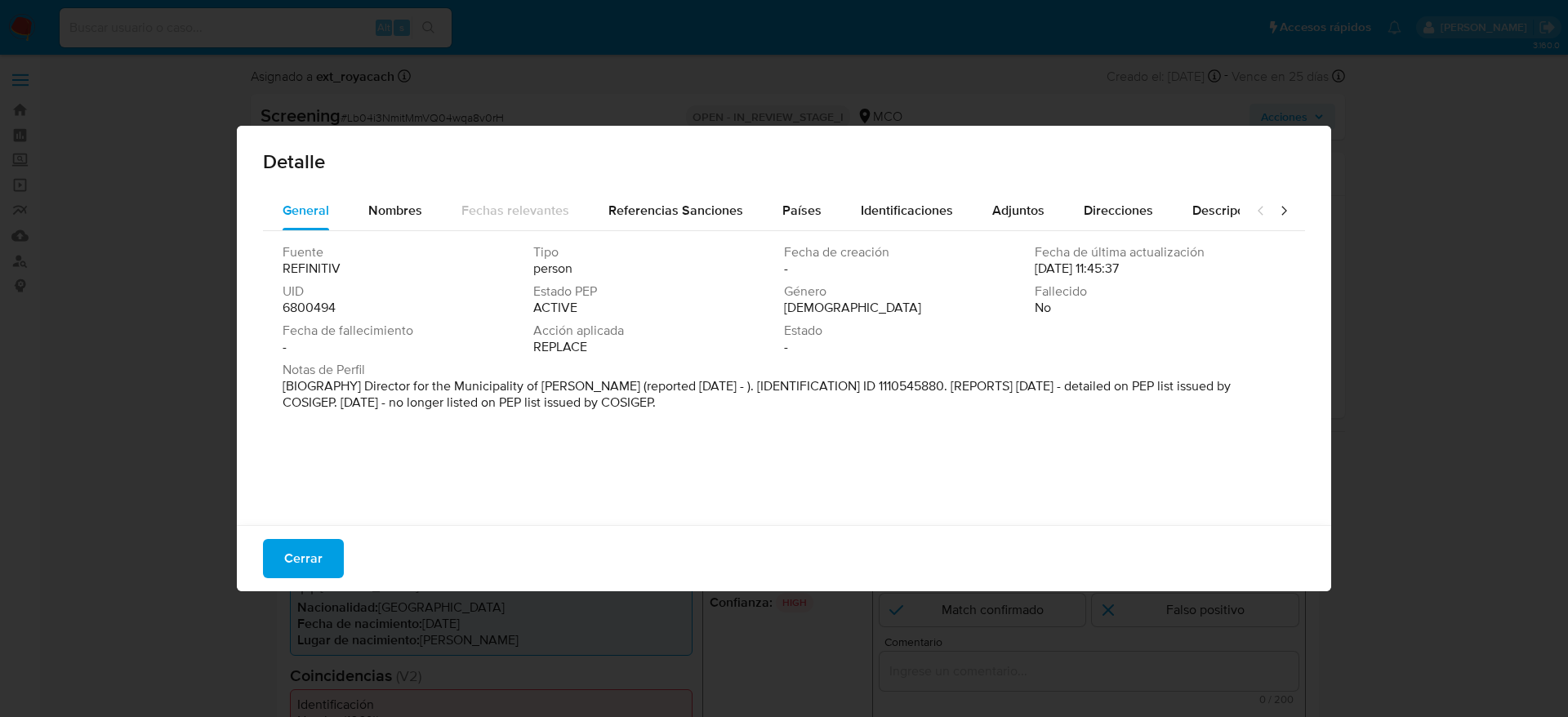
drag, startPoint x: 777, startPoint y: 193, endPoint x: 863, endPoint y: 167, distance: 89.8
click at [783, 193] on div "Países" at bounding box center [802, 210] width 39 height 39
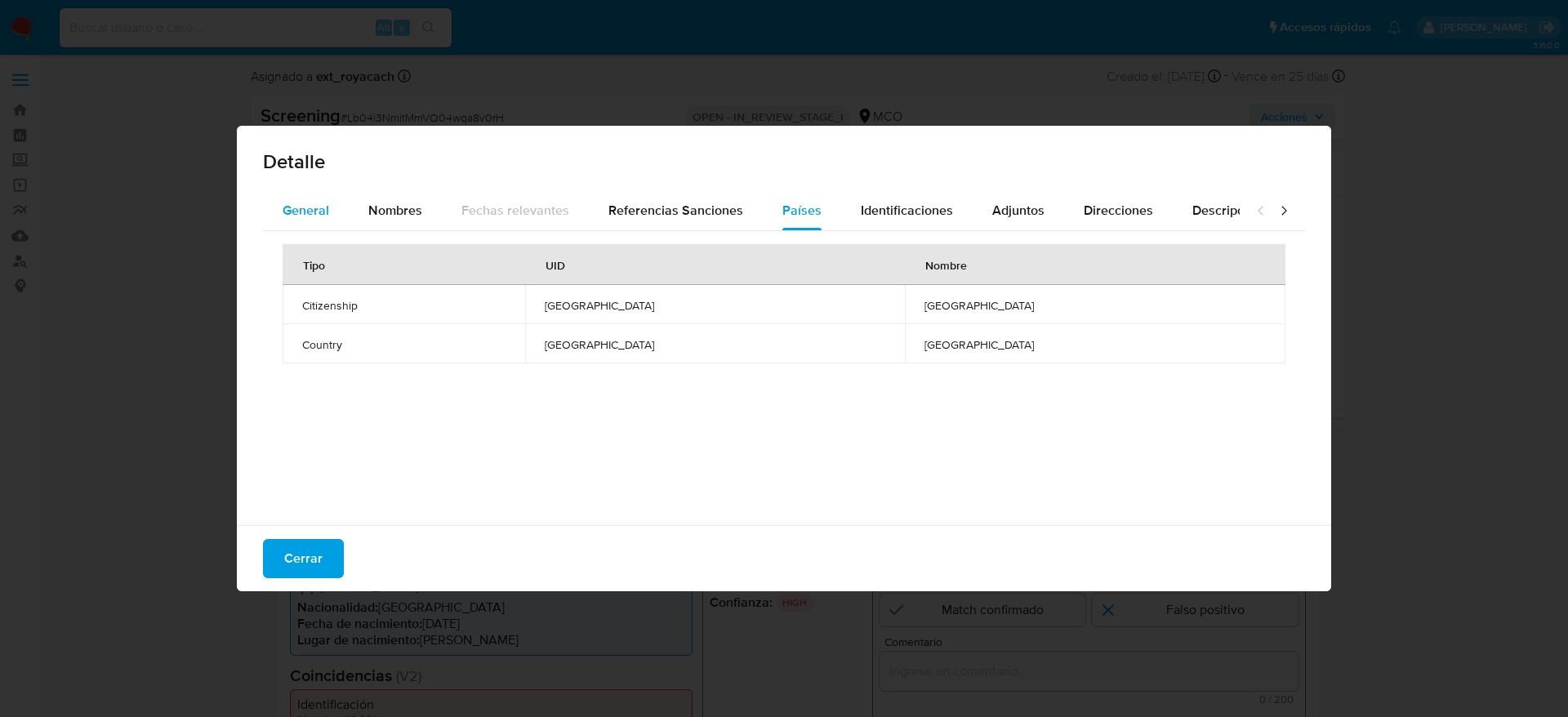
click at [318, 202] on span "General" at bounding box center [306, 210] width 47 height 19
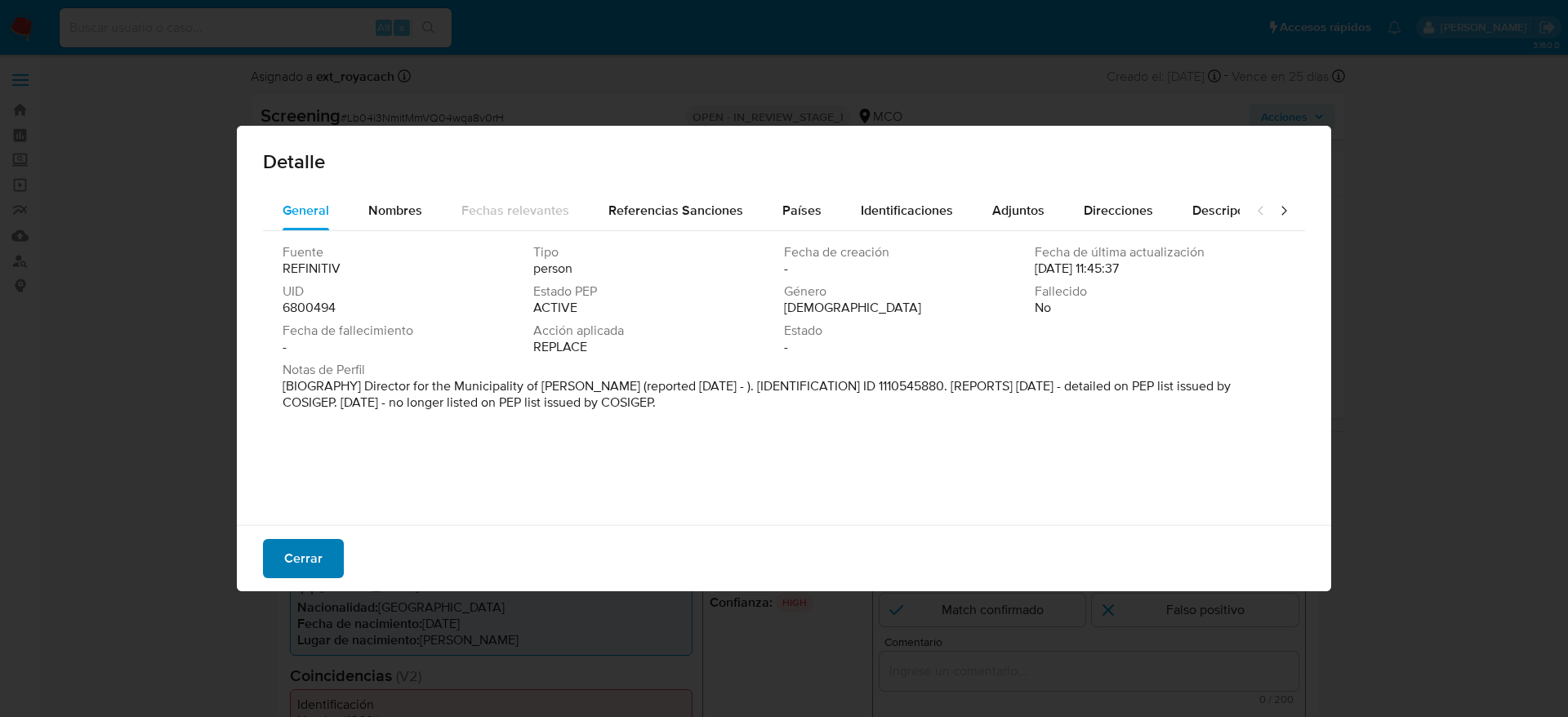
click at [313, 549] on span "Cerrar" at bounding box center [303, 558] width 38 height 36
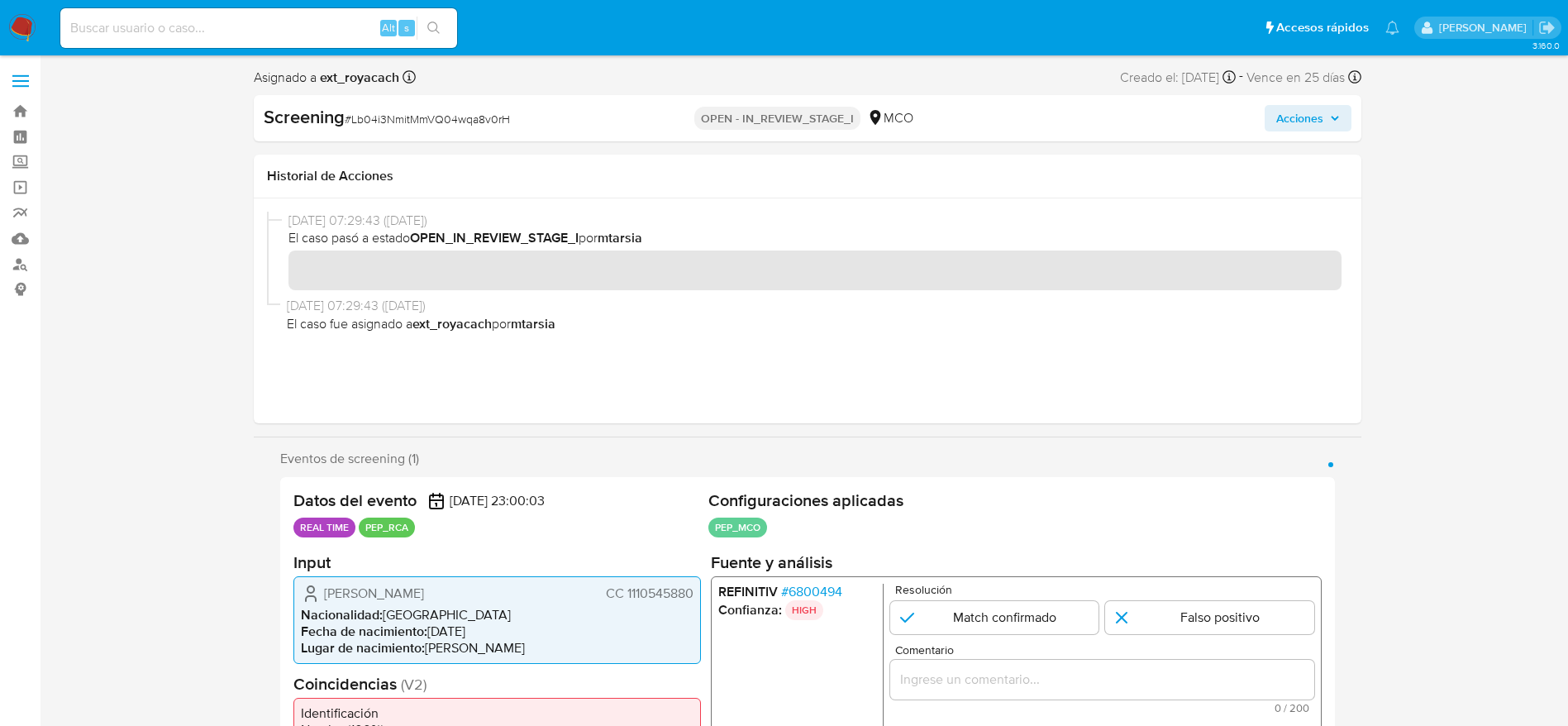
click at [389, 586] on span "Juan Sebastian Rangel Sanchez" at bounding box center [374, 593] width 100 height 16
click at [819, 596] on span "# 6800494" at bounding box center [811, 591] width 62 height 16
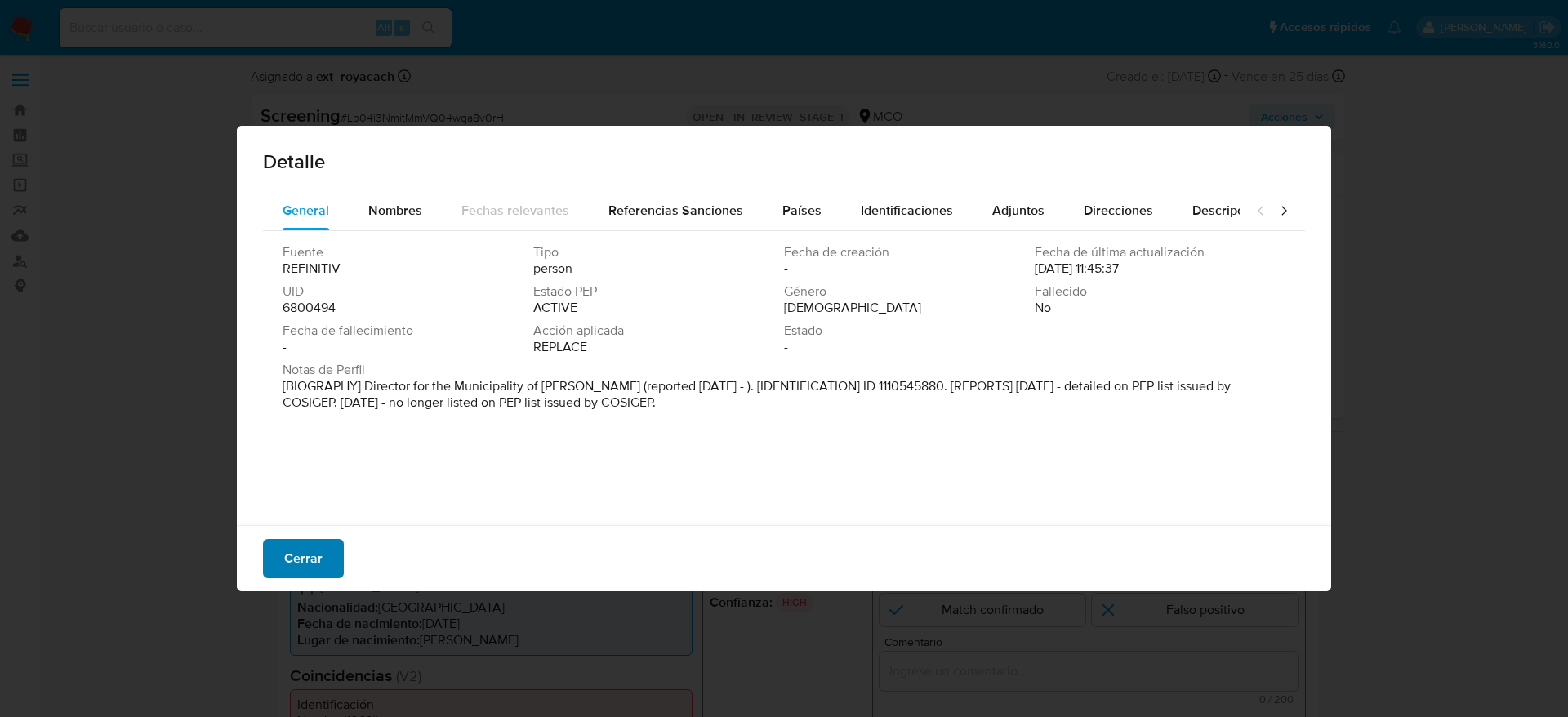
click at [311, 569] on span "Cerrar" at bounding box center [303, 558] width 38 height 36
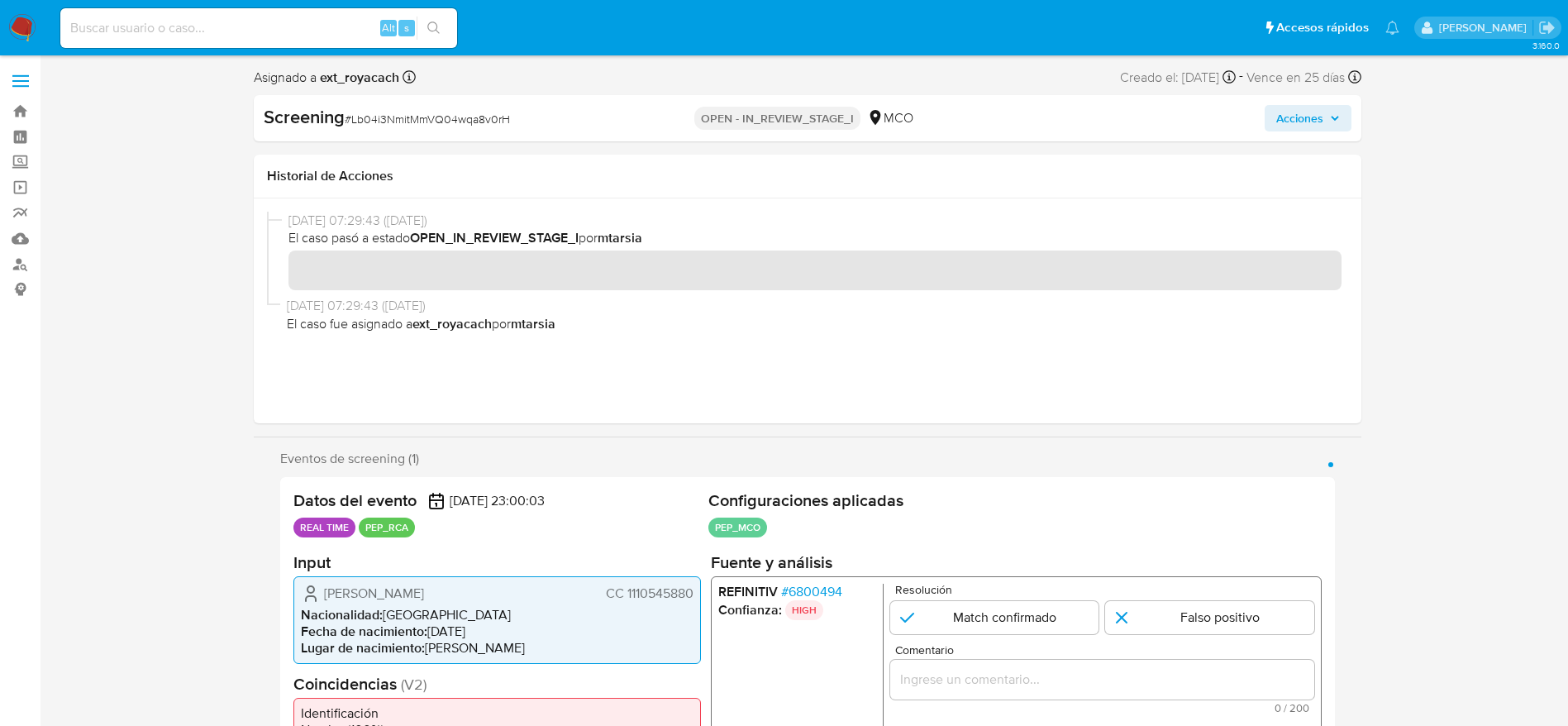
click at [389, 133] on div "Screening # Lb04i3NmitMmVQ04wqa8v0rH OPEN - IN_REVIEW_STAGE_I MCO Acciones" at bounding box center [807, 117] width 1108 height 46
copy span "Lb04i3NmitMmVQ04wqa8v0rH"
drag, startPoint x: 316, startPoint y: 600, endPoint x: 700, endPoint y: 584, distance: 384.3
click at [700, 584] on div "Juan Sebastian Rangel Sanchez CC 1110545880 Nacionalidad : Colombia Fecha de na…" at bounding box center [497, 619] width 408 height 88
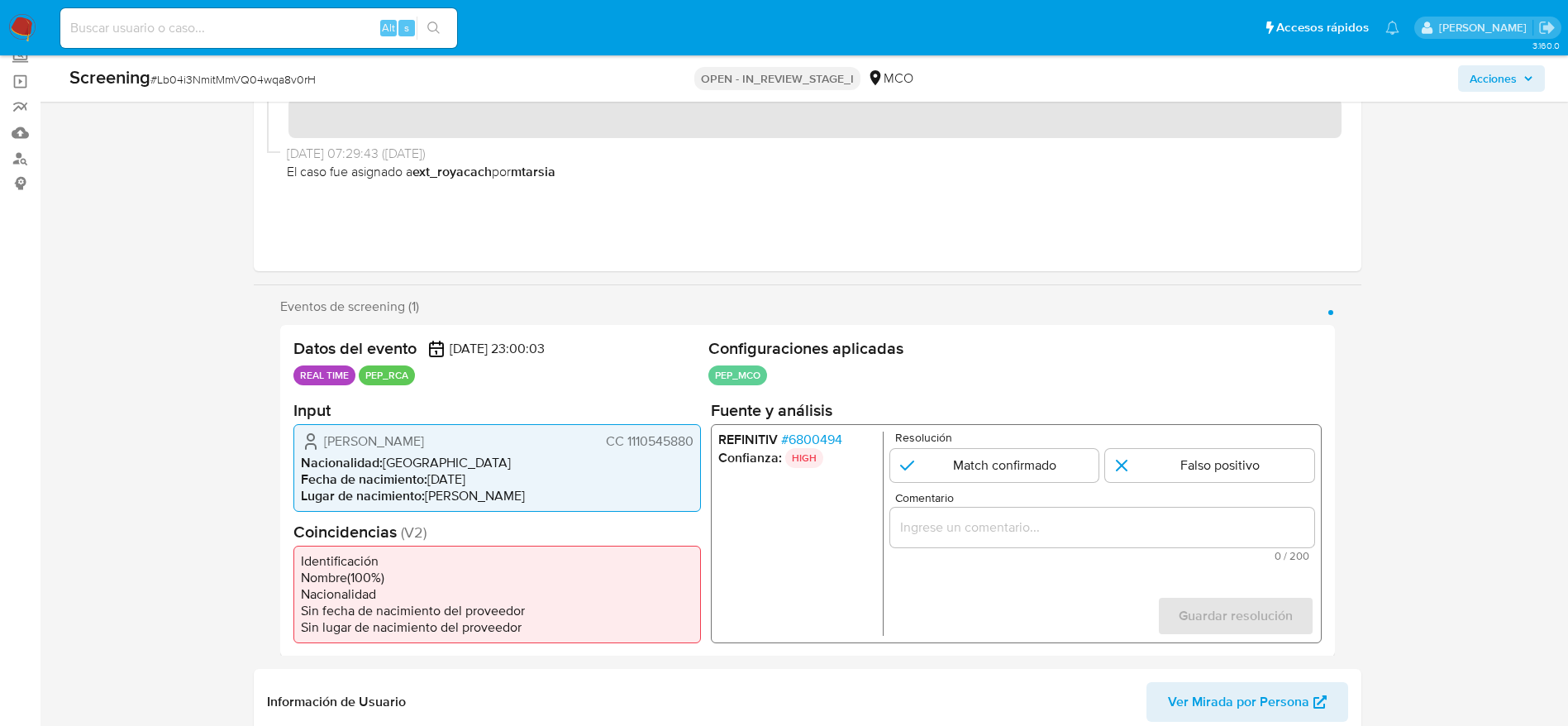
scroll to position [248, 0]
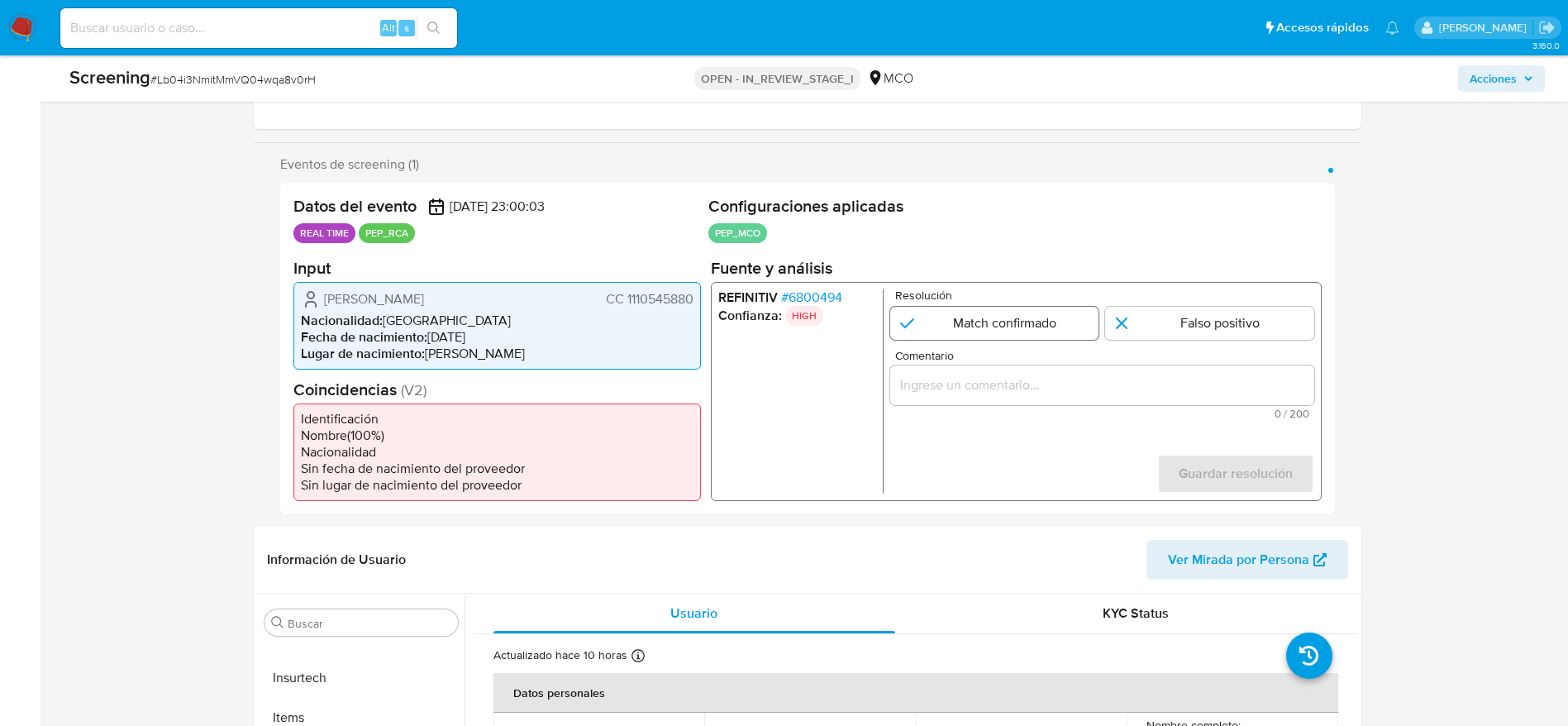
click at [1062, 323] on input "1 de 1" at bounding box center [994, 322] width 209 height 33
radio input "true"
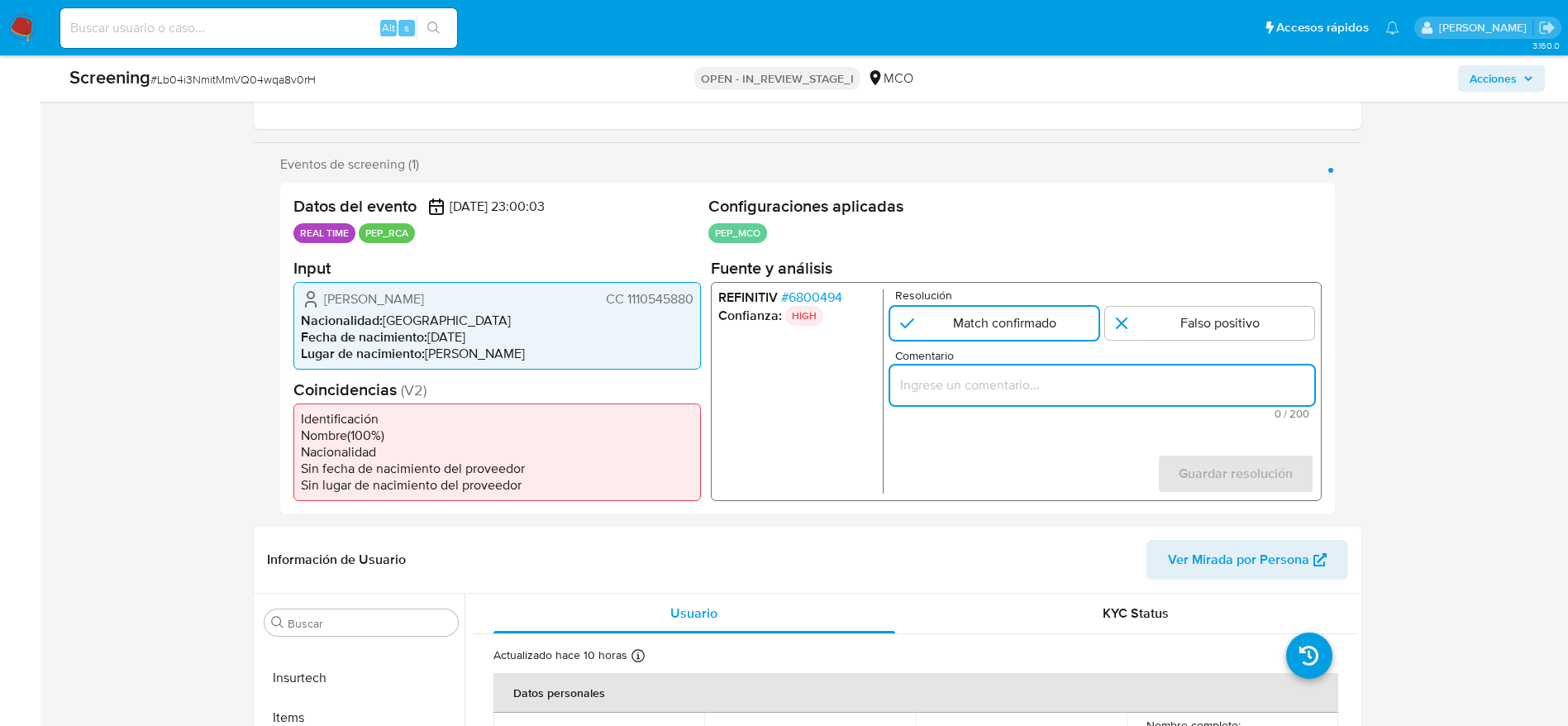
click at [1070, 384] on input "Comentario" at bounding box center [1101, 384] width 424 height 22
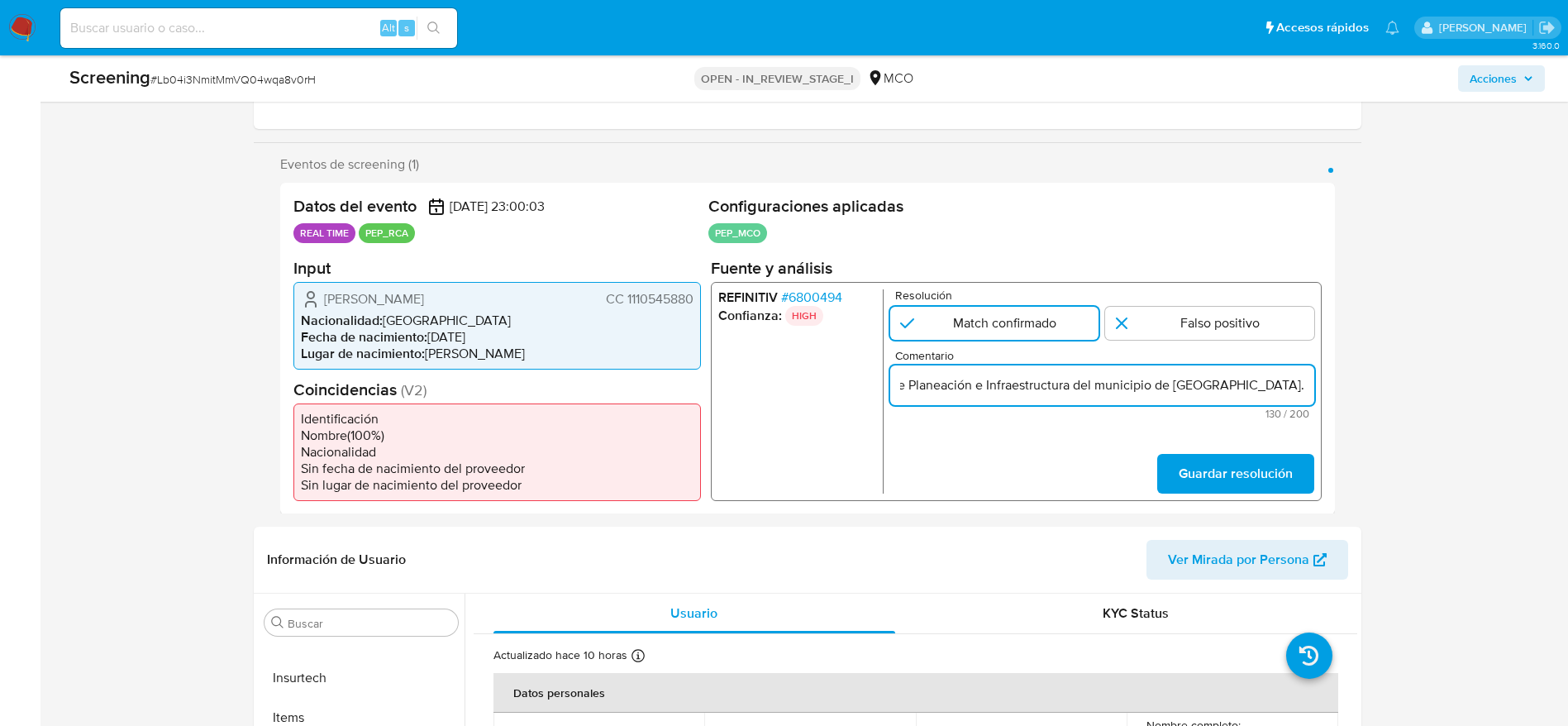
scroll to position [0, 387]
type input "Usuario Juan Sebastian Rangel Sanchez, se desempeña como Secretario de Planeaci…"
click at [1211, 461] on span "Guardar resolución" at bounding box center [1235, 472] width 115 height 36
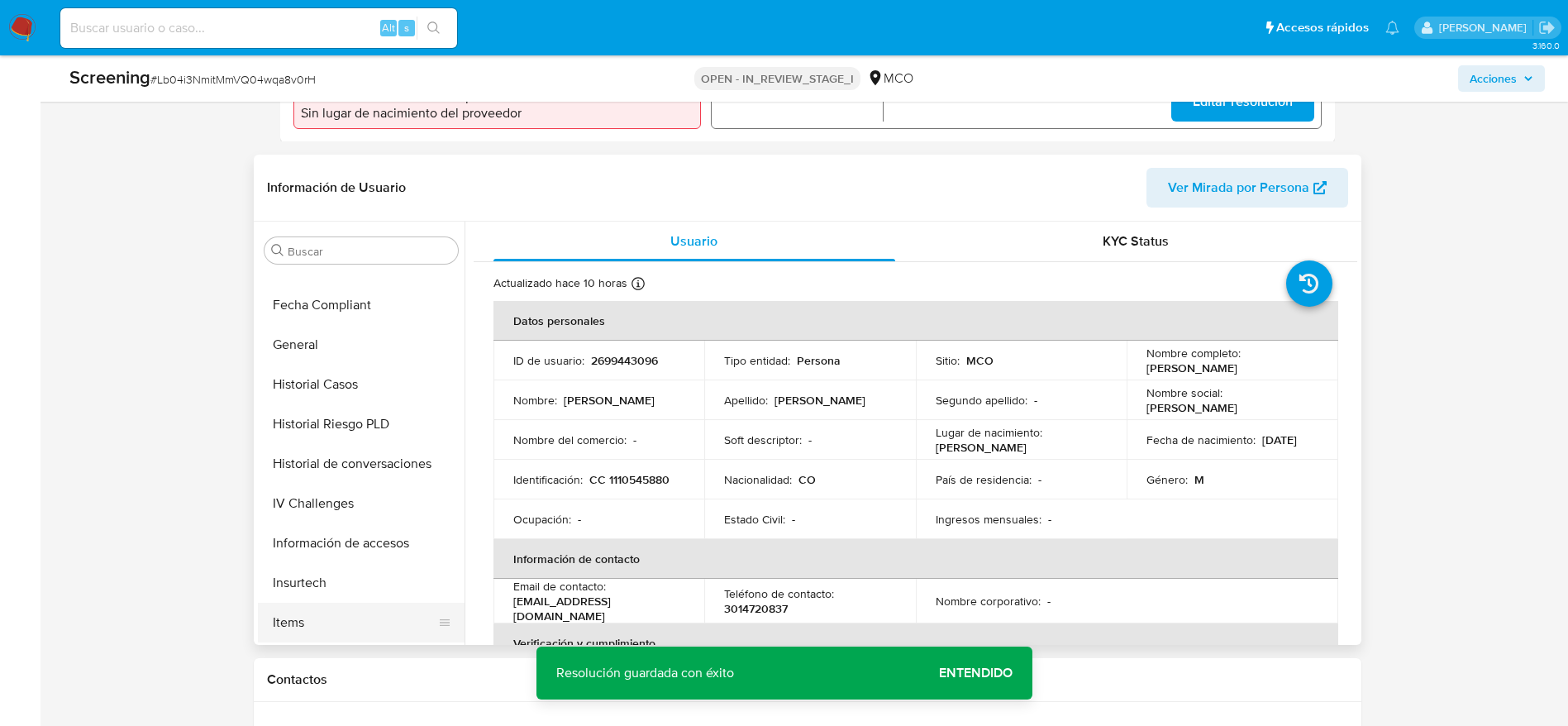
scroll to position [203, 0]
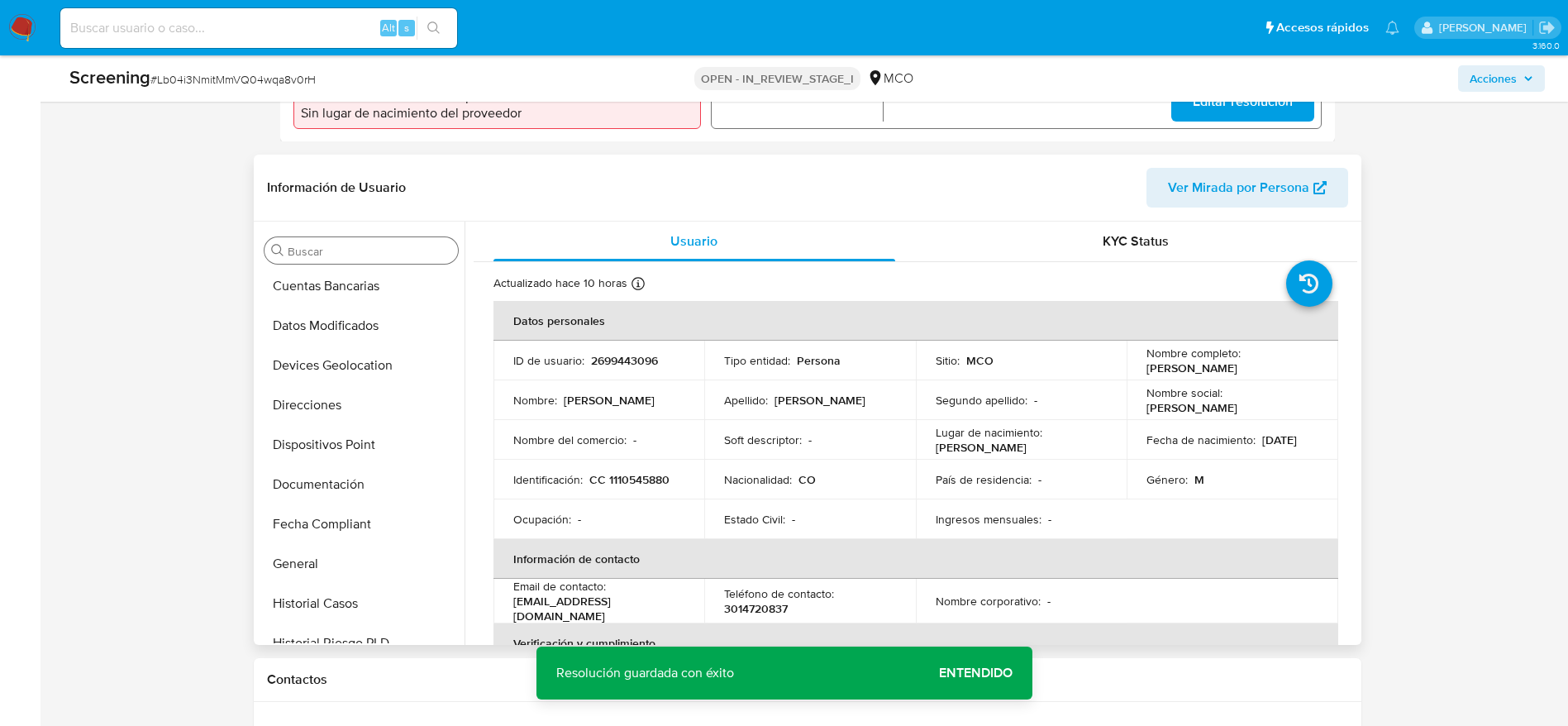
click at [328, 257] on input "Buscar" at bounding box center [369, 252] width 164 height 15
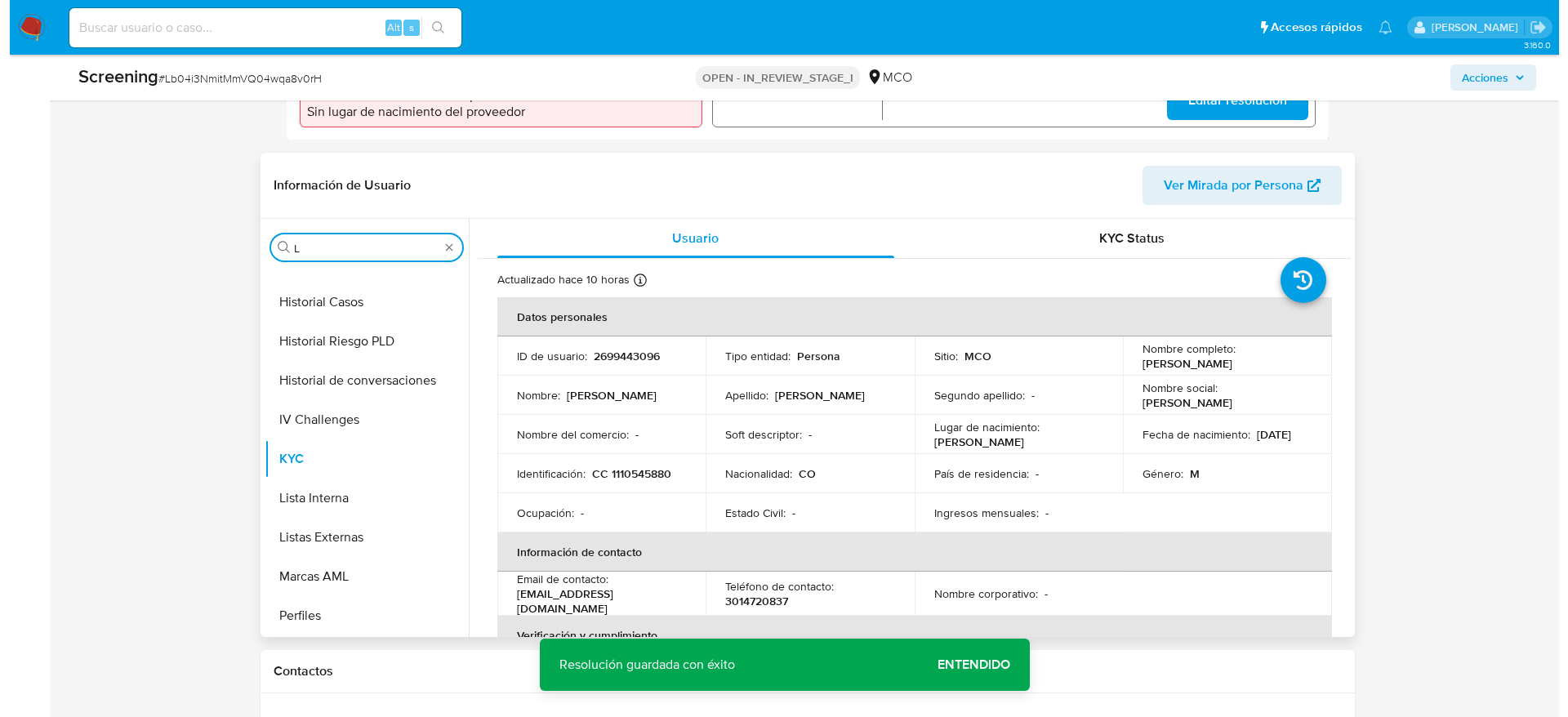
scroll to position [0, 0]
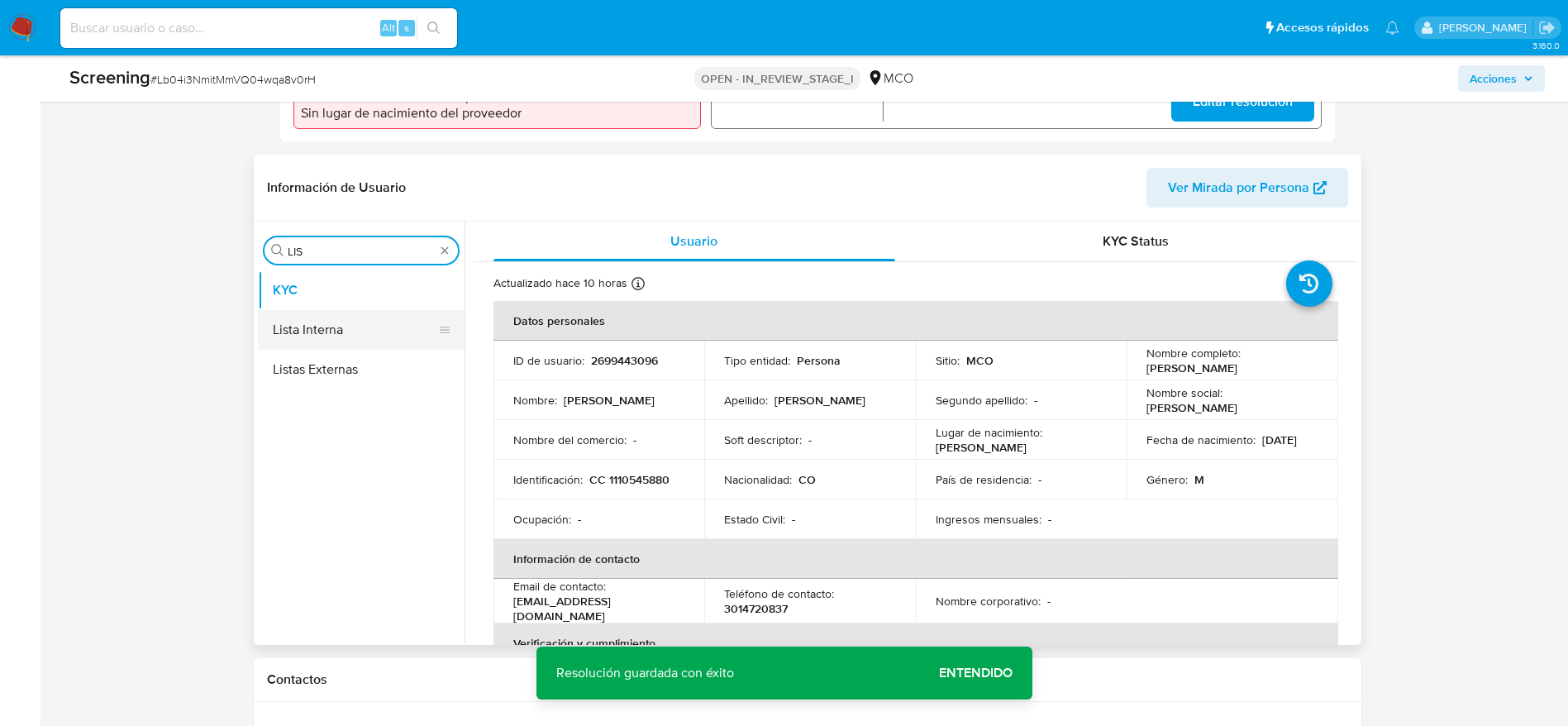
type input "LIS"
click at [349, 316] on button "Lista Interna" at bounding box center [355, 330] width 193 height 40
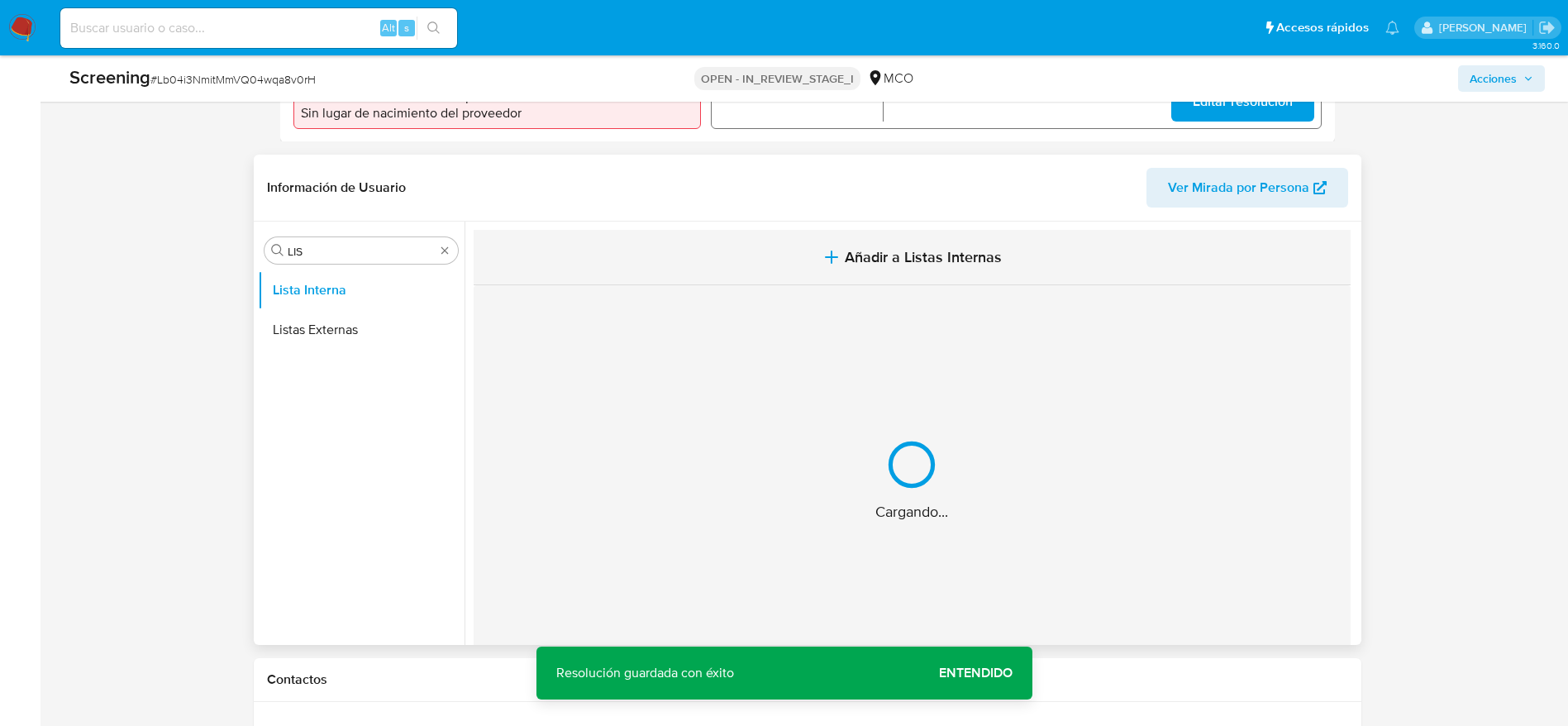
click at [633, 267] on button "Añadir a Listas Internas" at bounding box center [912, 257] width 877 height 56
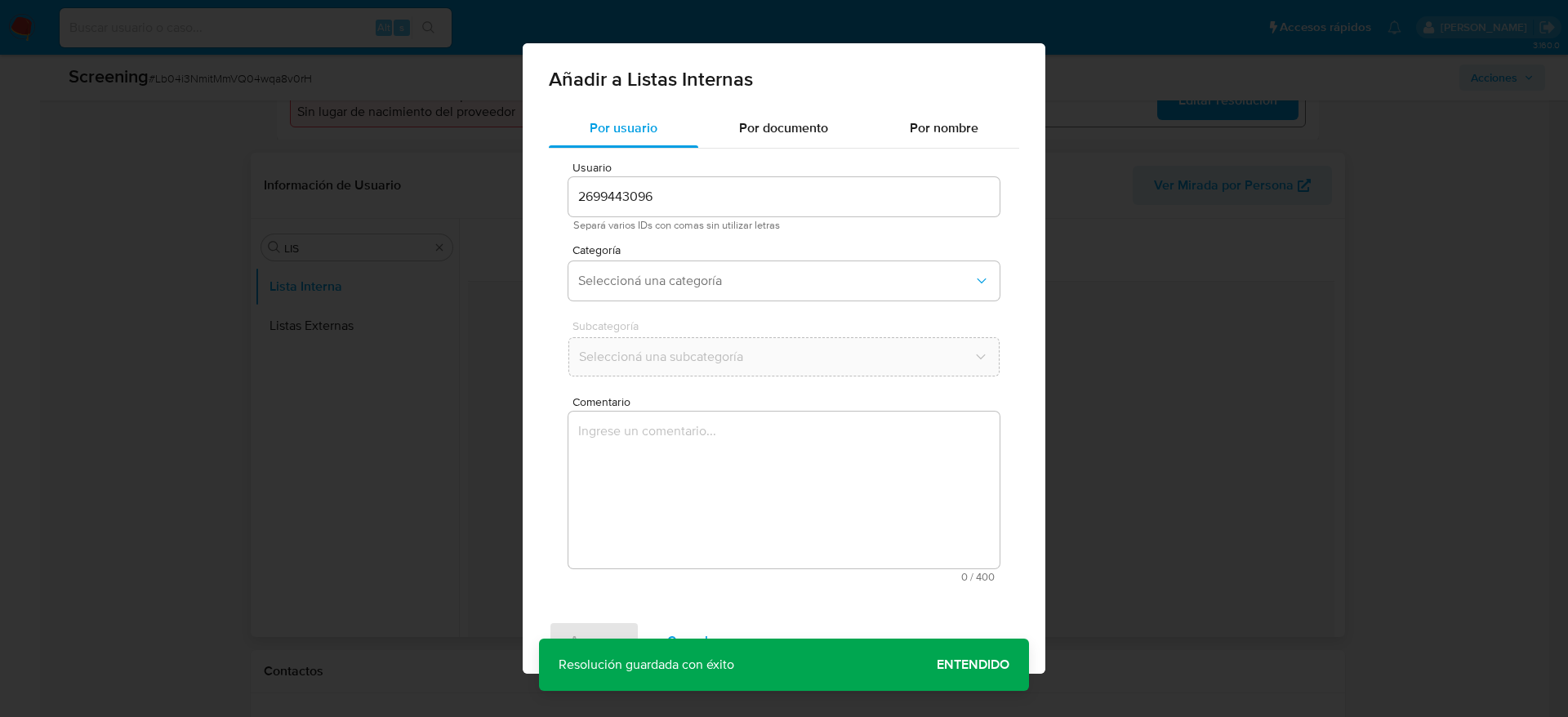
click at [679, 399] on span "Comentario" at bounding box center [788, 402] width 431 height 12
click at [679, 411] on textarea "Comentario" at bounding box center [784, 490] width 431 height 157
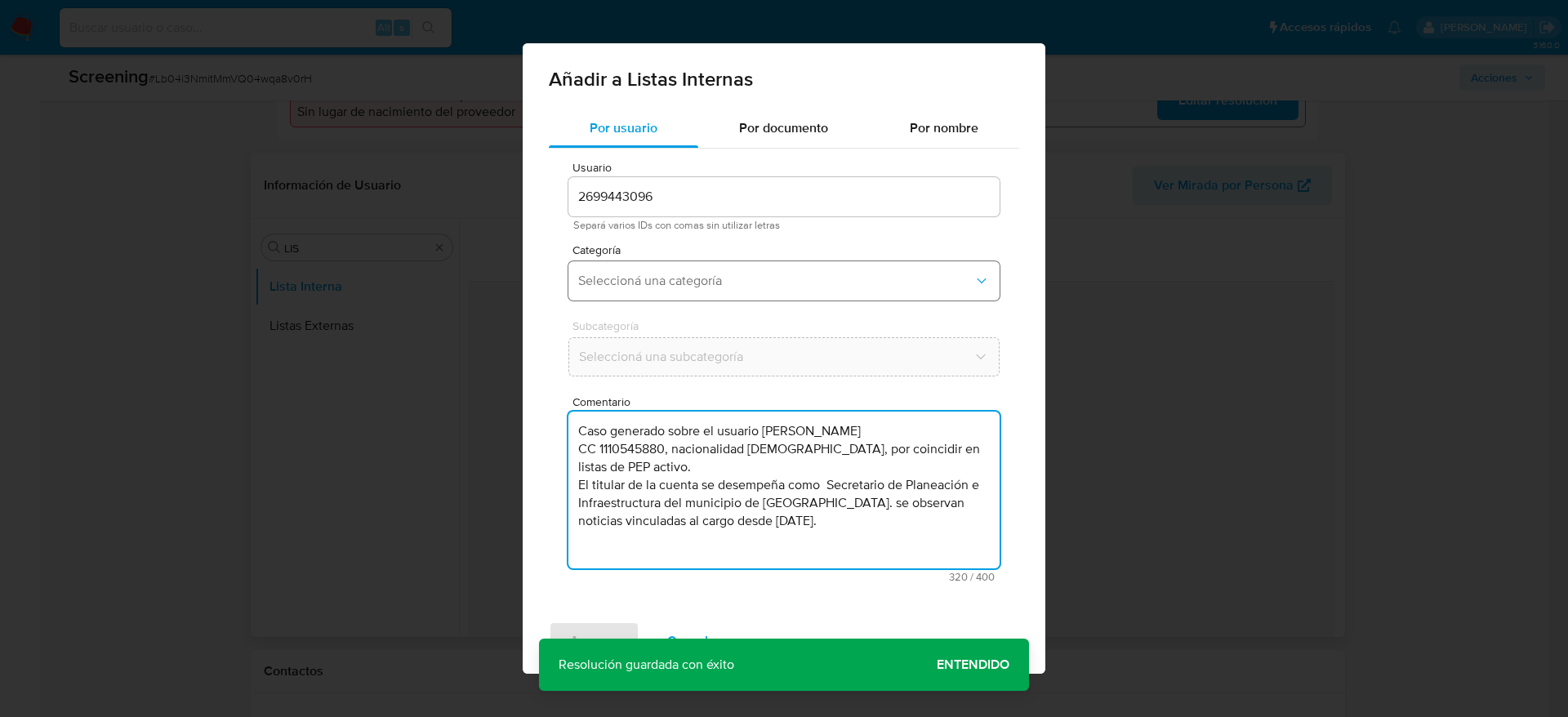
type textarea "Caso generado sobre el usuario Juan Sebastian Rangel Sanchez CC 1110545880, nac…"
click at [690, 285] on span "Seleccioná una categoría" at bounding box center [776, 280] width 396 height 16
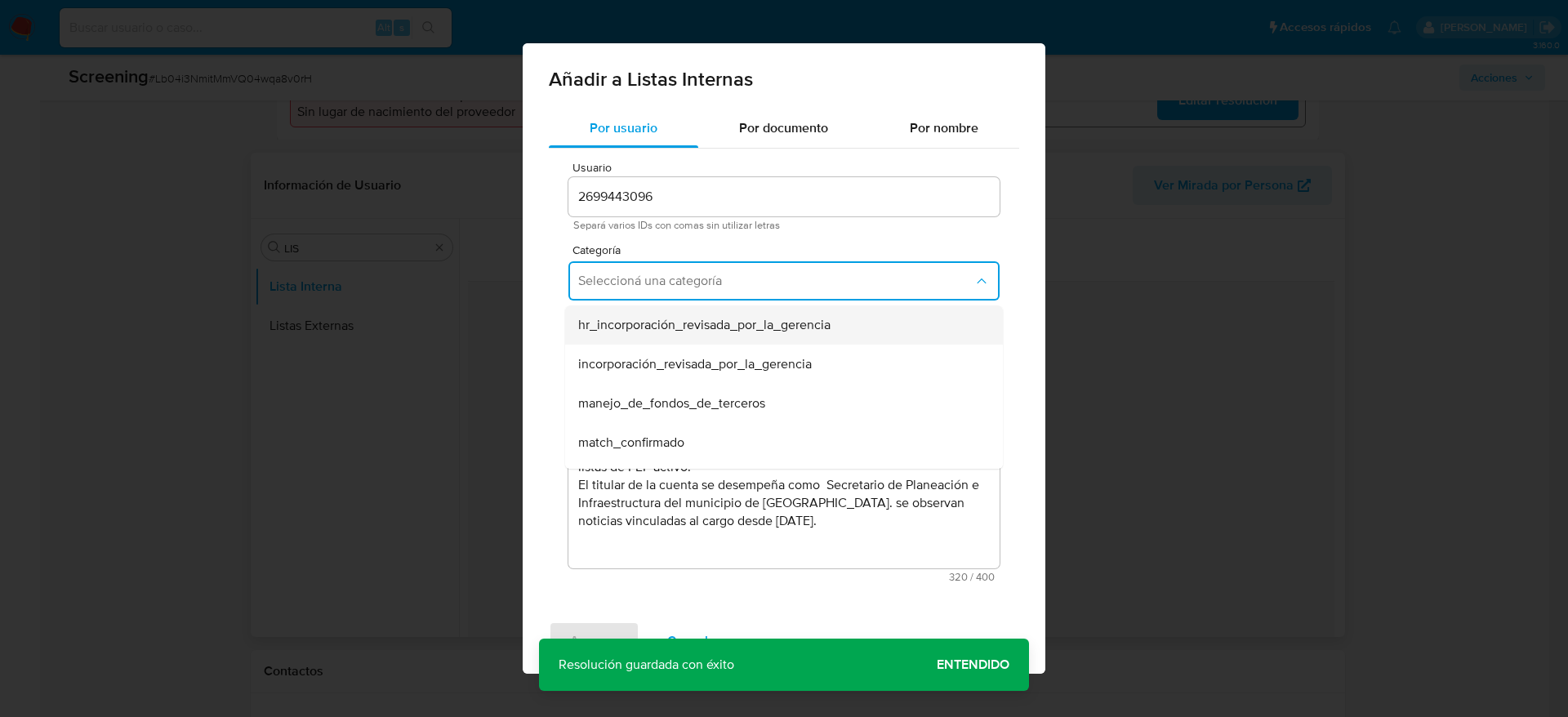
scroll to position [122, 0]
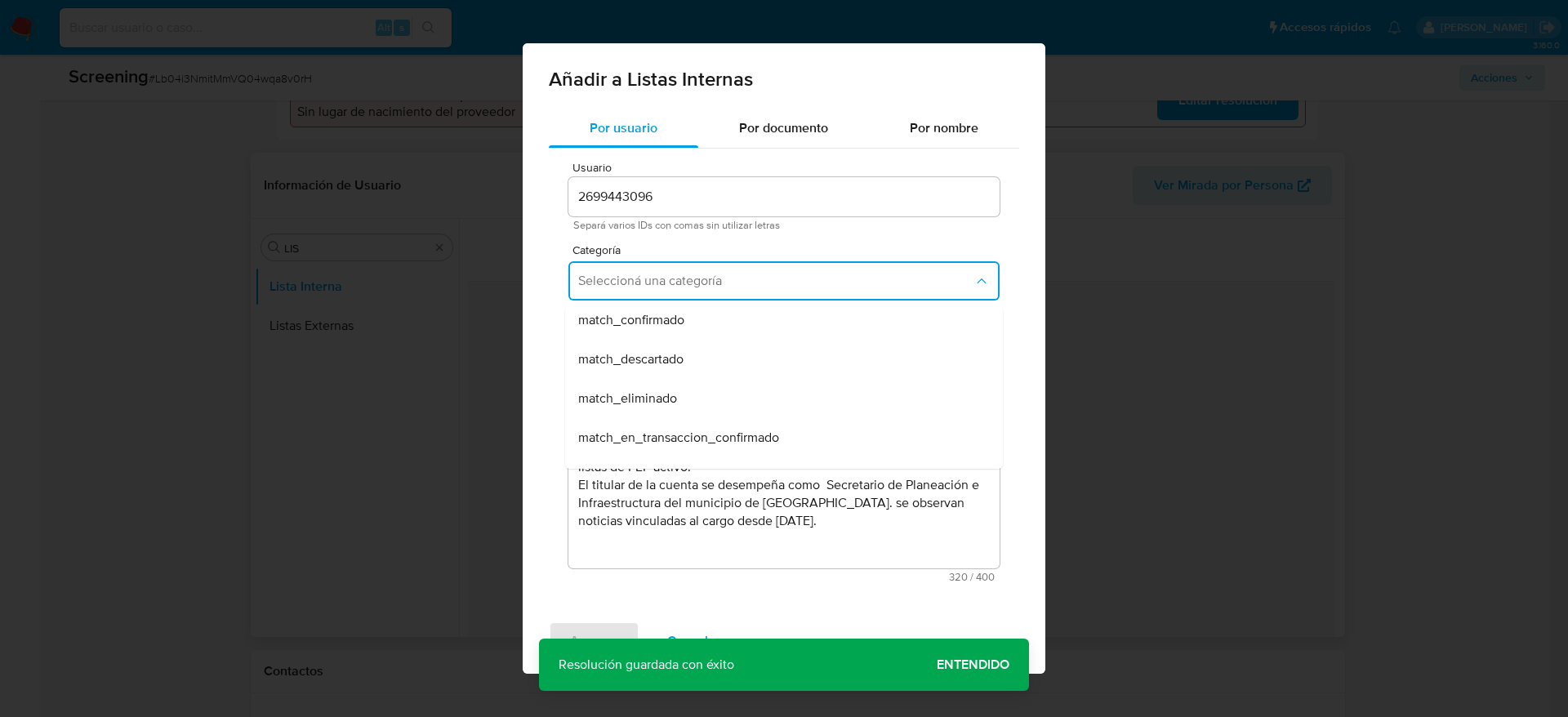
click at [691, 324] on div "match_confirmado" at bounding box center [780, 320] width 402 height 39
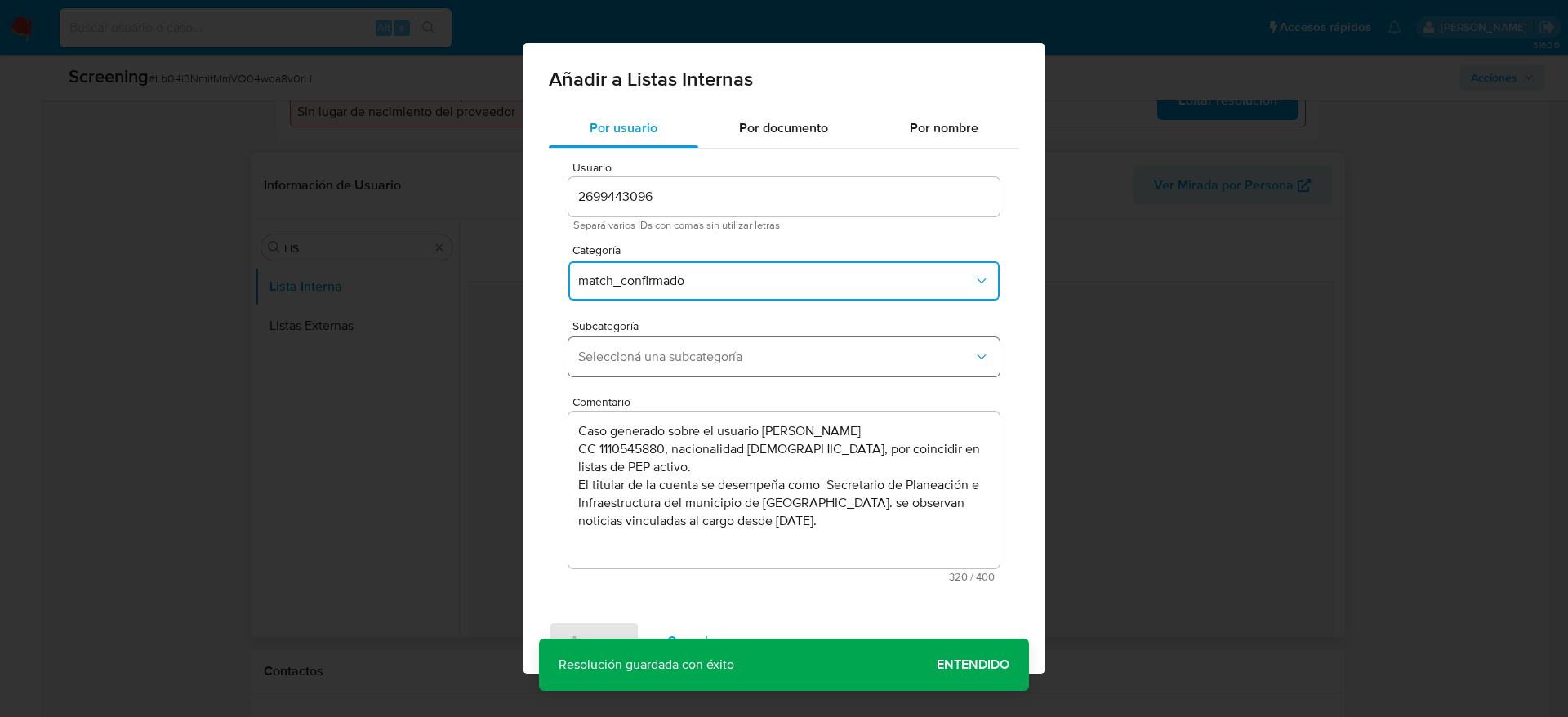
click at [695, 345] on button "Seleccioná una subcategoría" at bounding box center [784, 357] width 431 height 39
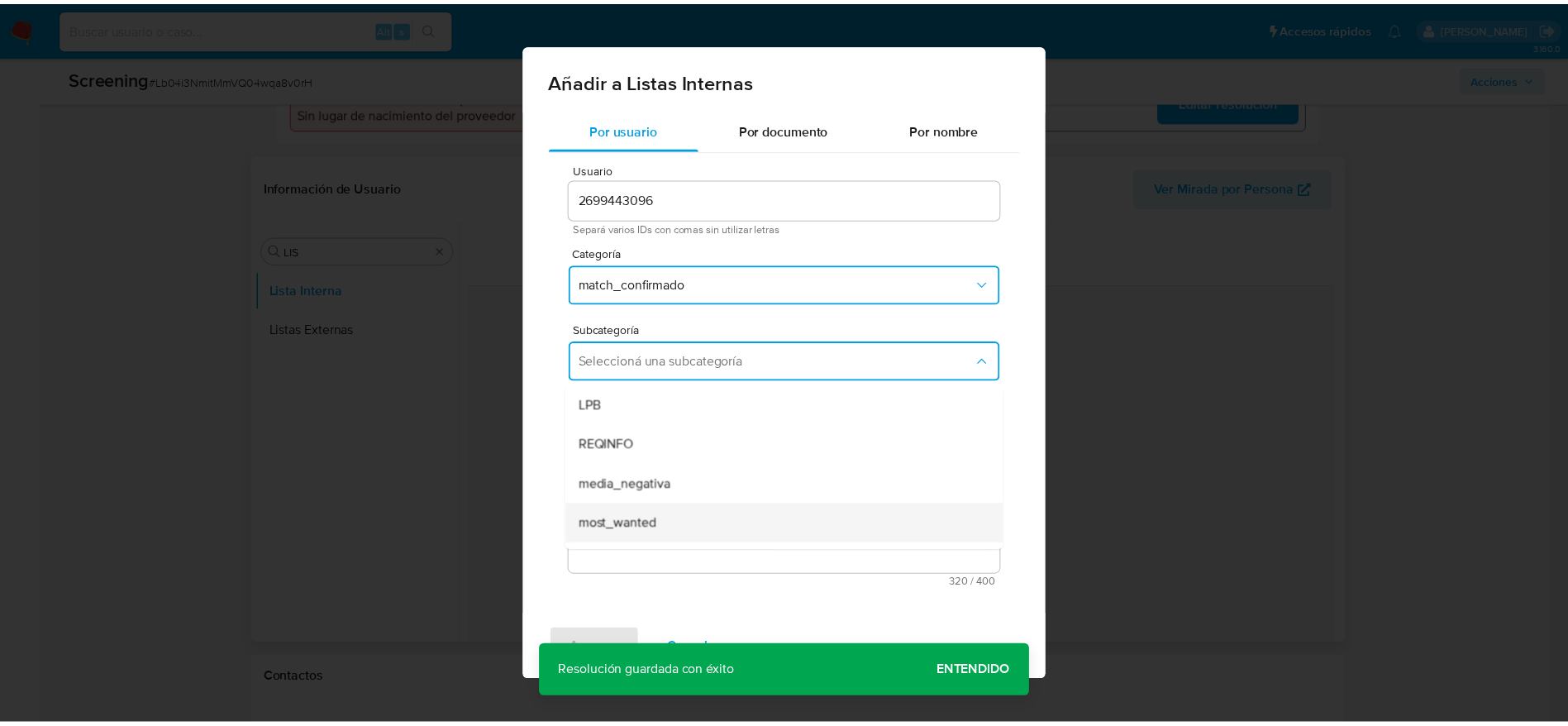
scroll to position [113, 0]
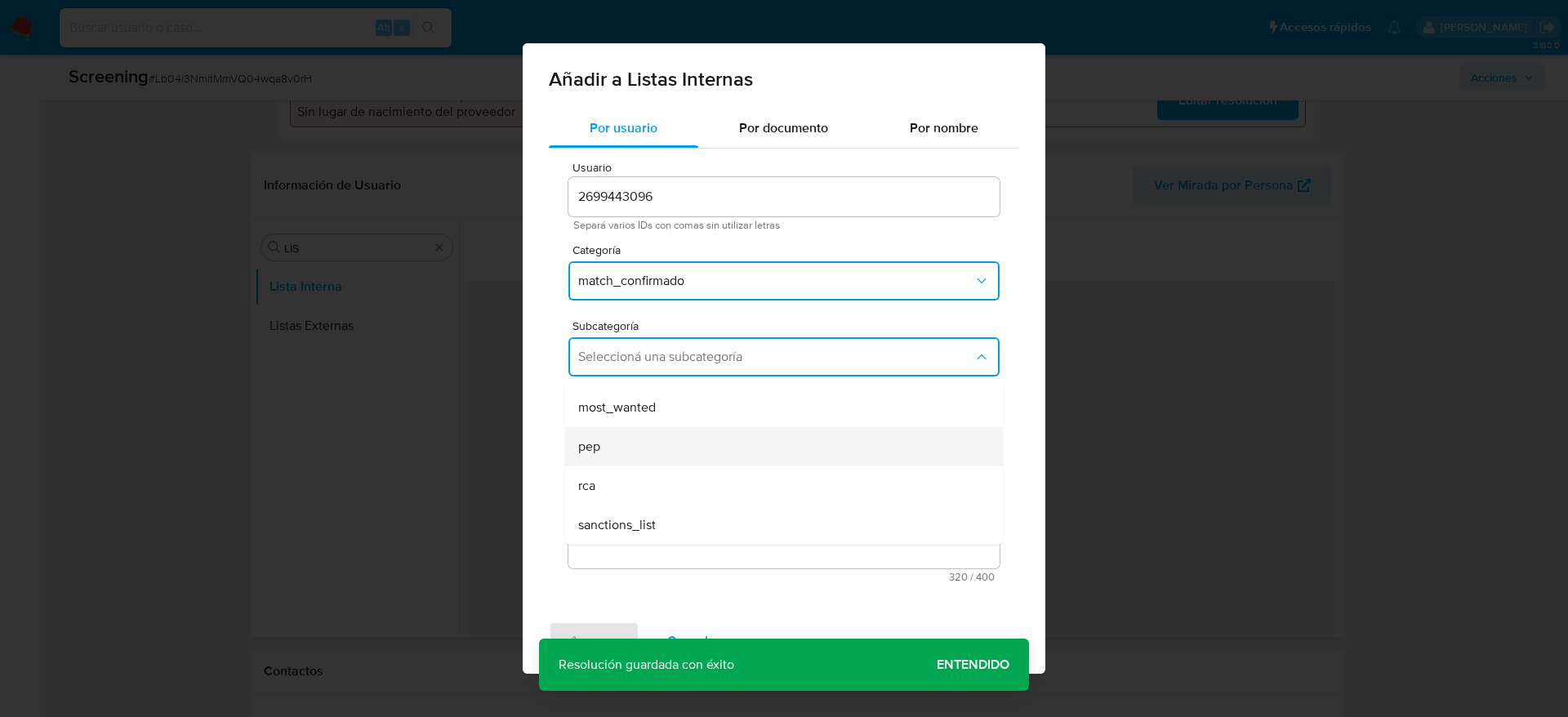
click at [659, 449] on div "pep" at bounding box center [780, 447] width 402 height 39
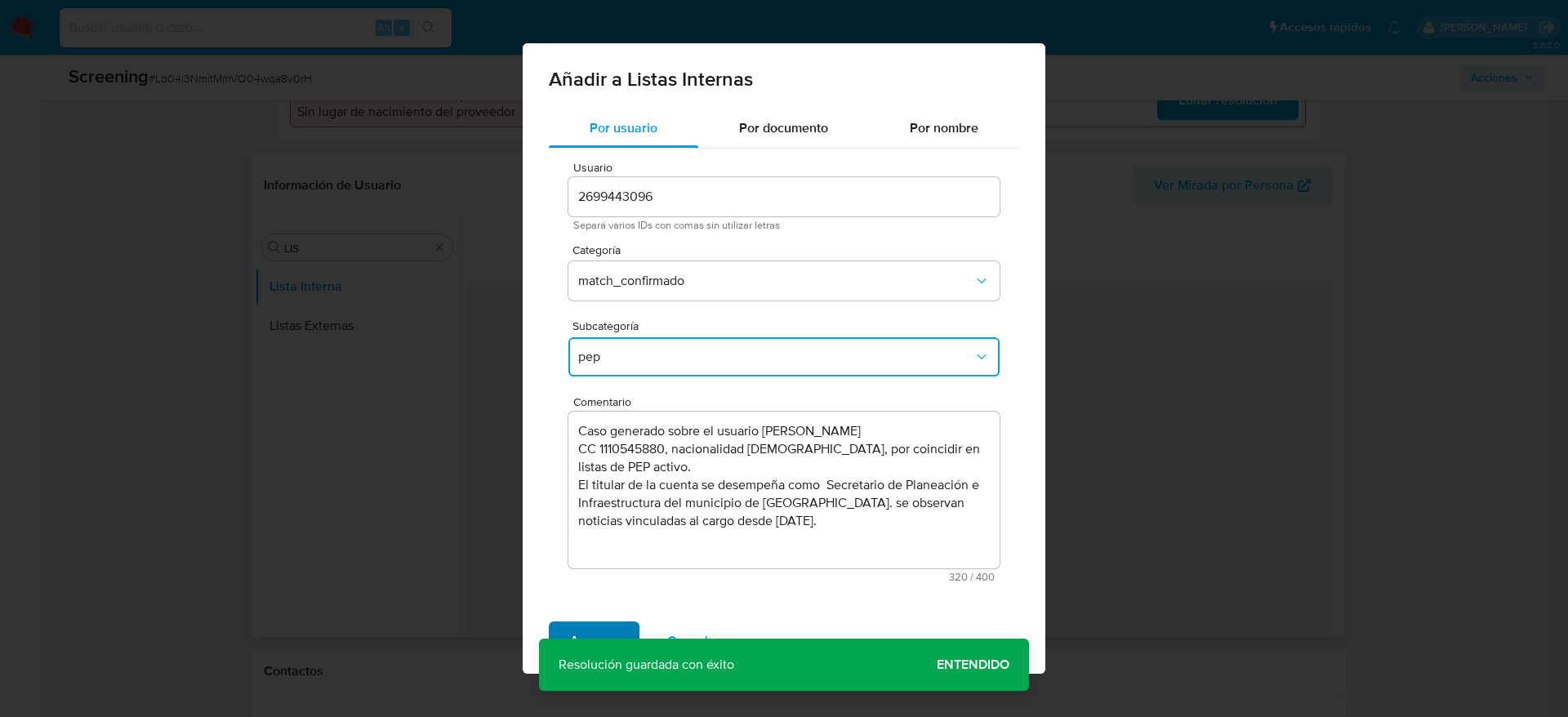
click at [605, 626] on span "Agregar" at bounding box center [595, 641] width 49 height 36
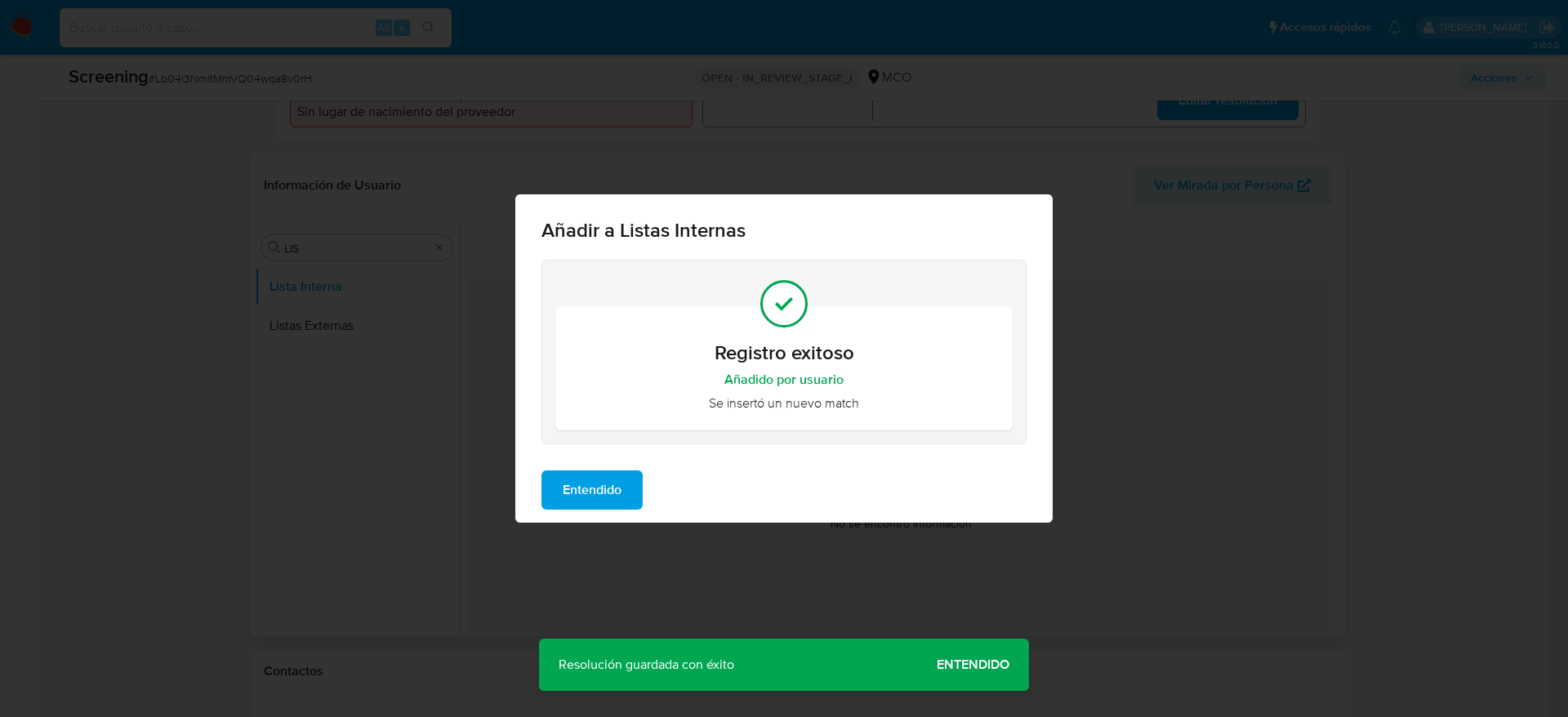
click at [581, 479] on span "Entendido" at bounding box center [592, 490] width 59 height 36
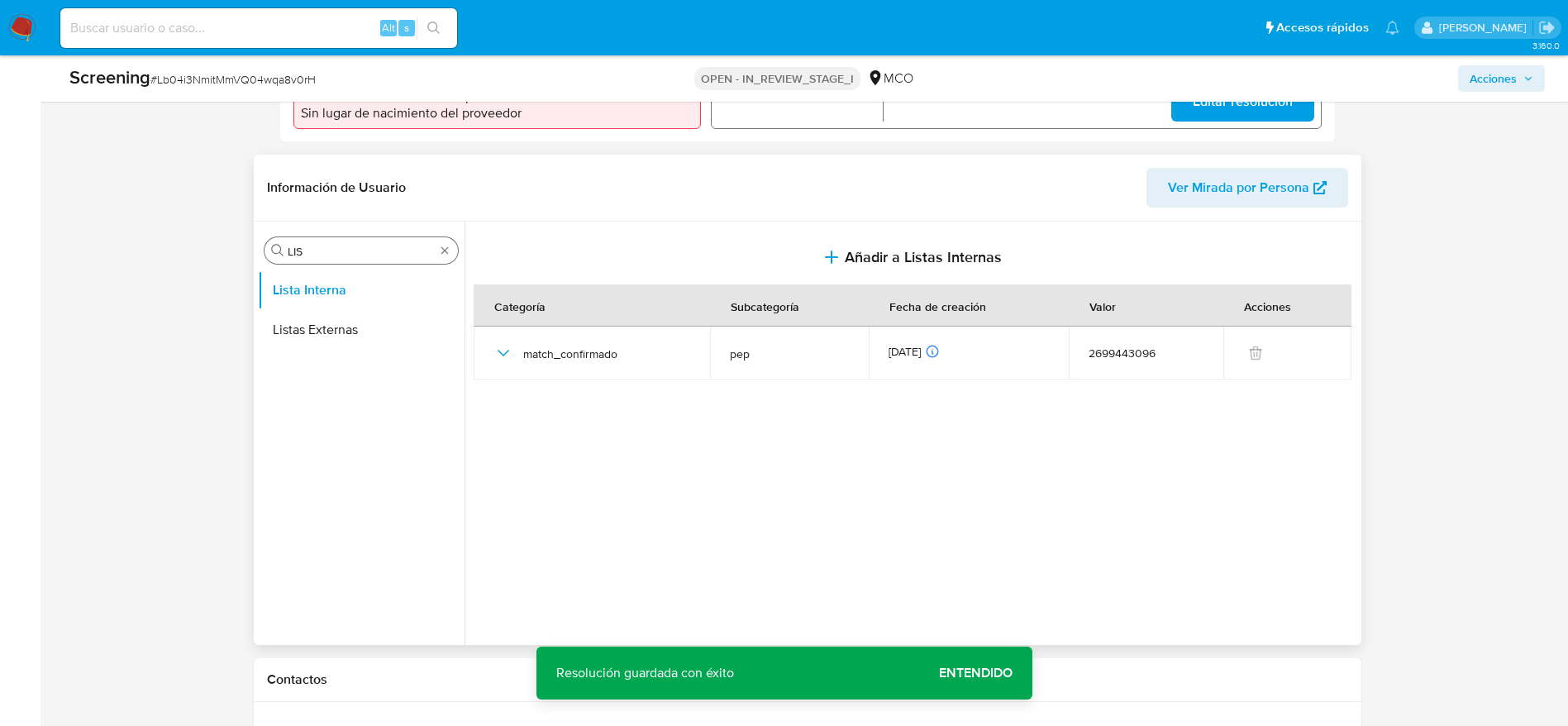
click at [301, 250] on input "LIS" at bounding box center [361, 252] width 148 height 15
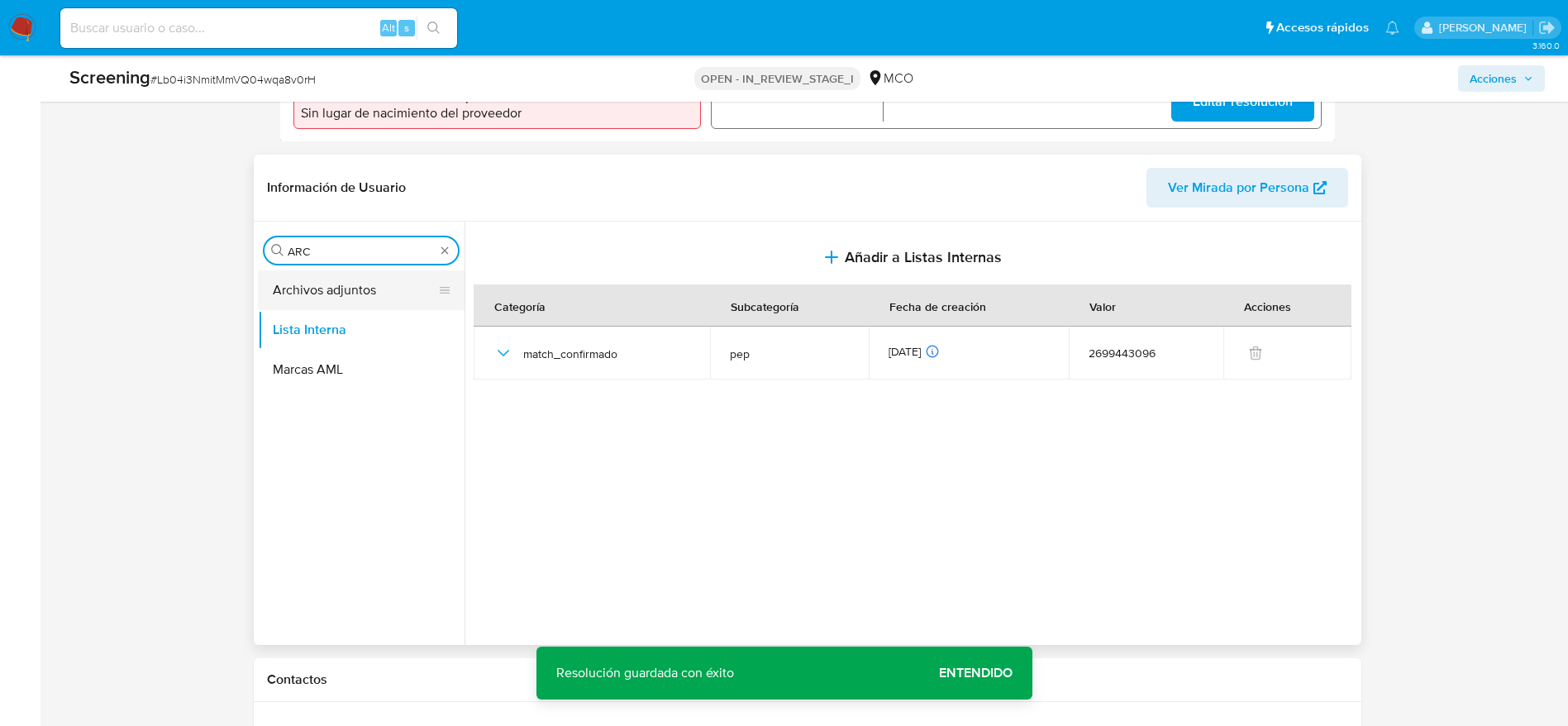
type input "ARC"
click at [377, 299] on button "Archivos adjuntos" at bounding box center [355, 291] width 193 height 40
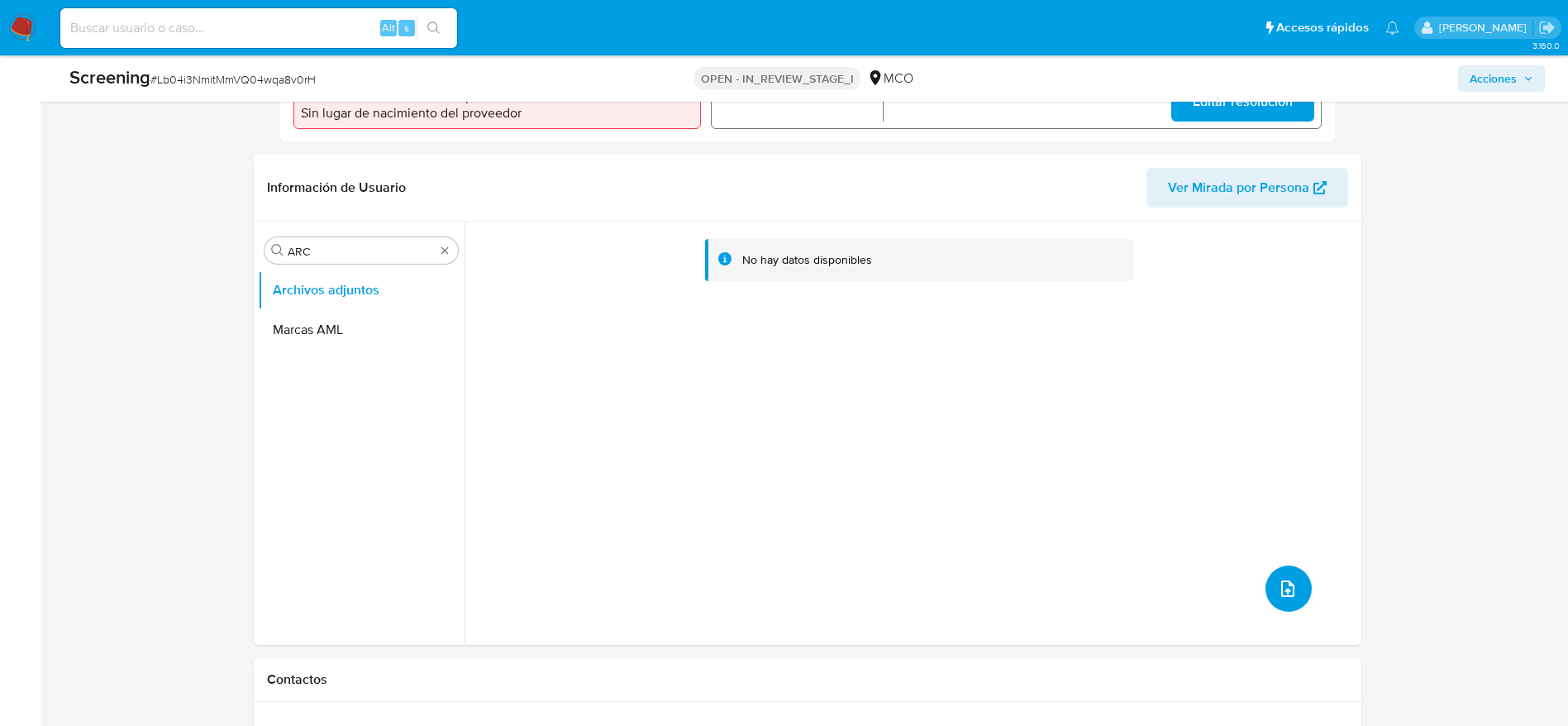
click at [1302, 586] on button "upload-file" at bounding box center [1288, 589] width 46 height 46
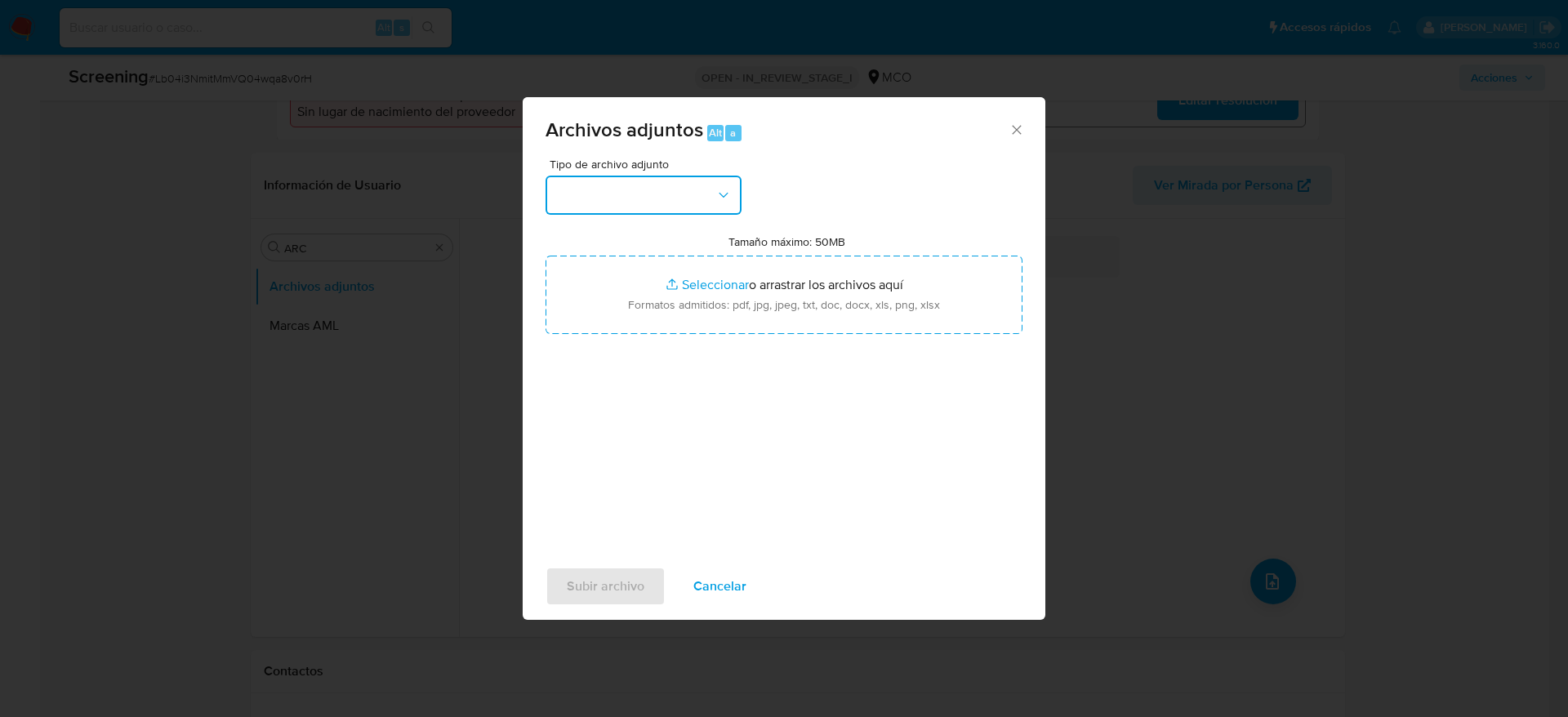
click at [666, 191] on button "button" at bounding box center [644, 195] width 196 height 39
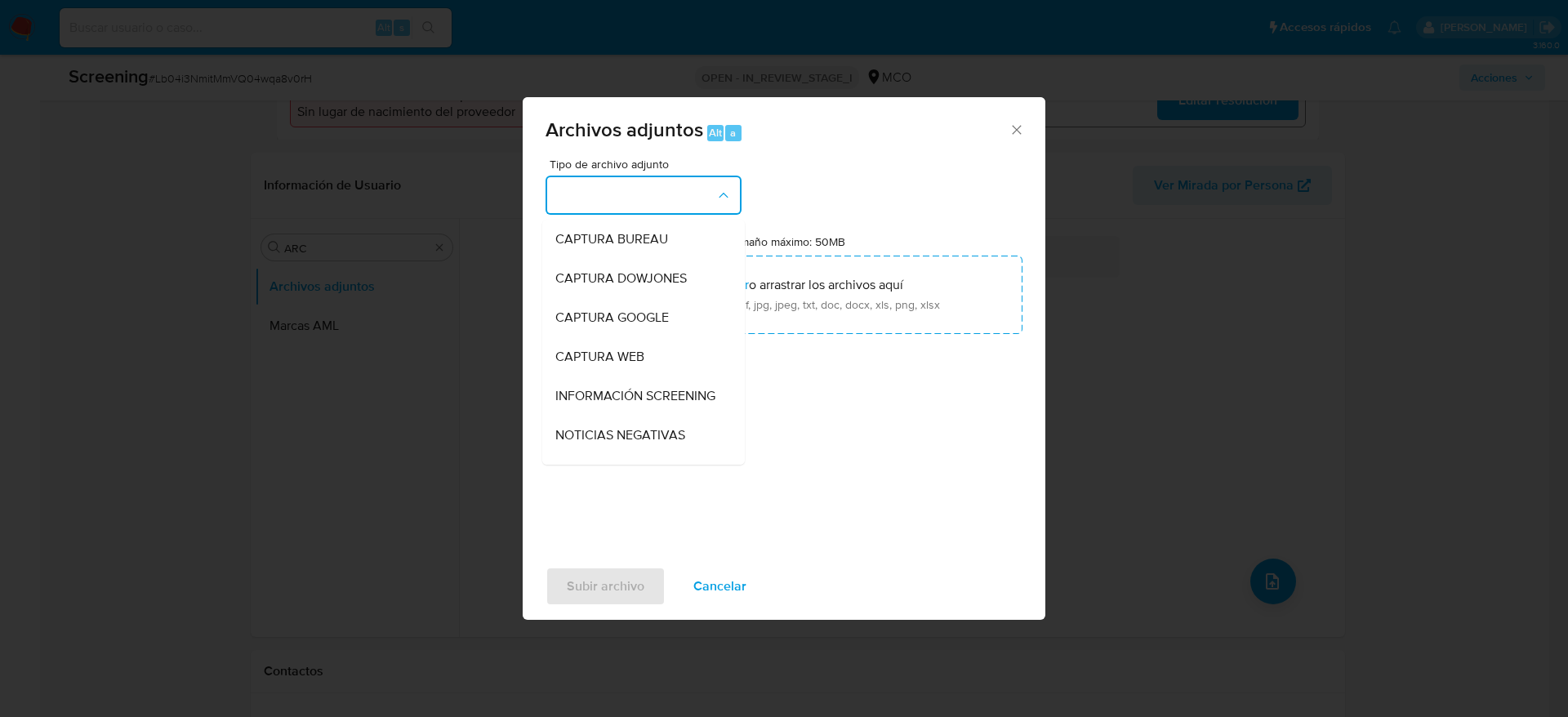
drag, startPoint x: 656, startPoint y: 391, endPoint x: 656, endPoint y: 352, distance: 39.0
click at [656, 392] on span "INFORMACIÓN SCREENING" at bounding box center [635, 395] width 160 height 16
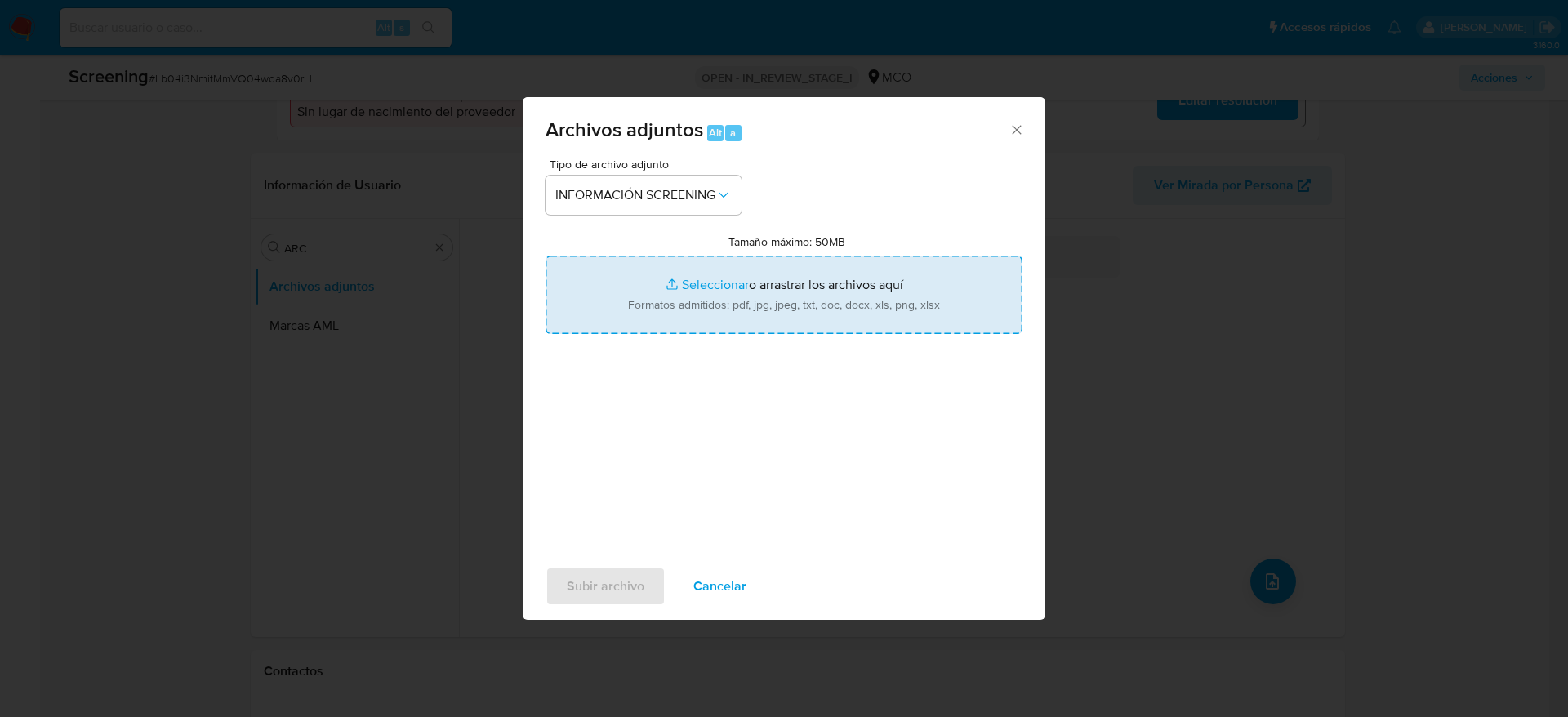
click at [667, 300] on input "Tamaño máximo: 50MB Seleccionar archivos" at bounding box center [784, 294] width 477 height 79
click at [677, 303] on input "Tamaño máximo: 50MB Seleccionar archivos" at bounding box center [784, 294] width 477 height 79
type input "C:\fakepath\a112-119-2024_ResponFiscal_20250203.pdf"
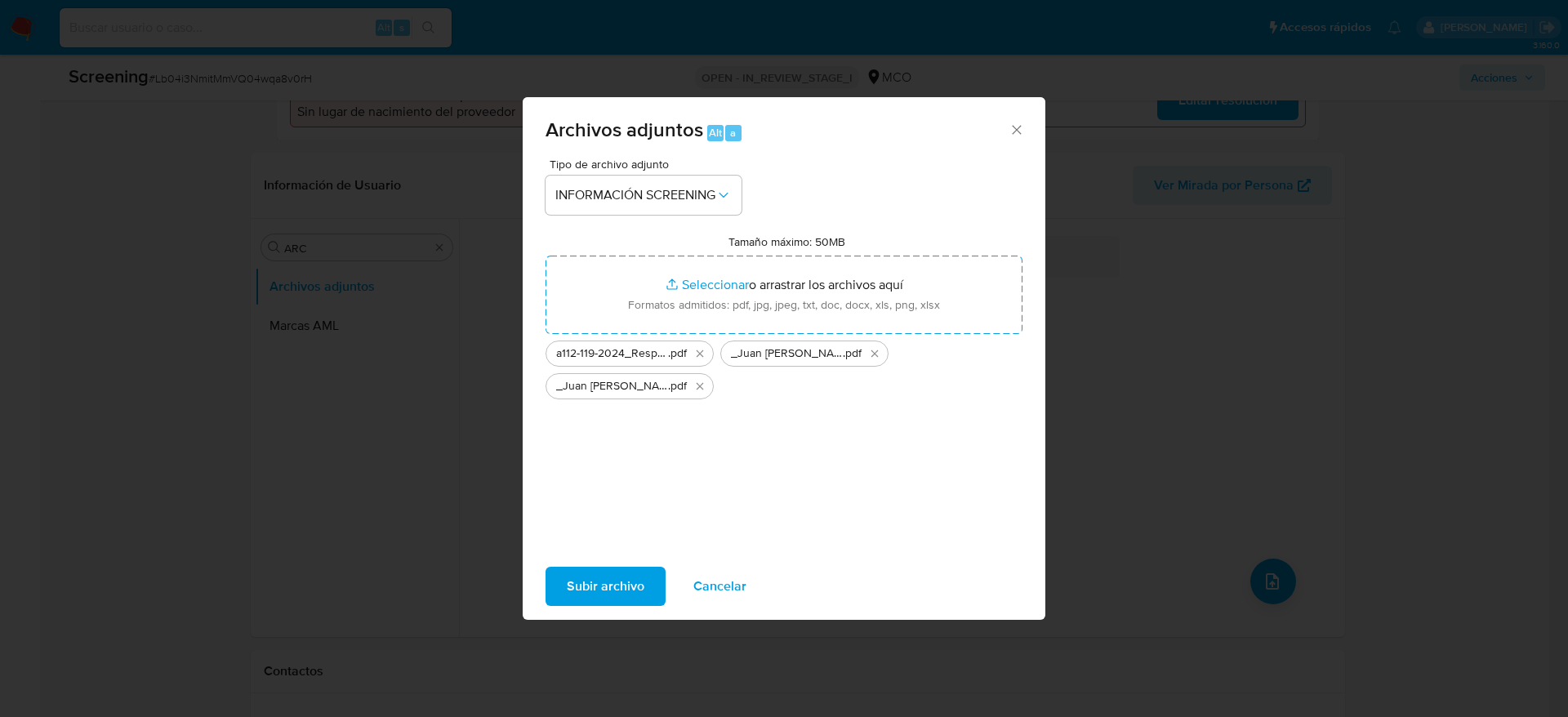
click at [647, 585] on button "Subir archivo" at bounding box center [606, 586] width 120 height 39
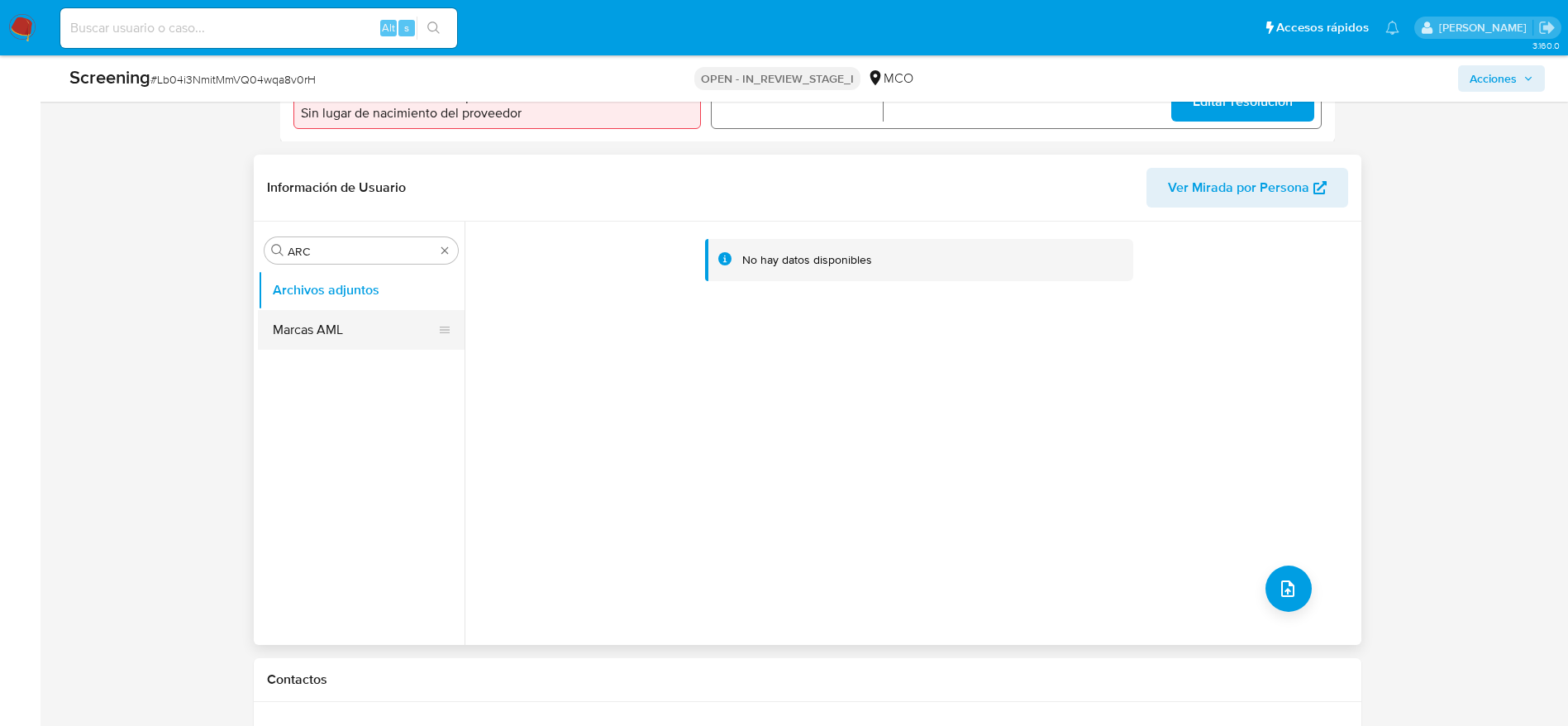
click at [386, 312] on button "Marcas AML" at bounding box center [355, 330] width 193 height 40
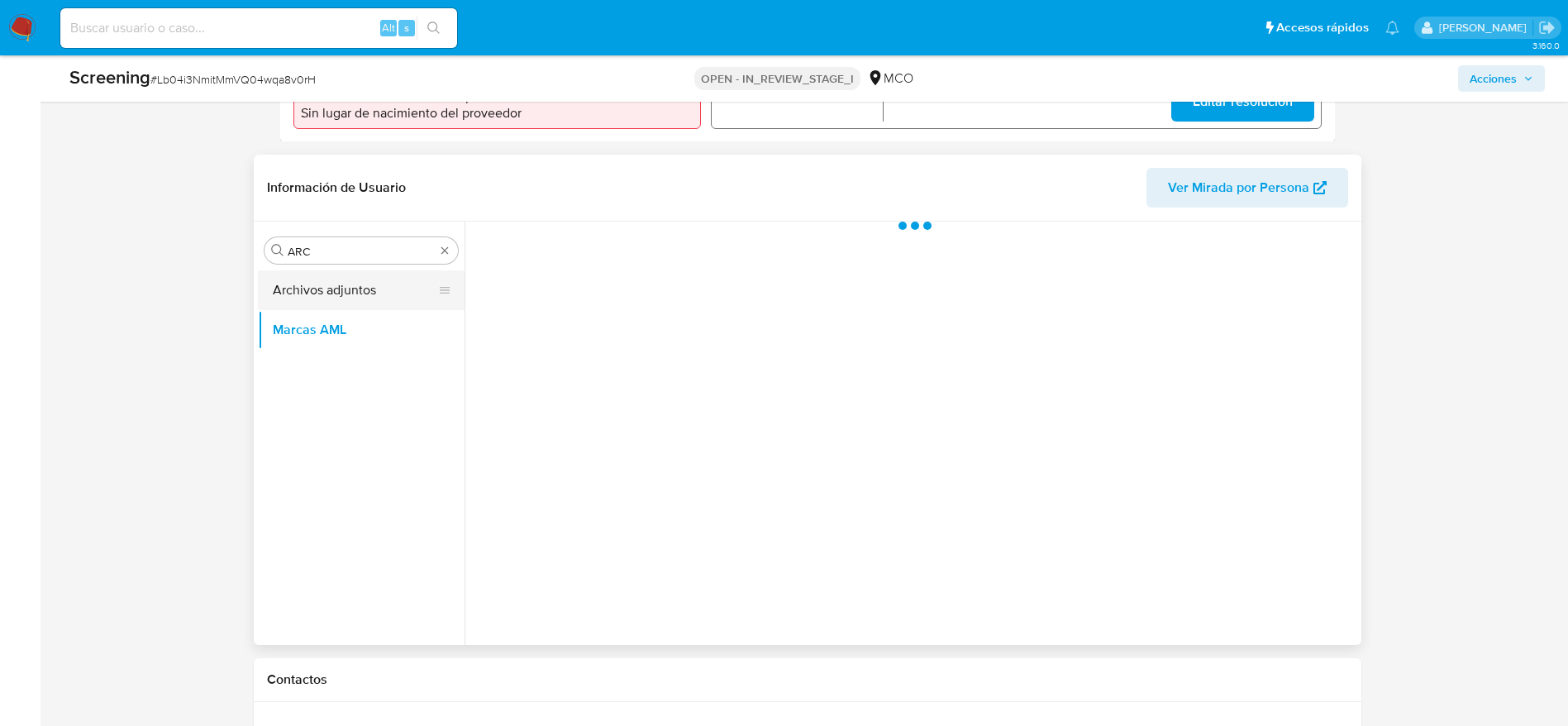
click at [377, 292] on button "Archivos adjuntos" at bounding box center [355, 291] width 193 height 40
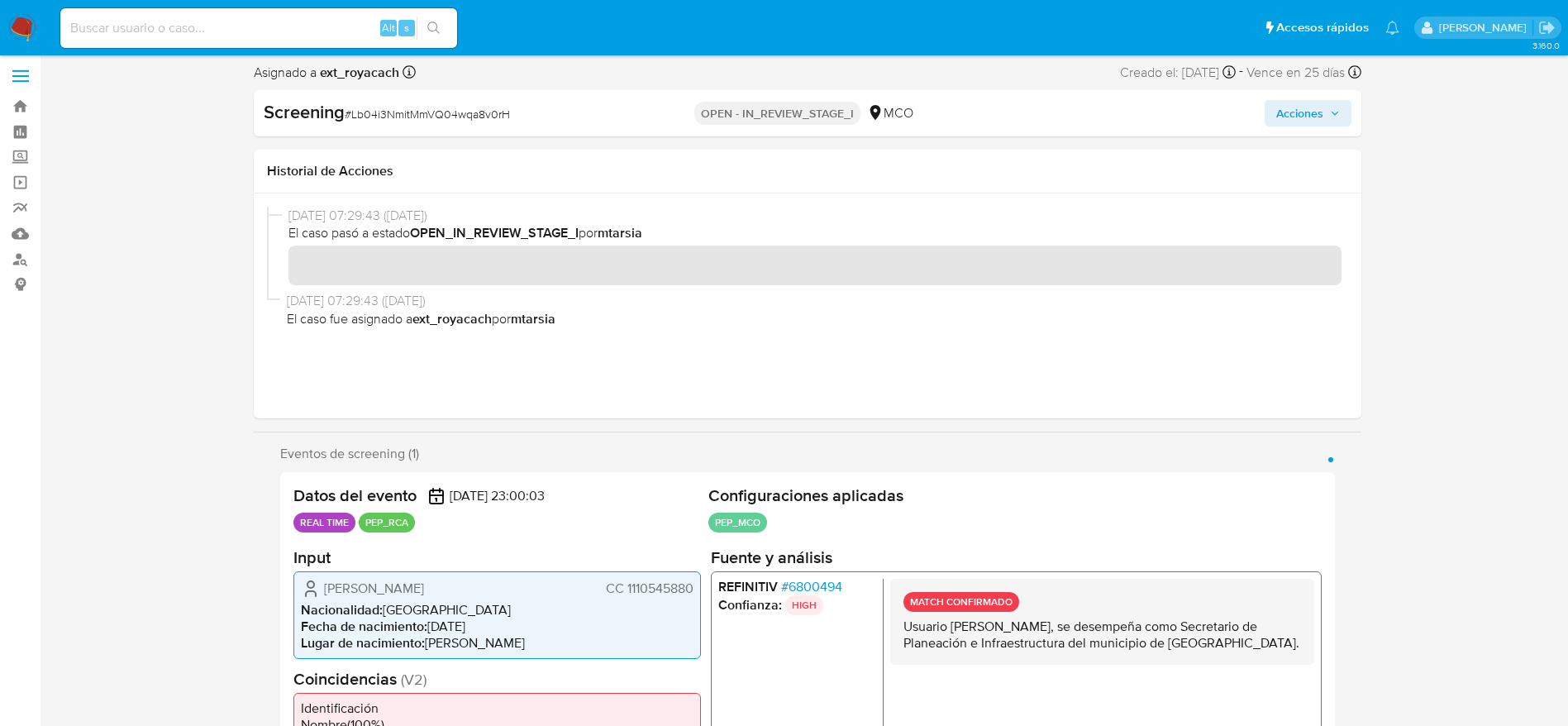
scroll to position [0, 0]
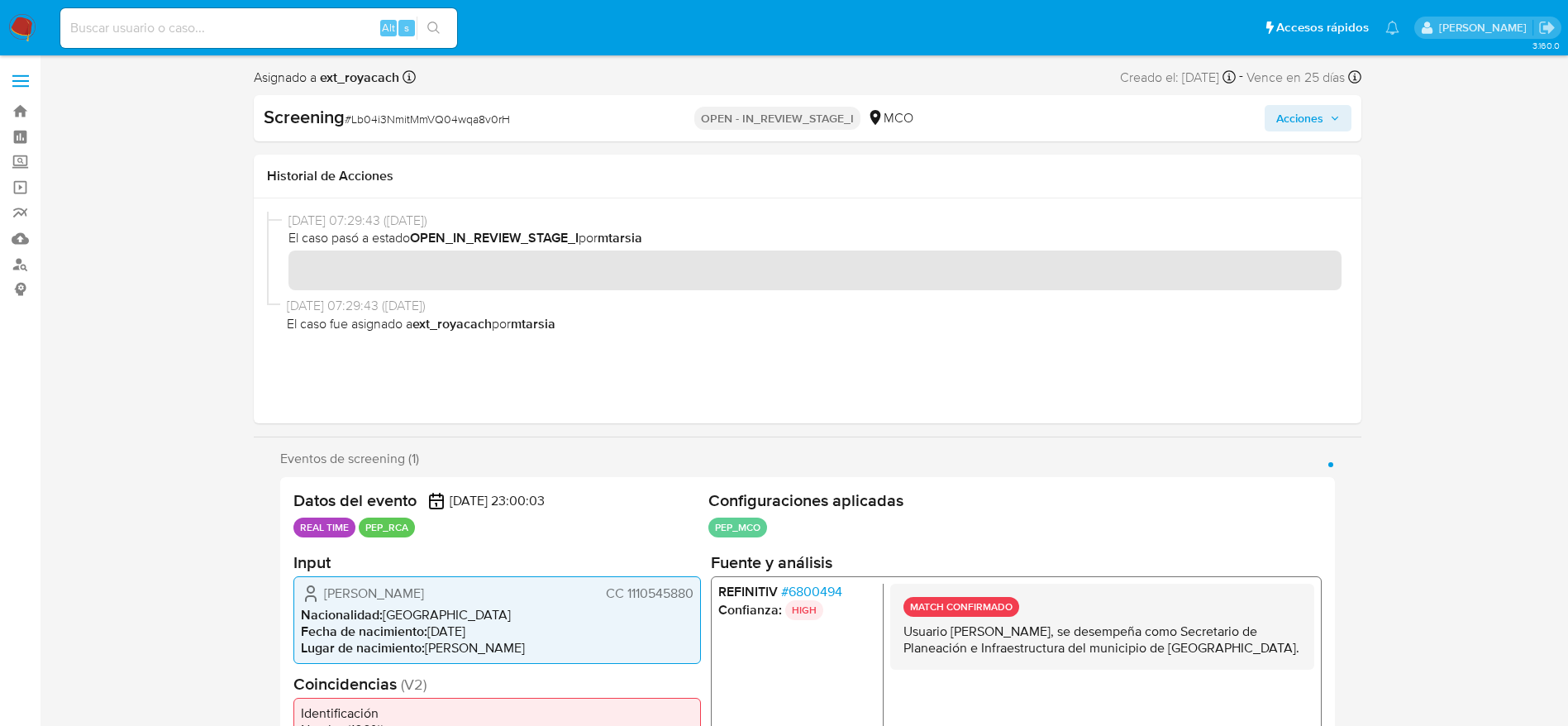
click at [1292, 118] on span "Acciones" at bounding box center [1300, 118] width 47 height 27
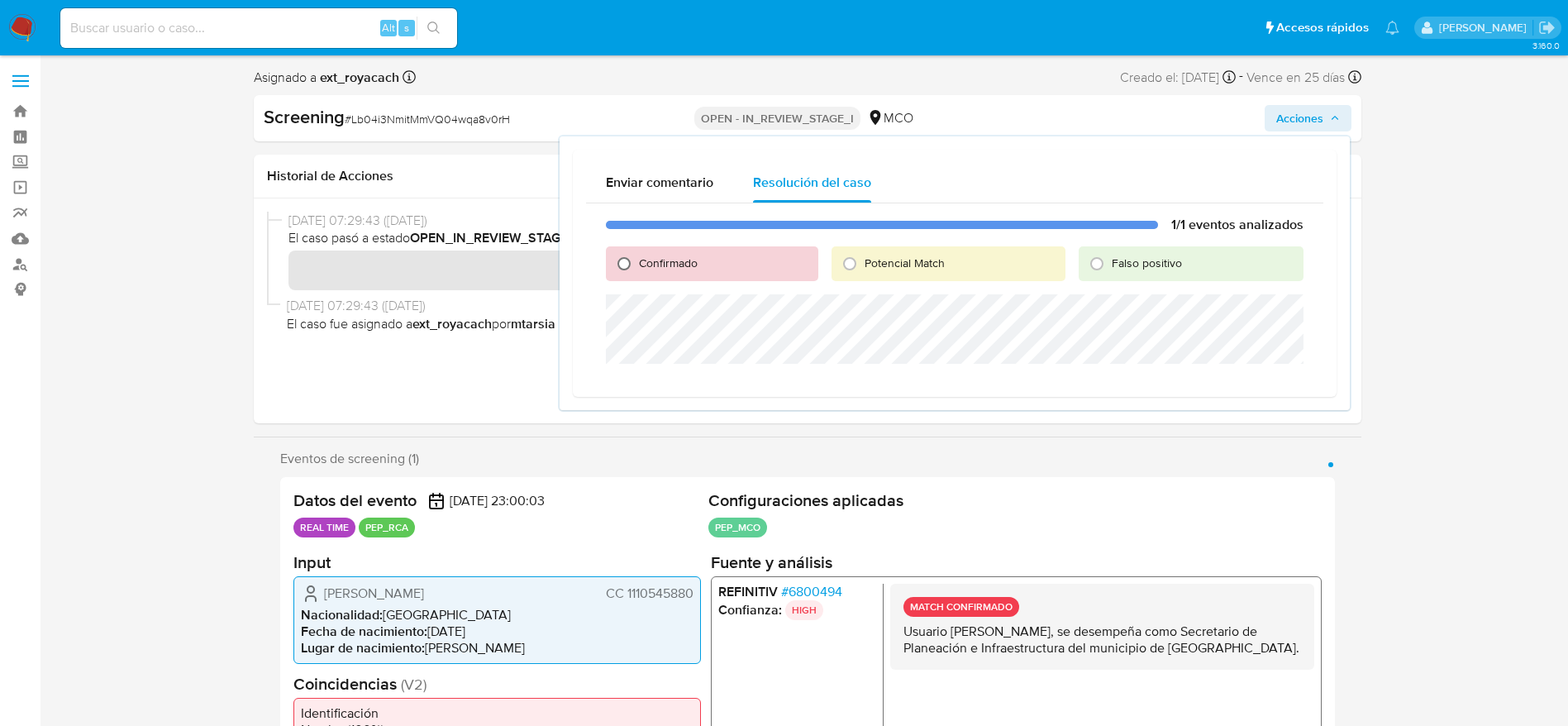
click at [622, 255] on input "Confirmado" at bounding box center [625, 264] width 26 height 27
radio input "true"
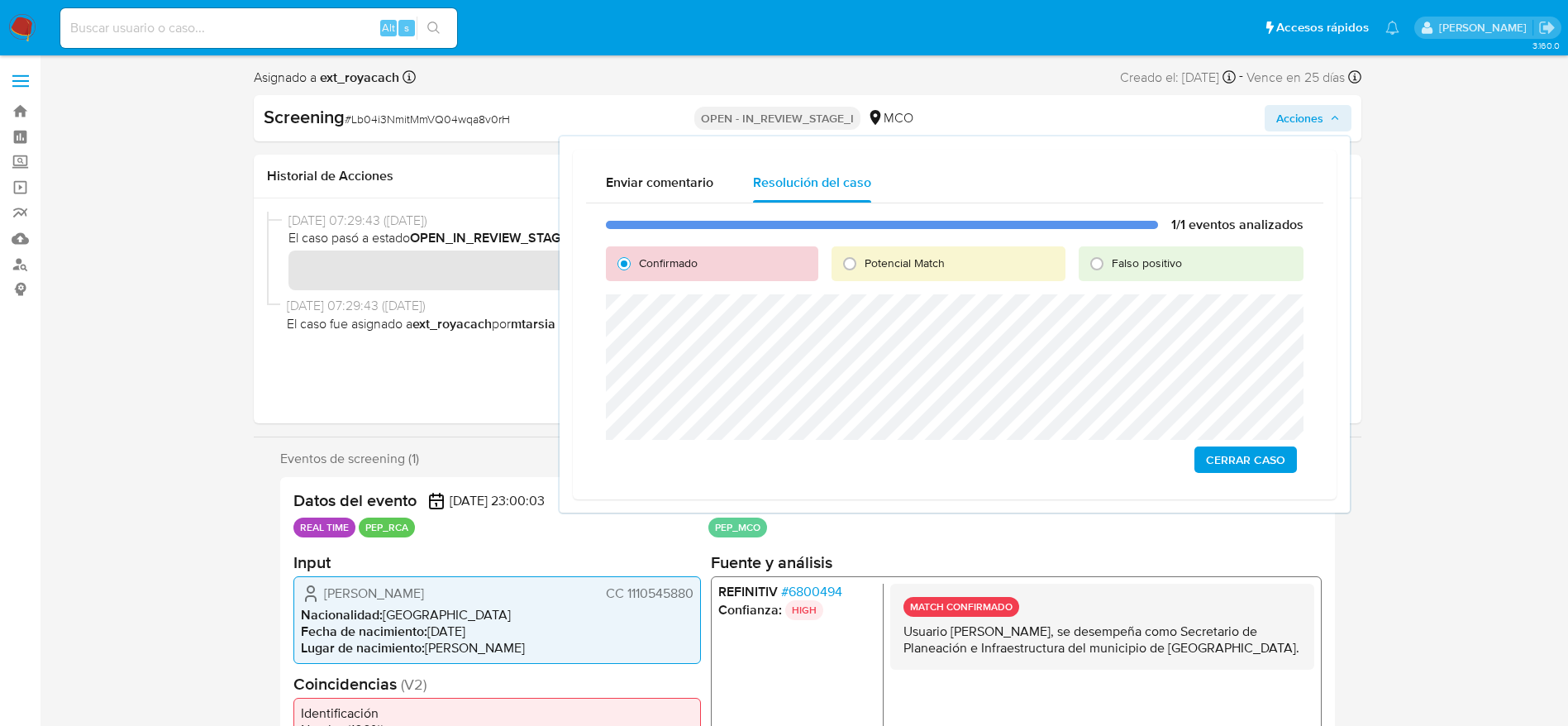
click at [1224, 461] on span "Cerrar Caso" at bounding box center [1246, 459] width 79 height 23
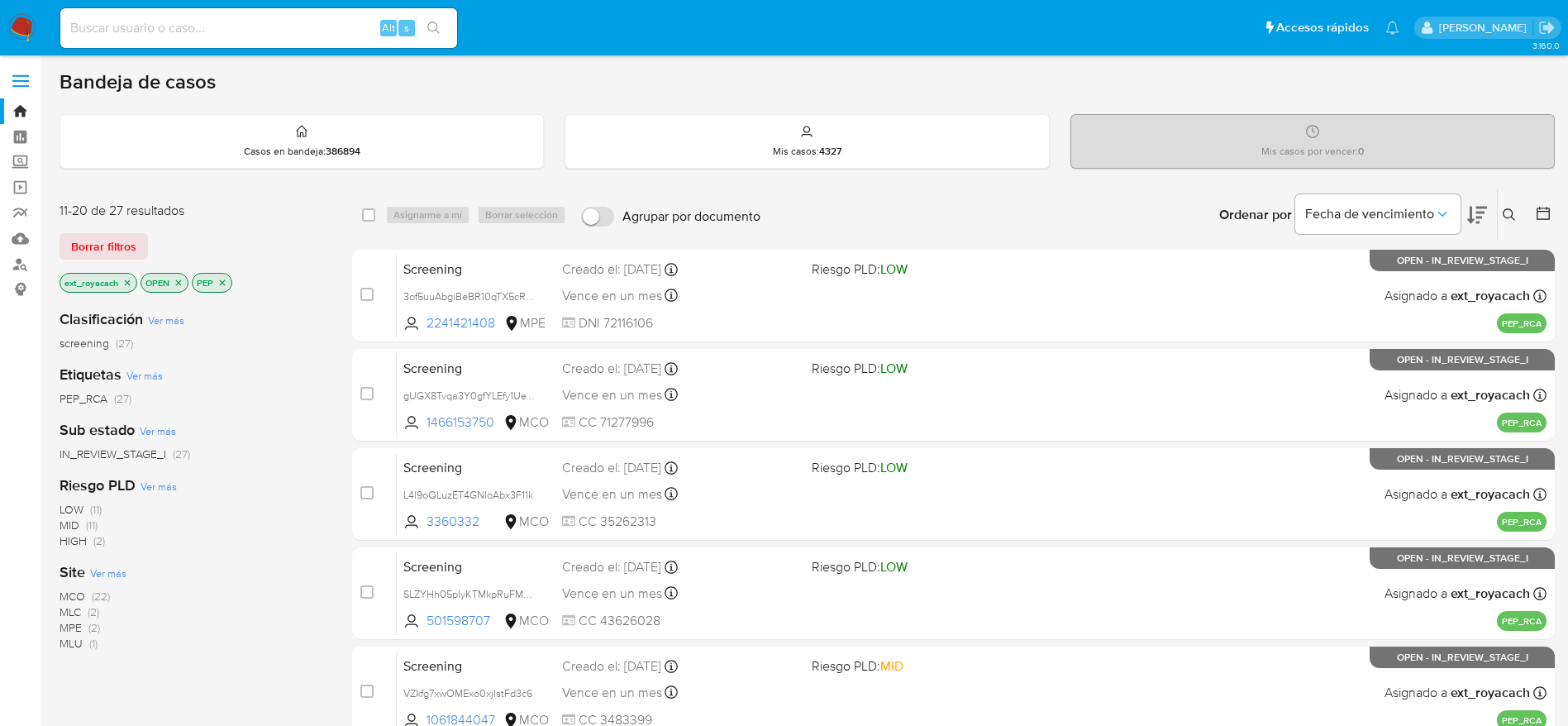
scroll to position [639, 0]
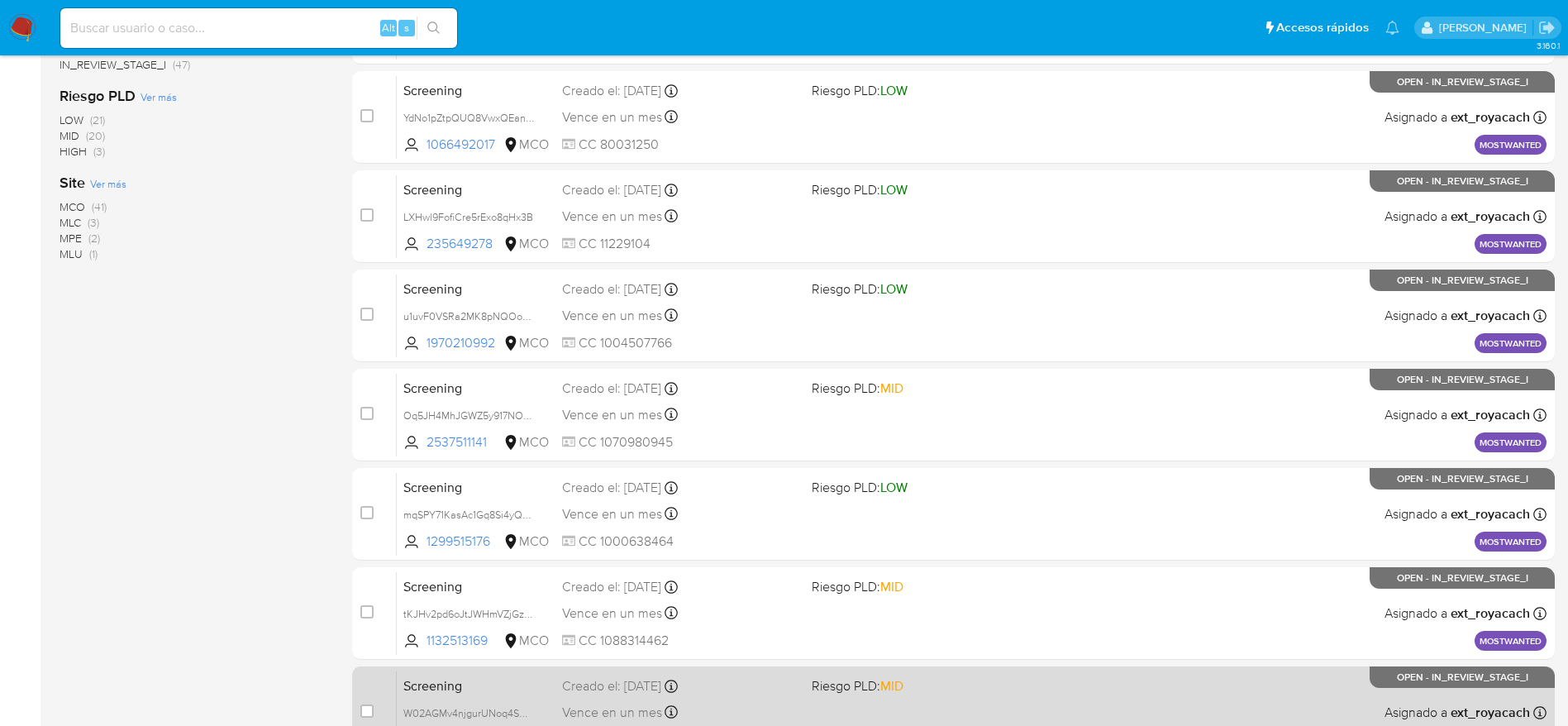
scroll to position [639, 0]
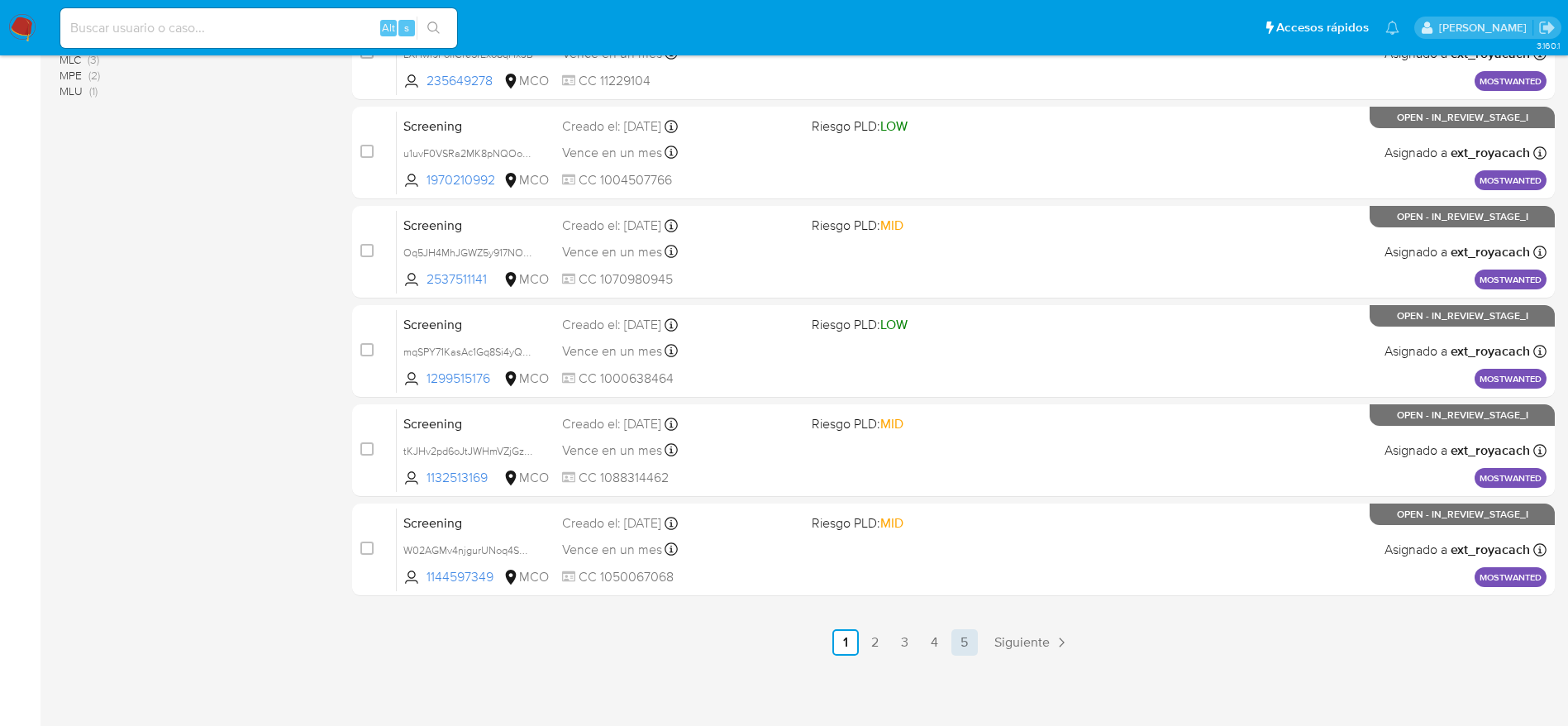
click at [960, 640] on link "5" at bounding box center [965, 643] width 26 height 27
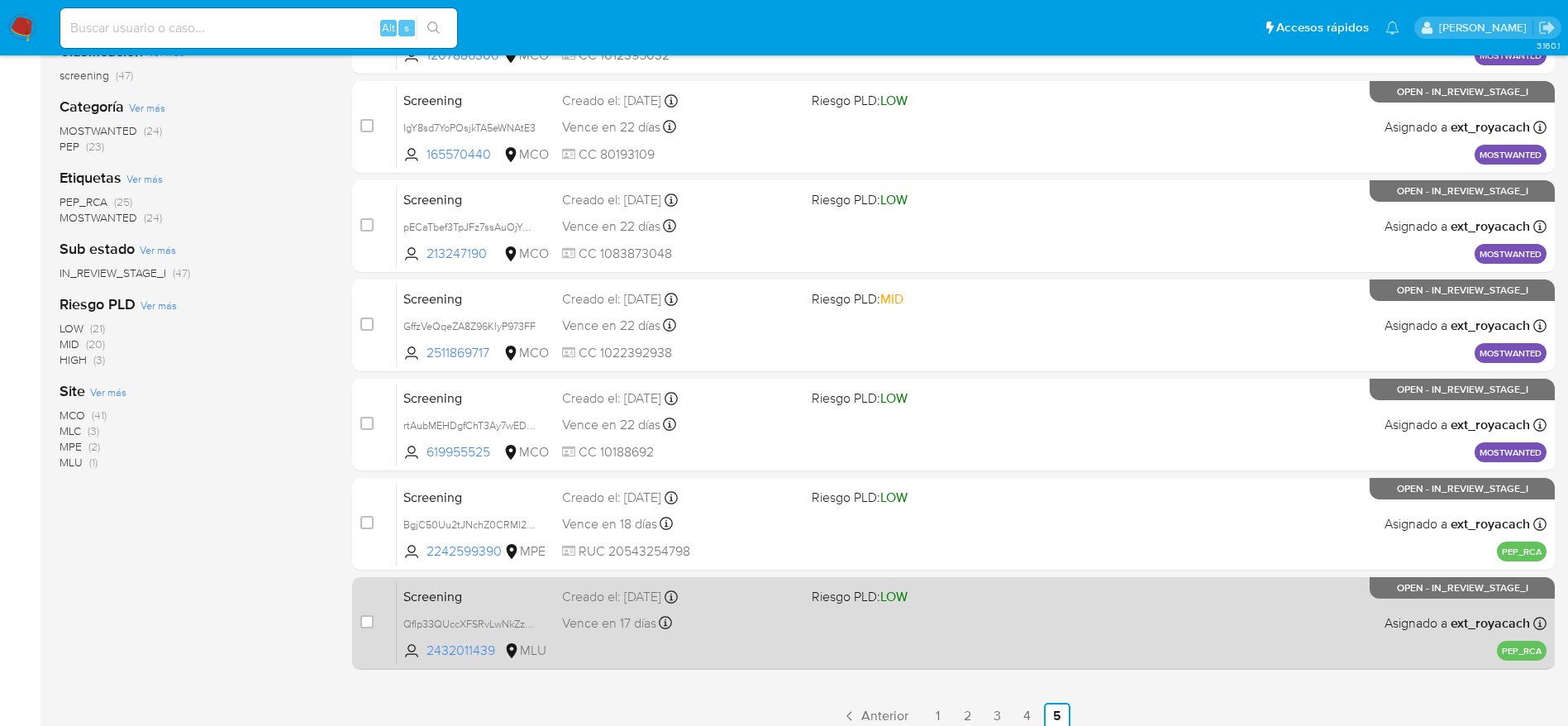
scroll to position [218, 0]
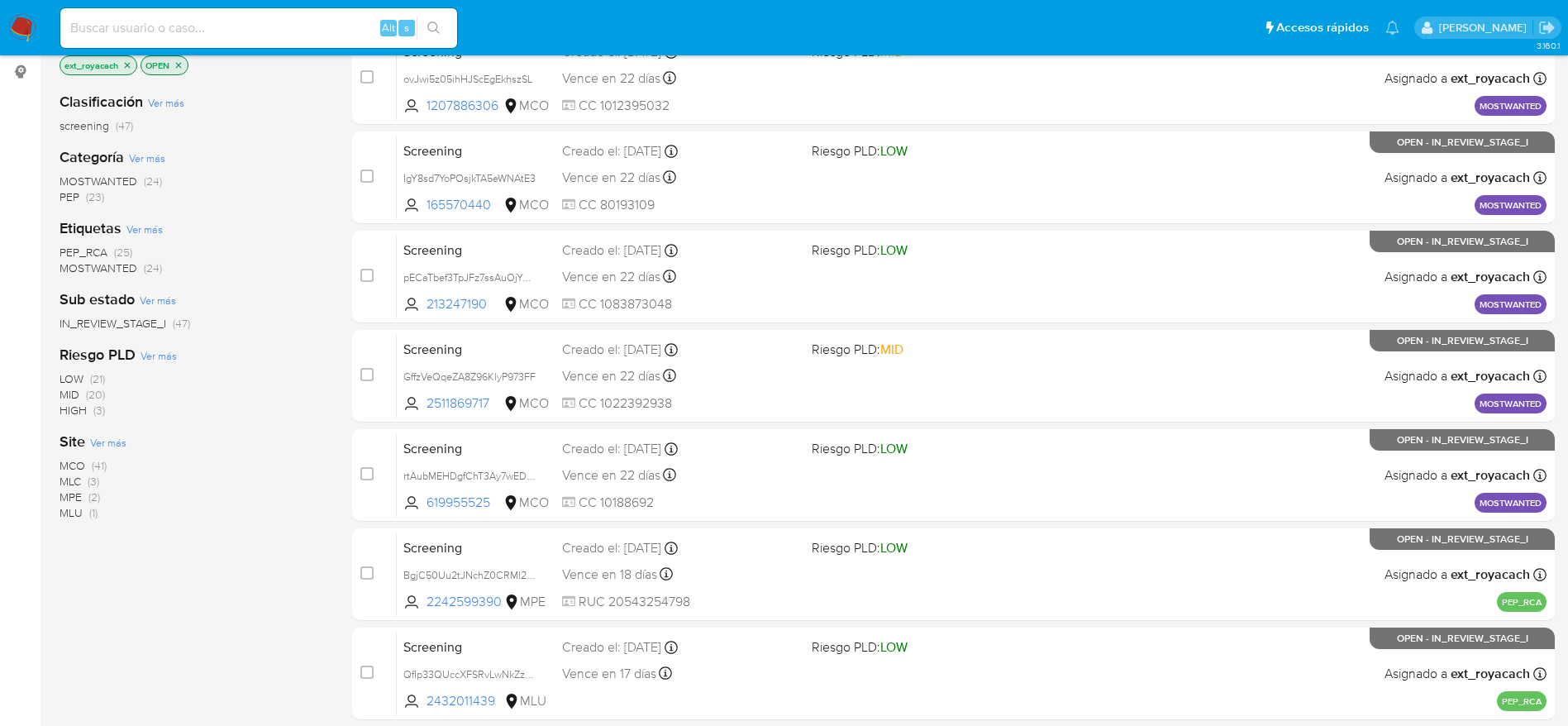
click at [17, 45] on nav "Pausado Ver notificaciones Alt s Accesos rápidos Presiona las siguientes teclas…" at bounding box center [784, 27] width 1568 height 56
click at [23, 21] on img at bounding box center [23, 28] width 28 height 28
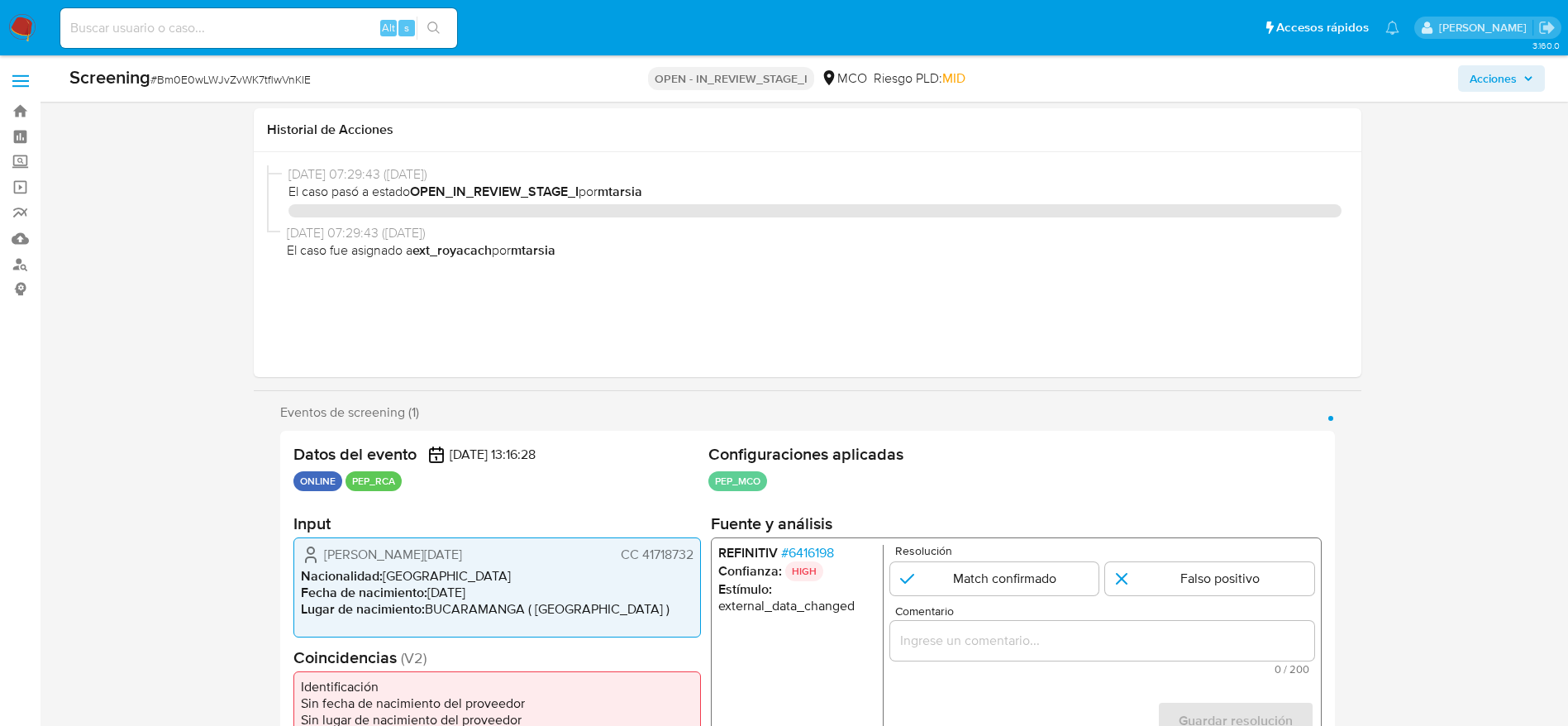
select select "10"
click at [291, 78] on span "# Bm0E0wLWJvZvWK7tflwVnKlE" at bounding box center [230, 79] width 160 height 16
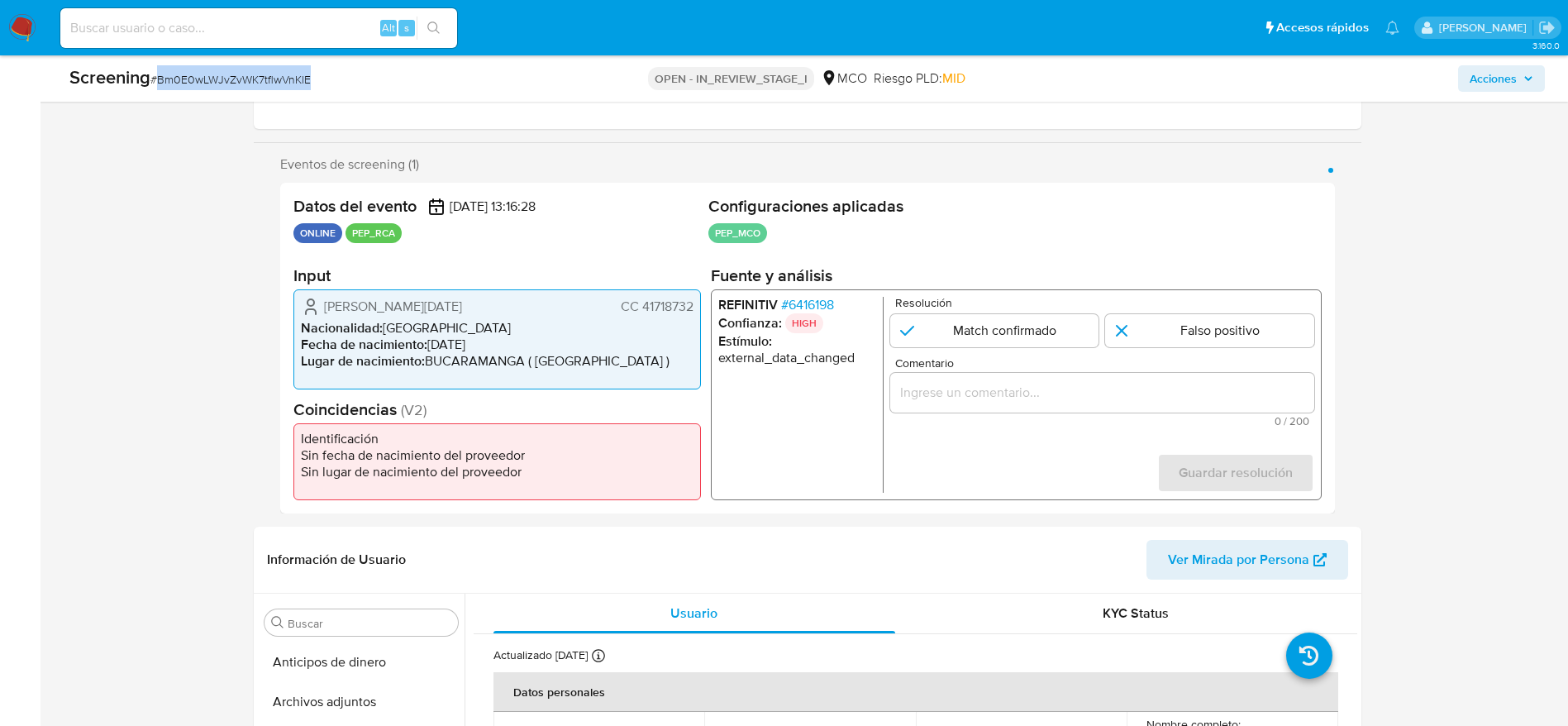
scroll to position [699, 0]
drag, startPoint x: 295, startPoint y: 304, endPoint x: 699, endPoint y: 304, distance: 404.0
click at [699, 304] on div "Datos del evento [DATE] 13:16:28 ONLINE PEP_RCA Configuraciones aplicadas PEP_M…" at bounding box center [807, 347] width 1055 height 330
click at [838, 308] on li "REFINITIV # 6416198" at bounding box center [796, 305] width 158 height 16
click at [829, 307] on span "# 6416198" at bounding box center [807, 305] width 53 height 16
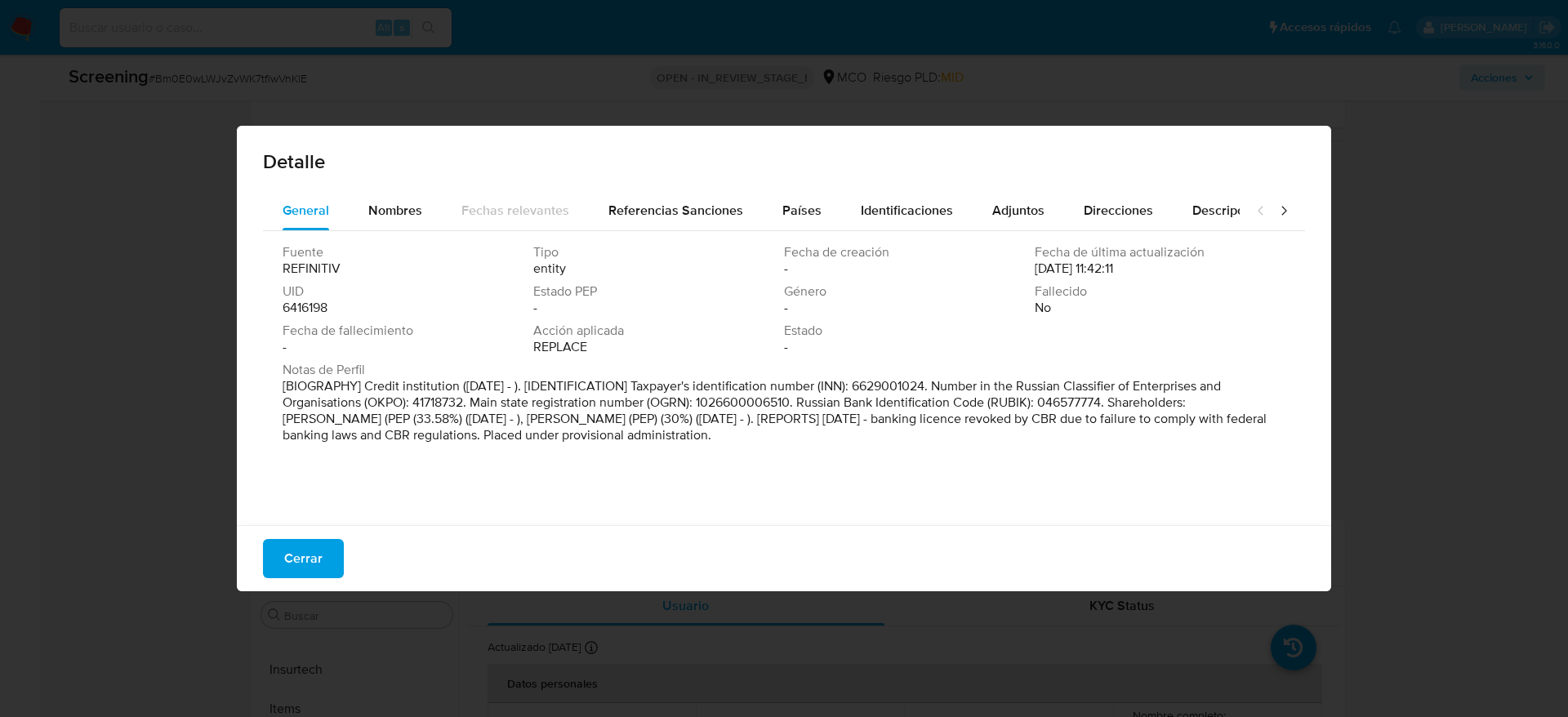
click at [410, 209] on span "Nombres" at bounding box center [396, 210] width 54 height 19
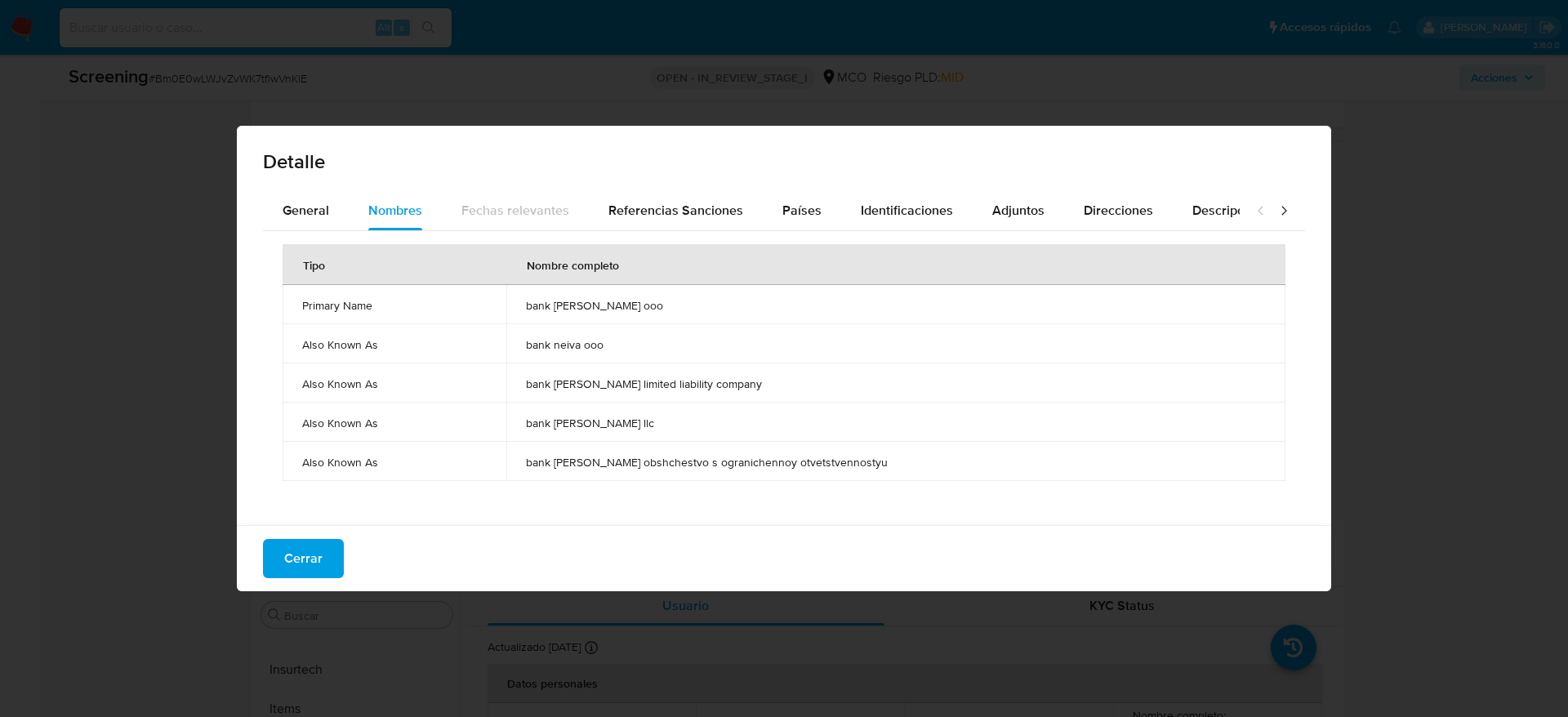
click at [599, 309] on span "bank [PERSON_NAME] ooo" at bounding box center [896, 306] width 740 height 15
click at [330, 559] on button "Cerrar" at bounding box center [303, 559] width 80 height 39
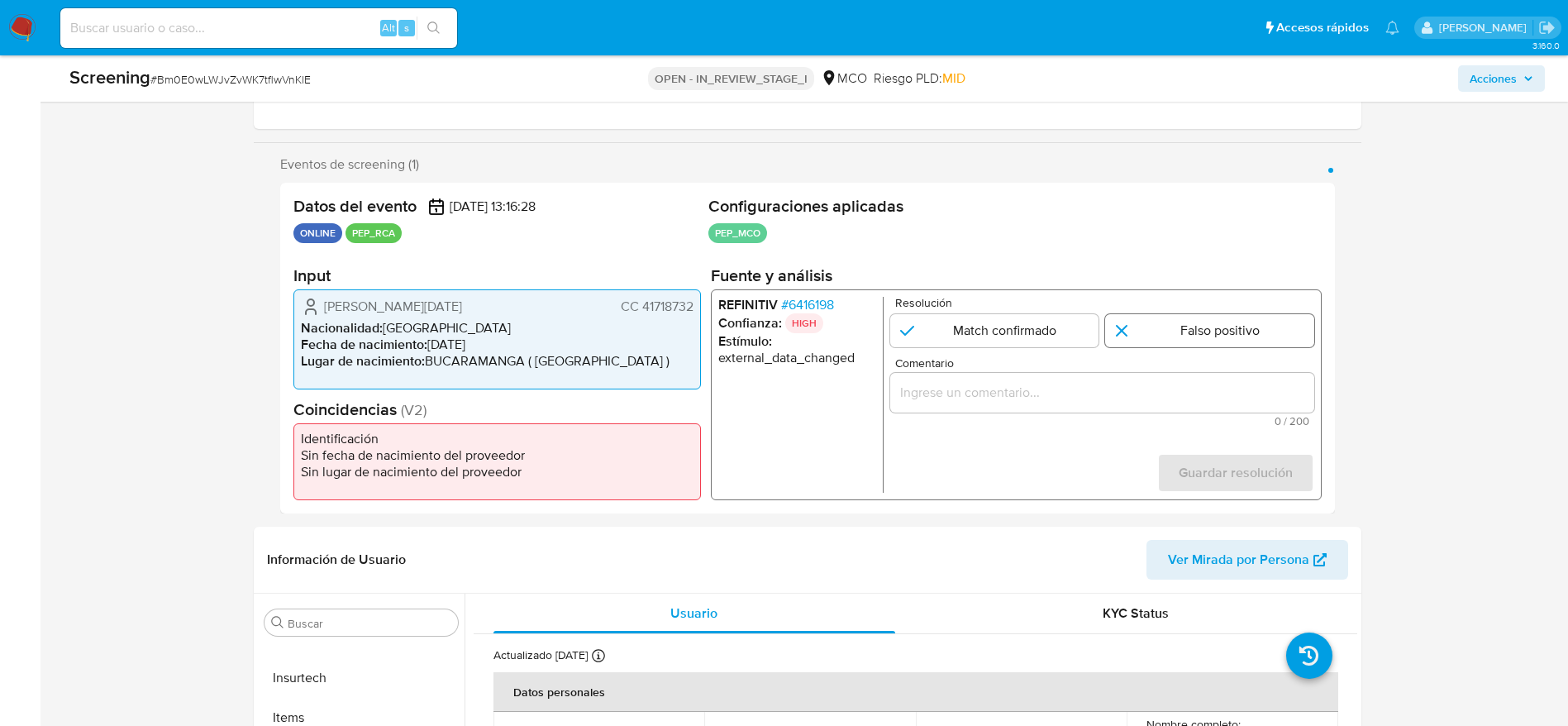
drag, startPoint x: 1204, startPoint y: 328, endPoint x: 1200, endPoint y: 337, distance: 9.8
click at [1200, 331] on input "1 de 1" at bounding box center [1209, 330] width 209 height 33
radio input "true"
click at [1195, 373] on div "1 de 1" at bounding box center [1101, 393] width 424 height 40
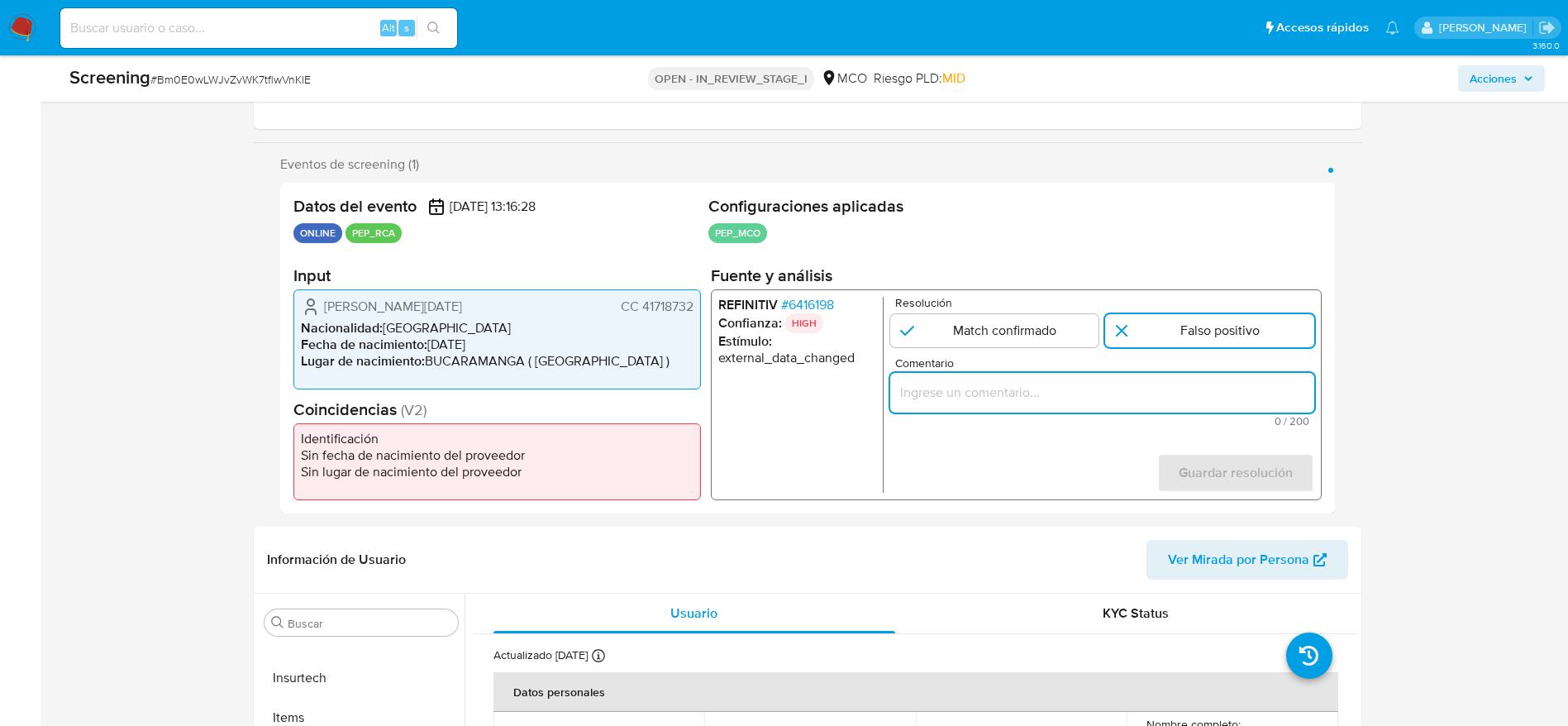
click at [1189, 384] on input "Comentario" at bounding box center [1101, 393] width 424 height 22
paste input "Compara al usuario [PERSON_NAME][DATE] CC 41718732 con el PEP "bank [PERSON_NAM…"
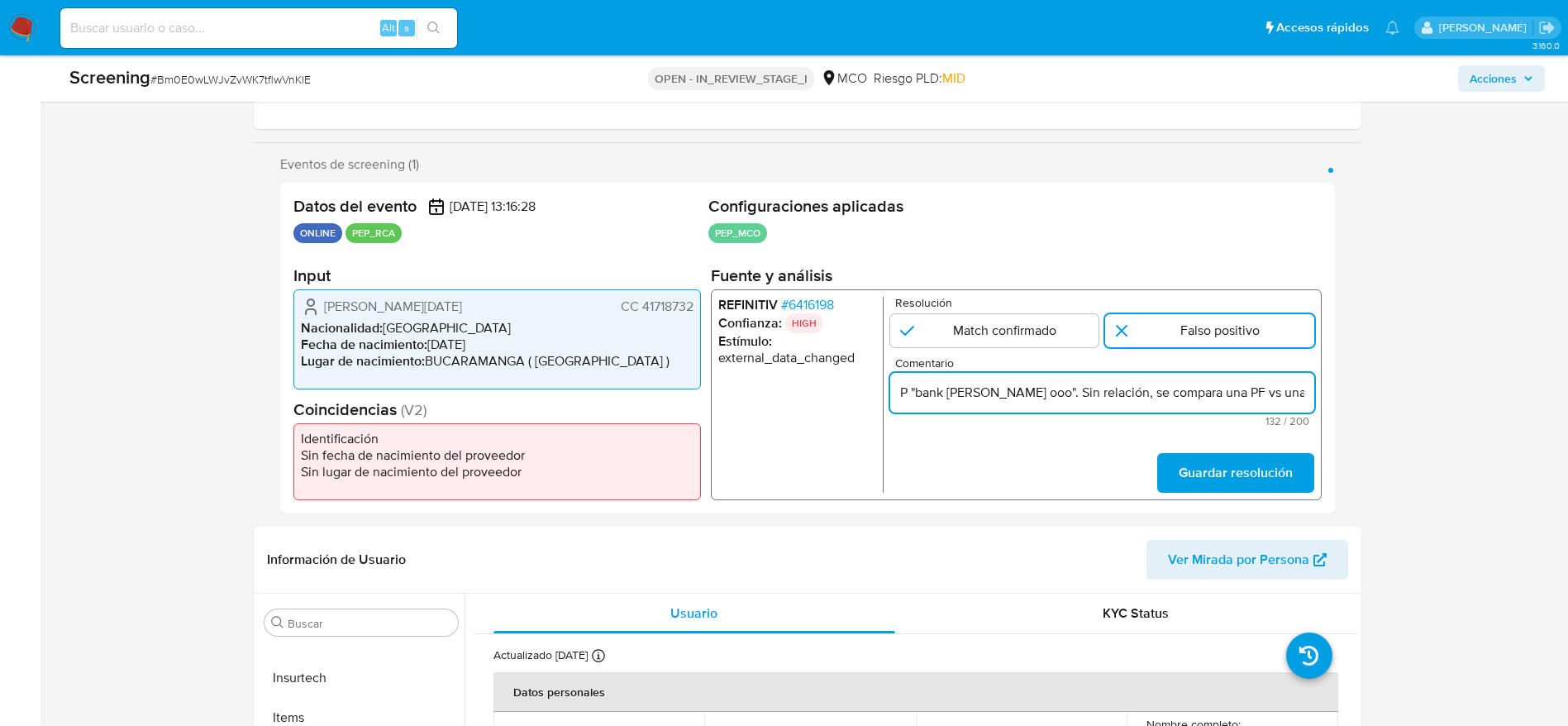
scroll to position [0, 389]
type input "Compara al usuario [PERSON_NAME][DATE] CC 41718732 con el PEP "bank [PERSON_NAM…"
click at [1235, 469] on span "Guardar resolución" at bounding box center [1235, 472] width 115 height 36
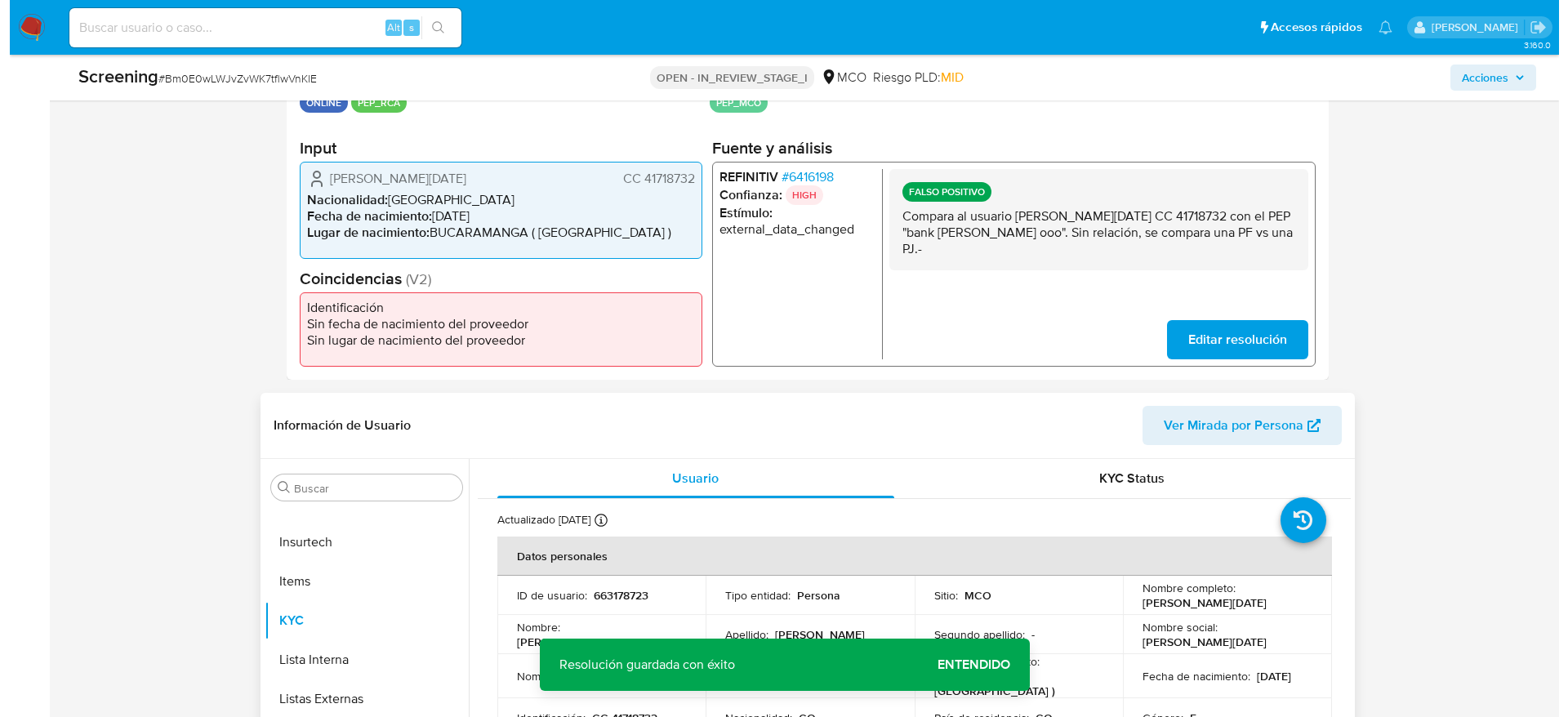
scroll to position [490, 0]
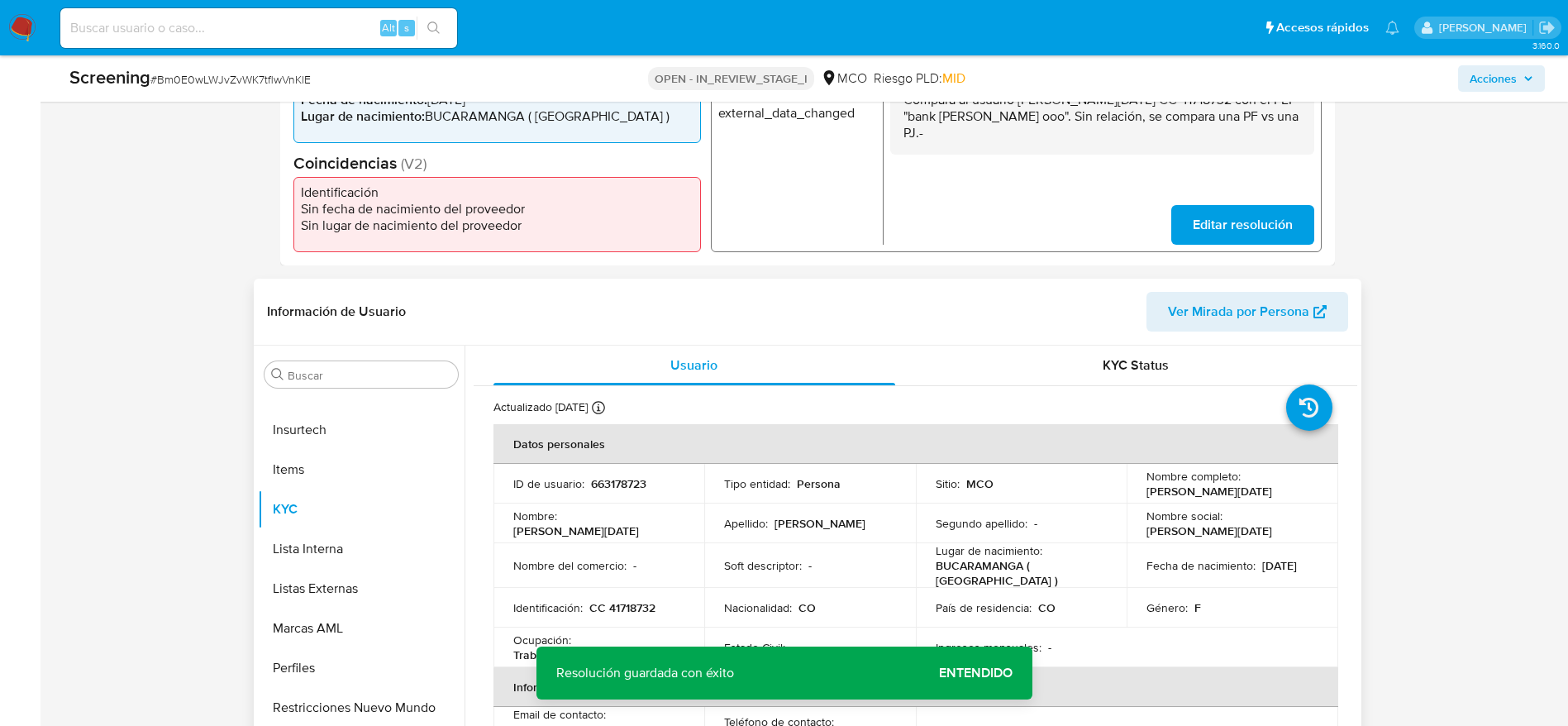
drag, startPoint x: 330, startPoint y: 533, endPoint x: 872, endPoint y: 333, distance: 577.7
click at [332, 532] on button "Lista Interna" at bounding box center [361, 549] width 206 height 40
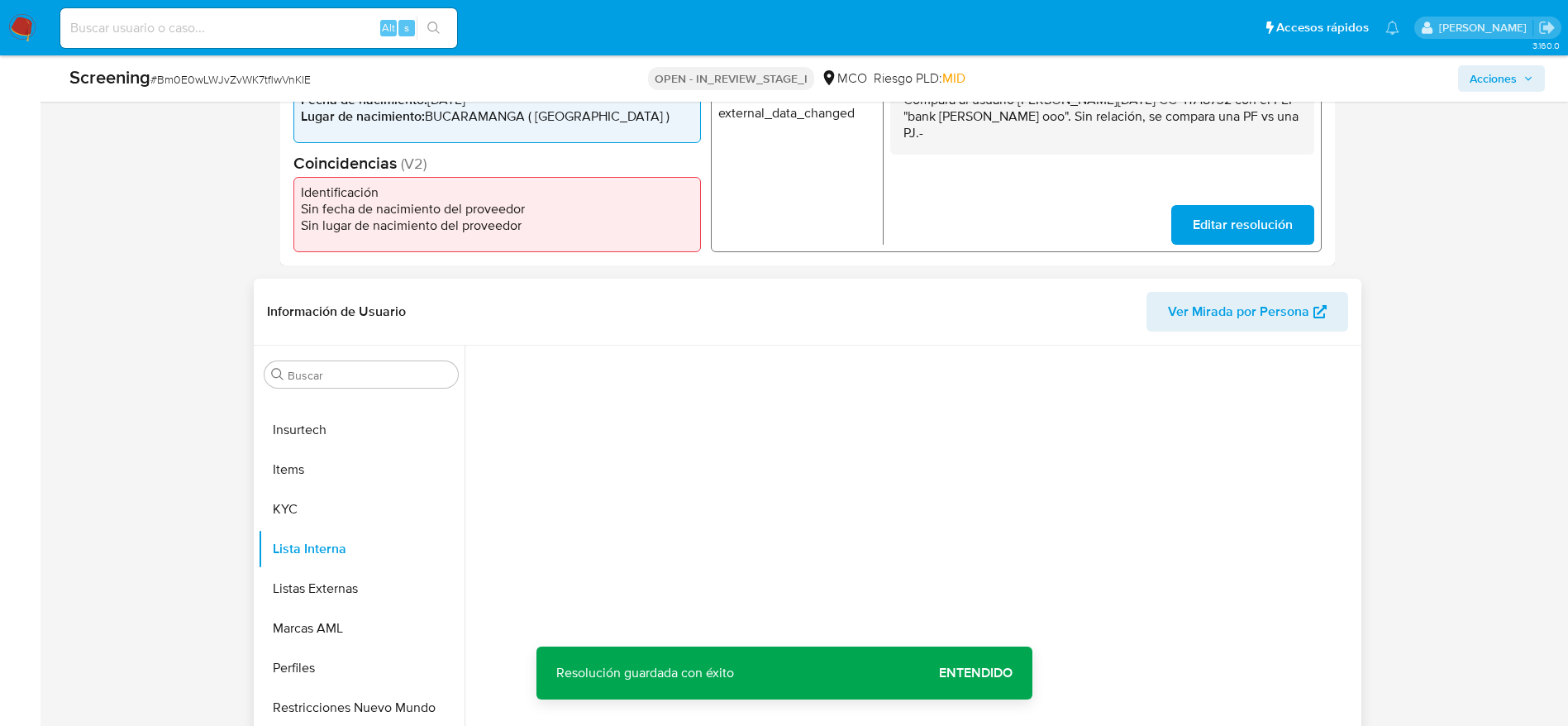
click at [872, 333] on div "Información de Usuario Ver Mirada por Persona" at bounding box center [807, 311] width 1108 height 67
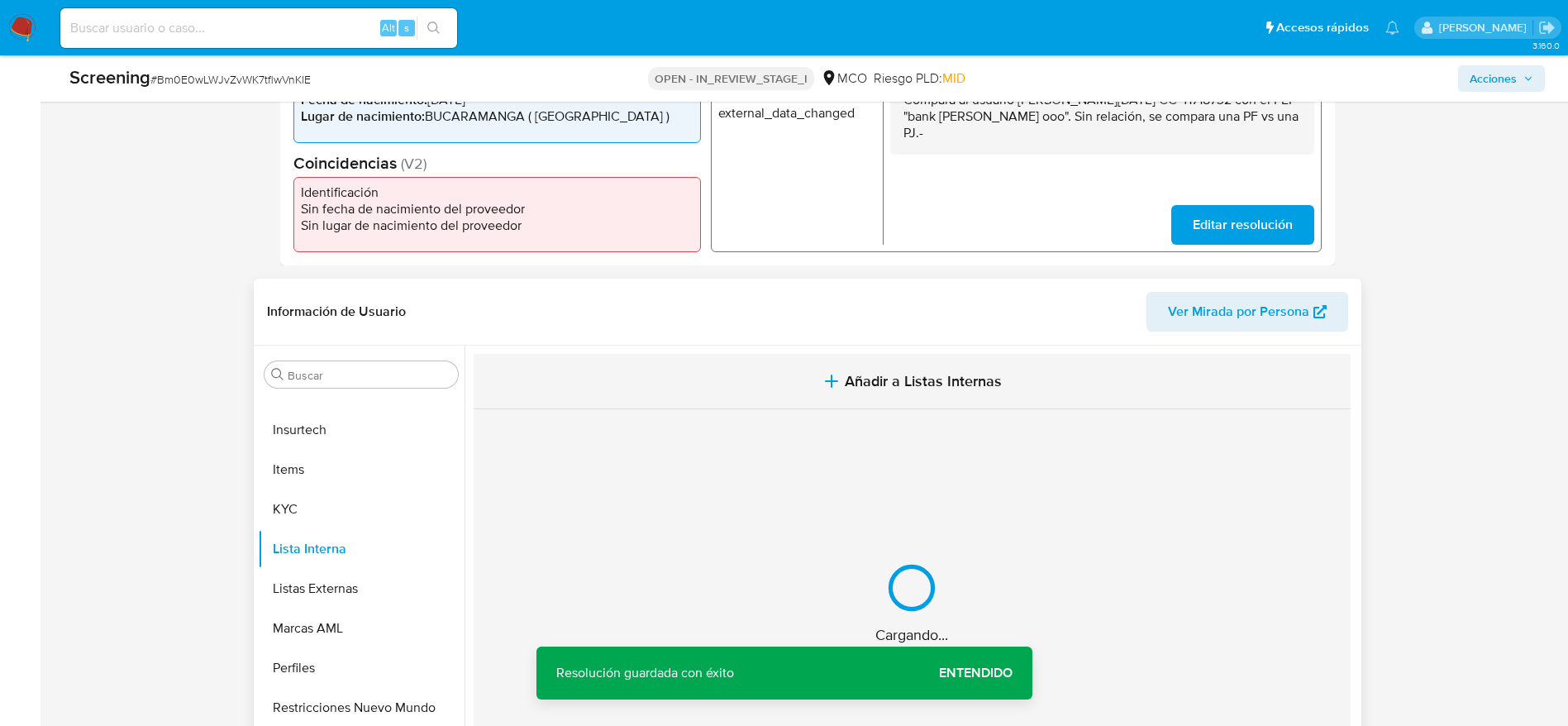
click at [896, 387] on span "Añadir a Listas Internas" at bounding box center [924, 381] width 157 height 18
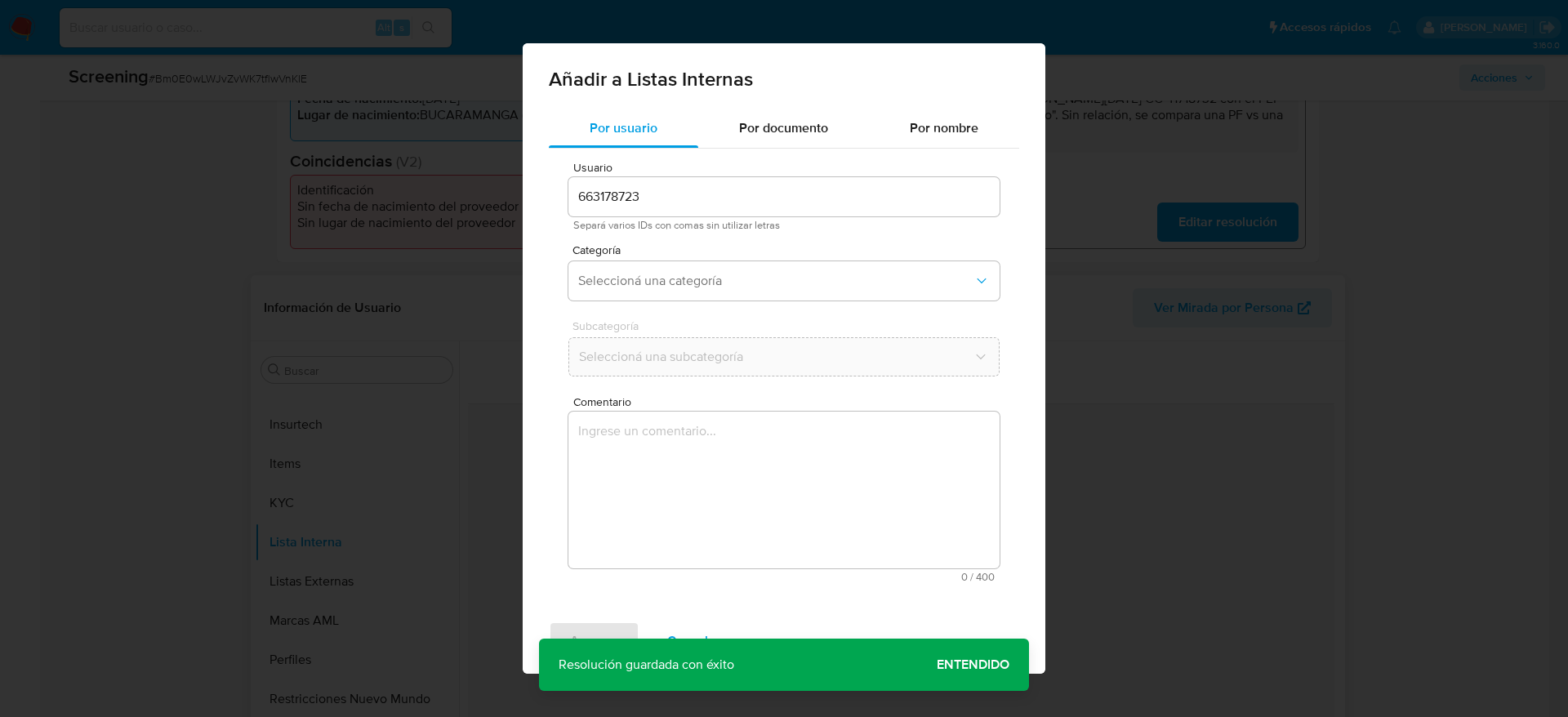
click at [873, 522] on textarea "Comentario" at bounding box center [784, 490] width 431 height 157
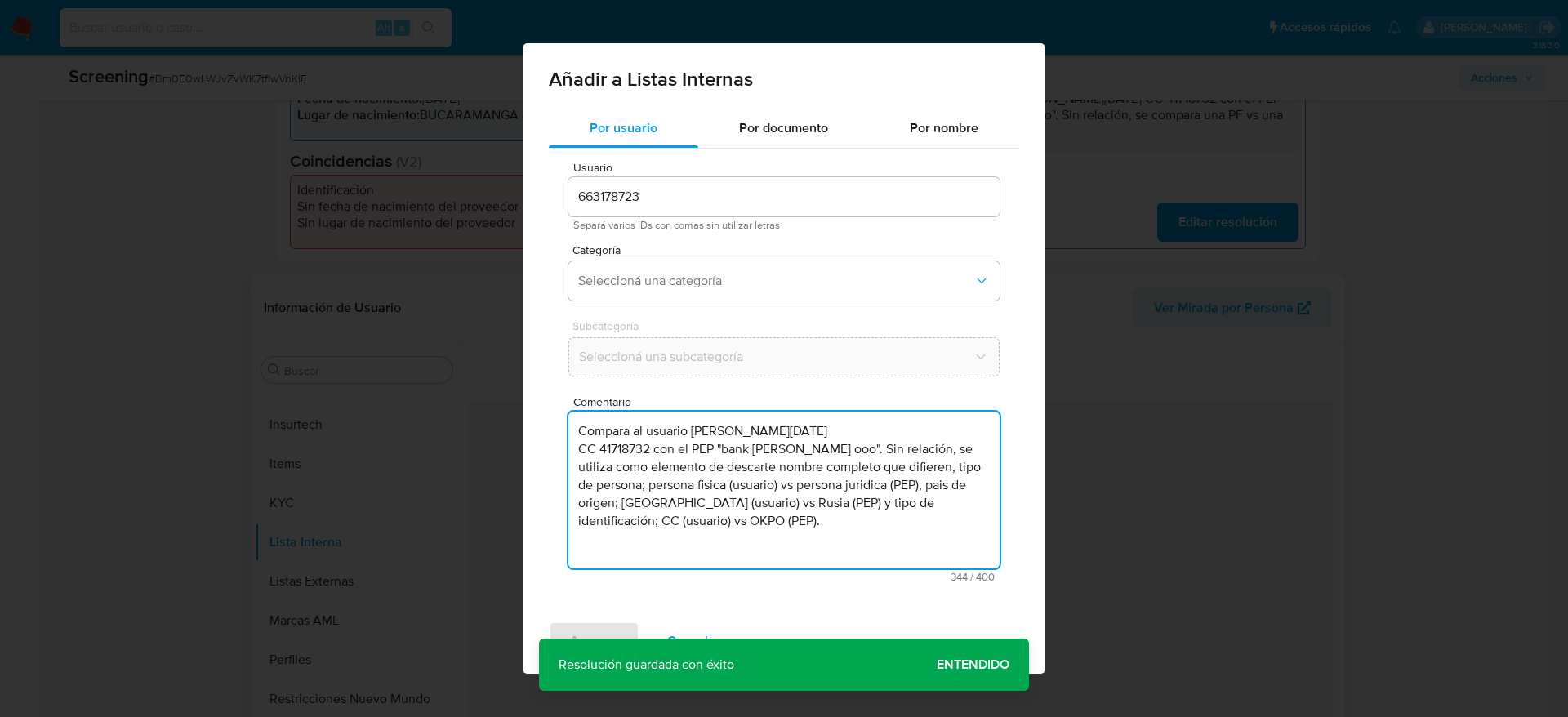
type textarea "Compara al usuario [PERSON_NAME][DATE] CC 41718732 con el PEP "bank [PERSON_NAM…"
click at [759, 323] on span "Subcategoría" at bounding box center [787, 325] width 431 height 11
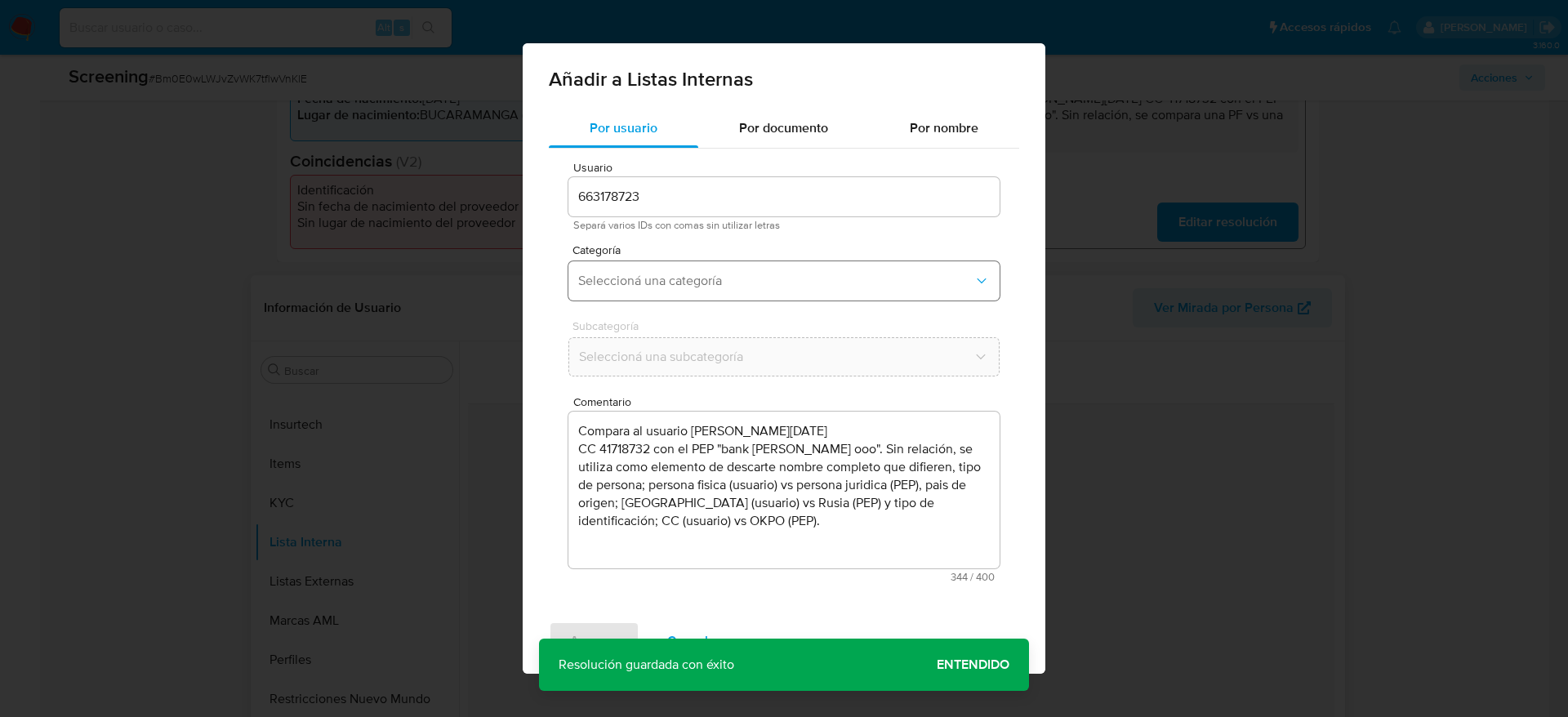
click at [748, 282] on span "Seleccioná una categoría" at bounding box center [776, 280] width 396 height 16
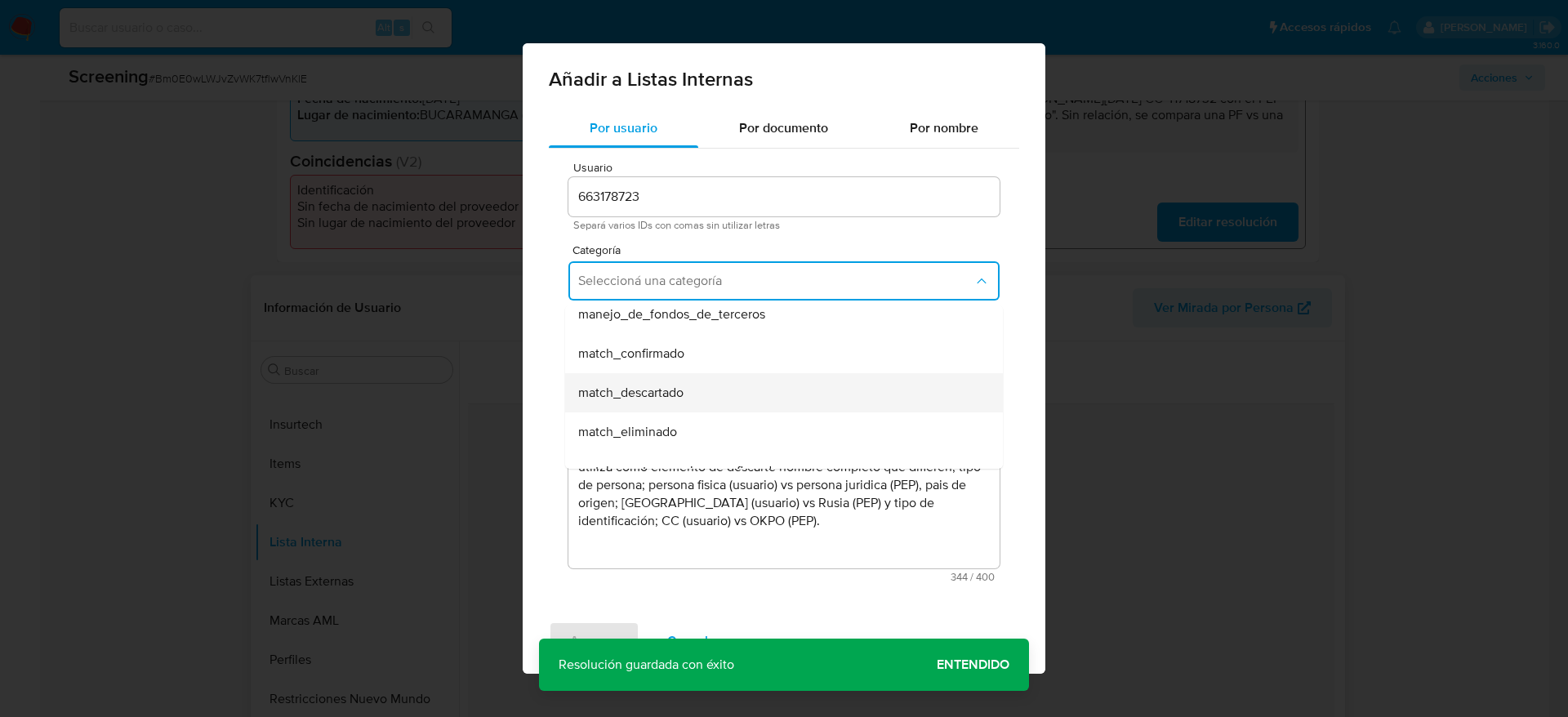
scroll to position [122, 0]
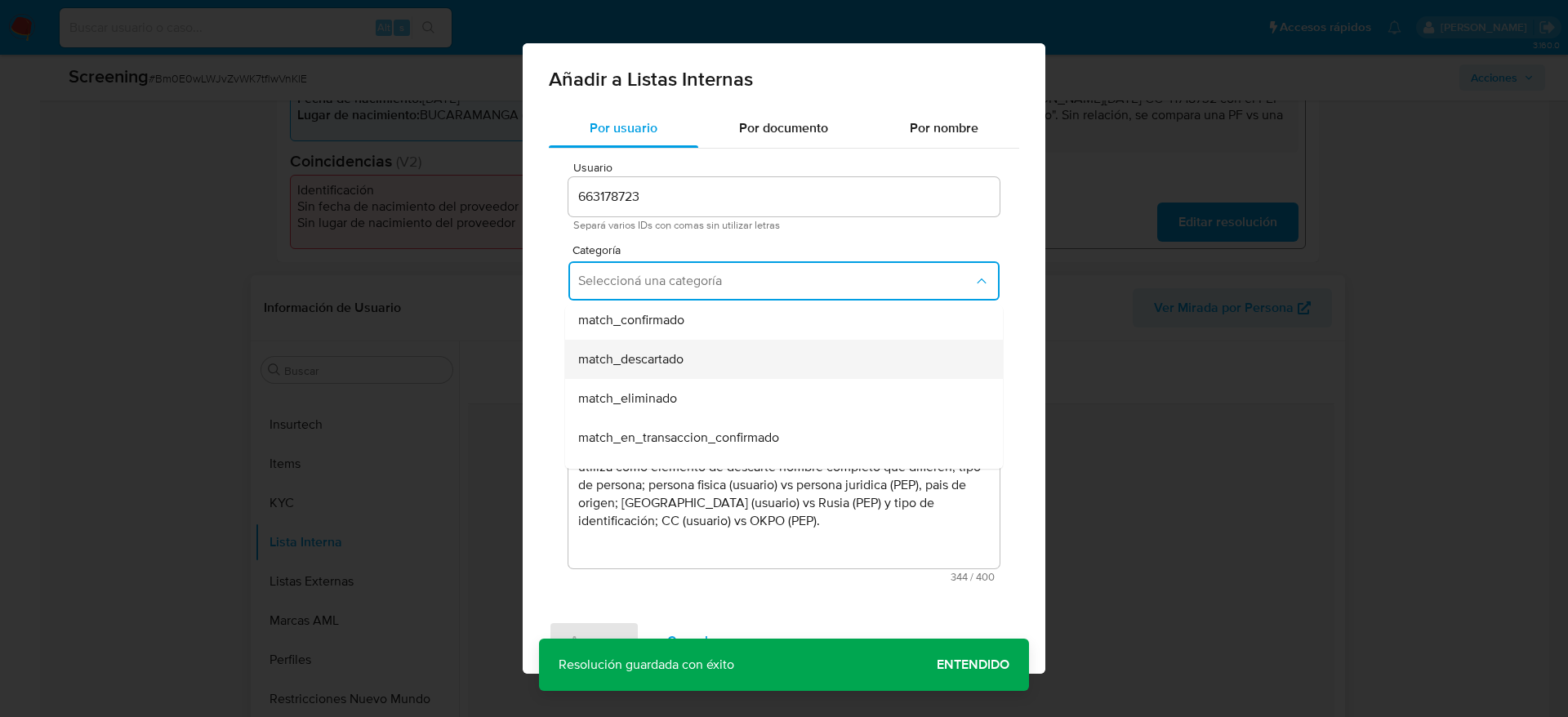
click at [638, 360] on span "match_descartado" at bounding box center [631, 359] width 106 height 16
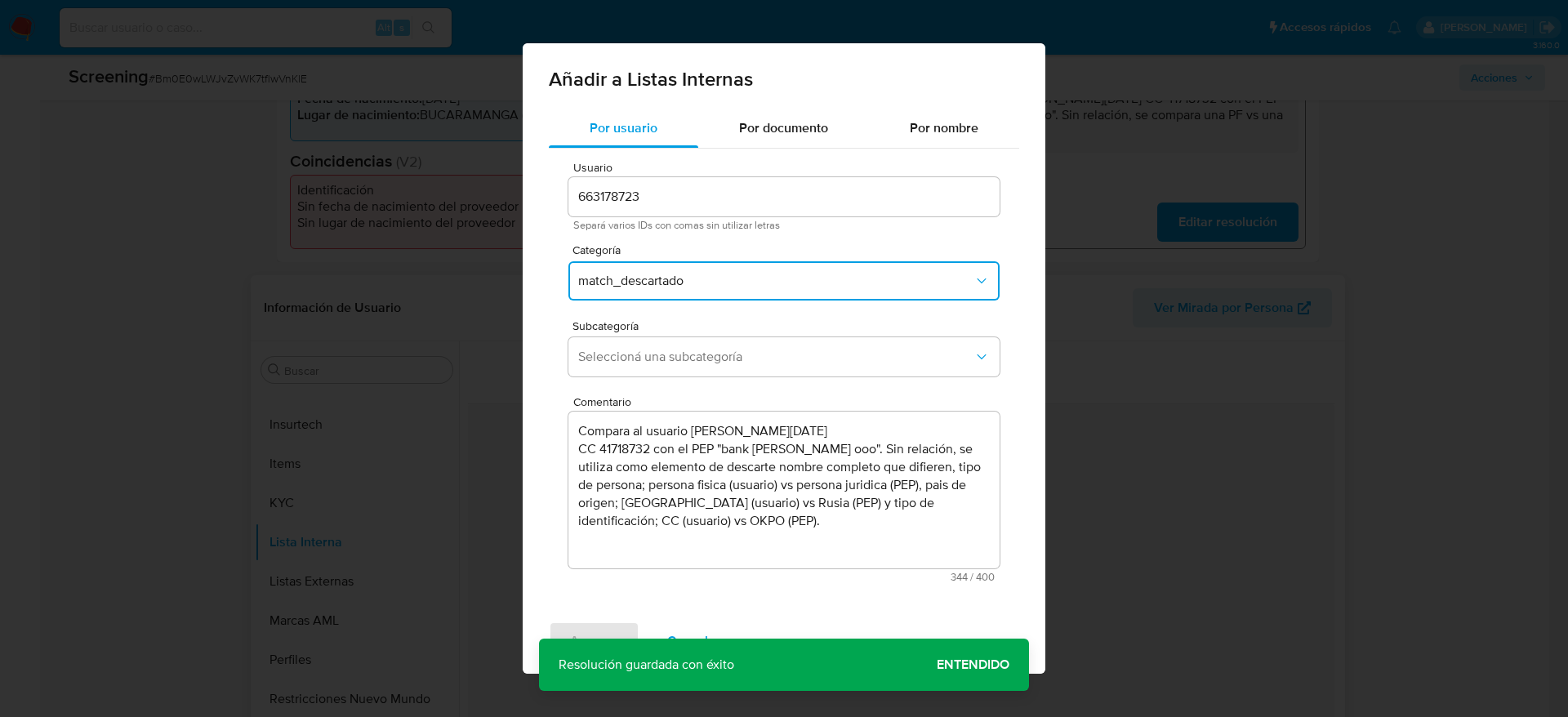
click at [638, 360] on span "Seleccioná una subcategoría" at bounding box center [776, 356] width 396 height 16
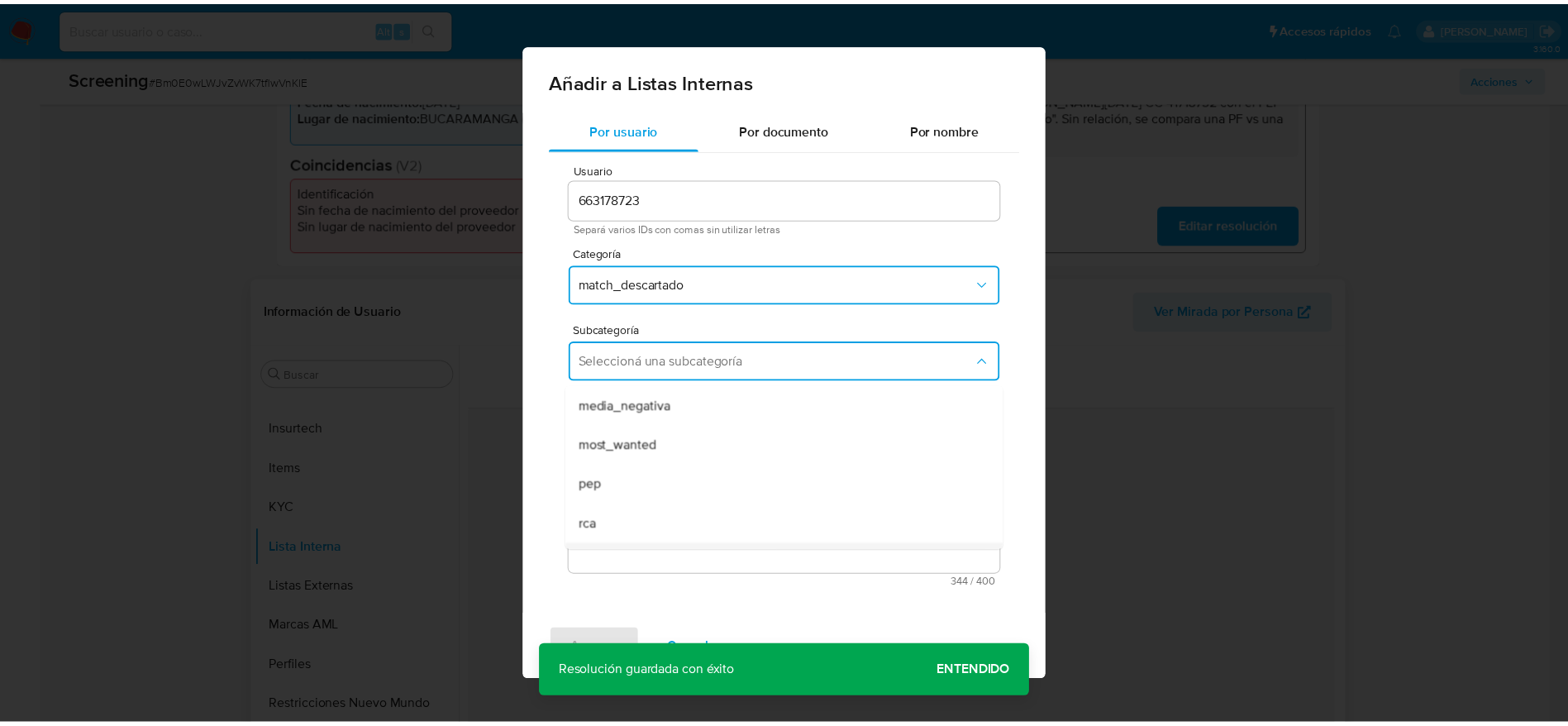
scroll to position [113, 0]
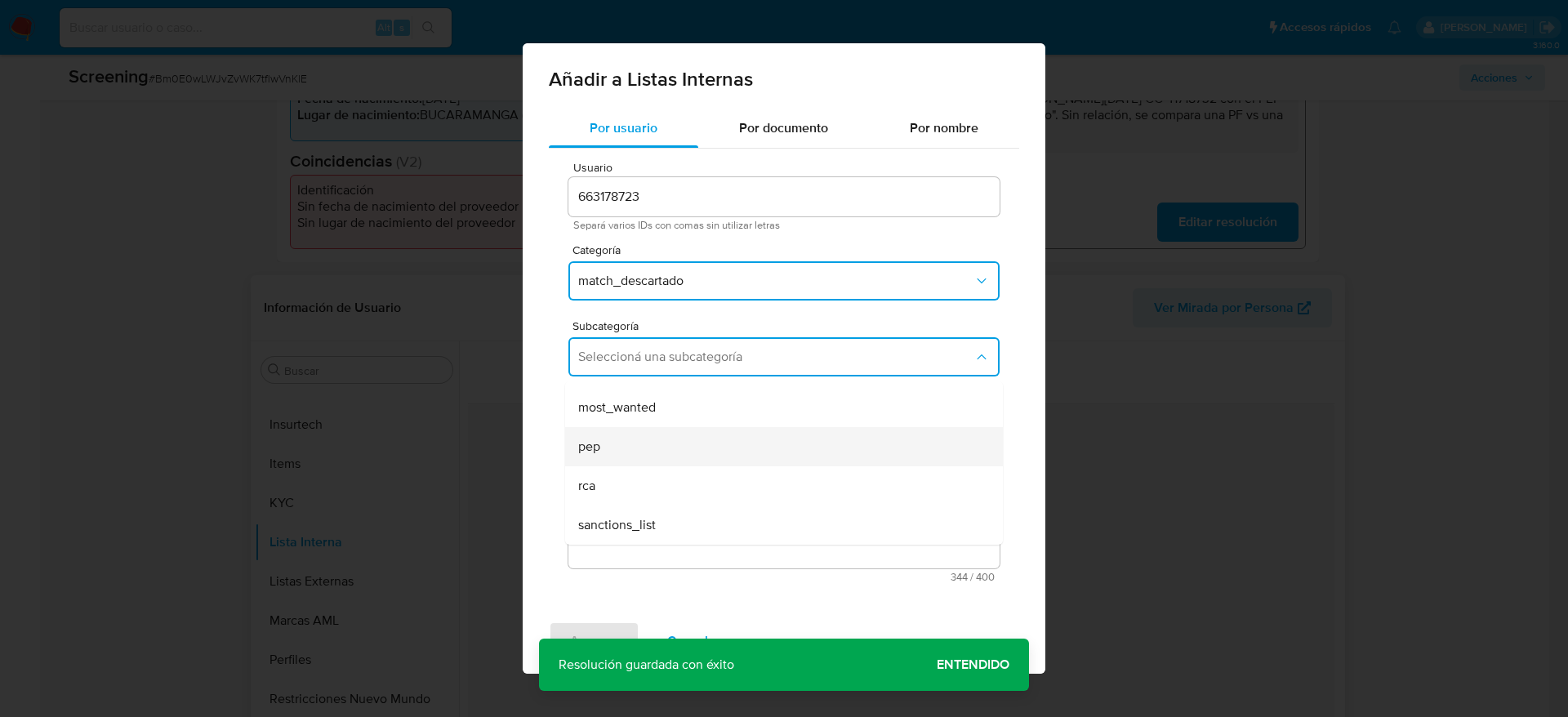
click at [624, 450] on div "pep" at bounding box center [780, 447] width 402 height 39
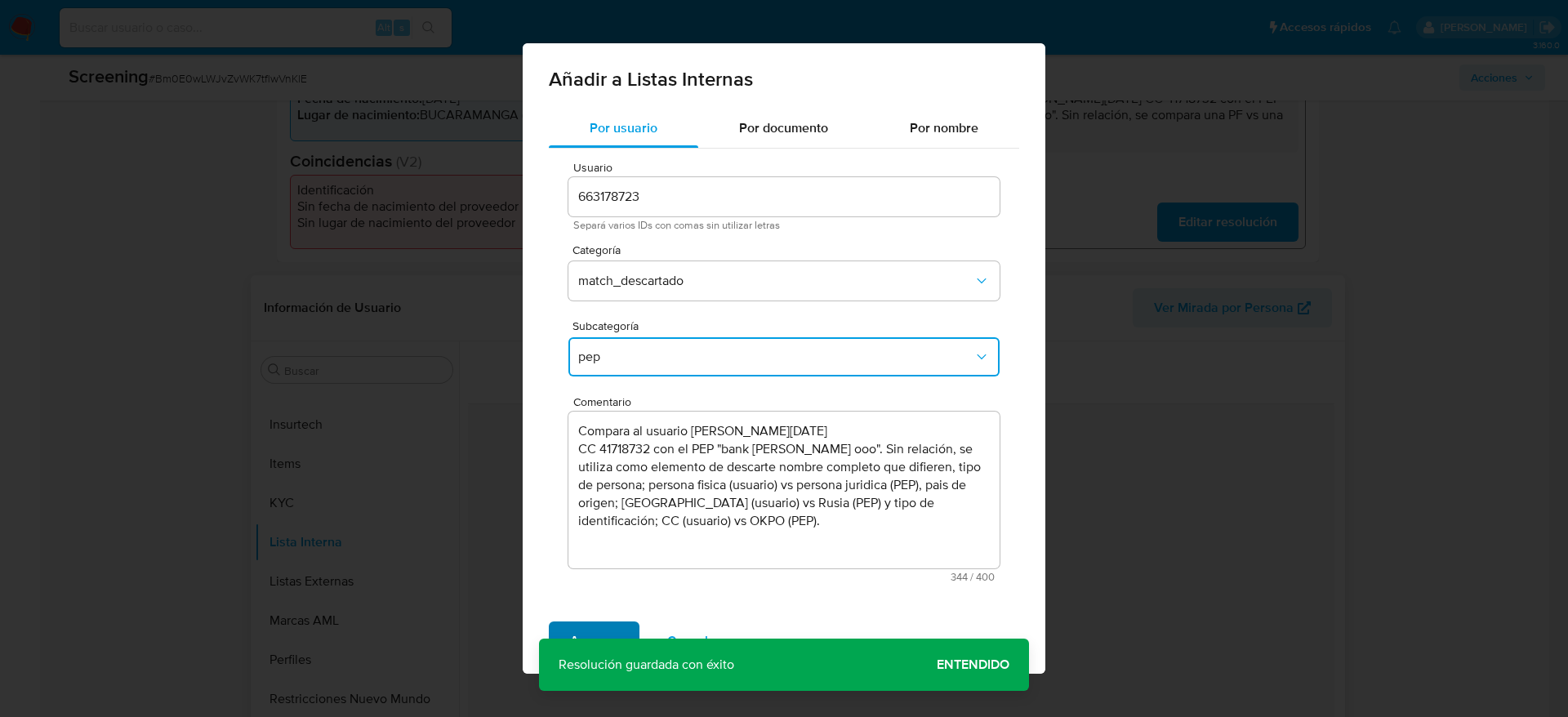
click at [605, 628] on span "Agregar" at bounding box center [595, 641] width 49 height 36
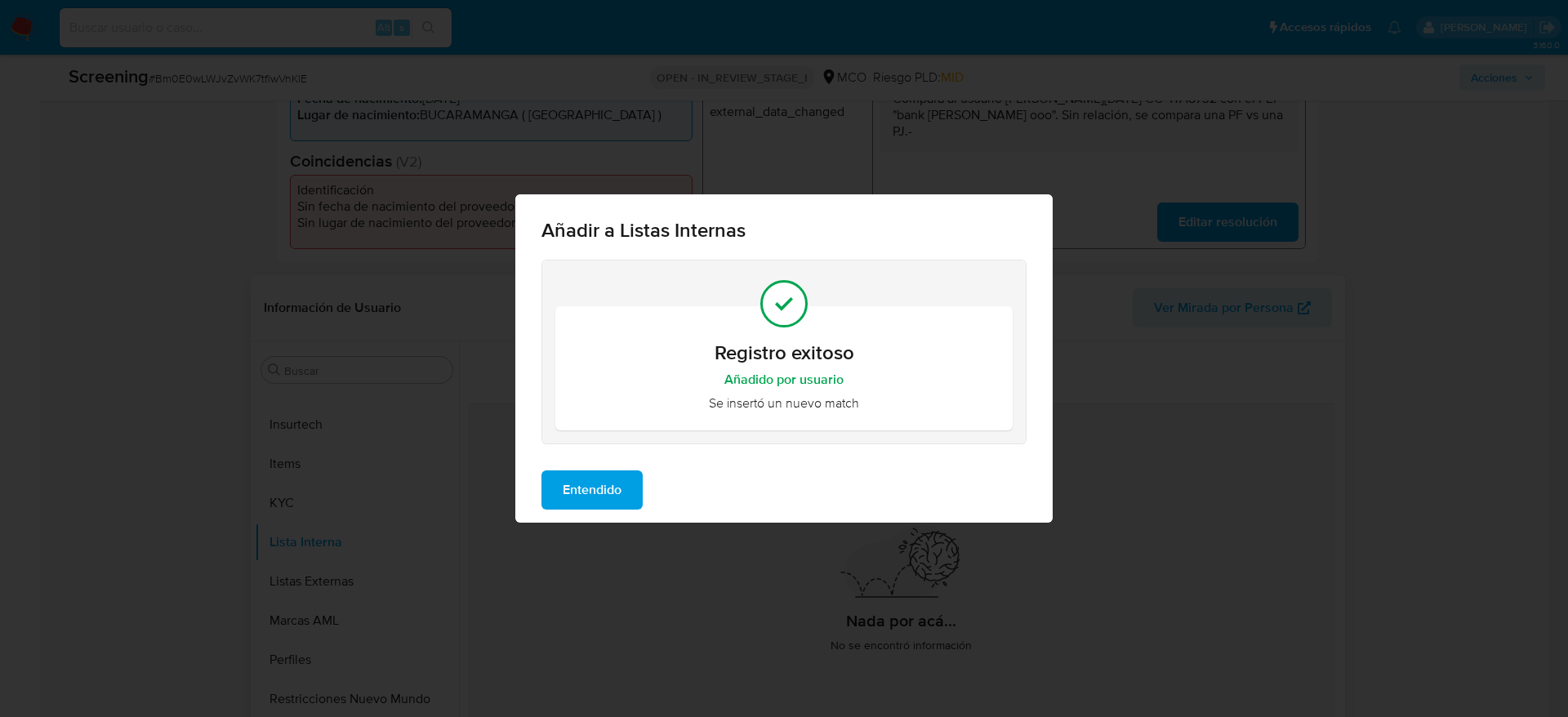
click at [542, 481] on button "Entendido" at bounding box center [592, 490] width 101 height 39
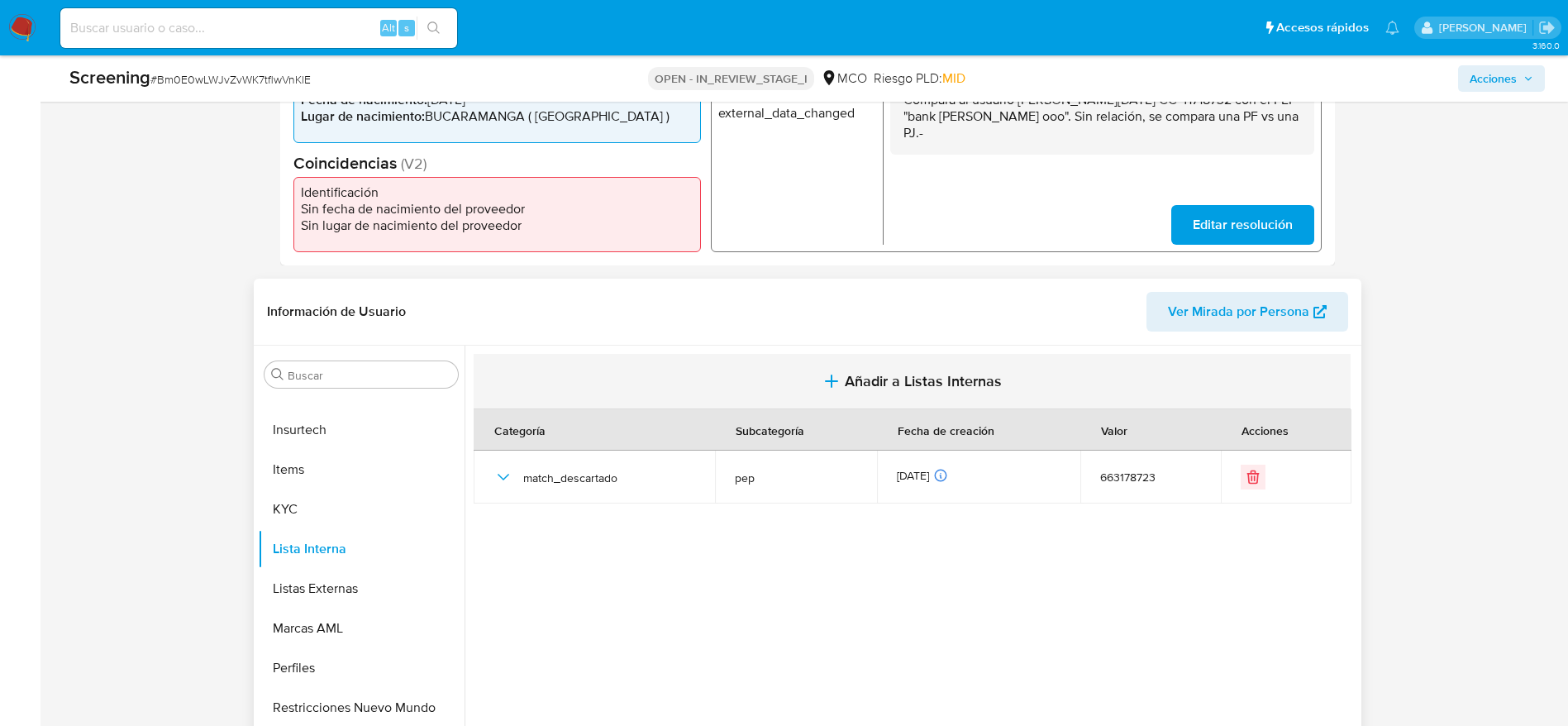
scroll to position [0, 0]
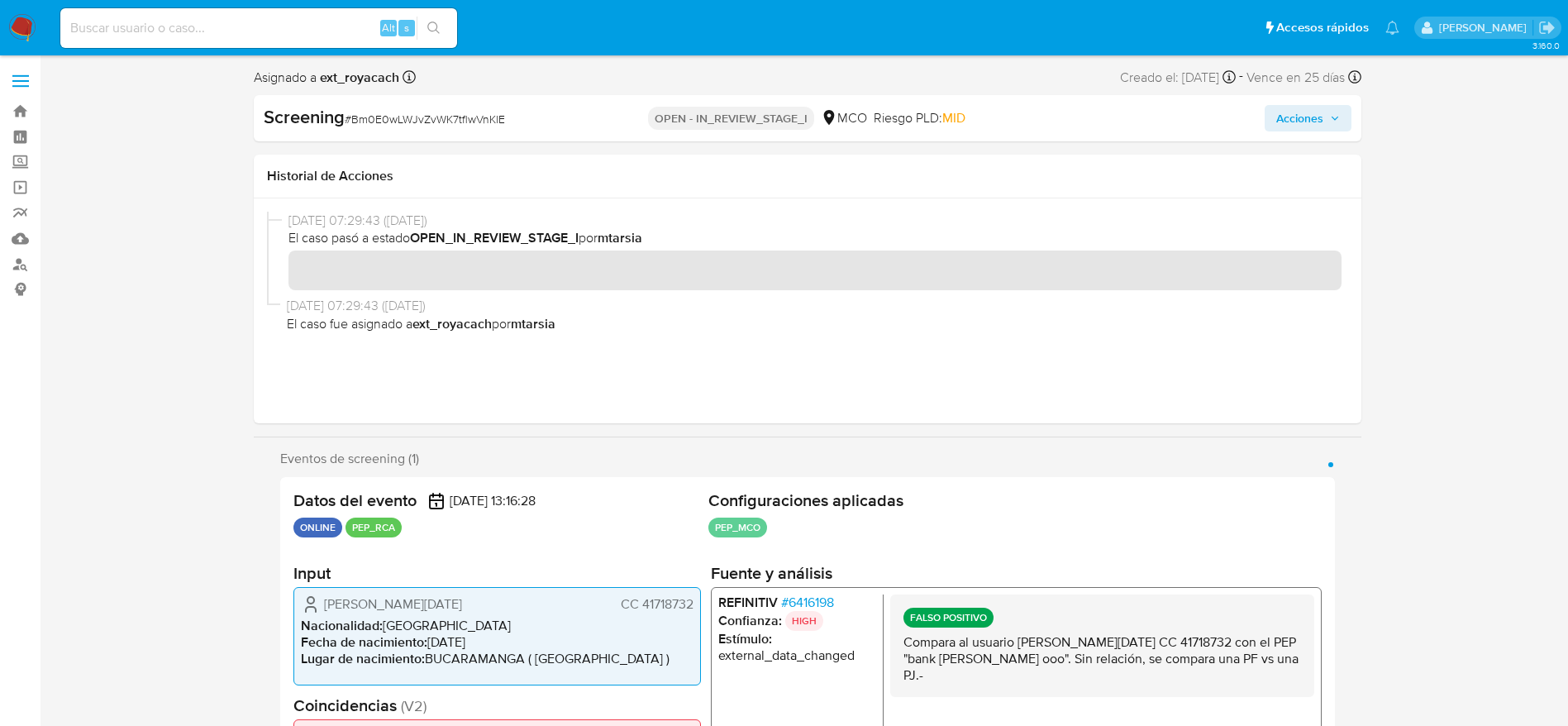
click at [1324, 116] on span "Acciones" at bounding box center [1308, 118] width 63 height 23
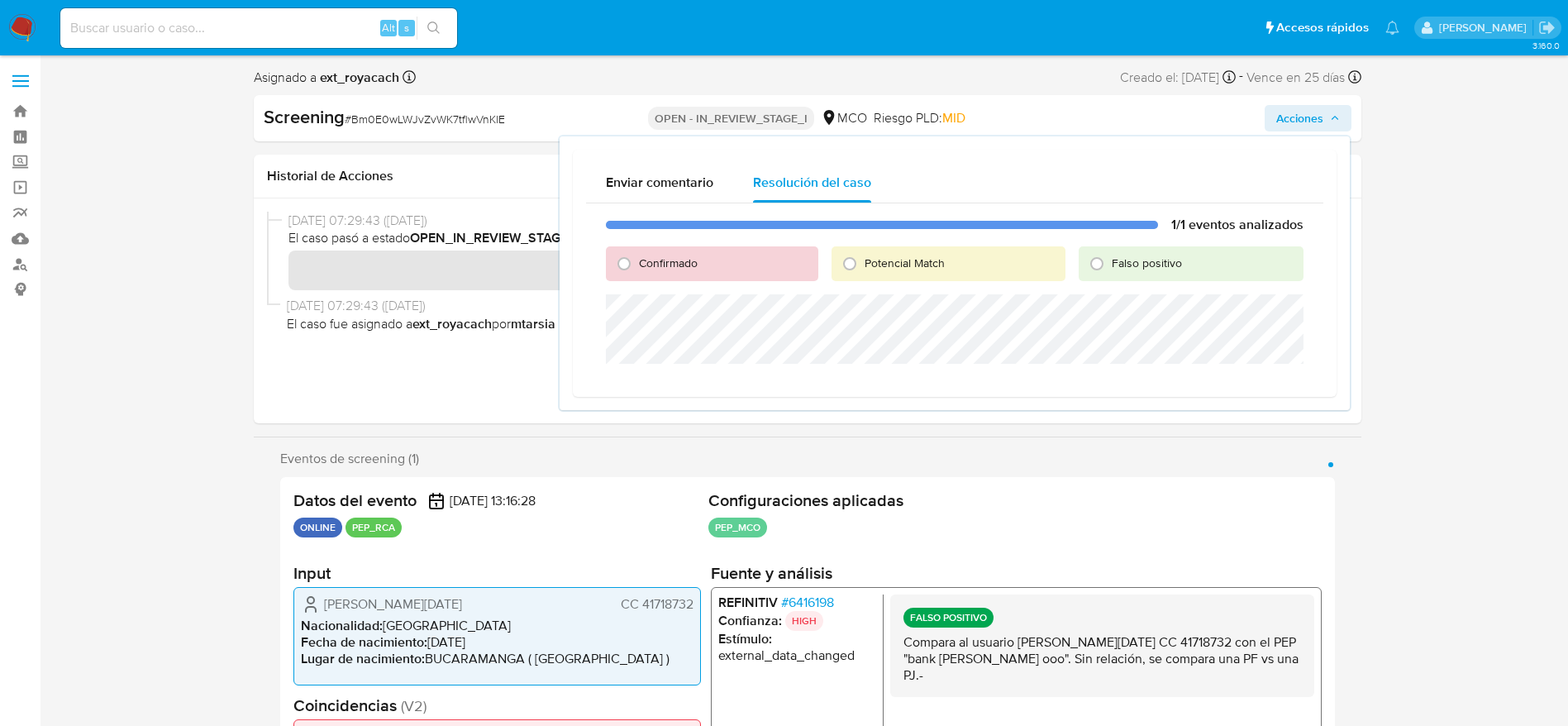
click at [1168, 259] on span "Falso positivo" at bounding box center [1147, 262] width 70 height 16
click at [1110, 259] on input "Falso positivo" at bounding box center [1097, 264] width 26 height 27
radio input "true"
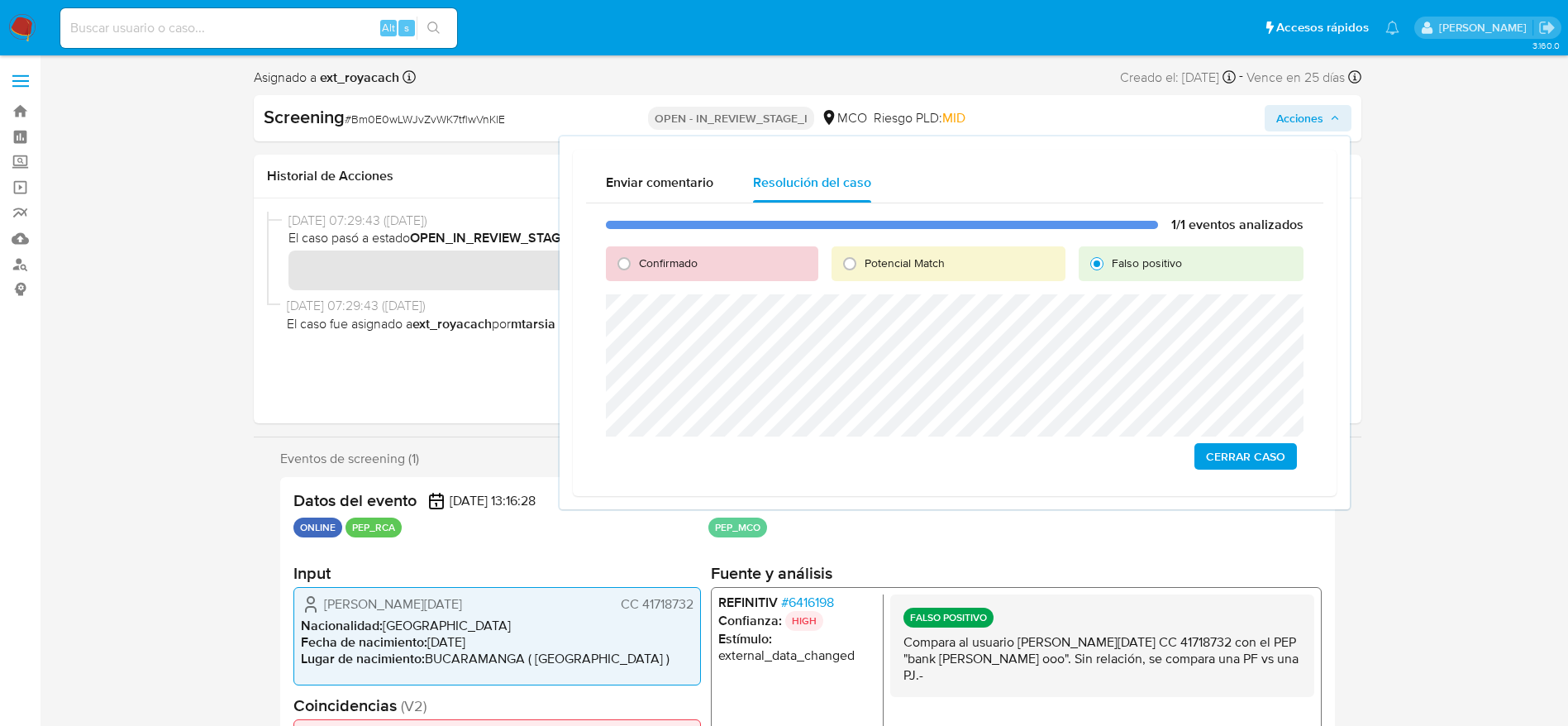
click at [1231, 471] on div "1/1 eventos analizados Confirmado Potencial Match Falso positivo Cerrar Caso" at bounding box center [954, 343] width 737 height 279
click at [1231, 458] on span "Cerrar Caso" at bounding box center [1246, 456] width 79 height 23
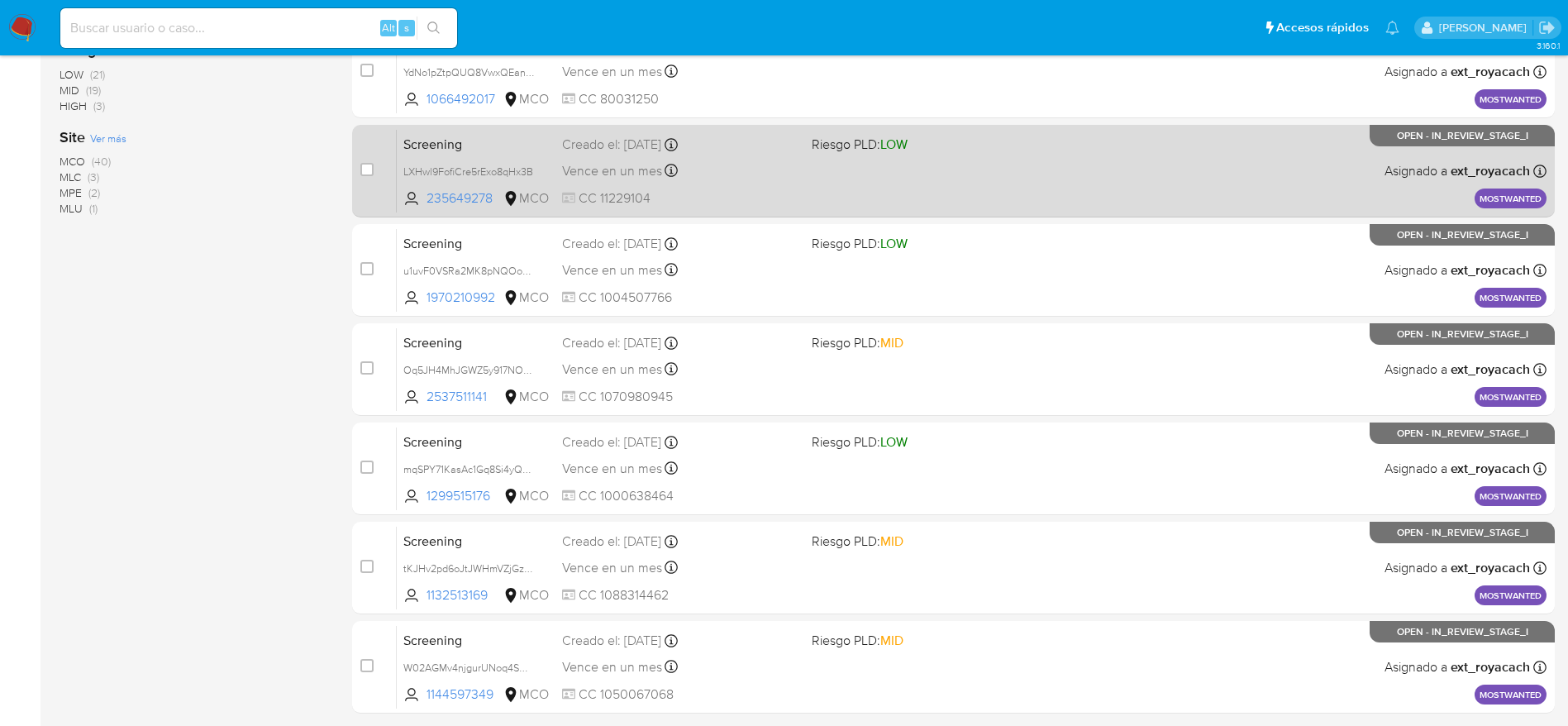
scroll to position [639, 0]
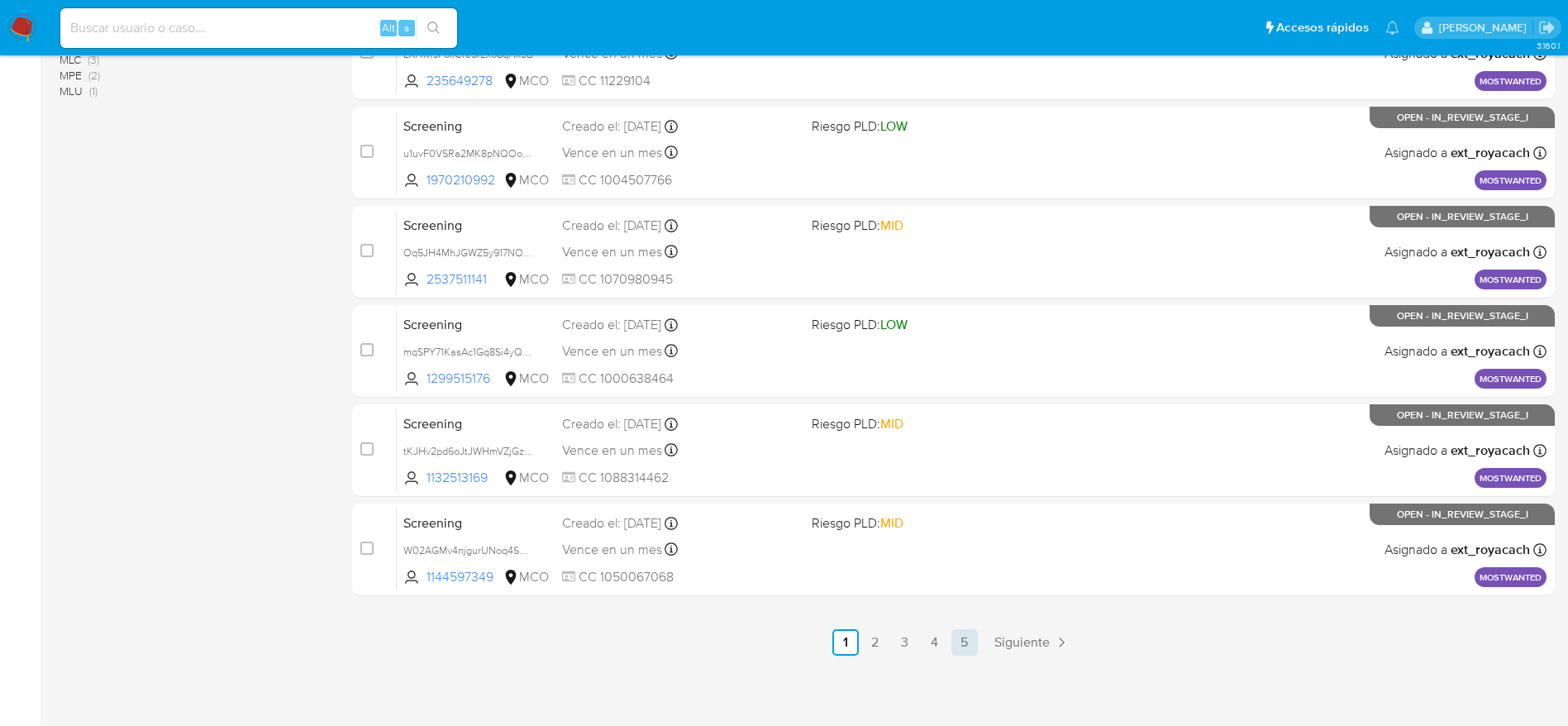
click at [968, 639] on link "5" at bounding box center [965, 643] width 26 height 27
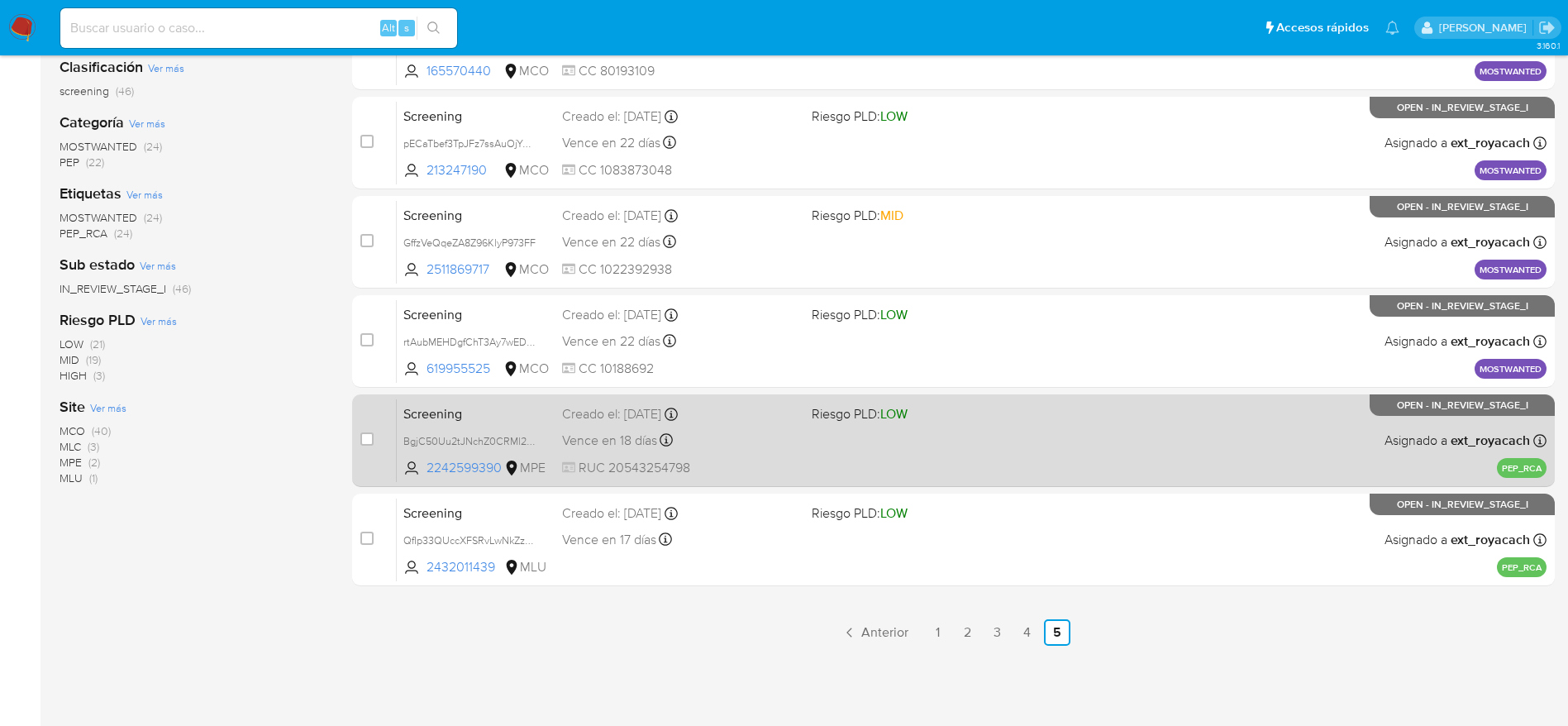
scroll to position [281, 0]
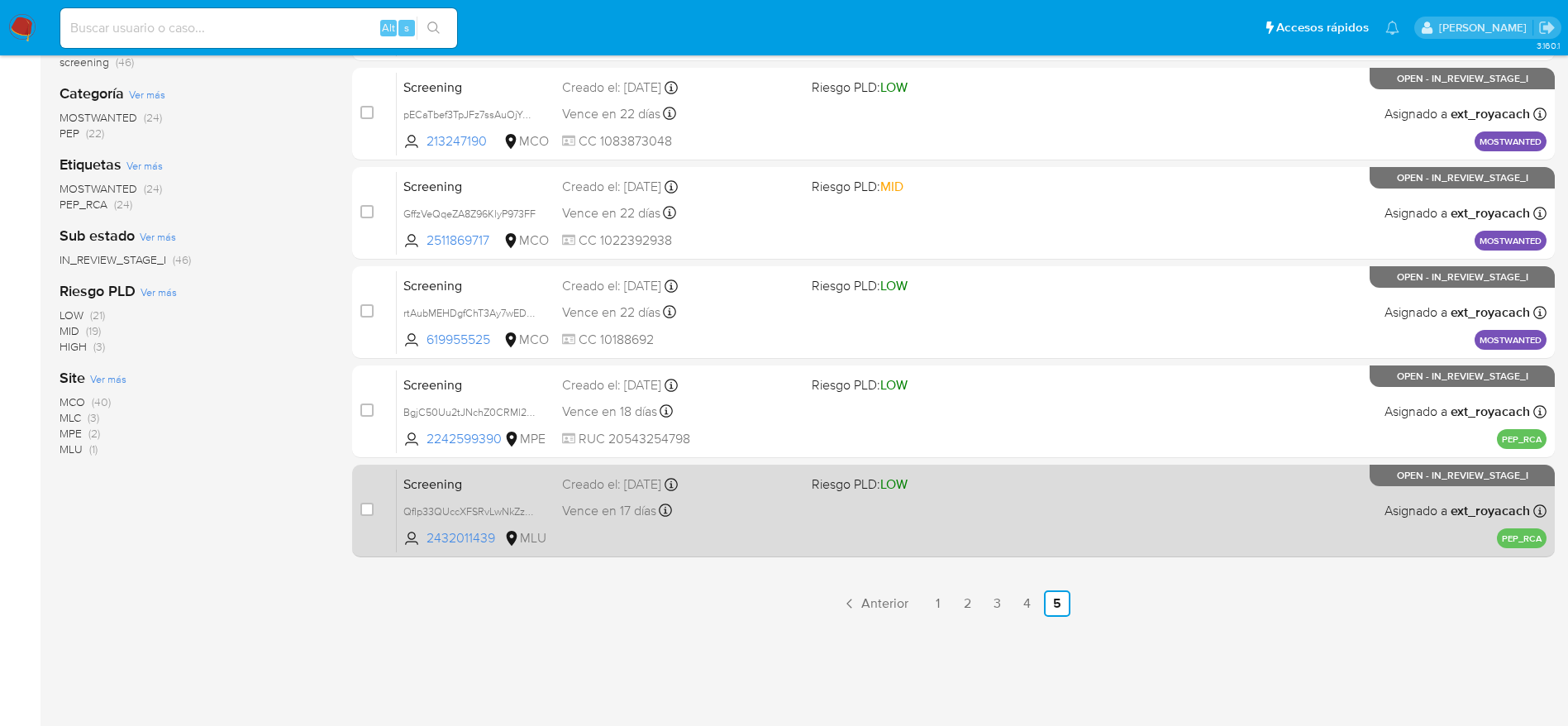
click at [871, 524] on div "Screening QfIp33QUccXFSRvLwNkZzCNM 2432011439 MLU Riesgo PLD: LOW Creado el: [D…" at bounding box center [971, 510] width 1150 height 83
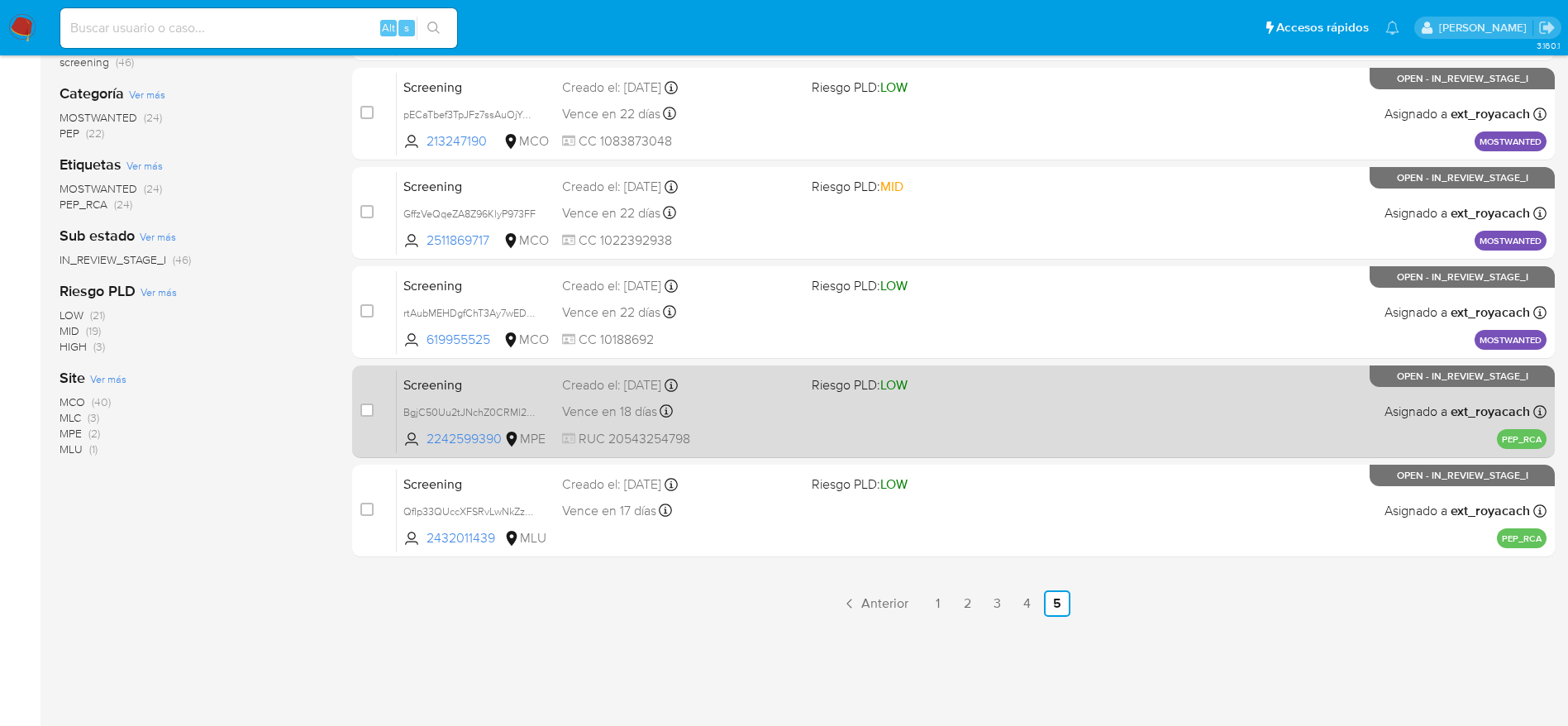
click at [802, 424] on div "Screening BgjC50Uu2tJNchZ0CRMl23gO 2242599390 MPE Riesgo PLD: LOW Creado el: [D…" at bounding box center [971, 412] width 1150 height 83
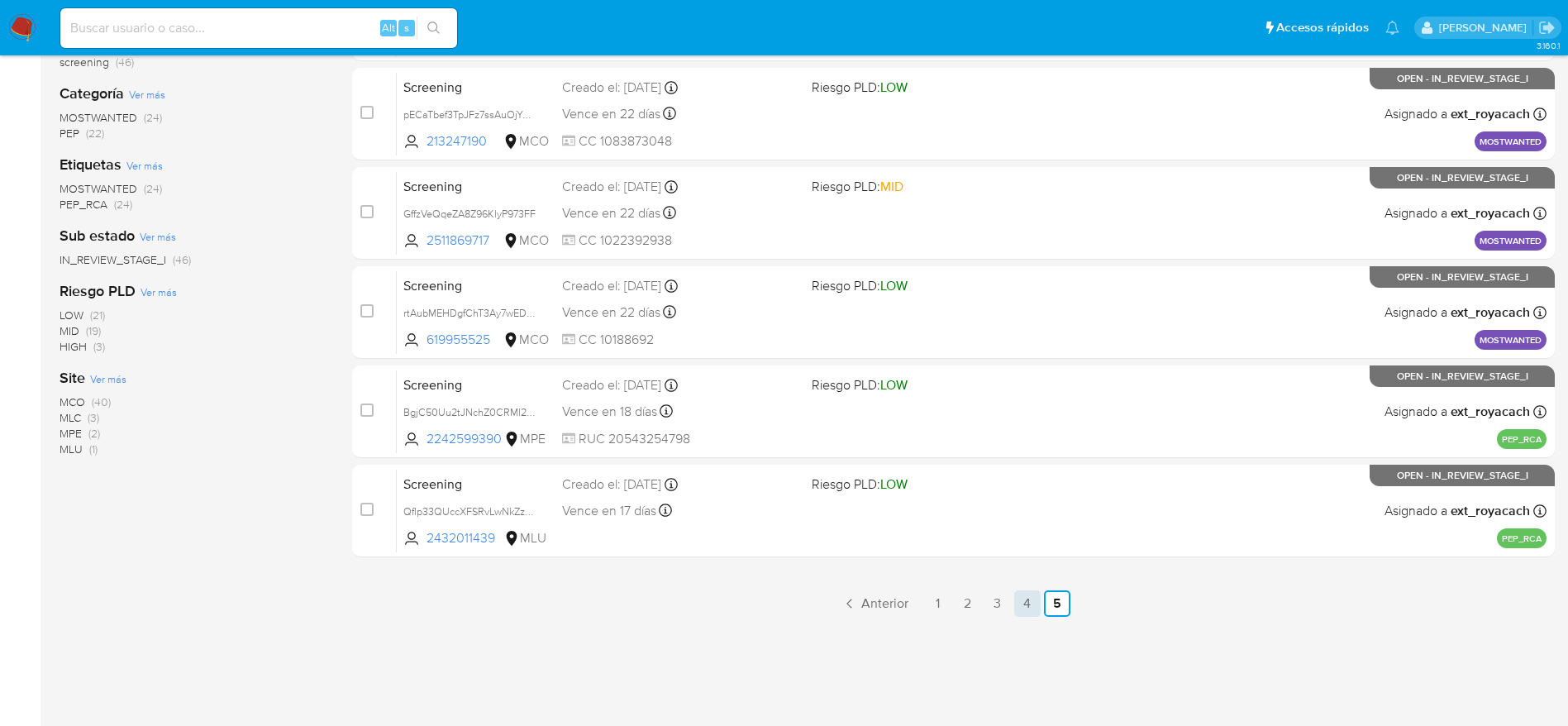
click at [1014, 600] on link "4" at bounding box center [1028, 604] width 26 height 27
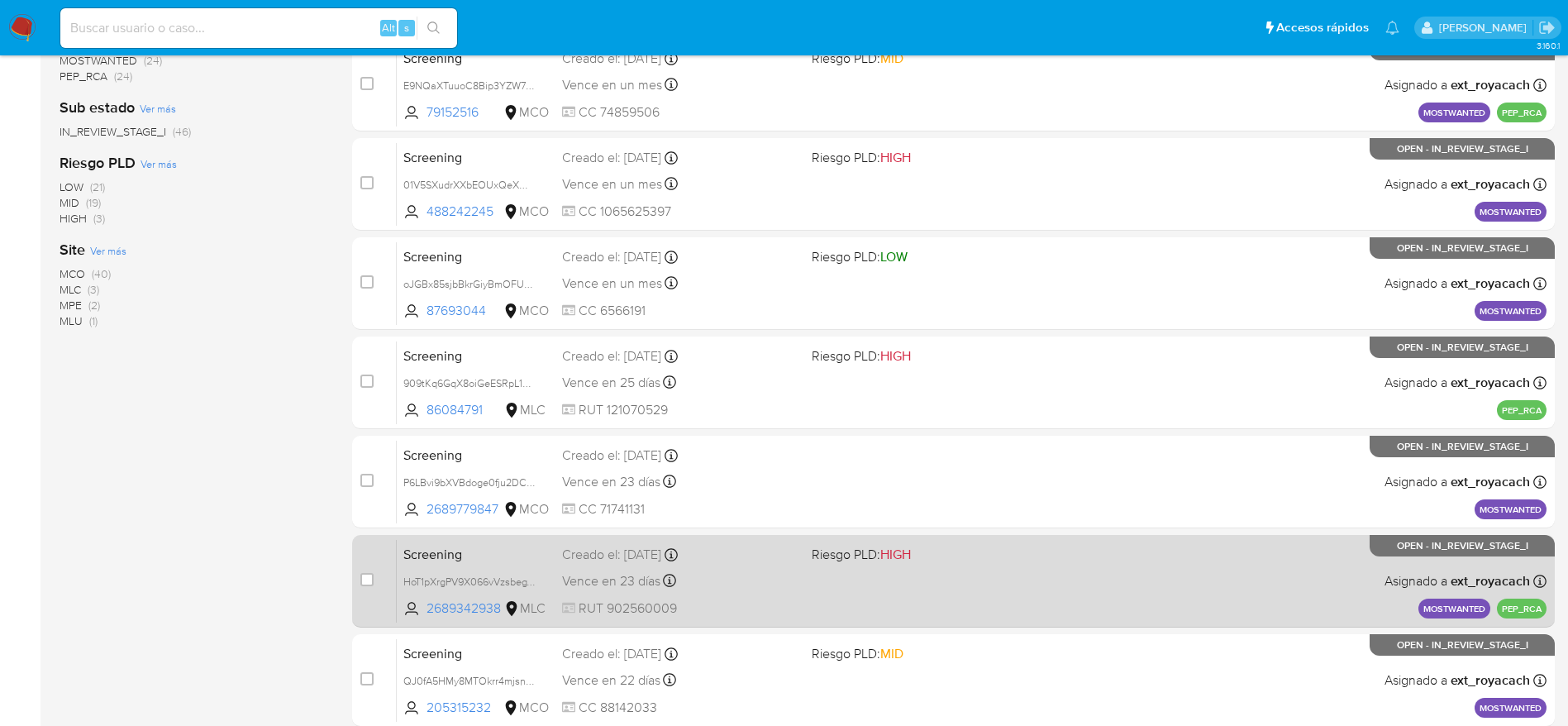
scroll to position [391, 0]
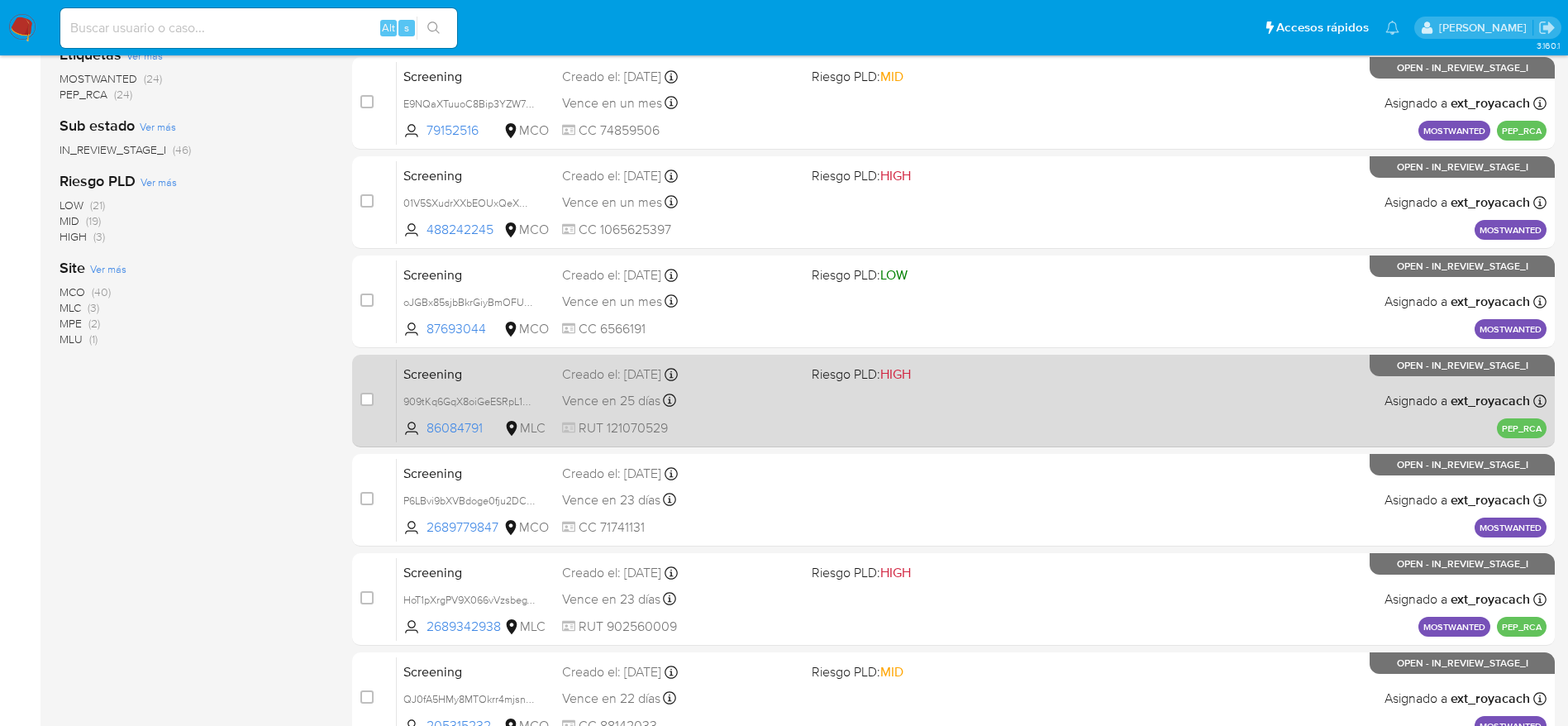
click at [786, 397] on div "Vence en 25 días Vence el [DATE] 13:52:43" at bounding box center [680, 400] width 237 height 23
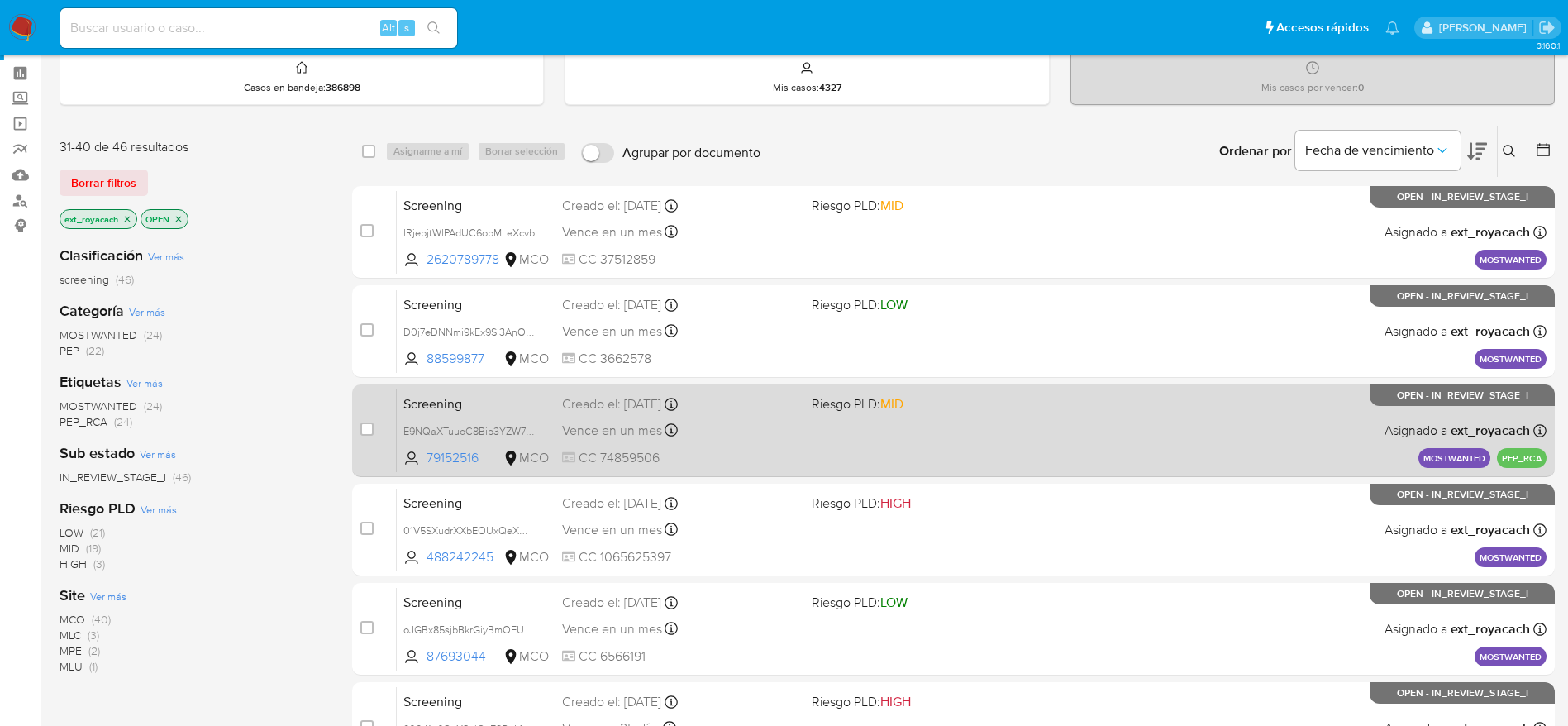
scroll to position [0, 0]
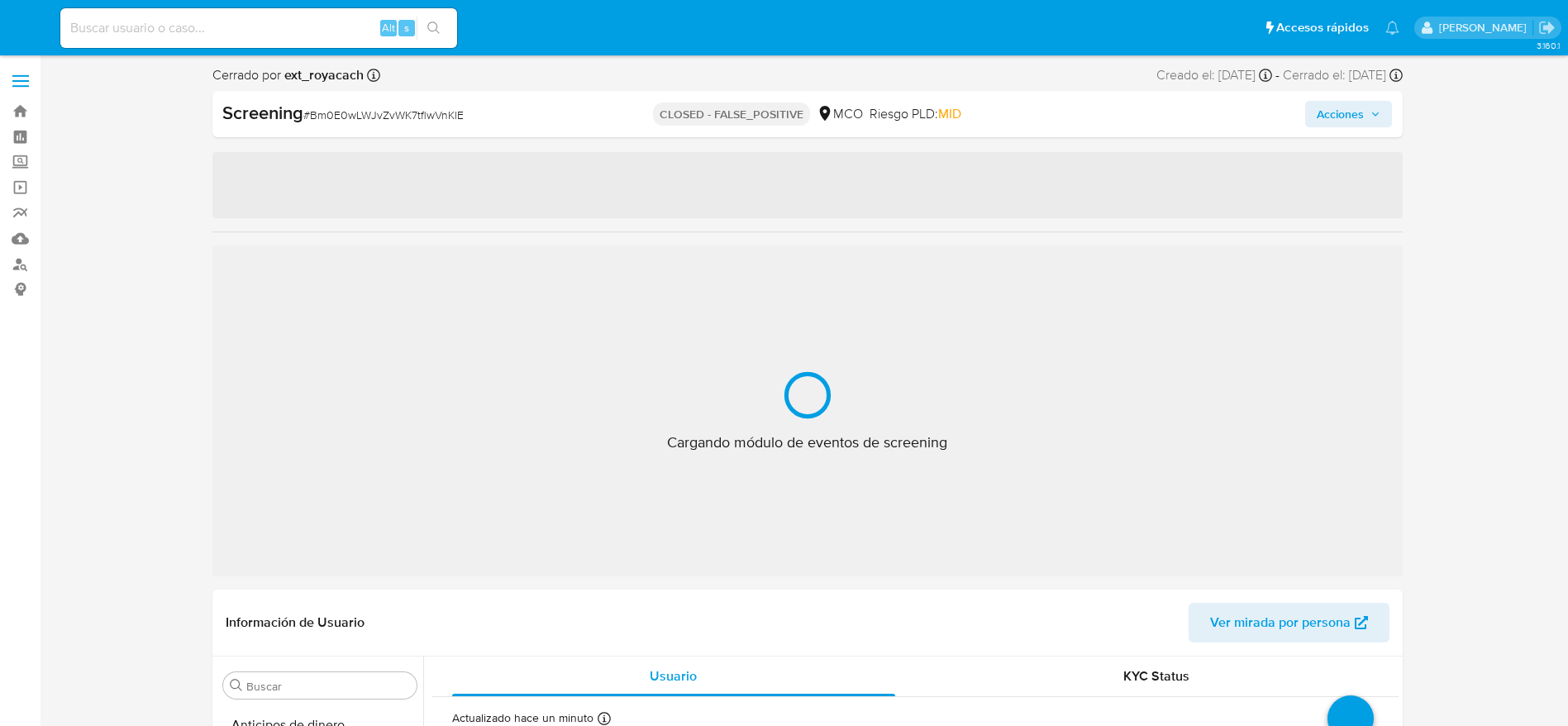
select select "10"
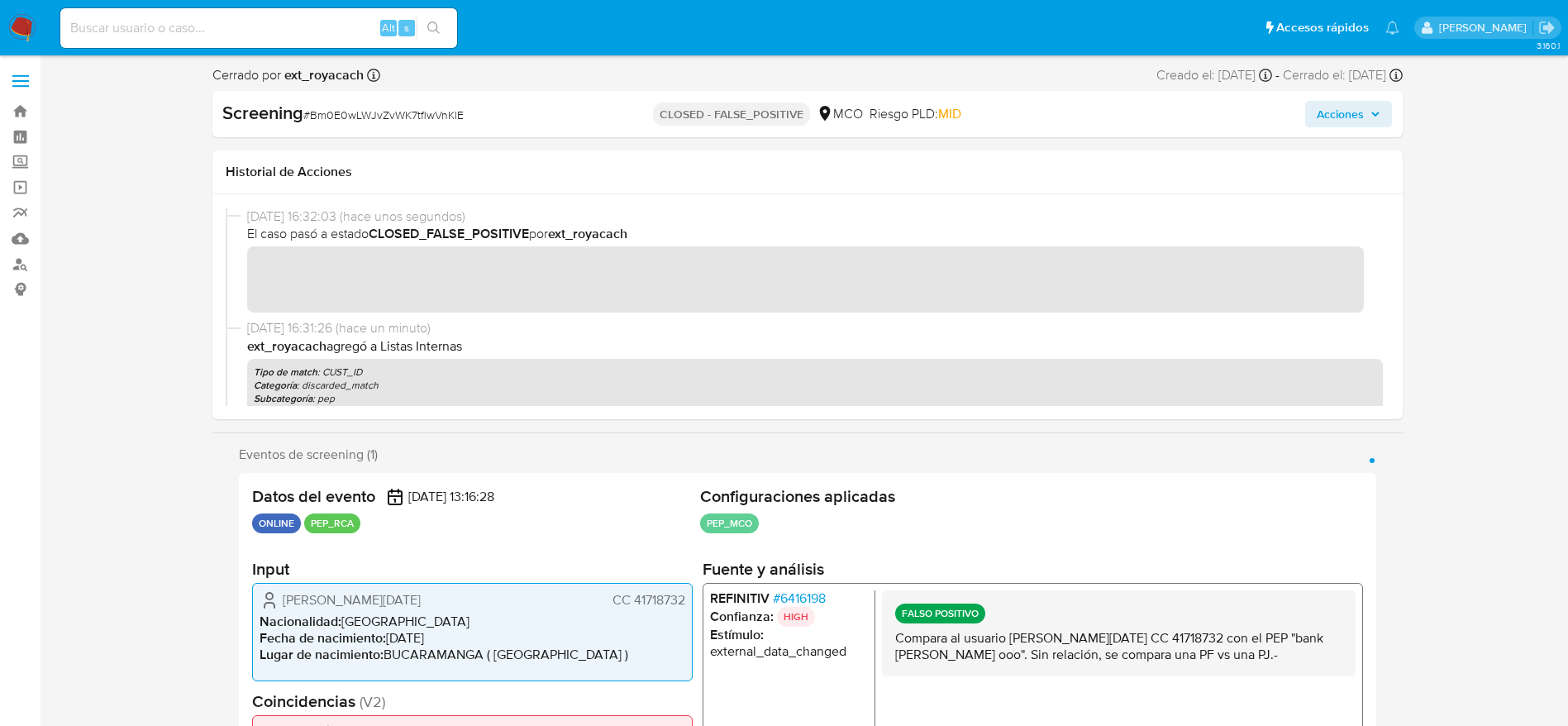
scroll to position [778, 0]
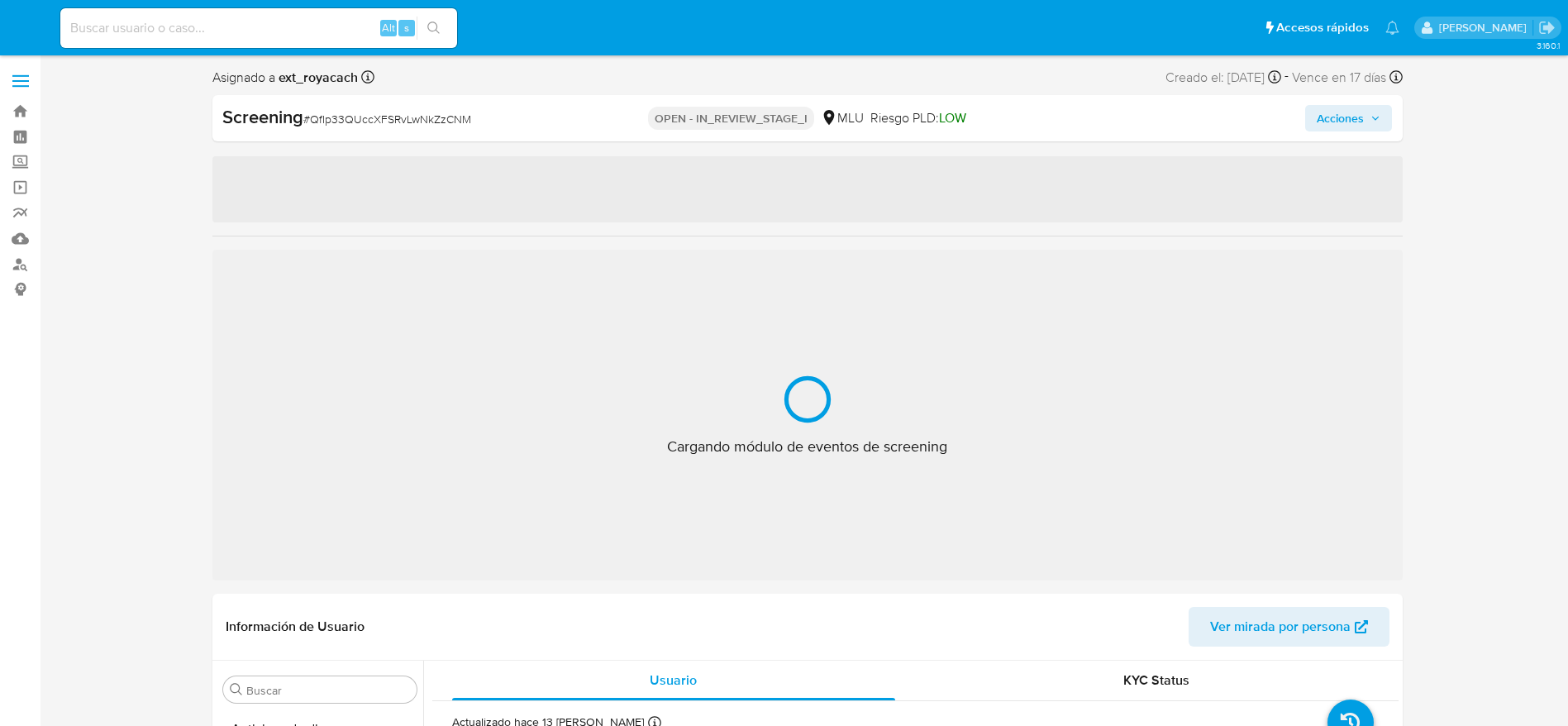
select select "10"
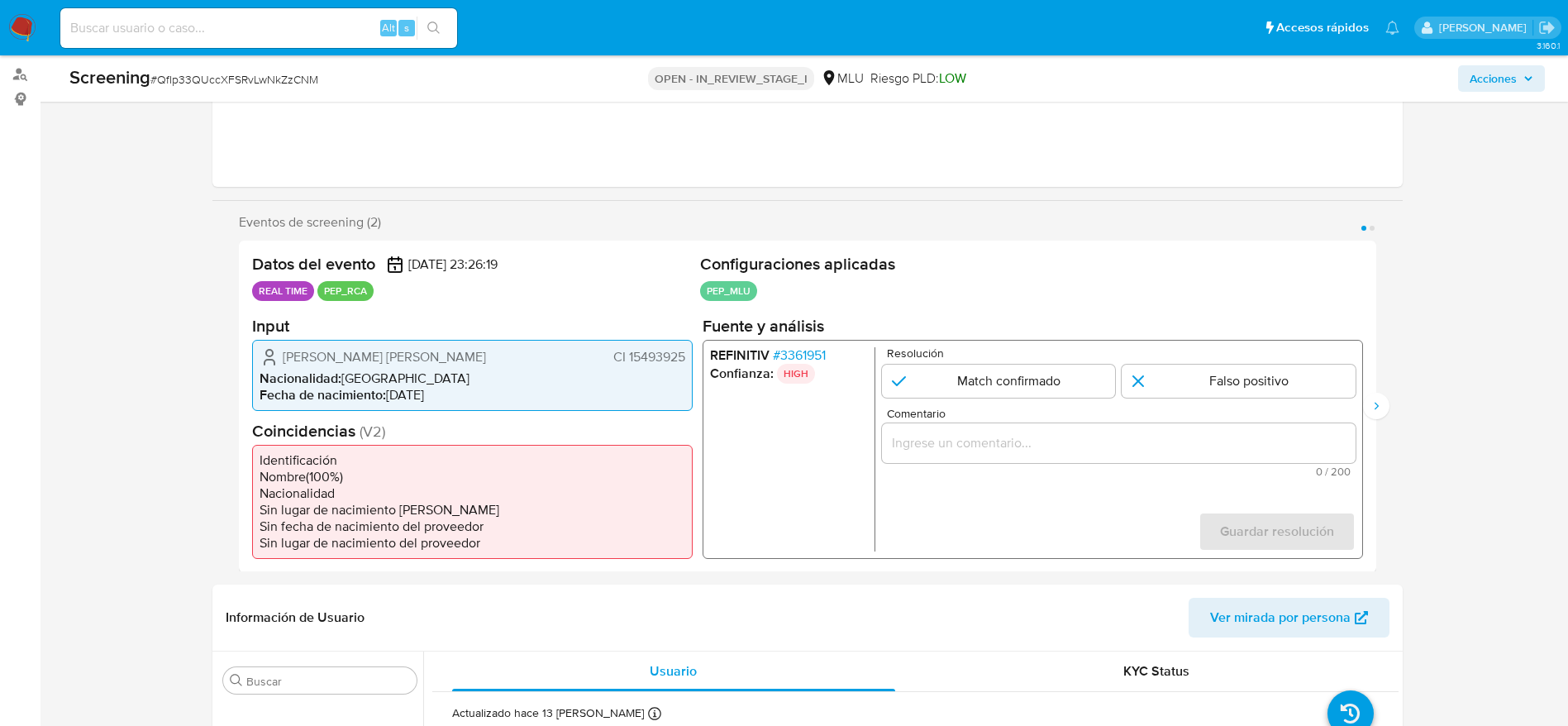
scroll to position [248, 0]
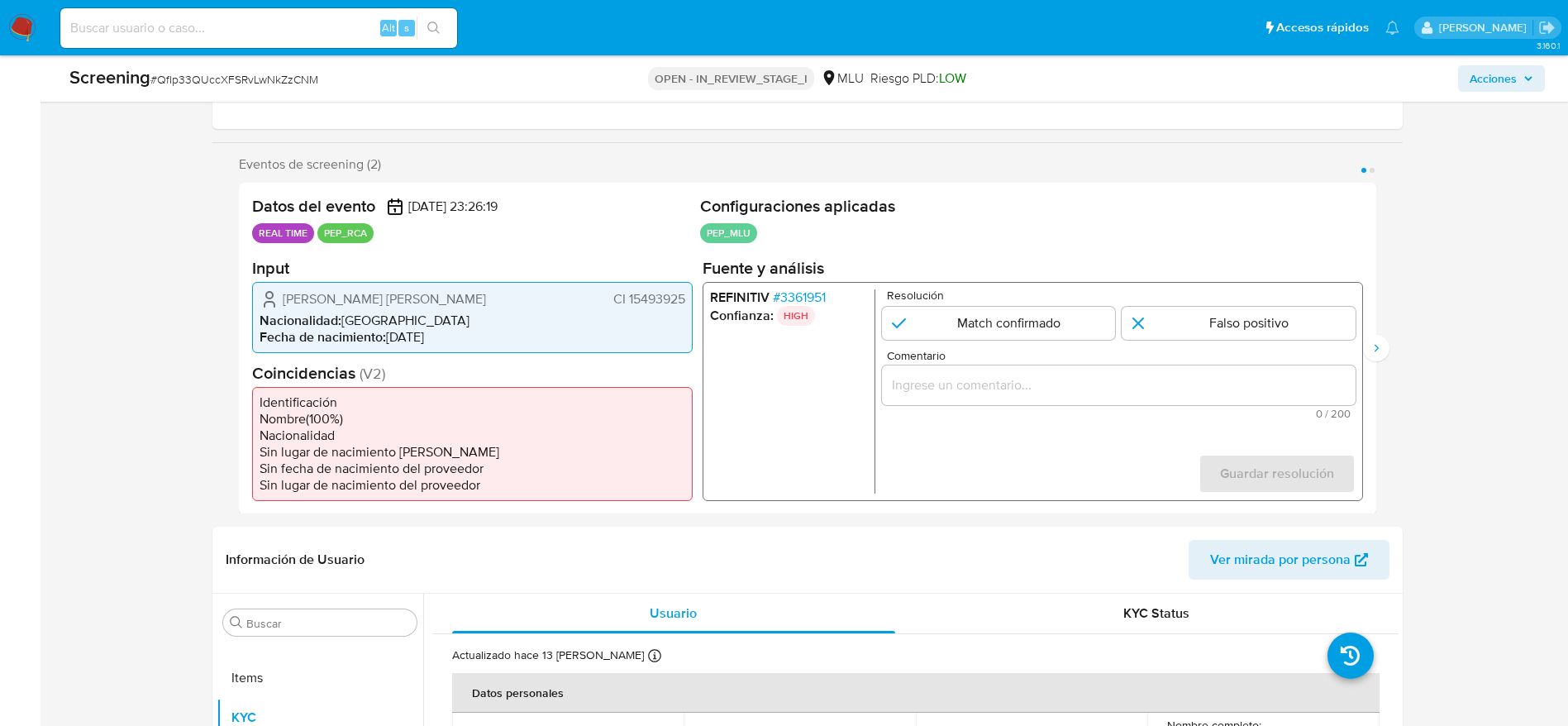
click at [284, 75] on span "# QfIp33QUccXFSRvLwNkZzCNM" at bounding box center [234, 79] width 167 height 16
drag, startPoint x: 284, startPoint y: 75, endPoint x: 394, endPoint y: 0, distance: 133.1
click at [285, 74] on span "# QfIp33QUccXFSRvLwNkZzCNM" at bounding box center [234, 79] width 167 height 16
copy span "QfIp33QUccXFSRvLwNkZzCNM"
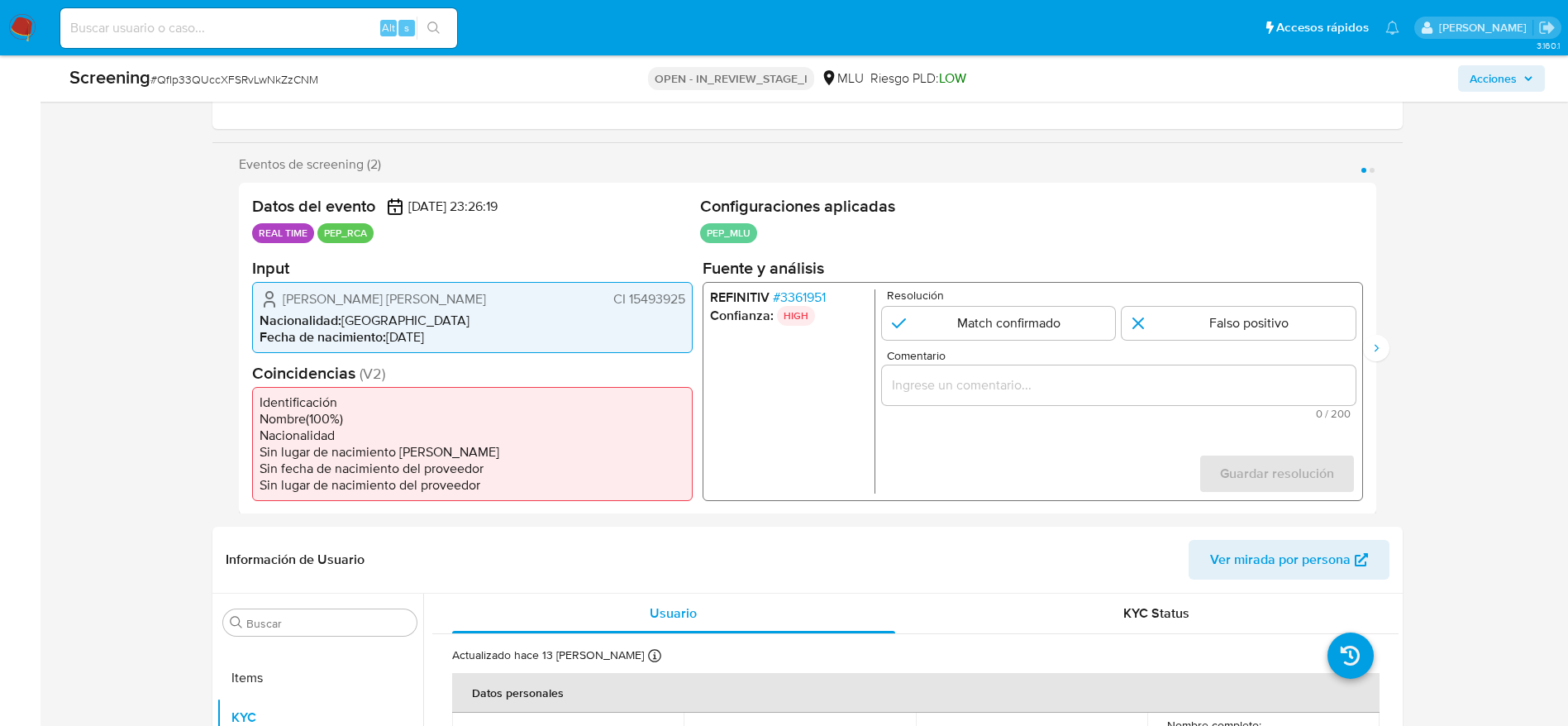
click at [811, 304] on span "# 3361951" at bounding box center [799, 296] width 53 height 16
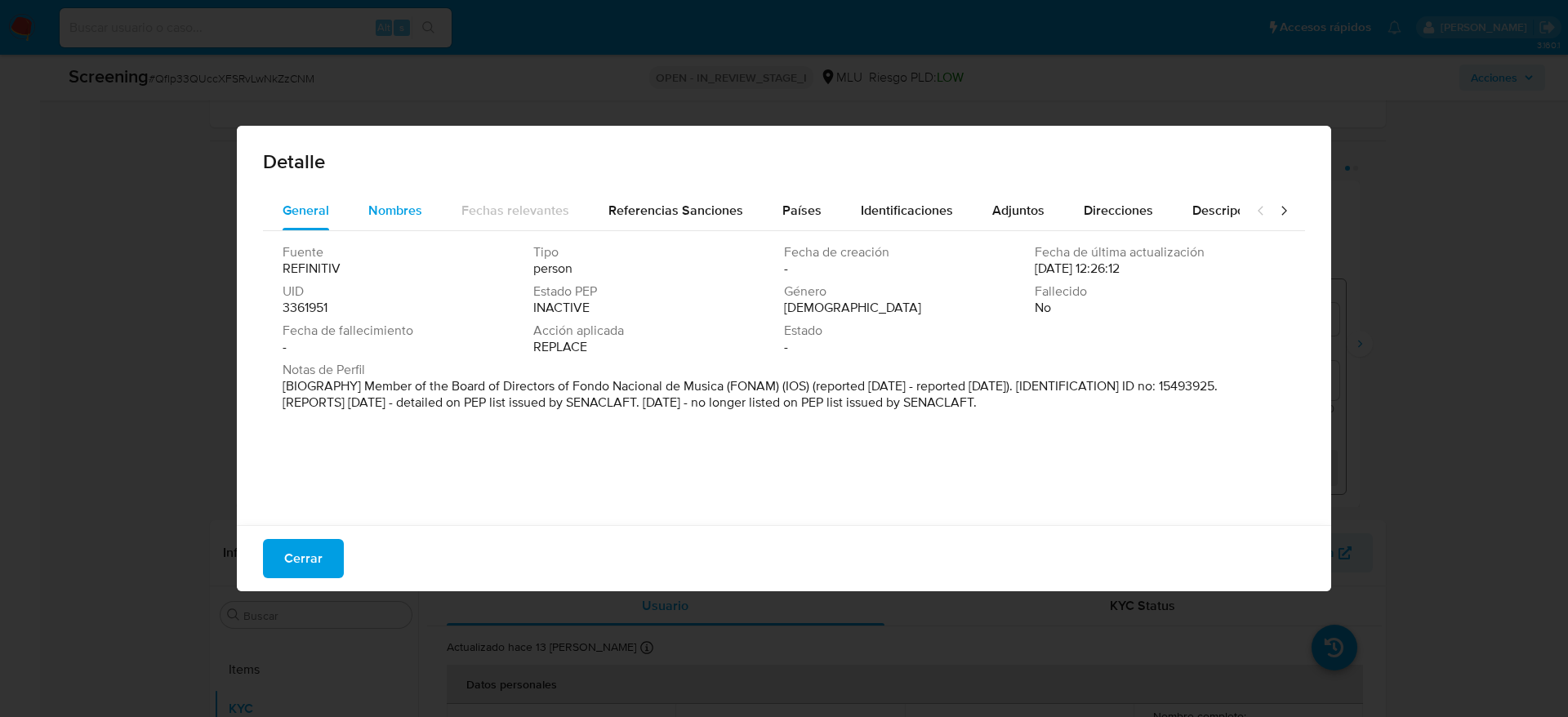
click at [379, 201] on span "Nombres" at bounding box center [396, 210] width 54 height 19
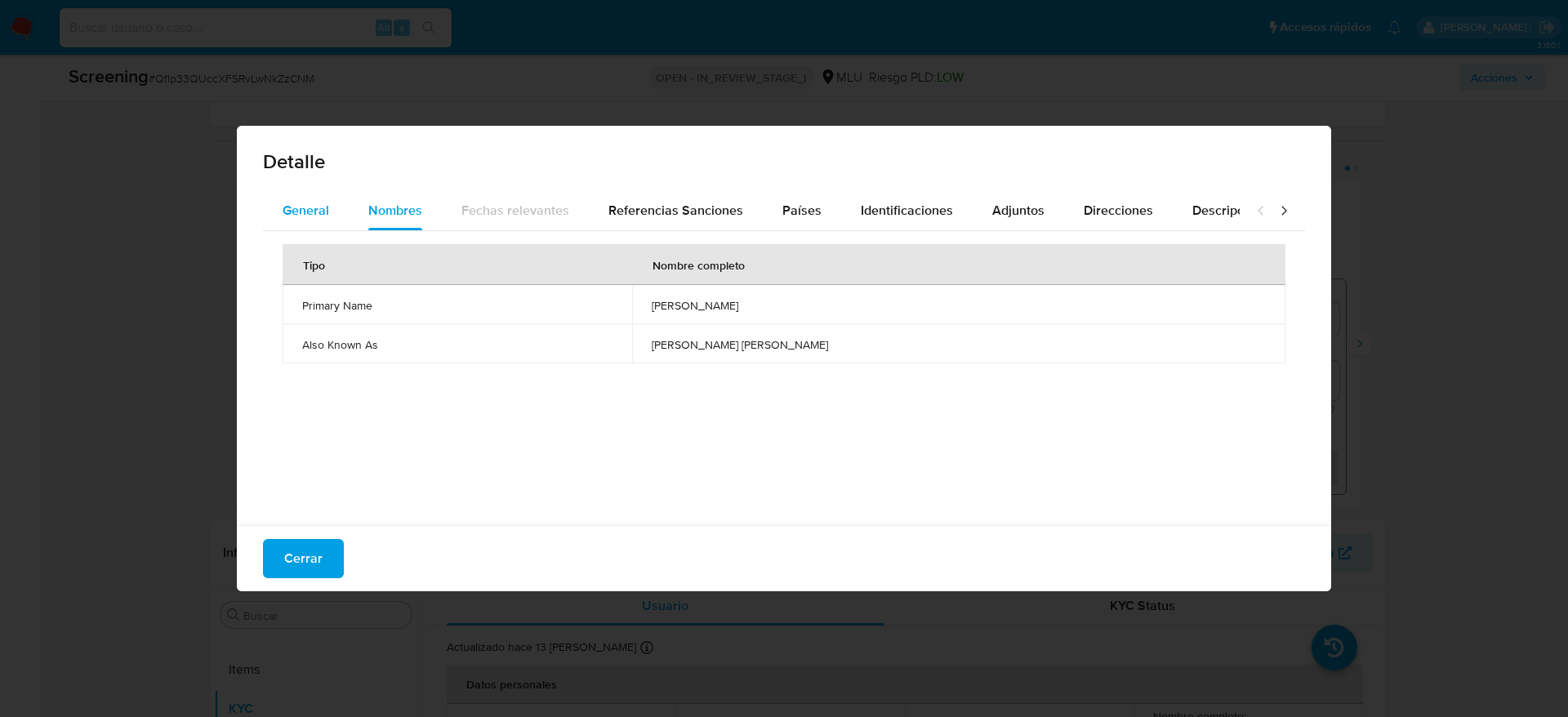
drag, startPoint x: 350, startPoint y: 208, endPoint x: 341, endPoint y: 206, distance: 9.2
click at [341, 206] on div "General Nombres Fechas relevantes Referencias Sanciones Países Identificaciones…" at bounding box center [751, 210] width 977 height 39
click at [341, 206] on button "General" at bounding box center [306, 210] width 86 height 39
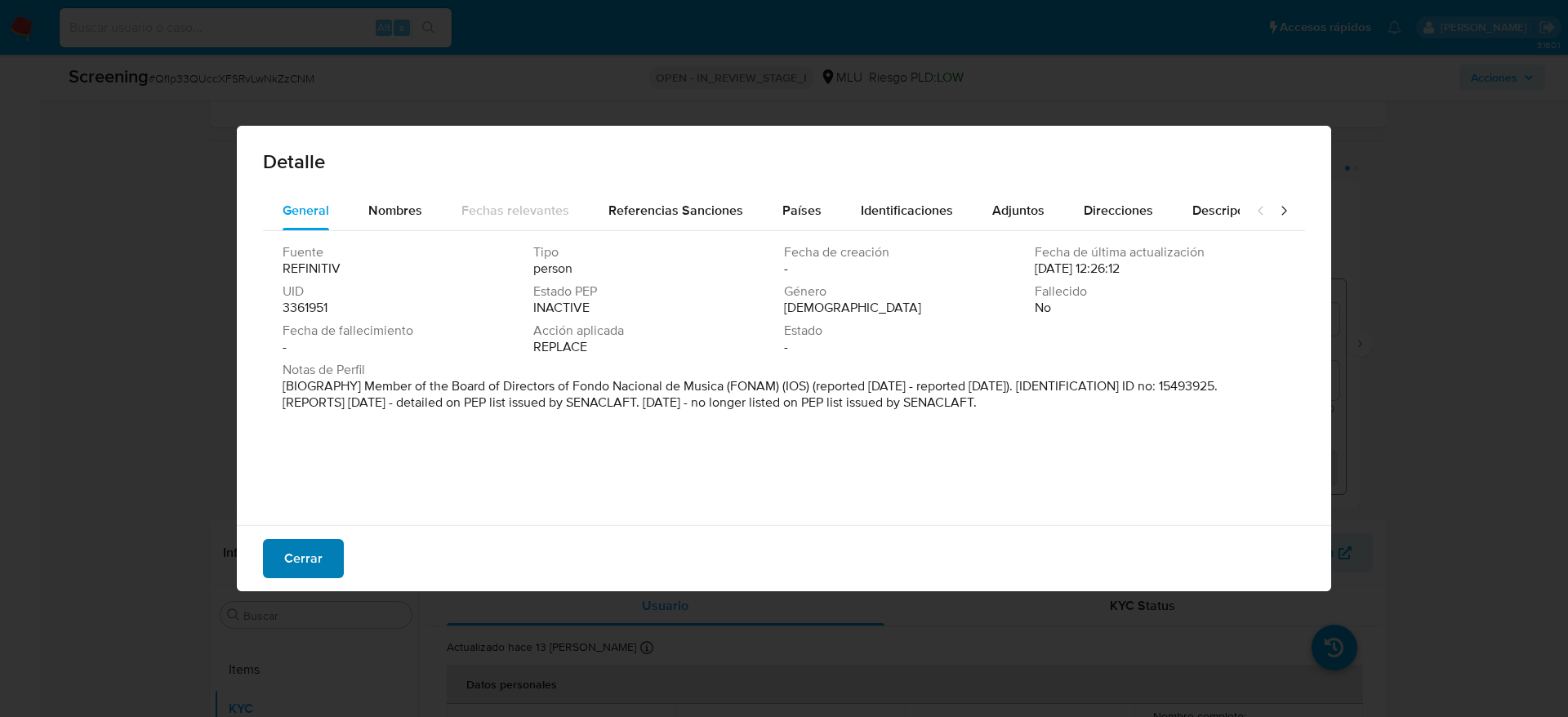
click at [287, 552] on span "Cerrar" at bounding box center [303, 558] width 38 height 36
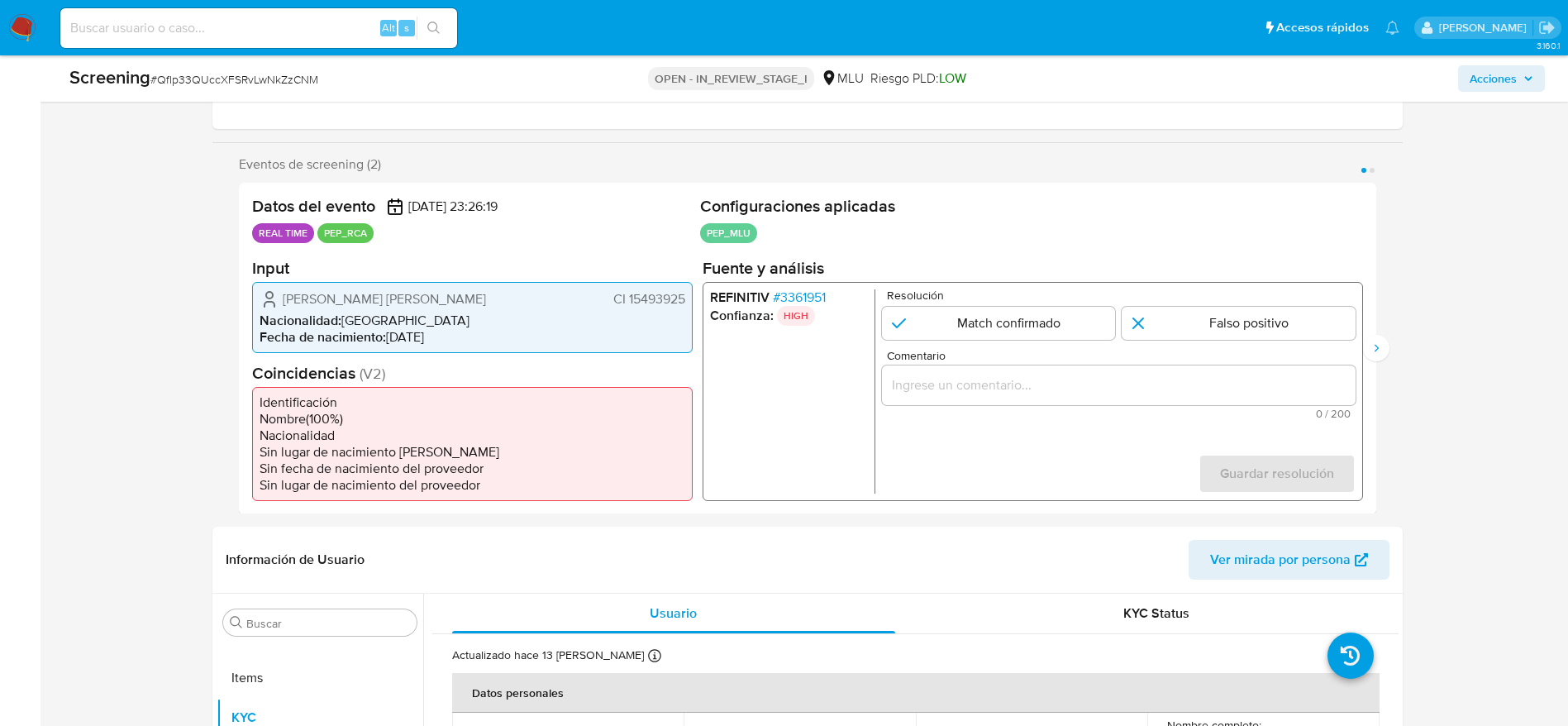
click at [424, 307] on span "Juan Carlos Goberna Rodriguez" at bounding box center [384, 298] width 203 height 16
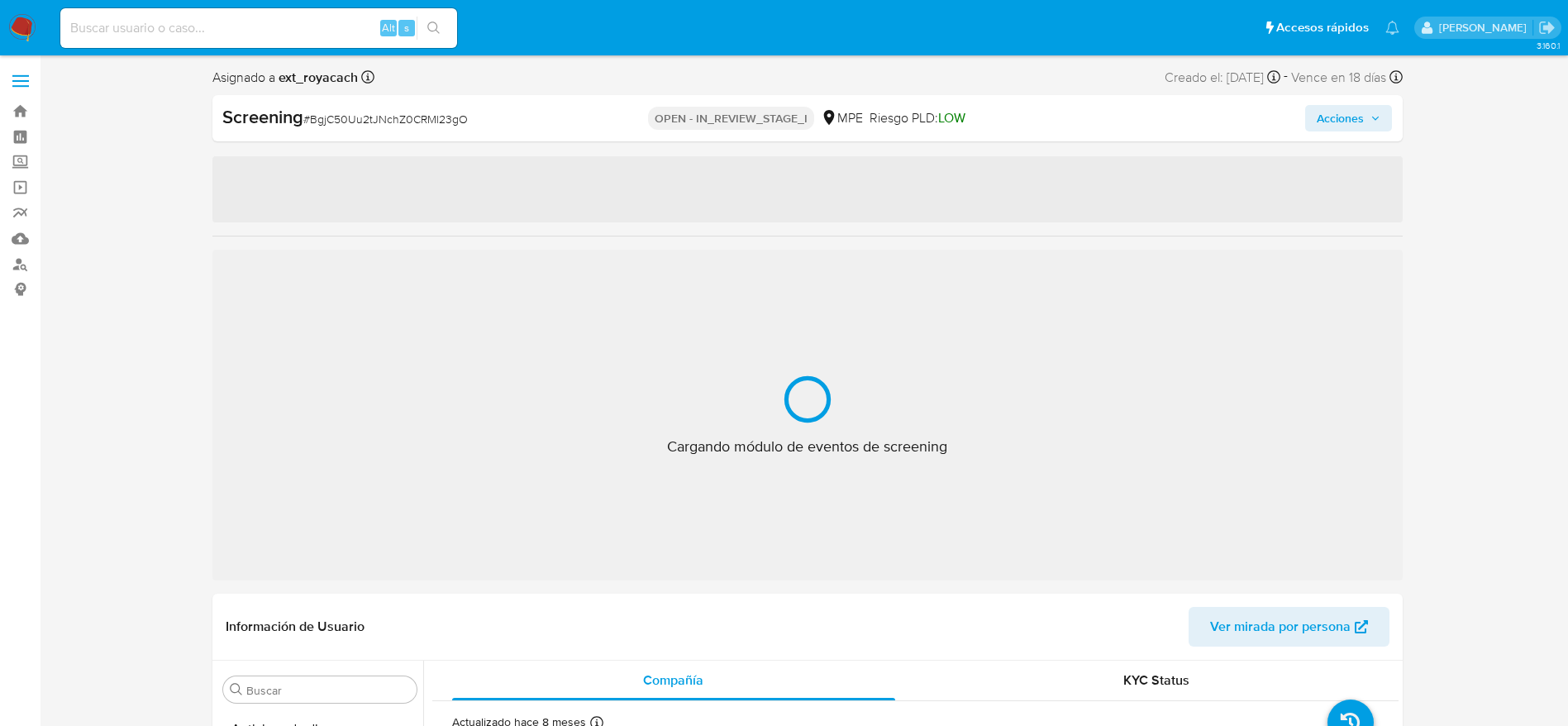
select select "10"
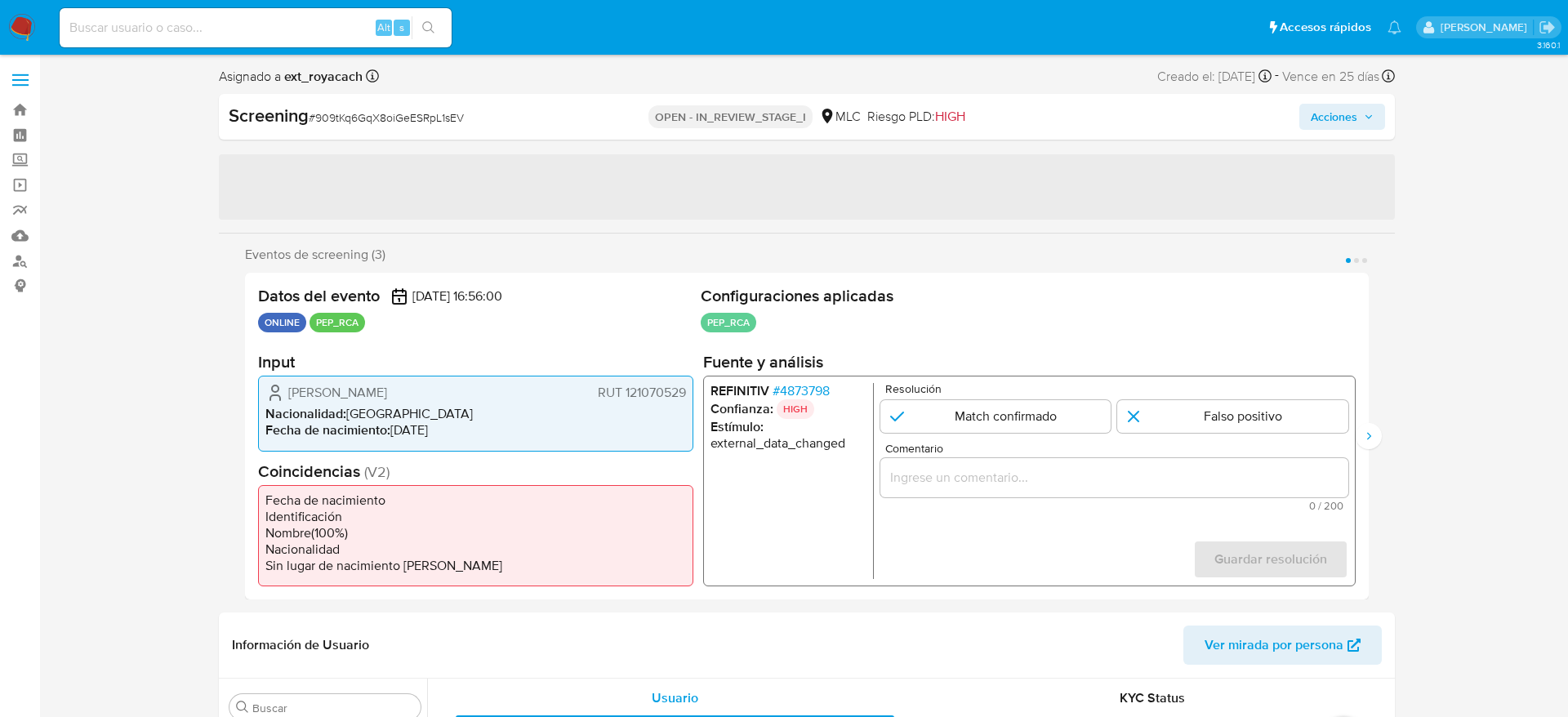
select select "10"
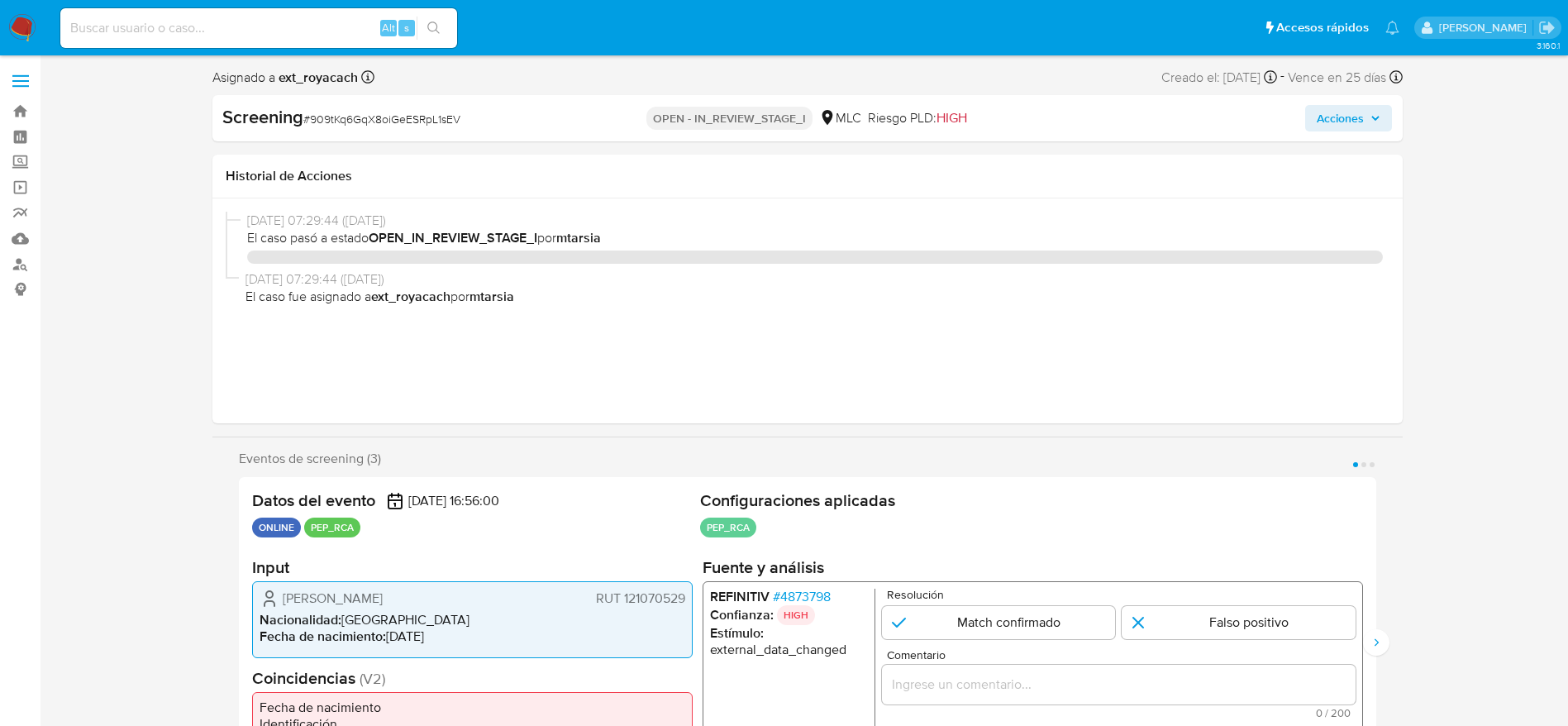
select select "10"
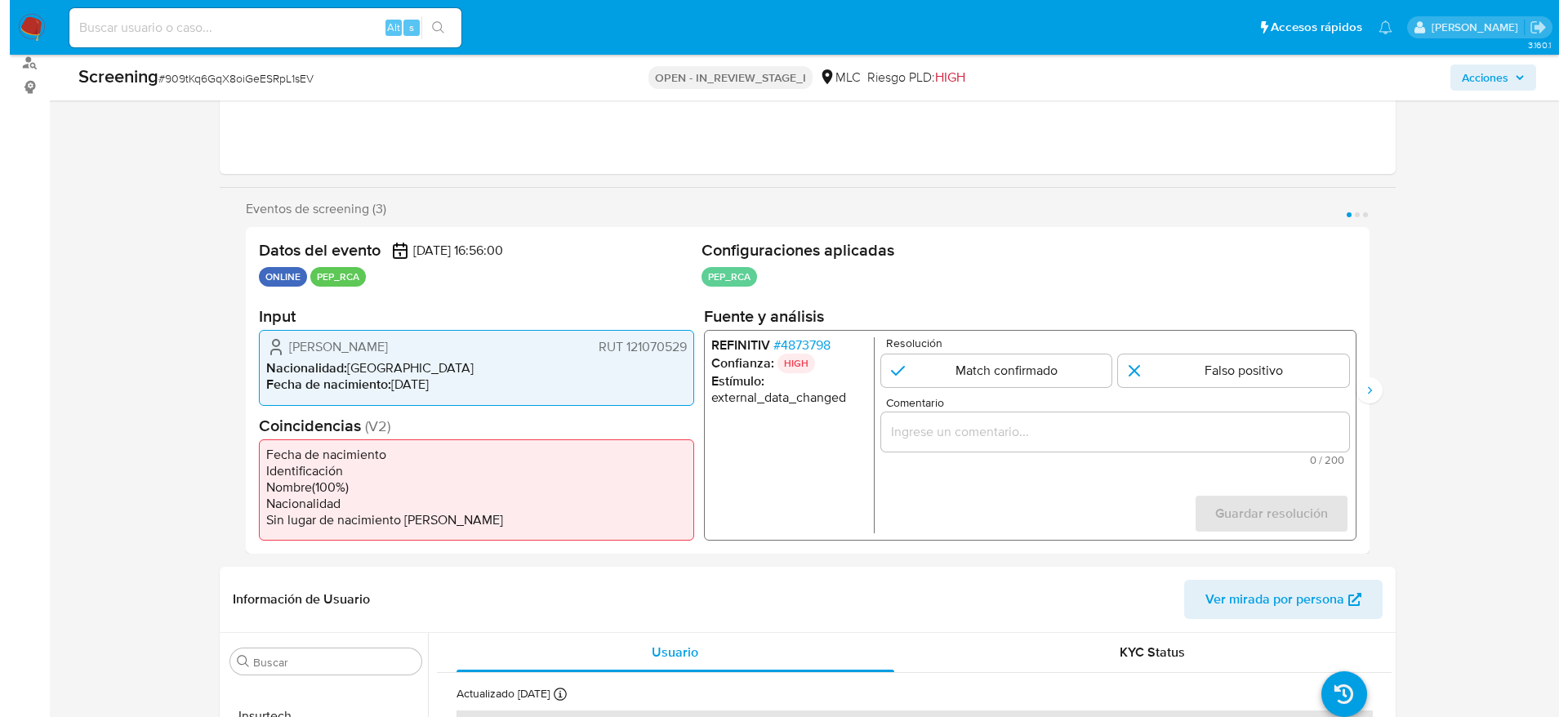
scroll to position [245, 0]
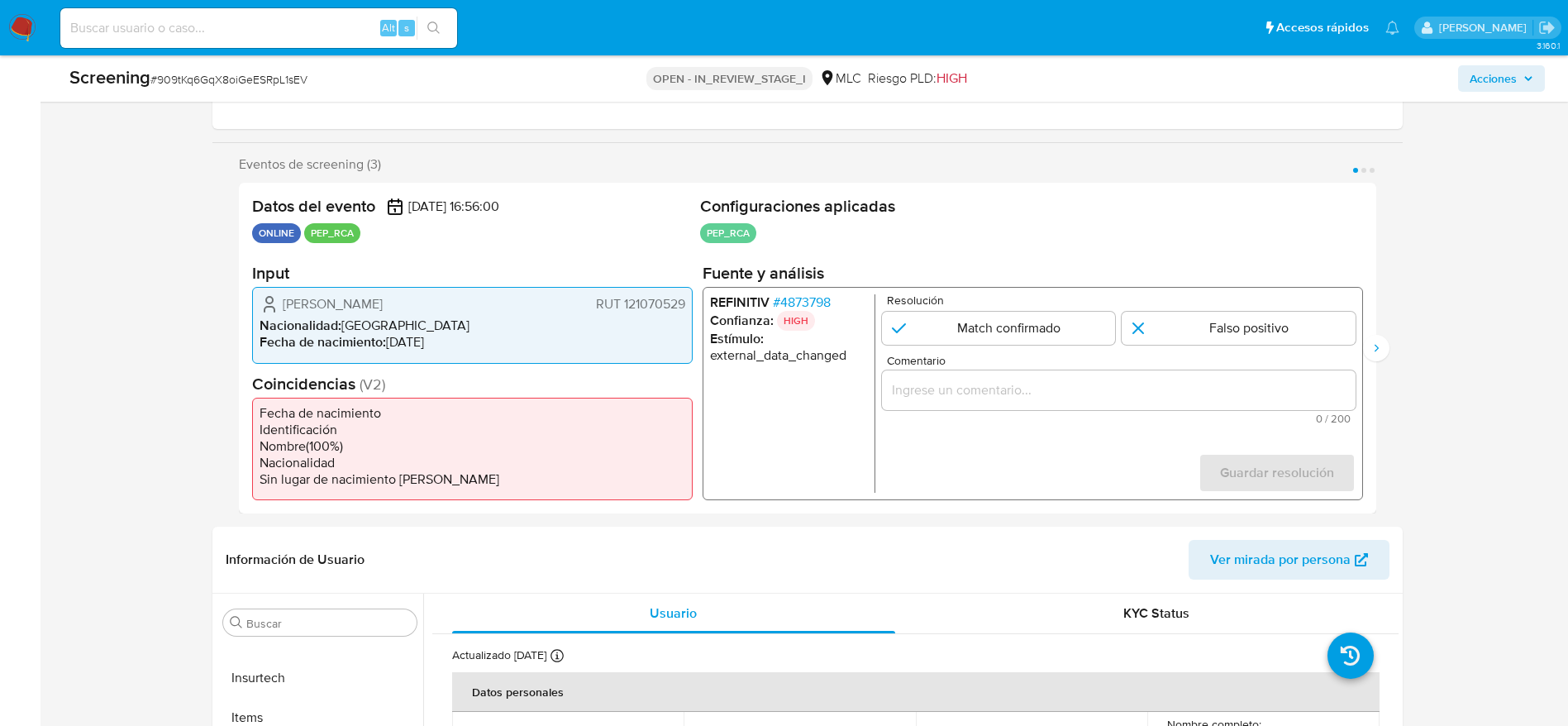
click at [792, 299] on span "# 4873798" at bounding box center [801, 302] width 58 height 16
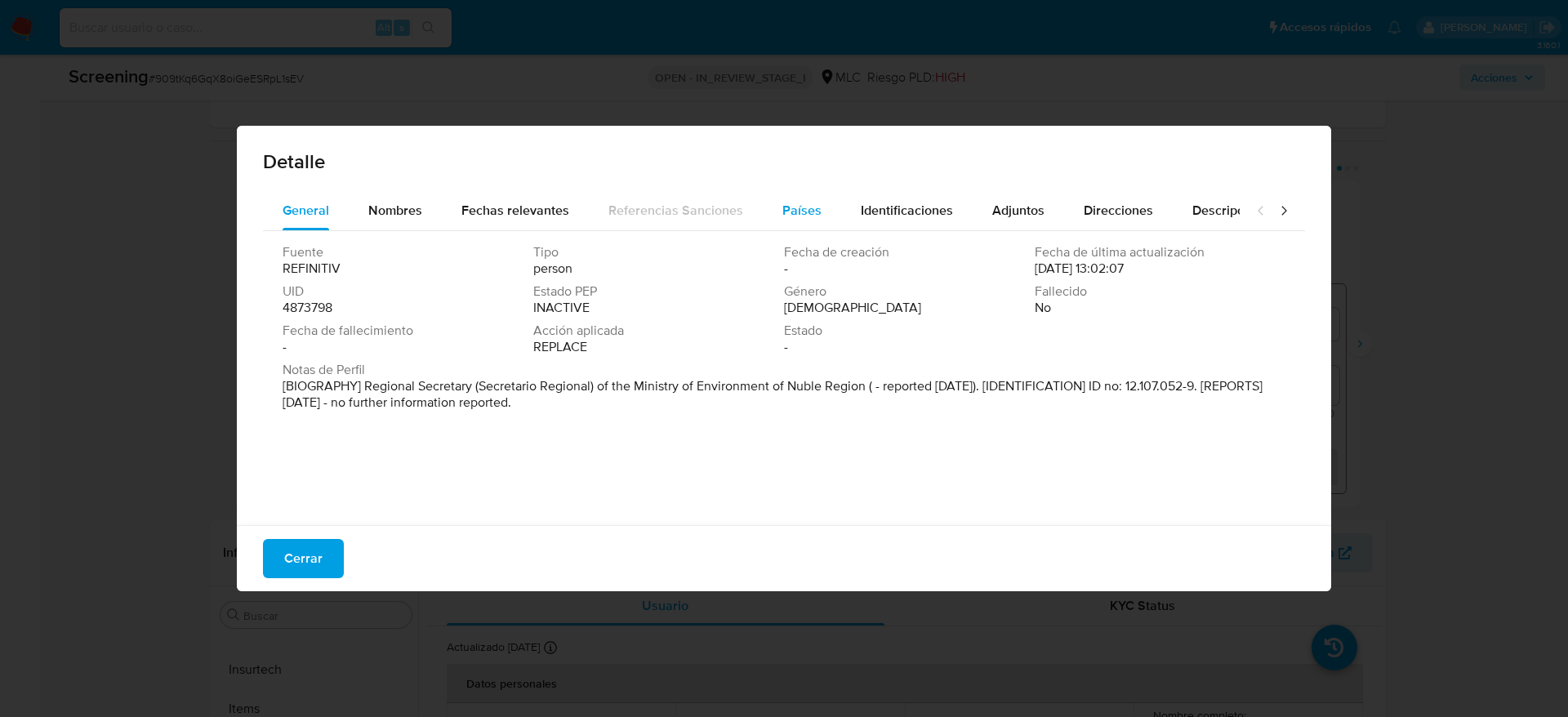
click at [783, 212] on span "Países" at bounding box center [802, 210] width 39 height 19
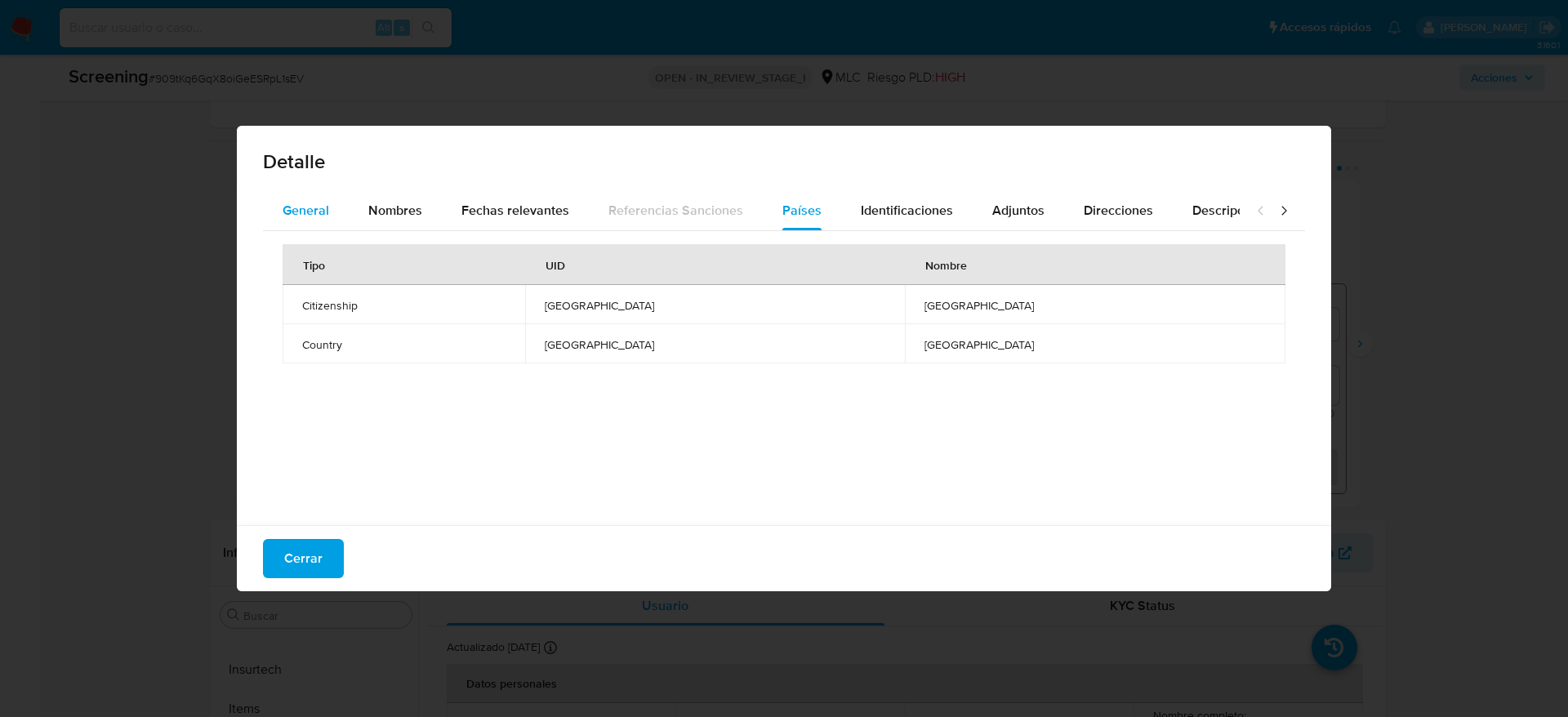
click at [317, 212] on span "General" at bounding box center [306, 210] width 47 height 19
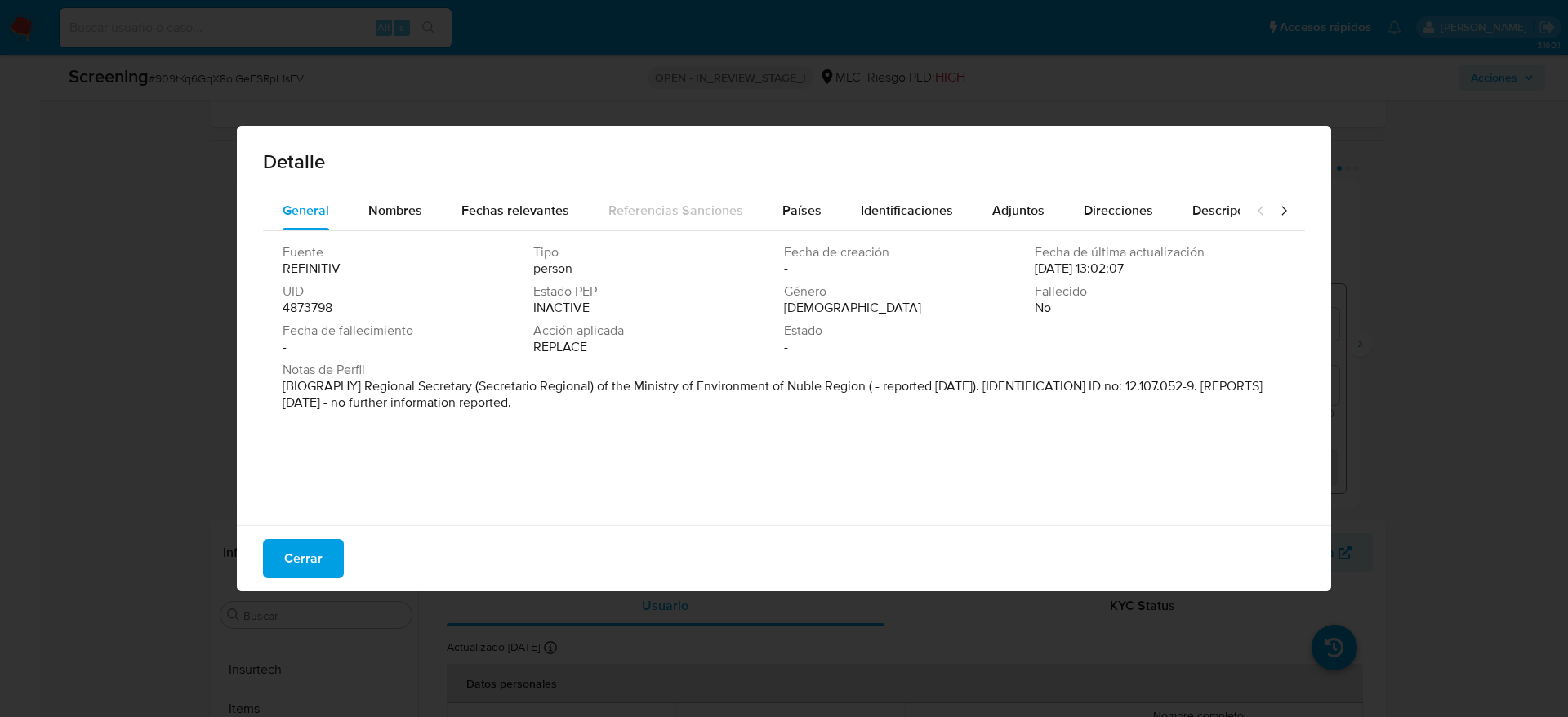
drag, startPoint x: 327, startPoint y: 542, endPoint x: 336, endPoint y: 549, distance: 11.4
click at [329, 542] on button "Cerrar" at bounding box center [303, 559] width 80 height 39
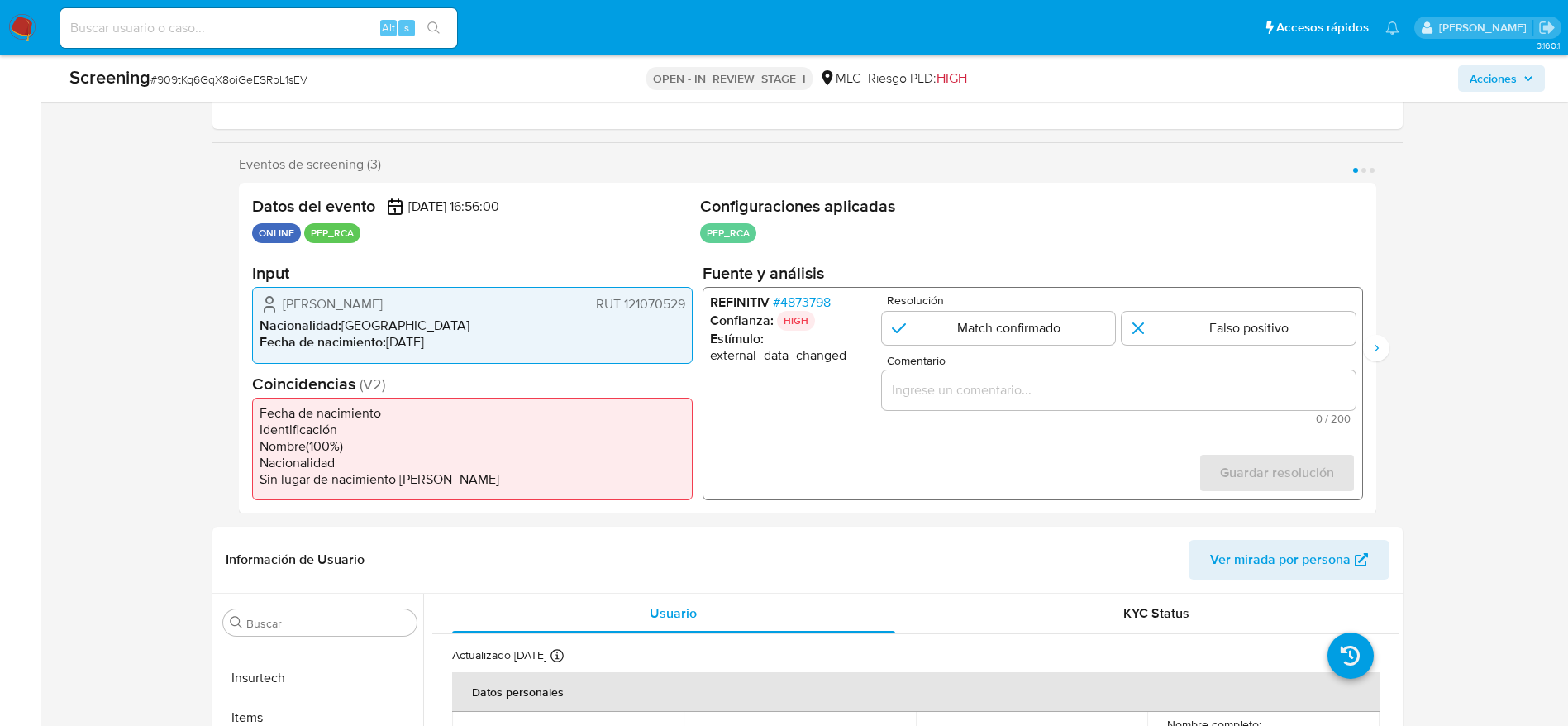
click at [382, 310] on span "[PERSON_NAME]" at bounding box center [333, 304] width 100 height 16
click at [285, 301] on span "[PERSON_NAME]" at bounding box center [333, 304] width 100 height 16
drag, startPoint x: 287, startPoint y: 292, endPoint x: 376, endPoint y: 290, distance: 89.0
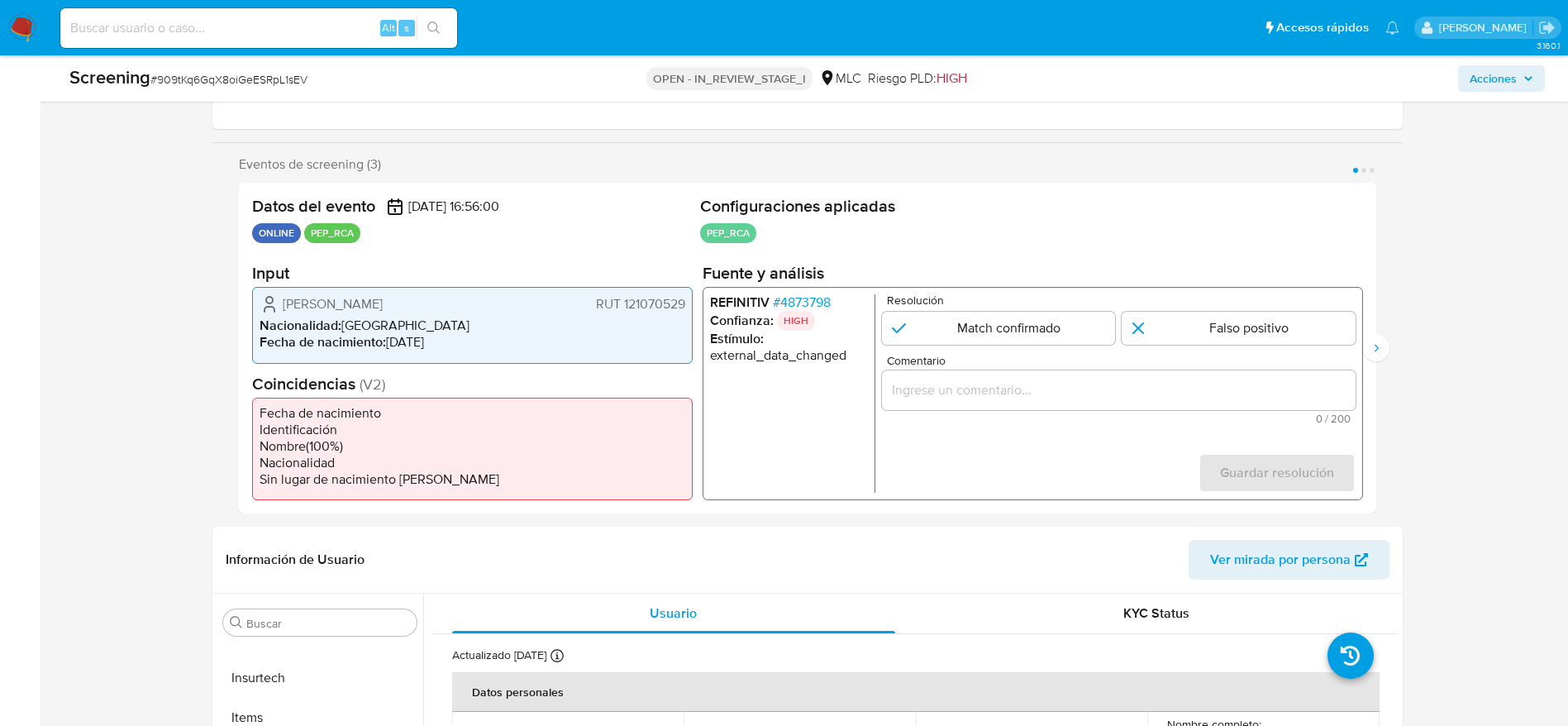
click at [376, 290] on div "[PERSON_NAME] RUT 121070529 Nacionalidad : [DEMOGRAPHIC_DATA] Fecha de nacimien…" at bounding box center [472, 325] width 441 height 76
drag, startPoint x: 276, startPoint y: 290, endPoint x: 686, endPoint y: 301, distance: 410.1
click at [686, 301] on div "[PERSON_NAME] RUT 121070529 Nacionalidad : [DEMOGRAPHIC_DATA] Fecha de nacimien…" at bounding box center [472, 325] width 441 height 76
click at [837, 304] on li "REFINITIV # 4873798" at bounding box center [788, 302] width 158 height 16
click at [830, 299] on span "# 4873798" at bounding box center [801, 302] width 58 height 16
